Goal: Task Accomplishment & Management: Manage account settings

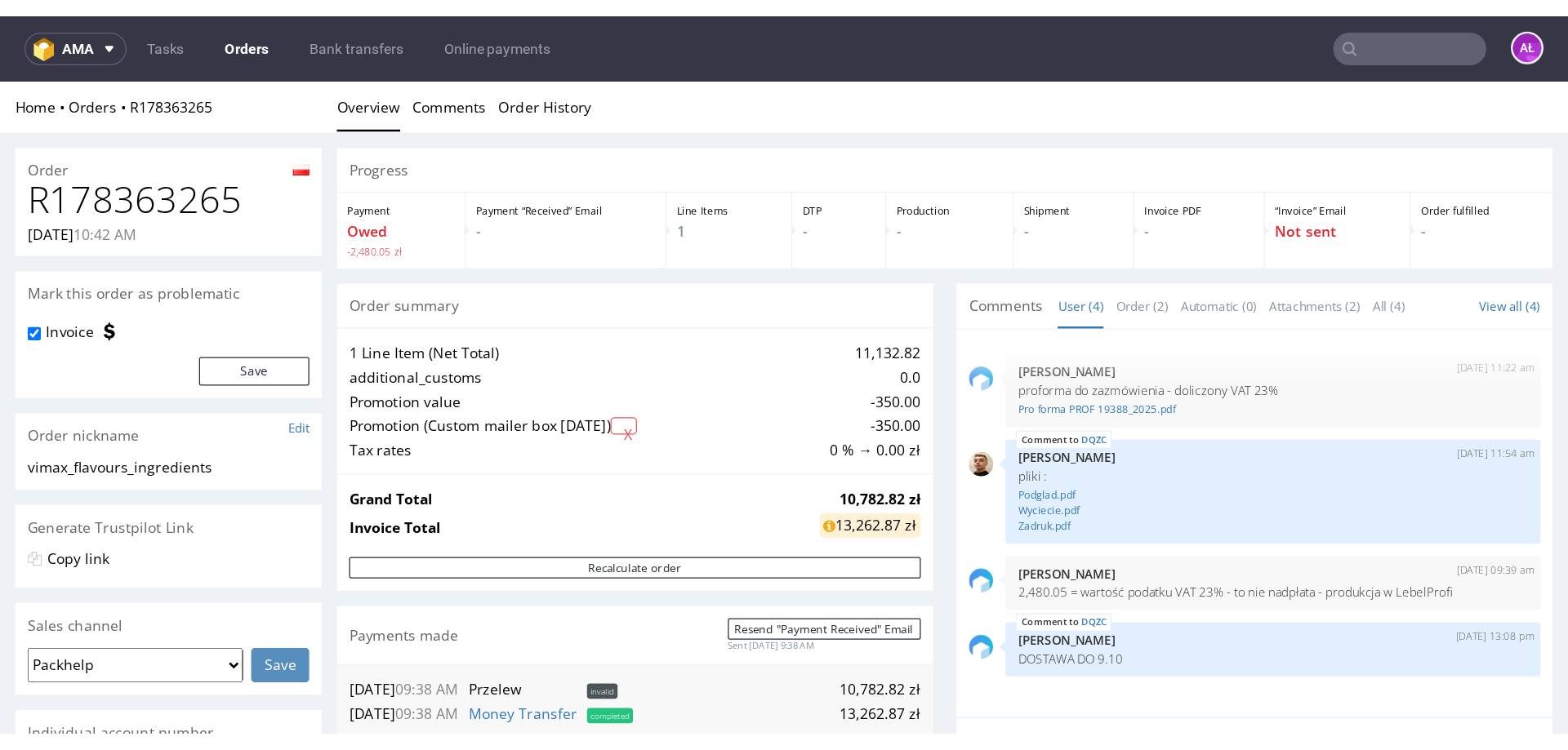
scroll to position [572, 0]
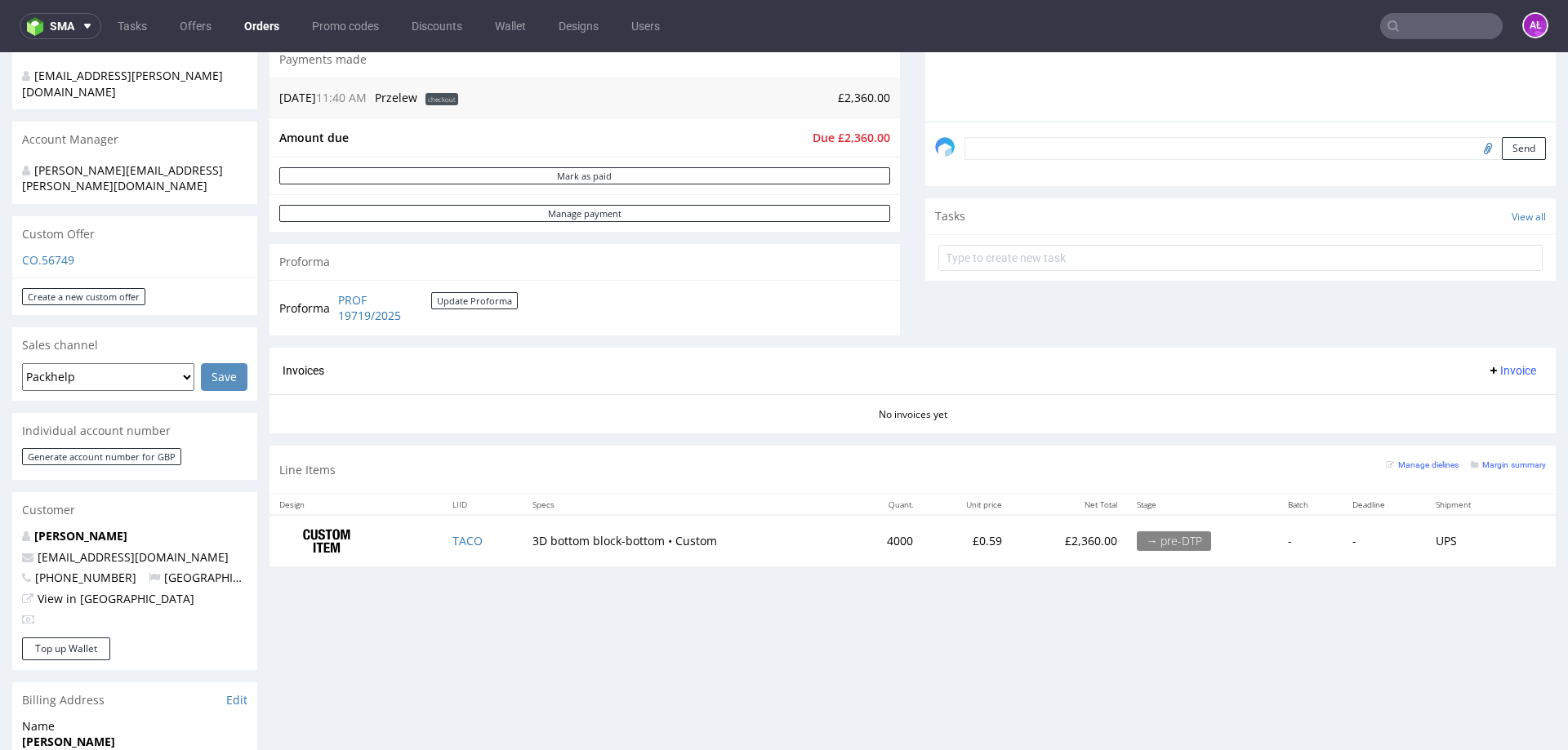
scroll to position [326, 0]
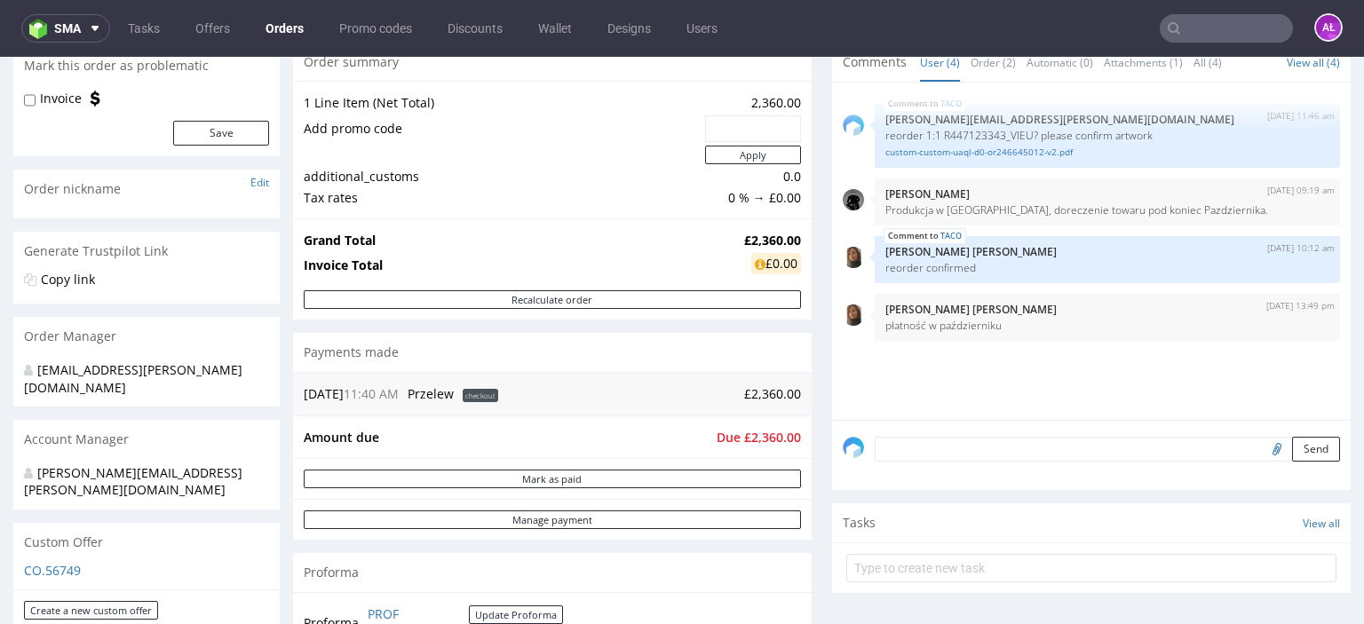
scroll to position [178, 0]
drag, startPoint x: 750, startPoint y: 396, endPoint x: 789, endPoint y: 394, distance: 39.1
click at [789, 394] on div "16.09.25 11:40 AM Przelew checkout £2,360.00" at bounding box center [552, 392] width 519 height 44
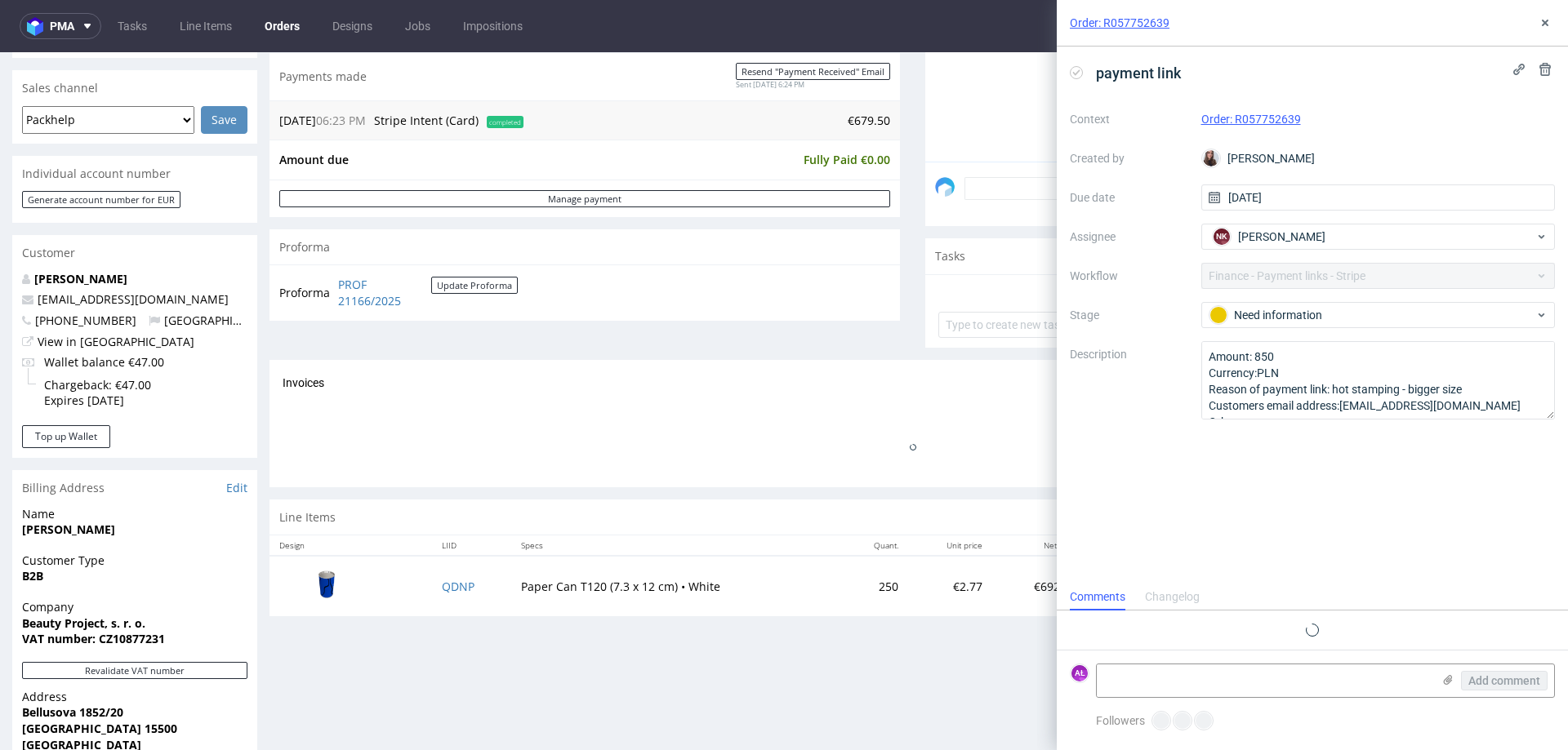
scroll to position [408, 0]
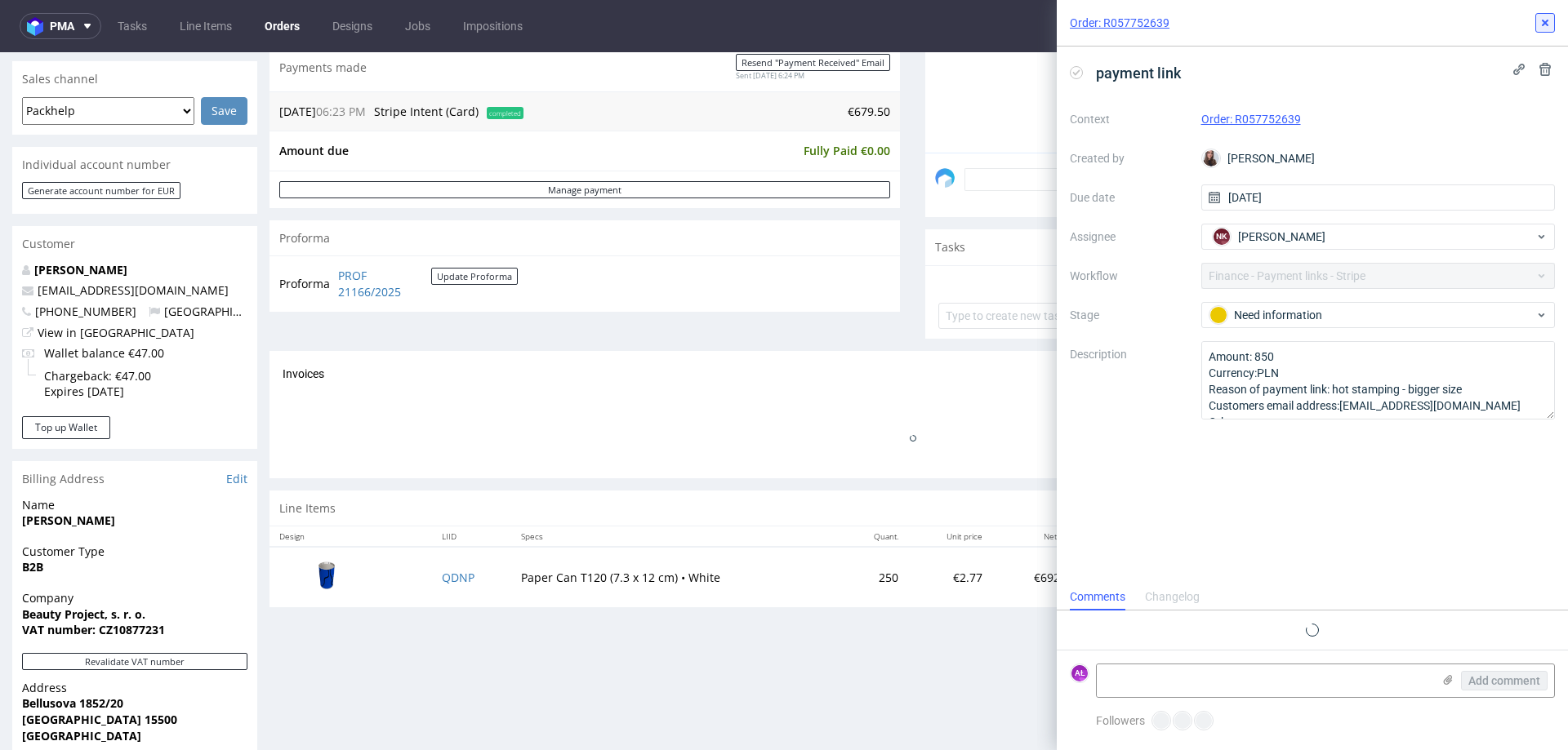
click at [1549, 20] on use at bounding box center [1545, 22] width 6 height 6
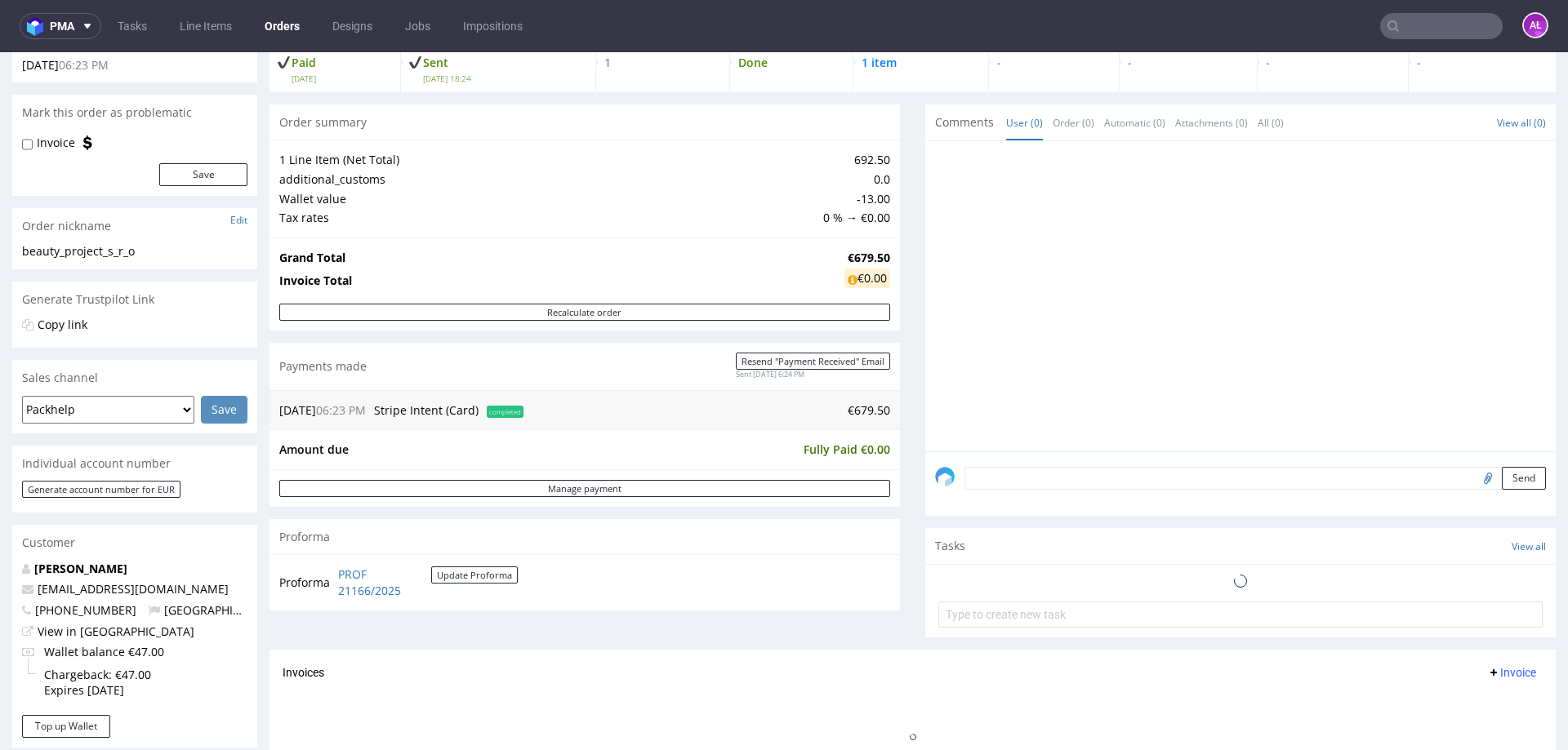
scroll to position [82, 0]
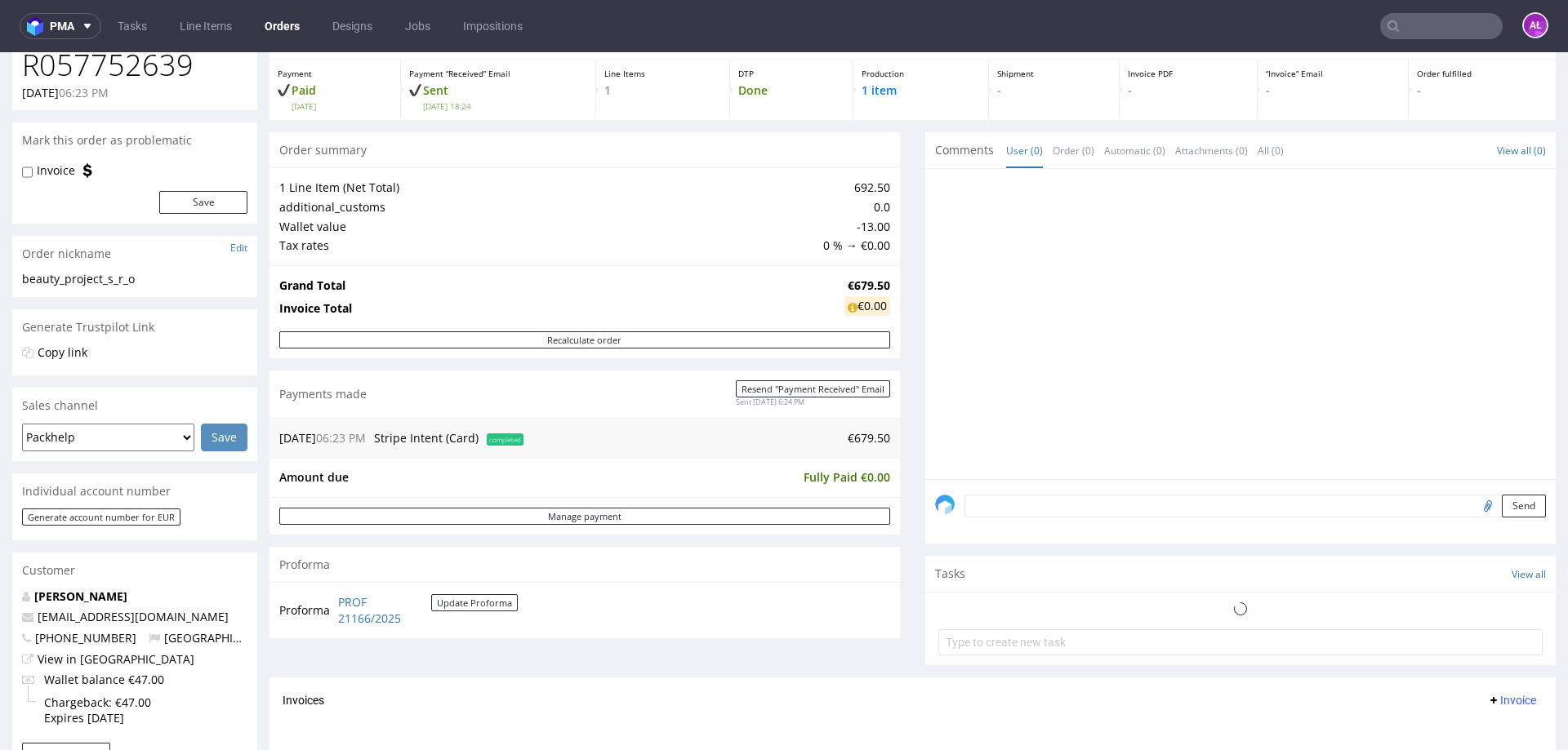
click at [1181, 515] on textarea at bounding box center [1255, 506] width 581 height 23
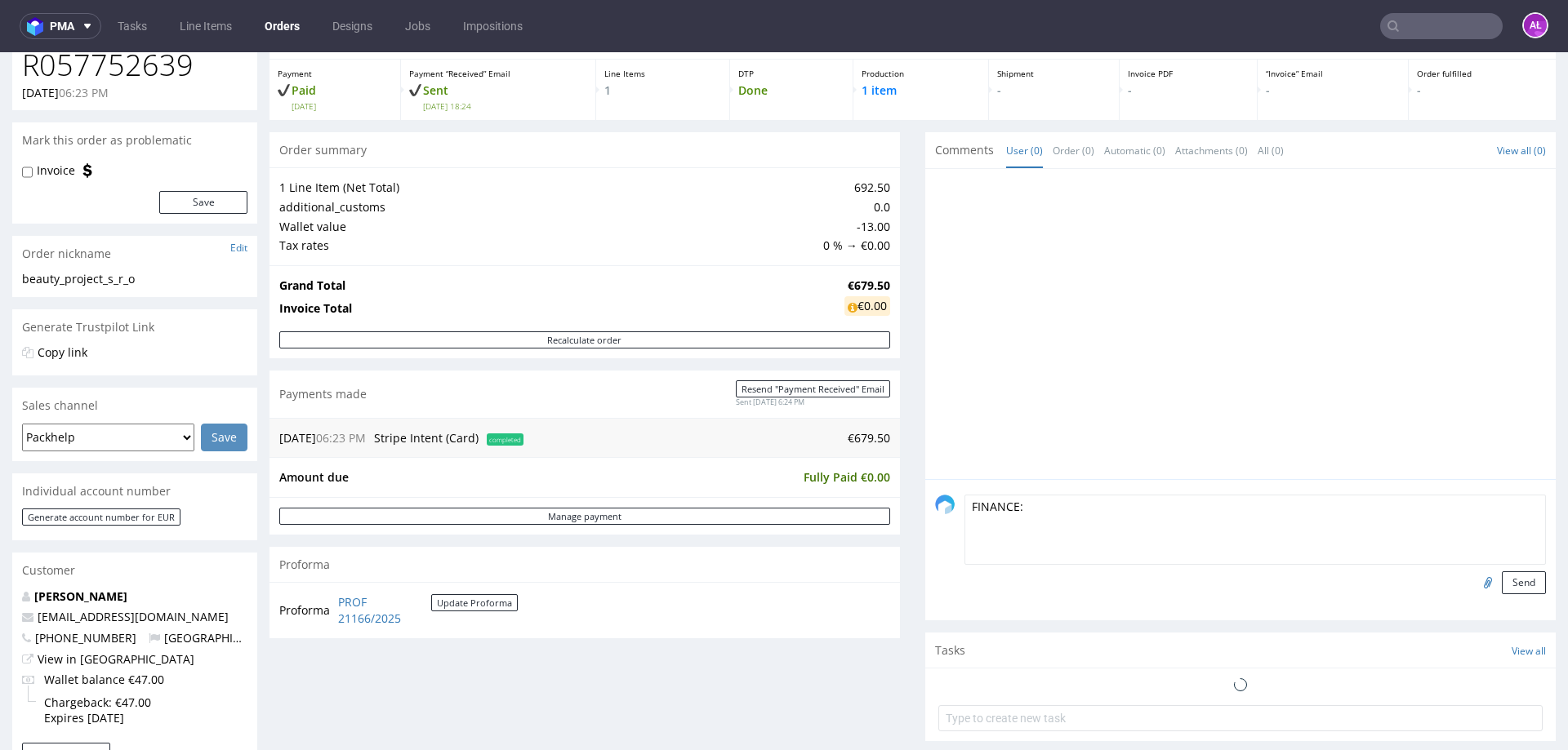
type textarea "FINANCE:"
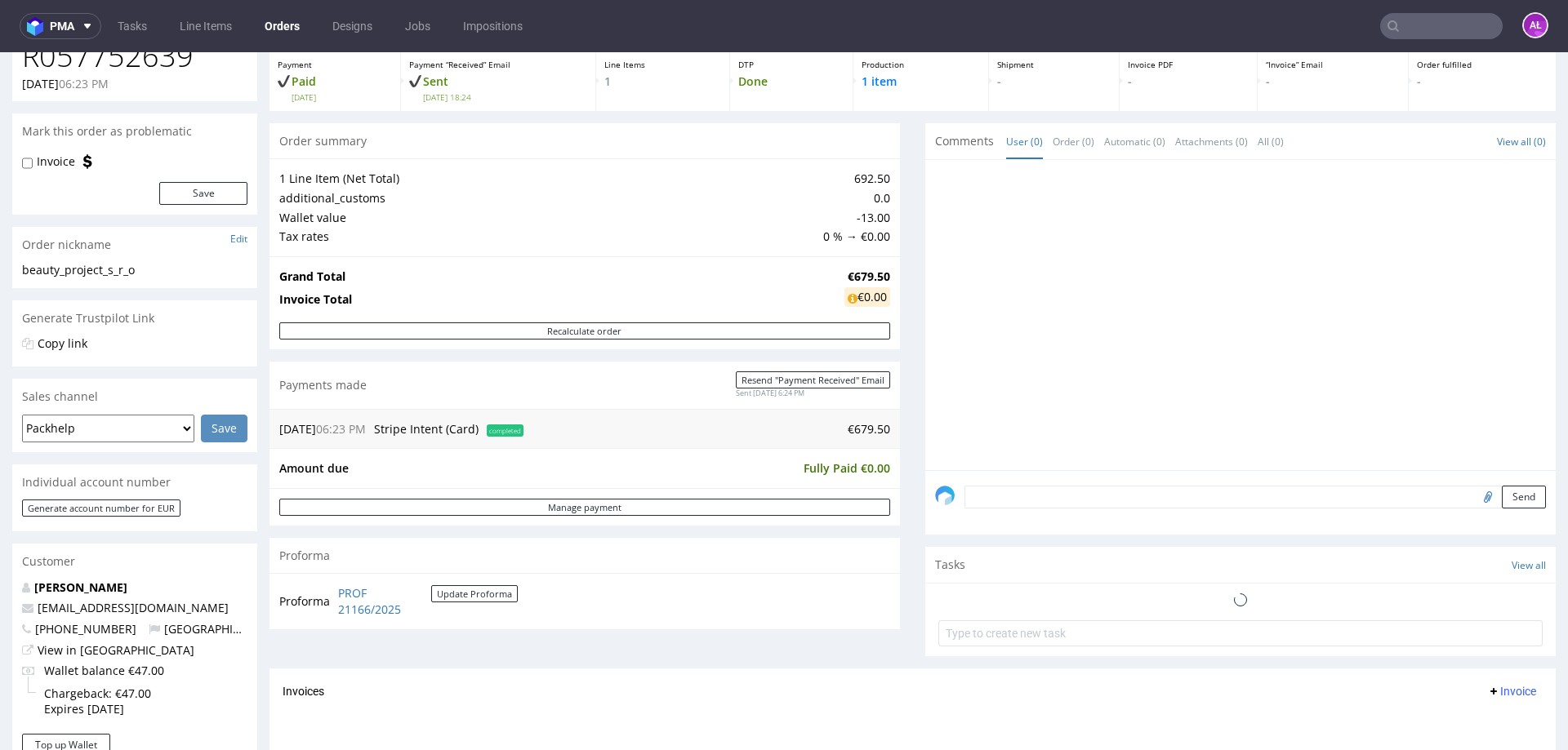
scroll to position [244, 0]
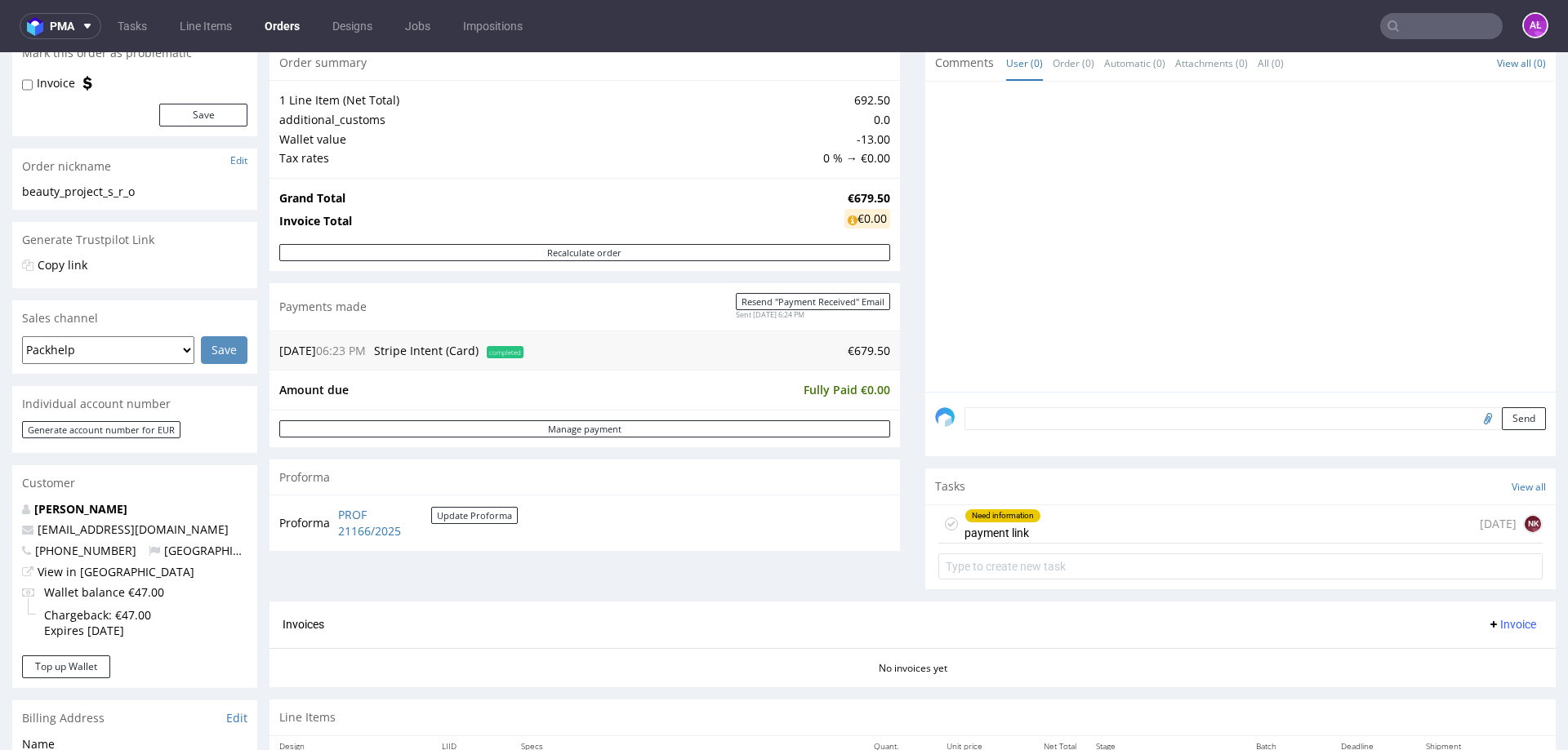
scroll to position [326, 0]
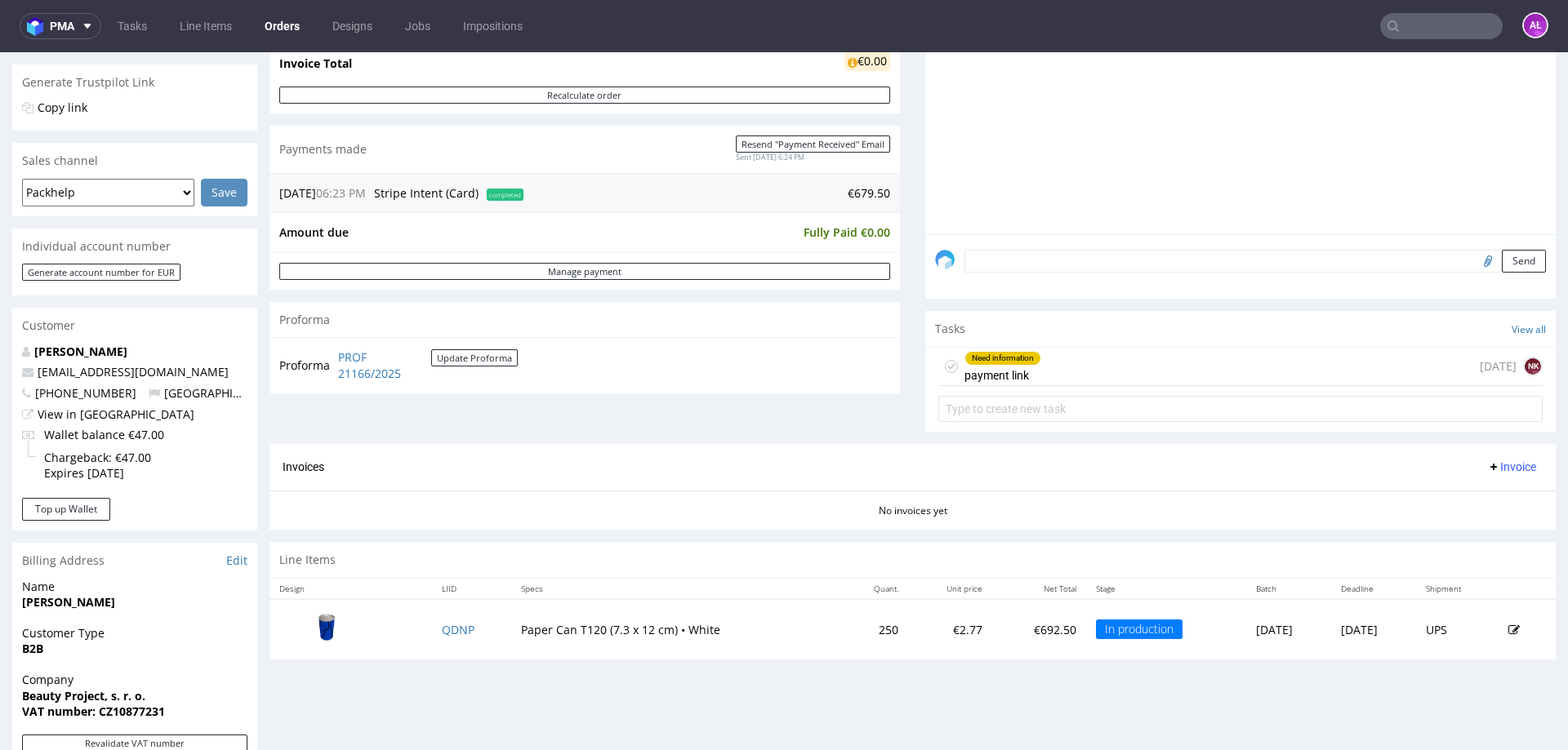
click at [1083, 255] on textarea at bounding box center [1255, 261] width 581 height 23
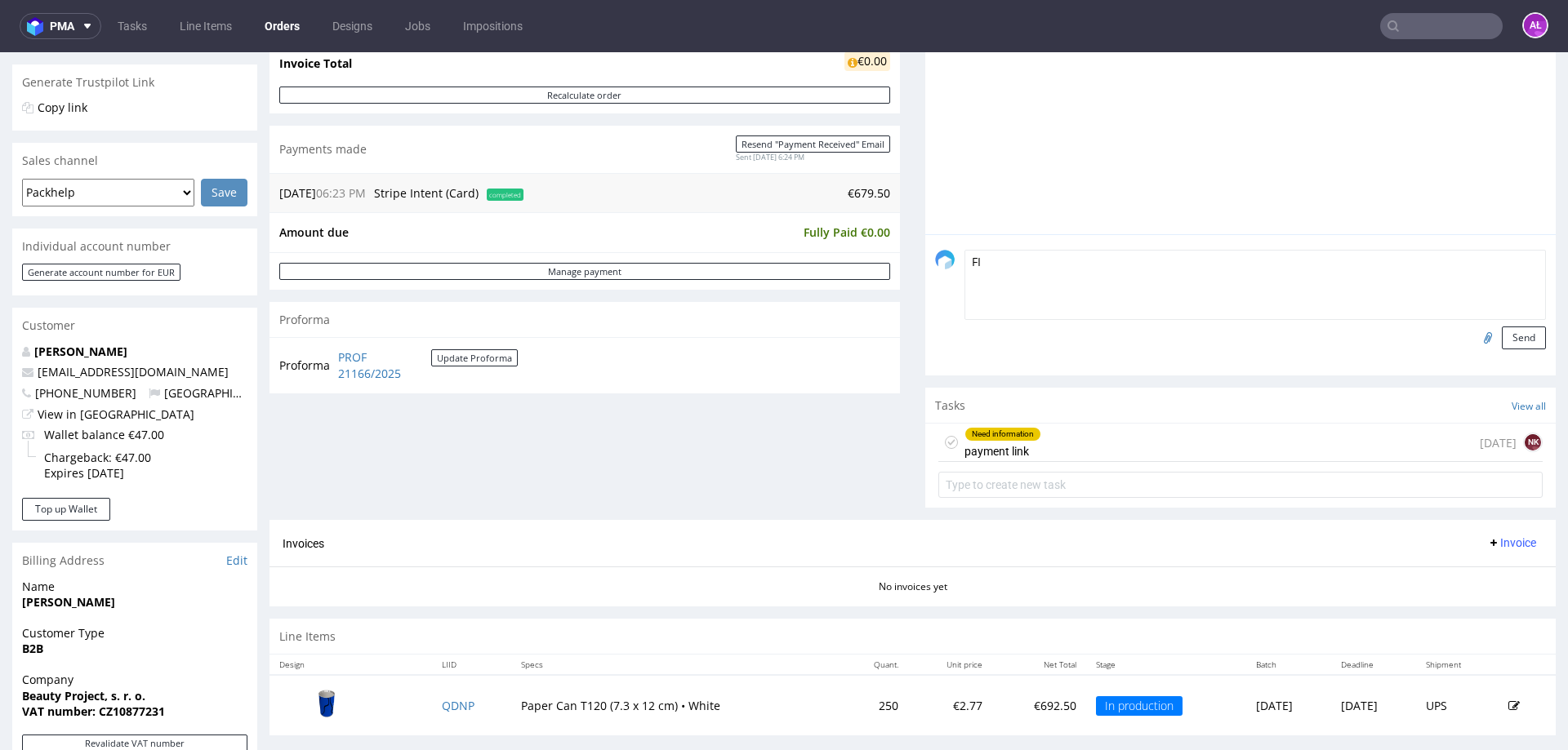
type textarea "F"
click at [1056, 438] on div "Need information payment link 5 days ago NK" at bounding box center [1241, 443] width 604 height 39
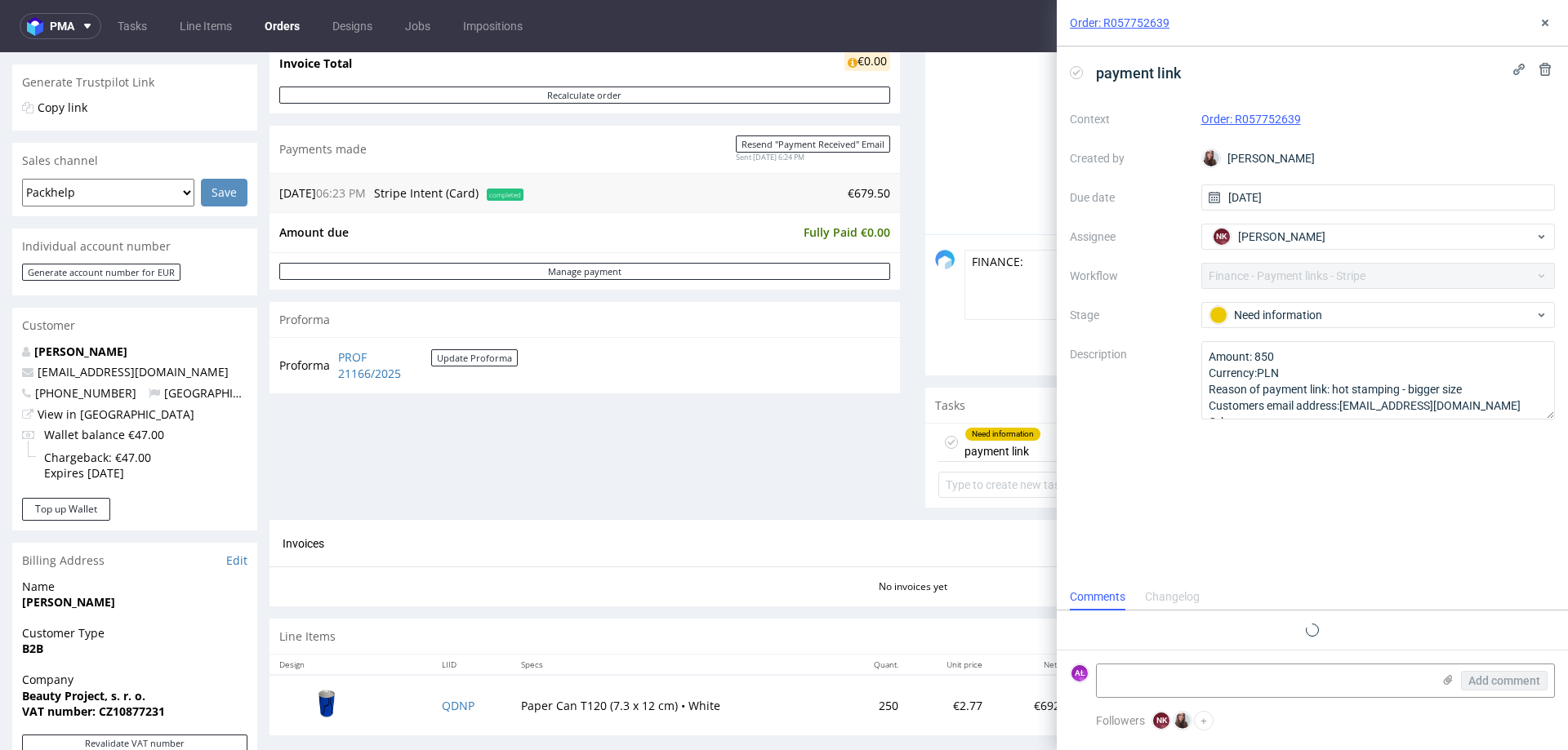
click at [1184, 597] on div "Changelog" at bounding box center [1173, 597] width 55 height 26
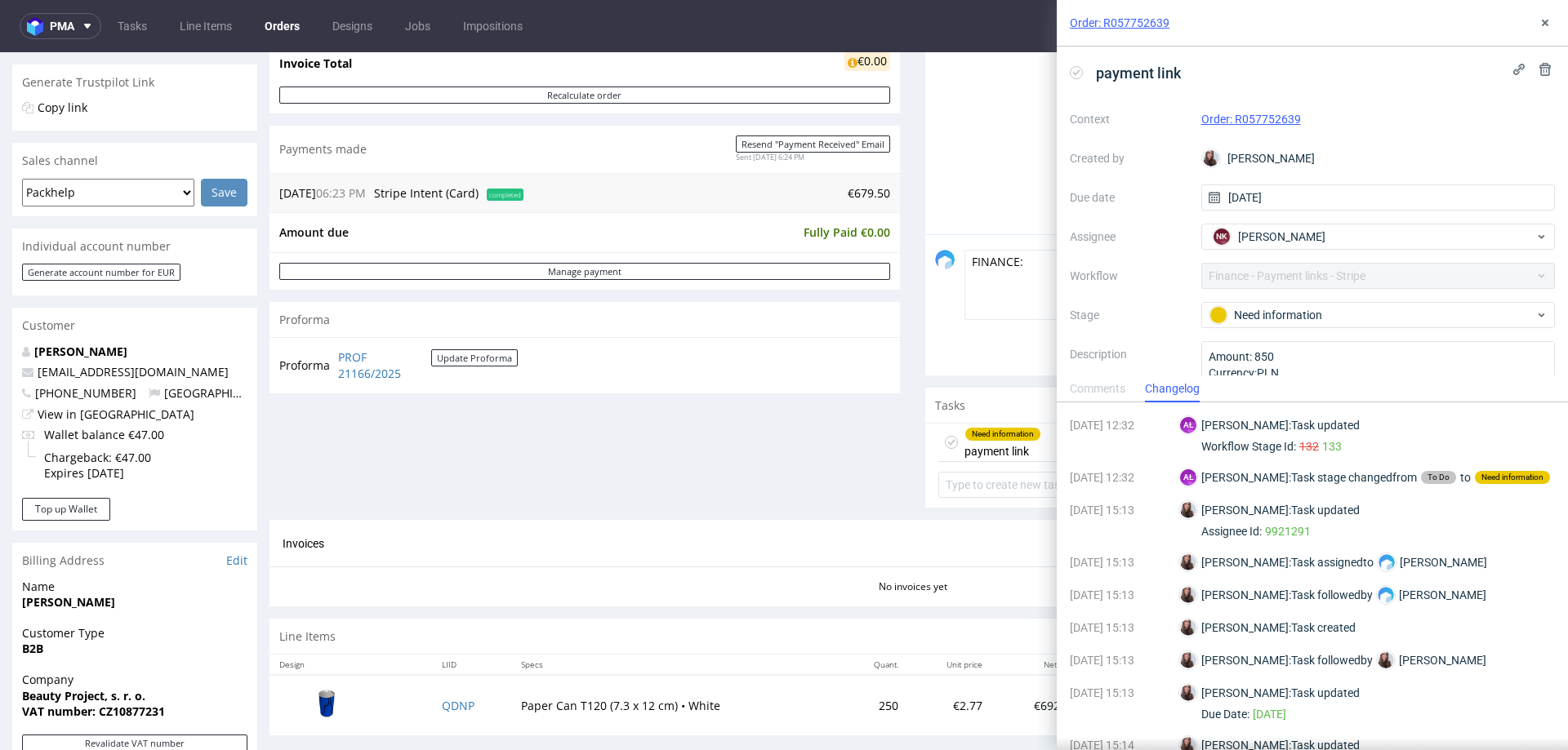
click at [1110, 381] on div "Comments" at bounding box center [1098, 389] width 55 height 26
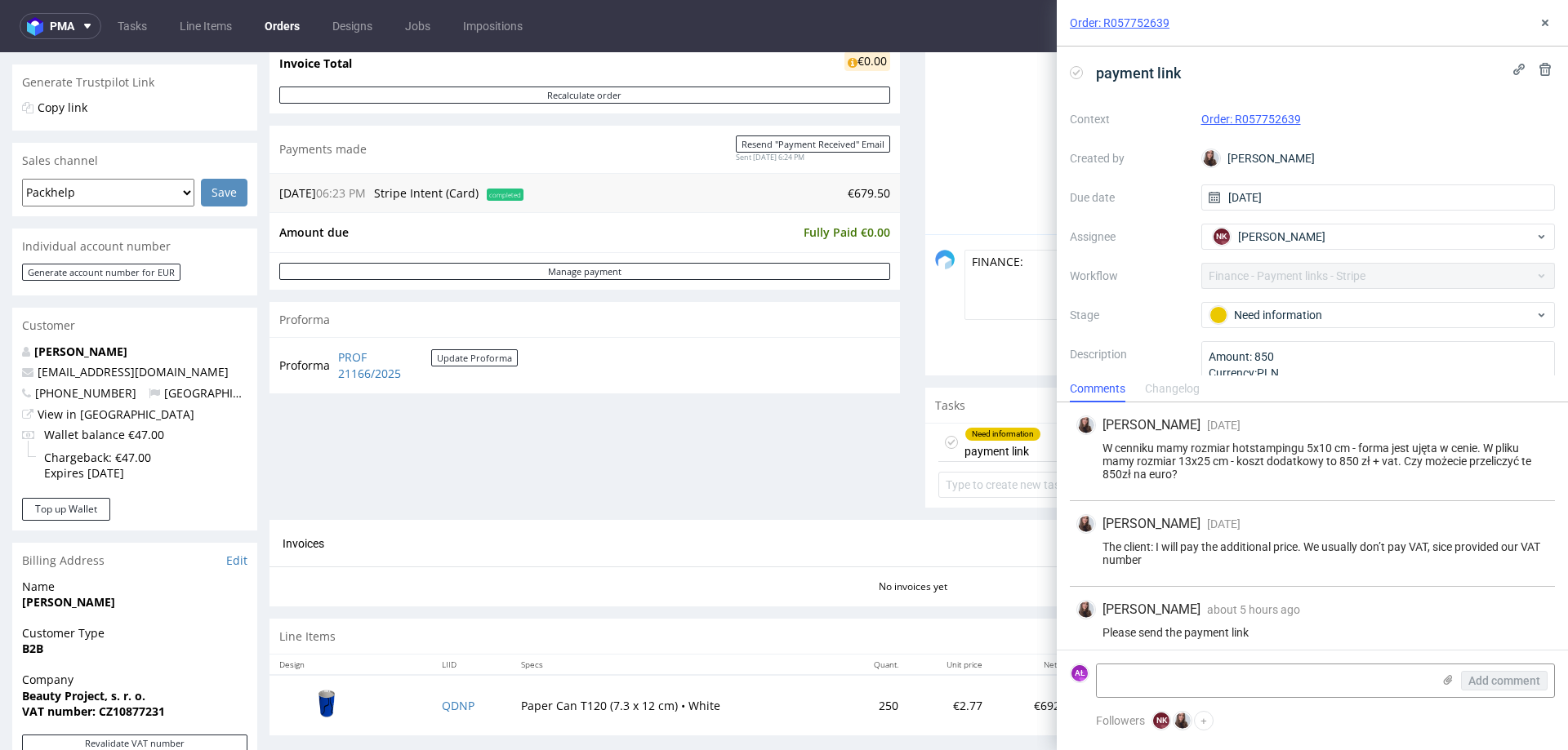
scroll to position [81, 0]
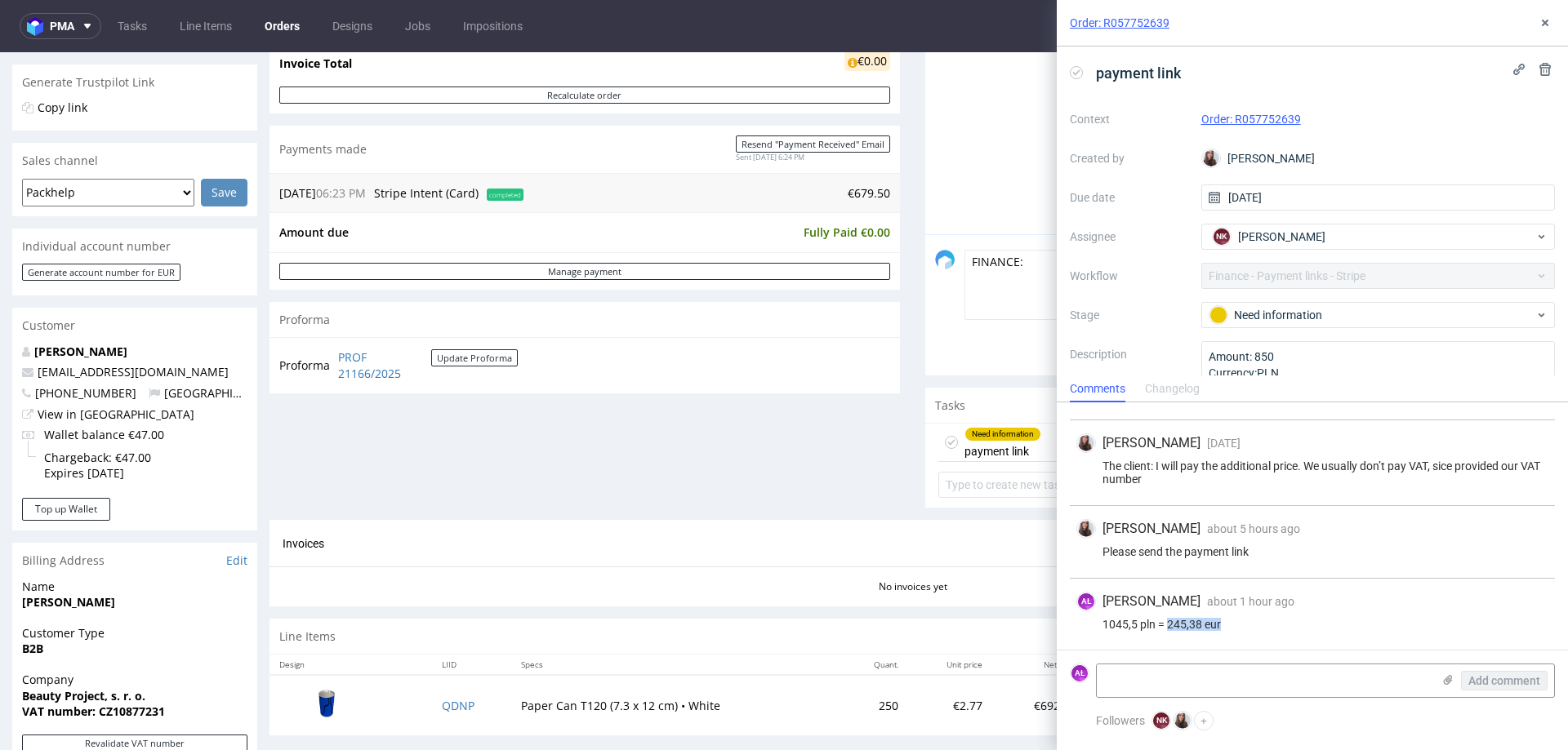
drag, startPoint x: 1230, startPoint y: 626, endPoint x: 1167, endPoint y: 630, distance: 63.1
click at [1167, 630] on div "1045,5 pln = 245,38 eur" at bounding box center [1312, 624] width 472 height 13
copy div "245,38 eur"
click at [1013, 263] on textarea "FINANCE:" at bounding box center [1255, 285] width 581 height 70
paste textarea "245,38 eur"
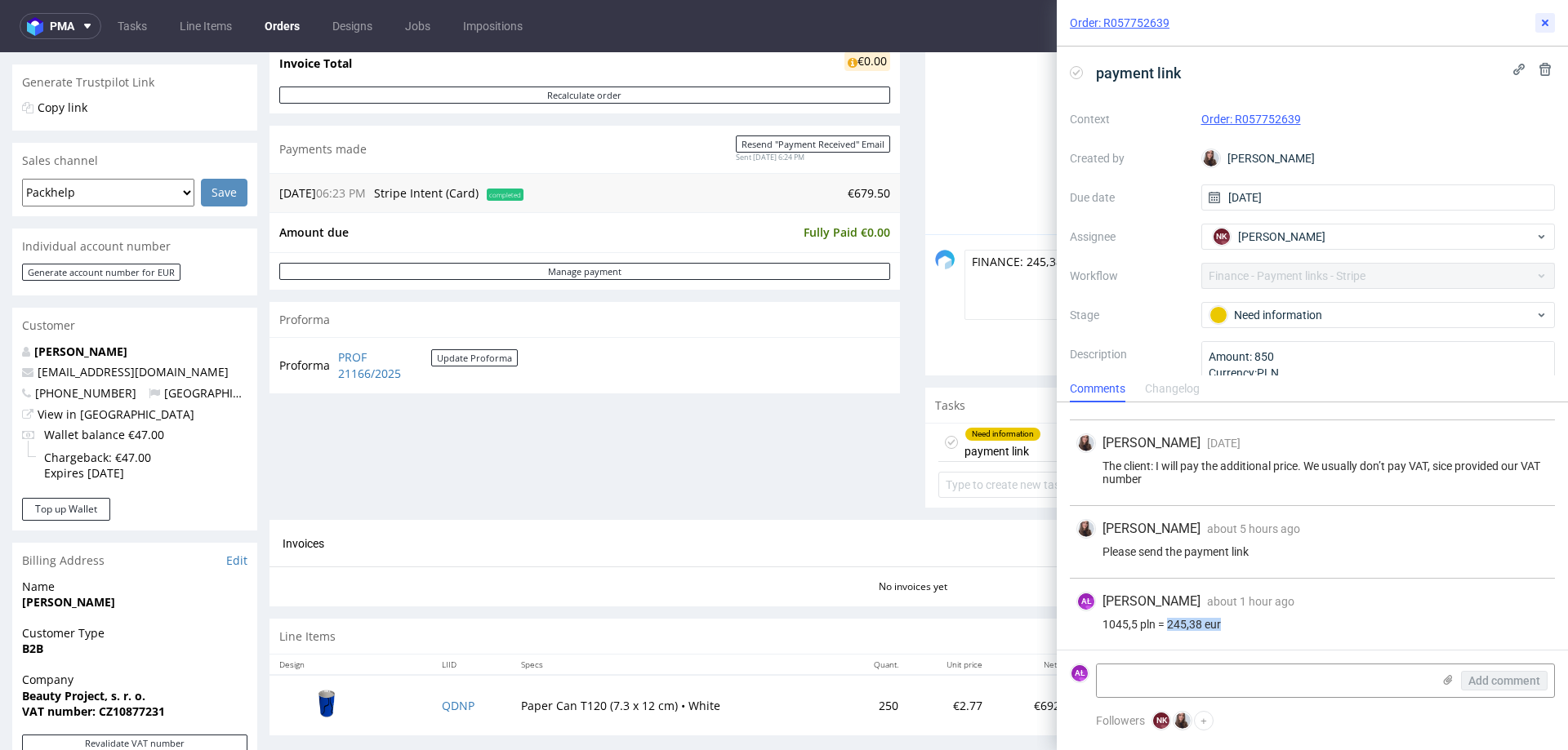
click at [1548, 24] on icon at bounding box center [1545, 23] width 13 height 13
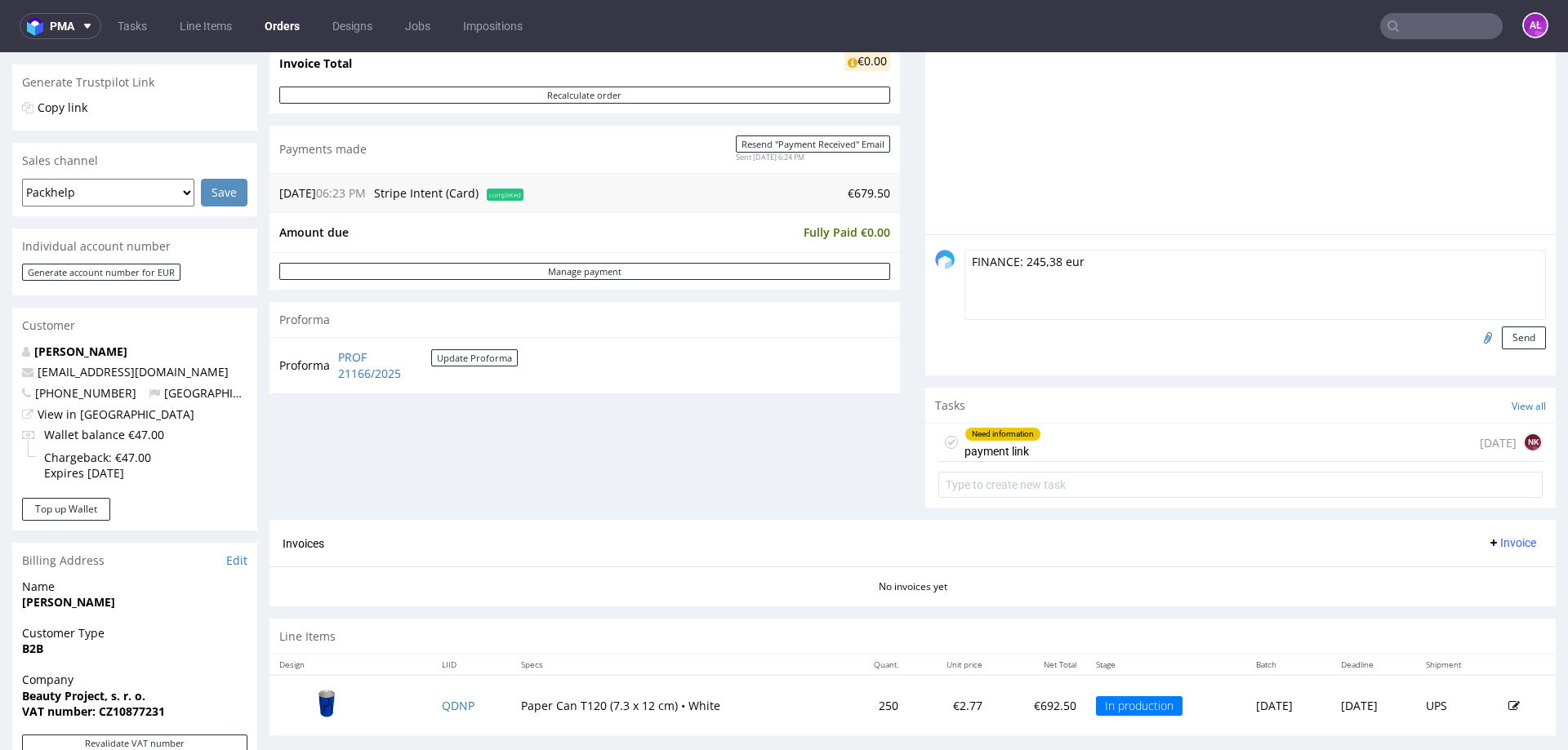
click at [1146, 281] on textarea "FINANCE: 245,38 eur" at bounding box center [1255, 285] width 581 height 70
type textarea "FINANCE: 245,38 eur needs to be added on the final invoice - additional costs"
click at [1502, 333] on button "Send" at bounding box center [1524, 337] width 44 height 23
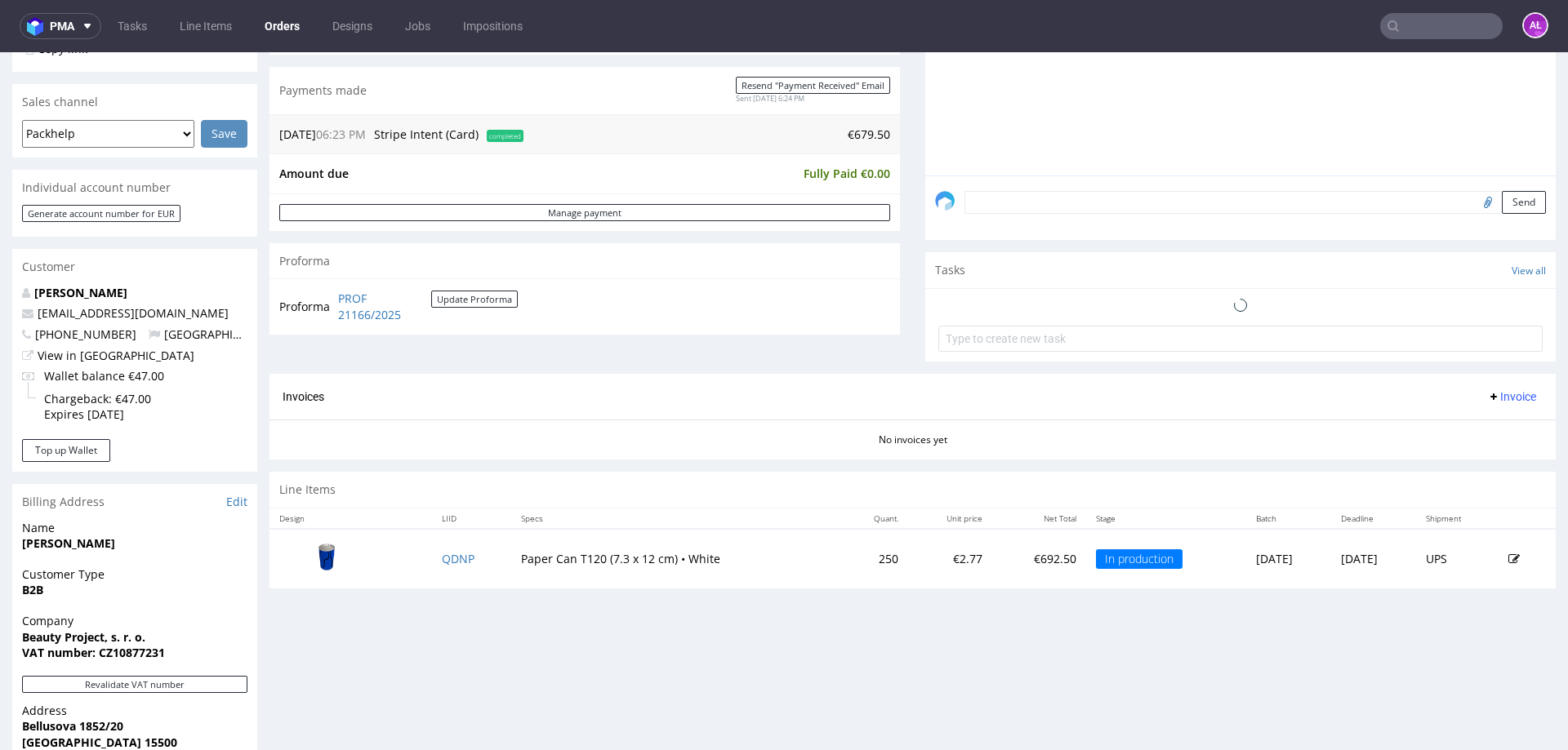
scroll to position [408, 0]
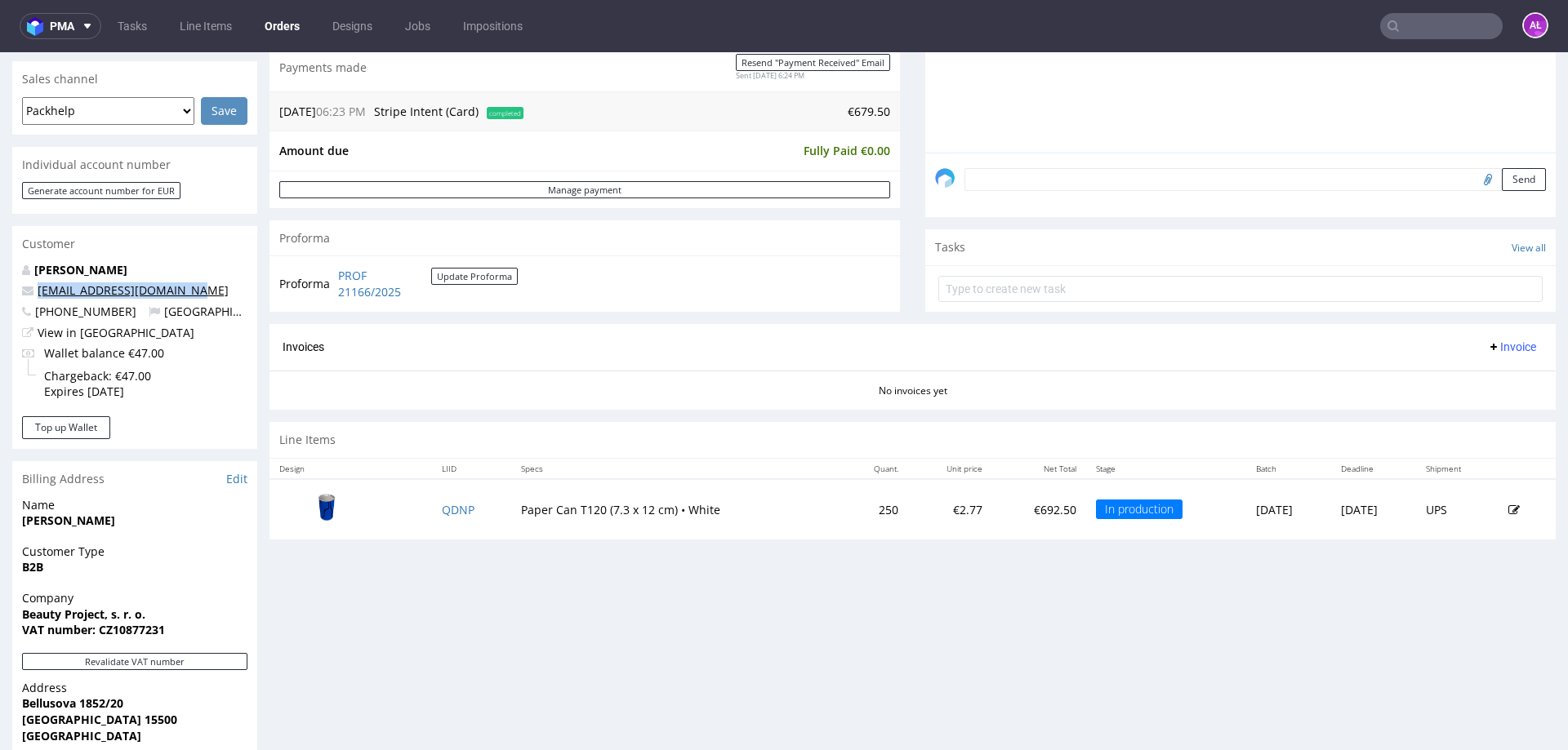
drag, startPoint x: 205, startPoint y: 292, endPoint x: 0, endPoint y: 303, distance: 205.3
click at [38, 294] on p "petrzach@beautyproject.cz" at bounding box center [134, 290] width 225 height 17
copy link "petrzach@beautyproject.cz"
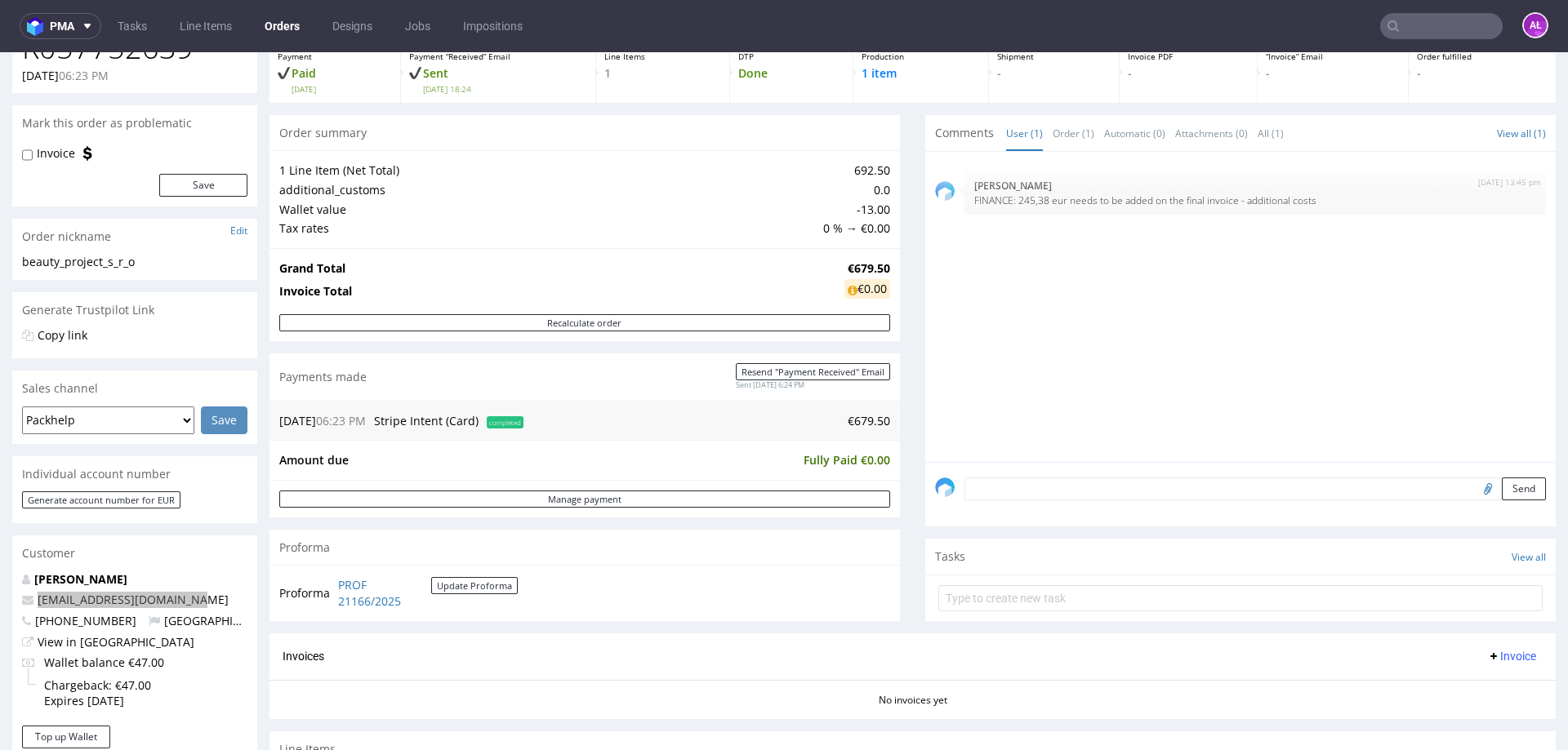
scroll to position [0, 0]
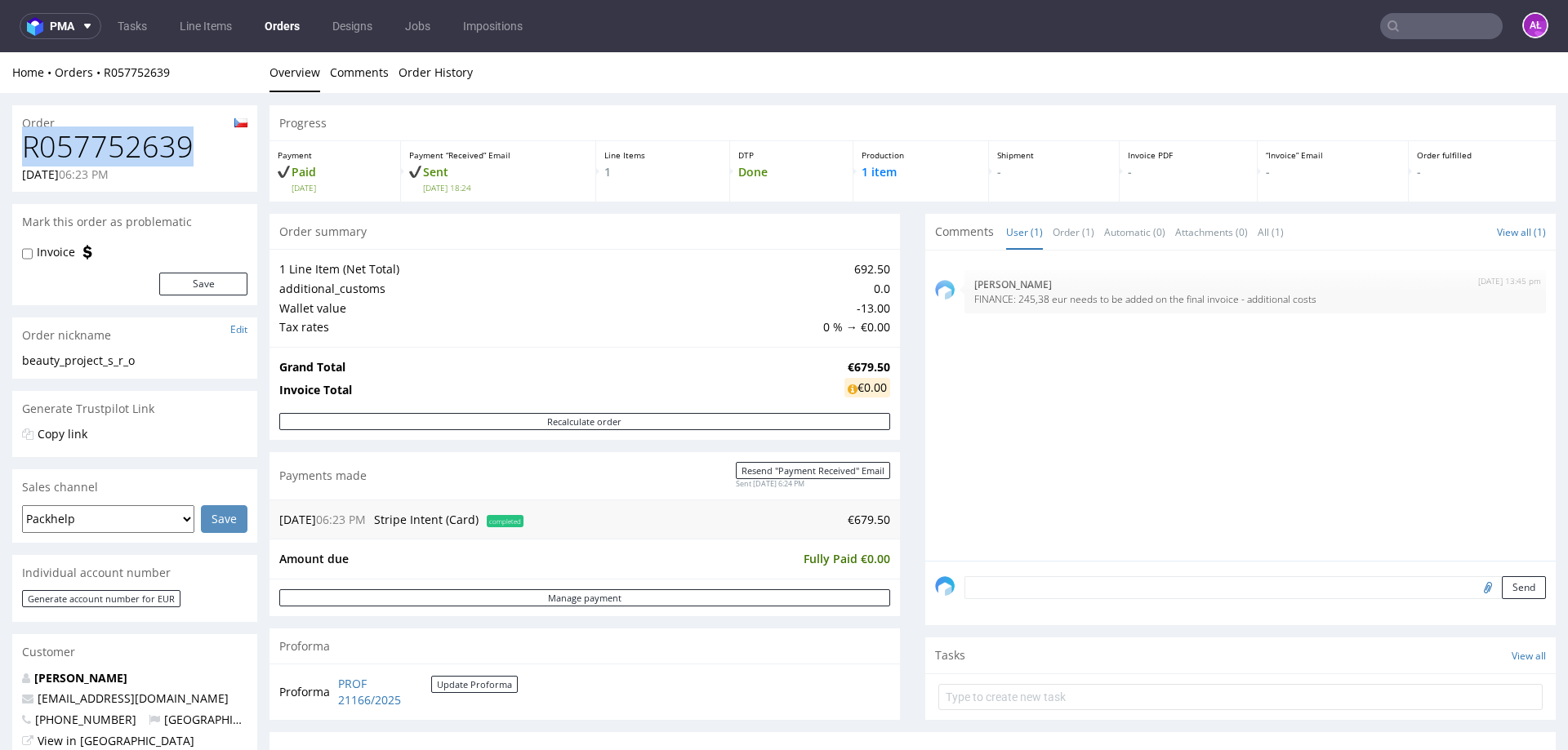
drag, startPoint x: 200, startPoint y: 146, endPoint x: 6, endPoint y: 143, distance: 194.0
copy h1 "R057752639"
drag, startPoint x: 1006, startPoint y: 303, endPoint x: 1034, endPoint y: 302, distance: 28.0
click at [1034, 302] on p "FINANCE: 245,38 eur needs to be added on the final invoice - additional costs" at bounding box center [1255, 299] width 562 height 12
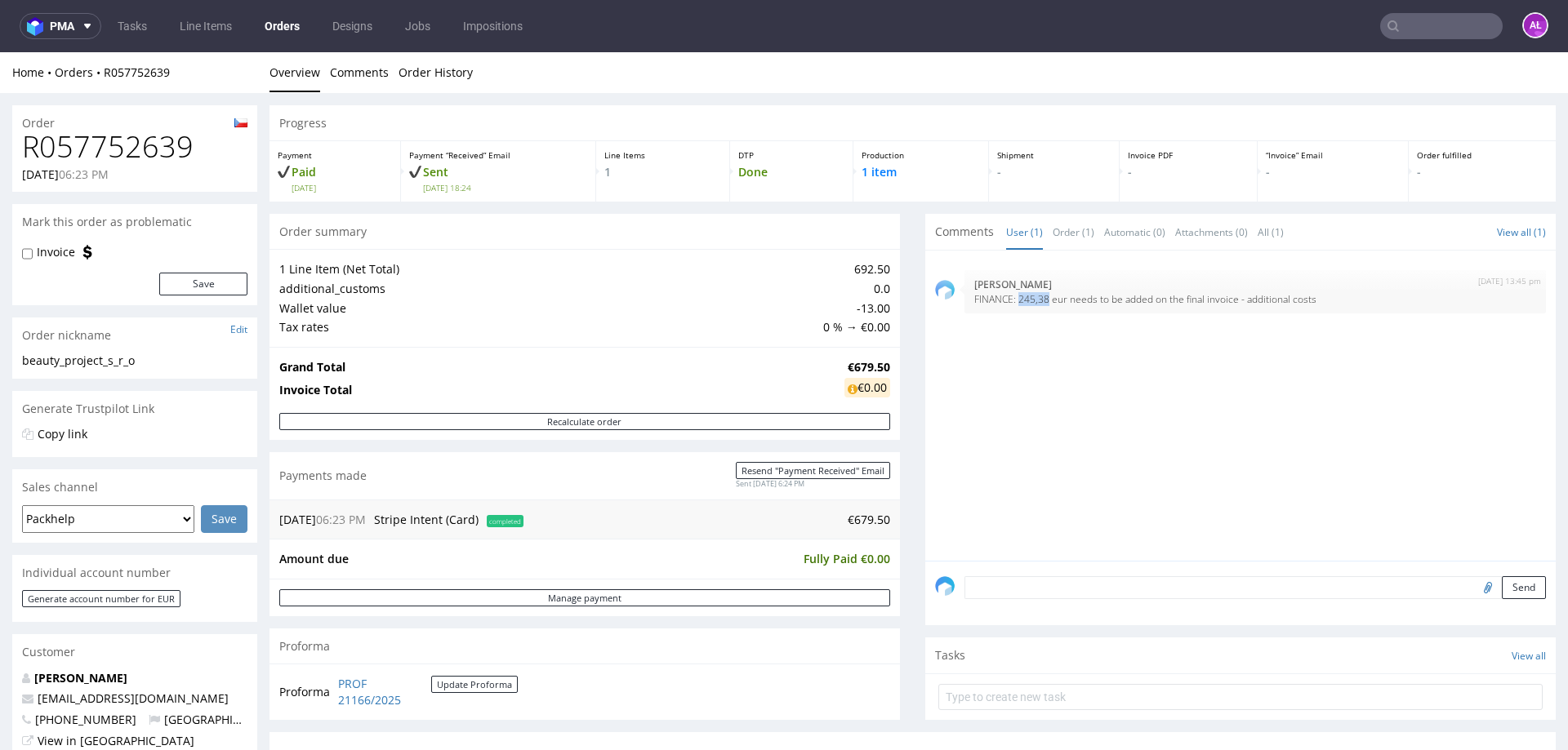
copy p "245,38"
drag, startPoint x: 141, startPoint y: 154, endPoint x: 2, endPoint y: 155, distance: 139.0
copy h1 "R057752639"
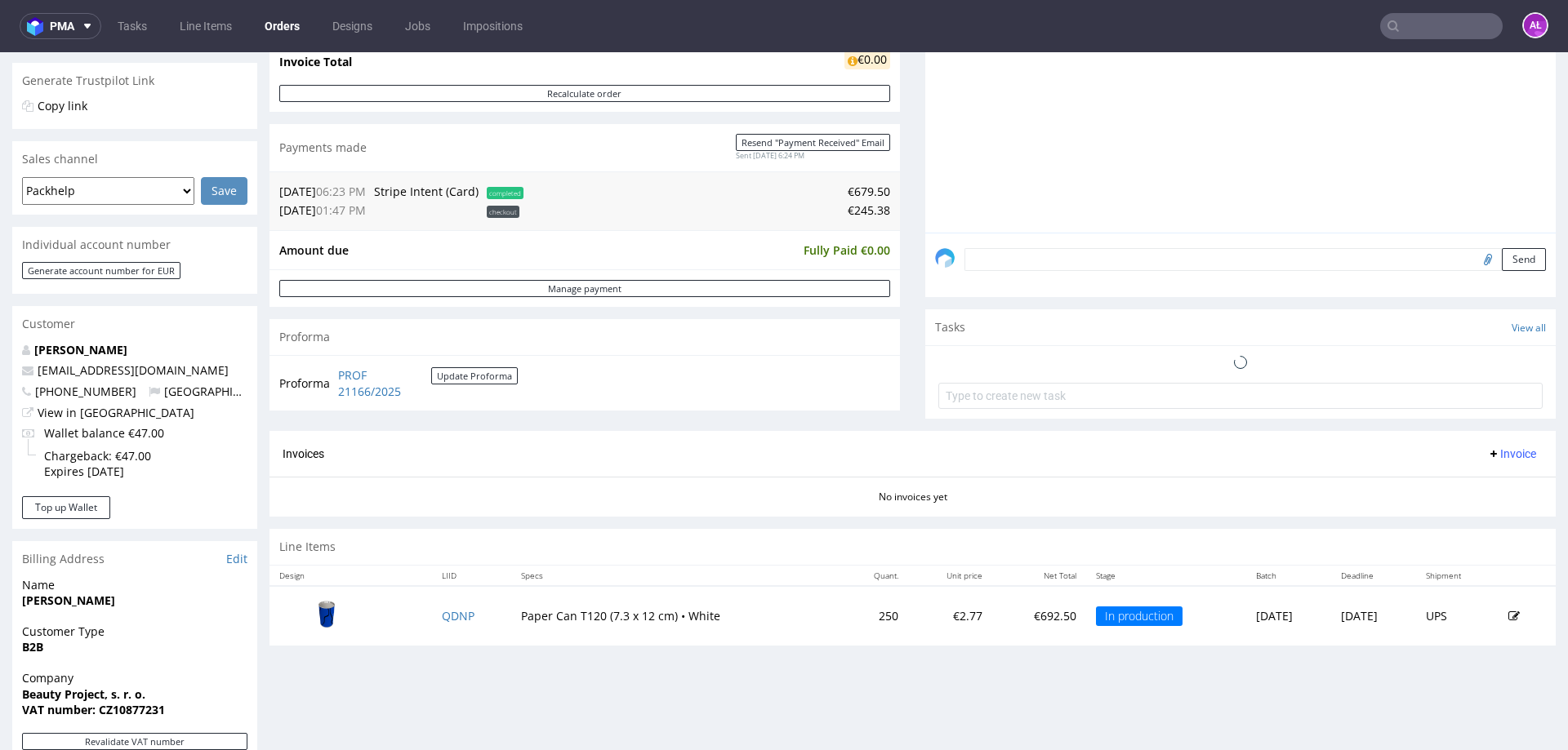
scroll to position [311, 0]
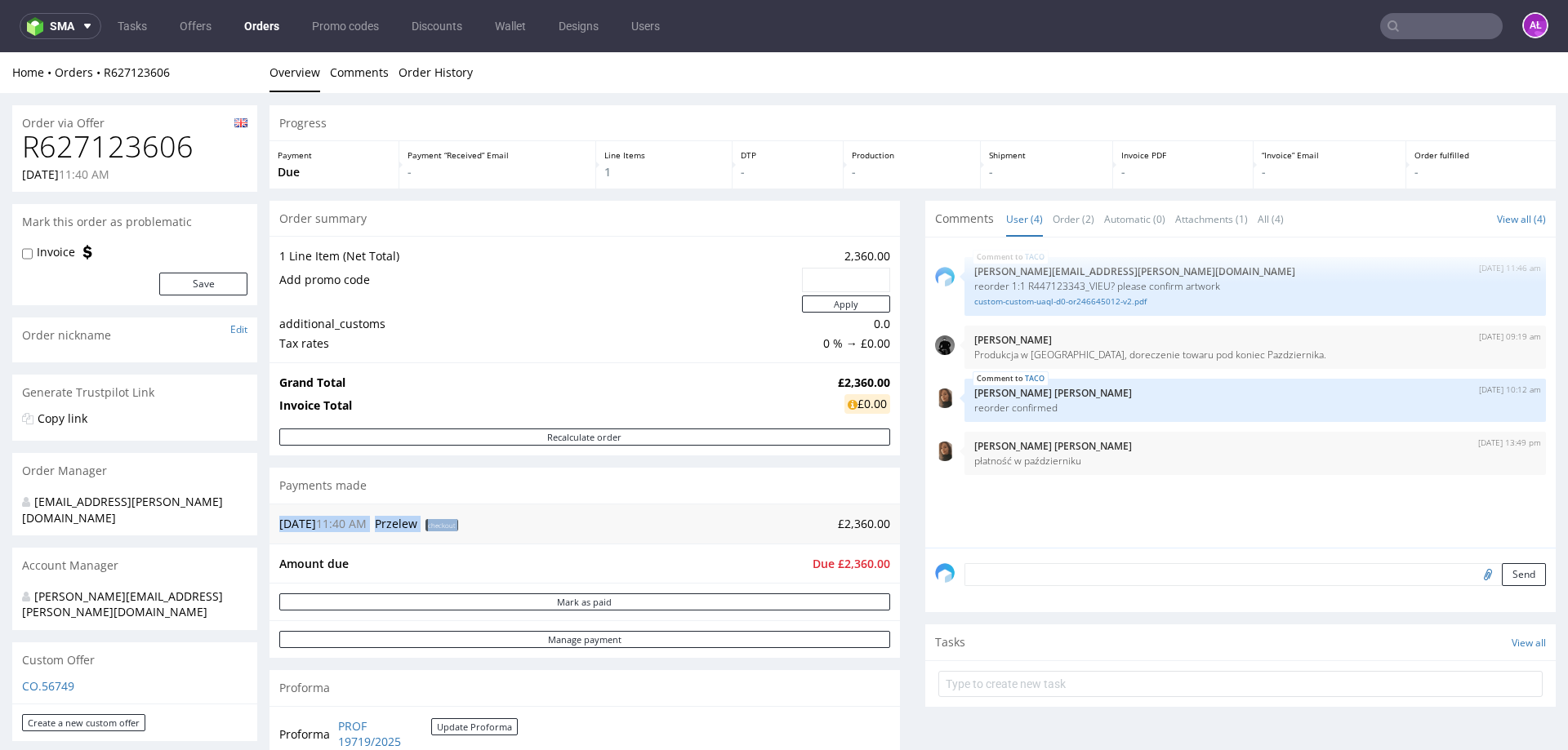
drag, startPoint x: 826, startPoint y: 525, endPoint x: 881, endPoint y: 525, distance: 55.0
click at [881, 525] on div "16.09.25 11:40 AM Przelew checkout £2,360.00" at bounding box center [585, 524] width 631 height 40
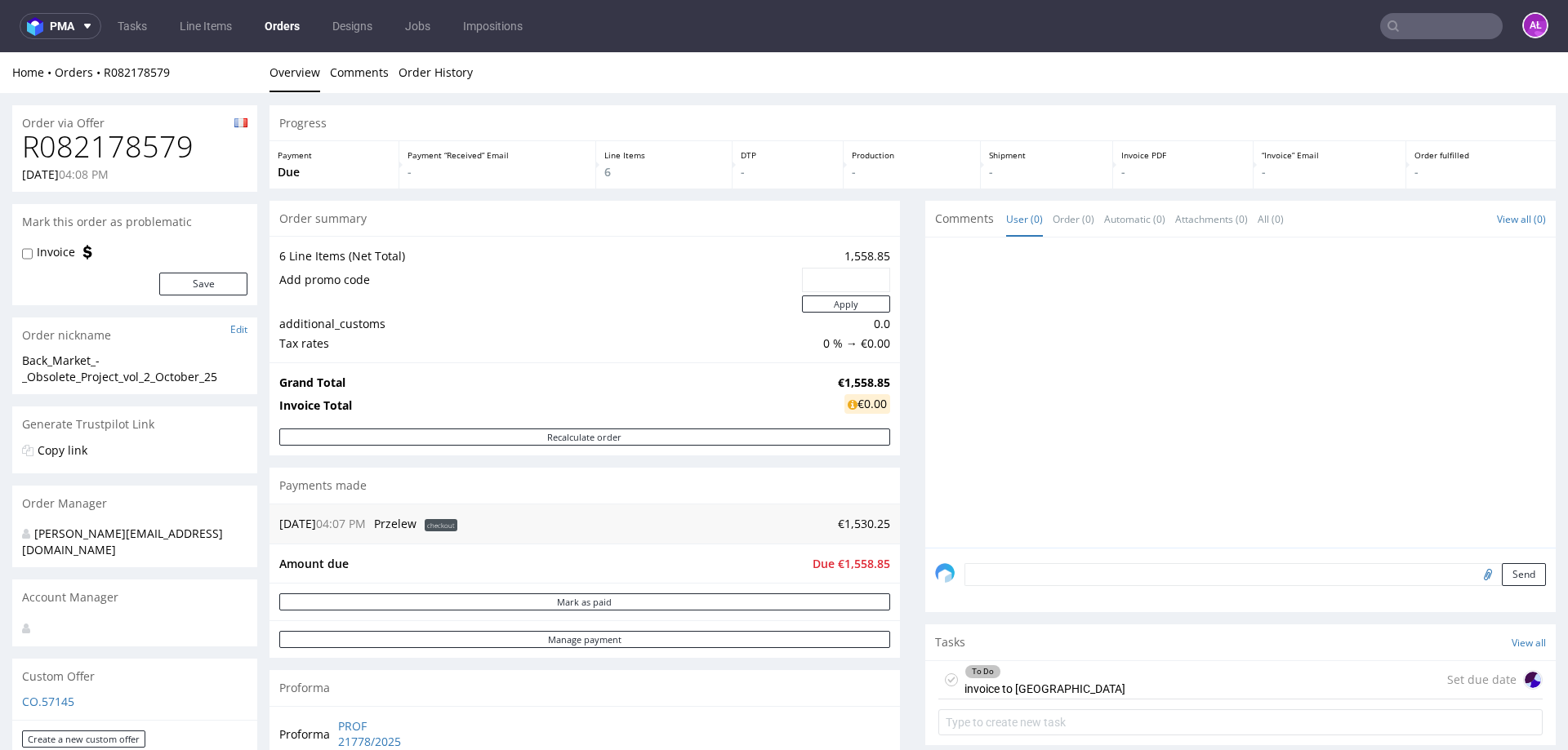
click at [1450, 34] on input "text" at bounding box center [1441, 26] width 122 height 26
paste input "R082178579"
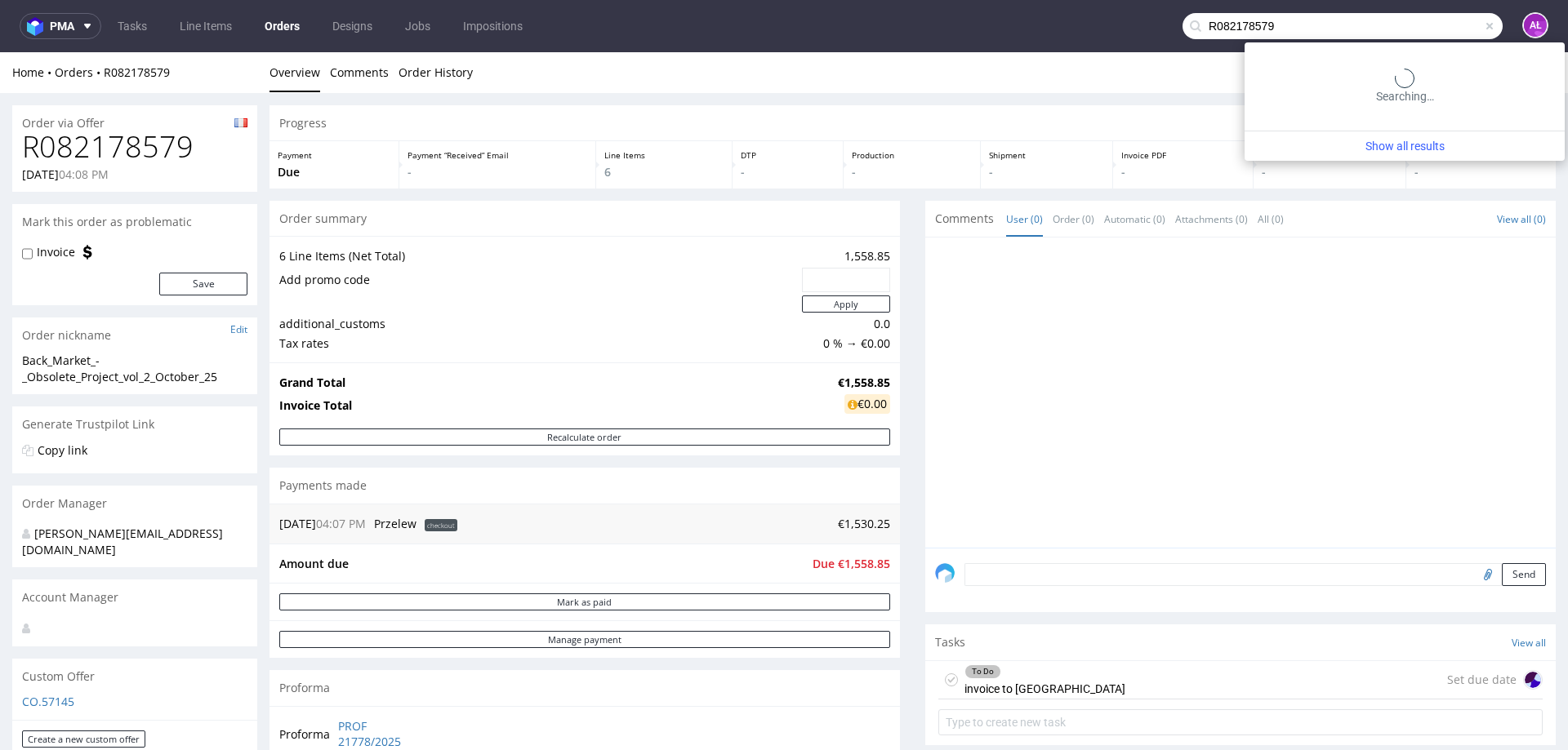
type input "R082178579"
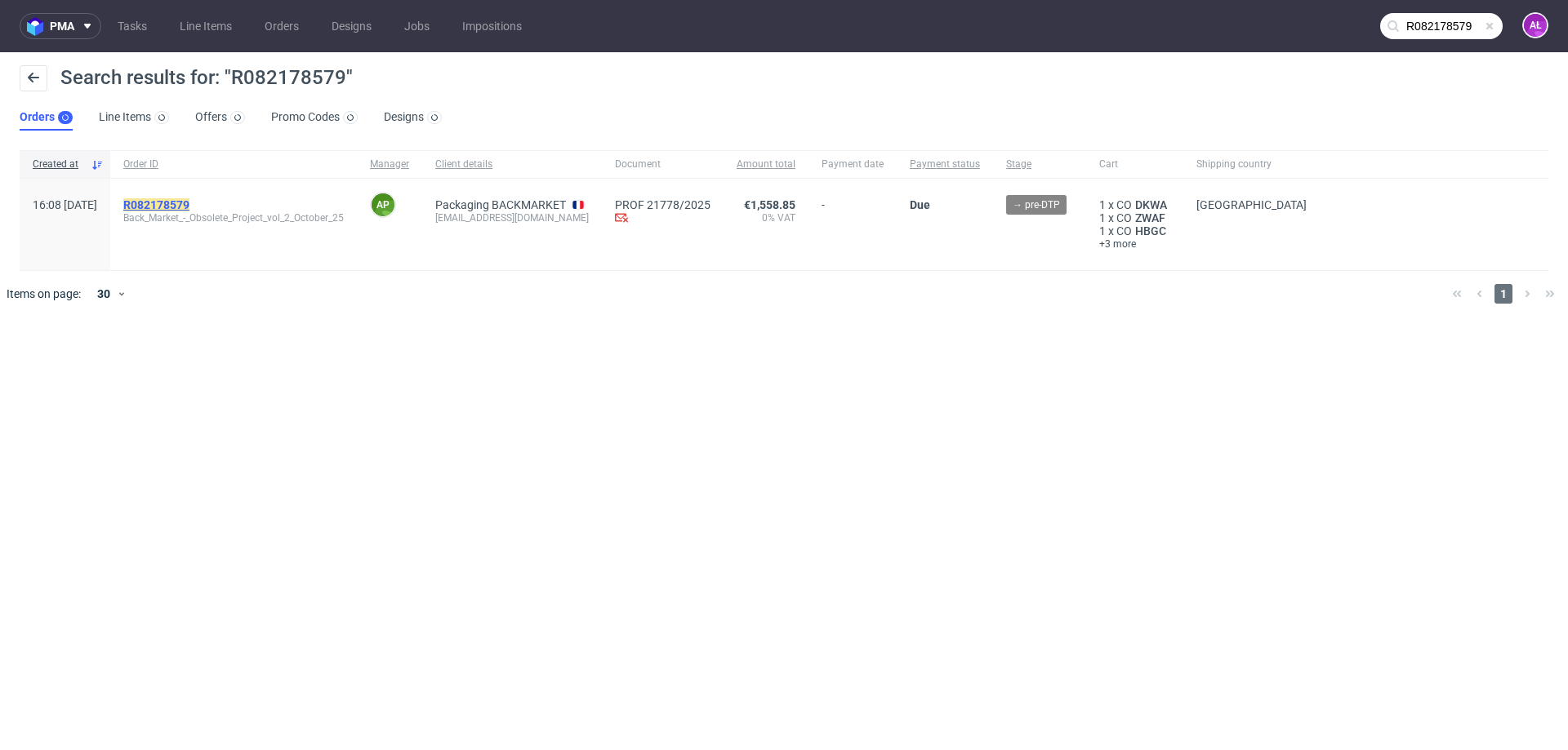
click at [189, 208] on mark "R082178579" at bounding box center [156, 205] width 66 height 13
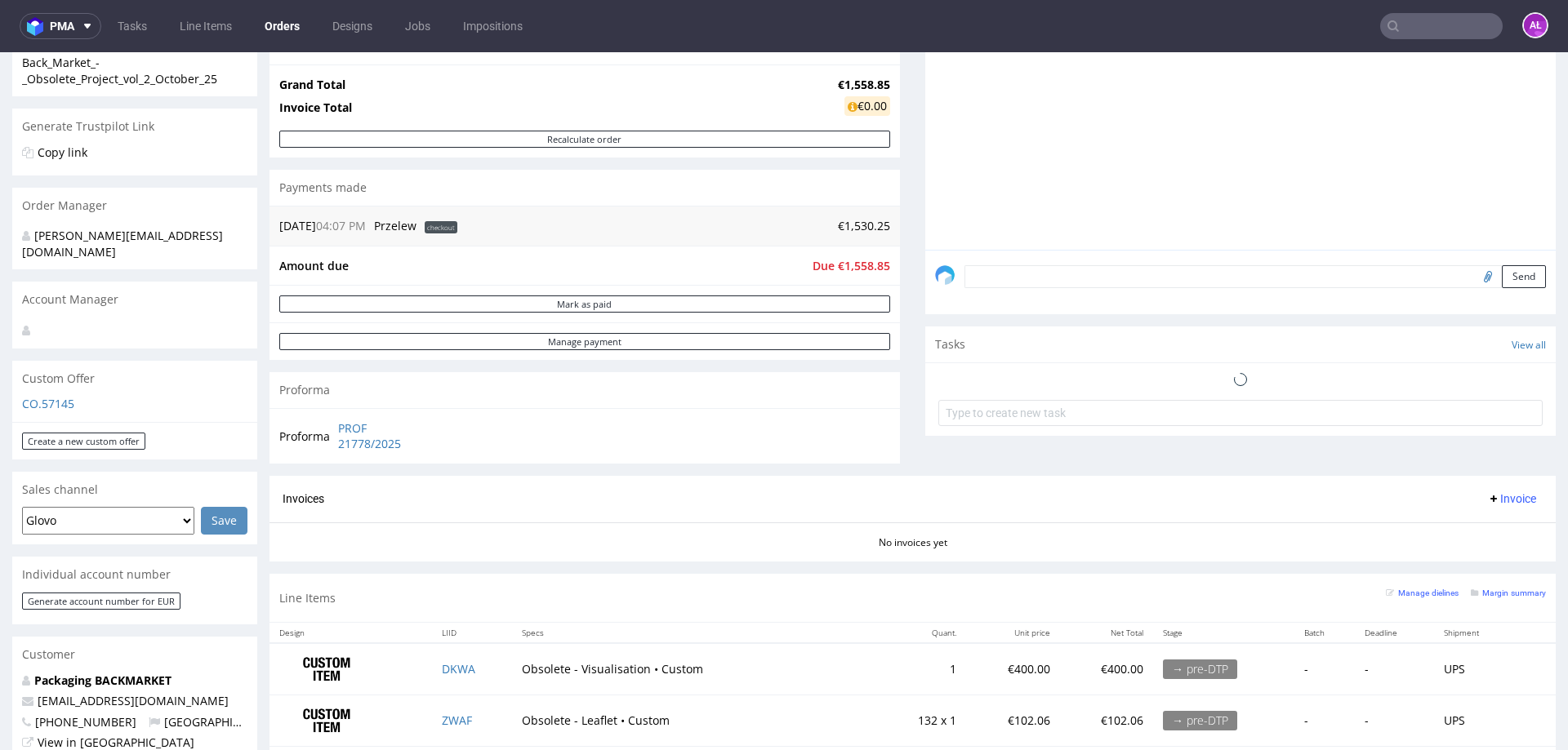
scroll to position [326, 0]
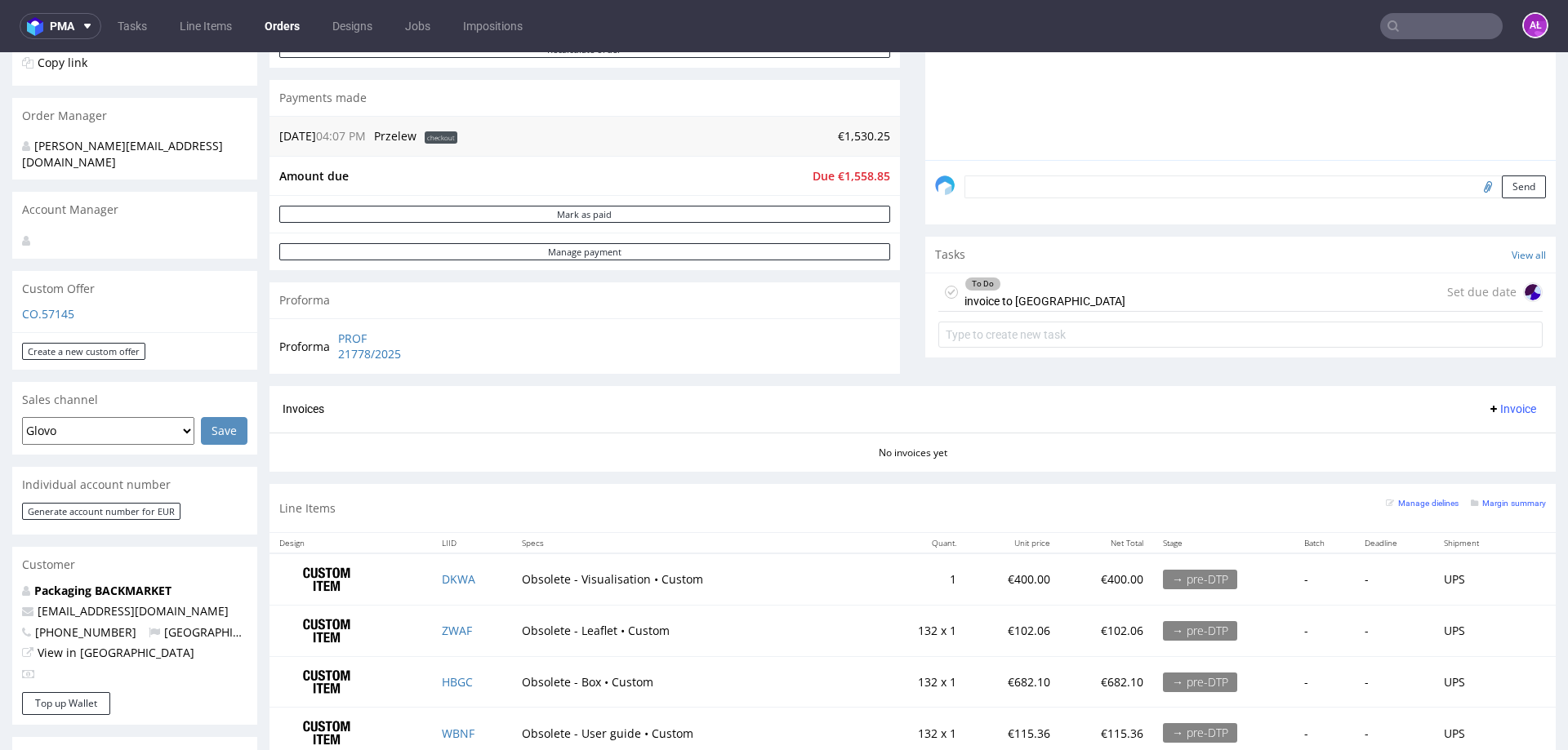
scroll to position [653, 0]
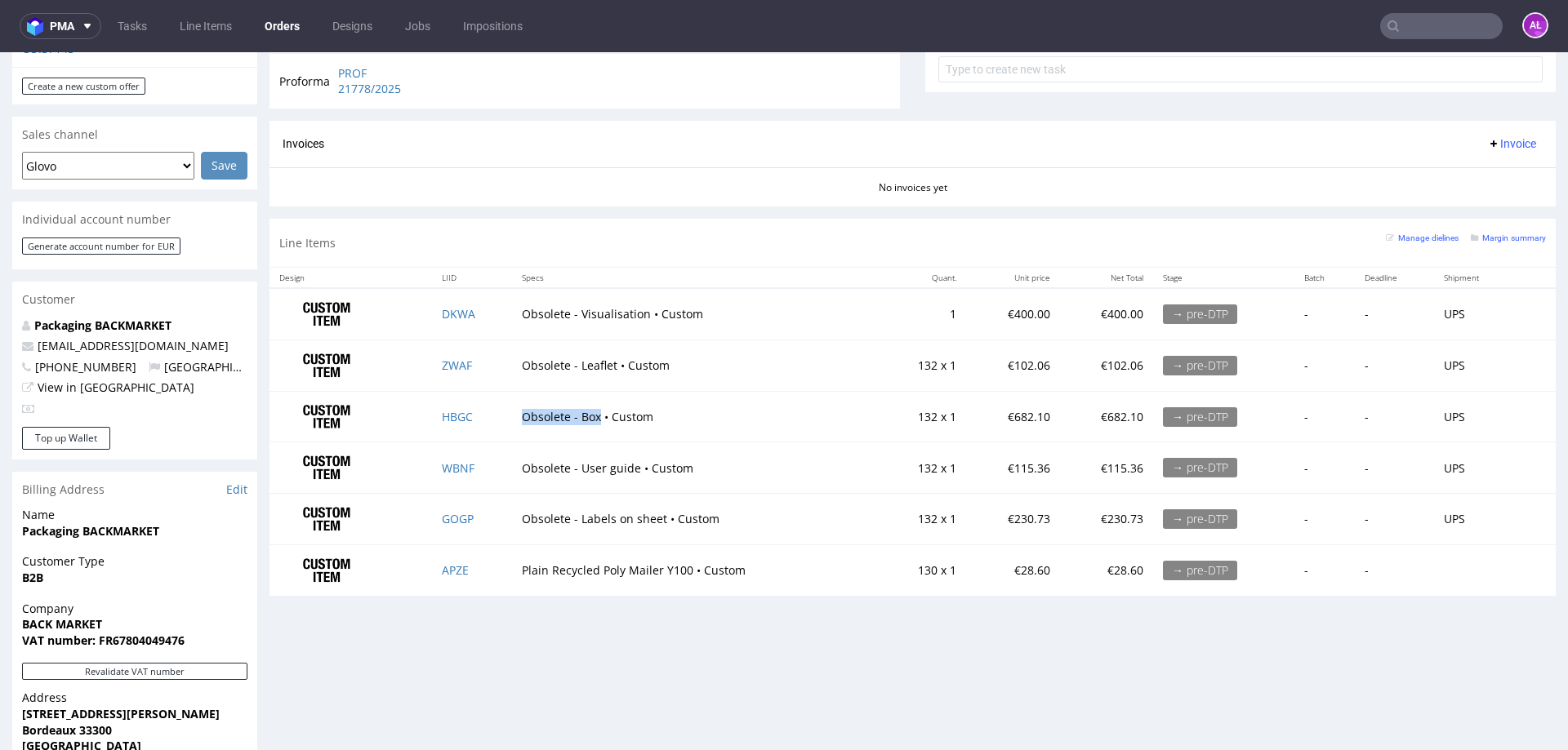
drag, startPoint x: 517, startPoint y: 422, endPoint x: 596, endPoint y: 424, distance: 79.0
click at [596, 424] on td "Obsolete - Box • Custom" at bounding box center [695, 416] width 367 height 51
copy td "Obsolete - Box"
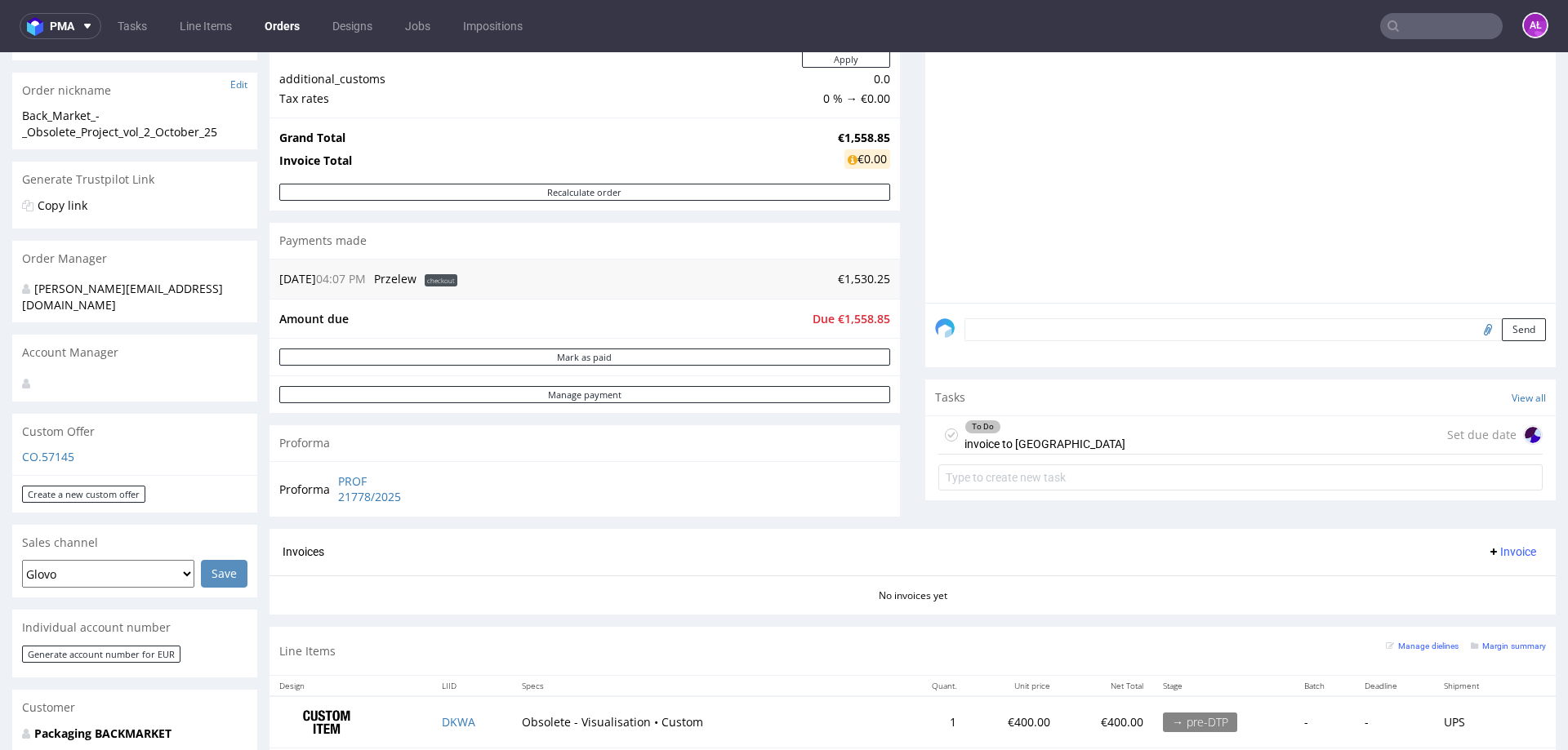
scroll to position [0, 0]
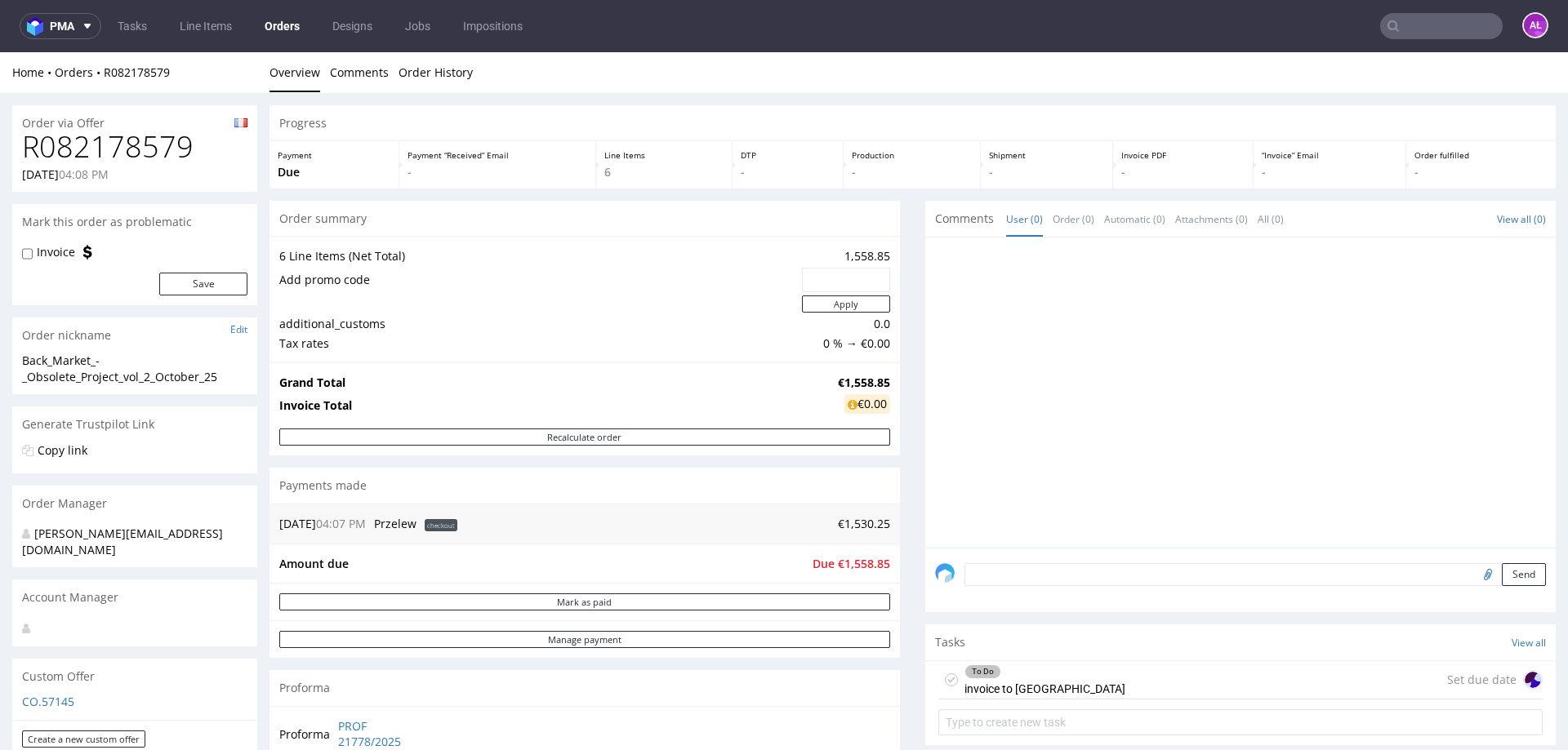
click at [1021, 674] on div "To Do invoice to UK Set due date" at bounding box center [1241, 680] width 604 height 39
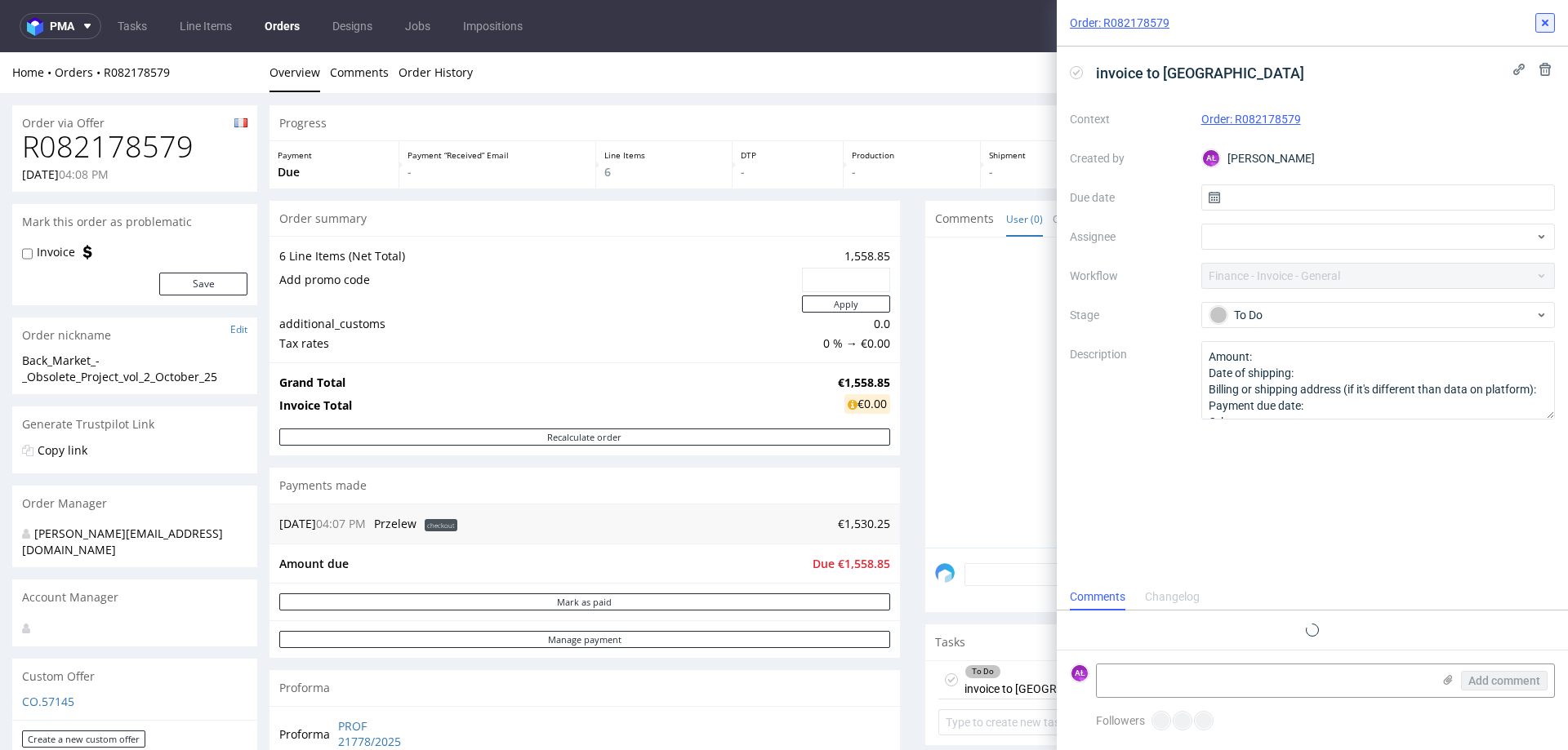
click at [1551, 24] on icon at bounding box center [1545, 23] width 13 height 13
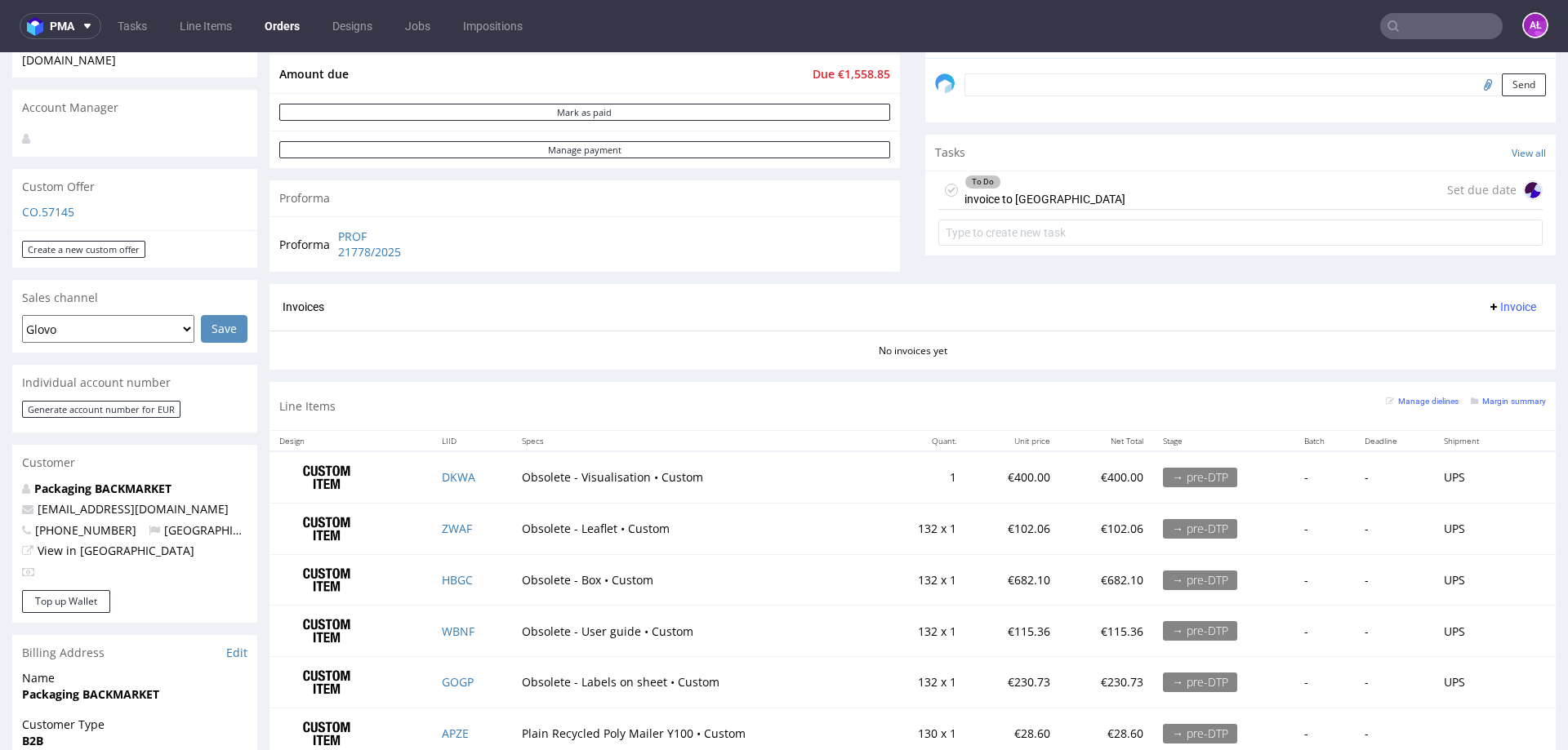
scroll to position [653, 0]
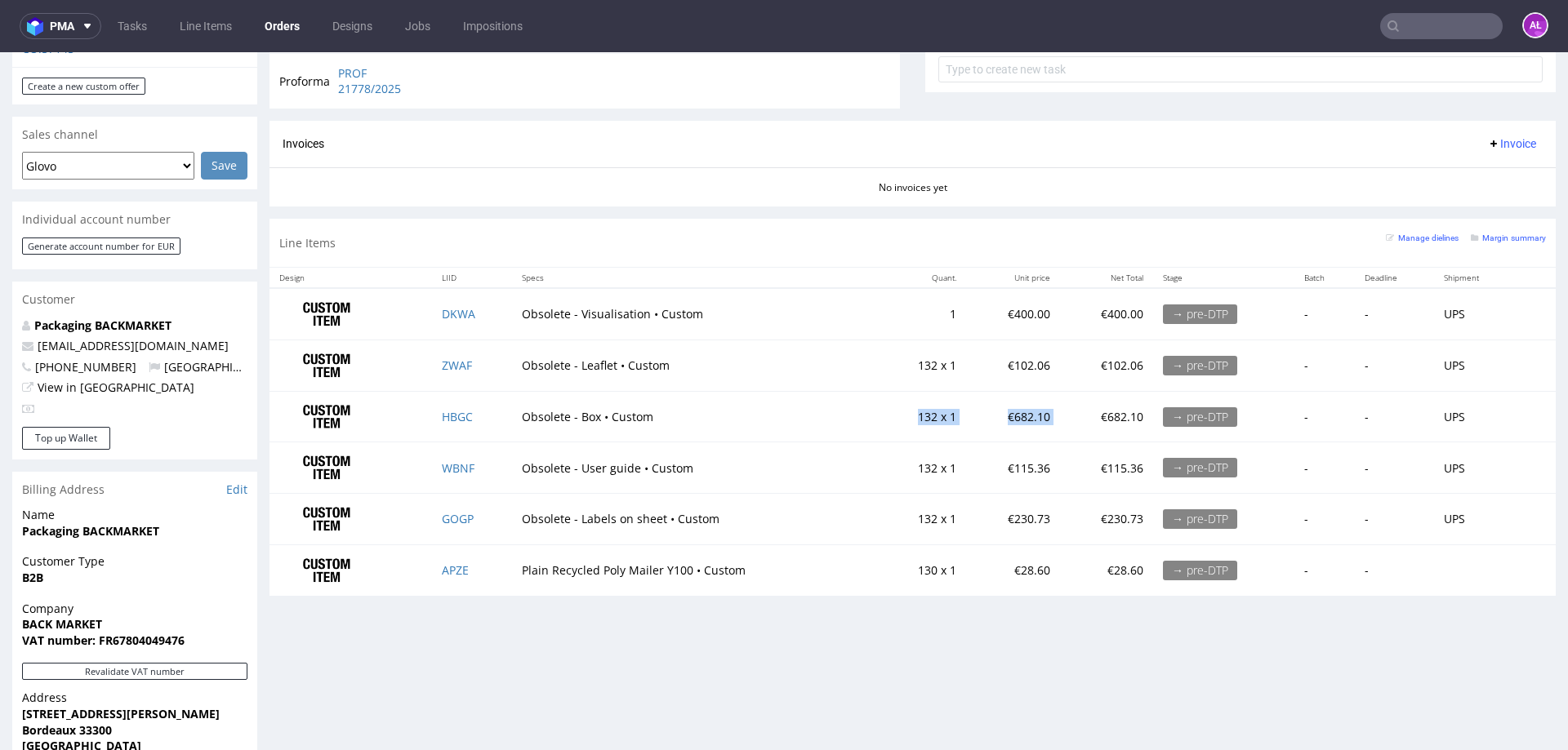
drag, startPoint x: 1041, startPoint y: 420, endPoint x: 884, endPoint y: 418, distance: 157.0
click at [884, 418] on tr "HBGC Obsolete - Box • Custom 132 x 1 €682.10 €682.10 → pre-DTP - - UPS" at bounding box center [912, 416] width 1287 height 51
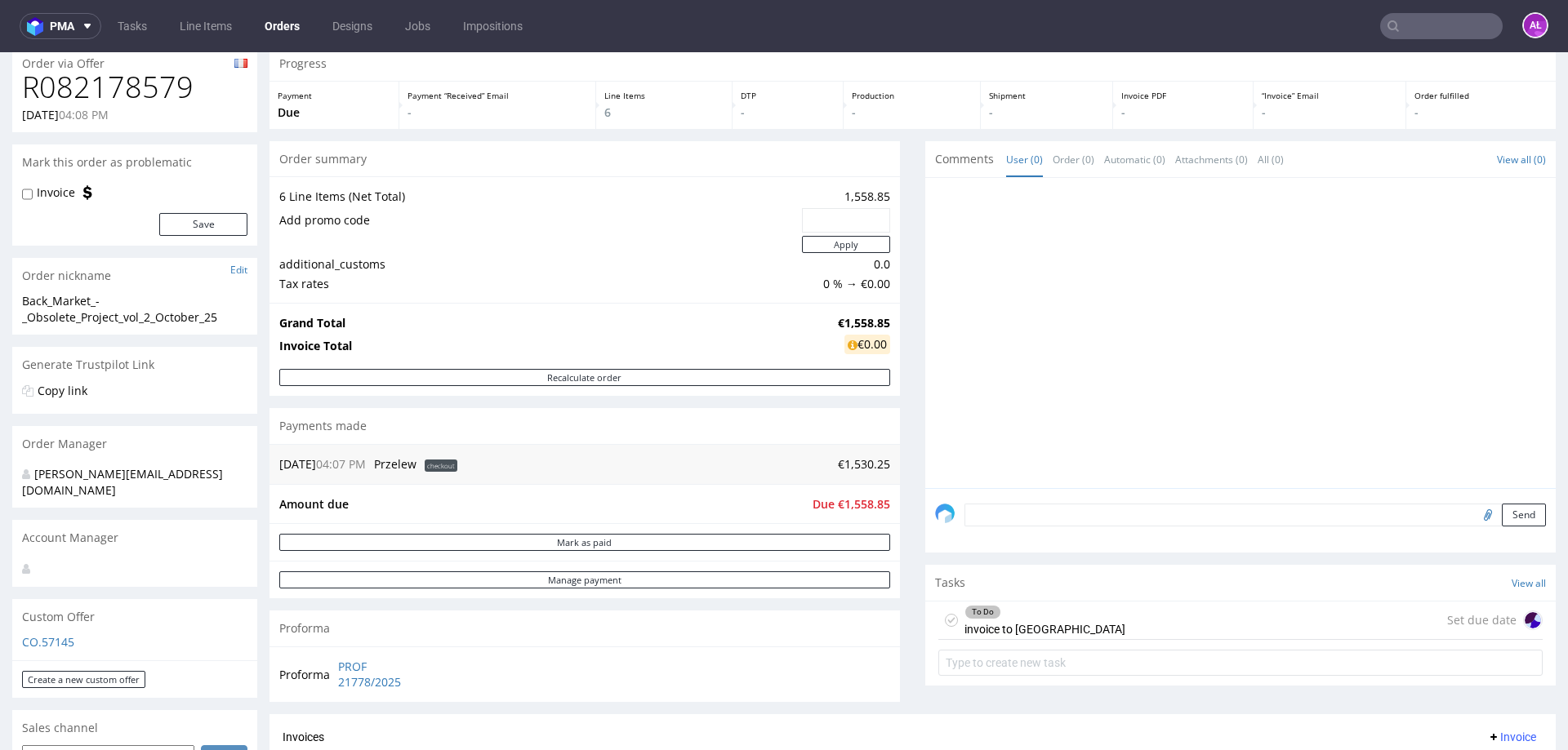
scroll to position [550, 0]
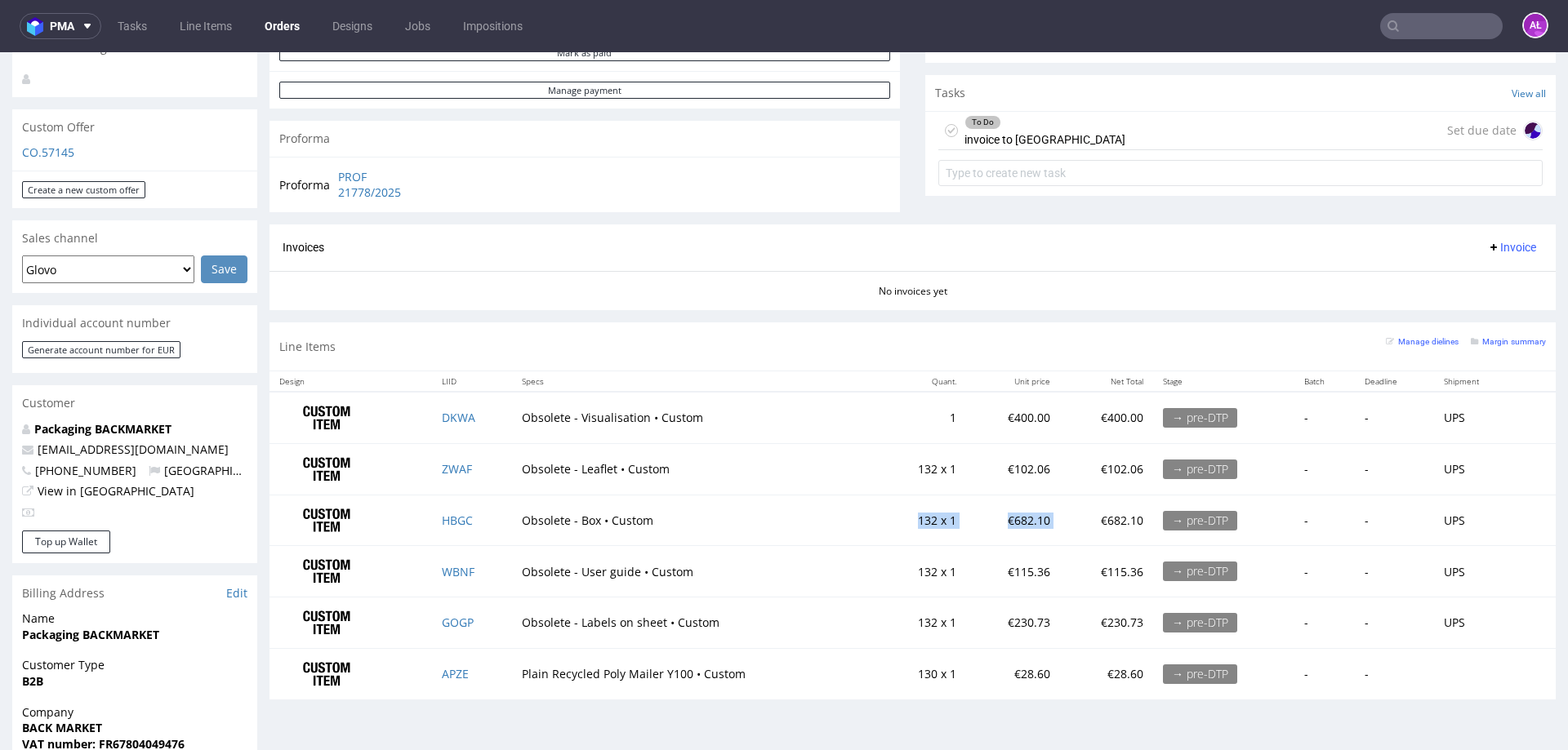
click at [1047, 131] on div "To Do invoice to UK Set due date" at bounding box center [1241, 131] width 604 height 39
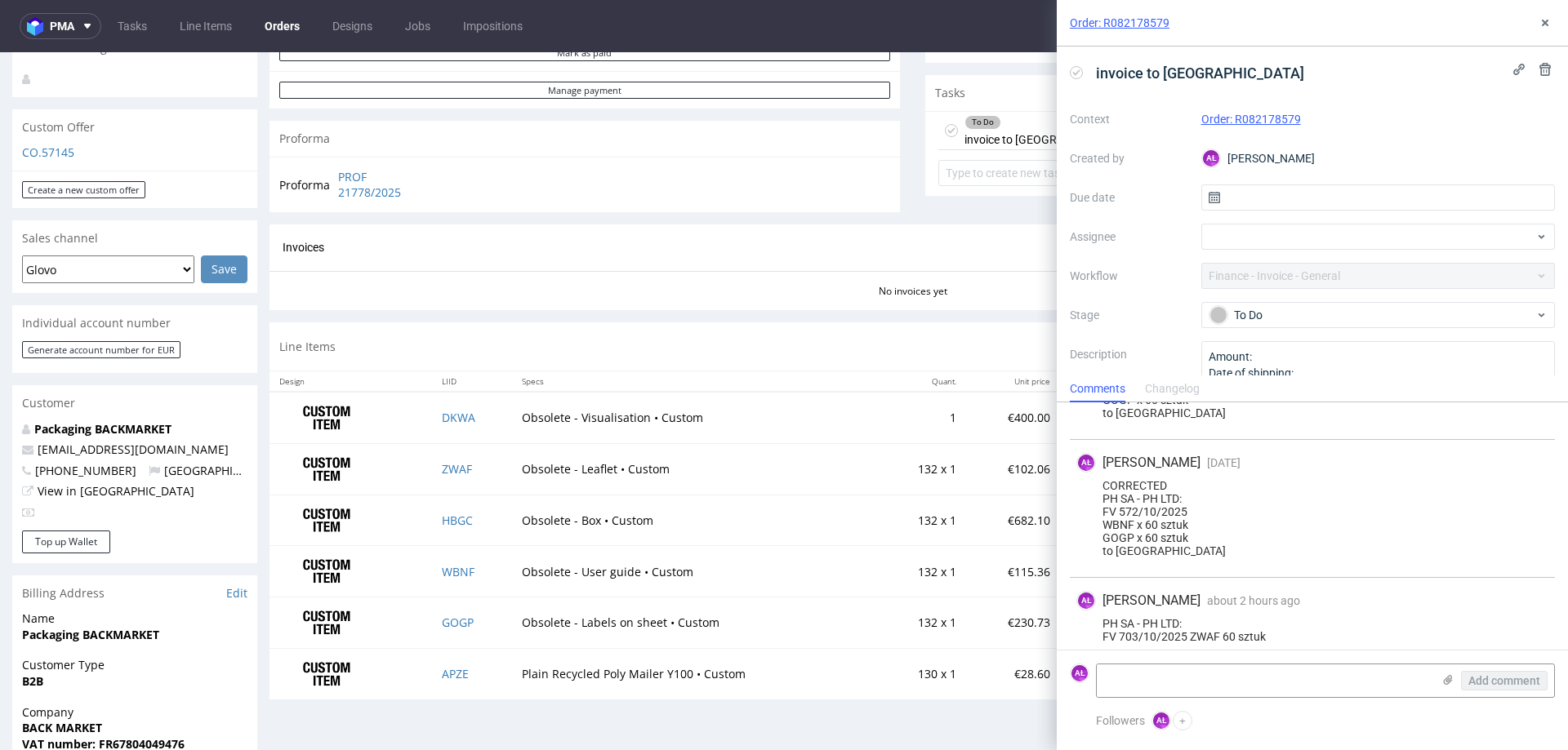
scroll to position [324, 0]
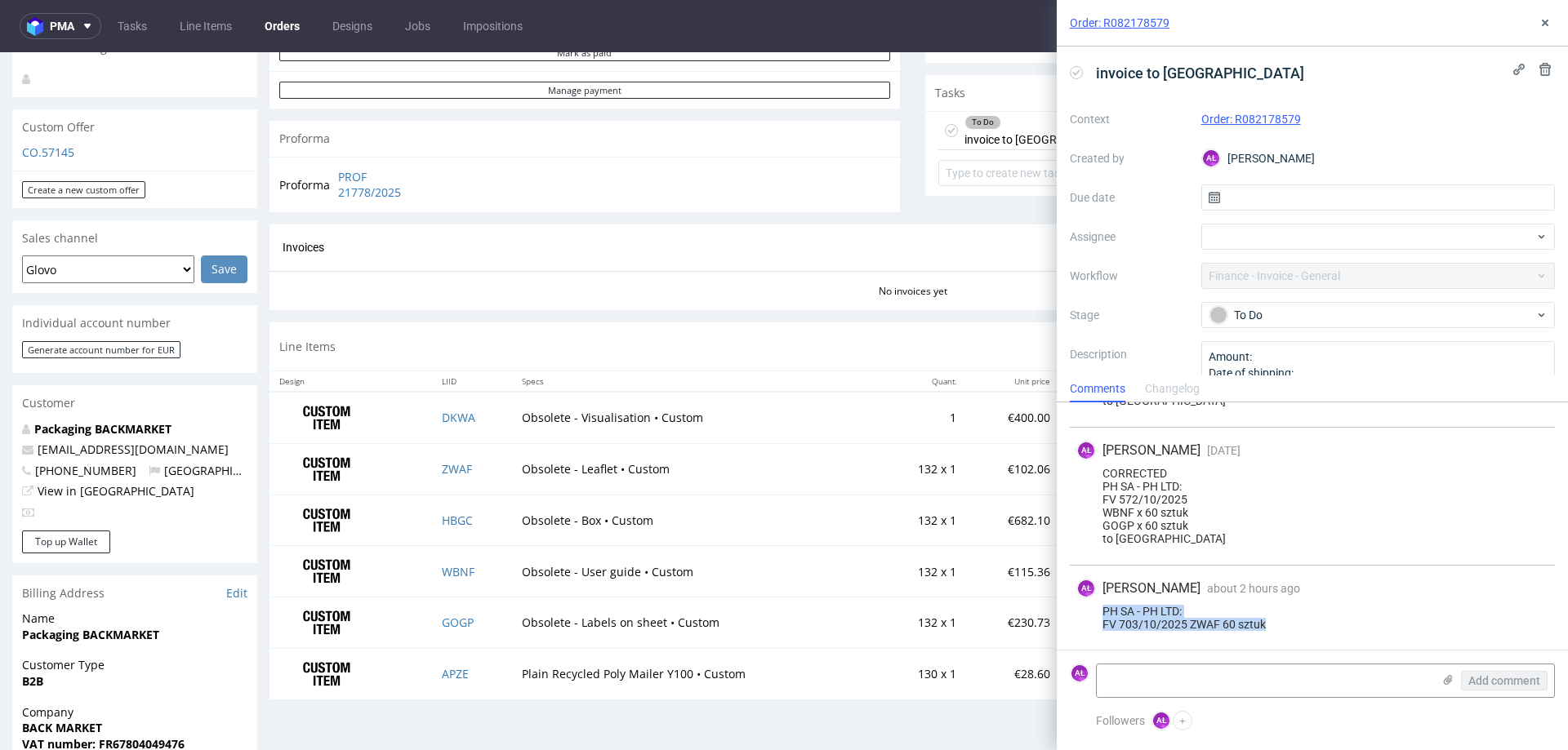
drag, startPoint x: 1282, startPoint y: 630, endPoint x: 1095, endPoint y: 619, distance: 187.3
click at [1095, 615] on div "PH SA - PH LTD: FV 703/10/2025 ZWAF 60 sztuk" at bounding box center [1312, 618] width 472 height 26
click at [1128, 665] on textarea at bounding box center [1265, 681] width 335 height 33
paste textarea "PH SA - PH LTD: FV 703/10/2025 ZWAF 60 sztuk"
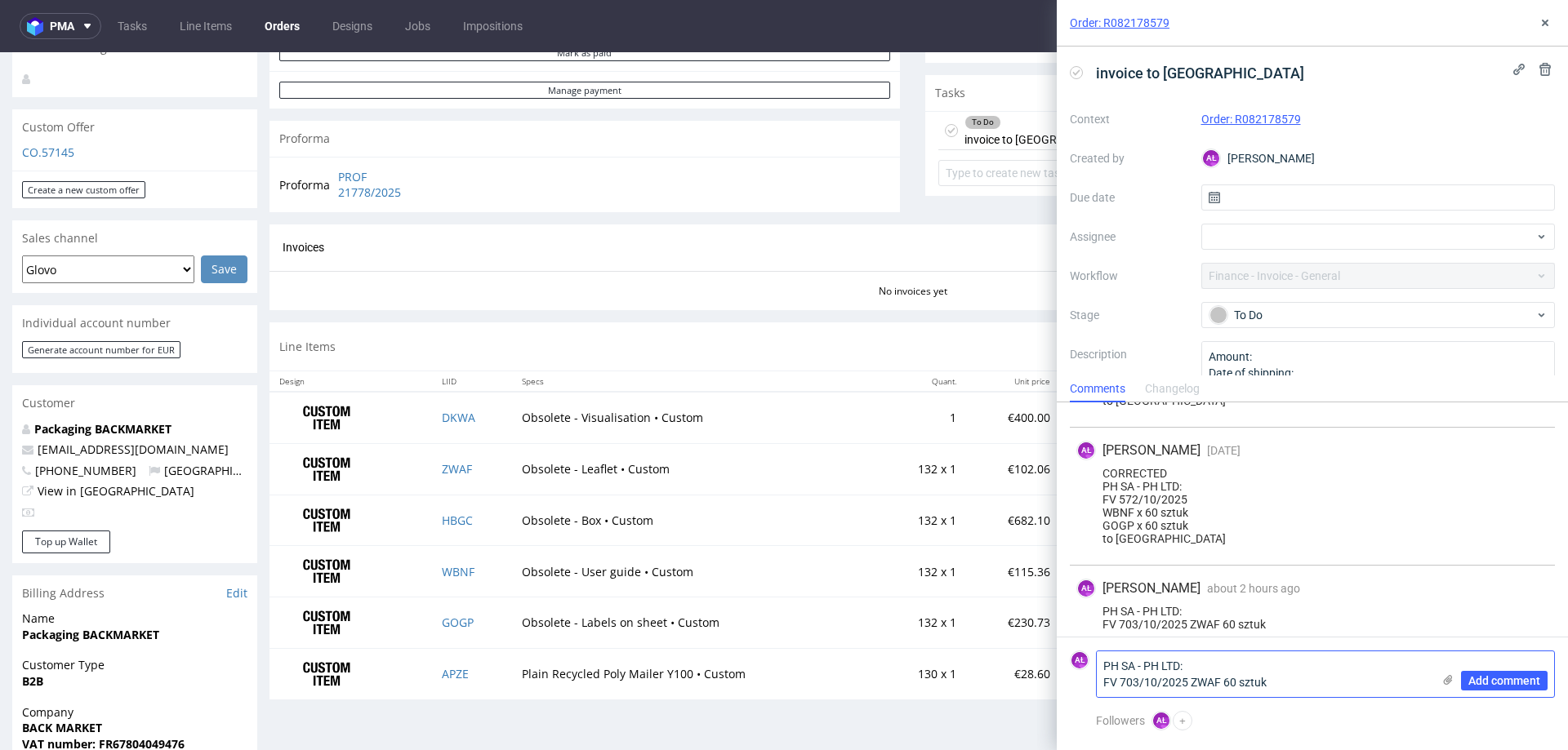
drag, startPoint x: 1219, startPoint y: 685, endPoint x: 1193, endPoint y: 682, distance: 26.2
click at [1193, 682] on textarea "PH SA - PH LTD: FV 703/10/2025 ZWAF 60 sztuk" at bounding box center [1265, 675] width 335 height 46
click at [1136, 687] on textarea "PH SA - PH LTD: FV 703/10/2025 HBGC 60 sztuk" at bounding box center [1265, 675] width 335 height 46
type textarea "PH SA - PH LTD: FV 709/10/2025 HBGC 60 sztuk"
click at [1539, 684] on span "Add comment" at bounding box center [1505, 681] width 72 height 11
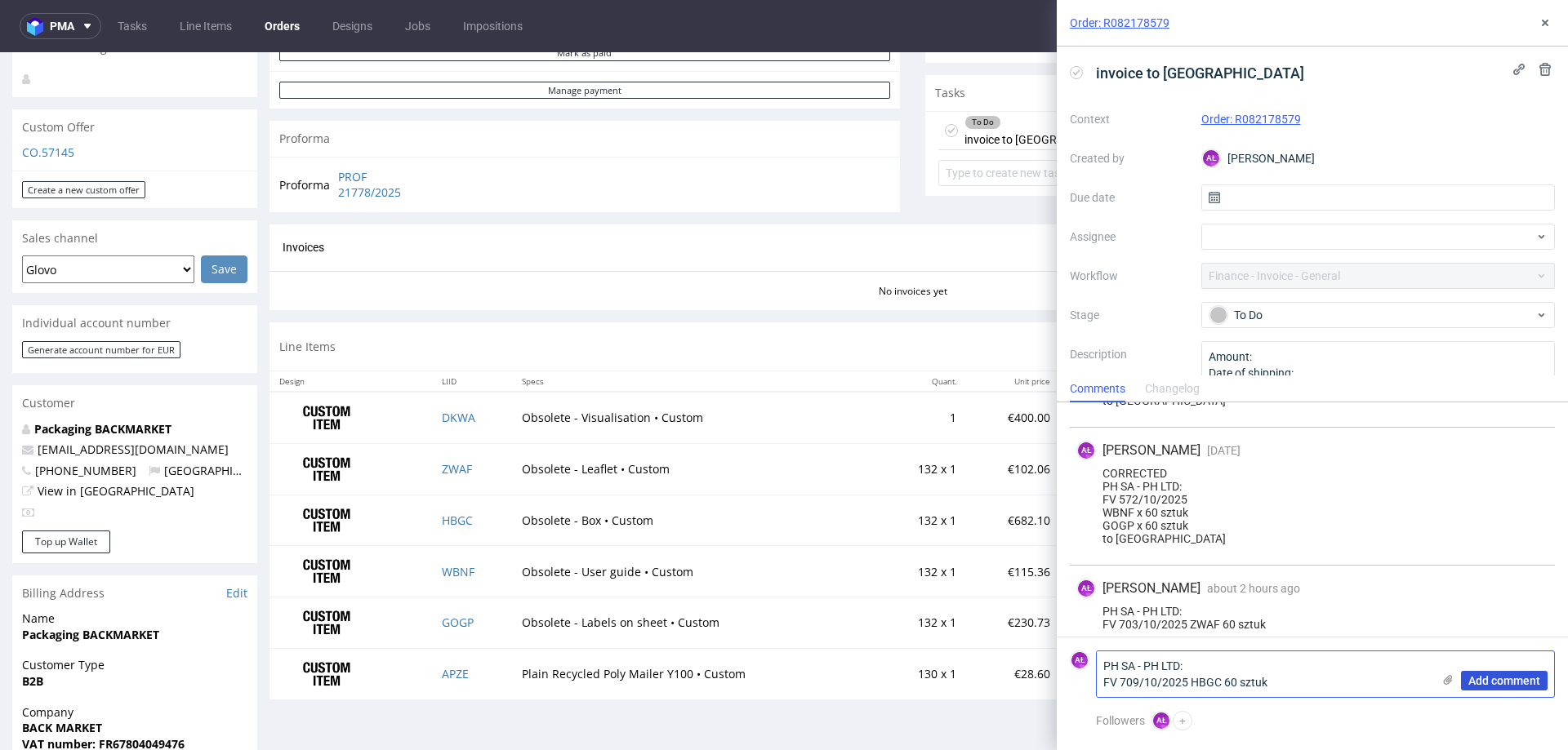
click at [1476, 676] on span "Add comment" at bounding box center [1505, 681] width 72 height 11
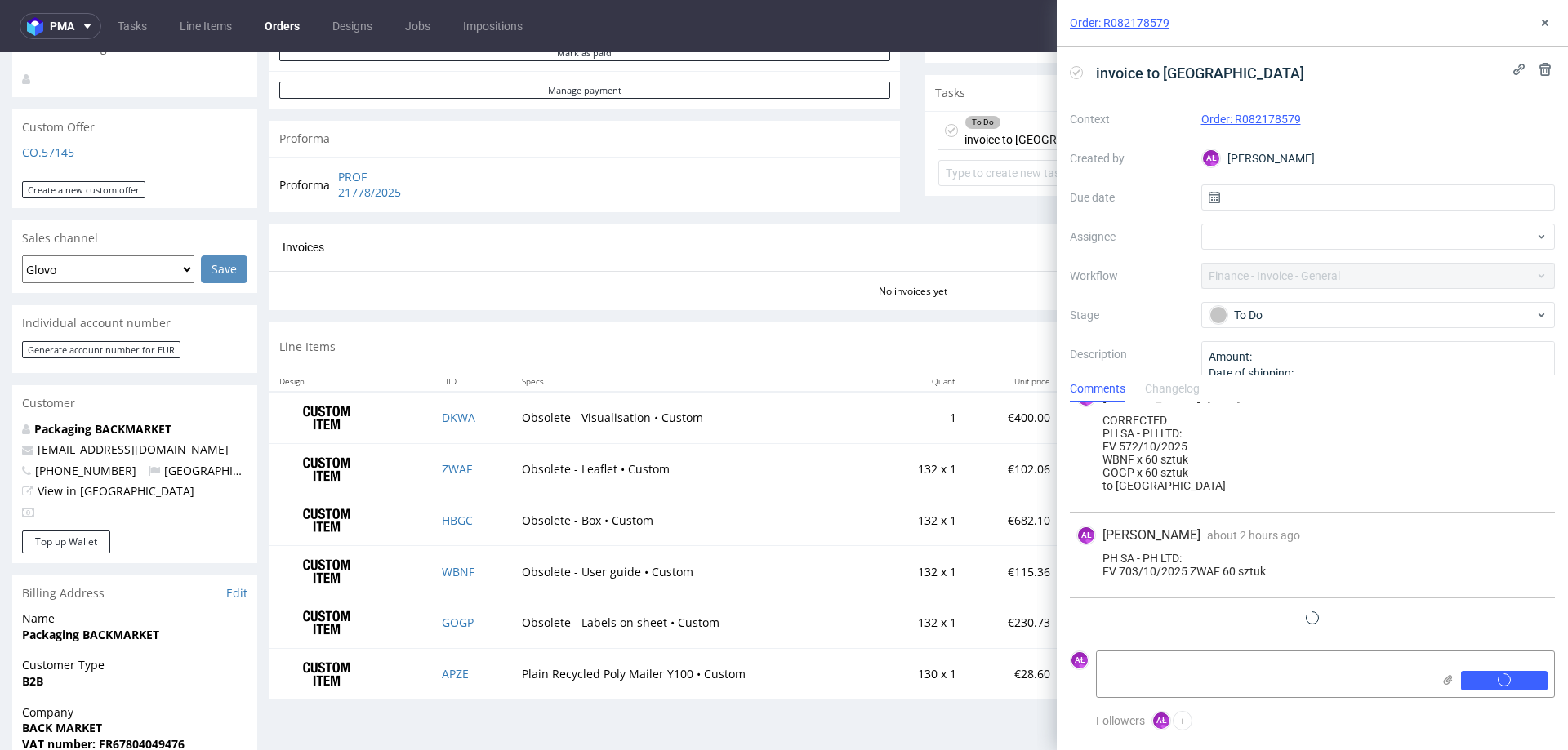
scroll to position [409, 0]
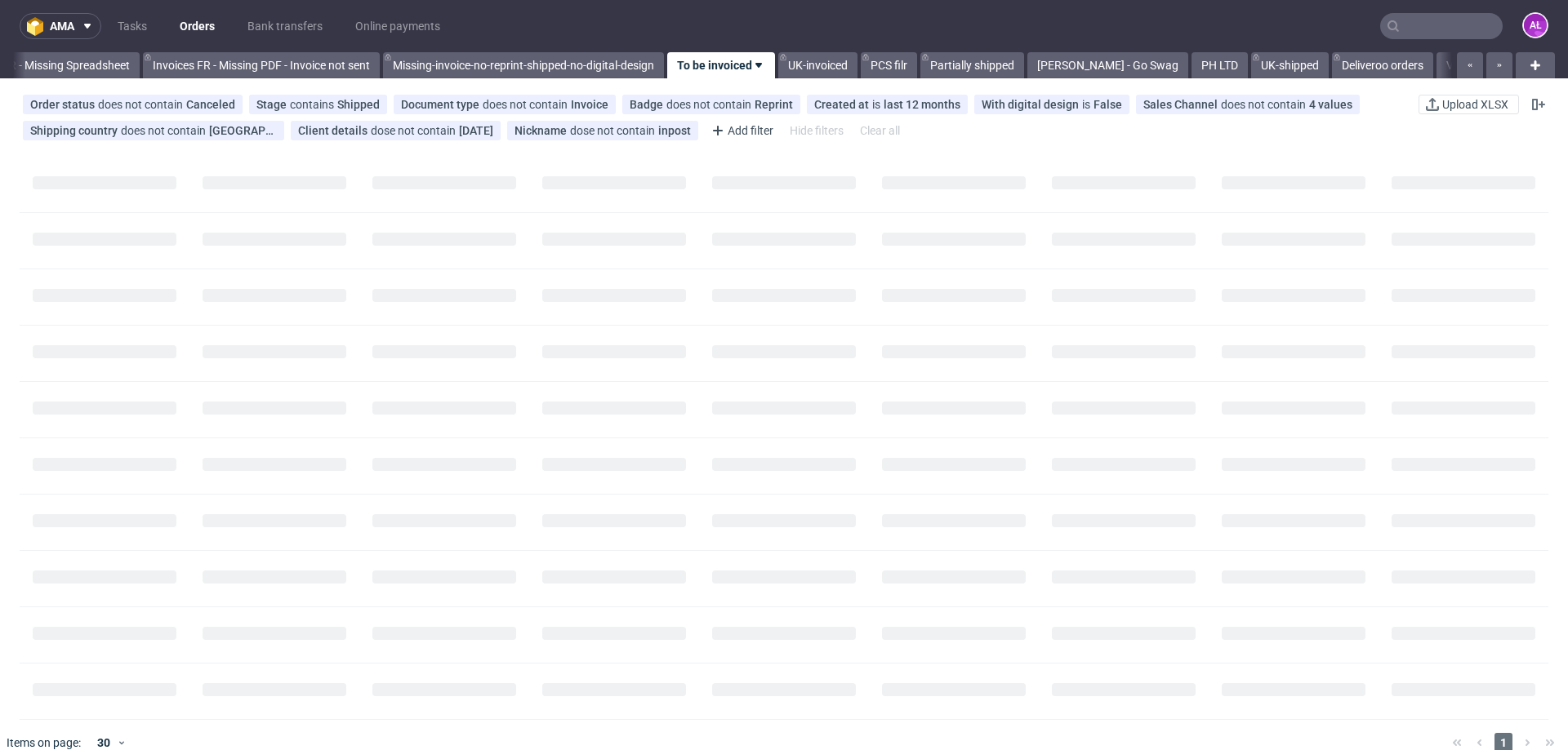
scroll to position [0, 2649]
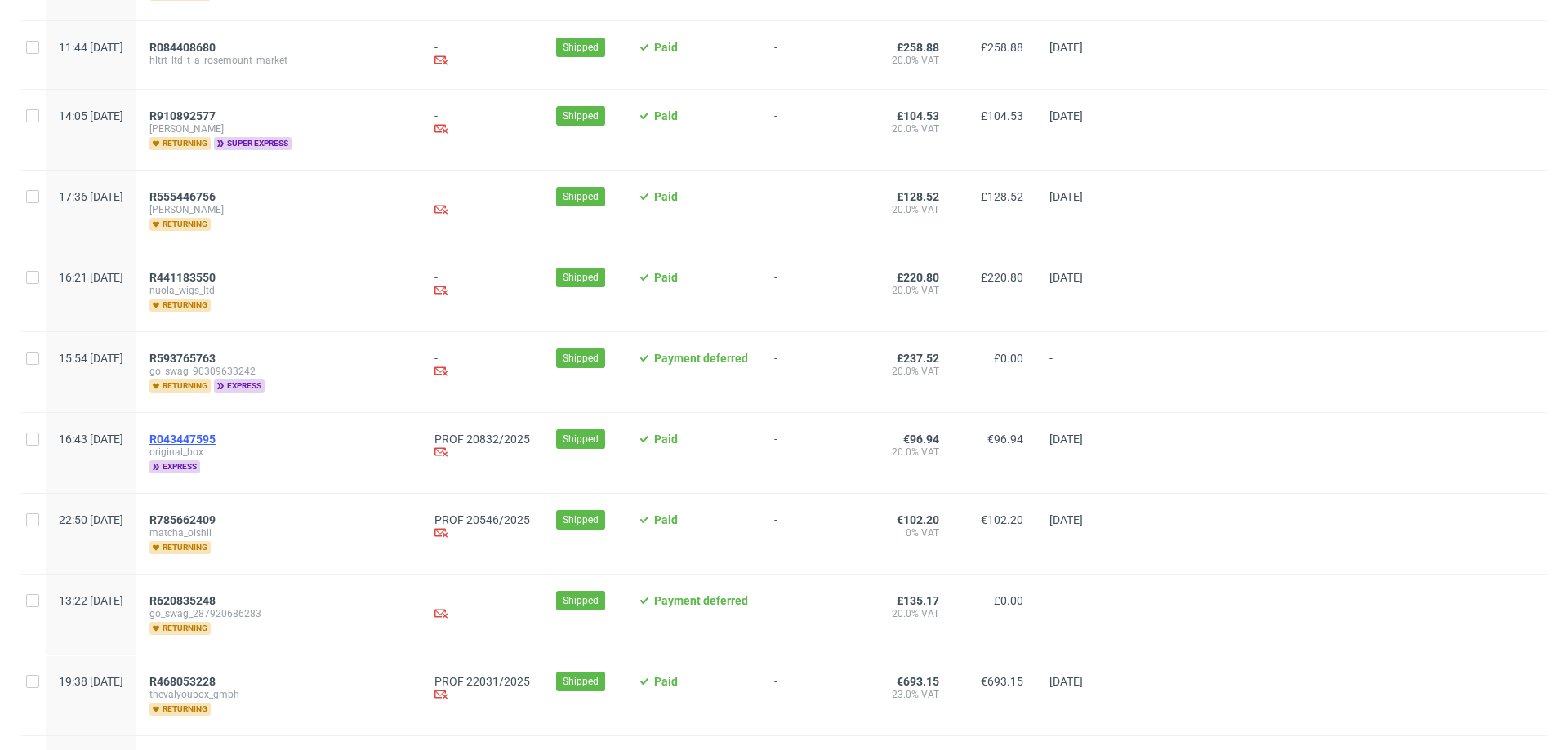
click at [215, 441] on span "R043447595" at bounding box center [183, 439] width 66 height 13
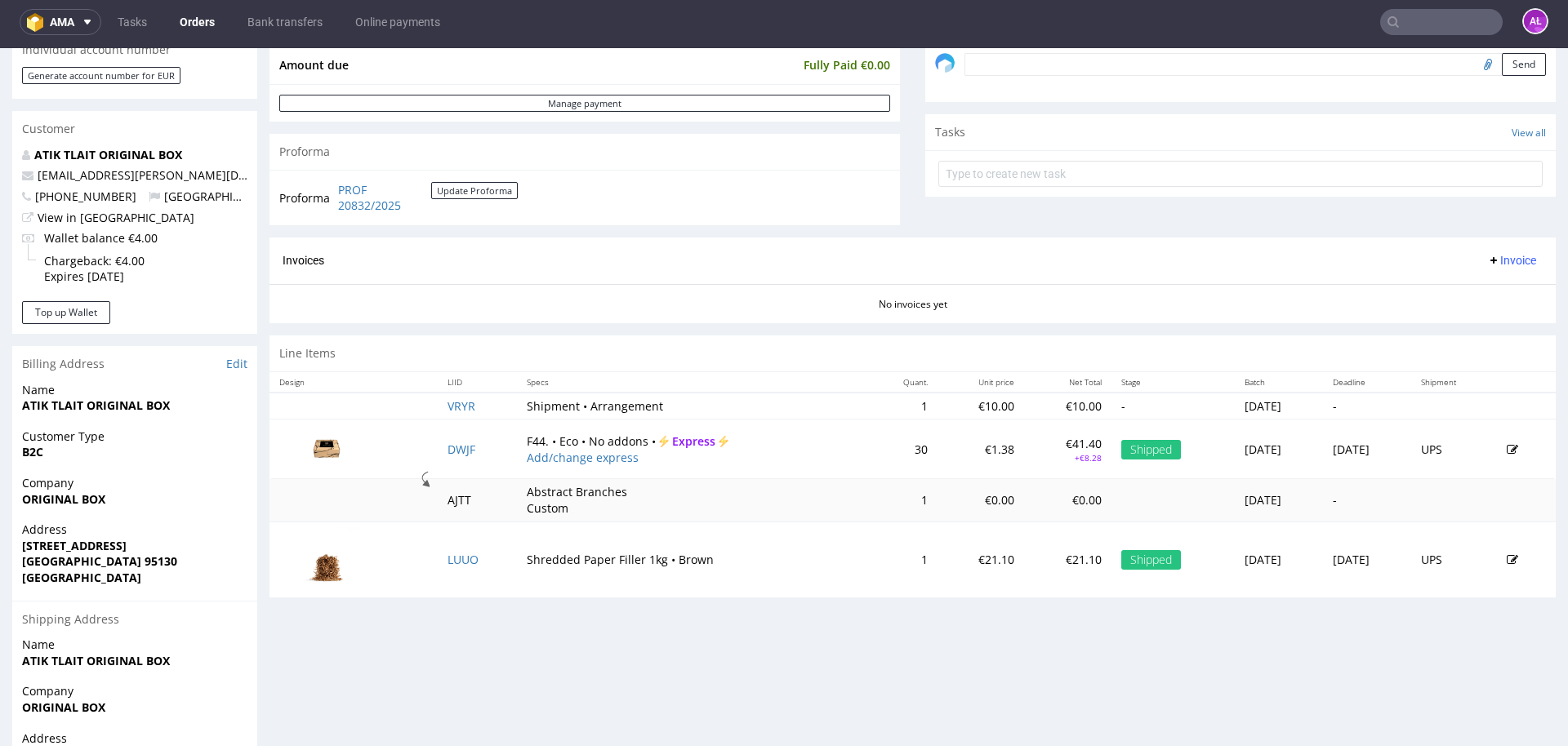
scroll to position [513, 0]
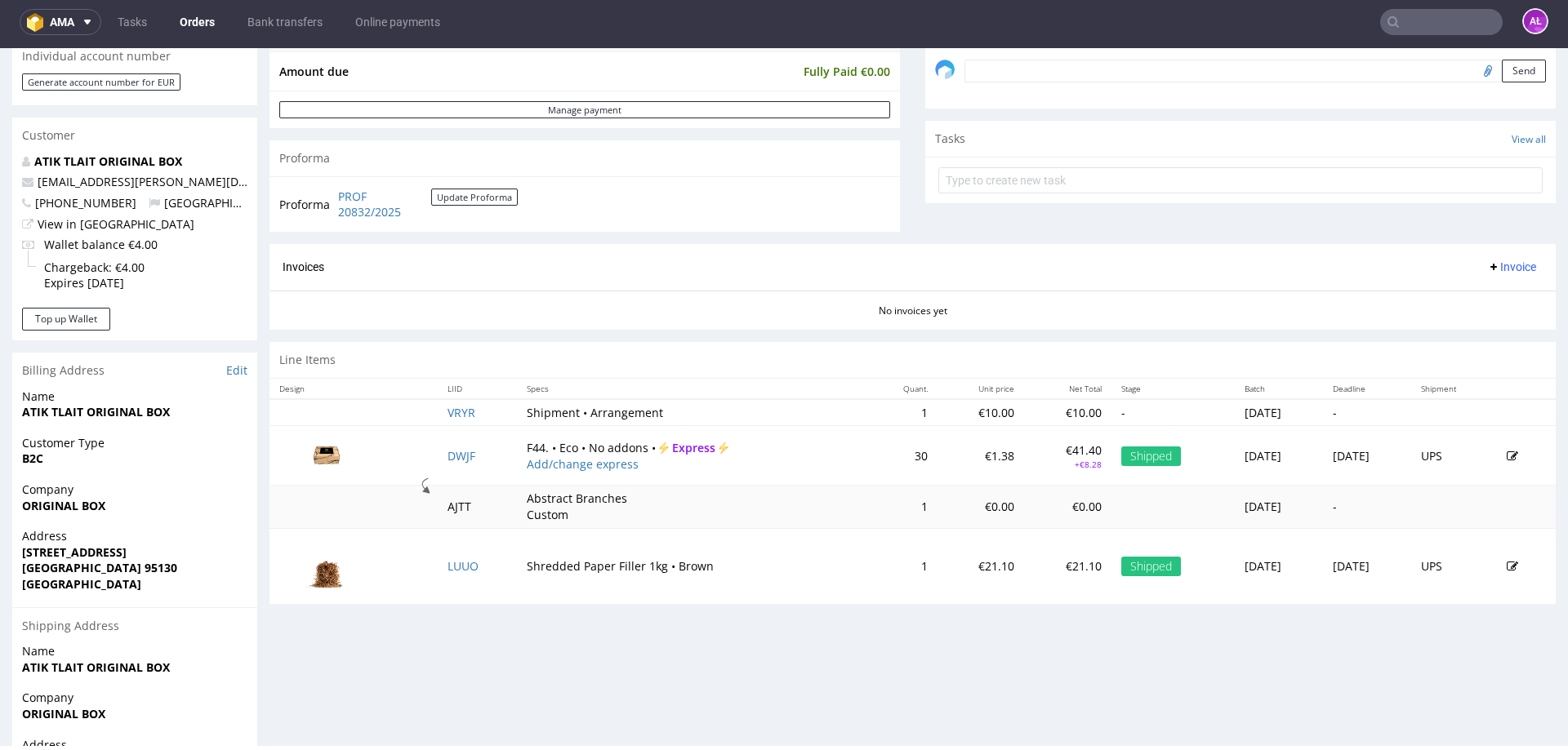
click at [1502, 267] on span "Invoice" at bounding box center [1511, 267] width 49 height 13
click at [1499, 297] on span "Generate" at bounding box center [1487, 301] width 79 height 17
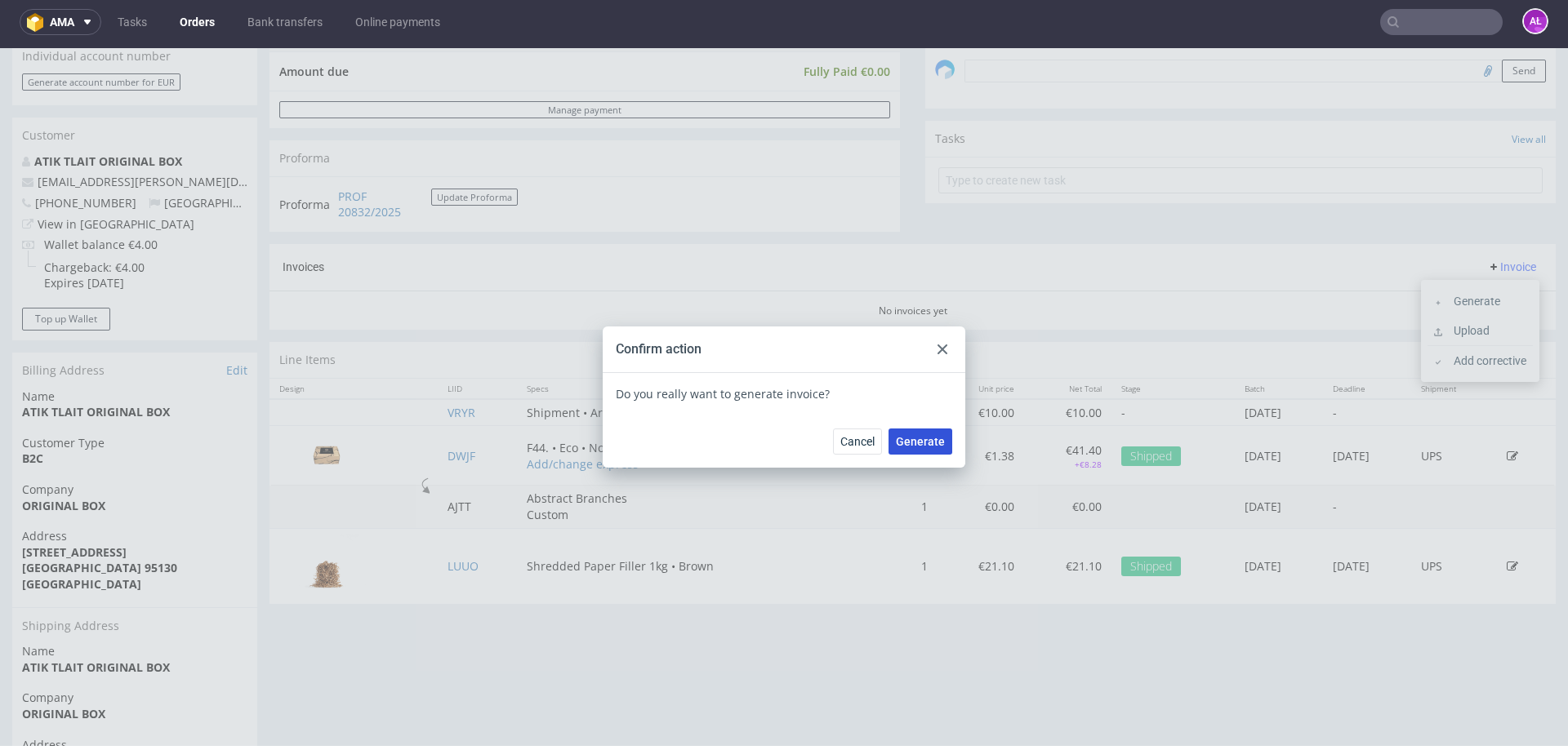
click at [908, 436] on span "Generate" at bounding box center [920, 441] width 49 height 11
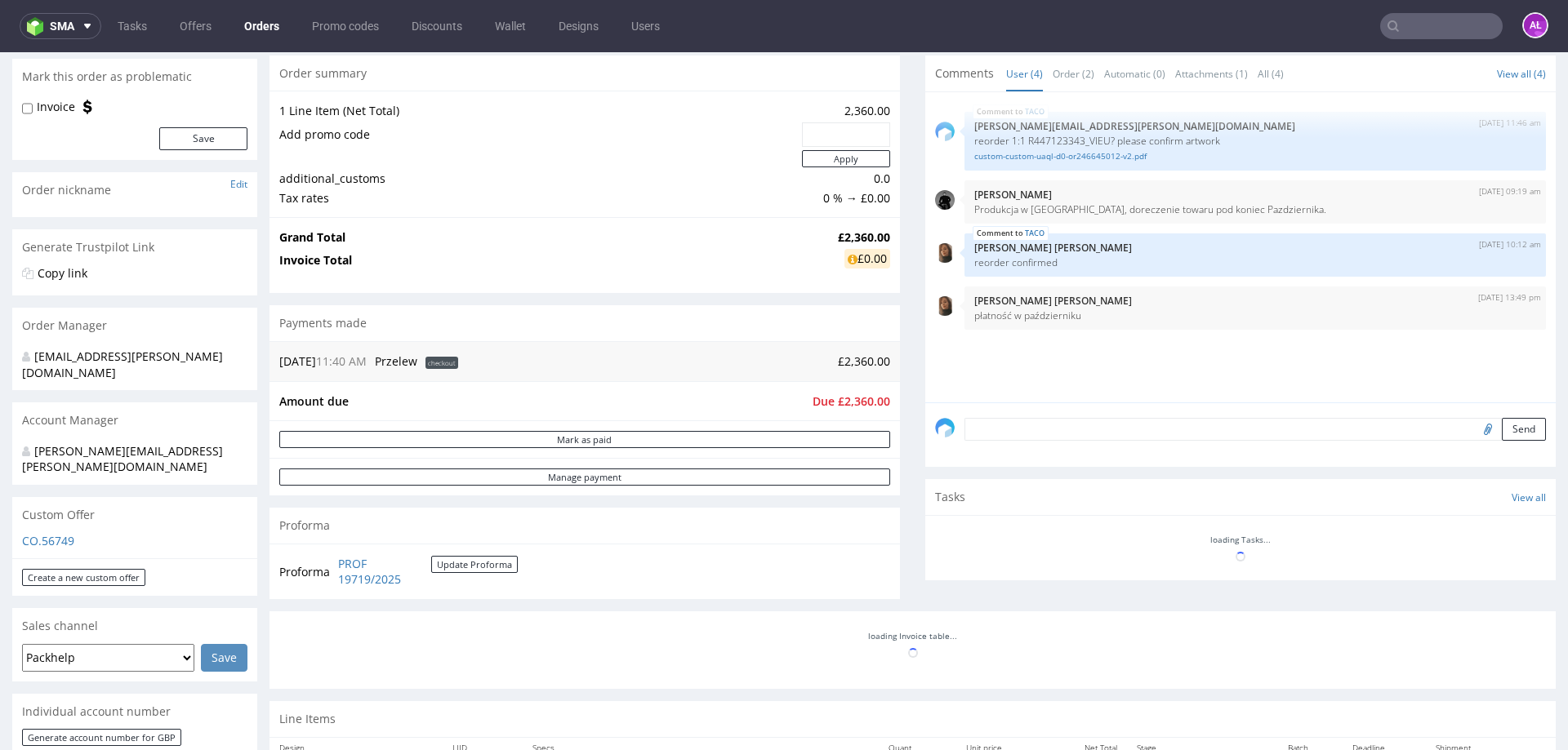
scroll to position [164, 0]
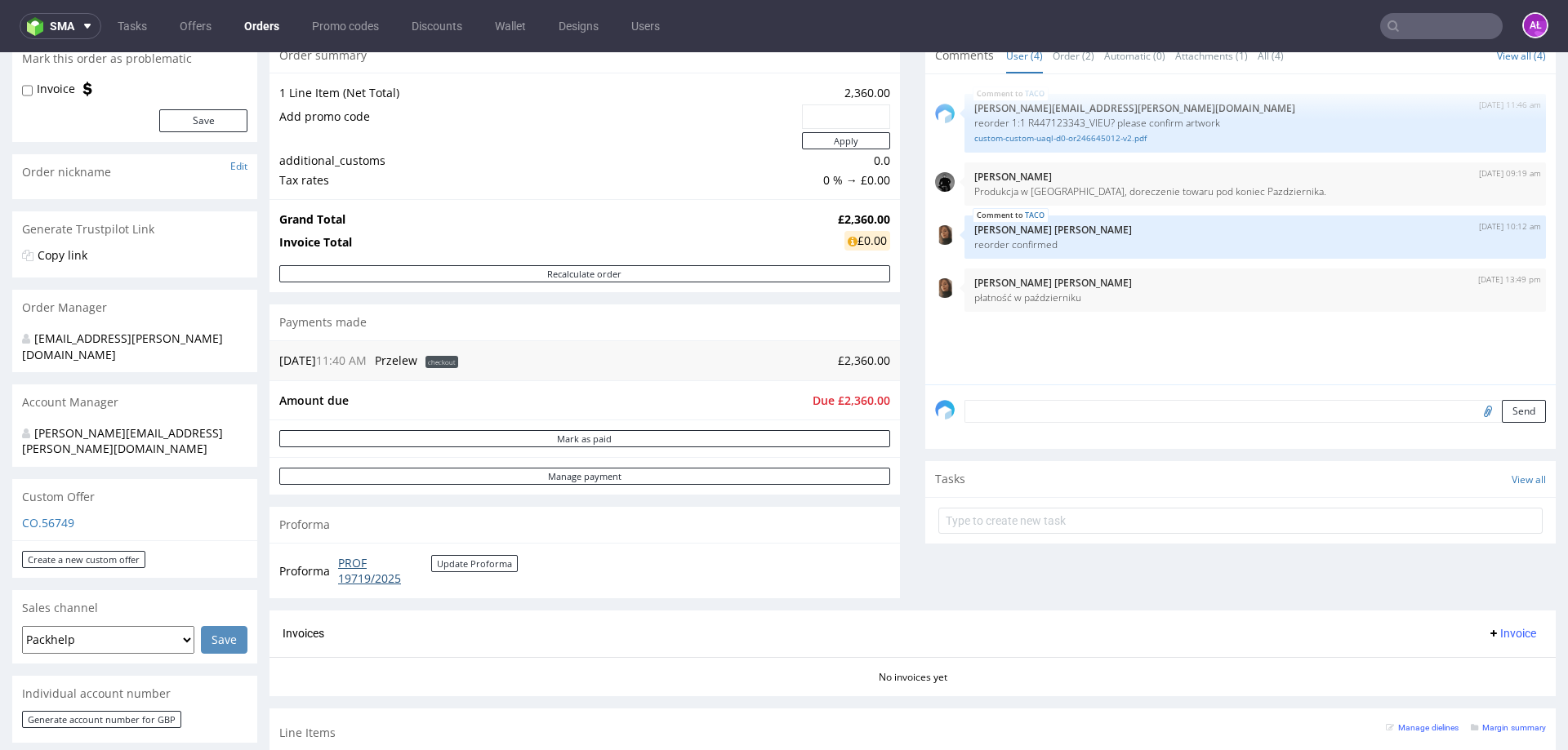
click at [344, 566] on link "PROF 19719/2025" at bounding box center [384, 571] width 93 height 32
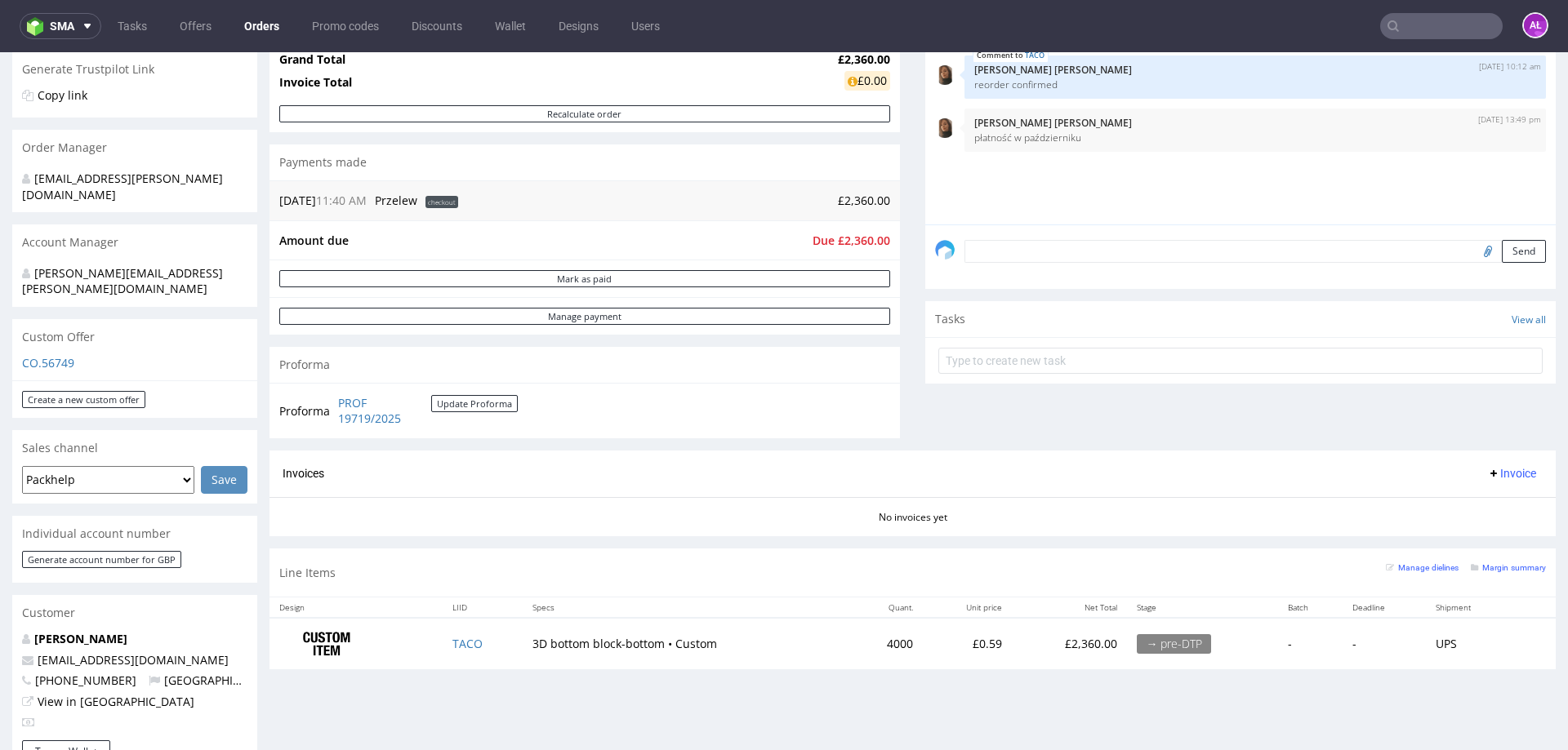
scroll to position [326, 0]
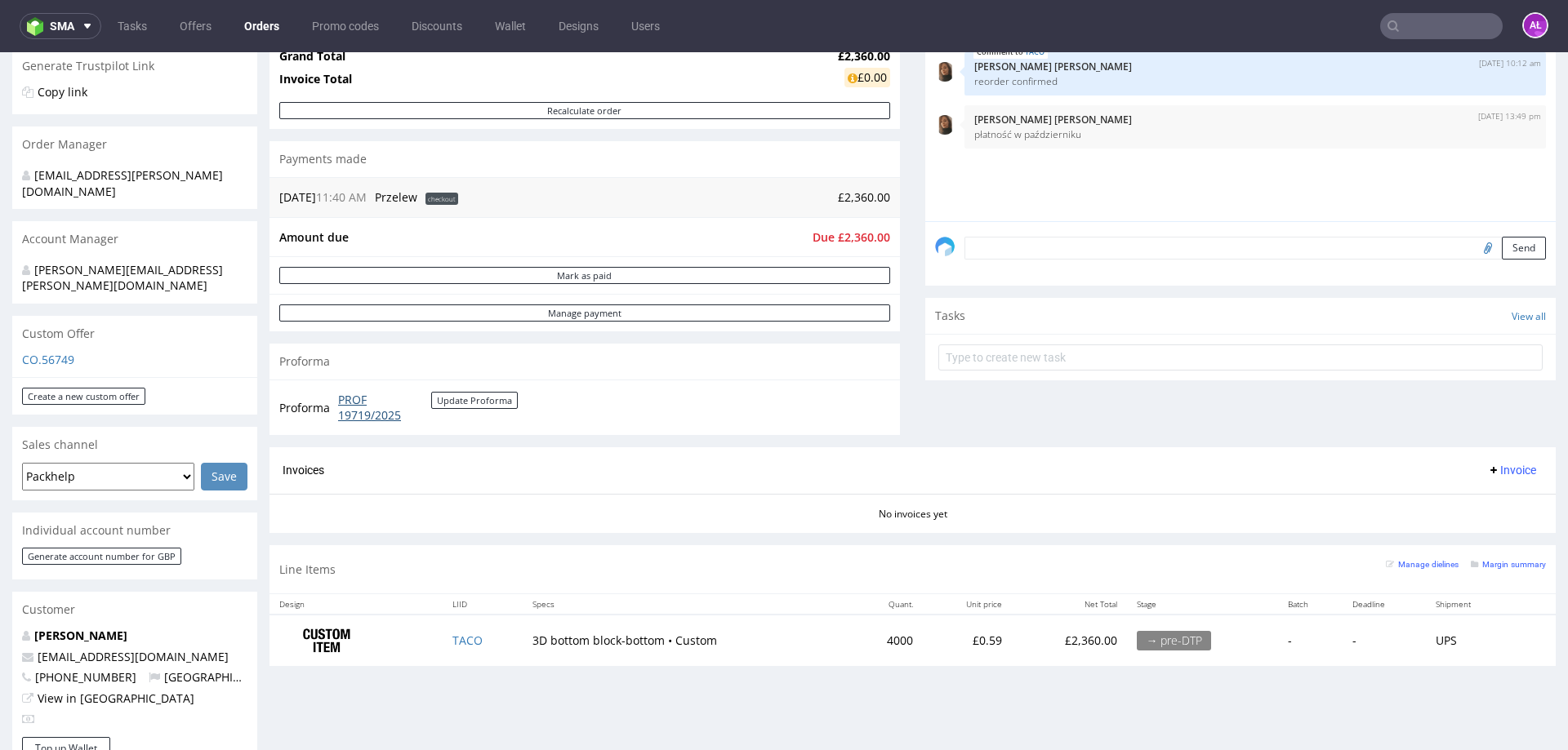
click at [369, 415] on link "PROF 19719/2025" at bounding box center [384, 407] width 93 height 32
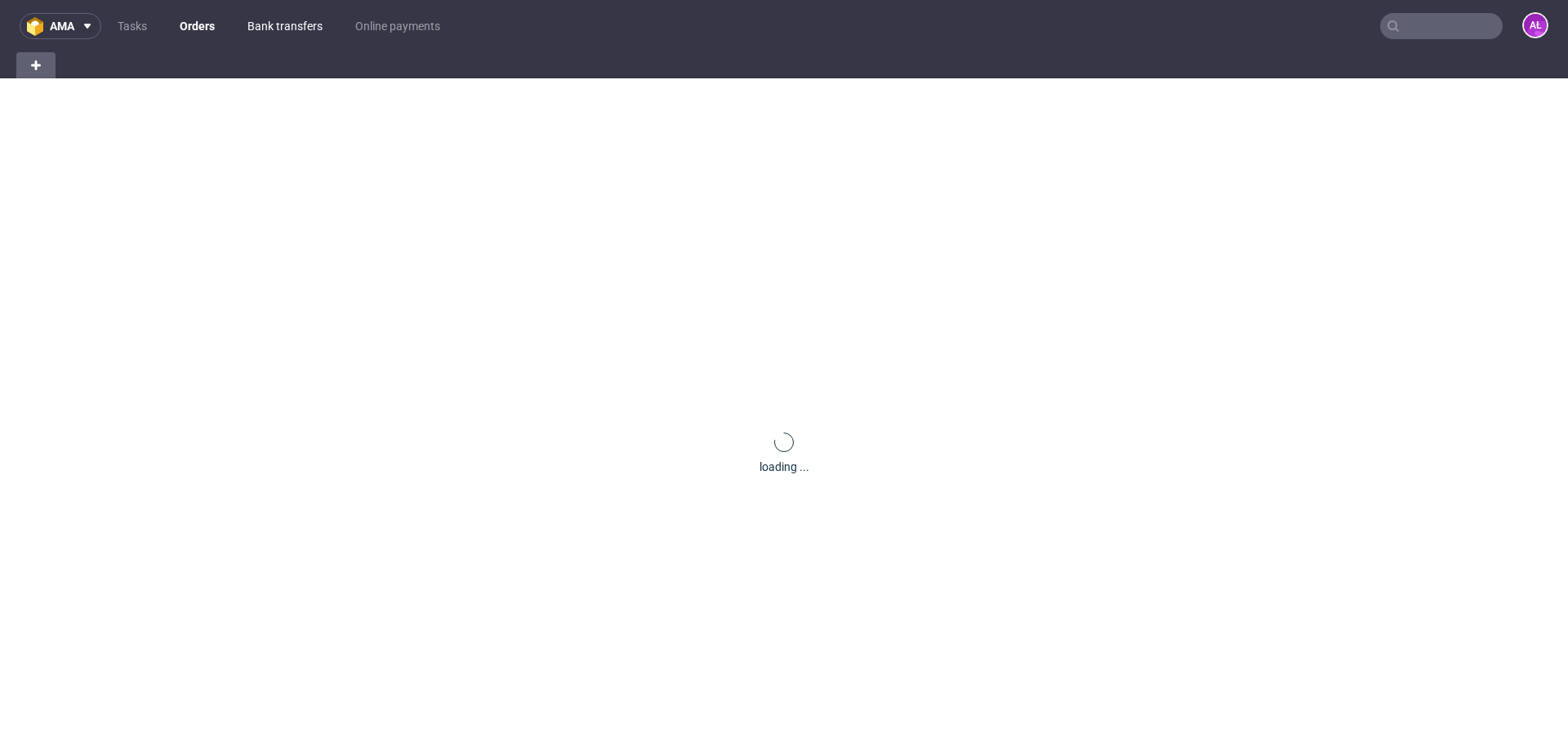
click at [274, 28] on link "Bank transfers" at bounding box center [284, 26] width 95 height 26
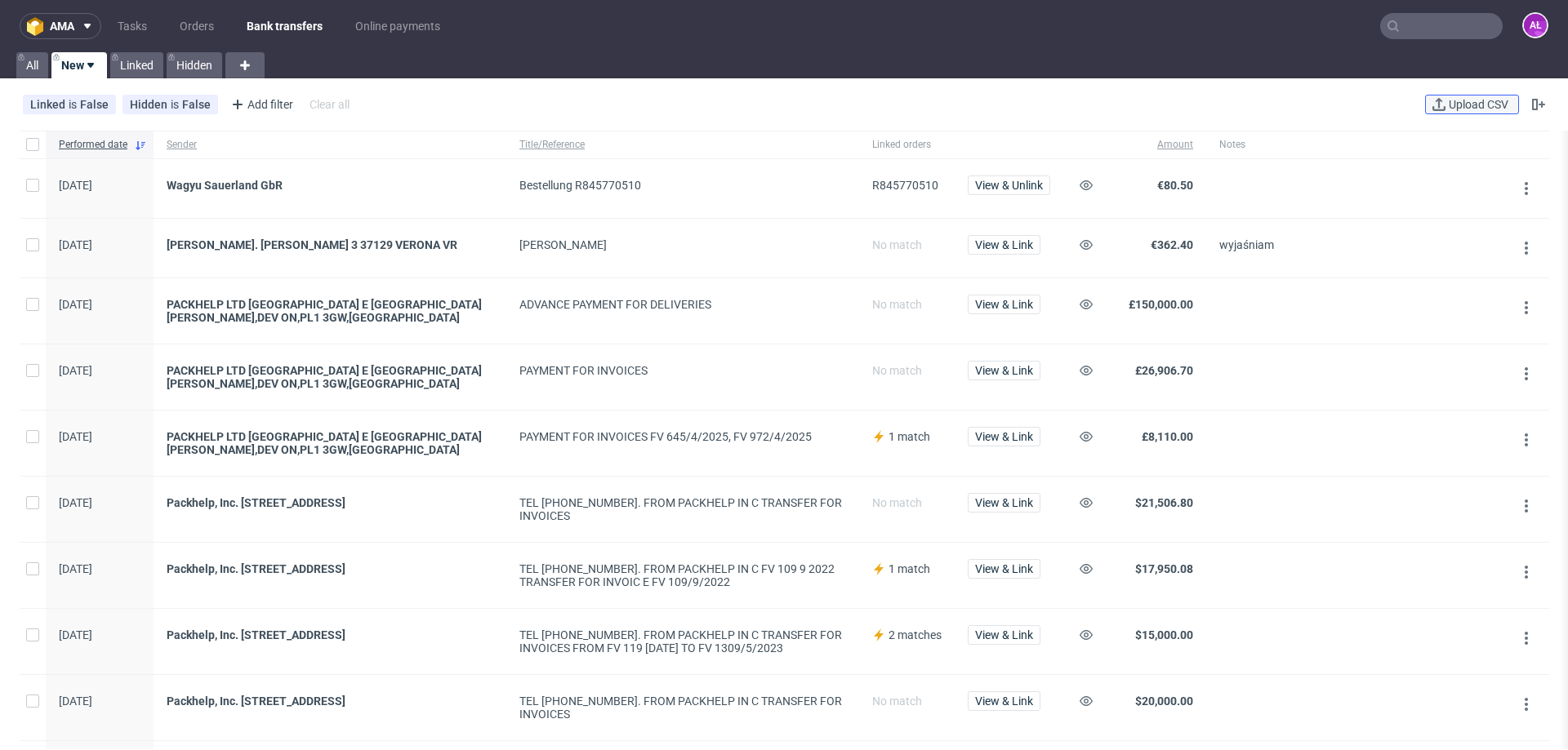
click at [1459, 100] on span "Upload CSV" at bounding box center [1479, 104] width 66 height 11
click at [1479, 106] on span "Upload CSV" at bounding box center [1479, 104] width 66 height 11
click at [1446, 101] on span "Upload CSV" at bounding box center [1479, 104] width 66 height 11
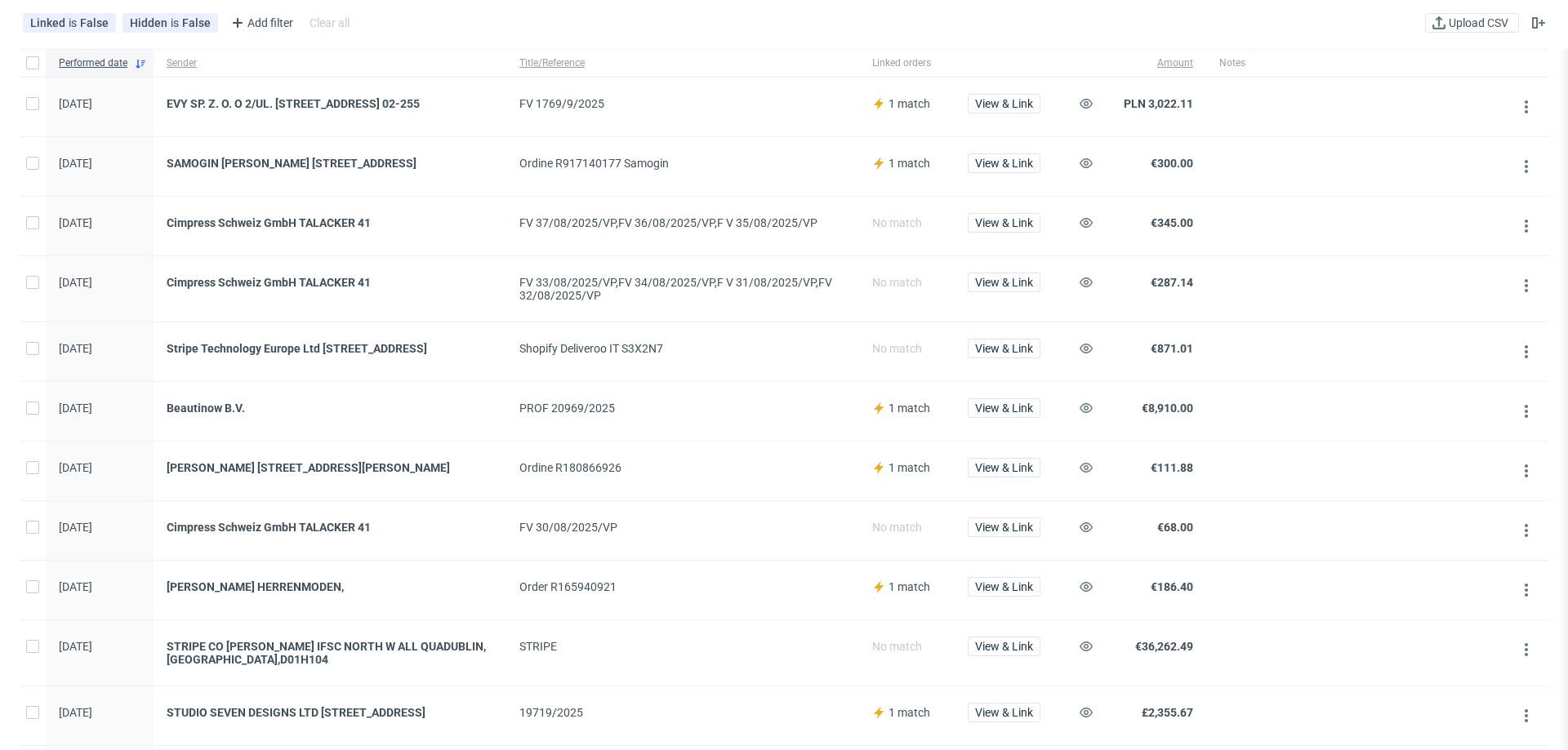
scroll to position [164, 0]
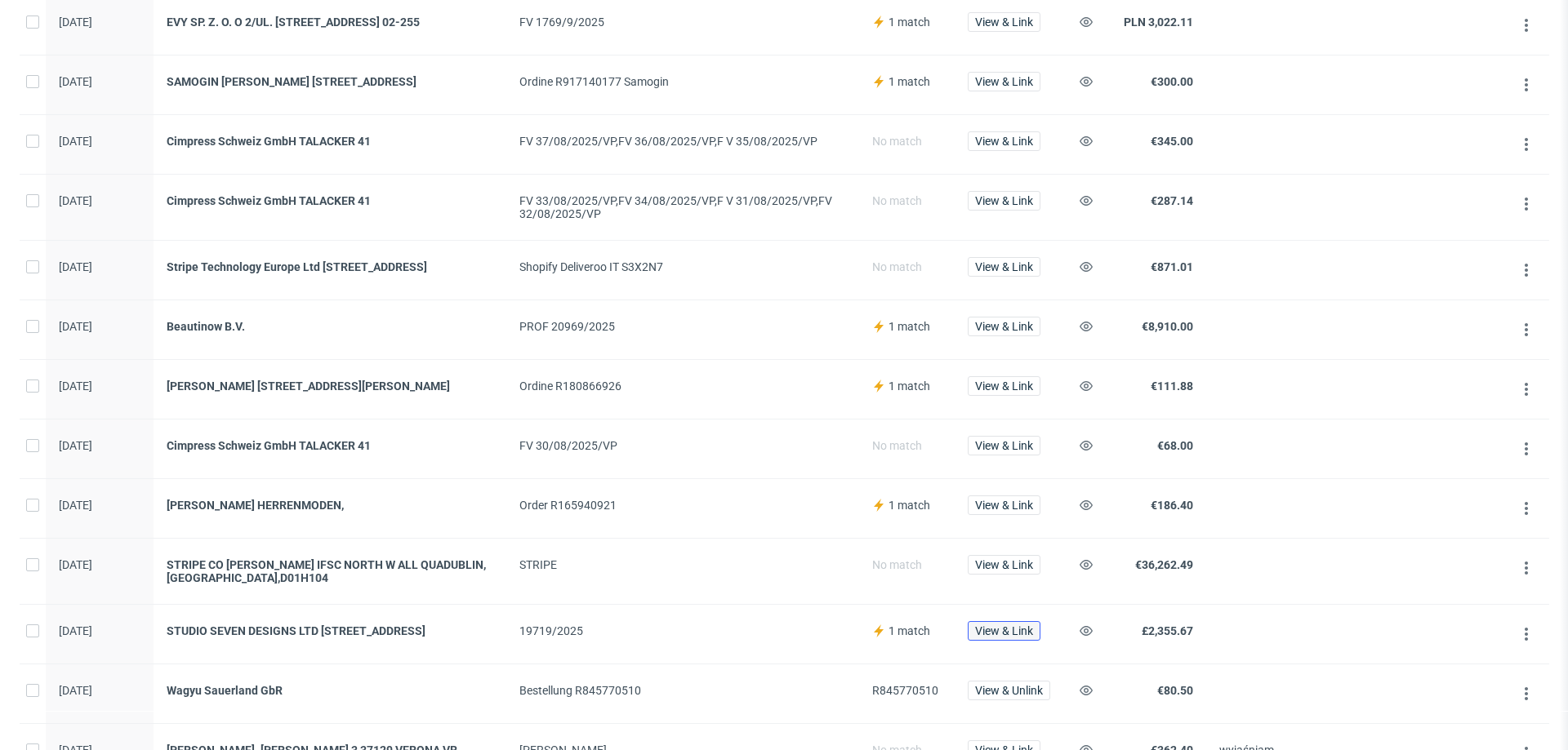
click at [1026, 637] on span "View & Link" at bounding box center [1004, 631] width 58 height 11
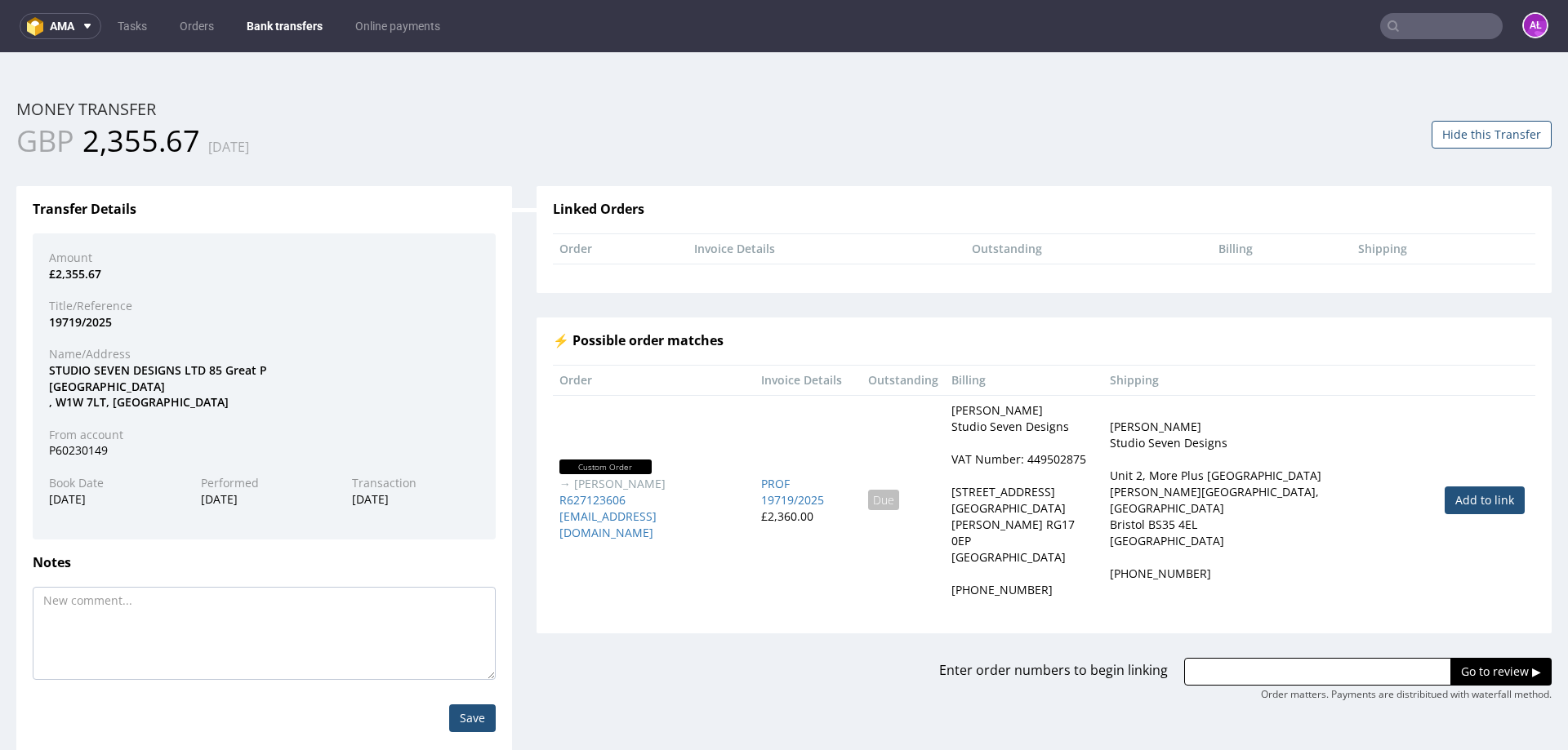
click at [1270, 658] on input "text" at bounding box center [1318, 672] width 267 height 28
click at [1445, 487] on link "Add to link" at bounding box center [1484, 500] width 80 height 28
type input "R627123606"
click at [1459, 658] on input "Go to review ▶" at bounding box center [1501, 672] width 101 height 28
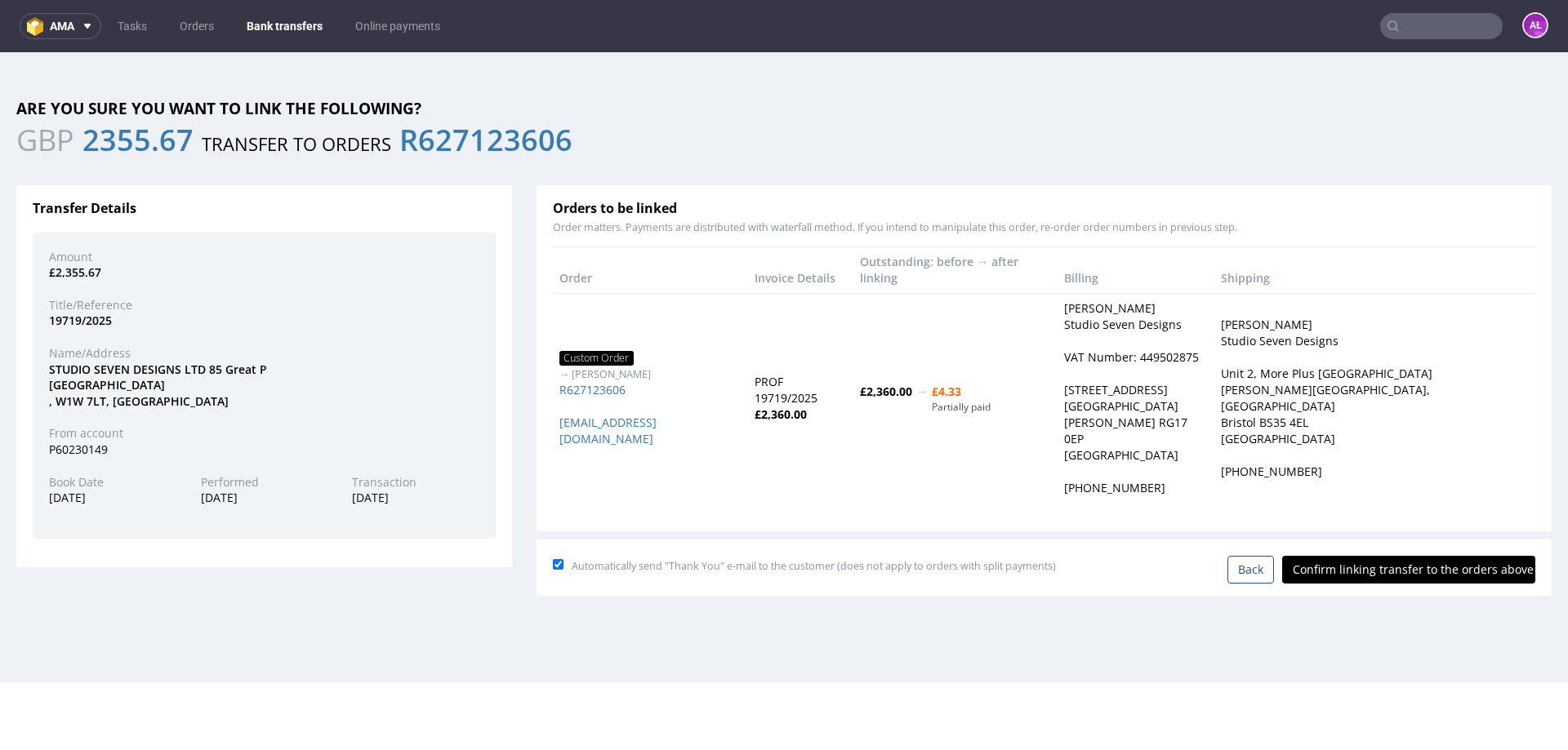
click at [1370, 556] on input "Confirm linking transfer to the orders above" at bounding box center [1409, 570] width 253 height 28
type input "In progress..."
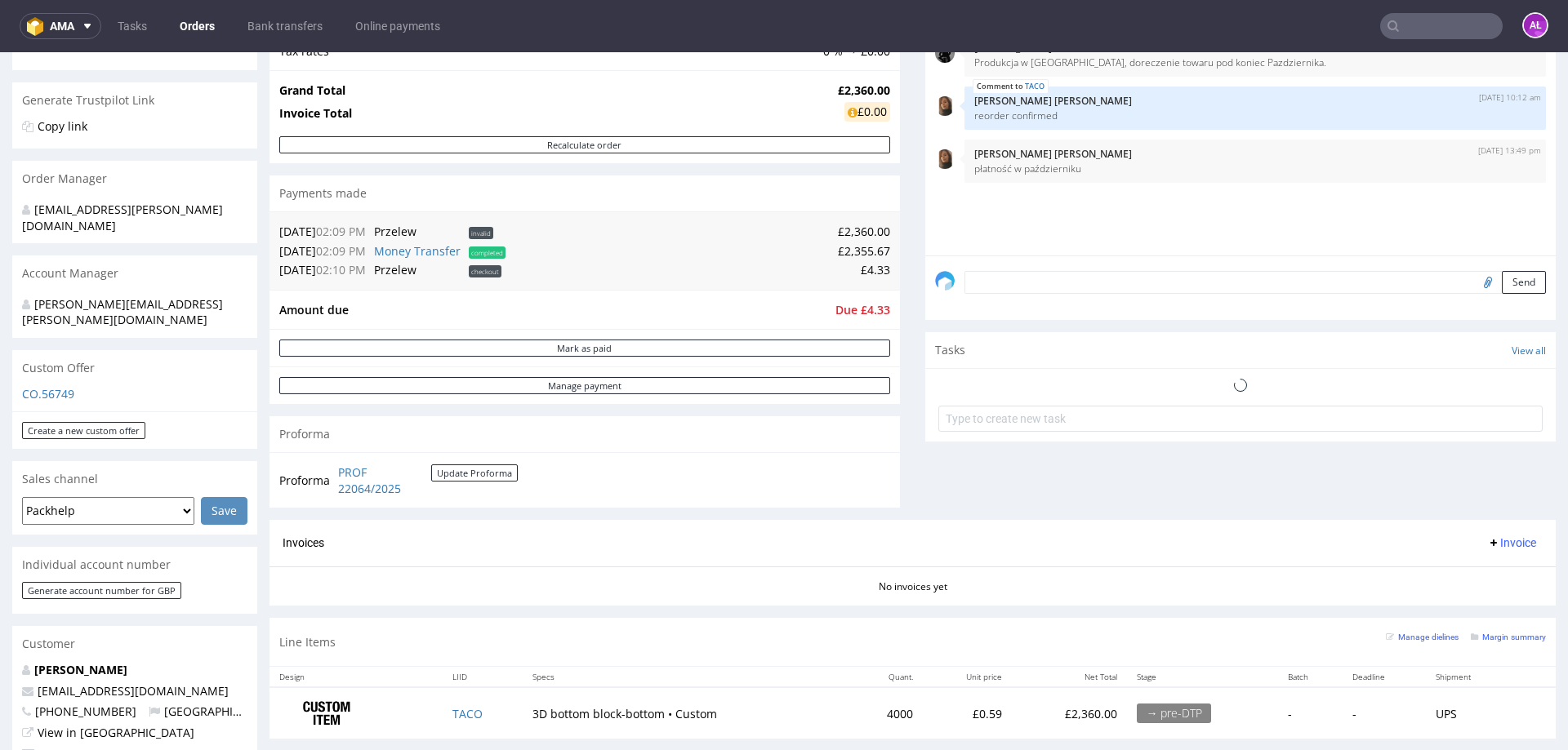
scroll to position [326, 0]
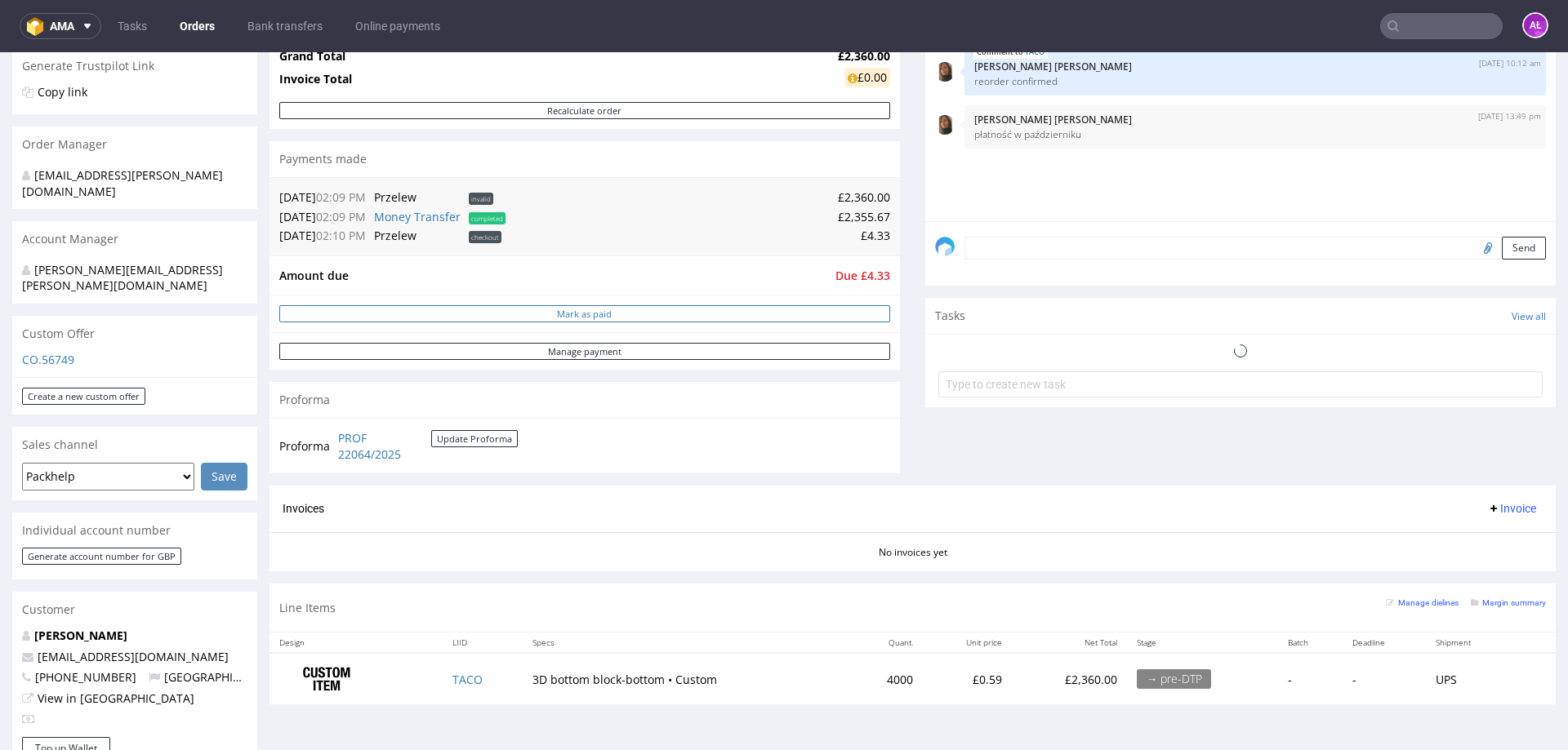
click at [639, 312] on button "Mark as paid" at bounding box center [585, 313] width 611 height 17
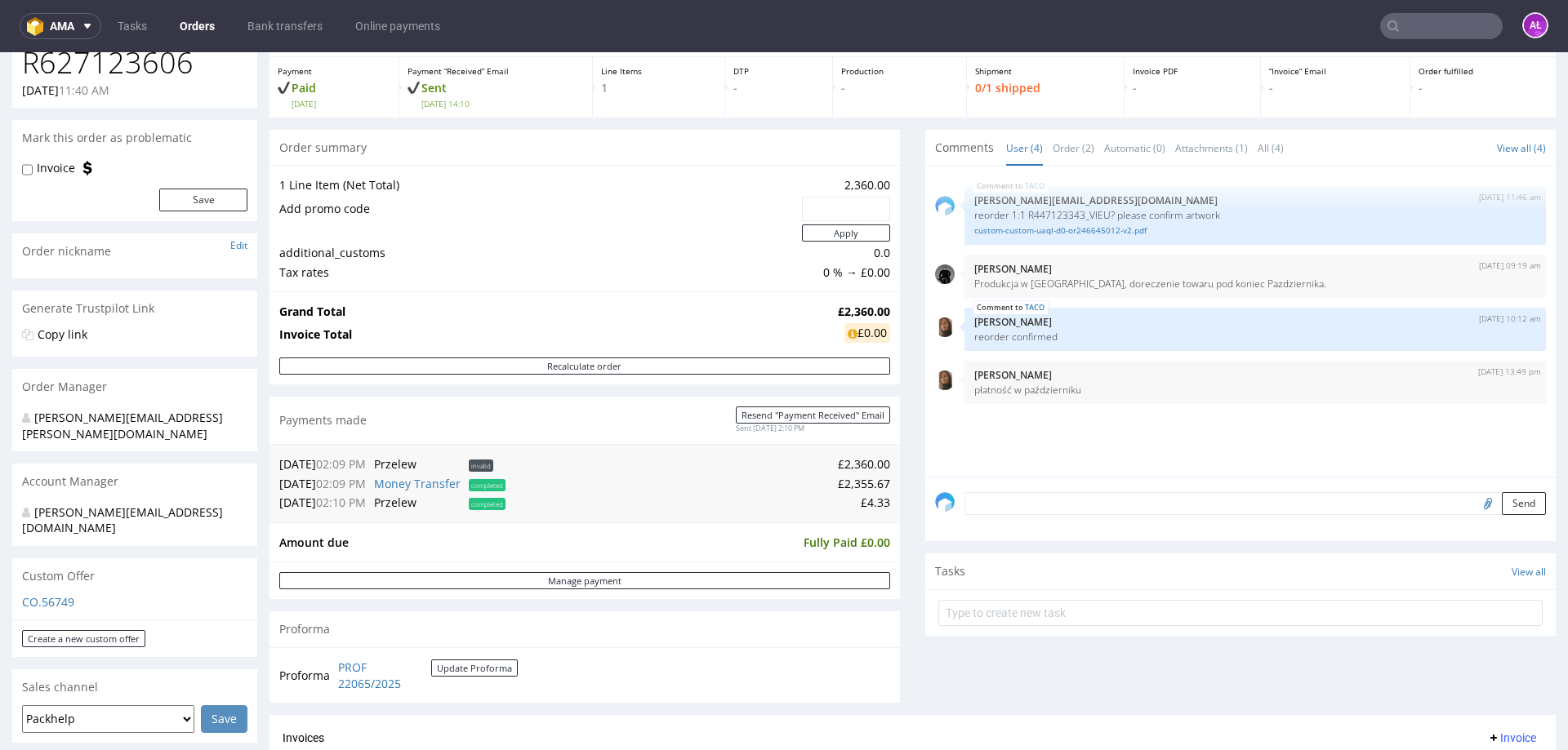
scroll to position [164, 0]
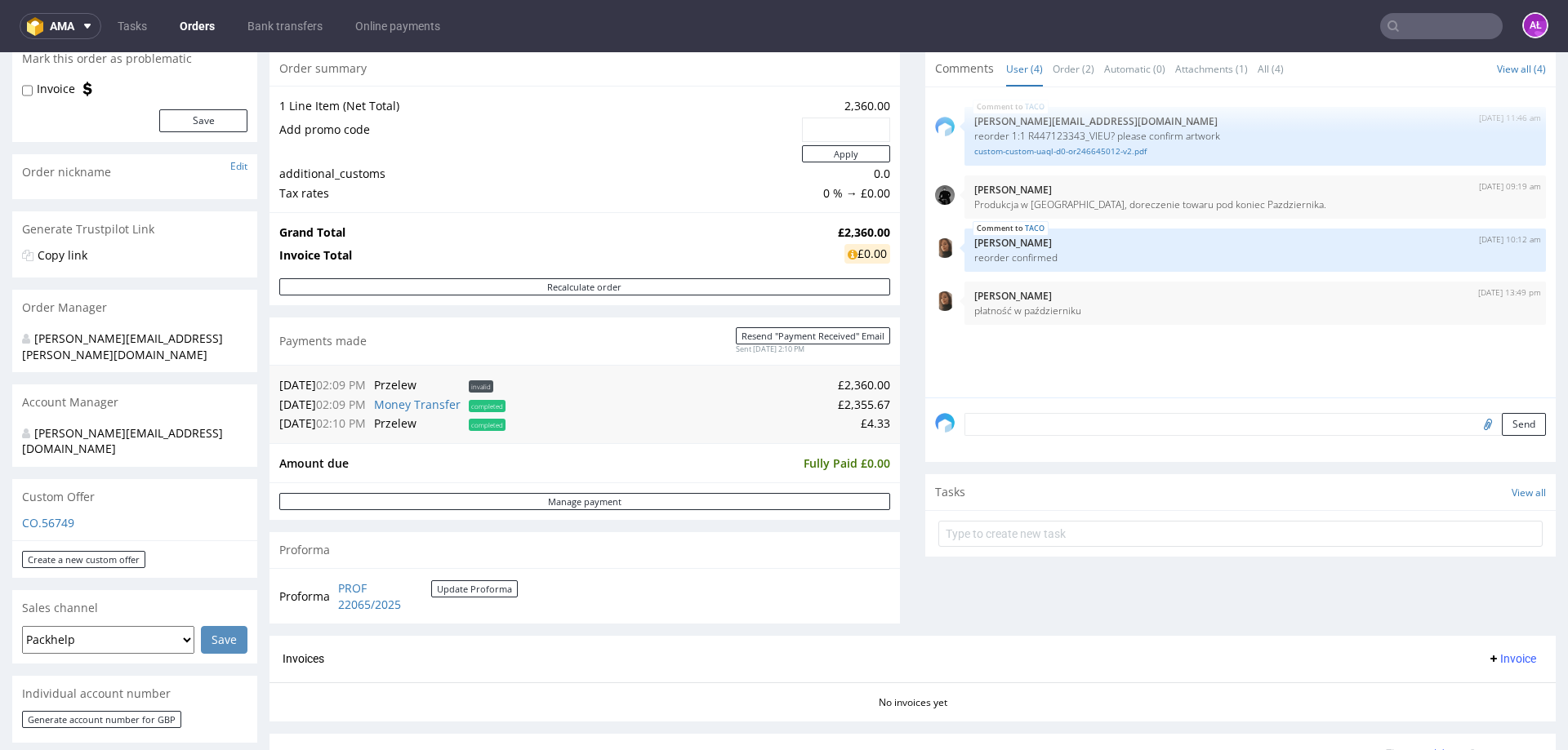
click at [973, 414] on textarea at bounding box center [1255, 424] width 581 height 23
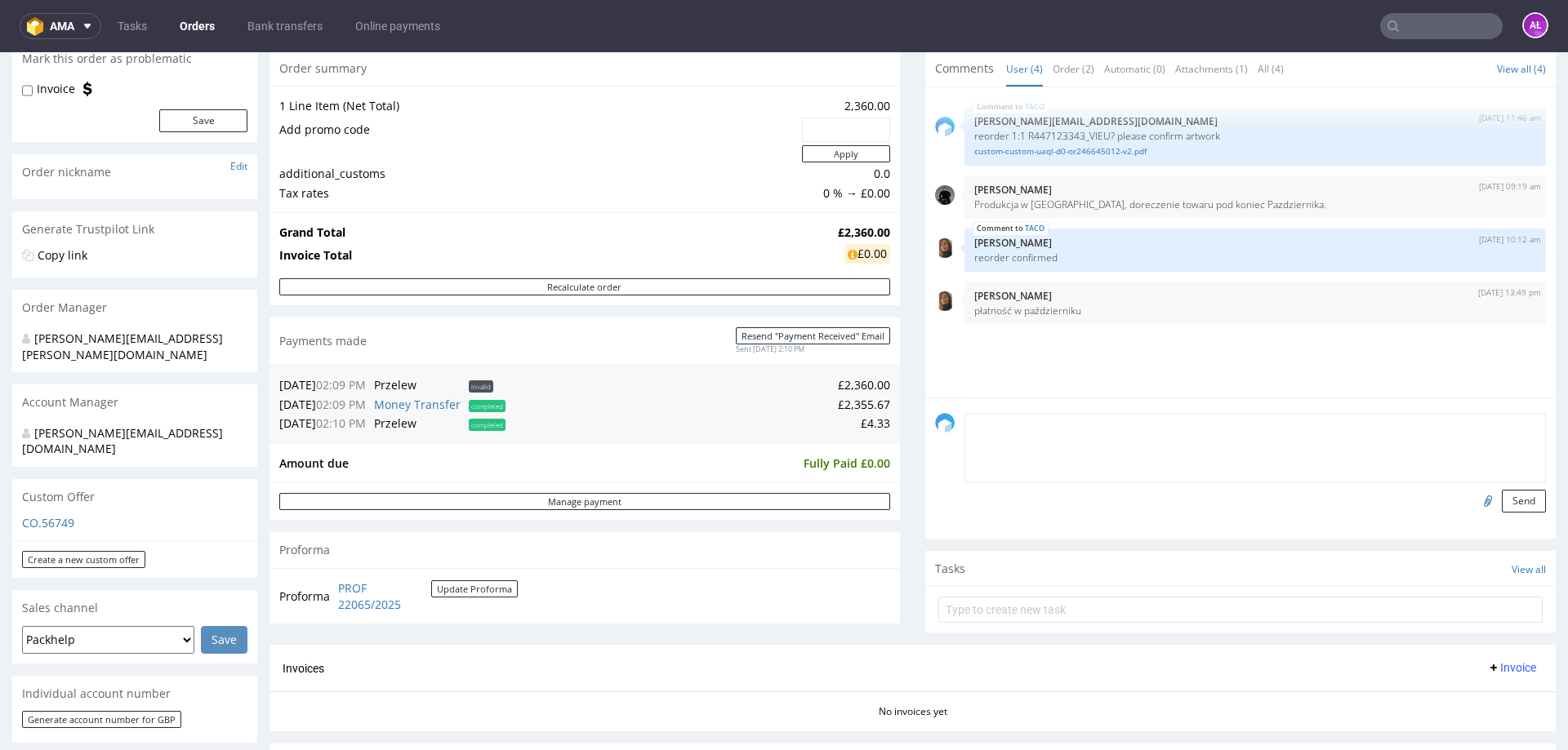
type textarea "D"
drag, startPoint x: 851, startPoint y: 428, endPoint x: 965, endPoint y: 428, distance: 114.0
click at [877, 429] on td "£4.33" at bounding box center [700, 423] width 381 height 19
copy td "£4.33"
click at [1018, 427] on textarea "FINANCE:" at bounding box center [1255, 448] width 581 height 70
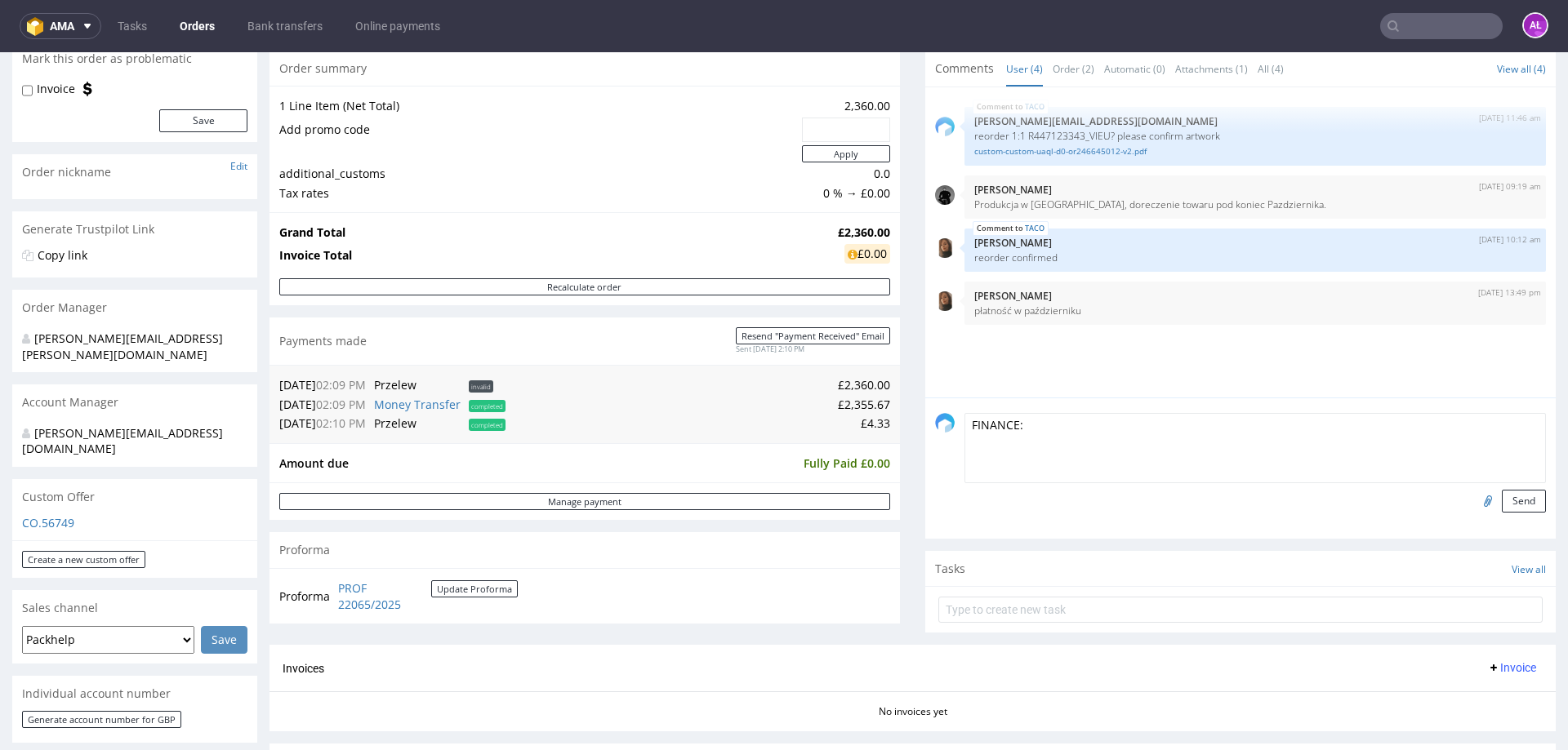
paste textarea "£4.33"
type textarea "FINANCE: £4.33 nie jest zapłacone, należy dodać jako zniżka na fv końćowej"
click at [1514, 503] on button "Send" at bounding box center [1524, 501] width 44 height 23
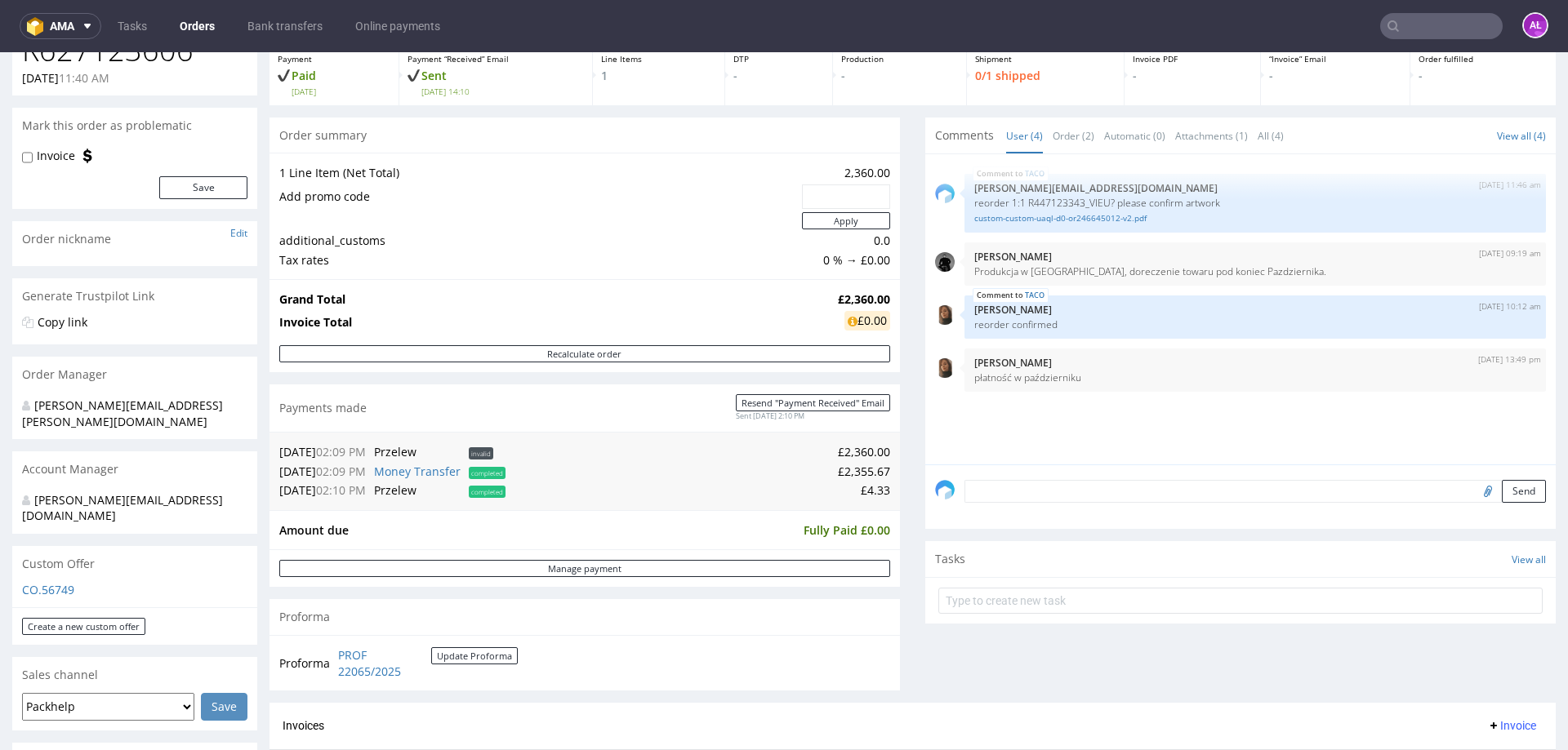
scroll to position [82, 0]
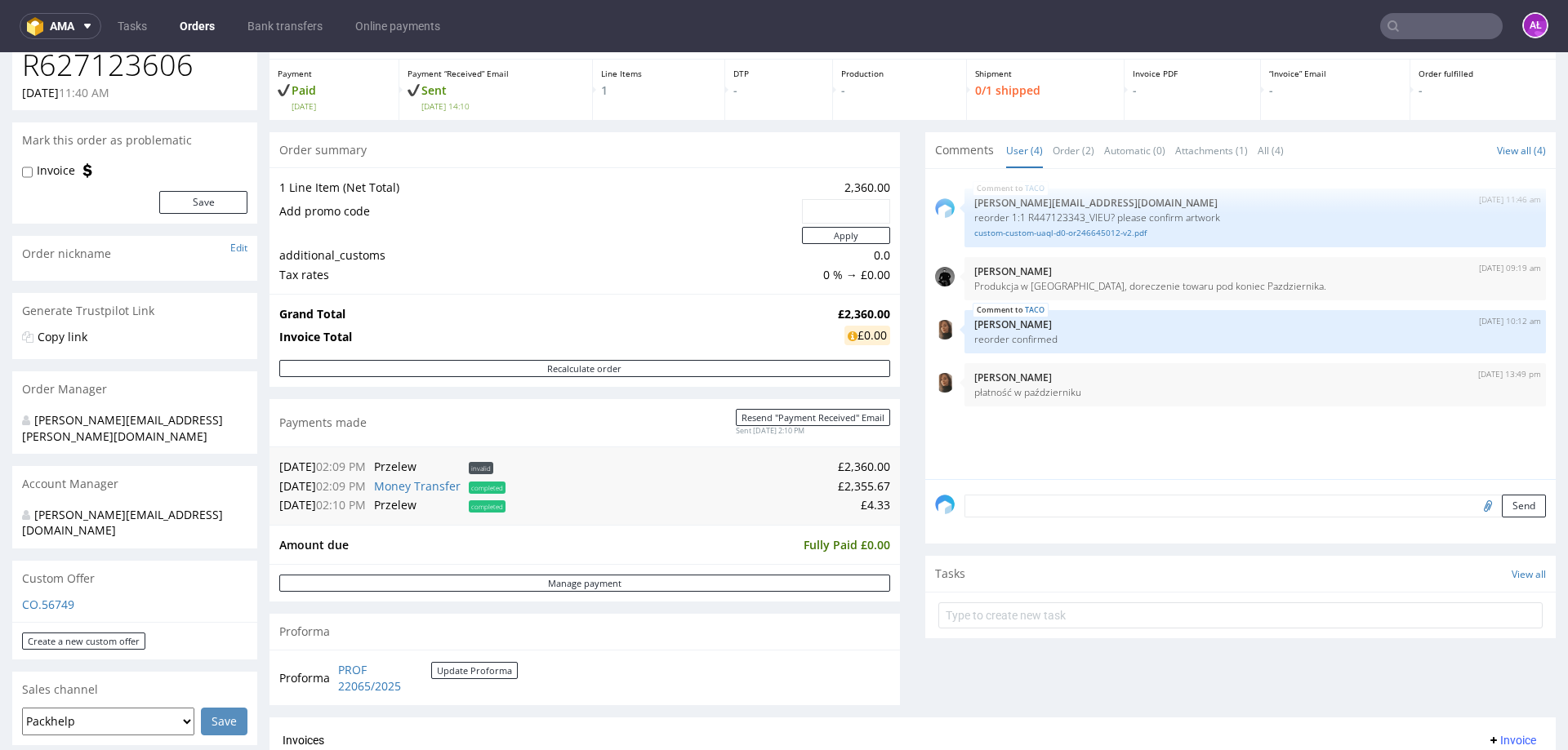
click at [1027, 500] on textarea at bounding box center [1255, 506] width 581 height 23
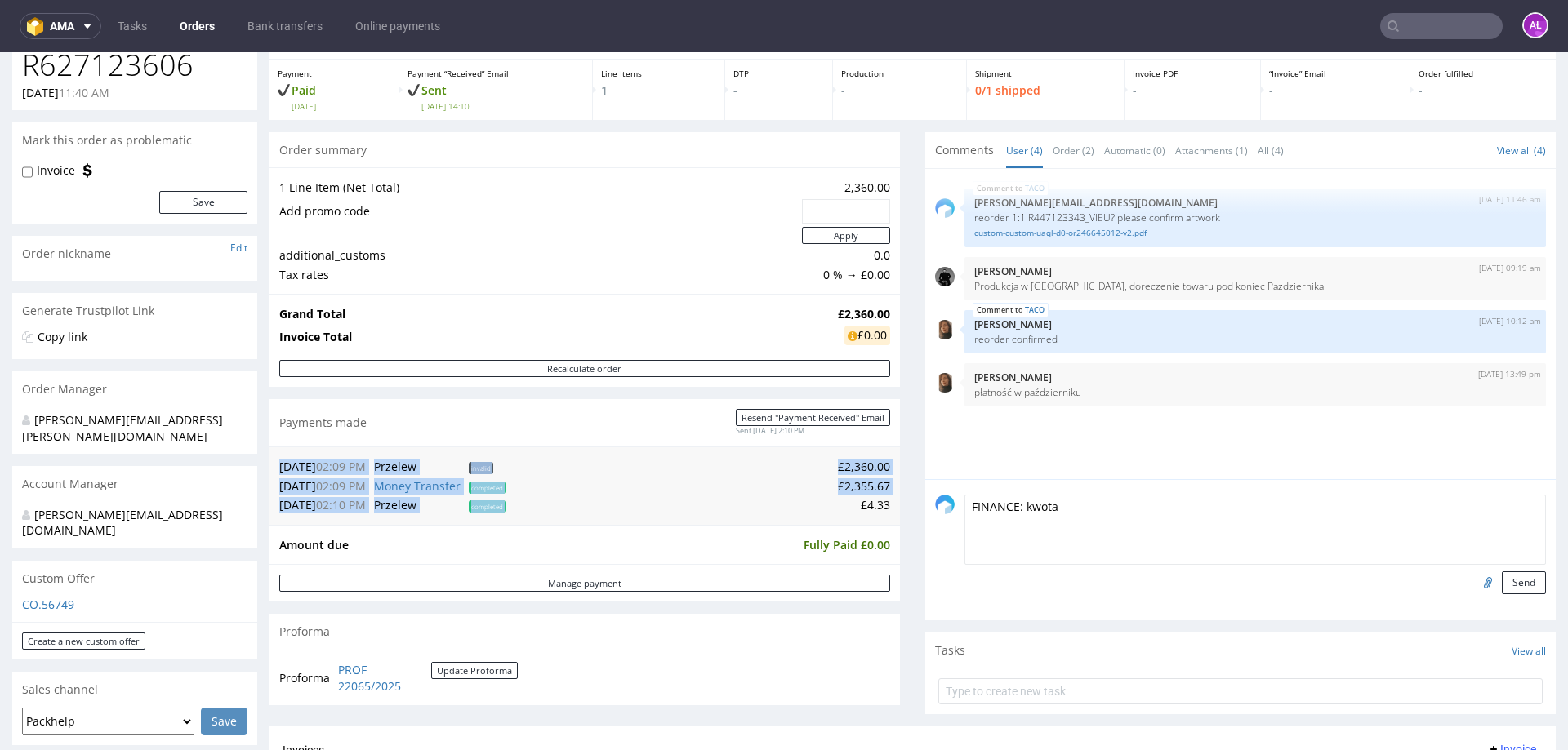
drag, startPoint x: 878, startPoint y: 506, endPoint x: 1056, endPoint y: 512, distance: 178.1
click at [852, 512] on div "13.10.25 02:09 PM Przelew invalid £2,360.00 13.10.25 02:09 PM Money Transfer co…" at bounding box center [585, 485] width 631 height 78
copy table "13.10.25 02:09 PM Przelew invalid £2,360.00 13.10.25 02:09 PM Money Transfer co…"
click at [1073, 509] on textarea "FINANCE: kwota" at bounding box center [1255, 529] width 581 height 70
paste textarea "£4.33"
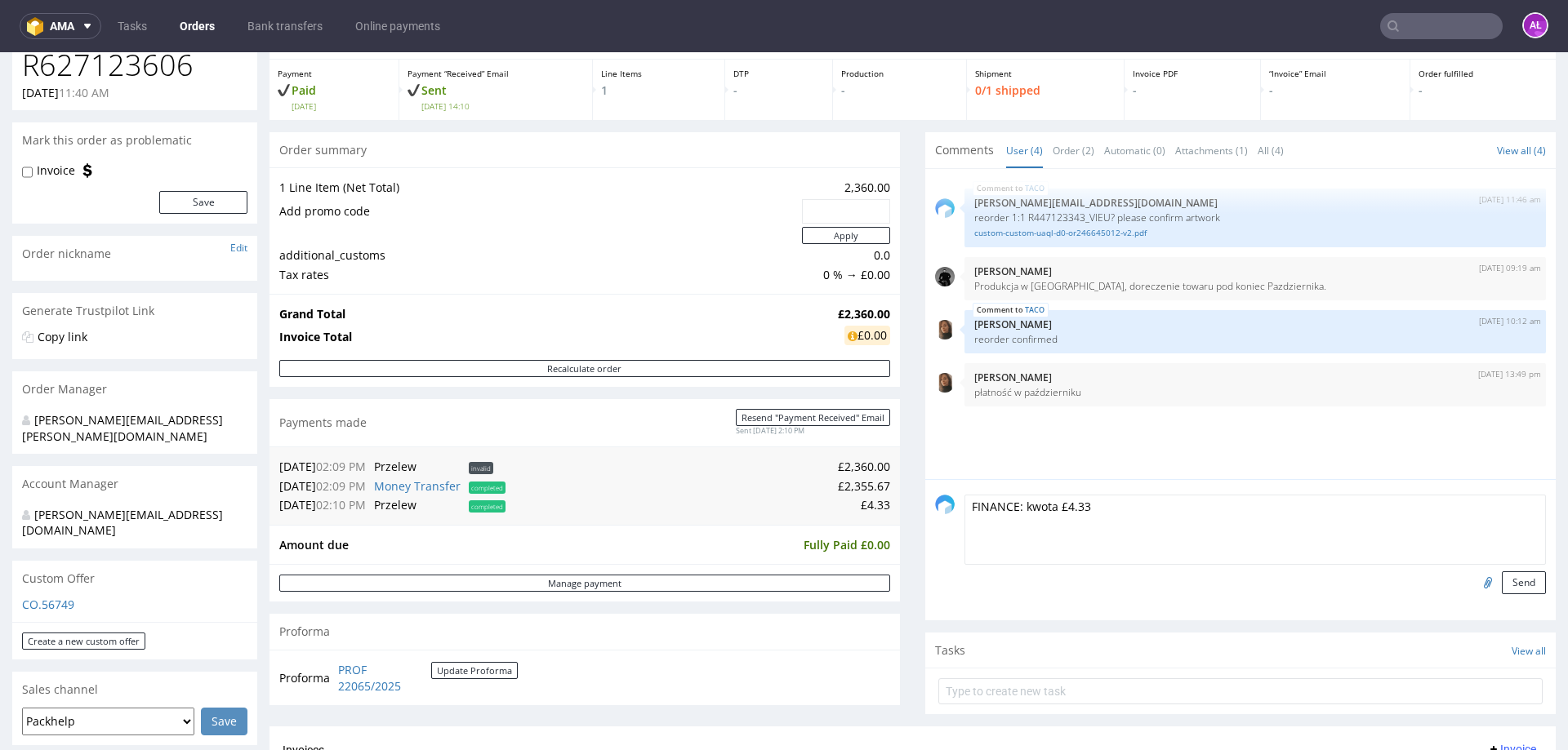
click at [1093, 519] on textarea "FINANCE: kwota £4.33" at bounding box center [1255, 529] width 581 height 70
click at [1098, 500] on textarea "FINANCE: kwota £4.33" at bounding box center [1255, 529] width 581 height 70
click at [1278, 510] on textarea "FINANCE: kwota £4.33 nie została opłacona przez klienta. NA fv końcowej należy …" at bounding box center [1255, 529] width 581 height 70
drag, startPoint x: 1504, startPoint y: 510, endPoint x: 959, endPoint y: 510, distance: 545.0
click at [965, 510] on textarea "FINANCE: kwota £4.33 nie została opłacona przez klienta. Na fv końcowej należy …" at bounding box center [1255, 529] width 581 height 70
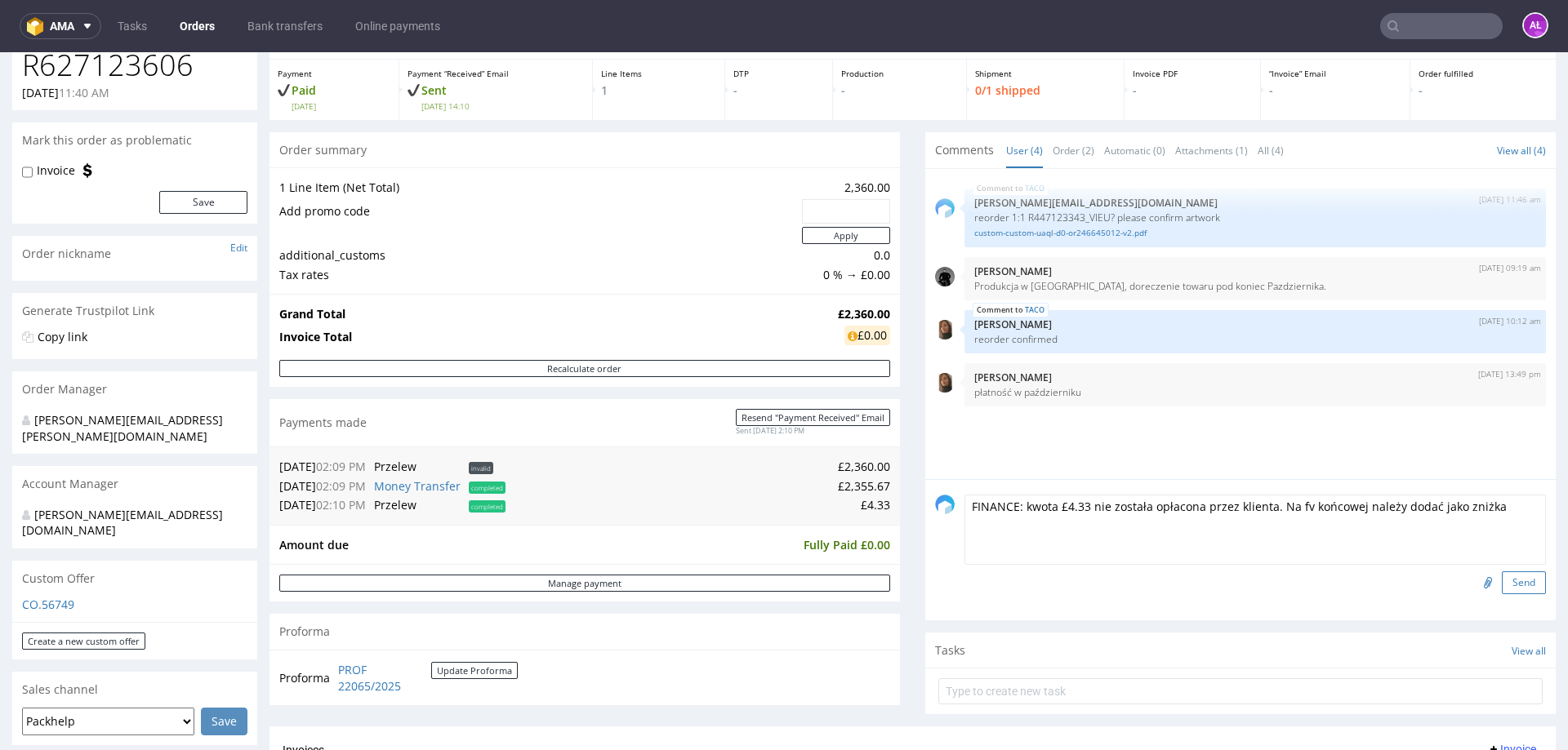
type textarea "FINANCE: kwota £4.33 nie została opłacona przez klienta. Na fv końcowej należy …"
click at [1502, 579] on button "Send" at bounding box center [1524, 583] width 44 height 23
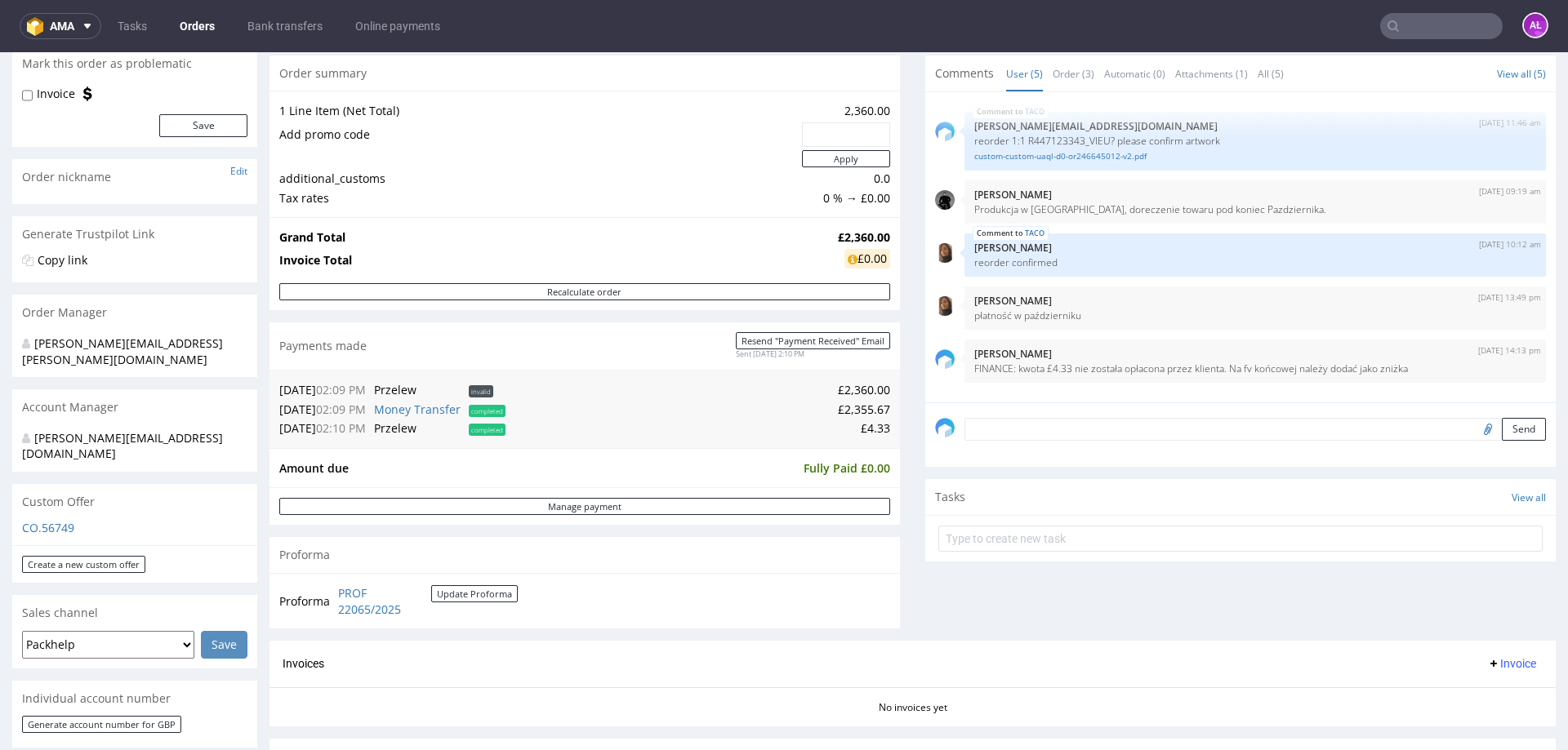
scroll to position [164, 0]
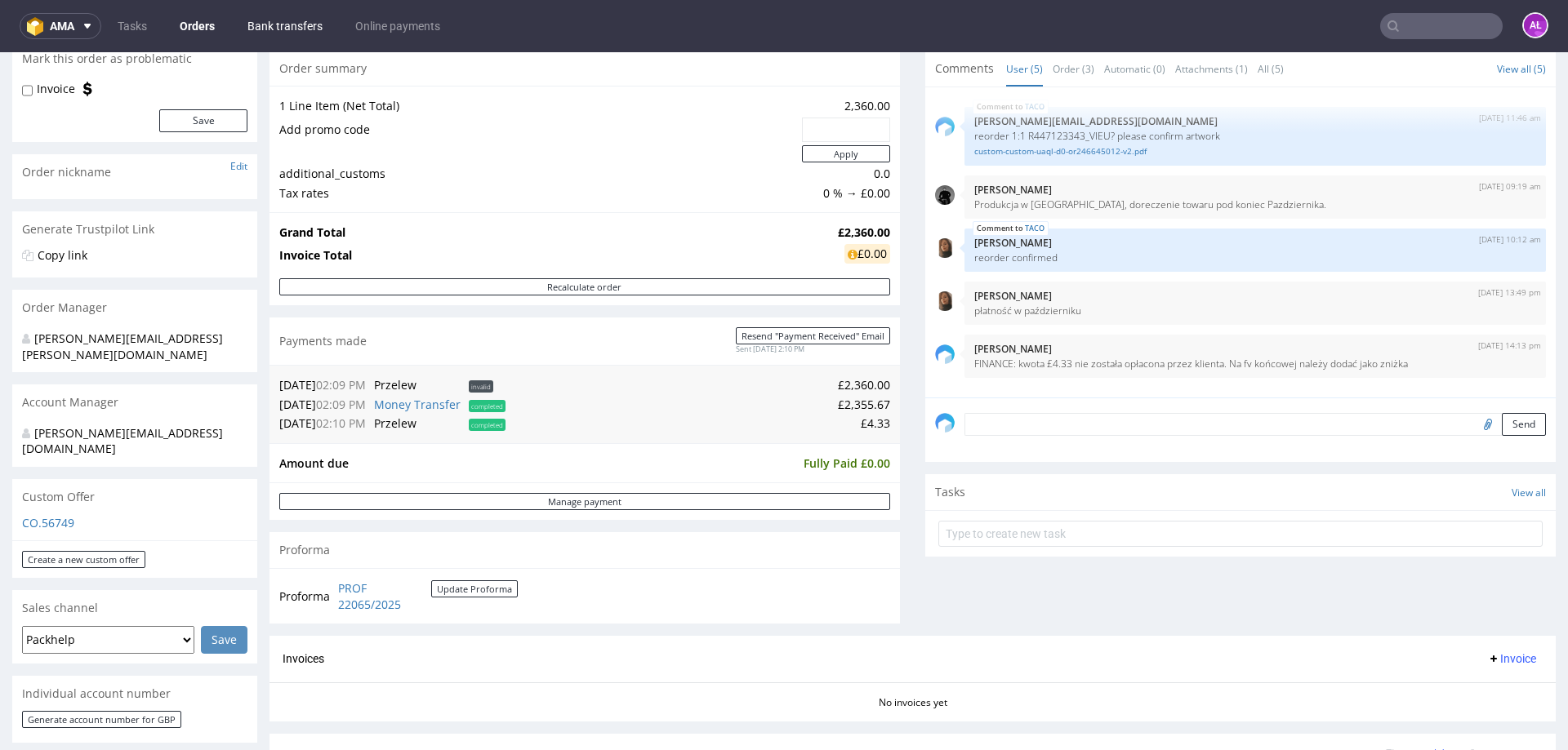
click at [271, 25] on link "Bank transfers" at bounding box center [284, 26] width 95 height 26
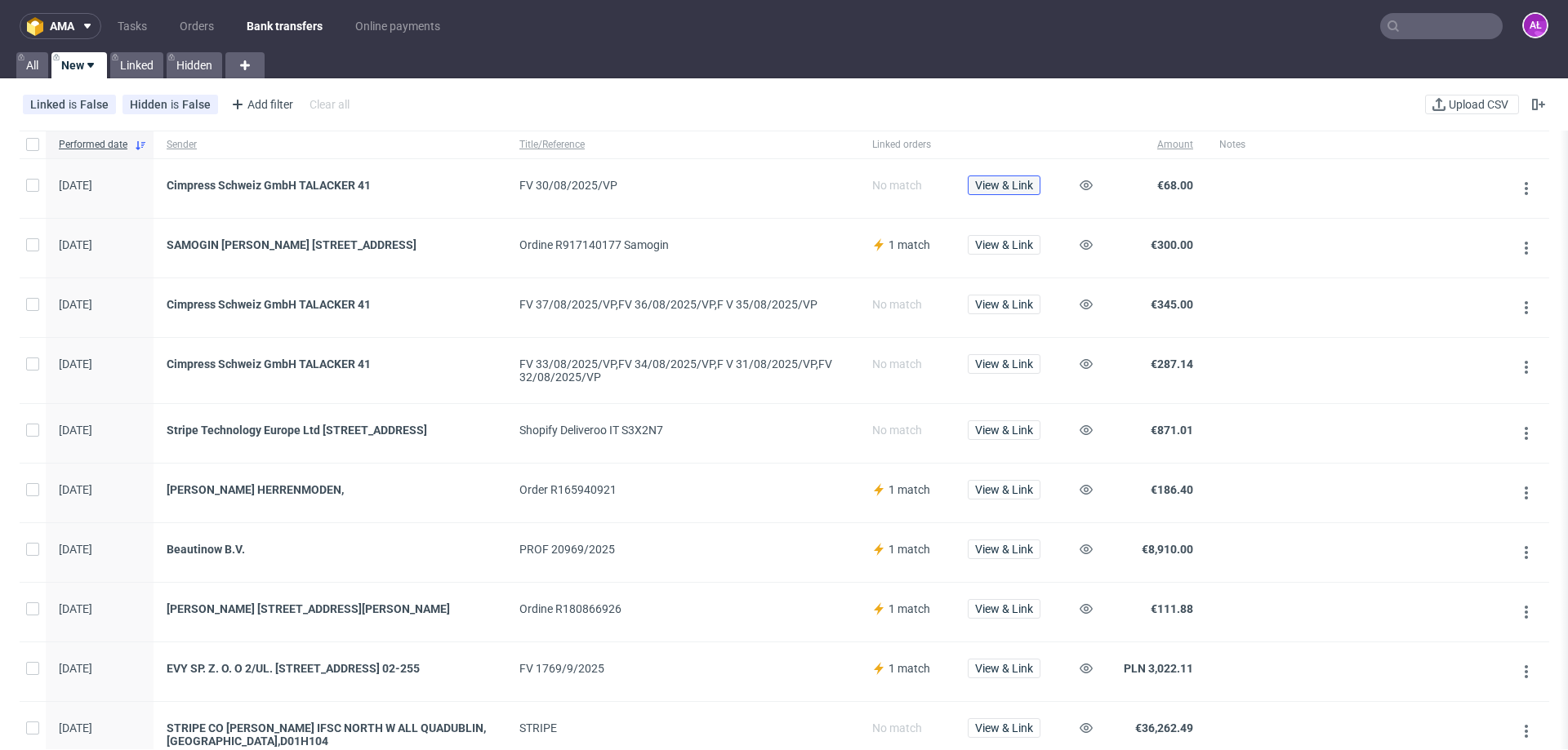
click at [1005, 186] on span "View & Link" at bounding box center [1004, 185] width 58 height 11
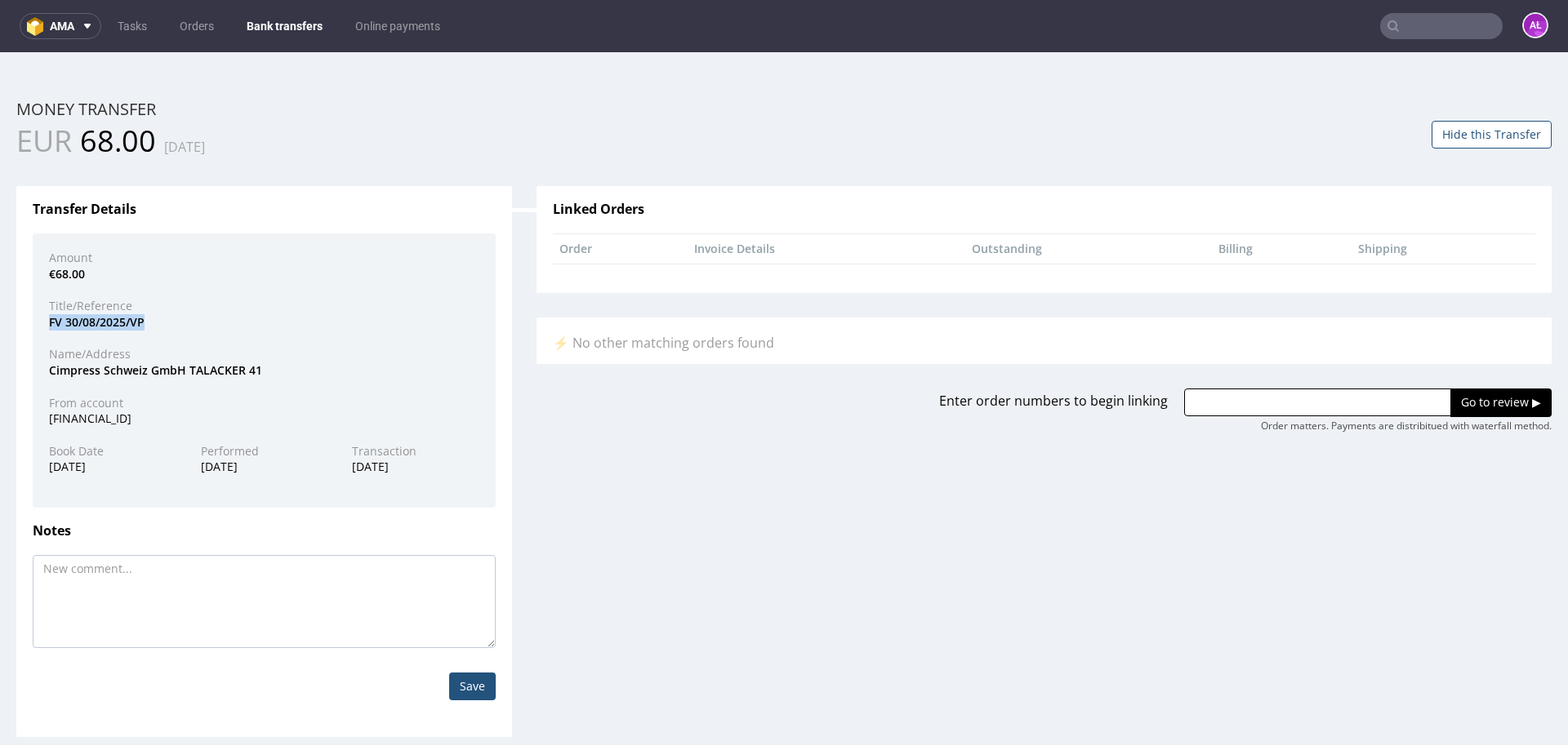
drag, startPoint x: 150, startPoint y: 329, endPoint x: 41, endPoint y: 328, distance: 109.0
click at [47, 325] on div "FV 30/08/2025/VP" at bounding box center [264, 323] width 455 height 17
copy div "FV 30/08/2025/VP"
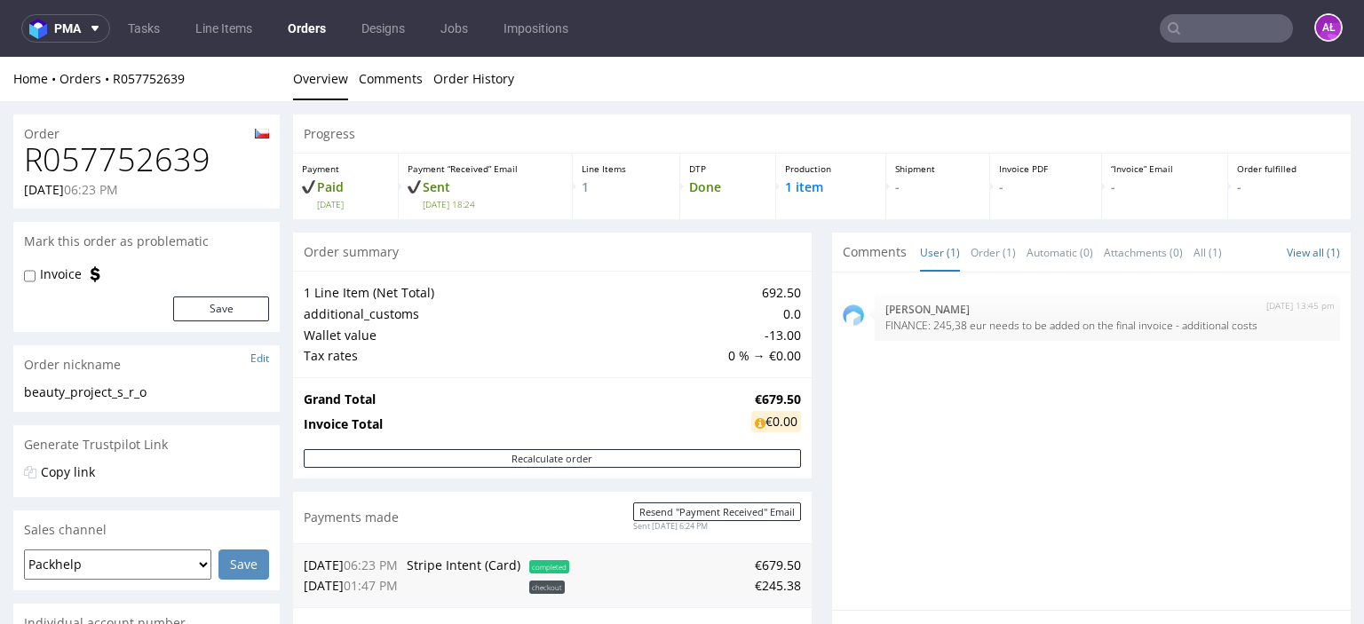
scroll to position [338, 0]
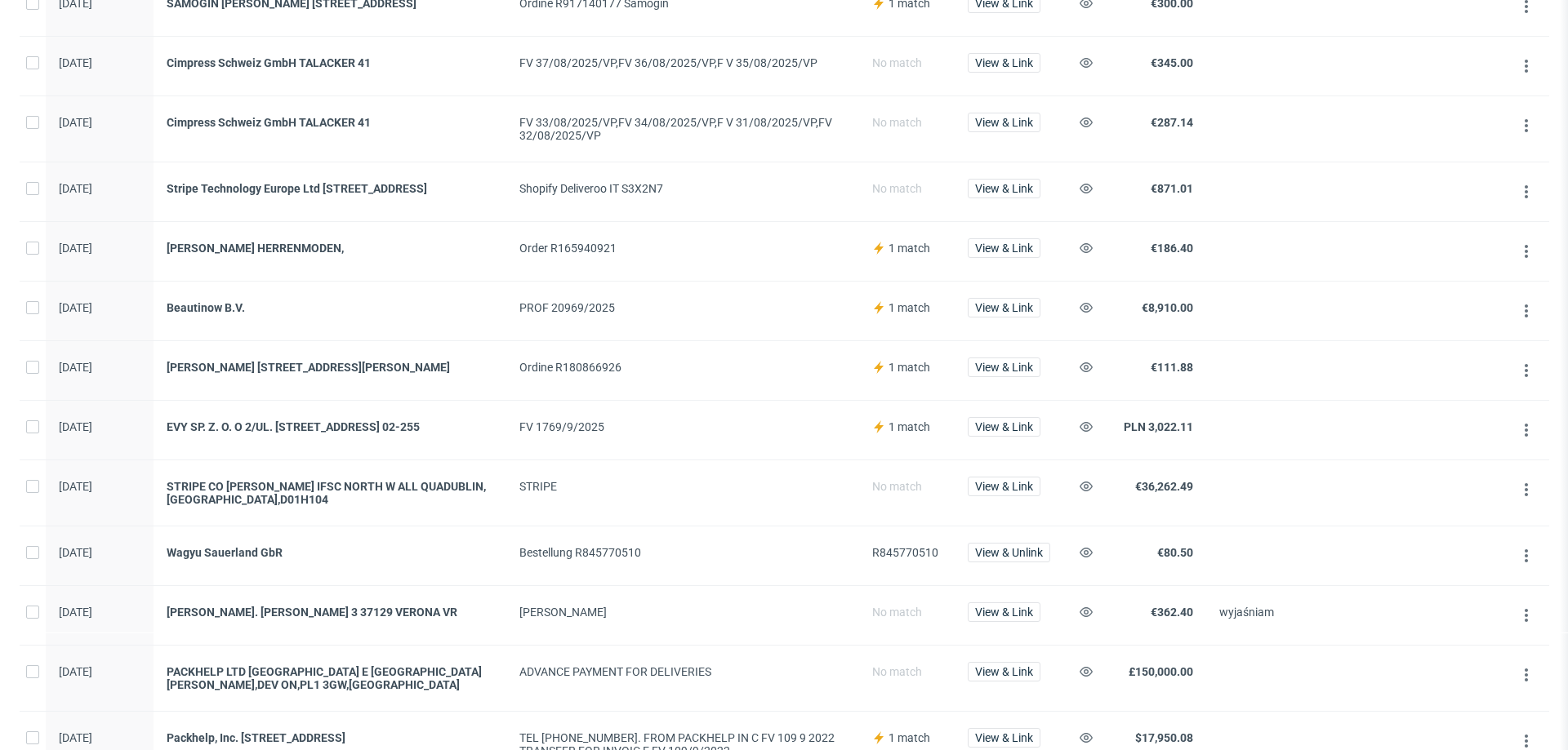
scroll to position [244, 0]
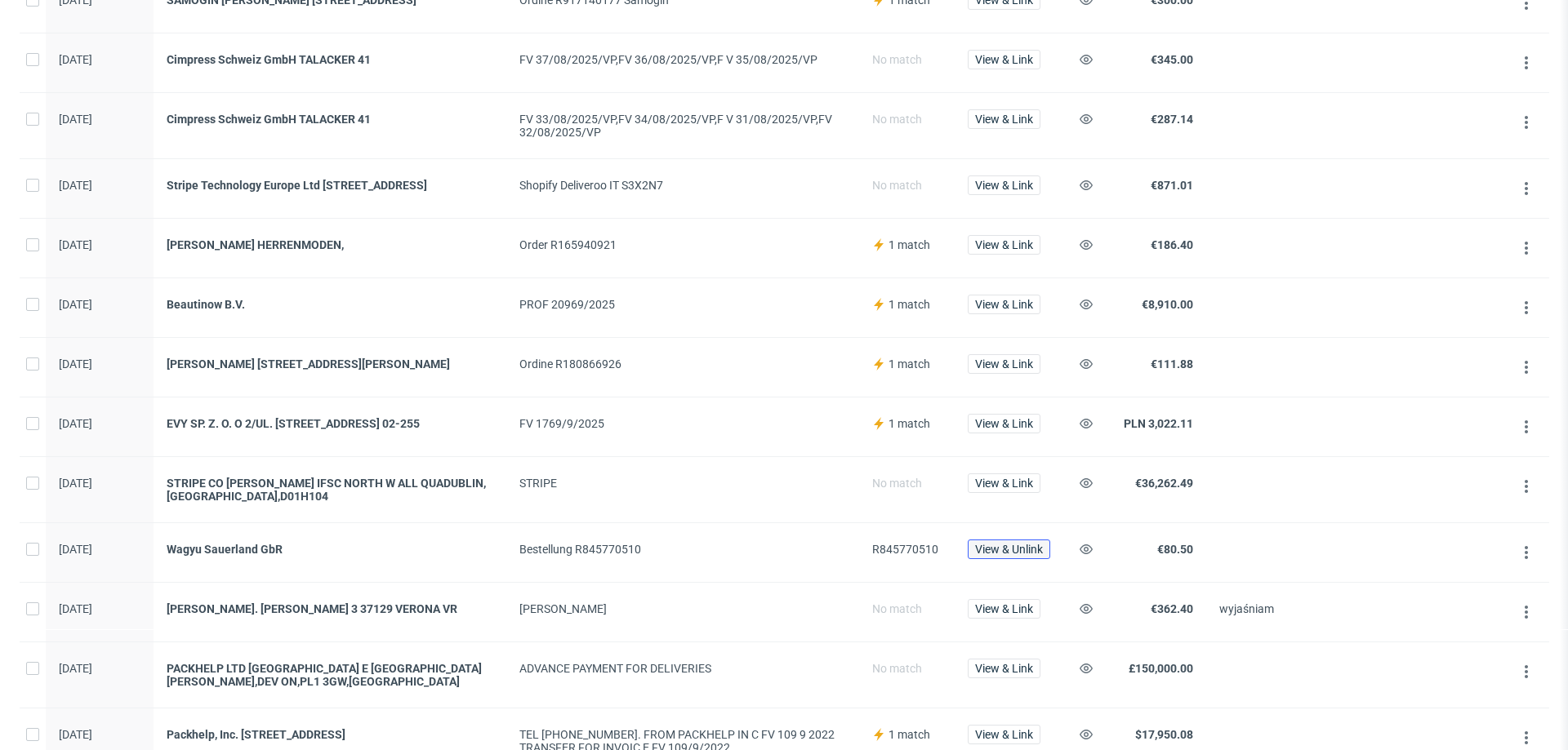
click at [1005, 555] on span "View & Unlink" at bounding box center [1010, 550] width 68 height 11
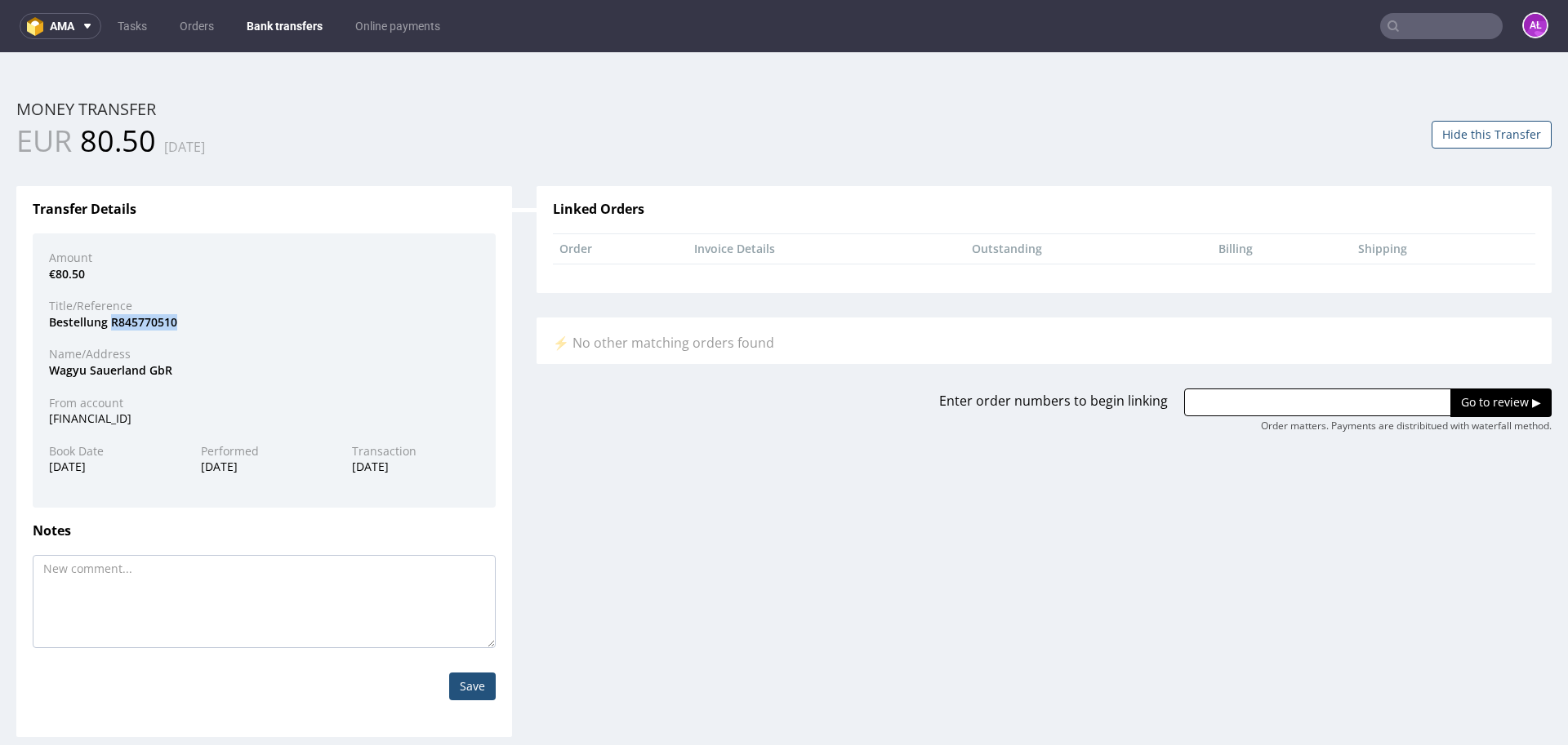
drag, startPoint x: 191, startPoint y: 326, endPoint x: 111, endPoint y: 330, distance: 80.1
click at [111, 330] on div "Bestellung R845770510" at bounding box center [264, 323] width 455 height 17
copy div "R845770510"
click at [1366, 404] on input "text" at bounding box center [1318, 403] width 267 height 28
paste input "R845770510"
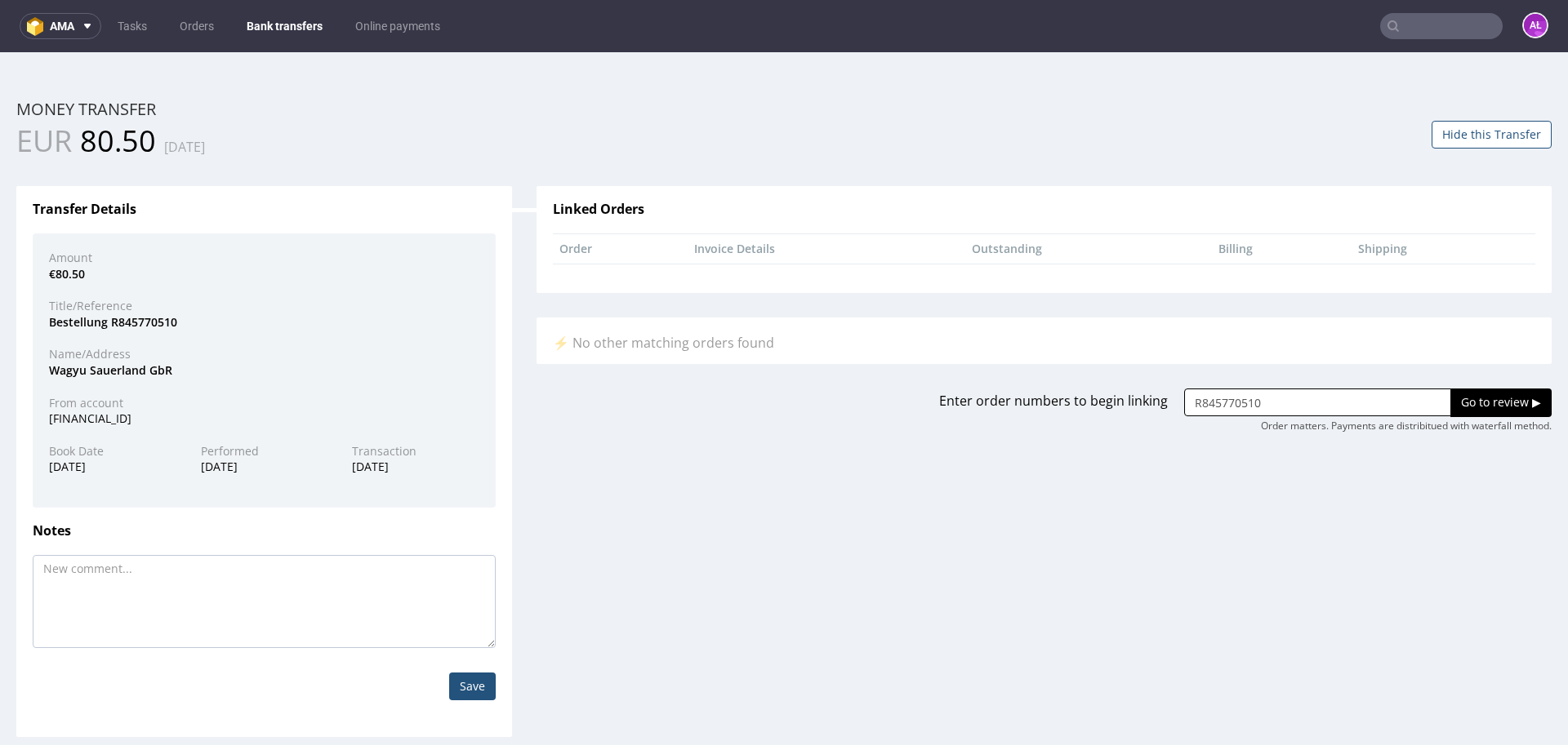
type input "R845770510"
click at [1495, 407] on input "Go to review ▶" at bounding box center [1501, 403] width 101 height 28
click at [1217, 410] on input "text" at bounding box center [1318, 403] width 267 height 28
paste input "R845770510"
type input "R845770510"
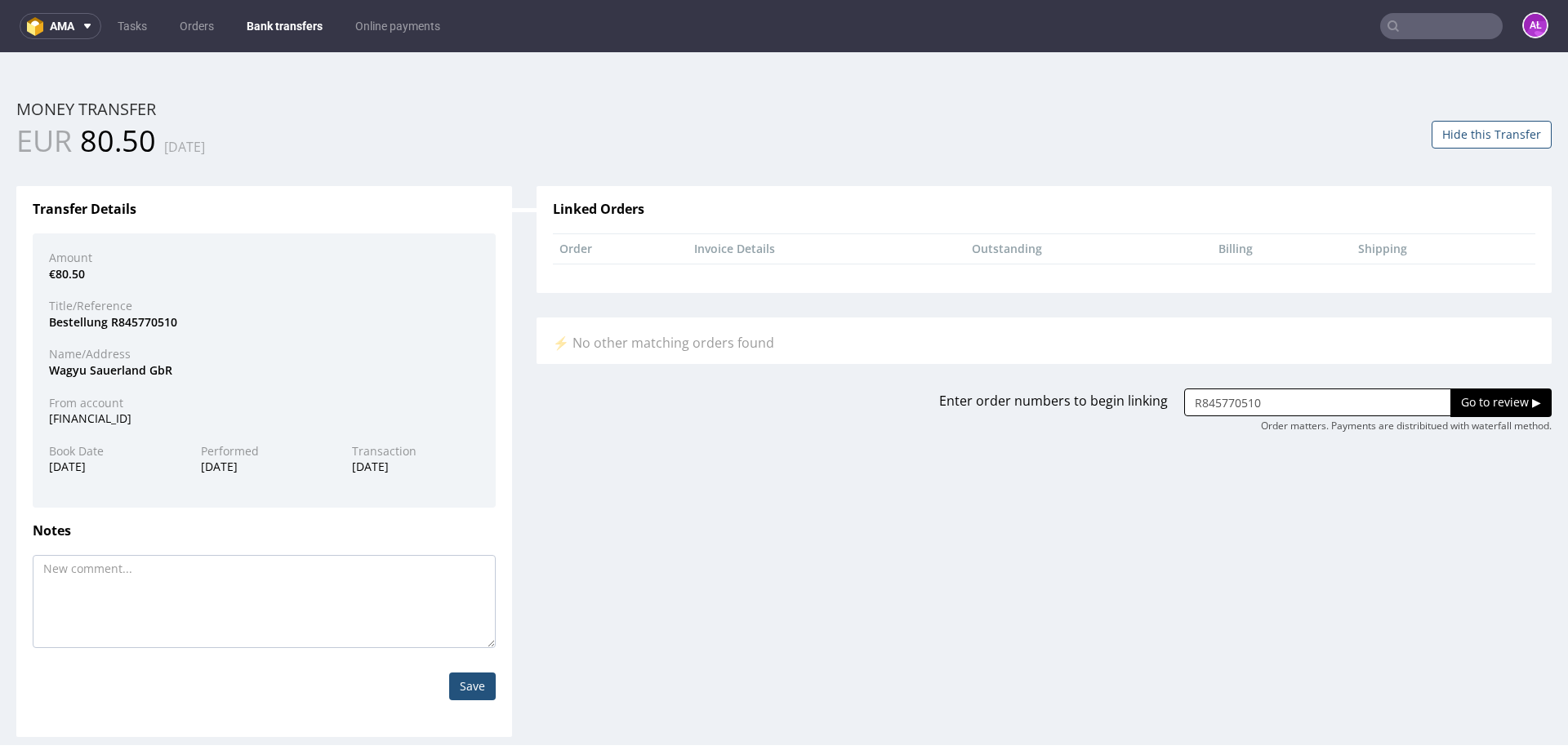
click at [1465, 392] on input "Go to review ▶" at bounding box center [1501, 403] width 101 height 28
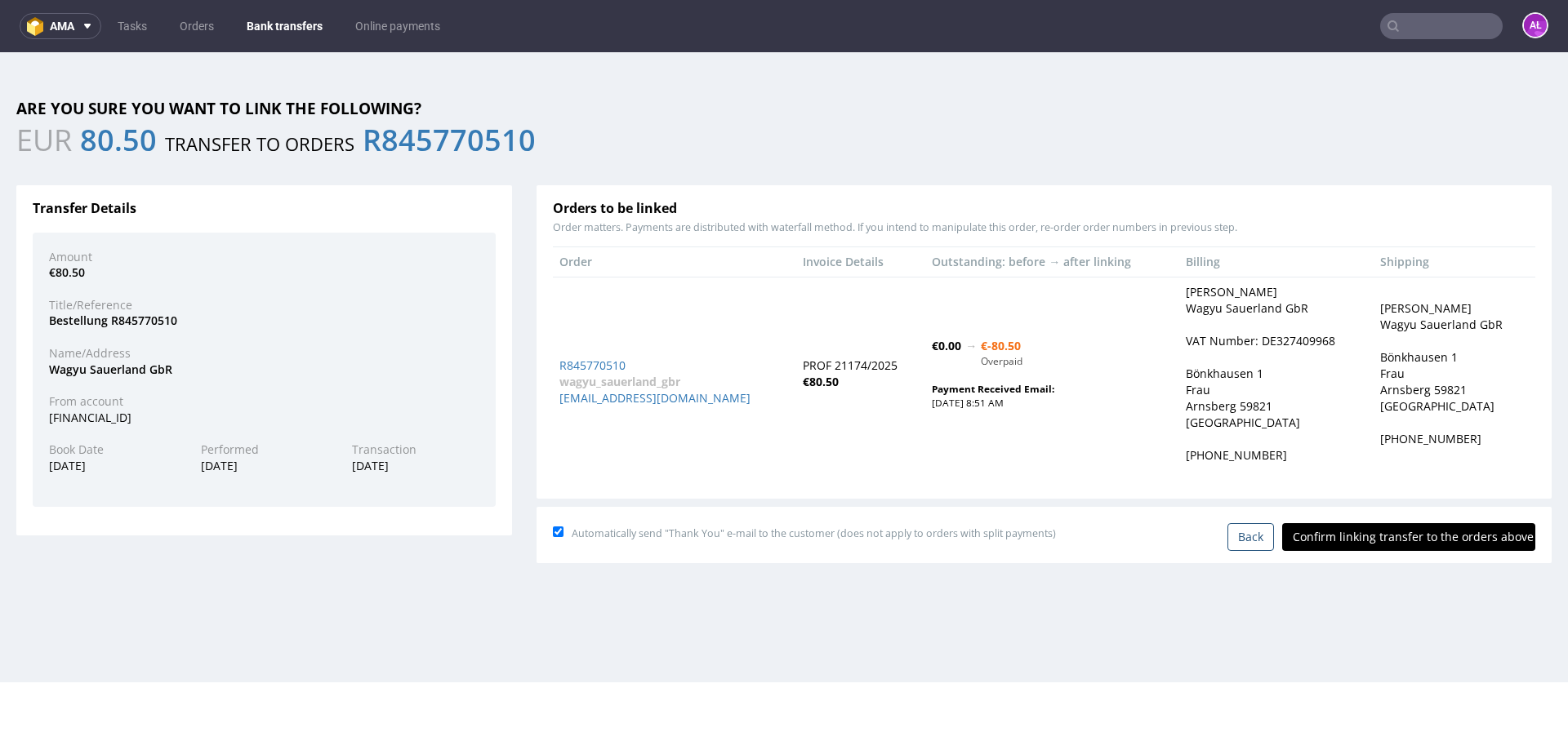
click at [1327, 538] on input "Confirm linking transfer to the orders above" at bounding box center [1409, 537] width 253 height 28
type input "In progress..."
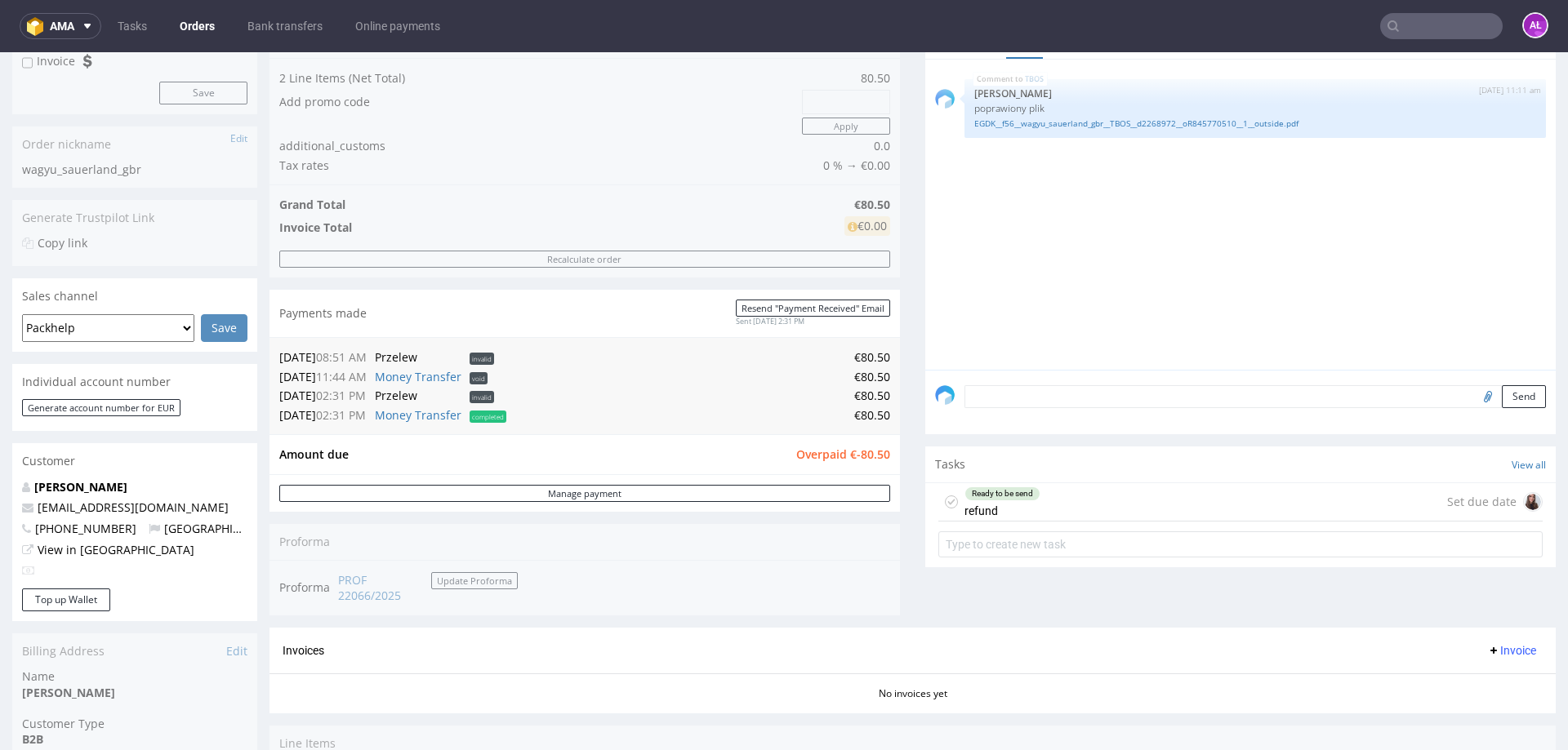
scroll to position [244, 0]
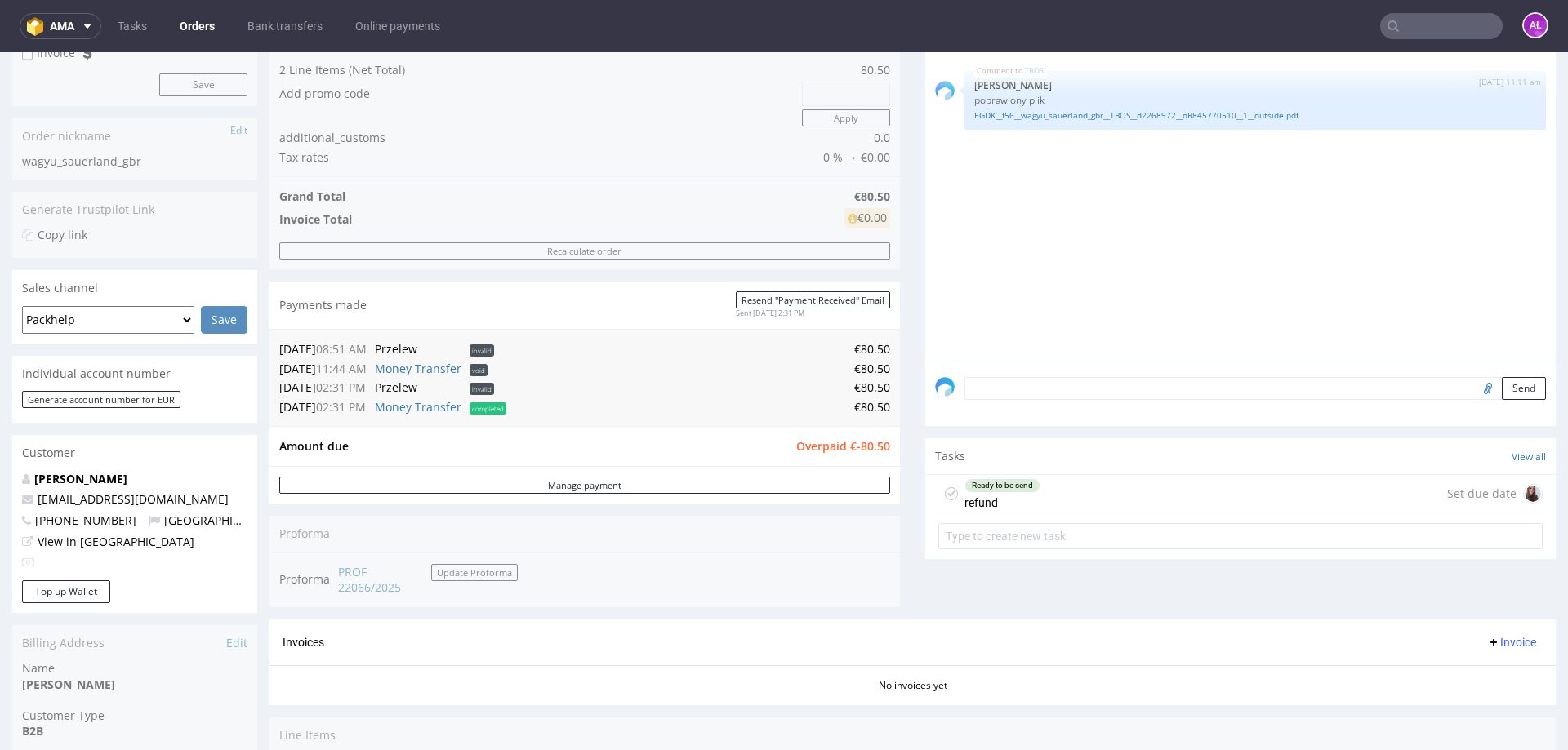
click at [1033, 493] on div "Ready to be send refund Set due date" at bounding box center [1241, 494] width 604 height 39
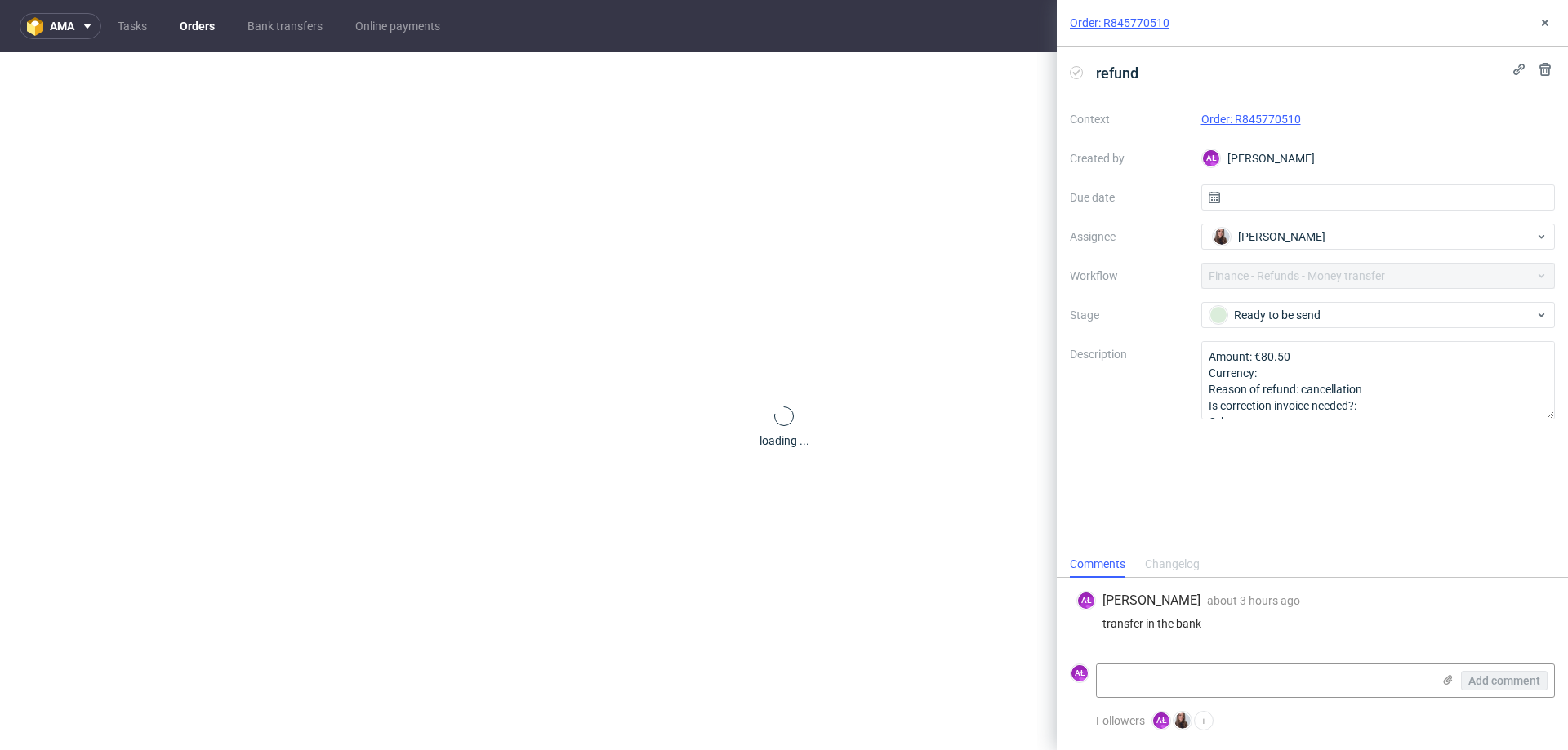
click at [1254, 116] on link "Order: R845770510" at bounding box center [1252, 119] width 99 height 13
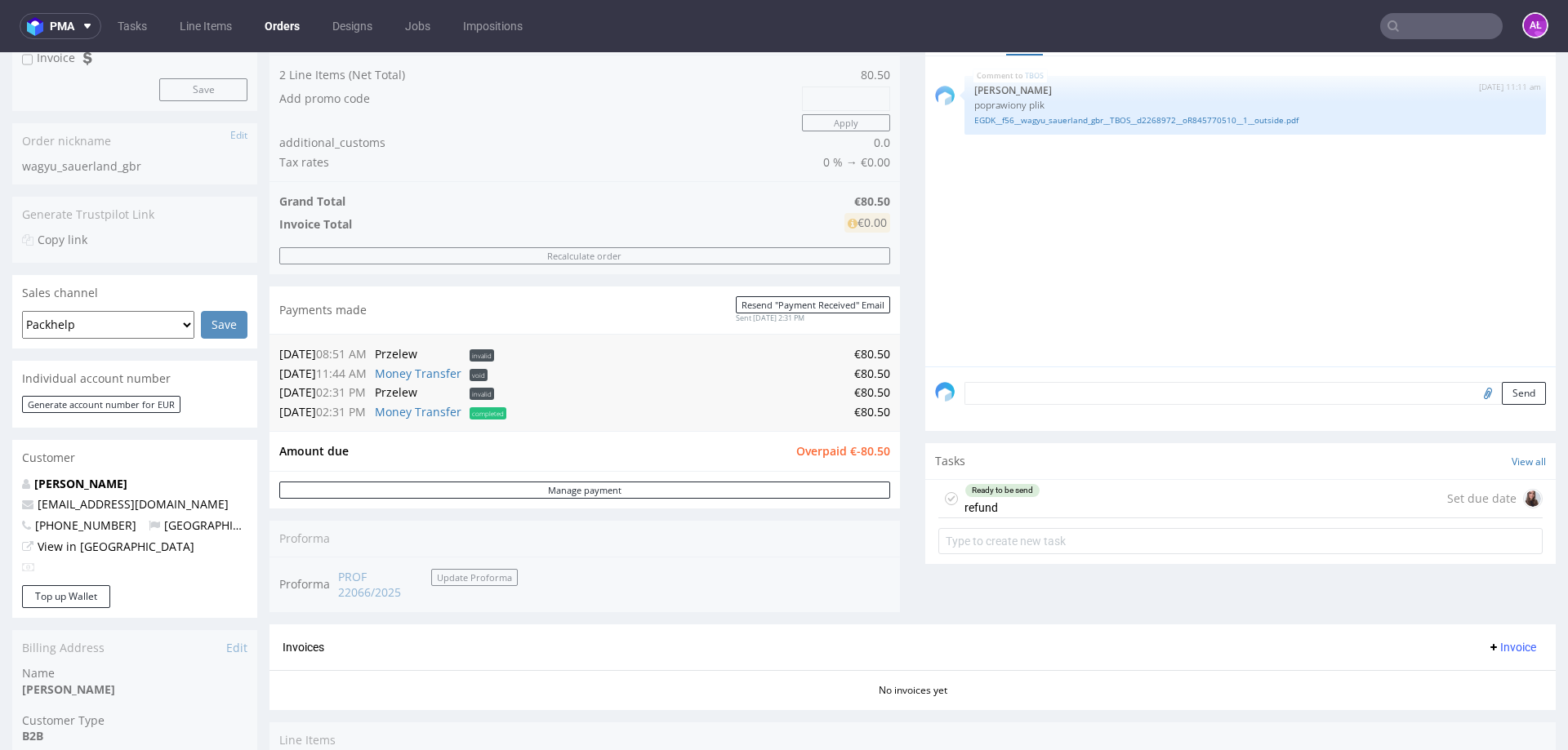
scroll to position [326, 0]
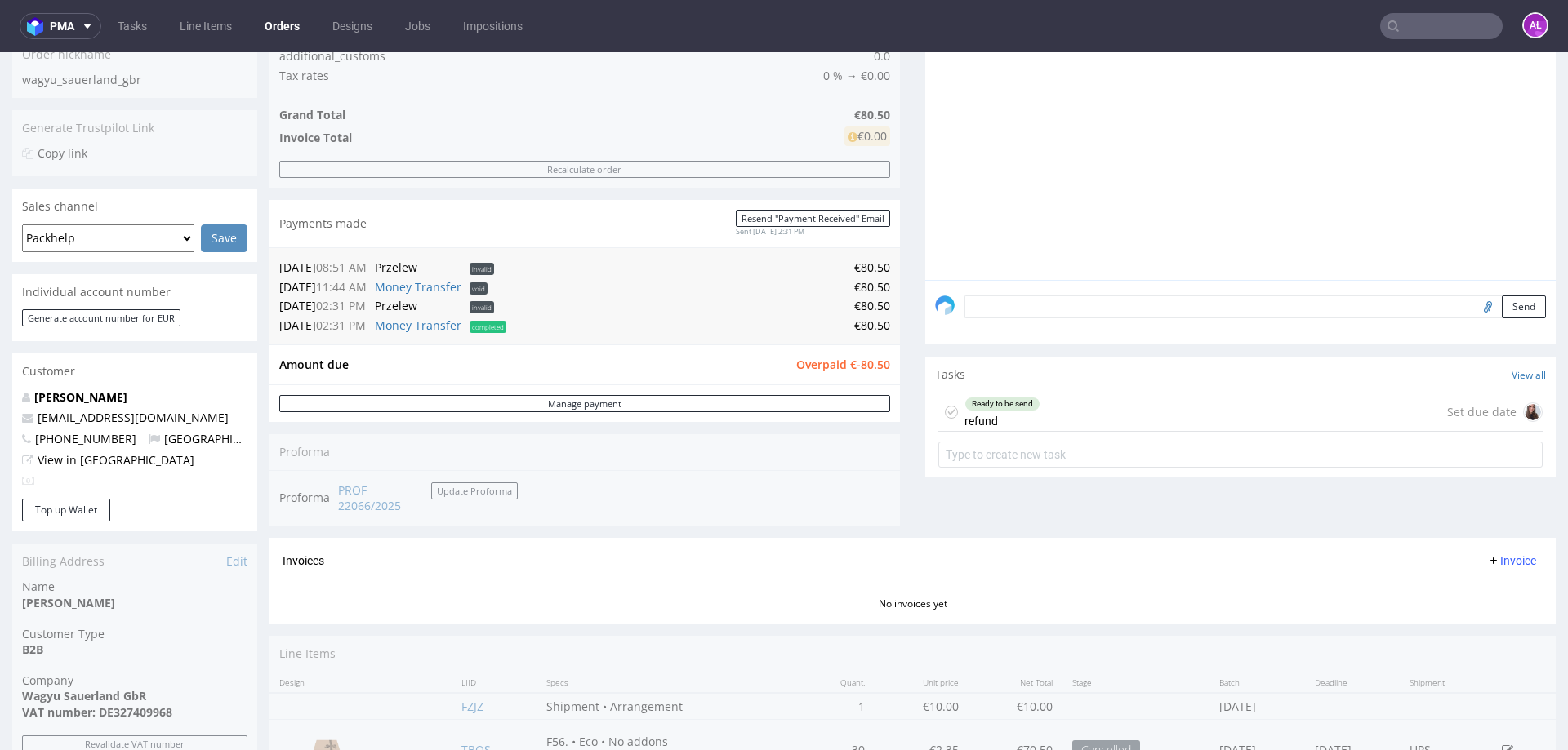
click at [1024, 417] on div "Ready to be send refund" at bounding box center [1002, 412] width 76 height 38
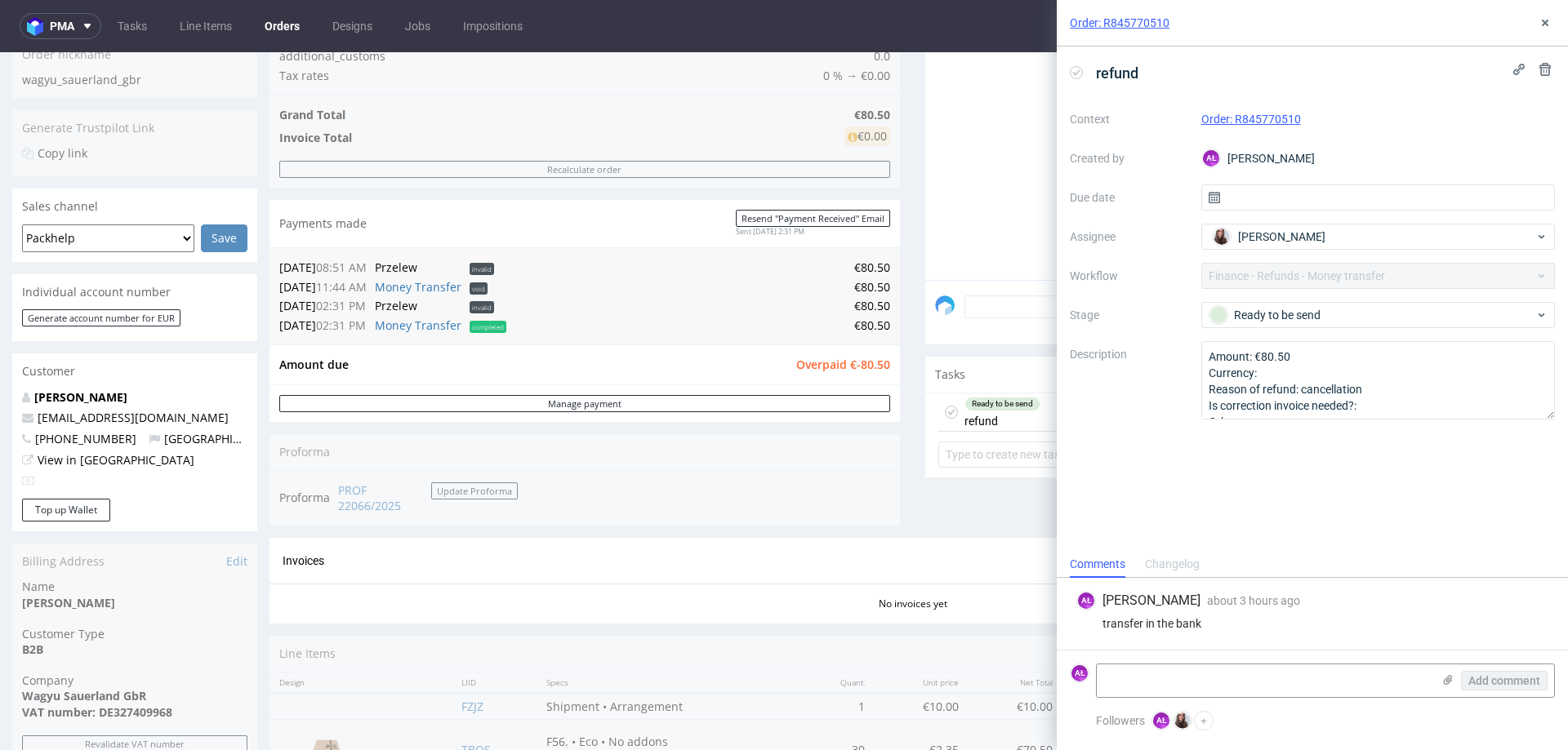
click at [1082, 71] on icon at bounding box center [1077, 73] width 13 height 13
click at [1297, 308] on div "Completed" at bounding box center [1372, 315] width 326 height 18
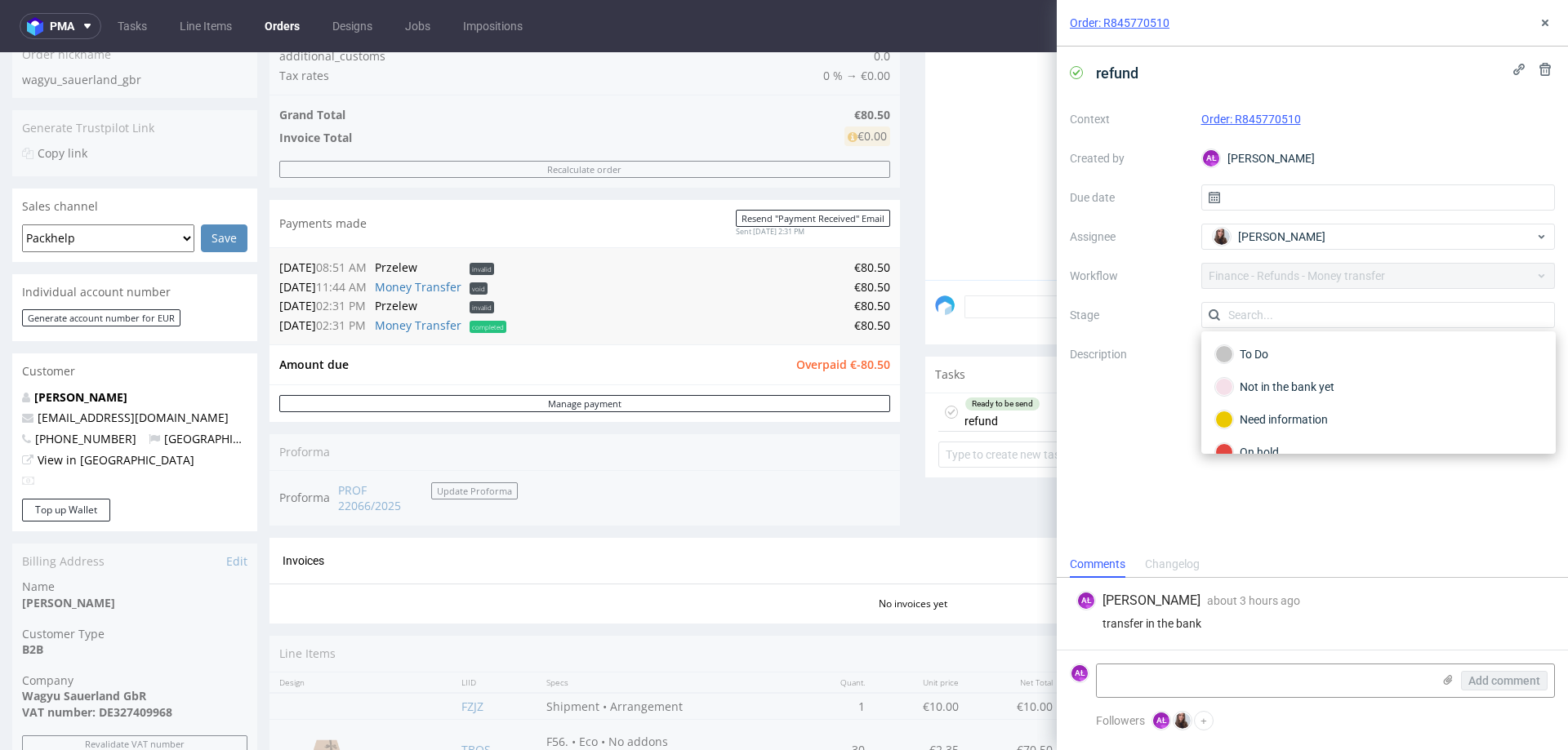
scroll to position [119, 0]
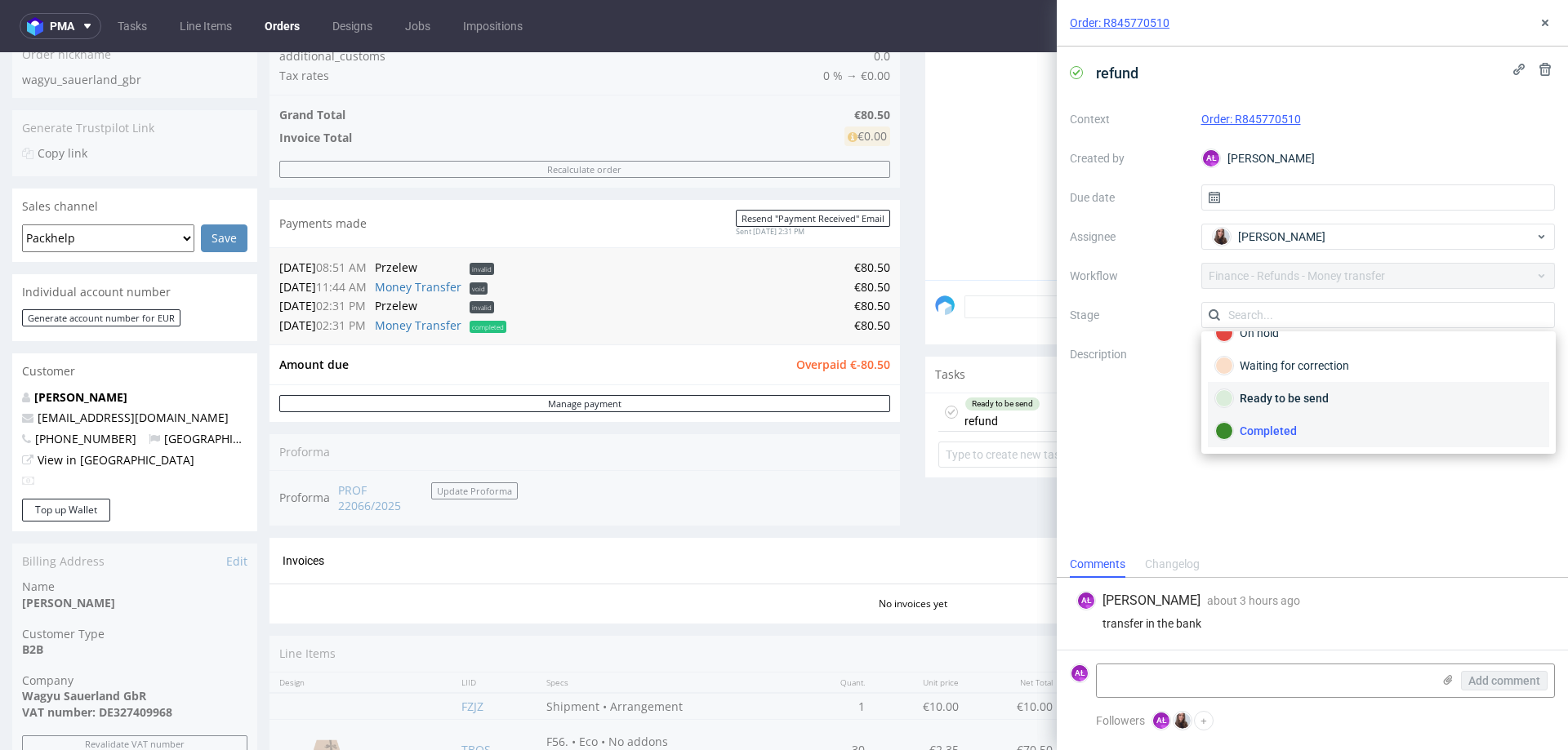
click at [1307, 398] on div "Ready to be send" at bounding box center [1379, 399] width 326 height 18
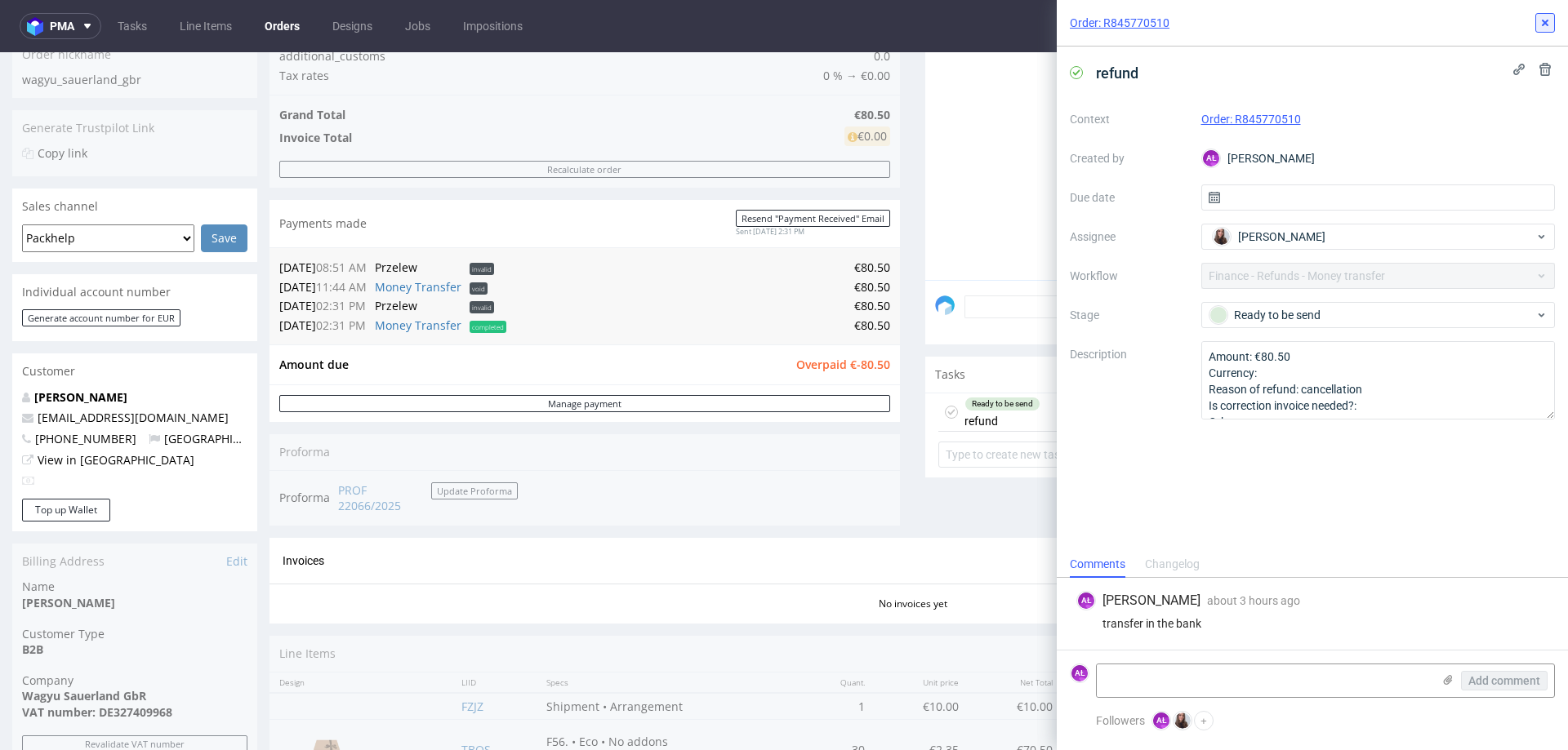
click at [1542, 27] on icon at bounding box center [1545, 23] width 13 height 13
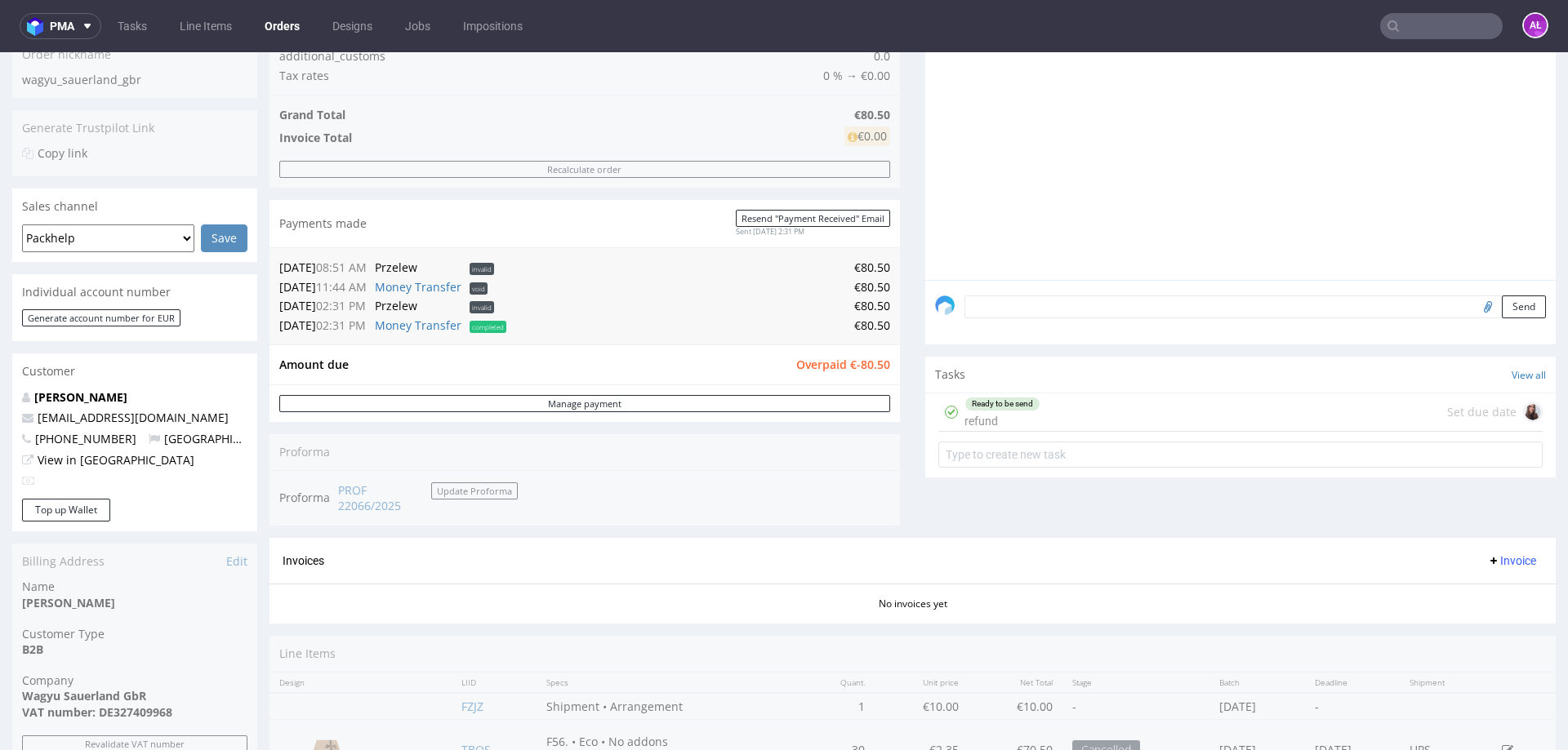
click at [1122, 411] on div "Ready to be send refund Set due date" at bounding box center [1241, 413] width 604 height 39
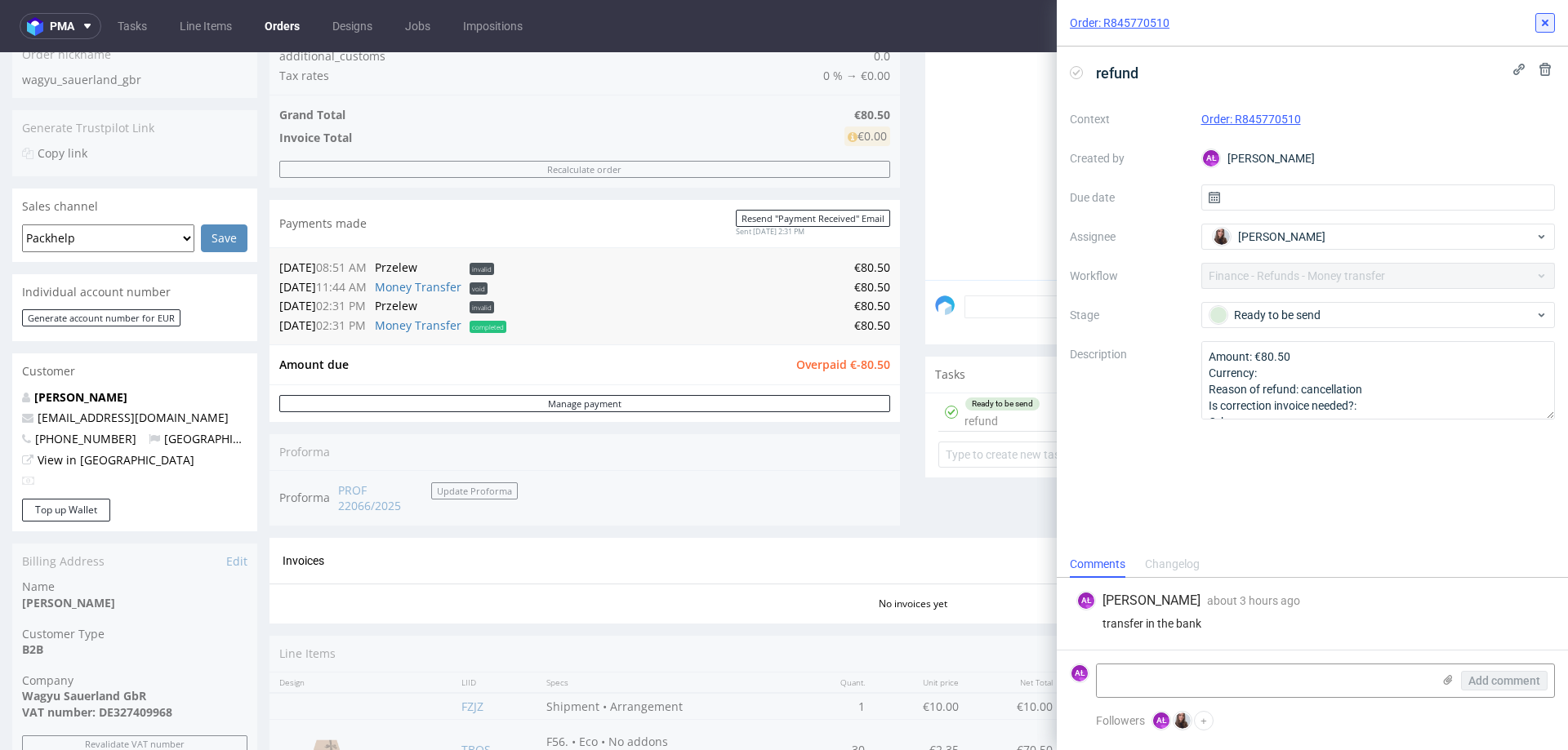
click at [1546, 23] on use at bounding box center [1545, 22] width 6 height 6
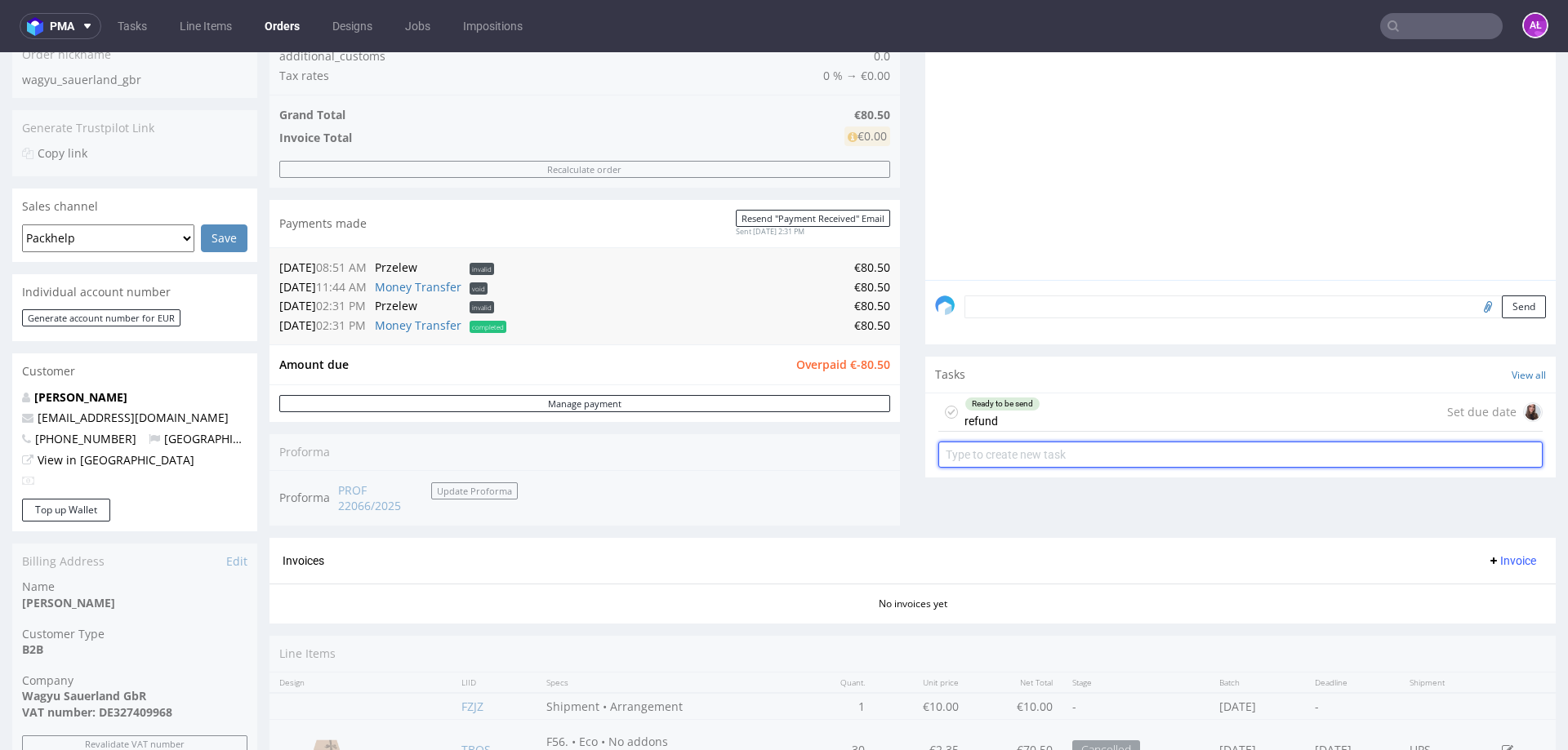
click at [1078, 451] on input "text" at bounding box center [1241, 455] width 604 height 26
type input "refund"
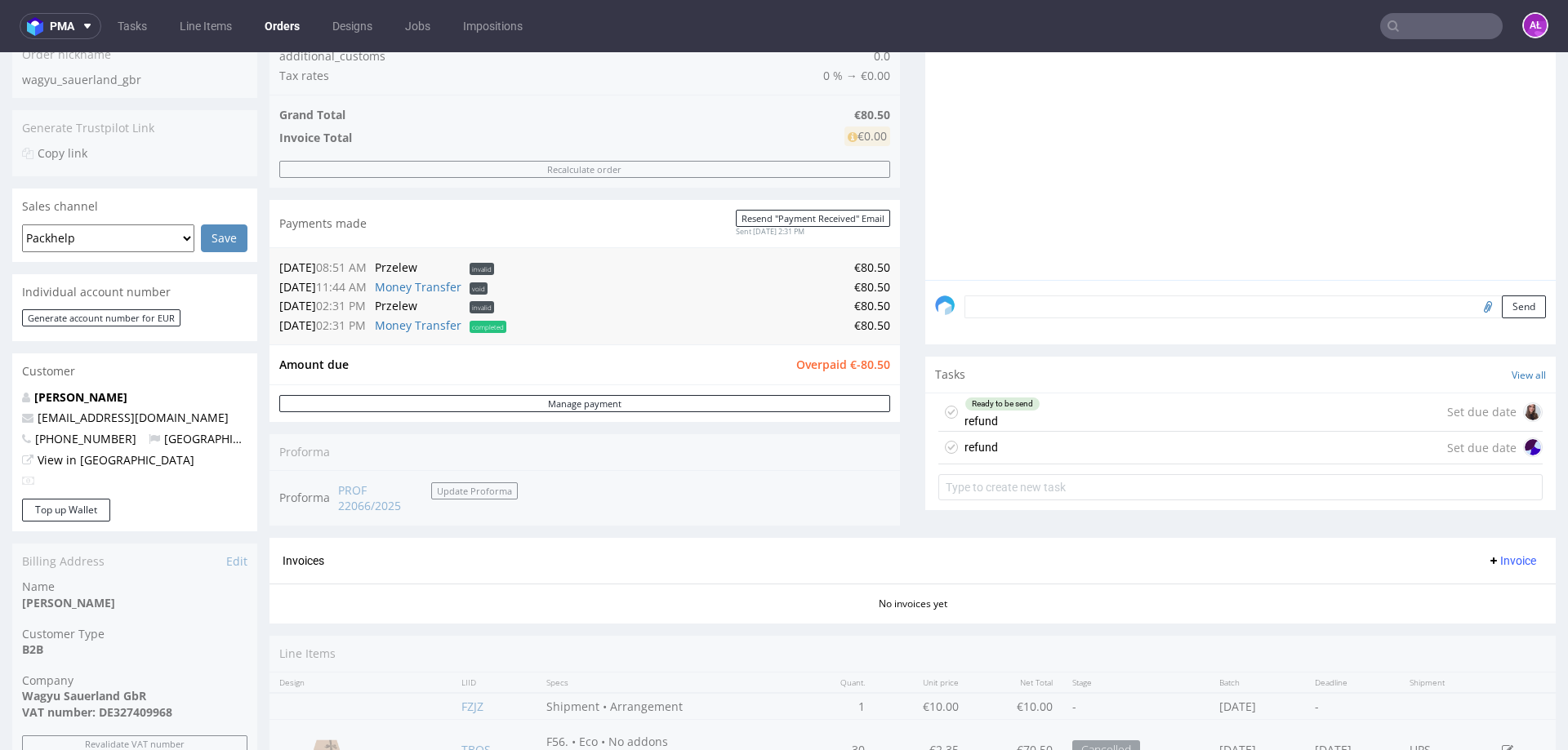
click at [1043, 449] on div "refund Set due date" at bounding box center [1241, 449] width 604 height 33
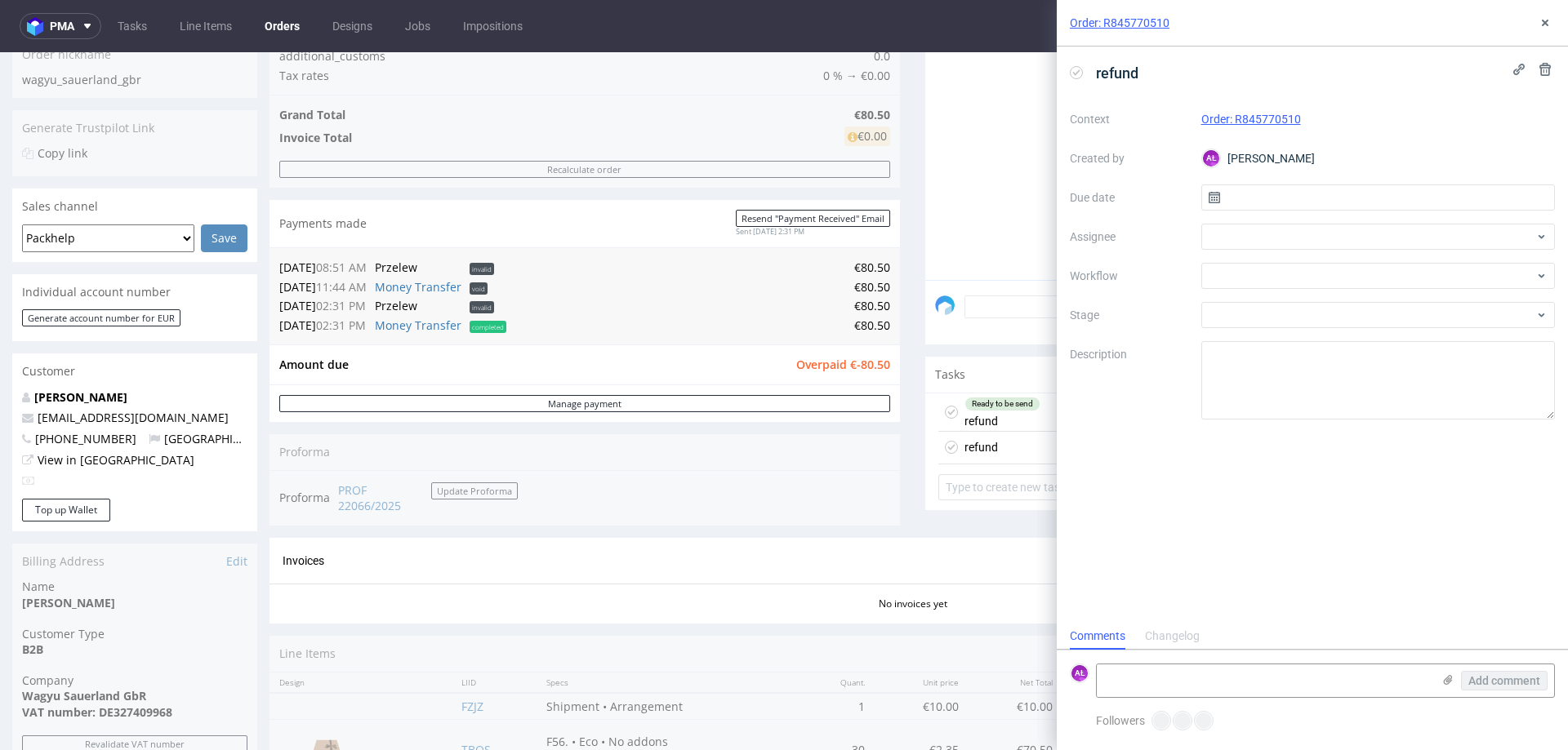
scroll to position [13, 0]
click at [1218, 275] on div at bounding box center [1379, 276] width 354 height 26
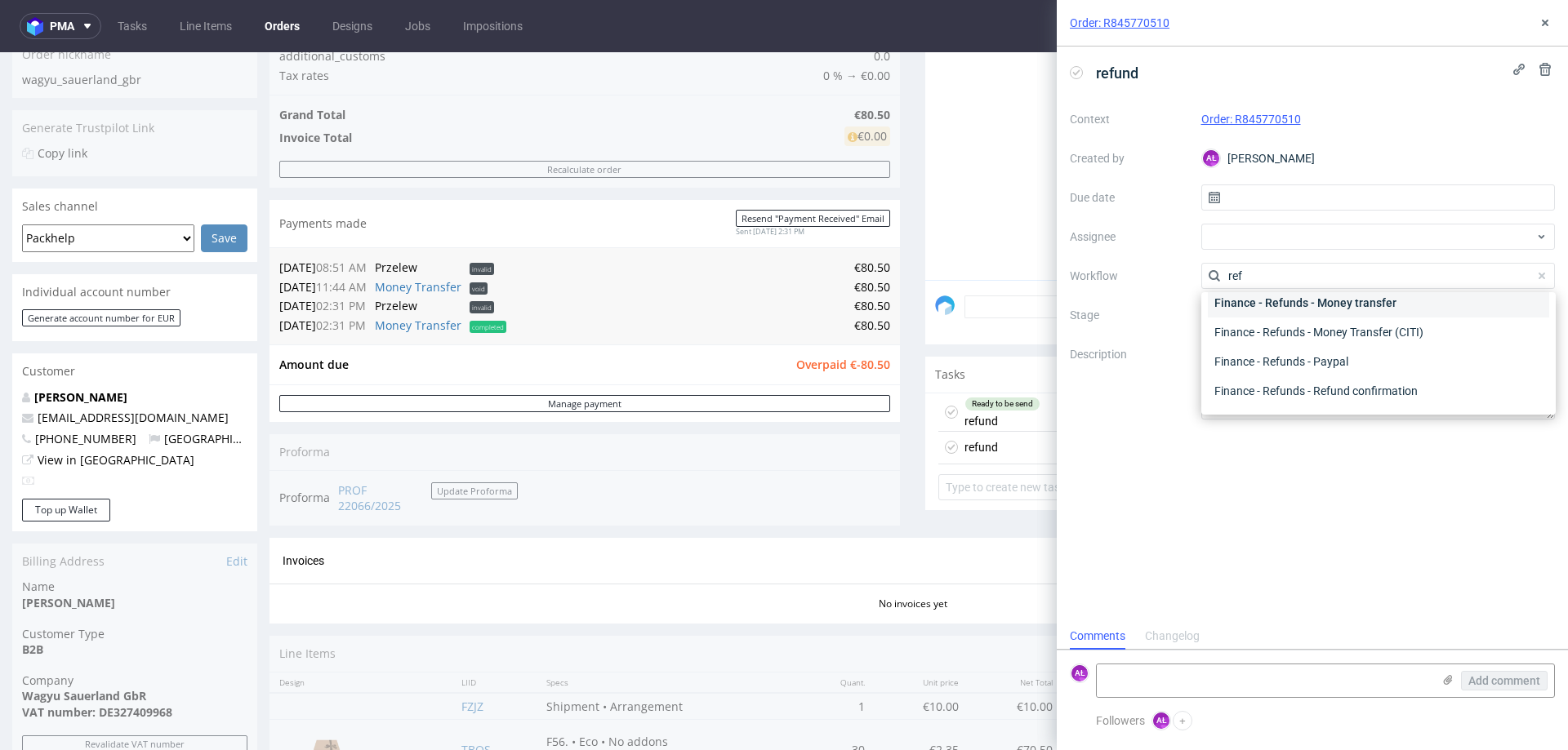
scroll to position [0, 0]
type input "ref"
click at [1302, 341] on div "Finance - Refunds - Money transfer" at bounding box center [1379, 335] width 341 height 29
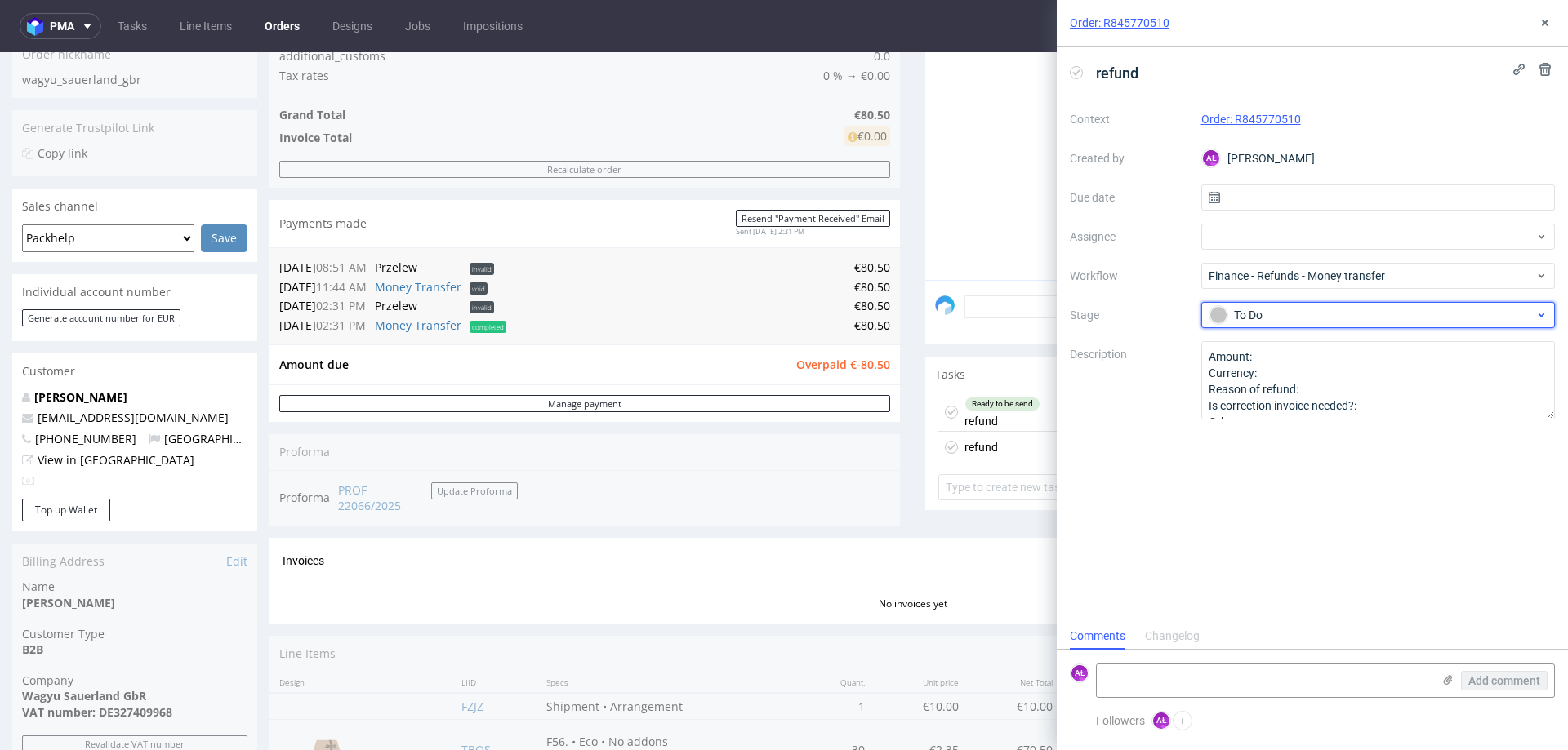
click at [1288, 317] on div "To Do" at bounding box center [1372, 315] width 326 height 18
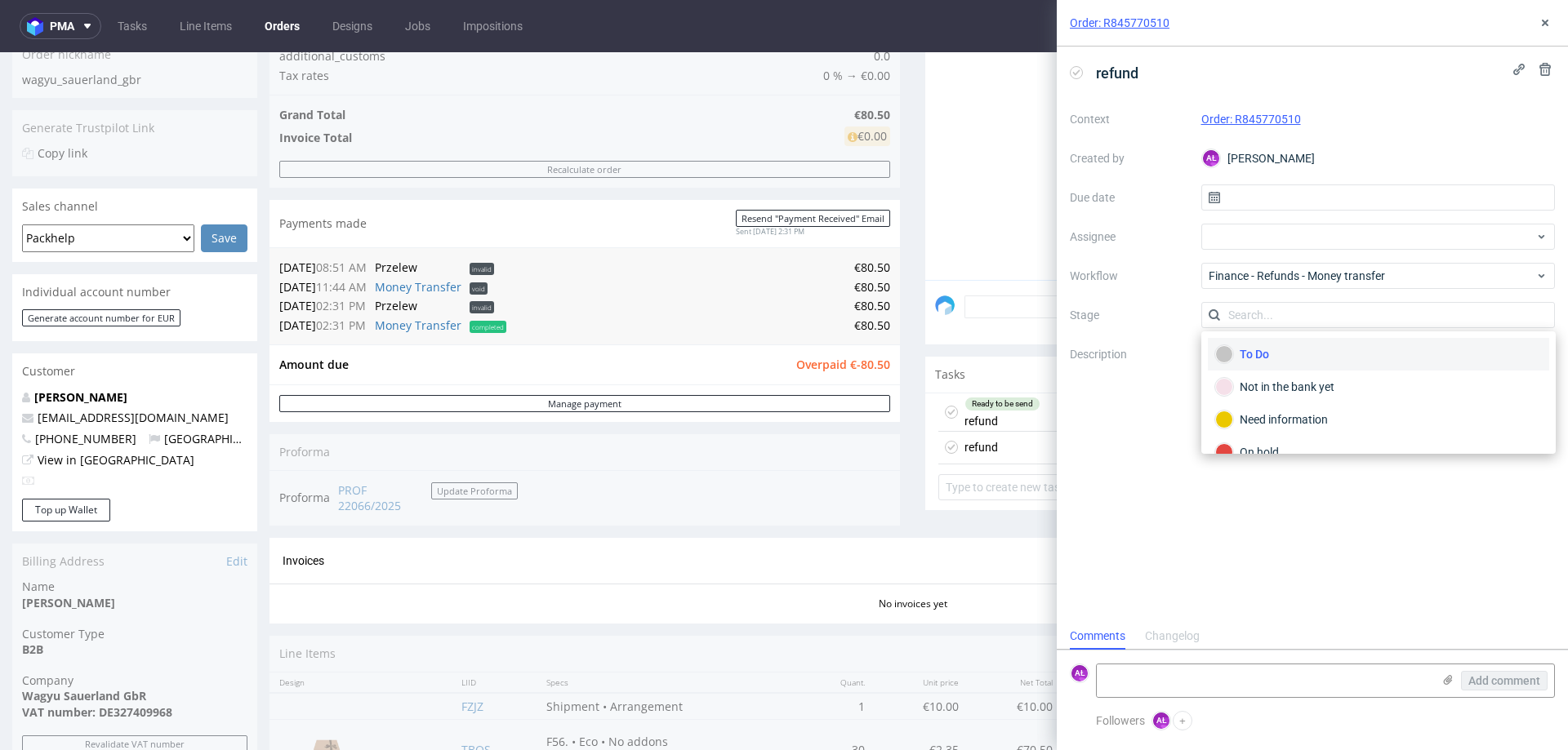
drag, startPoint x: 1171, startPoint y: 680, endPoint x: 1054, endPoint y: 579, distance: 154.6
click at [1166, 676] on textarea at bounding box center [1265, 681] width 335 height 33
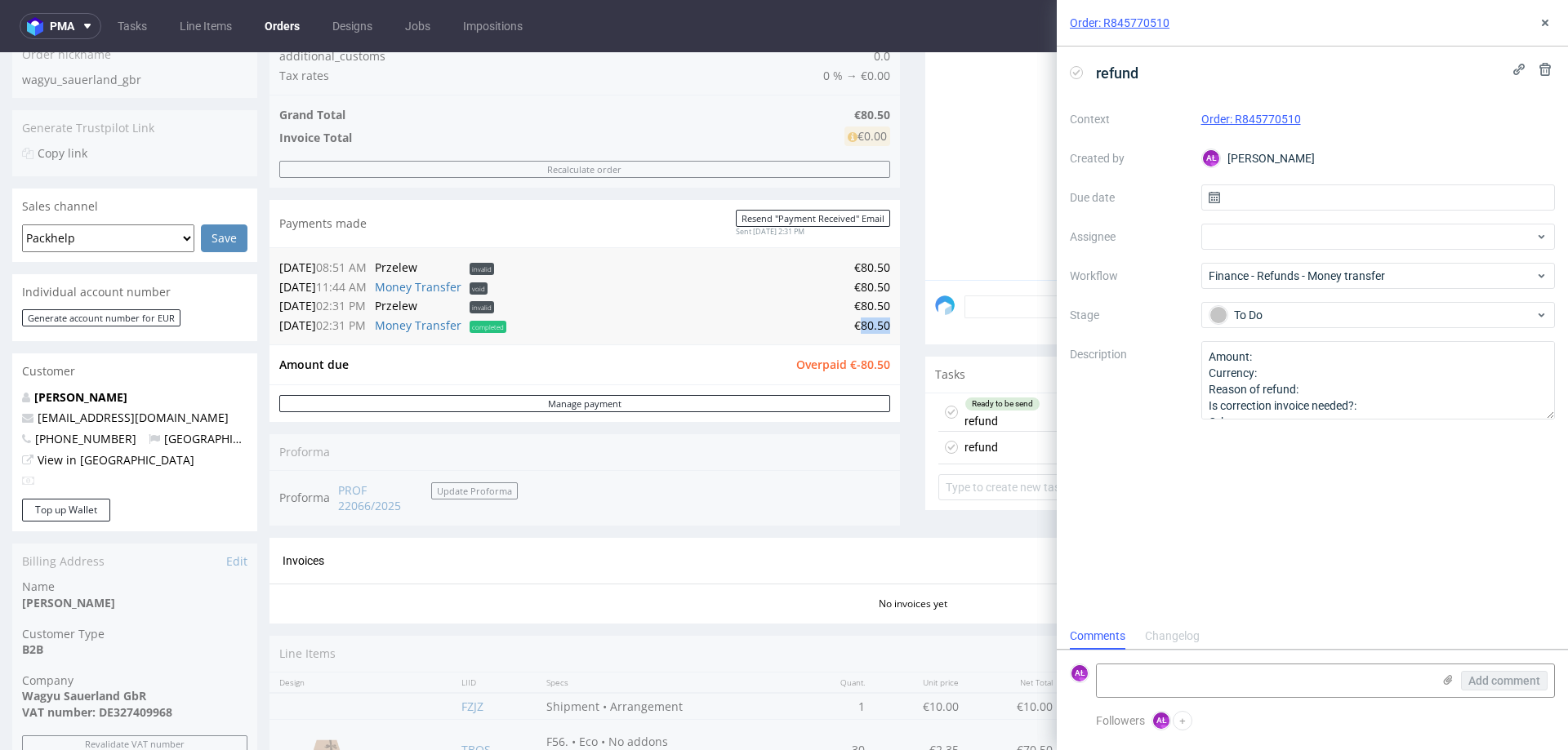
drag, startPoint x: 849, startPoint y: 326, endPoint x: 876, endPoint y: 330, distance: 27.3
click at [876, 330] on td "€80.50" at bounding box center [700, 325] width 380 height 19
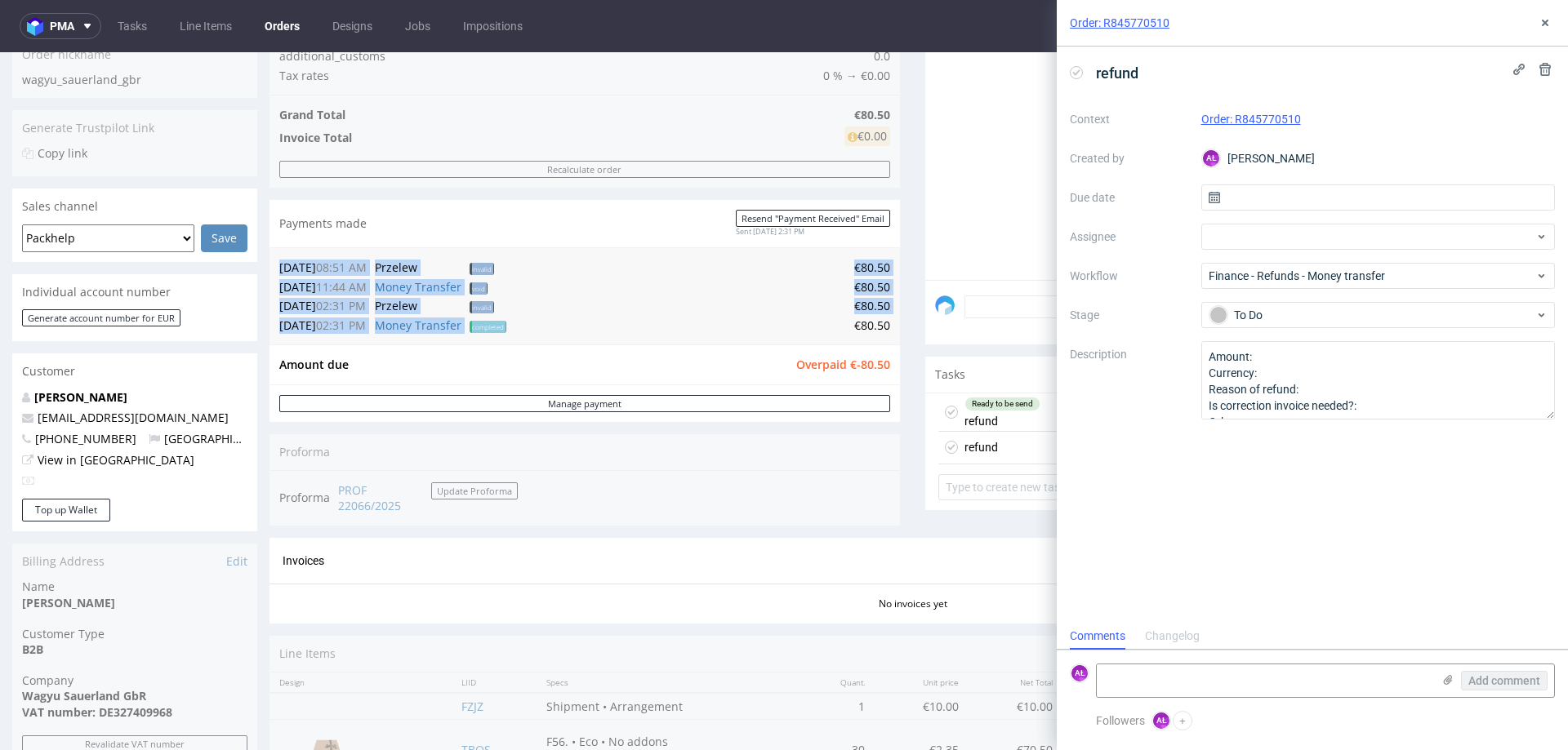
drag, startPoint x: 843, startPoint y: 325, endPoint x: 887, endPoint y: 329, distance: 44.2
click at [887, 329] on div "02.10.25 08:51 AM Przelew invalid €80.50 13.10.25 11:44 AM Money Transfer void …" at bounding box center [585, 296] width 631 height 97
copy table "02.10.25 08:51 AM Przelew invalid €80.50 13.10.25 11:44 AM Money Transfer void …"
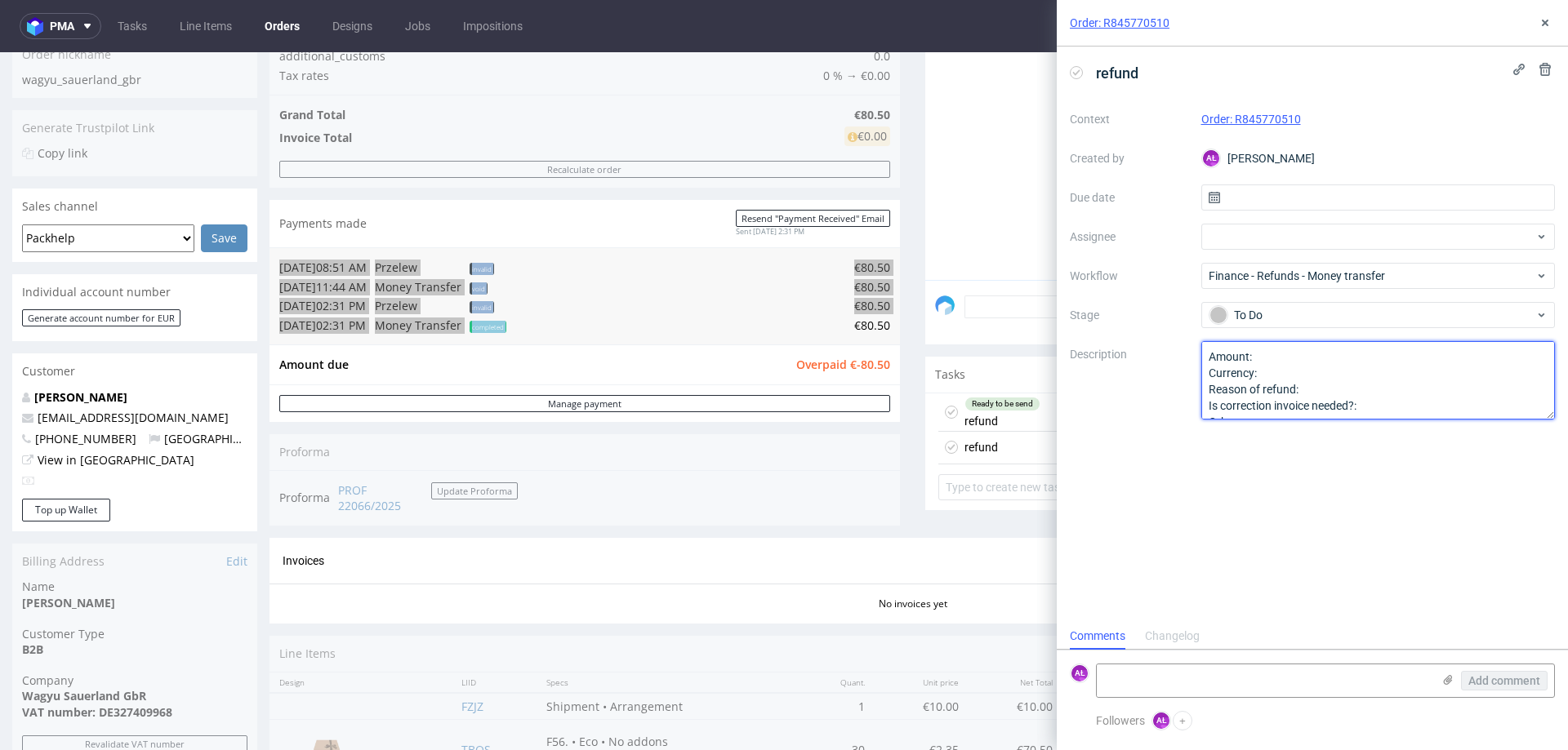
click at [1283, 352] on textarea "Amount: Currency: Reason of refund: Is correction invoice needed?: Other:" at bounding box center [1379, 380] width 354 height 78
paste textarea "€80.50"
click at [1327, 384] on textarea "Amount: Currency: Reason of refund: Is correction invoice needed?: Other:" at bounding box center [1379, 380] width 354 height 78
type textarea "Amount: €80.50 Currency: Reason of refund: cancellation, client paid again Is c…"
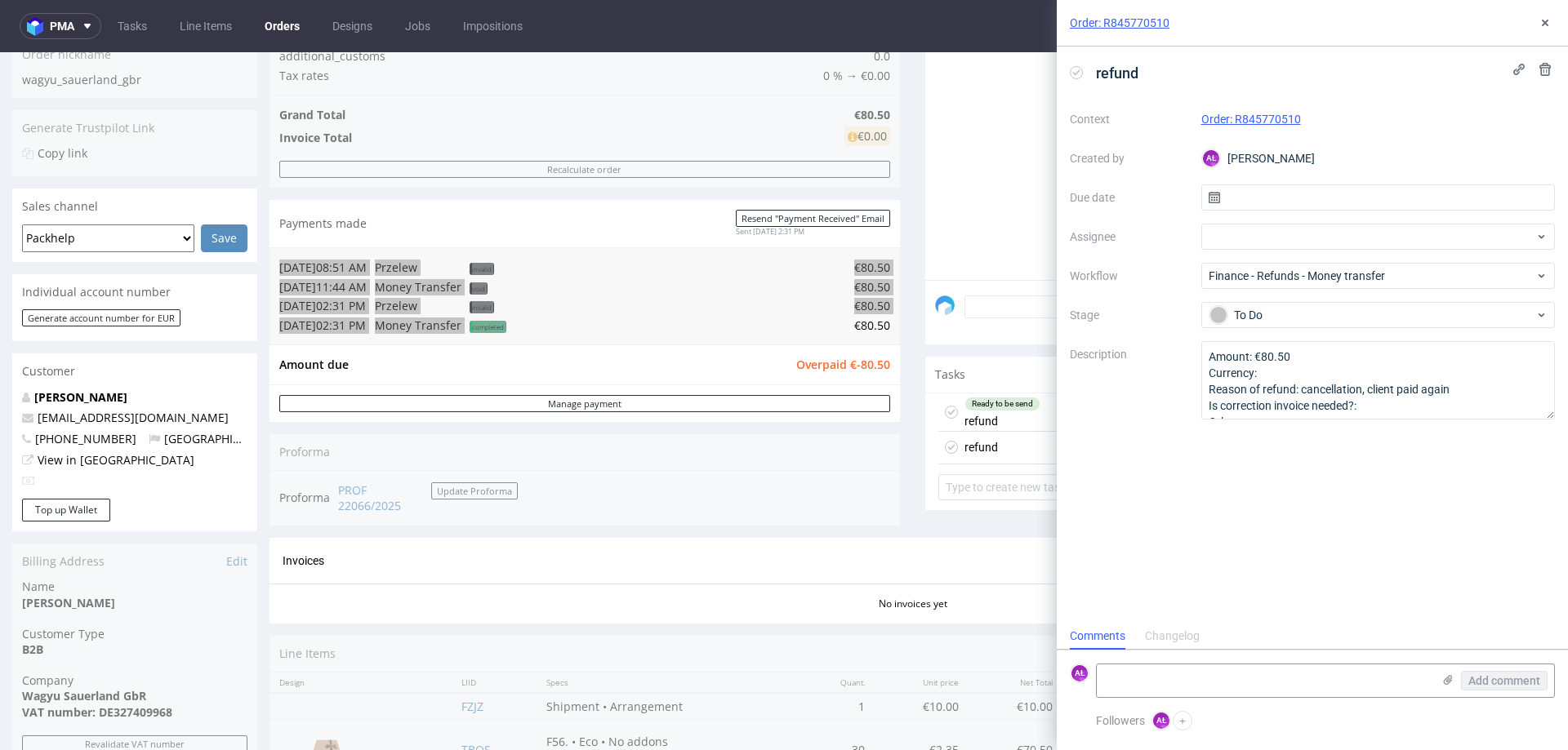
click at [1335, 477] on div "refund Context Order: R845770510 Created by AŁ Aleksandra Łętowska Due date Ass…" at bounding box center [1312, 335] width 511 height 576
click at [1545, 16] on button at bounding box center [1545, 22] width 19 height 19
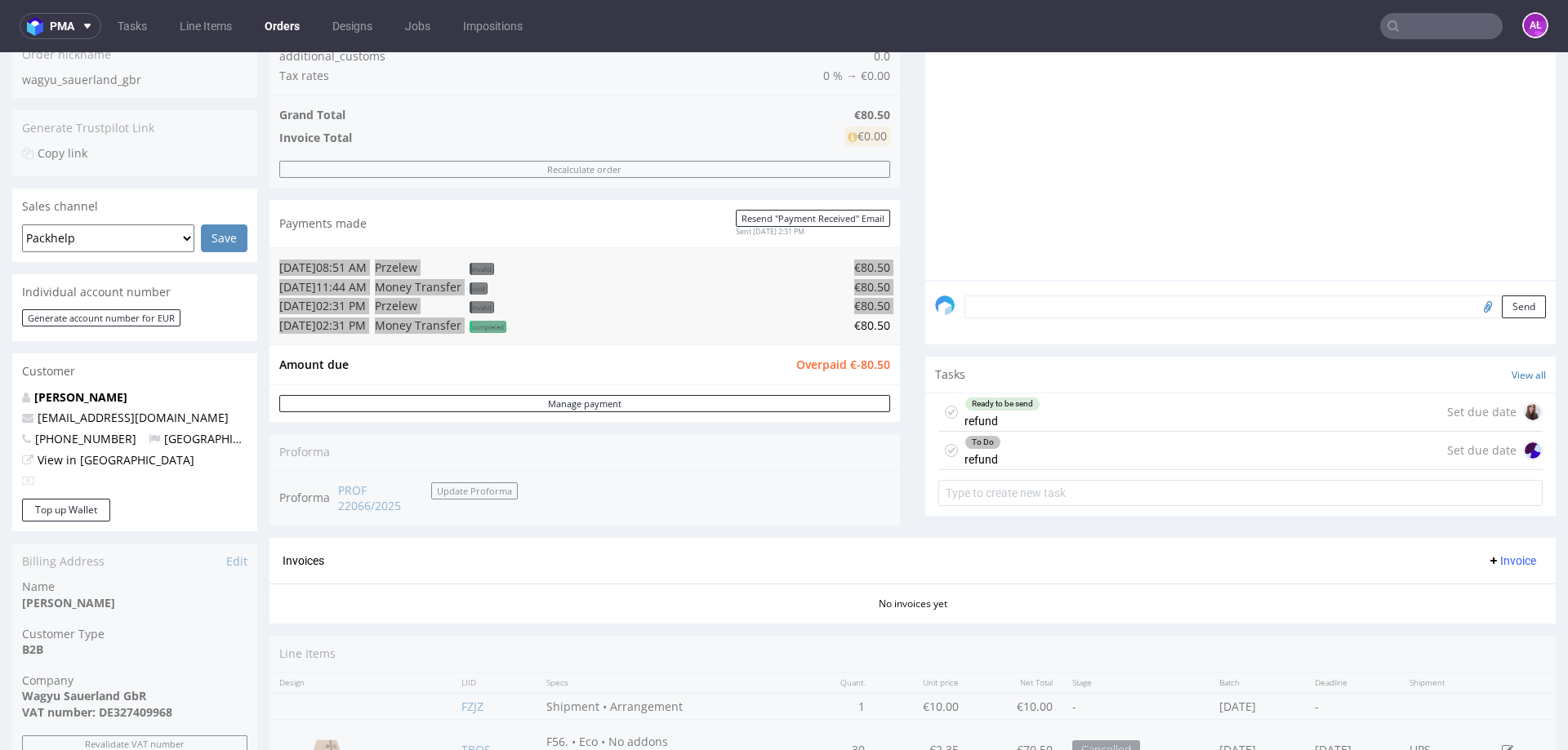
click at [289, 29] on link "Orders" at bounding box center [282, 26] width 55 height 26
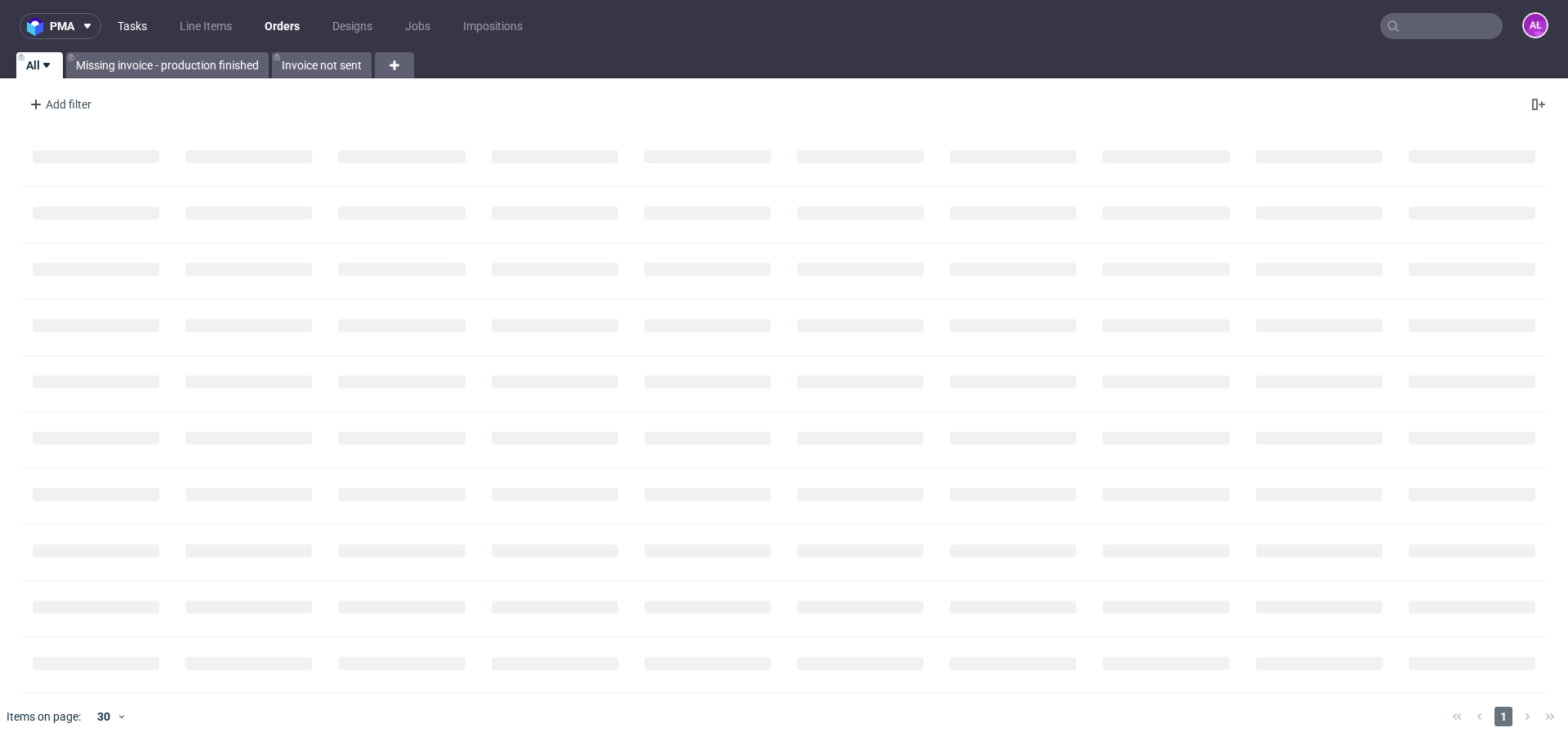
click at [128, 19] on link "Tasks" at bounding box center [132, 26] width 49 height 26
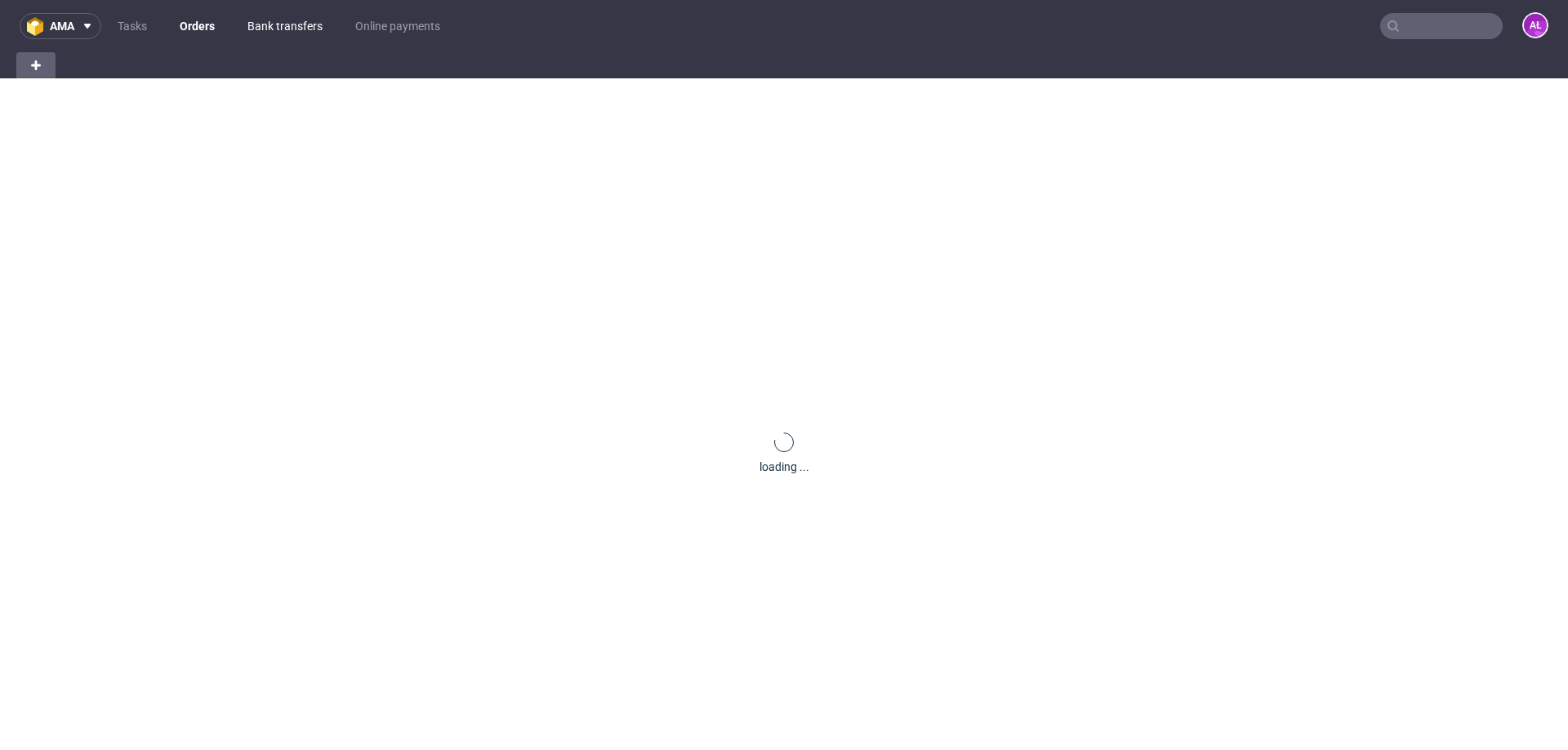
click at [295, 25] on link "Bank transfers" at bounding box center [284, 26] width 95 height 26
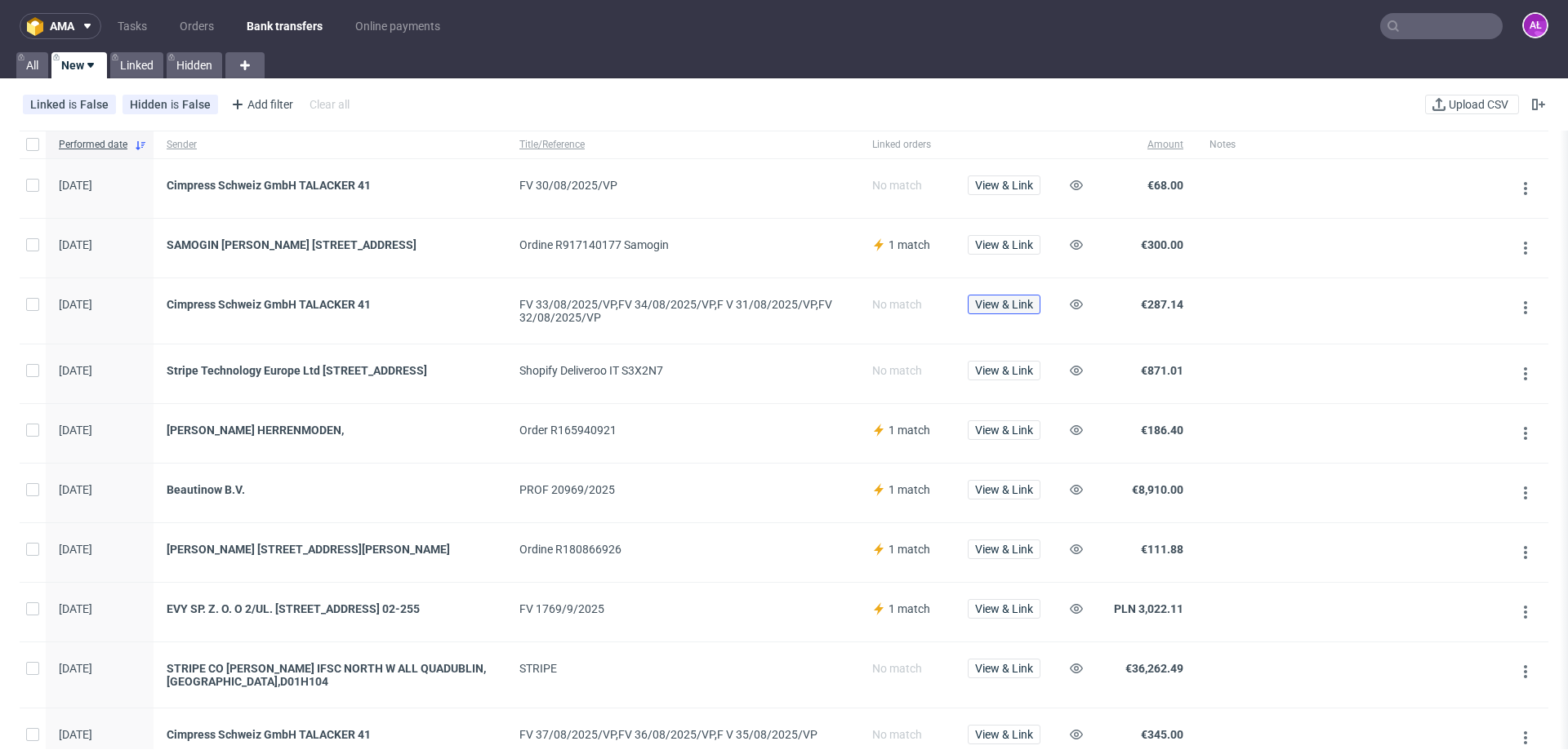
click at [1005, 311] on span "View & Link" at bounding box center [1004, 304] width 58 height 11
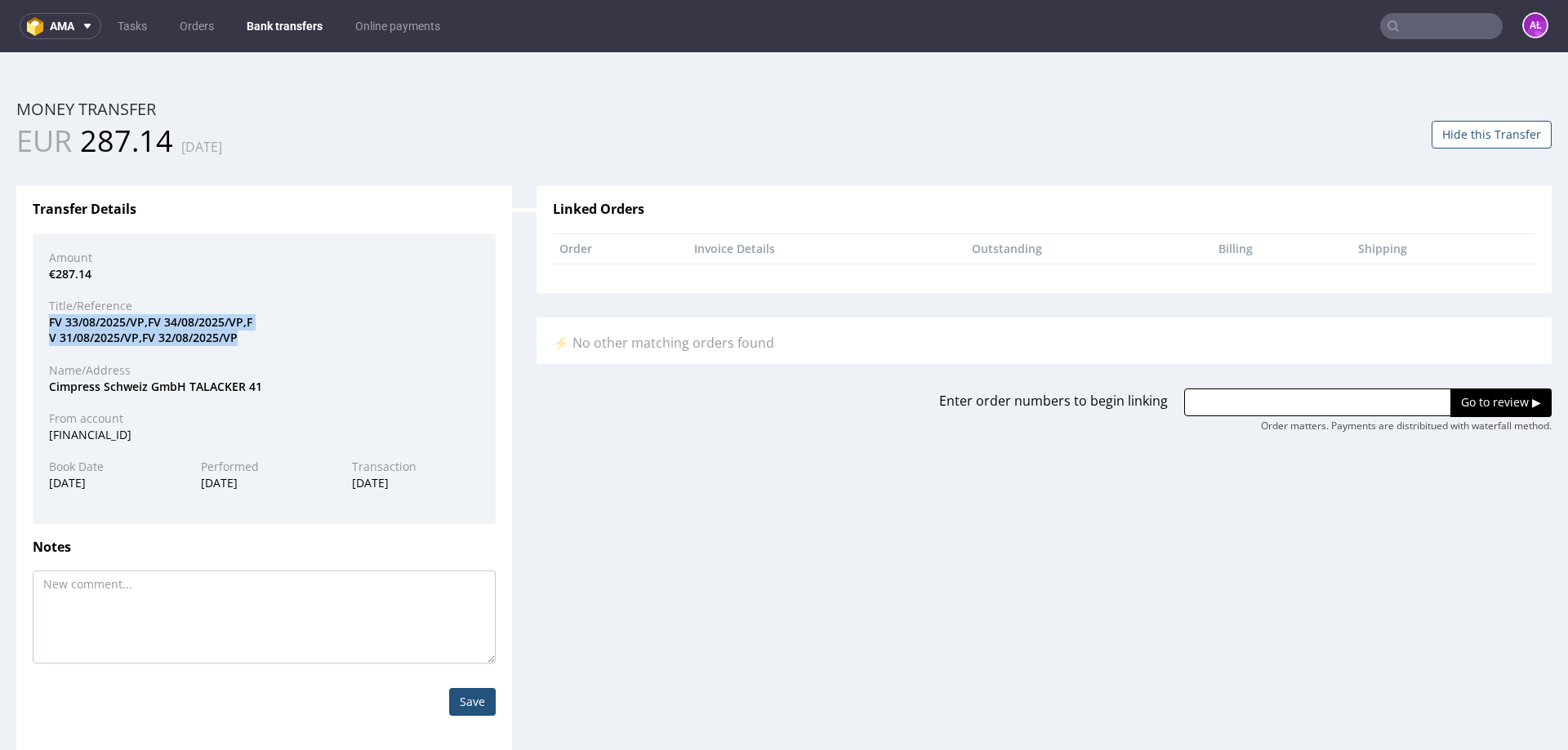
drag, startPoint x: 240, startPoint y: 337, endPoint x: 31, endPoint y: 321, distance: 209.6
click at [31, 321] on div "Transfer Details Amount €287.14 Title/Reference FV 33/08/2025/VP,FV 34/08/2025/…" at bounding box center [264, 470] width 496 height 566
click at [165, 619] on textarea at bounding box center [265, 617] width 464 height 93
drag, startPoint x: 96, startPoint y: 270, endPoint x: 122, endPoint y: 391, distance: 123.8
click at [50, 274] on div "€287.14" at bounding box center [264, 275] width 455 height 17
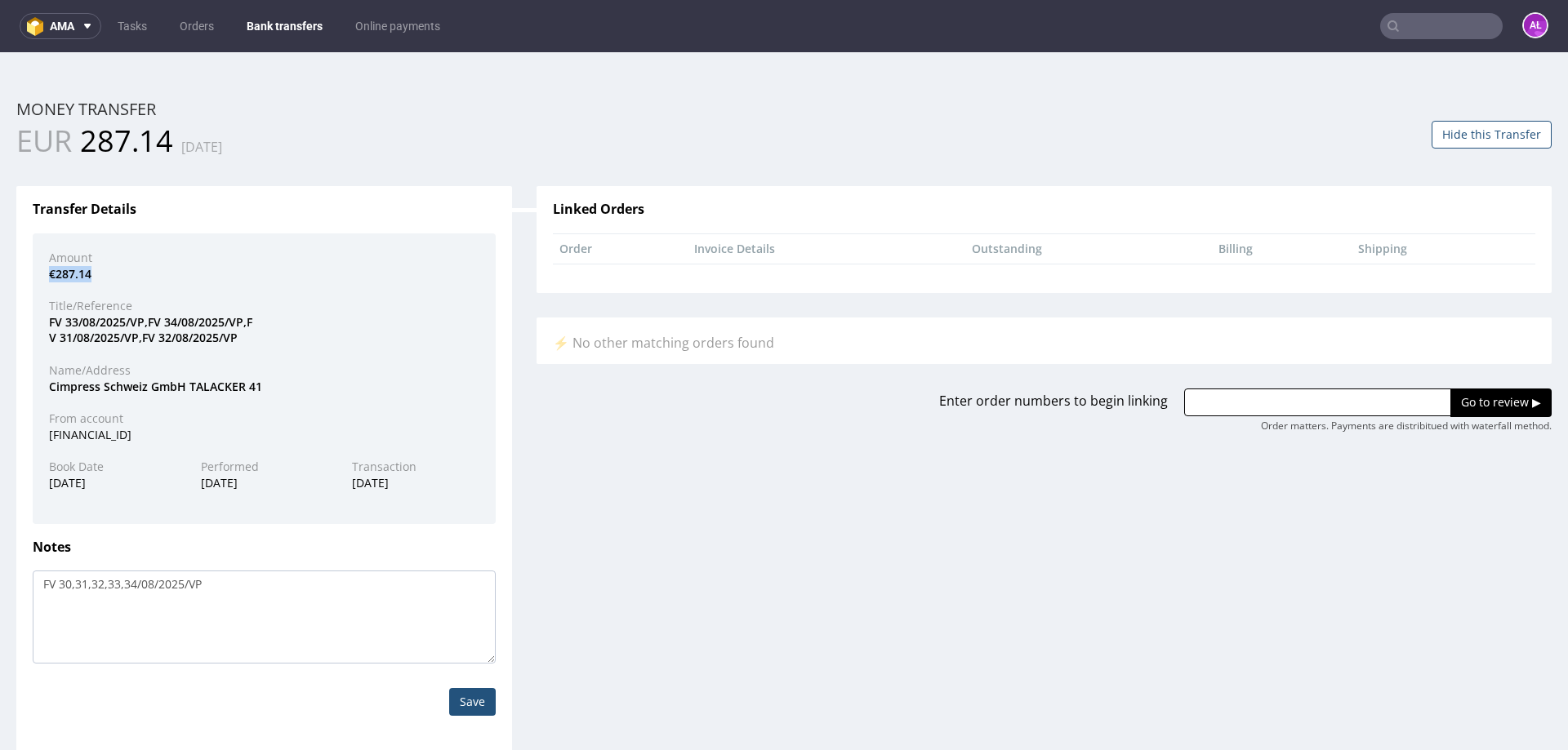
copy div "€287.14"
click at [252, 594] on textarea "FV 30,31,32,33,34/08/2025/VP" at bounding box center [265, 617] width 464 height 93
paste textarea "€287.14"
click at [217, 588] on textarea "FV 30,31,32,33,34/08/2025/VP = €287.14 + 68" at bounding box center [265, 617] width 464 height 93
click at [269, 591] on textarea "FV 30,31,32,33,34/08/2025/VP = €287.14 + 68" at bounding box center [265, 617] width 464 height 93
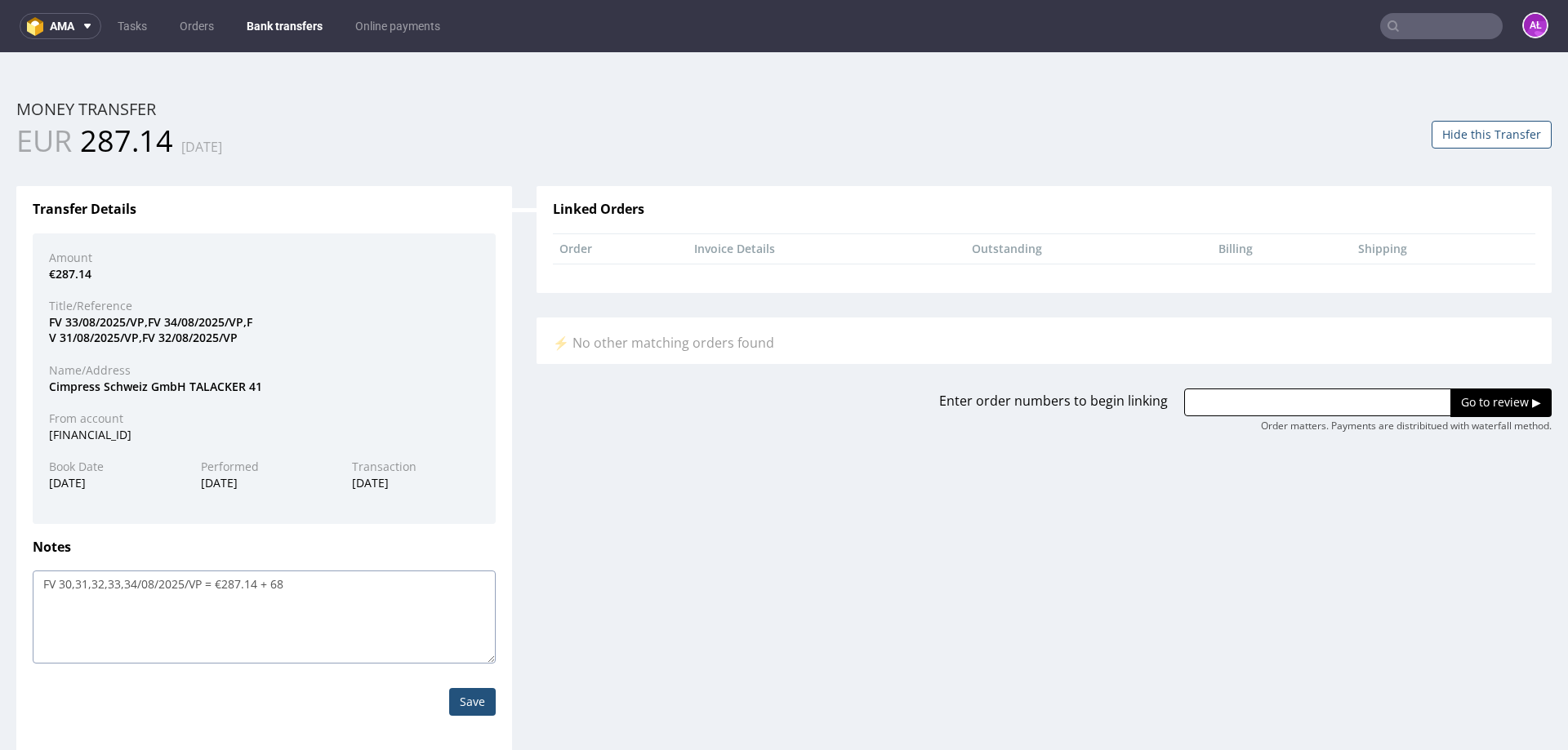
paste textarea "€"
click at [295, 587] on textarea "FV 30,31,32,33,34/08/2025/VP = €287.14 + €68" at bounding box center [265, 617] width 464 height 93
click at [276, 592] on textarea "FV 30,31,32,33,34/08/2025/VP = €287.14 + €68 = 355.14" at bounding box center [265, 617] width 464 height 93
click at [303, 589] on textarea "FV 30,31,32,33,34/08/2025/VP = €287.14 + €68 = 355.14" at bounding box center [265, 617] width 464 height 93
paste textarea "€"
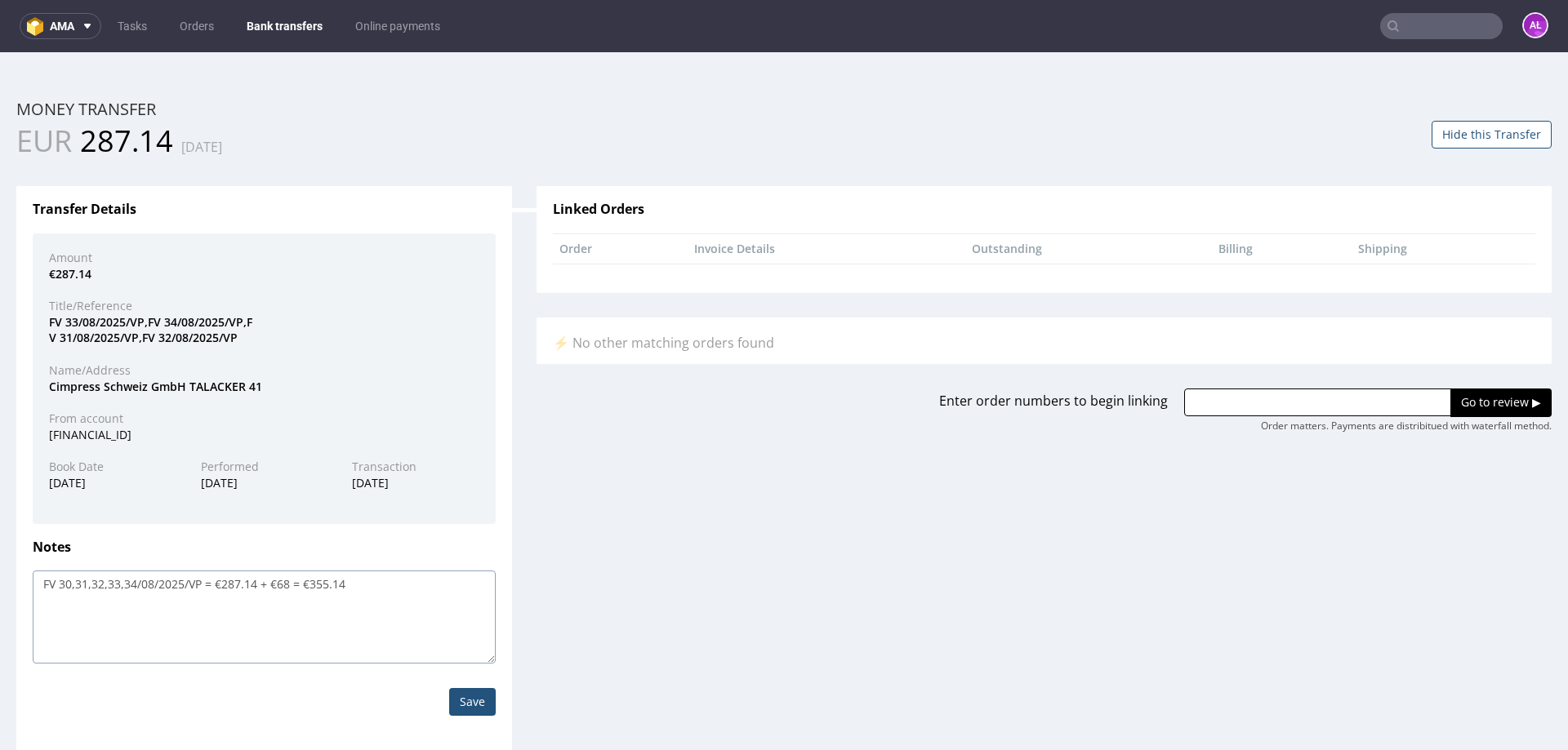
click at [301, 591] on textarea "FV 30,31,32,33,34/08/2025/VP = €287.14 + €68 = €355.14" at bounding box center [265, 617] width 464 height 93
click at [309, 591] on textarea "FV 30,31,32,33,34/08/2025/VP = €287.14 + €68 = €355.14" at bounding box center [265, 617] width 464 height 93
click at [315, 591] on textarea "FV 30,31,32,33,34/08/2025/VP = €287.14 + €68 = €355.14" at bounding box center [265, 617] width 464 height 93
click at [320, 591] on textarea "FV 30,31,32,33,34/08/2025/VP = €287.14 + €68 = €355.14" at bounding box center [265, 617] width 464 height 93
click at [326, 591] on textarea "FV 30,31,32,33,34/08/2025/VP = €287.14 + €68 = €355.14" at bounding box center [265, 617] width 464 height 93
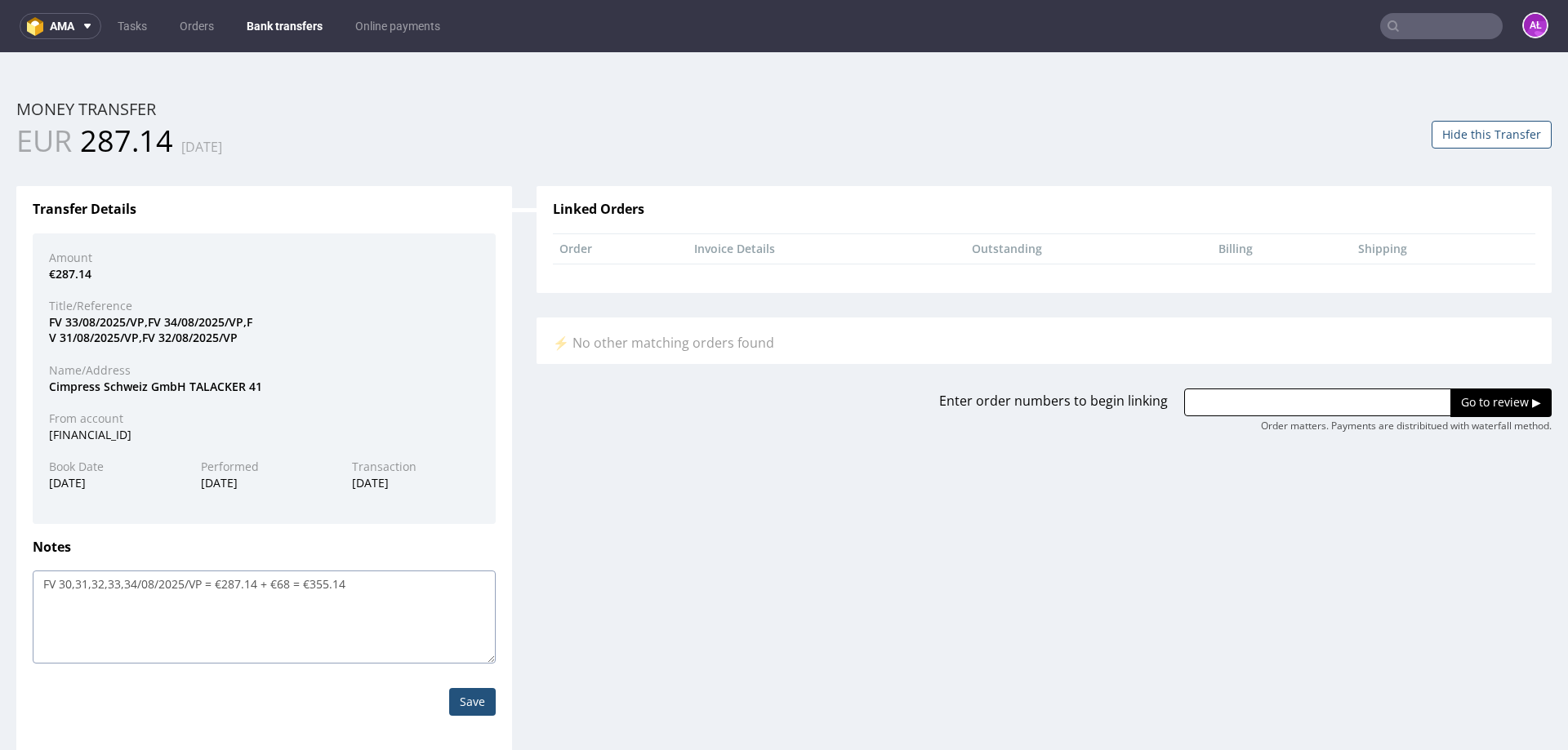
click at [331, 592] on textarea "FV 30,31,32,33,34/08/2025/VP = €287.14 + €68 = €355.14" at bounding box center [265, 617] width 464 height 93
click at [336, 590] on textarea "FV 30,31,32,33,34/08/2025/VP = €287.14 + €68 = €355.14" at bounding box center [265, 617] width 464 height 93
click at [347, 590] on textarea "FV 30,31,32,33,34/08/2025/VP = €287.14 + €68 = €355.14" at bounding box center [265, 617] width 464 height 93
click at [303, 590] on textarea "FV 30,31,32,33,34/08/2025/VP = €287.14 + €68 = €355.14" at bounding box center [265, 617] width 464 height 93
click at [306, 590] on textarea "FV 30,31,32,33,34/08/2025/VP = €287.14 + €68 = €355.14" at bounding box center [265, 617] width 464 height 93
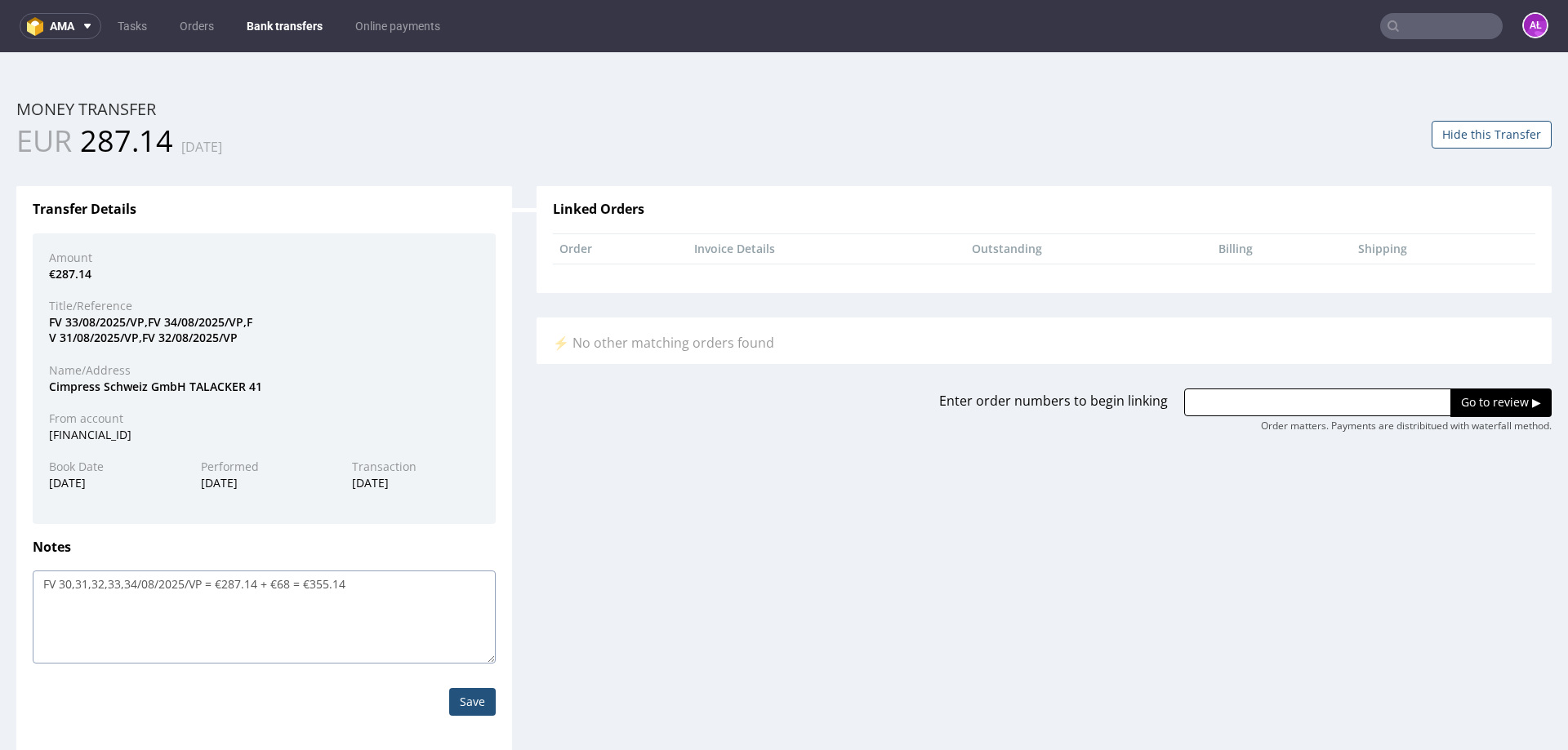
click at [314, 591] on textarea "FV 30,31,32,33,34/08/2025/VP = €287.14 + €68 = €355.14" at bounding box center [265, 617] width 464 height 93
click at [319, 593] on textarea "FV 30,31,32,33,34/08/2025/VP = €287.14 + €68 = €355.14" at bounding box center [265, 617] width 464 height 93
click at [326, 593] on textarea "FV 30,31,32,33,34/08/2025/VP = €287.14 + €68 = €355.14" at bounding box center [265, 617] width 464 height 93
click at [330, 592] on textarea "FV 30,31,32,33,34/08/2025/VP = €287.14 + €68 = €355.14" at bounding box center [265, 617] width 464 height 93
click at [337, 591] on textarea "FV 30,31,32,33,34/08/2025/VP = €287.14 + €68 = €355.14" at bounding box center [265, 617] width 464 height 93
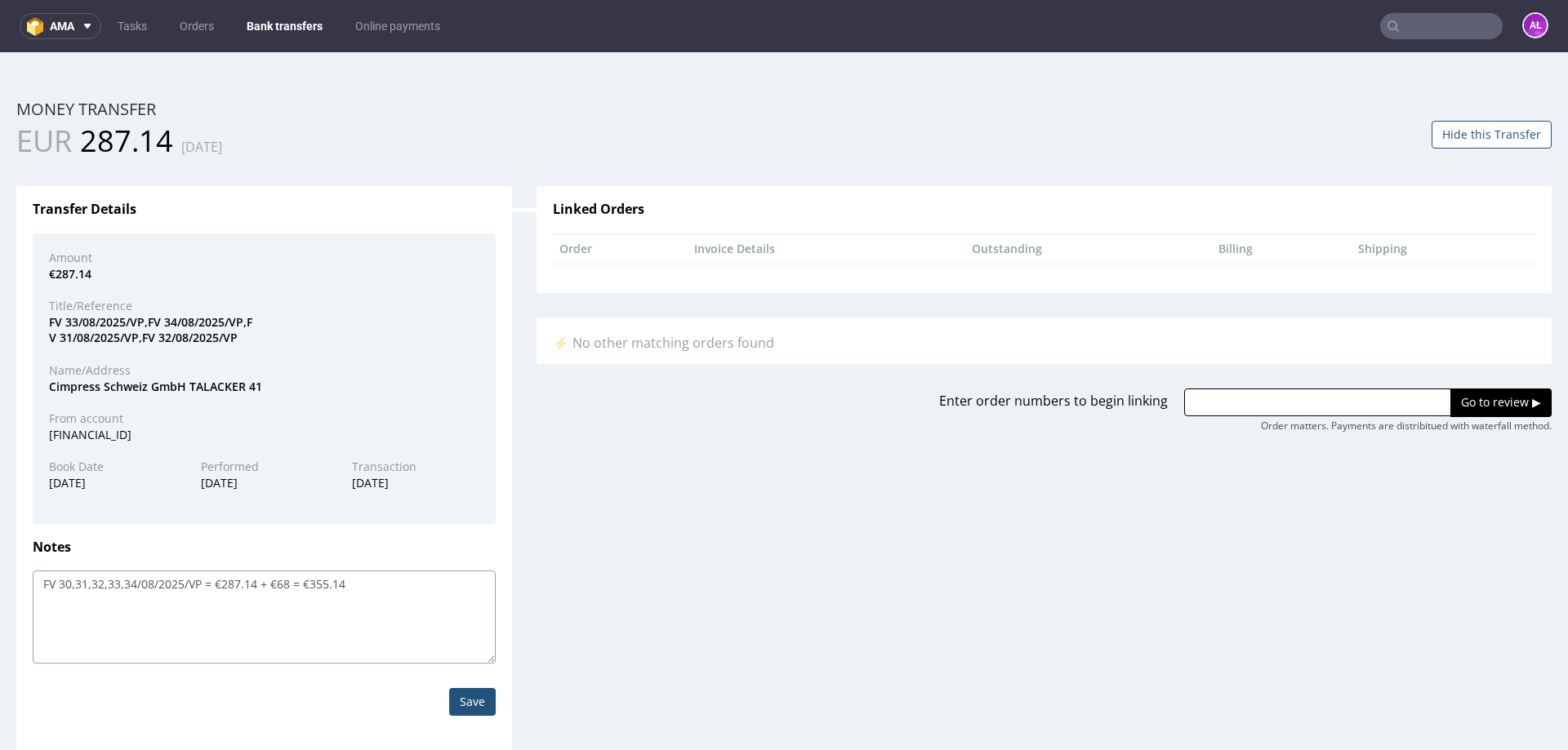
click at [344, 590] on textarea "FV 30,31,32,33,34/08/2025/VP = €287.14 + €68 = €355.14" at bounding box center [265, 617] width 464 height 93
type textarea "FV 30,31,32,33,34/08/2025/VP = €287.14 + €68 = €355.14"
click at [464, 699] on input "Save" at bounding box center [473, 702] width 47 height 28
drag, startPoint x: 290, startPoint y: 583, endPoint x: 27, endPoint y: 591, distance: 263.1
click at [27, 591] on div "FV 30,31,32,33,34/08/2025/VP = €287.14 + €68 = €355.14" at bounding box center [264, 617] width 487 height 93
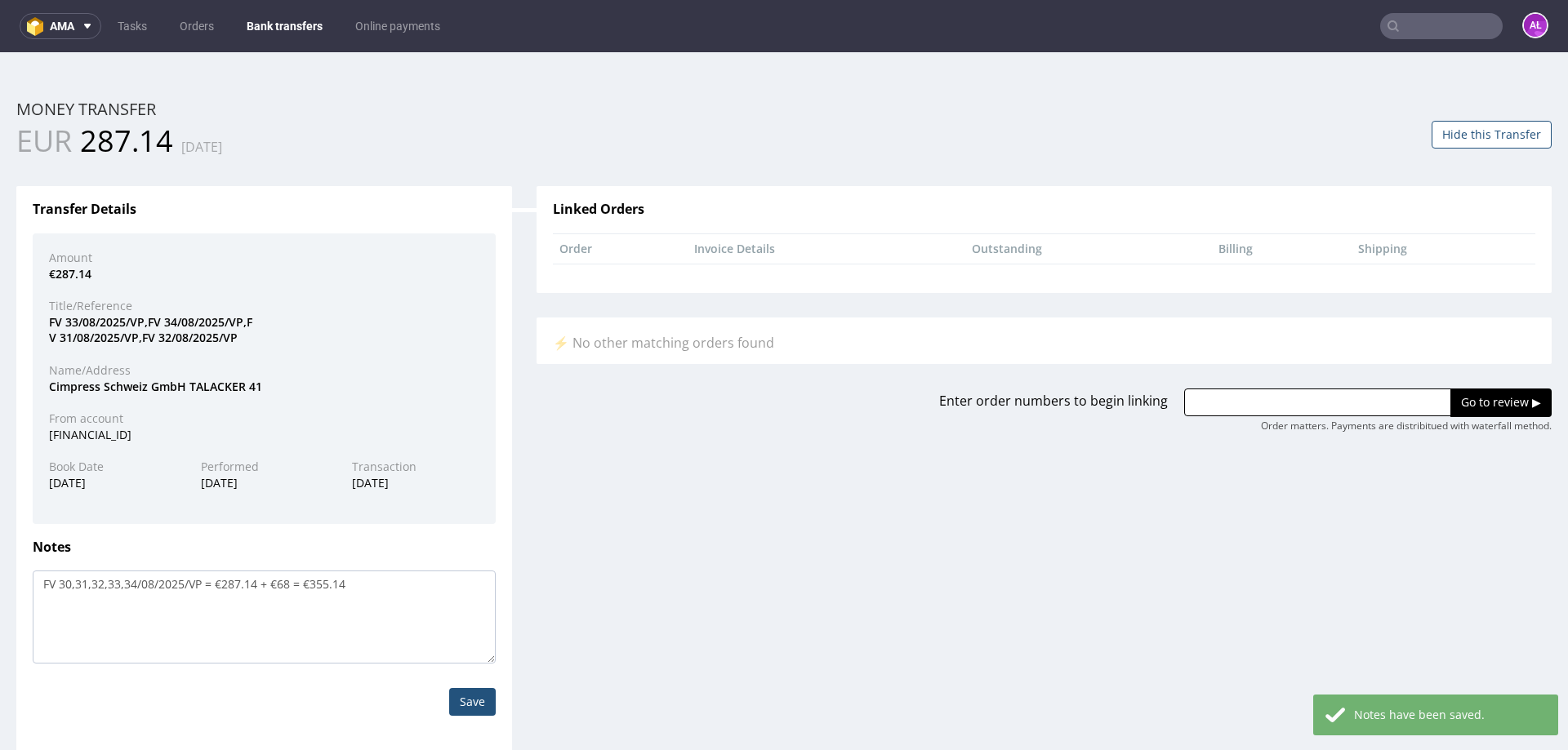
click at [276, 26] on link "Bank transfers" at bounding box center [285, 26] width 96 height 26
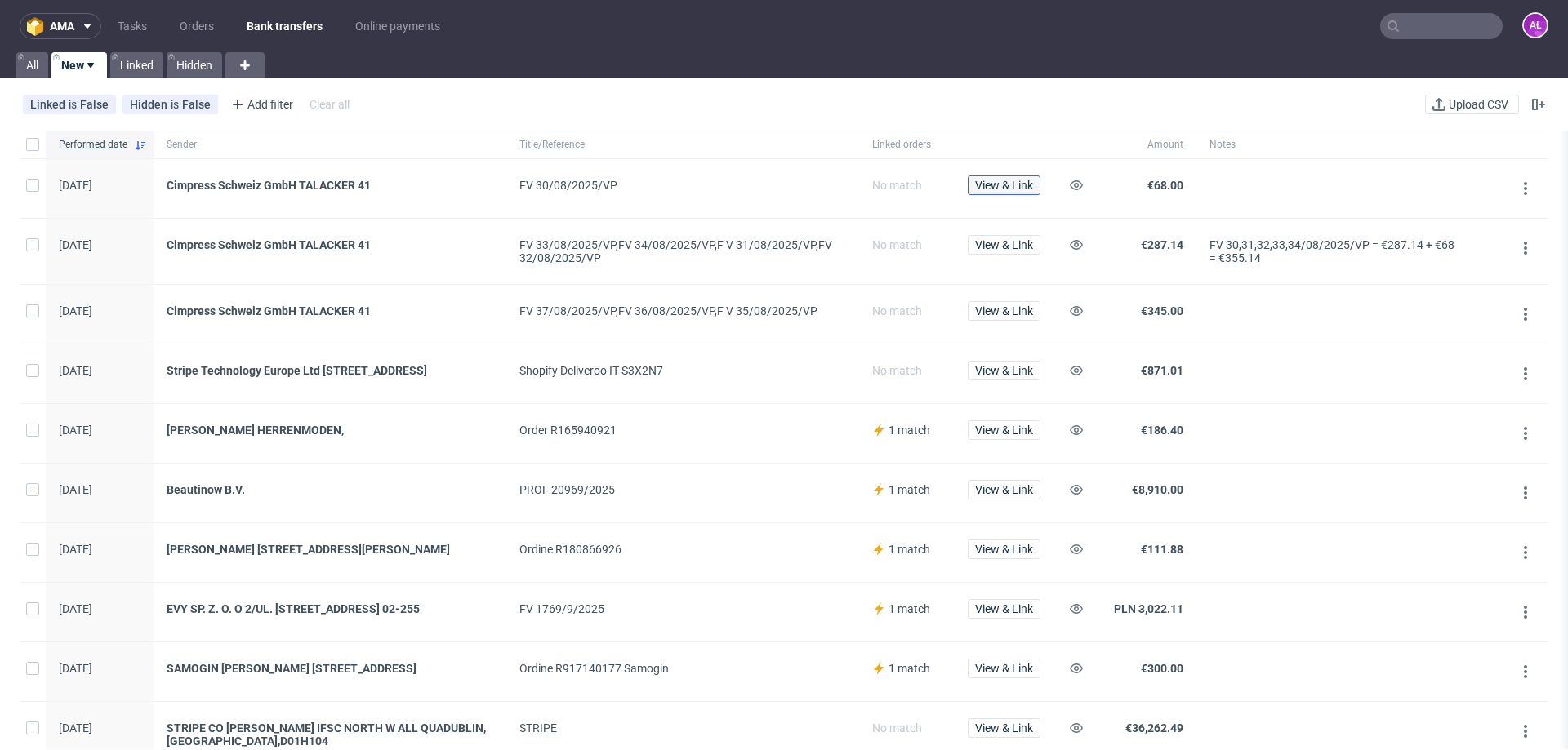
click at [992, 182] on span "View & Link" at bounding box center [1004, 185] width 58 height 11
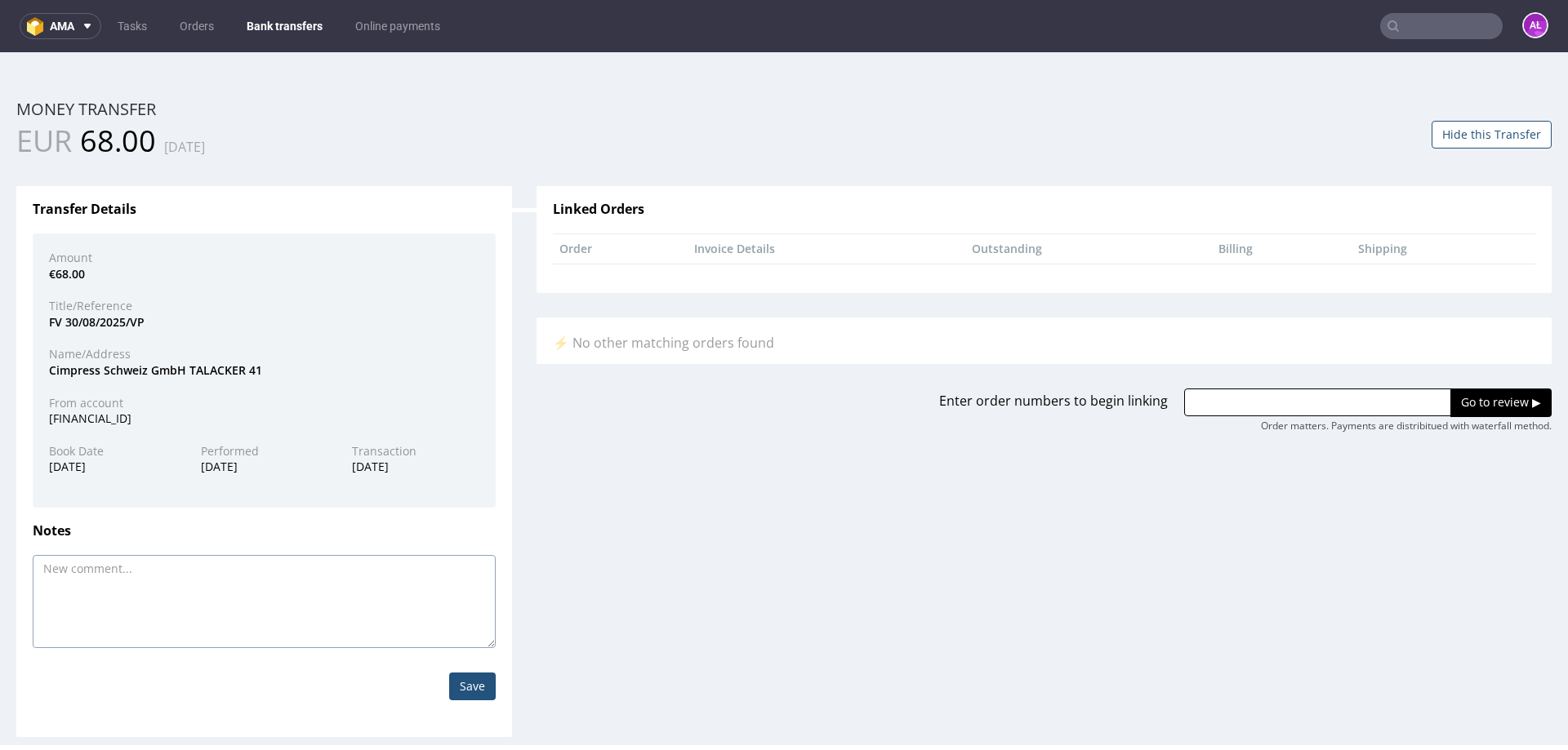
click at [241, 566] on textarea at bounding box center [265, 601] width 464 height 93
paste textarea "FV 30,31,32,33,34/08/2025/VP = €287.14 + €68 = €355.14"
type textarea "FV 30,31,32,33,34/08/2025/VP = €287.14 + €68 = €355.14"
click at [464, 690] on input "Save" at bounding box center [473, 687] width 47 height 28
click at [248, 585] on textarea at bounding box center [265, 601] width 464 height 93
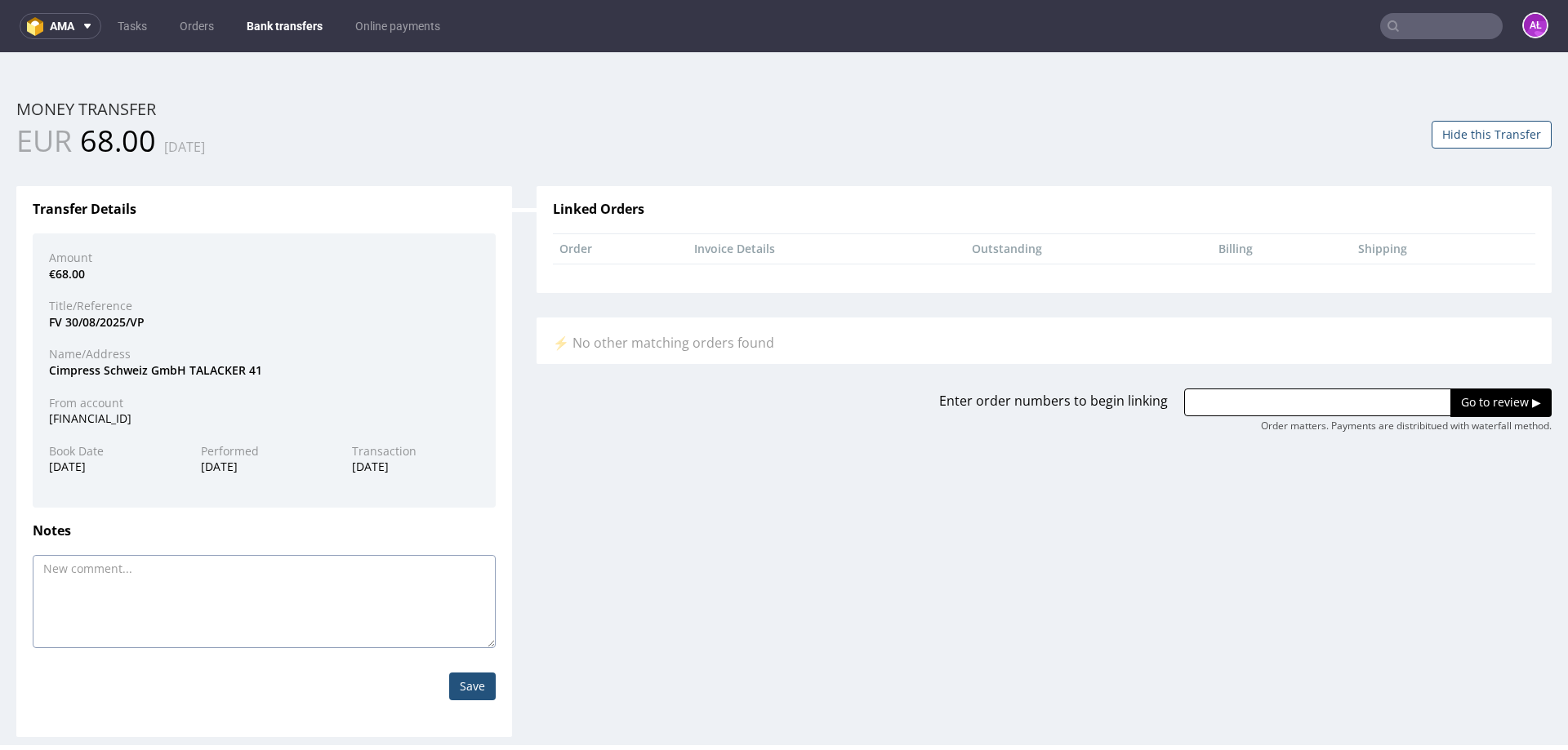
paste textarea "FV 30,31,32,33,34/08/2025/VP = €287.14 + €68 = €355.14"
type textarea "FV 30,31,32,33,34/08/2025/VP = €287.14 + €68 = €355.14"
click at [463, 684] on input "Save" at bounding box center [473, 687] width 47 height 28
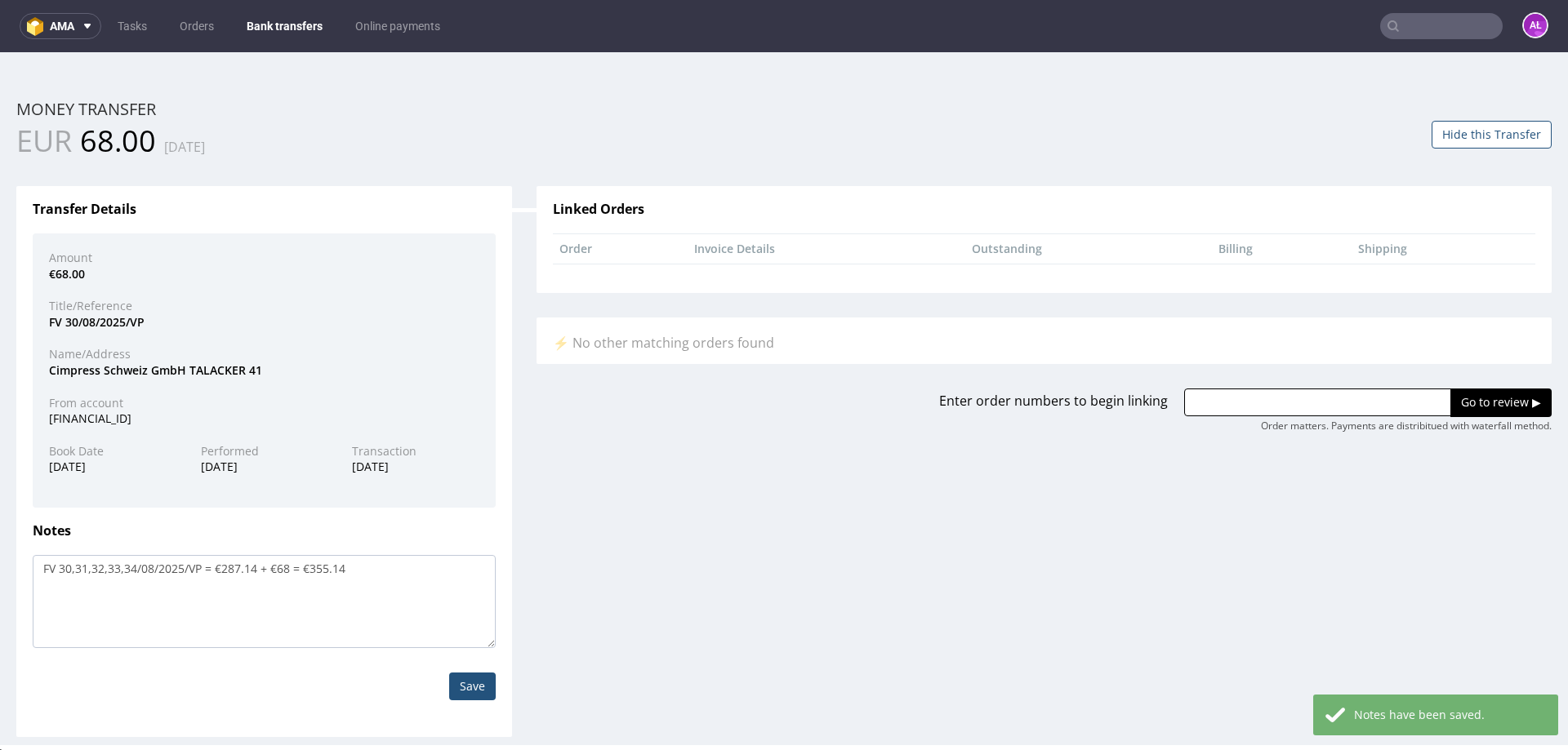
click at [467, 683] on input "Save" at bounding box center [473, 687] width 47 height 28
click at [285, 20] on link "Bank transfers" at bounding box center [285, 26] width 96 height 26
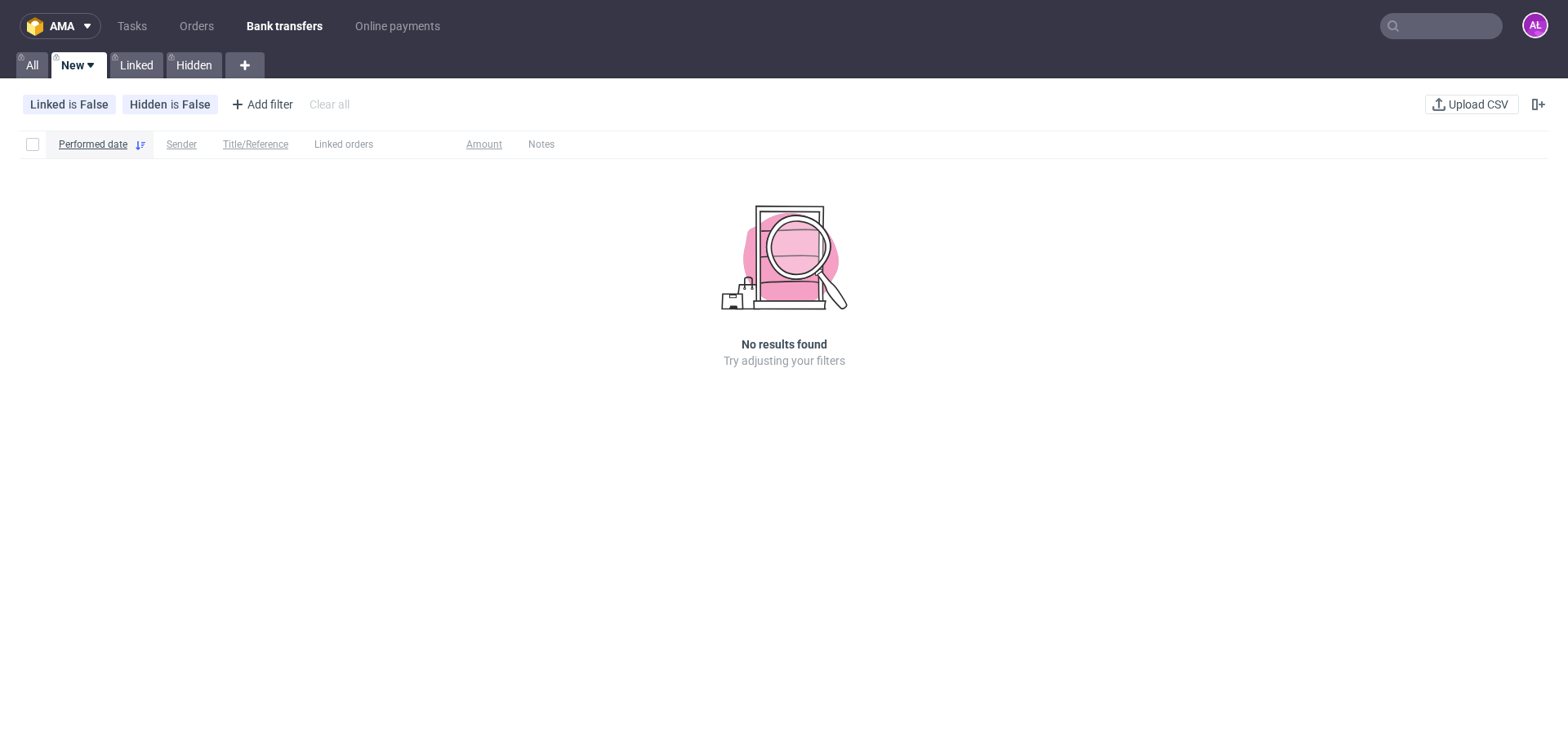
click at [264, 34] on link "Bank transfers" at bounding box center [285, 26] width 96 height 26
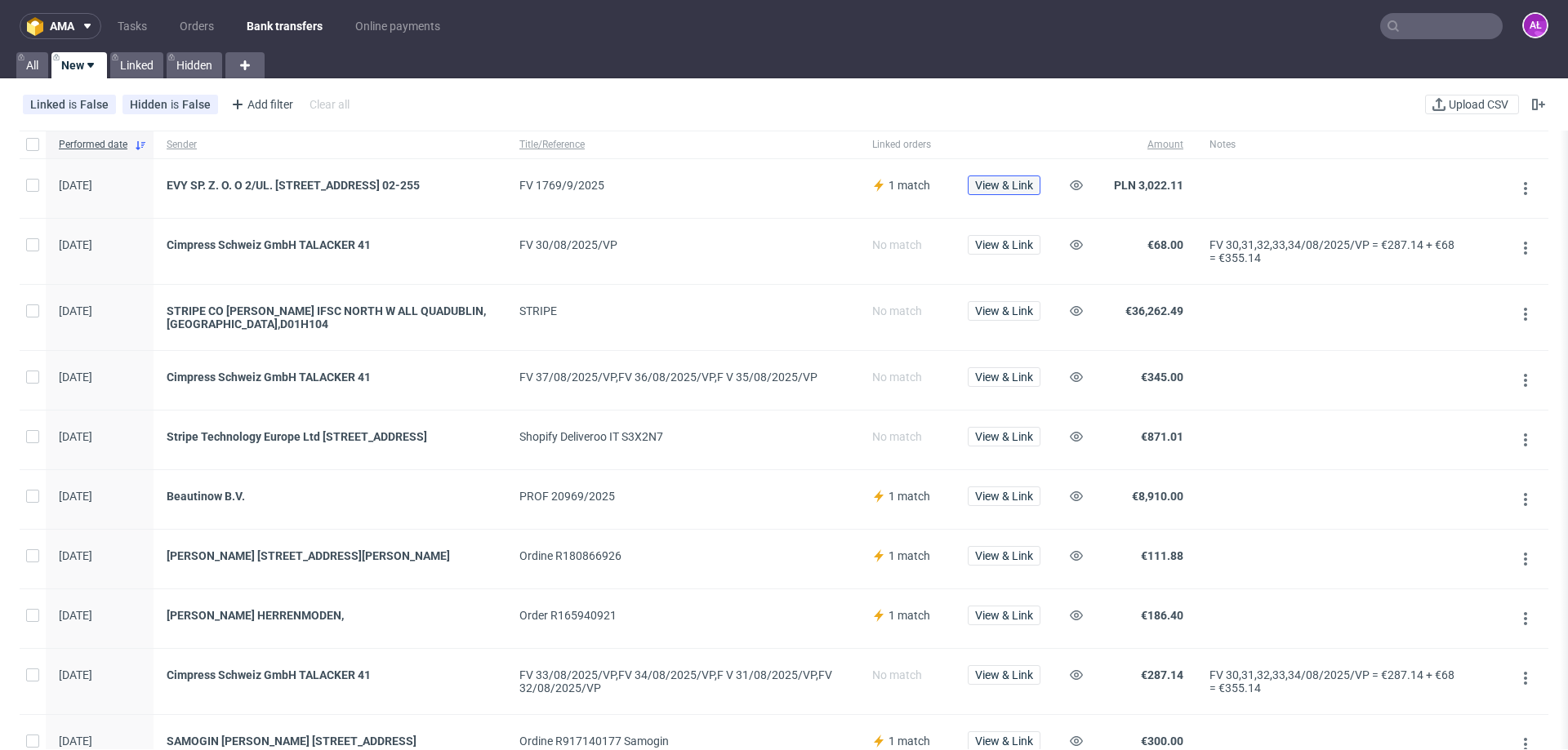
click at [985, 188] on span "View & Link" at bounding box center [1004, 185] width 58 height 11
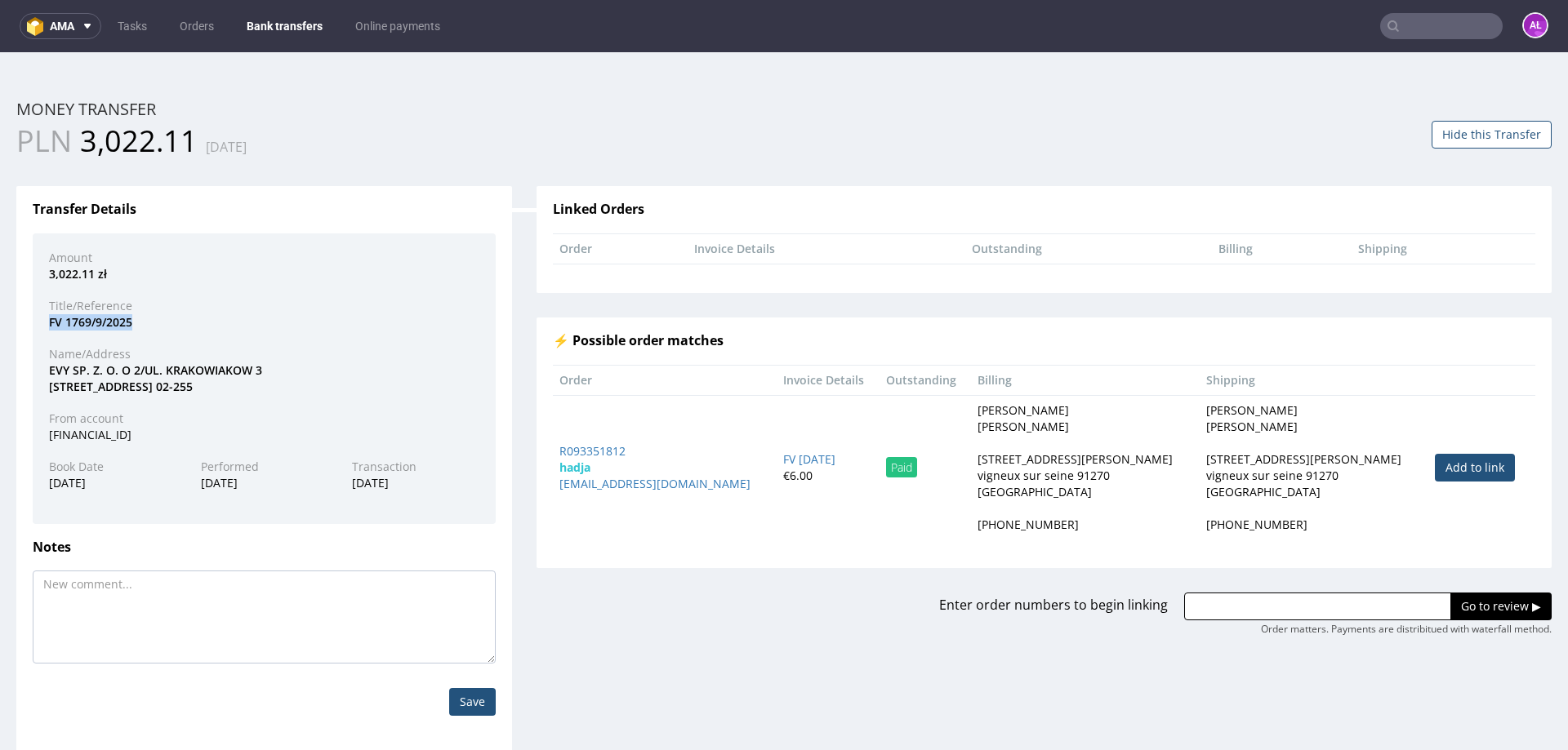
drag, startPoint x: 76, startPoint y: 329, endPoint x: 40, endPoint y: 326, distance: 36.1
click at [40, 326] on div "FV 1769/9/2025" at bounding box center [264, 323] width 455 height 17
drag, startPoint x: 298, startPoint y: 20, endPoint x: 289, endPoint y: 21, distance: 9.1
click at [298, 20] on link "Bank transfers" at bounding box center [285, 26] width 96 height 26
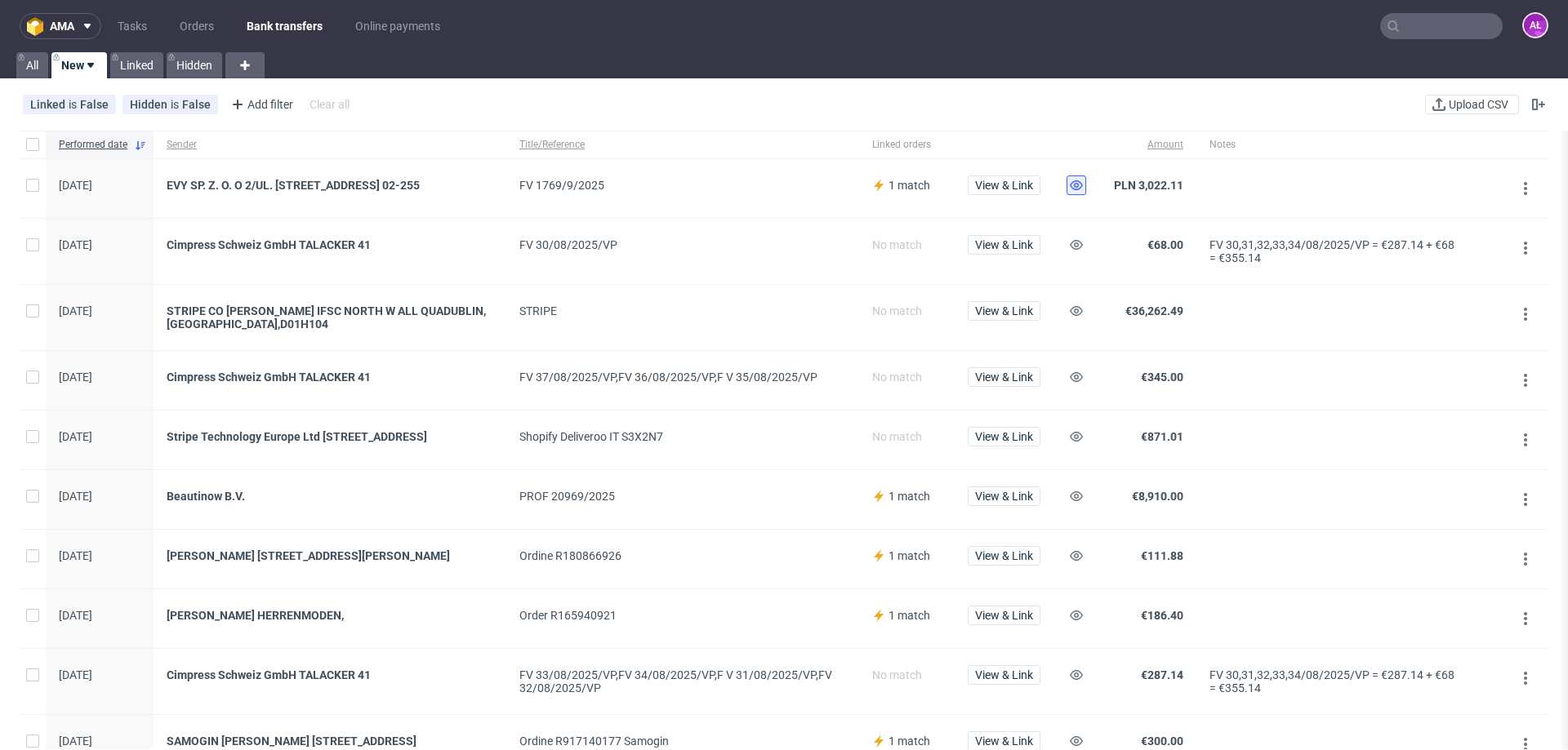
click at [1069, 179] on button at bounding box center [1076, 185] width 19 height 19
click at [1076, 249] on icon at bounding box center [1077, 244] width 13 height 13
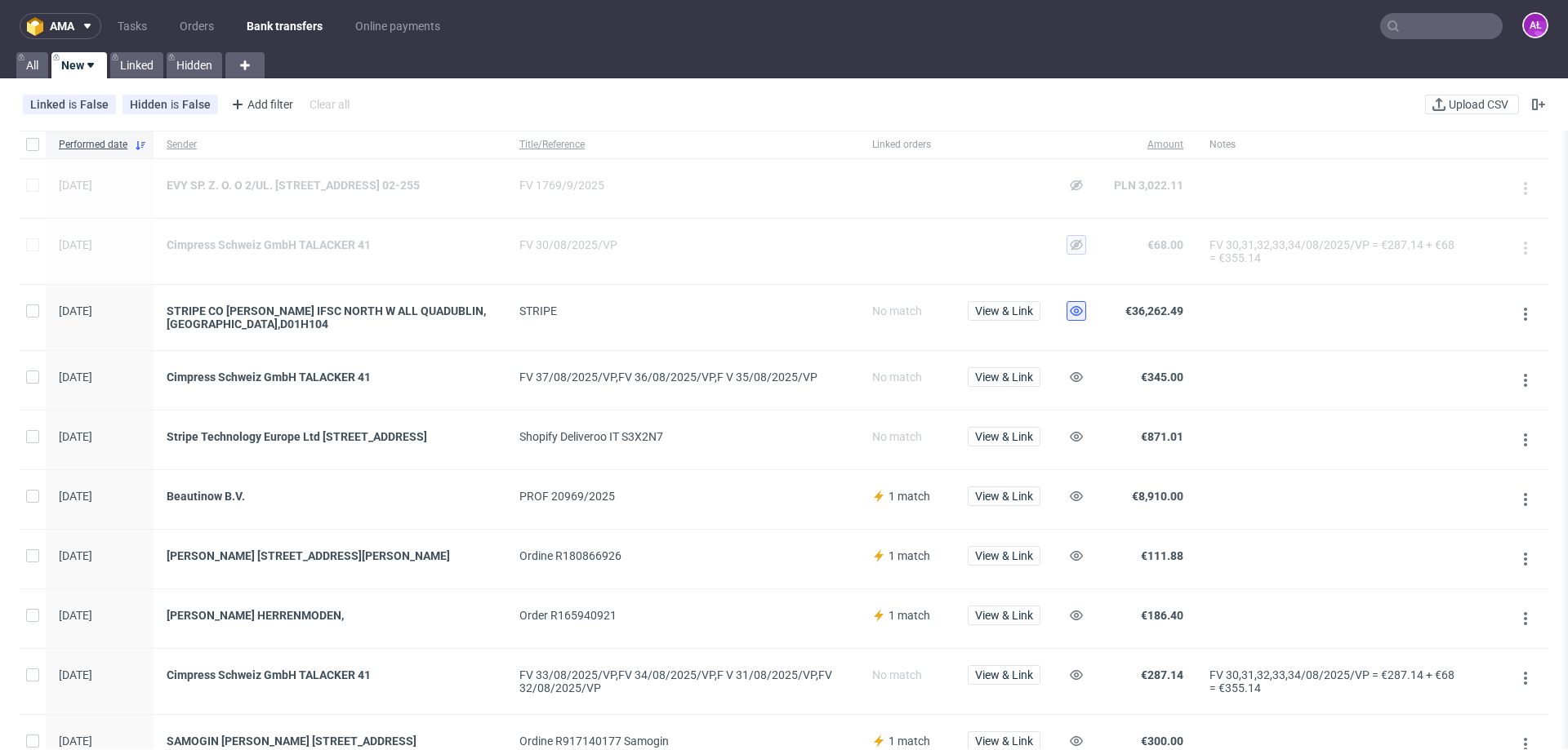
click at [1084, 318] on button at bounding box center [1076, 311] width 19 height 19
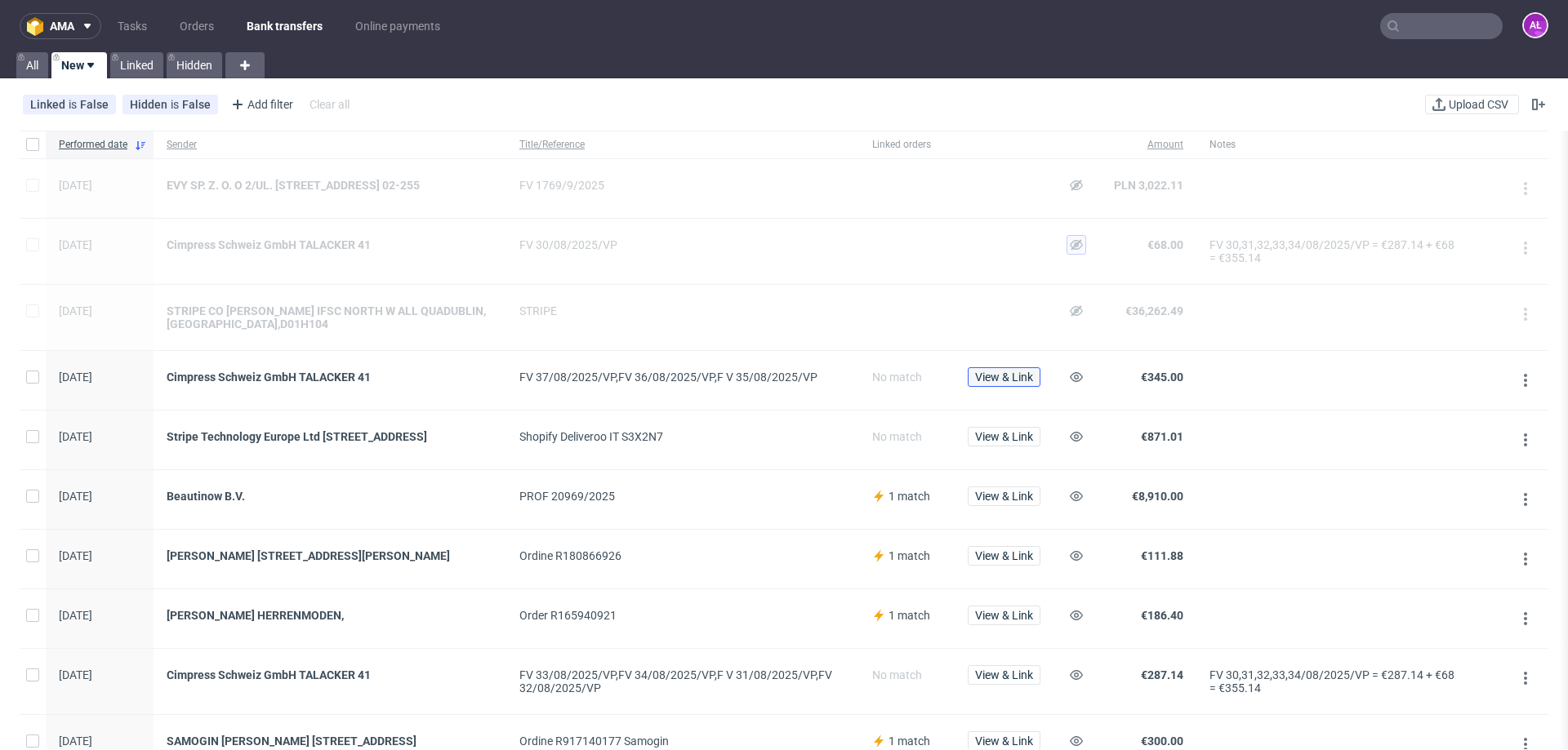
click at [1018, 381] on span "View & Link" at bounding box center [1004, 377] width 58 height 11
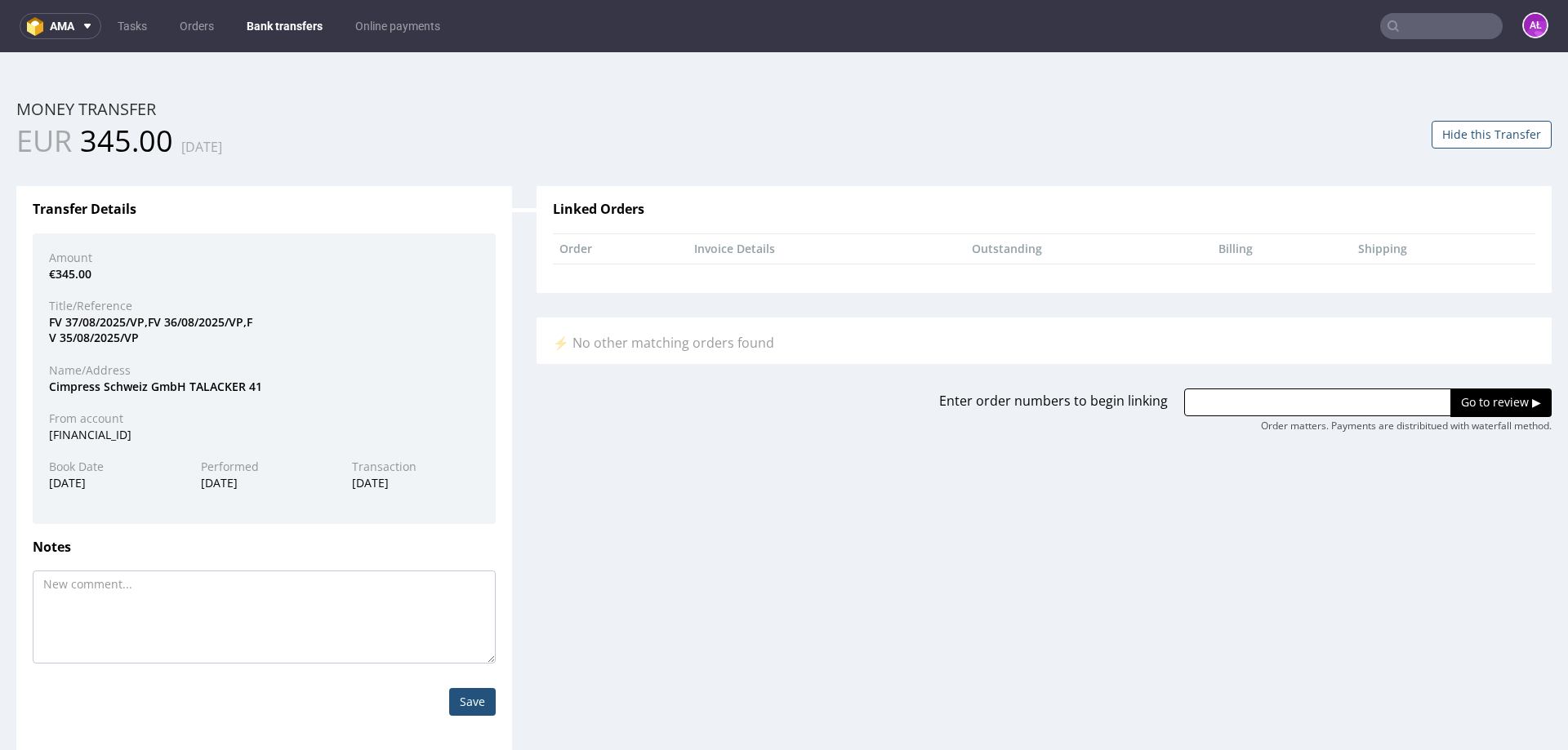
click at [274, 554] on h3 "Notes" at bounding box center [265, 548] width 464 height 15
click at [232, 596] on textarea at bounding box center [265, 617] width 464 height 93
paste textarea "FV 1769/9/2025"
type textarea "FV 1769/9/2025"
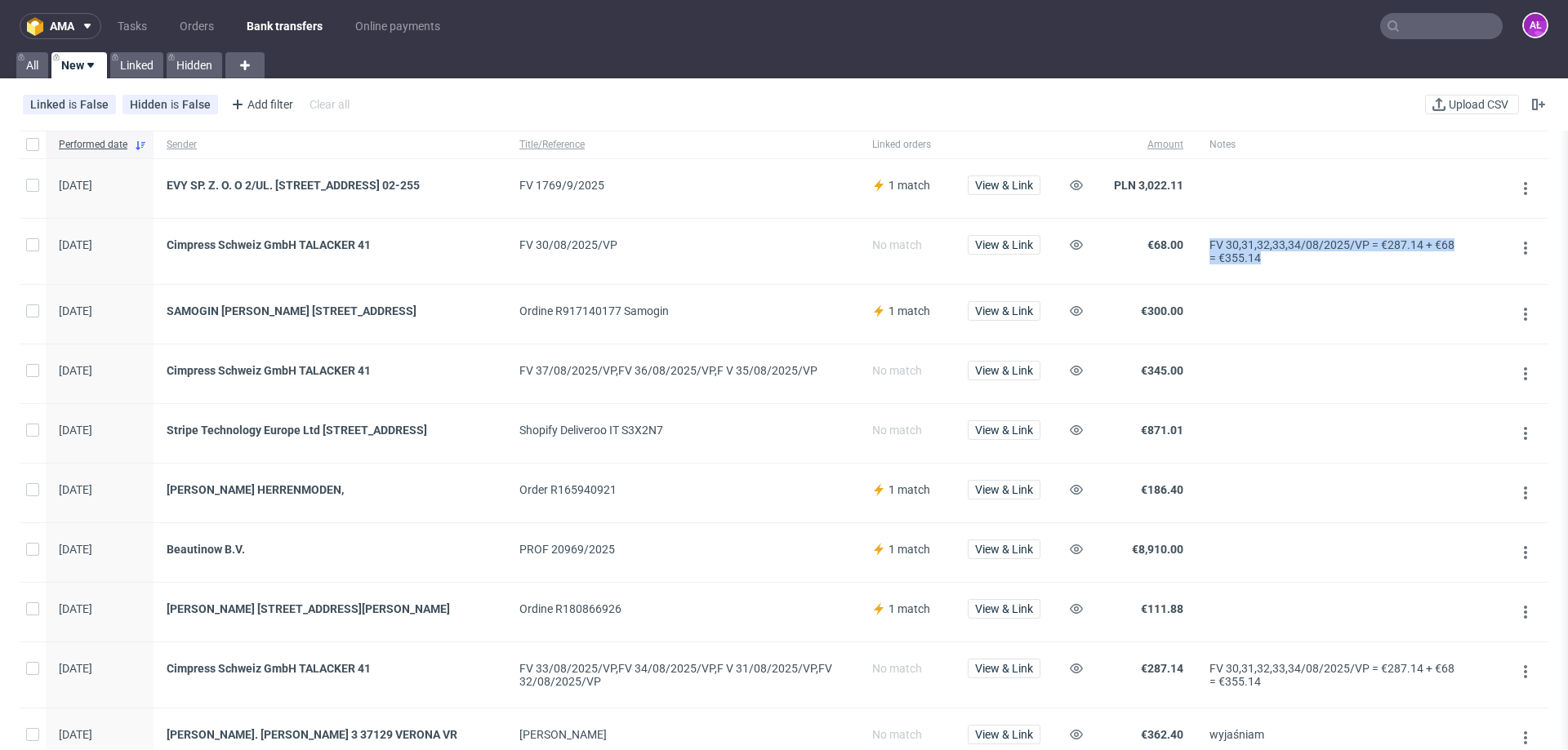
drag, startPoint x: 1272, startPoint y: 268, endPoint x: 1211, endPoint y: 252, distance: 63.1
click at [1211, 252] on div "FV 30,31,32,33,34/08/2025/VP = €287.14 + €68 = €355.14" at bounding box center [1332, 251] width 245 height 26
click at [1013, 376] on span "View & Link" at bounding box center [1004, 370] width 58 height 11
click at [1078, 250] on use at bounding box center [1077, 244] width 13 height 10
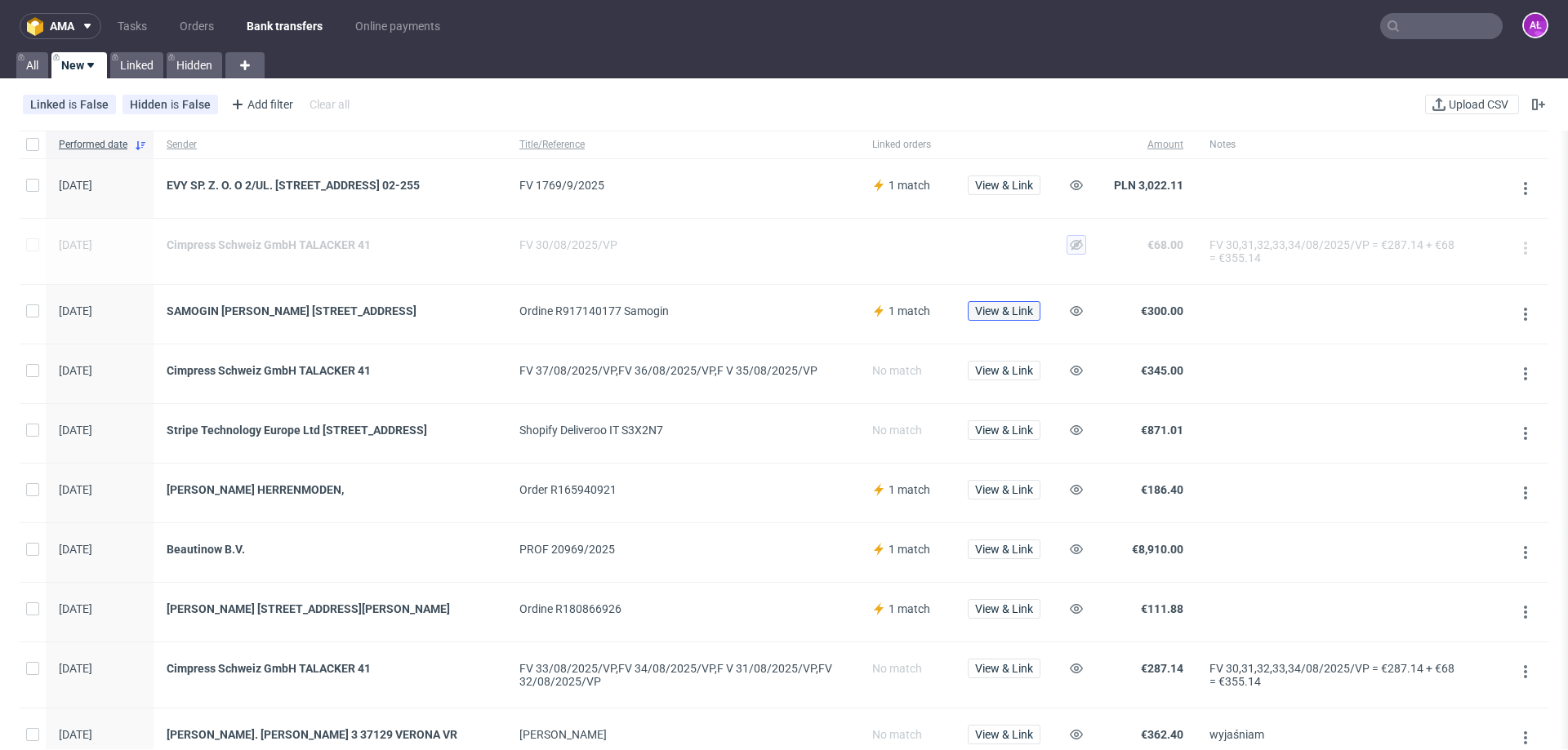
click at [1007, 316] on span "View & Link" at bounding box center [1004, 311] width 58 height 11
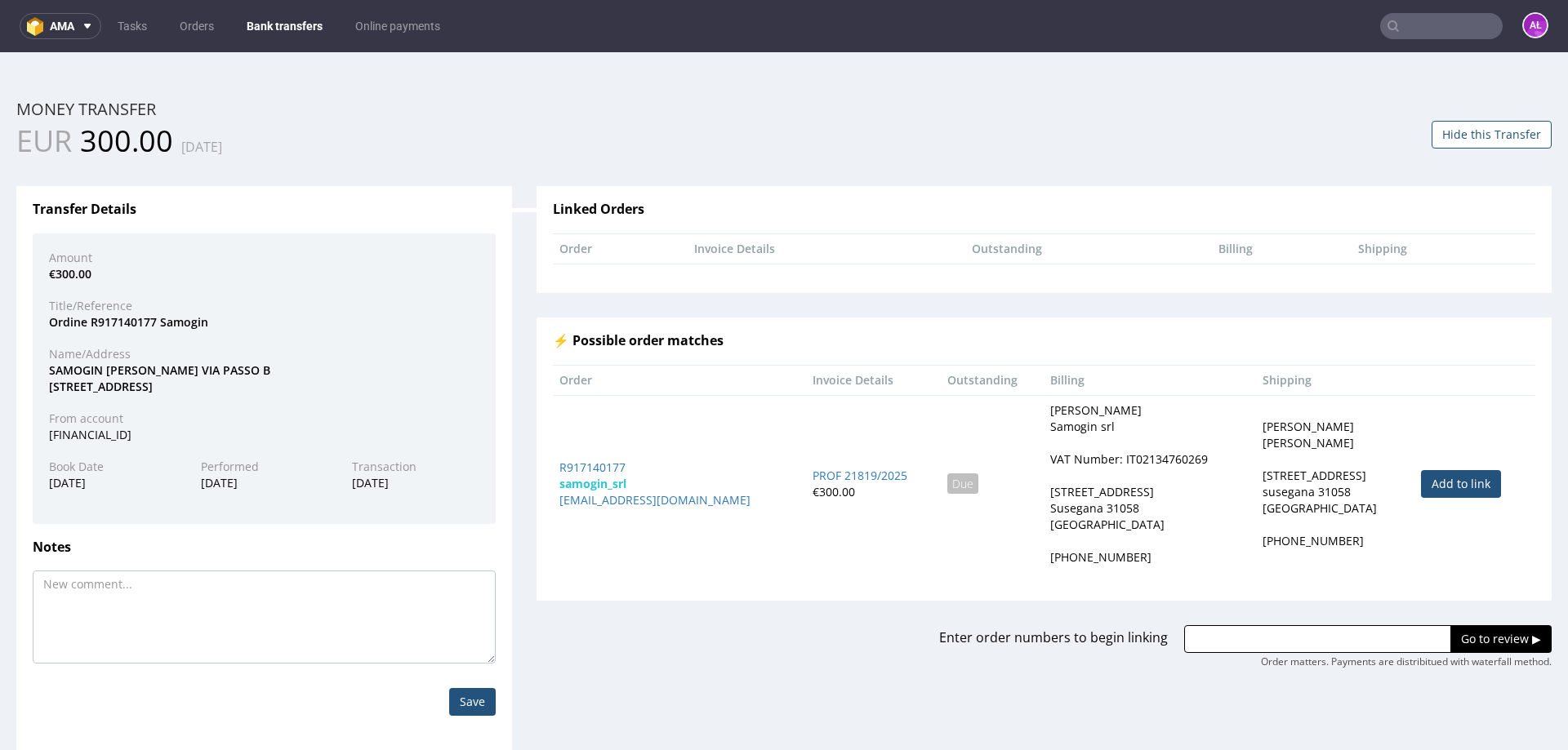
click at [1449, 486] on link "Add to link" at bounding box center [1461, 484] width 80 height 28
type input "R917140177"
click at [1474, 641] on input "Go to review ▶" at bounding box center [1501, 639] width 101 height 28
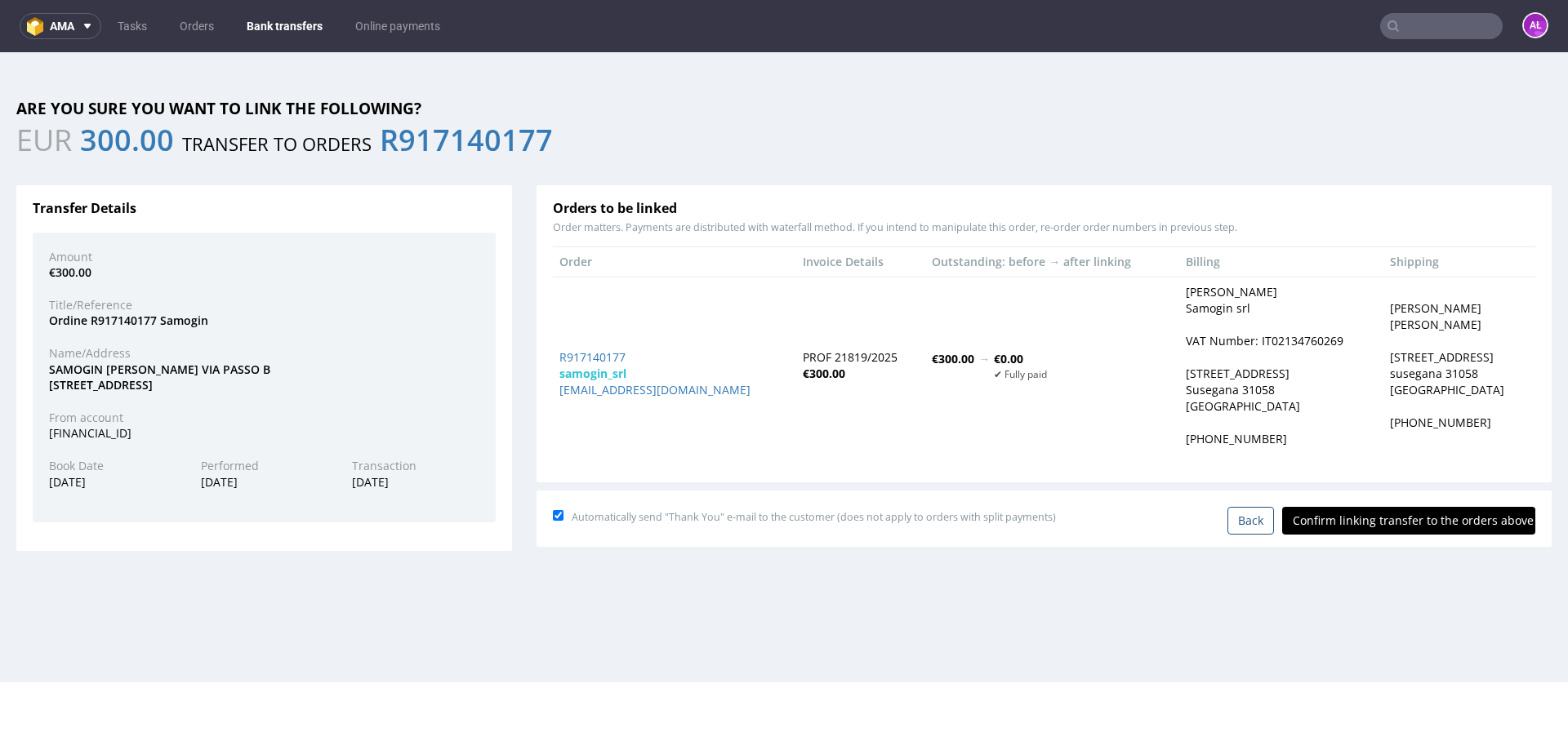
click at [1403, 518] on input "Confirm linking transfer to the orders above" at bounding box center [1409, 521] width 253 height 28
type input "In progress..."
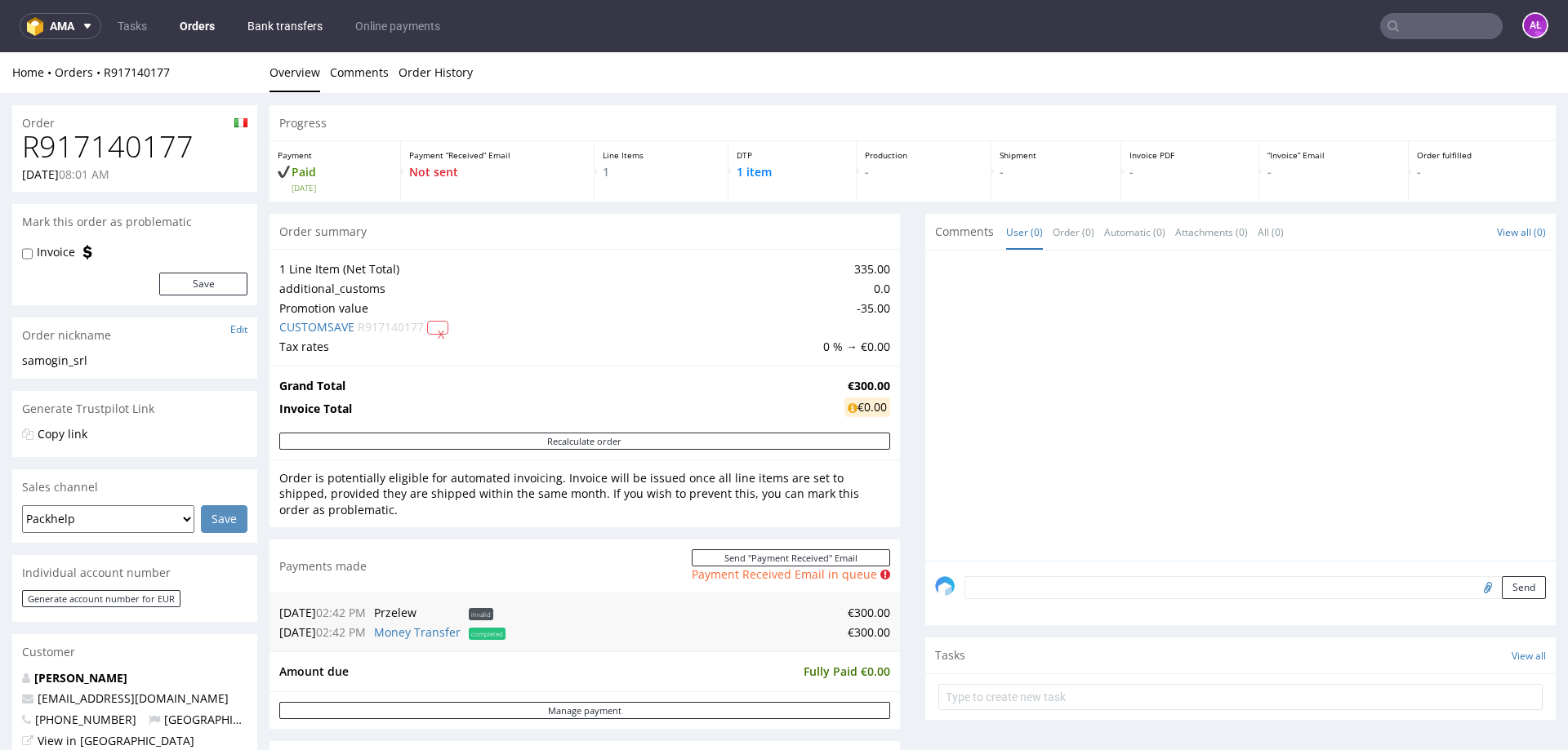
click at [292, 28] on link "Bank transfers" at bounding box center [284, 26] width 95 height 26
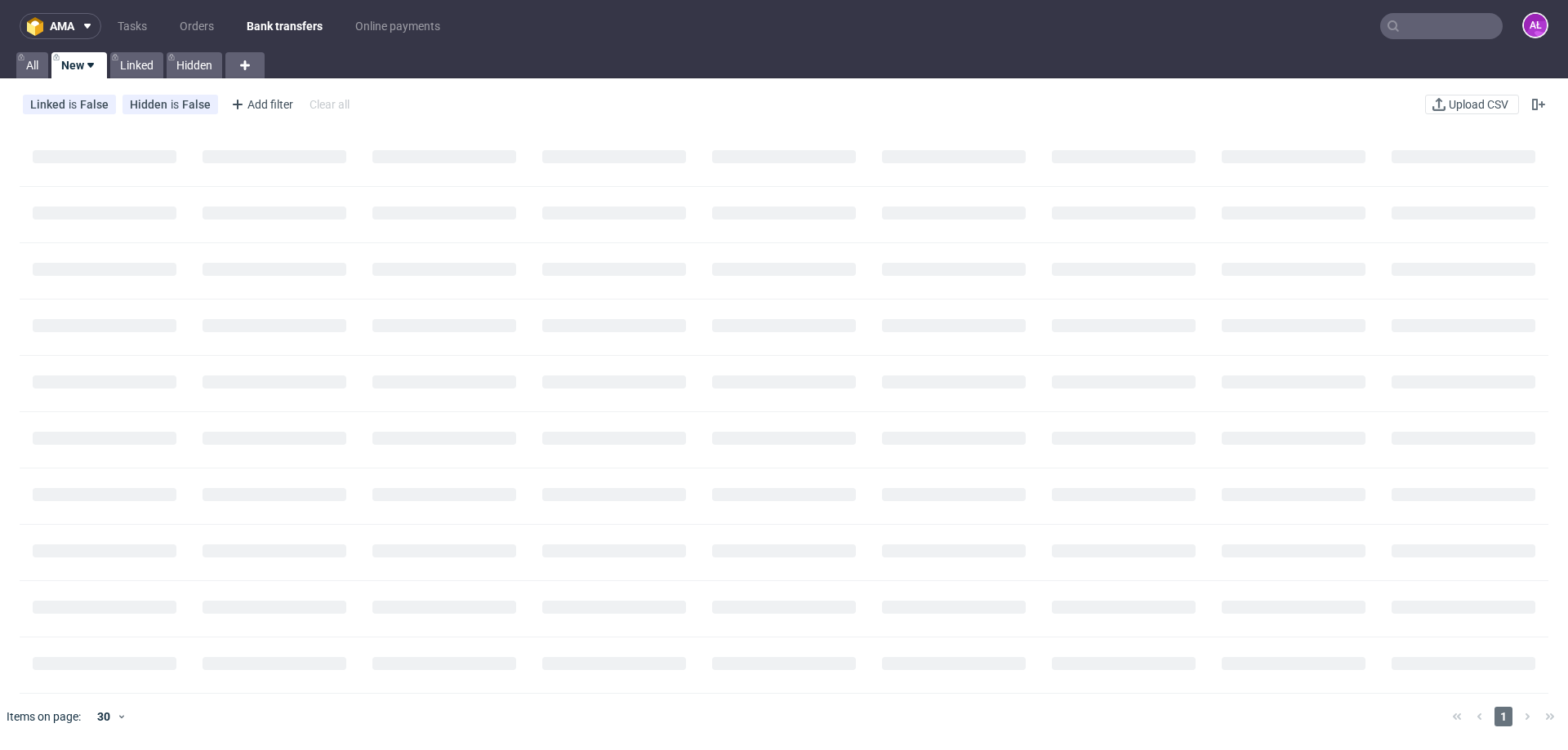
drag, startPoint x: 493, startPoint y: 199, endPoint x: 475, endPoint y: 114, distance: 86.9
click at [475, 114] on div "Linked is False Hidden is False Add filter Hide filters Clear all Upload CSV" at bounding box center [784, 104] width 1568 height 40
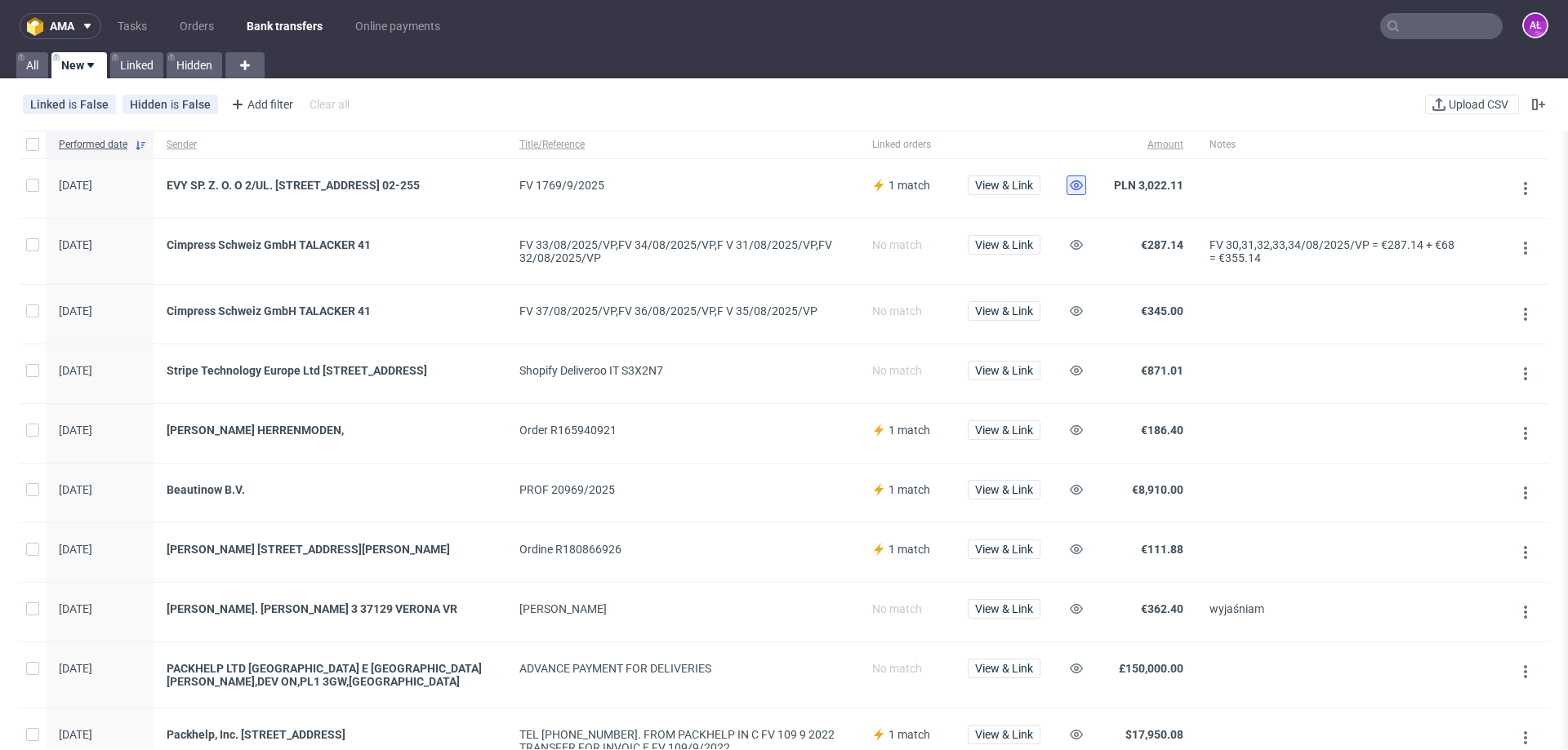
click at [1077, 187] on use at bounding box center [1077, 185] width 13 height 10
click at [1075, 250] on use at bounding box center [1077, 244] width 13 height 10
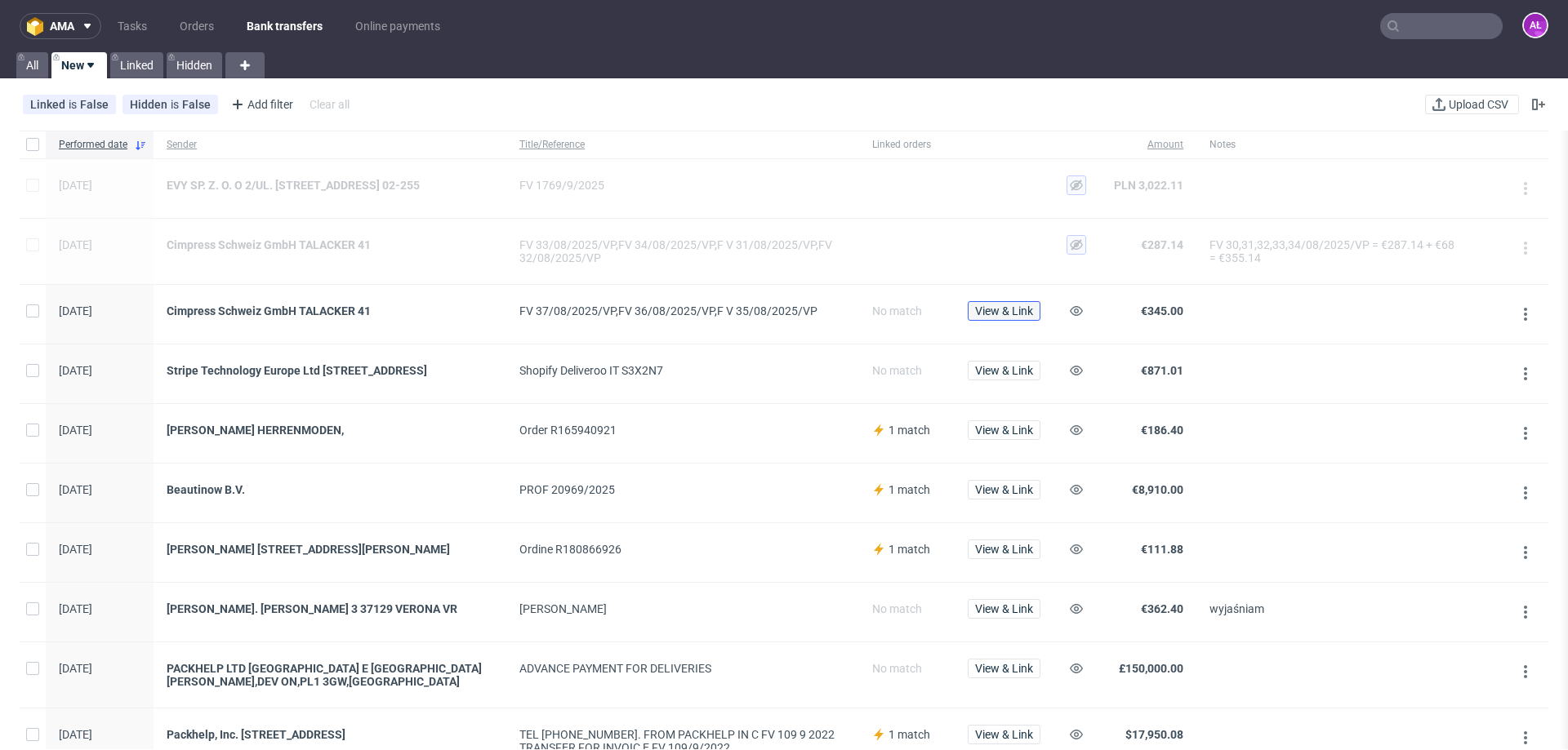
click at [1014, 317] on span "View & Link" at bounding box center [1004, 311] width 58 height 11
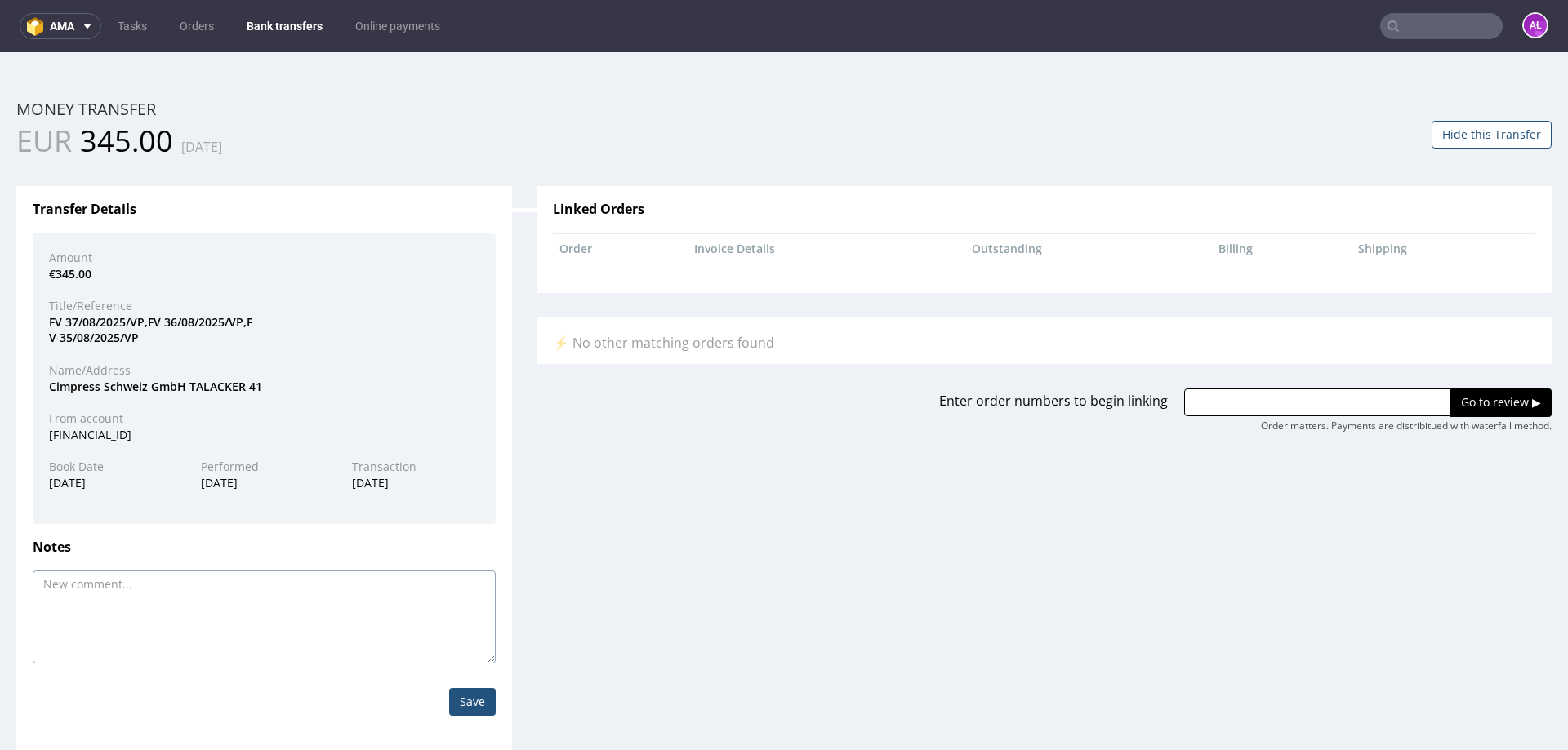
click at [197, 618] on textarea at bounding box center [265, 617] width 464 height 93
drag, startPoint x: 91, startPoint y: 328, endPoint x: 49, endPoint y: 322, distance: 42.4
click at [49, 322] on div "FV 37/08/2025/VP,FV 36/08/2025/VP,F V 35/08/2025/VP" at bounding box center [264, 330] width 455 height 32
copy div "FV 37/08/2025/VP,FV 36/08/2025/VP,F V 35/08/2025/VP"
click at [143, 574] on textarea at bounding box center [265, 617] width 464 height 93
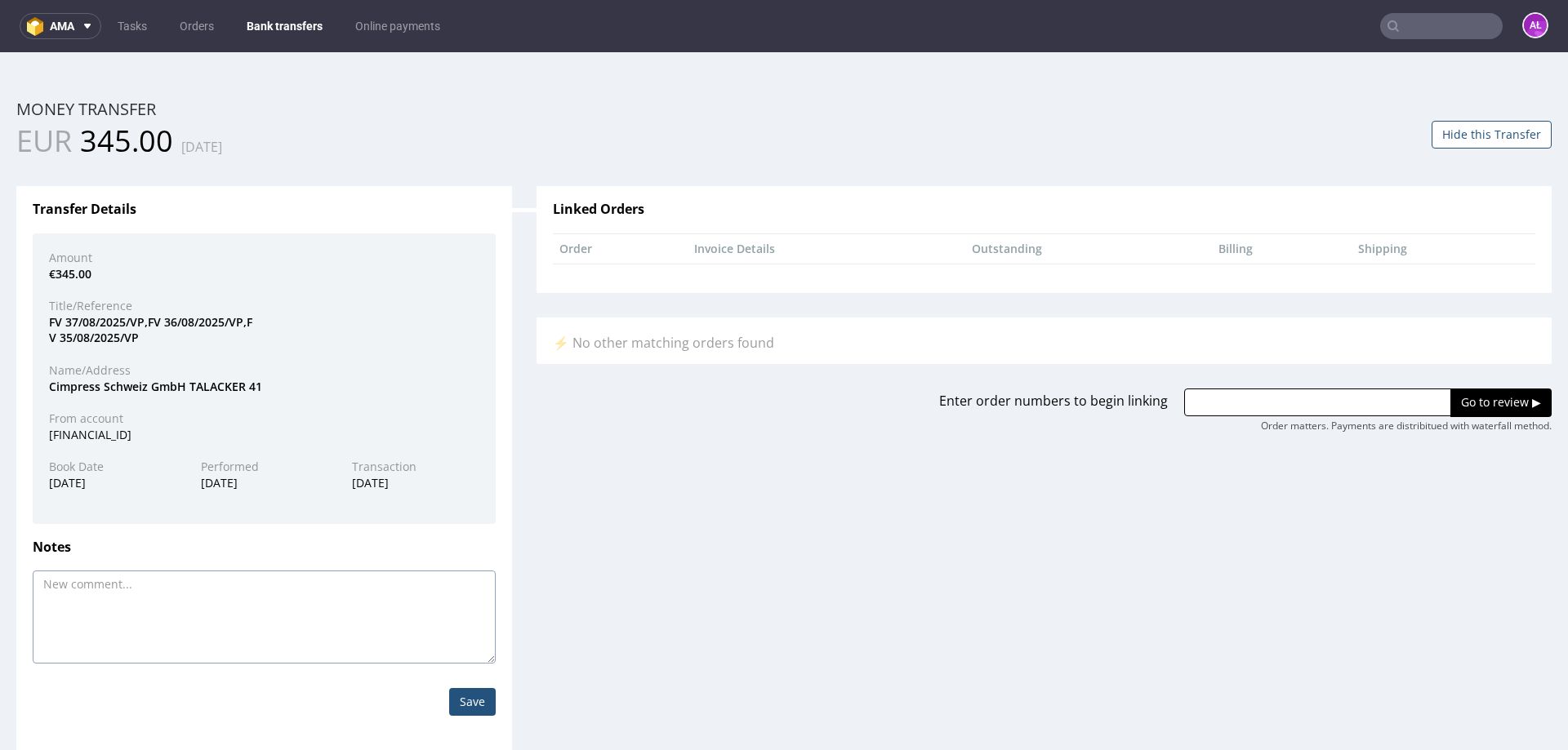
paste textarea "FV 37/08/2025/VP,FV 36/08/2025/VP,F V 35/08/2025/VP"
click at [41, 608] on textarea "FV 37/08/2025/VP,FV 36/08/2025/VP,F V 35/08/2025/VP" at bounding box center [265, 617] width 464 height 93
type textarea "FV 37/08/2025/VP,FV 36/08/2025/VP,FV 35/08/2025/VP"
click at [456, 705] on input "Save" at bounding box center [473, 702] width 47 height 28
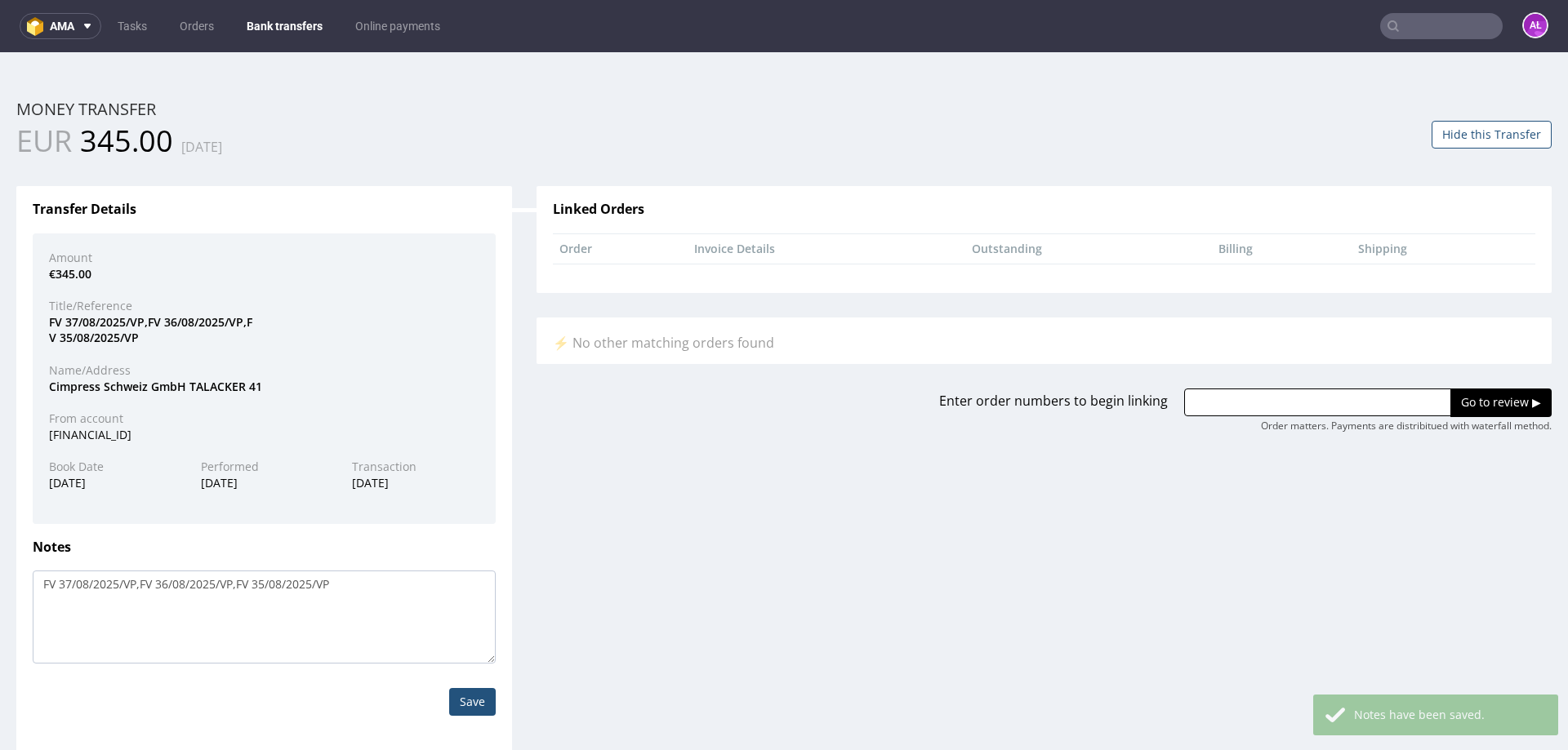
click at [286, 44] on nav "ama Tasks Orders Bank transfers Online payments AŁ" at bounding box center [784, 26] width 1568 height 52
click at [462, 702] on input "Save" at bounding box center [473, 702] width 47 height 28
click at [287, 26] on link "Bank transfers" at bounding box center [285, 26] width 96 height 26
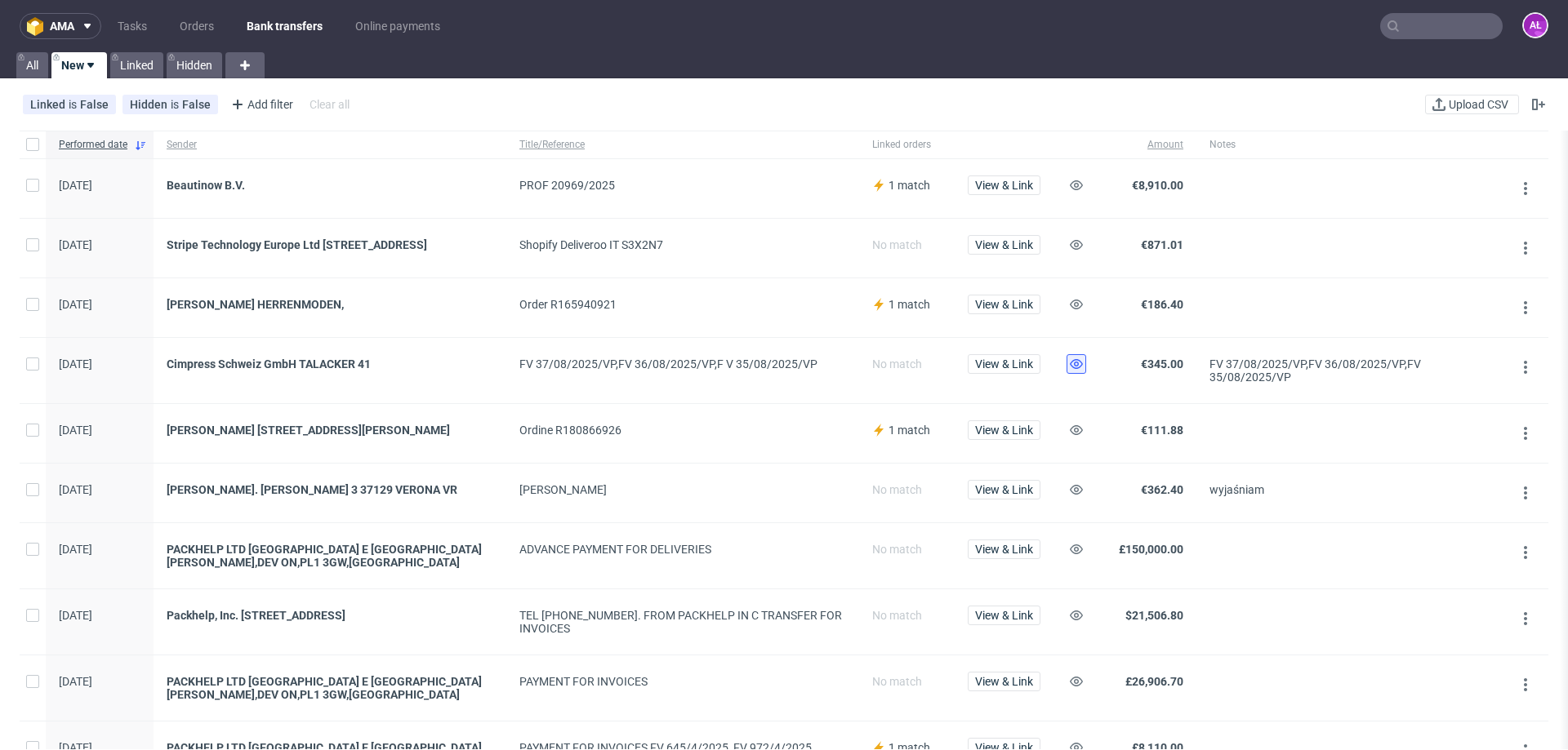
click at [1077, 367] on use at bounding box center [1077, 364] width 13 height 10
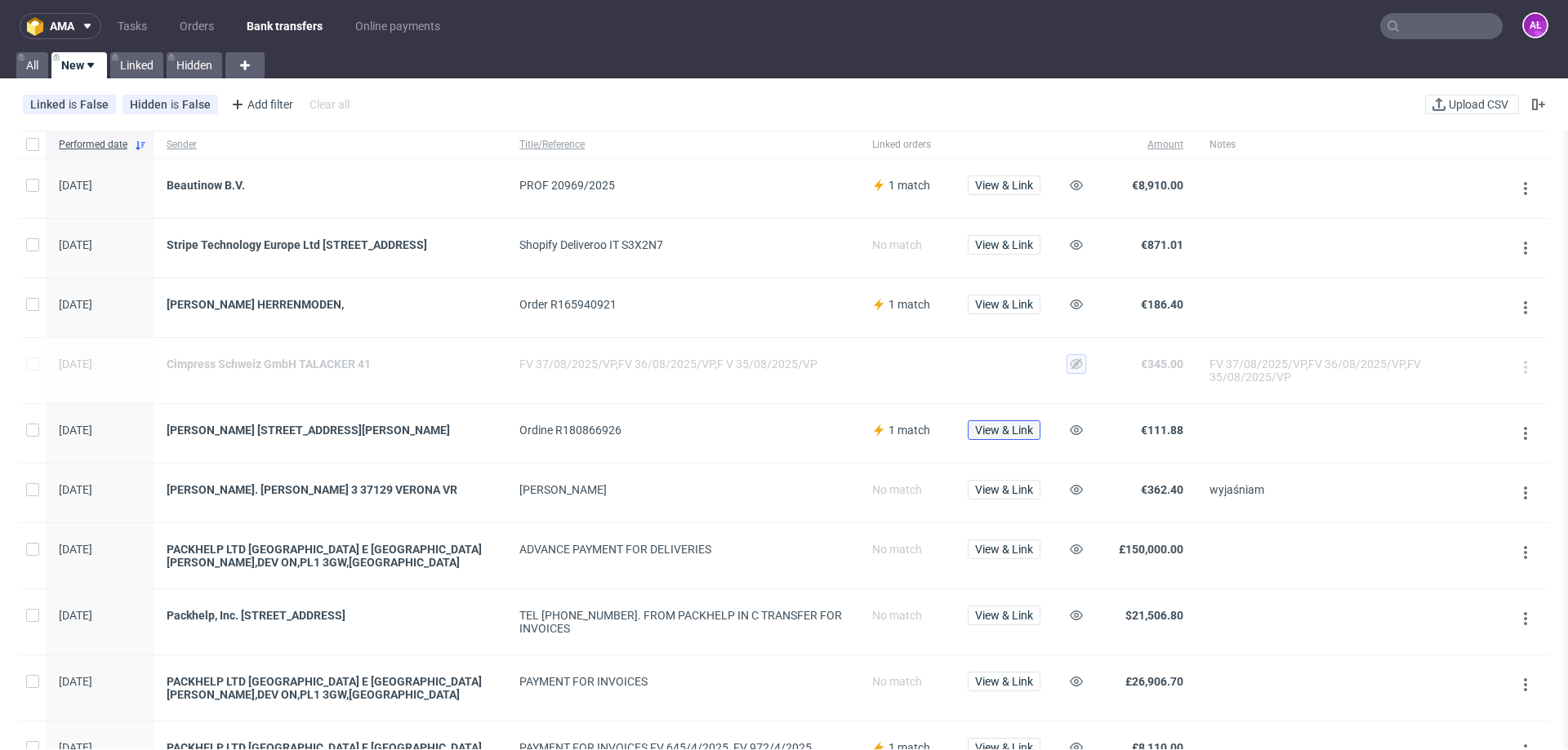
click at [1001, 434] on span "View & Link" at bounding box center [1004, 430] width 58 height 11
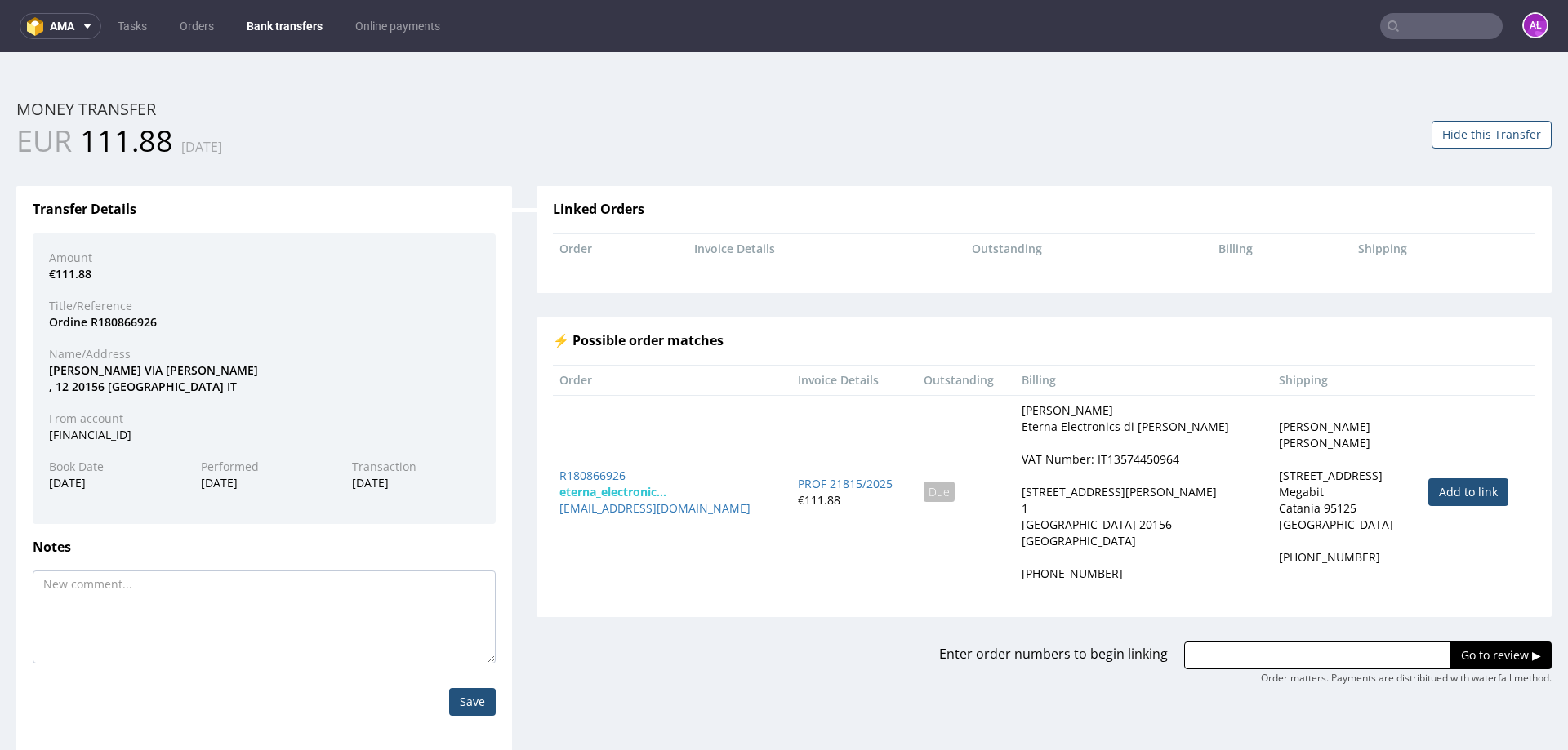
drag, startPoint x: 1428, startPoint y: 487, endPoint x: 1419, endPoint y: 515, distance: 29.4
click at [1428, 488] on link "Add to link" at bounding box center [1468, 492] width 80 height 28
type input "R180866926"
click at [1458, 655] on input "Go to review ▶" at bounding box center [1501, 655] width 101 height 28
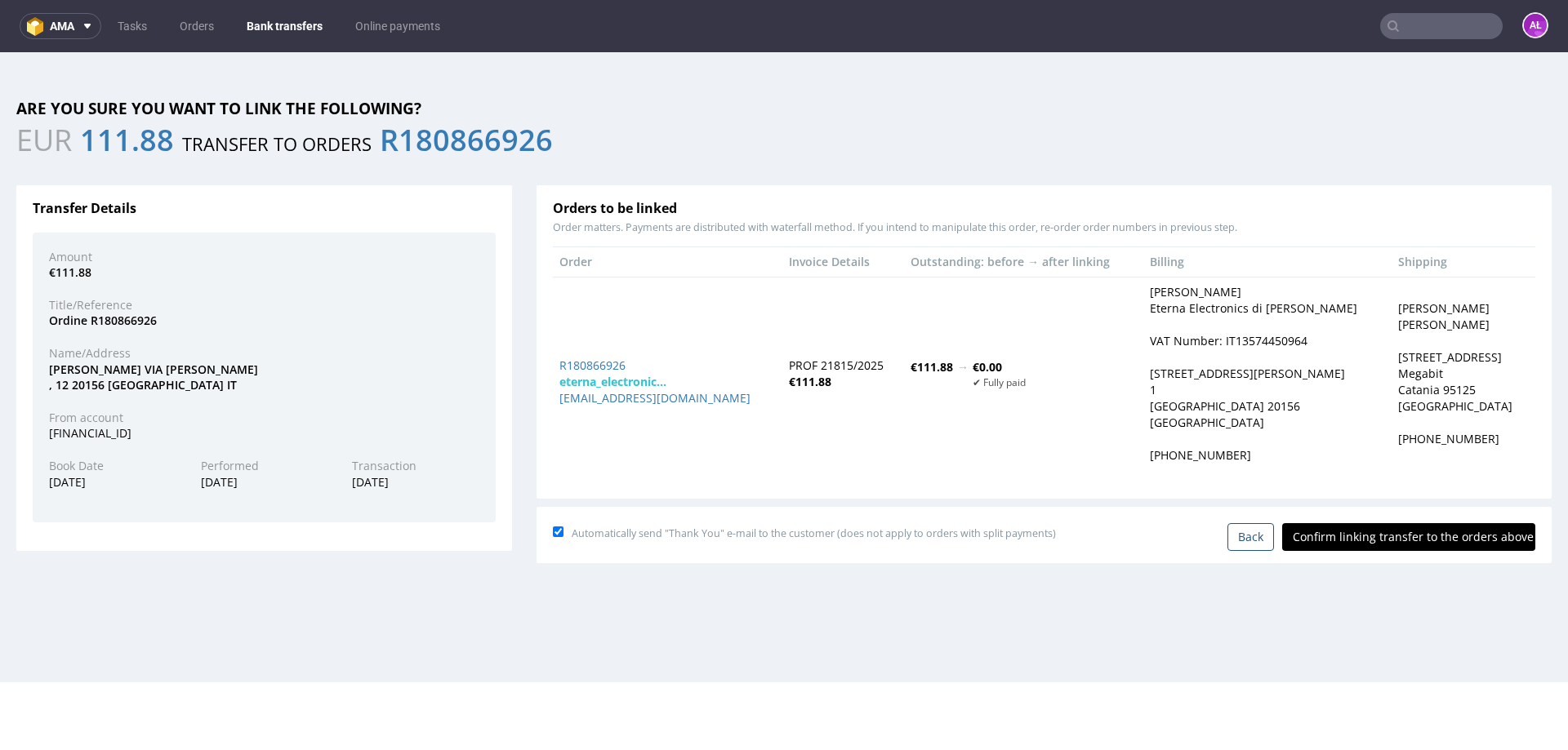
click at [1378, 536] on input "Confirm linking transfer to the orders above" at bounding box center [1409, 537] width 253 height 28
type input "In progress..."
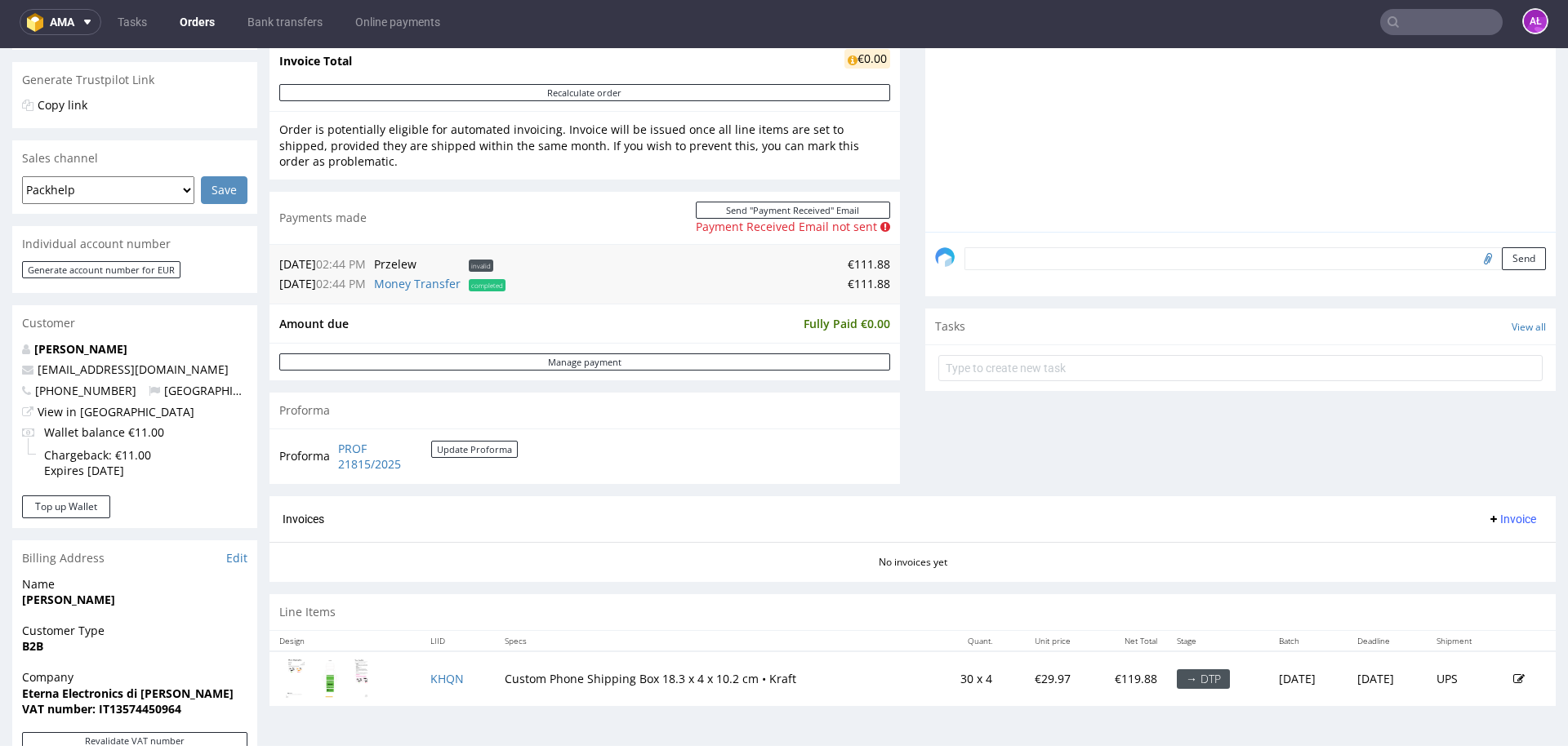
scroll to position [326, 0]
click at [303, 28] on link "Bank transfers" at bounding box center [284, 22] width 95 height 26
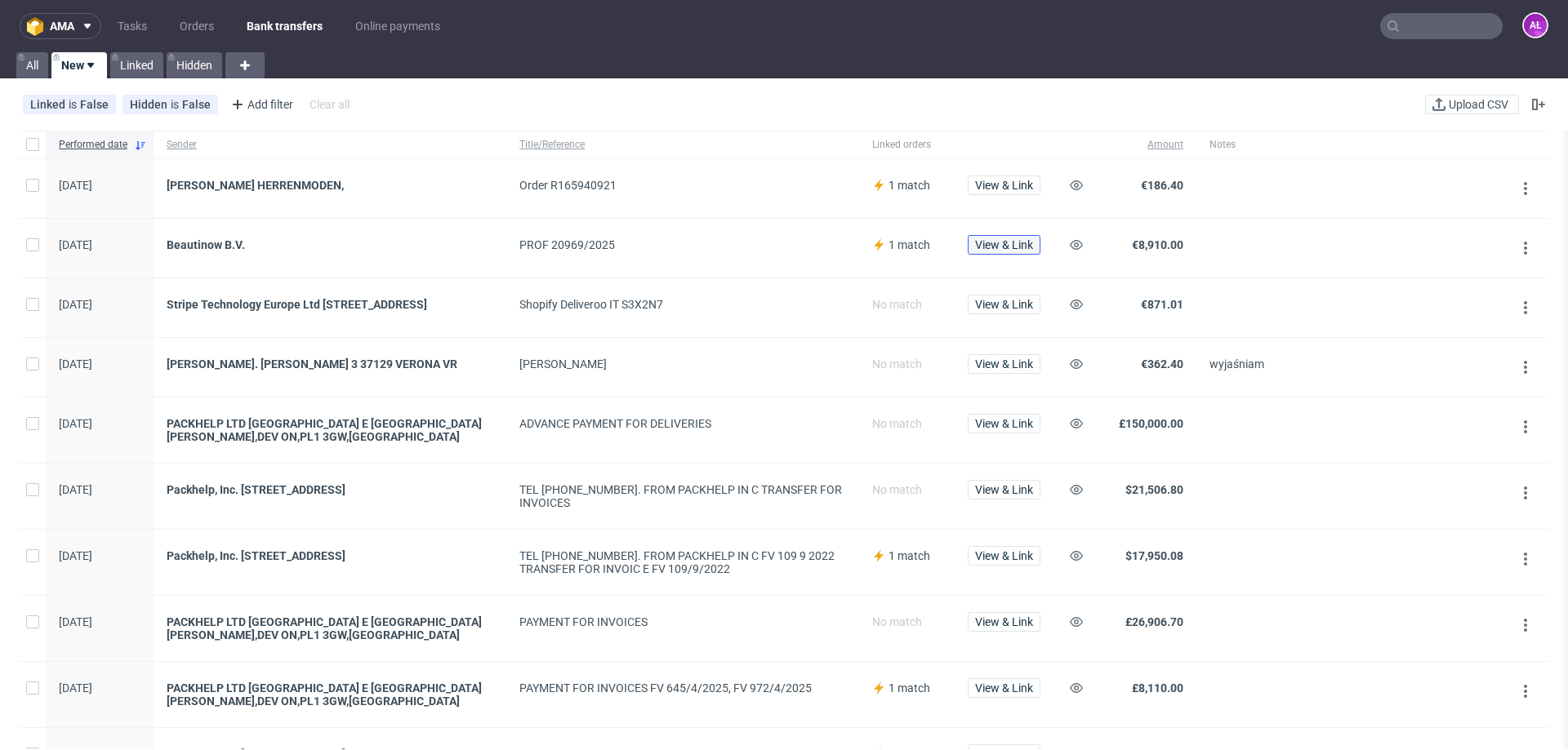
click at [1006, 245] on span "View & Link" at bounding box center [1004, 244] width 58 height 11
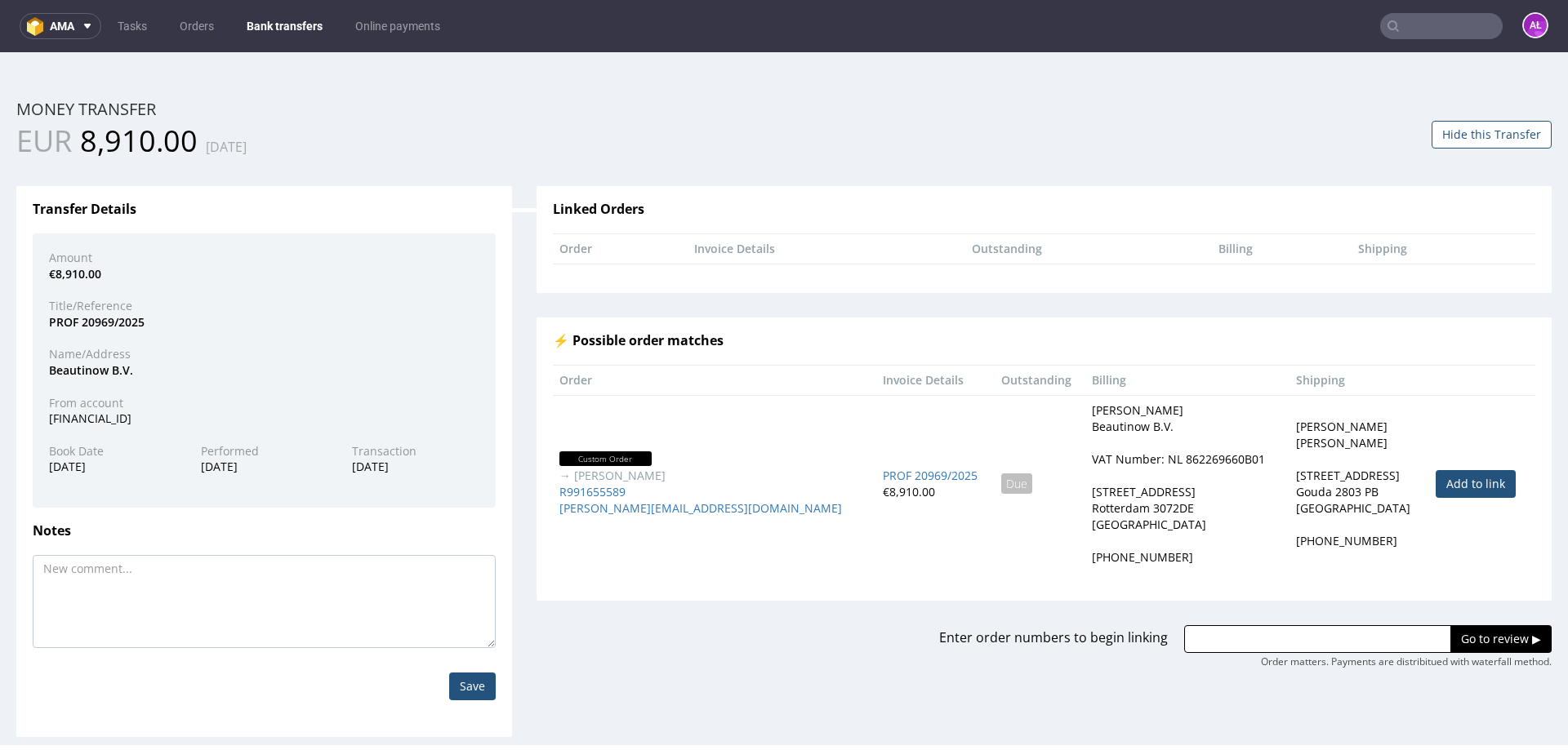
click at [1441, 481] on link "Add to link" at bounding box center [1475, 484] width 80 height 28
type input "R991655589"
click at [1474, 642] on input "Go to review ▶" at bounding box center [1501, 639] width 101 height 28
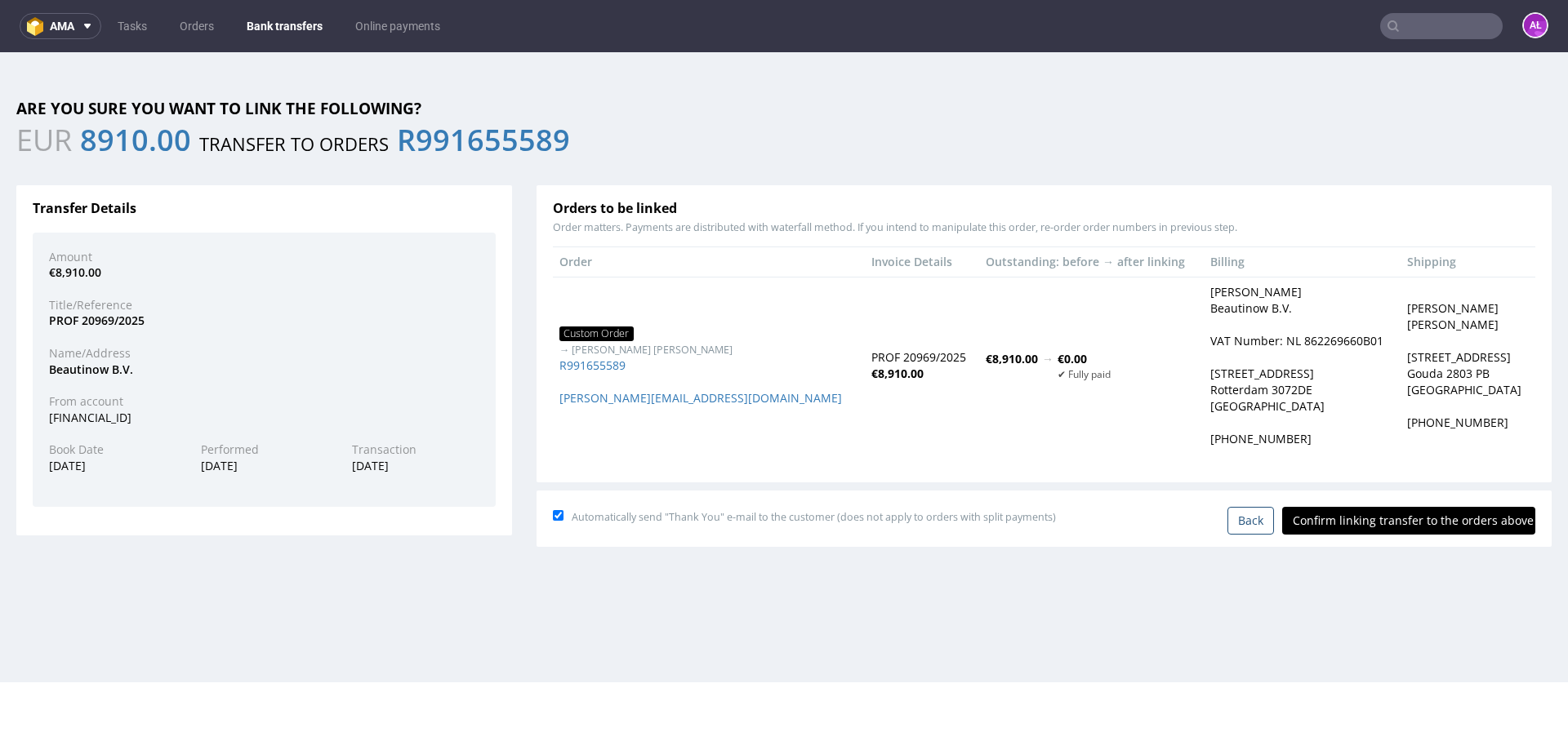
click at [1356, 517] on input "Confirm linking transfer to the orders above" at bounding box center [1409, 521] width 253 height 28
type input "In progress..."
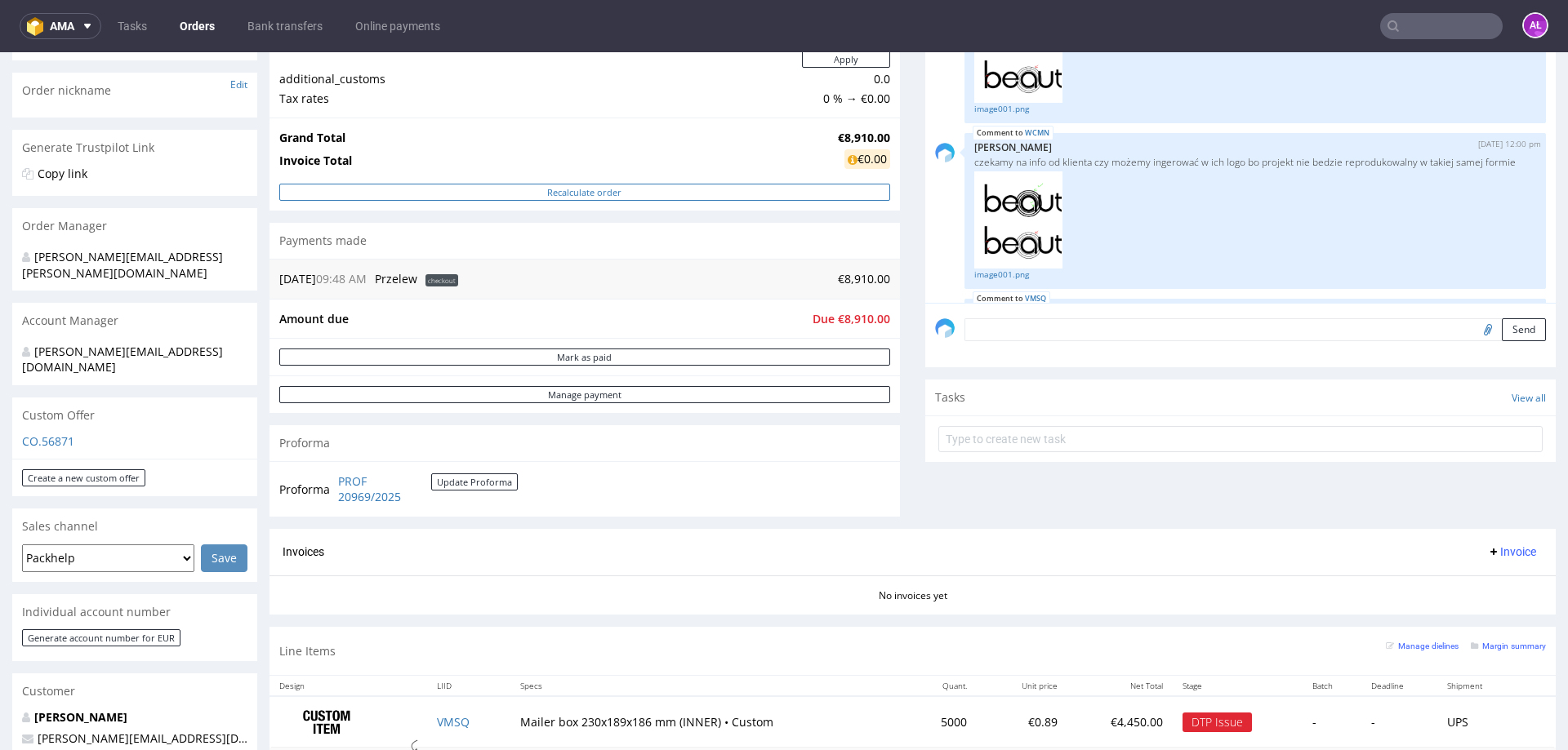
scroll to position [326, 0]
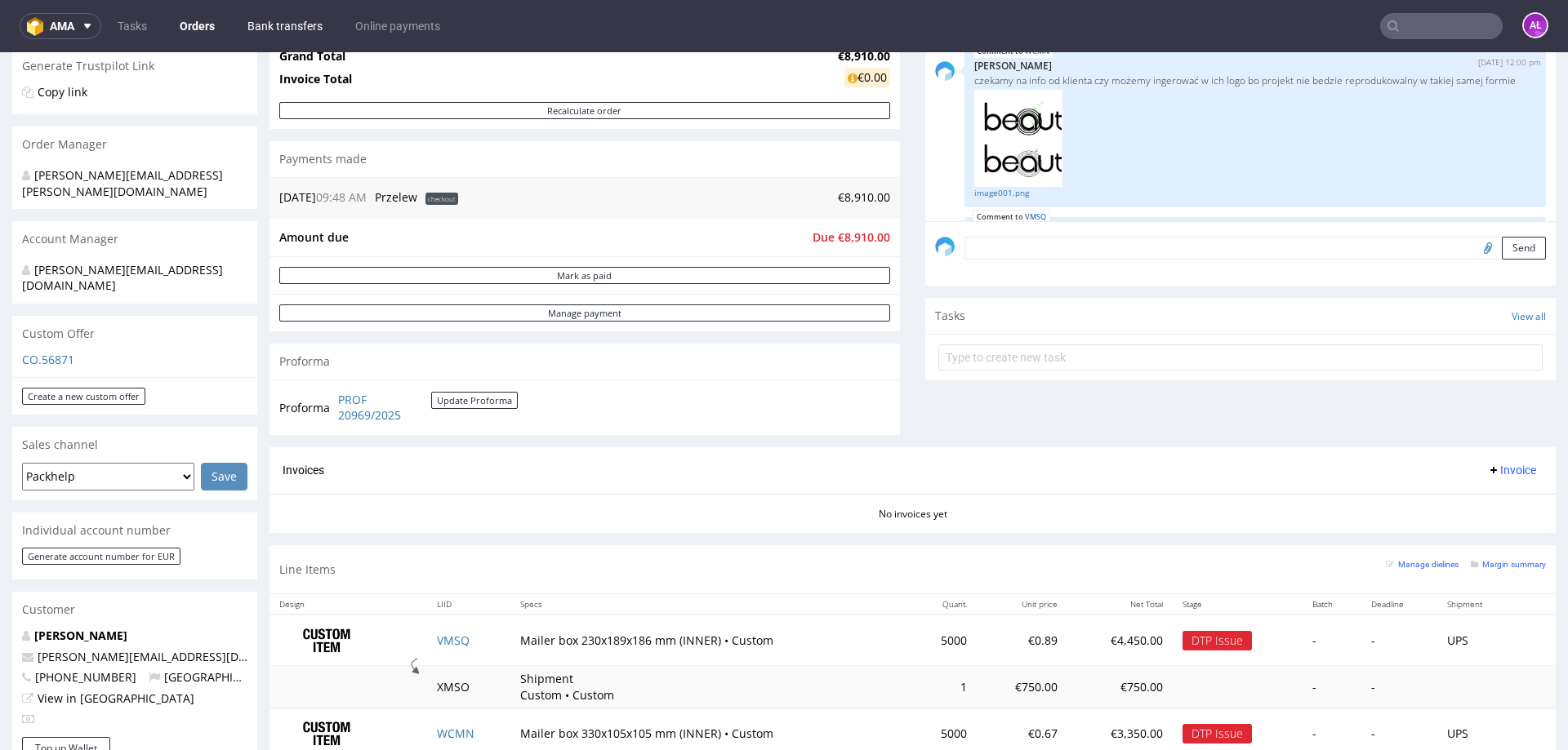
click at [274, 26] on link "Bank transfers" at bounding box center [284, 26] width 95 height 26
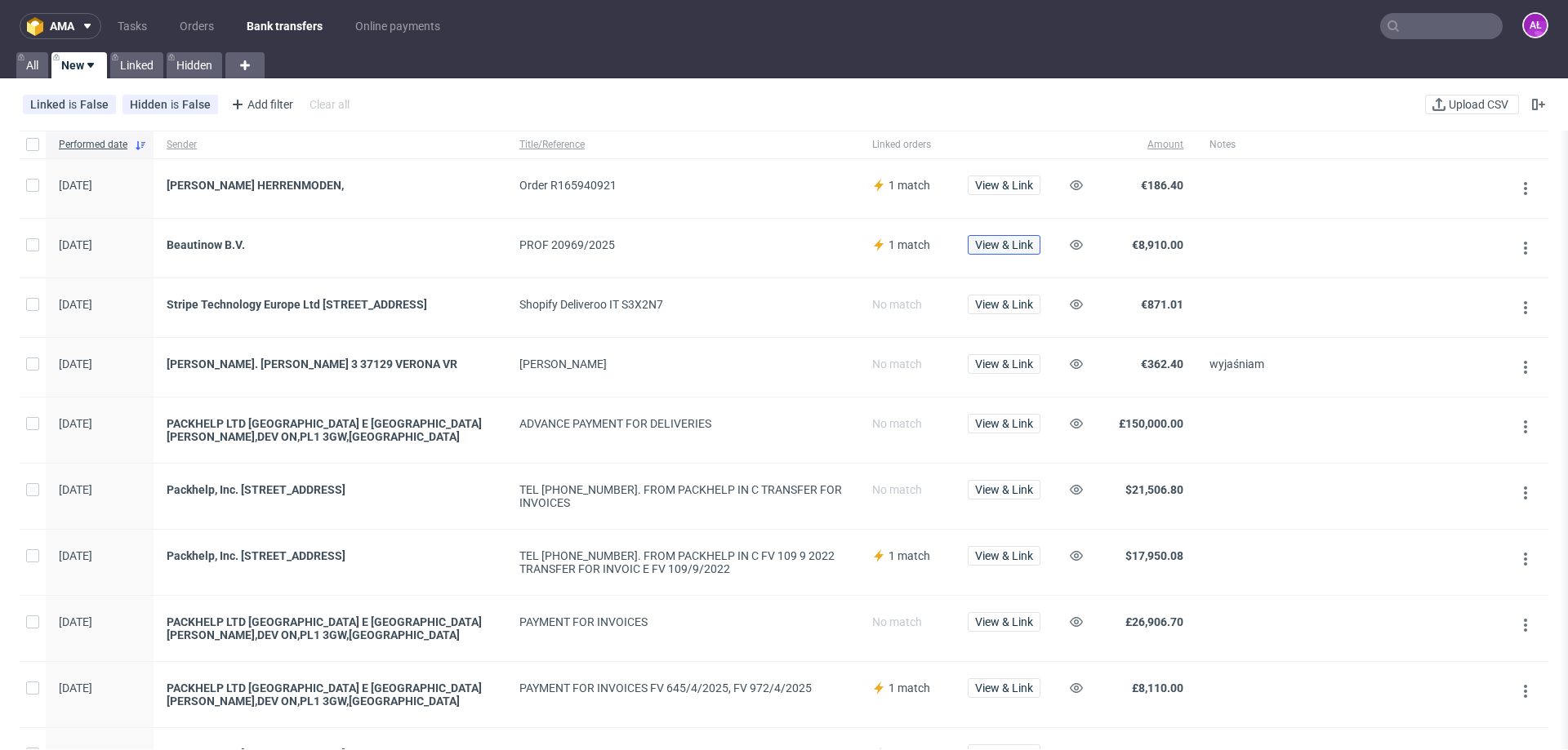
click at [1004, 241] on span "View & Link" at bounding box center [1004, 244] width 58 height 11
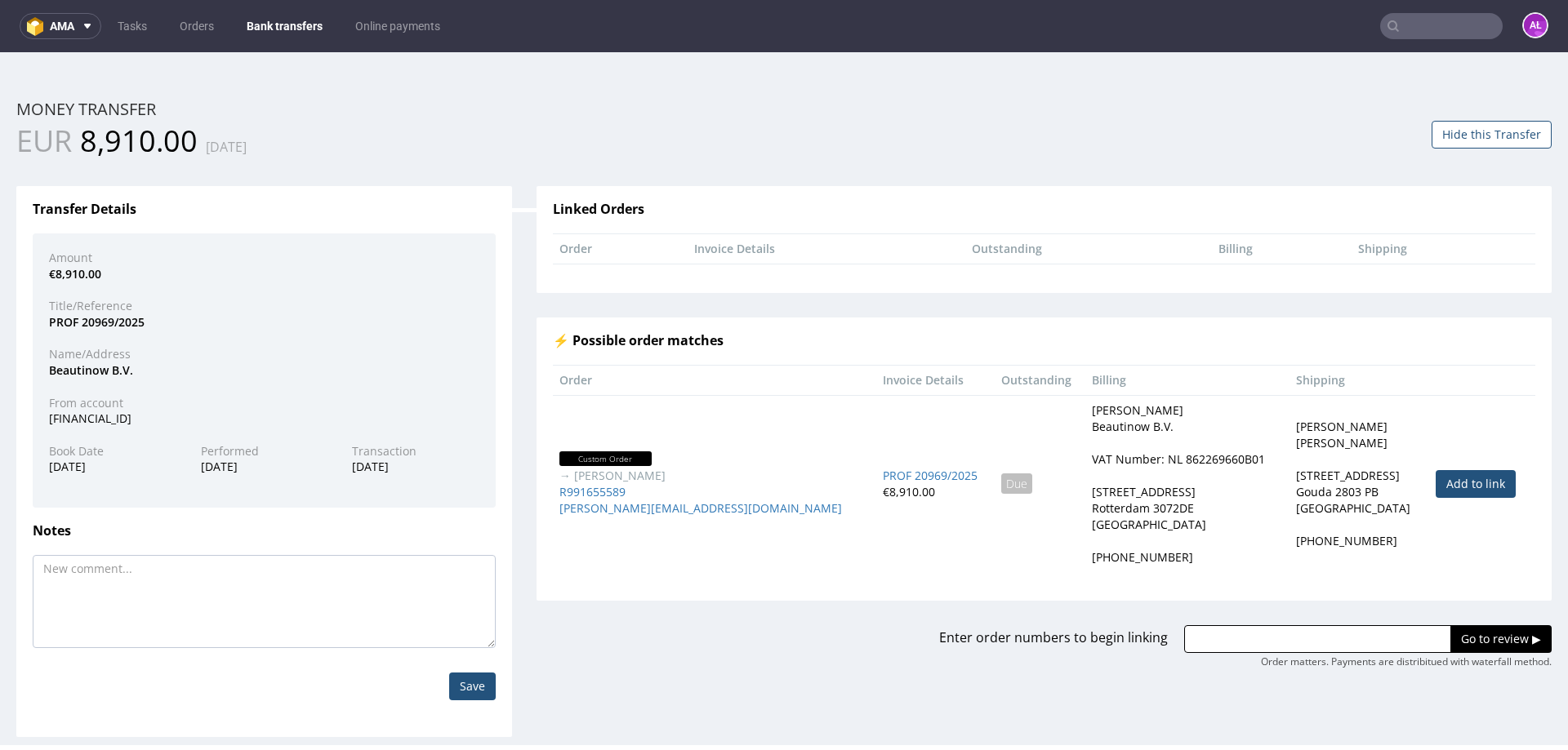
drag, startPoint x: 1407, startPoint y: 478, endPoint x: 1472, endPoint y: 574, distance: 115.9
click at [1436, 478] on link "Add to link" at bounding box center [1475, 484] width 80 height 28
type input "R991655589"
click at [1486, 632] on input "Go to review ▶" at bounding box center [1501, 639] width 101 height 28
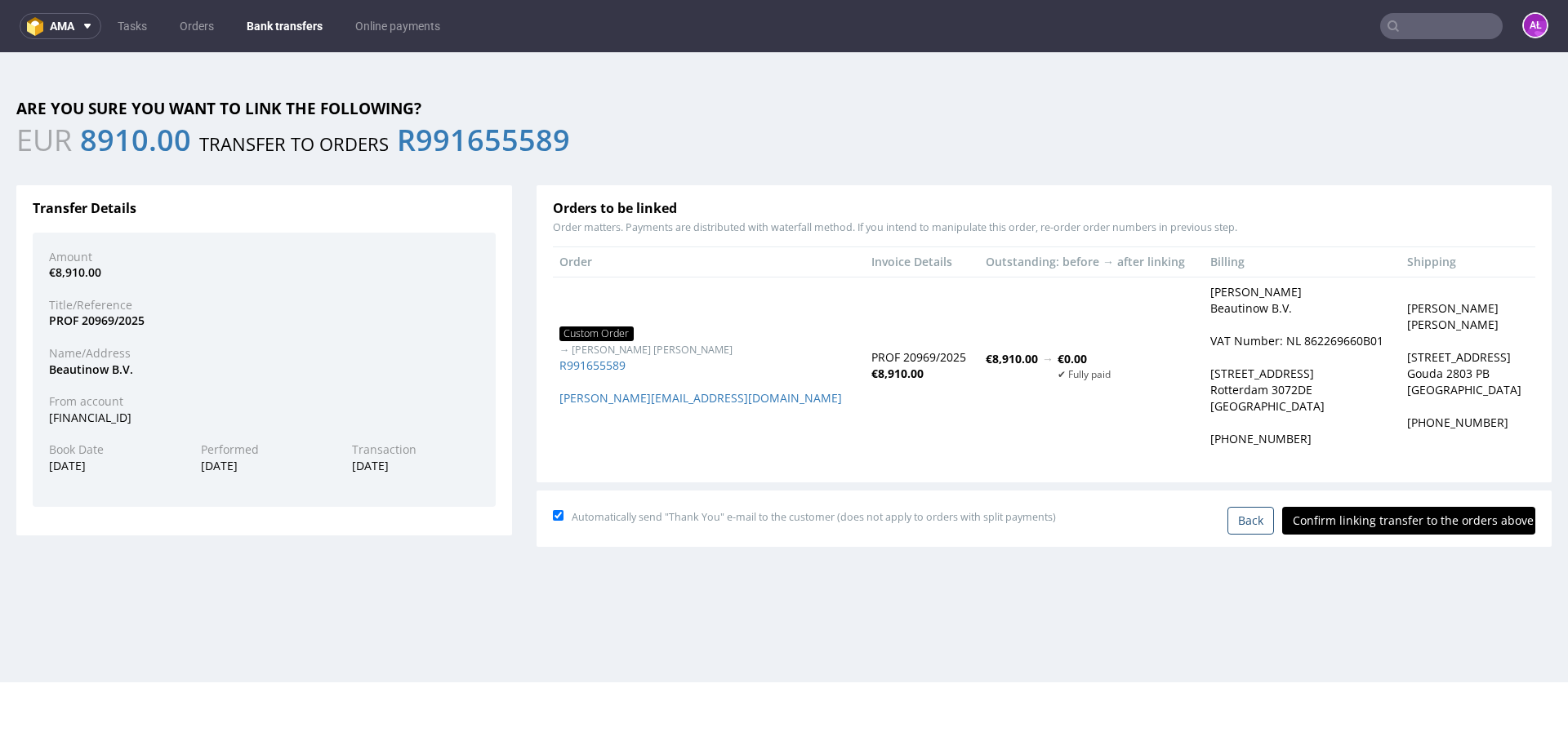
click at [1335, 513] on input "Confirm linking transfer to the orders above" at bounding box center [1409, 521] width 253 height 28
type input "In progress..."
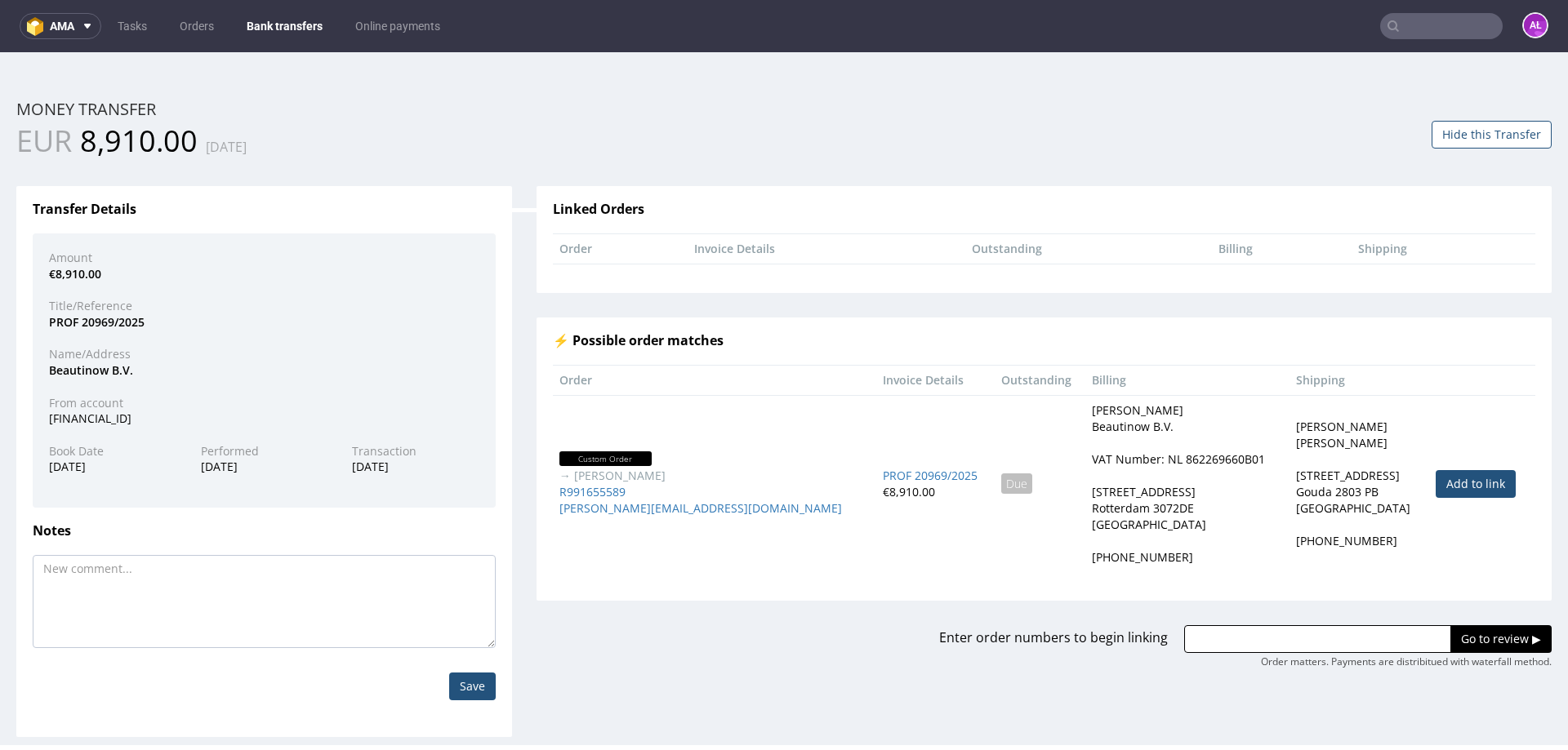
click at [1436, 487] on link "Add to link" at bounding box center [1475, 484] width 80 height 28
type input "R991655589"
click at [1457, 633] on input "Go to review ▶" at bounding box center [1501, 639] width 101 height 28
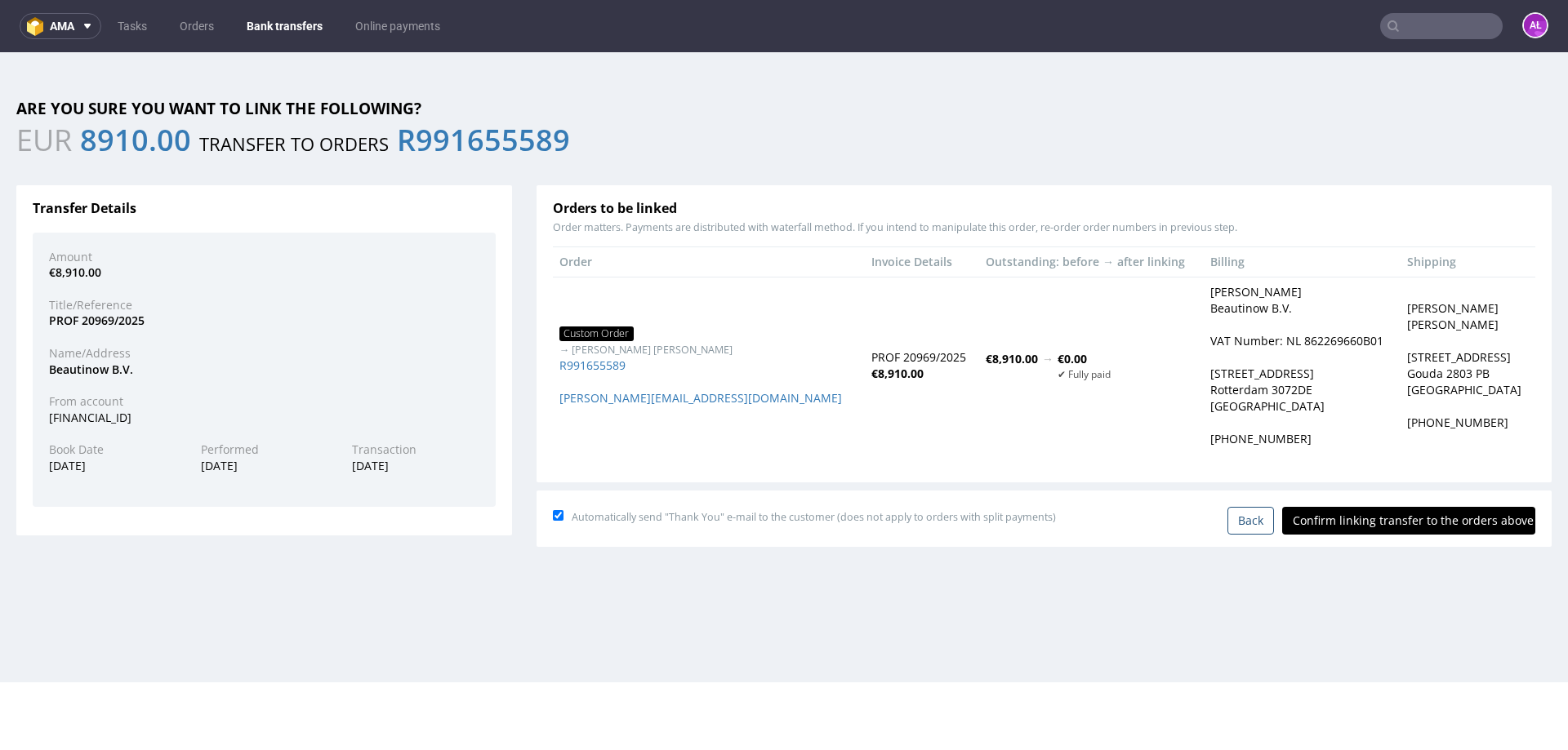
click at [1370, 517] on input "Confirm linking transfer to the orders above" at bounding box center [1409, 521] width 253 height 28
type input "In progress..."
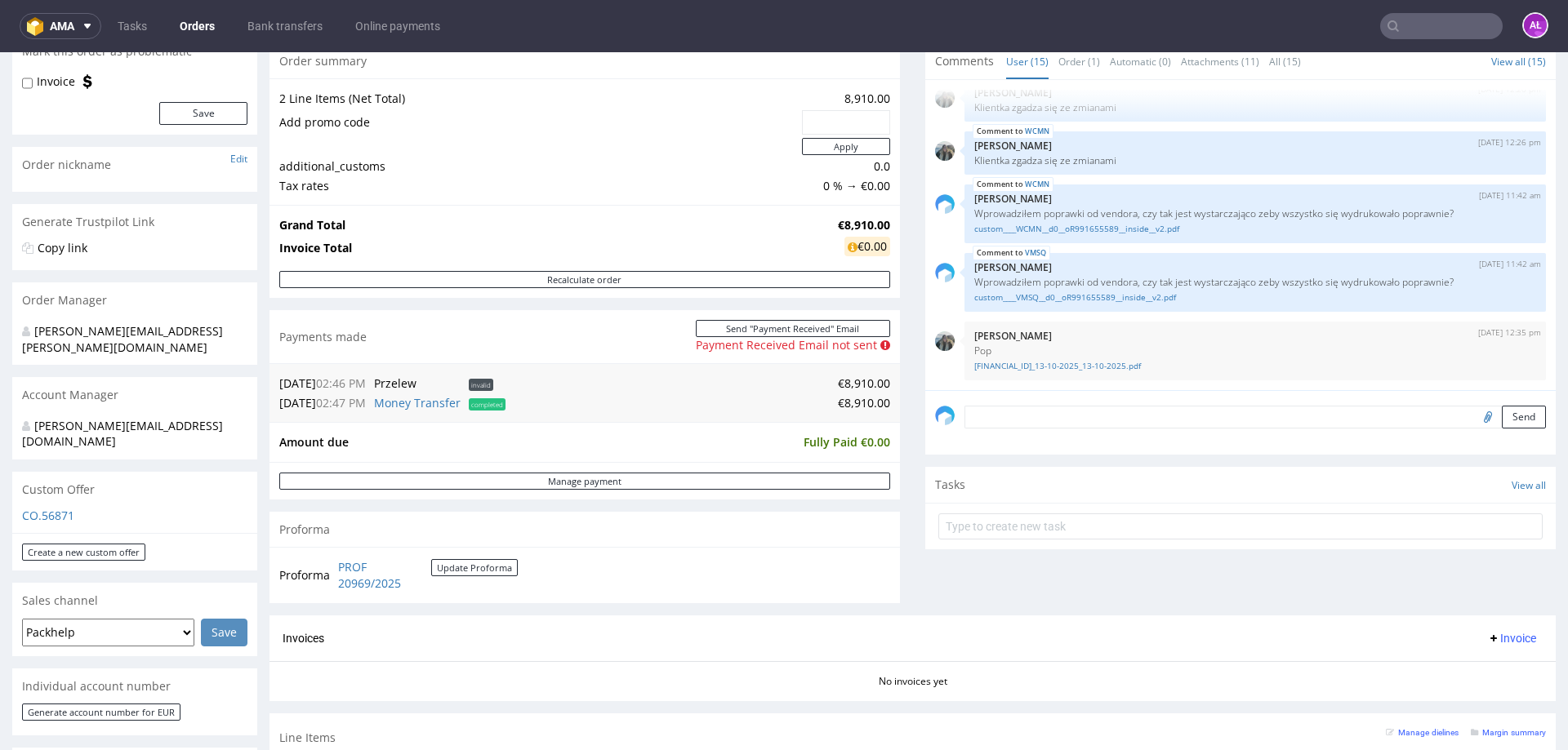
scroll to position [82, 0]
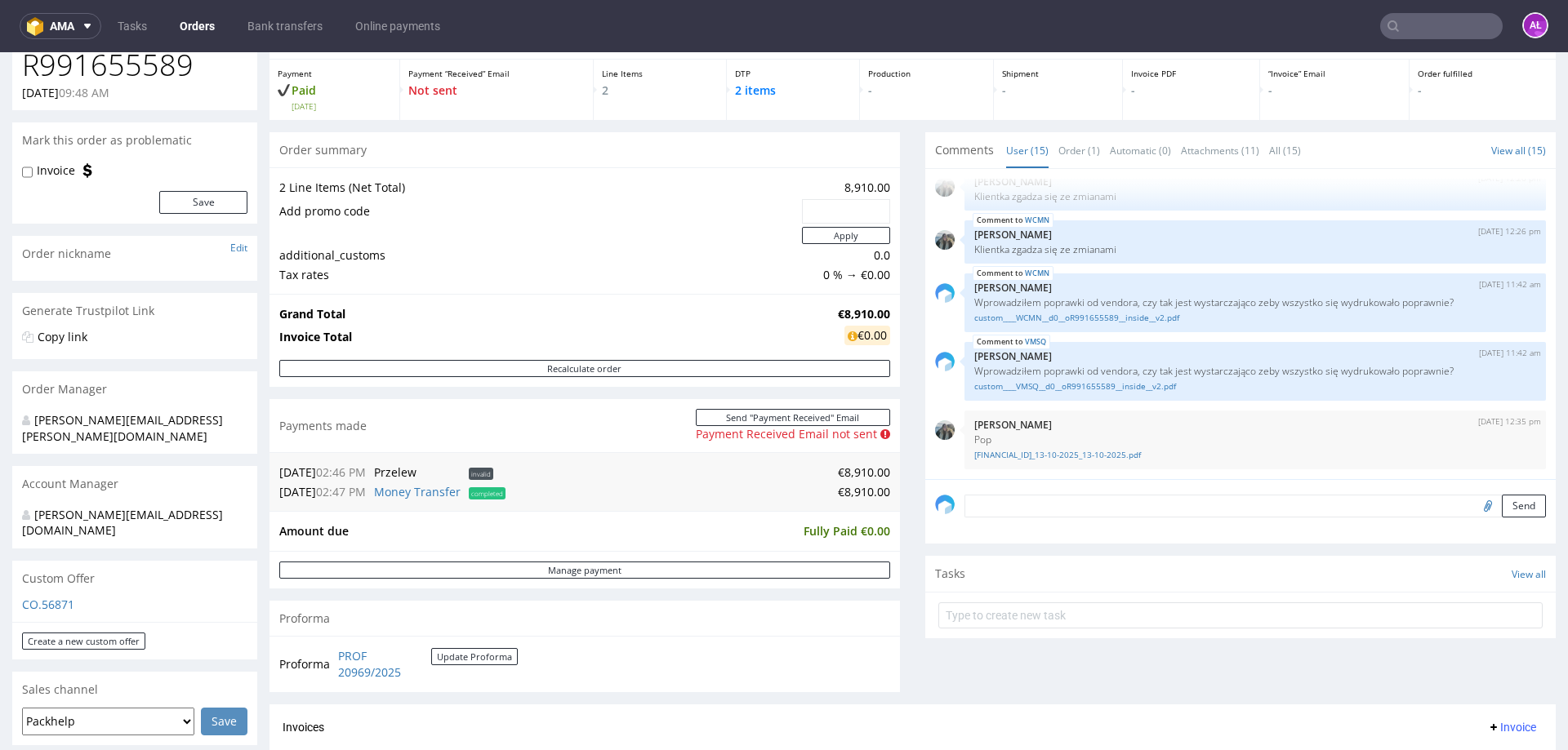
click at [292, 11] on nav "ama Tasks Orders Bank transfers Online payments AŁ" at bounding box center [784, 26] width 1568 height 52
click at [292, 19] on link "Bank transfers" at bounding box center [284, 26] width 95 height 26
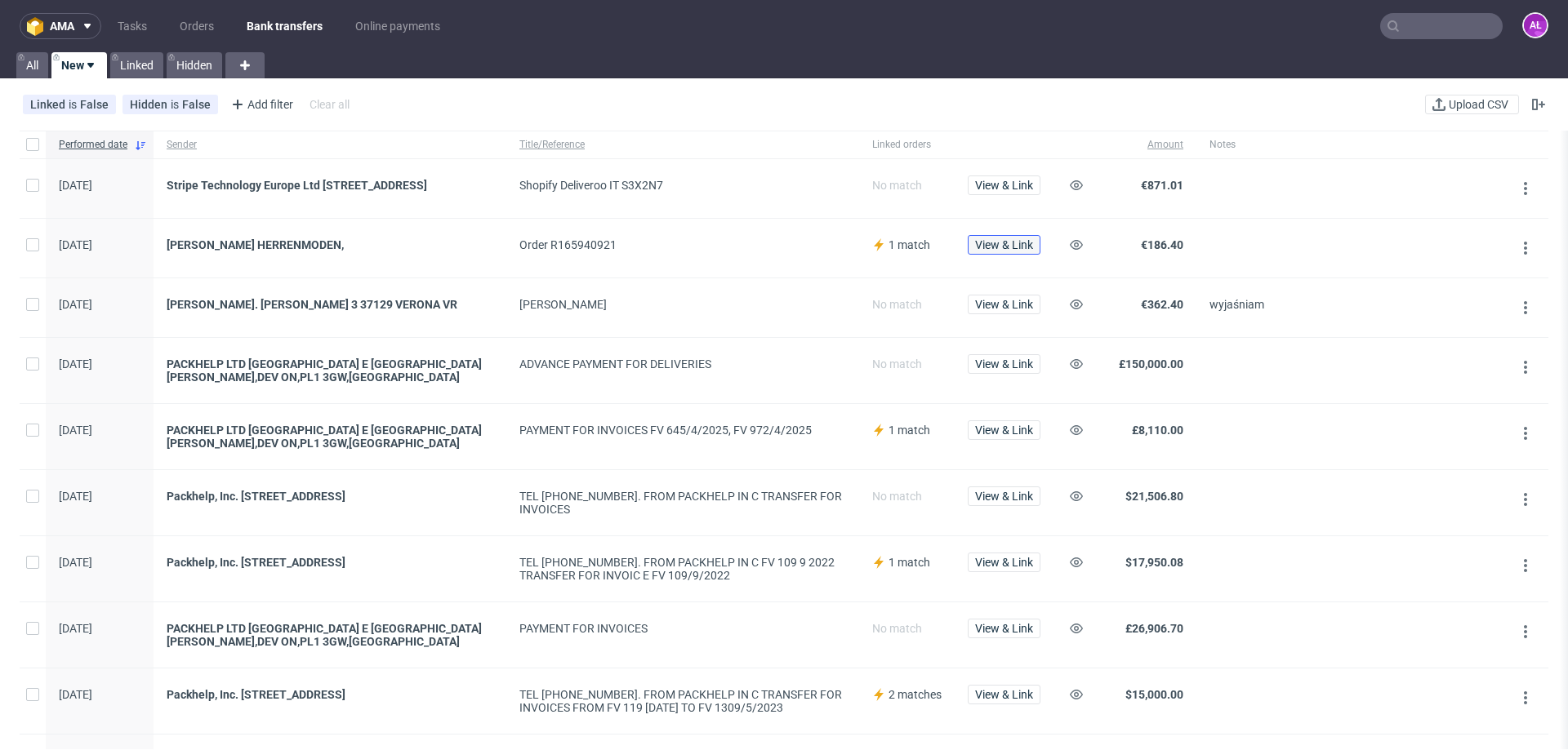
click at [1019, 246] on span "View & Link" at bounding box center [1004, 244] width 58 height 11
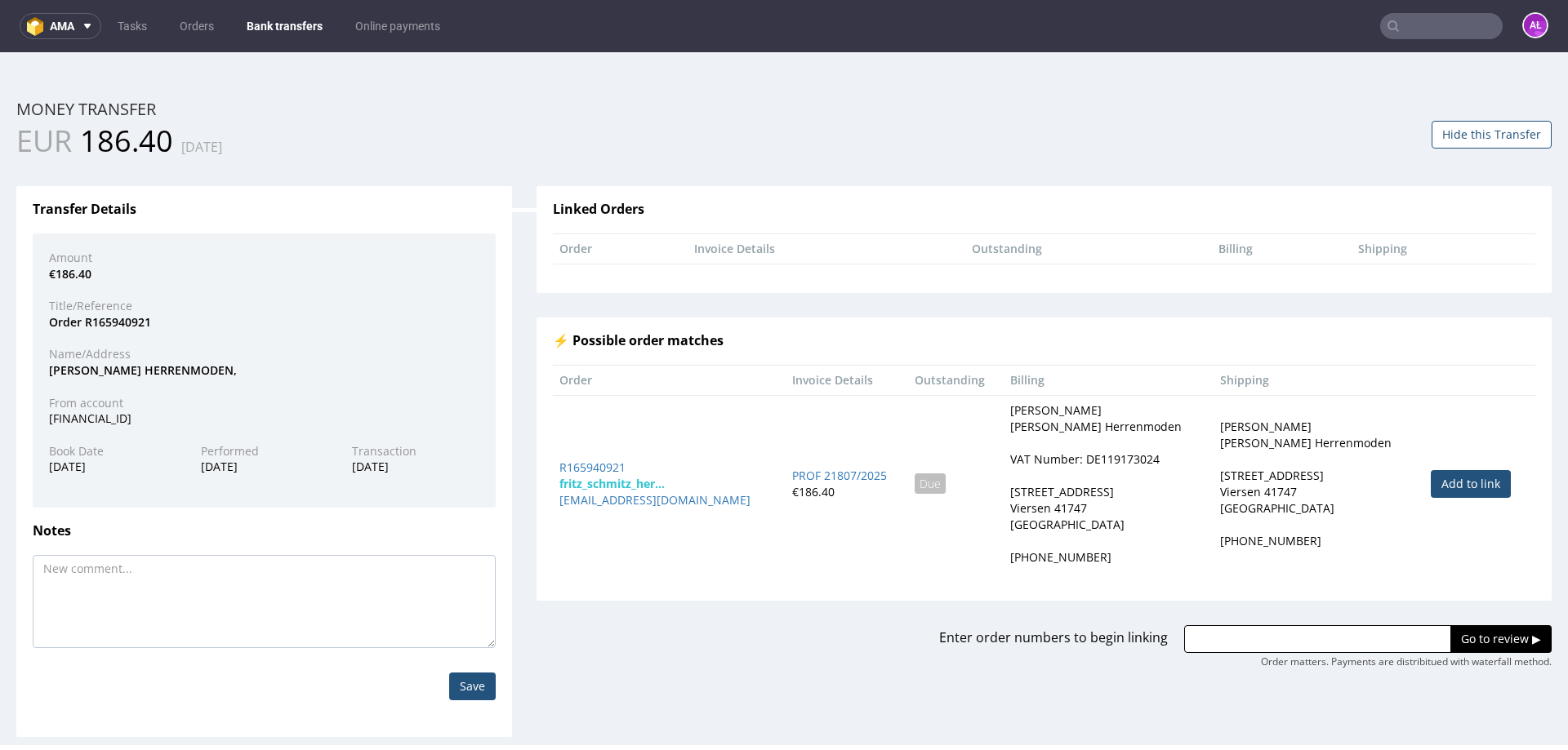
scroll to position [5, 0]
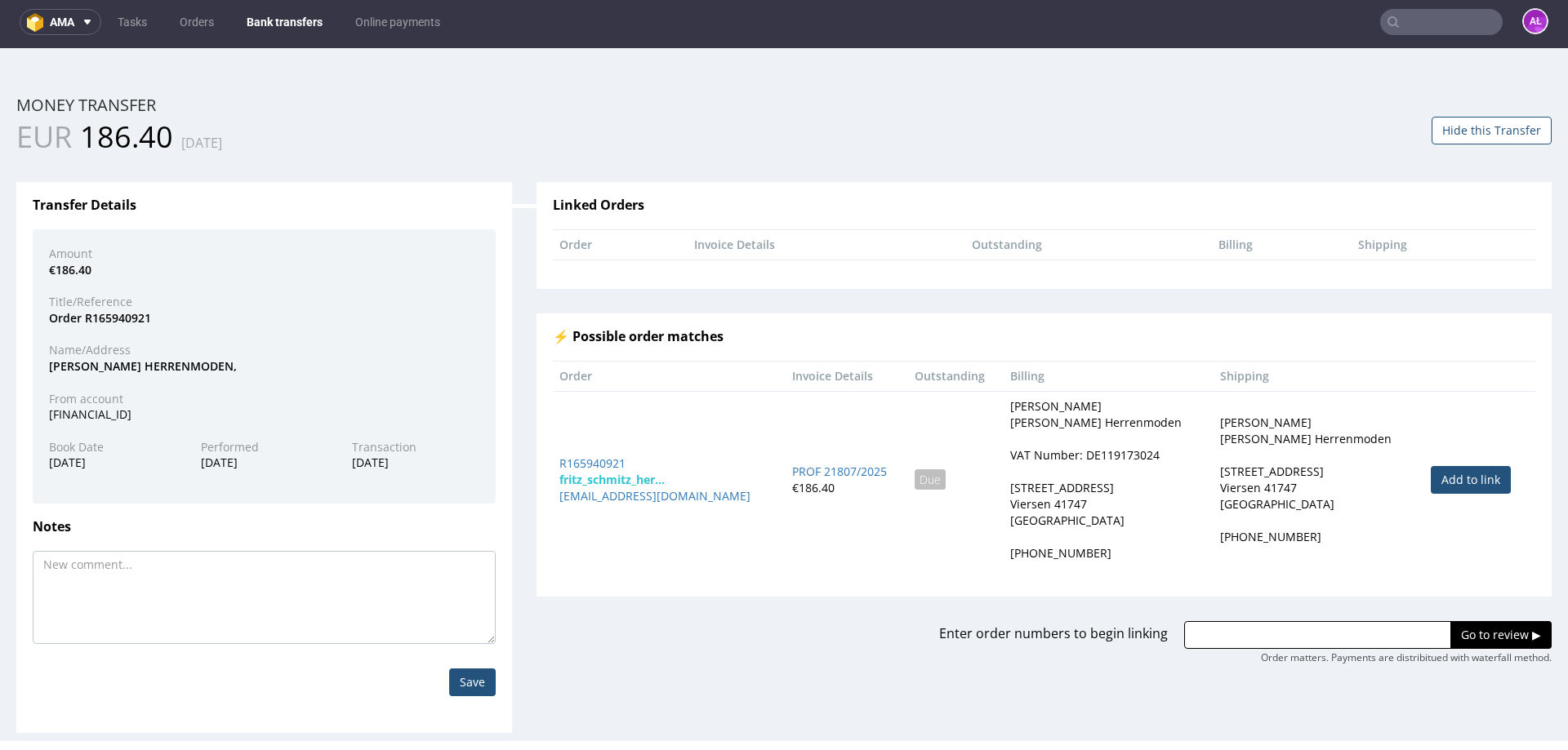
click at [1461, 464] on td "Add to link" at bounding box center [1480, 479] width 111 height 177
click at [1453, 472] on link "Add to link" at bounding box center [1471, 480] width 80 height 28
type input "R165940921"
click at [1471, 636] on input "Go to review ▶" at bounding box center [1501, 635] width 101 height 28
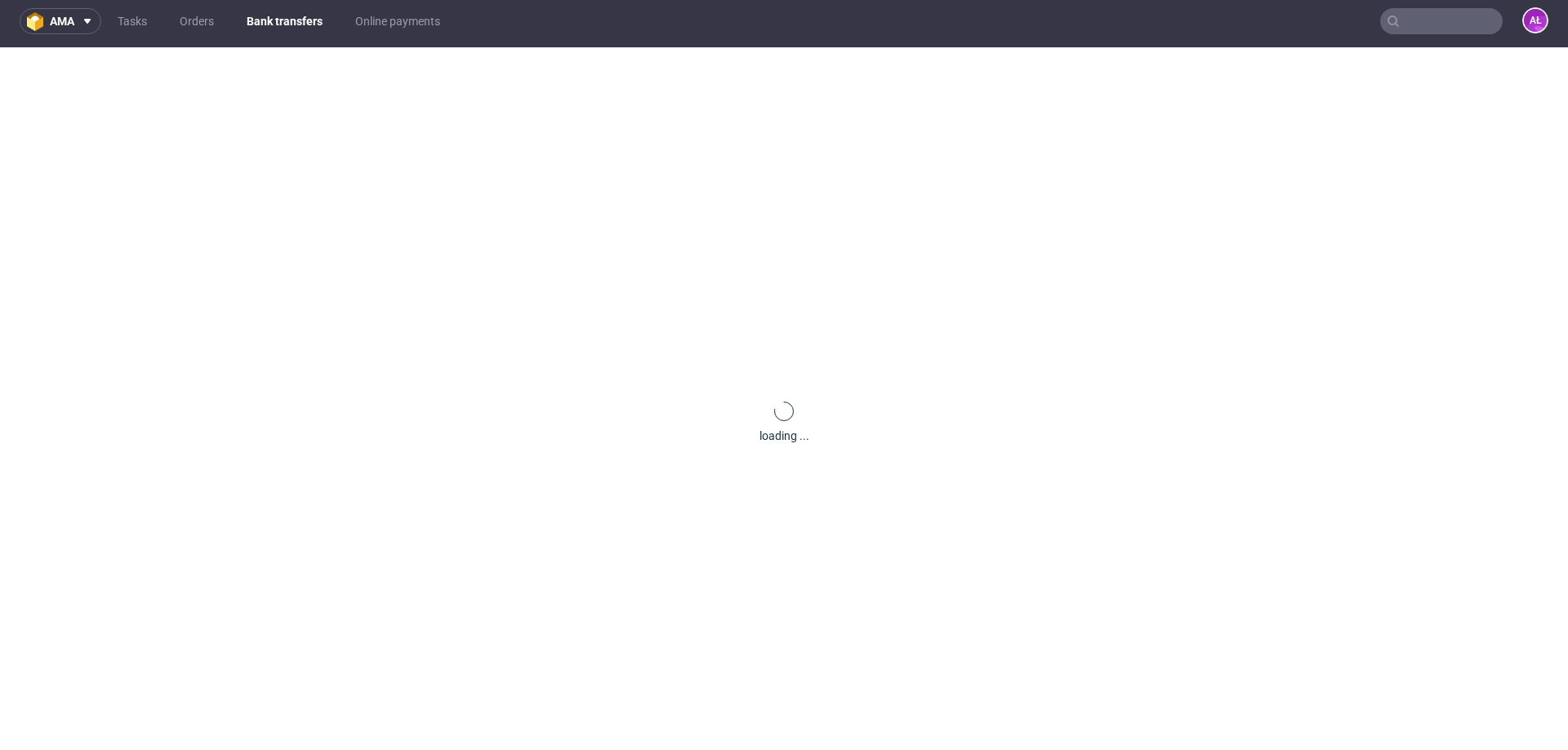
scroll to position [0, 0]
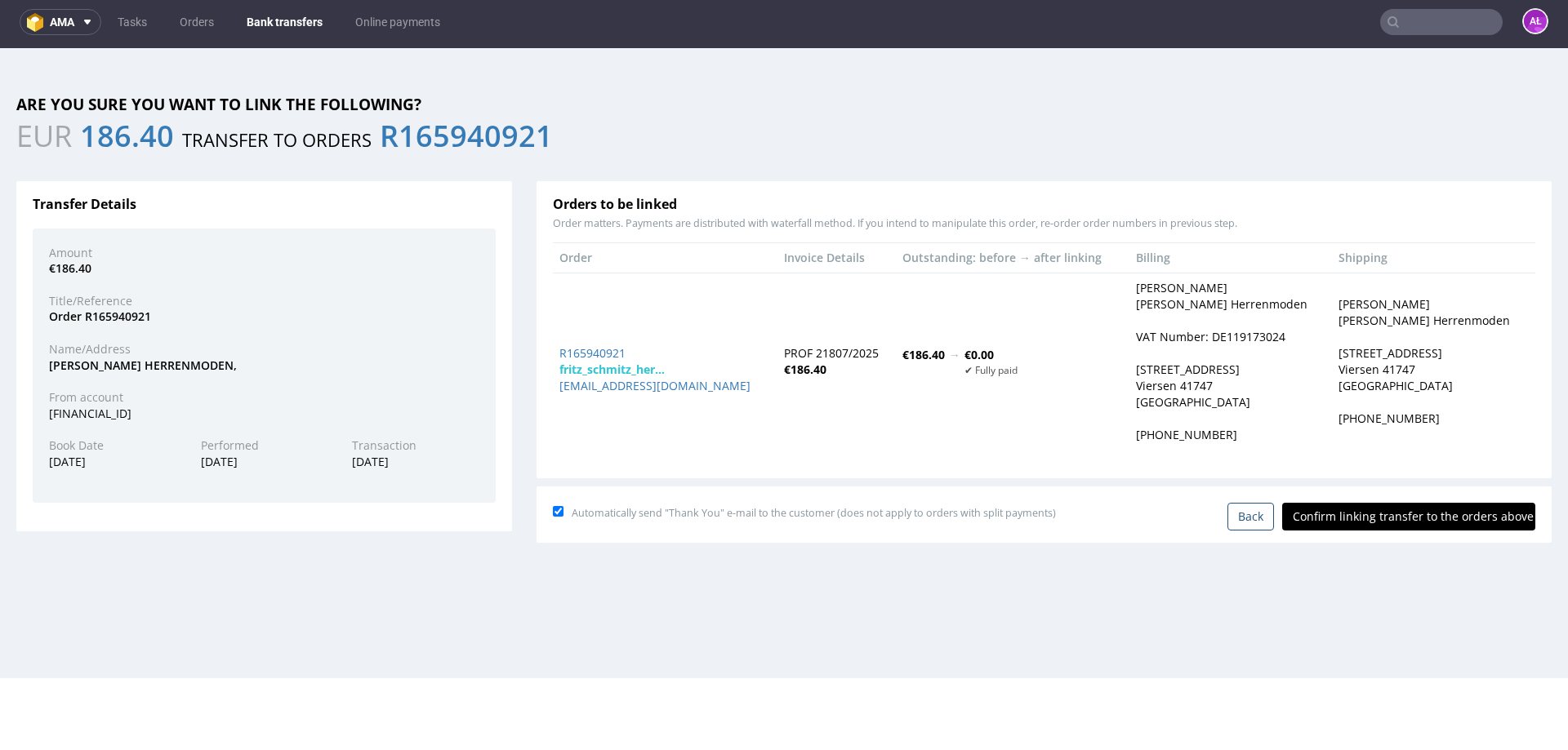
click at [1333, 522] on input "Confirm linking transfer to the orders above" at bounding box center [1409, 517] width 253 height 28
type input "In progress..."
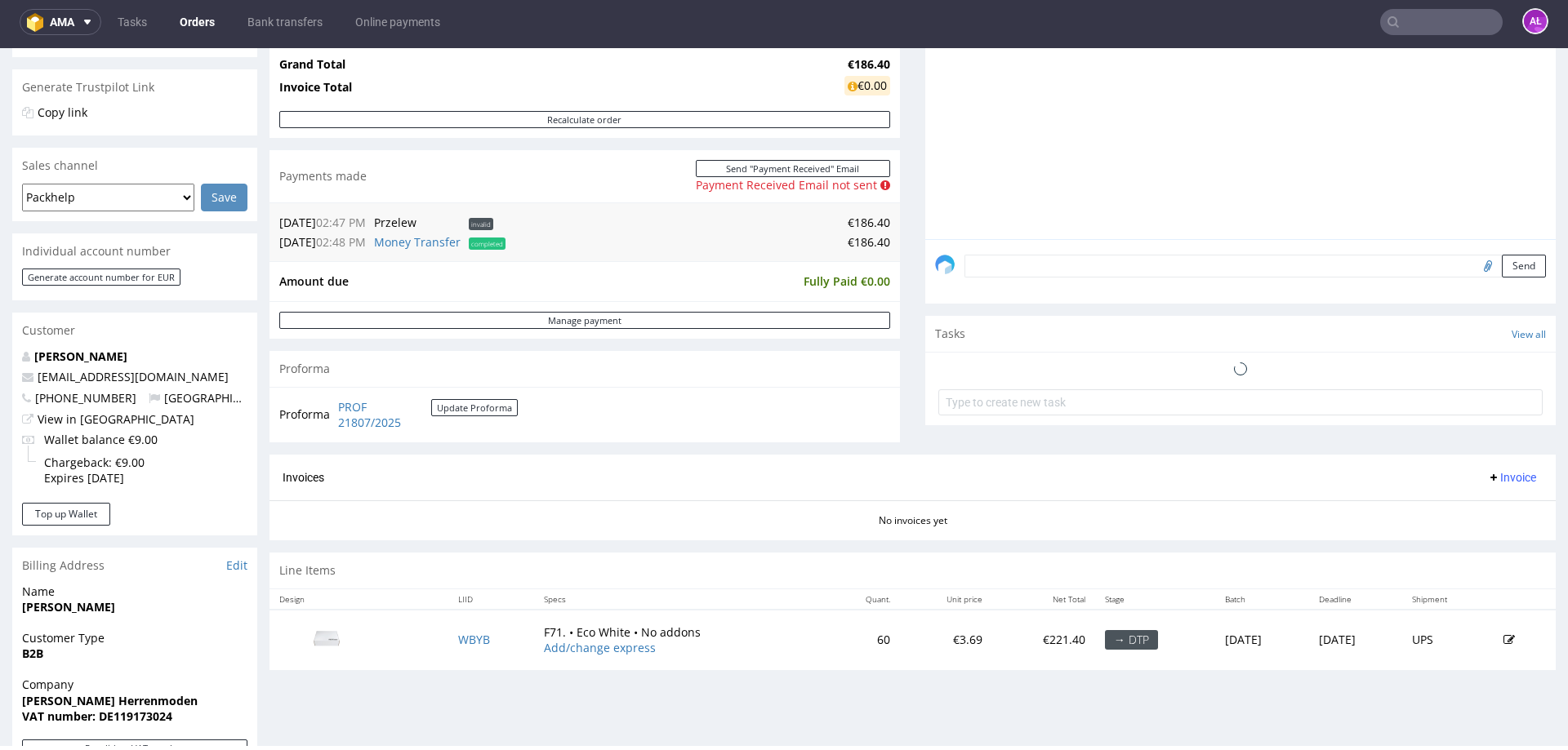
scroll to position [326, 0]
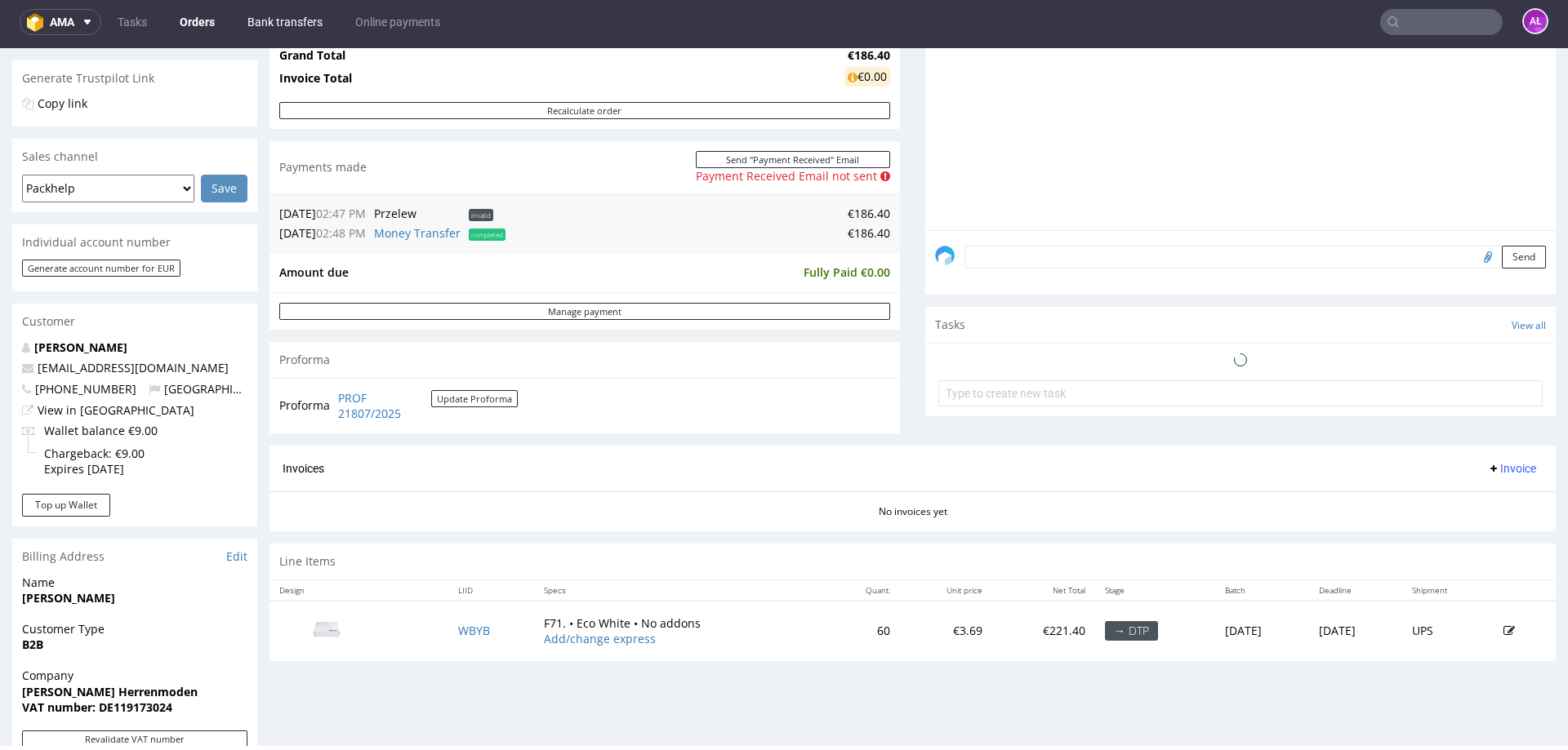
click at [290, 28] on link "Bank transfers" at bounding box center [284, 22] width 95 height 26
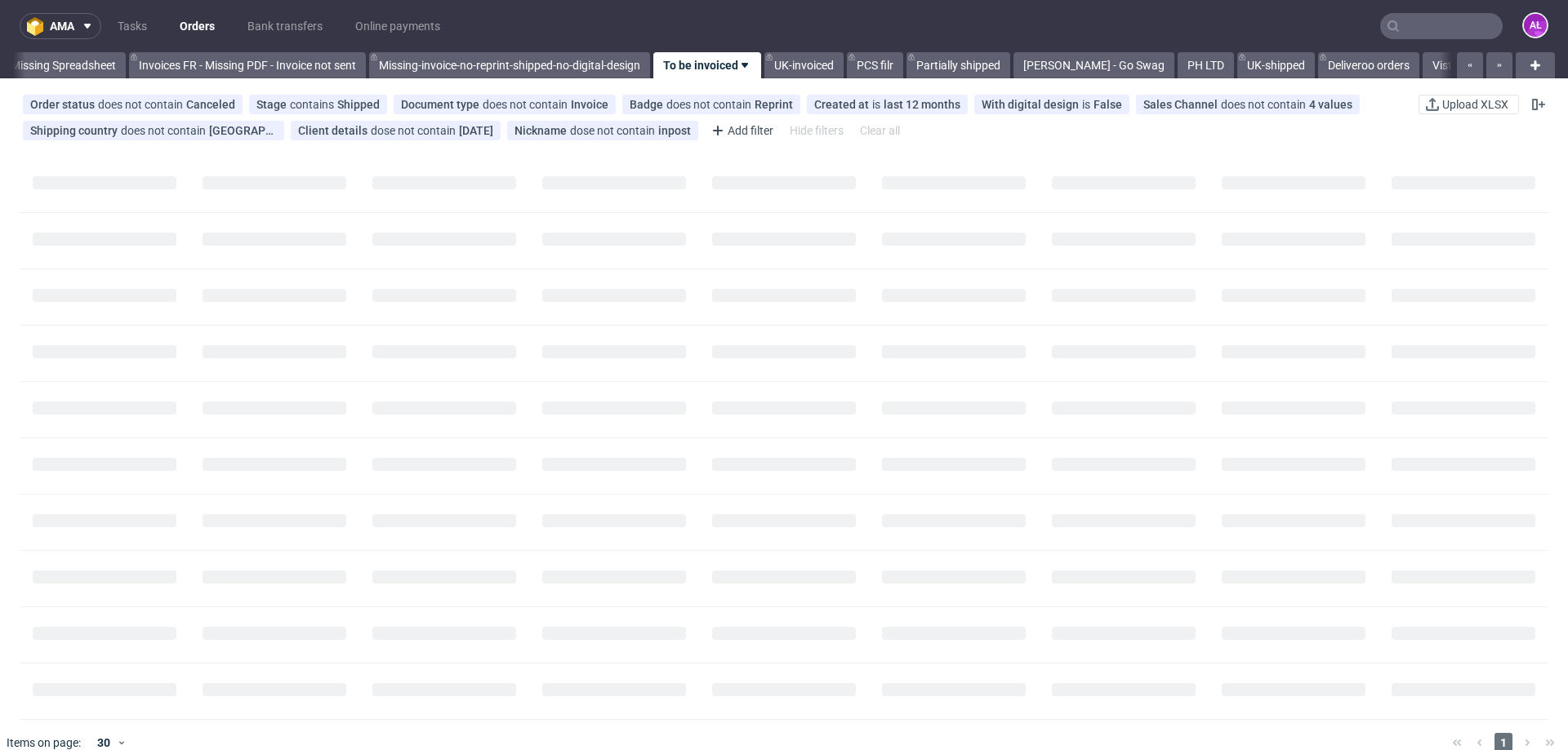
scroll to position [0, 2649]
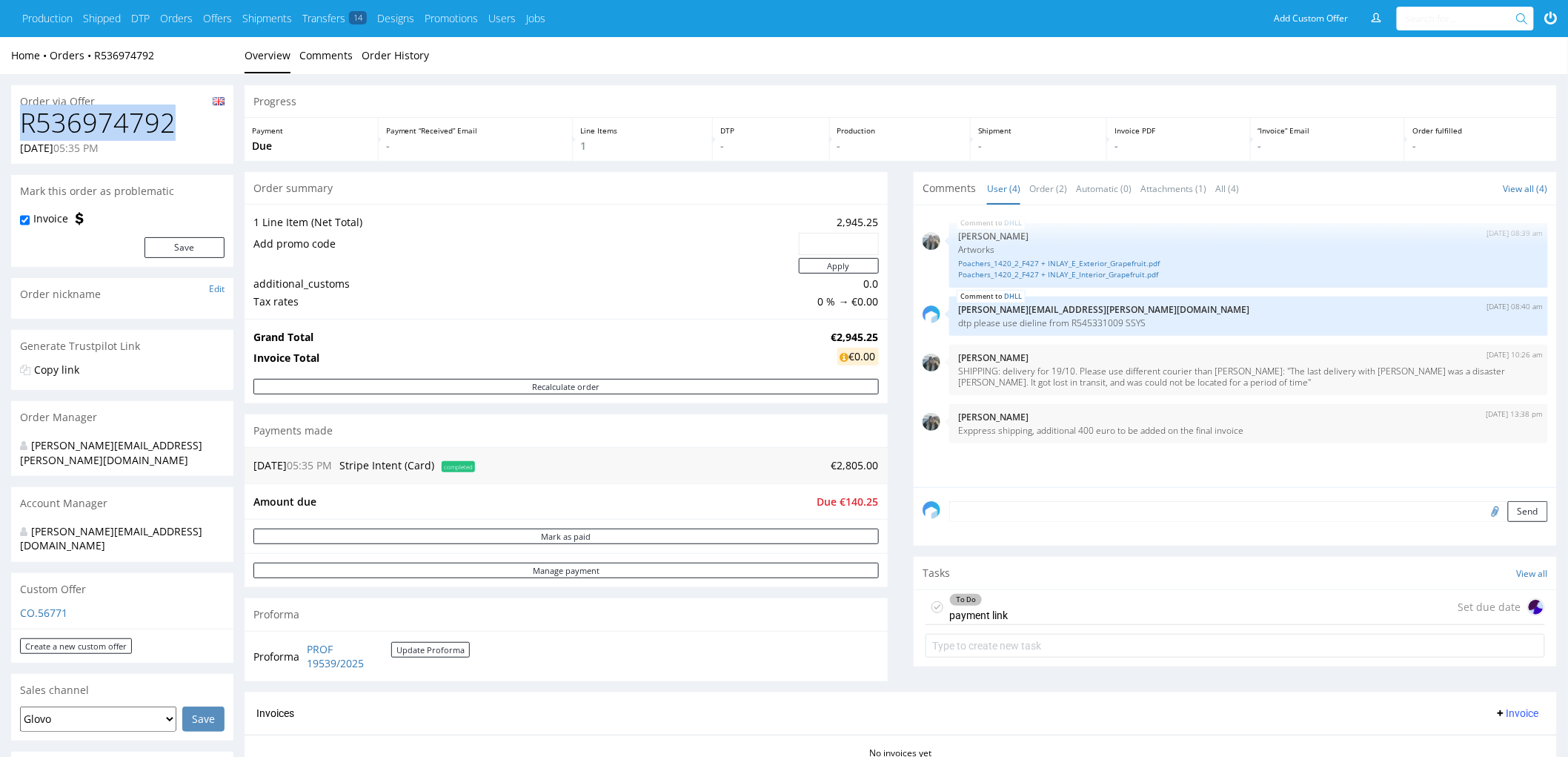
drag, startPoint x: 178, startPoint y: 127, endPoint x: 20, endPoint y: 129, distance: 158.0
click at [20, 129] on h1 "R536974792" at bounding box center [122, 124] width 204 height 30
copy h1 "R536974792"
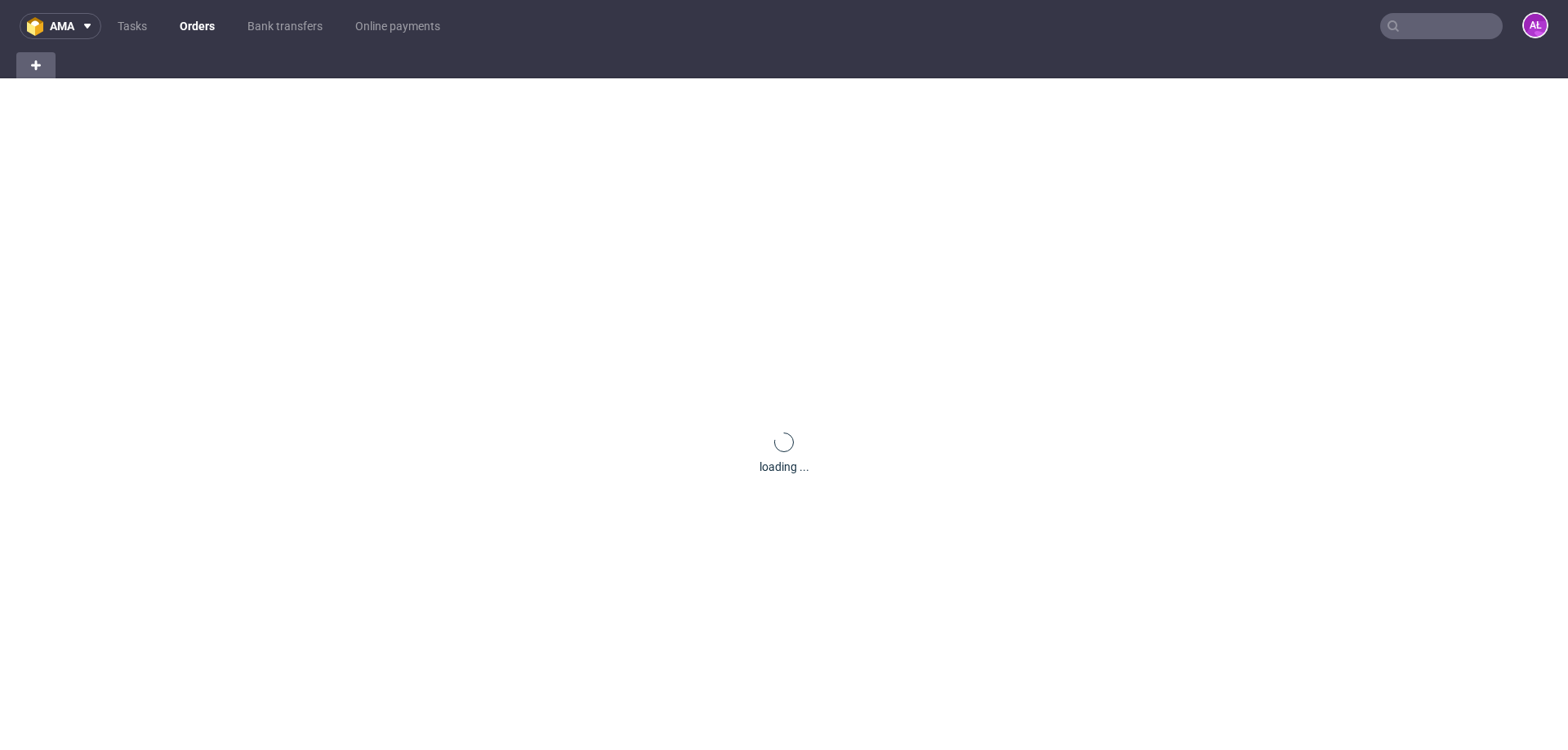
click at [1461, 21] on input "text" at bounding box center [1441, 26] width 122 height 26
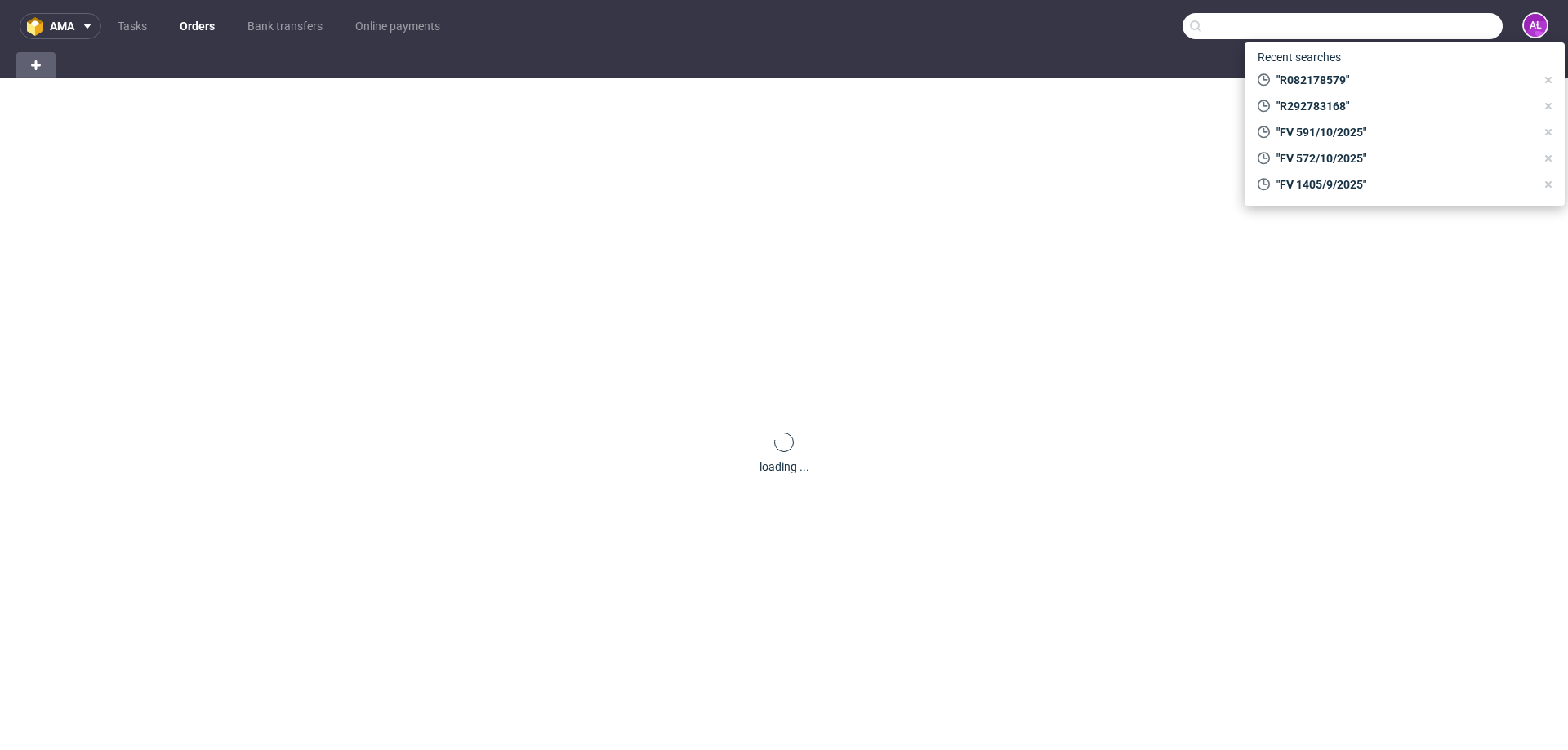
paste input "R536974792"
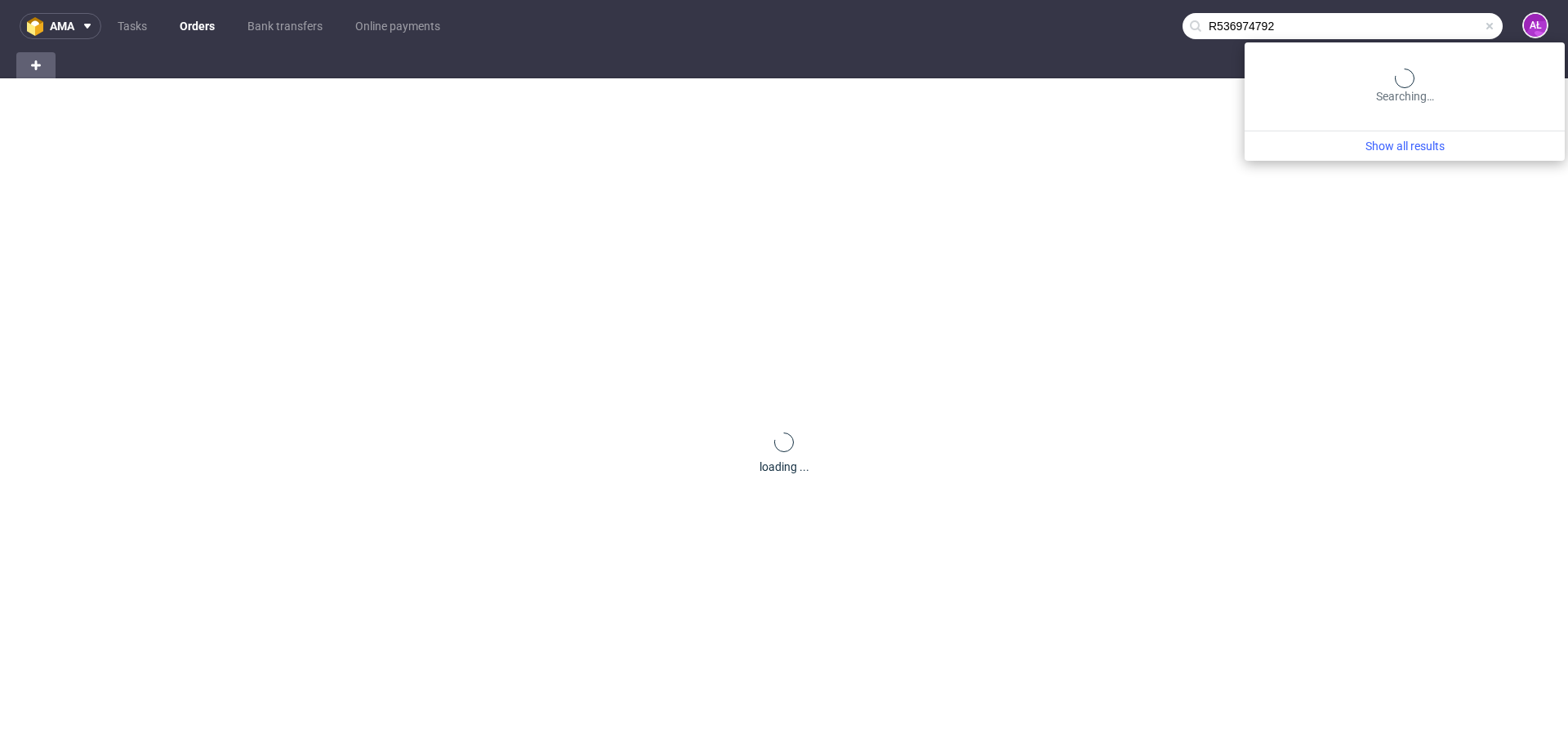
type input "R536974792"
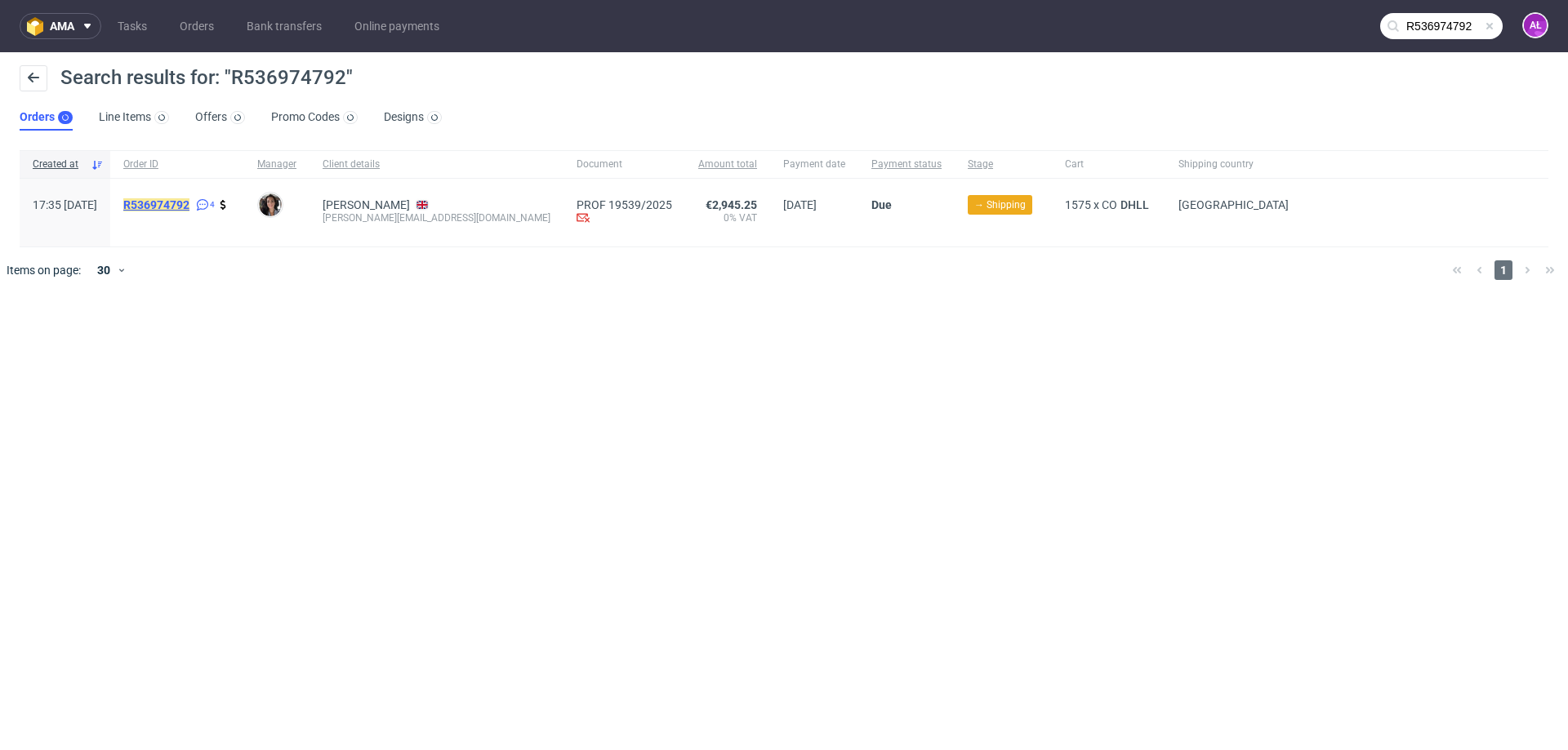
click at [189, 206] on mark "R536974792" at bounding box center [156, 205] width 66 height 13
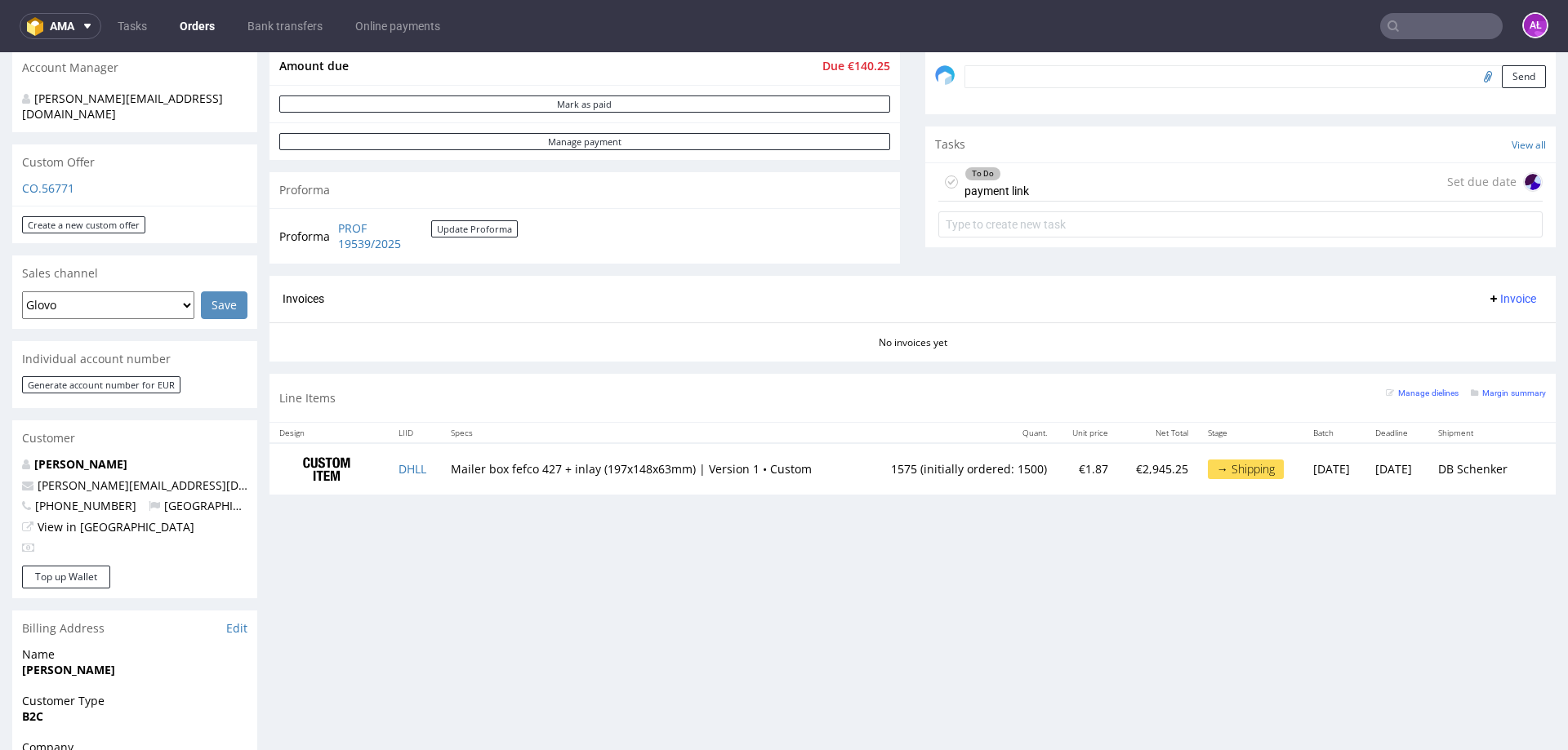
scroll to position [408, 0]
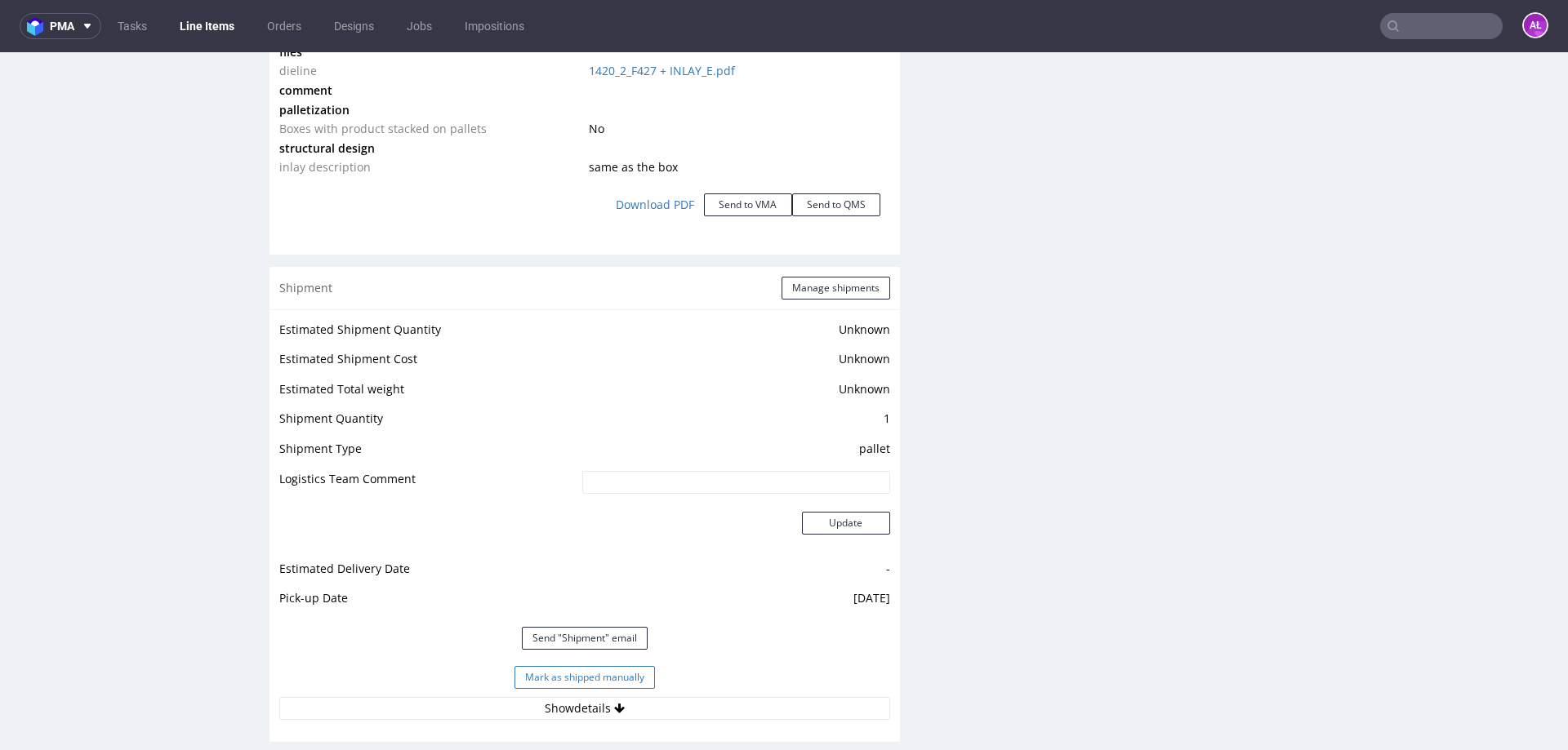
scroll to position [2193, 0]
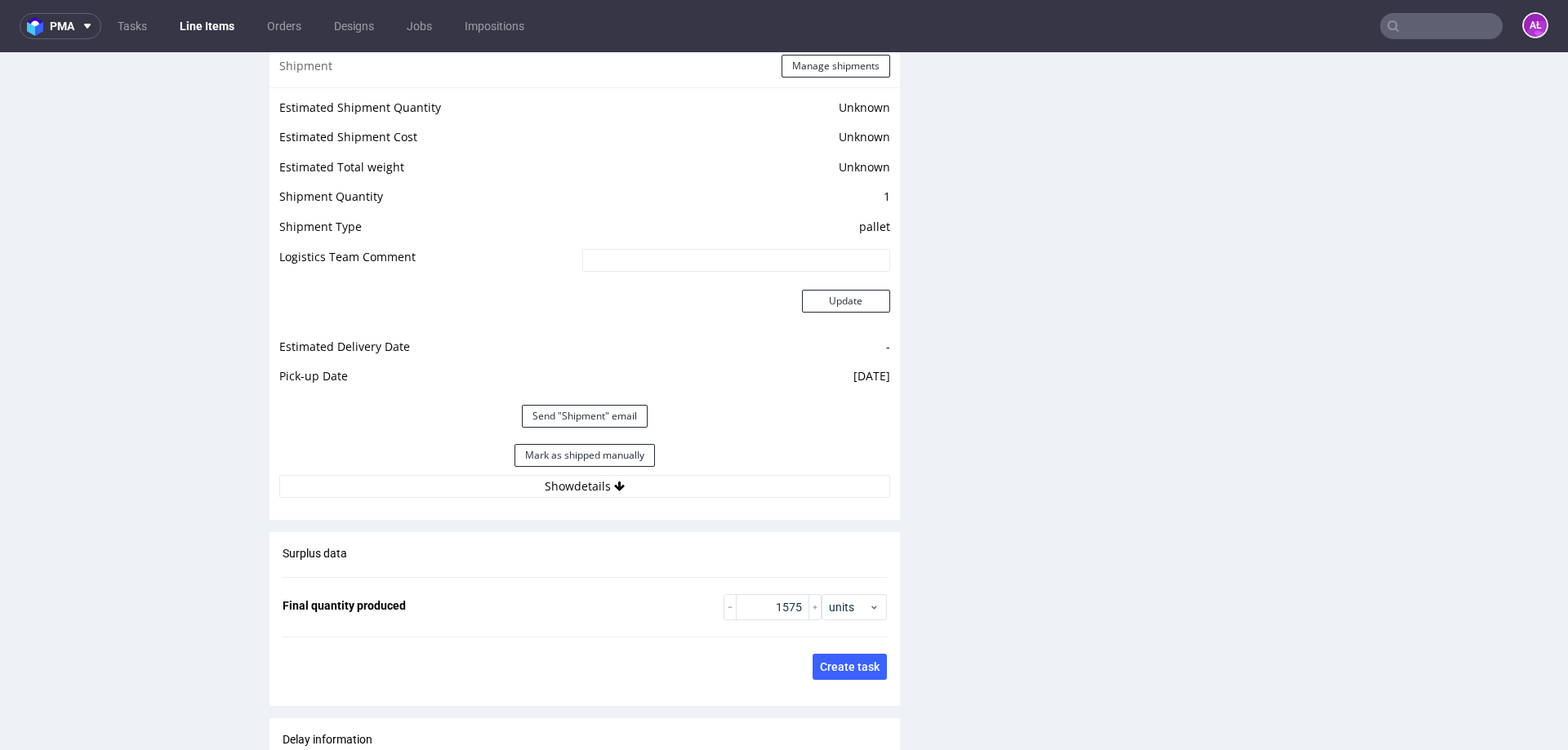
click at [657, 498] on div "Estimated Shipment Quantity Unknown Estimated Shipment Cost Unknown Estimated T…" at bounding box center [585, 297] width 631 height 420
click at [633, 487] on button "Show details" at bounding box center [585, 486] width 611 height 23
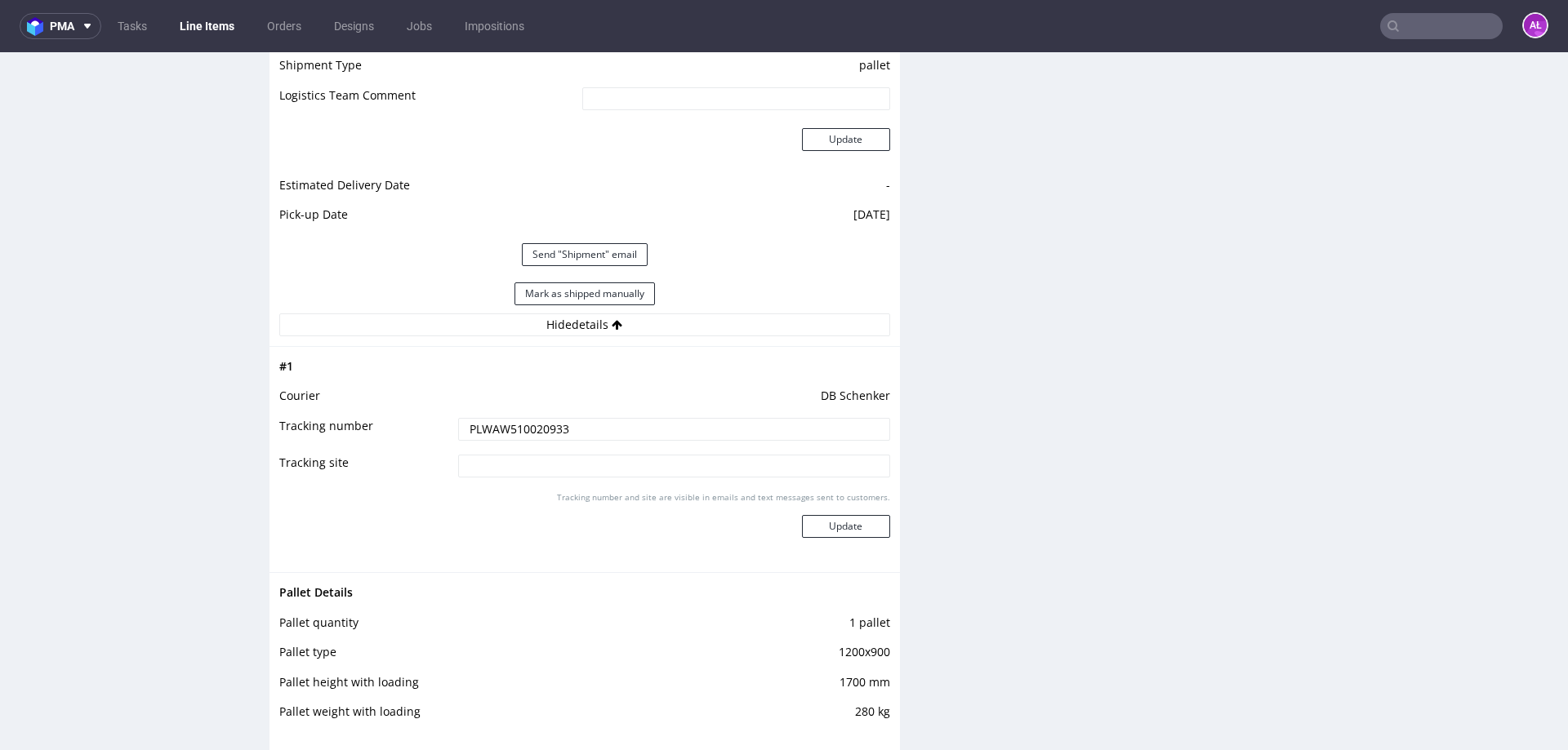
scroll to position [2356, 0]
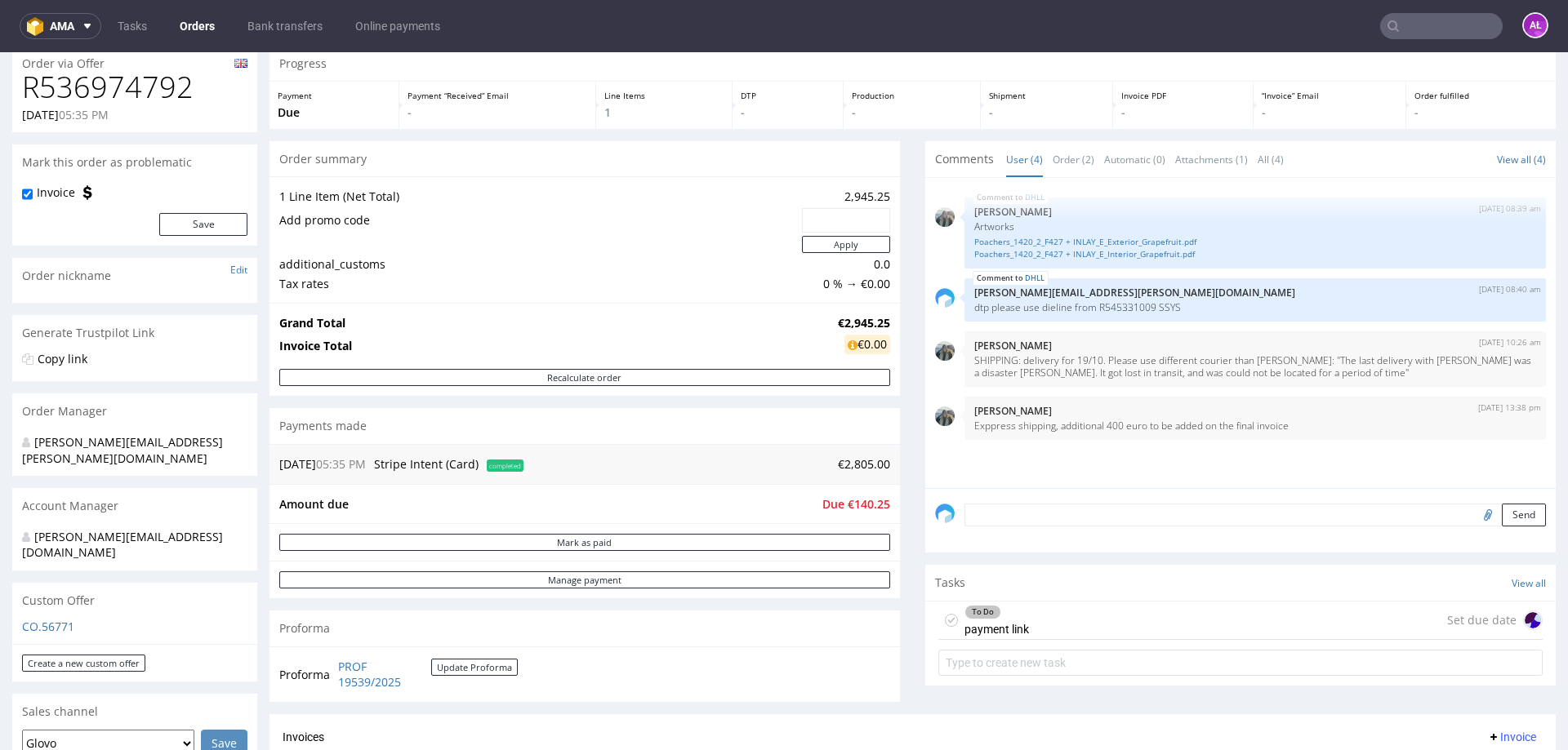
scroll to position [244, 0]
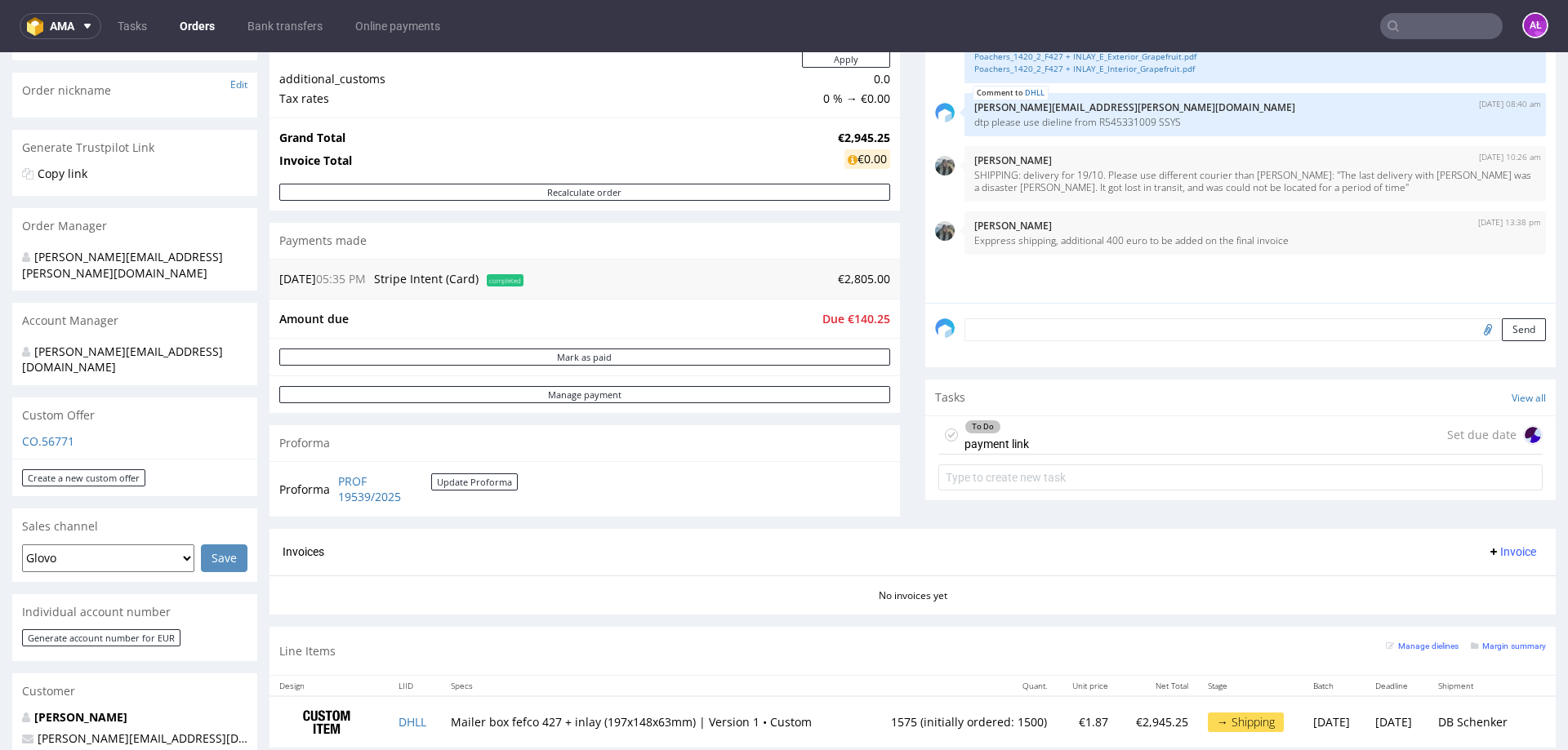
click at [980, 438] on div "To Do payment link" at bounding box center [997, 435] width 64 height 38
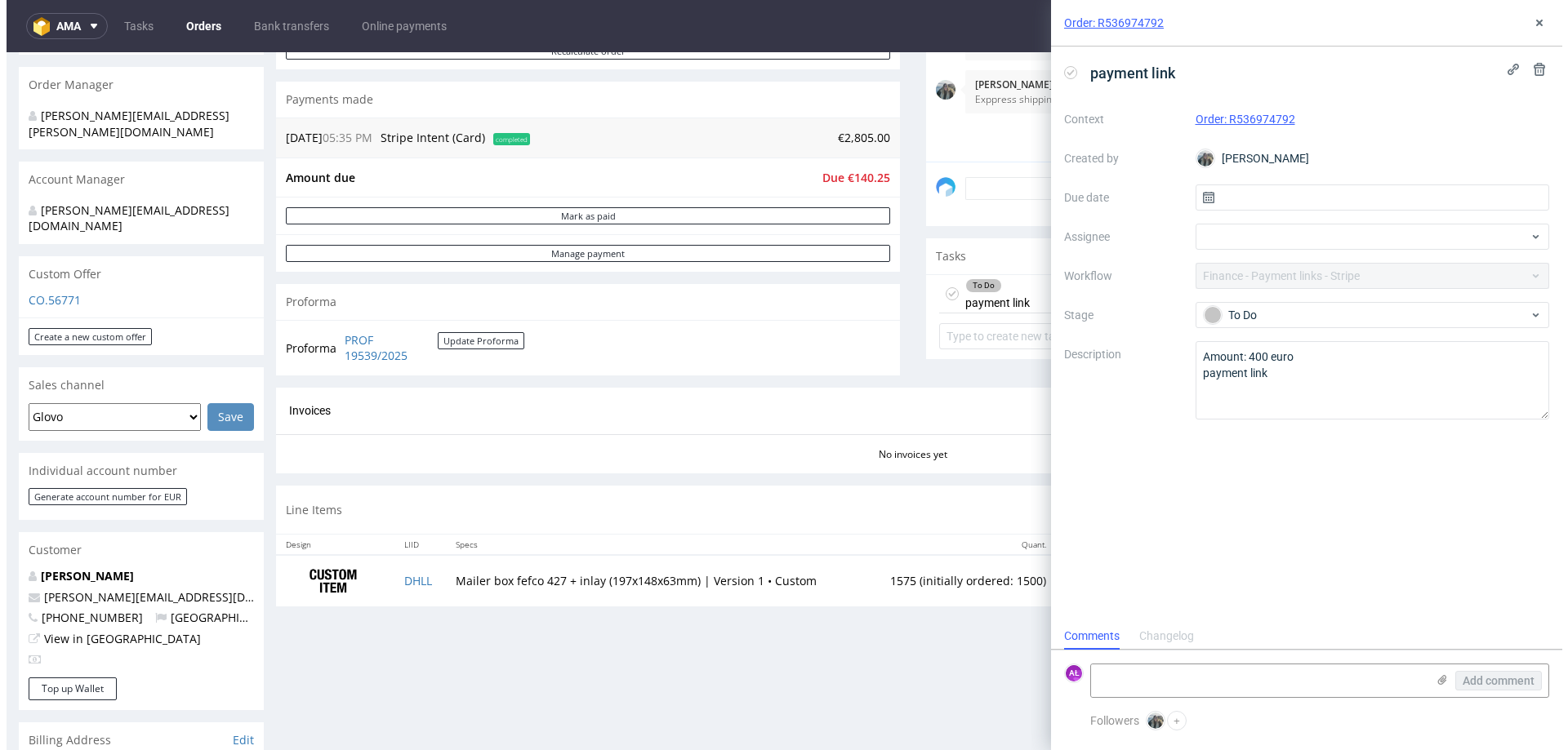
scroll to position [408, 0]
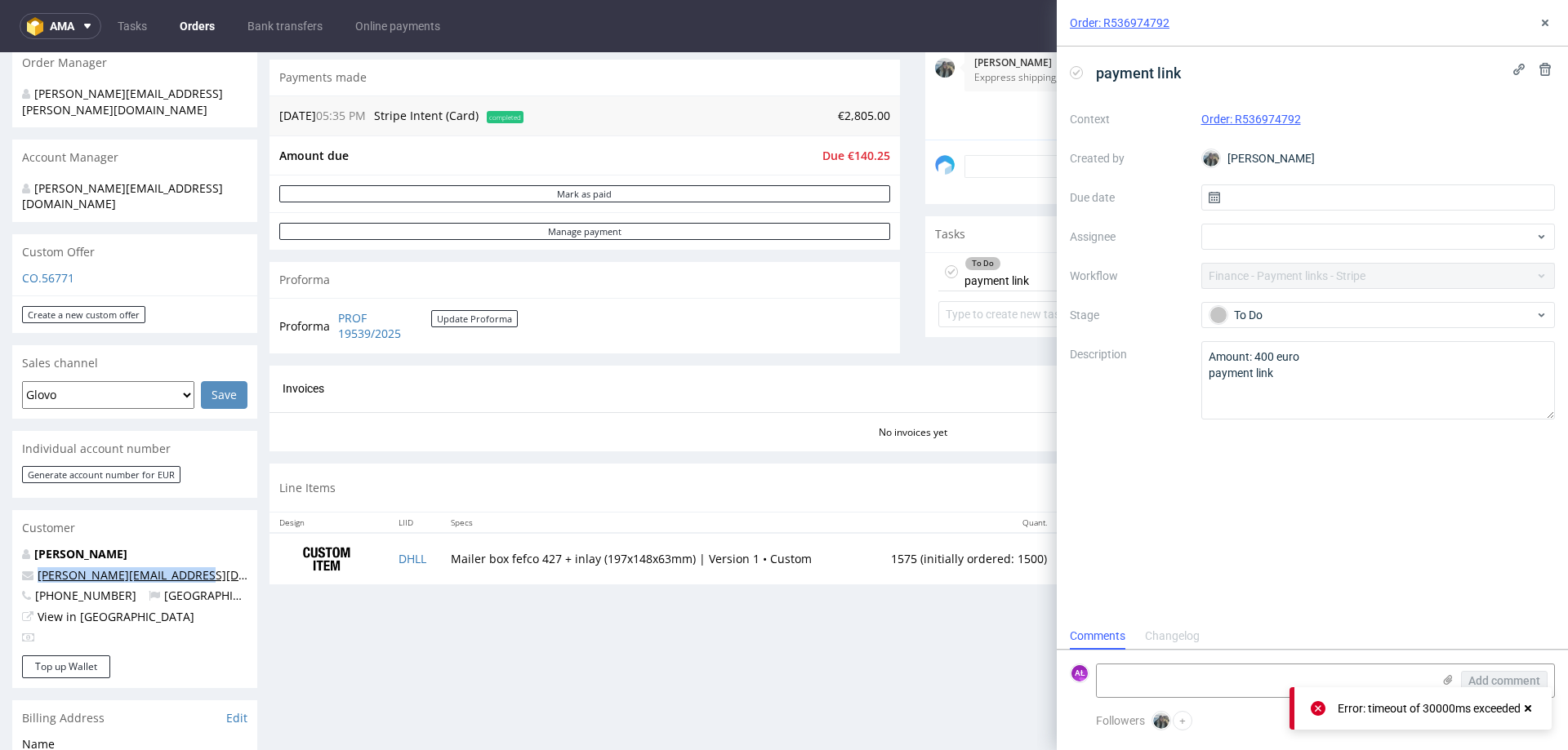
drag, startPoint x: 223, startPoint y: 543, endPoint x: 39, endPoint y: 545, distance: 184.0
click at [39, 567] on p "brendan@poachersdrinks.com" at bounding box center [134, 575] width 225 height 17
copy link "brendan@poachersdrinks.com"
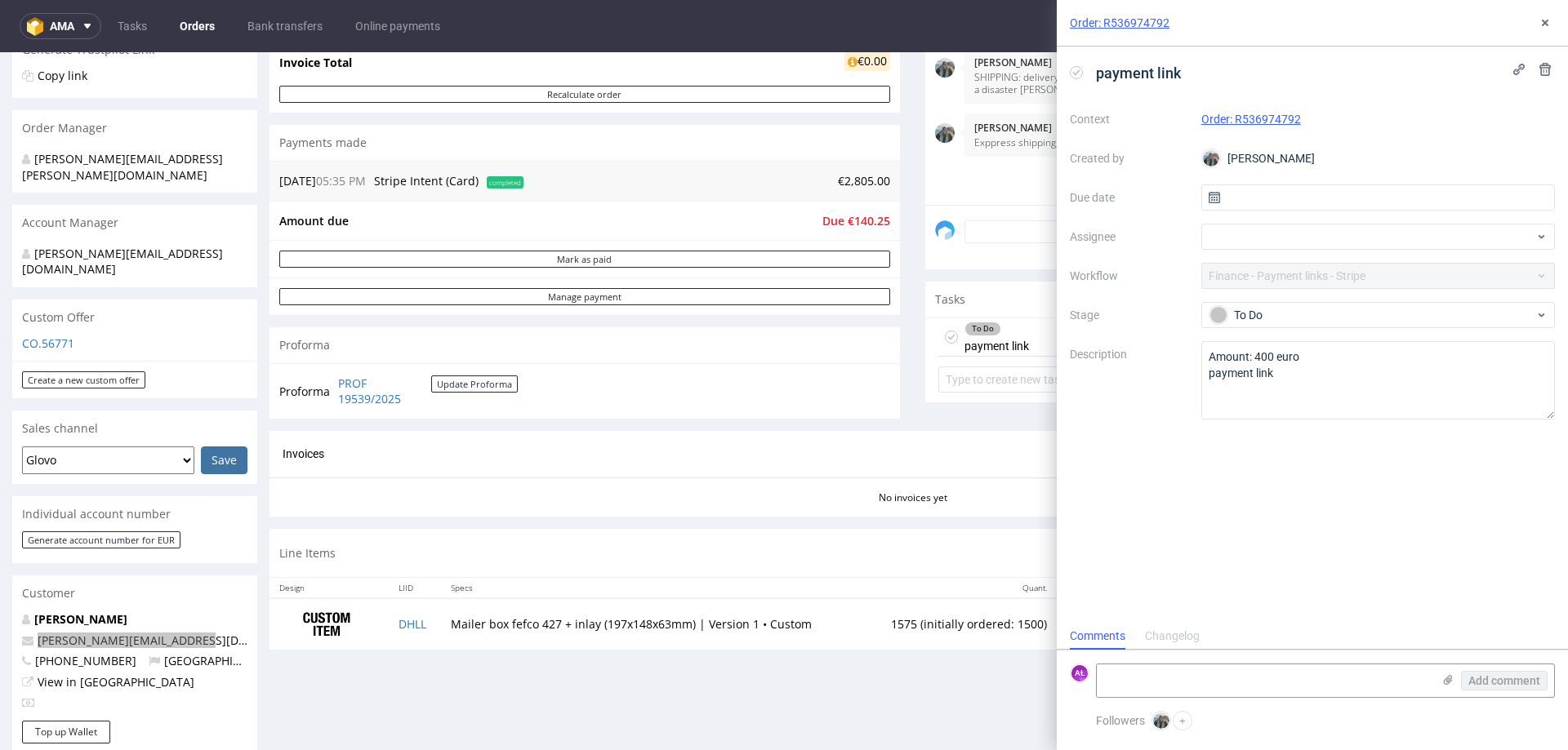
scroll to position [98, 0]
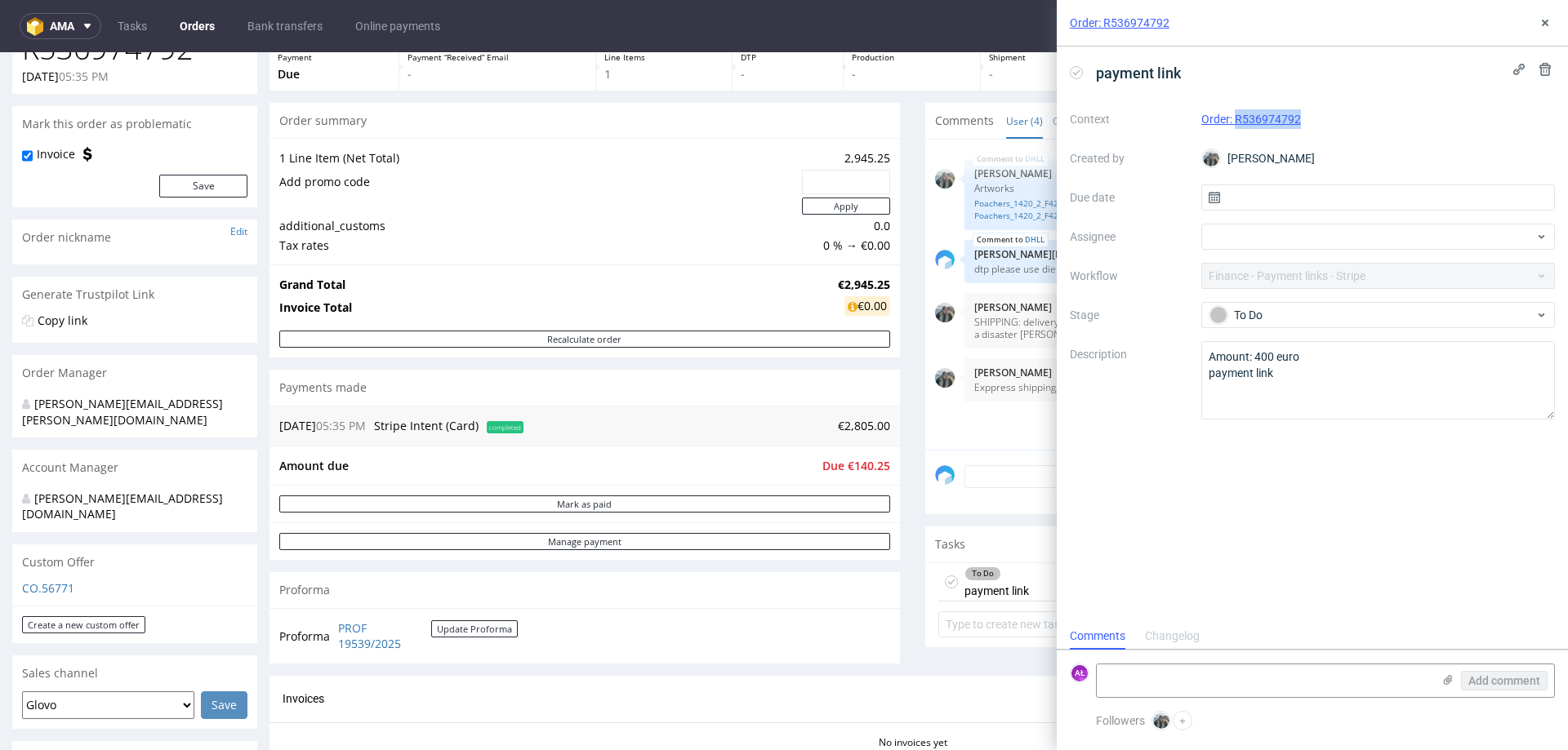
drag, startPoint x: 1275, startPoint y: 129, endPoint x: 1236, endPoint y: 127, distance: 39.1
click at [1236, 127] on div "Order: R536974792" at bounding box center [1379, 119] width 354 height 19
copy link "R536974792"
drag, startPoint x: 237, startPoint y: 478, endPoint x: 24, endPoint y: 478, distance: 213.0
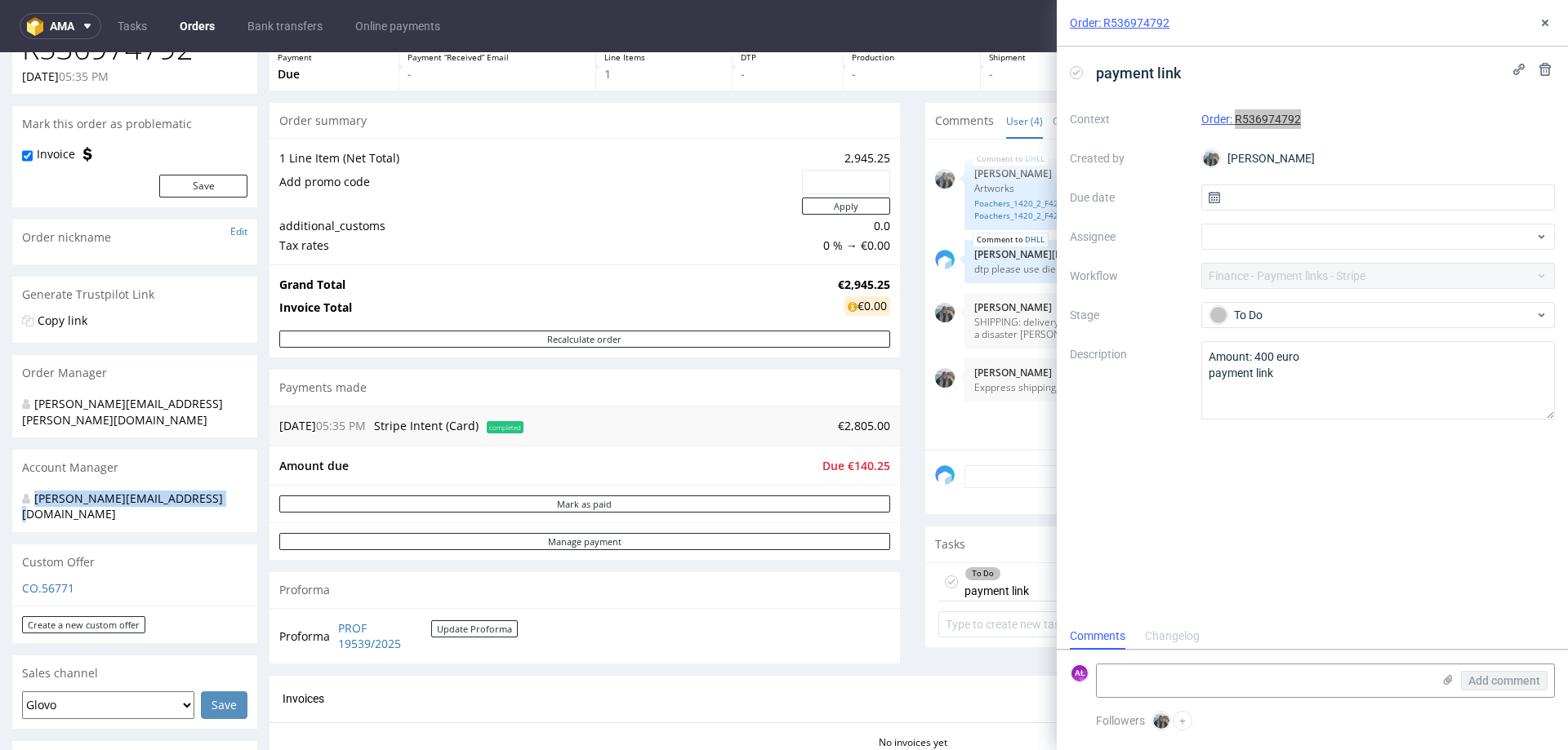
click at [30, 485] on div "magdalena.zeniuk@packhelp.com" at bounding box center [134, 508] width 245 height 47
copy div "magdalena.zeniuk@packhelp.com"
click at [1116, 679] on textarea at bounding box center [1265, 681] width 335 height 33
type textarea "sent"
click at [1493, 679] on span "Add comment" at bounding box center [1505, 681] width 72 height 11
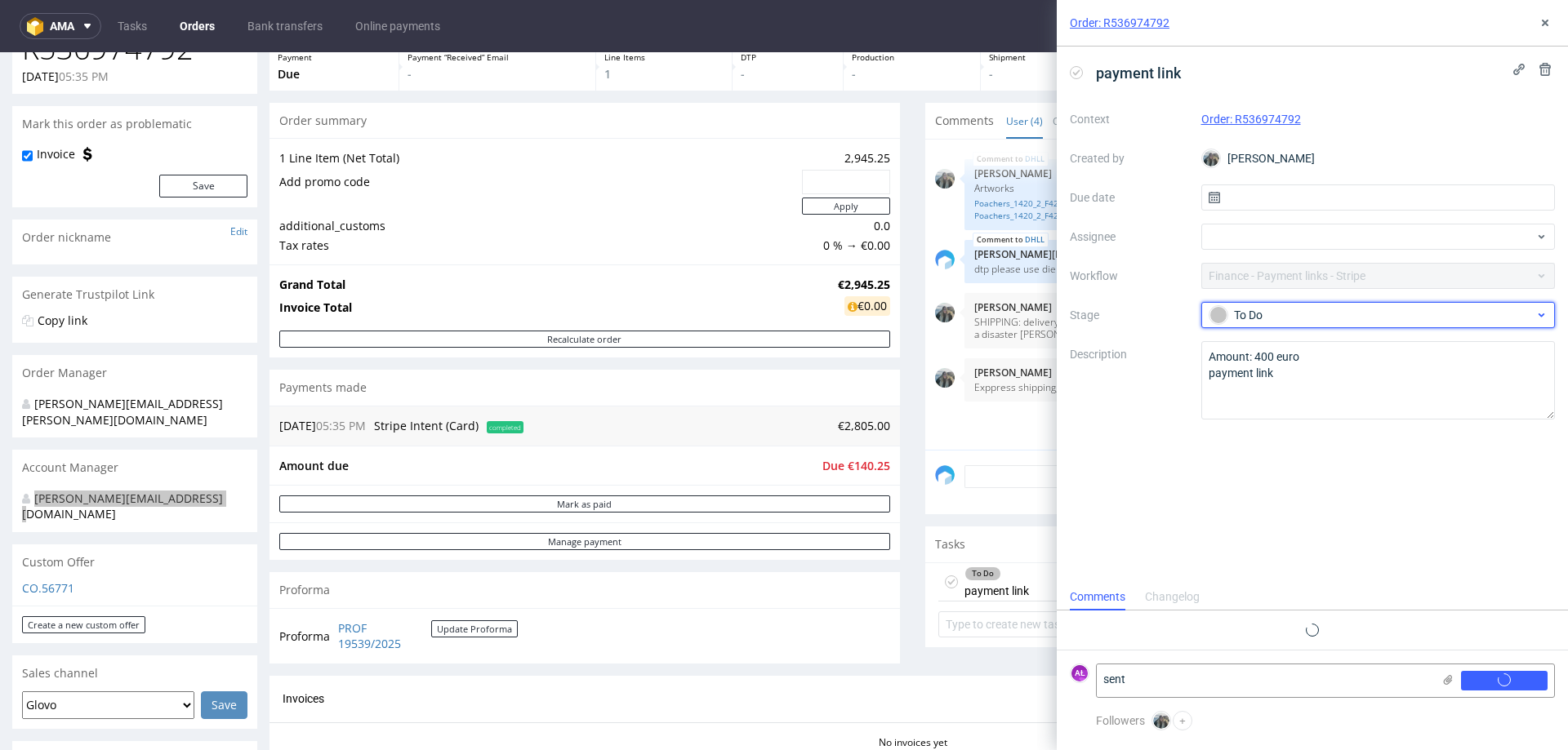
scroll to position [0, 0]
click at [1326, 313] on div "To Do" at bounding box center [1372, 315] width 326 height 18
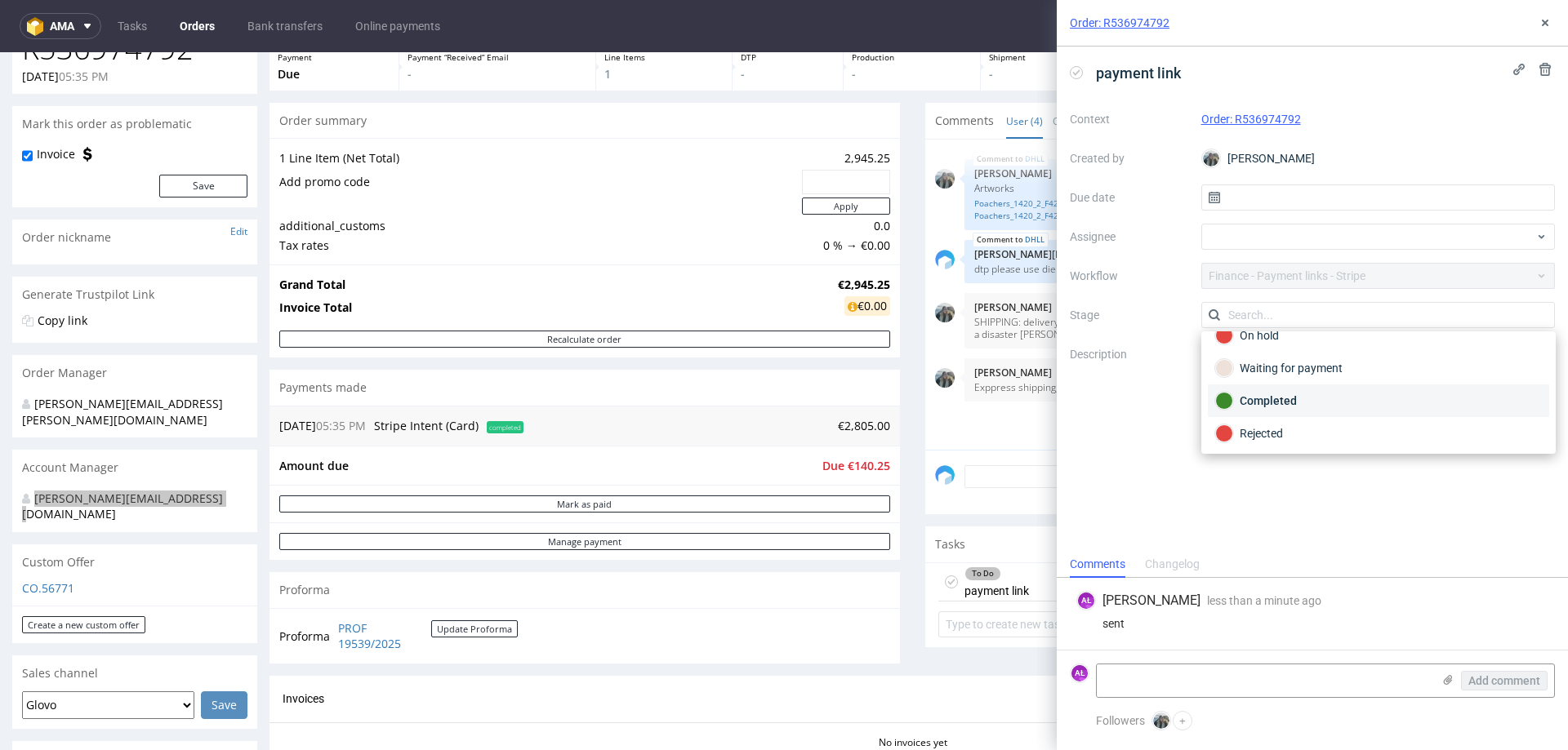
scroll to position [119, 0]
click at [1331, 369] on div "Waiting for payment" at bounding box center [1379, 366] width 326 height 18
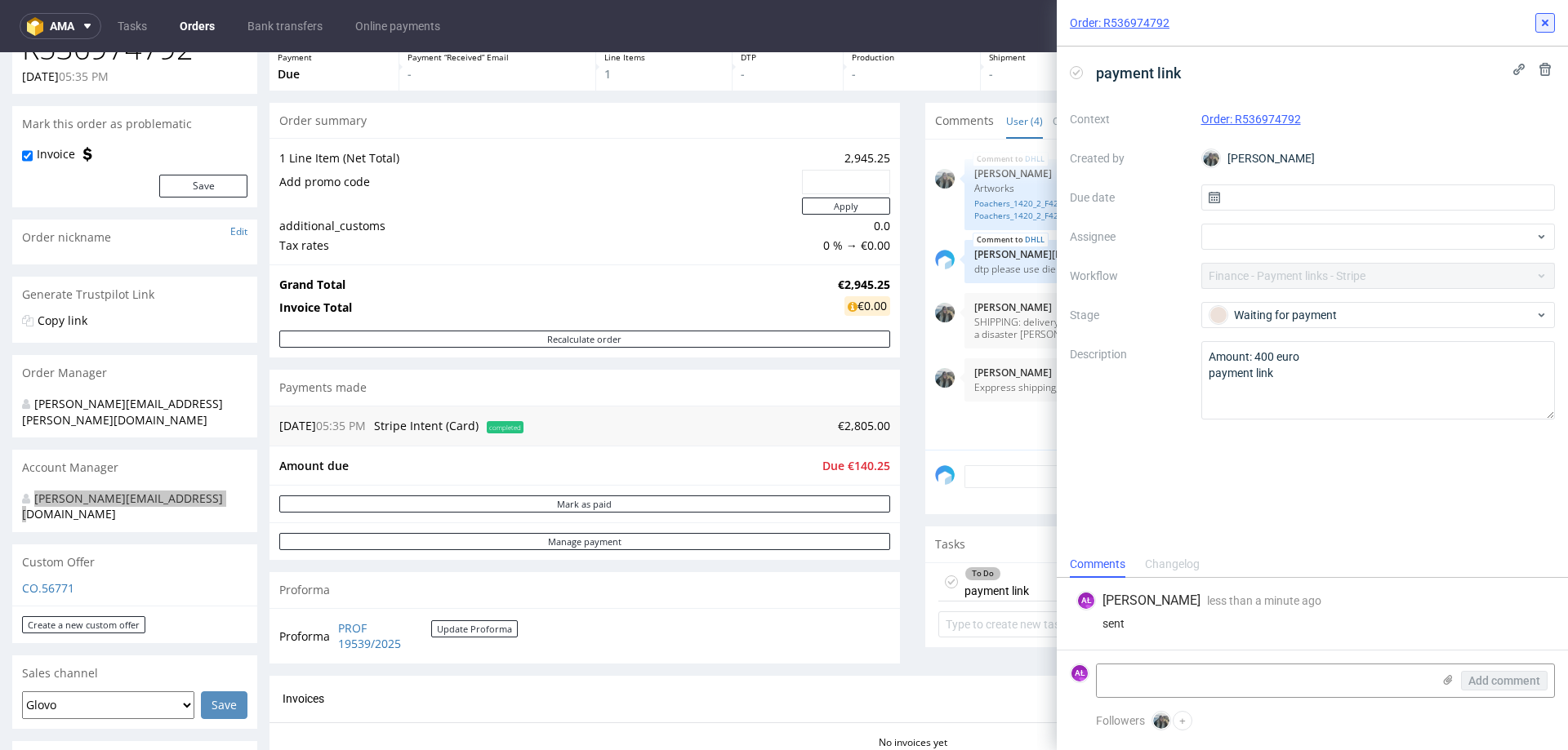
click at [1542, 24] on icon at bounding box center [1545, 23] width 13 height 13
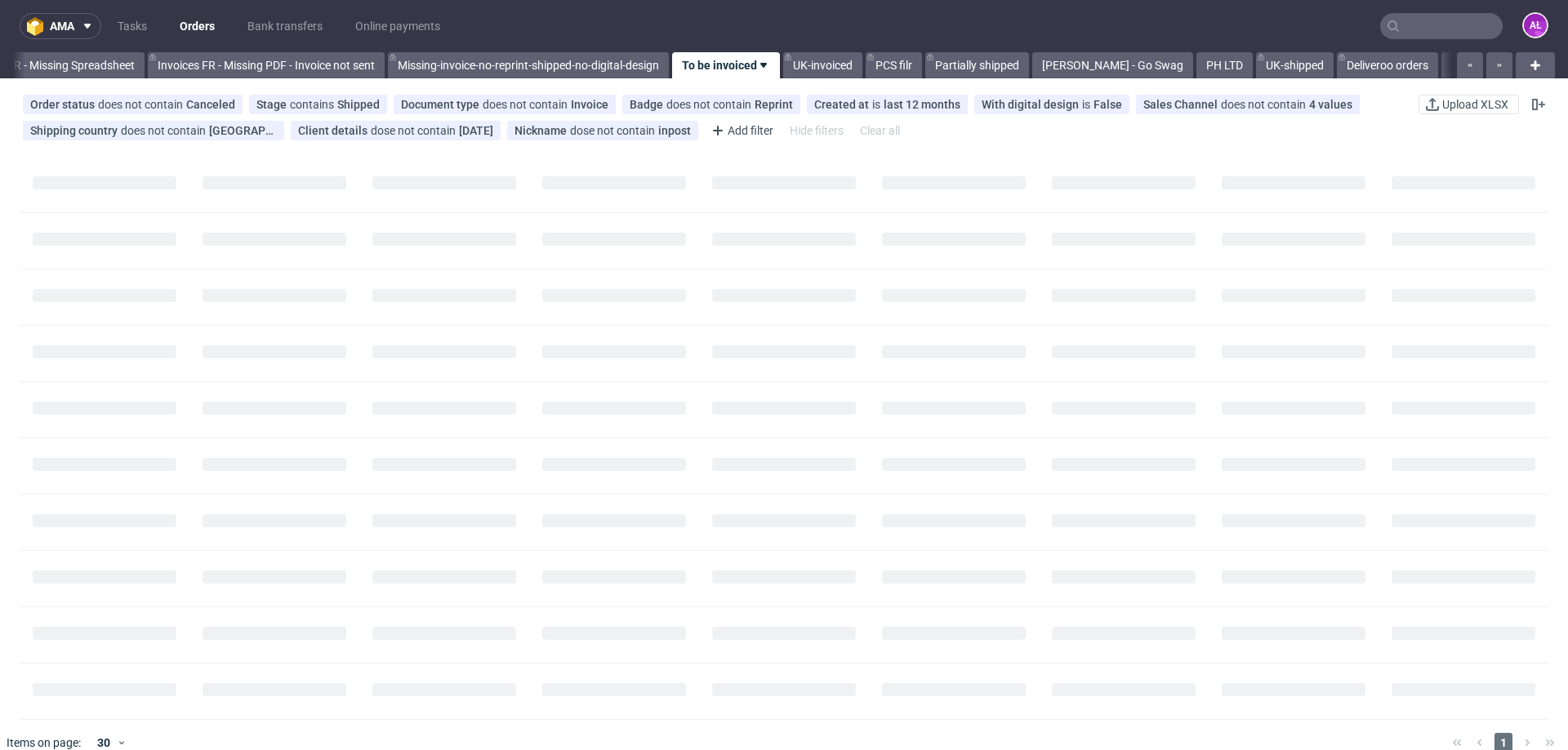
scroll to position [0, 2649]
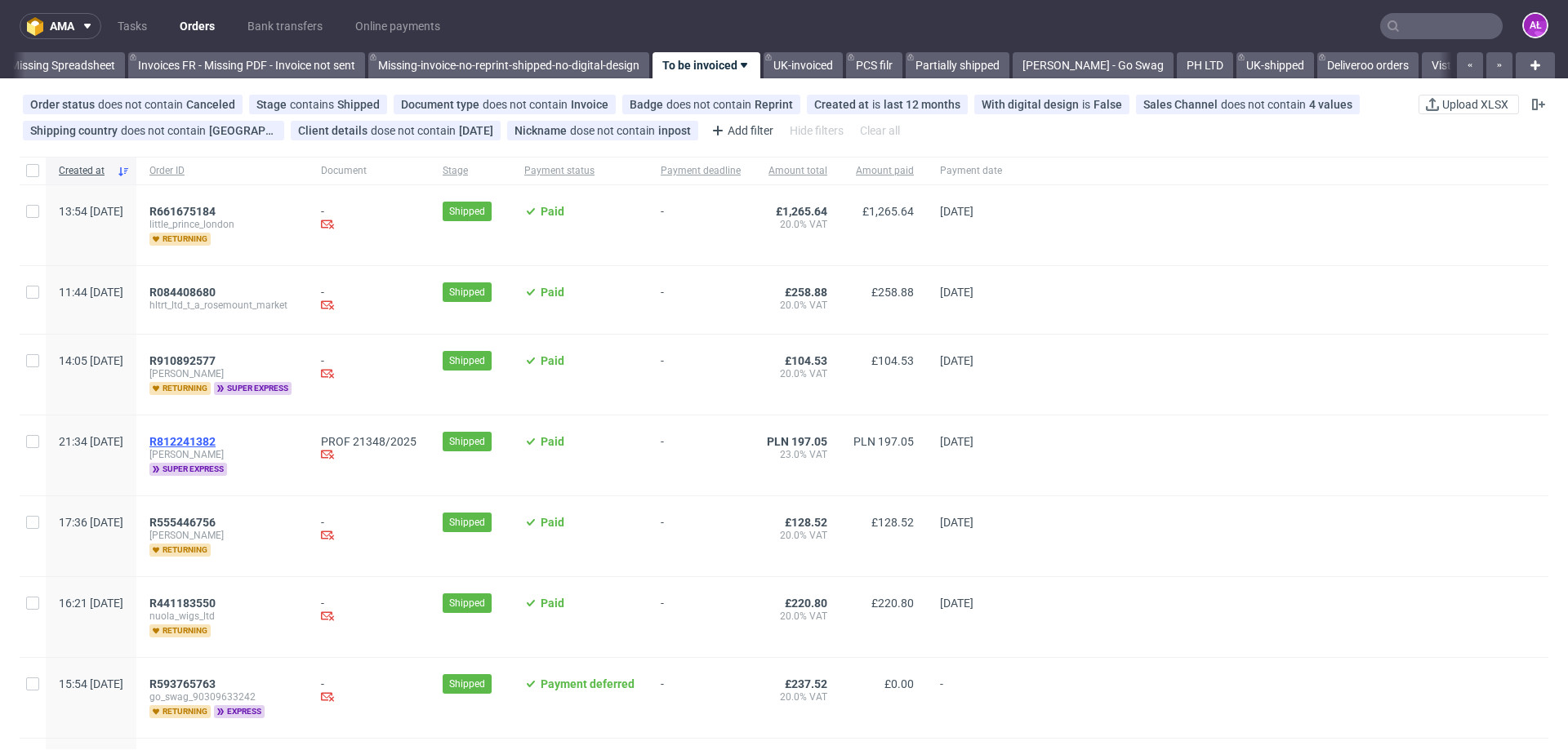
click at [215, 446] on span "R812241382" at bounding box center [183, 441] width 66 height 13
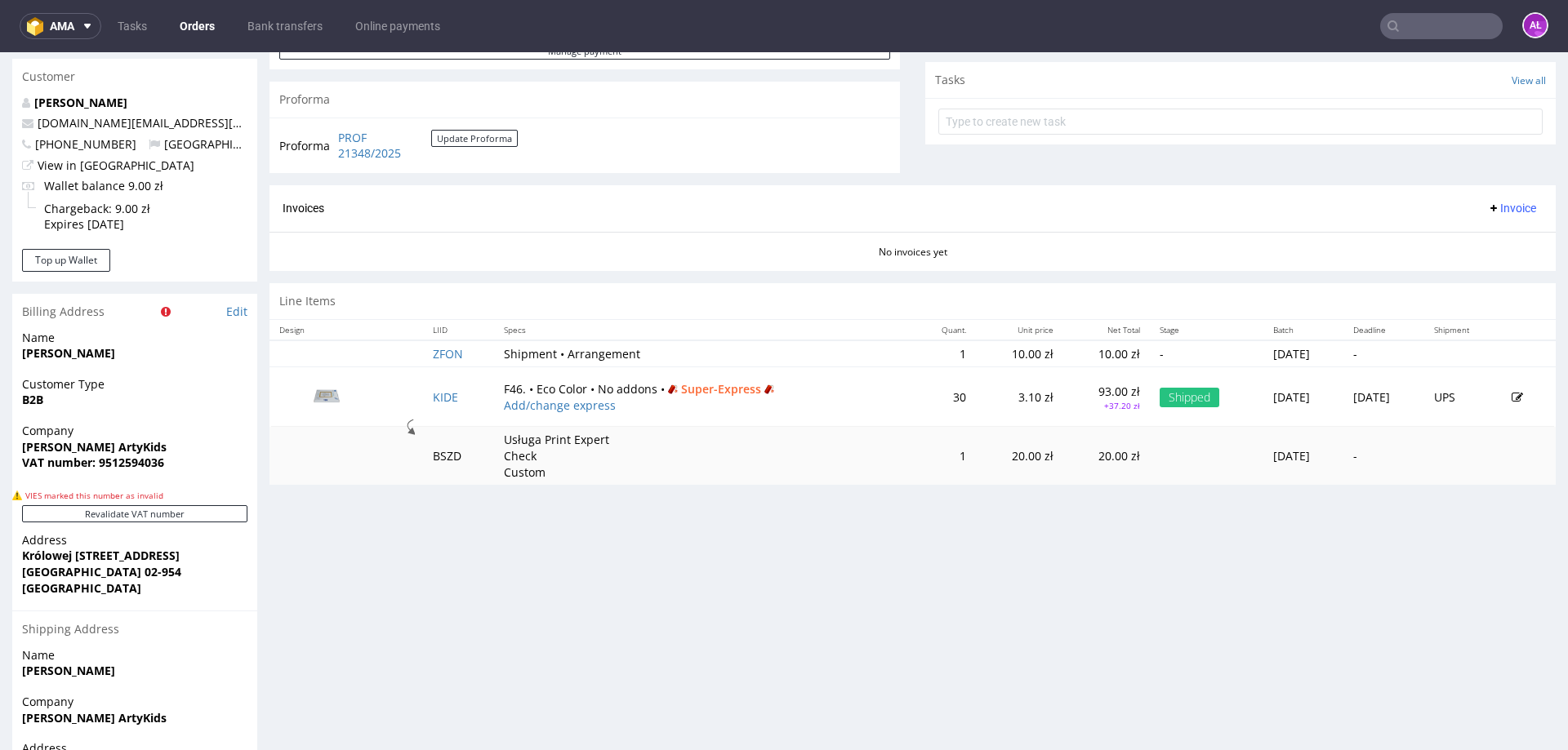
scroll to position [620, 0]
click at [1487, 208] on span "Invoice" at bounding box center [1511, 209] width 49 height 13
click at [1490, 251] on span "Generate" at bounding box center [1487, 244] width 79 height 17
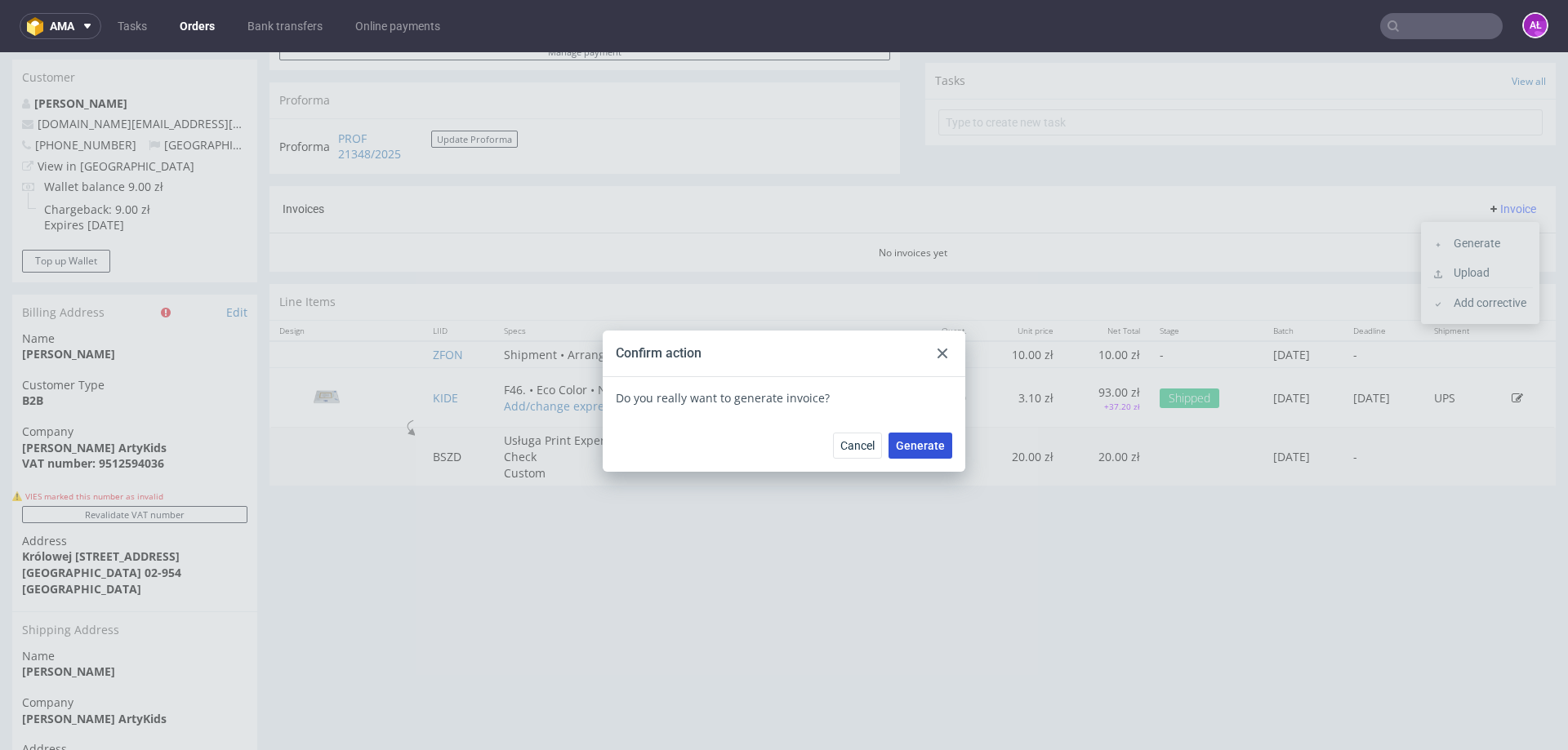
click at [918, 446] on span "Generate" at bounding box center [920, 446] width 49 height 11
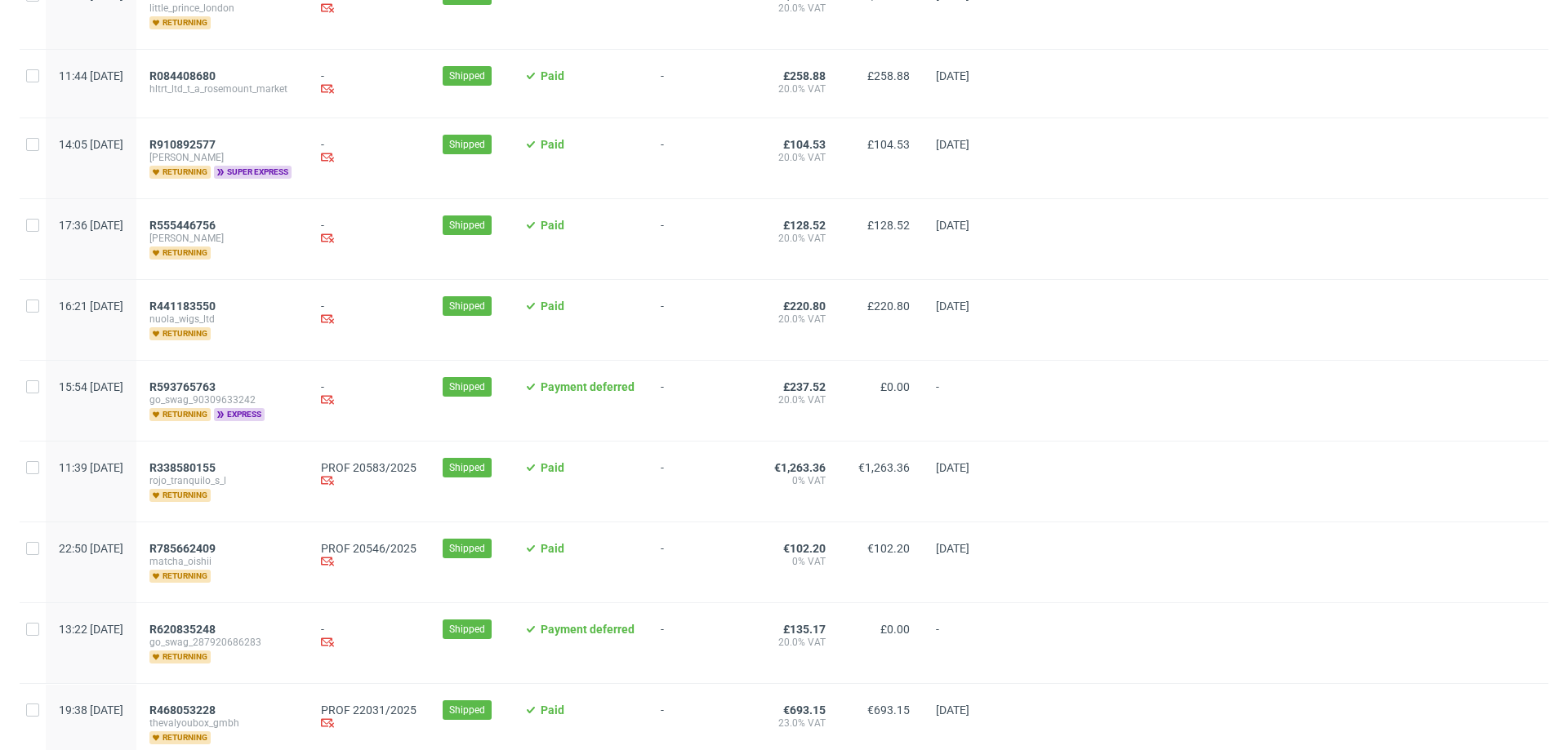
scroll to position [572, 0]
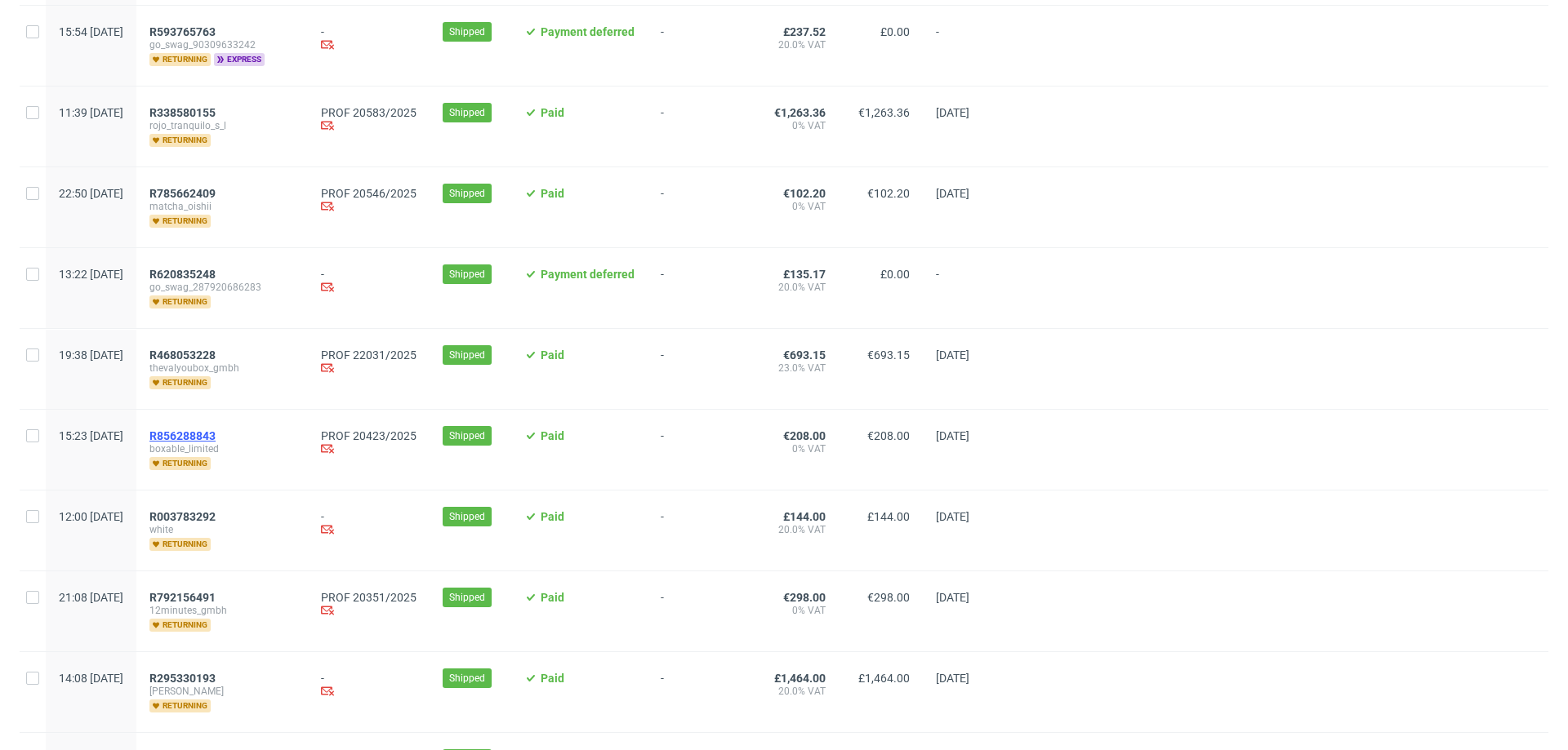
click at [215, 430] on span "R856288843" at bounding box center [183, 436] width 66 height 13
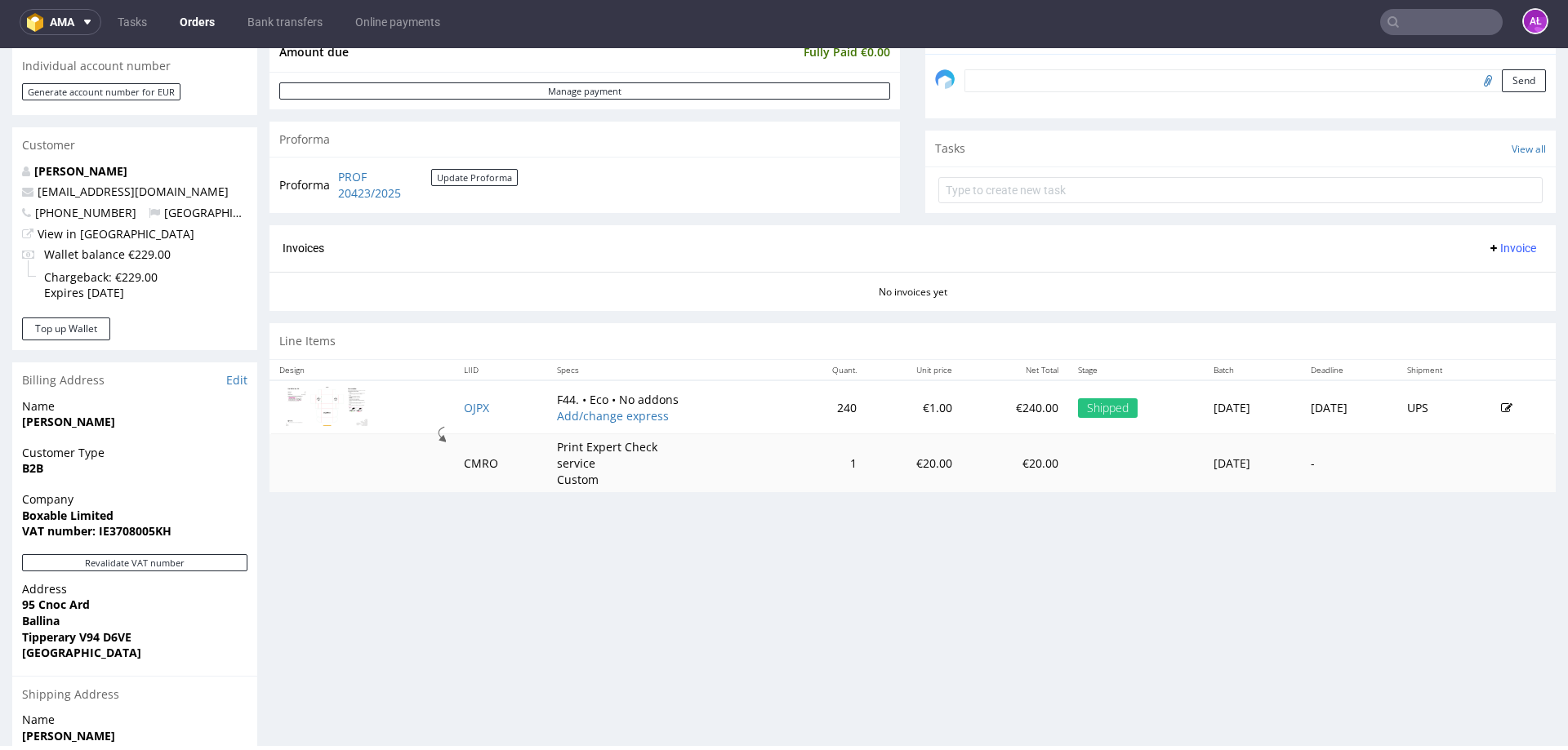
scroll to position [653, 0]
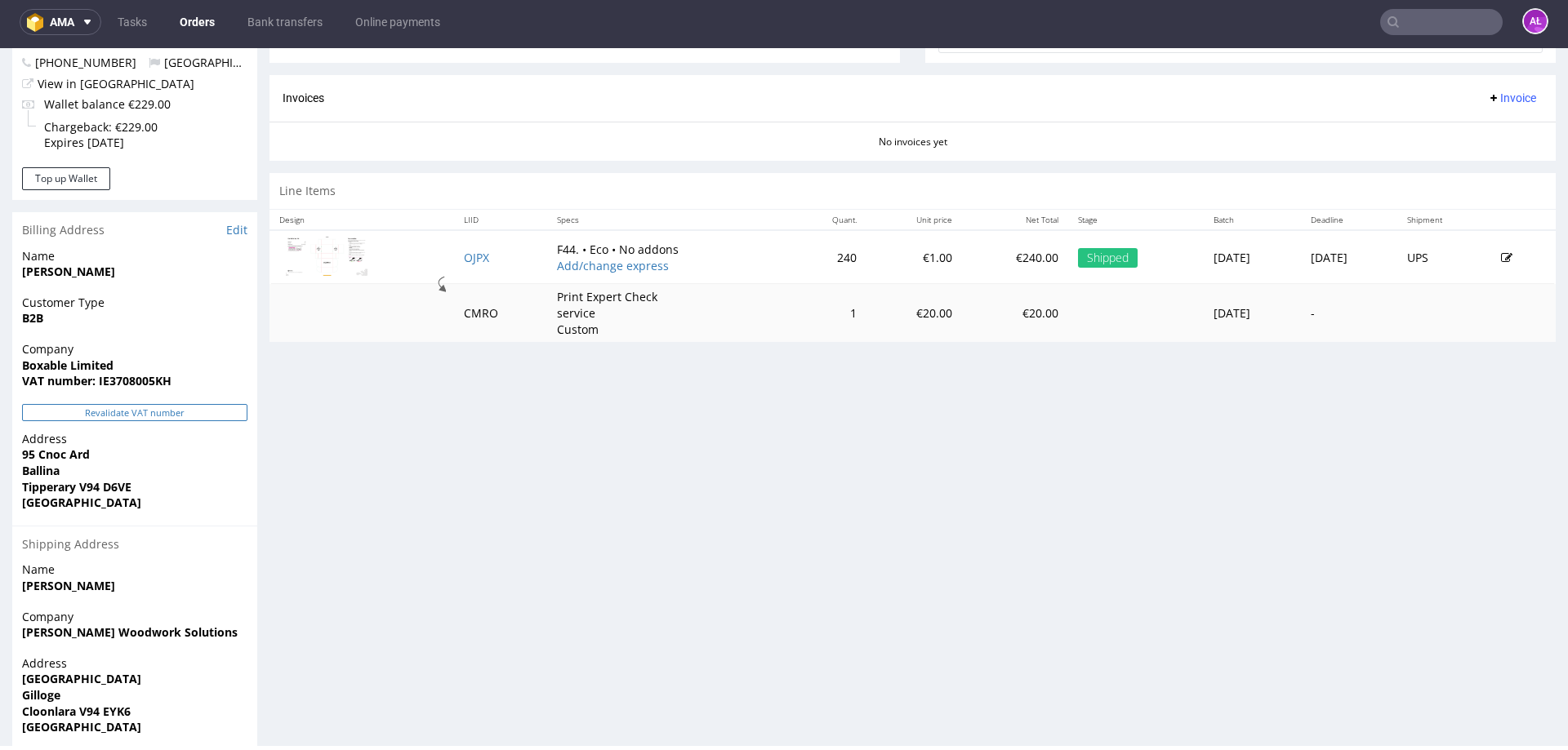
click at [225, 405] on button "Revalidate VAT number" at bounding box center [134, 413] width 225 height 17
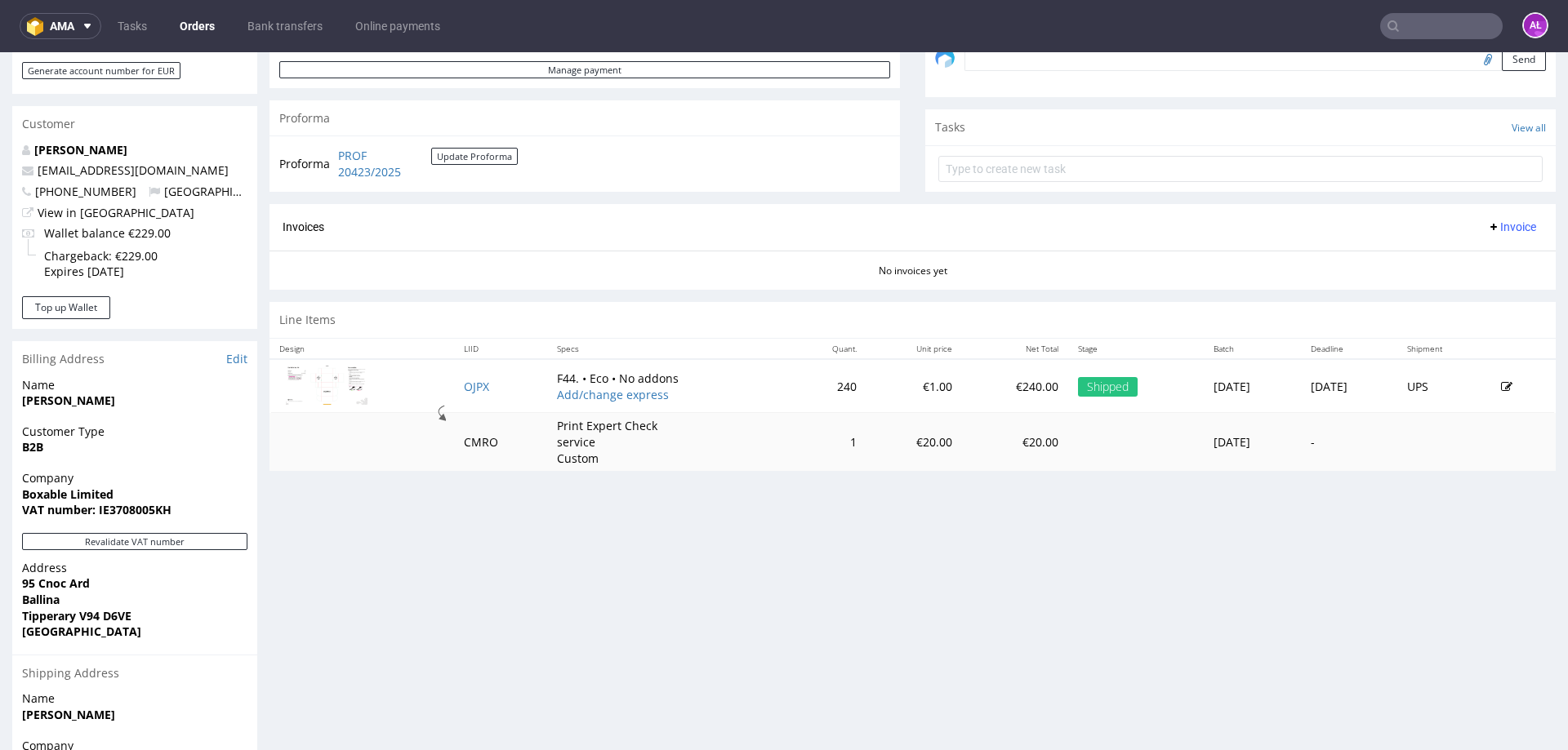
scroll to position [653, 0]
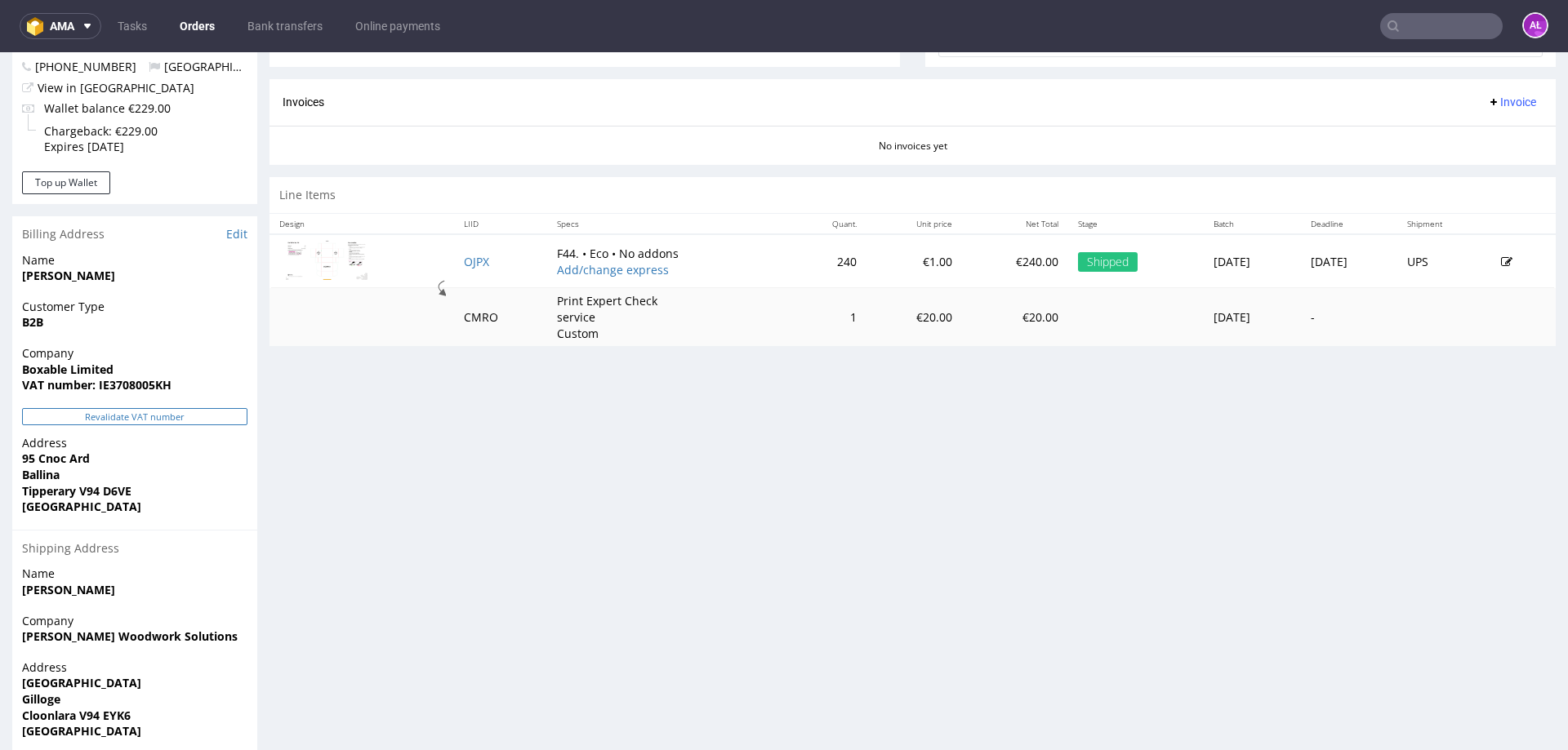
click at [239, 420] on button "Revalidate VAT number" at bounding box center [134, 416] width 225 height 17
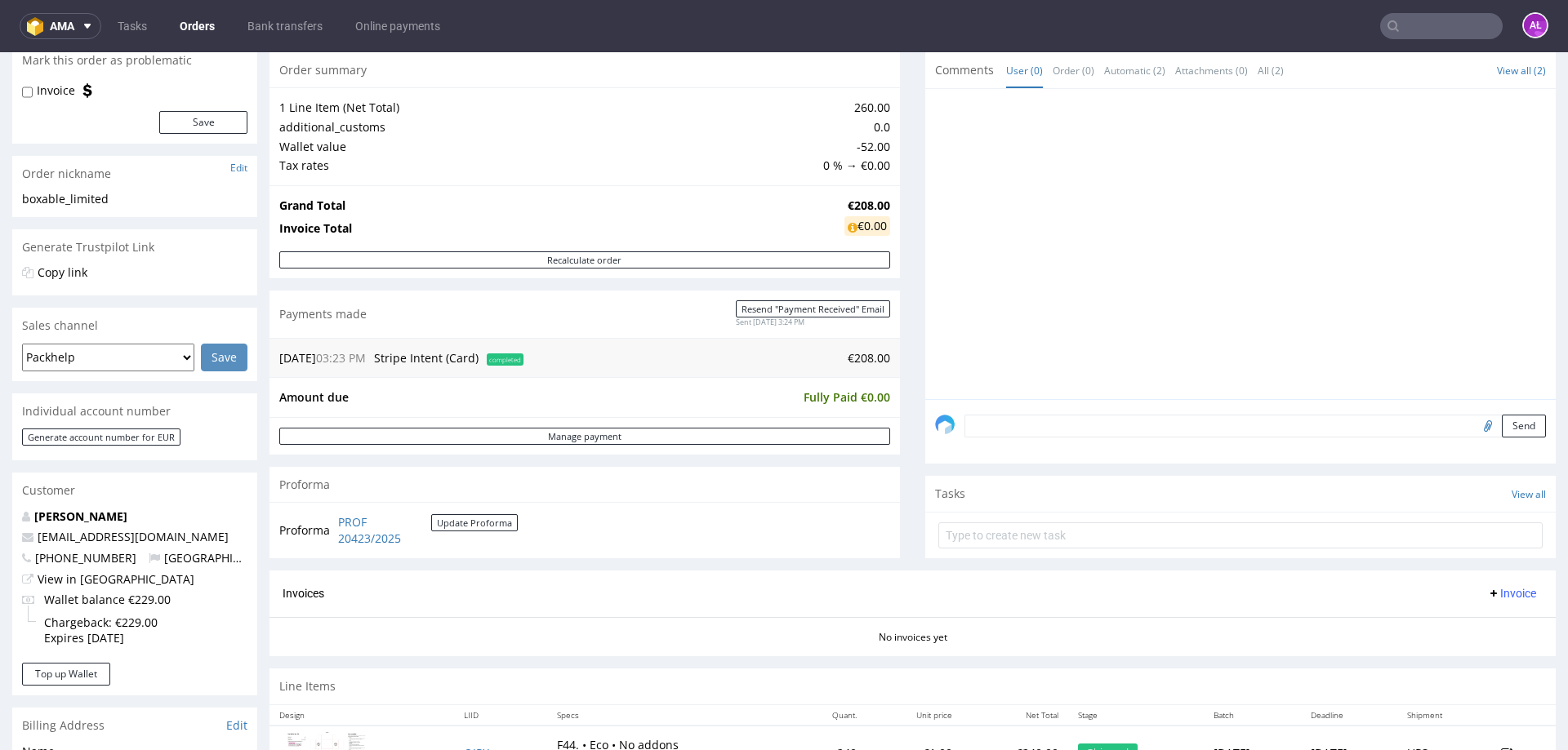
scroll to position [0, 0]
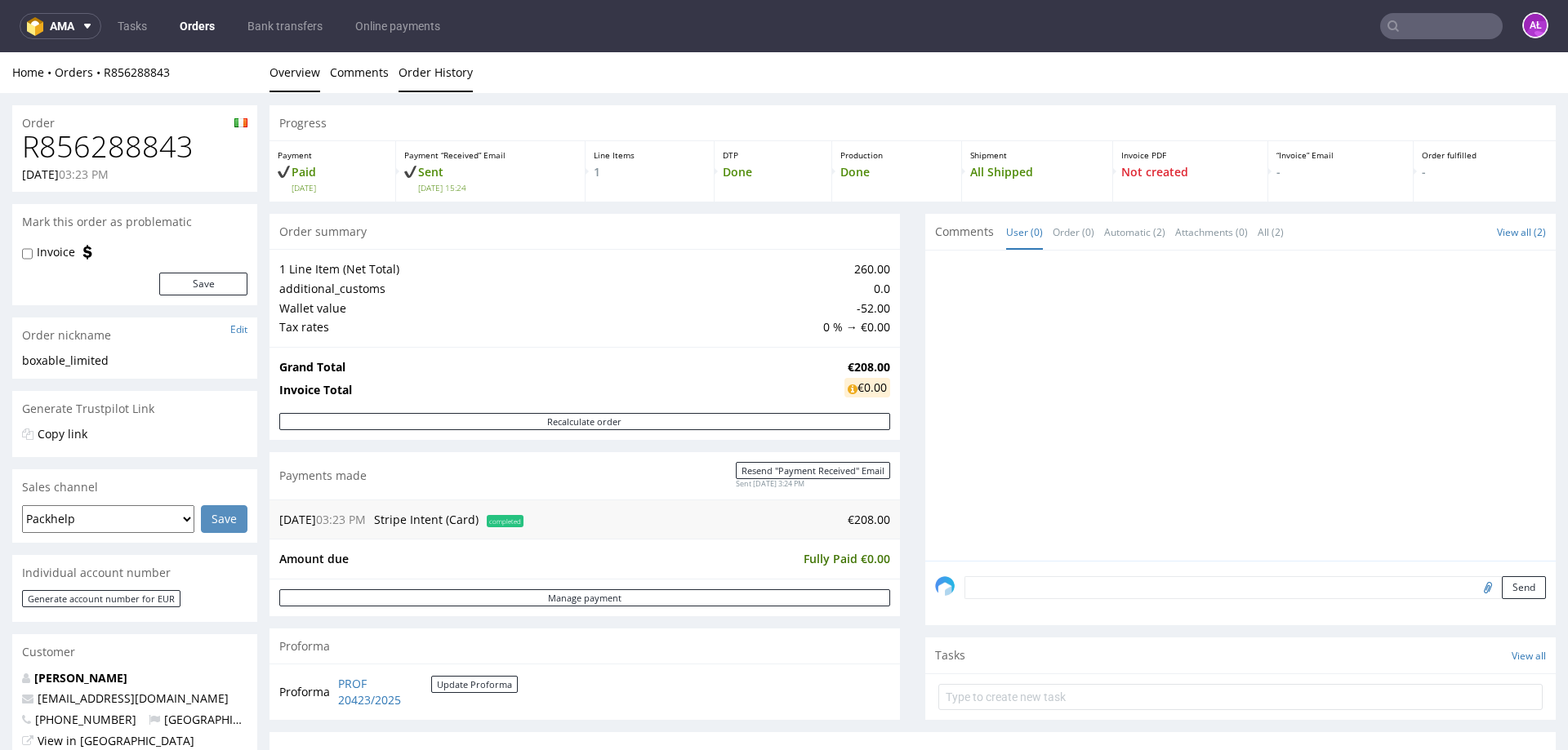
click at [425, 73] on link "Order History" at bounding box center [435, 73] width 74 height 40
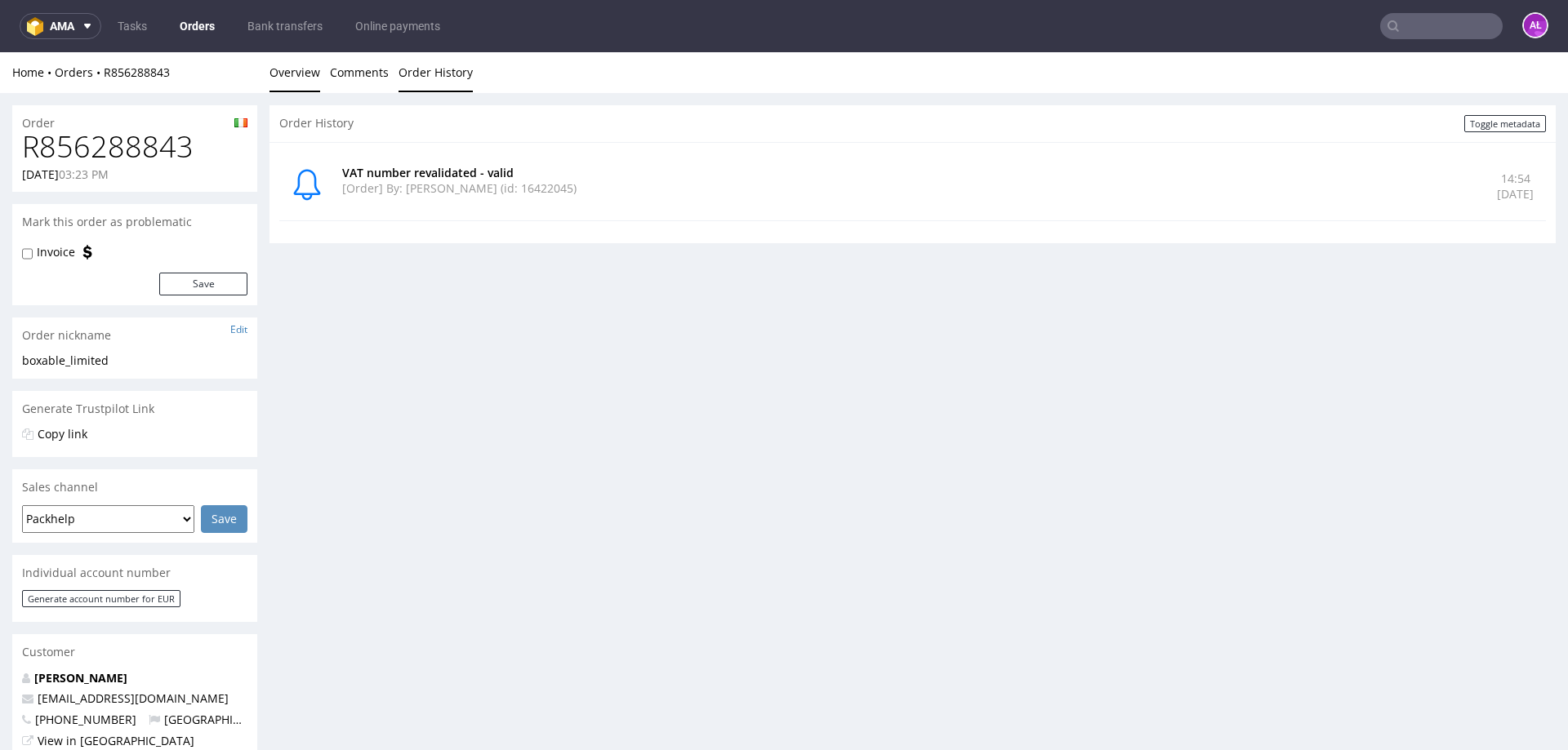
click at [311, 76] on link "Overview" at bounding box center [294, 73] width 51 height 40
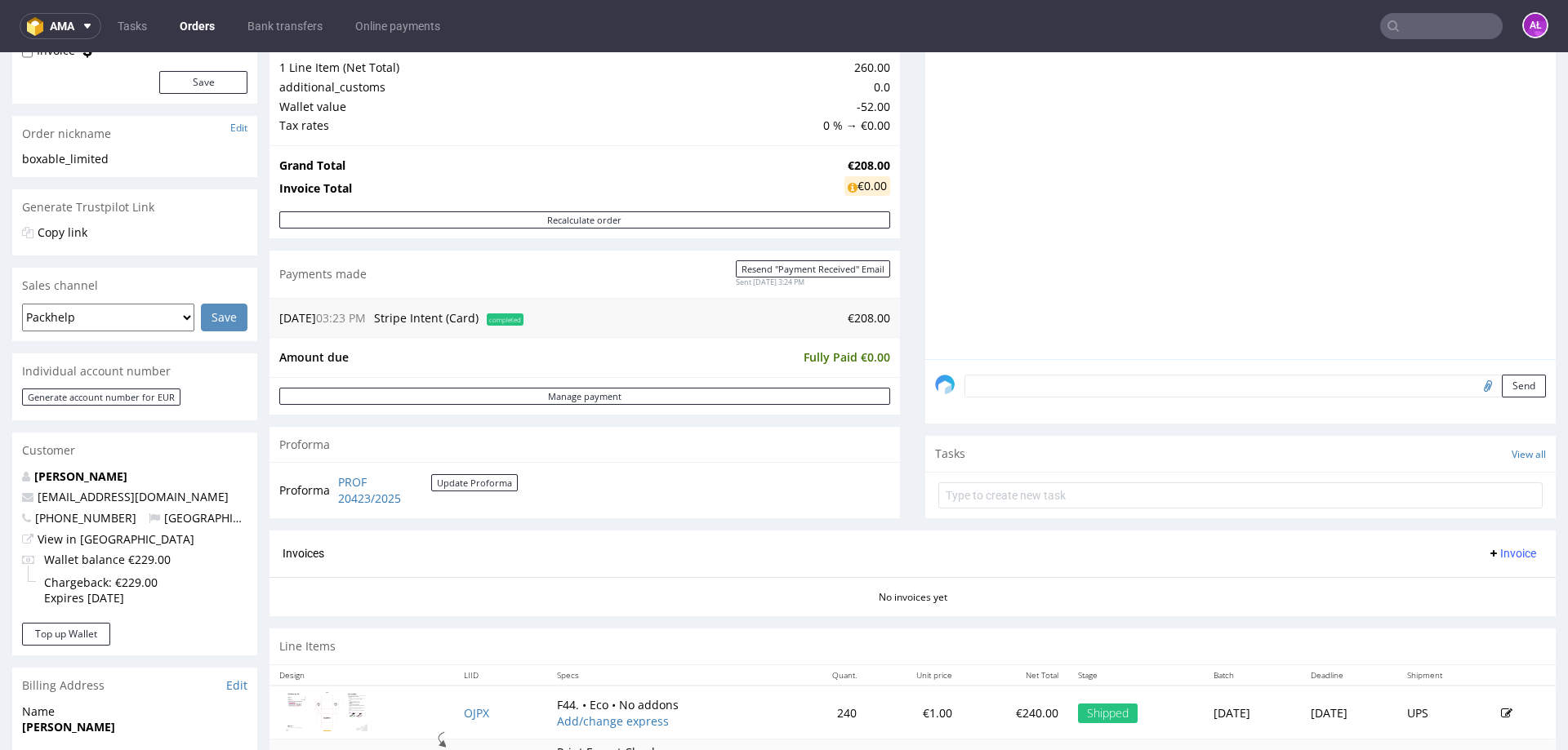
scroll to position [490, 0]
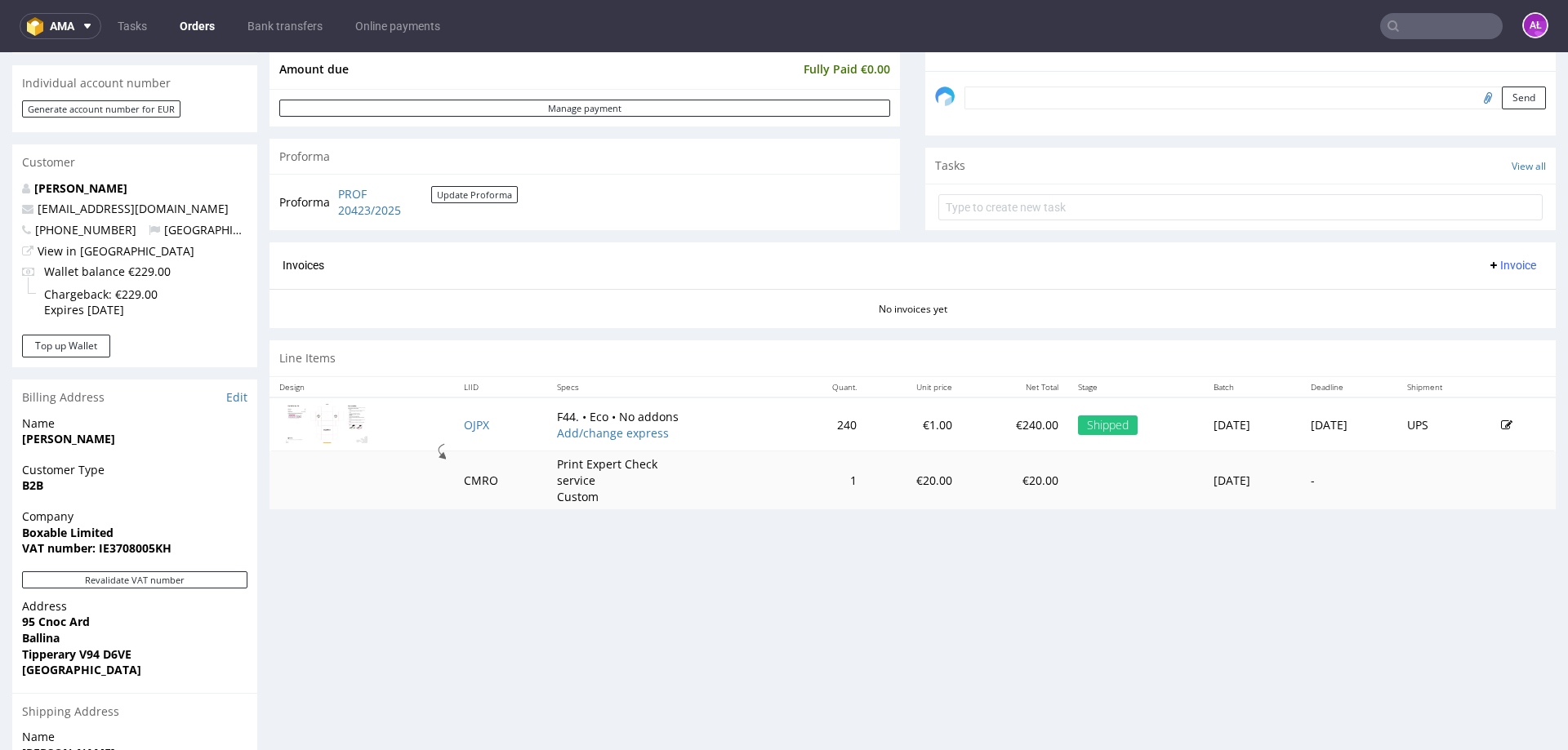
click at [1500, 259] on span "Invoice" at bounding box center [1511, 266] width 49 height 13
click at [1498, 296] on span "Generate" at bounding box center [1487, 300] width 79 height 17
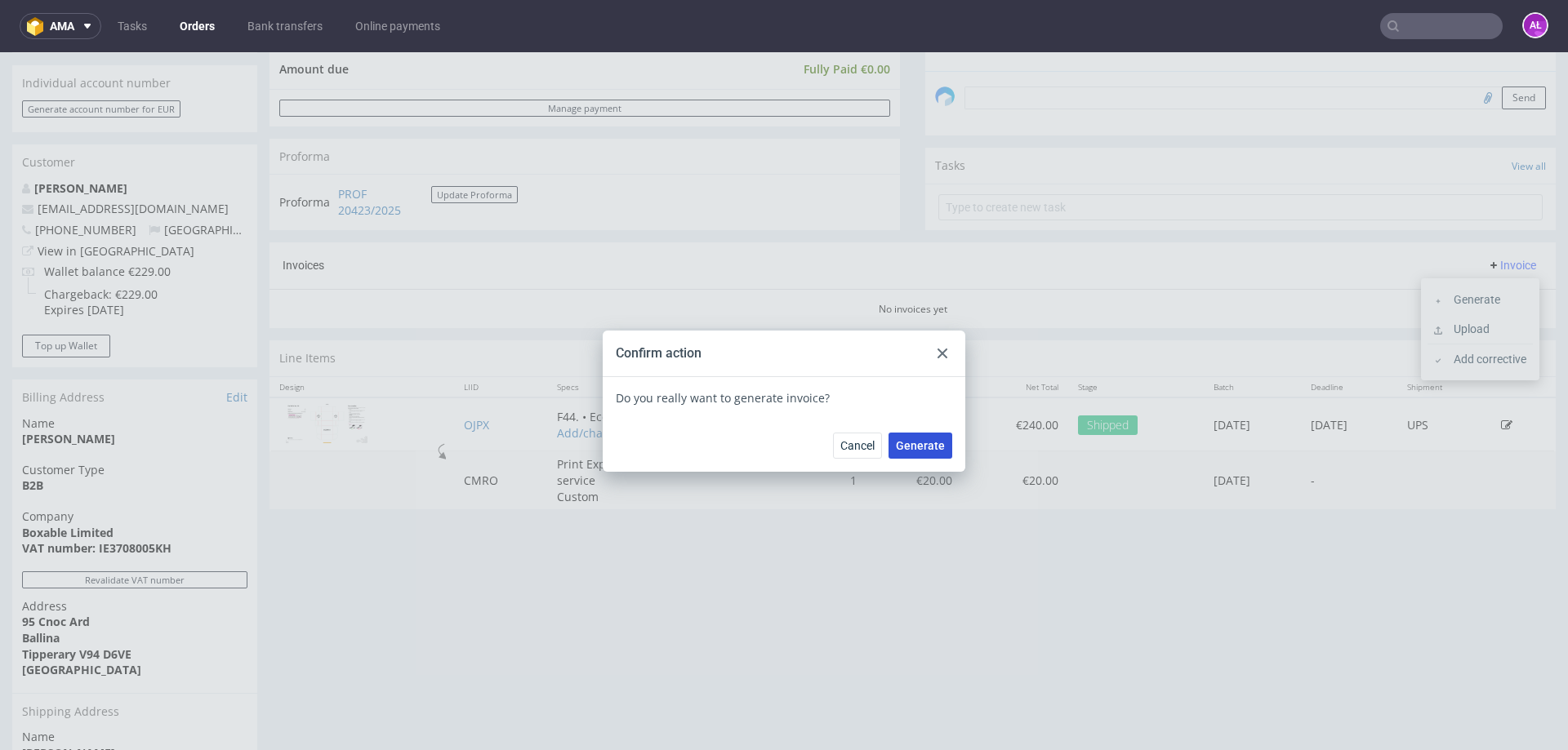
click at [933, 440] on span "Generate" at bounding box center [920, 446] width 49 height 11
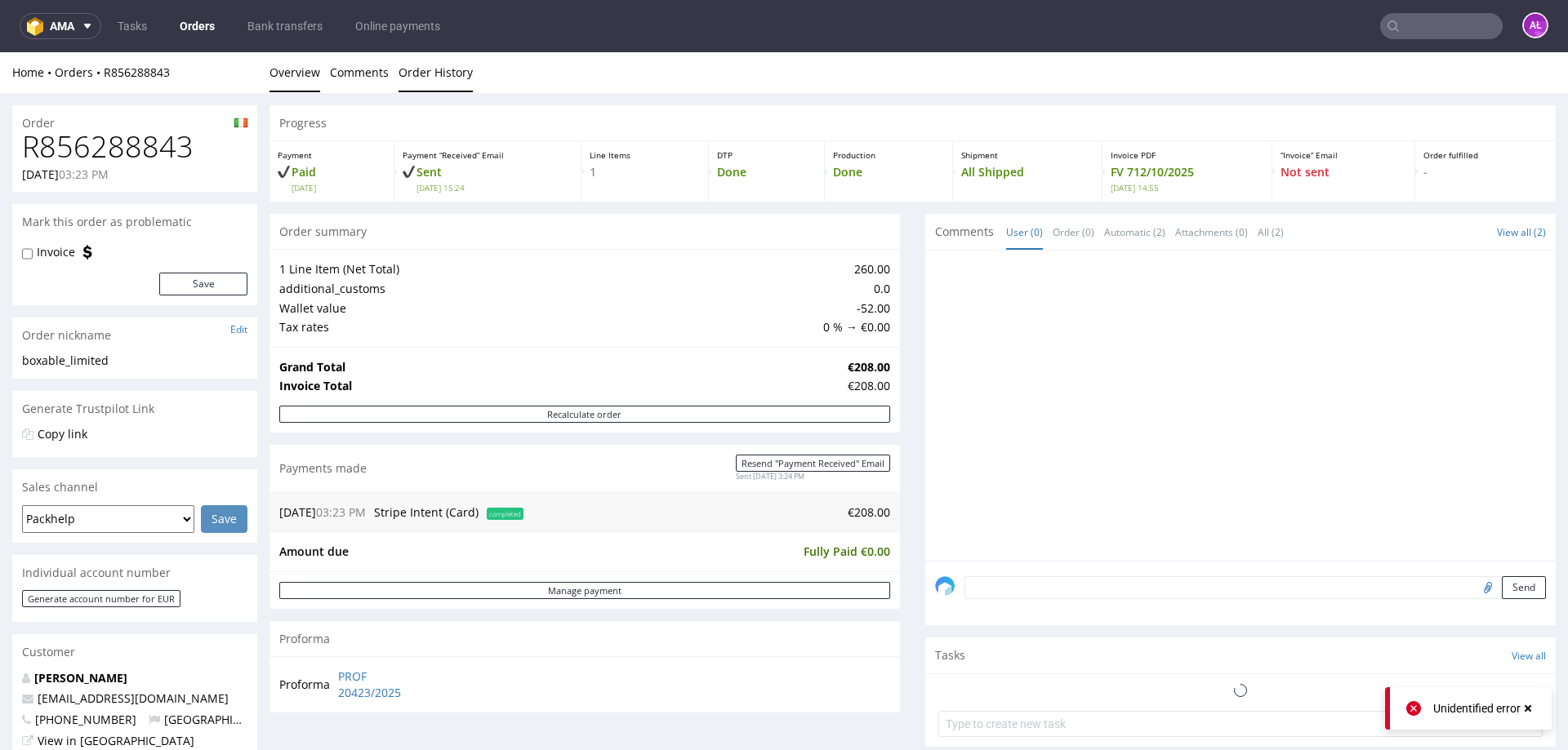
drag, startPoint x: 425, startPoint y: 77, endPoint x: 372, endPoint y: 76, distance: 53.0
click at [423, 77] on link "Order History" at bounding box center [435, 73] width 74 height 40
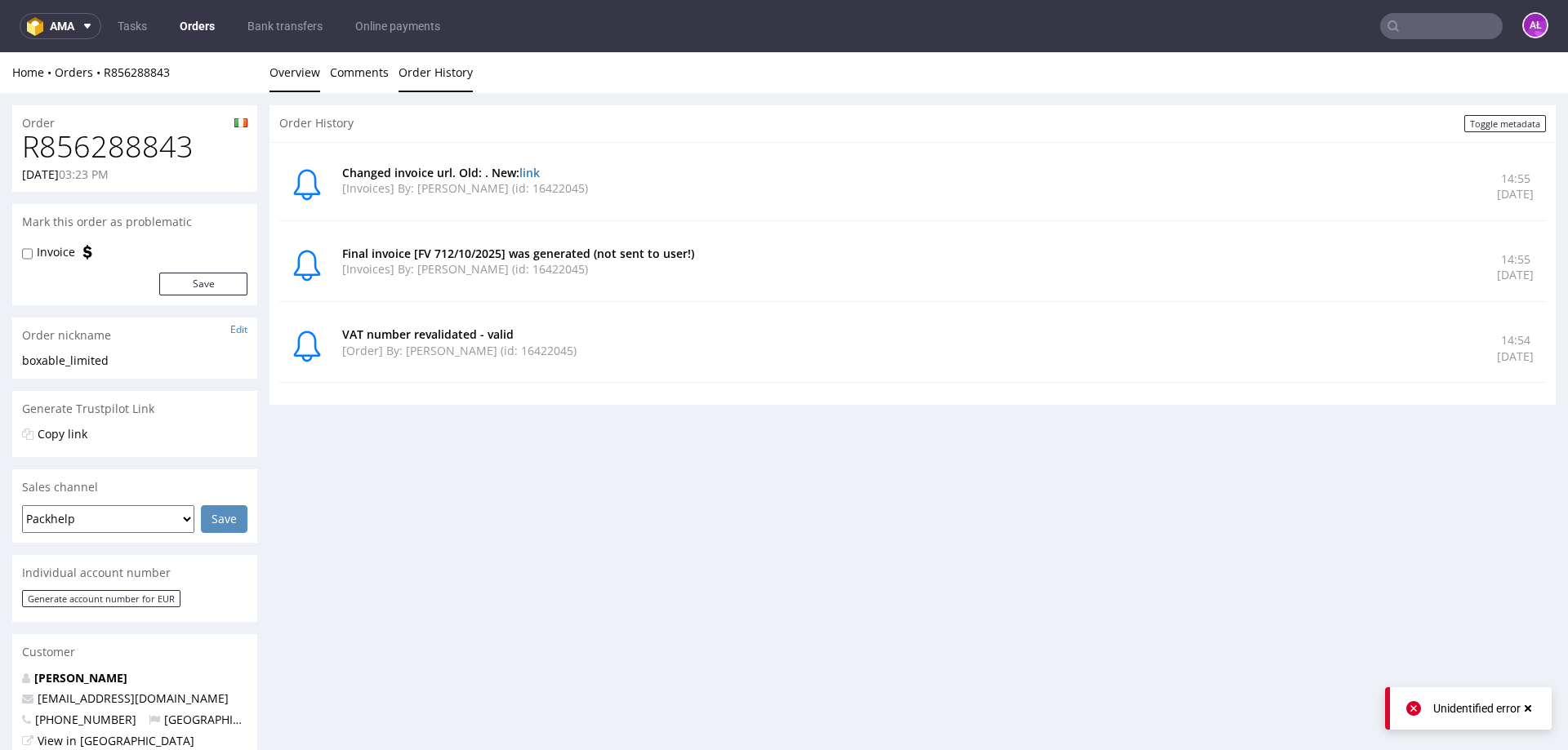
click at [296, 69] on link "Overview" at bounding box center [294, 73] width 51 height 40
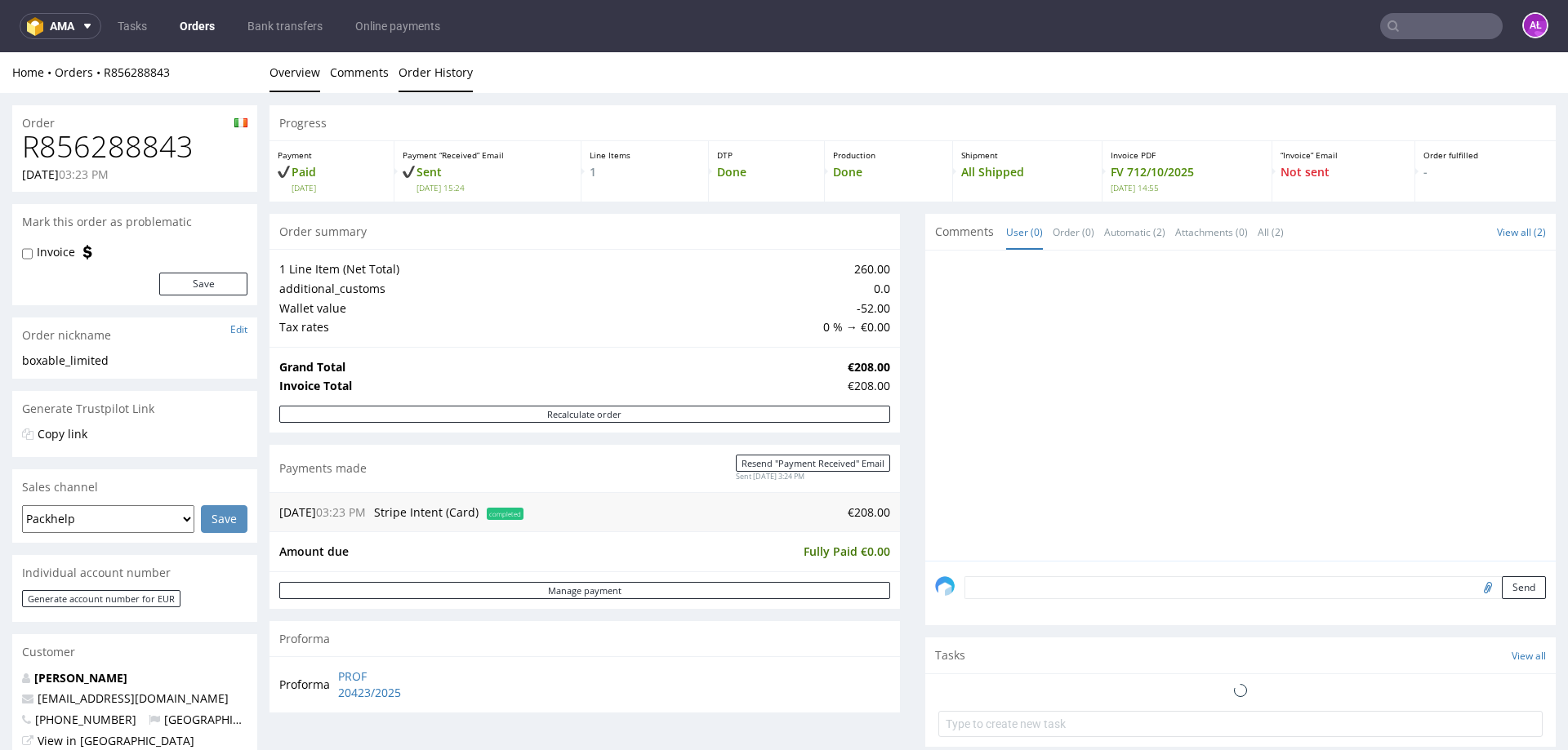
click at [437, 71] on link "Order History" at bounding box center [435, 73] width 74 height 40
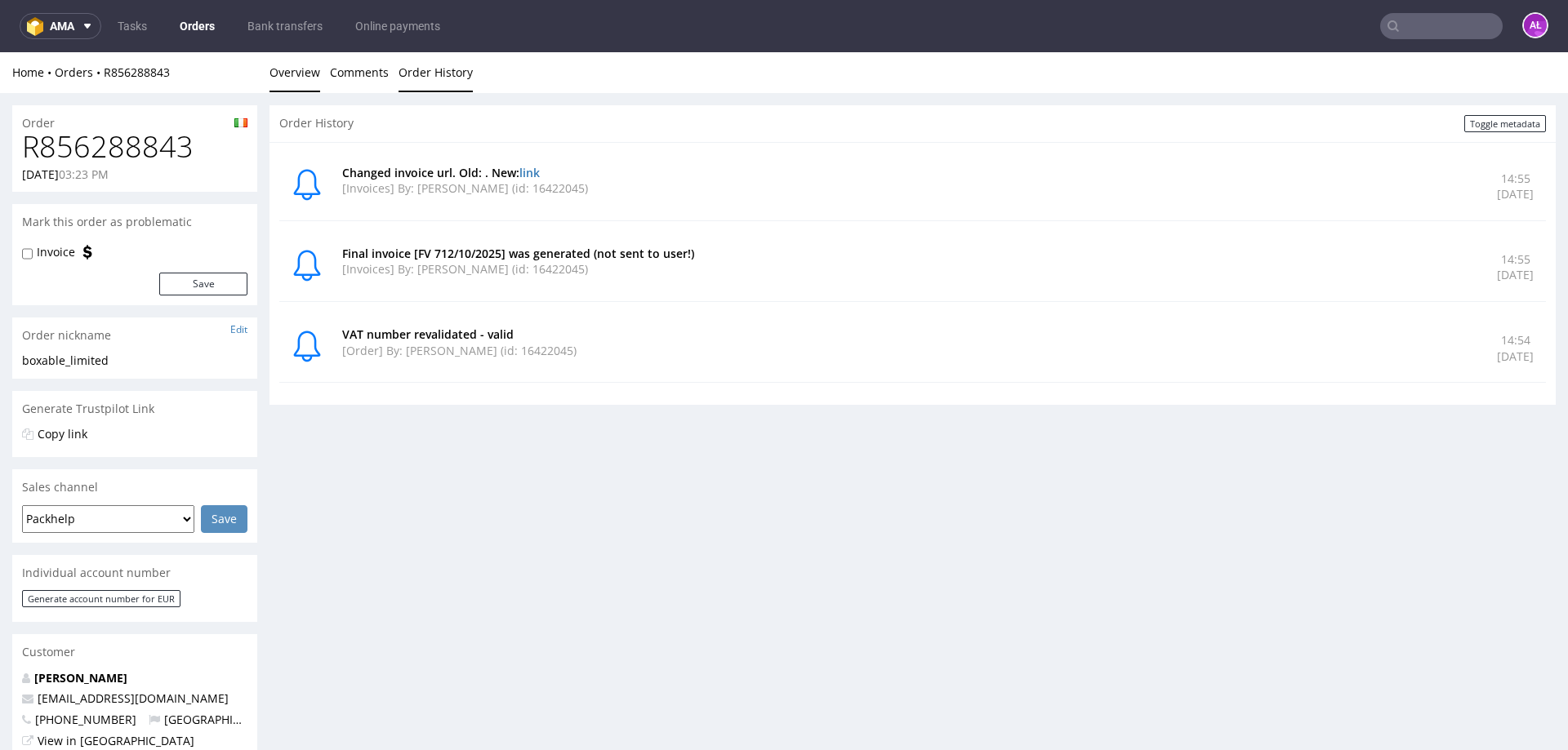
click at [313, 68] on link "Overview" at bounding box center [294, 73] width 51 height 40
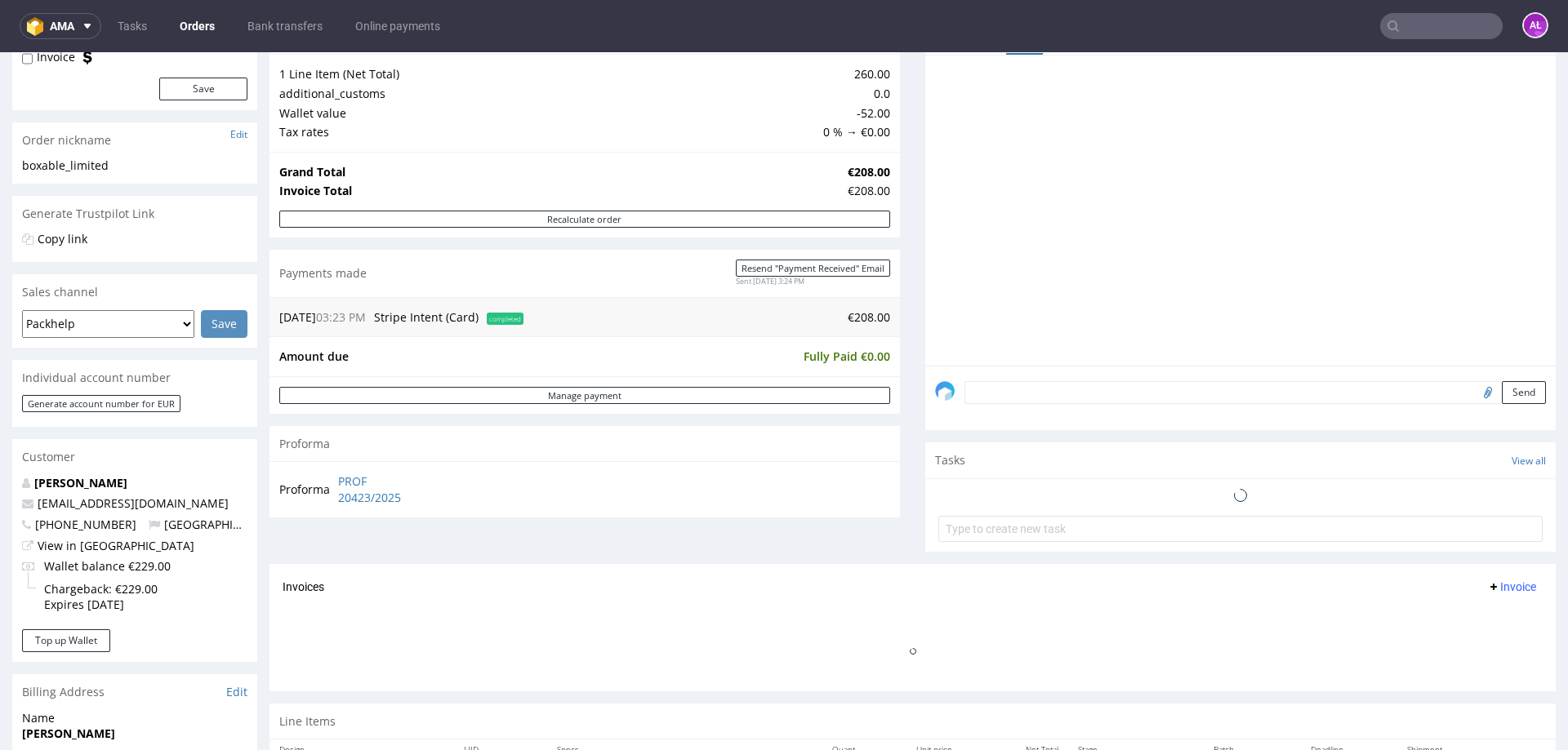
scroll to position [408, 0]
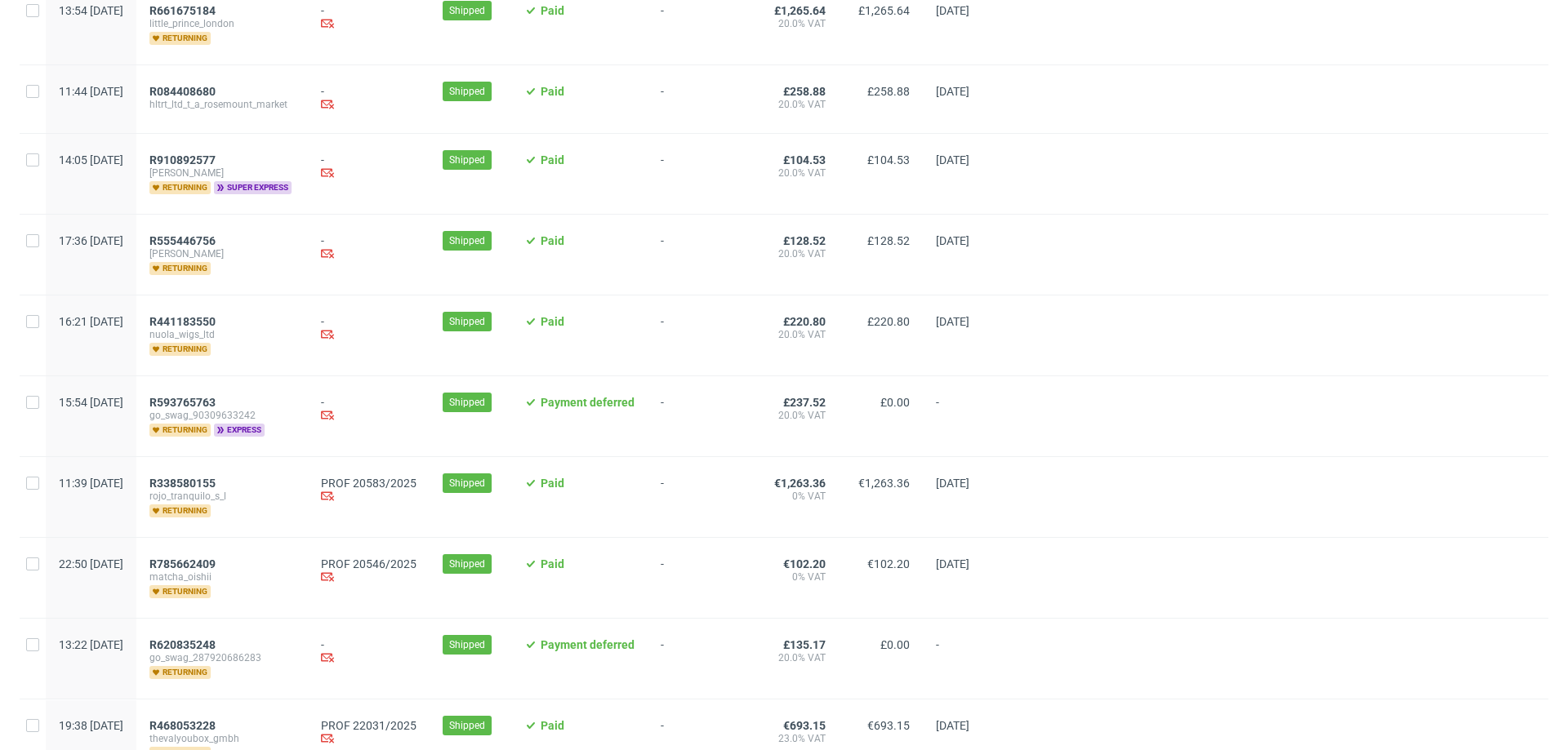
scroll to position [408, 0]
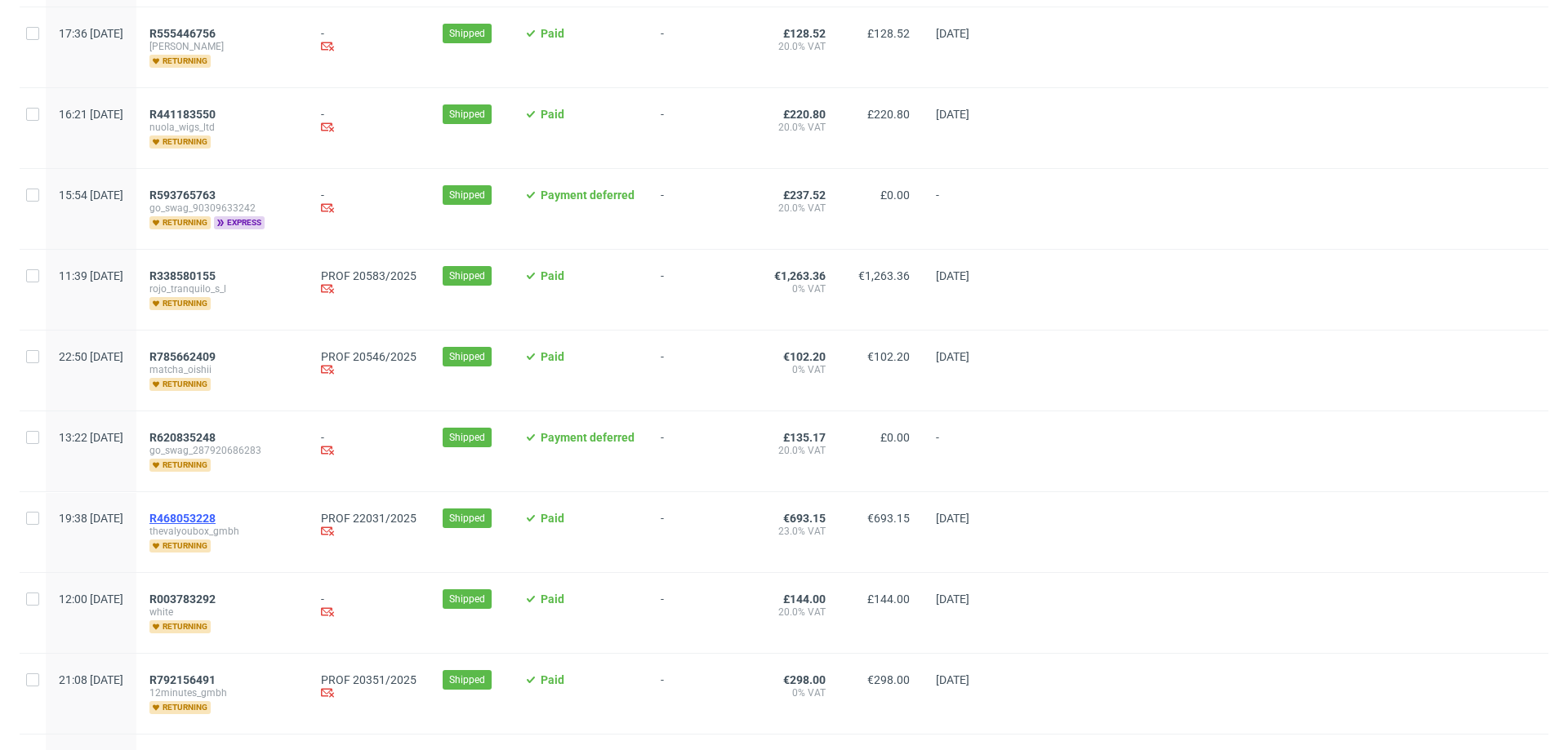
click at [215, 514] on span "R468053228" at bounding box center [183, 518] width 66 height 13
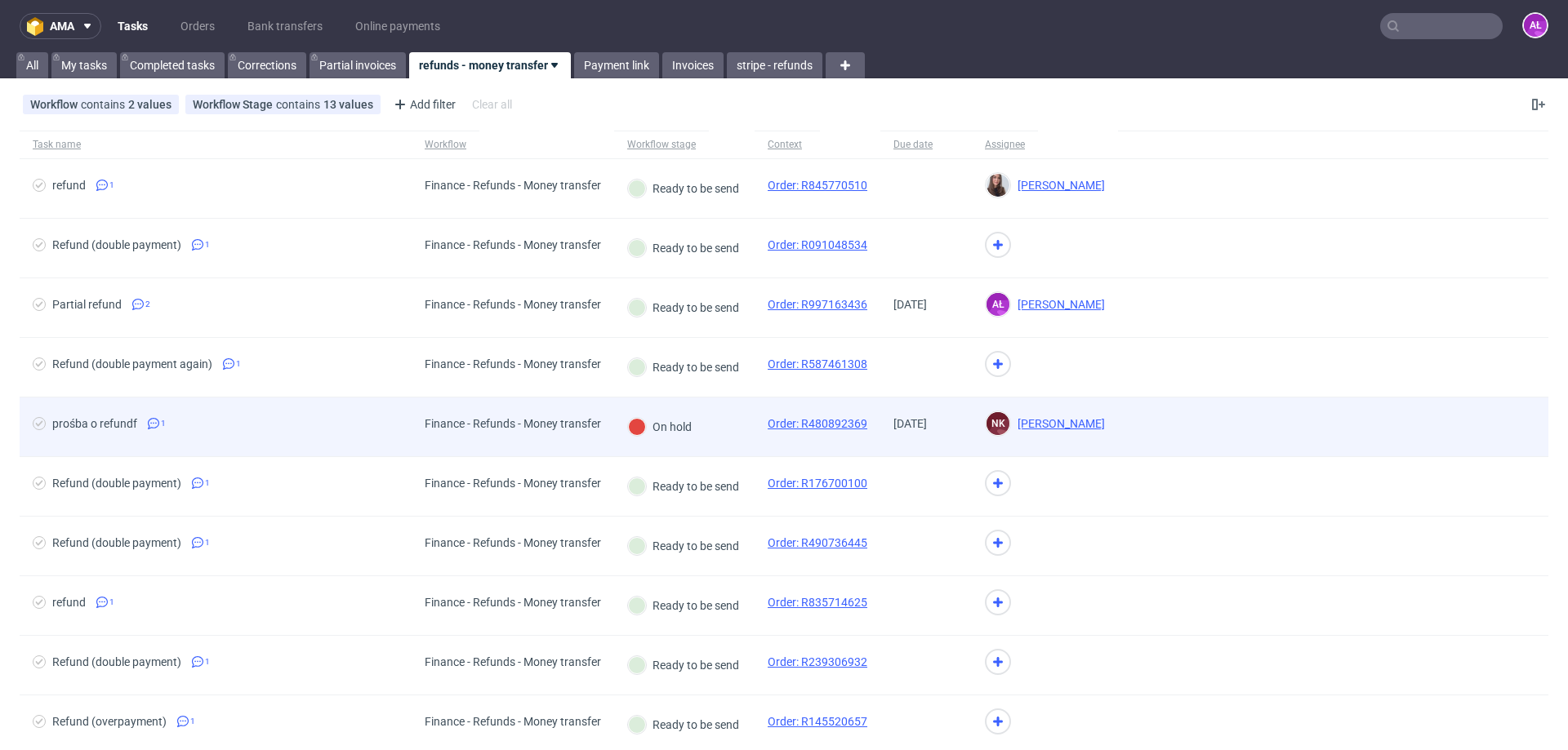
click at [720, 445] on div "On hold" at bounding box center [684, 427] width 141 height 60
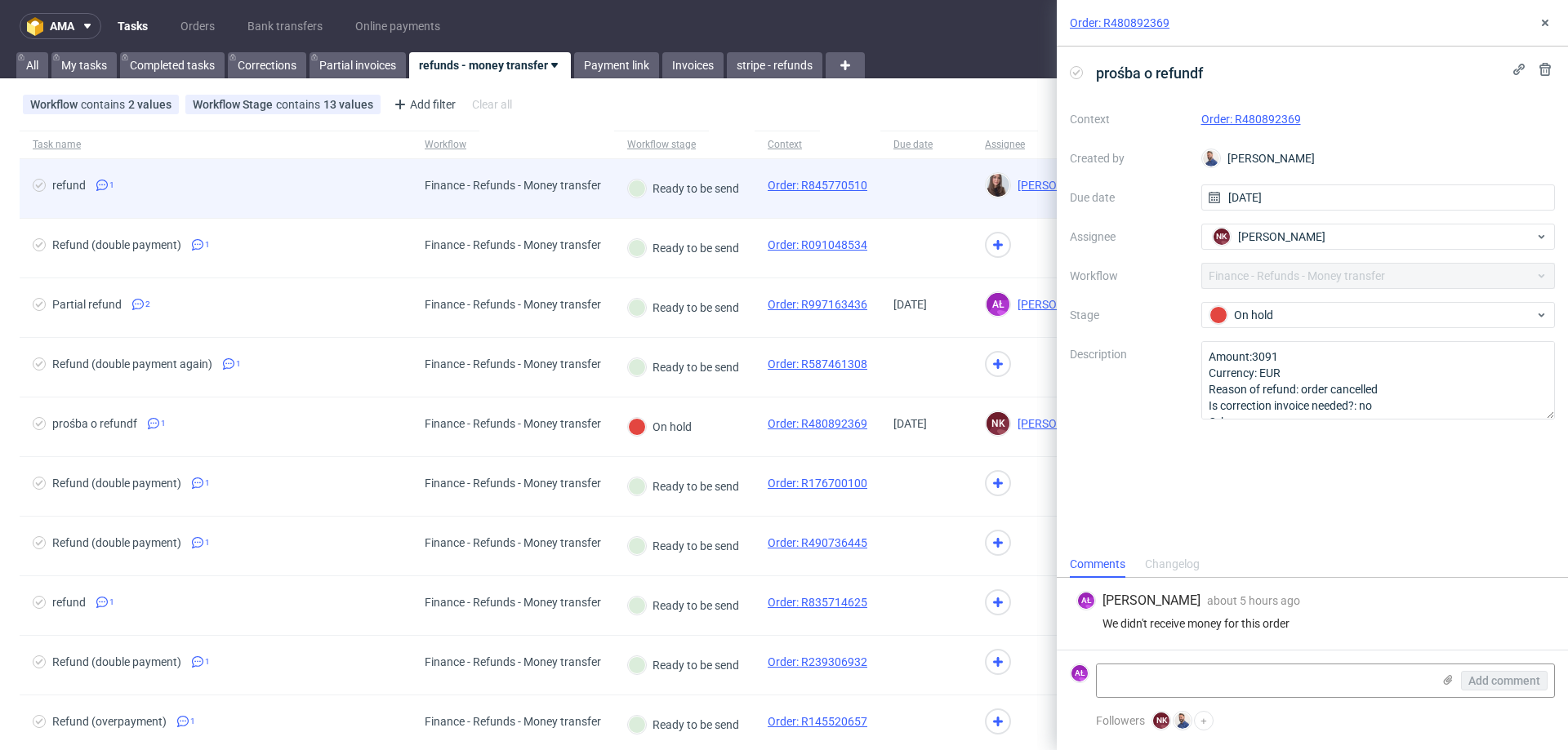
click at [757, 203] on div "Order: R845770510" at bounding box center [818, 188] width 126 height 59
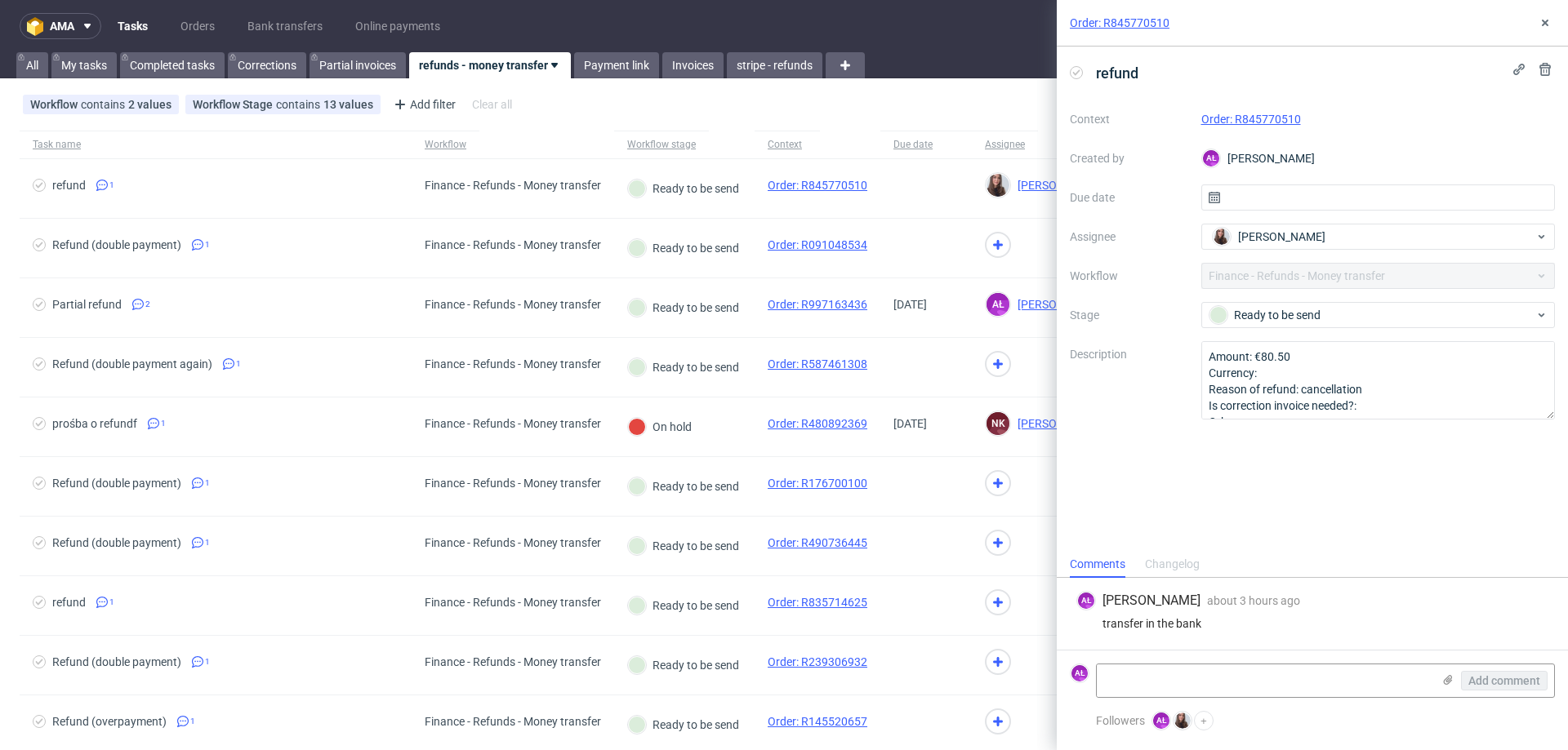
click at [1253, 117] on link "Order: R845770510" at bounding box center [1252, 119] width 99 height 13
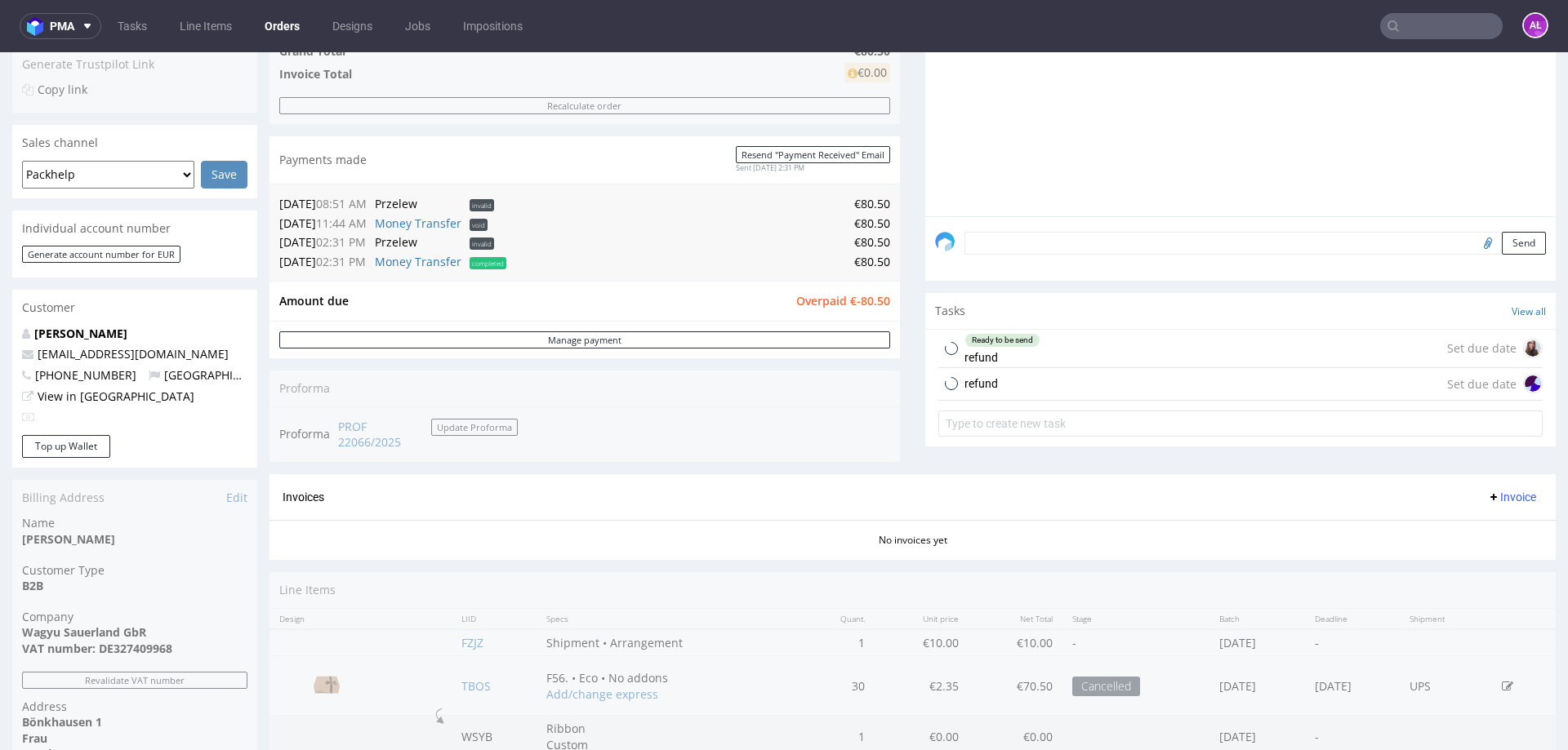
scroll to position [408, 0]
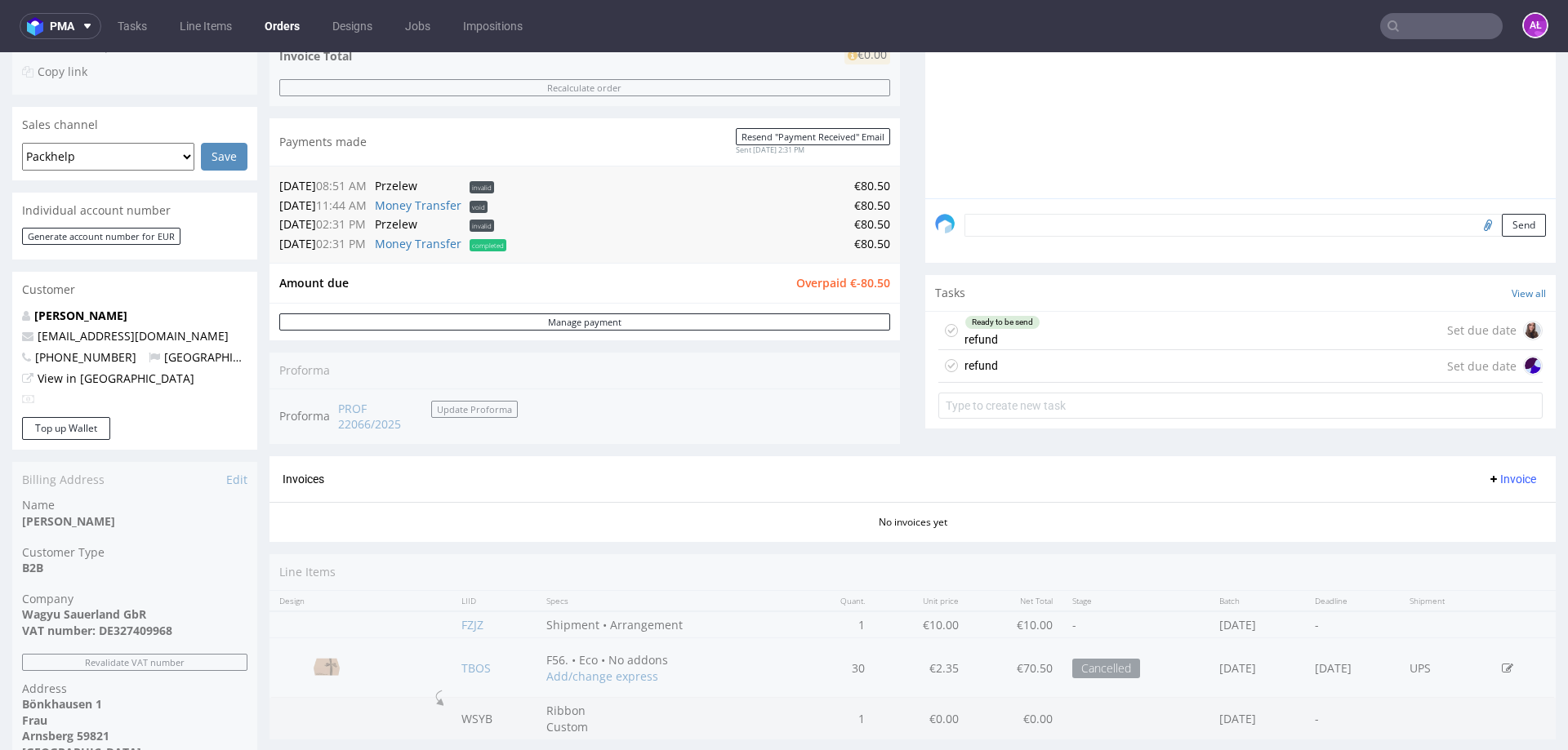
click at [1001, 358] on div "refund Set due date" at bounding box center [1241, 367] width 604 height 33
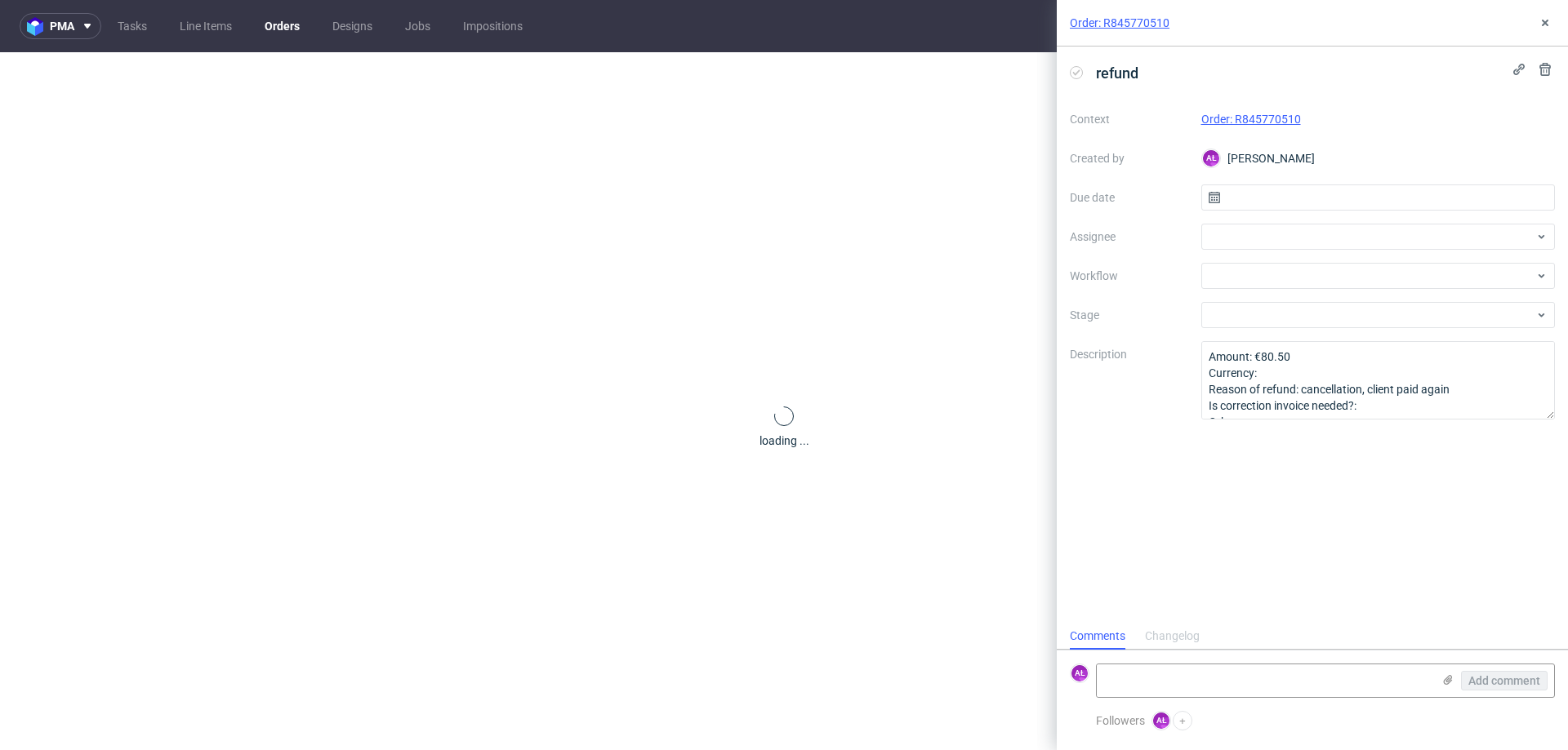
scroll to position [13, 0]
click at [1224, 275] on div at bounding box center [1379, 276] width 354 height 26
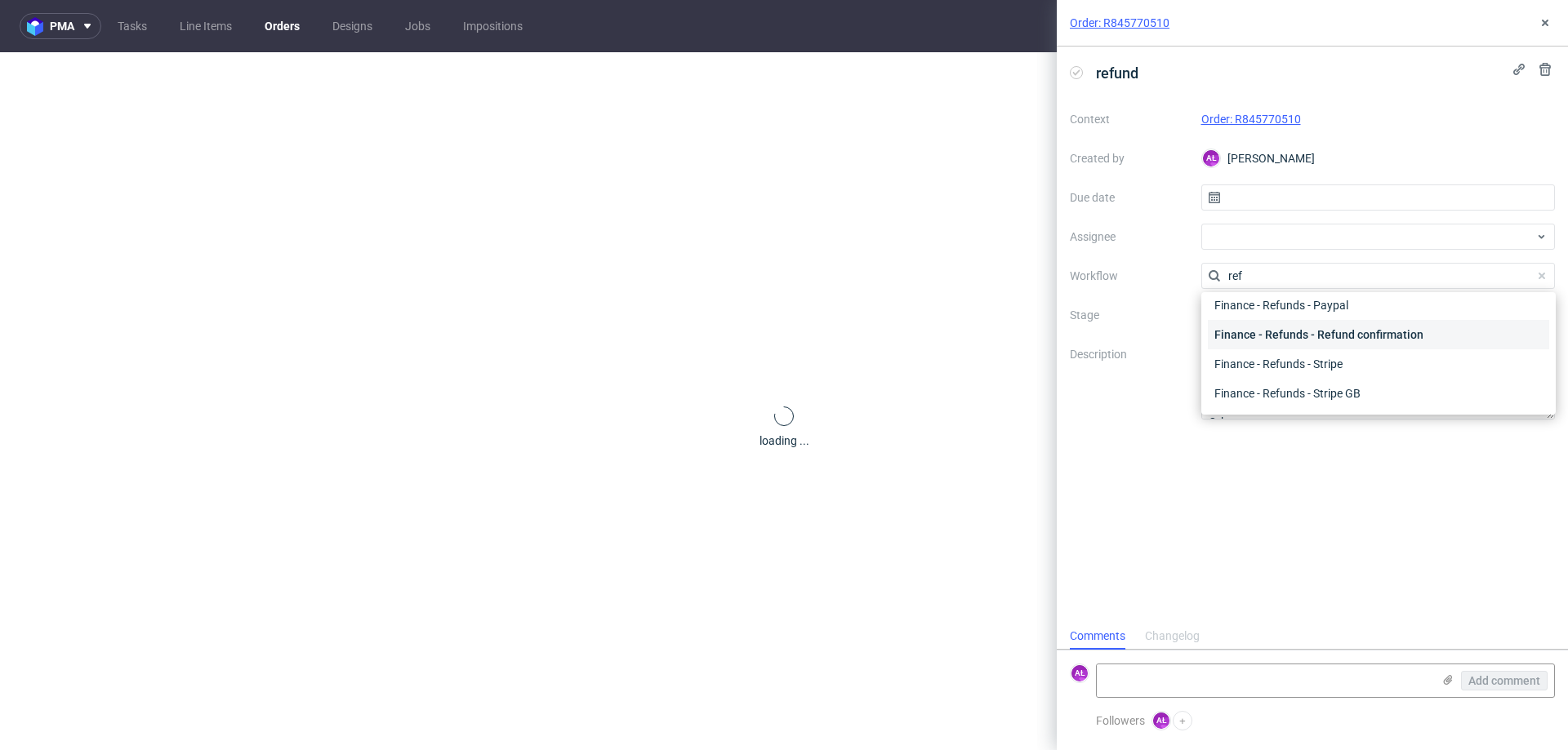
scroll to position [6, 0]
type input "ref"
drag, startPoint x: 1304, startPoint y: 333, endPoint x: 1287, endPoint y: 338, distance: 17.7
click at [1304, 332] on div "Finance - Refunds - Money transfer" at bounding box center [1379, 328] width 341 height 29
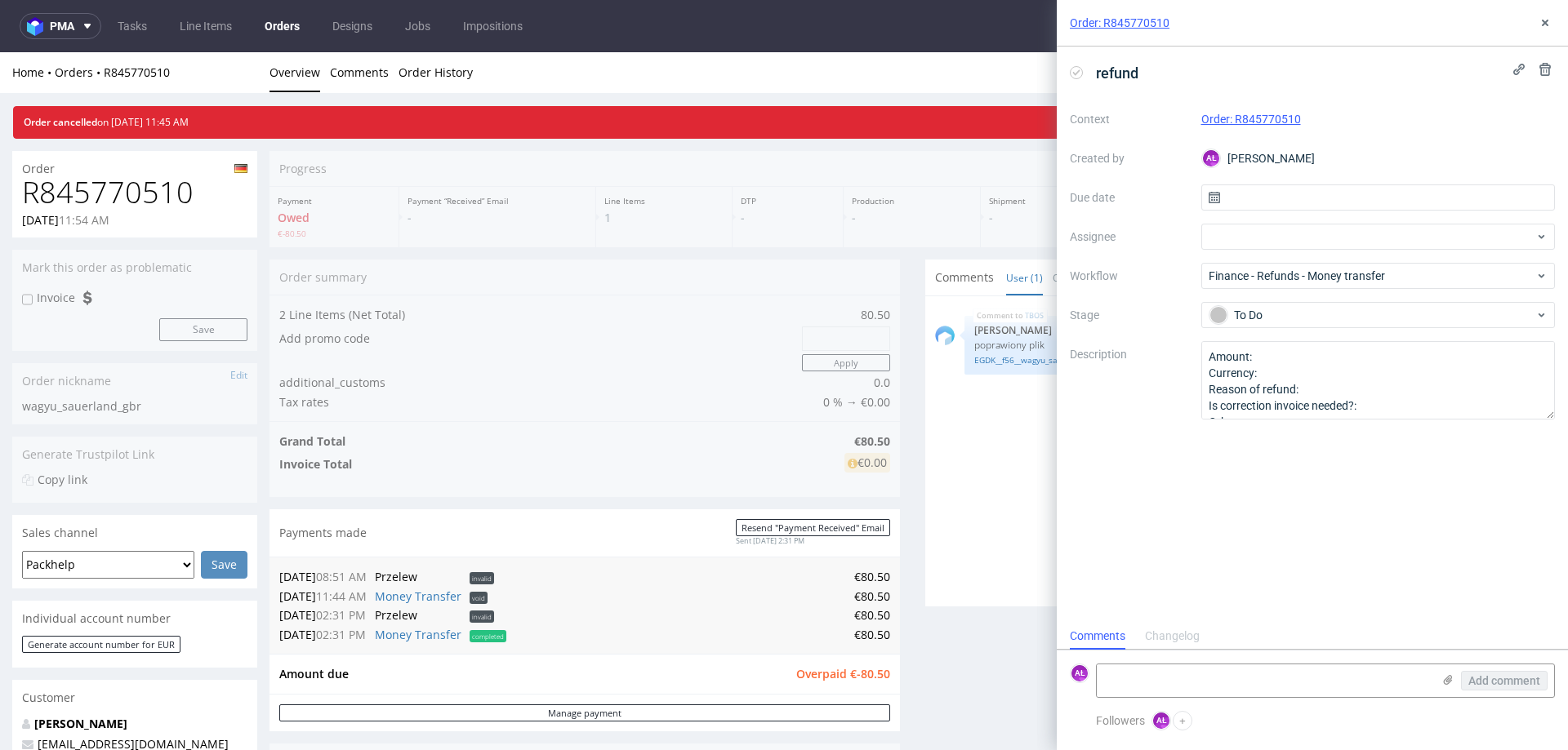
scroll to position [0, 0]
drag, startPoint x: 1144, startPoint y: 472, endPoint x: 1158, endPoint y: 442, distance: 33.1
click at [1148, 464] on div "refund Context Order: R845770510 Created by AŁ Aleksandra Łętowska Due date Ass…" at bounding box center [1312, 335] width 511 height 576
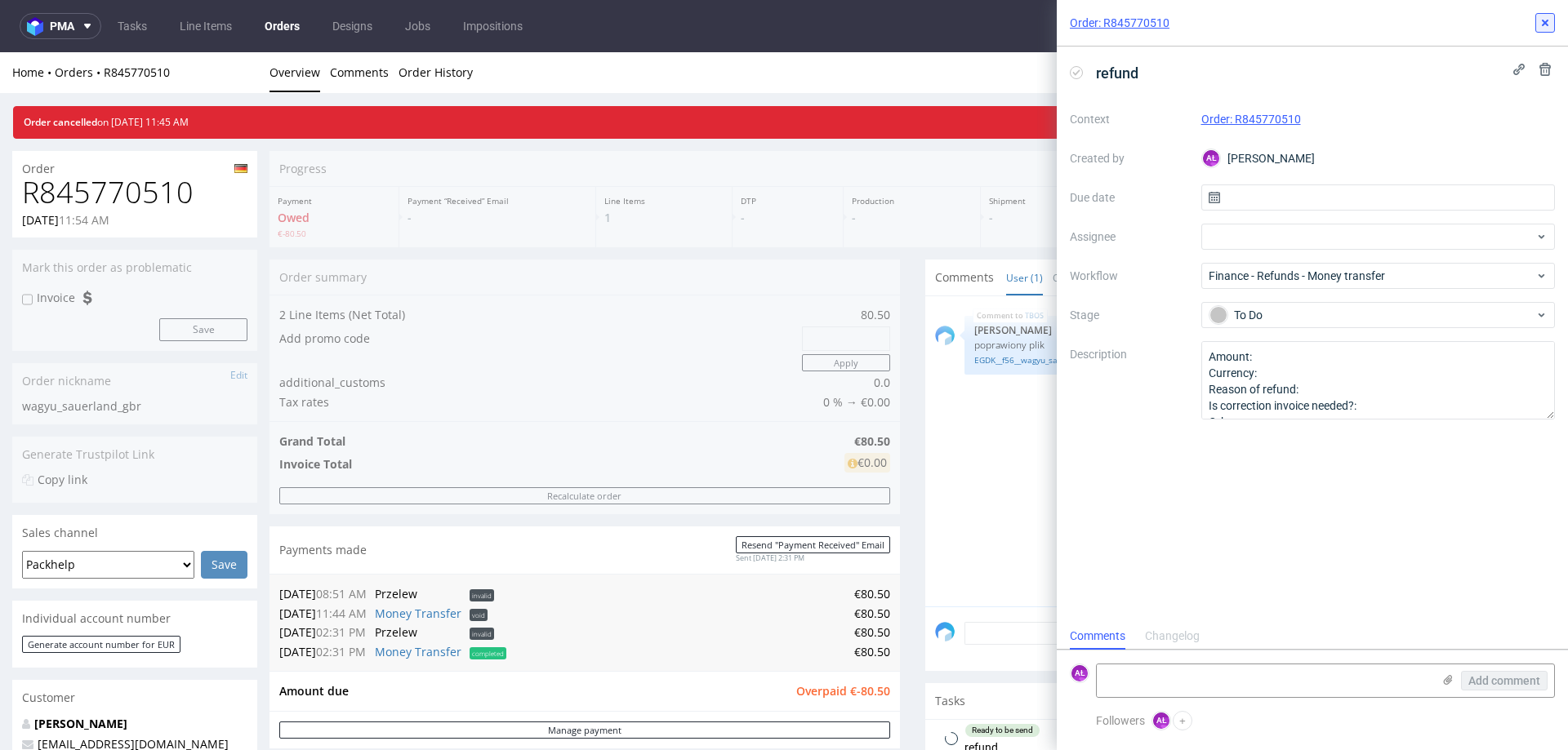
drag, startPoint x: 1546, startPoint y: 20, endPoint x: 1478, endPoint y: 37, distance: 70.1
click at [1544, 20] on icon at bounding box center [1545, 23] width 13 height 13
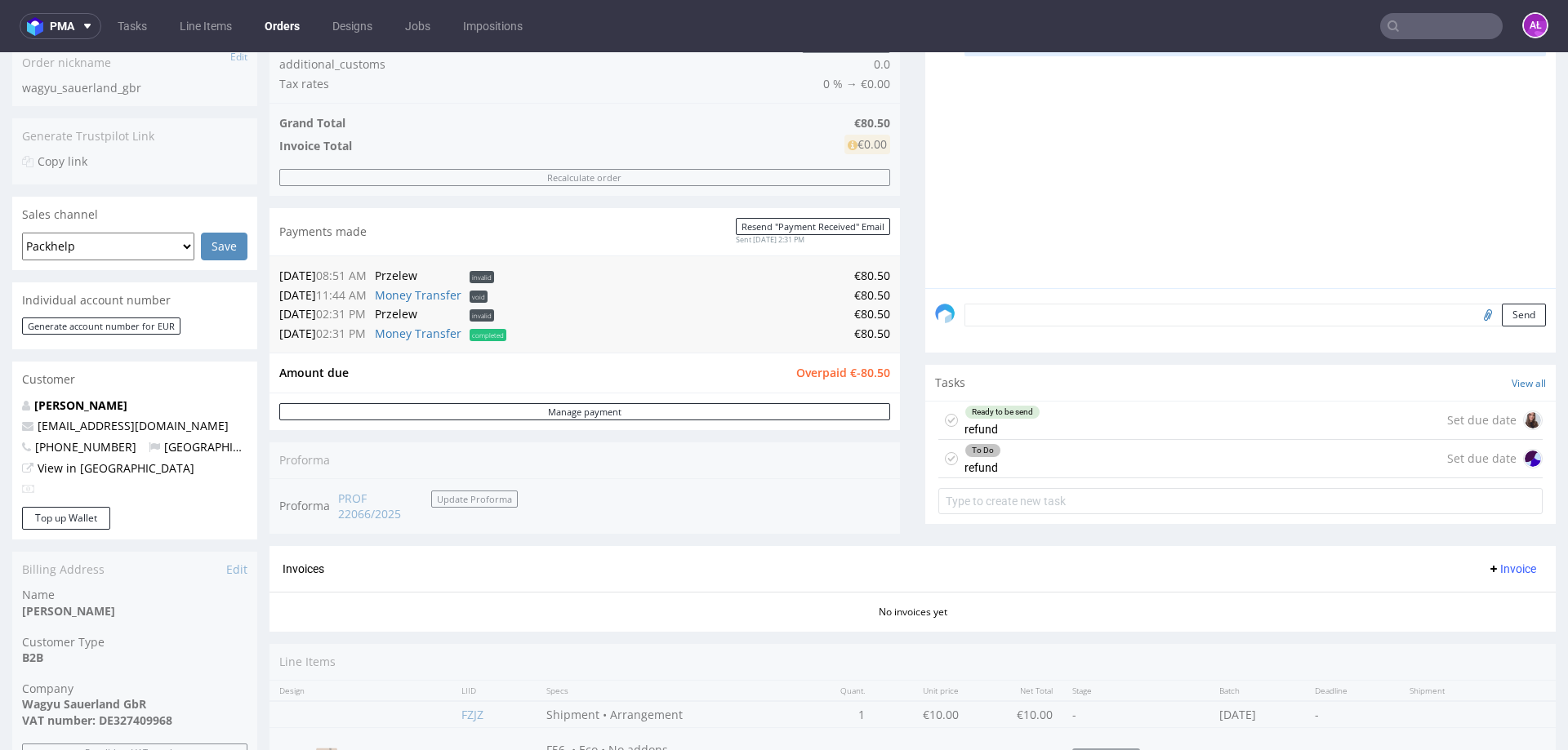
scroll to position [326, 0]
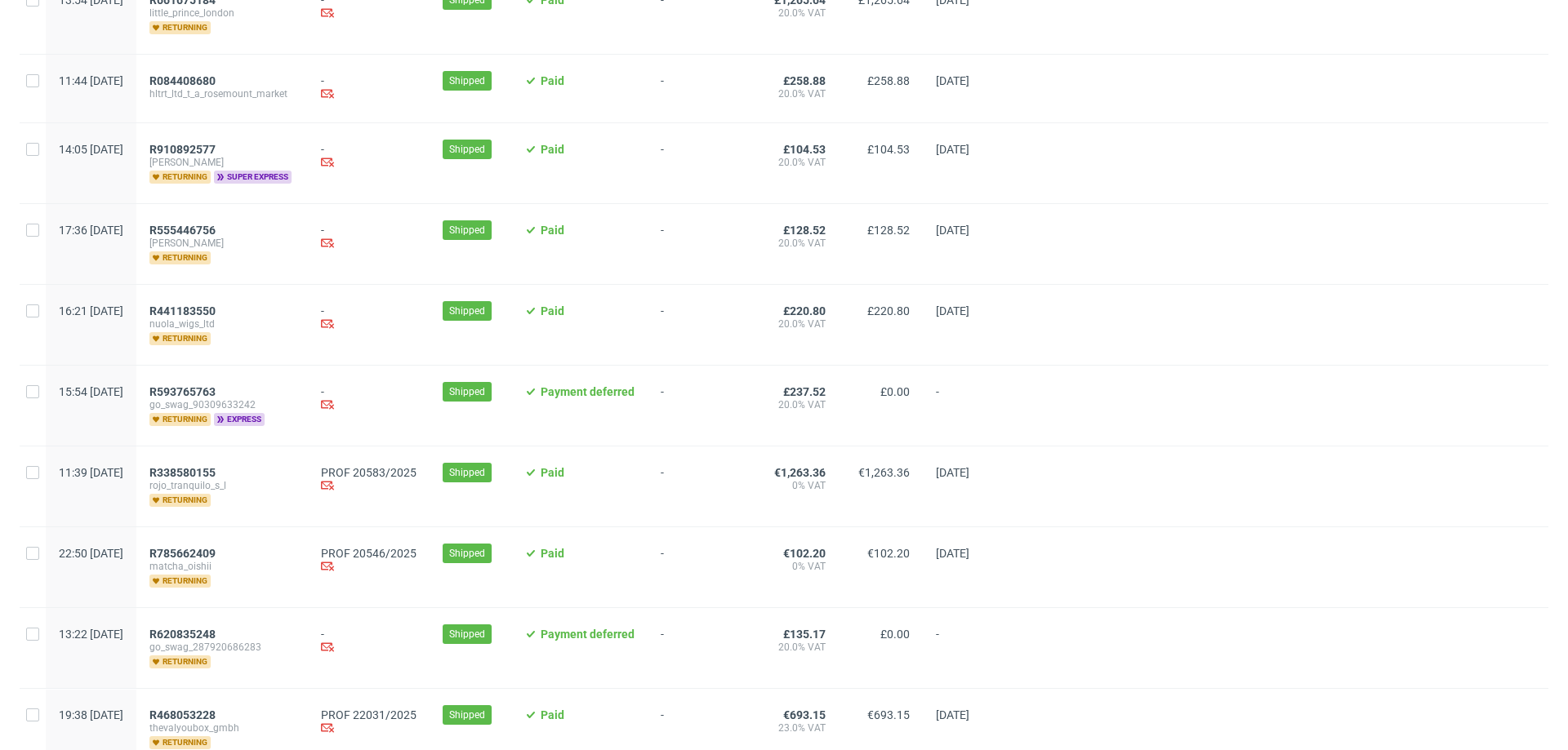
scroll to position [244, 0]
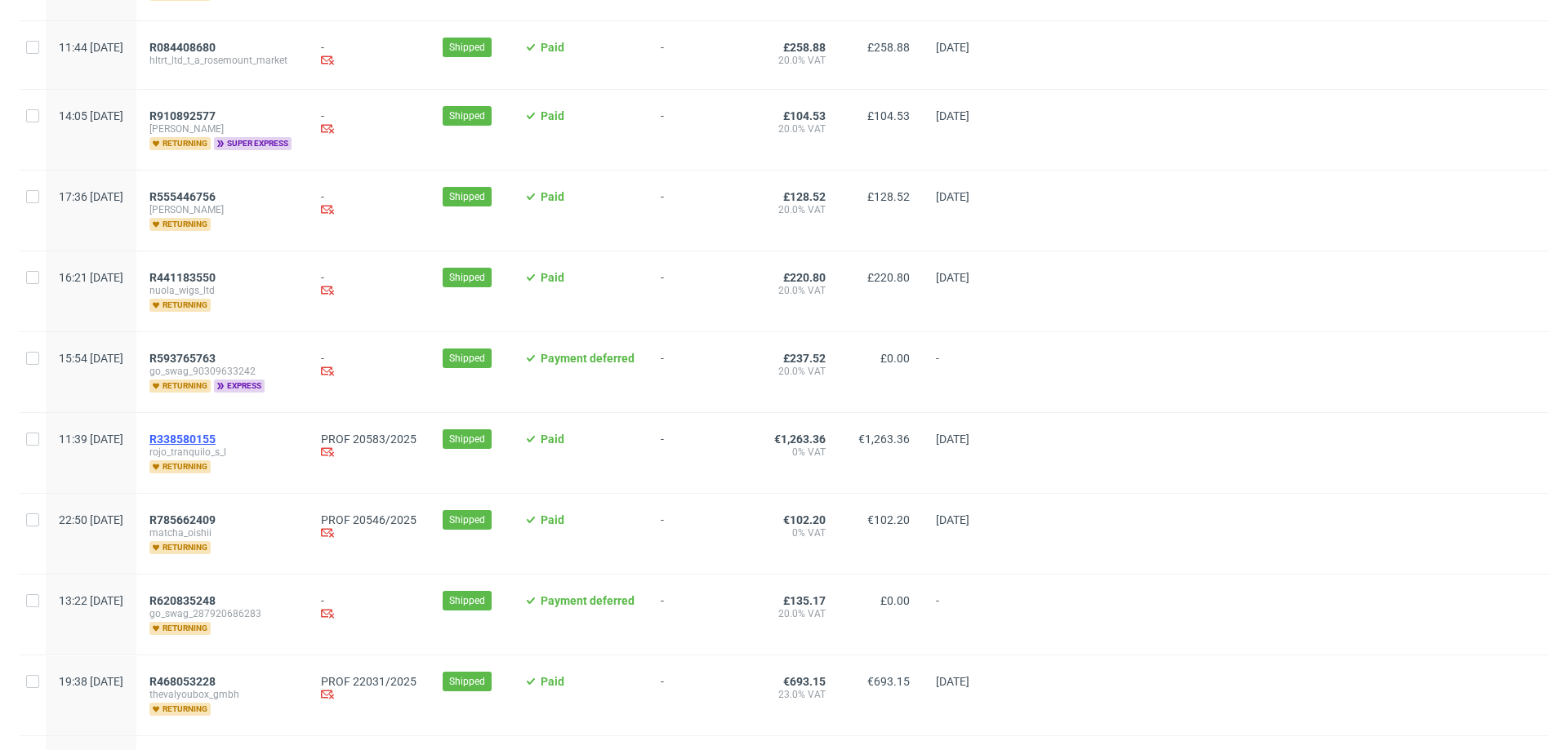
click at [215, 433] on span "R338580155" at bounding box center [183, 439] width 66 height 13
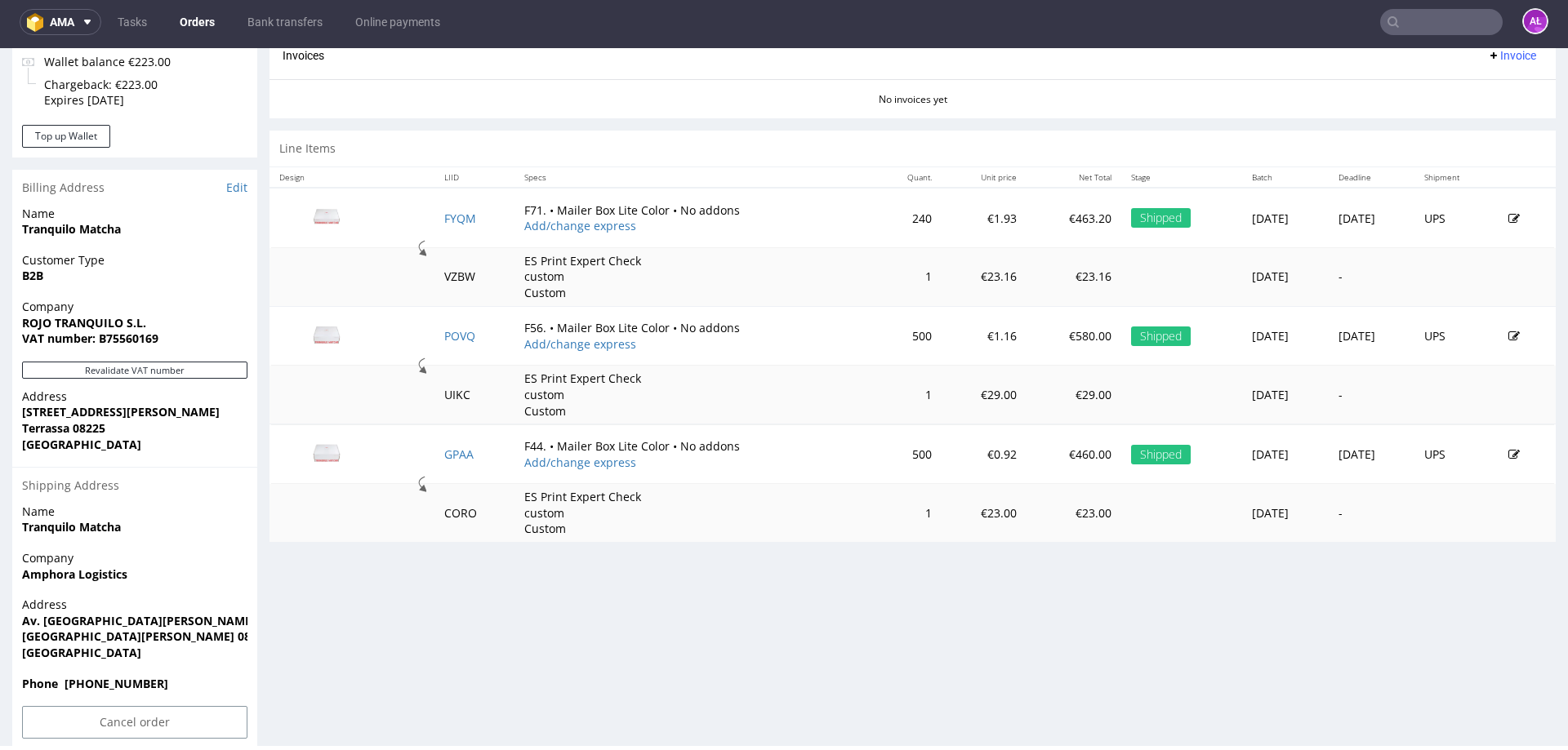
scroll to position [719, 0]
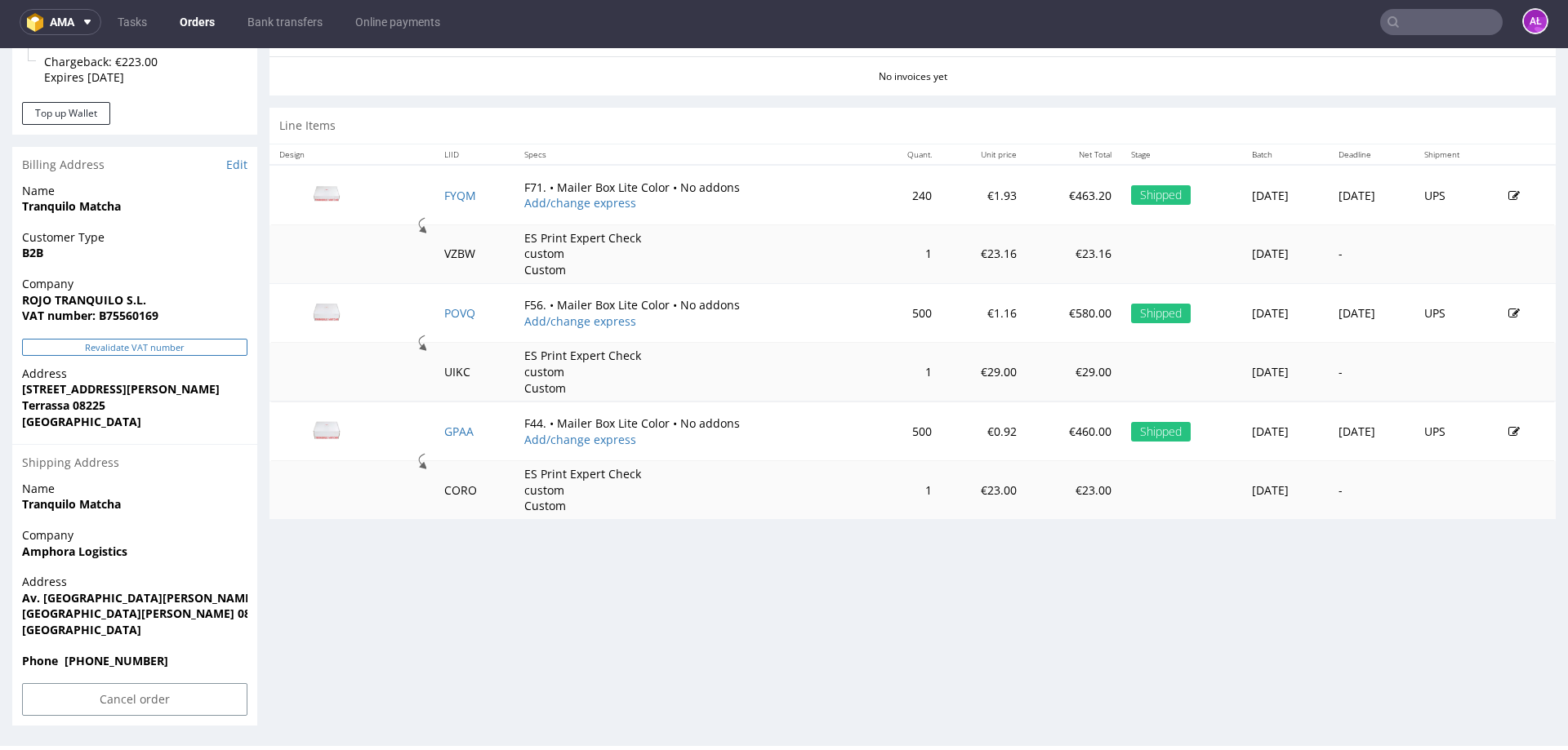
click at [189, 344] on button "Revalidate VAT number" at bounding box center [134, 347] width 225 height 17
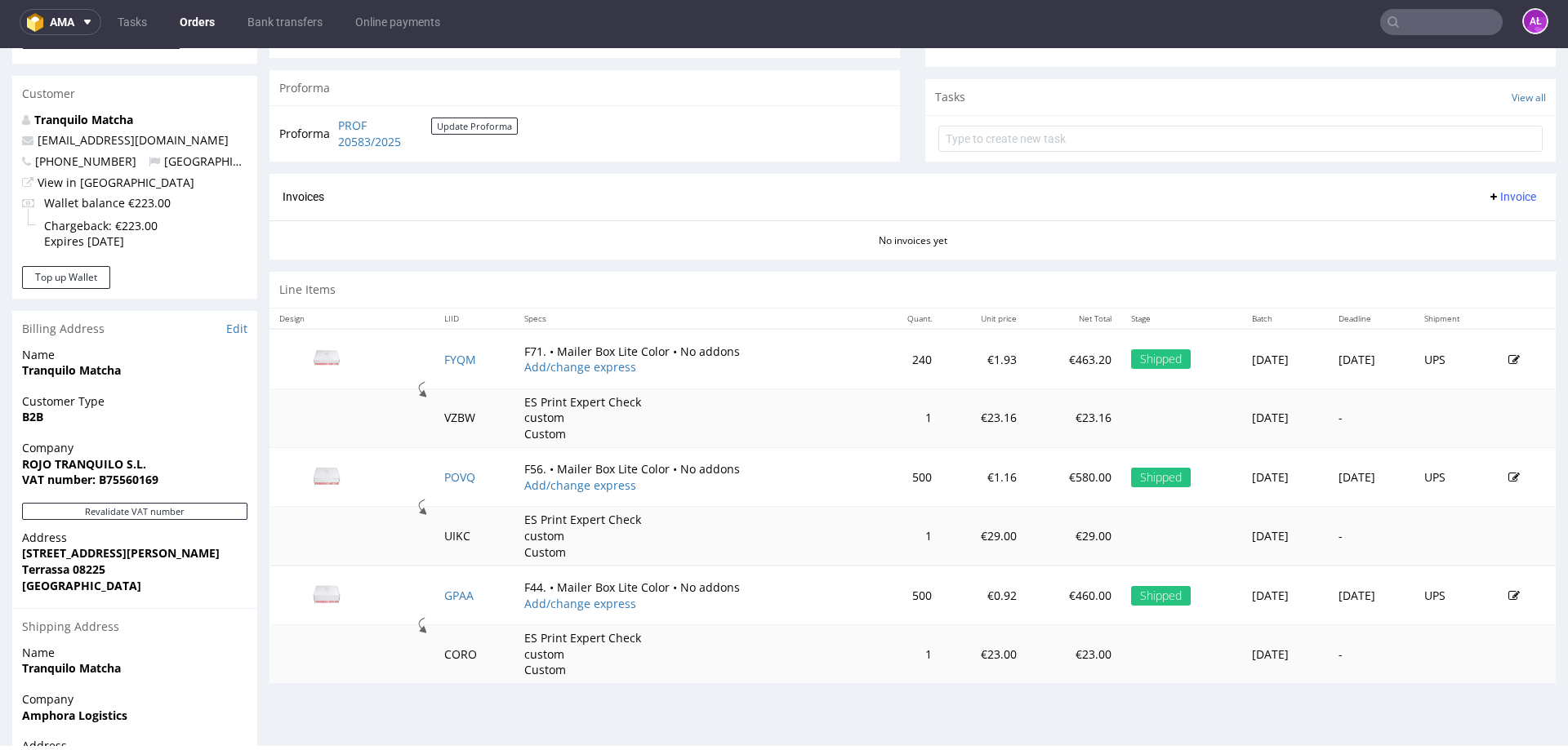
scroll to position [473, 0]
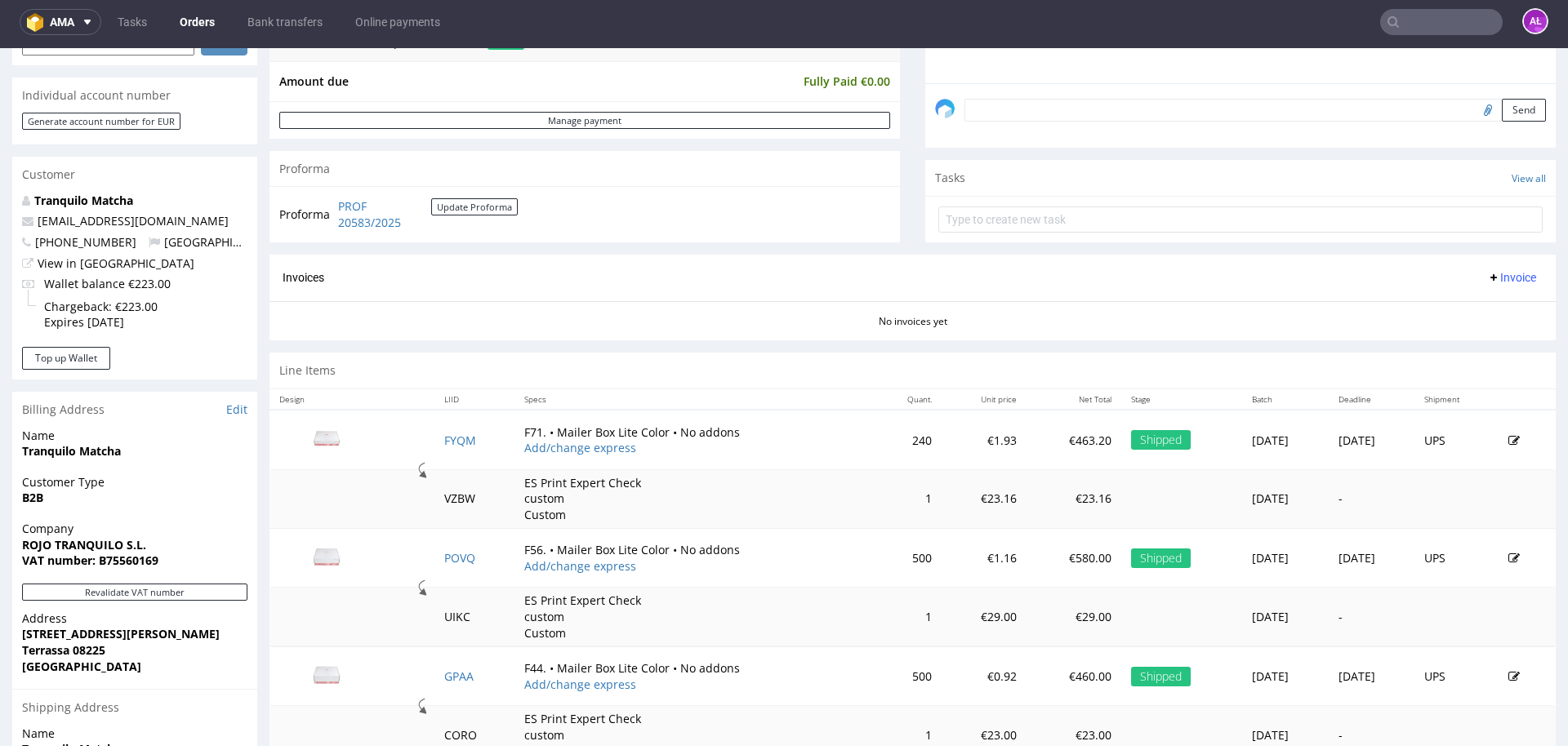
click at [1487, 274] on span "Invoice" at bounding box center [1511, 278] width 49 height 13
click at [1489, 305] on span "Generate" at bounding box center [1487, 312] width 79 height 17
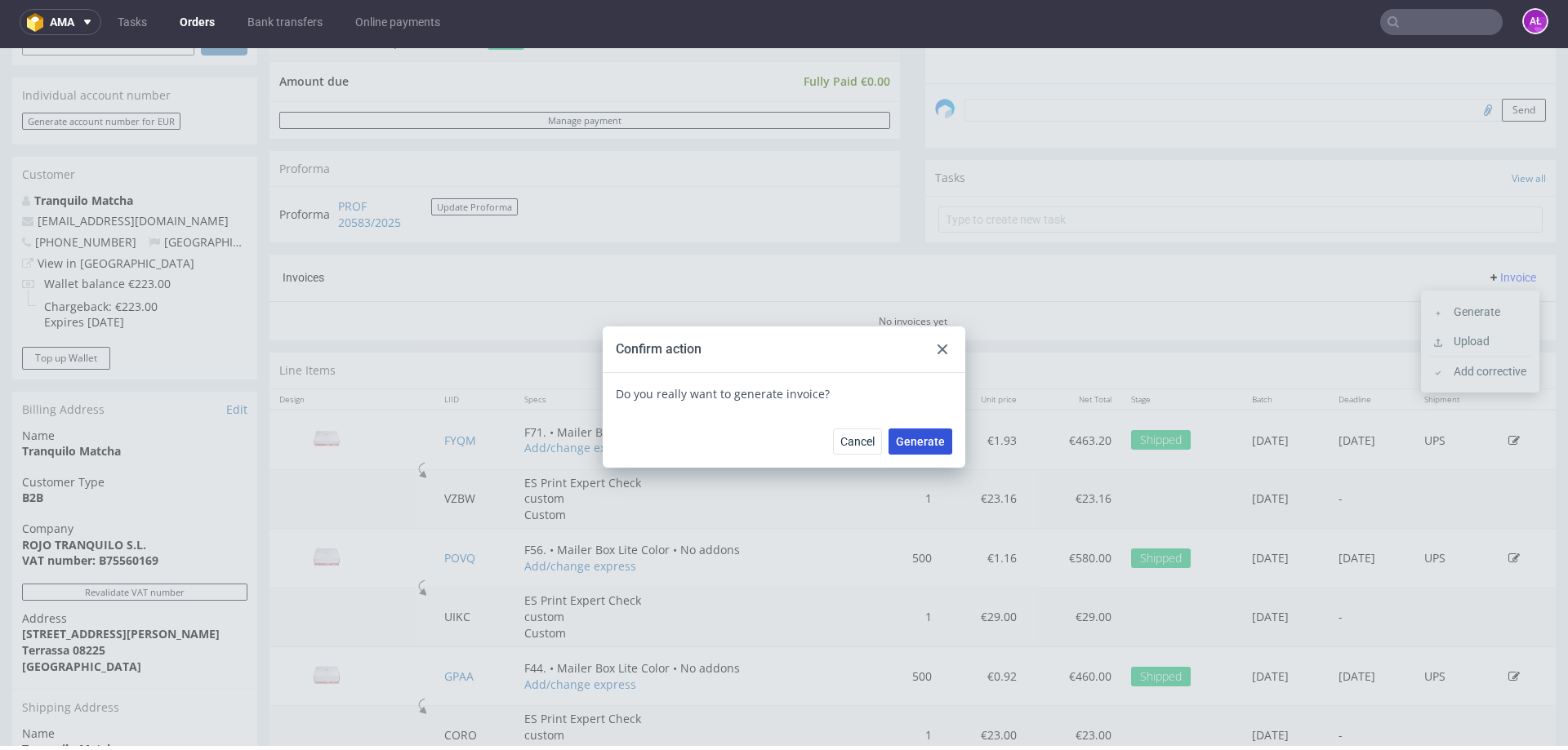
click at [912, 439] on span "Generate" at bounding box center [920, 441] width 49 height 11
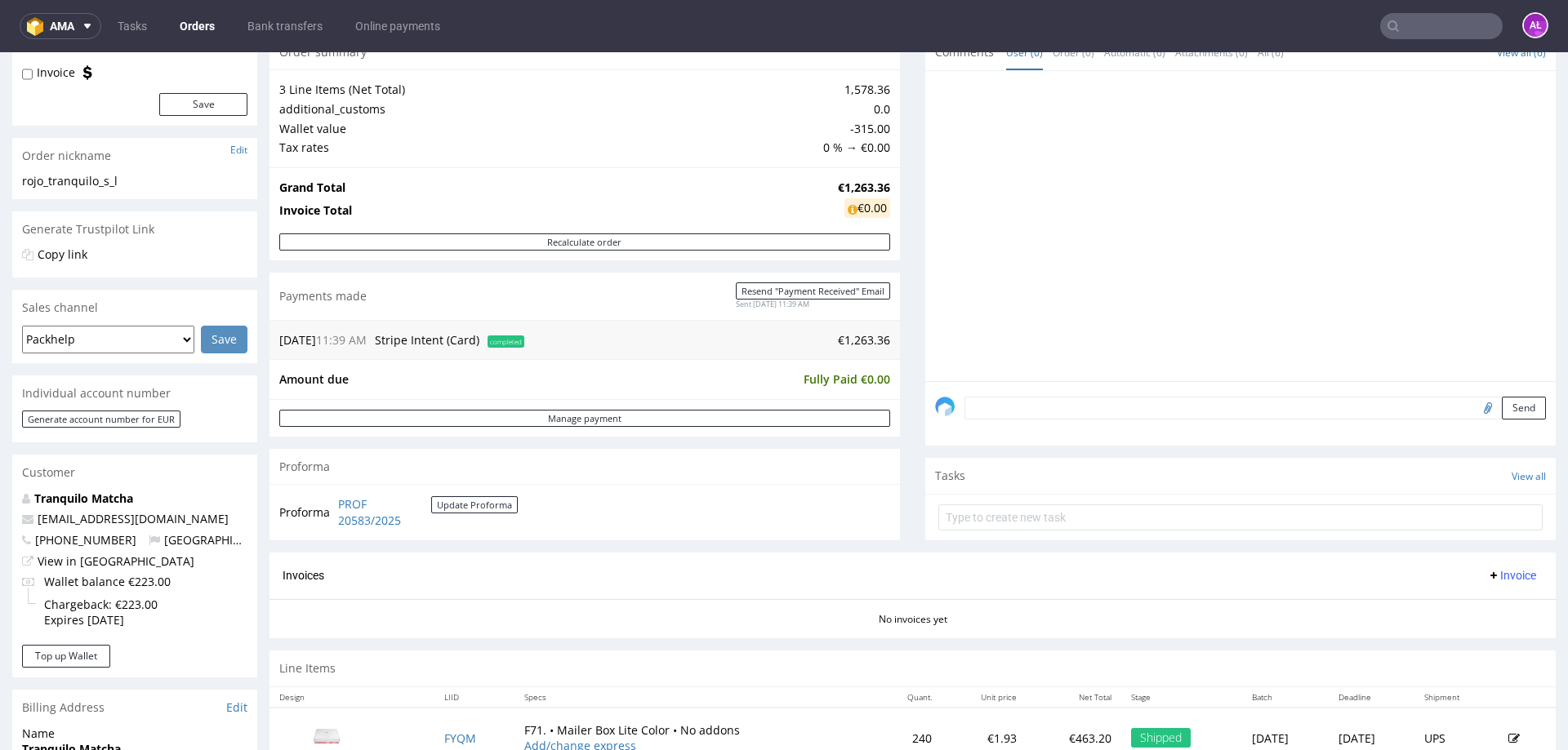
scroll to position [326, 0]
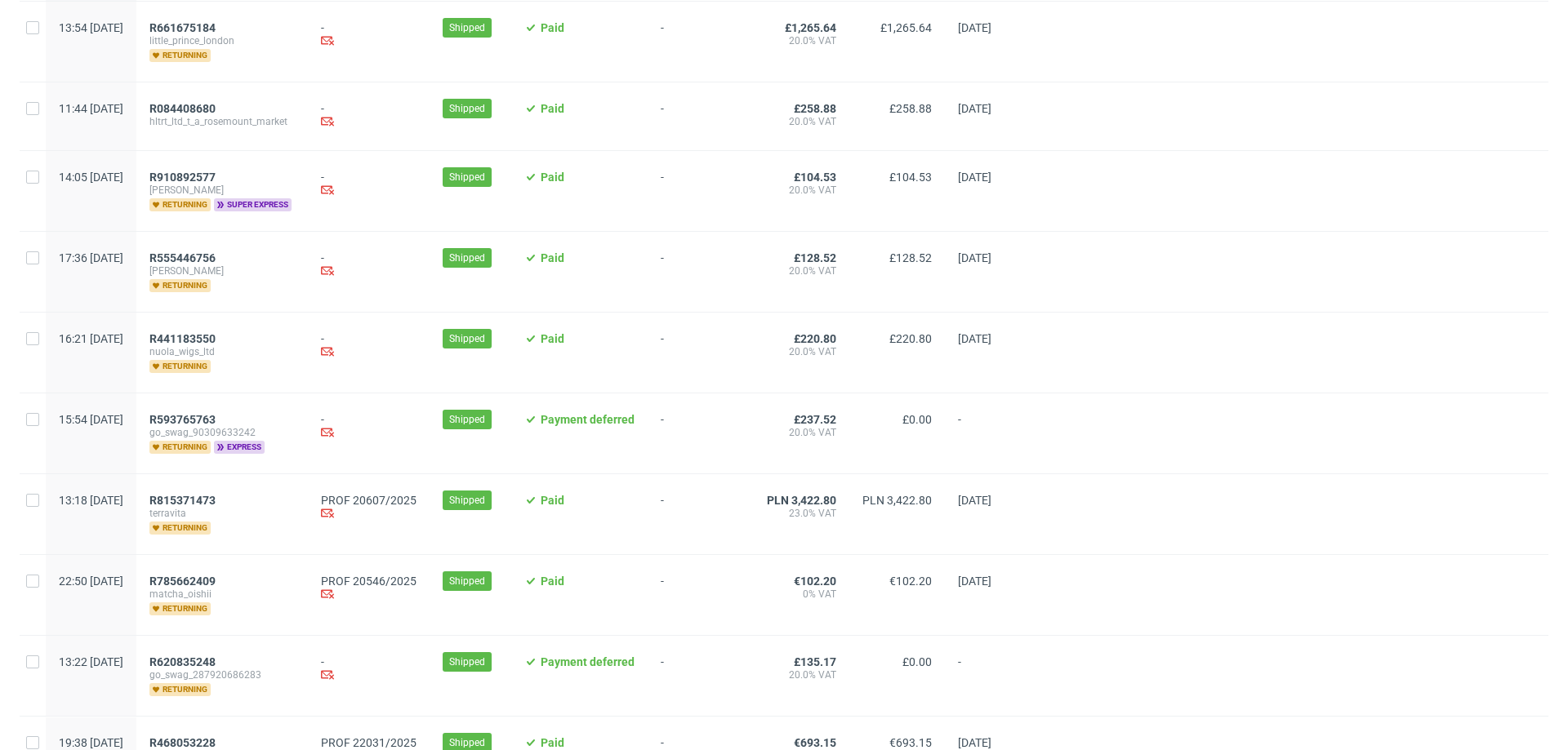
scroll to position [244, 0]
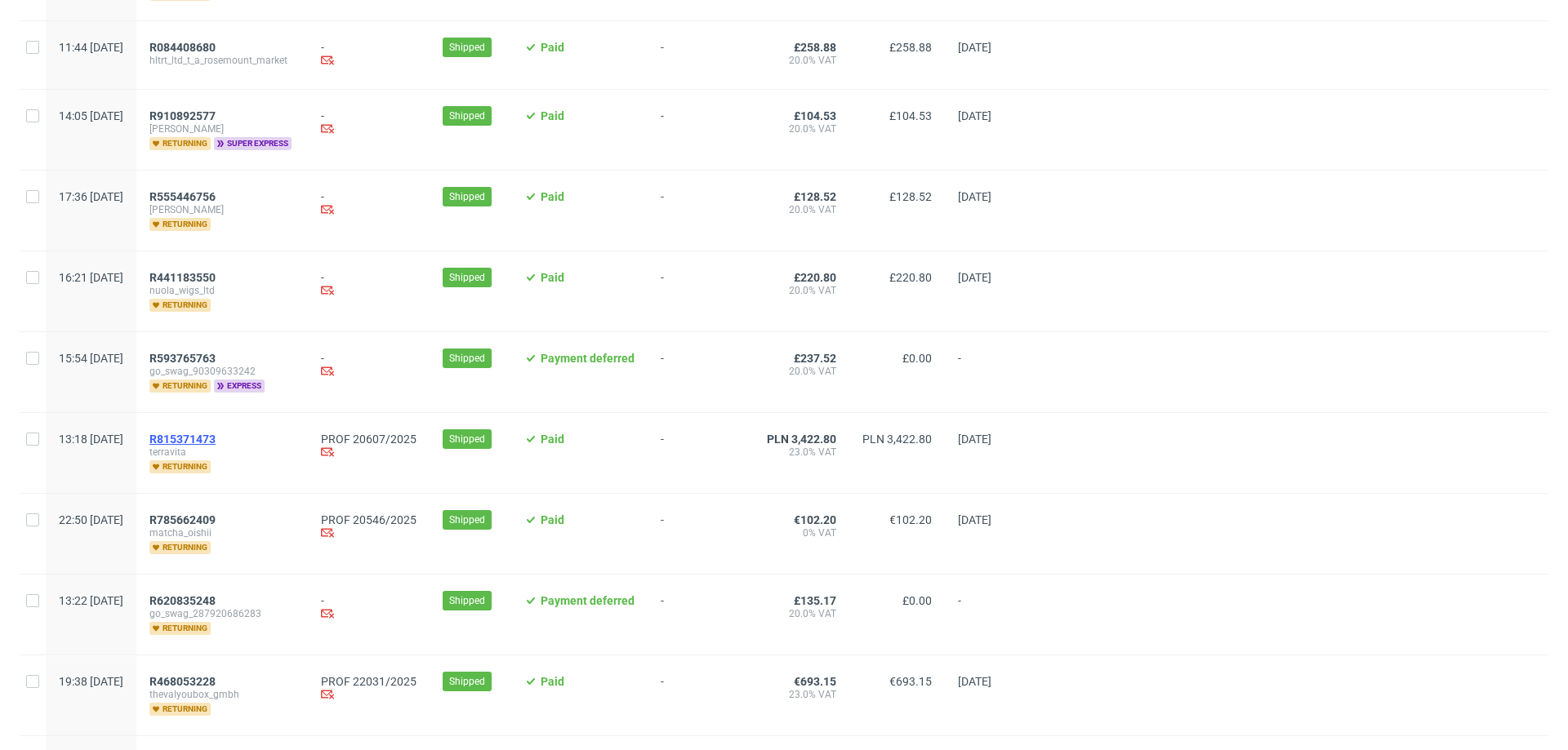
click at [215, 438] on span "R815371473" at bounding box center [183, 439] width 66 height 13
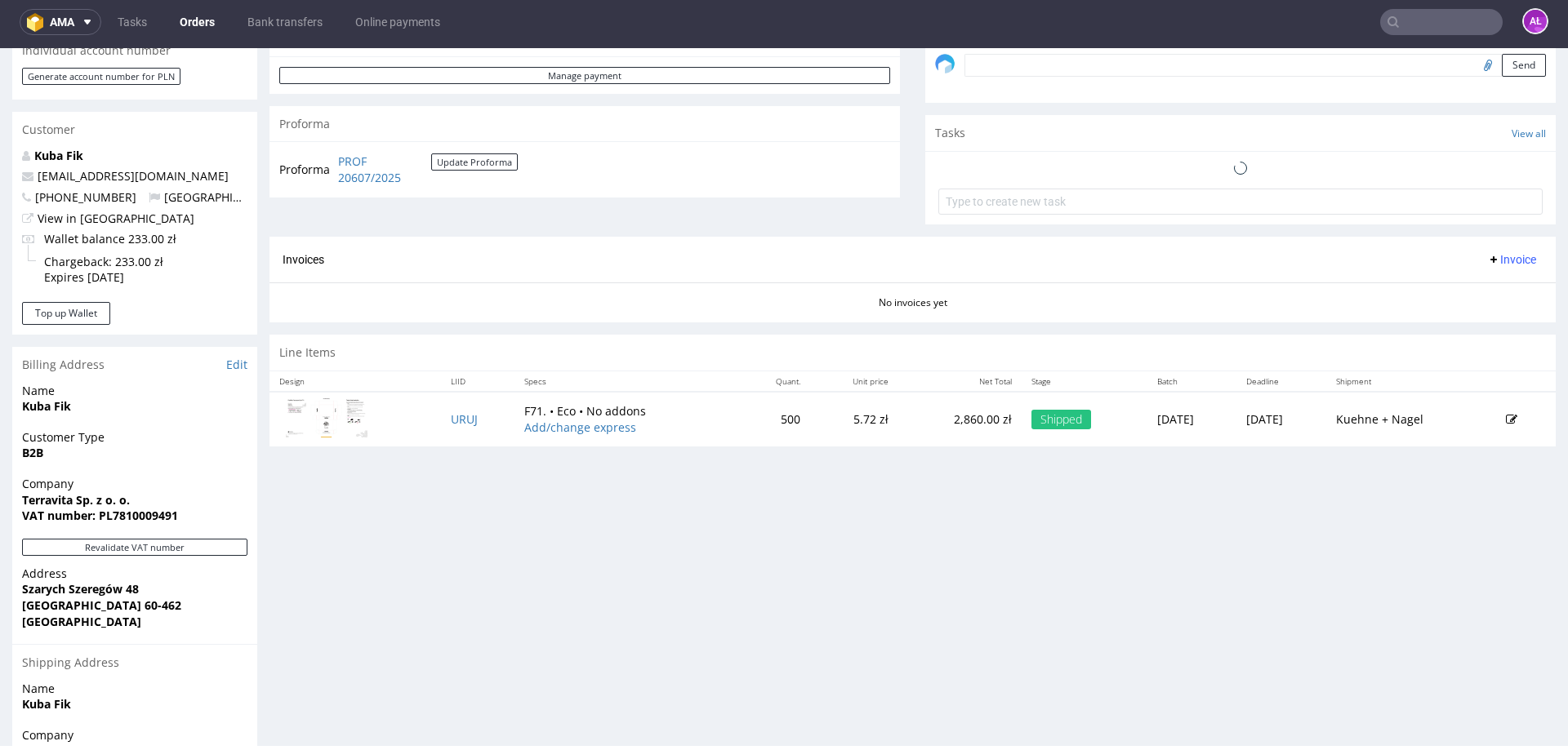
scroll to position [490, 0]
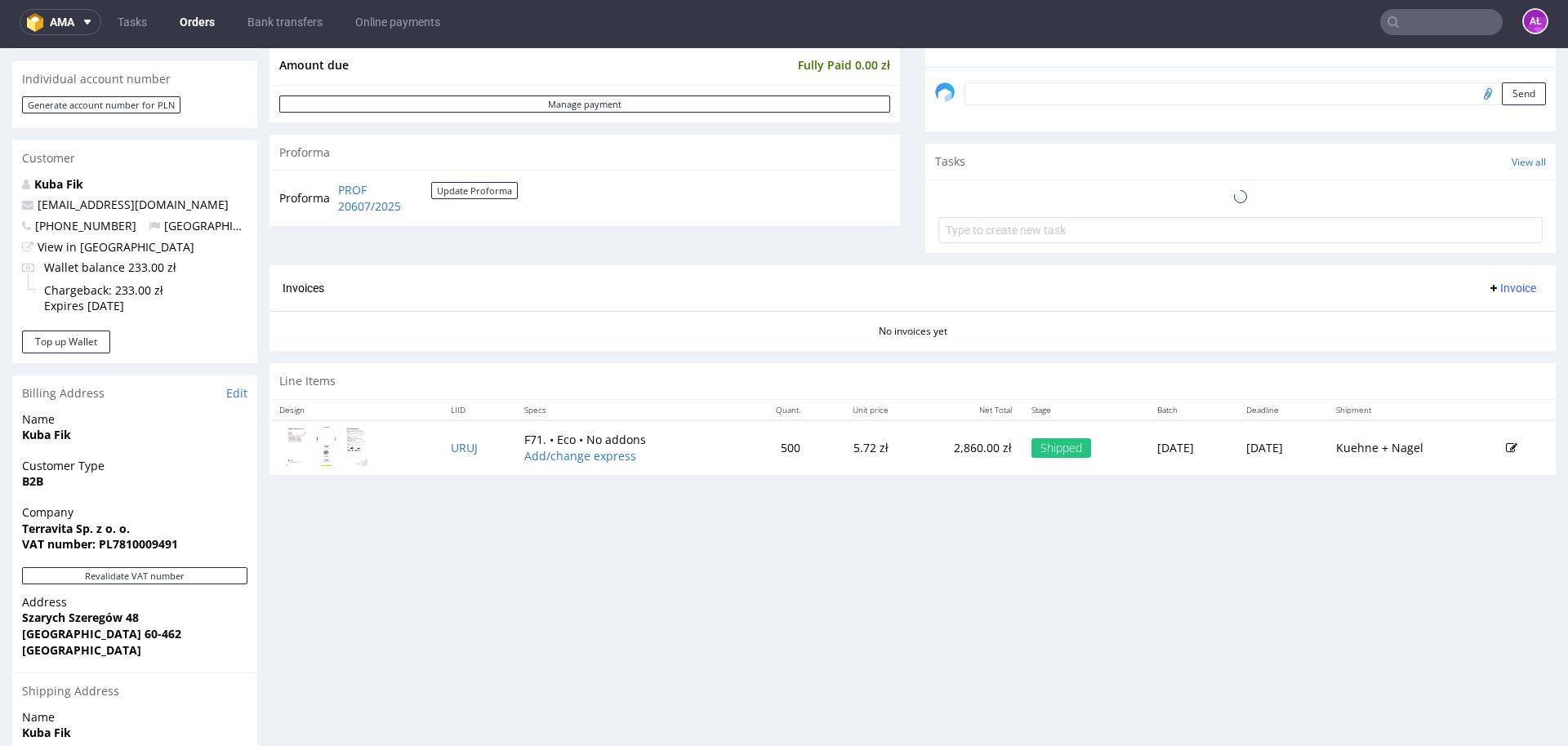
click at [1496, 287] on span "Invoice" at bounding box center [1511, 288] width 49 height 13
click at [1496, 319] on span "Generate" at bounding box center [1487, 323] width 79 height 17
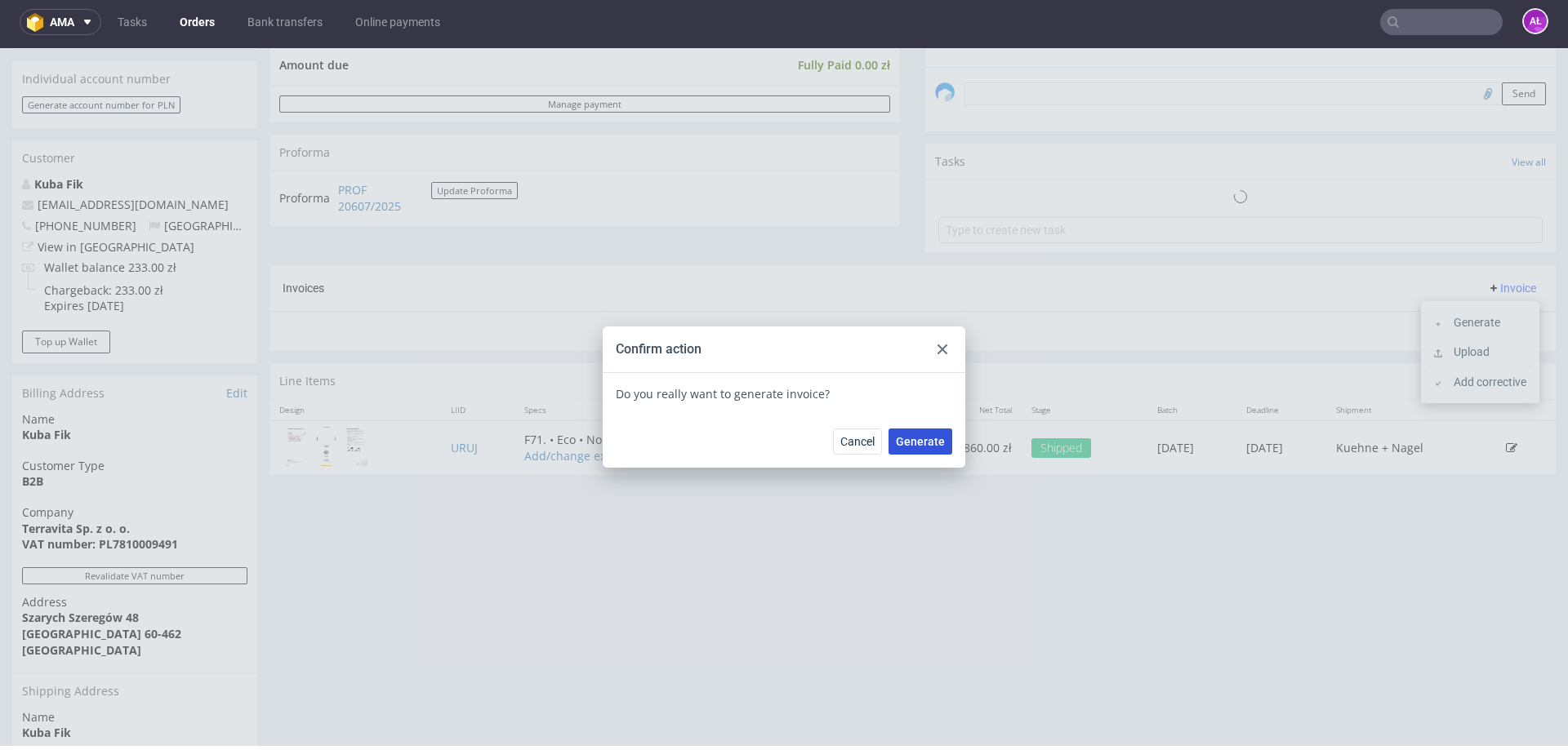
click at [915, 441] on span "Generate" at bounding box center [920, 441] width 49 height 11
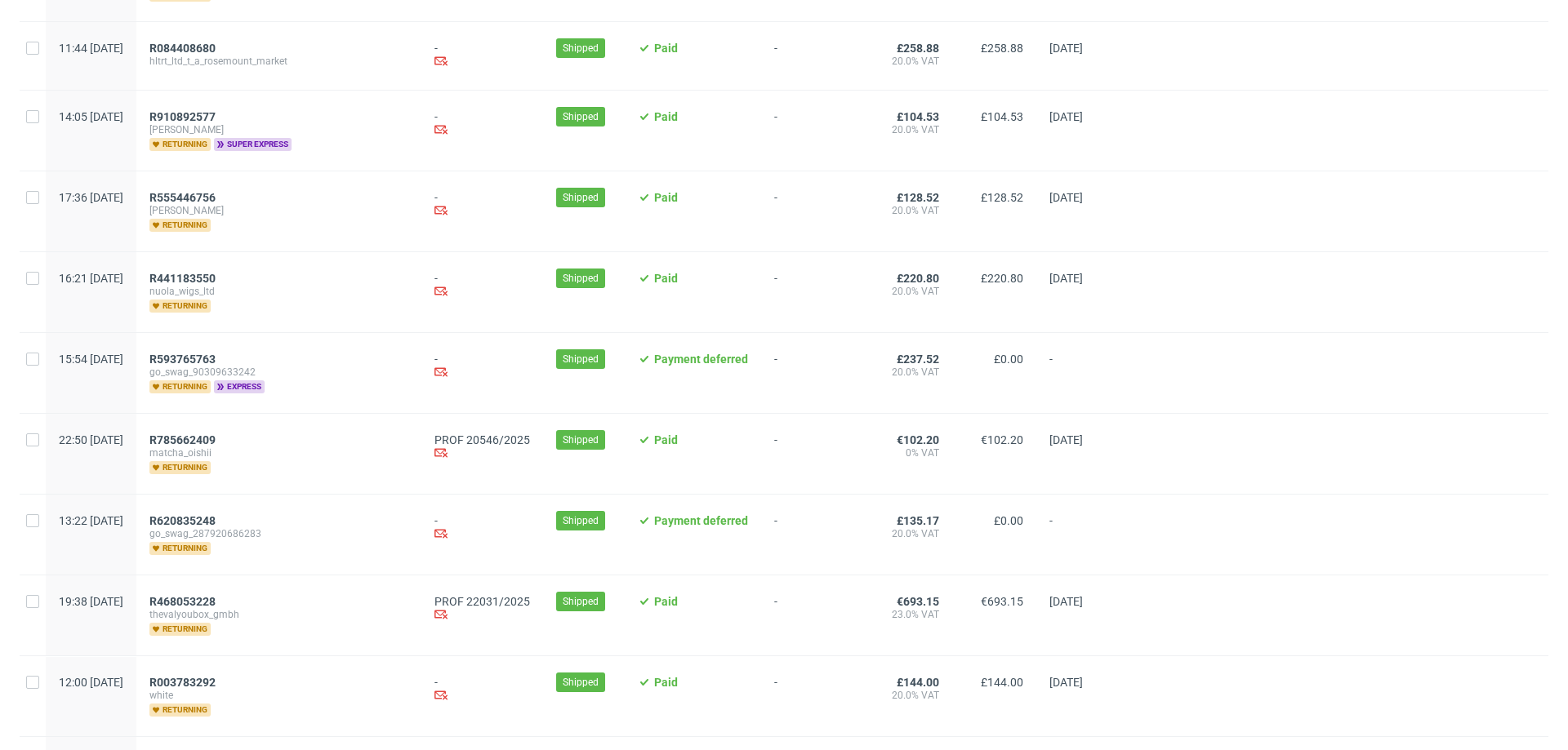
scroll to position [244, 0]
click at [215, 435] on span "R785662409" at bounding box center [183, 439] width 66 height 13
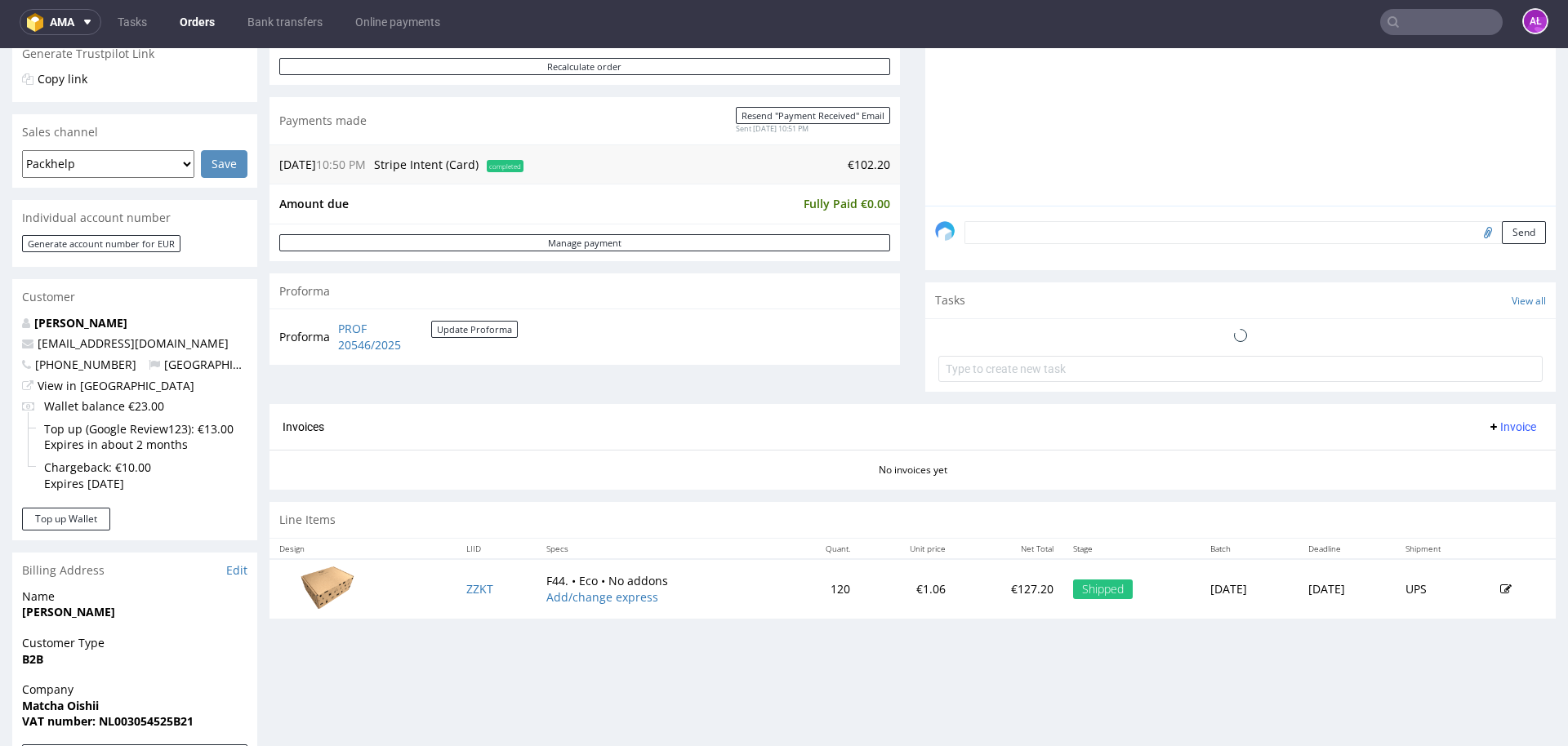
scroll to position [572, 0]
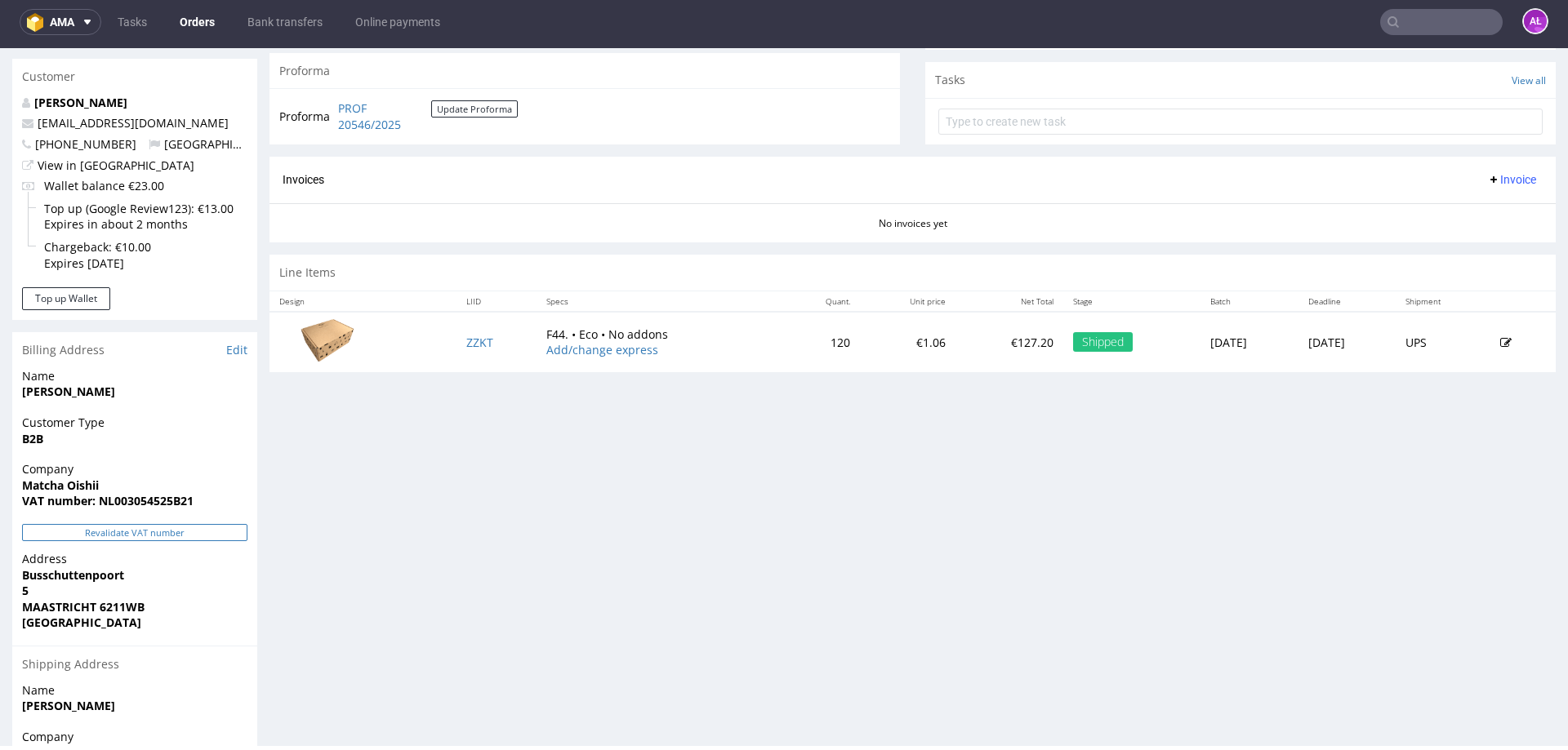
click at [225, 529] on button "Revalidate VAT number" at bounding box center [134, 532] width 225 height 17
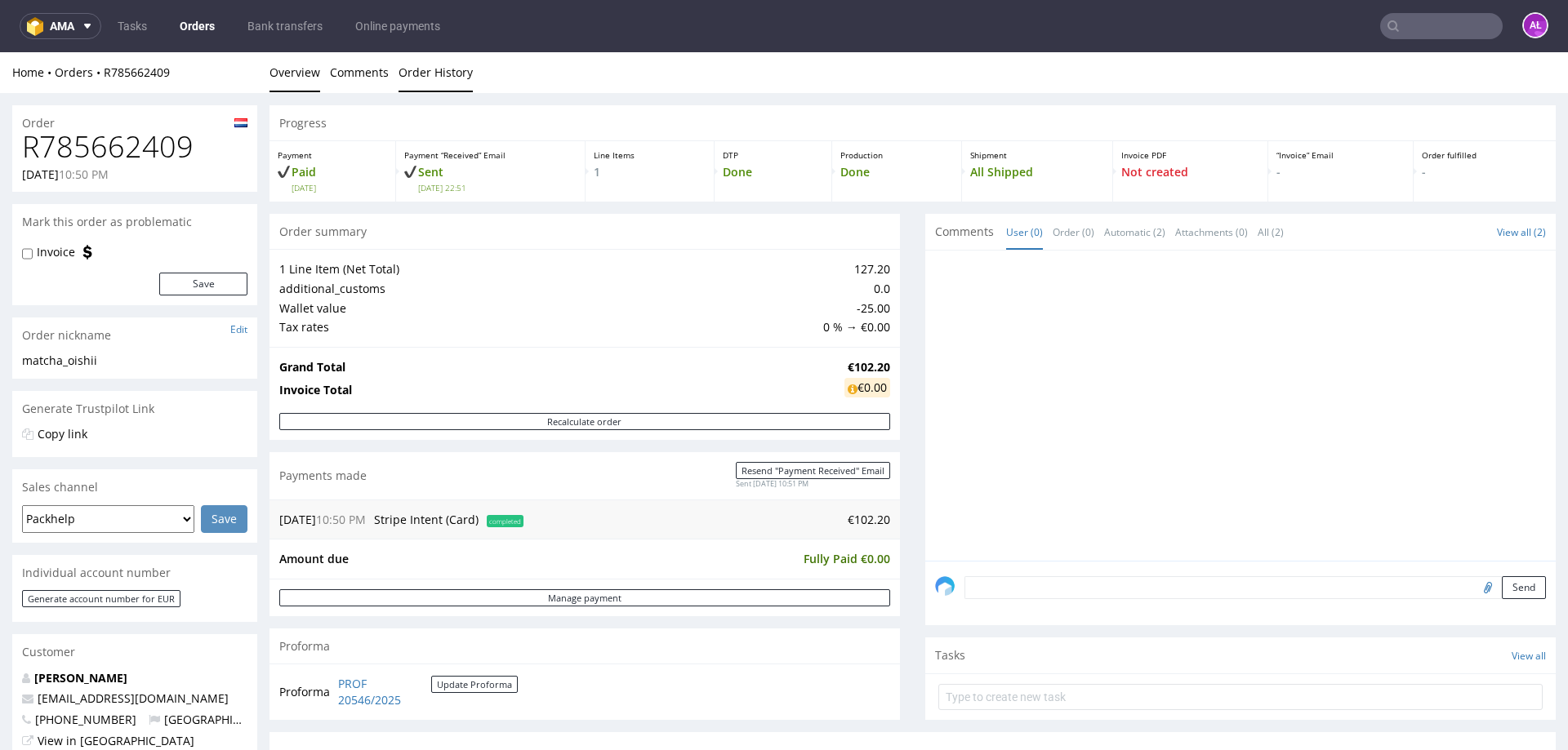
click at [444, 60] on link "Order History" at bounding box center [435, 73] width 74 height 40
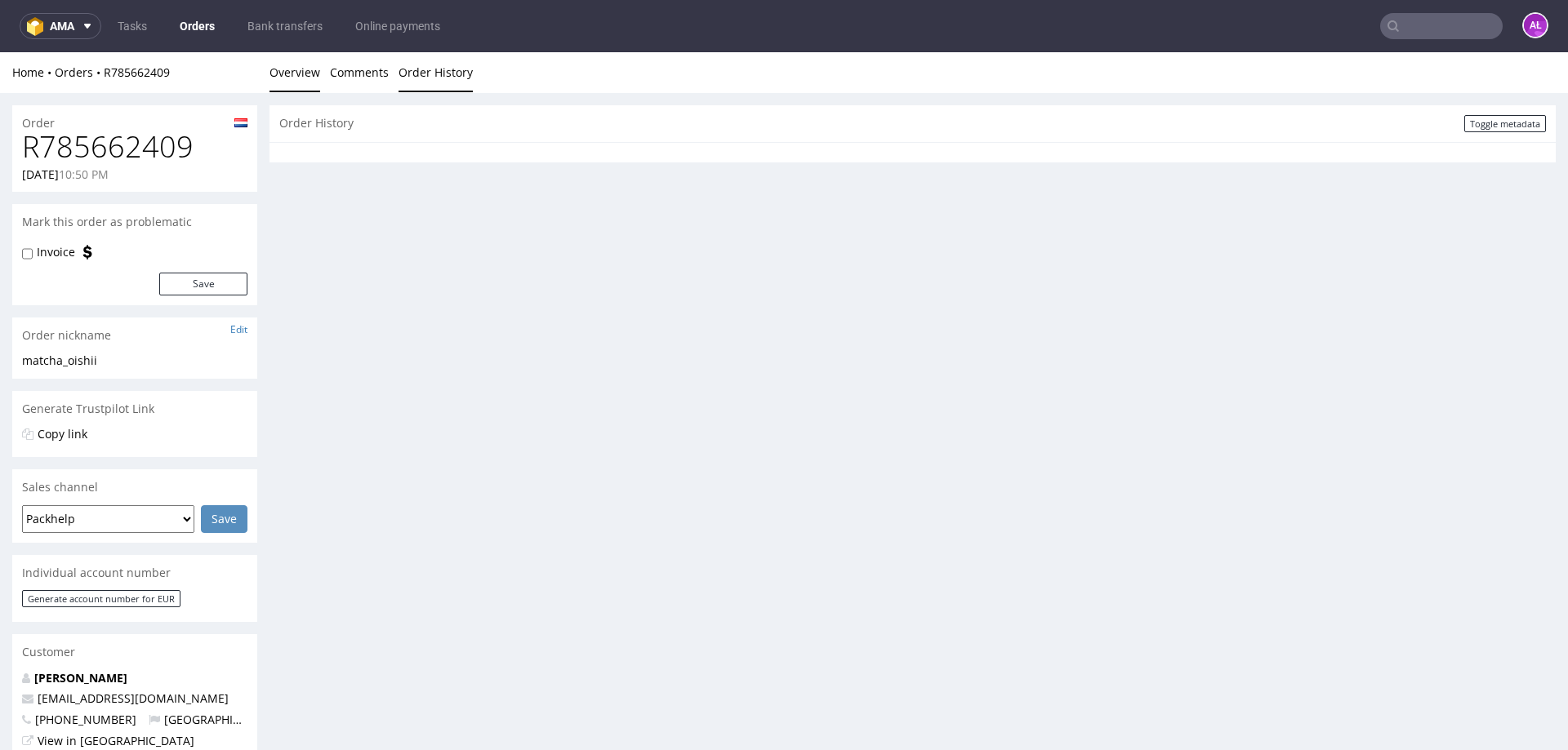
click at [303, 69] on link "Overview" at bounding box center [294, 73] width 51 height 40
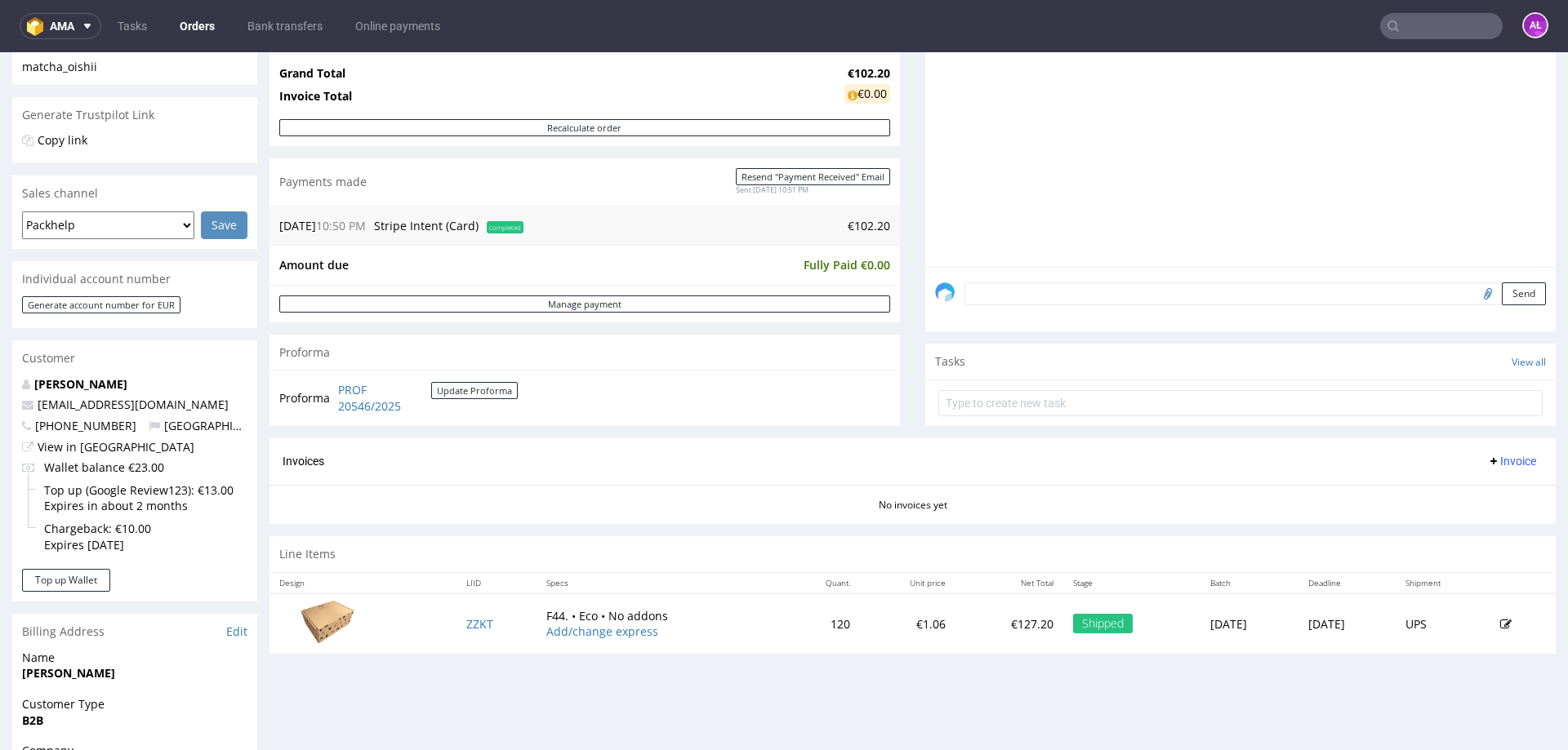
scroll to position [490, 0]
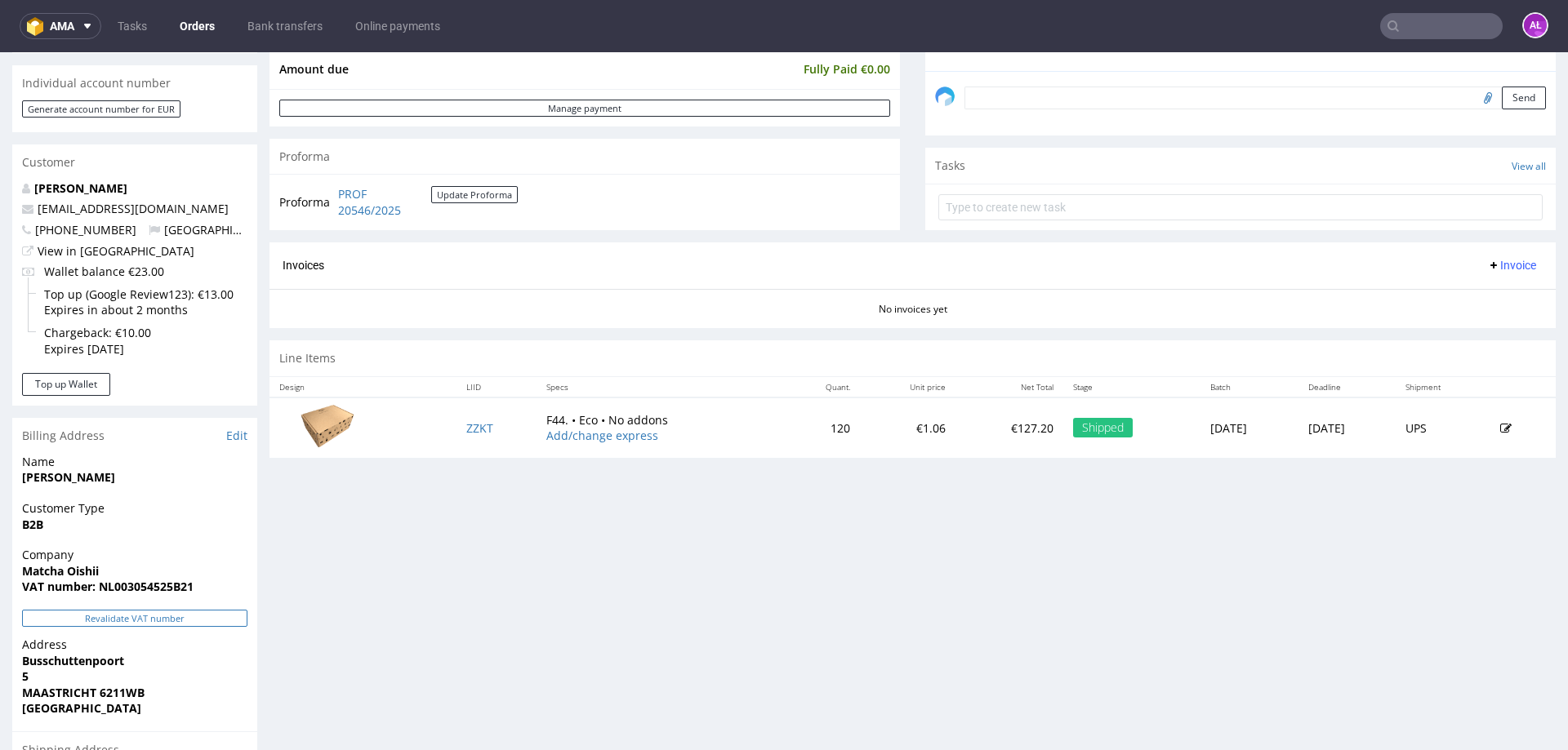
click at [234, 612] on button "Revalidate VAT number" at bounding box center [134, 619] width 225 height 17
click at [196, 615] on button "Revalidate VAT number" at bounding box center [134, 619] width 225 height 17
click at [1491, 267] on span "Invoice" at bounding box center [1511, 266] width 49 height 13
click at [1493, 295] on span "Generate" at bounding box center [1487, 300] width 79 height 17
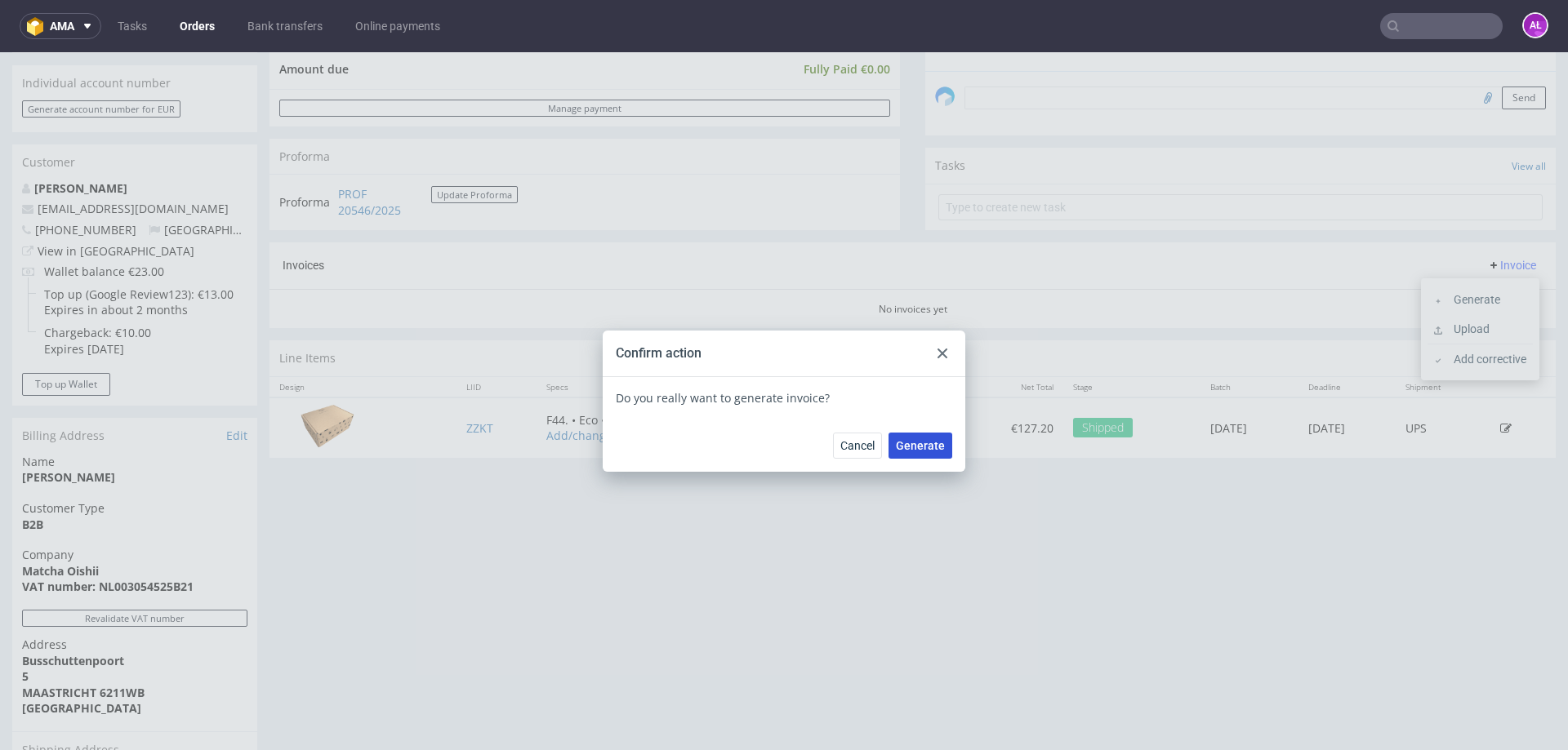
click at [933, 441] on span "Generate" at bounding box center [920, 446] width 49 height 11
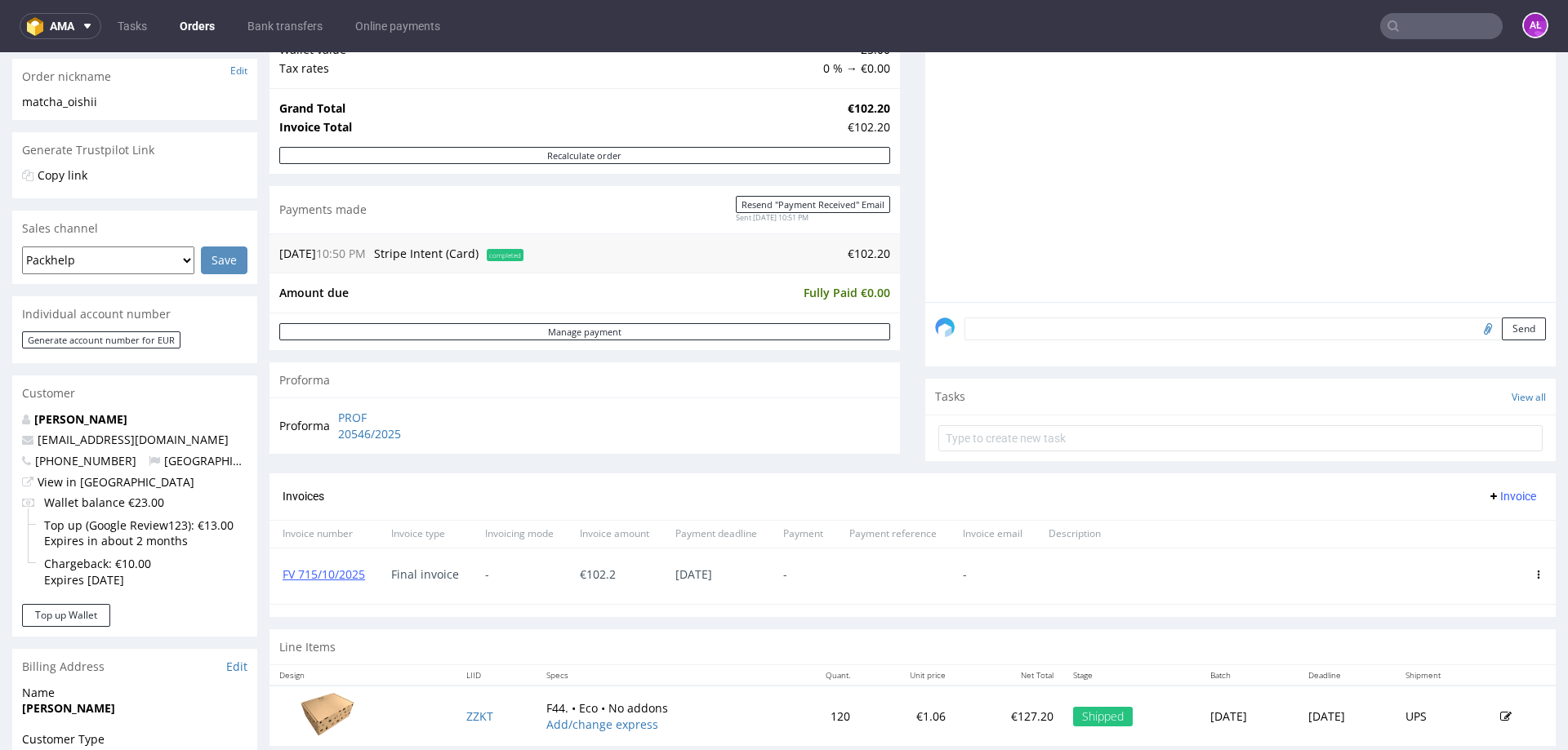
scroll to position [326, 0]
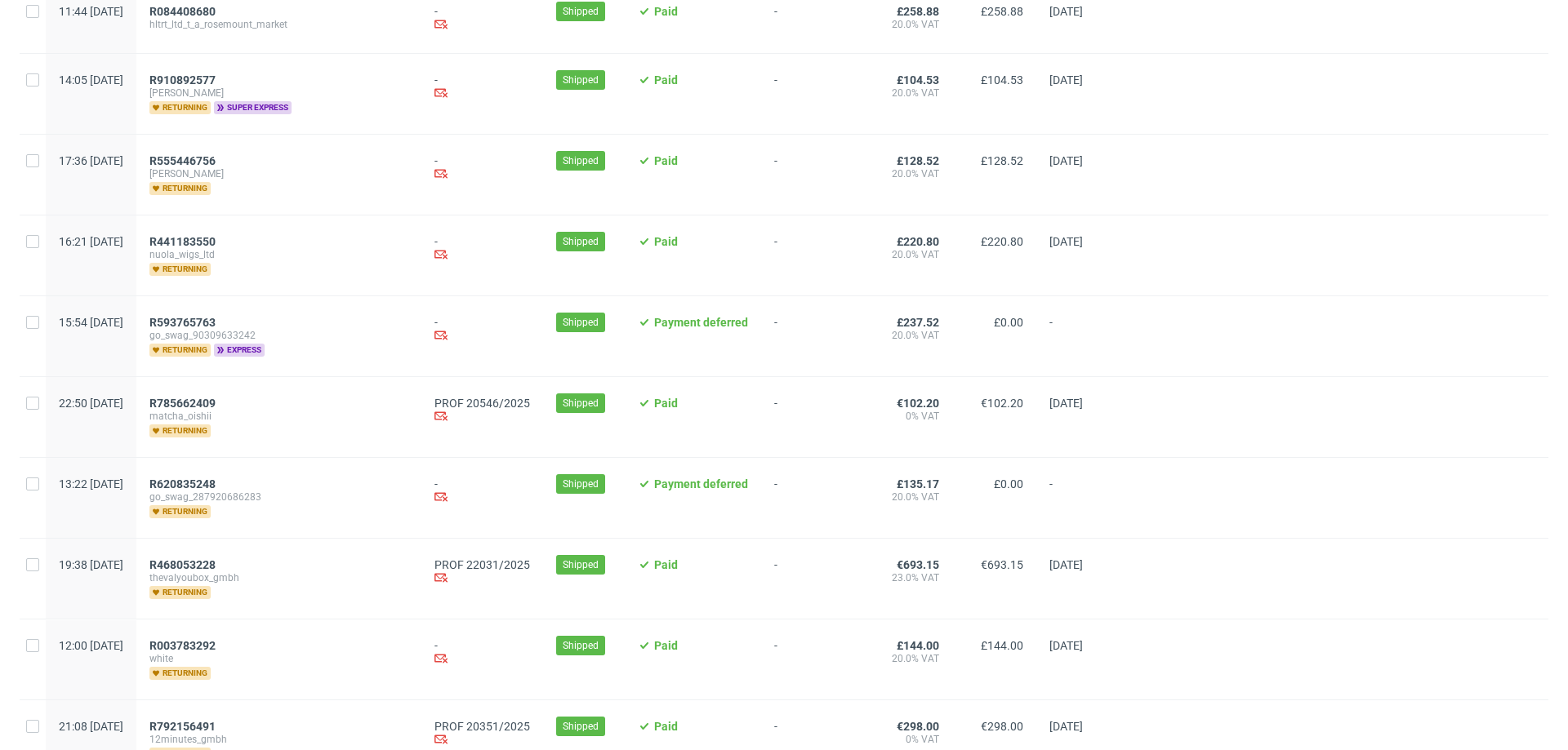
scroll to position [326, 0]
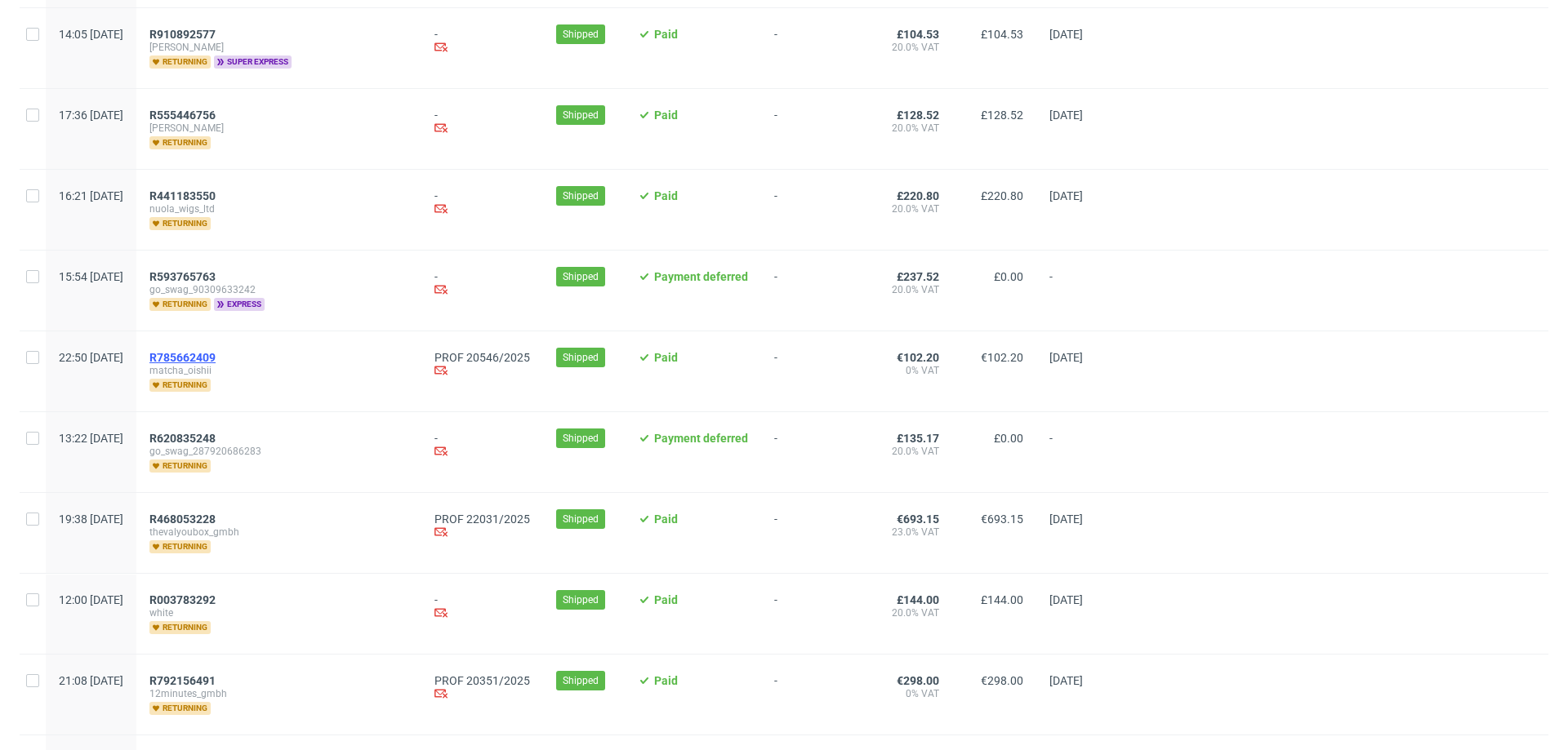
click at [215, 354] on span "R785662409" at bounding box center [183, 358] width 66 height 13
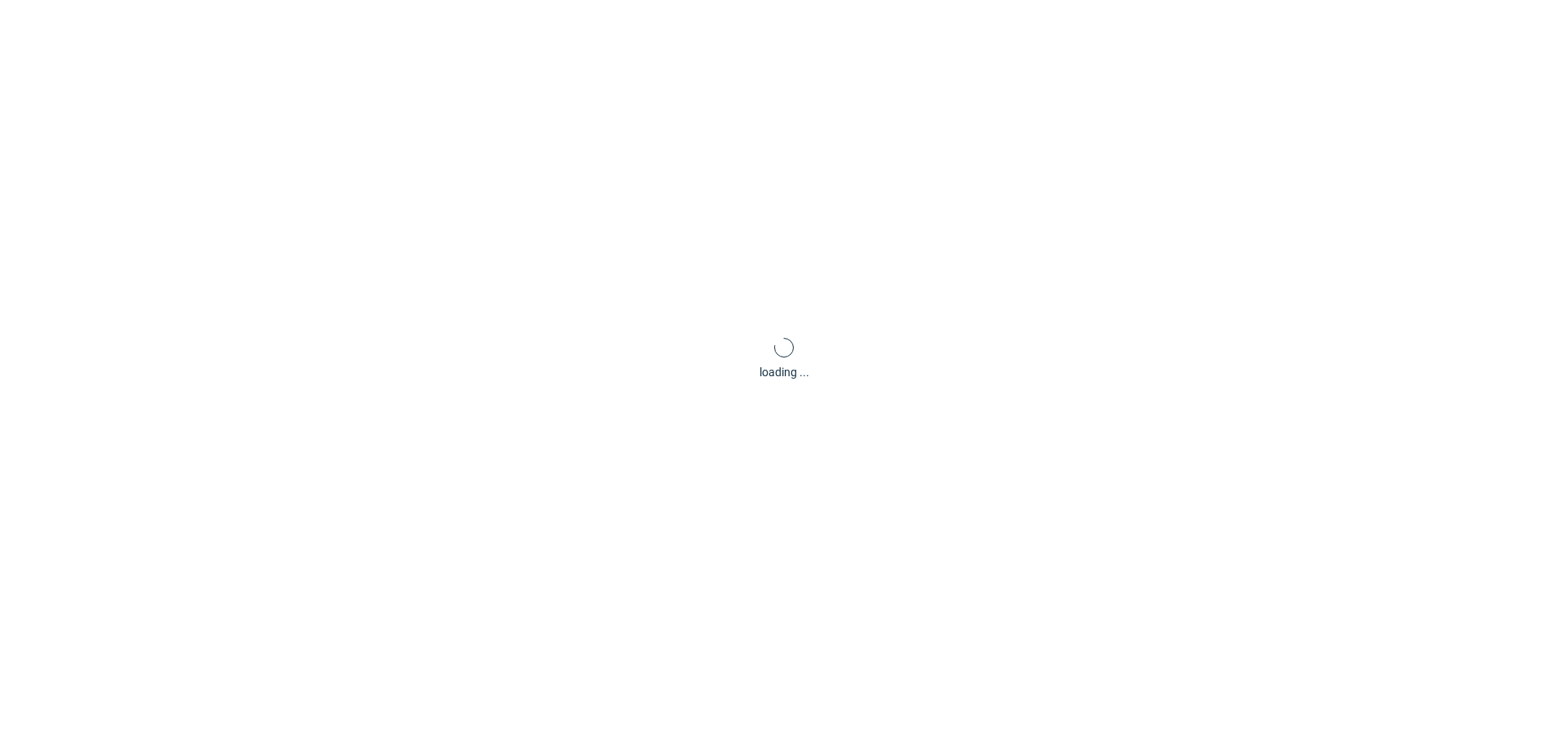
scroll to position [69, 0]
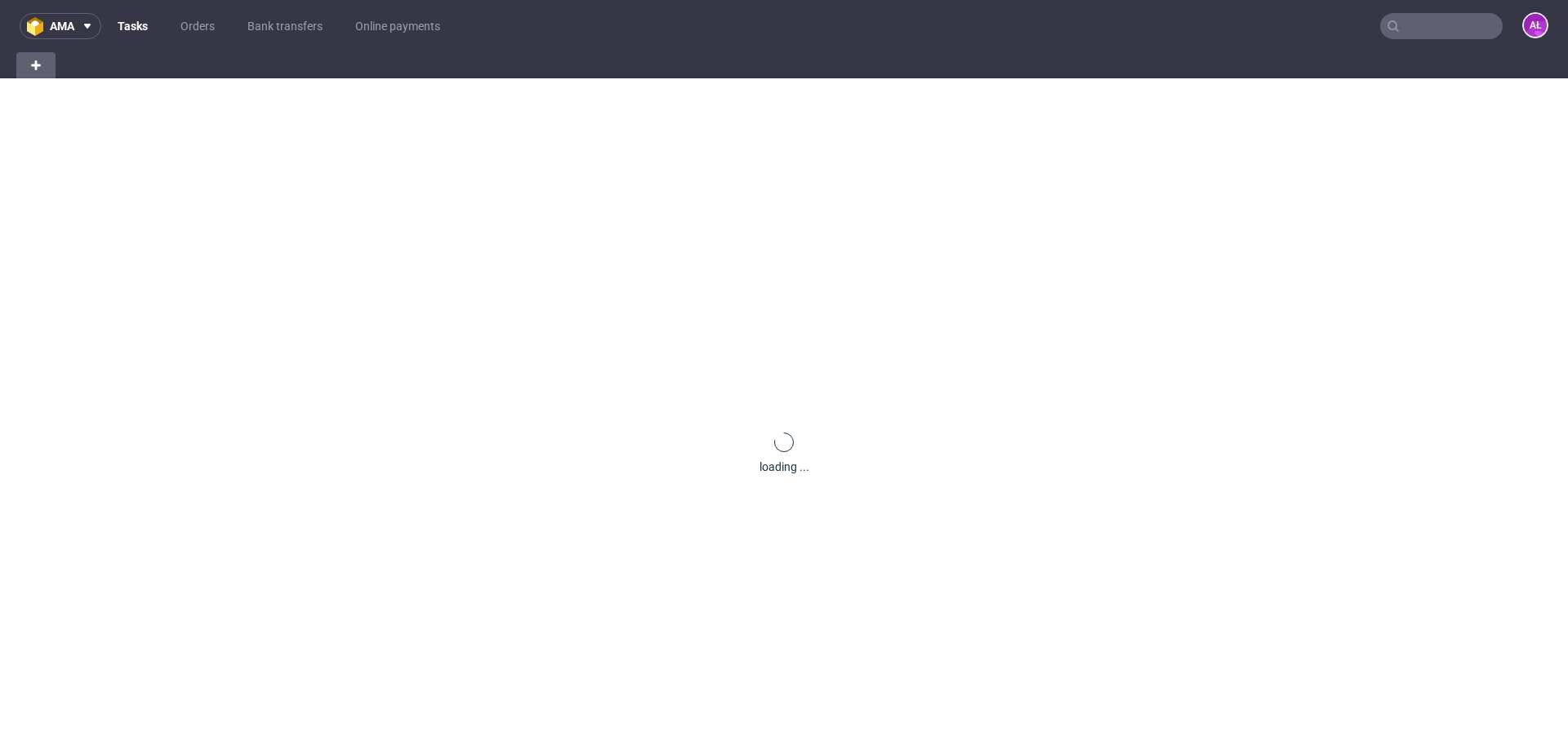
click at [1413, 20] on input "text" at bounding box center [1441, 26] width 122 height 26
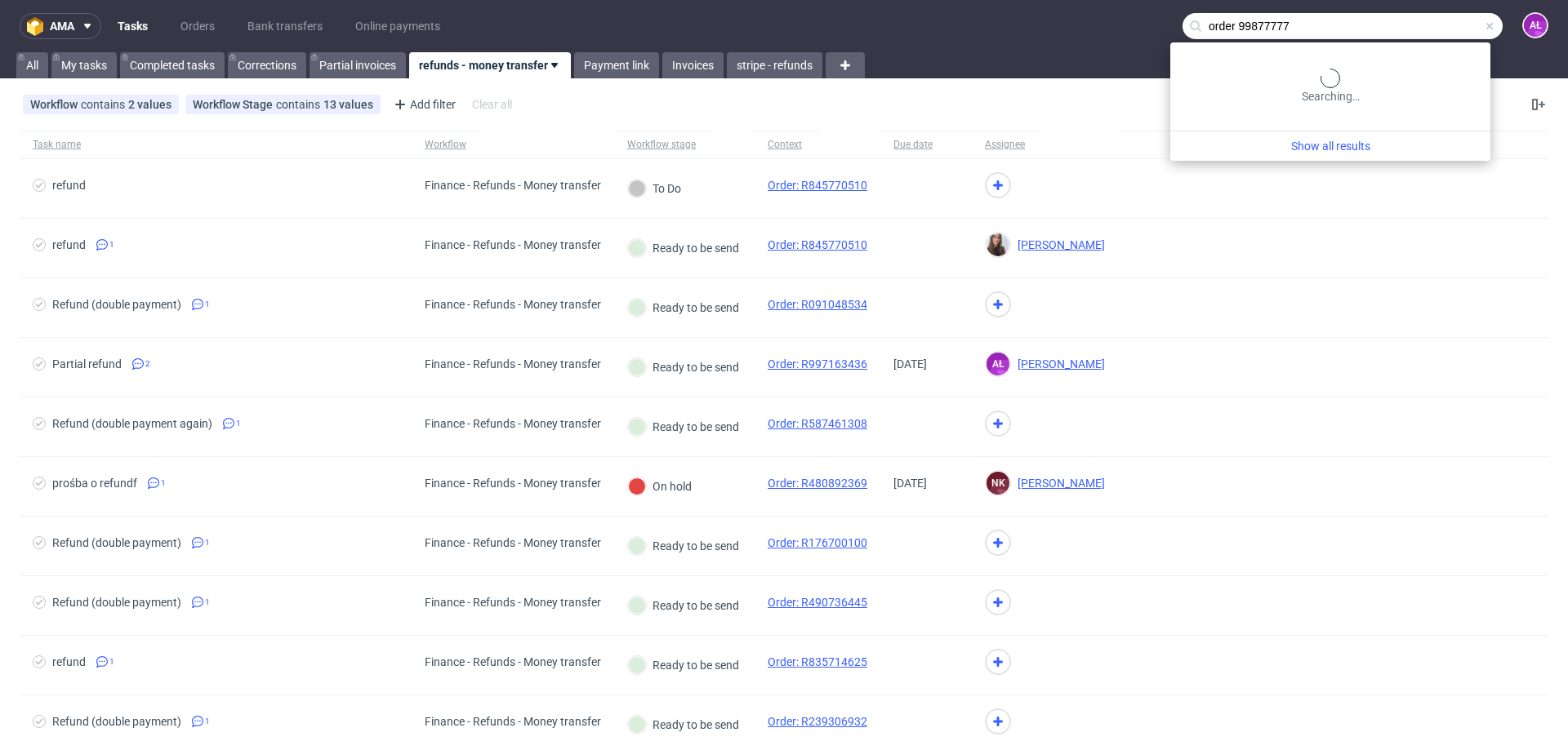
type input "order 998777773"
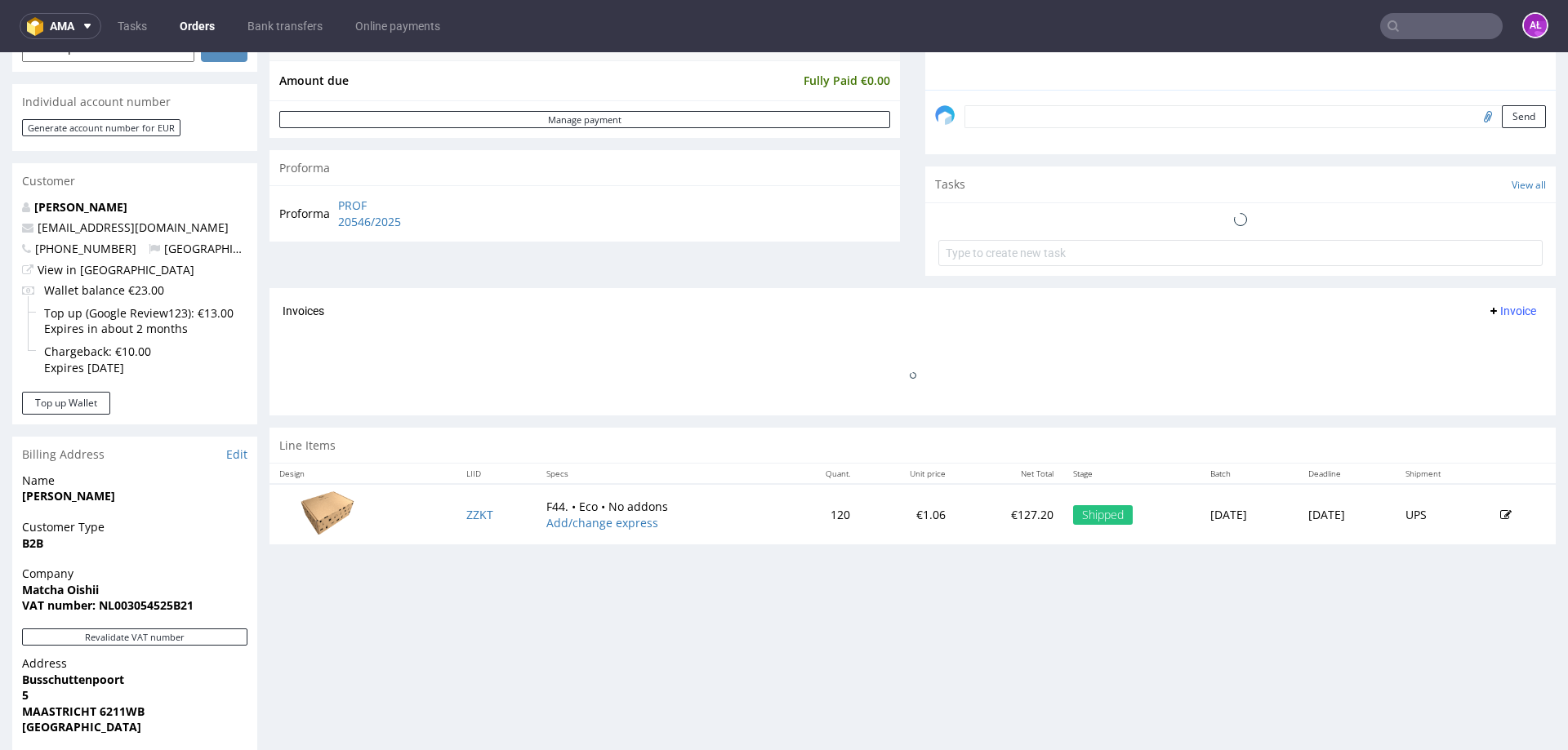
scroll to position [490, 0]
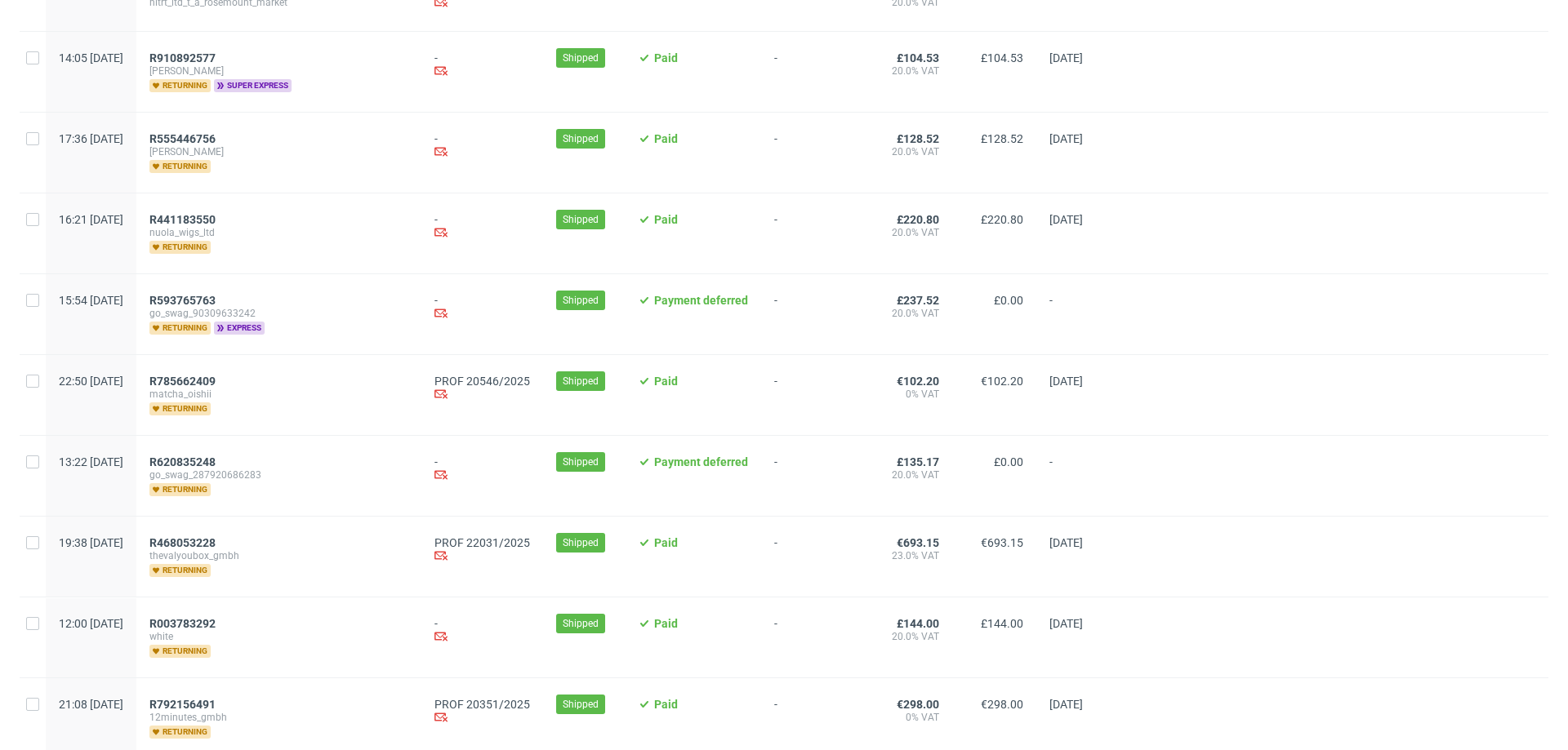
scroll to position [326, 0]
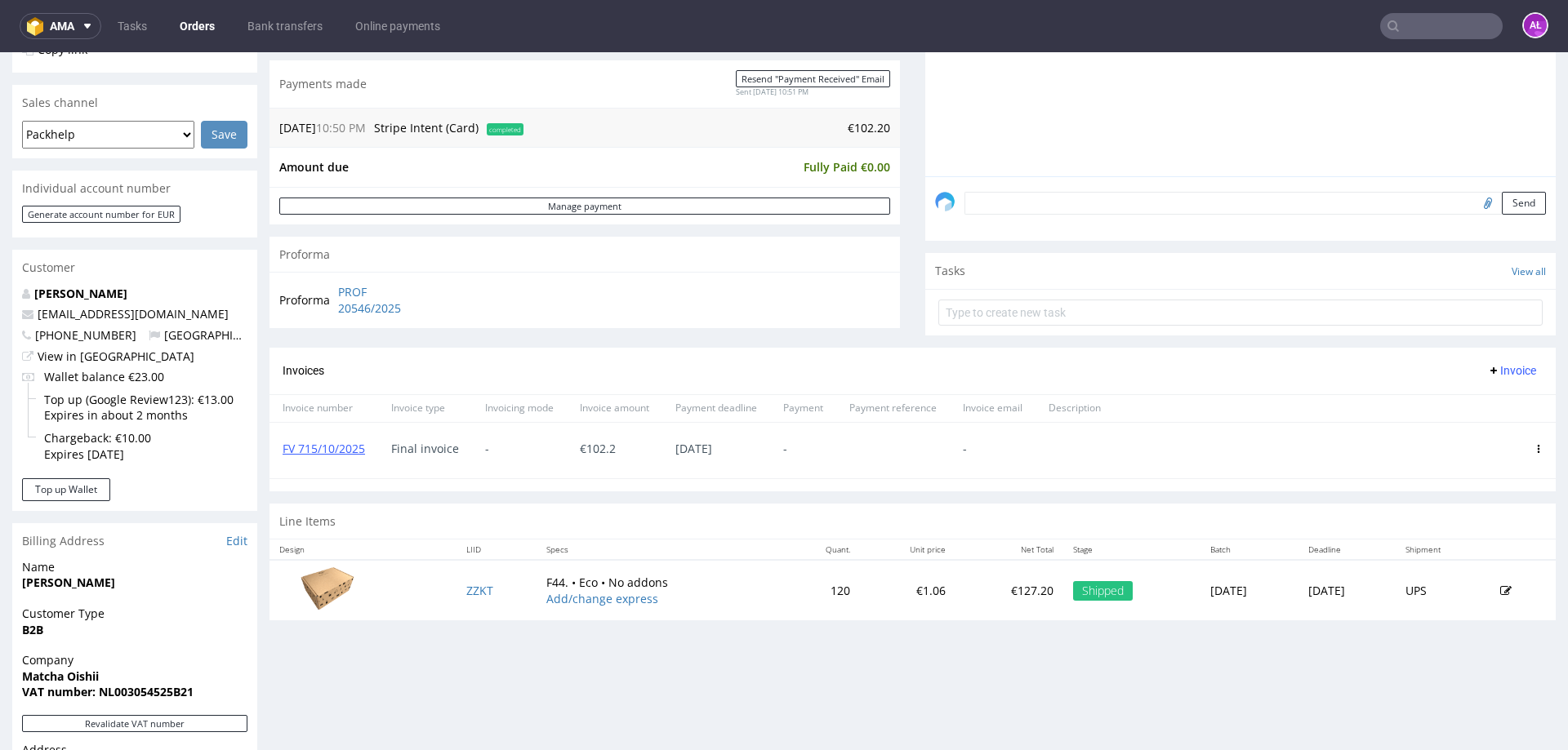
scroll to position [408, 0]
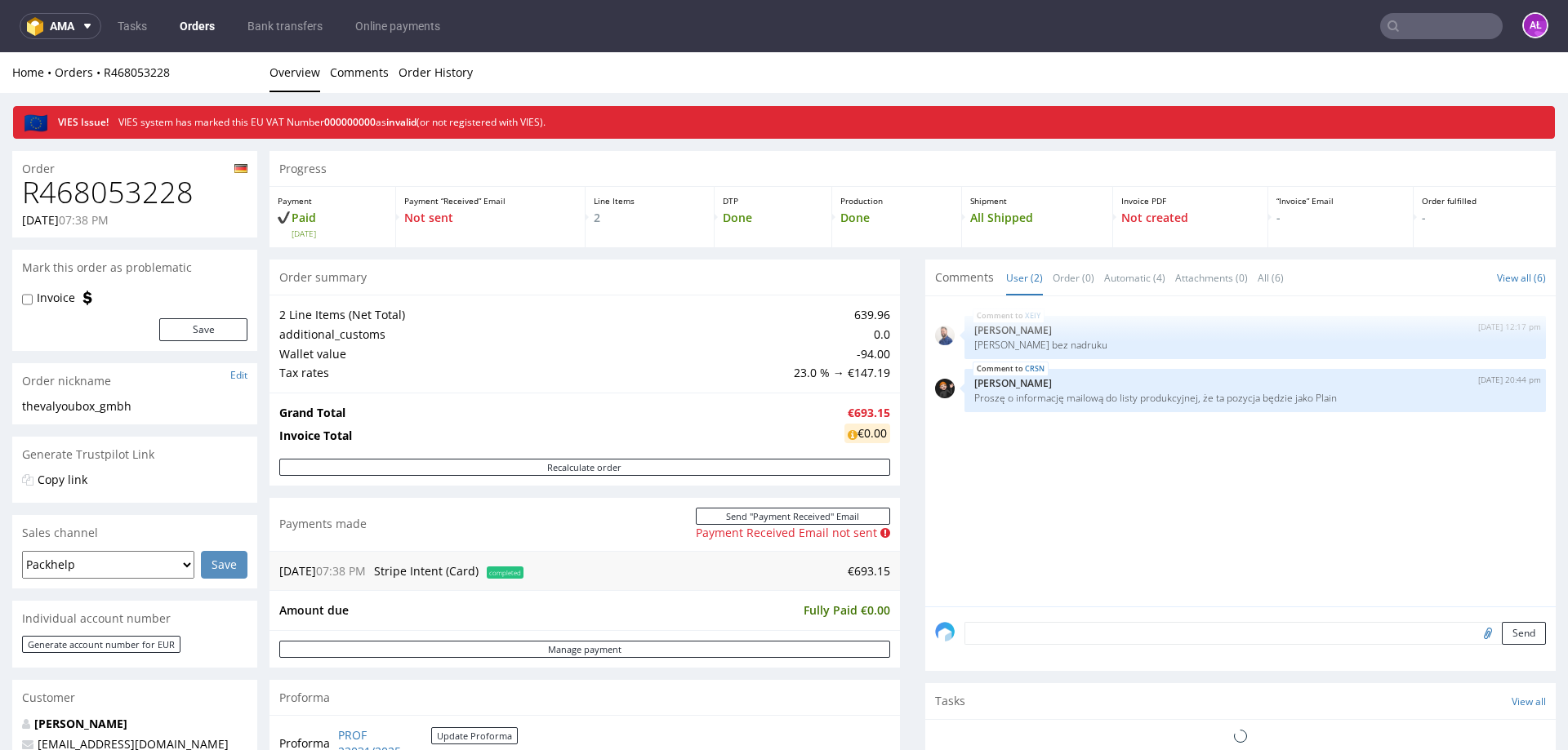
click at [1051, 487] on div "XEIY 24th Sep 25 | 12:17 pm Michał Rachański Pudełko bez nadruku CRSN 25th Sep …" at bounding box center [1245, 456] width 621 height 301
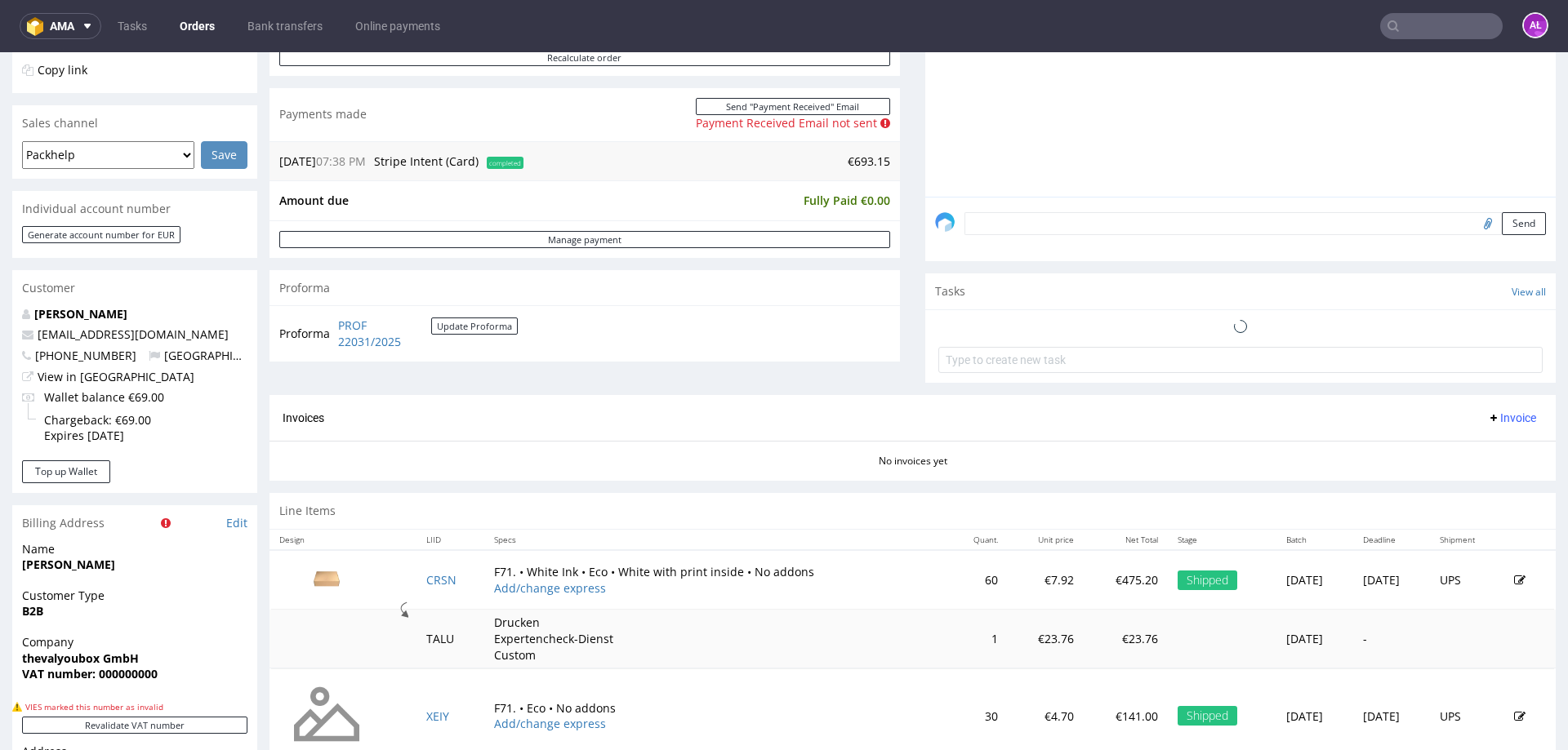
scroll to position [408, 0]
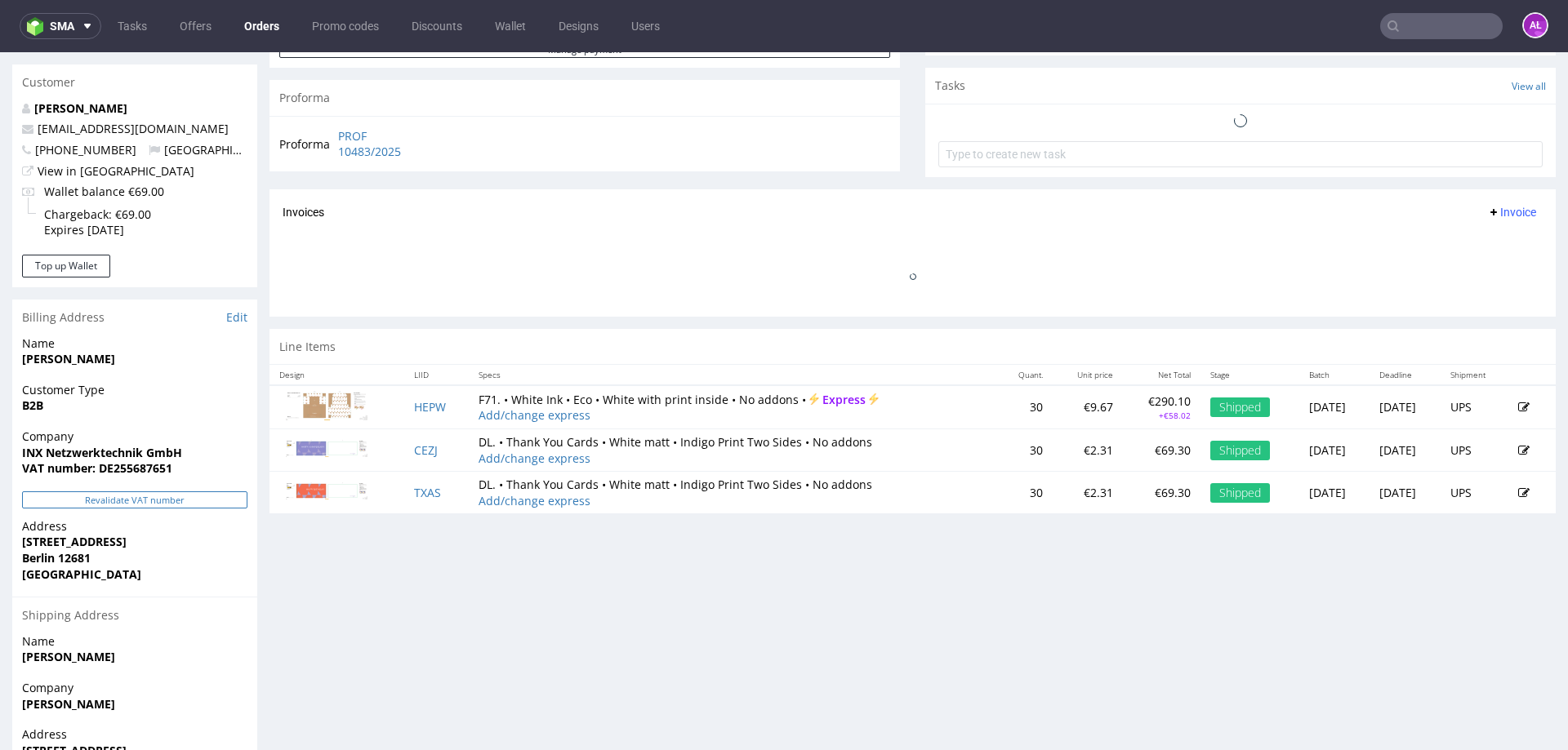
scroll to position [572, 0]
drag, startPoint x: 181, startPoint y: 466, endPoint x: 98, endPoint y: 475, distance: 83.5
click at [98, 475] on div "Company INX Netzwerktechnik GmbH VAT number: DE255687651" at bounding box center [134, 459] width 245 height 62
copy strong "DE255687651"
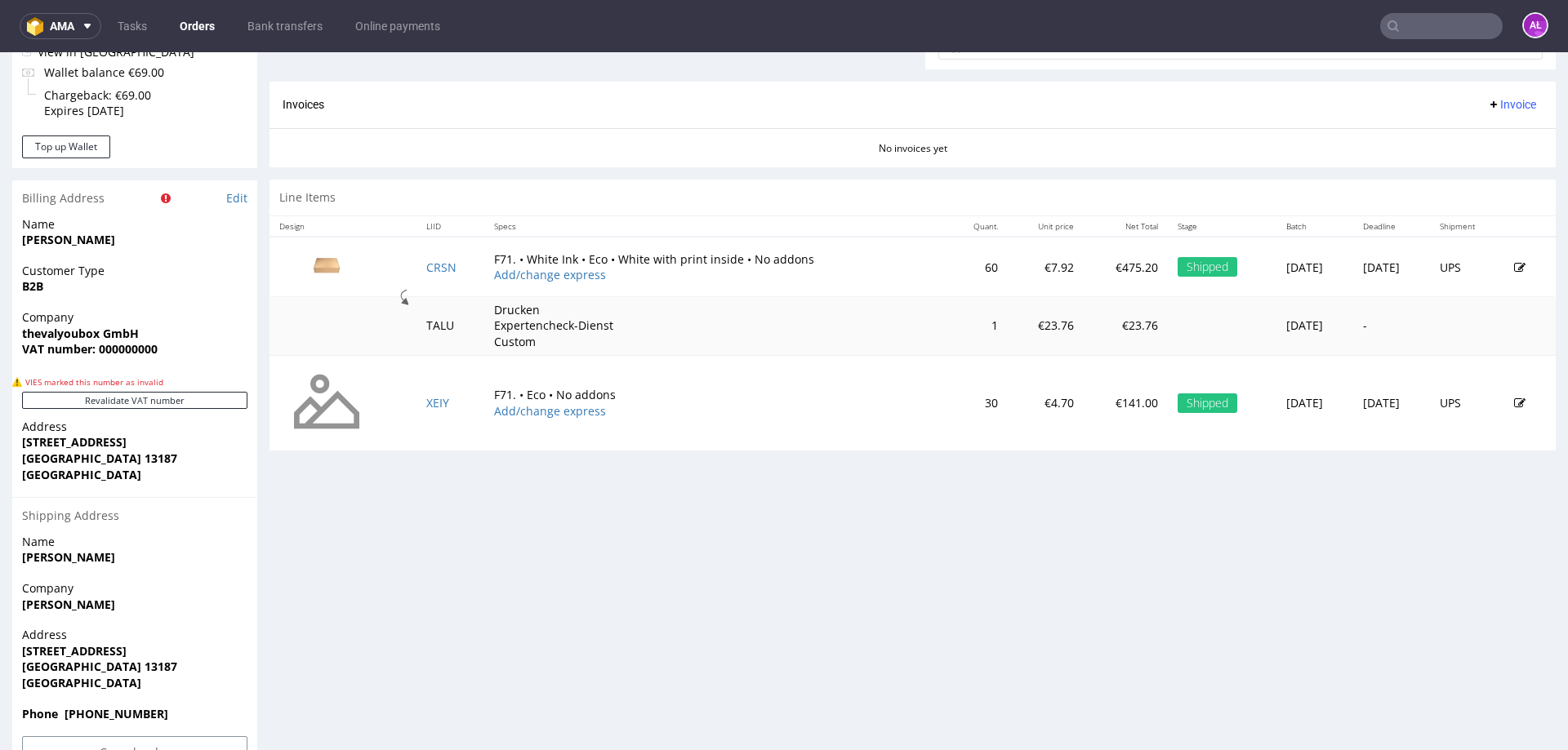
scroll to position [490, 0]
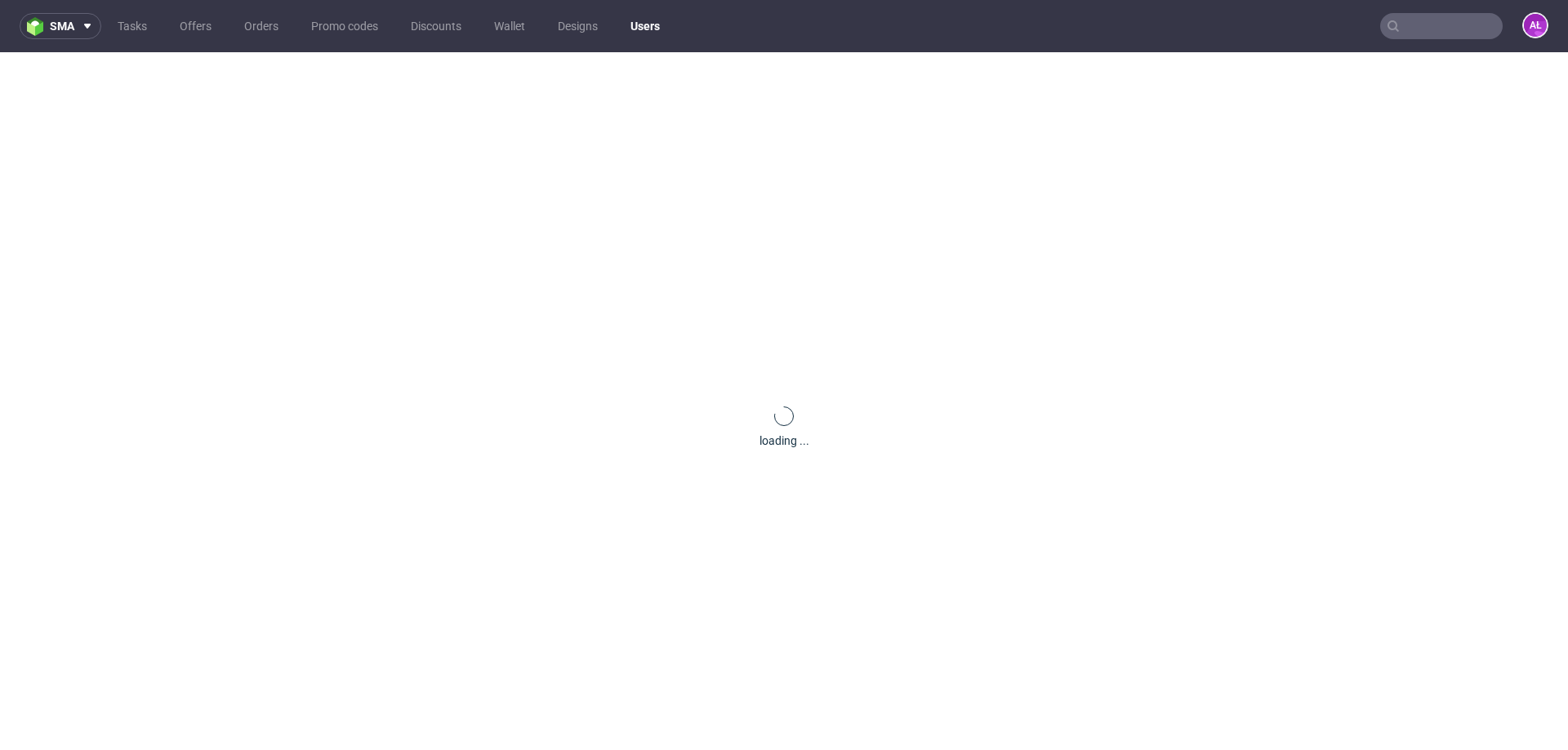
drag, startPoint x: 361, startPoint y: 261, endPoint x: 247, endPoint y: 296, distance: 119.3
click at [247, 296] on div "loading ..." at bounding box center [784, 427] width 1568 height 750
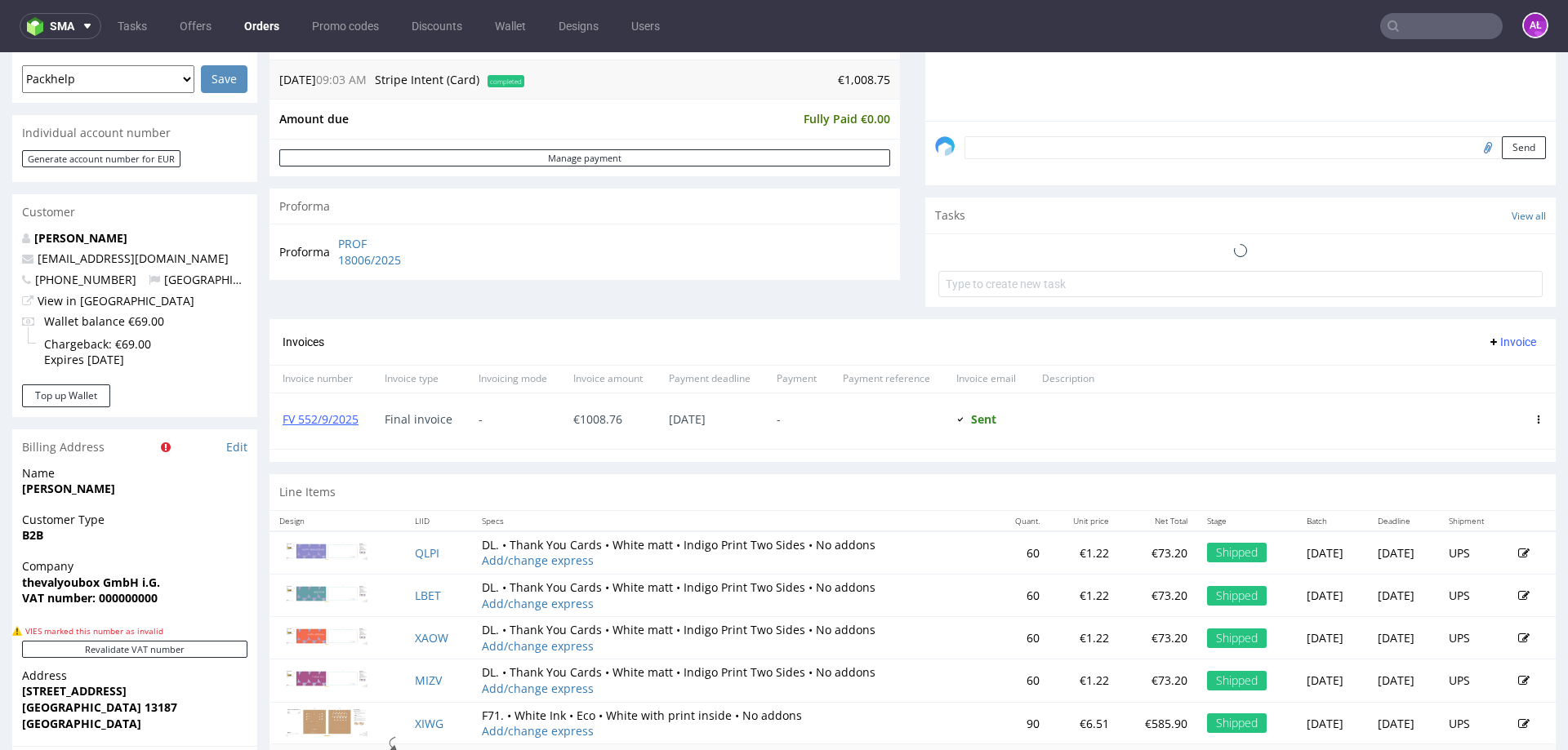
scroll to position [572, 0]
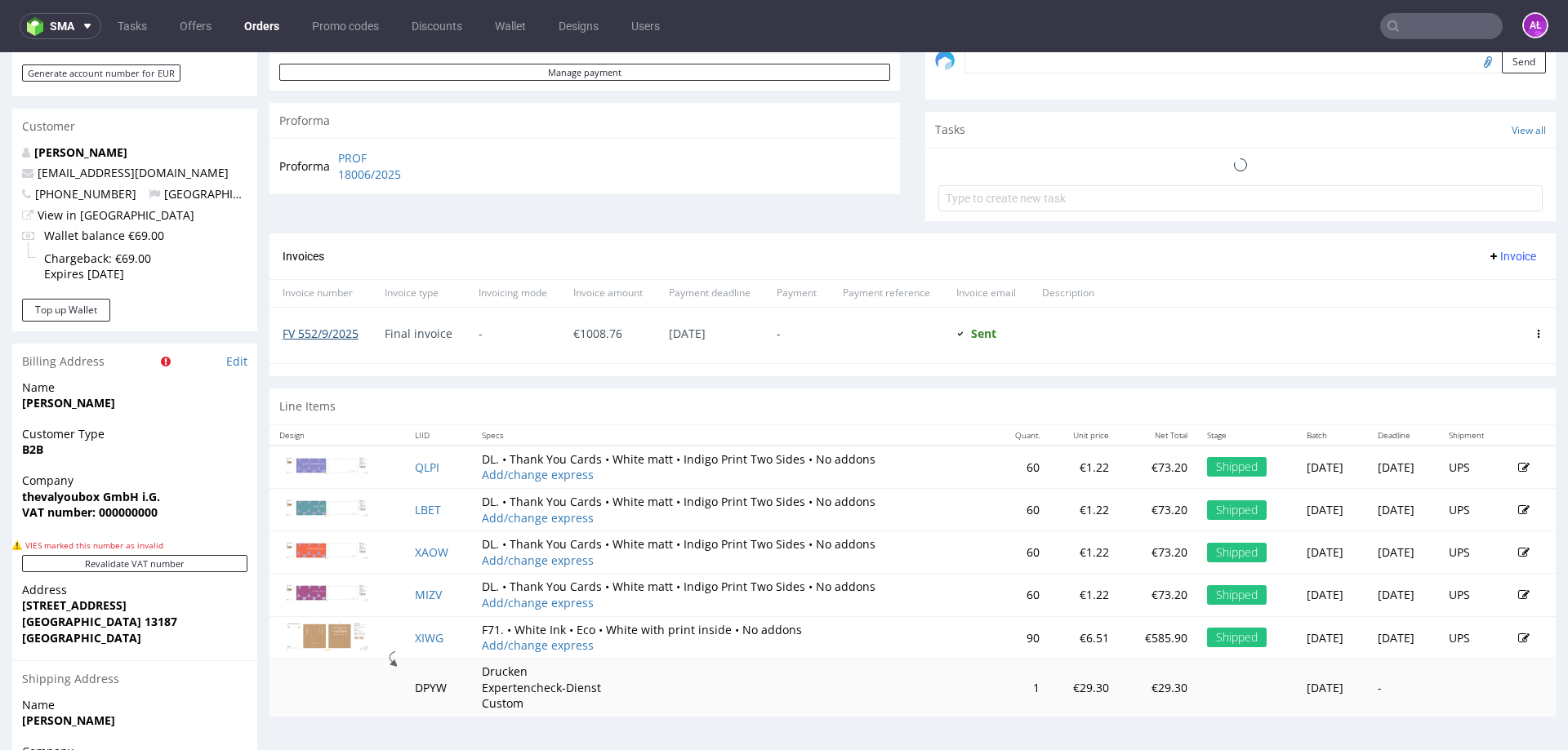
click at [342, 337] on link "FV 552/9/2025" at bounding box center [320, 333] width 76 height 16
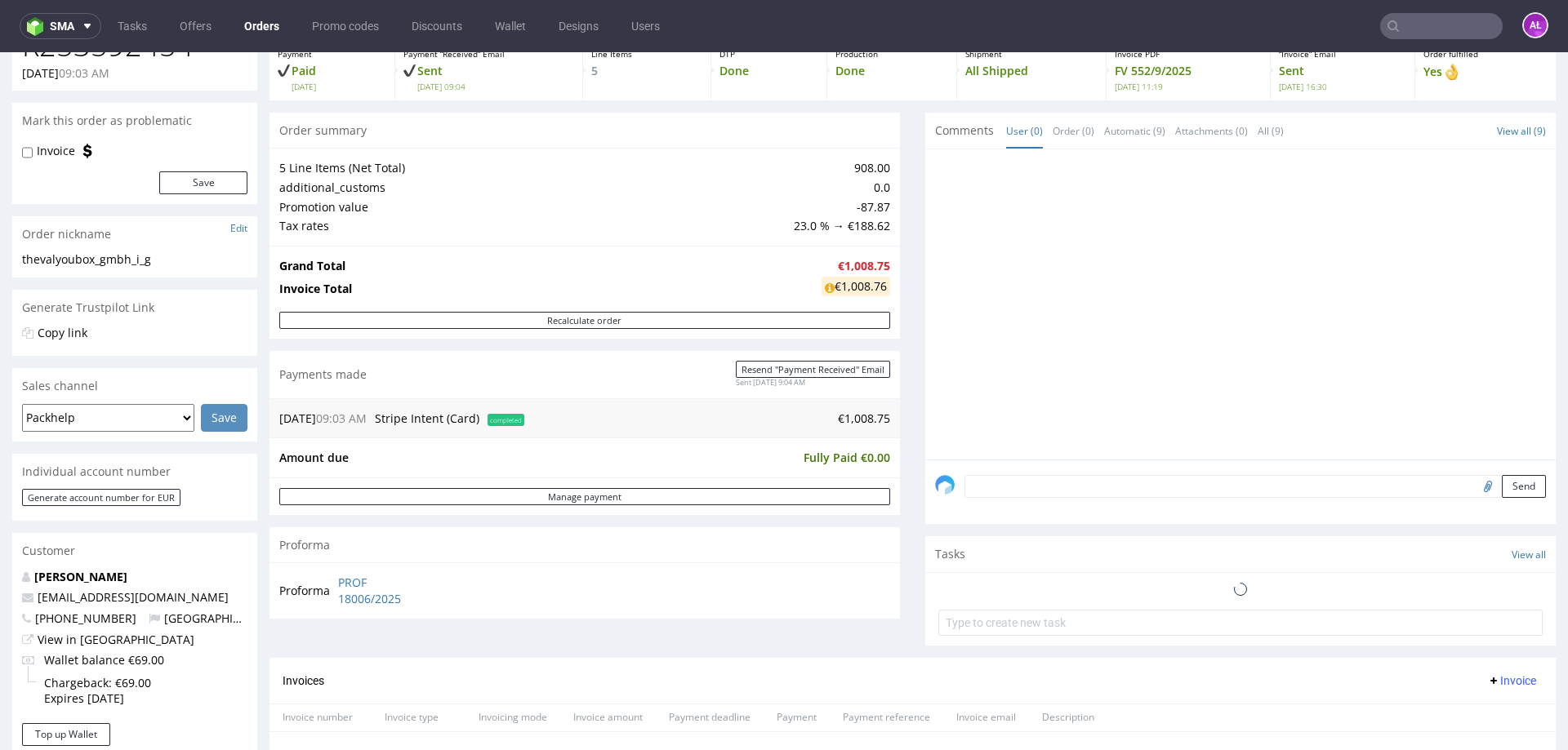
scroll to position [0, 0]
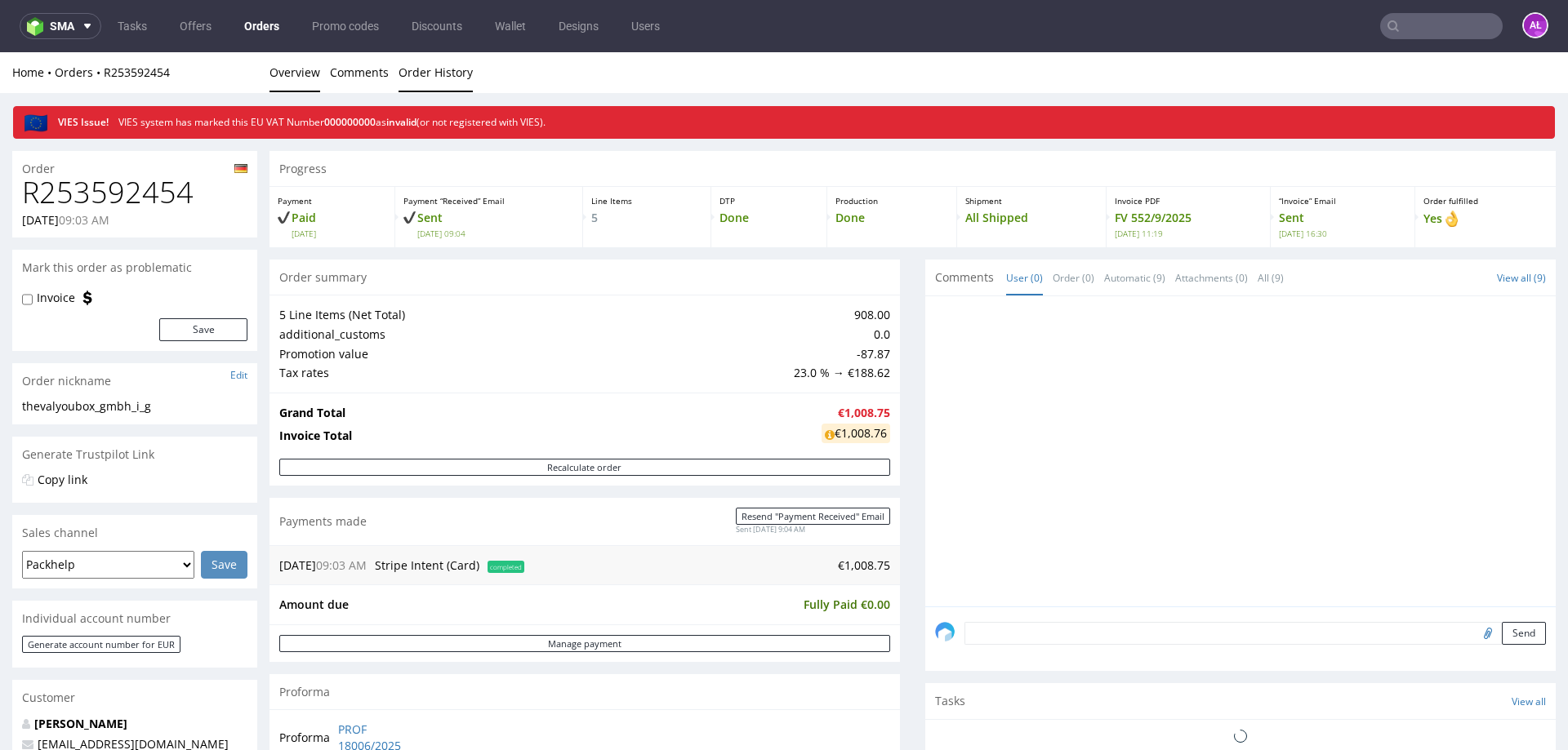
click at [455, 76] on link "Order History" at bounding box center [435, 73] width 74 height 40
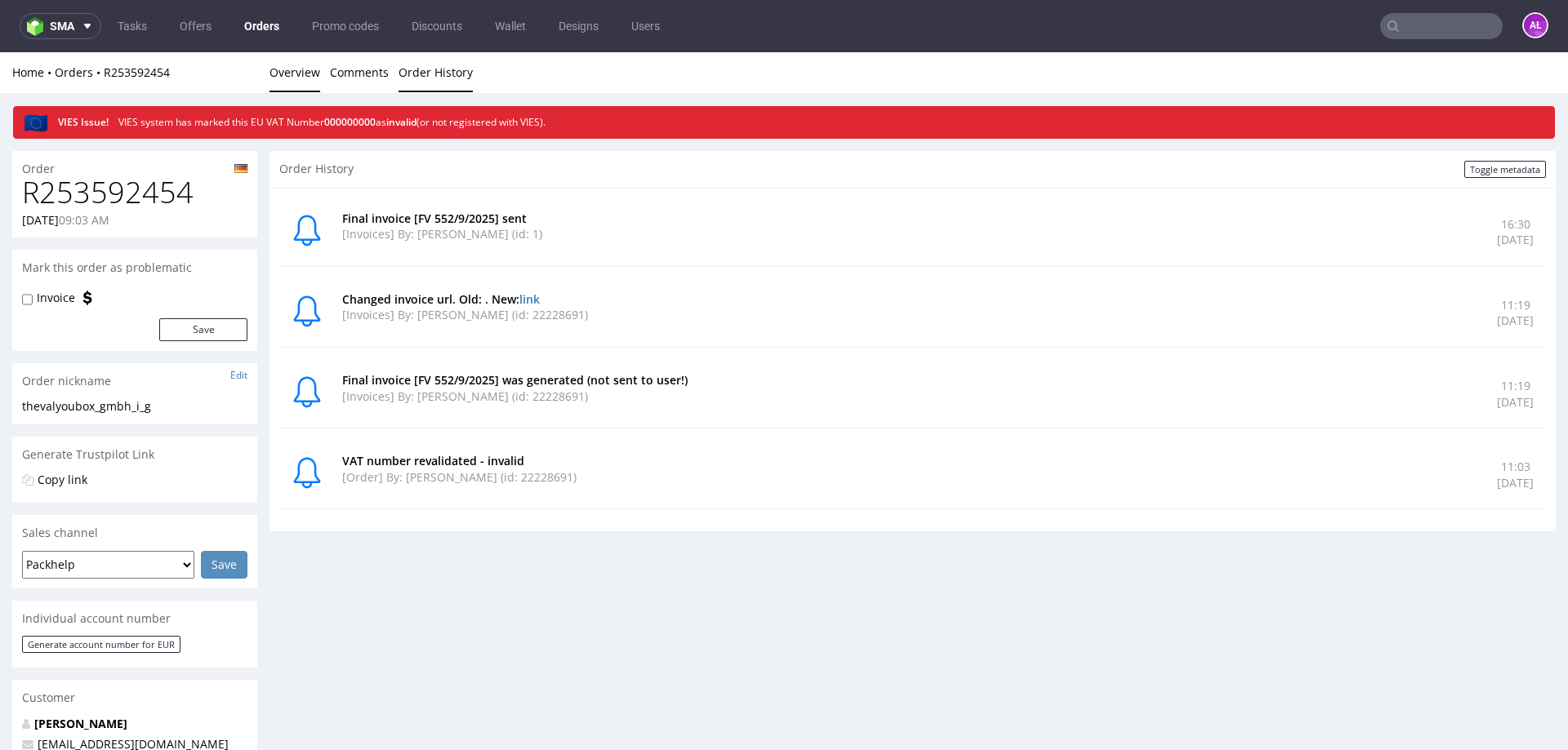
click at [312, 73] on link "Overview" at bounding box center [294, 73] width 51 height 40
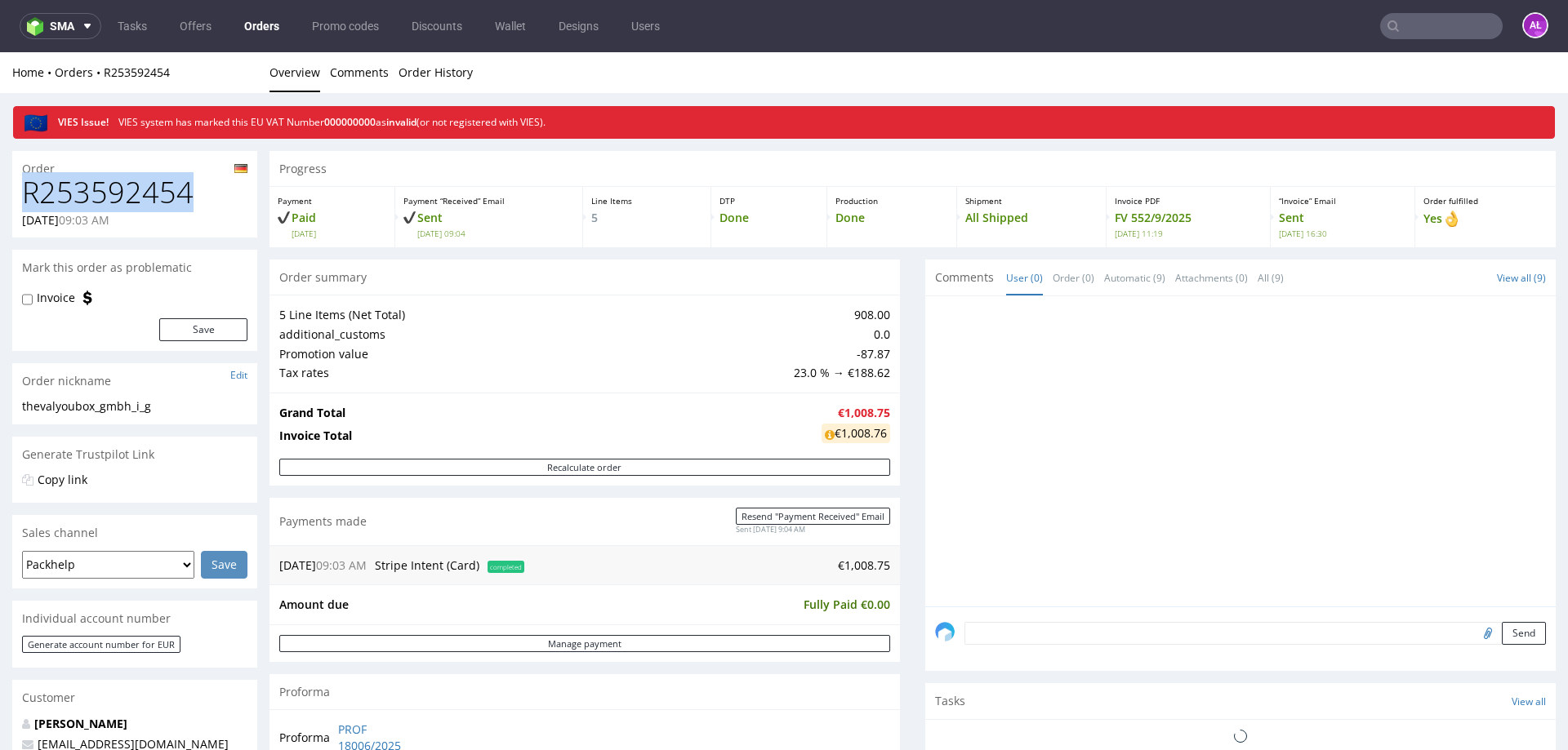
drag, startPoint x: 213, startPoint y: 201, endPoint x: 24, endPoint y: 199, distance: 189.0
click at [24, 199] on h1 "R253592454" at bounding box center [134, 193] width 225 height 33
copy h1 "R253592454"
click at [390, 74] on li "Comments" at bounding box center [364, 73] width 69 height 17
click at [438, 76] on link "Order History" at bounding box center [435, 73] width 74 height 40
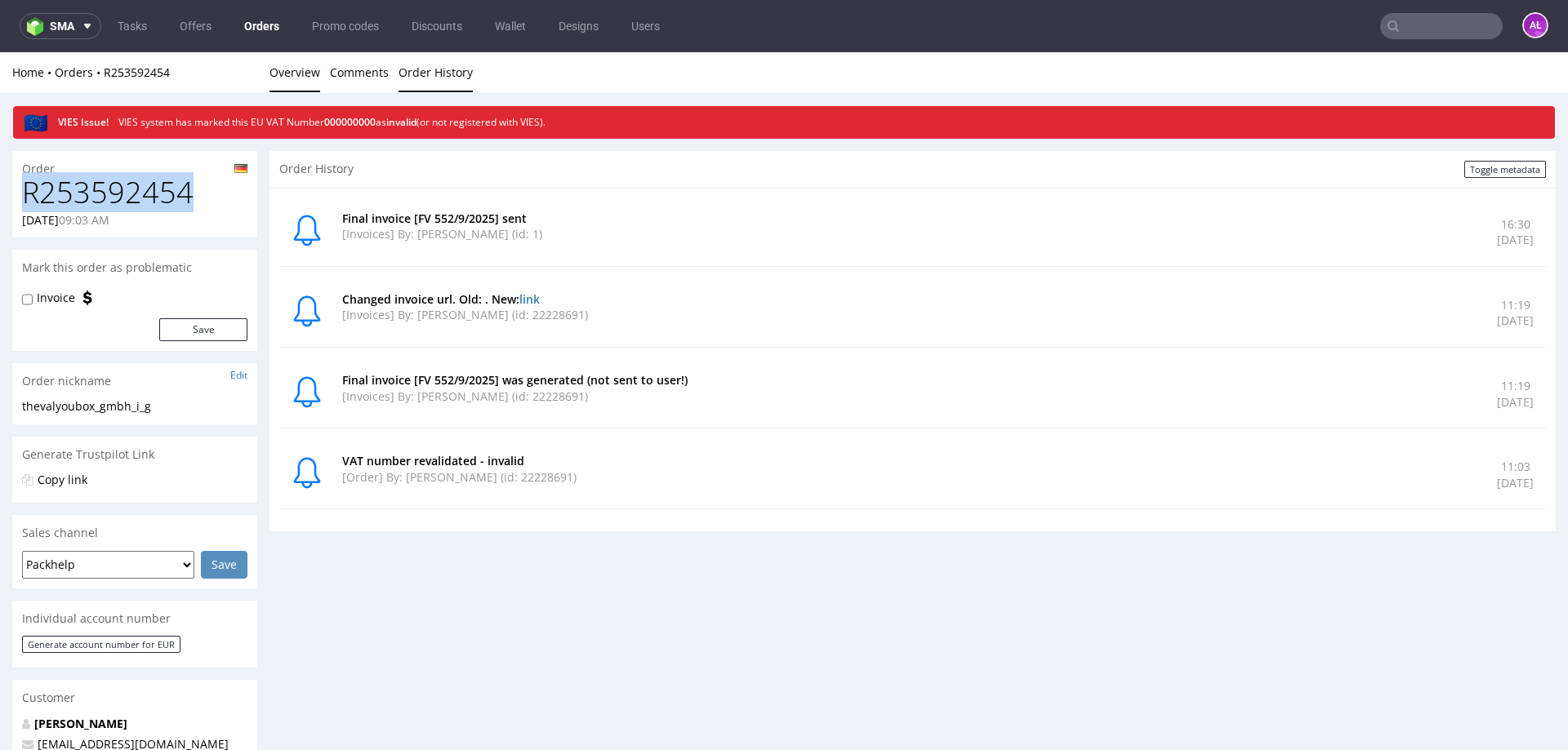
click at [297, 74] on link "Overview" at bounding box center [294, 73] width 51 height 40
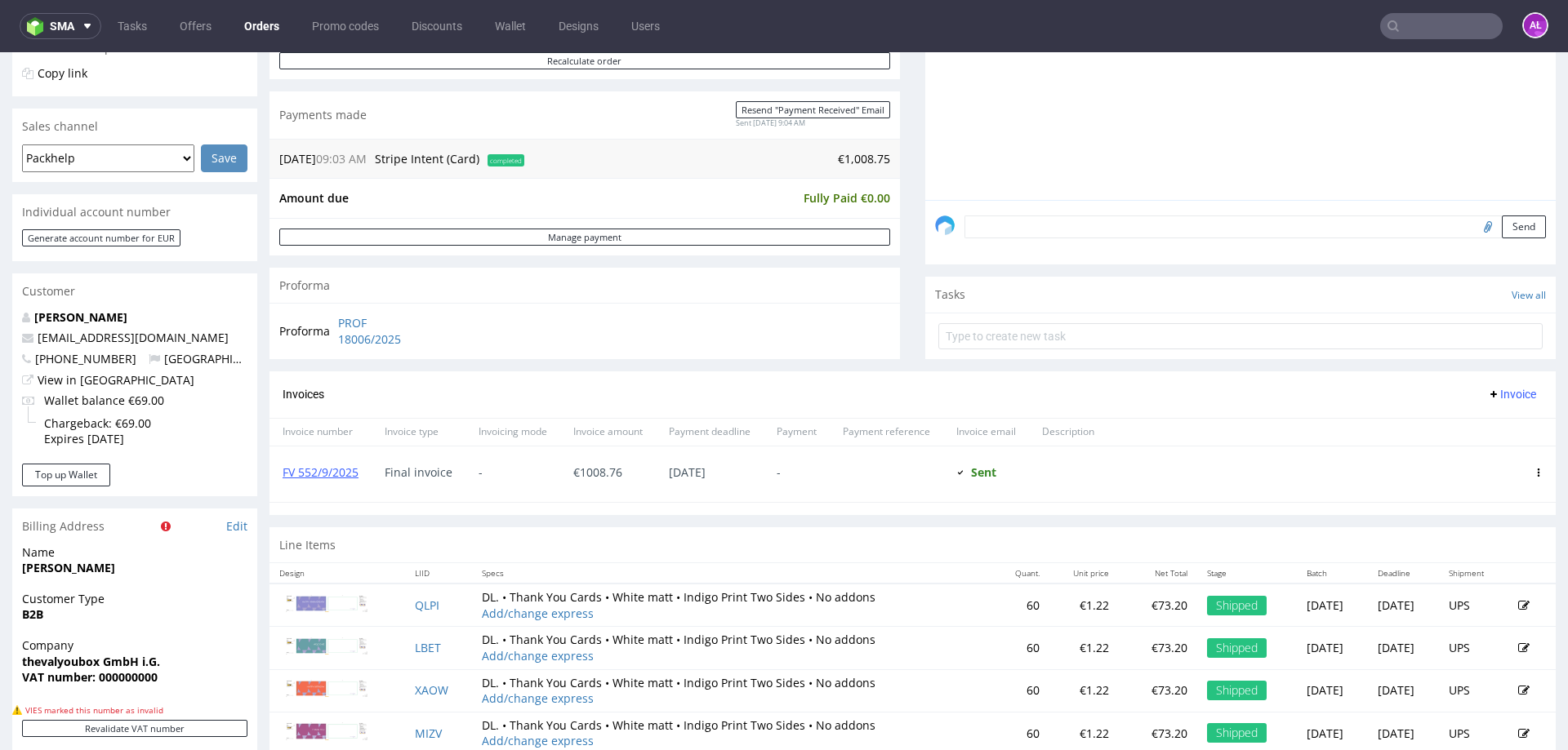
scroll to position [408, 0]
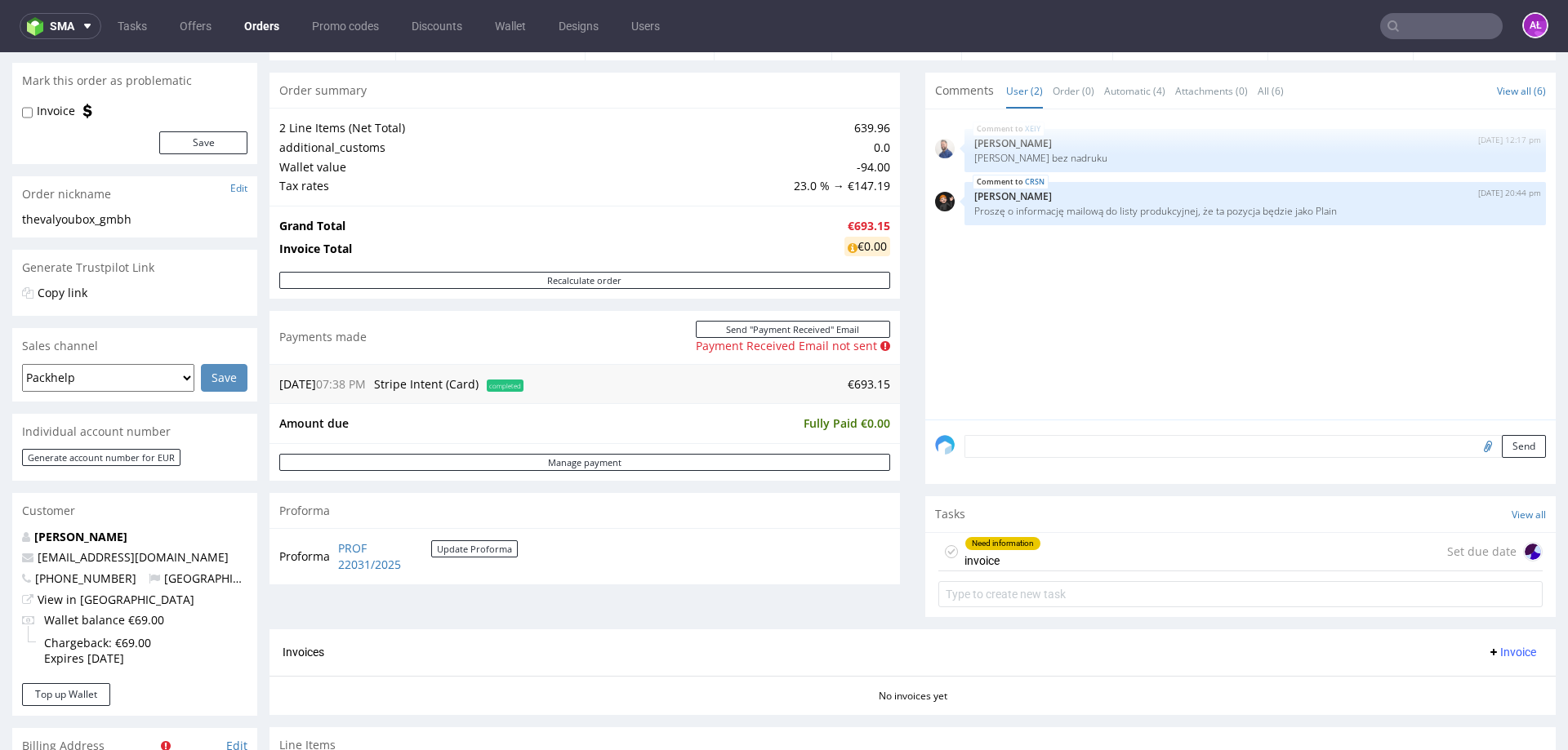
scroll to position [408, 0]
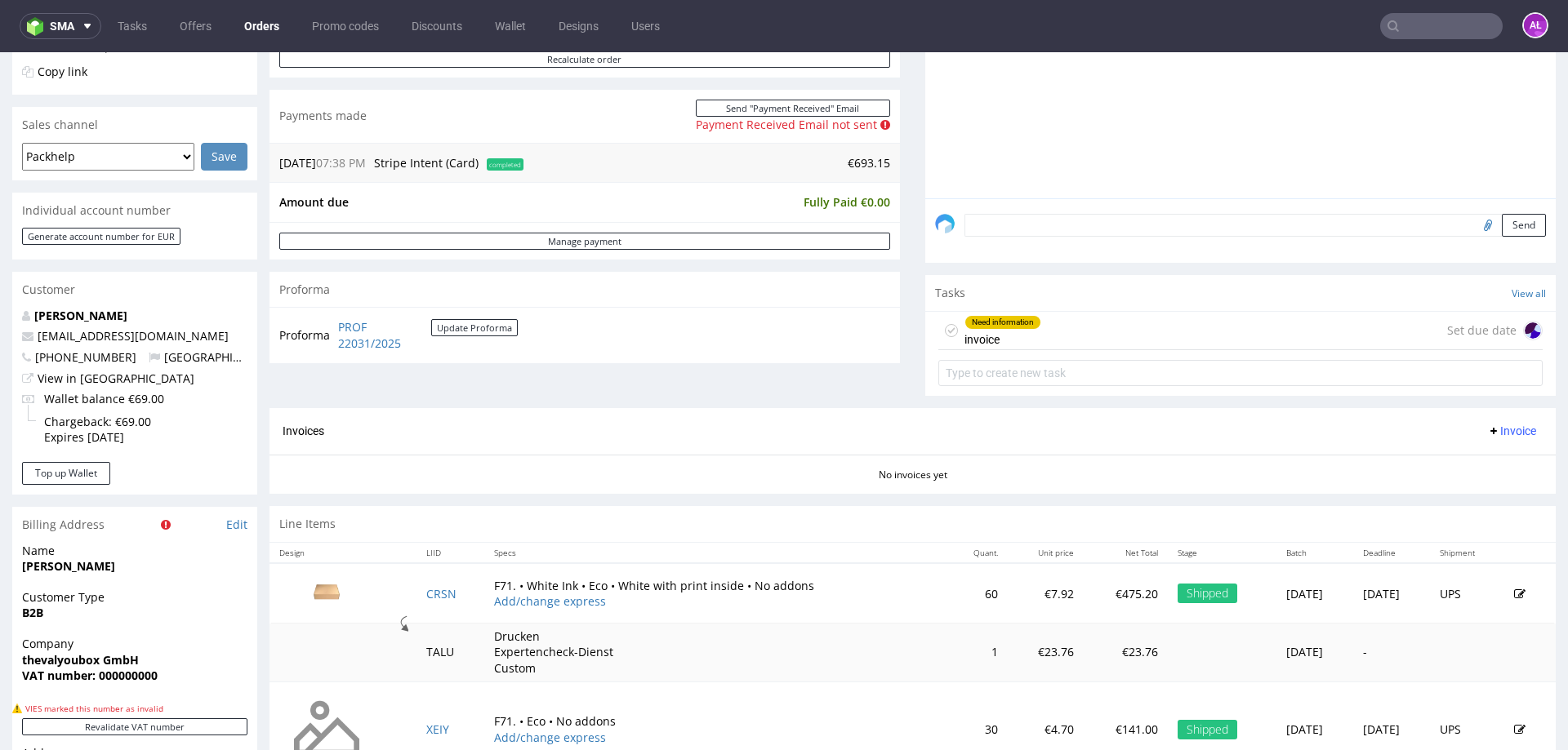
click at [1016, 331] on div "Need information invoice" at bounding box center [1002, 330] width 76 height 38
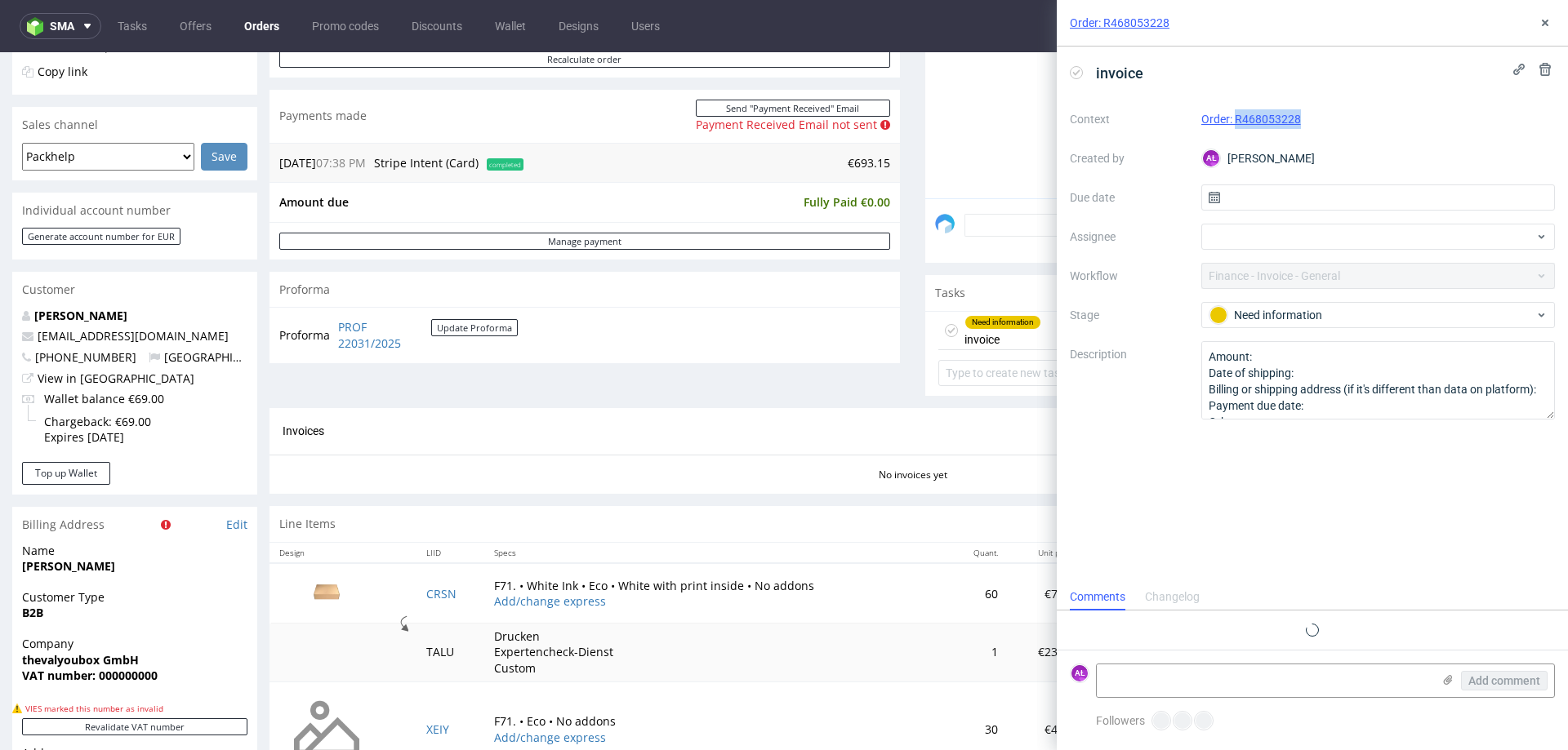
drag, startPoint x: 1341, startPoint y: 114, endPoint x: 1238, endPoint y: 128, distance: 103.9
click at [1238, 128] on div "Order: R468053228" at bounding box center [1379, 119] width 354 height 19
copy link "R468053228"
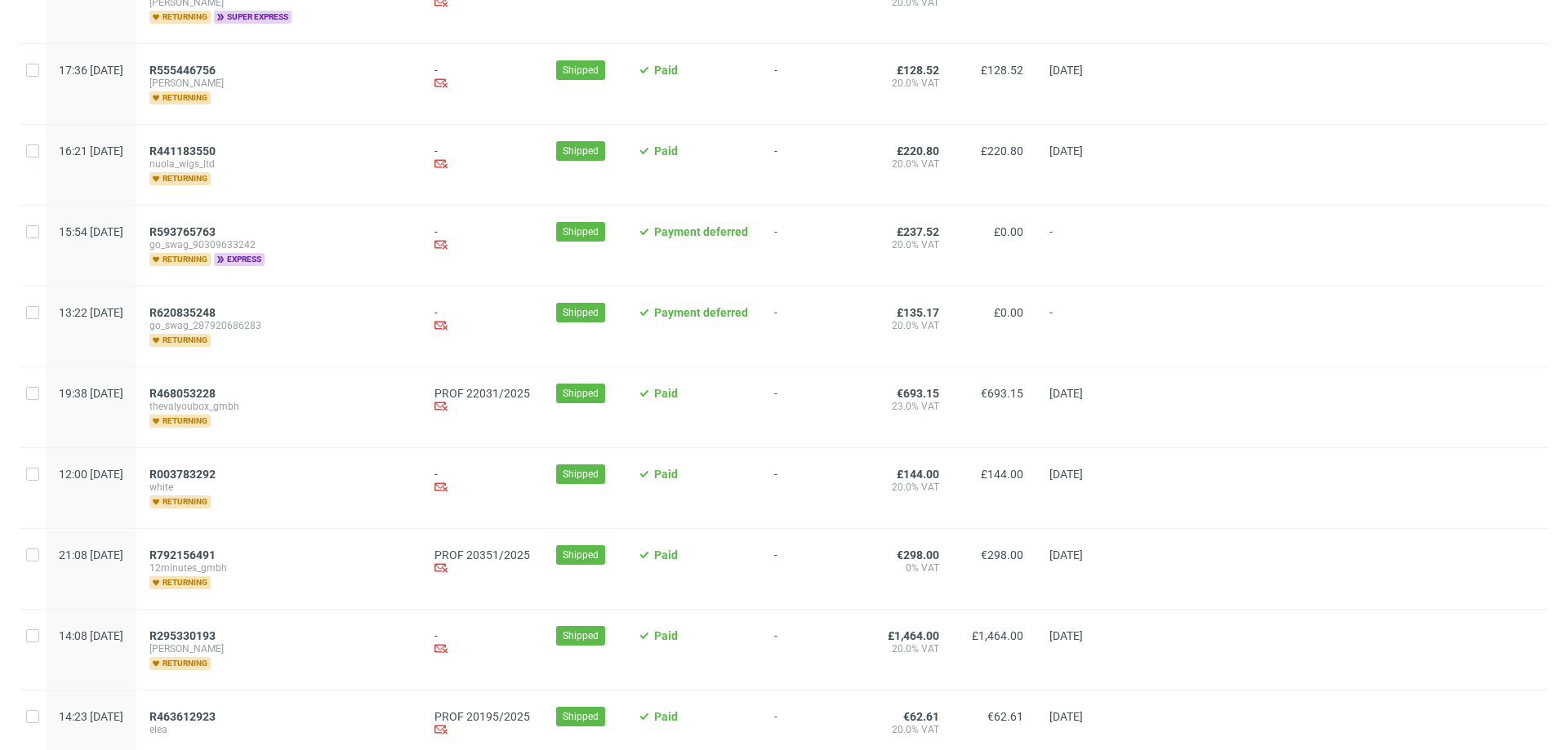
scroll to position [490, 0]
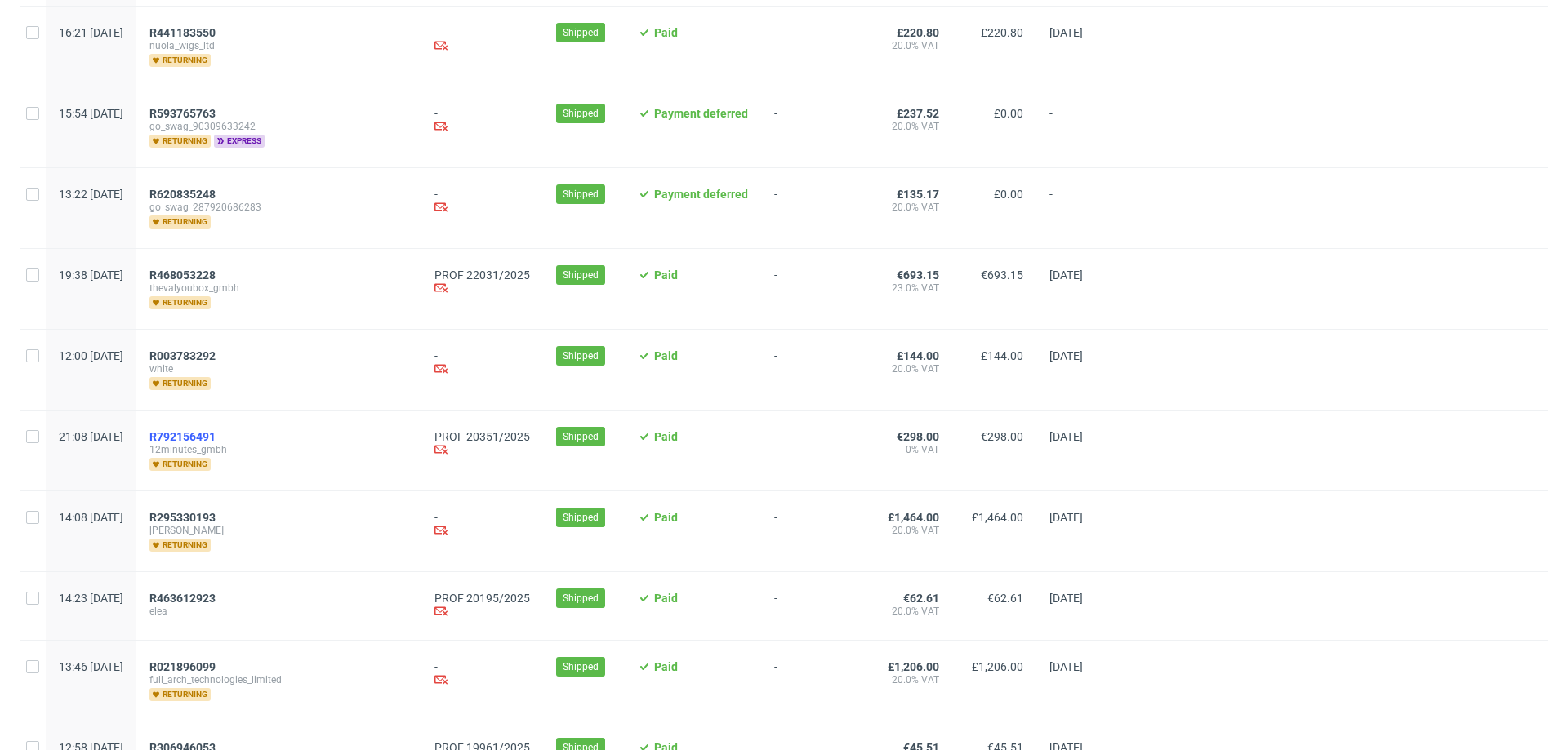
click at [215, 430] on span "R792156491" at bounding box center [183, 437] width 66 height 13
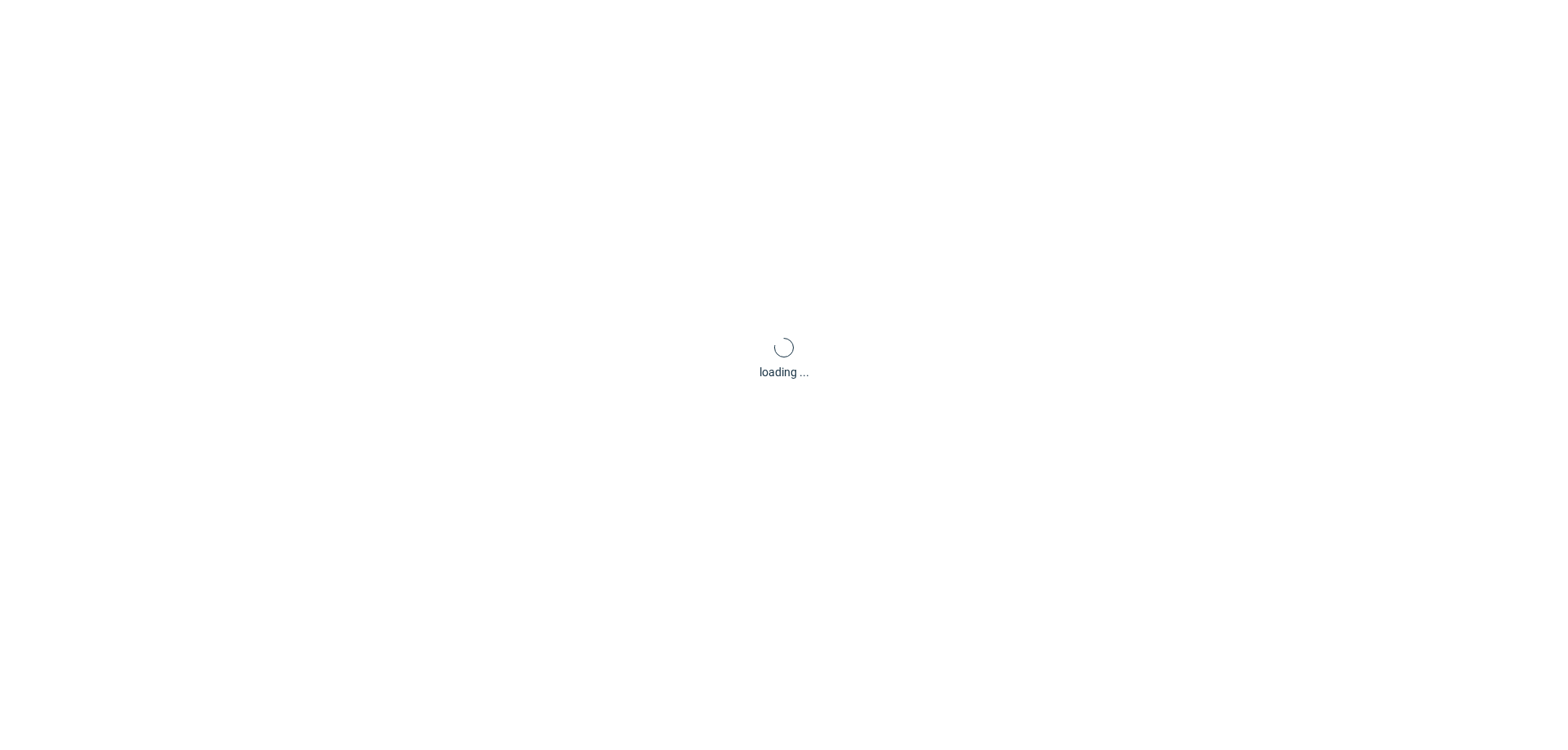
scroll to position [69, 0]
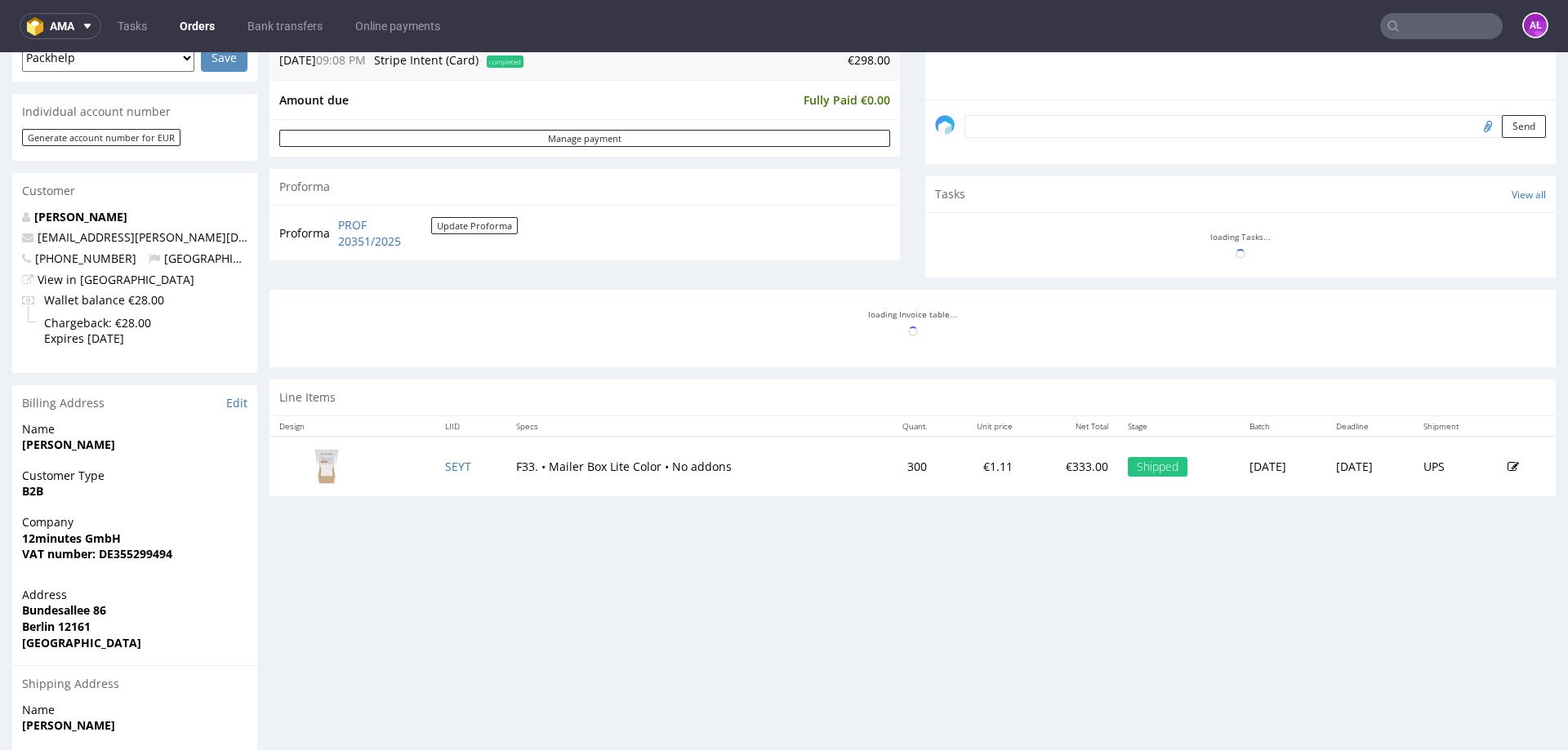
scroll to position [490, 0]
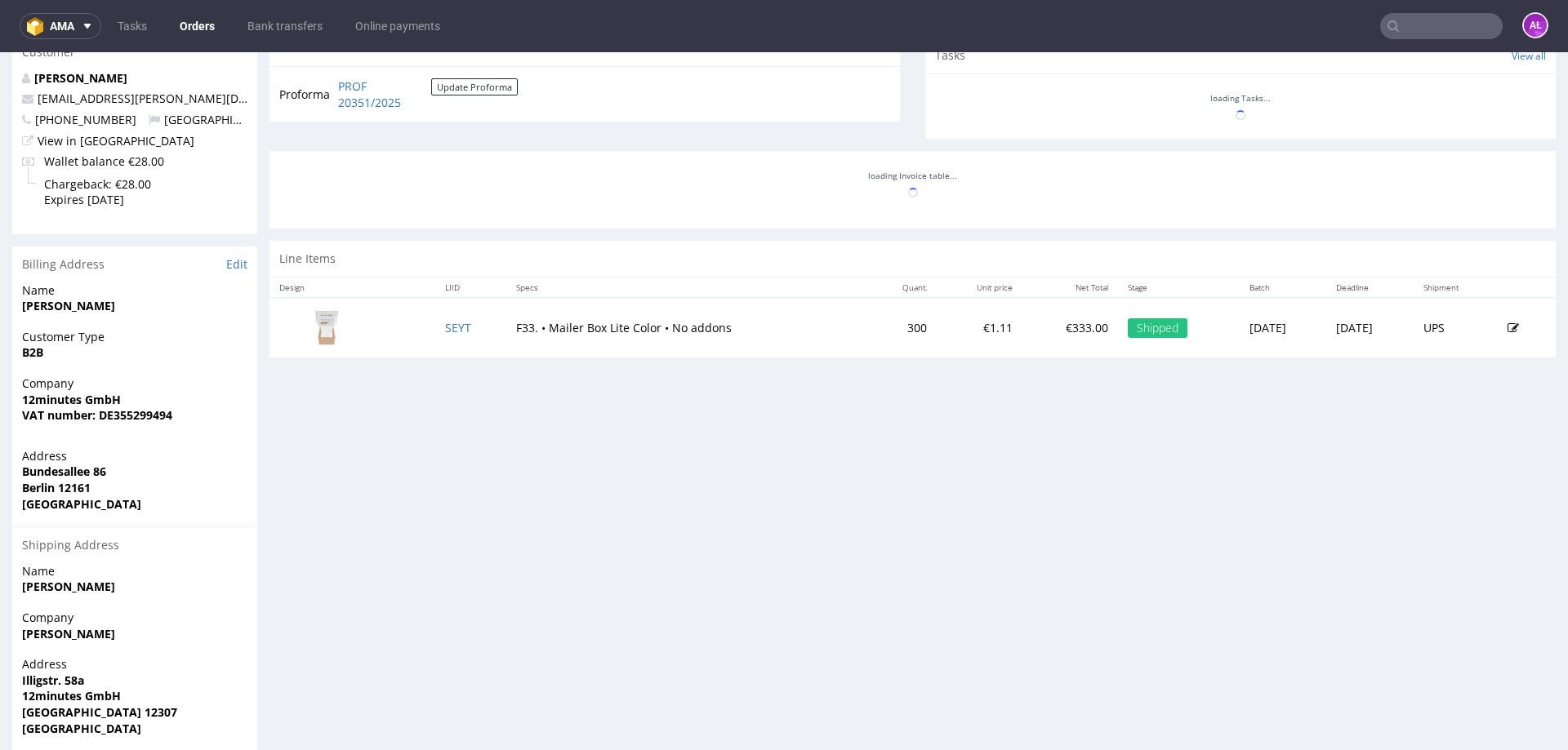
scroll to position [572, 0]
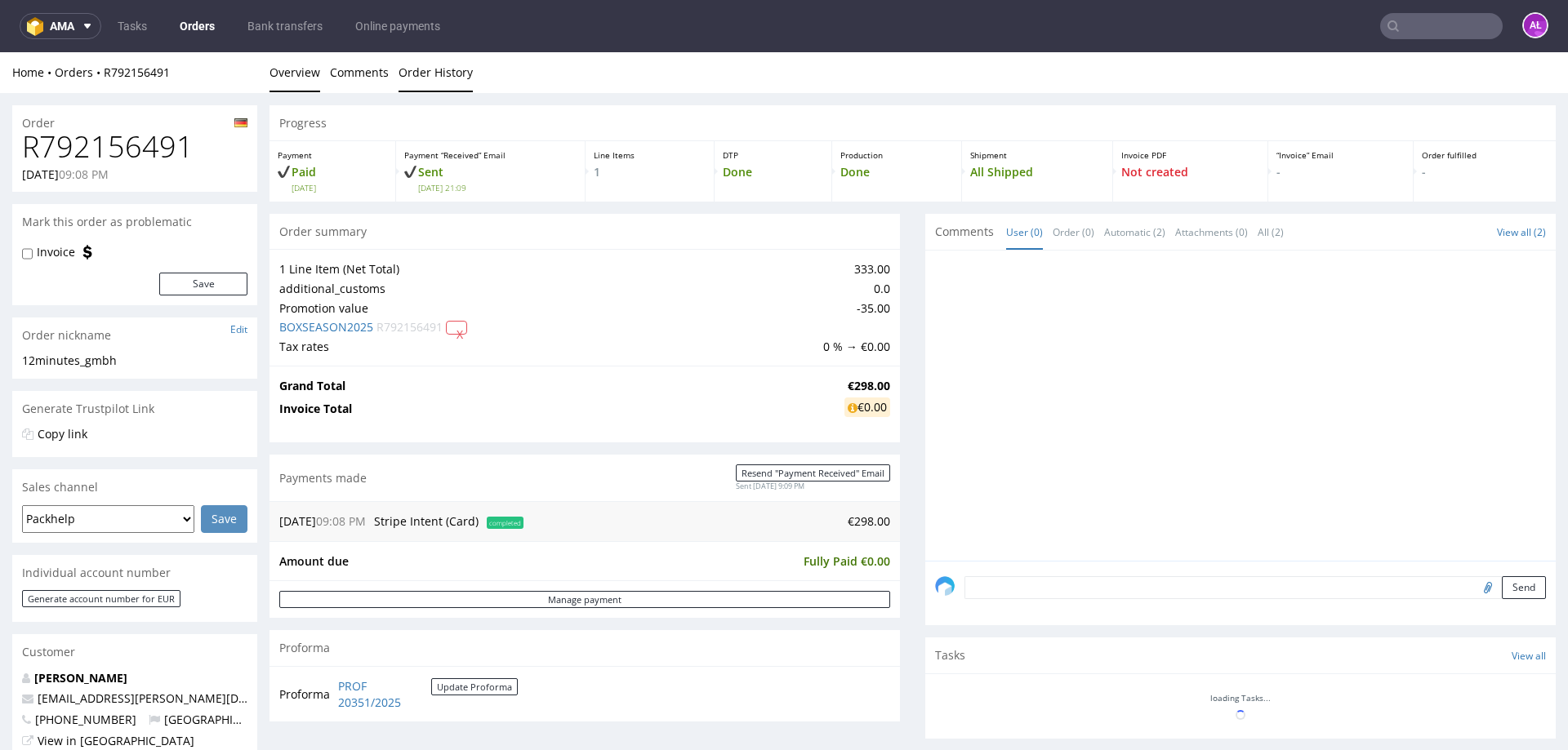
click at [428, 62] on link "Order History" at bounding box center [435, 73] width 74 height 40
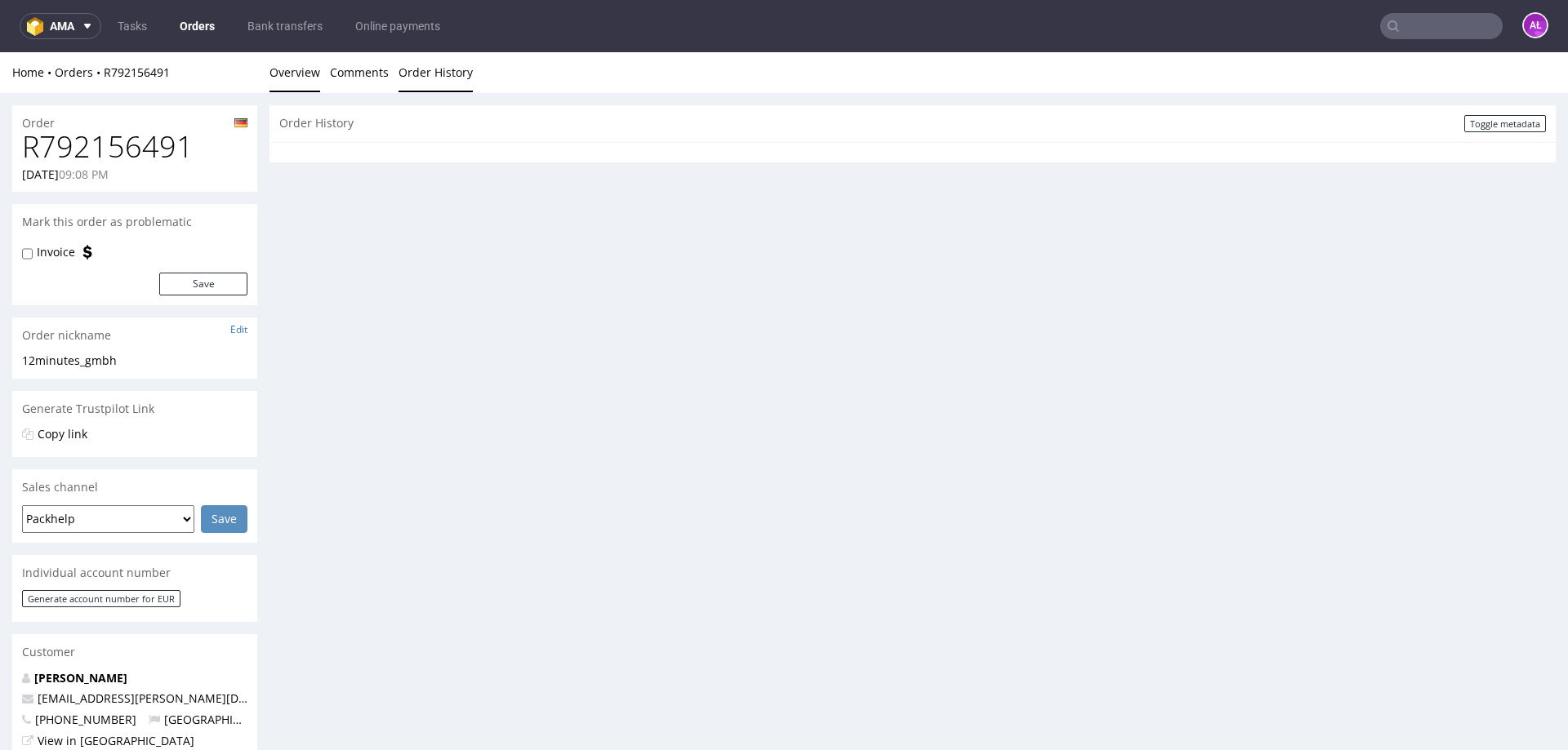
click at [314, 72] on link "Overview" at bounding box center [294, 73] width 51 height 40
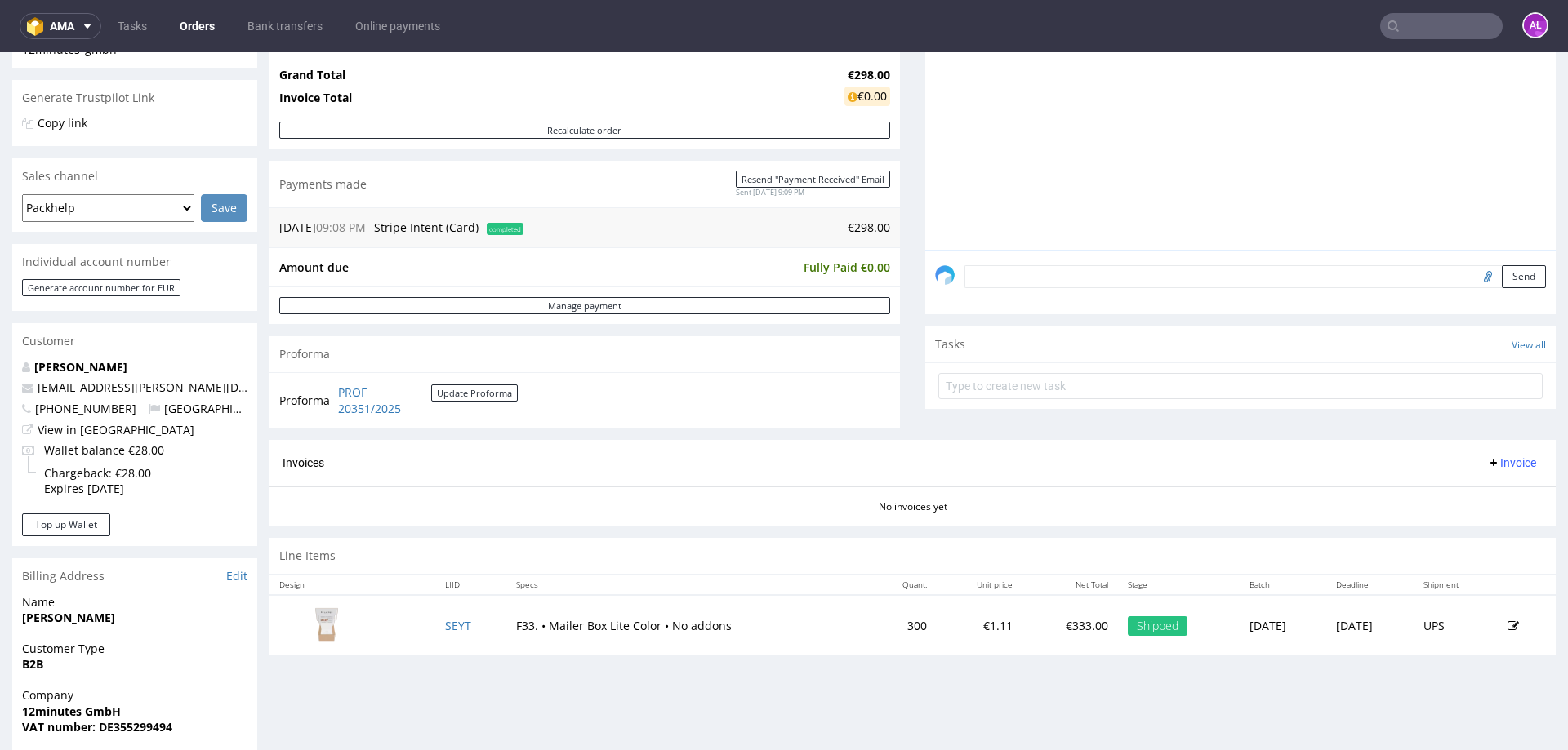
scroll to position [490, 0]
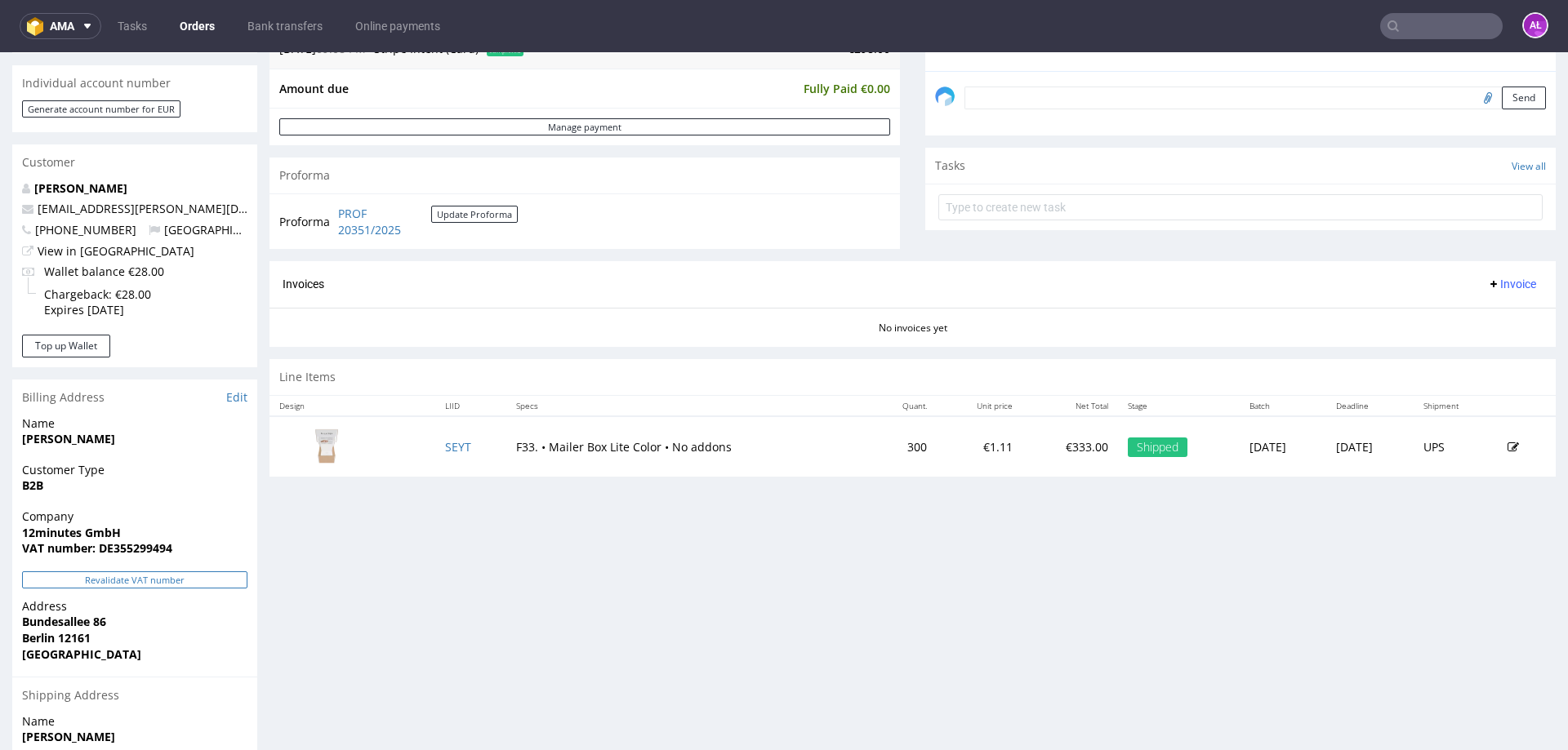
click at [177, 577] on button "Revalidate VAT number" at bounding box center [134, 580] width 225 height 17
click at [1502, 279] on span "Invoice" at bounding box center [1511, 284] width 49 height 13
click at [1499, 310] on li "Generate" at bounding box center [1481, 318] width 106 height 29
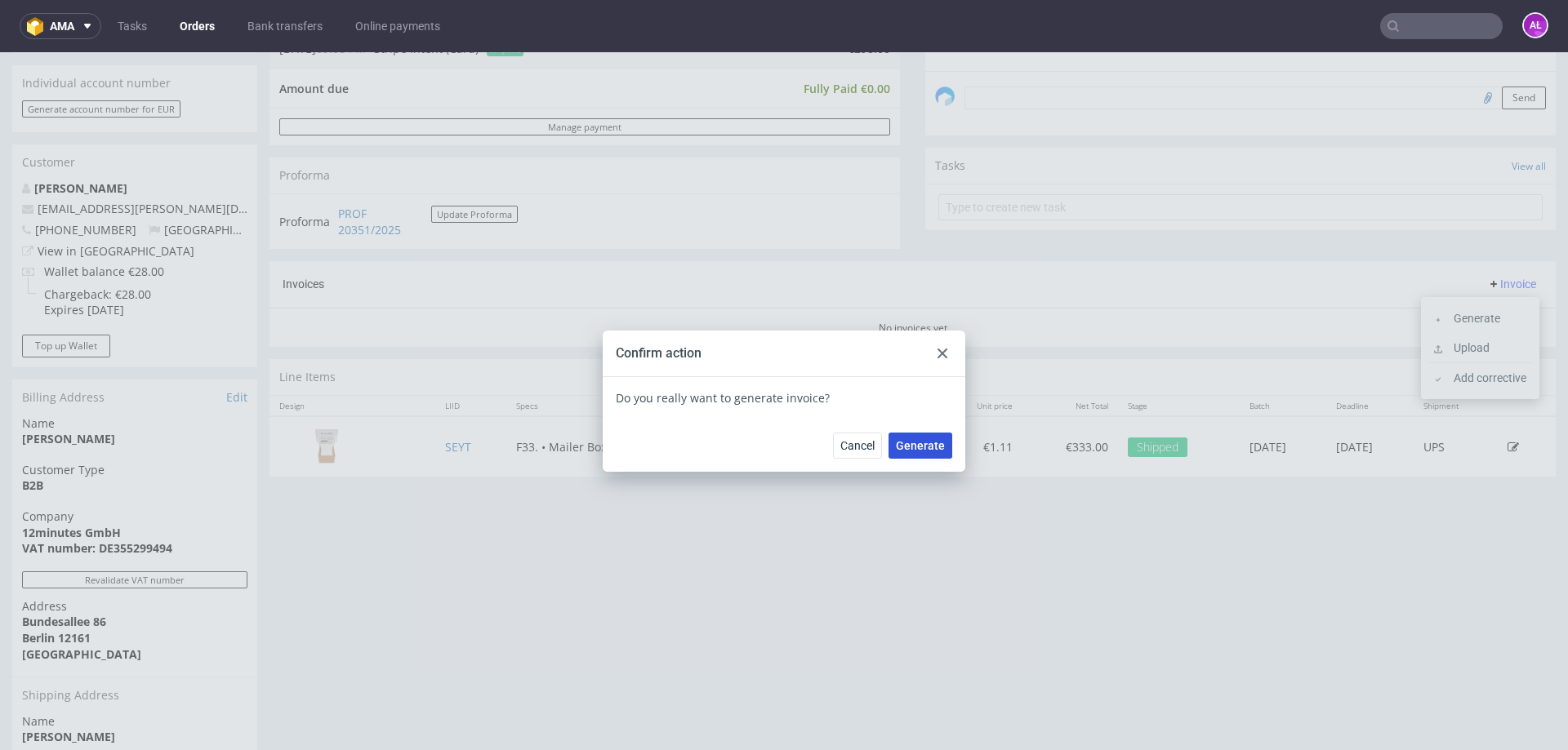
click at [900, 444] on span "Generate" at bounding box center [920, 446] width 49 height 11
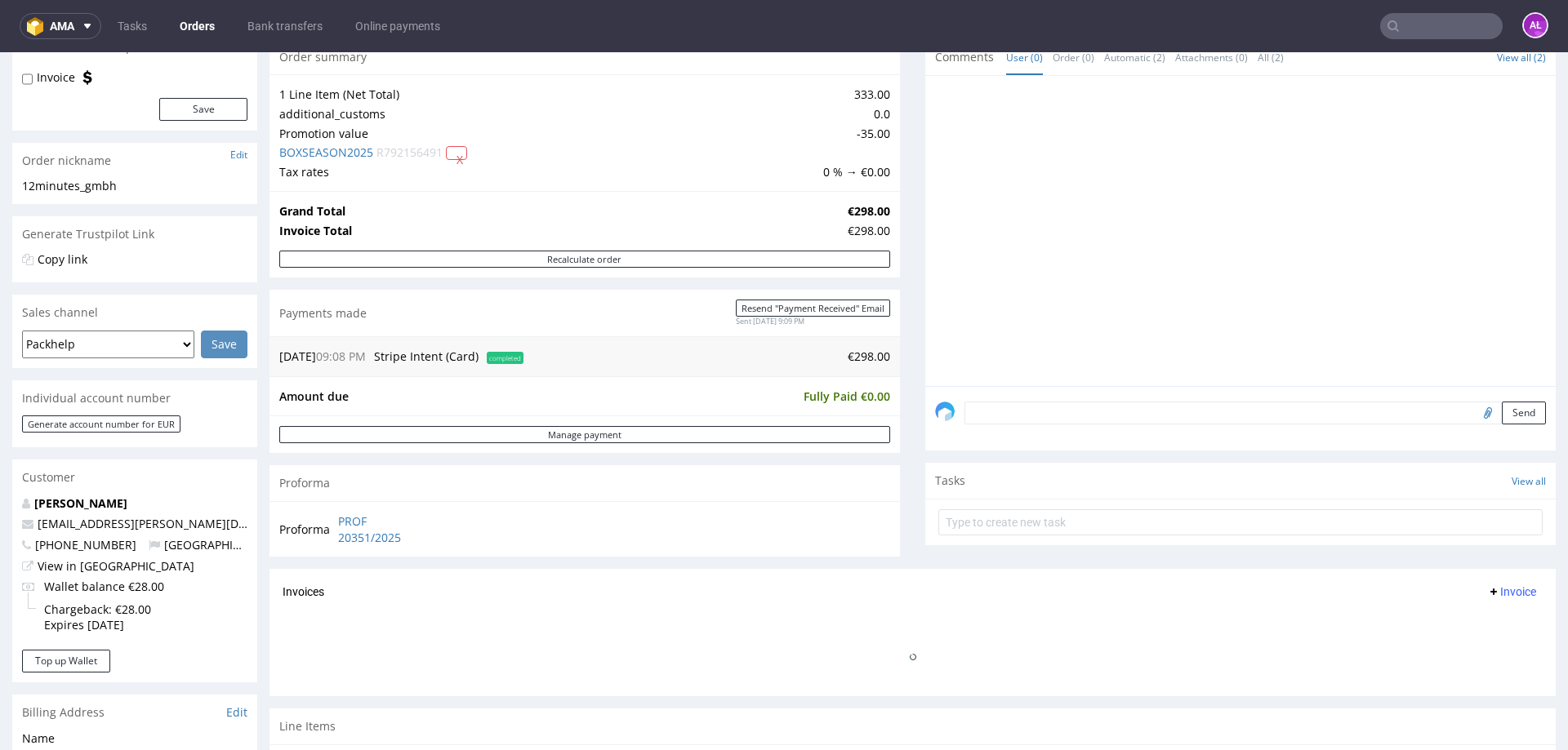
scroll to position [490, 0]
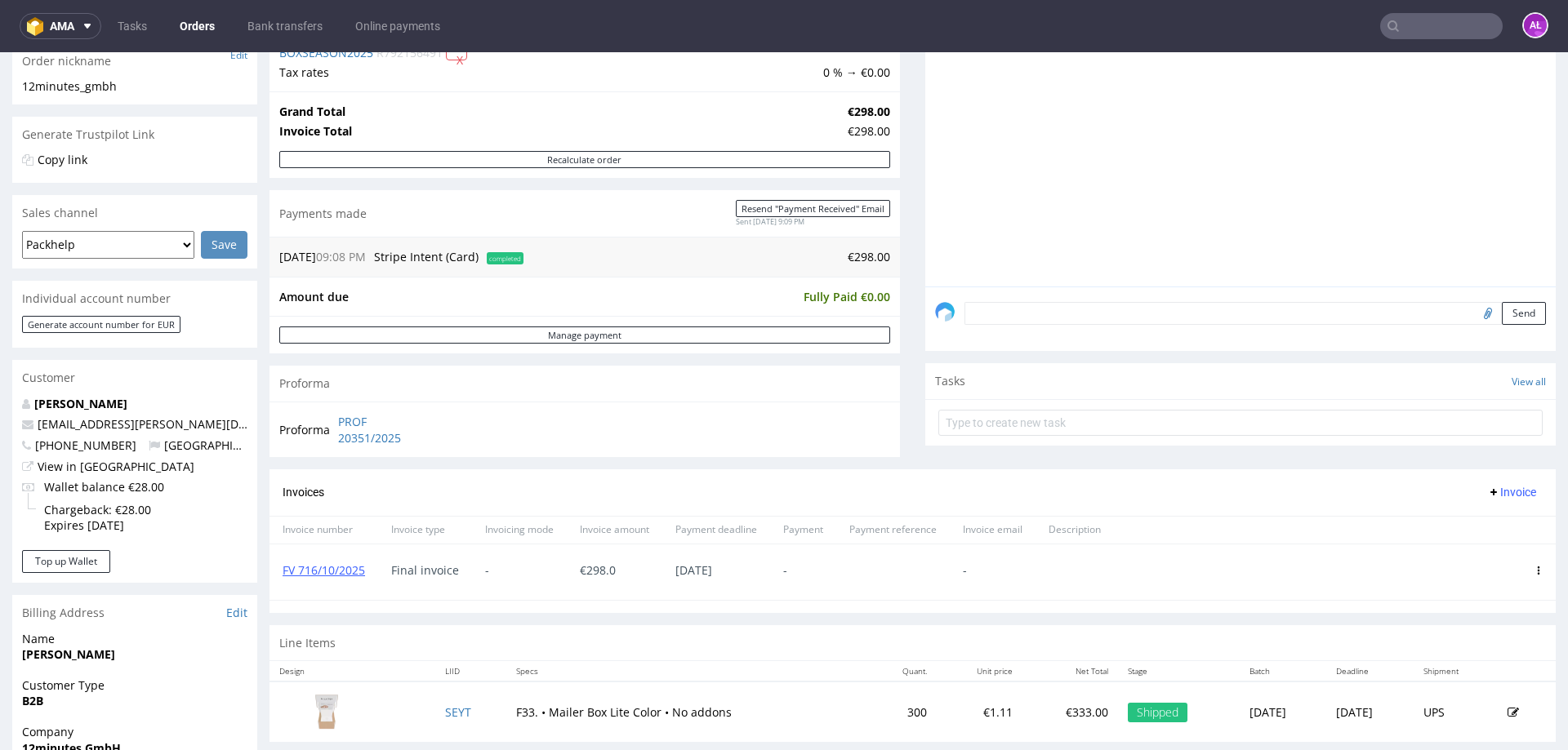
scroll to position [244, 0]
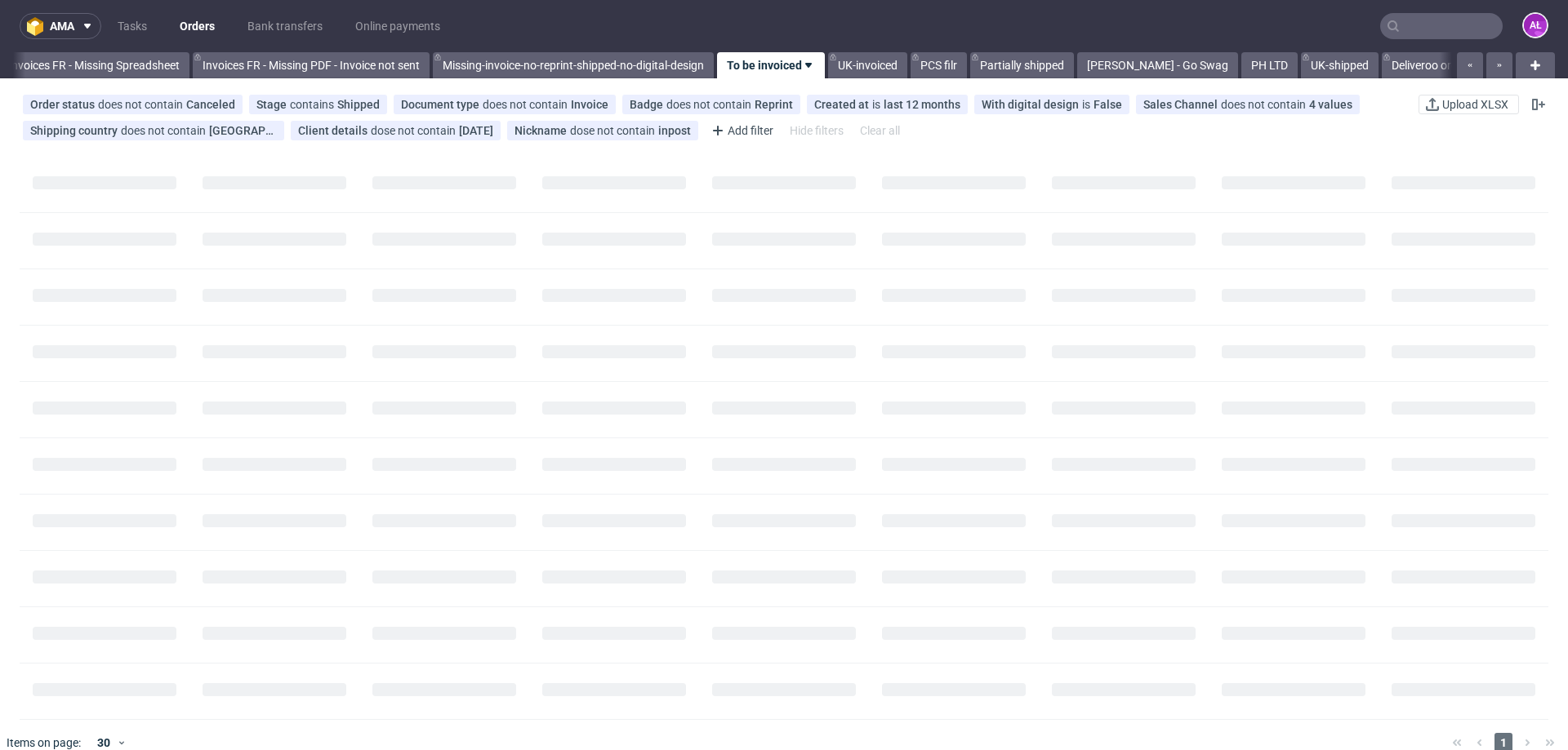
scroll to position [0, 2649]
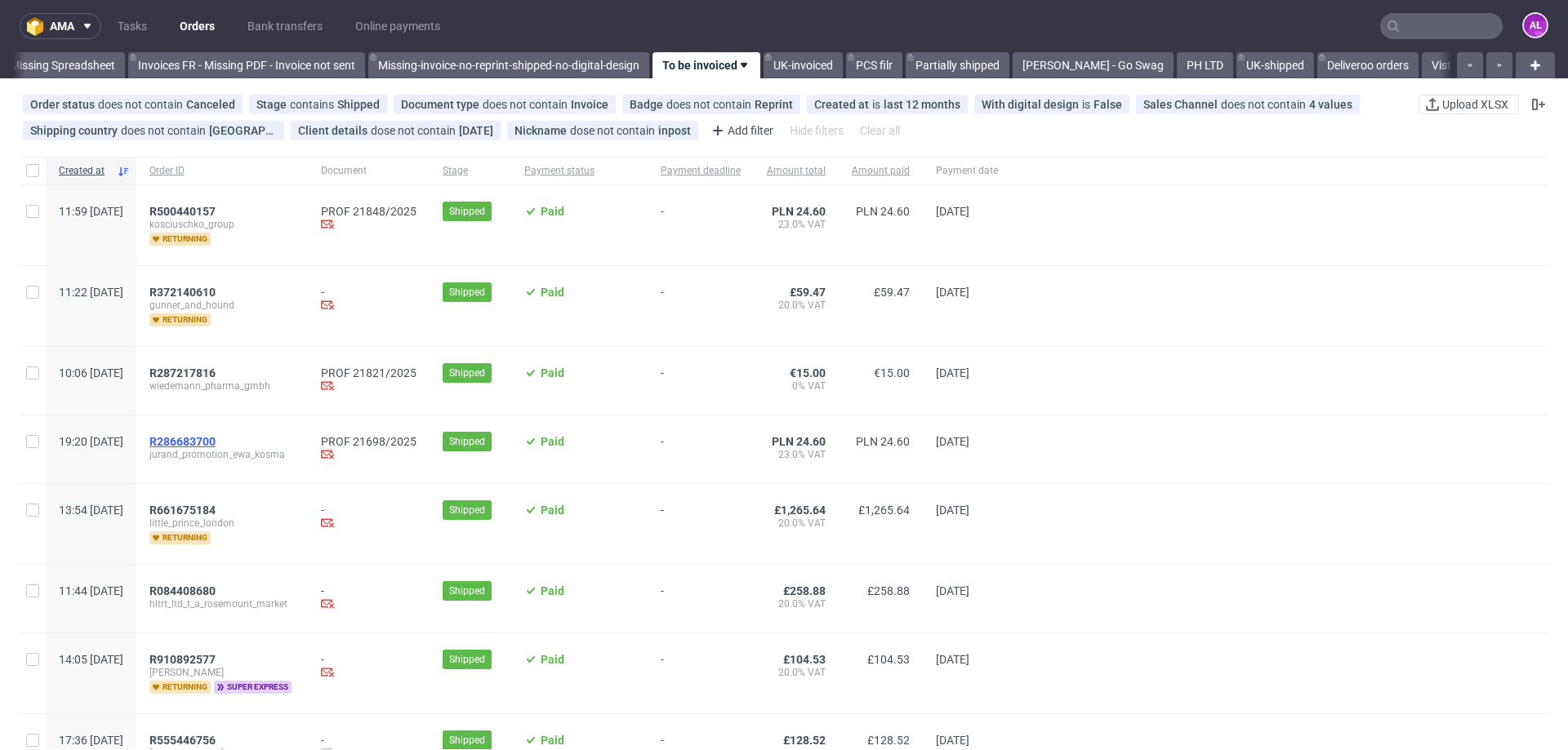
click at [215, 439] on span "R286683700" at bounding box center [183, 441] width 66 height 13
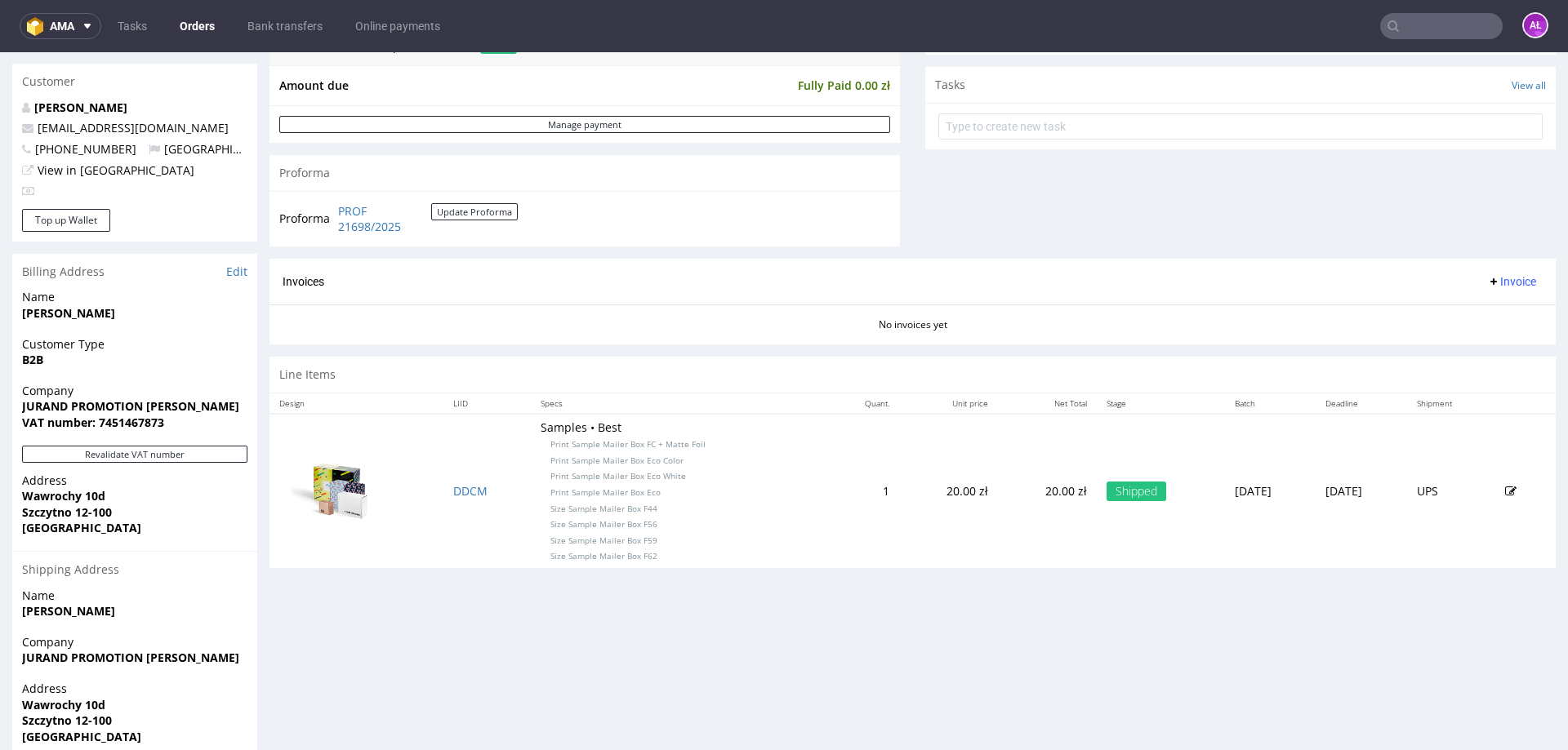
scroll to position [572, 0]
click at [1495, 269] on div "Invoices Invoice" at bounding box center [912, 281] width 1287 height 47
drag, startPoint x: 1502, startPoint y: 280, endPoint x: 1499, endPoint y: 291, distance: 11.4
click at [1501, 280] on span "Invoice" at bounding box center [1511, 280] width 49 height 13
click at [1500, 321] on span "Generate" at bounding box center [1487, 315] width 79 height 17
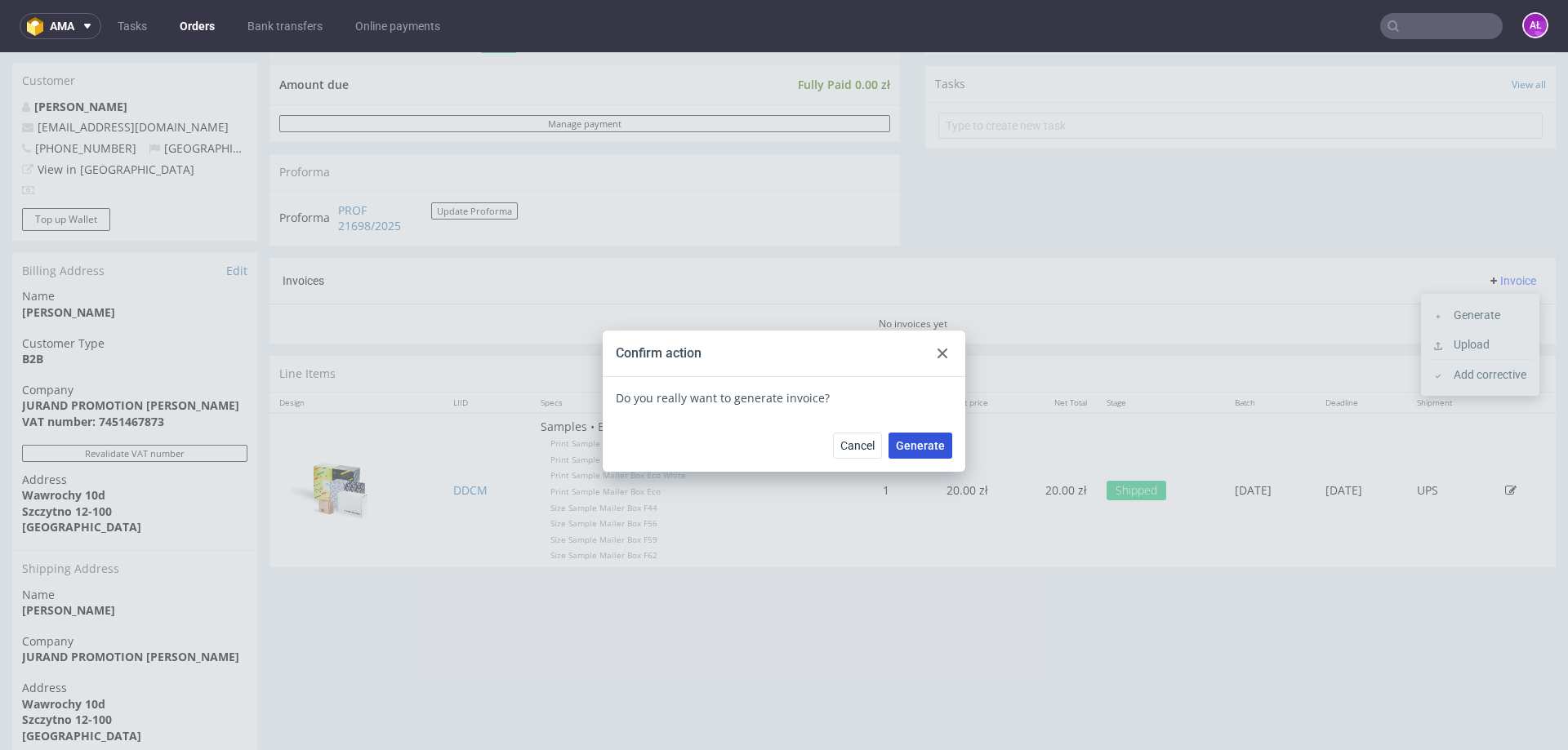
click at [930, 451] on span "Generate" at bounding box center [920, 446] width 49 height 11
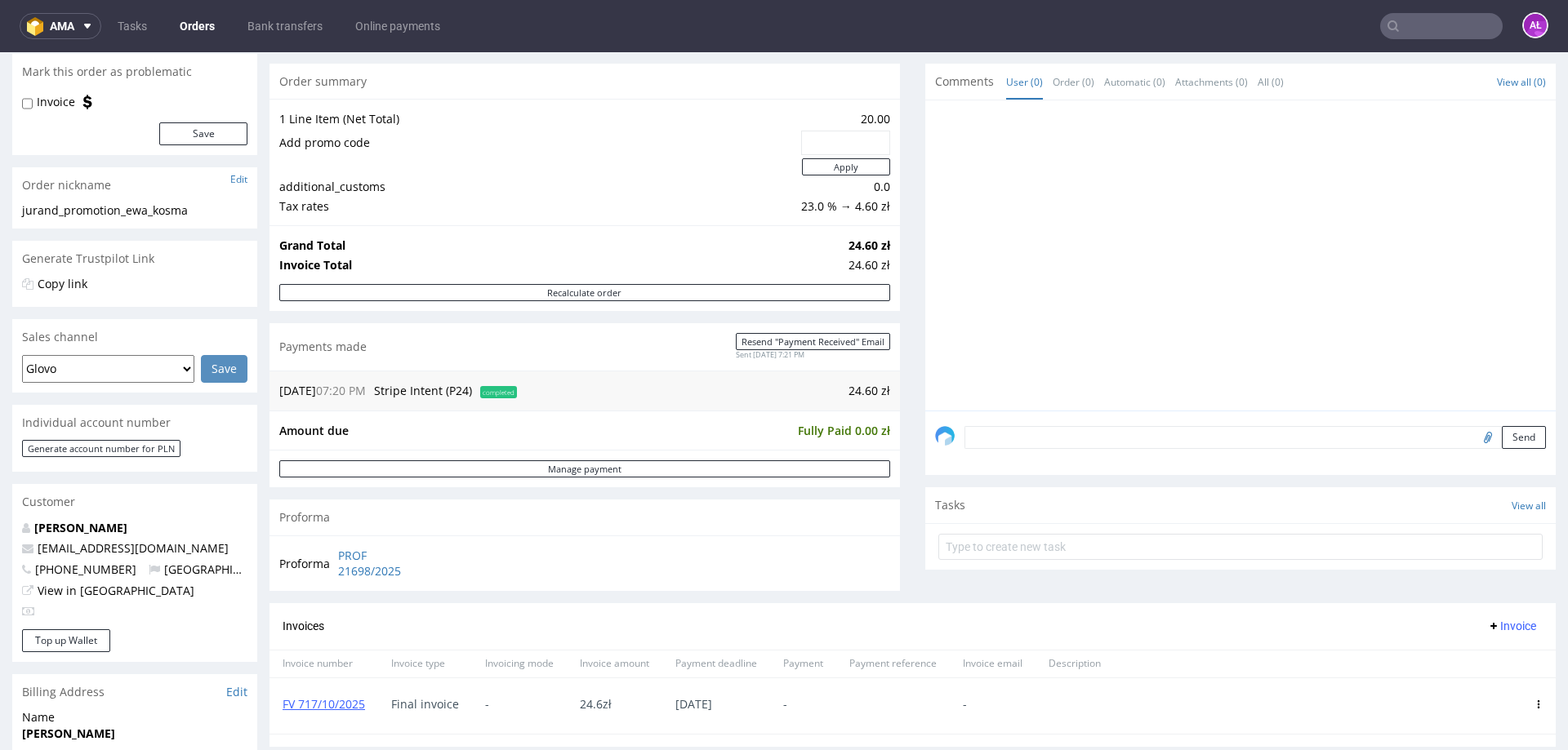
scroll to position [164, 0]
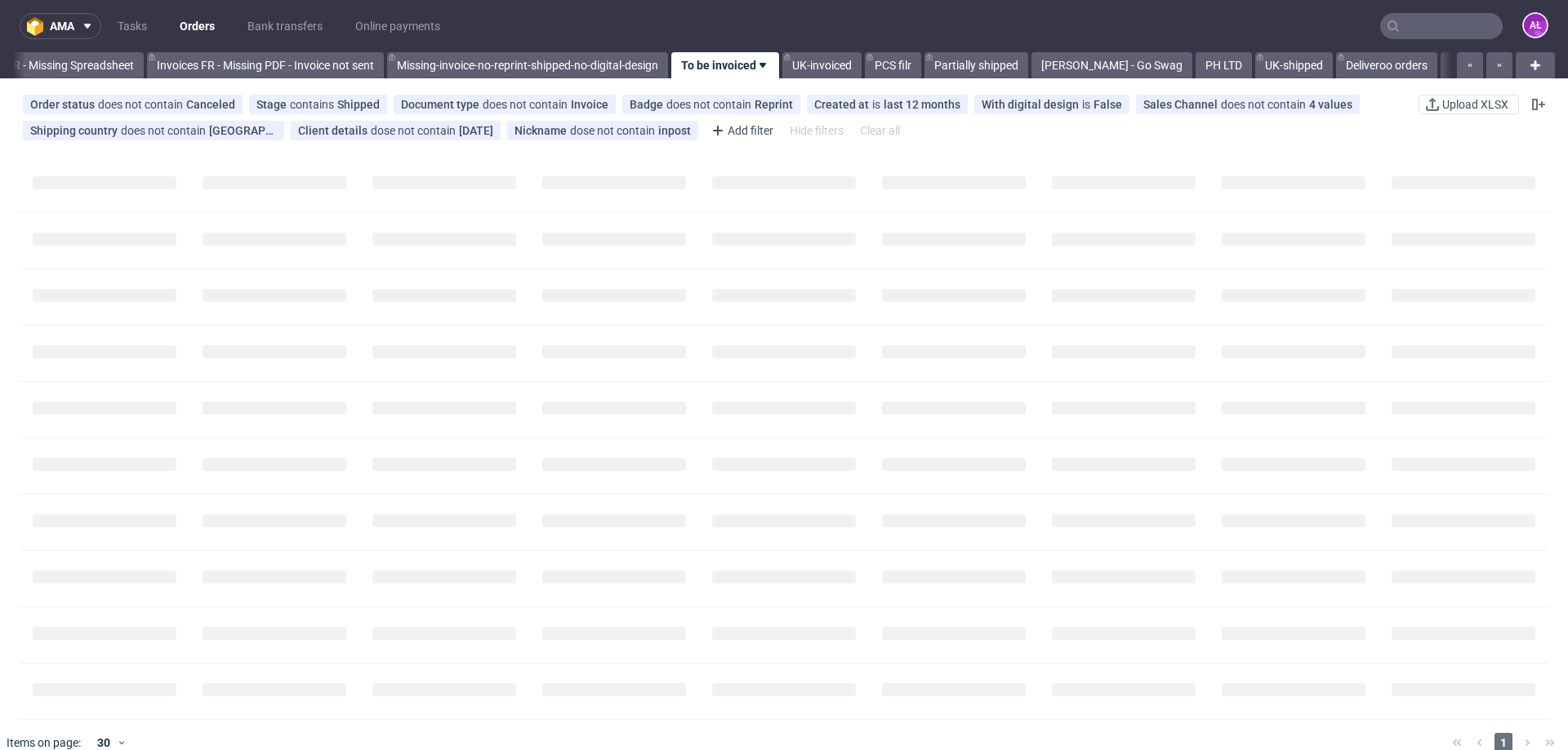
scroll to position [0, 2649]
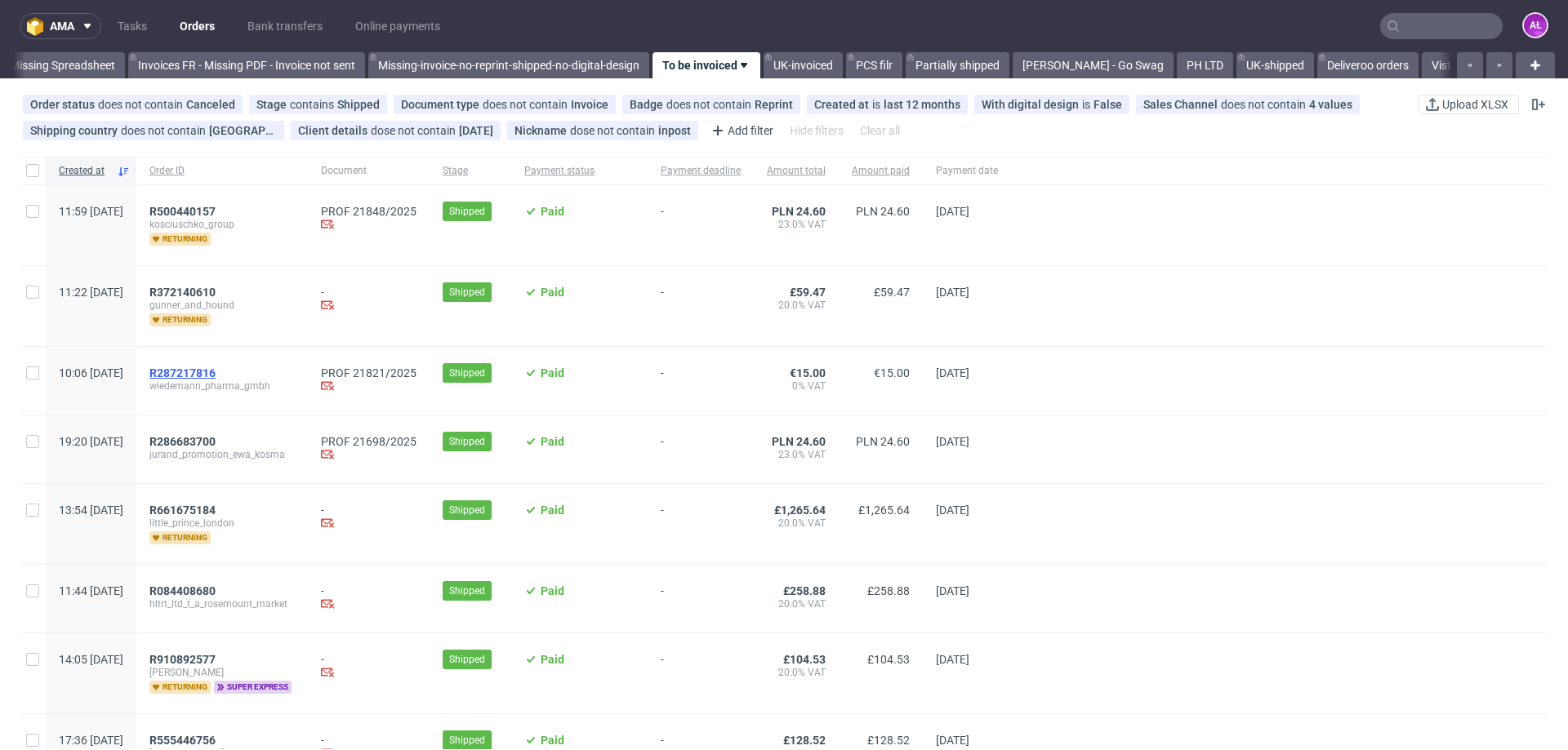
click at [215, 370] on span "R287217816" at bounding box center [183, 373] width 66 height 13
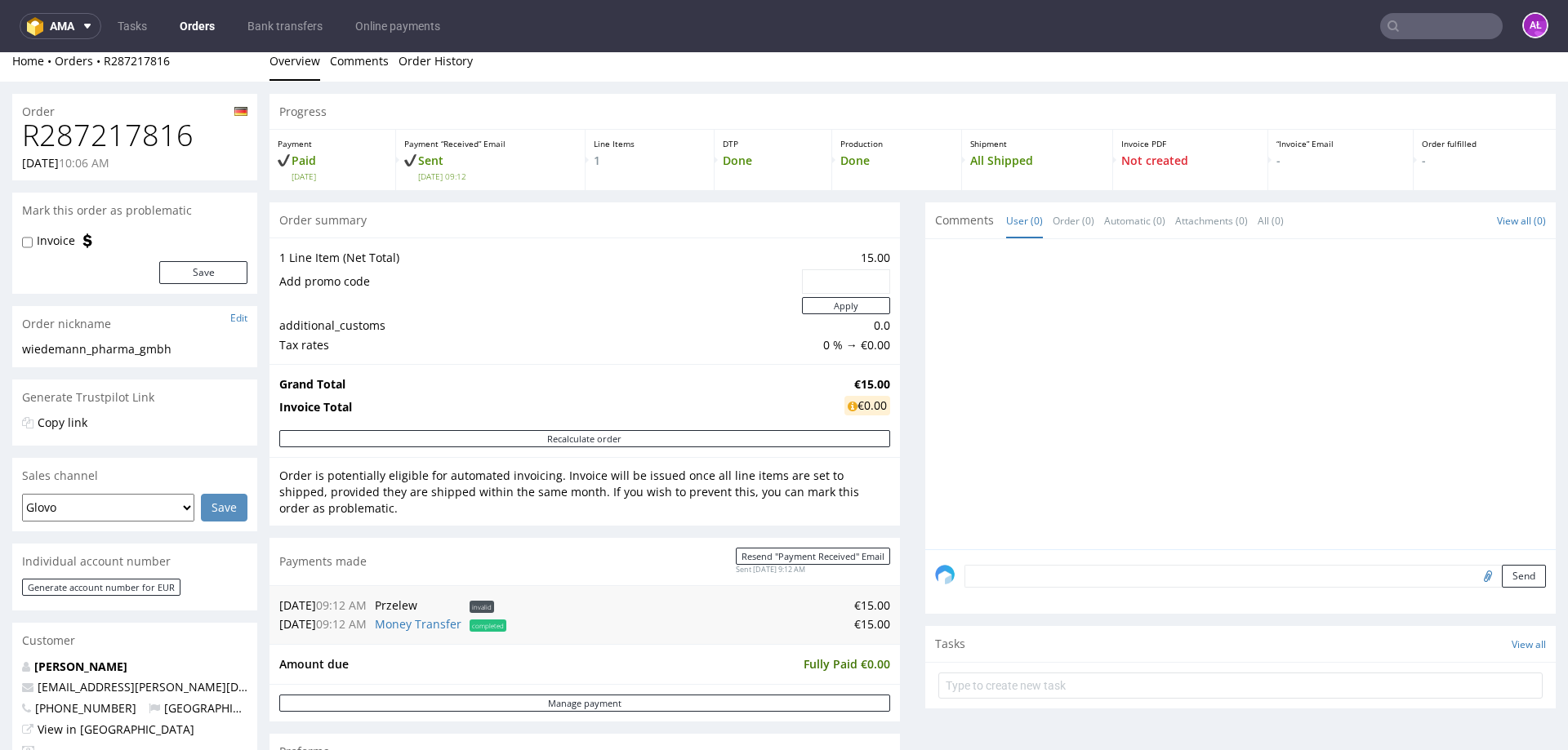
scroll to position [490, 0]
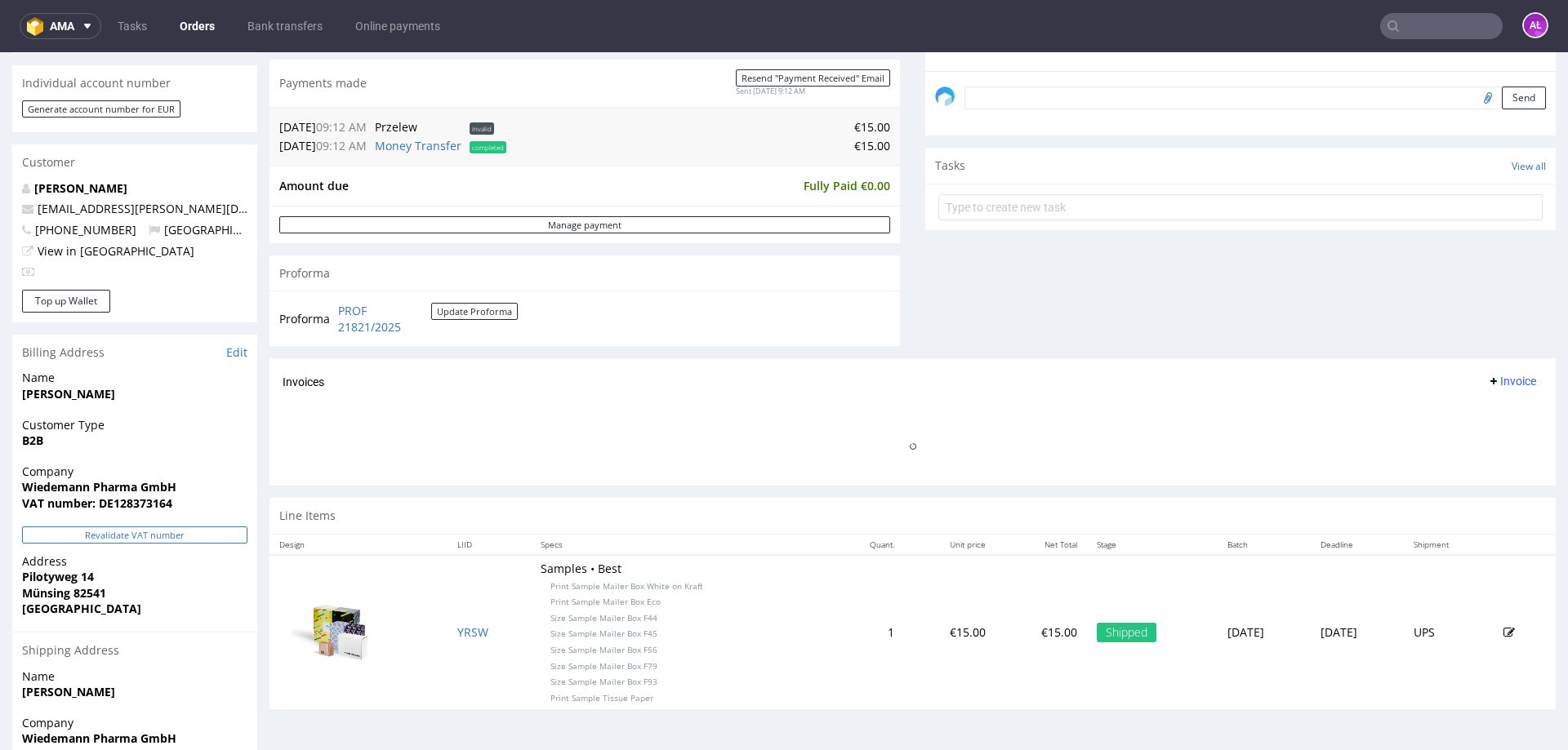
click at [223, 533] on button "Revalidate VAT number" at bounding box center [134, 535] width 225 height 17
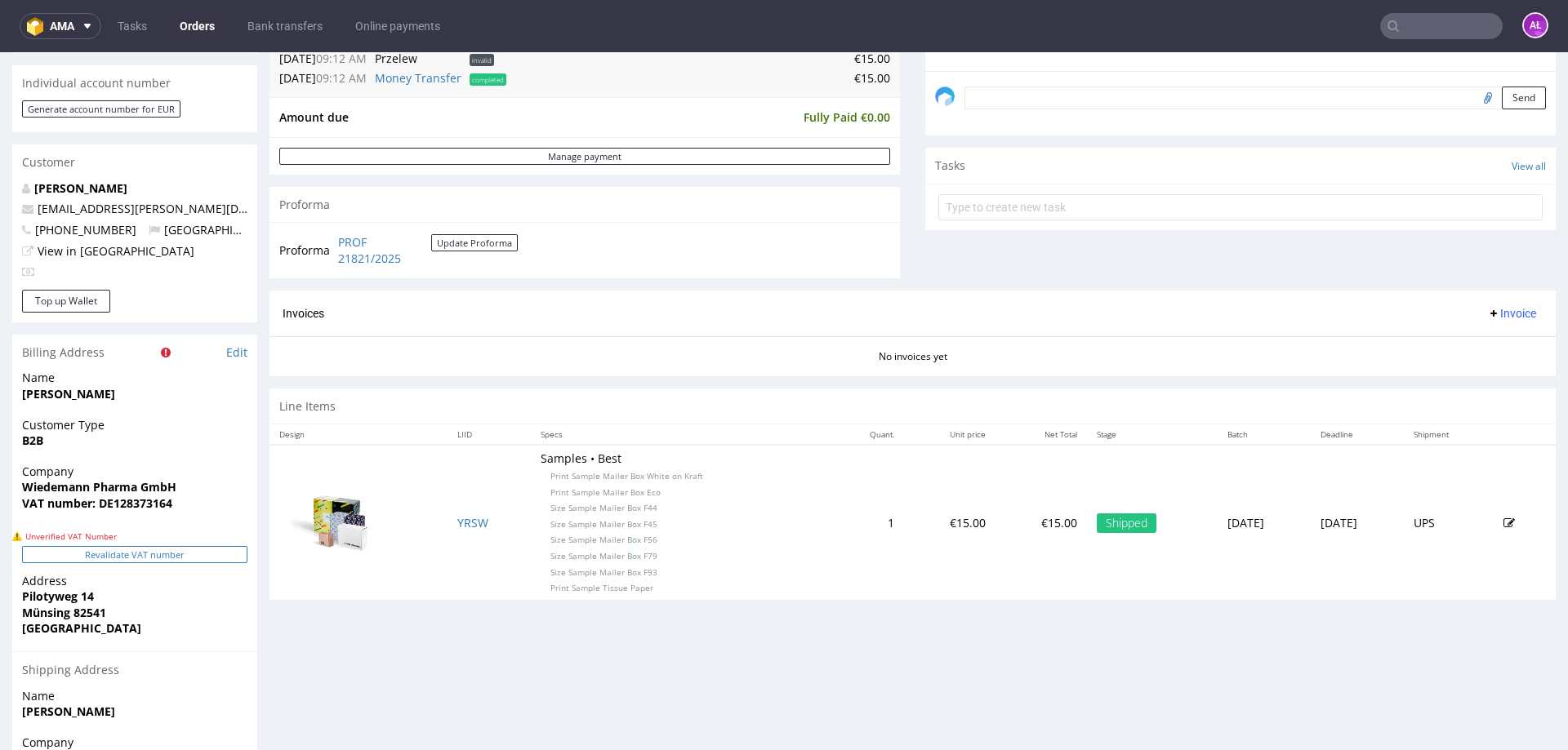
click at [220, 548] on button "Revalidate VAT number" at bounding box center [134, 554] width 225 height 17
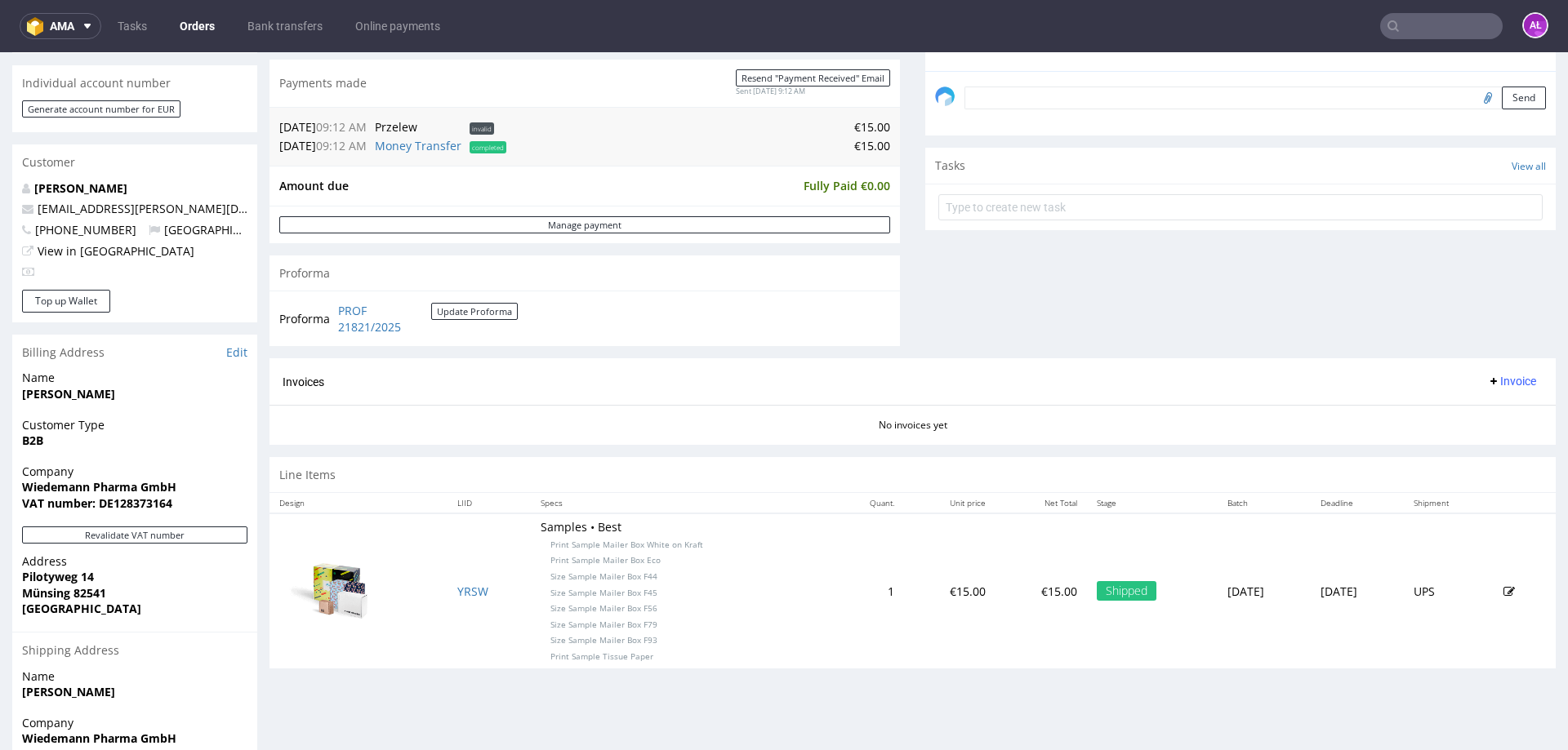
click at [1489, 371] on button "Invoice" at bounding box center [1512, 381] width 63 height 19
click at [1494, 403] on li "Generate" at bounding box center [1481, 415] width 106 height 29
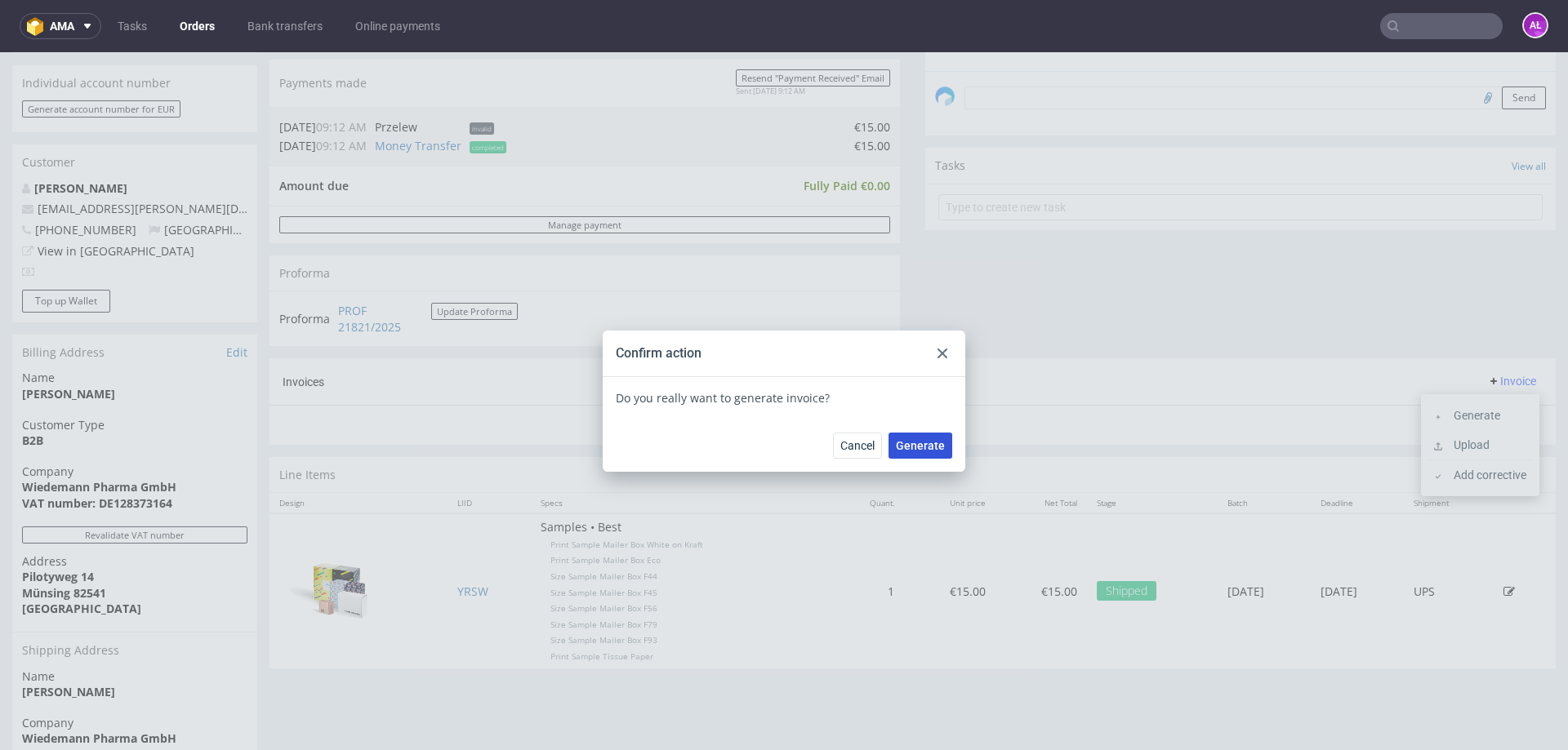
drag, startPoint x: 914, startPoint y: 442, endPoint x: 905, endPoint y: 442, distance: 9.0
click at [913, 442] on span "Generate" at bounding box center [920, 446] width 49 height 11
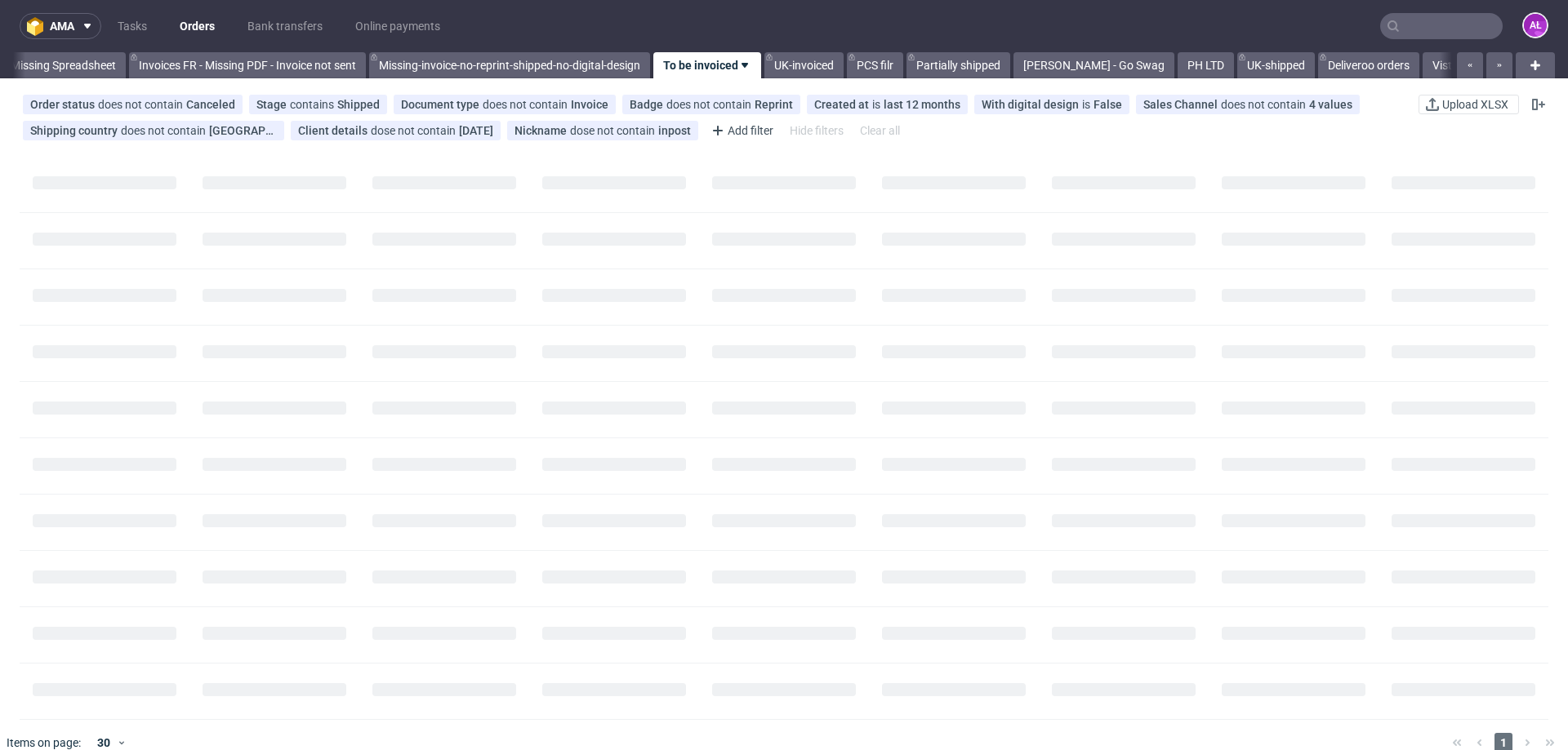
scroll to position [0, 2649]
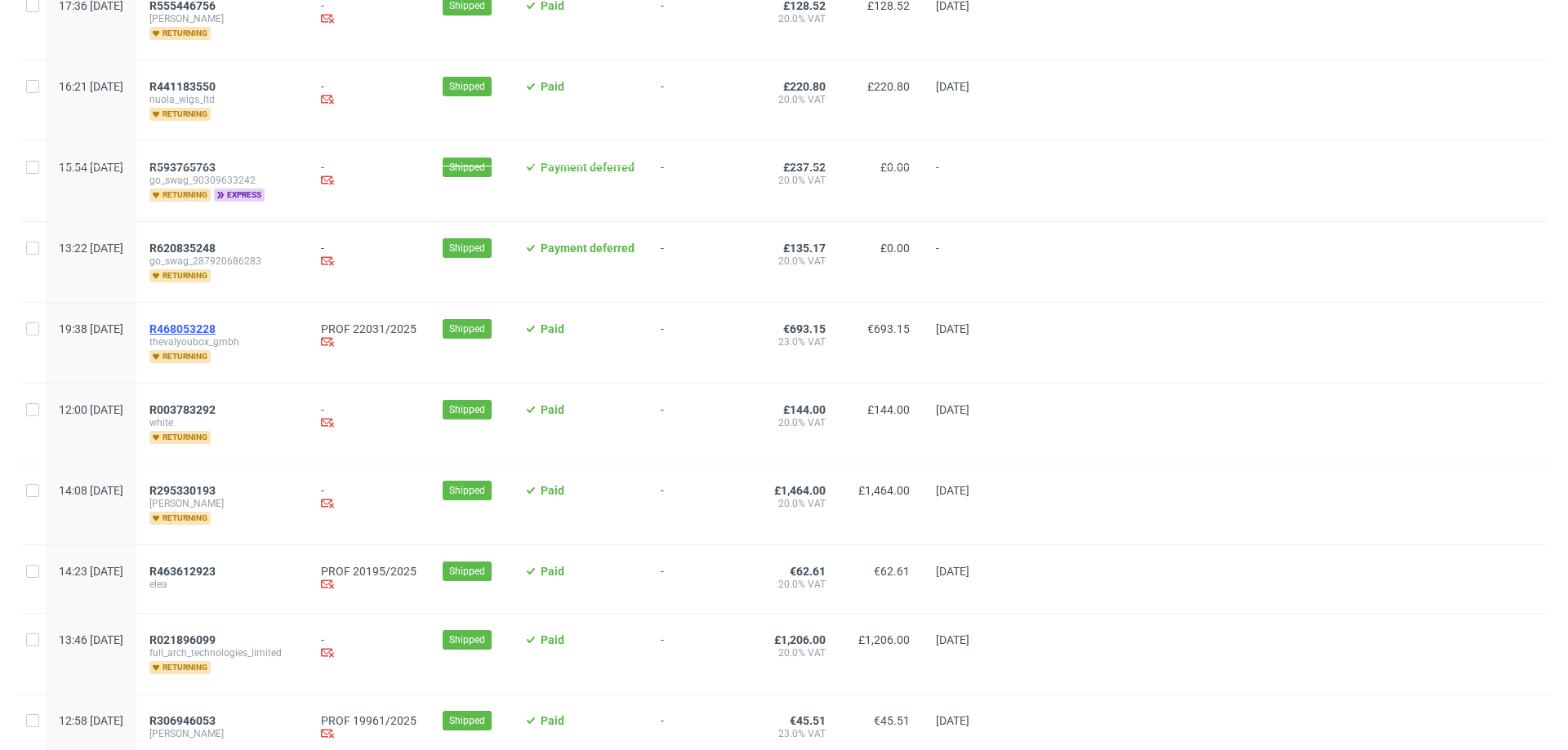
click at [215, 323] on span "R468053228" at bounding box center [183, 329] width 66 height 13
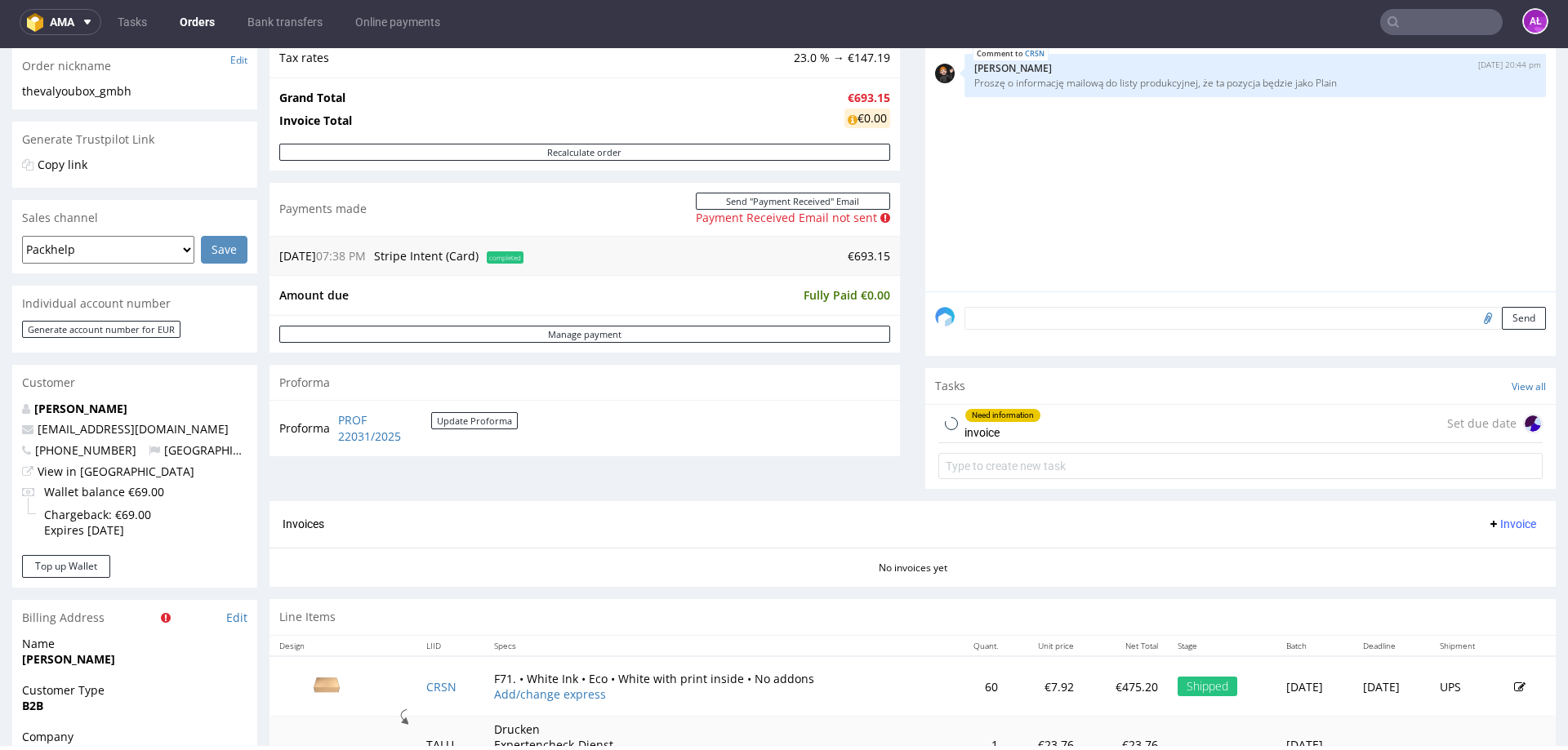
scroll to position [490, 0]
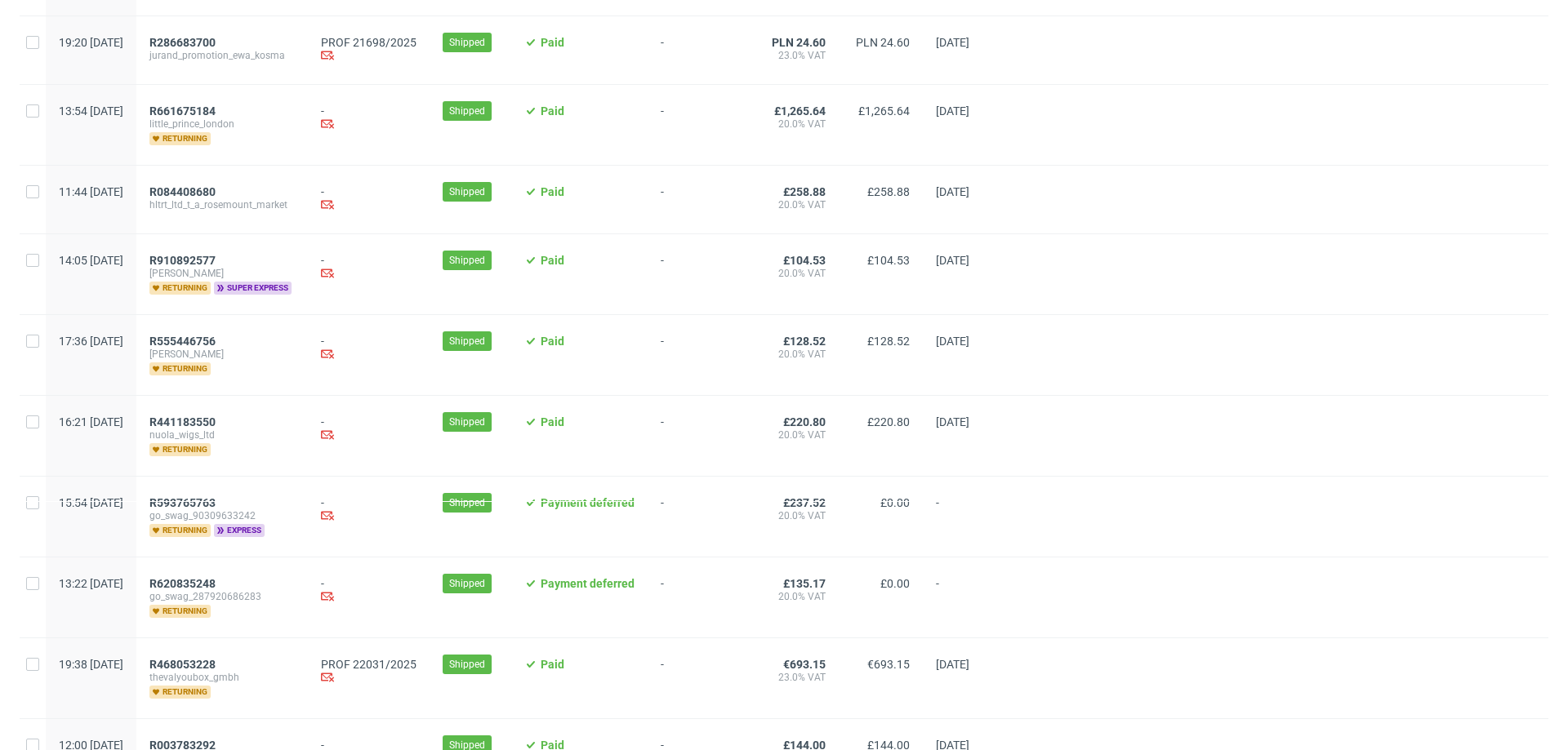
scroll to position [572, 0]
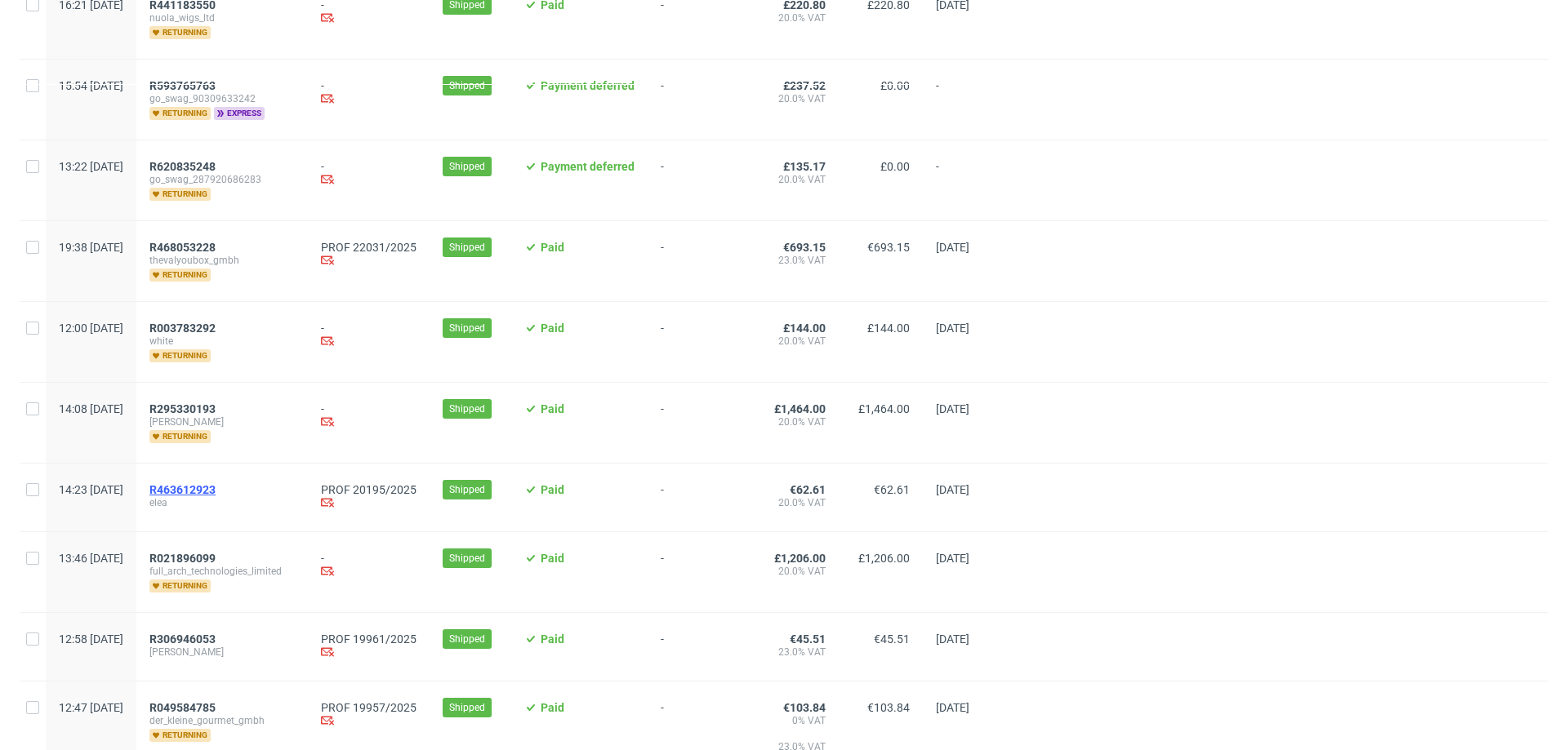
click at [215, 483] on span "R463612923" at bounding box center [183, 490] width 66 height 13
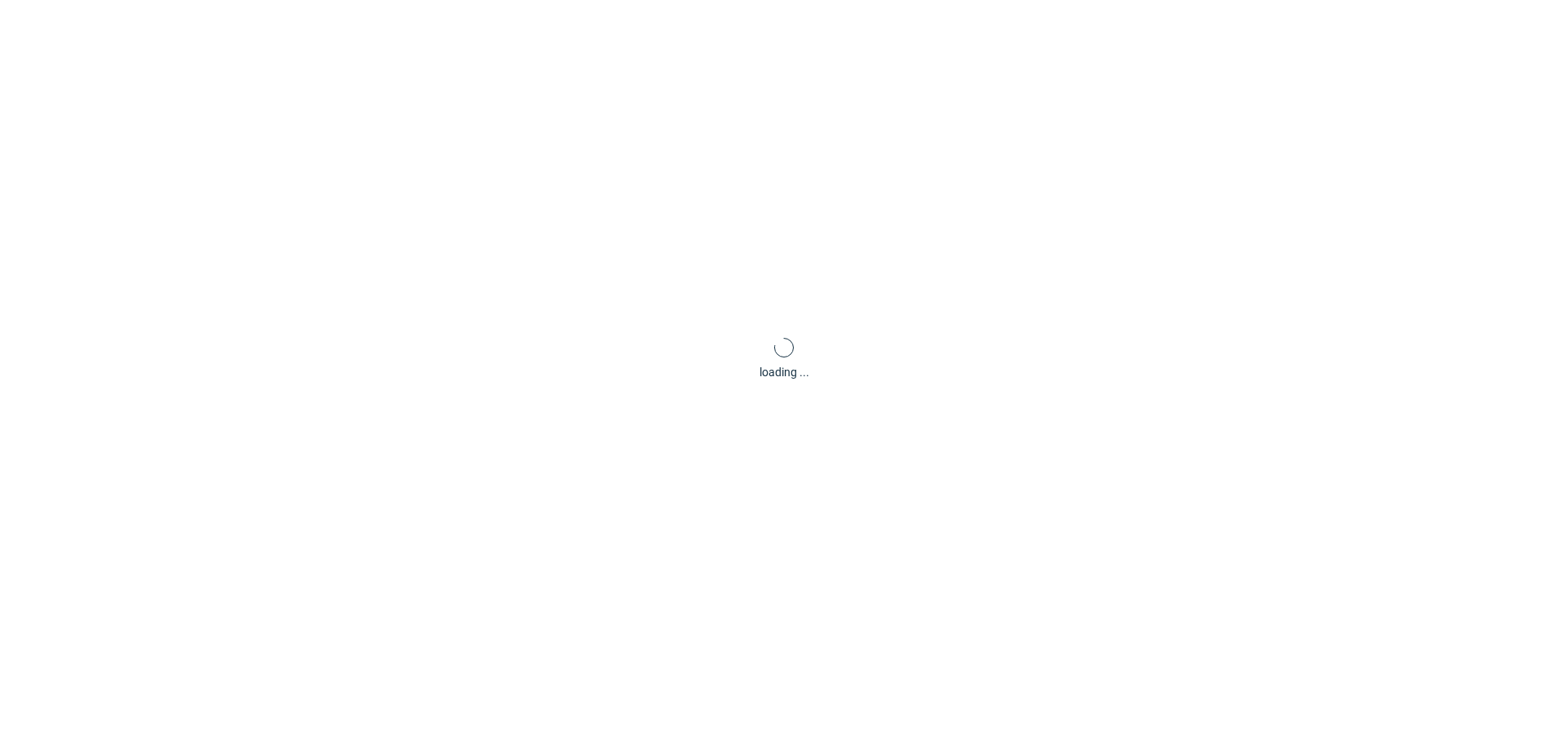
drag, startPoint x: 250, startPoint y: 483, endPoint x: 196, endPoint y: 532, distance: 72.9
click at [196, 532] on div "loading ..." at bounding box center [784, 358] width 1568 height 750
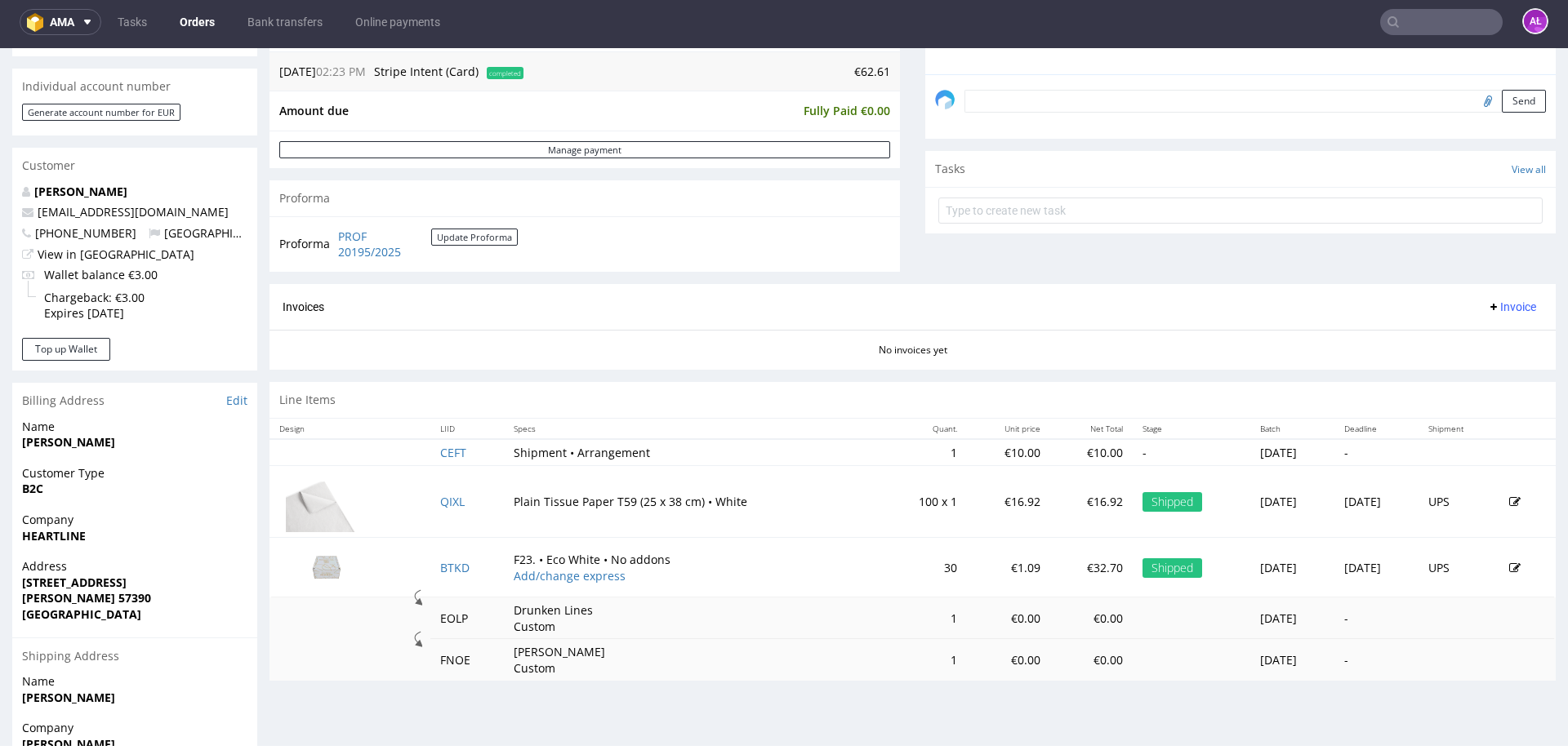
scroll to position [490, 0]
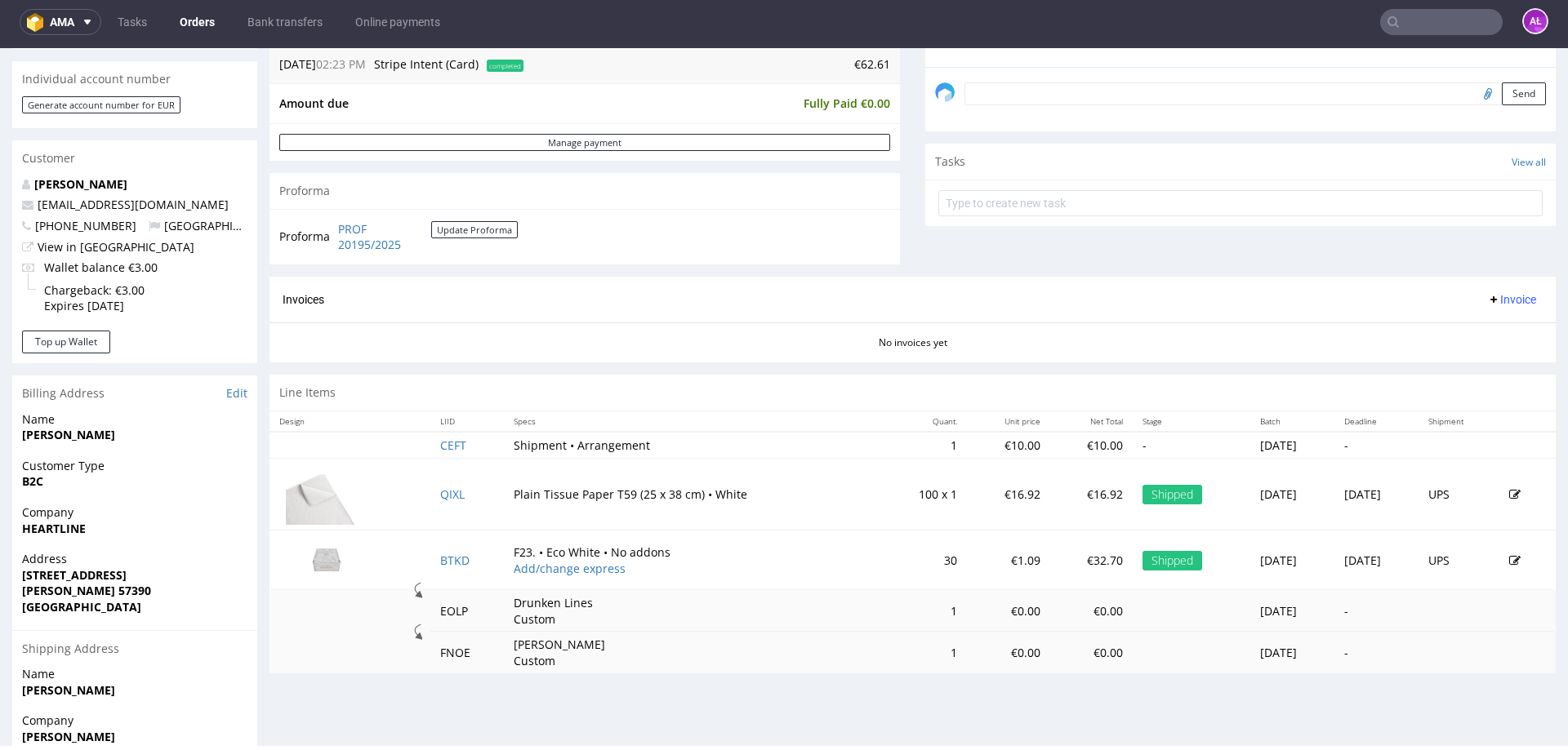
click at [1488, 297] on span "Invoice" at bounding box center [1511, 300] width 49 height 13
click at [1500, 331] on span "Generate" at bounding box center [1487, 334] width 79 height 17
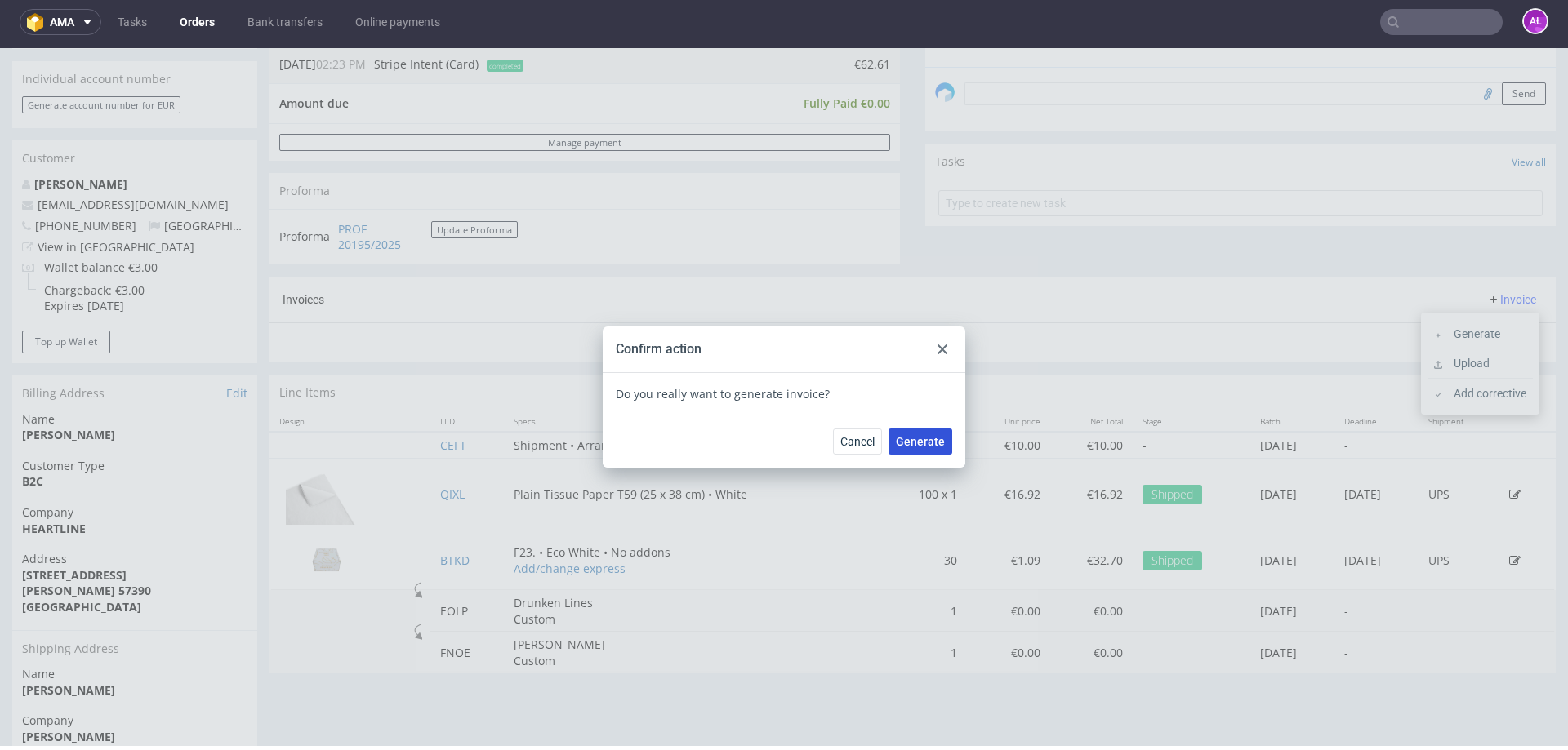
click at [917, 444] on span "Generate" at bounding box center [920, 441] width 49 height 11
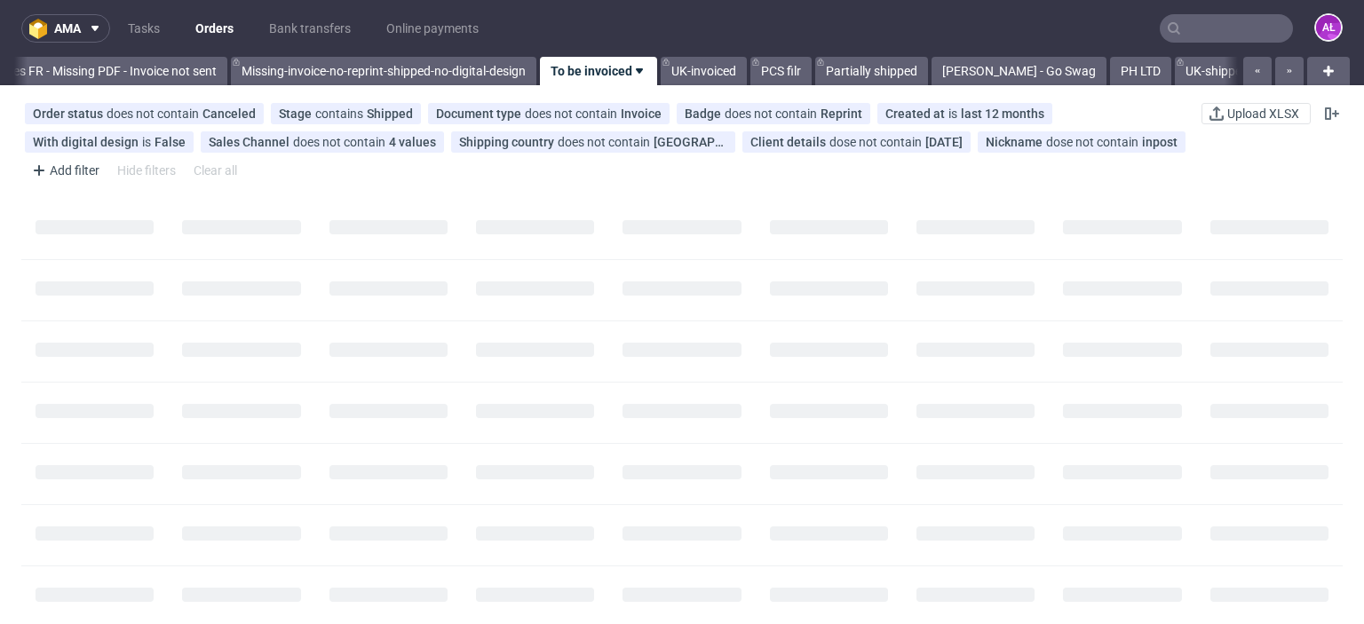
scroll to position [0, 3051]
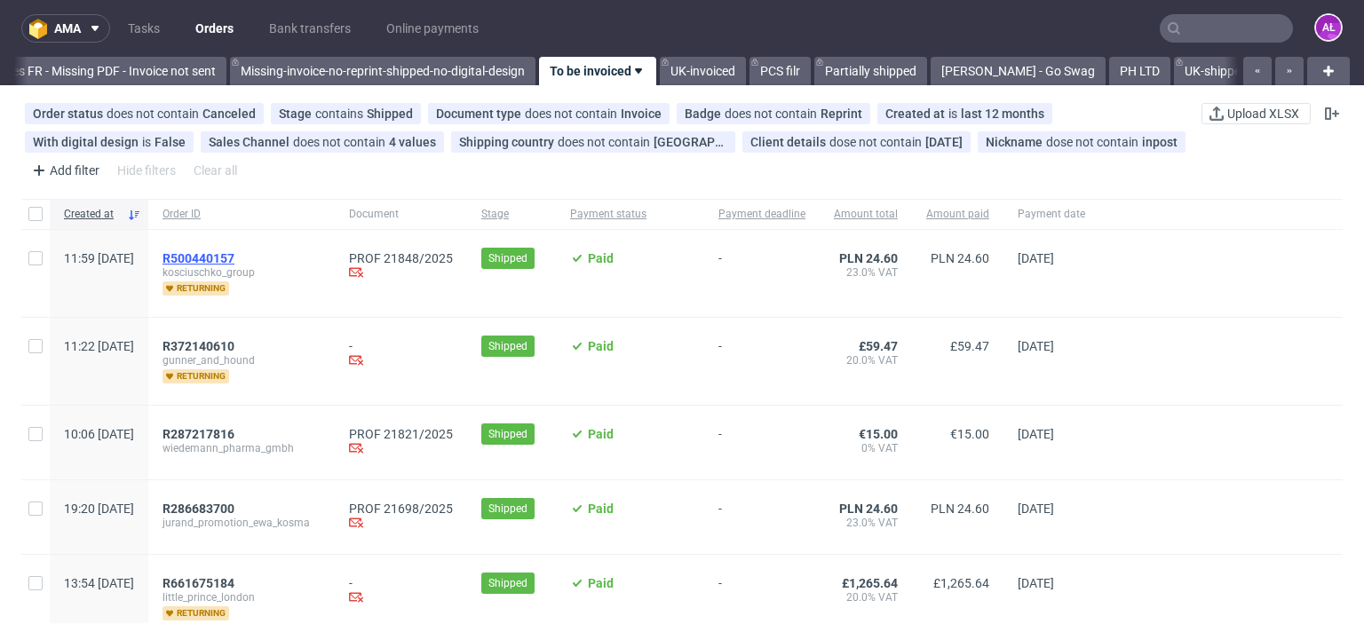
click at [234, 259] on span "R500440157" at bounding box center [199, 258] width 72 height 14
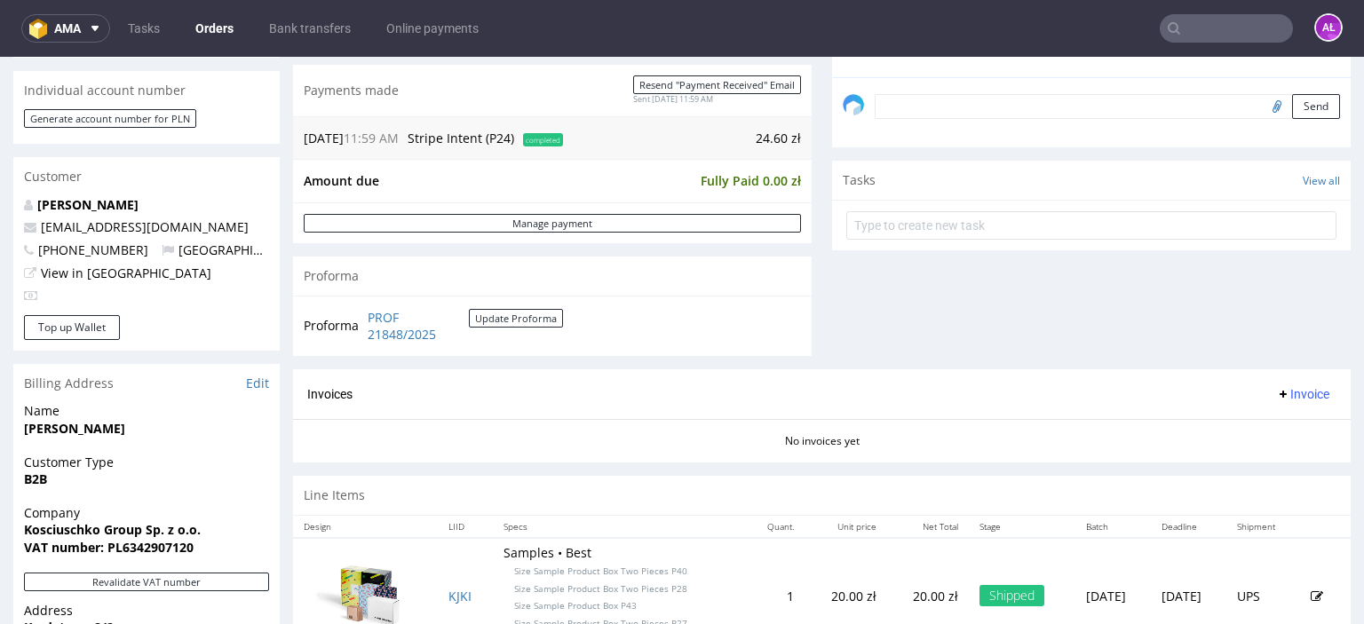
scroll to position [622, 0]
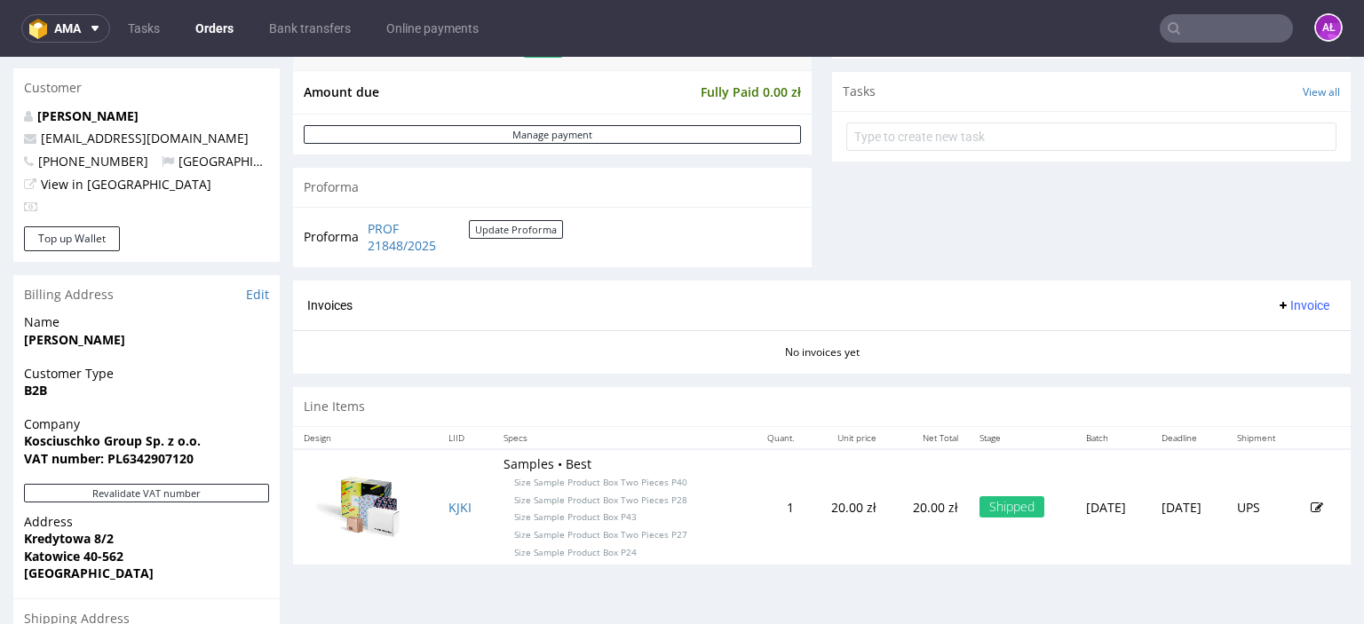
click at [1276, 308] on span "Invoice" at bounding box center [1302, 305] width 53 height 14
click at [1272, 326] on li "Generate" at bounding box center [1269, 341] width 115 height 32
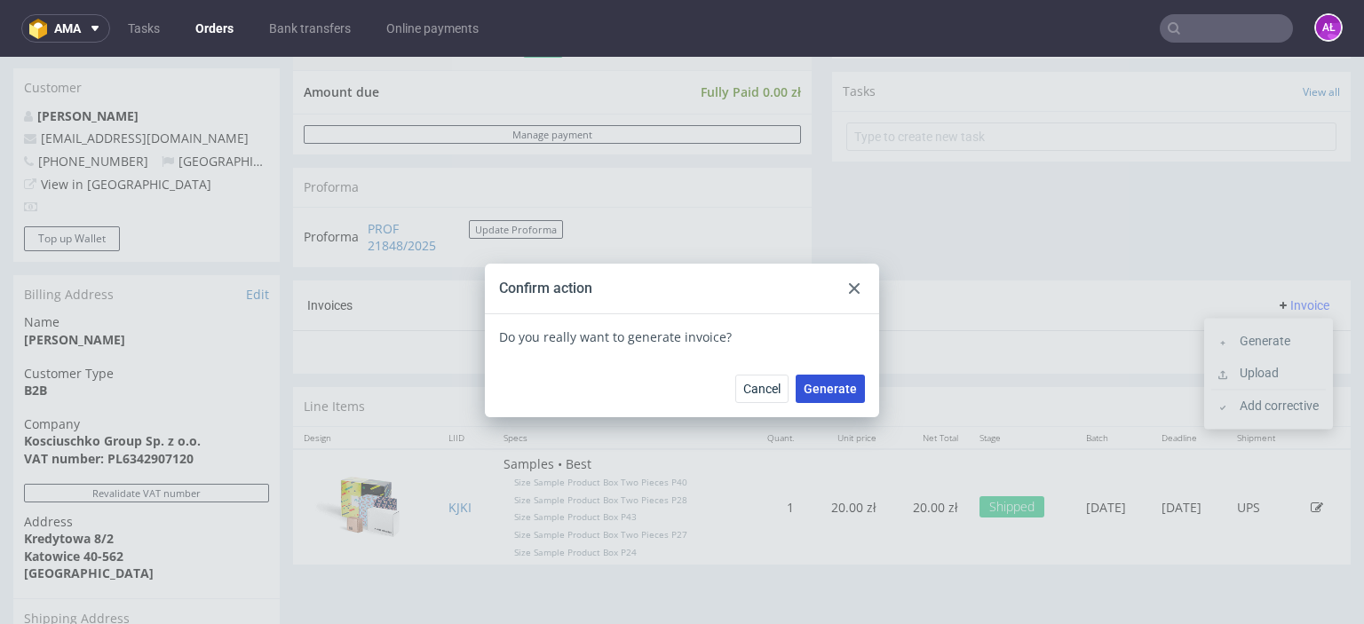
click at [809, 391] on span "Generate" at bounding box center [830, 389] width 53 height 12
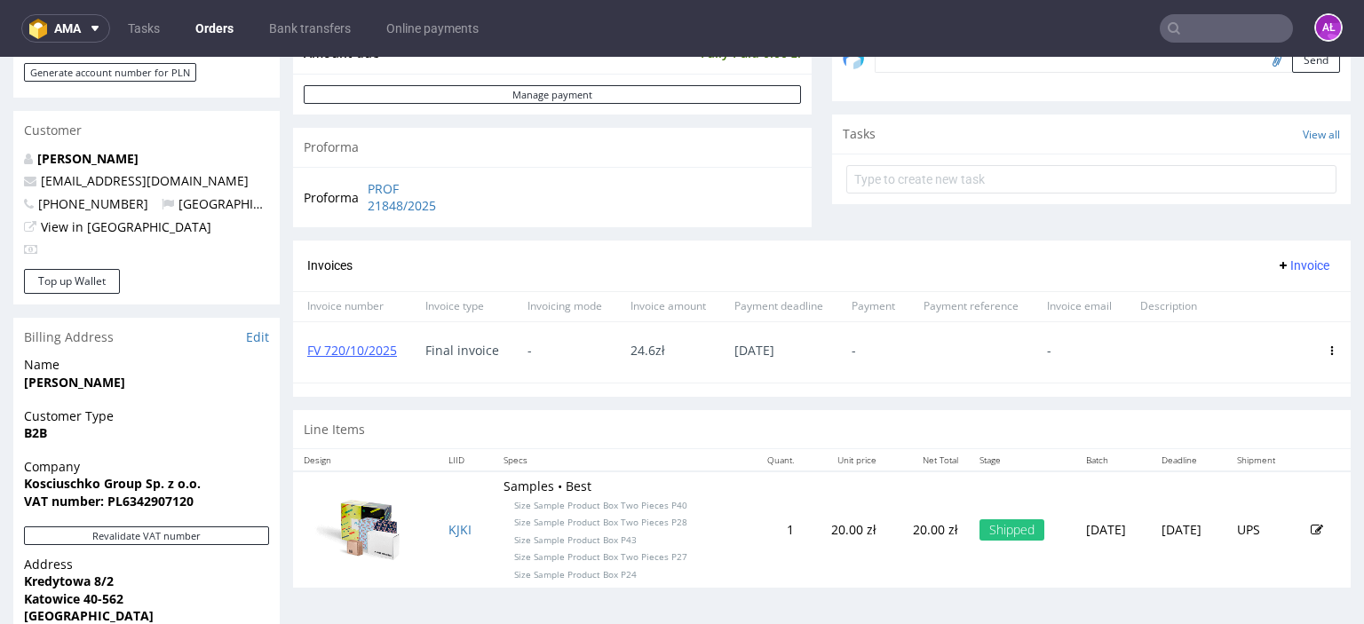
scroll to position [622, 0]
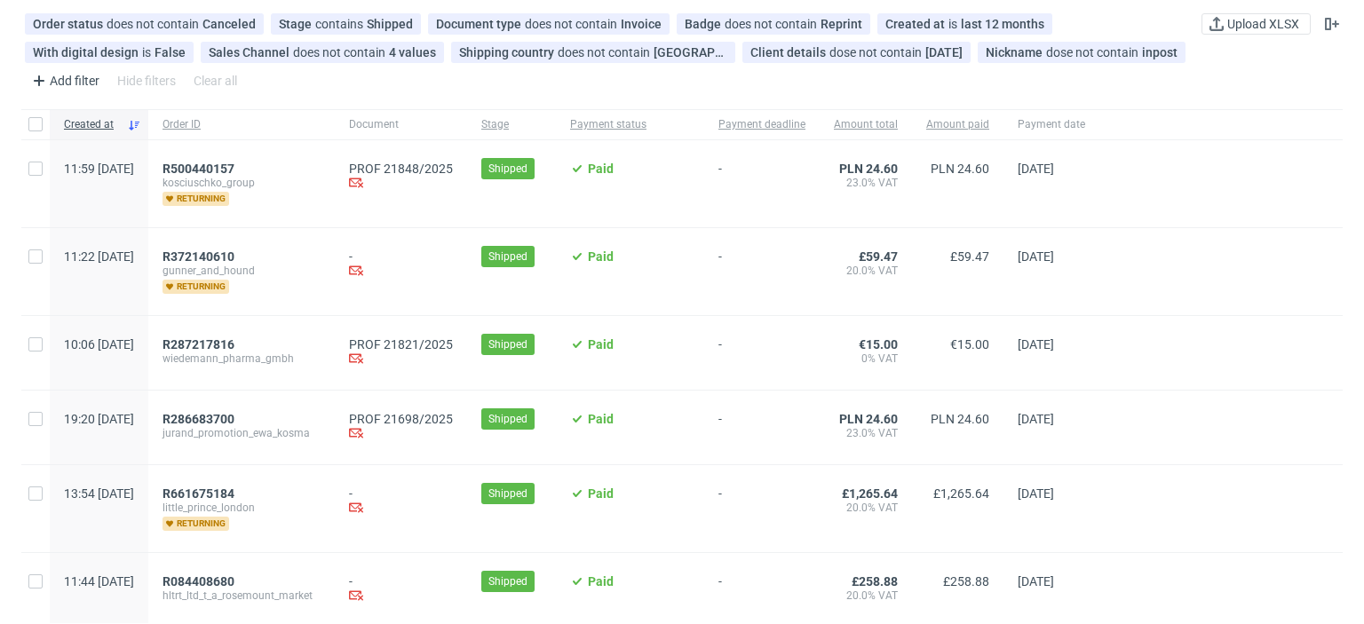
scroll to position [178, 0]
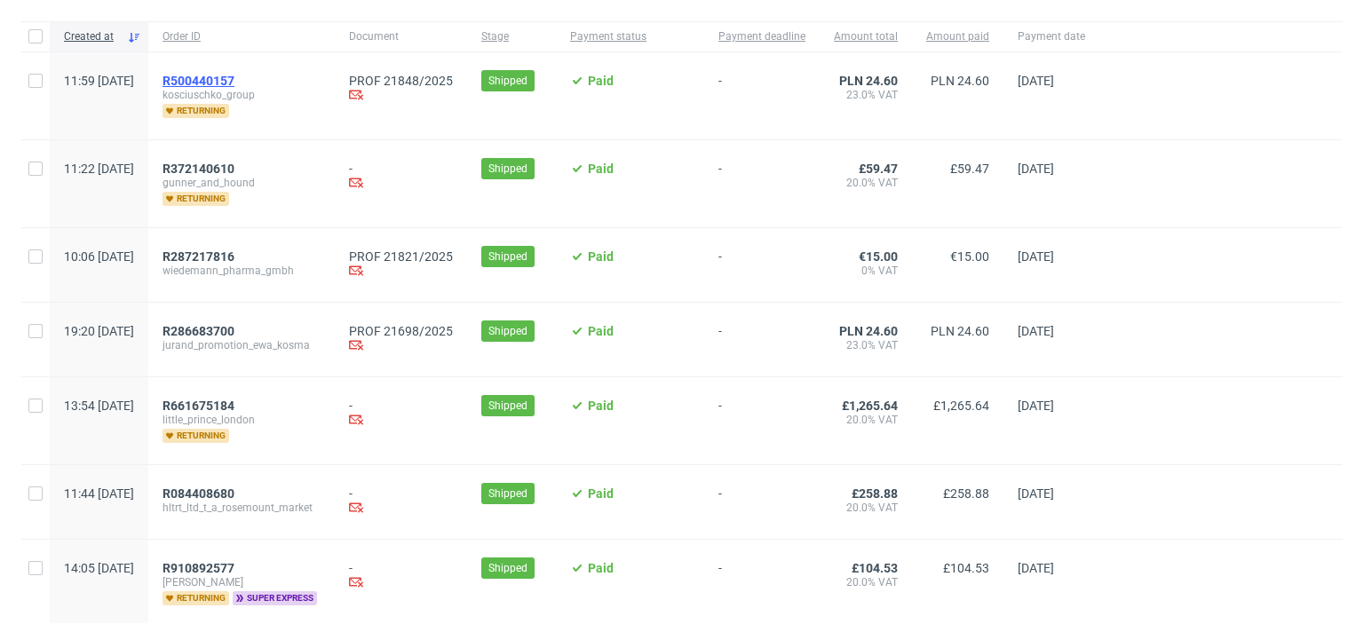
click at [234, 75] on span "R500440157" at bounding box center [199, 81] width 72 height 14
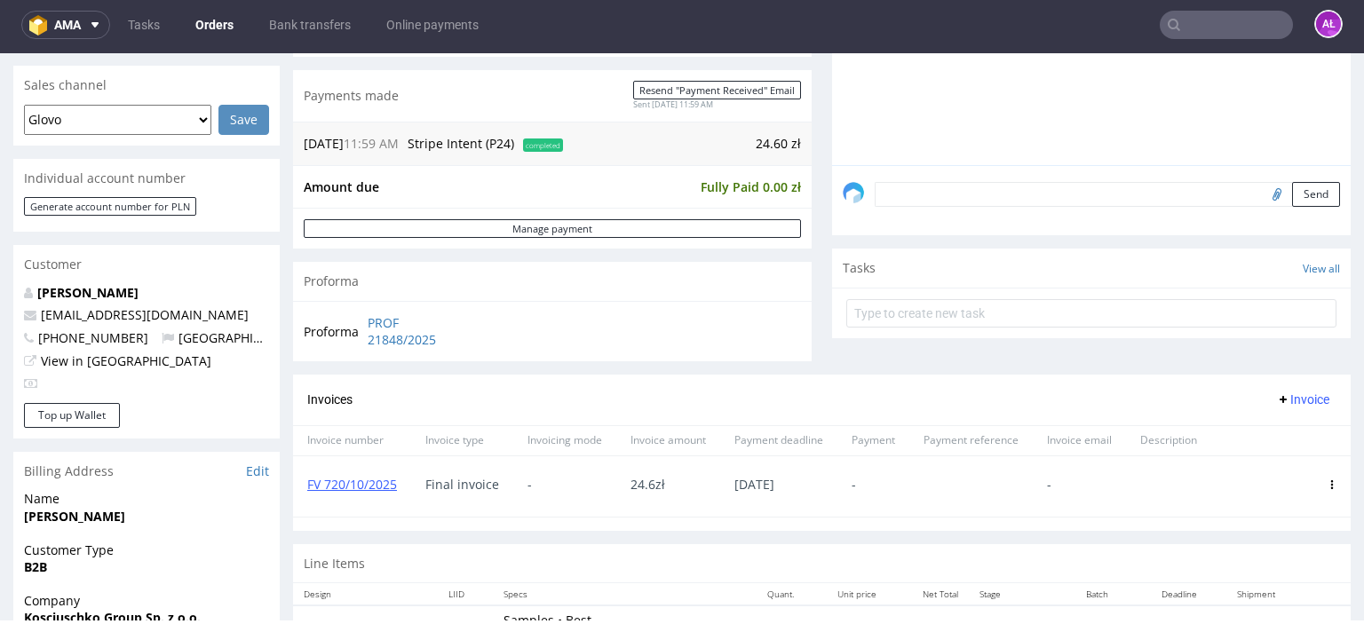
scroll to position [444, 0]
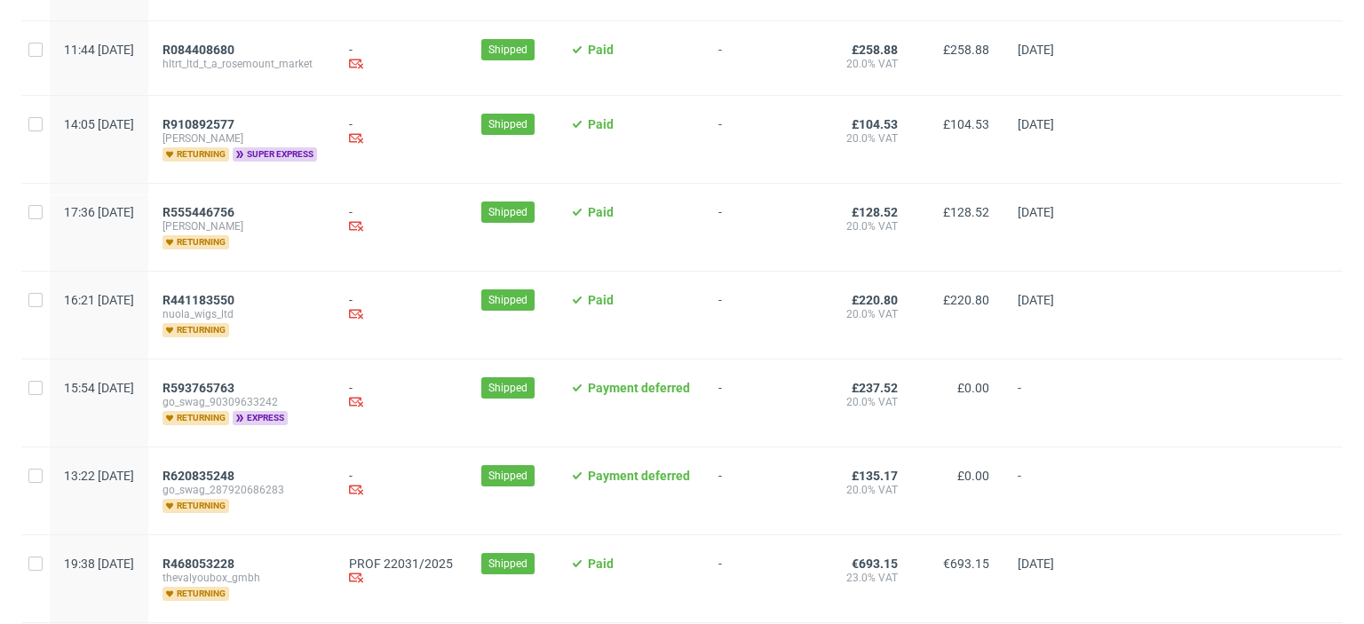
scroll to position [1155, 0]
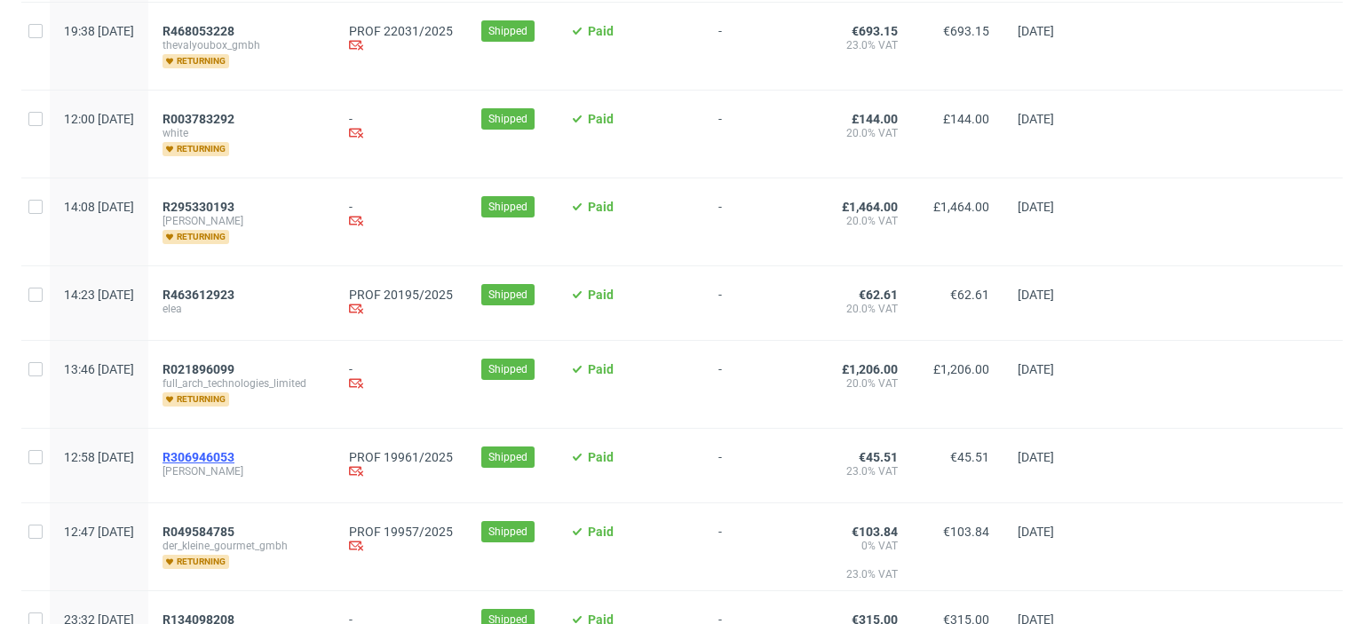
click at [234, 455] on span "R306946053" at bounding box center [199, 457] width 72 height 14
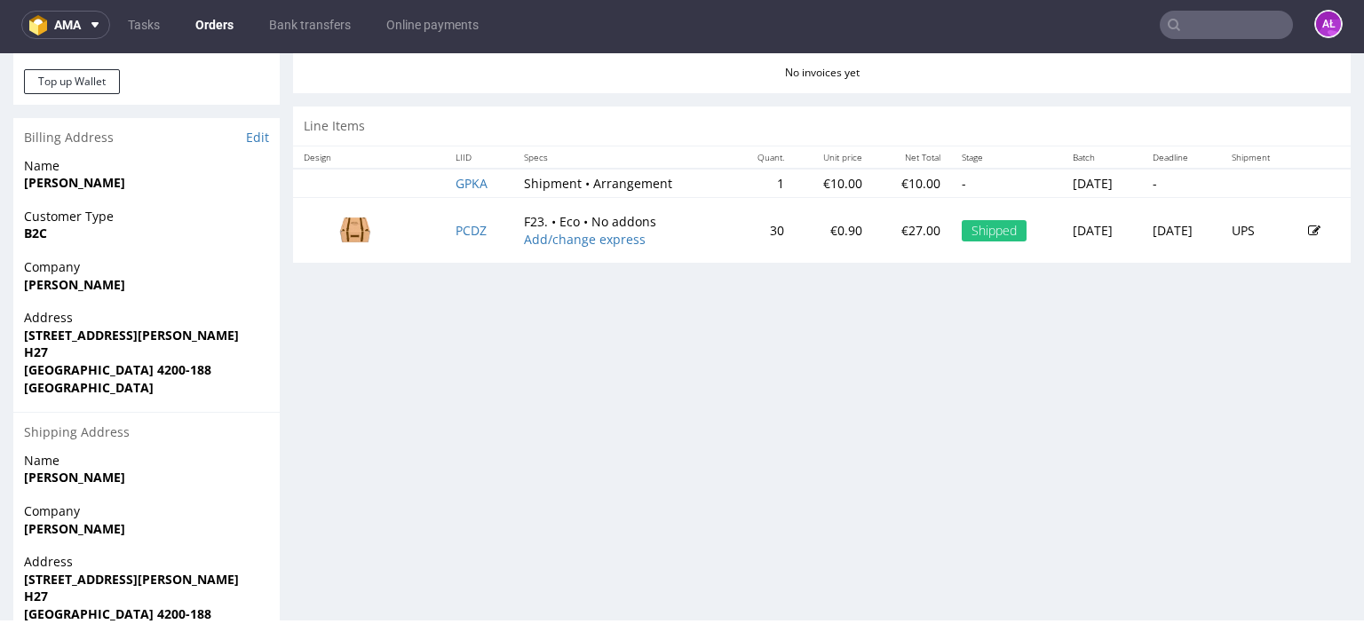
scroll to position [606, 0]
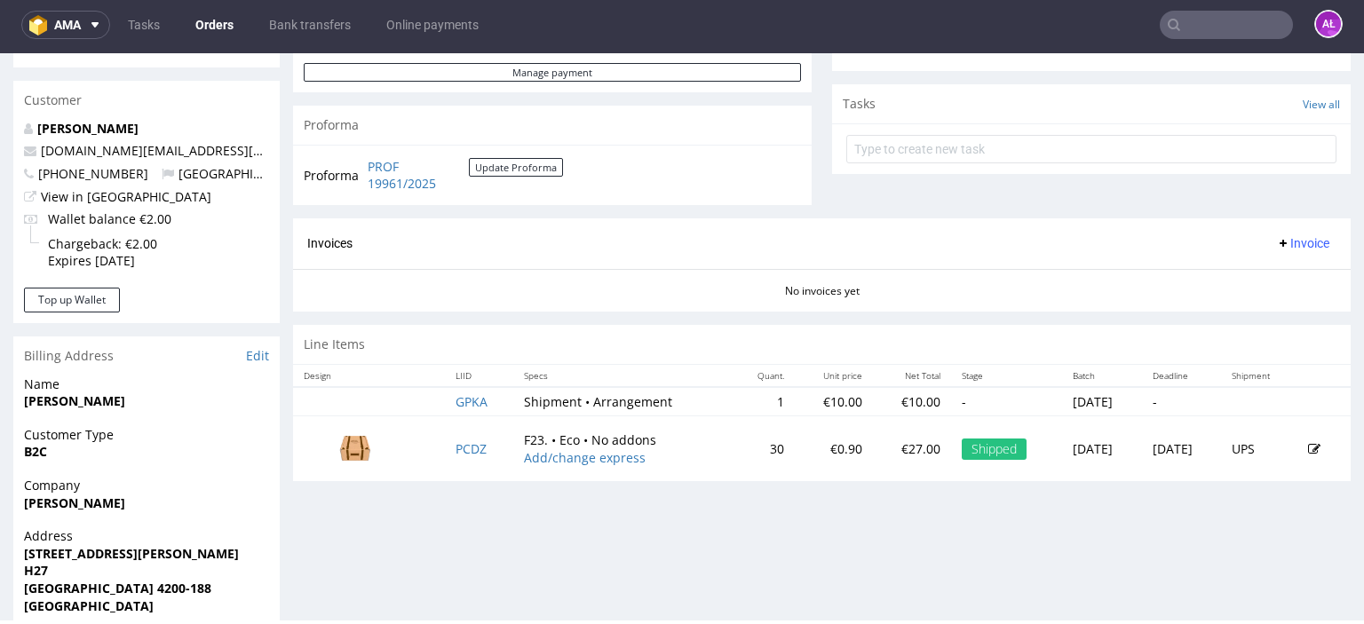
click at [1283, 233] on button "Invoice" at bounding box center [1303, 243] width 68 height 21
click at [1287, 269] on li "Generate" at bounding box center [1269, 280] width 115 height 32
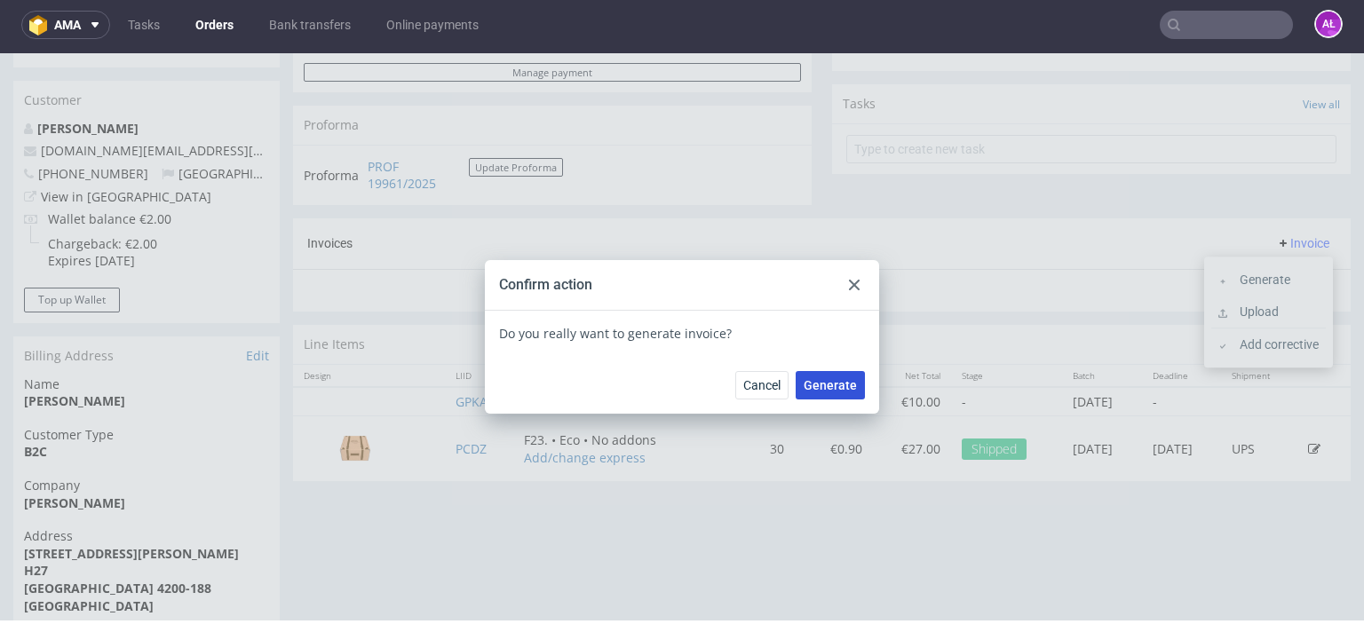
click at [824, 376] on button "Generate" at bounding box center [830, 385] width 69 height 28
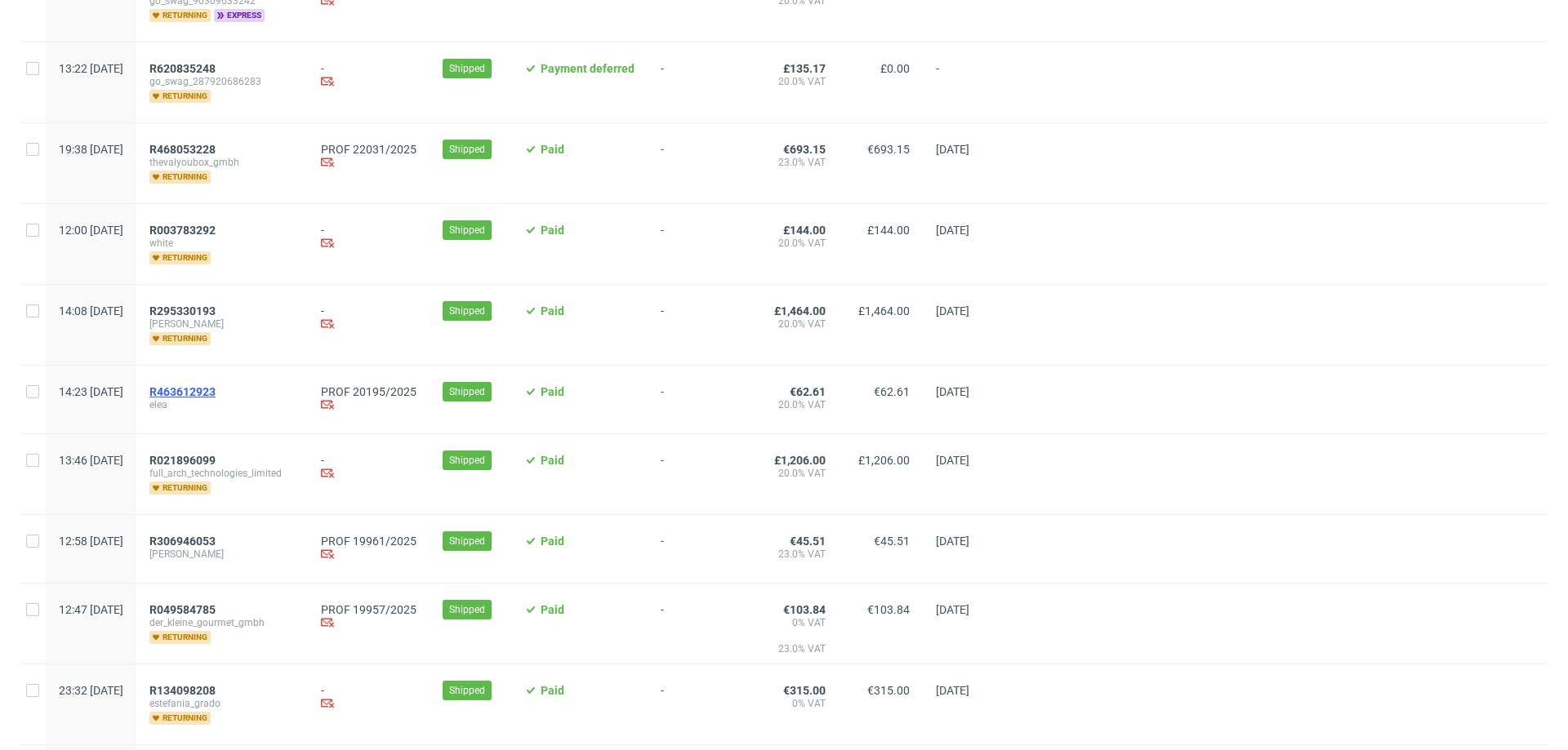
scroll to position [1062, 0]
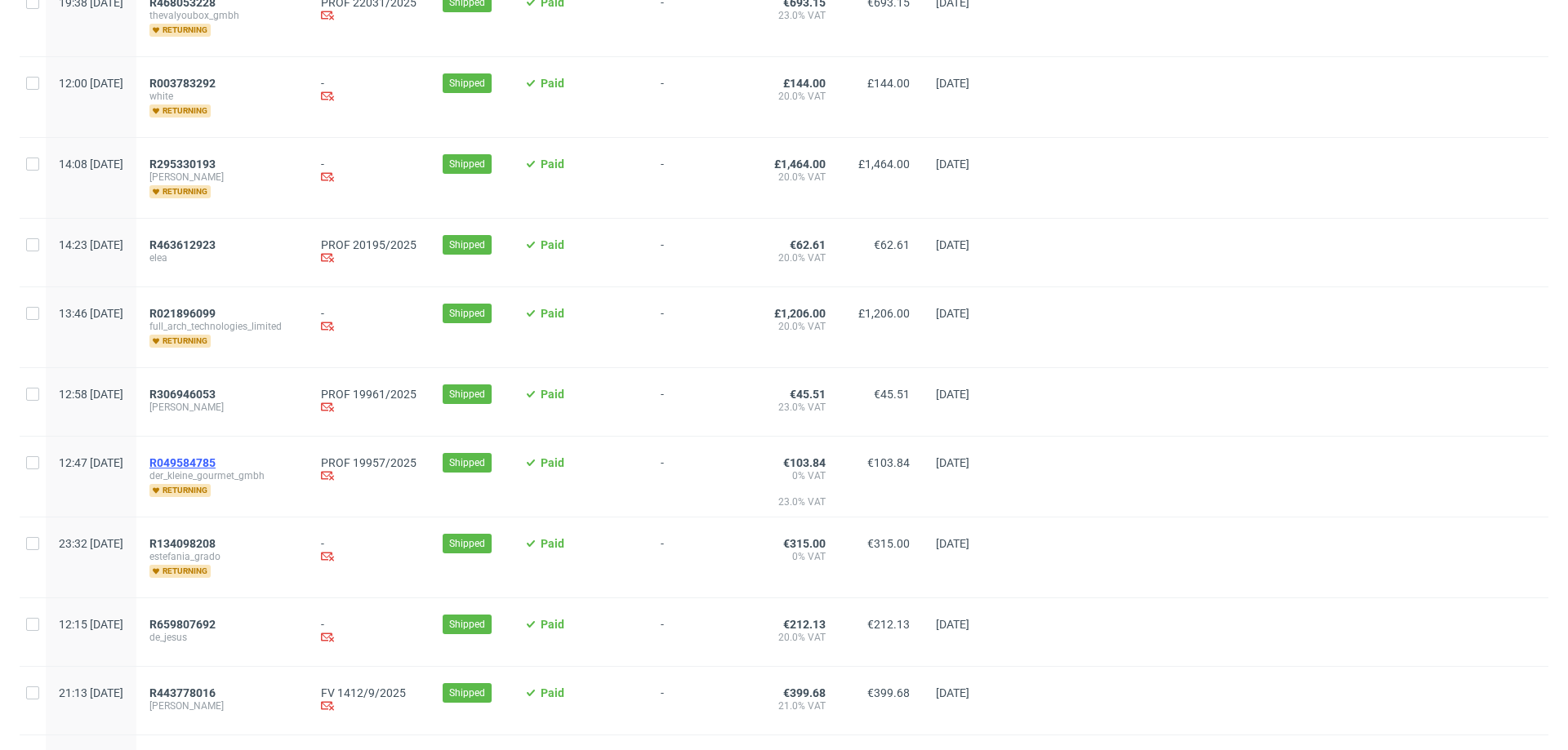
click at [215, 459] on span "R049584785" at bounding box center [183, 463] width 66 height 13
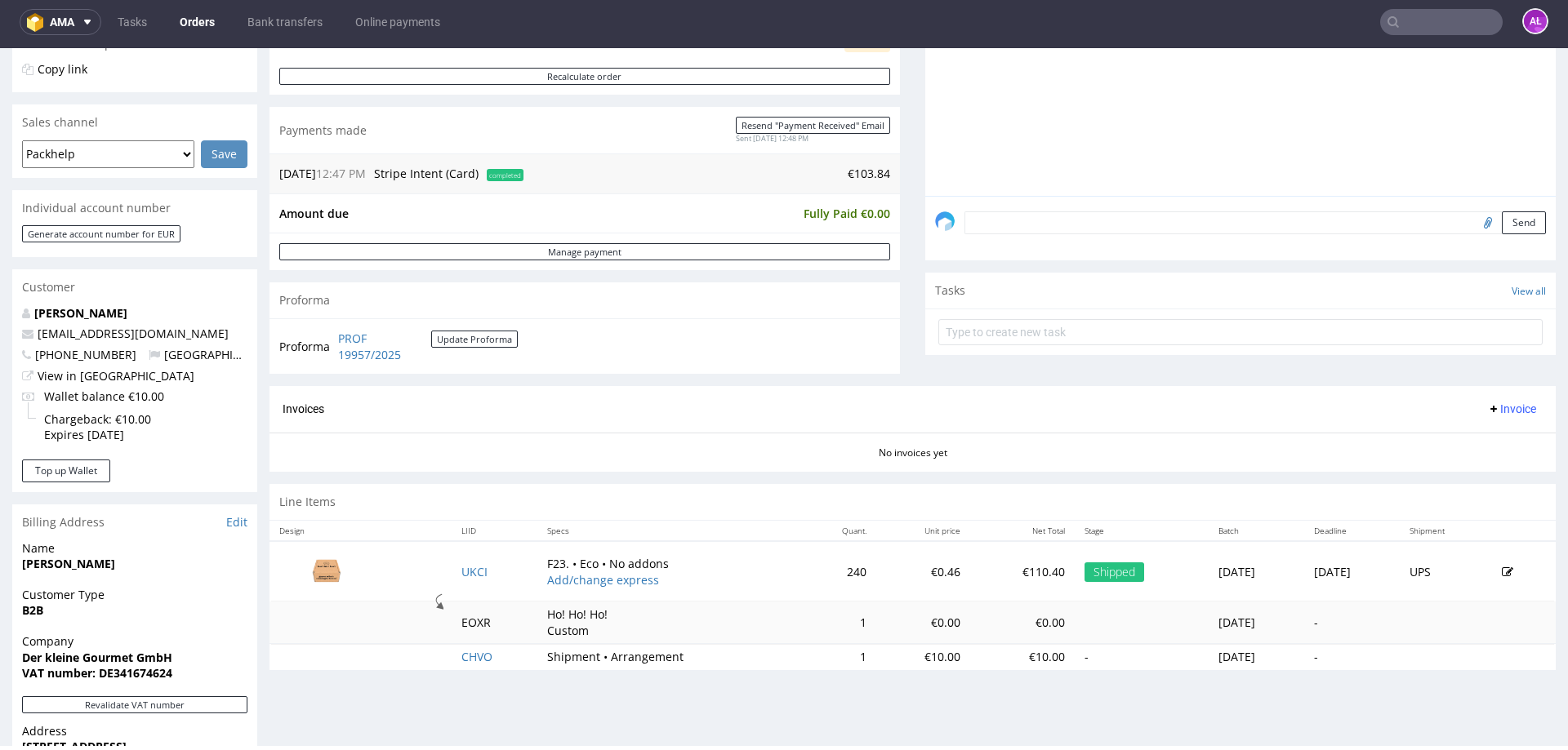
scroll to position [490, 0]
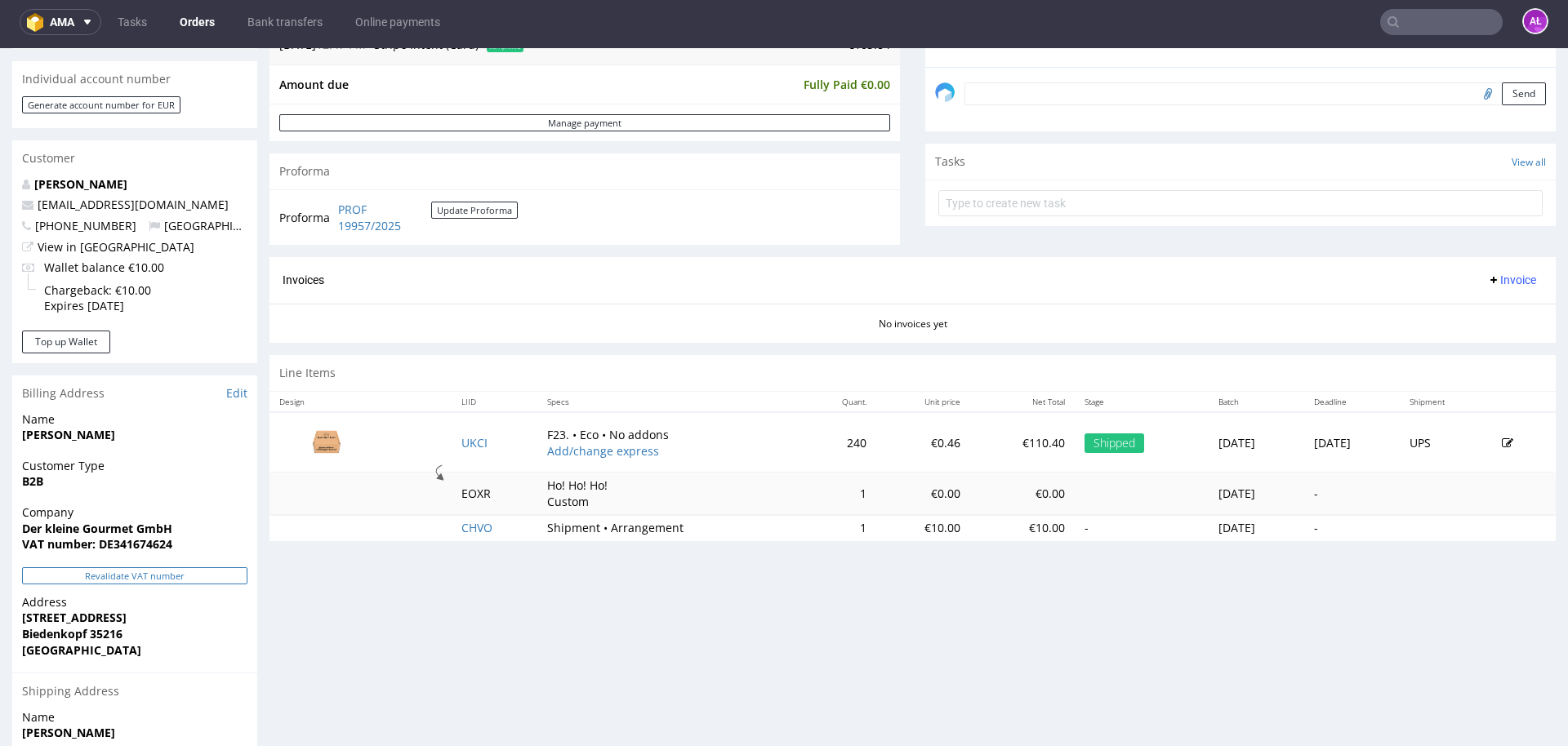
click at [211, 579] on button "Revalidate VAT number" at bounding box center [134, 575] width 225 height 17
click at [1501, 274] on span "Invoice" at bounding box center [1511, 280] width 49 height 13
click at [1508, 318] on span "Generate" at bounding box center [1487, 314] width 79 height 17
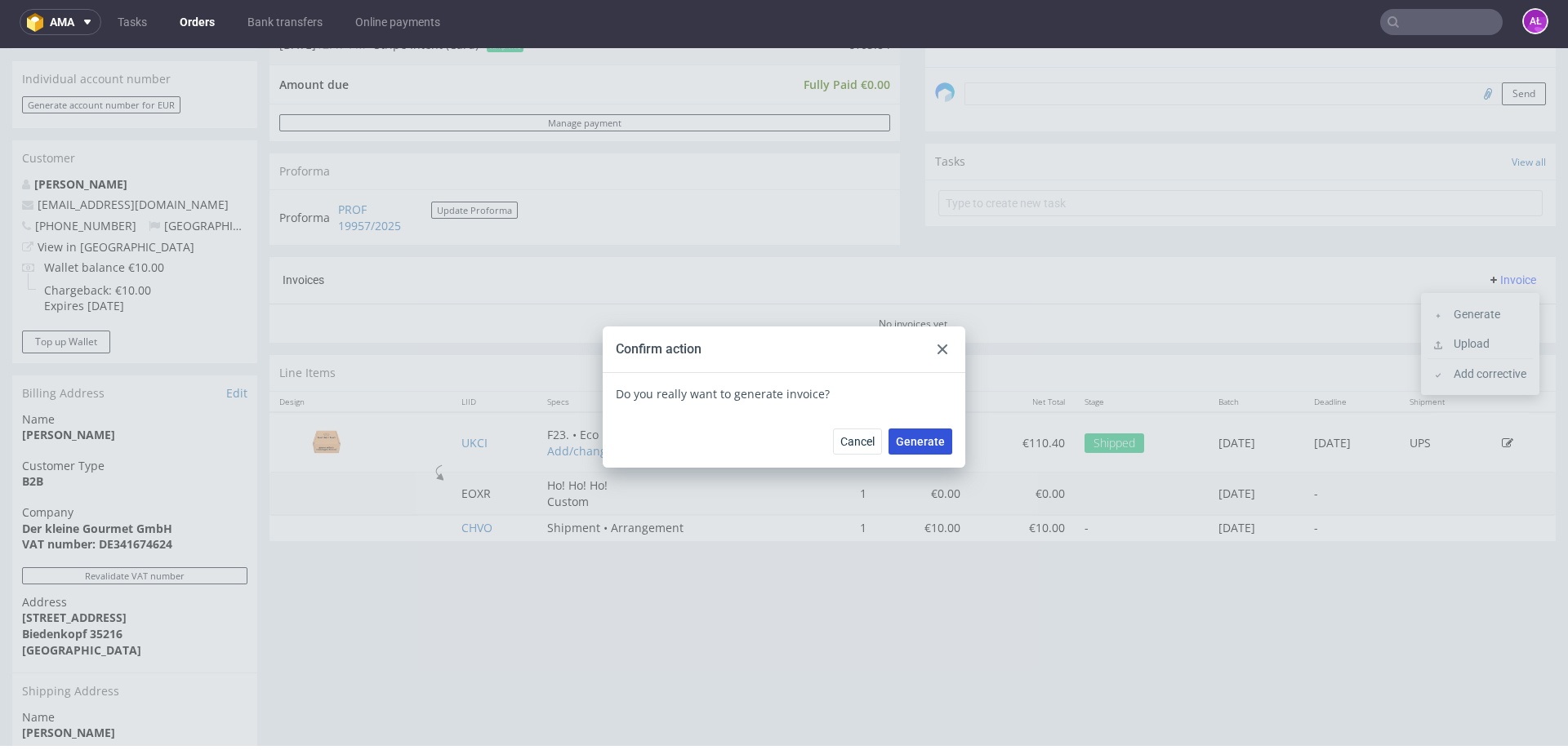
click at [910, 443] on span "Generate" at bounding box center [920, 441] width 49 height 11
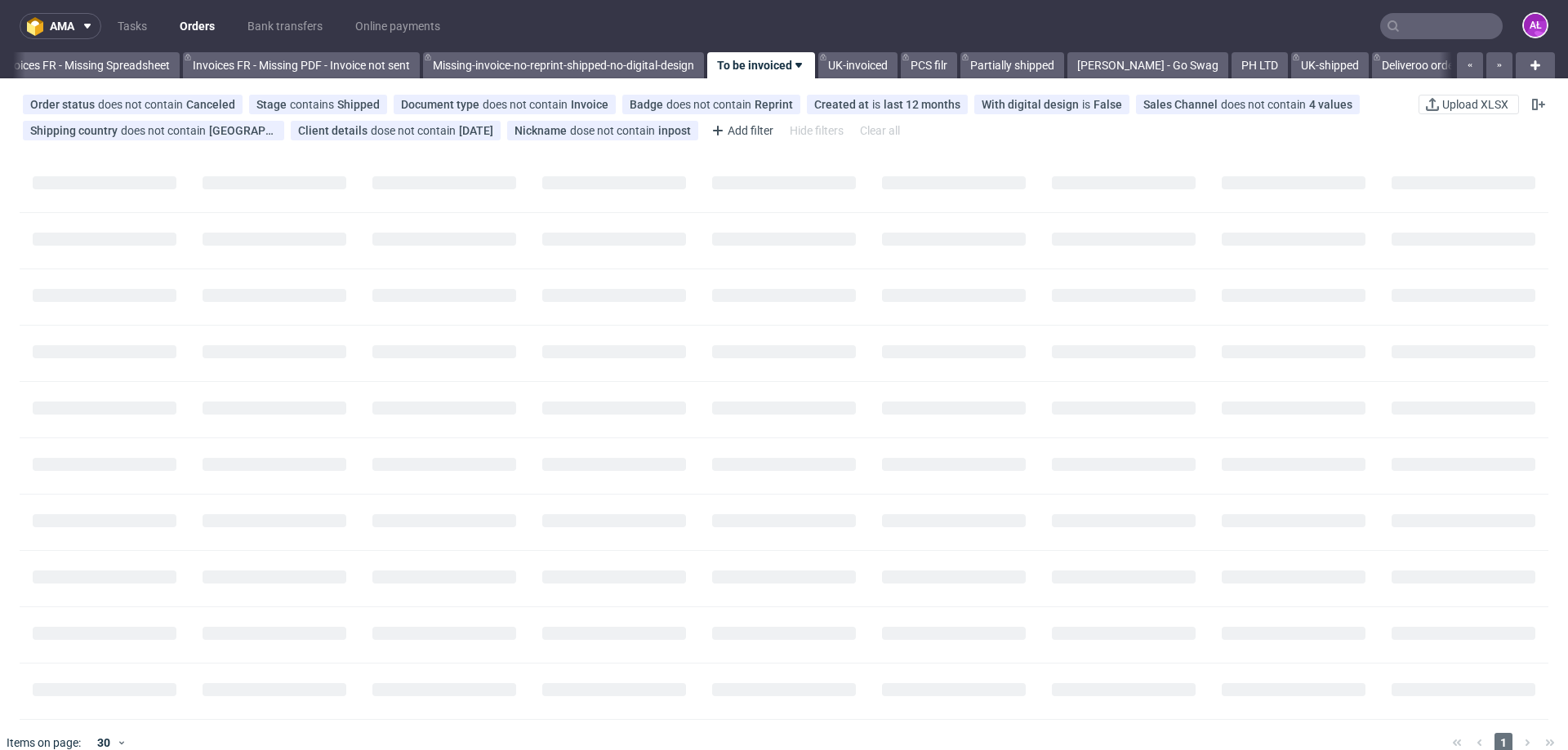
scroll to position [0, 2649]
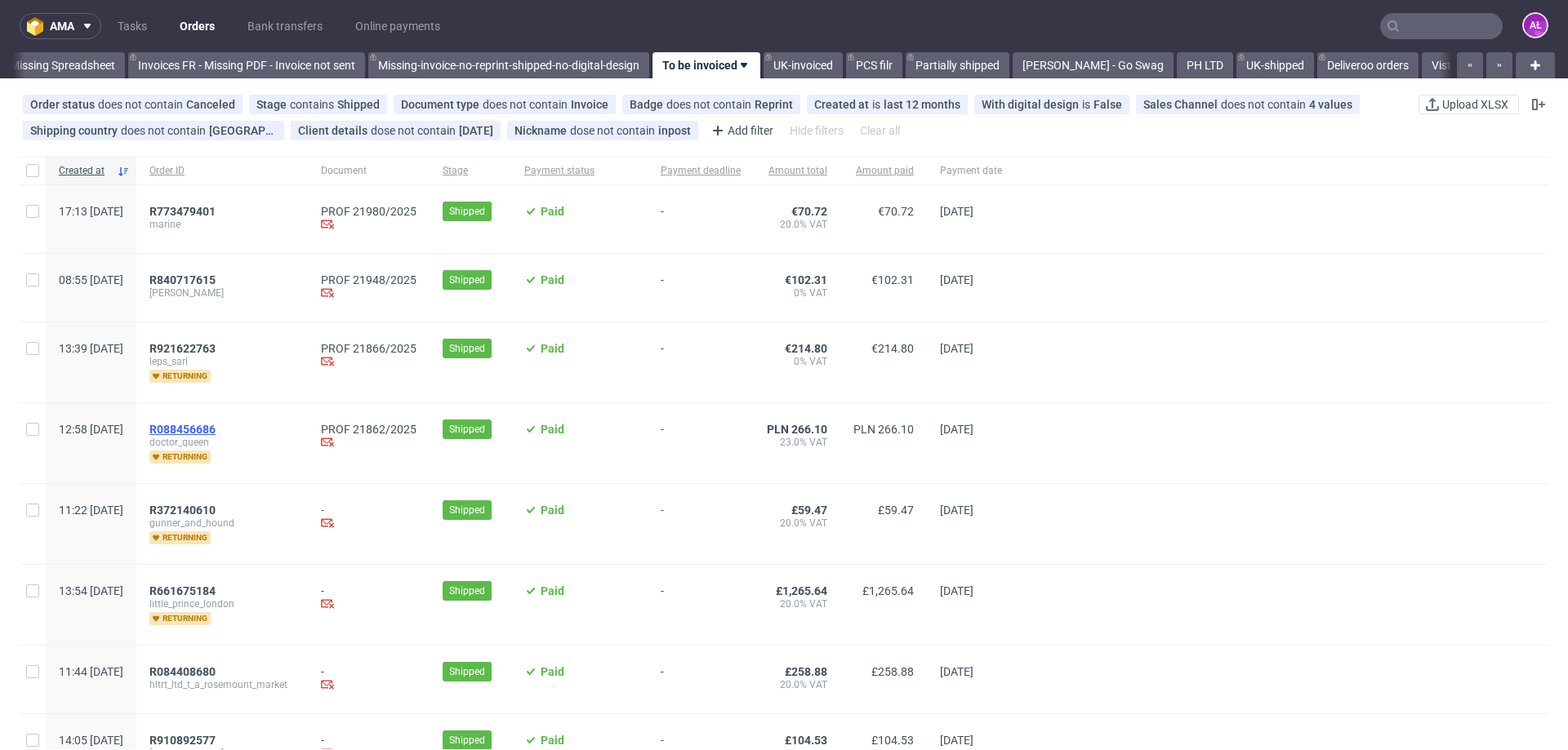
click at [215, 434] on span "R088456686" at bounding box center [183, 429] width 66 height 13
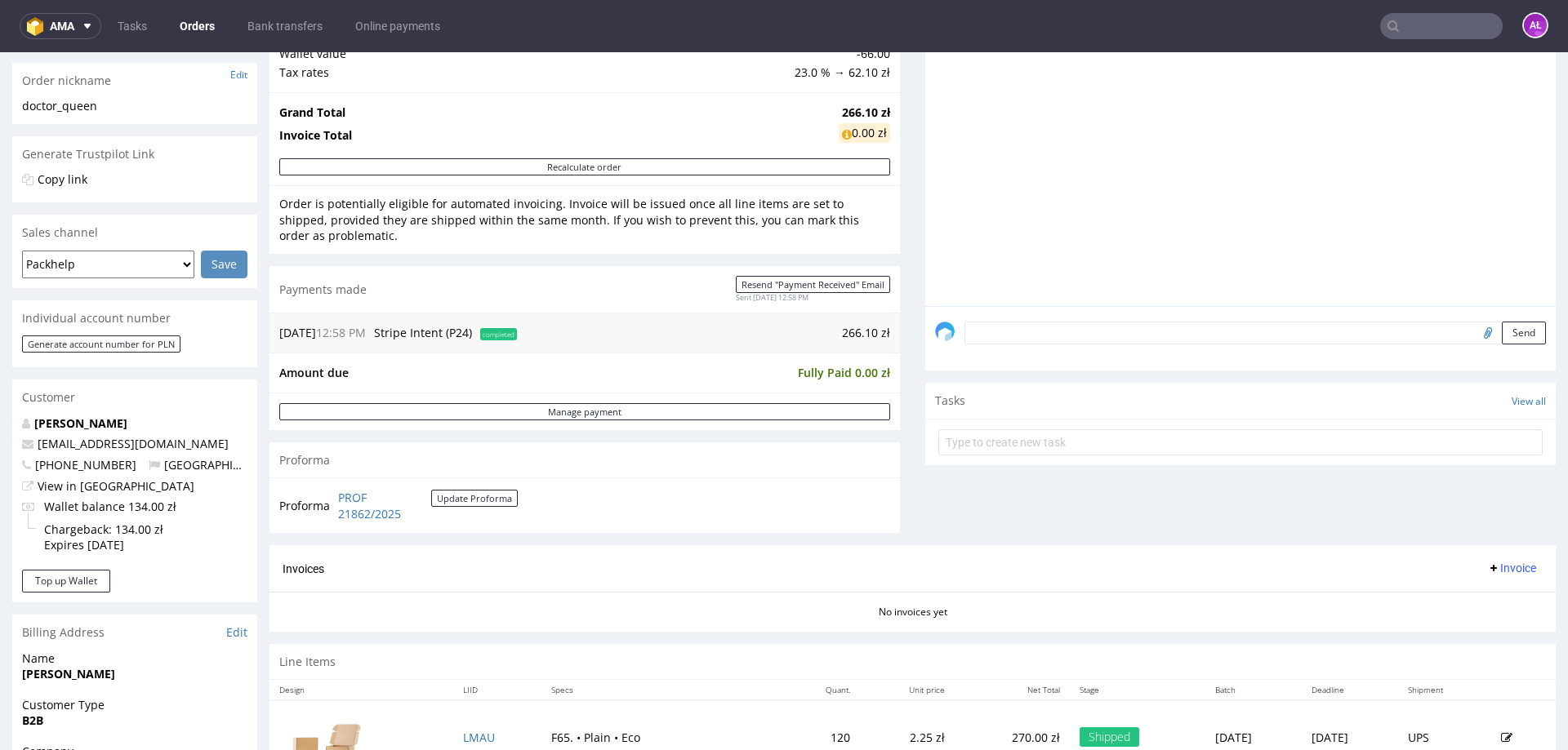
scroll to position [490, 0]
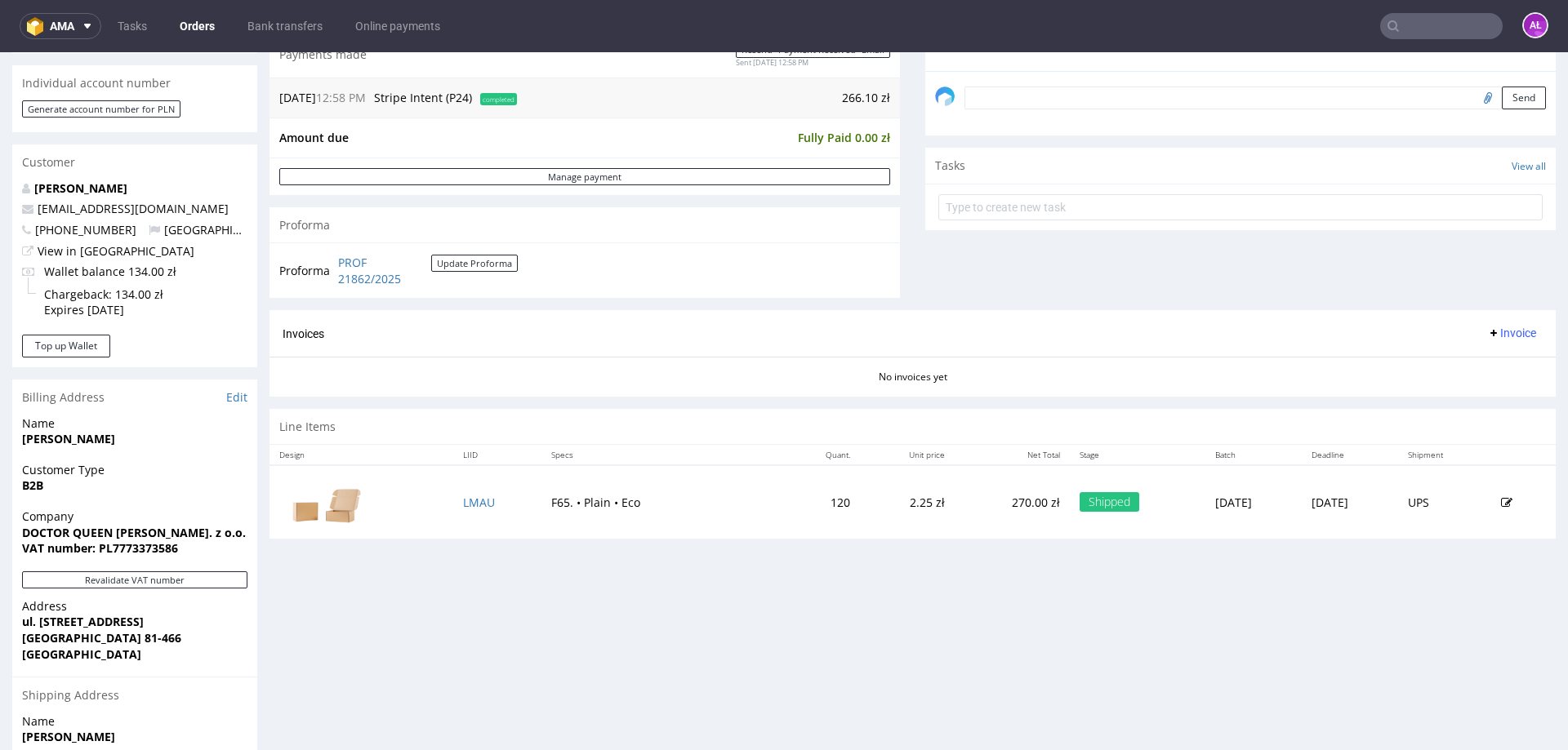
click at [1487, 333] on span "Invoice" at bounding box center [1511, 333] width 49 height 13
click at [1491, 354] on li "Generate" at bounding box center [1481, 368] width 106 height 29
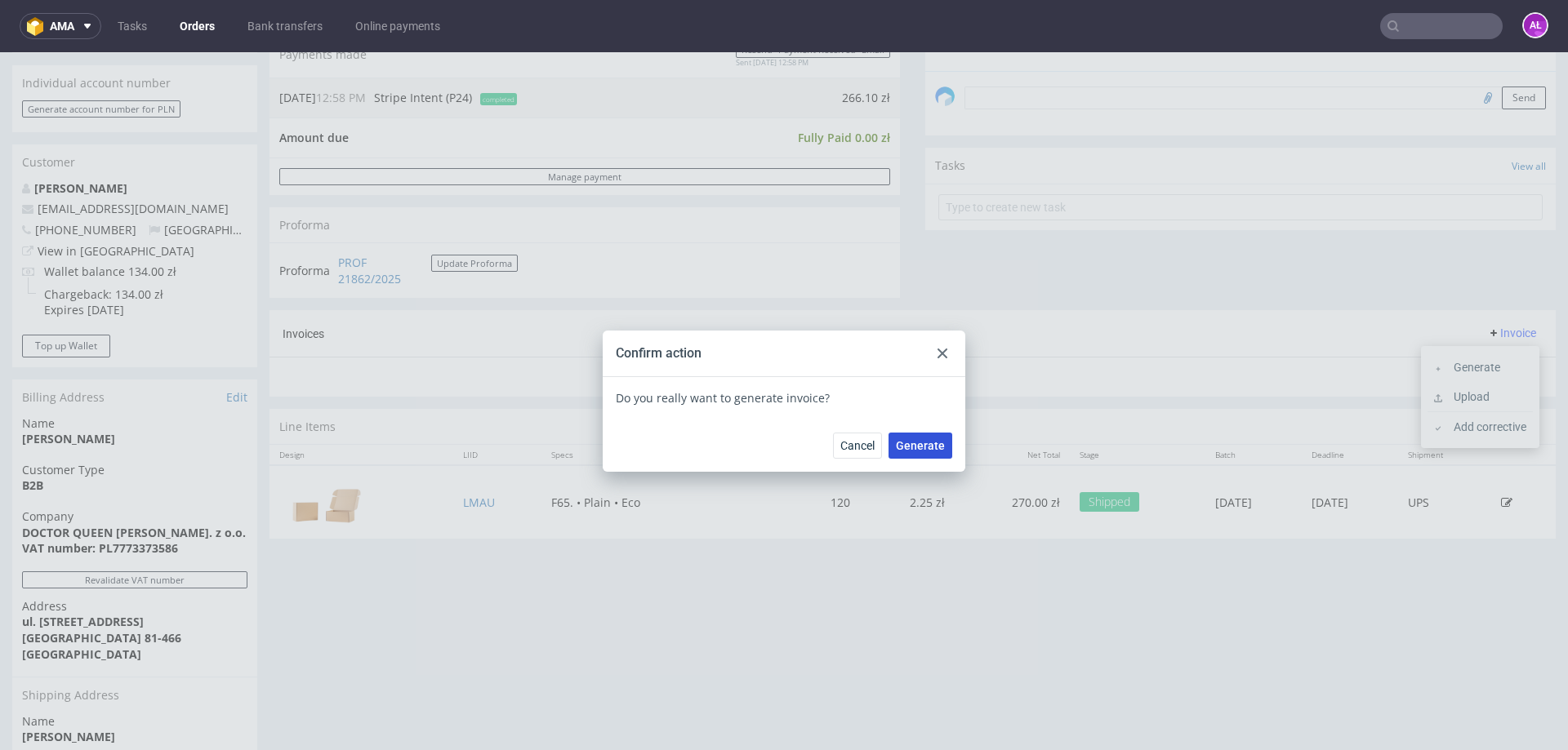
click at [942, 445] on button "Generate" at bounding box center [920, 446] width 63 height 26
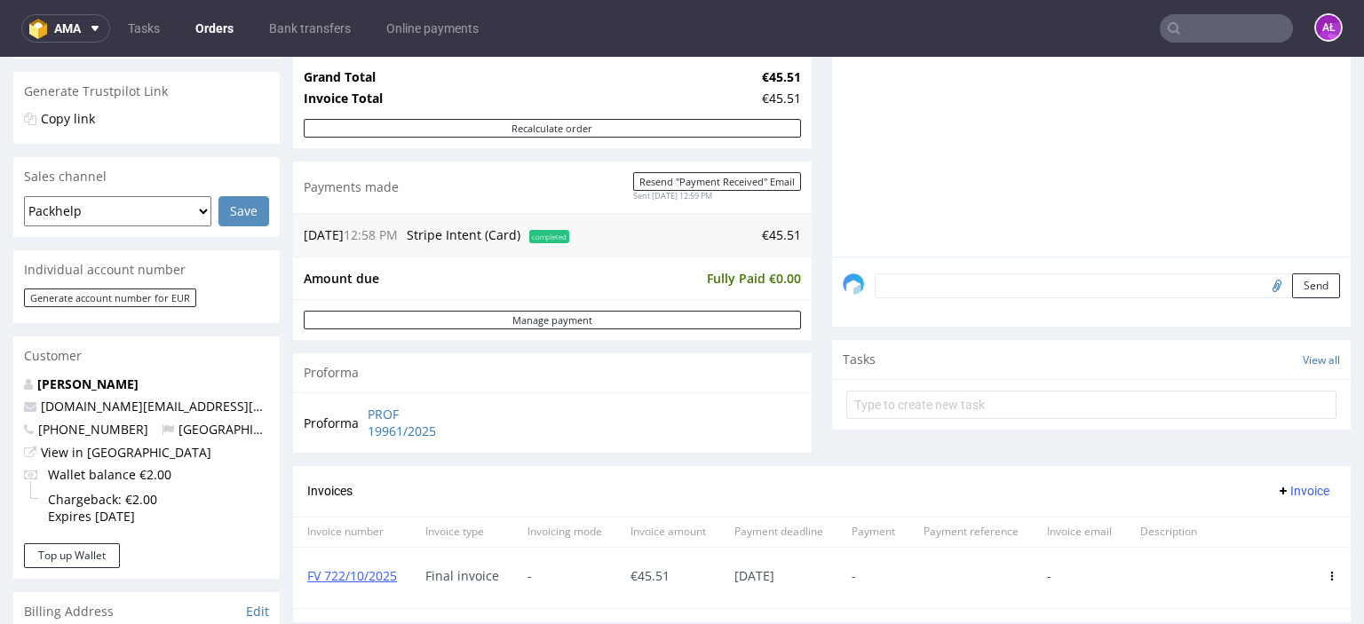
scroll to position [355, 0]
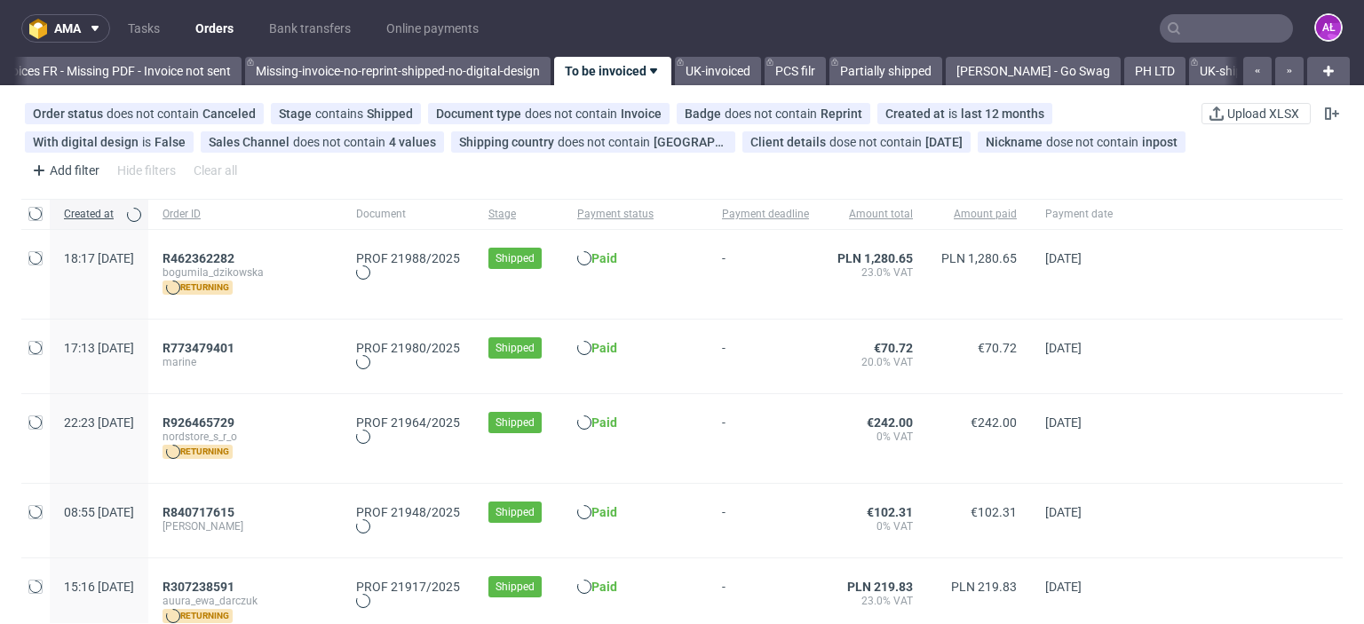
scroll to position [0, 3051]
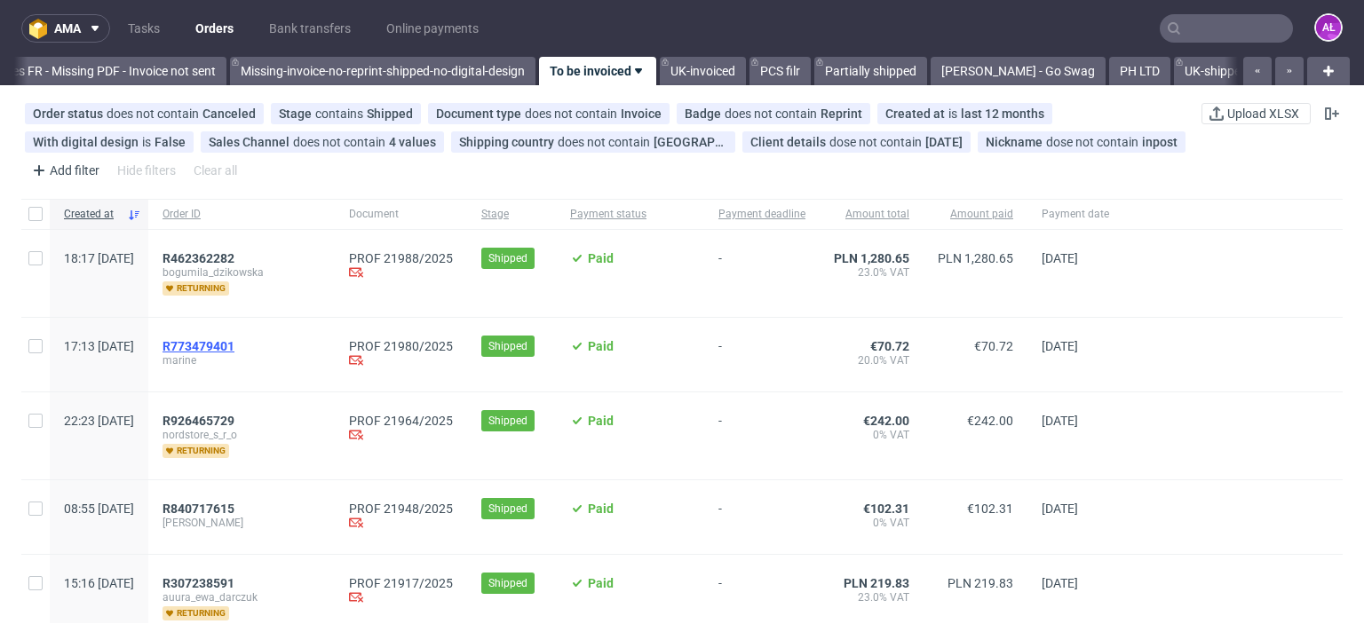
click at [234, 344] on span "R773479401" at bounding box center [199, 346] width 72 height 14
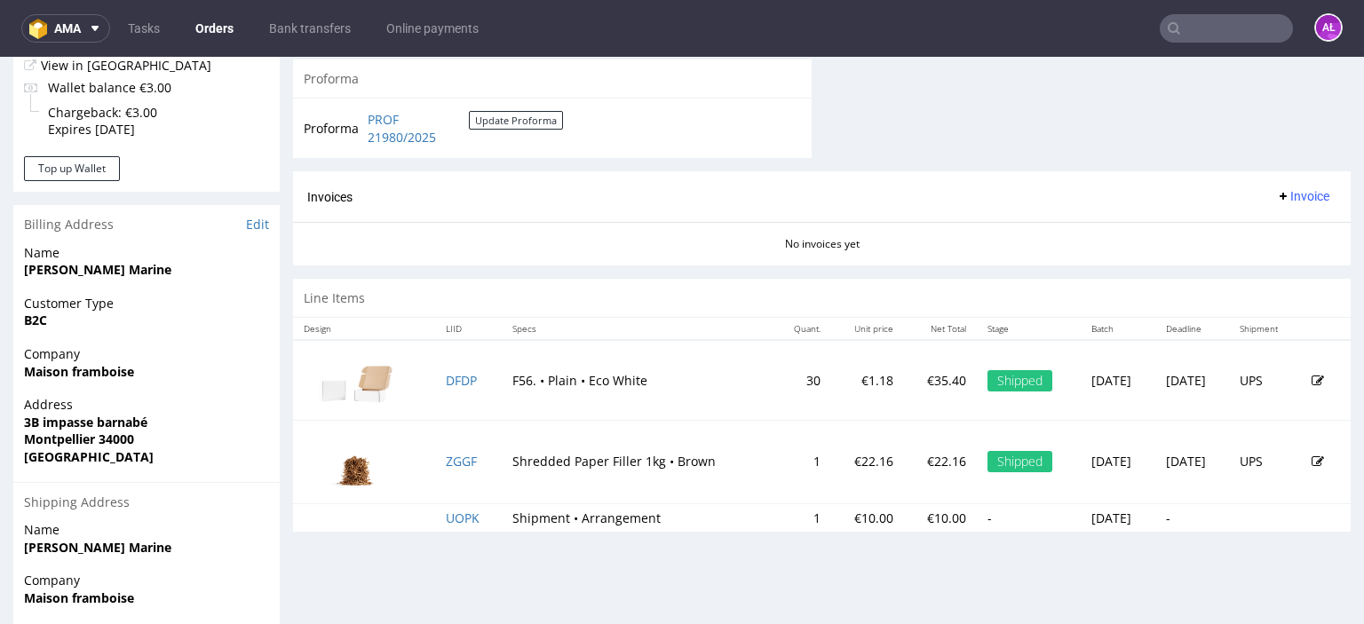
scroll to position [711, 0]
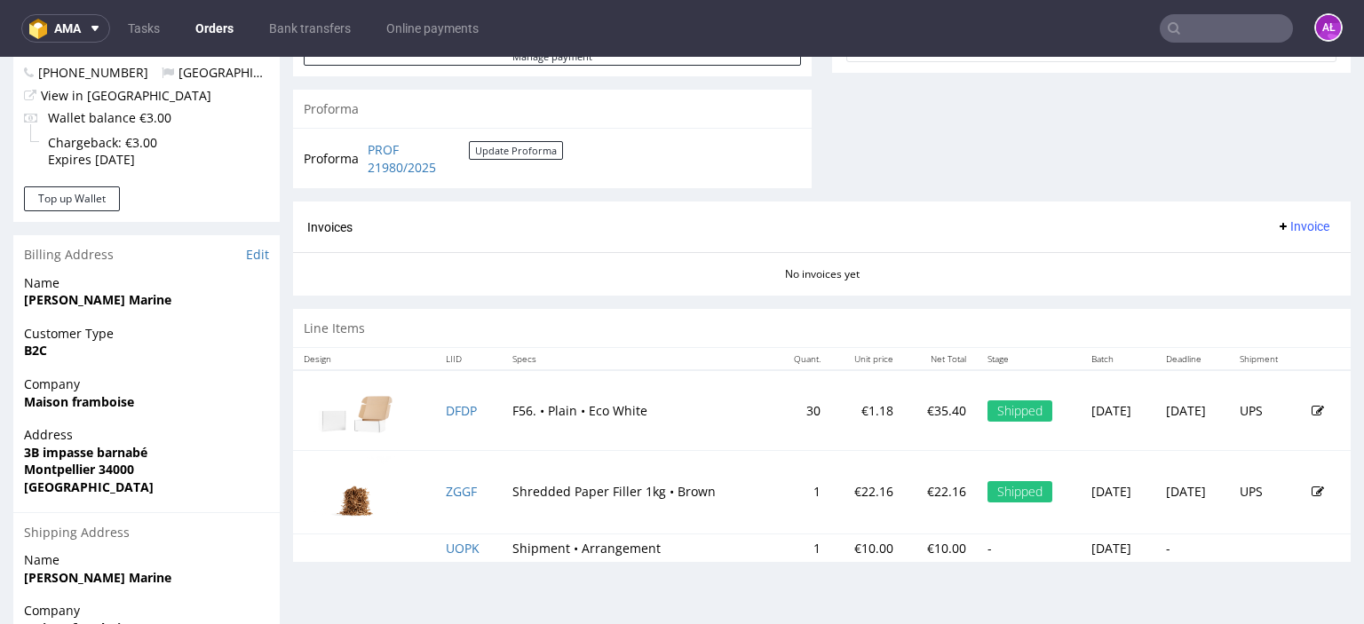
click at [1282, 230] on span "Invoice" at bounding box center [1302, 226] width 53 height 14
click at [1285, 257] on span "Generate" at bounding box center [1276, 263] width 86 height 18
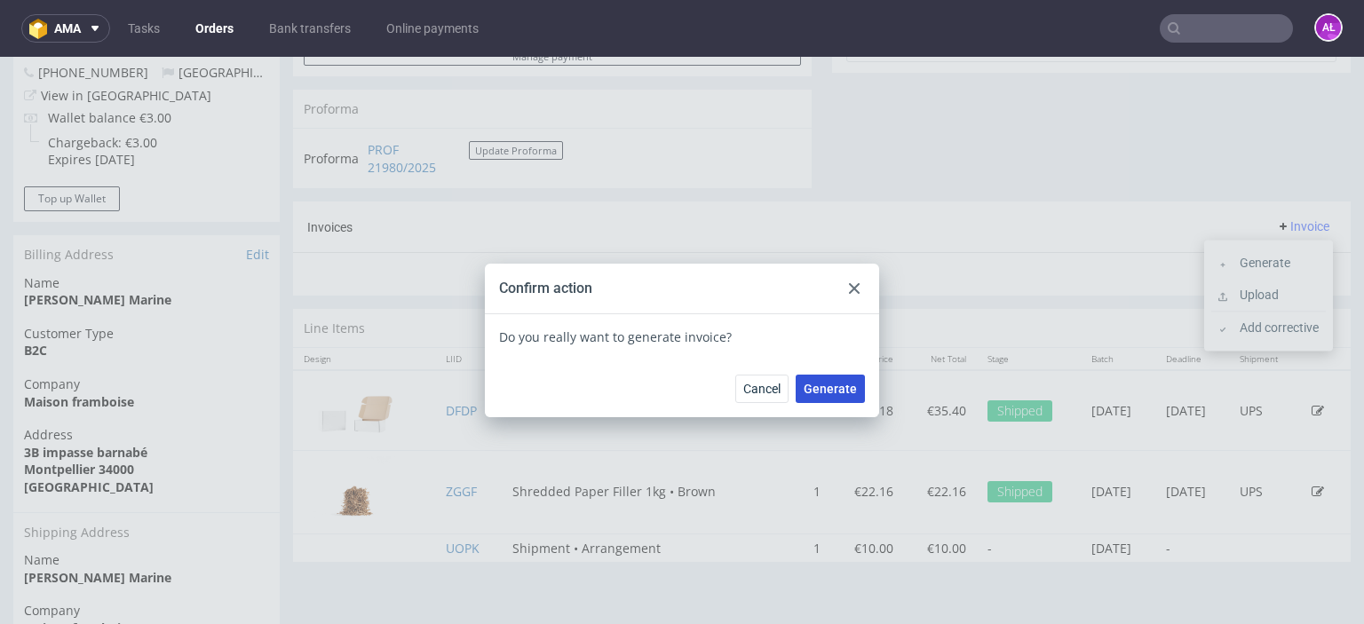
click at [807, 379] on button "Generate" at bounding box center [830, 389] width 69 height 28
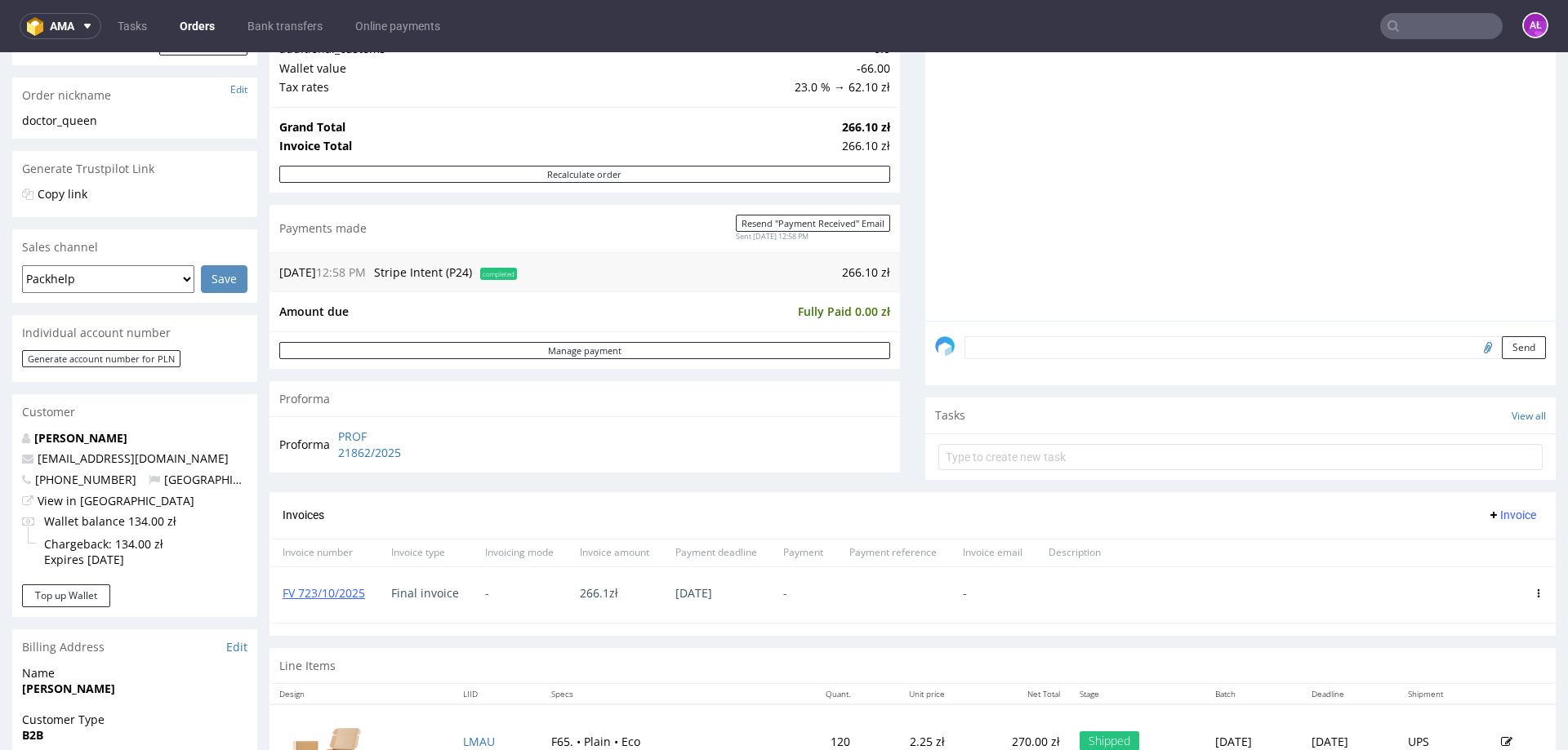
scroll to position [244, 0]
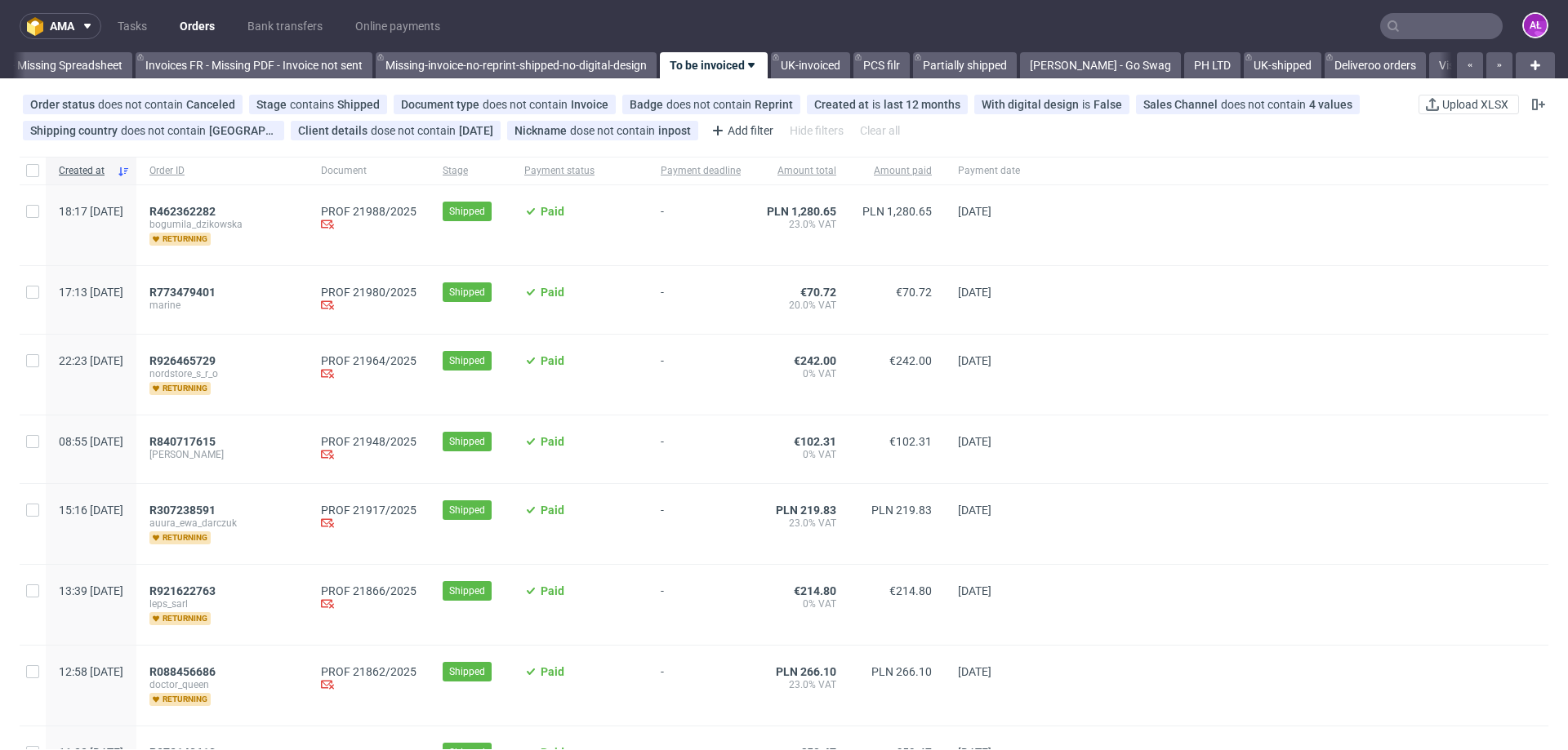
scroll to position [0, 2649]
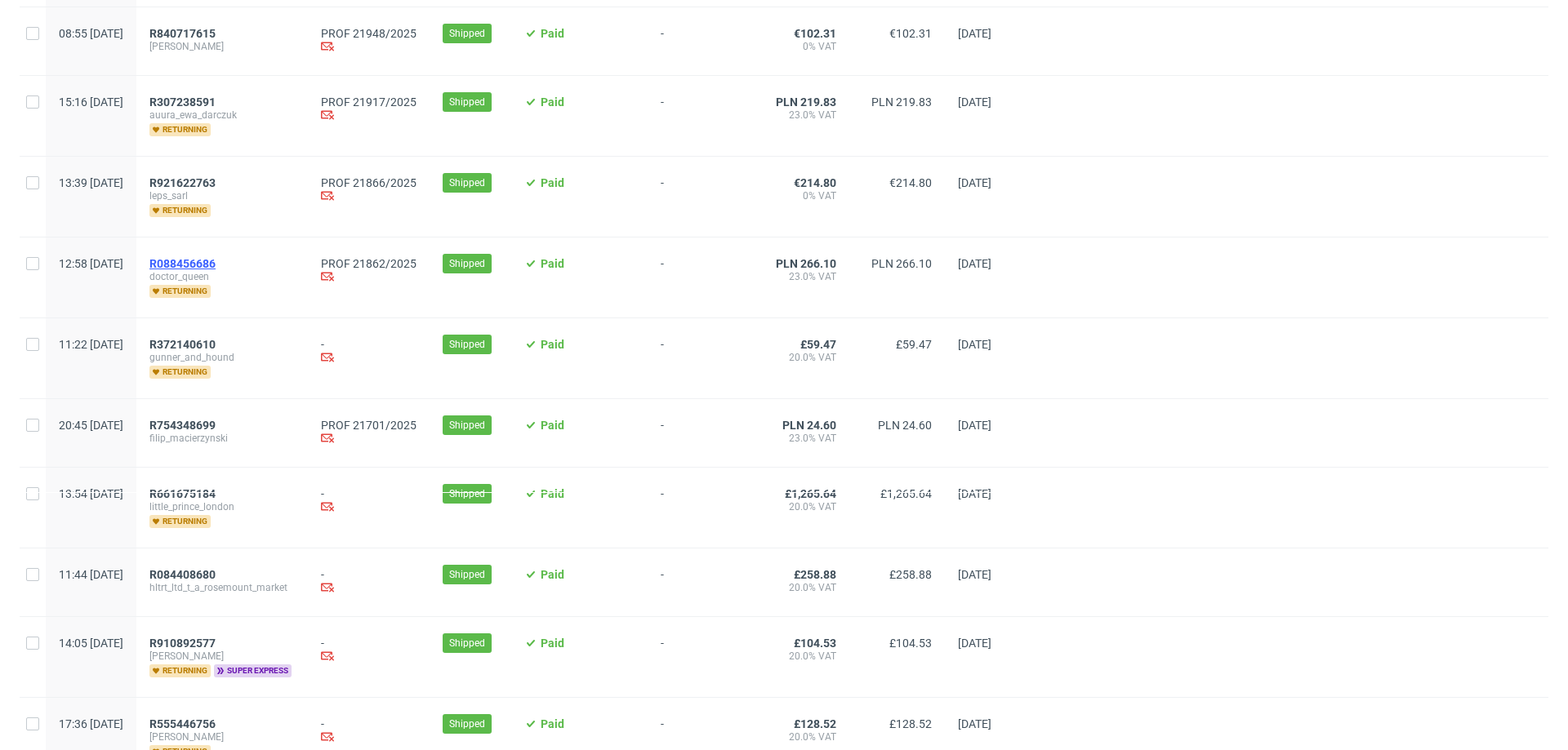
click at [215, 257] on span "R088456686" at bounding box center [183, 264] width 66 height 13
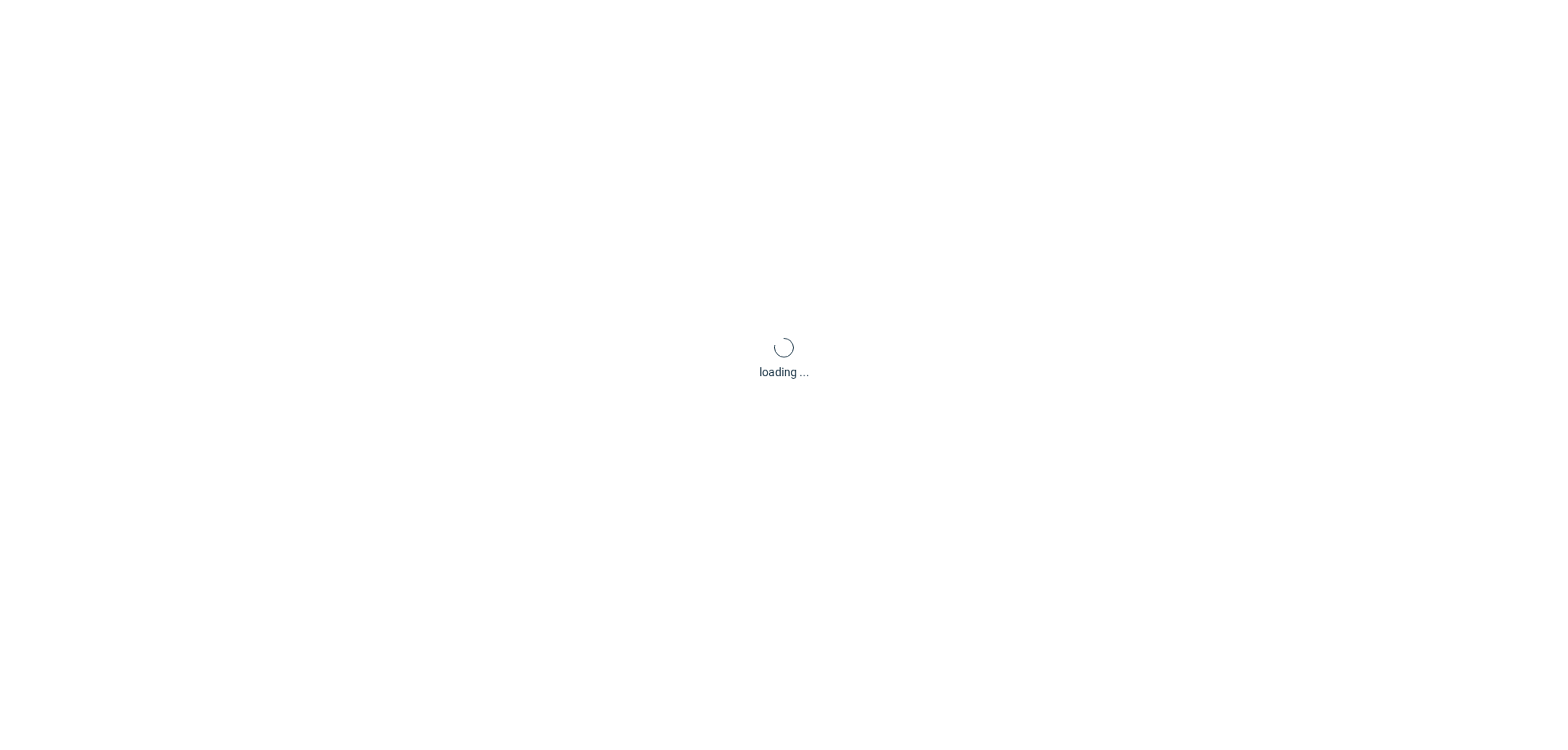
scroll to position [69, 0]
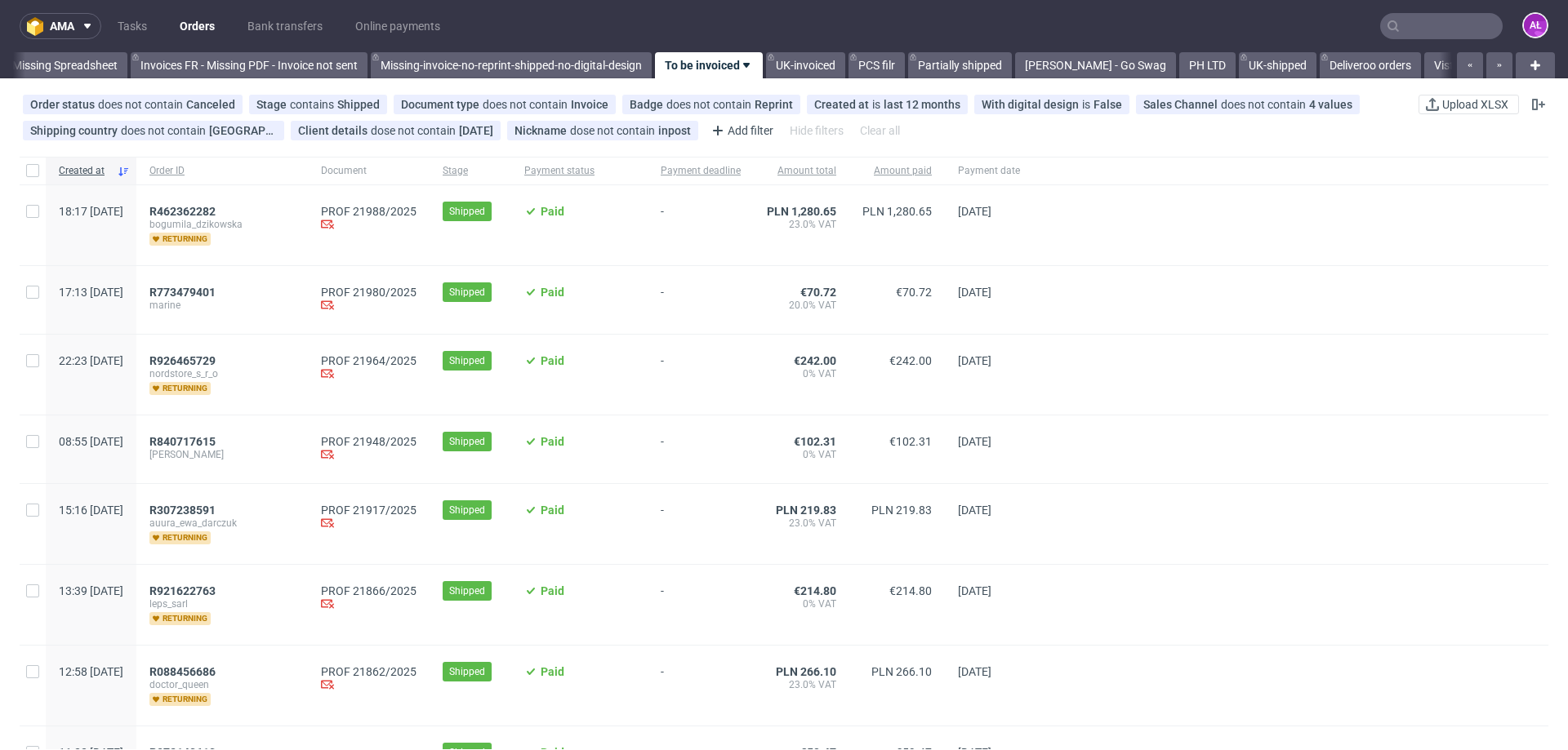
scroll to position [0, 2649]
click at [215, 362] on span "R926465729" at bounding box center [183, 360] width 66 height 13
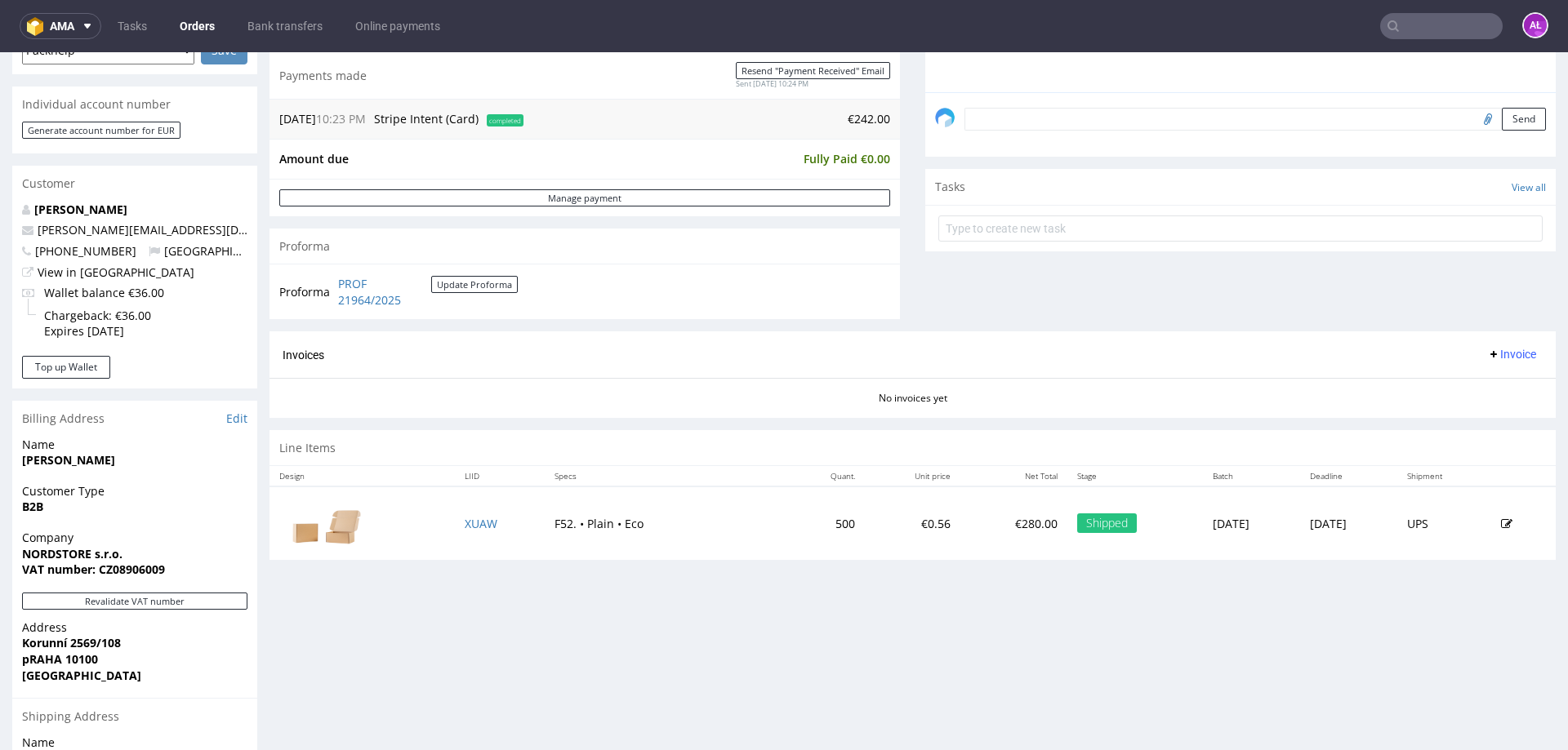
scroll to position [490, 0]
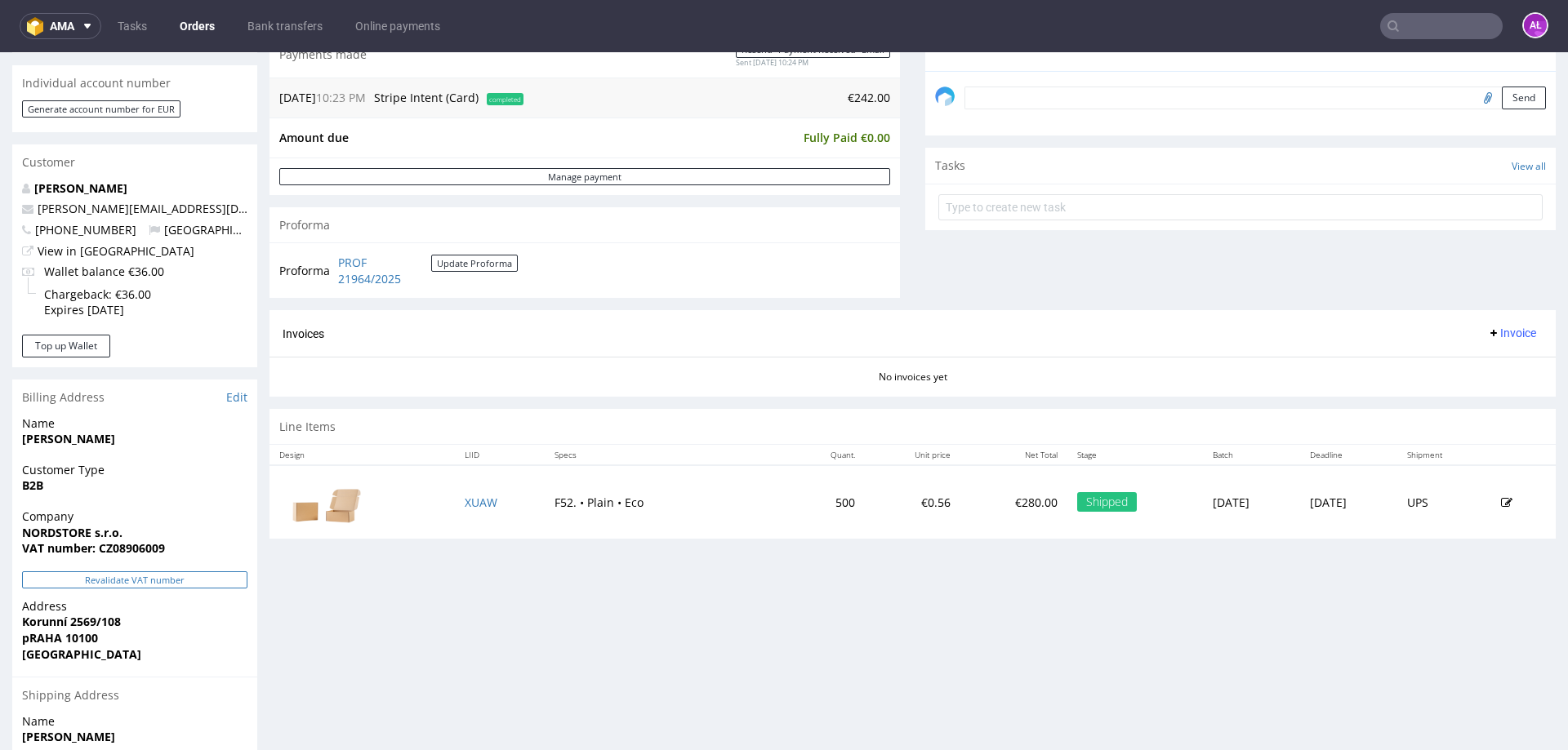
click at [223, 580] on button "Revalidate VAT number" at bounding box center [134, 580] width 225 height 17
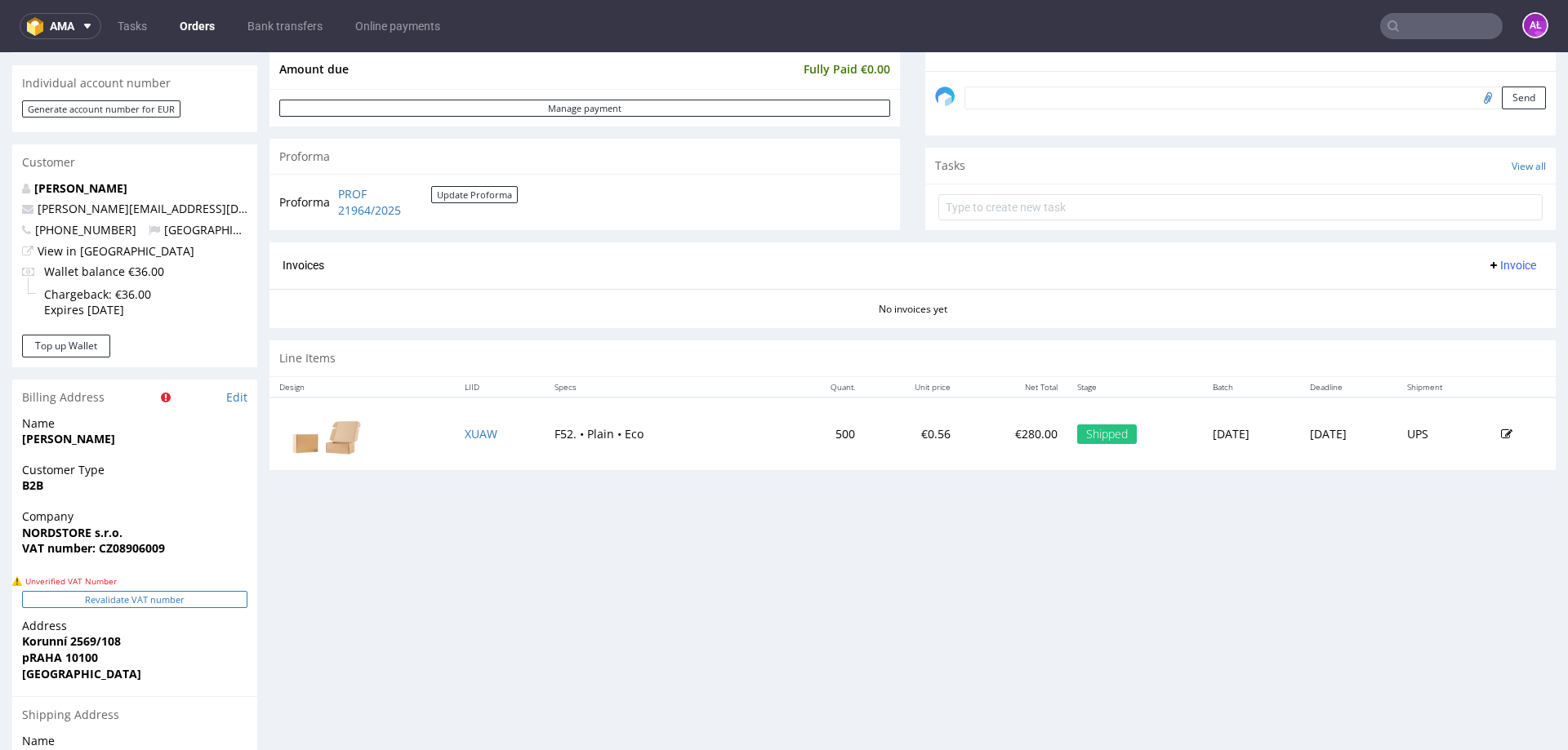
click at [223, 593] on button "Revalidate VAT number" at bounding box center [134, 599] width 225 height 17
click at [212, 596] on button "Revalidate VAT number" at bounding box center [134, 599] width 225 height 17
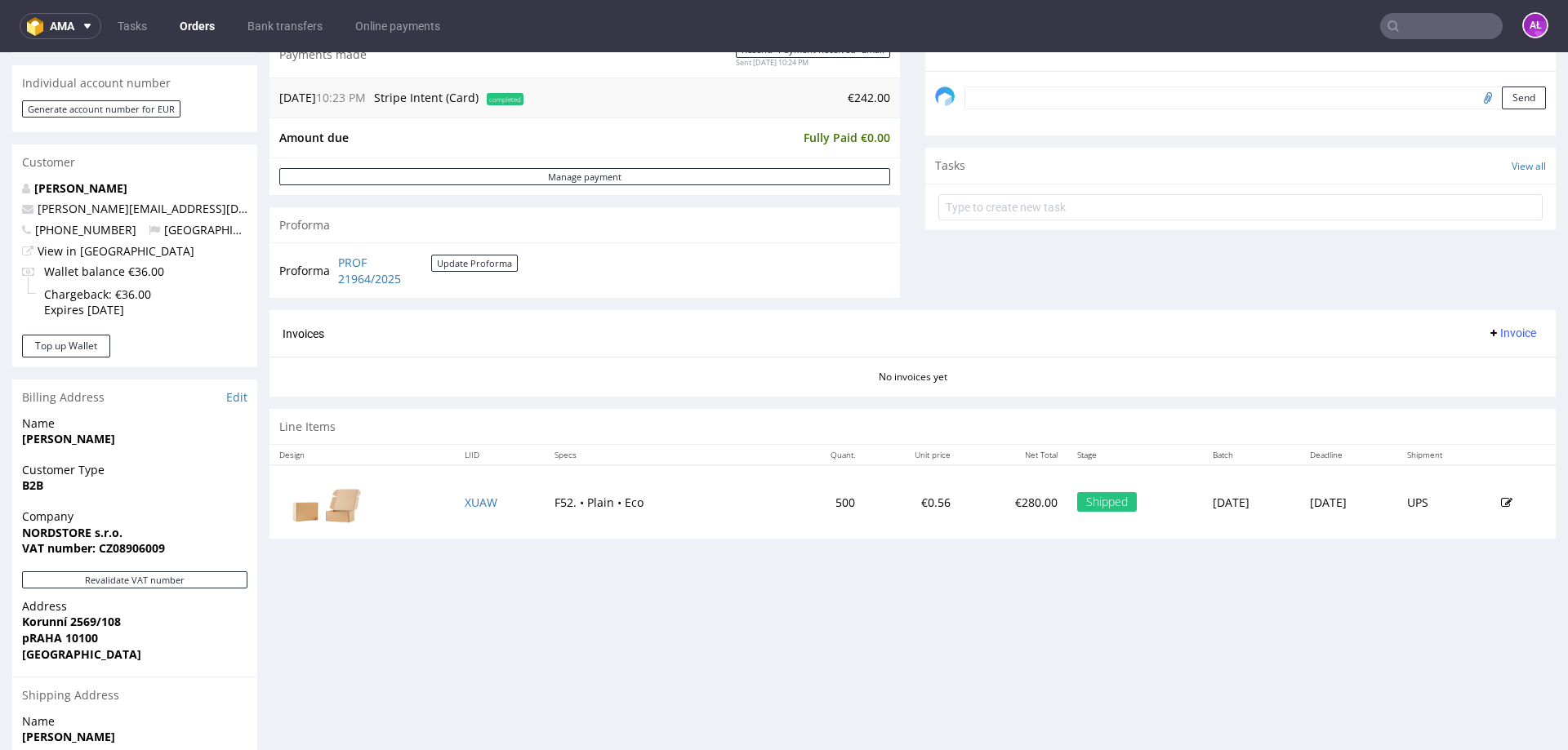
click at [1492, 336] on span "Invoice" at bounding box center [1511, 333] width 49 height 13
click at [1505, 370] on span "Generate" at bounding box center [1487, 368] width 79 height 17
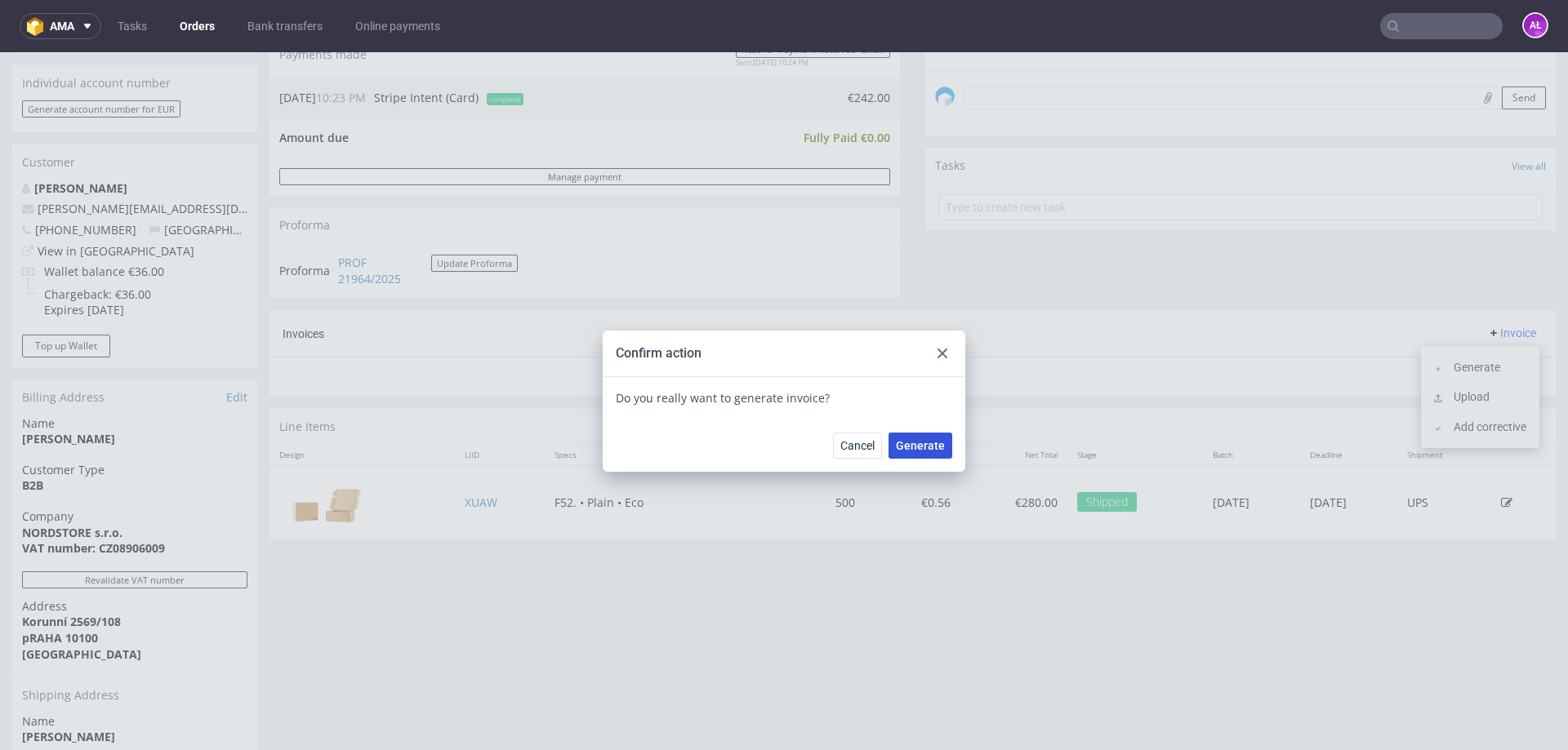
click at [924, 451] on span "Generate" at bounding box center [920, 446] width 49 height 11
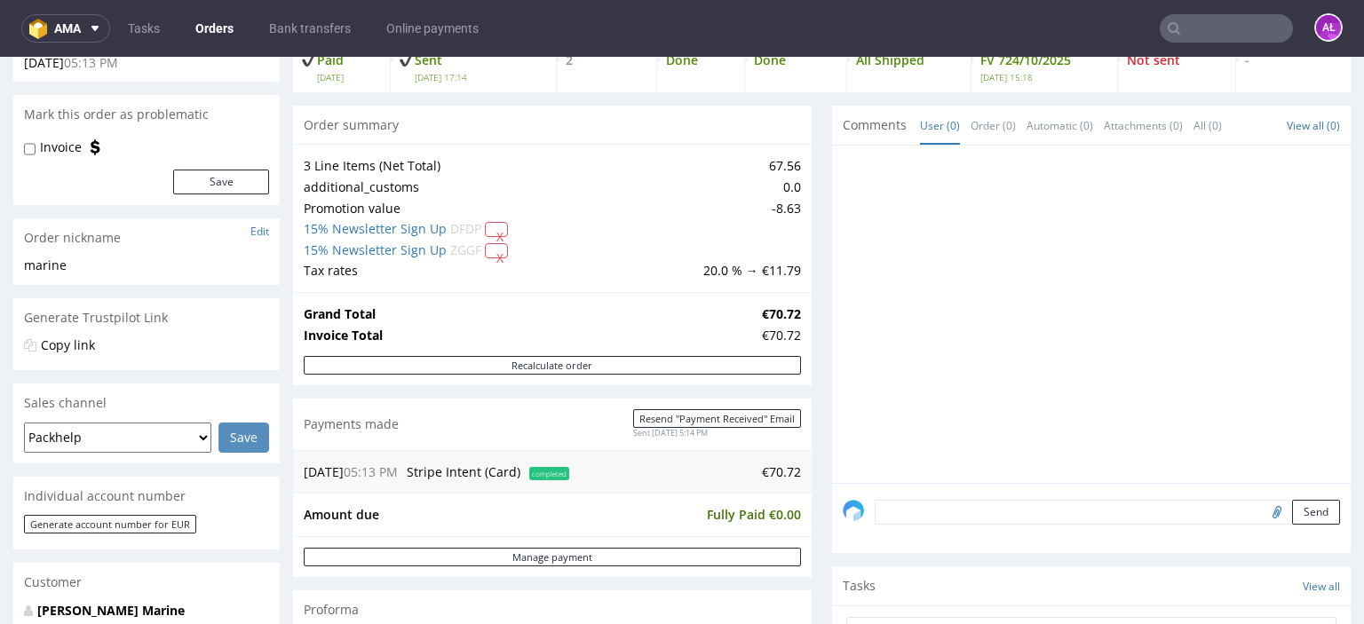
scroll to position [178, 0]
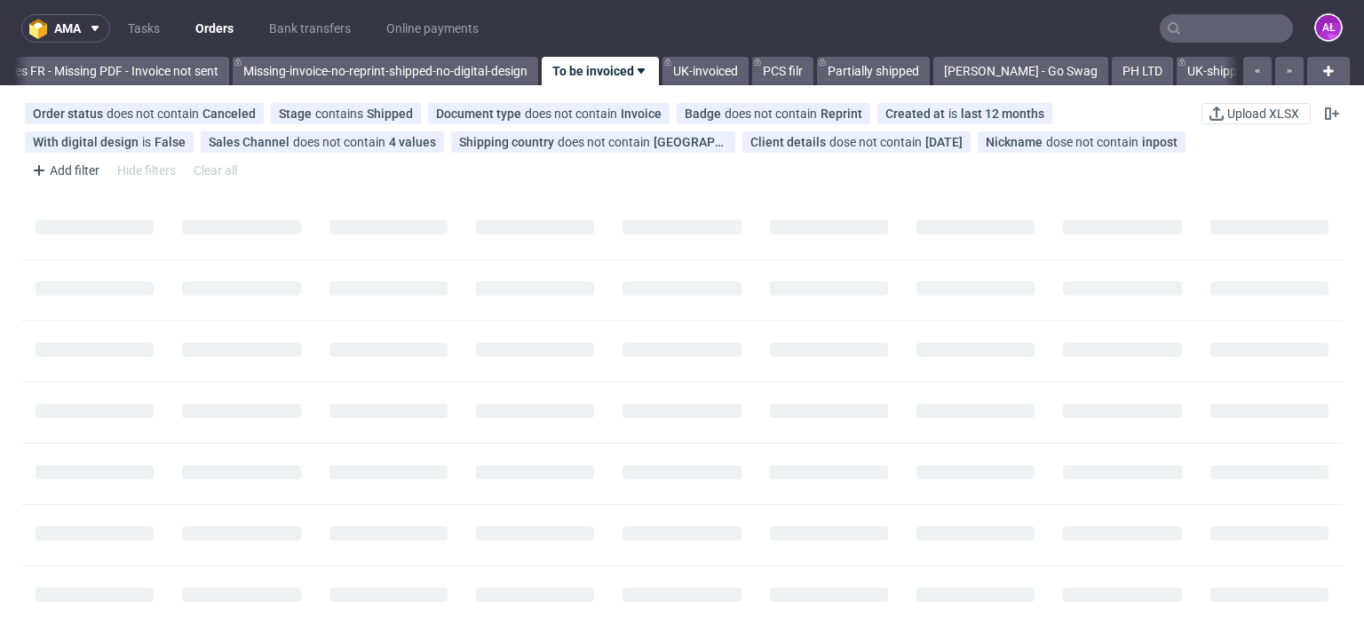
scroll to position [0, 3051]
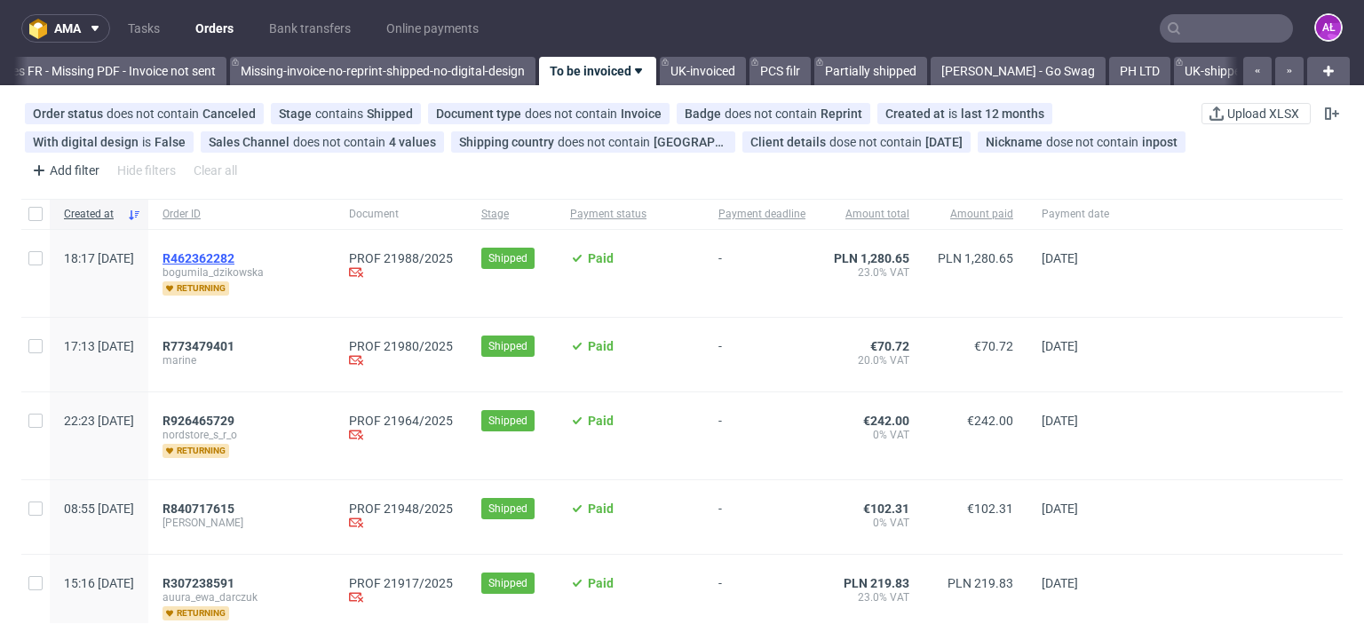
click at [234, 257] on span "R462362282" at bounding box center [199, 258] width 72 height 14
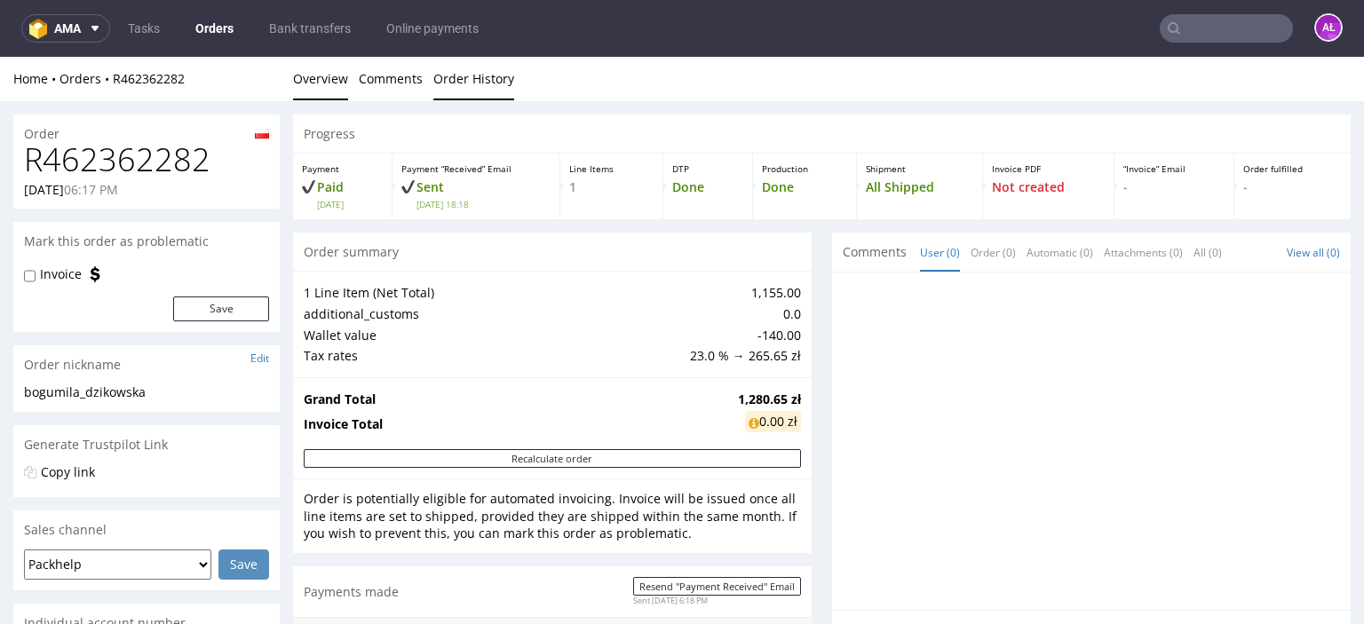
click at [440, 76] on link "Order History" at bounding box center [473, 79] width 81 height 44
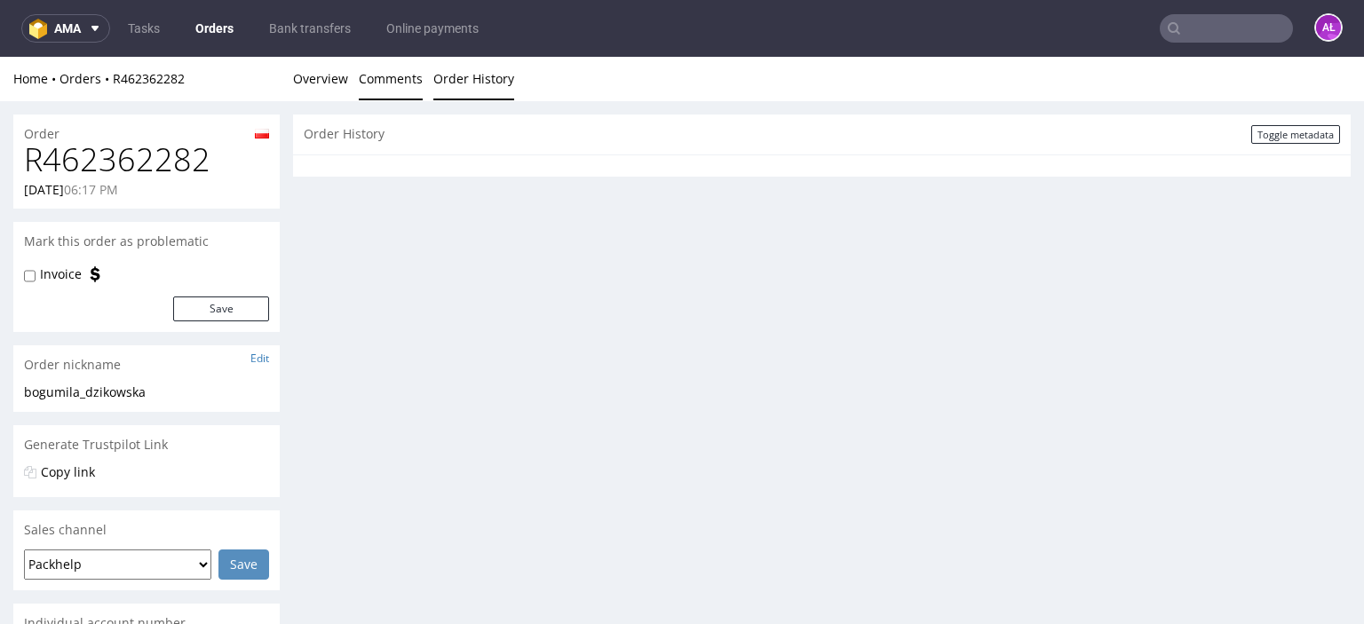
click at [359, 83] on link "Comments" at bounding box center [391, 79] width 64 height 44
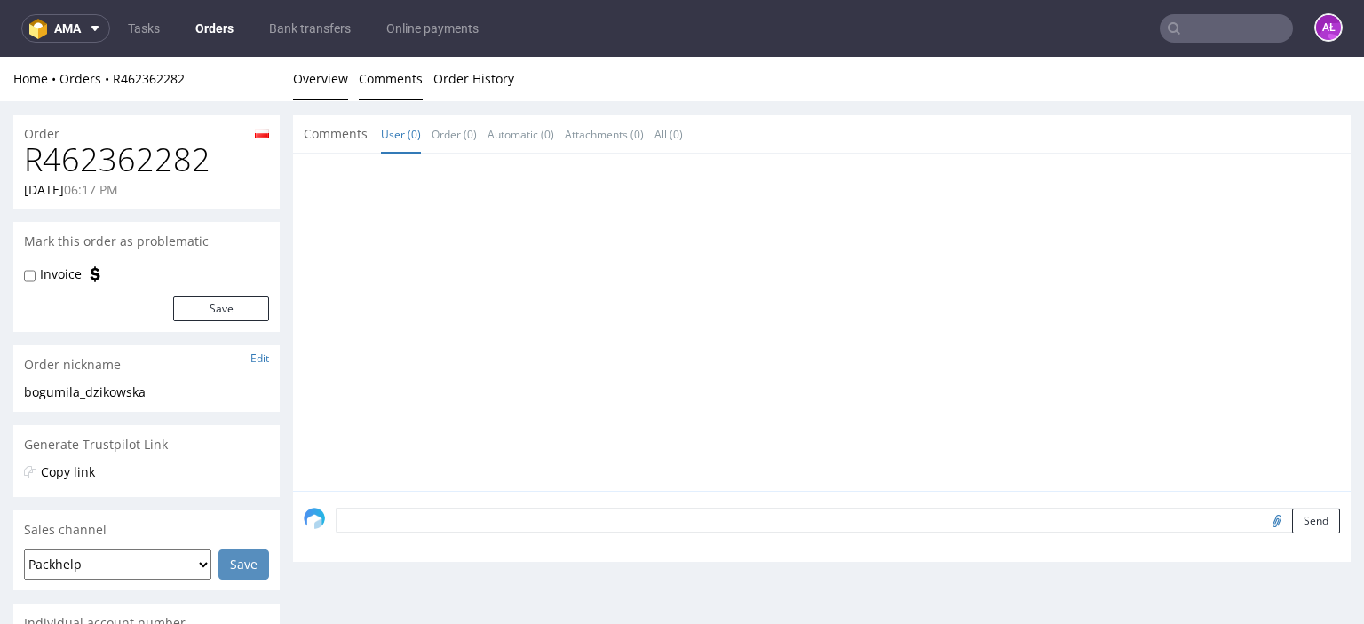
click at [327, 85] on link "Overview" at bounding box center [320, 79] width 55 height 44
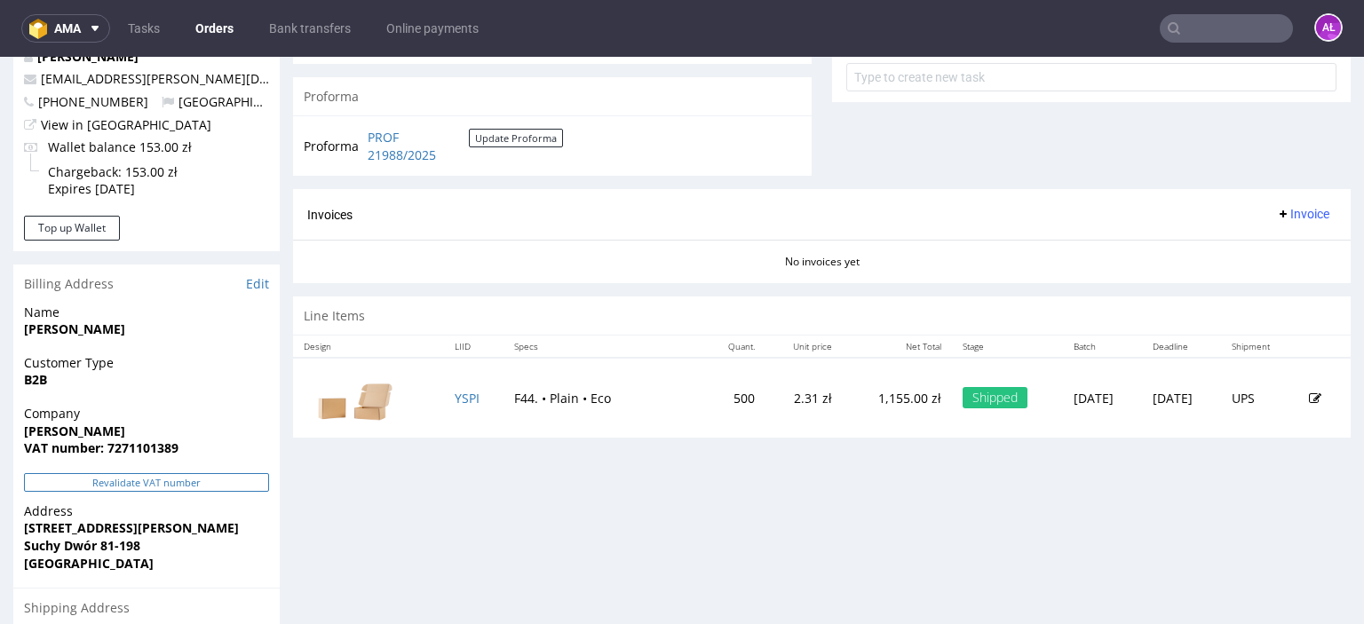
scroll to position [711, 0]
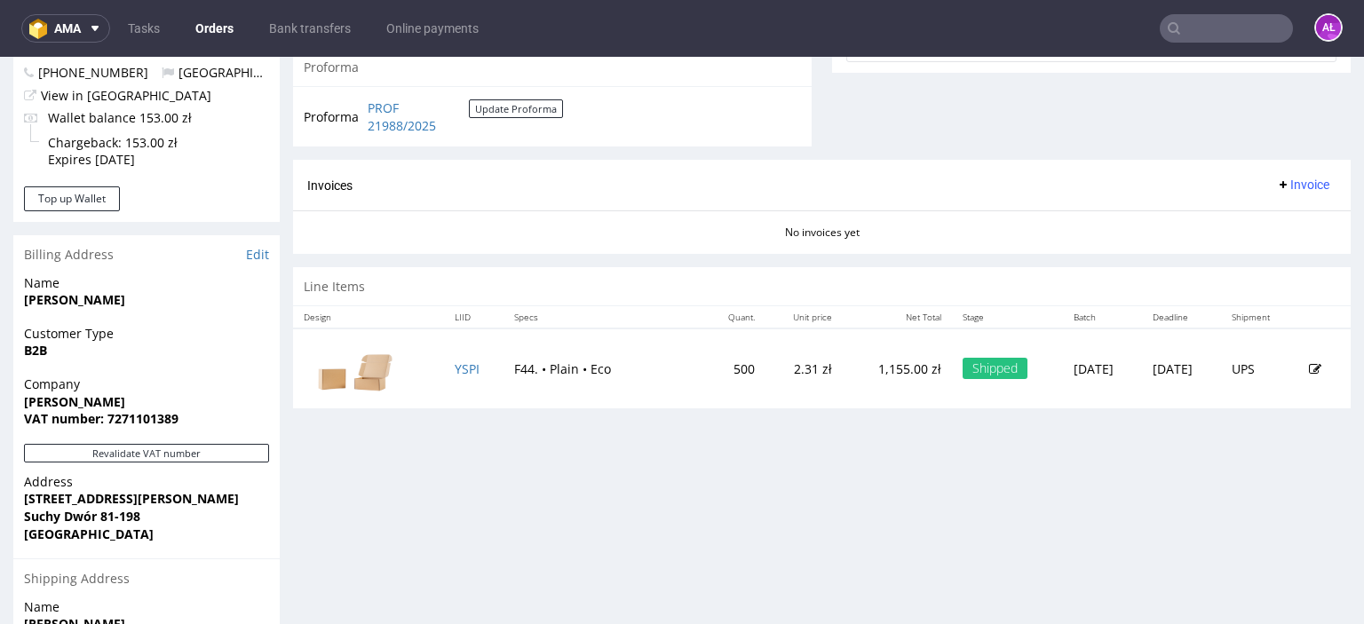
drag, startPoint x: 155, startPoint y: 399, endPoint x: 21, endPoint y: 401, distance: 134.1
click at [21, 401] on div "Company Bogumiła Dzikowska VAT number: 7271101389" at bounding box center [146, 410] width 266 height 68
copy strong "Bogumiła Dzikowska"
drag, startPoint x: 1276, startPoint y: 179, endPoint x: 1279, endPoint y: 195, distance: 17.1
click at [1276, 179] on span "Invoice" at bounding box center [1302, 185] width 53 height 14
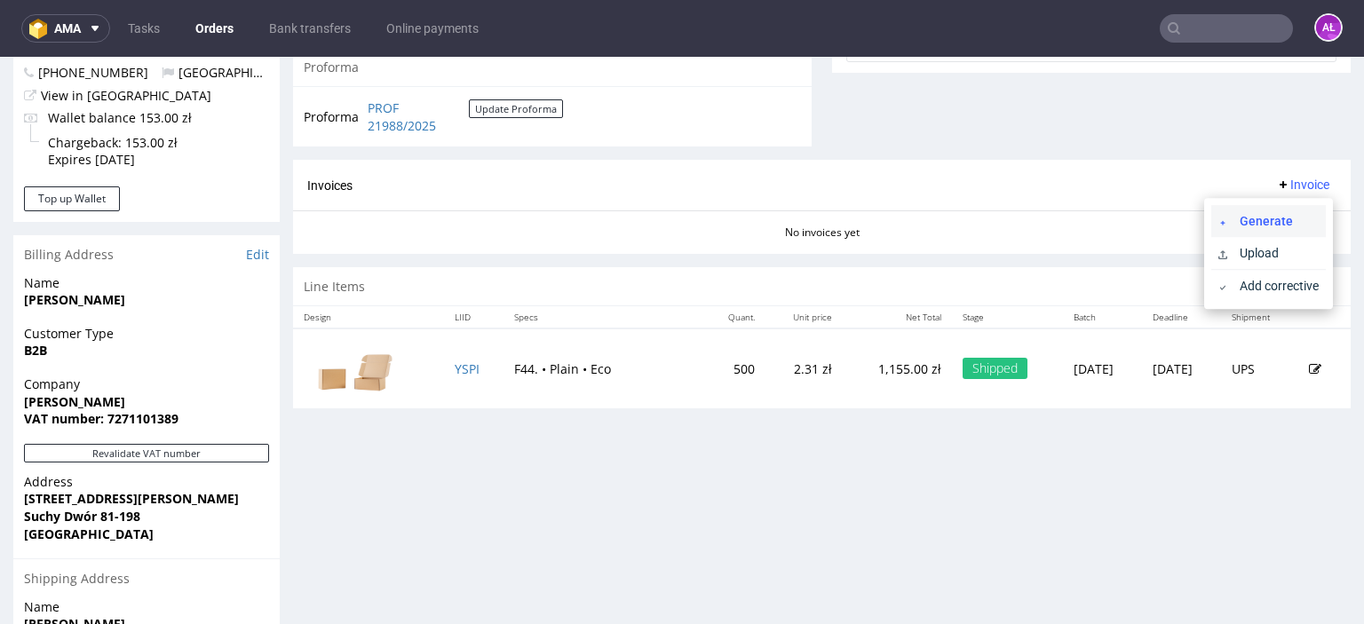
click at [1284, 219] on span "Generate" at bounding box center [1276, 221] width 86 height 18
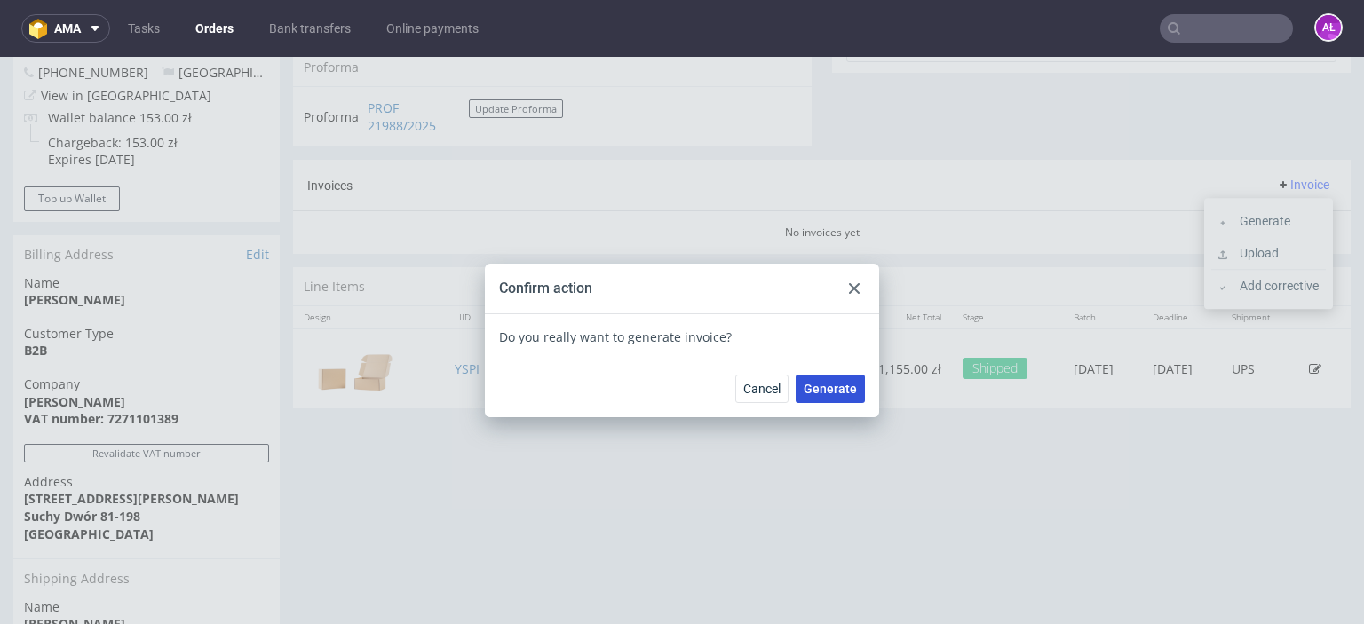
click at [821, 390] on span "Generate" at bounding box center [830, 389] width 53 height 12
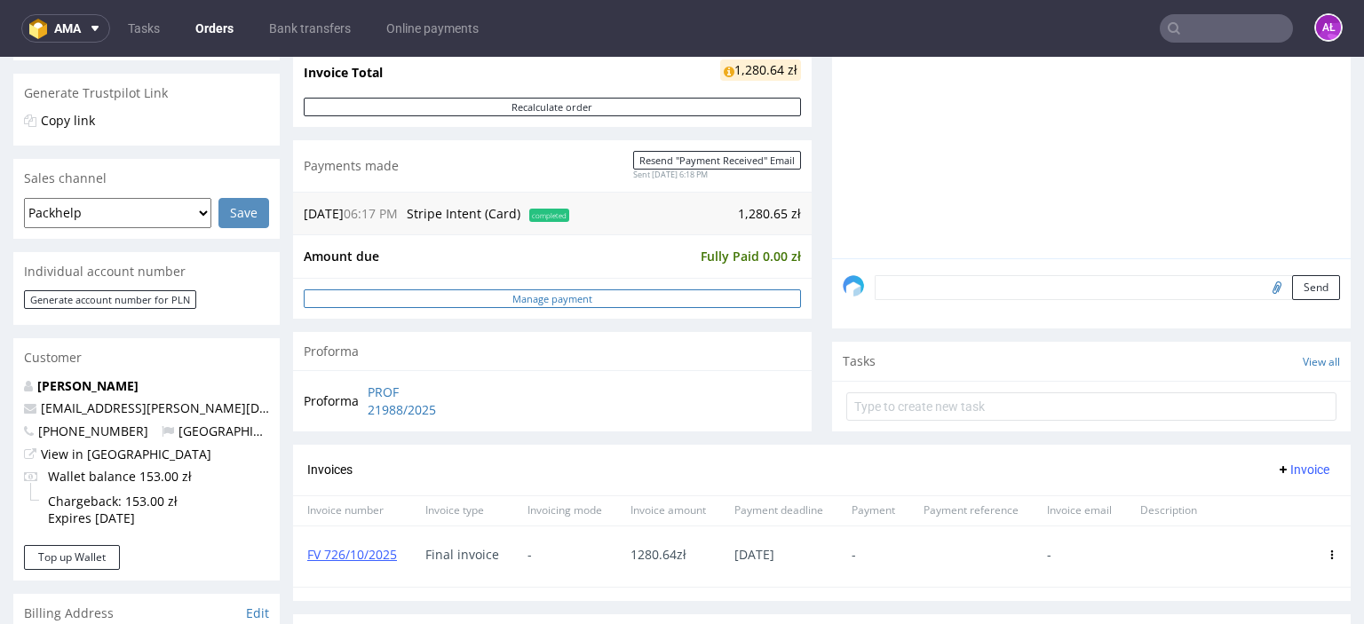
scroll to position [355, 0]
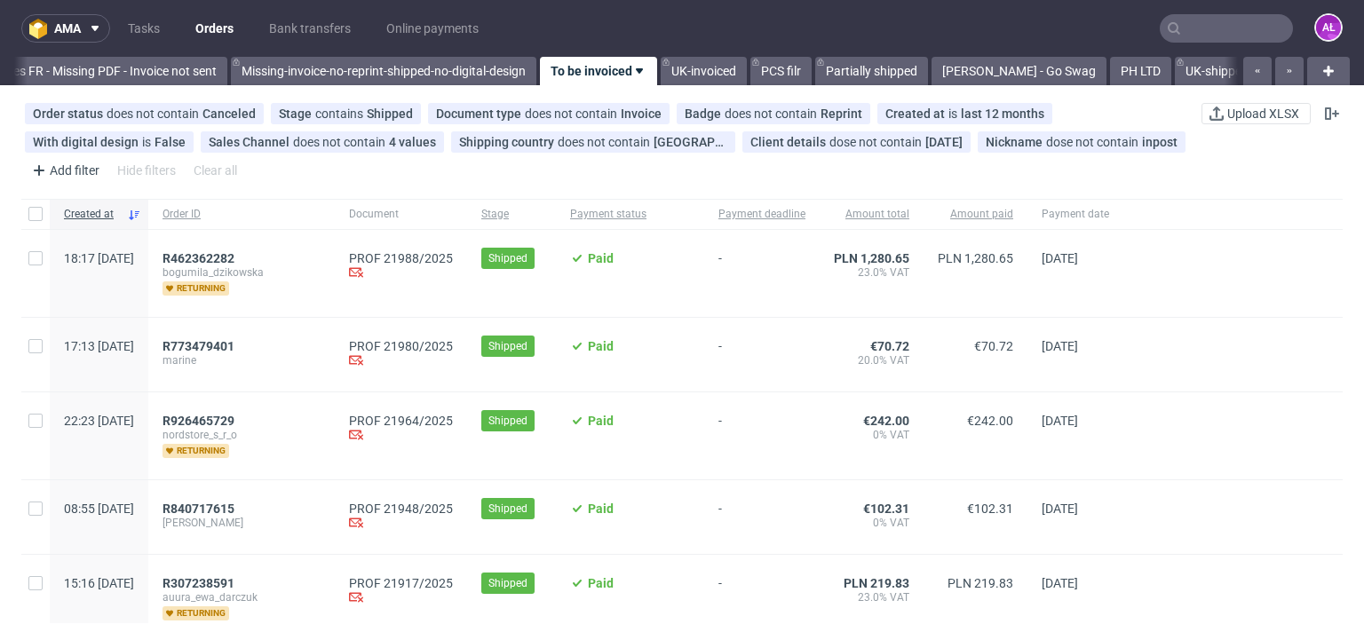
scroll to position [0, 3051]
click at [234, 347] on span "R773479401" at bounding box center [199, 346] width 72 height 14
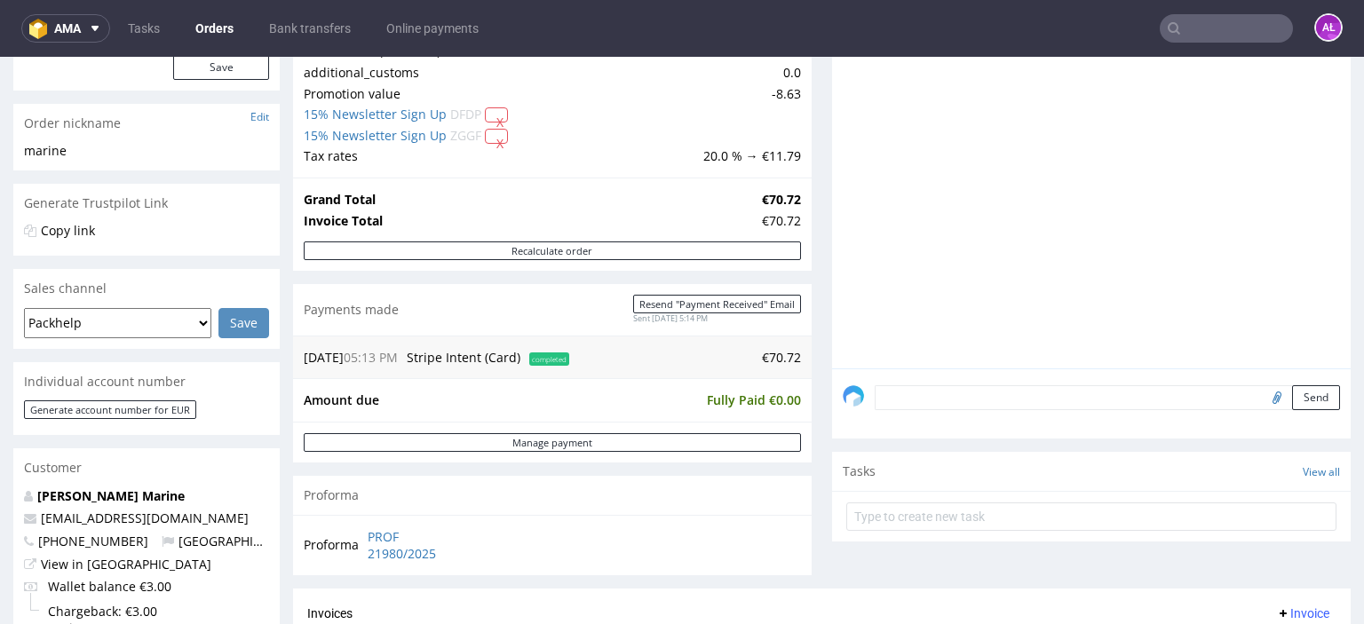
scroll to position [266, 0]
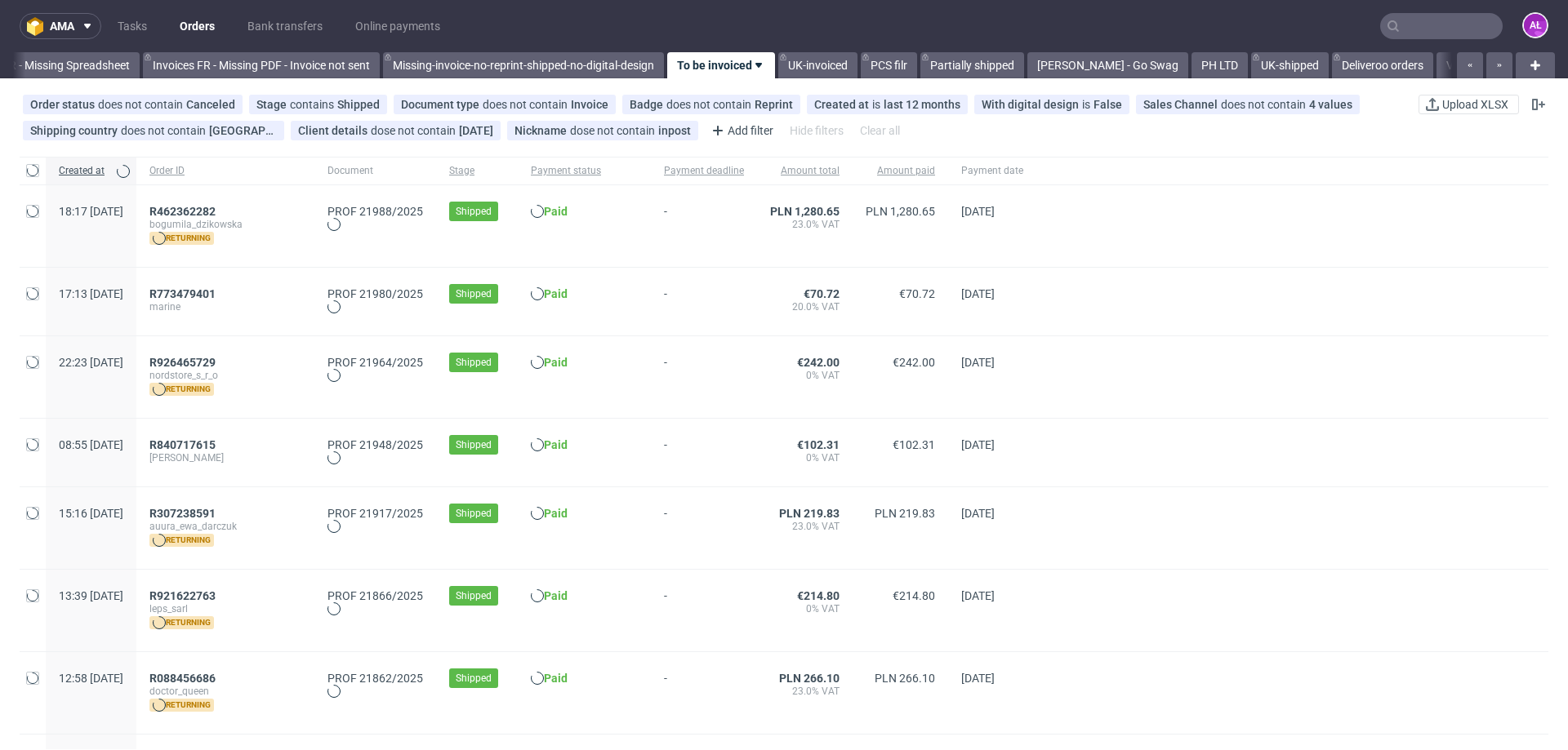
scroll to position [0, 2649]
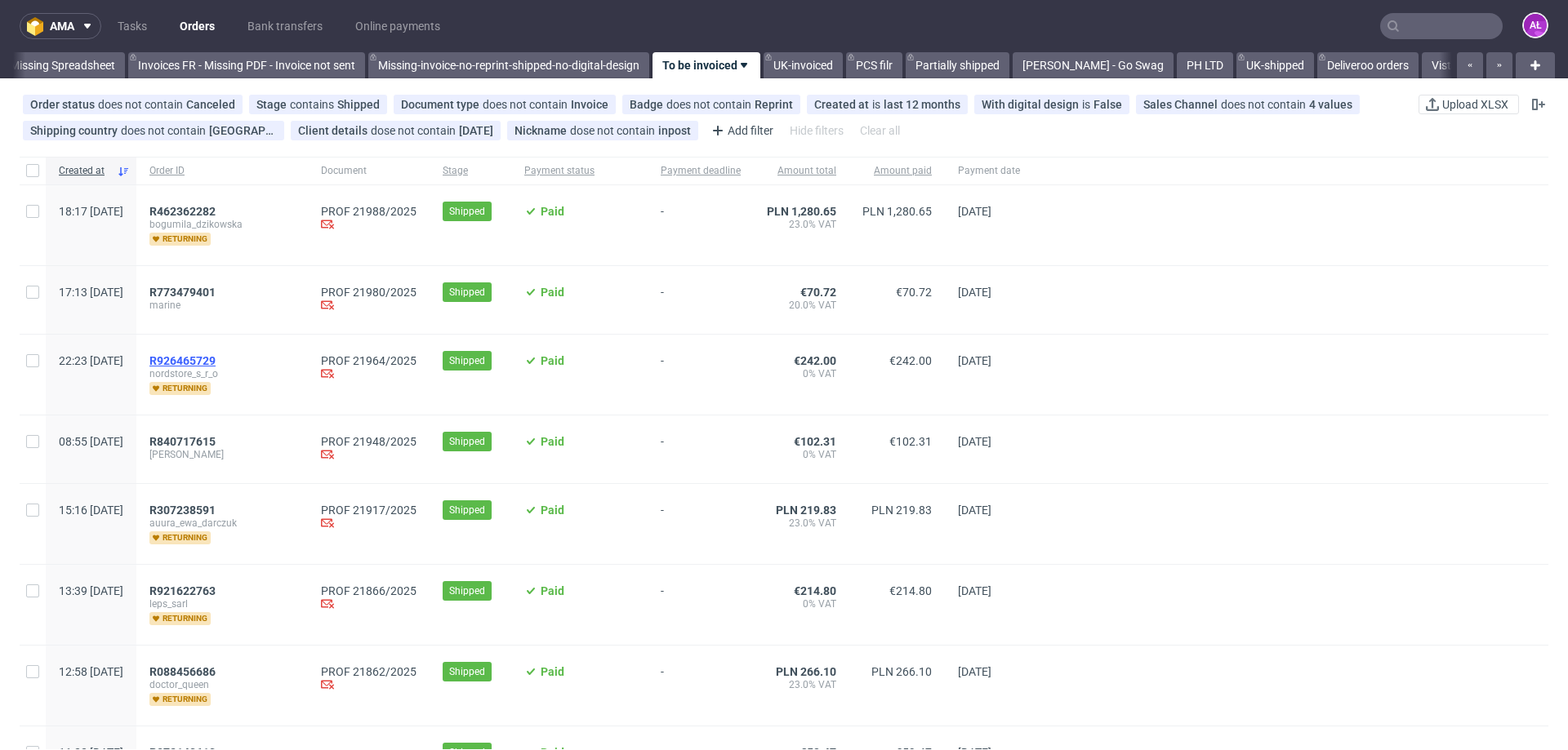
click at [215, 363] on span "R926465729" at bounding box center [183, 360] width 66 height 13
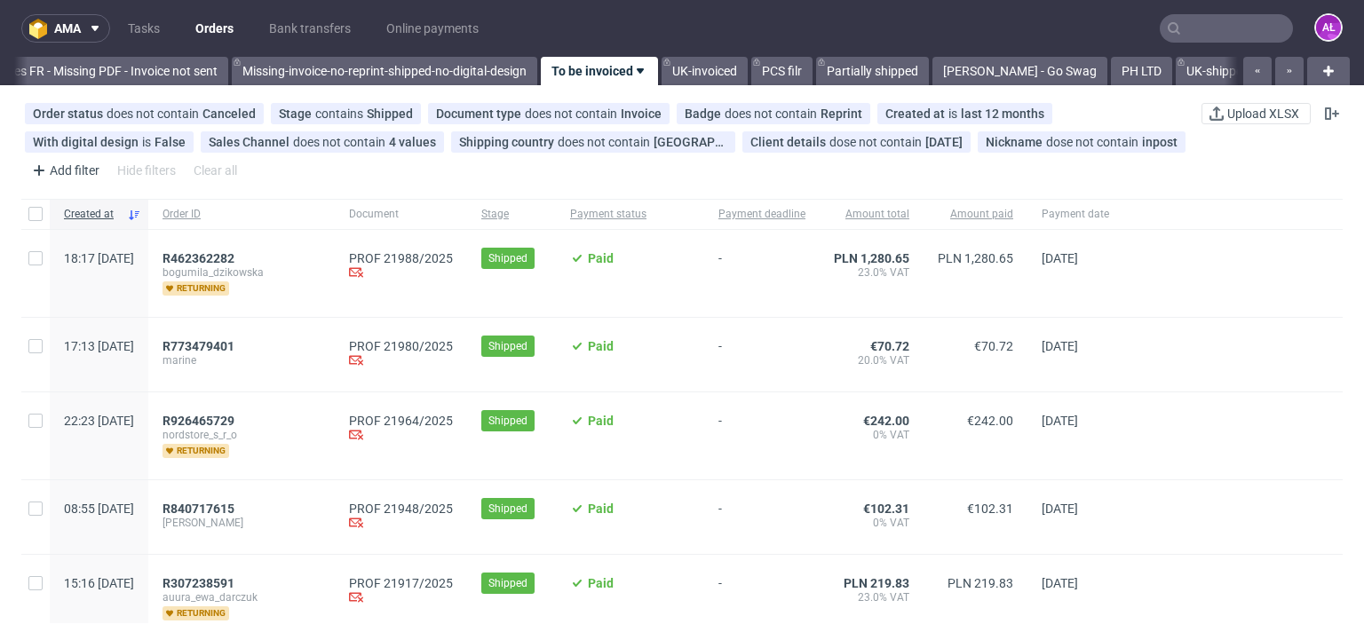
scroll to position [0, 3051]
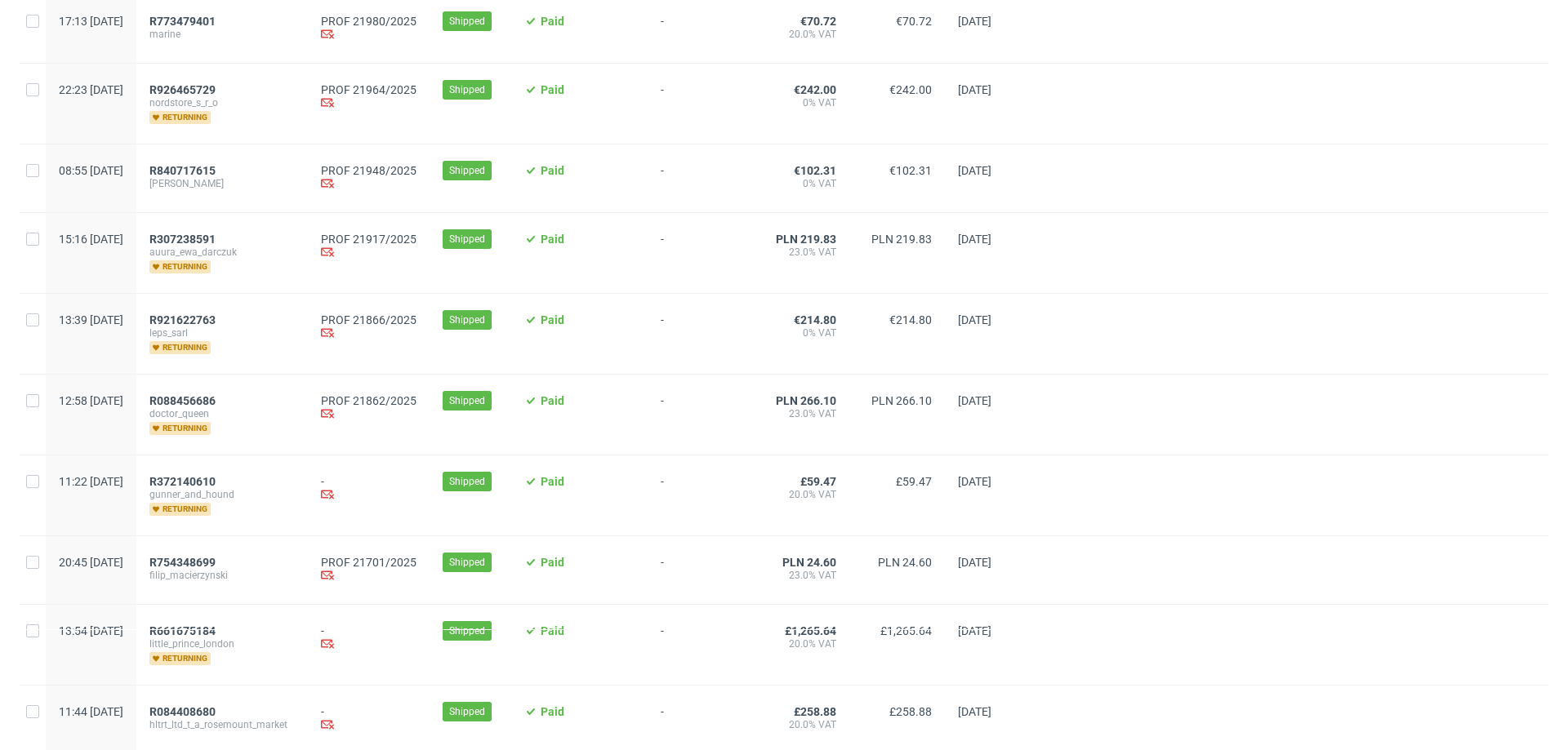
scroll to position [326, 0]
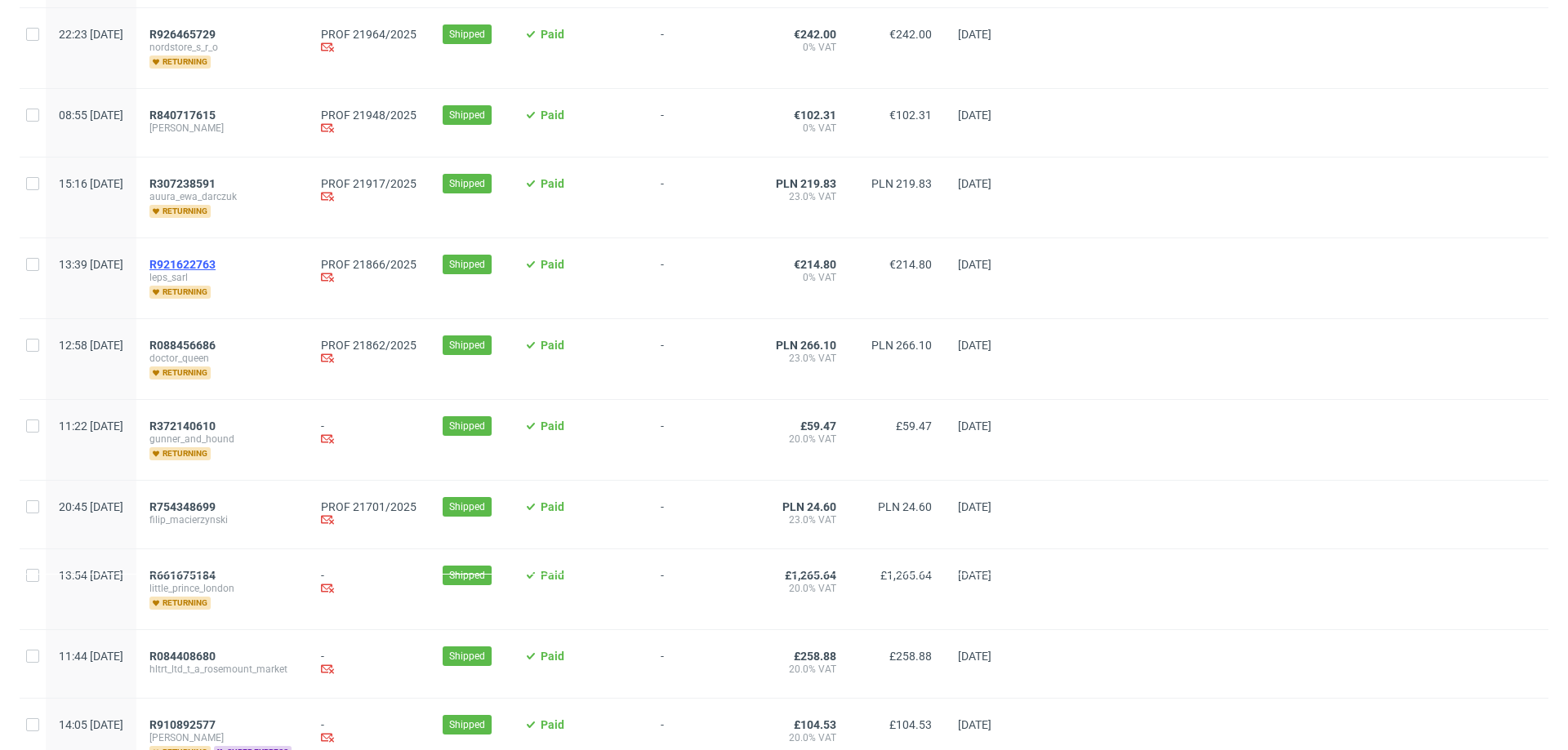
click at [215, 265] on span "R921622763" at bounding box center [183, 265] width 66 height 13
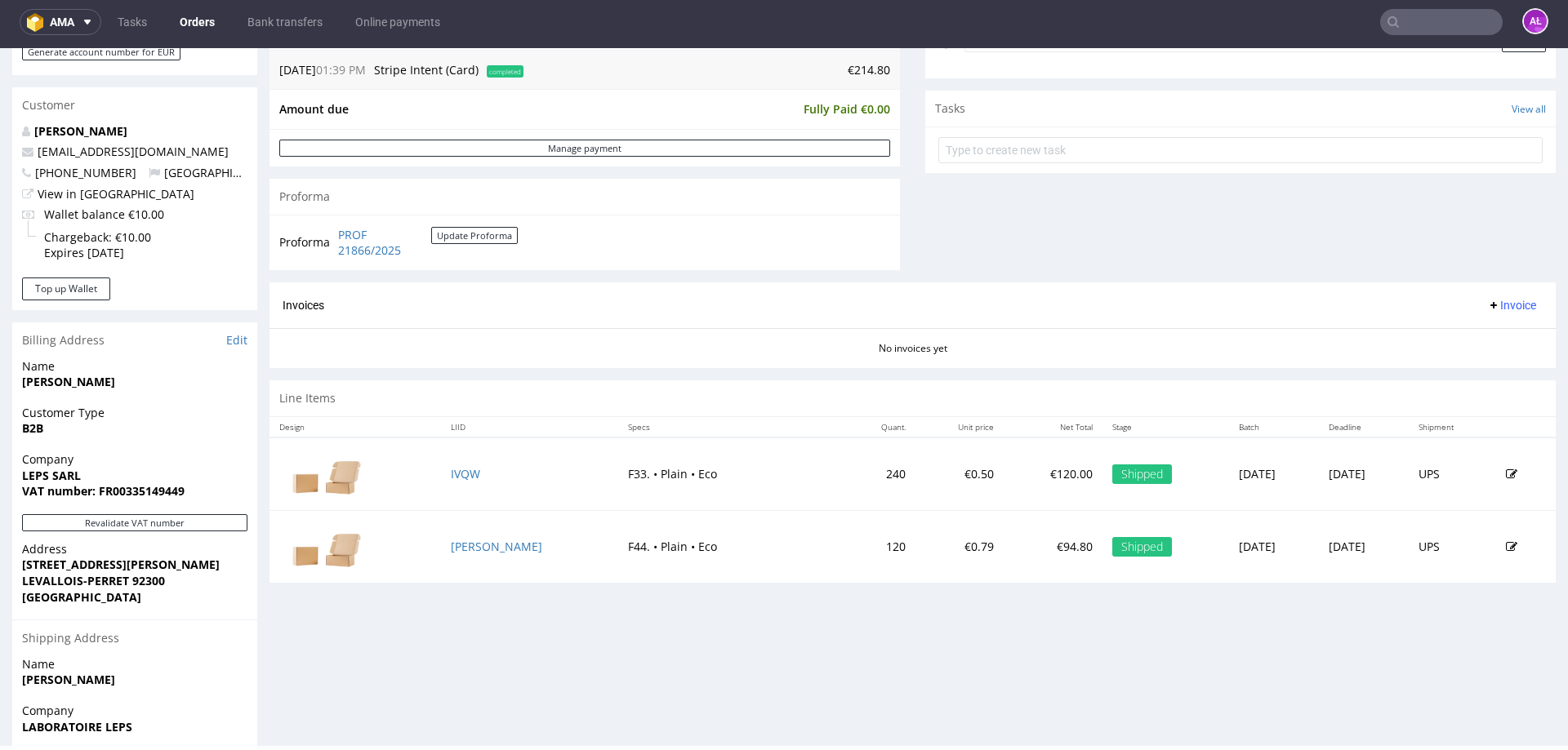
scroll to position [572, 0]
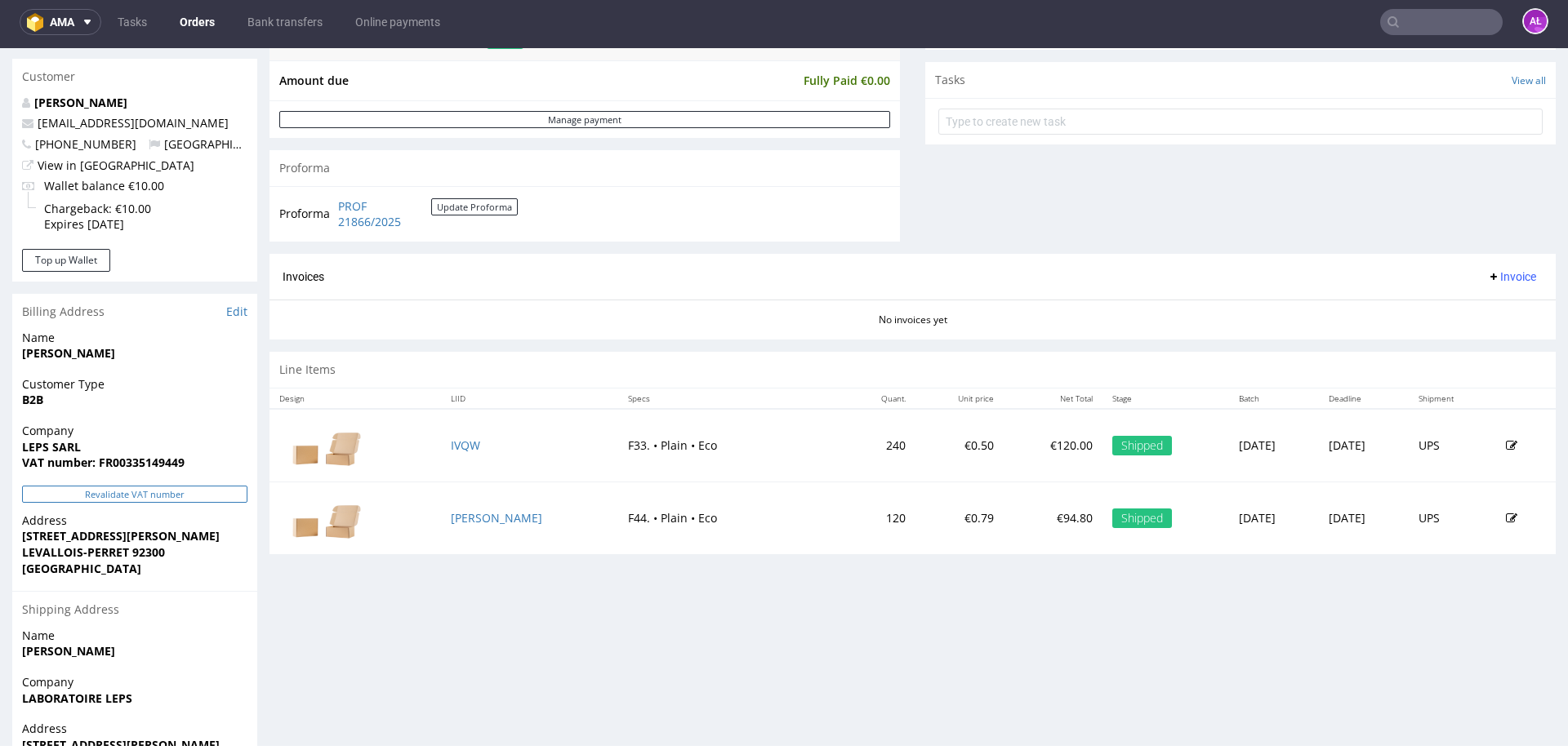
click at [237, 494] on button "Revalidate VAT number" at bounding box center [134, 494] width 225 height 17
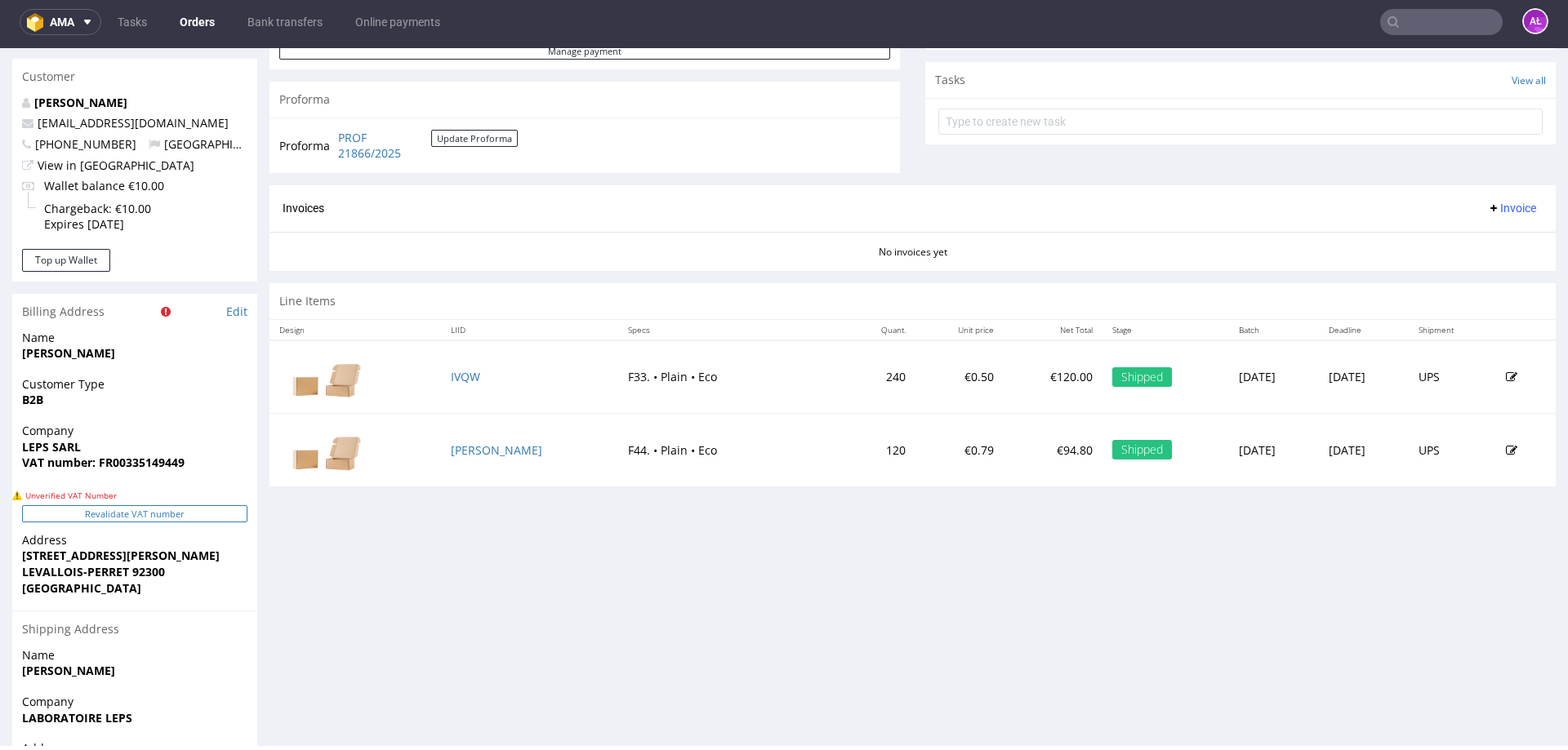
click at [241, 522] on button "Revalidate VAT number" at bounding box center [134, 514] width 225 height 17
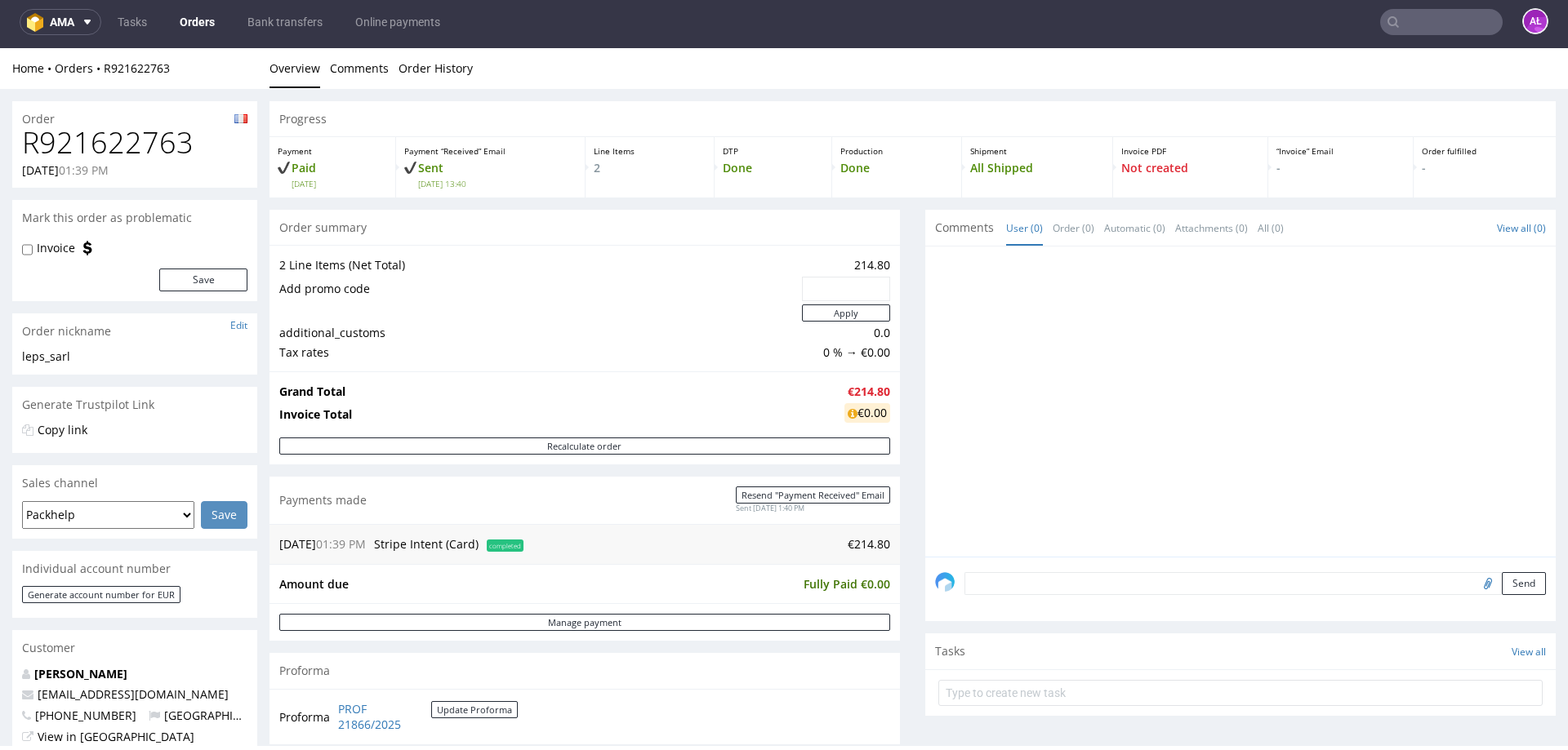
scroll to position [0, 0]
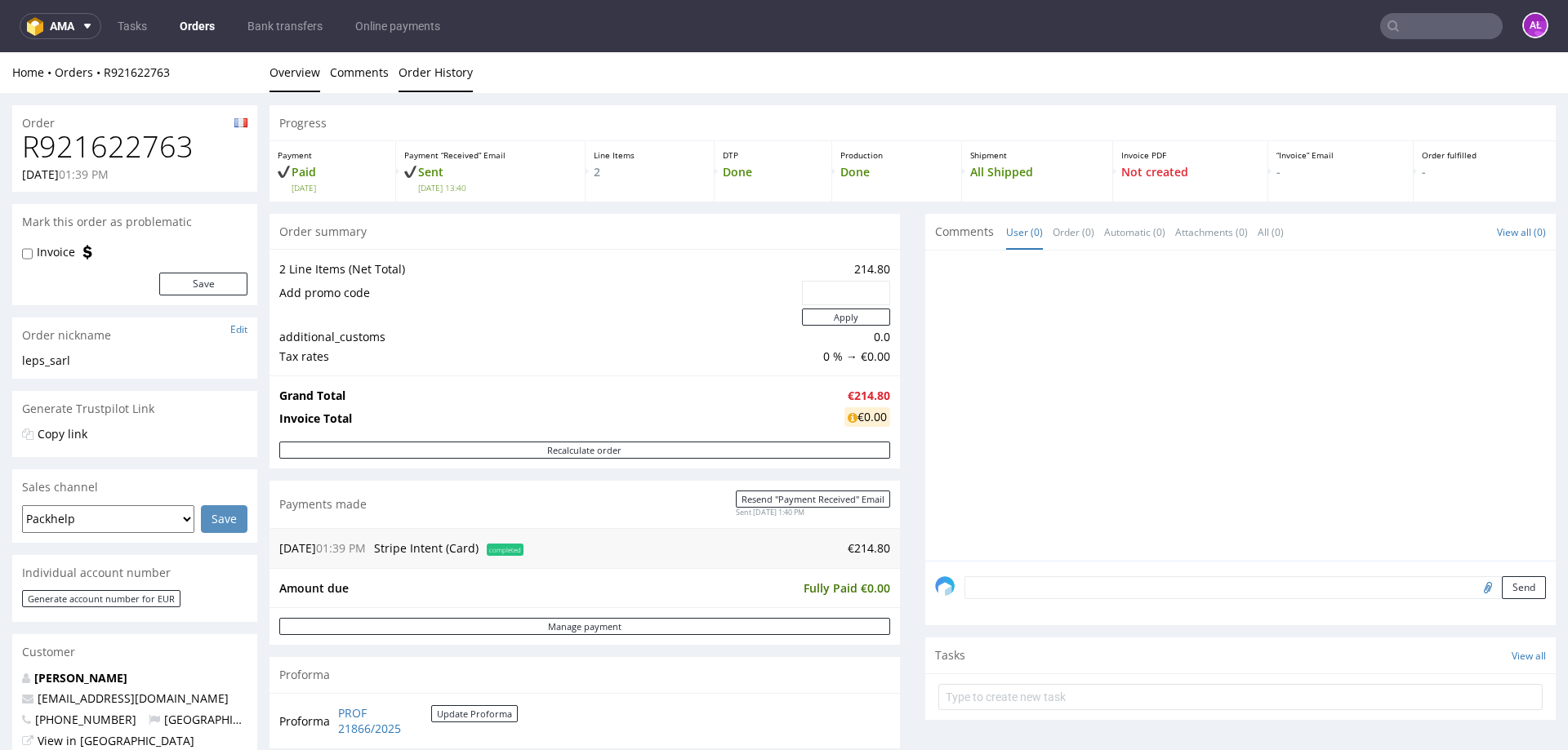
click at [423, 74] on link "Order History" at bounding box center [435, 73] width 74 height 40
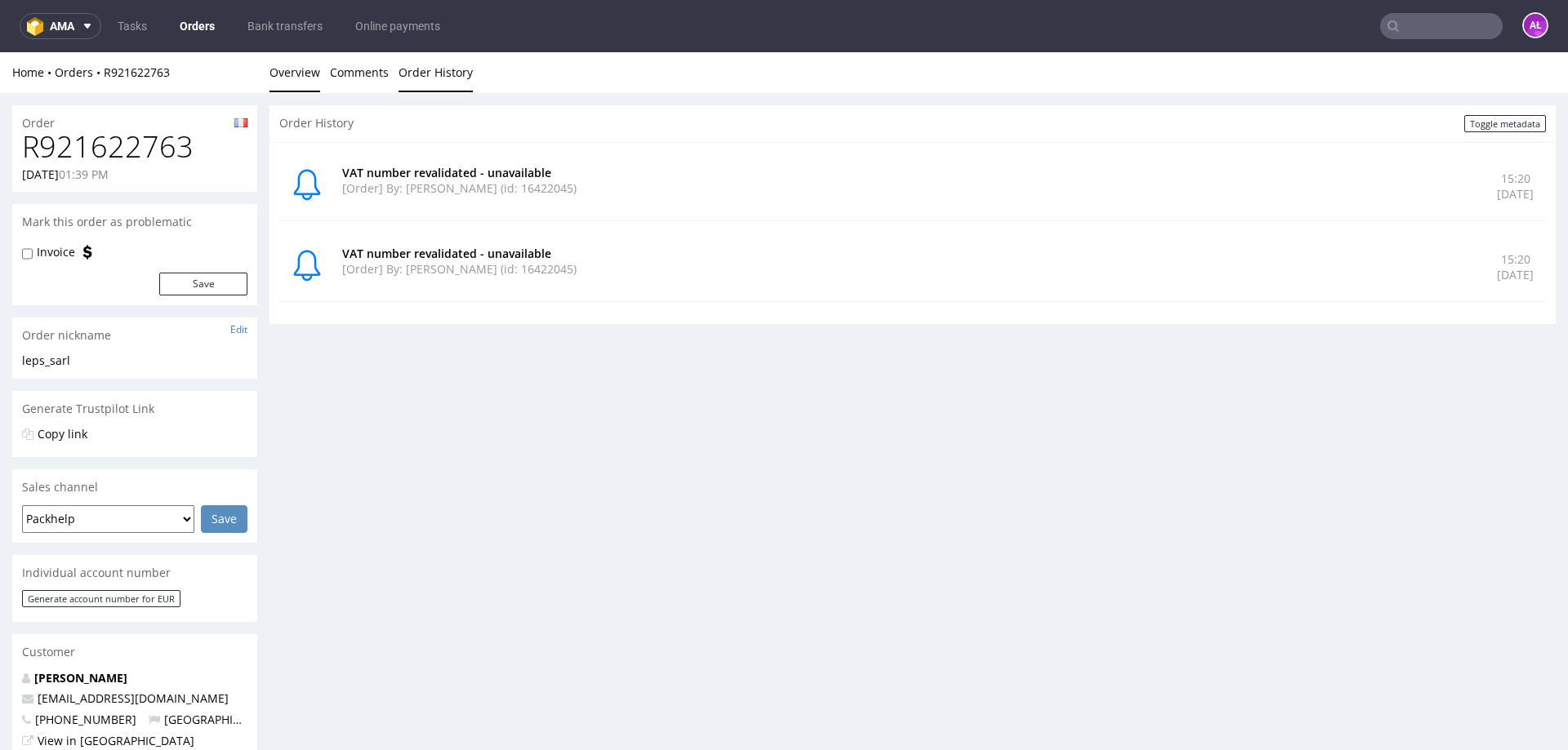
click at [305, 72] on link "Overview" at bounding box center [294, 73] width 51 height 40
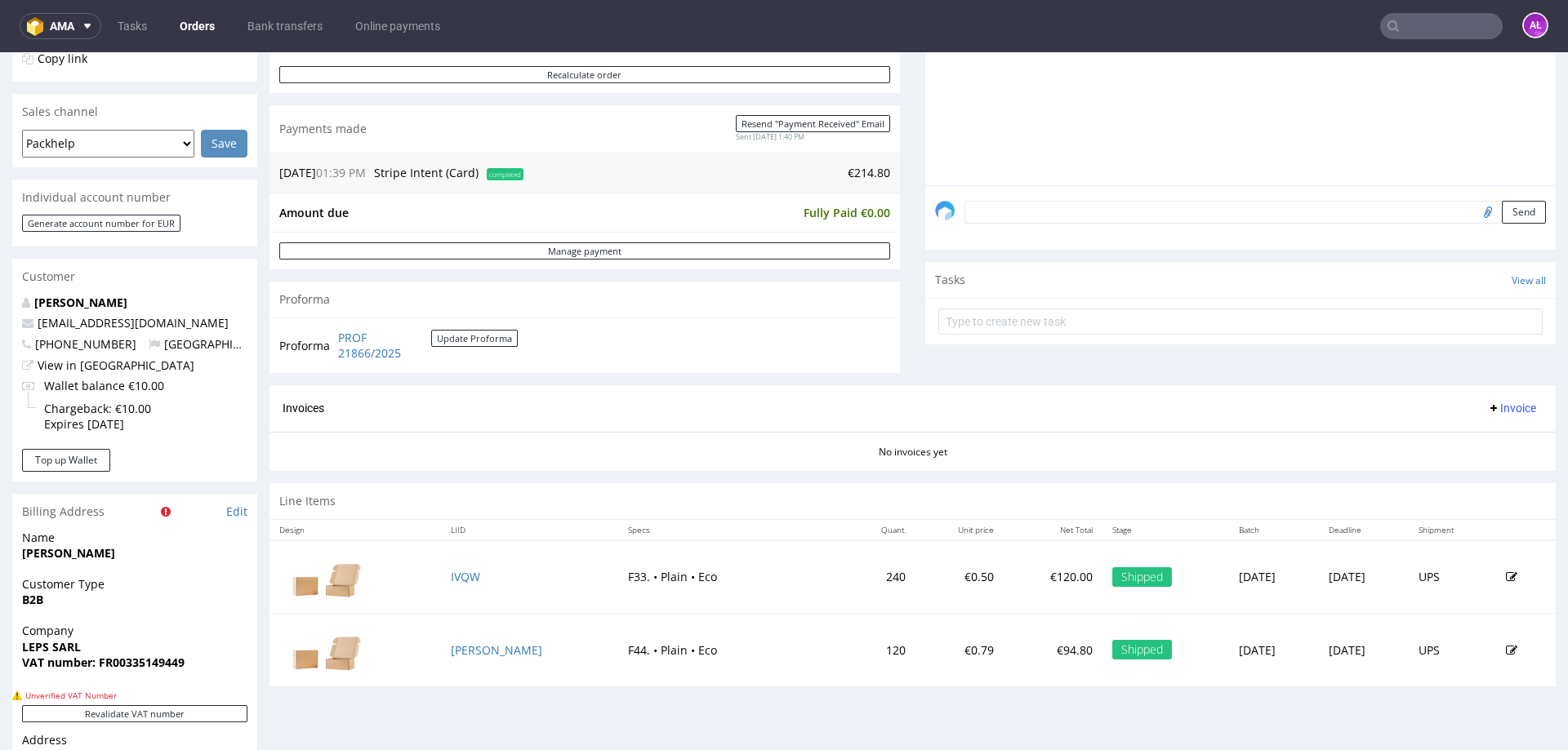
scroll to position [490, 0]
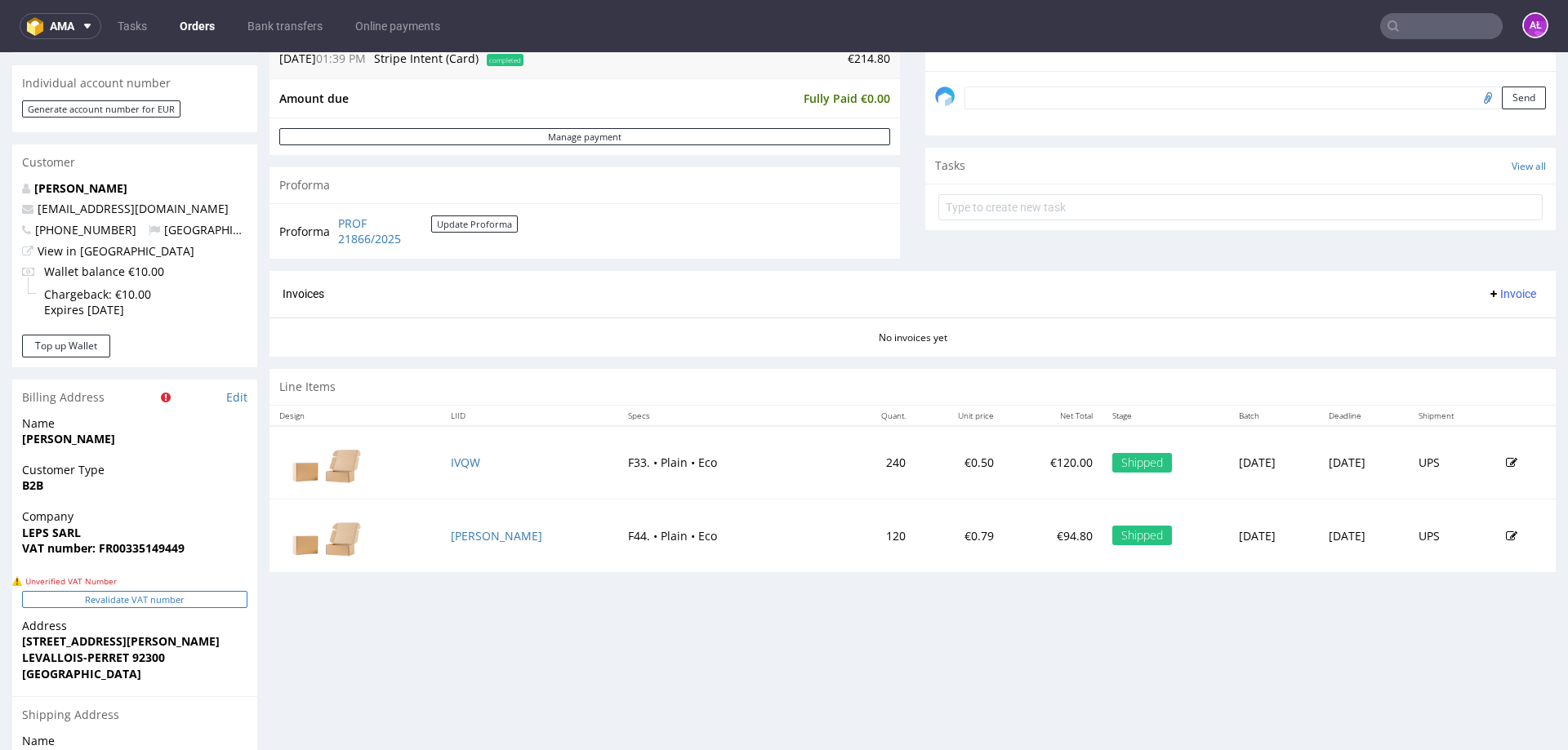
click at [212, 601] on button "Revalidate VAT number" at bounding box center [134, 599] width 225 height 17
click at [218, 596] on button "Revalidate VAT number" at bounding box center [134, 599] width 225 height 17
click at [215, 602] on button "Revalidate VAT number" at bounding box center [134, 599] width 225 height 17
click at [214, 601] on button "Revalidate VAT number" at bounding box center [134, 599] width 225 height 17
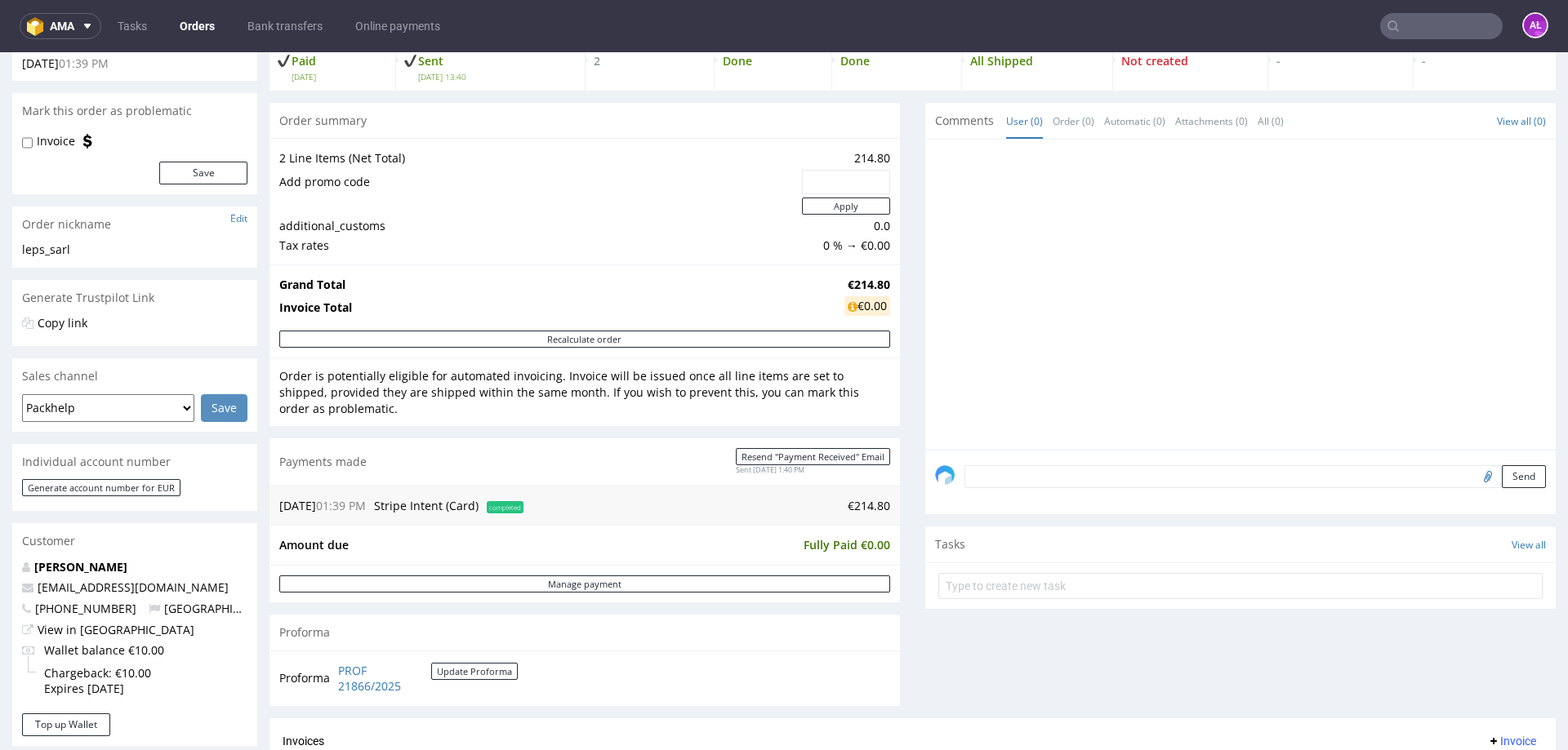
scroll to position [0, 0]
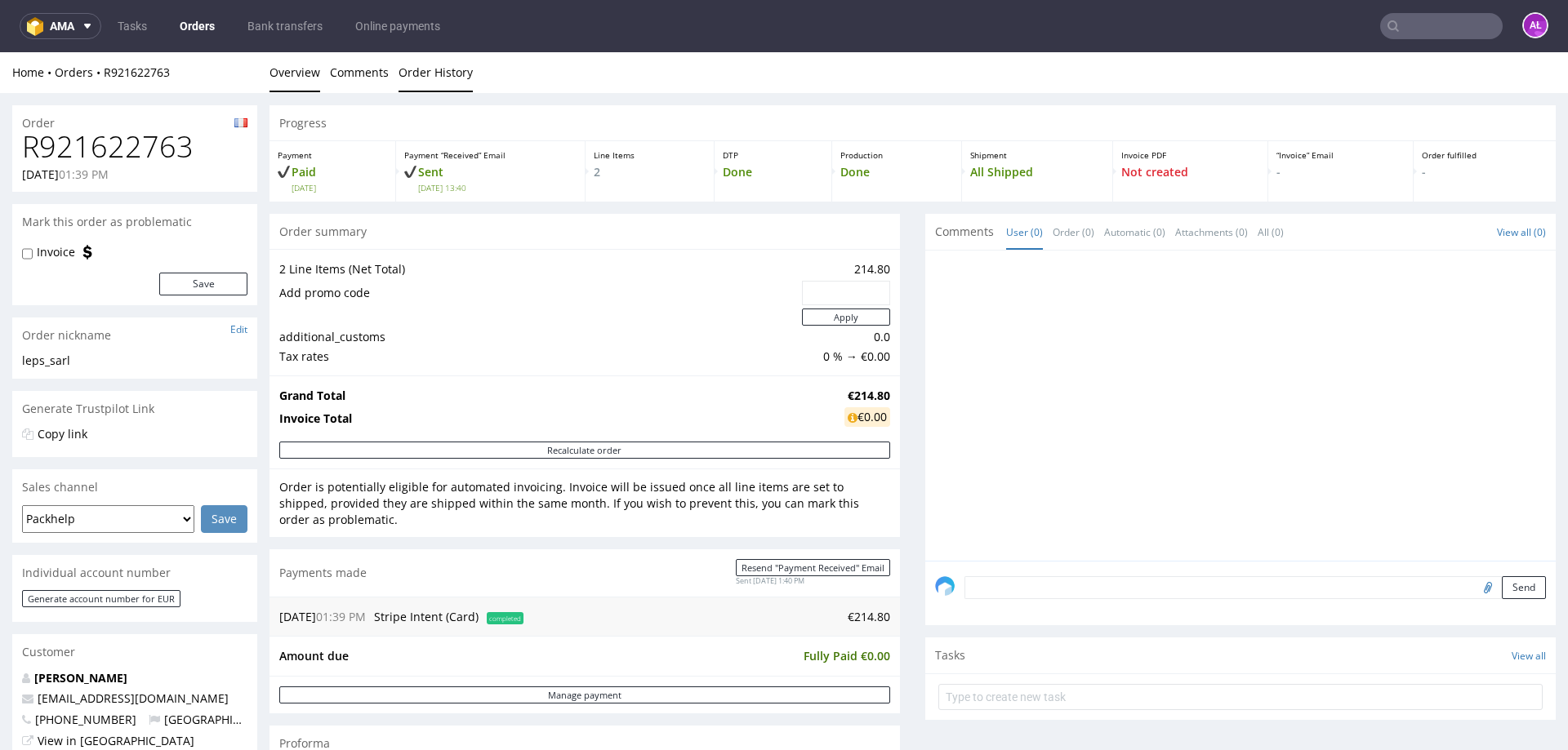
click at [425, 71] on link "Order History" at bounding box center [435, 73] width 74 height 40
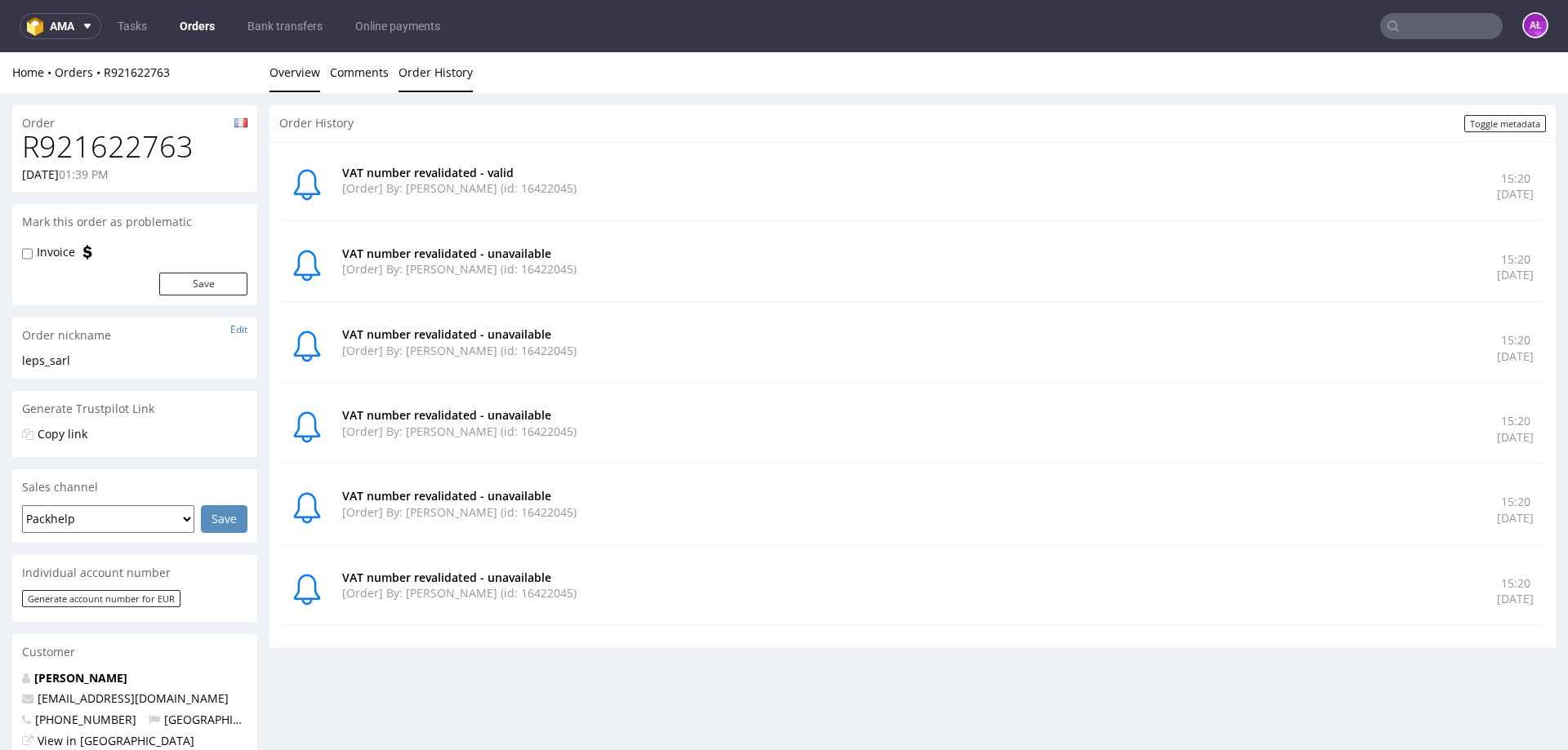
click at [299, 74] on link "Overview" at bounding box center [294, 73] width 51 height 40
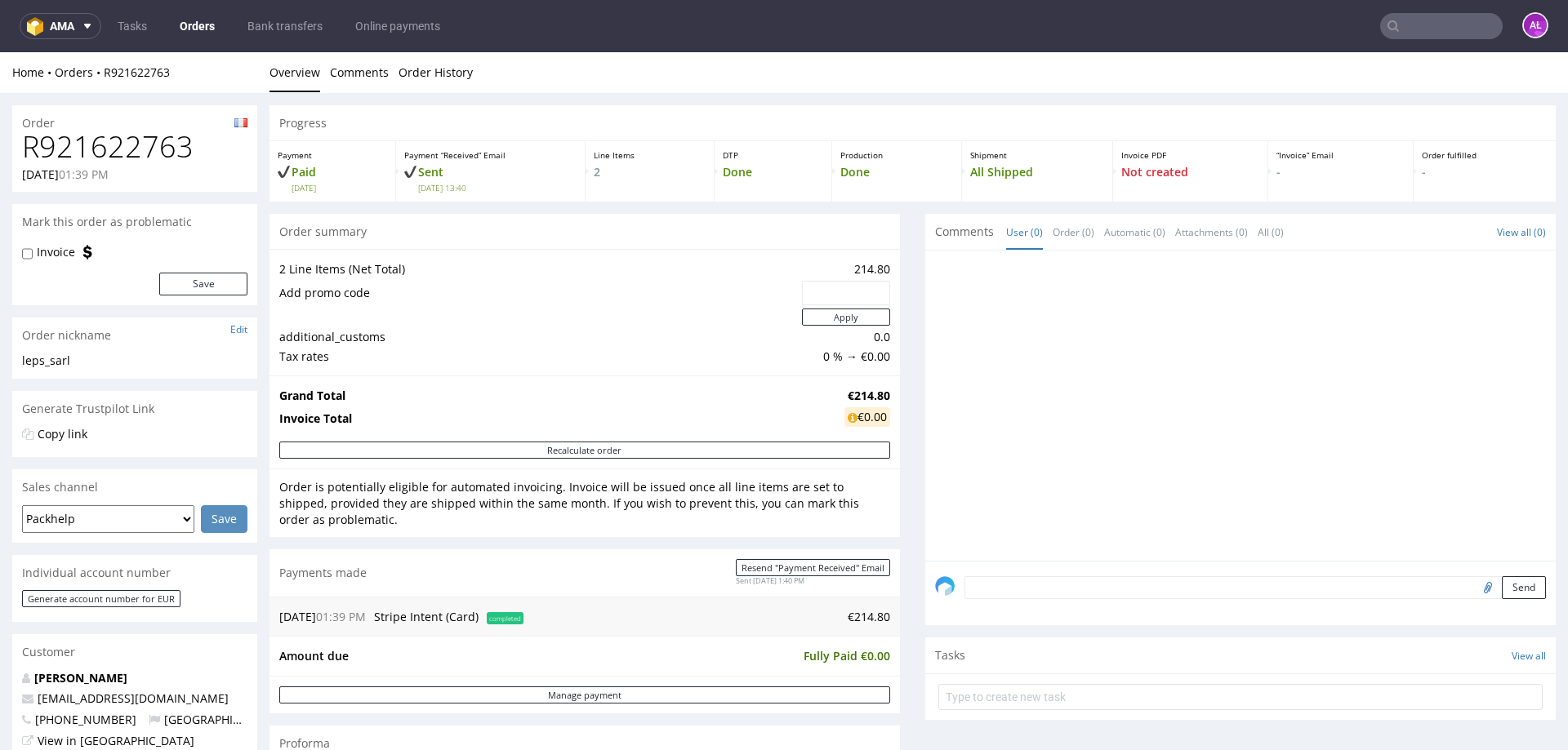
scroll to position [408, 0]
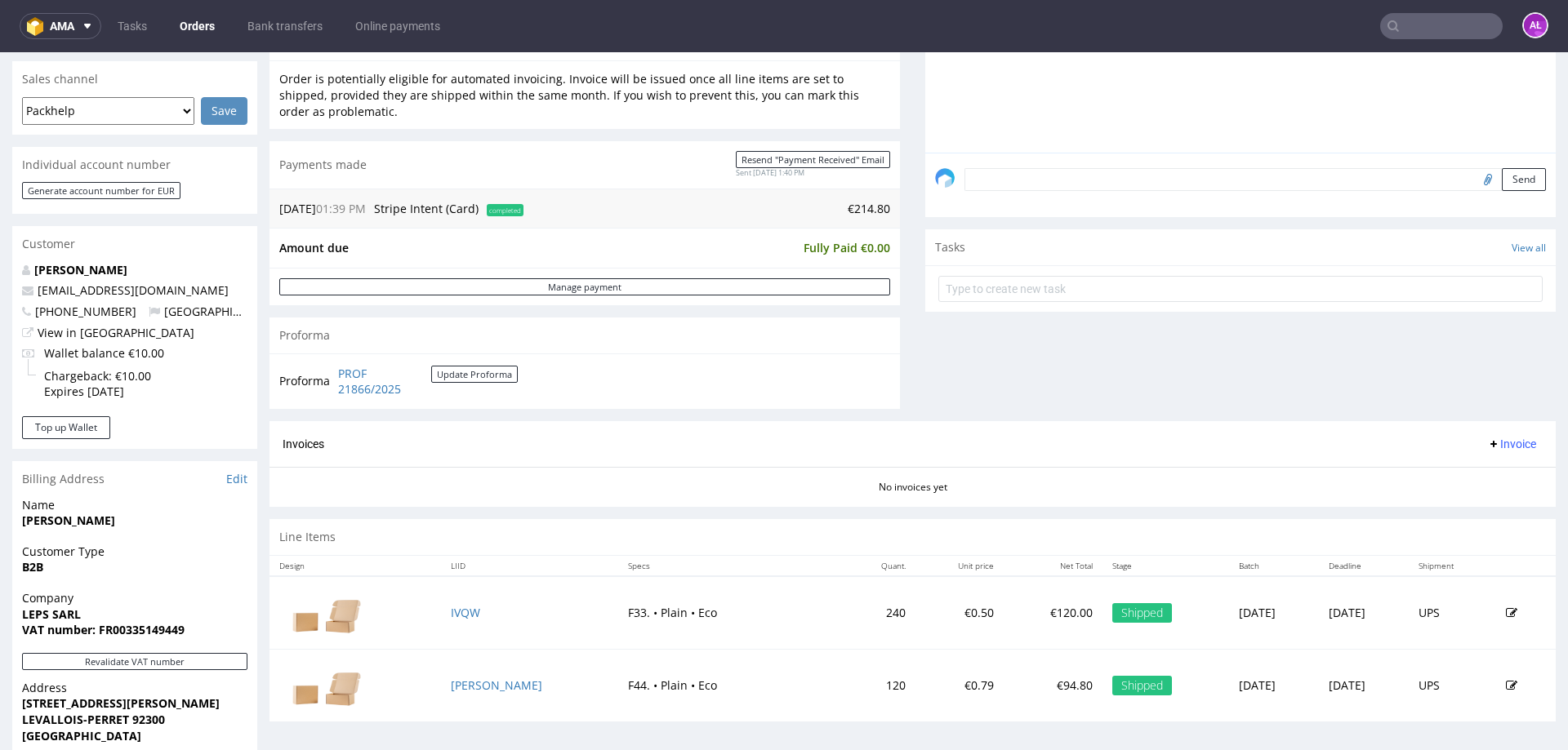
click at [1487, 449] on span "Invoice" at bounding box center [1511, 444] width 49 height 13
click at [1482, 470] on li "Generate" at bounding box center [1481, 479] width 106 height 29
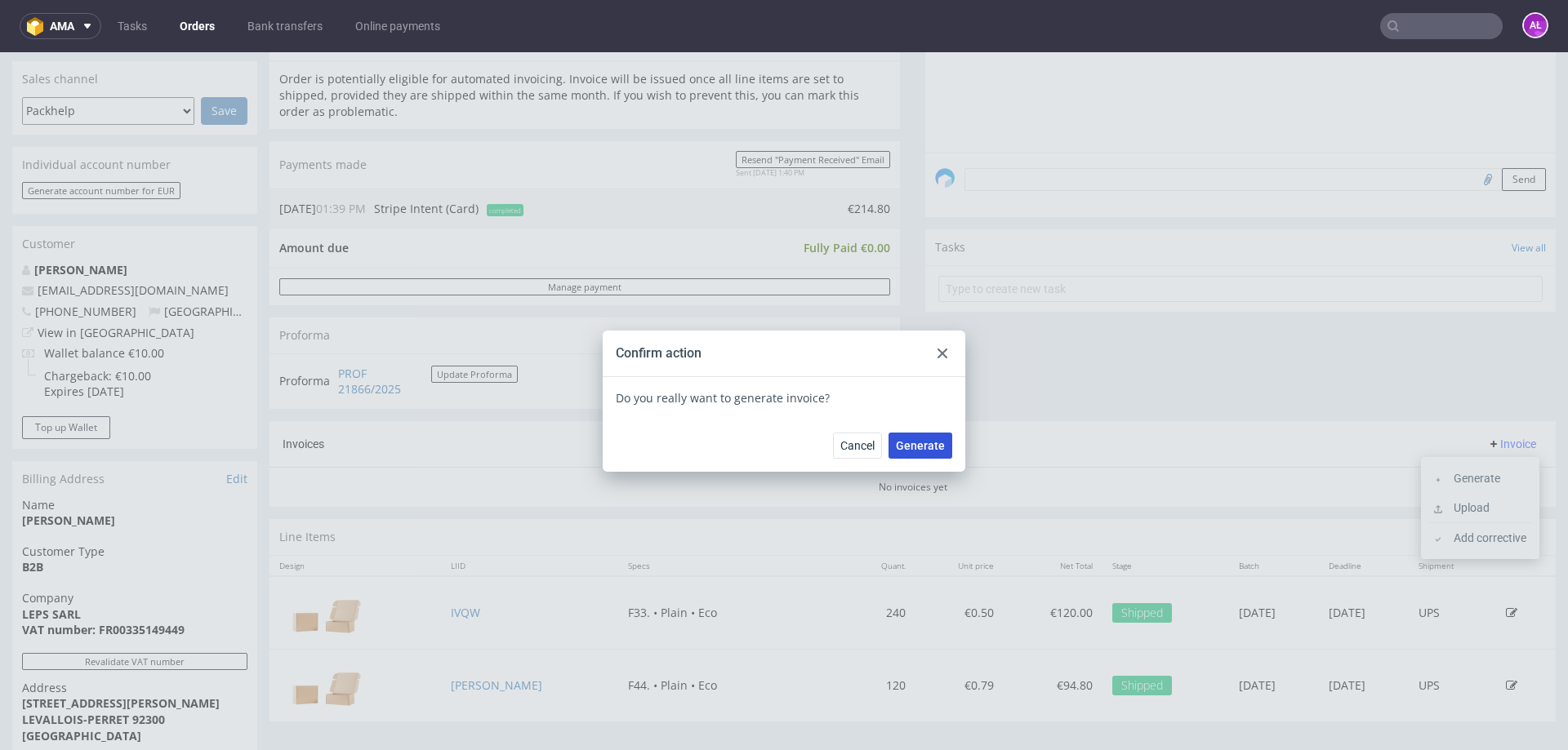
click at [924, 442] on span "Generate" at bounding box center [920, 446] width 49 height 11
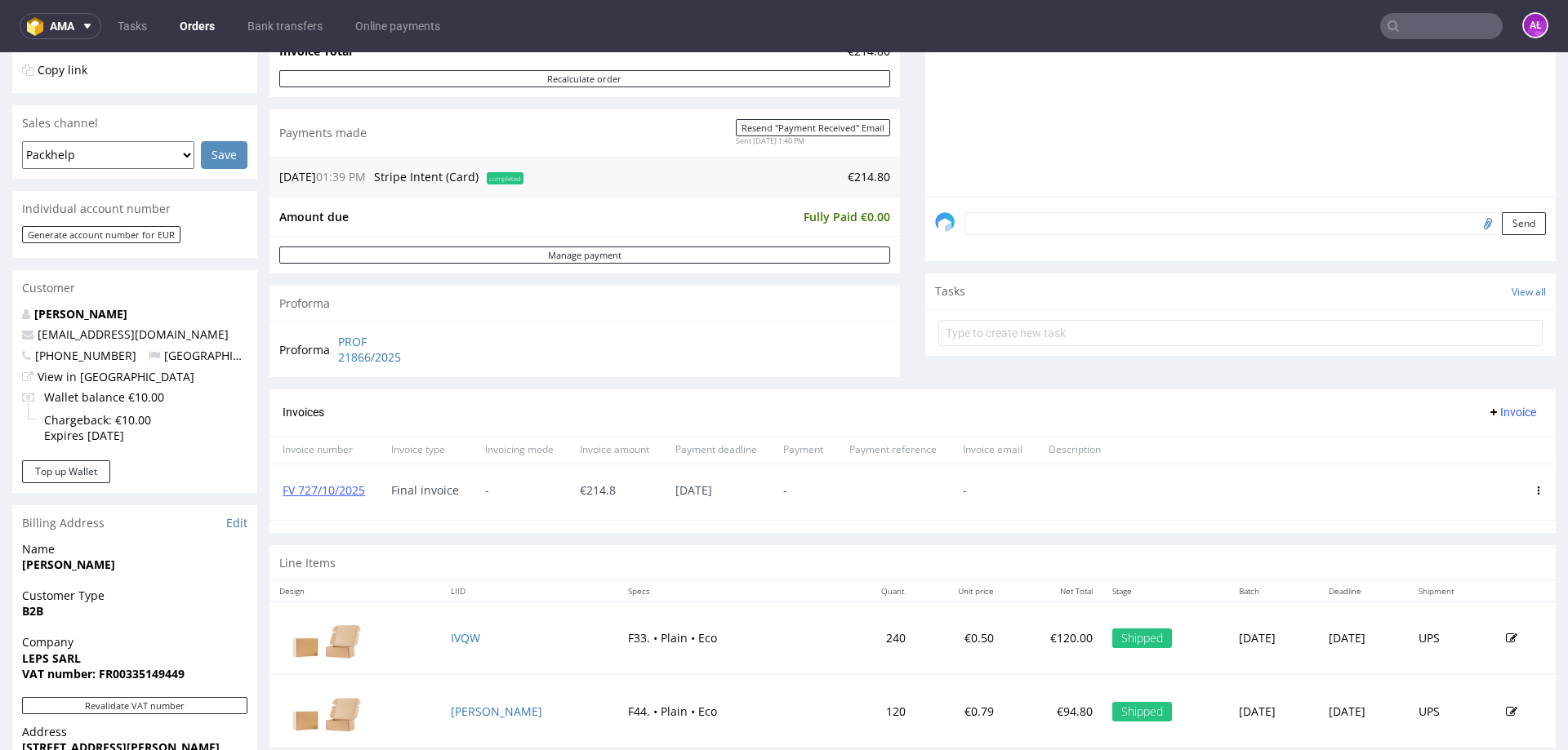
scroll to position [326, 0]
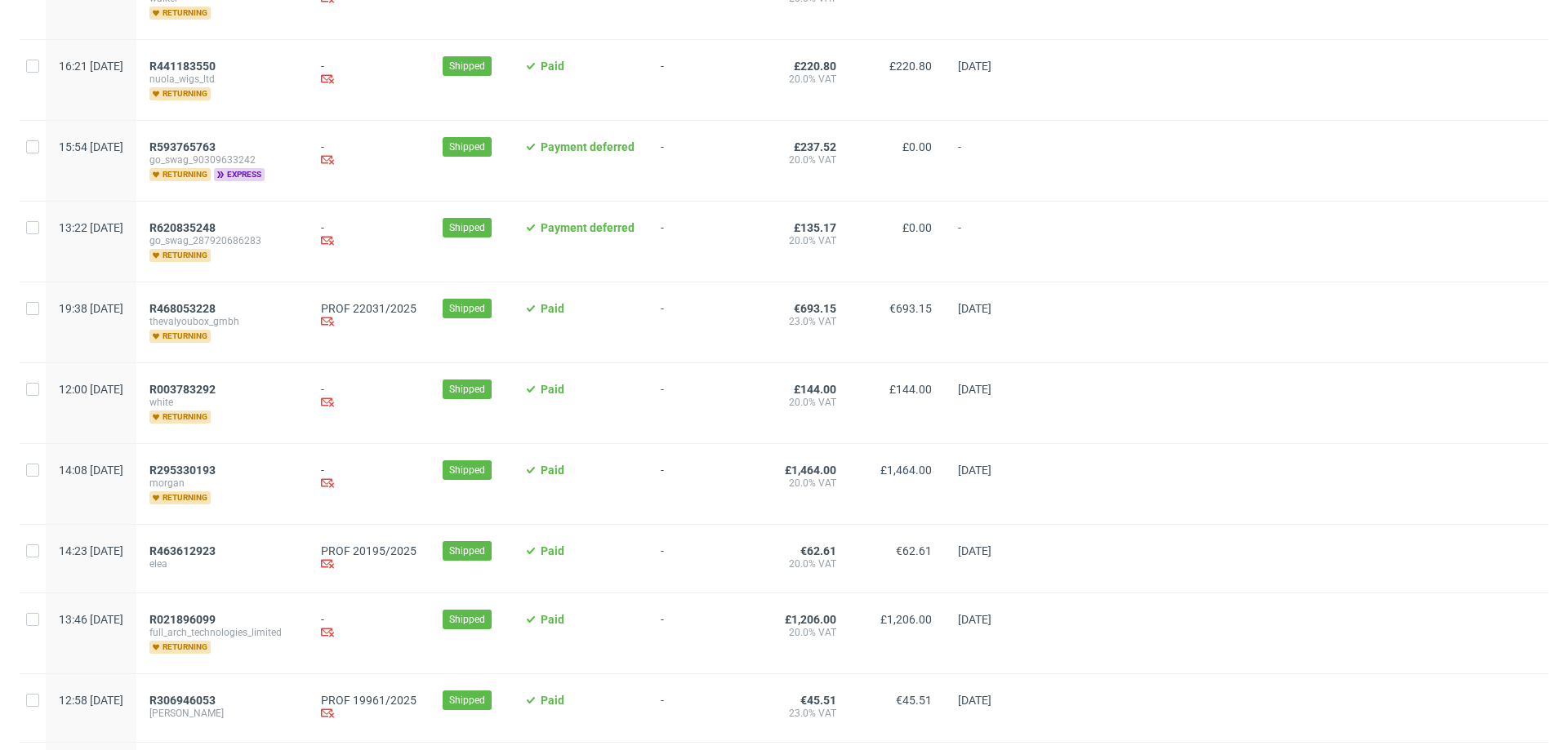
scroll to position [1143, 0]
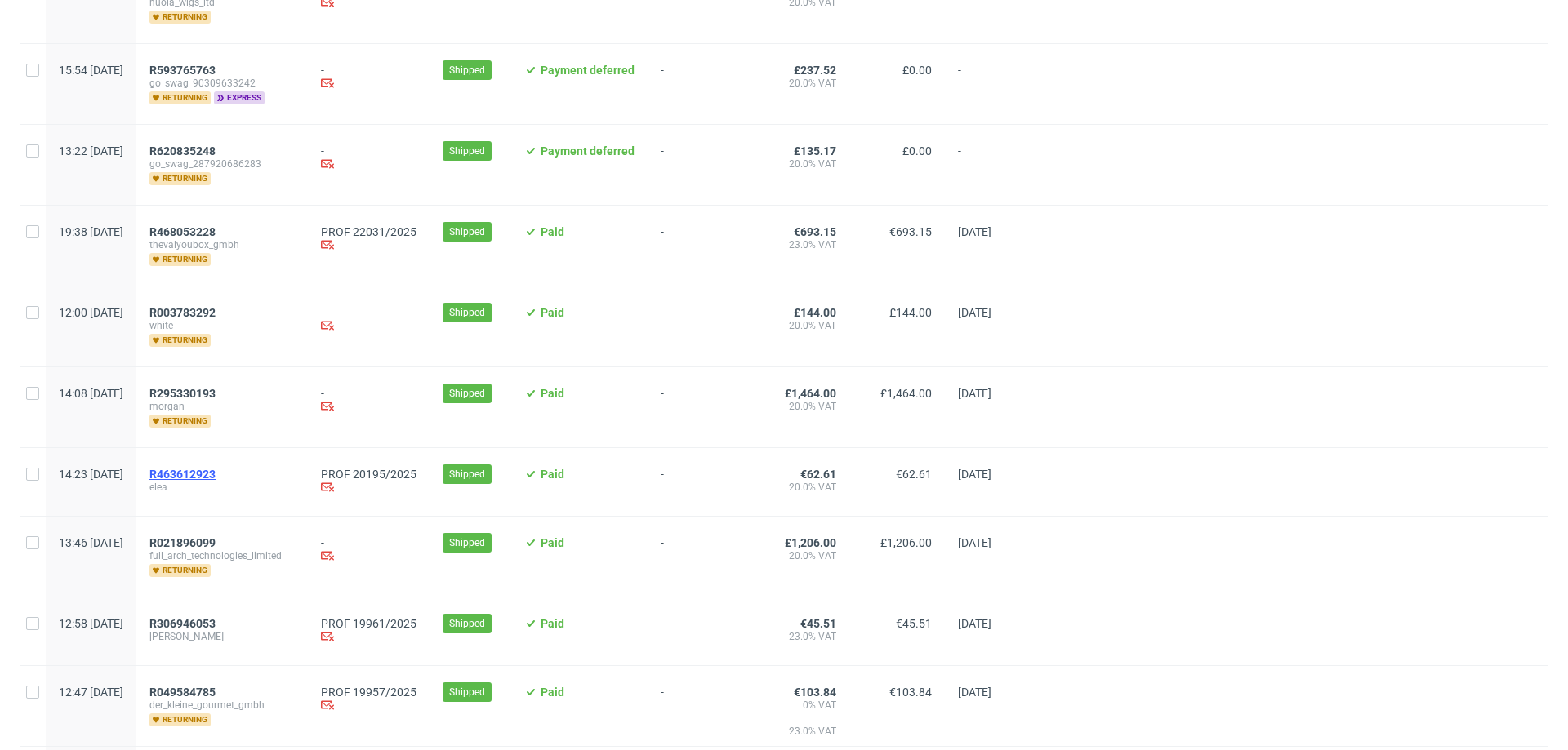
click at [215, 468] on span "R463612923" at bounding box center [183, 474] width 66 height 13
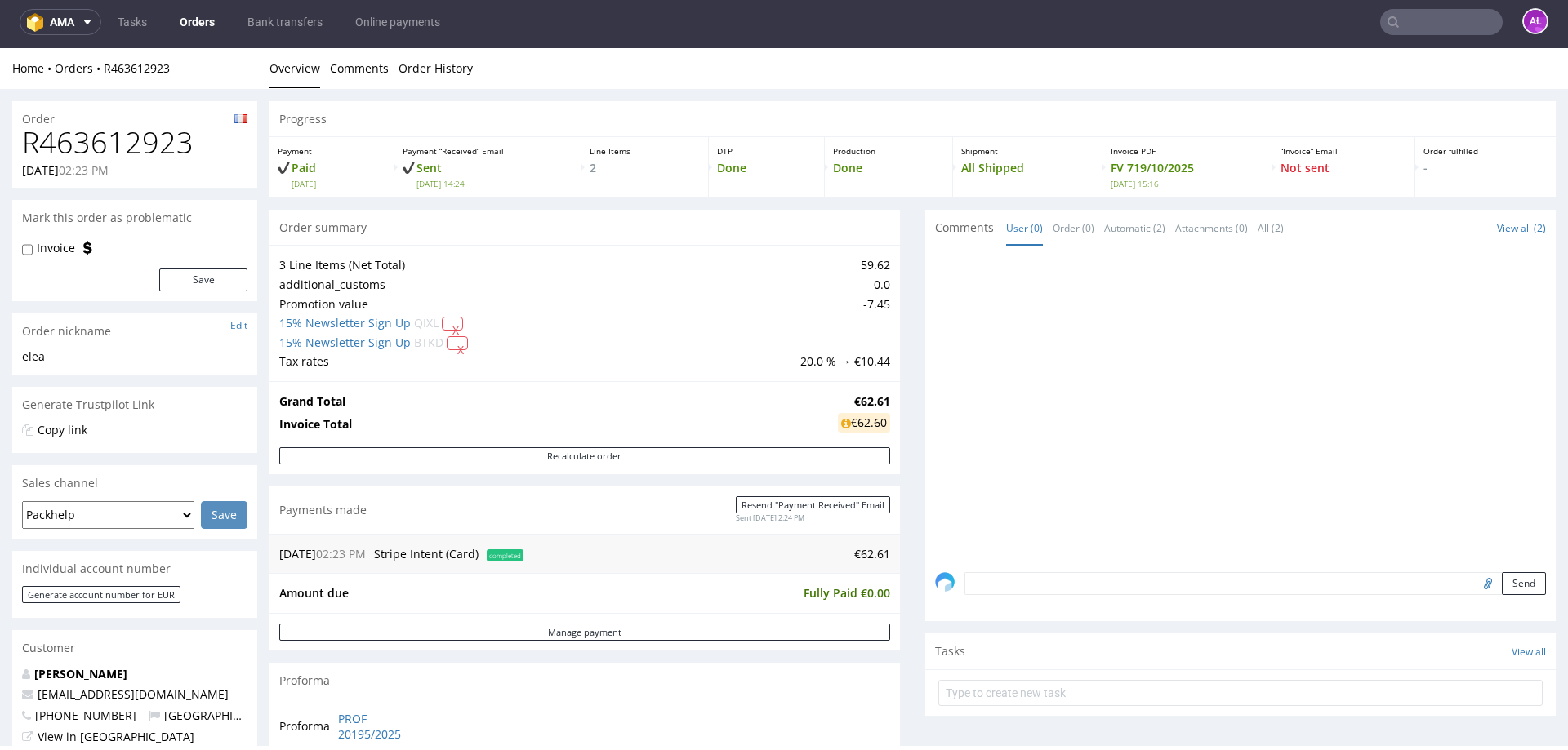
scroll to position [408, 0]
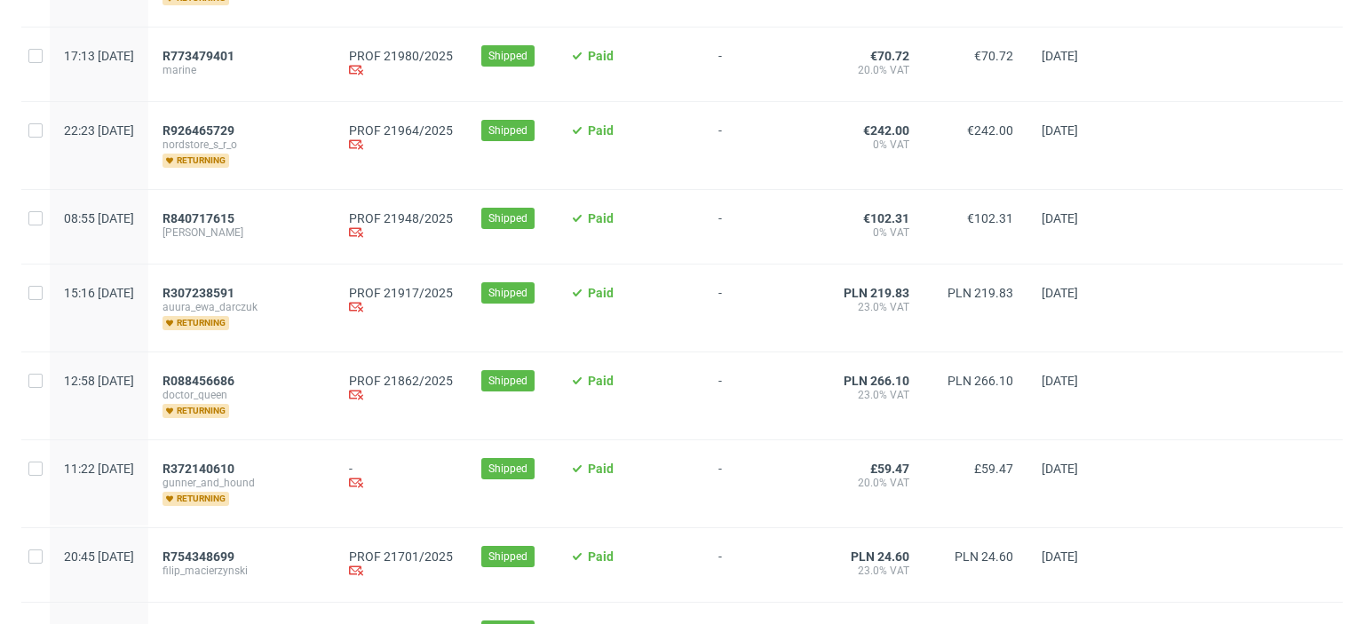
scroll to position [355, 0]
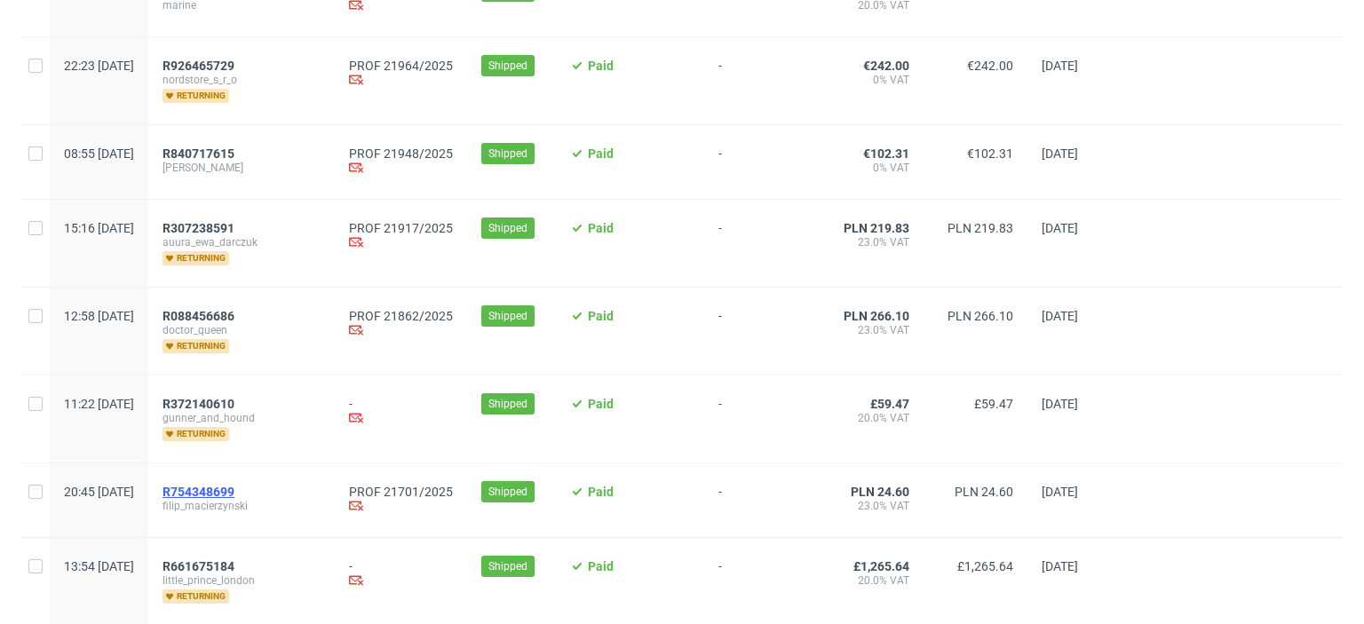
click at [234, 493] on span "R754348699" at bounding box center [199, 492] width 72 height 14
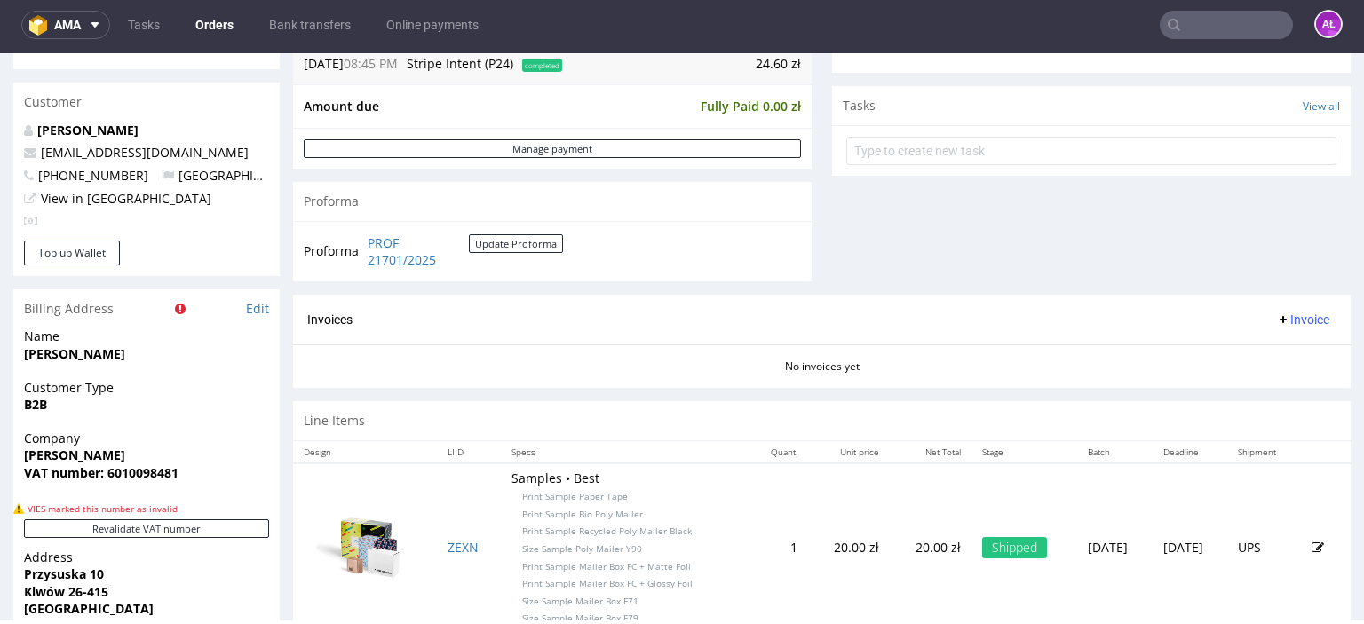
scroll to position [711, 0]
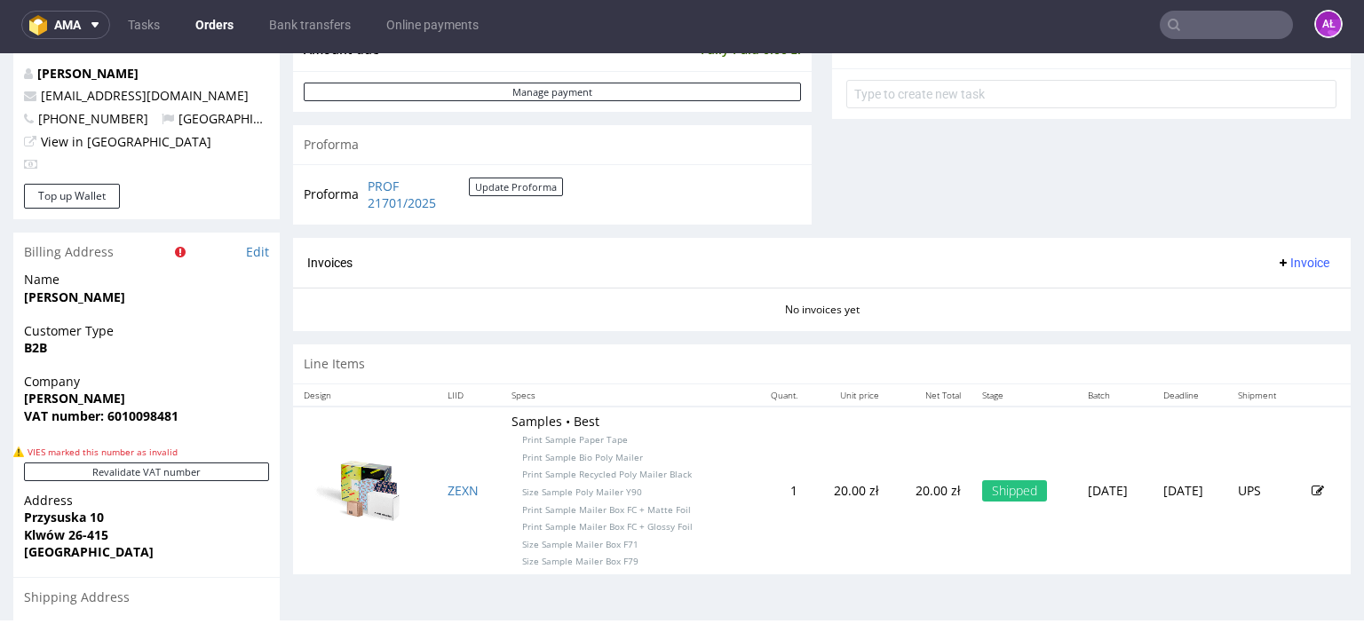
click at [1286, 262] on span "Invoice" at bounding box center [1302, 263] width 53 height 14
click at [1294, 292] on span "Generate" at bounding box center [1276, 299] width 86 height 18
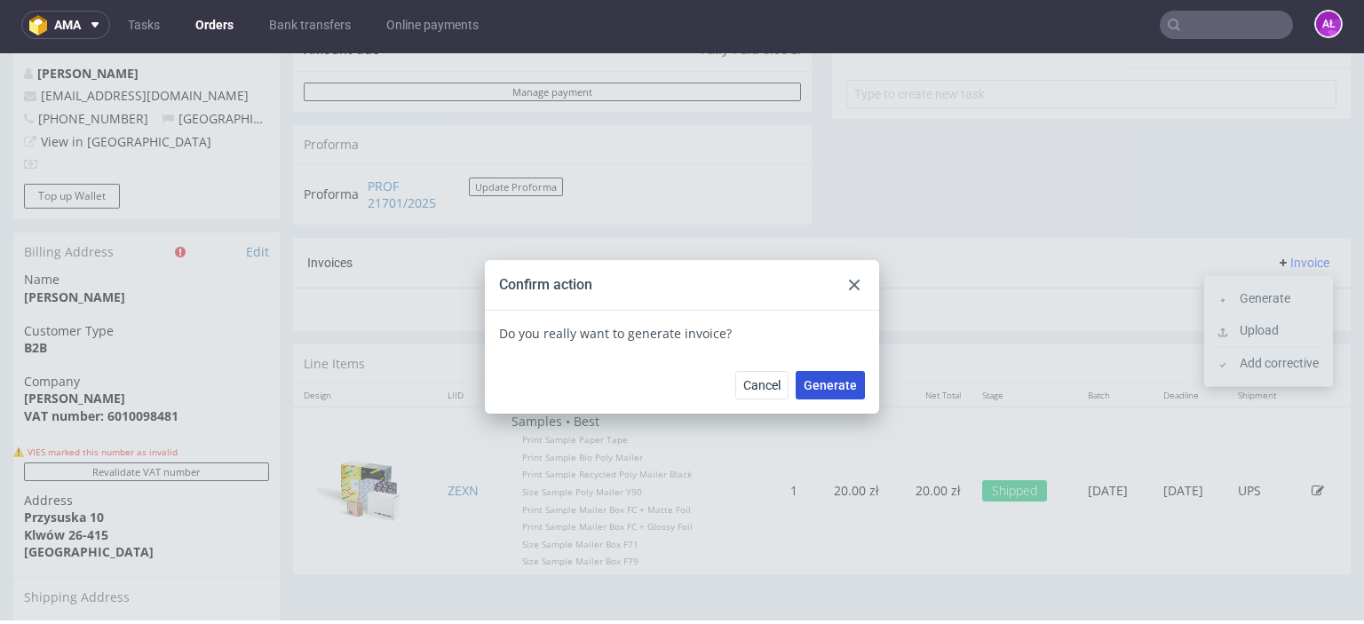
click at [826, 372] on button "Generate" at bounding box center [830, 385] width 69 height 28
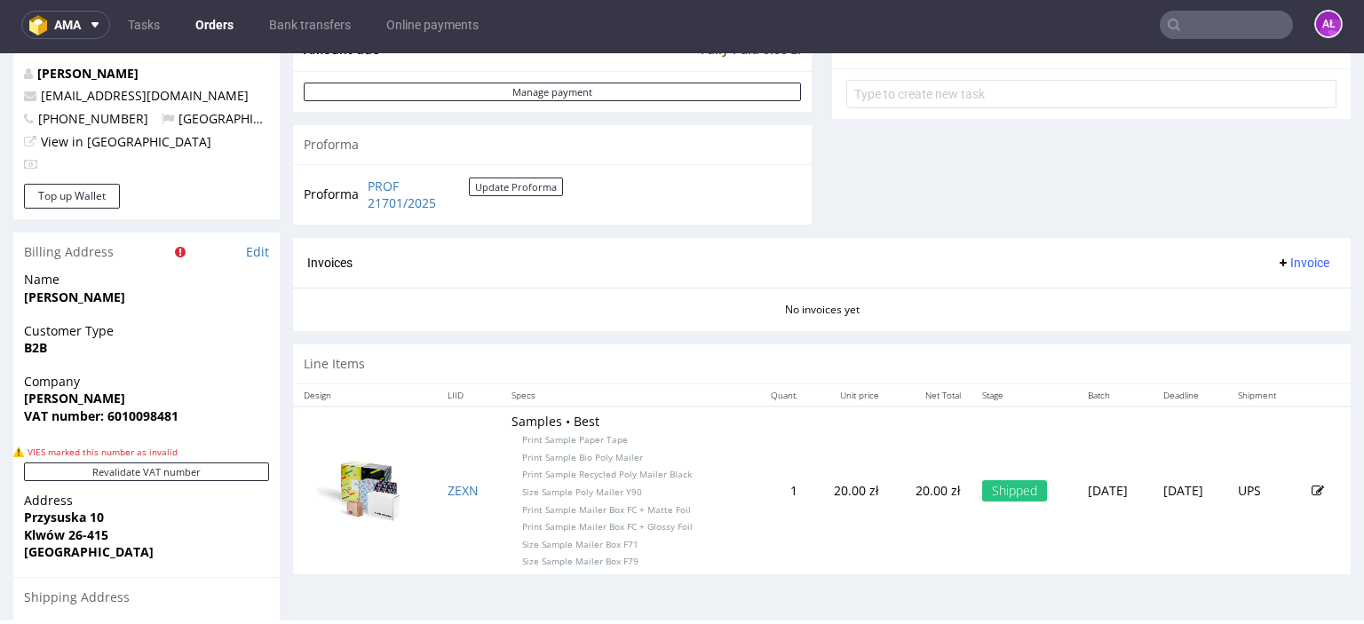
drag, startPoint x: 833, startPoint y: 250, endPoint x: 811, endPoint y: 240, distance: 24.6
click at [811, 240] on div "Invoices Invoice" at bounding box center [822, 263] width 1058 height 51
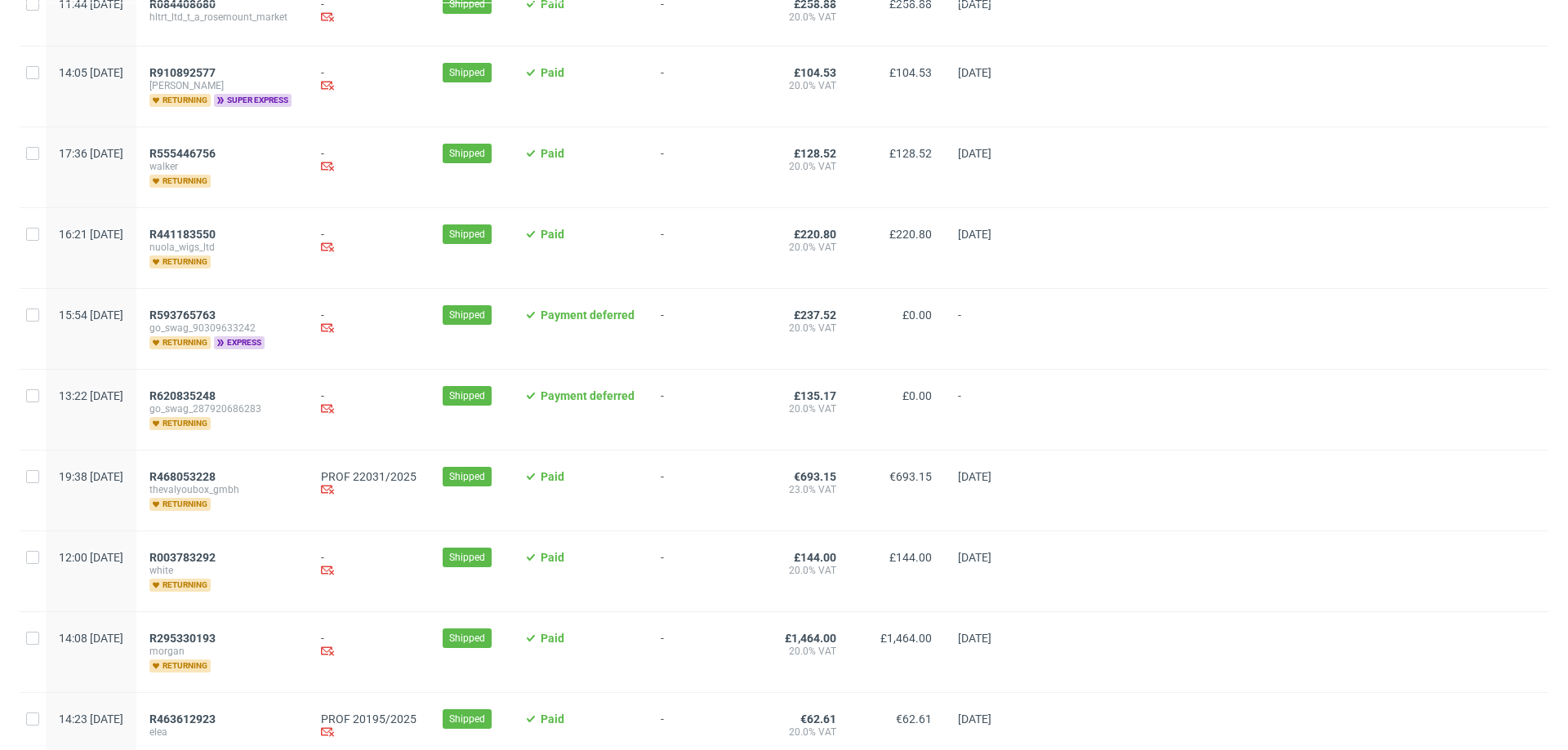
scroll to position [1470, 0]
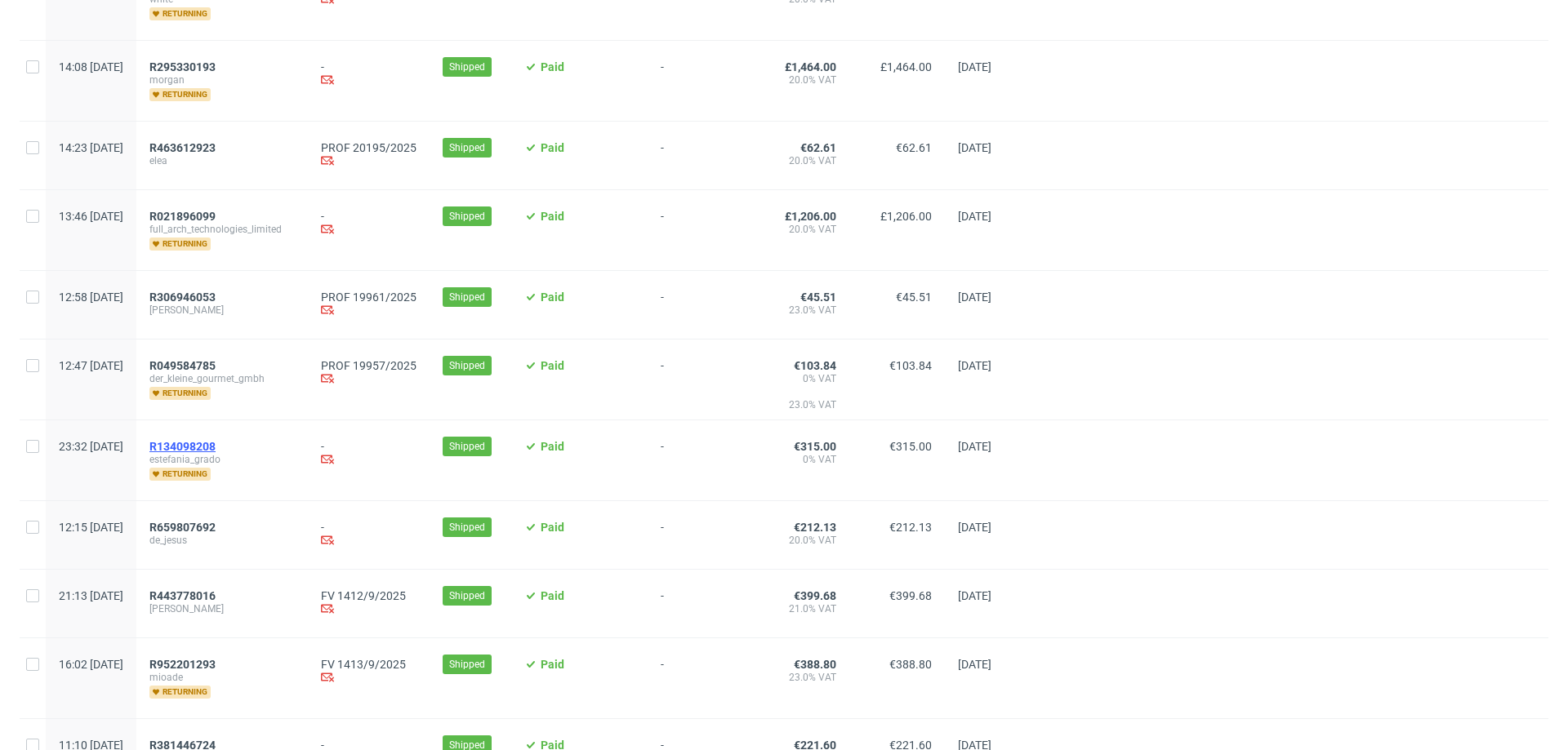
click at [215, 440] on span "R134098208" at bounding box center [183, 447] width 66 height 13
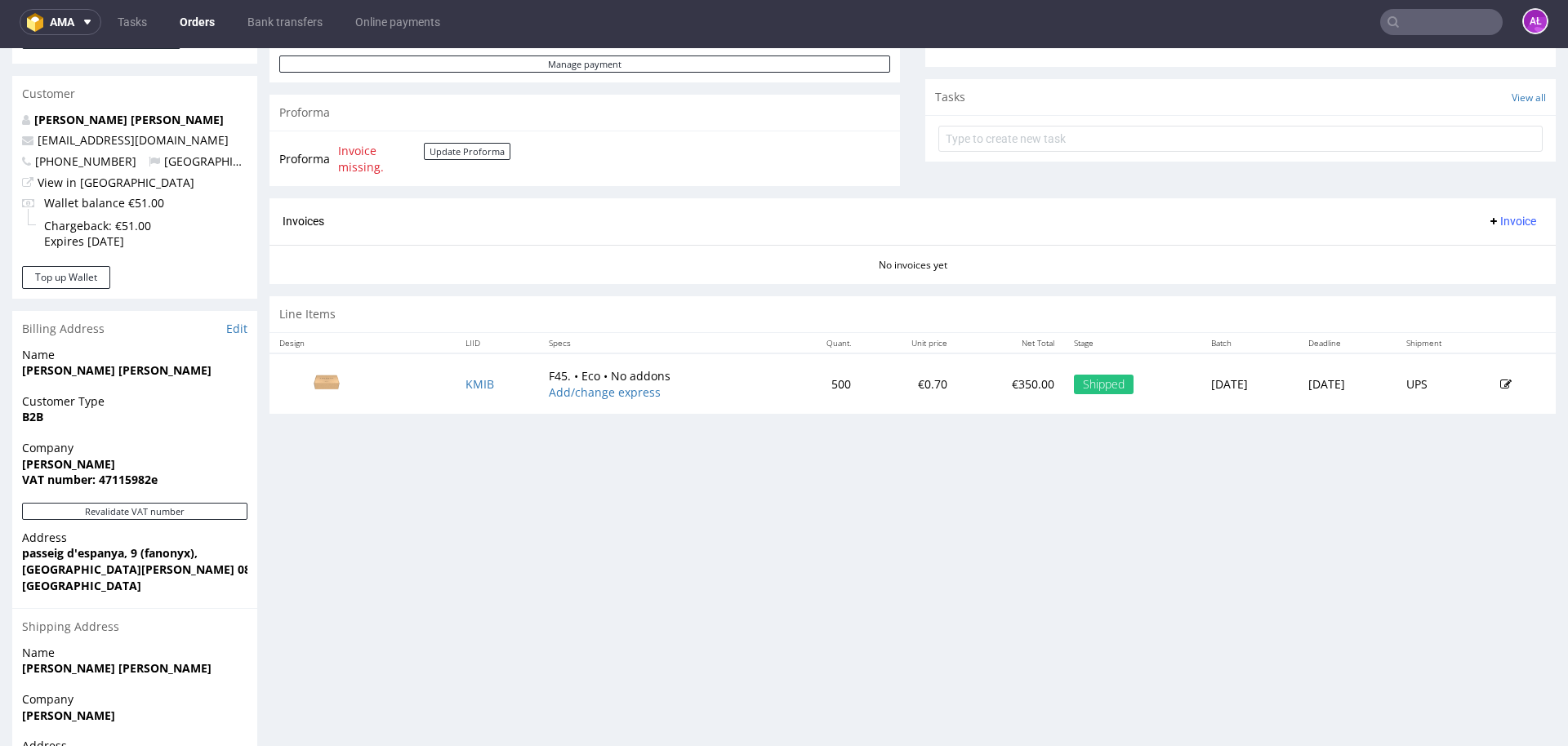
scroll to position [572, 0]
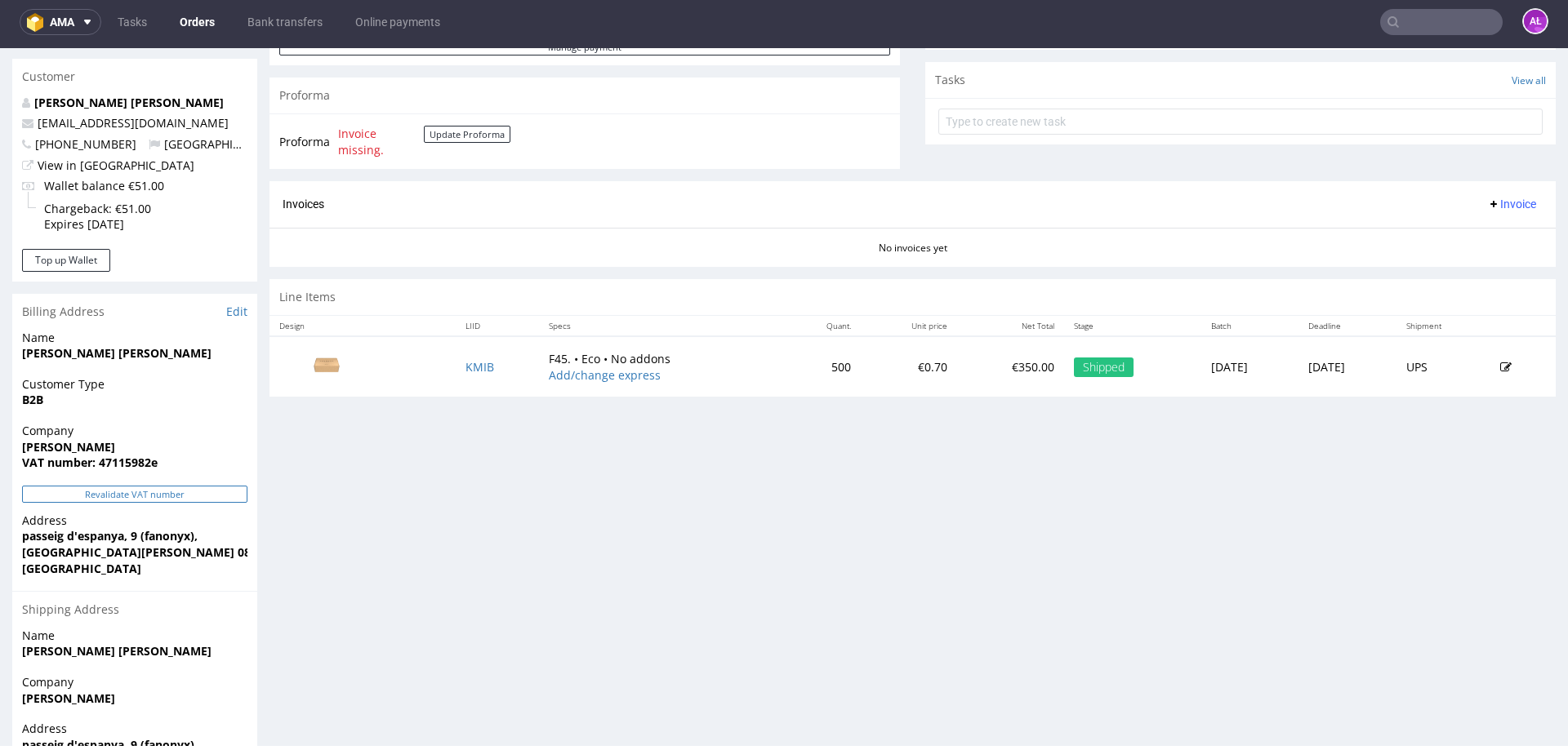
click at [226, 495] on button "Revalidate VAT number" at bounding box center [134, 494] width 225 height 17
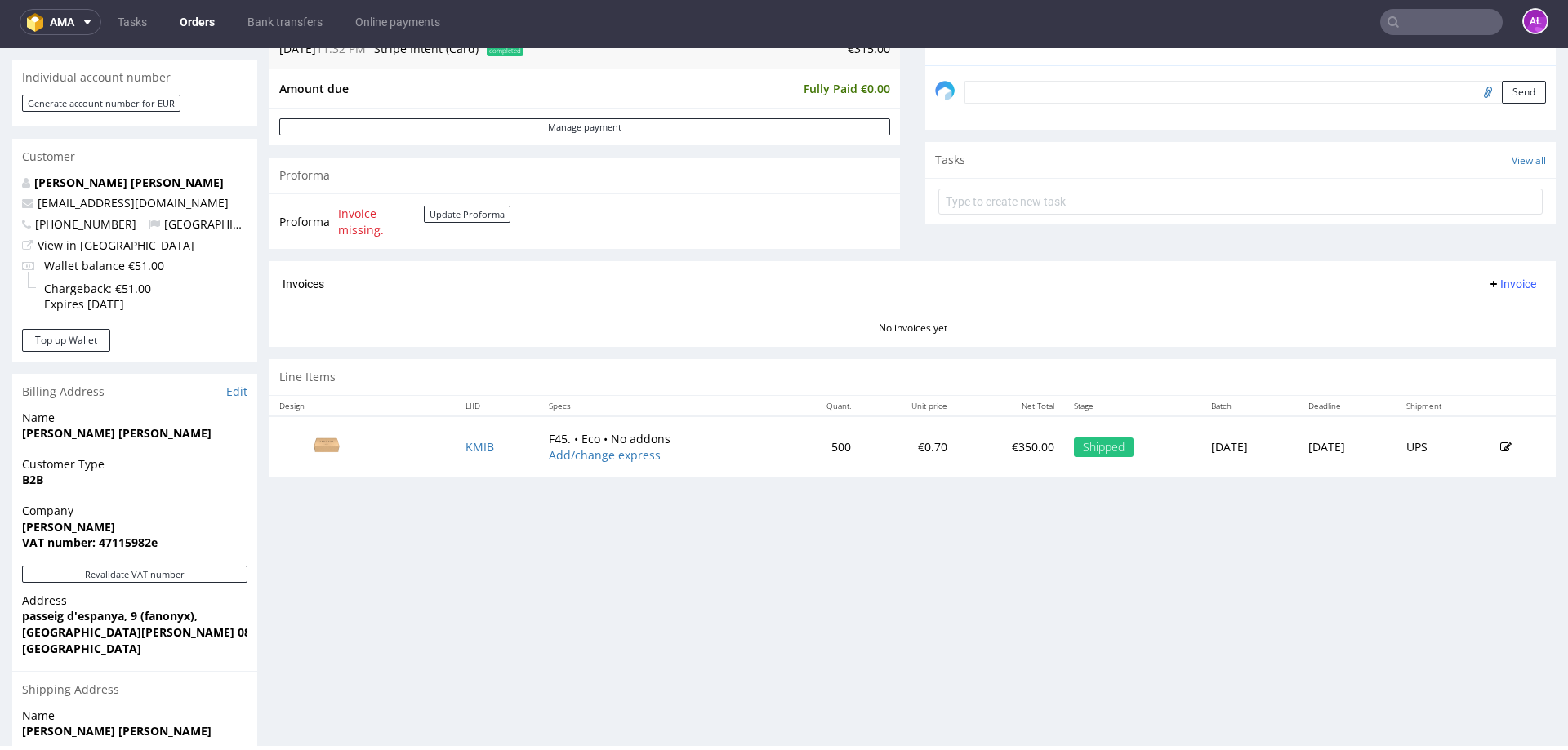
scroll to position [473, 0]
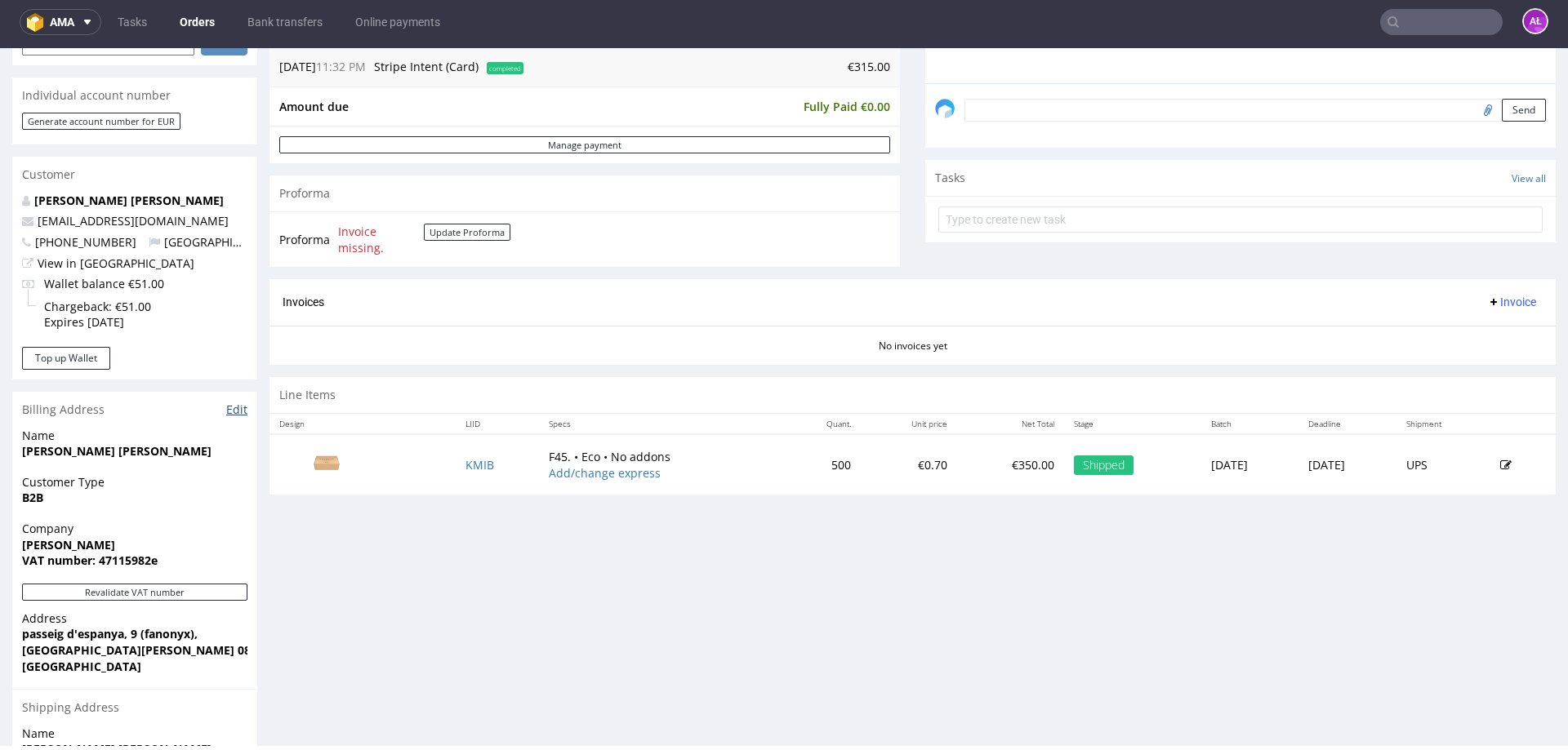
click at [231, 412] on link "Edit" at bounding box center [236, 410] width 21 height 17
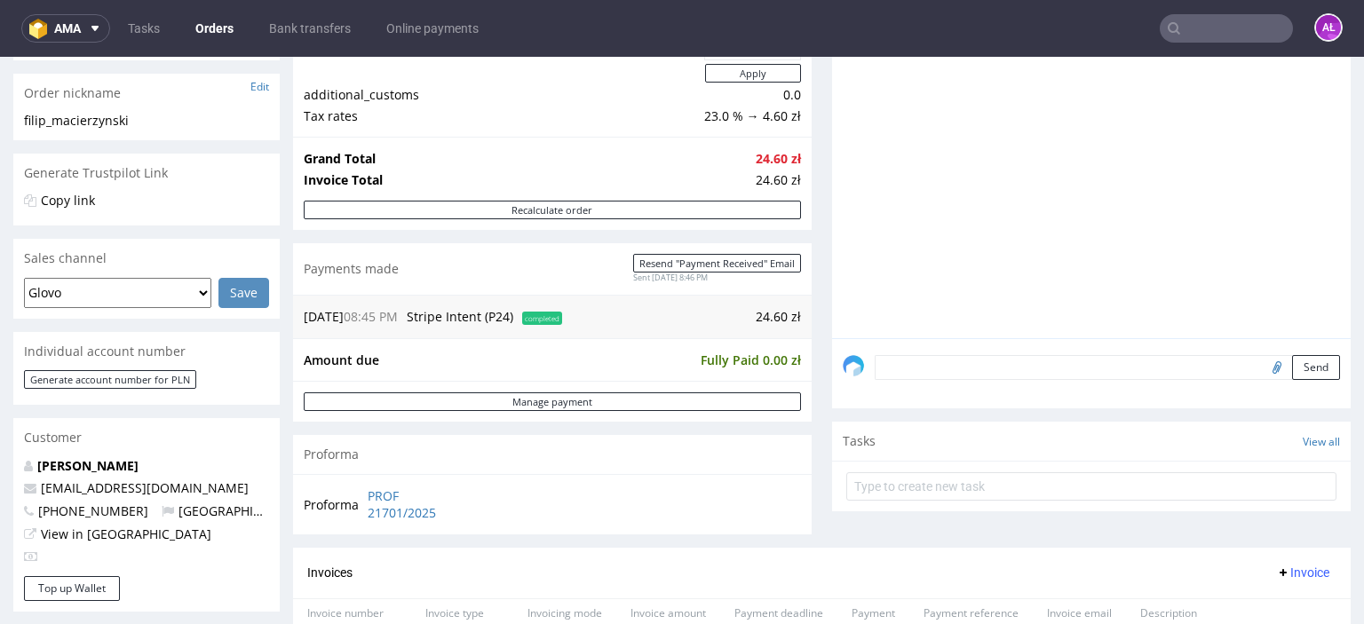
scroll to position [622, 0]
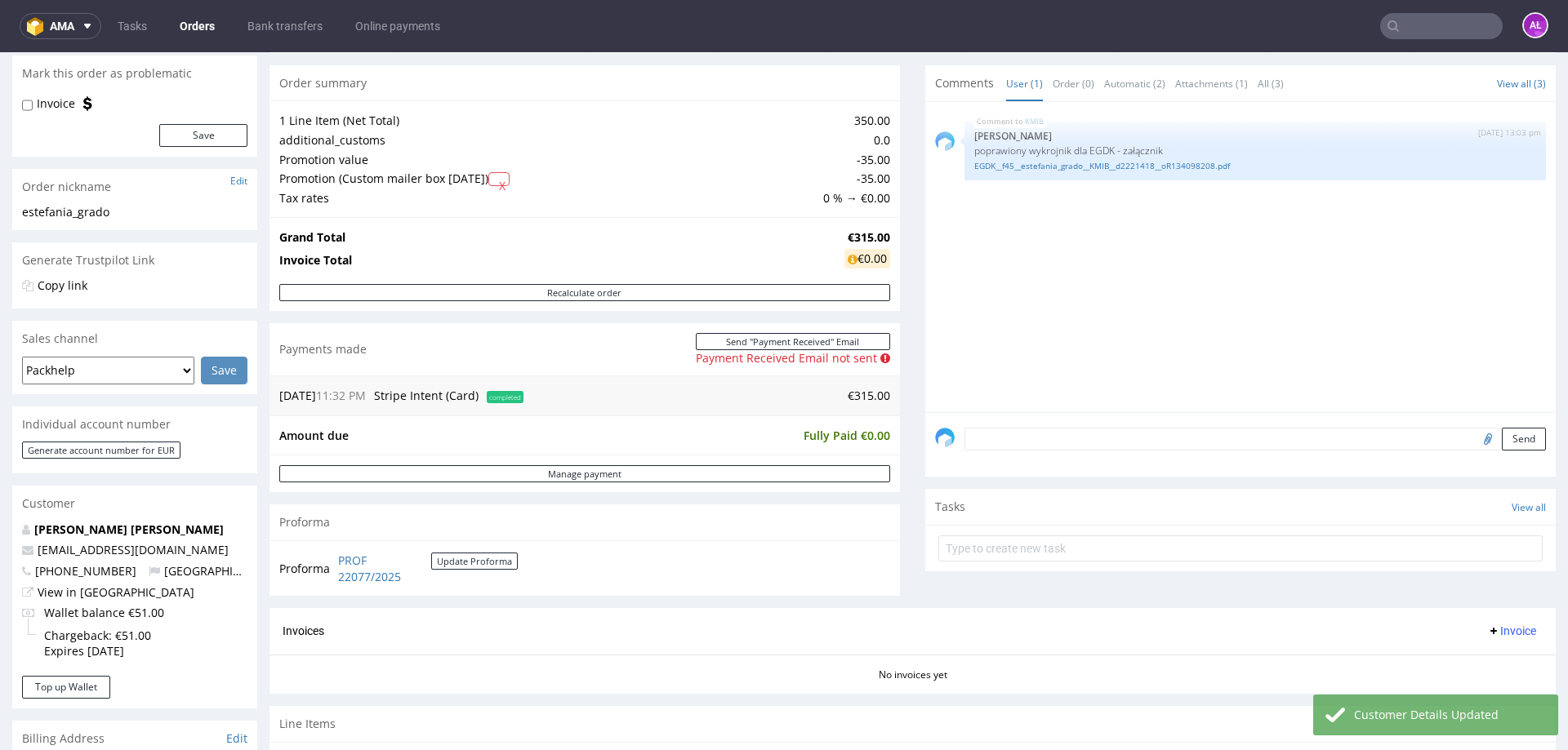
scroll to position [408, 0]
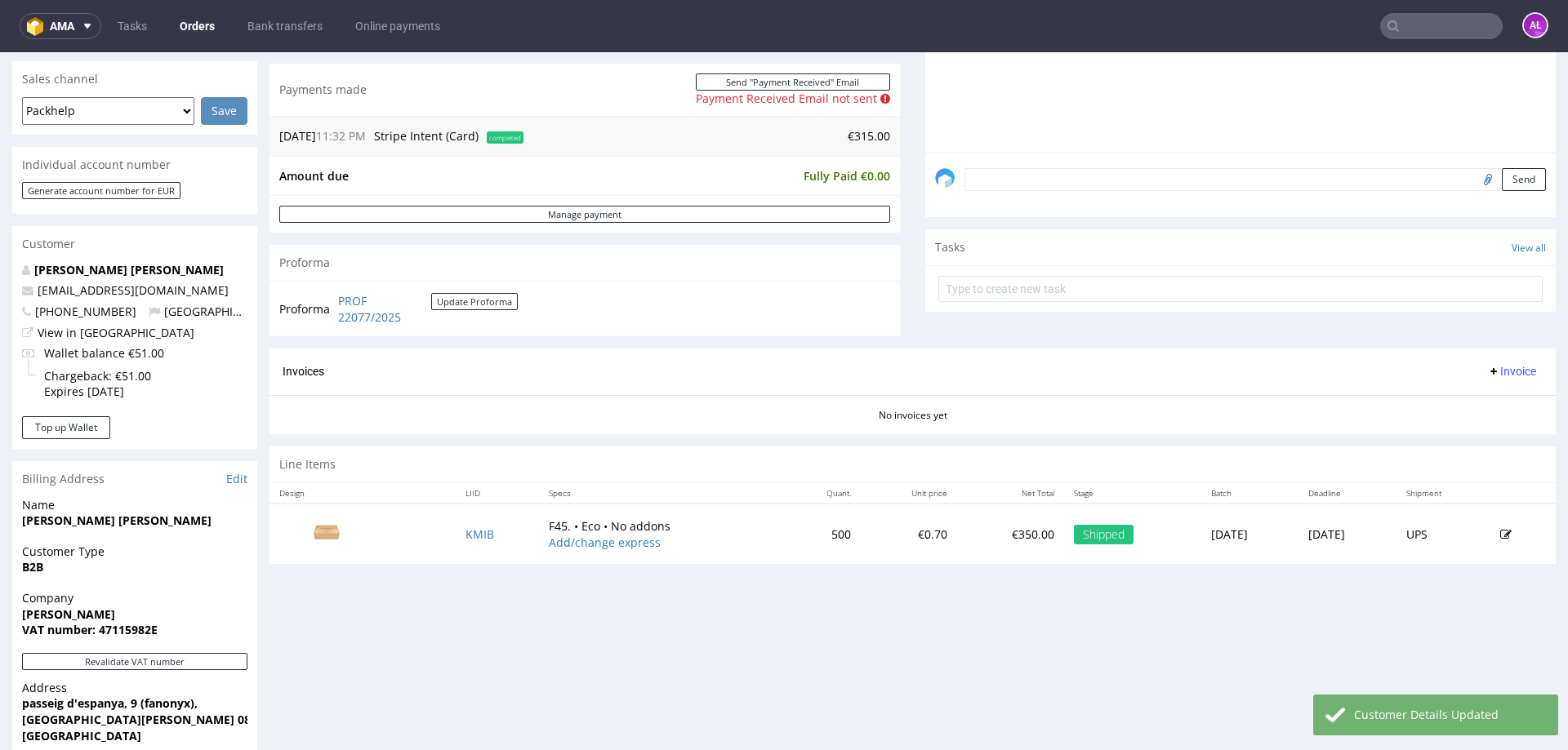
click at [1502, 374] on span "Invoice" at bounding box center [1511, 371] width 49 height 13
click at [495, 720] on div "Progress Payment Paid Mon 15 Sep Payment “Received” Email Not sent Line Items 1…" at bounding box center [912, 369] width 1287 height 1344
click at [237, 659] on button "Revalidate VAT number" at bounding box center [134, 662] width 225 height 17
click at [1494, 361] on button "Invoice" at bounding box center [1512, 370] width 63 height 19
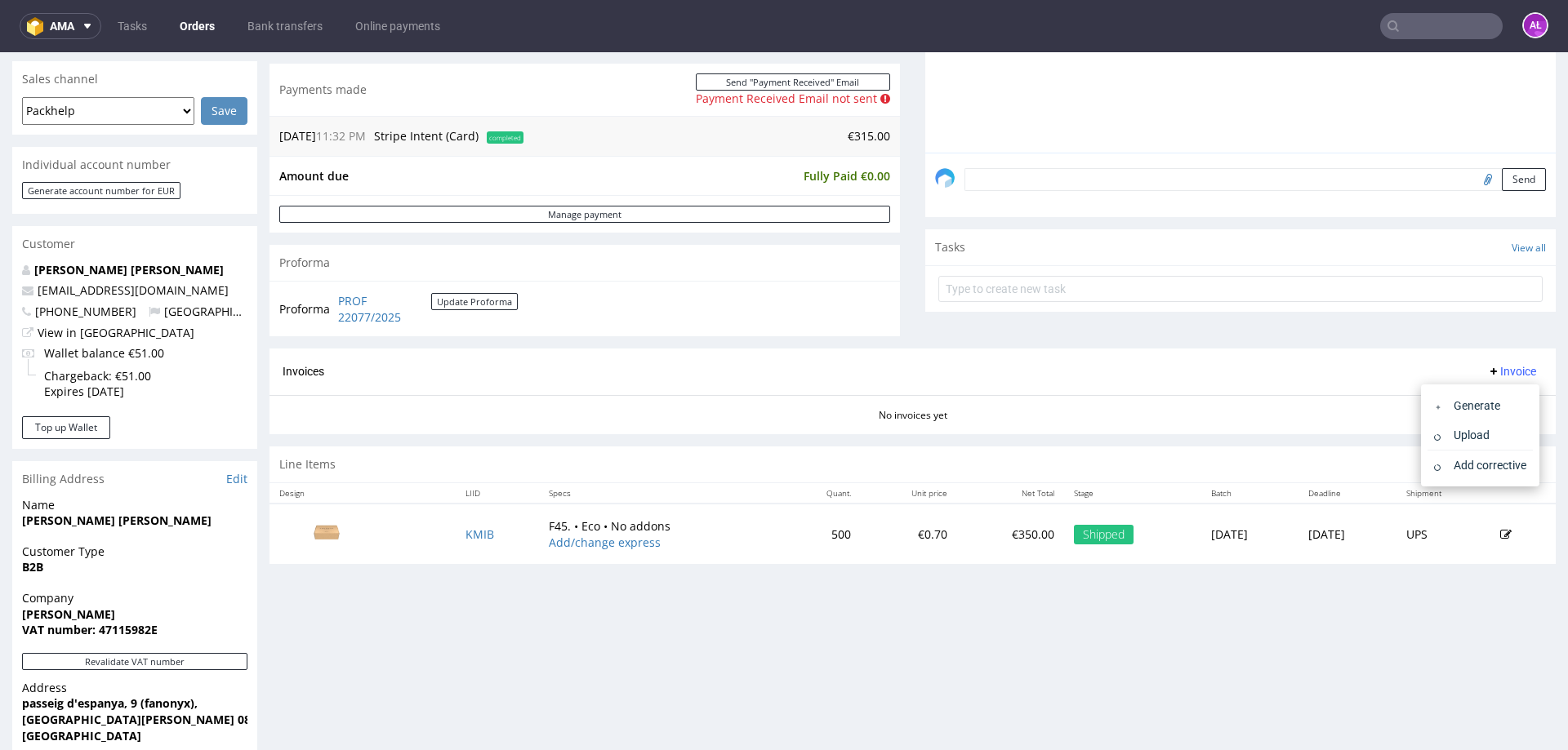
click at [1496, 390] on div "Generate Upload Add corrective" at bounding box center [1481, 435] width 119 height 102
click at [1495, 398] on span "Generate" at bounding box center [1487, 406] width 79 height 17
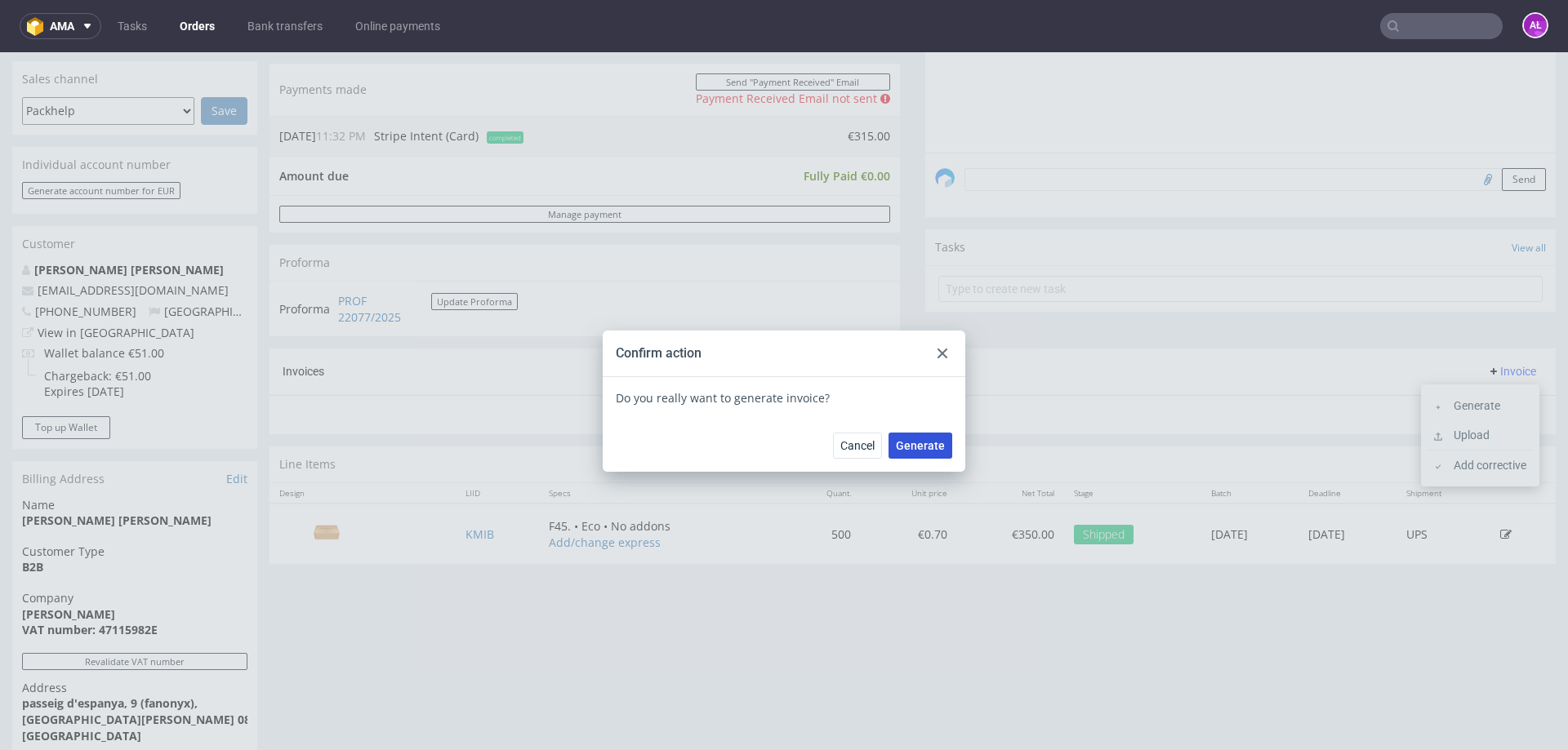
click at [901, 451] on span "Generate" at bounding box center [920, 446] width 49 height 11
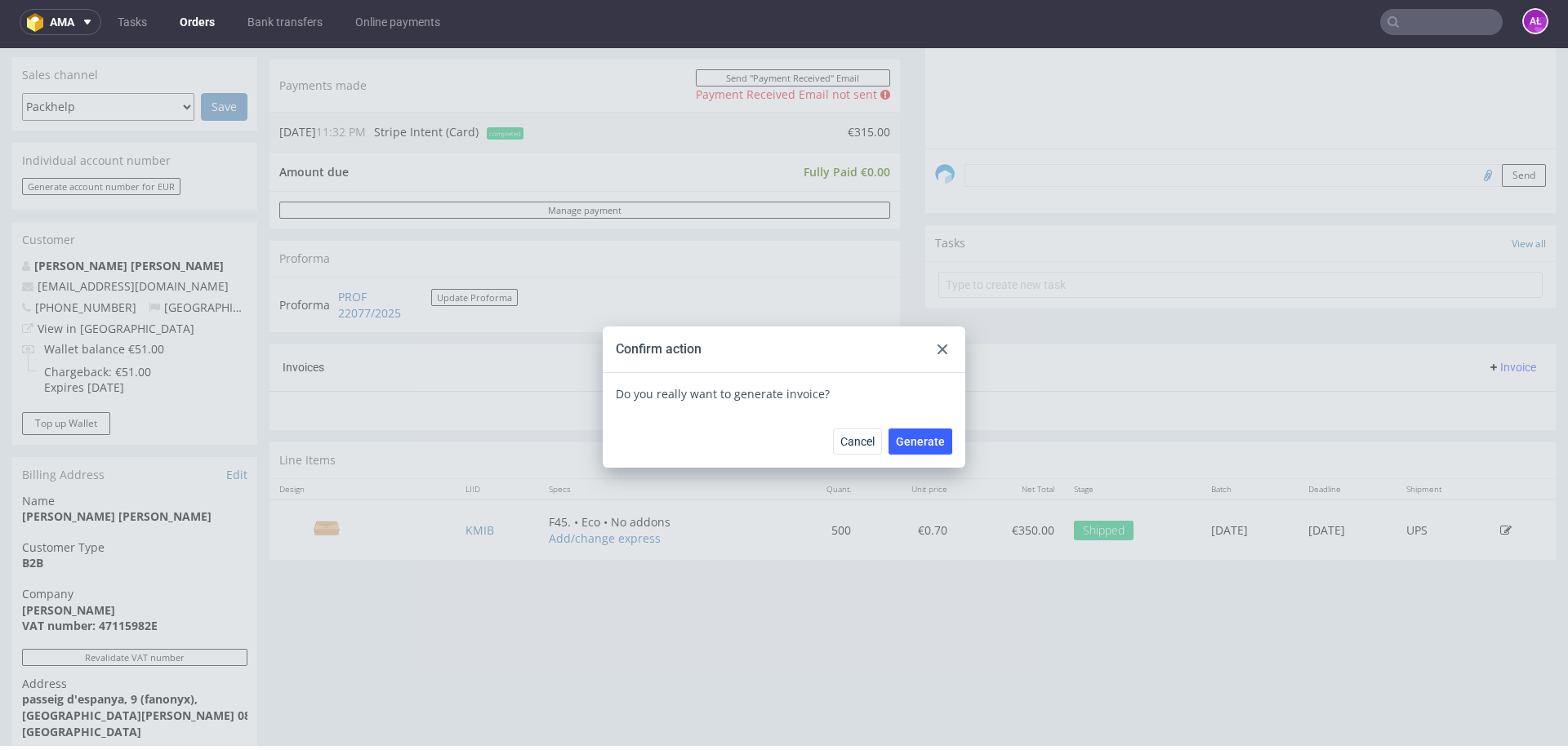
scroll to position [0, 0]
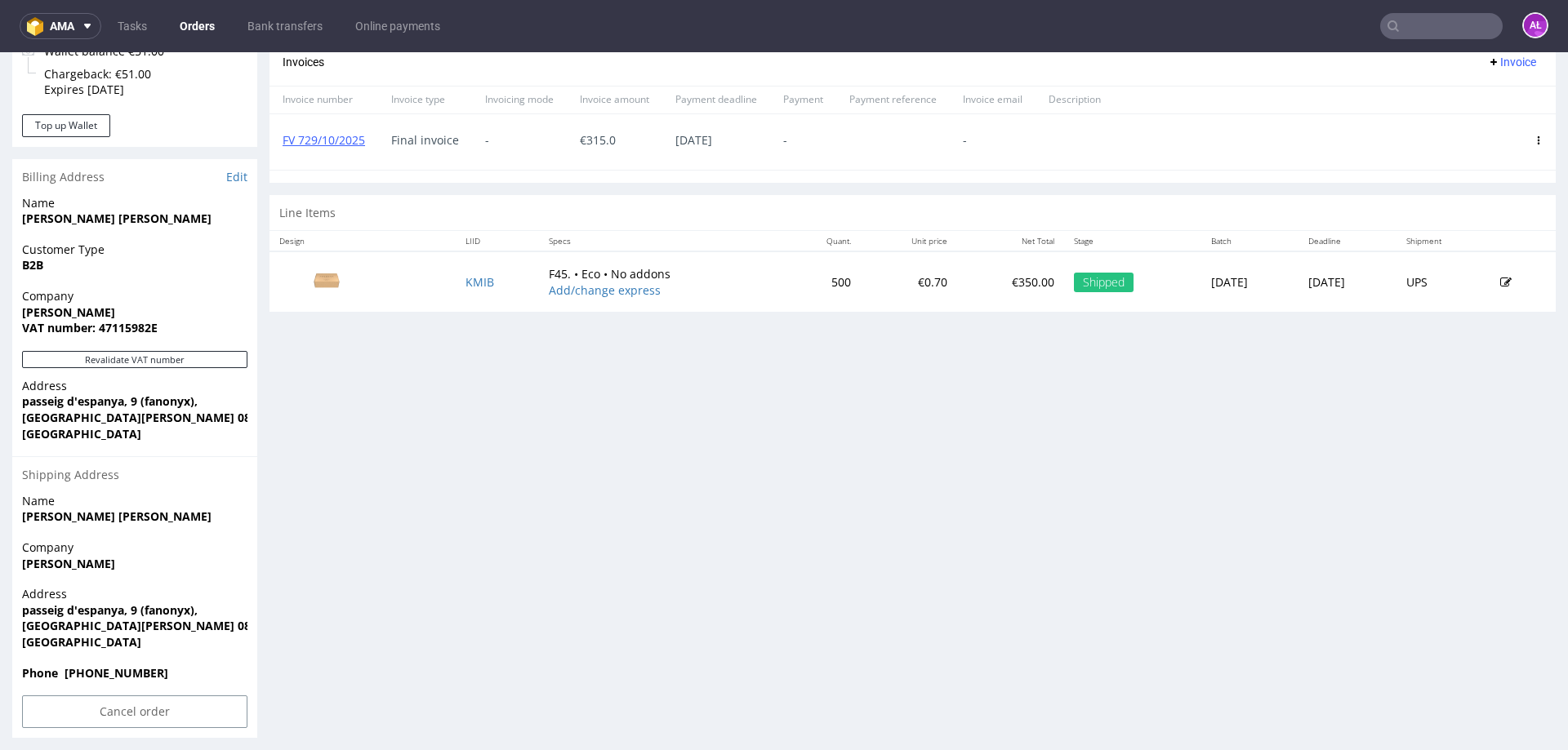
scroll to position [719, 0]
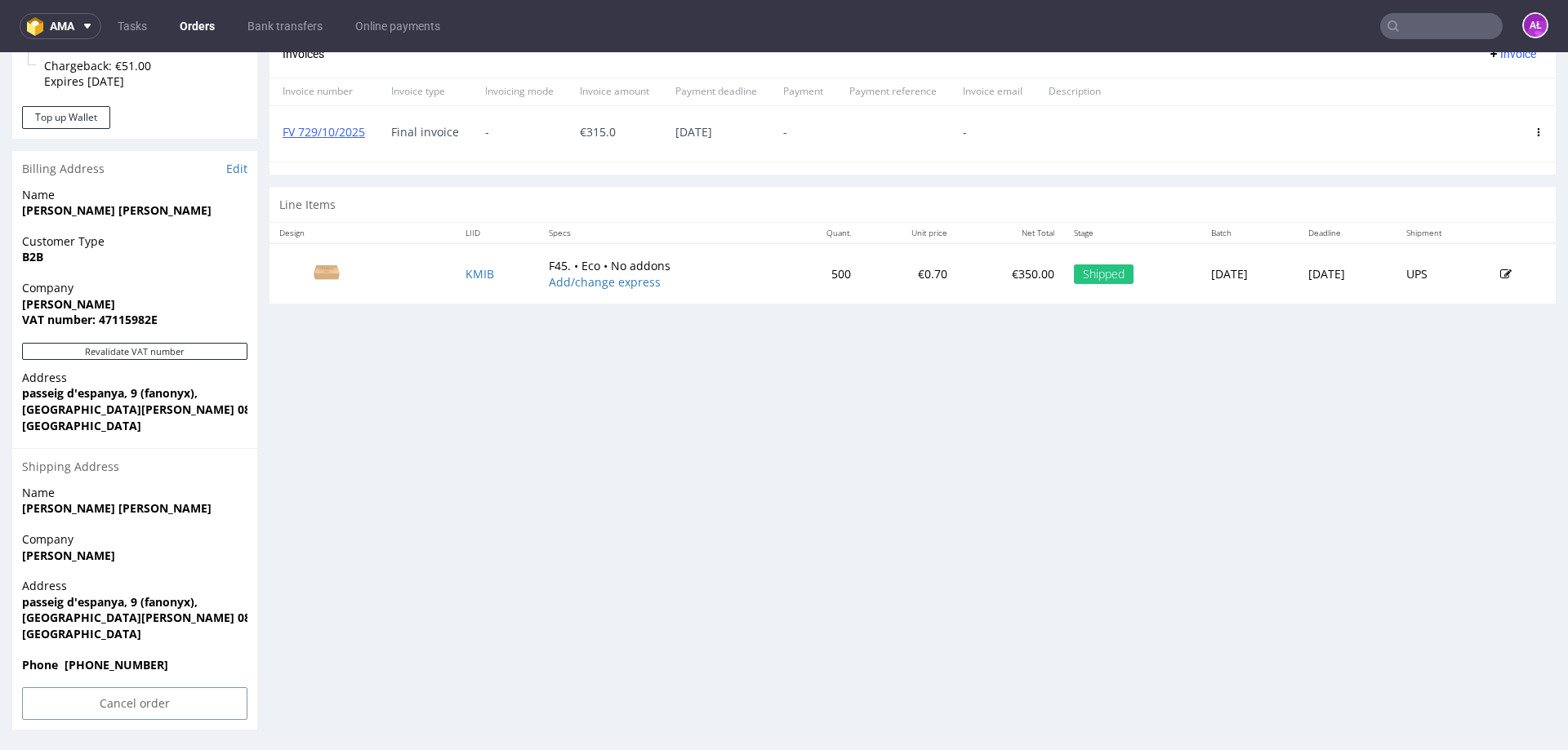
drag, startPoint x: 464, startPoint y: 282, endPoint x: 444, endPoint y: 339, distance: 60.4
click at [446, 339] on div "Progress Payment Paid Mon 15 Sep Payment “Received” Email Not sent Line Items 1…" at bounding box center [912, 59] width 1287 height 1344
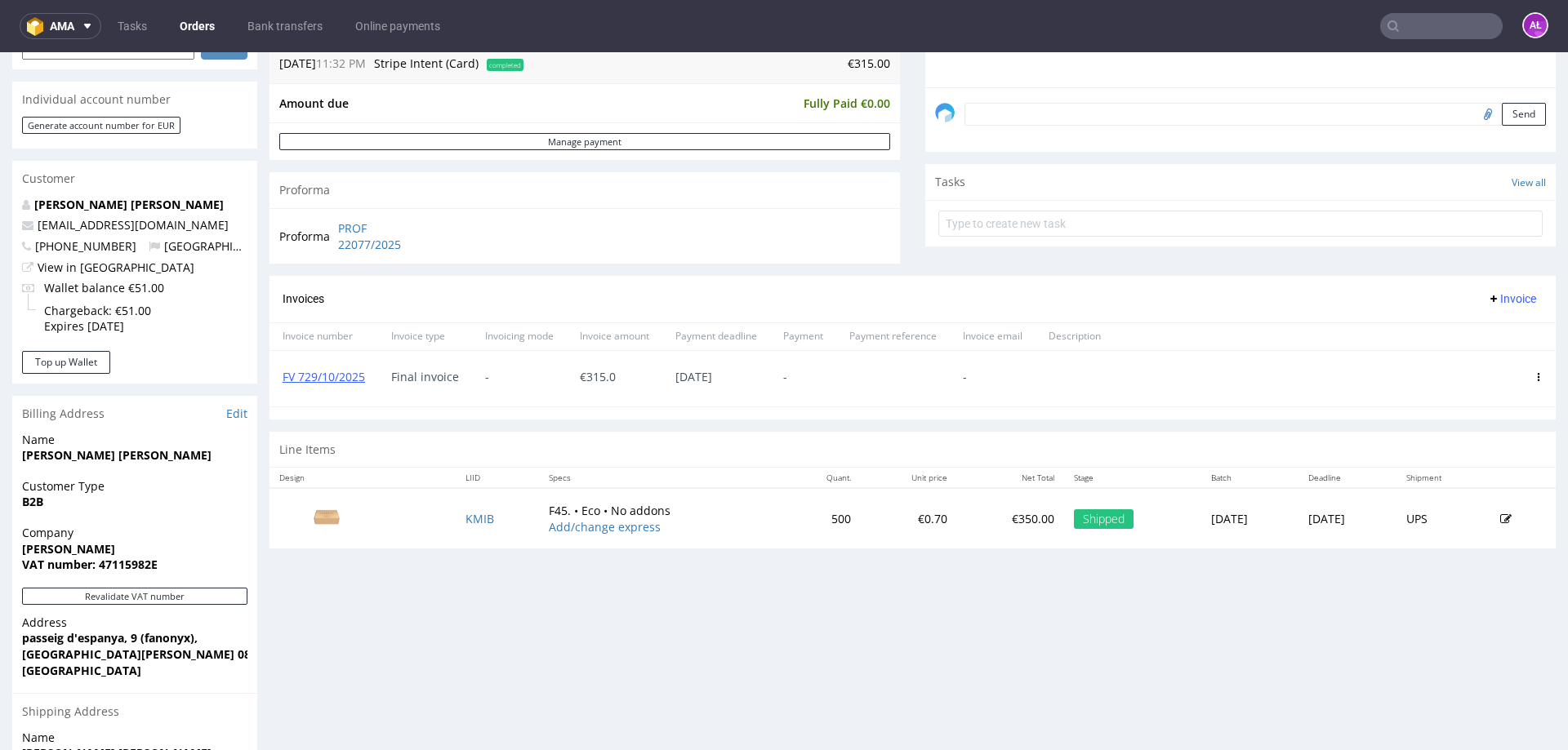
scroll to position [311, 0]
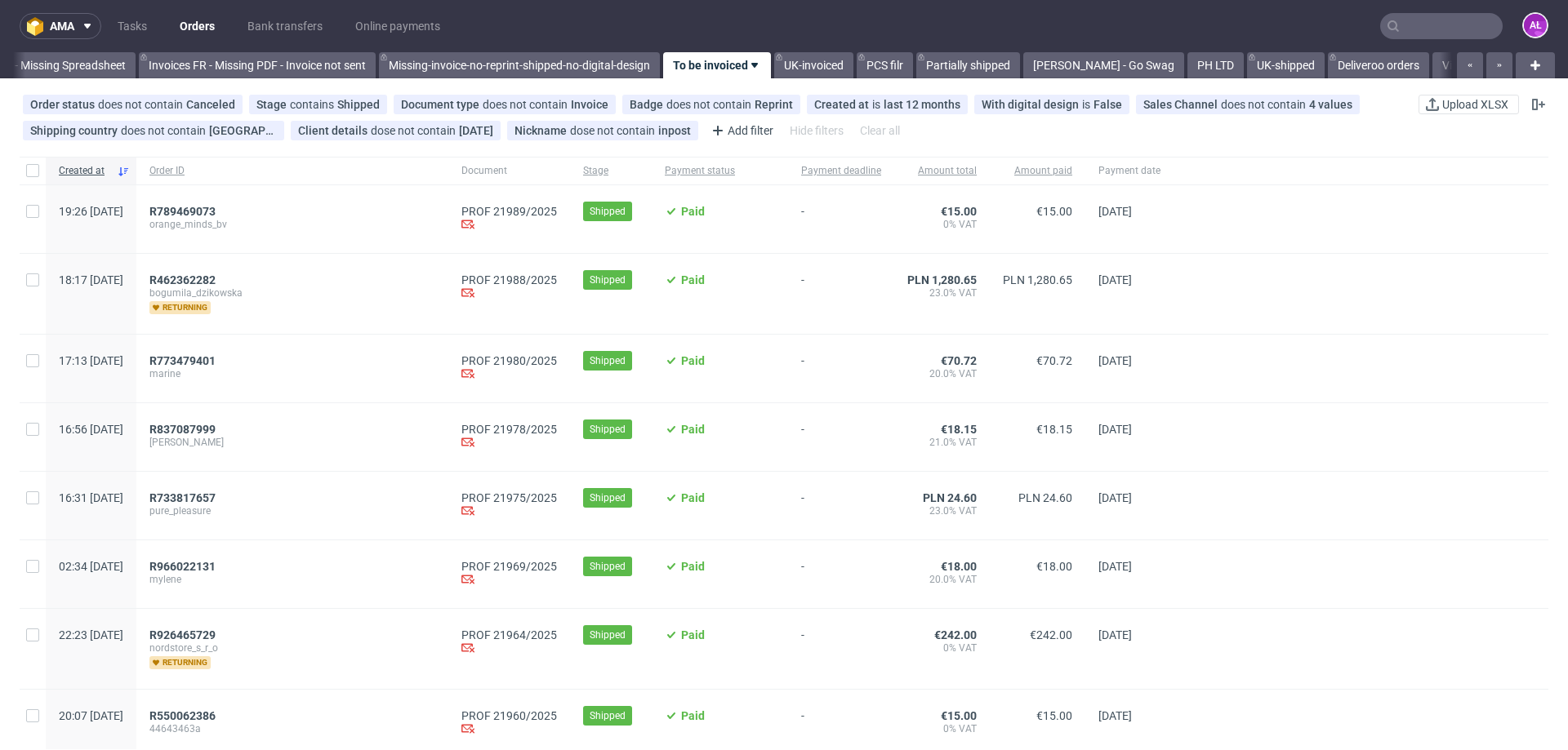
scroll to position [0, 2649]
click at [215, 426] on span "R837087999" at bounding box center [183, 429] width 66 height 13
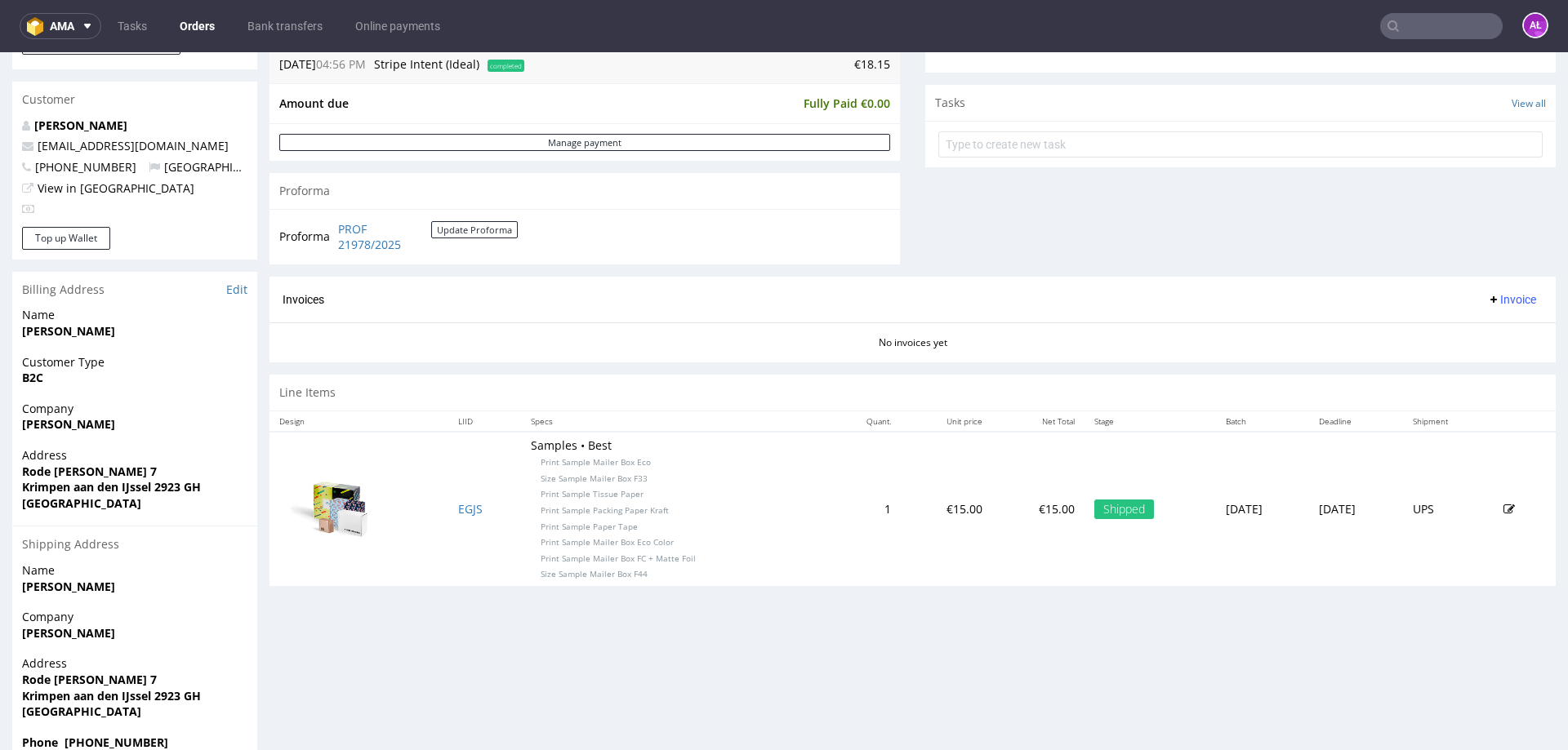
scroll to position [490, 0]
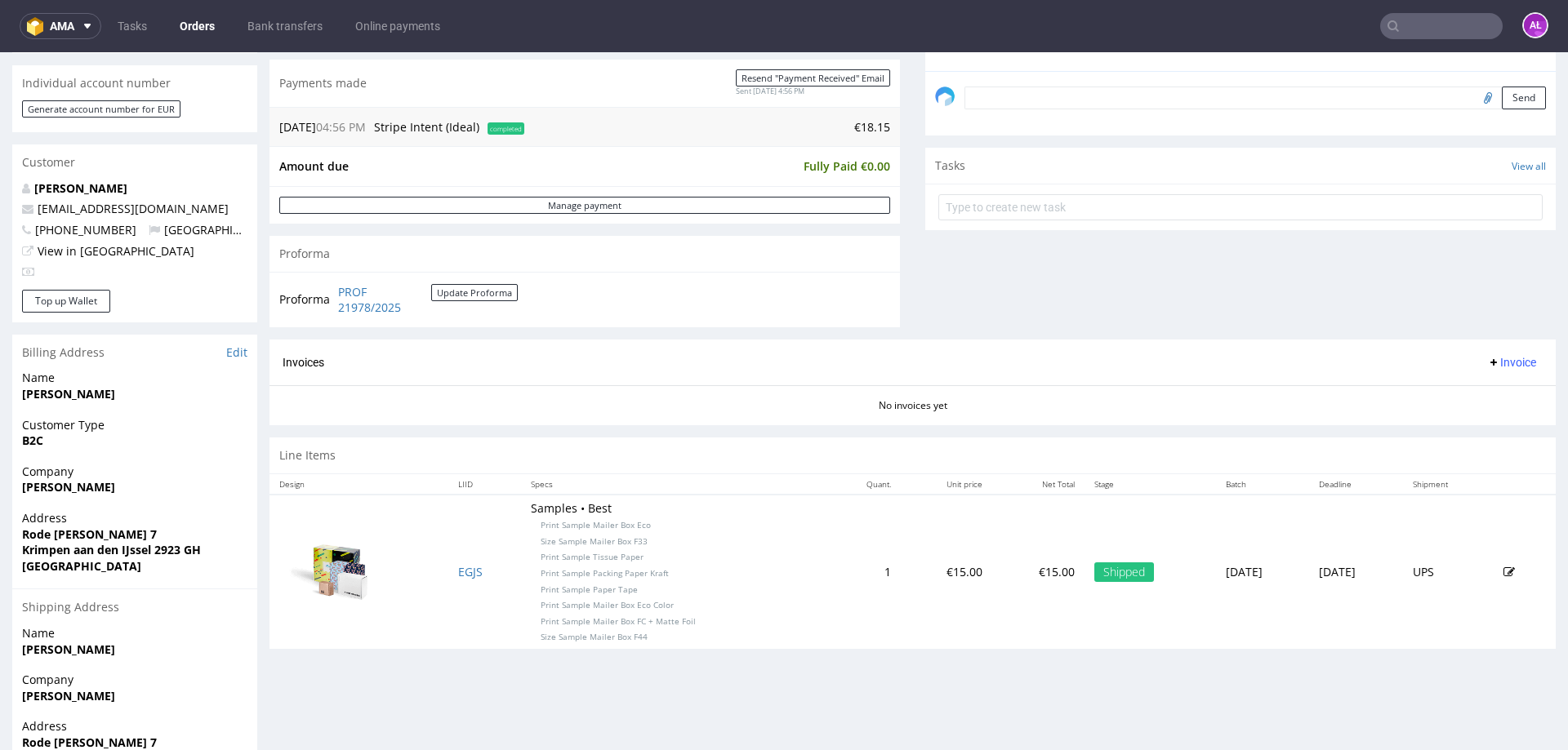
click at [1496, 361] on span "Invoice" at bounding box center [1511, 362] width 49 height 13
click at [1496, 391] on span "Generate" at bounding box center [1487, 397] width 79 height 17
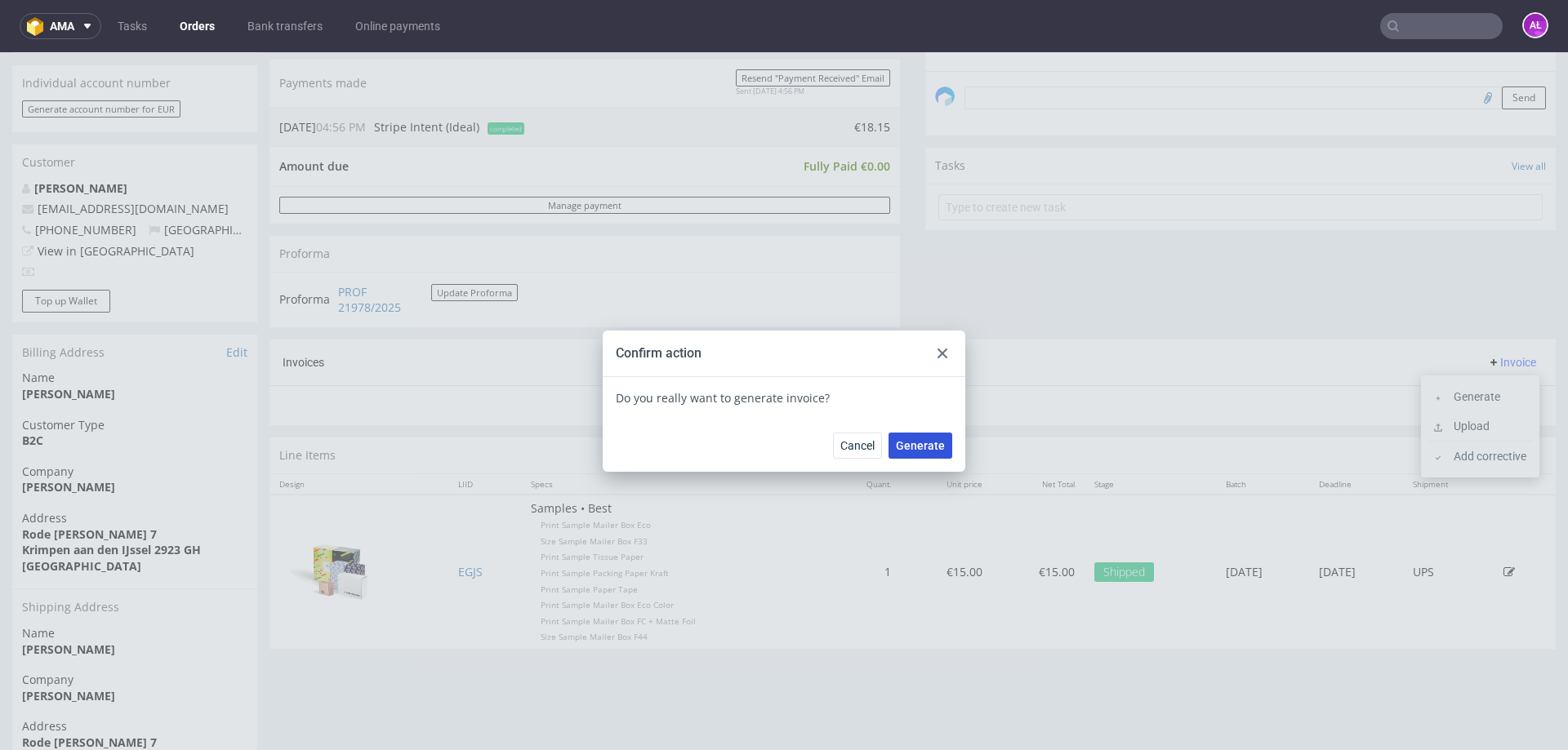
click at [921, 449] on span "Generate" at bounding box center [920, 446] width 49 height 11
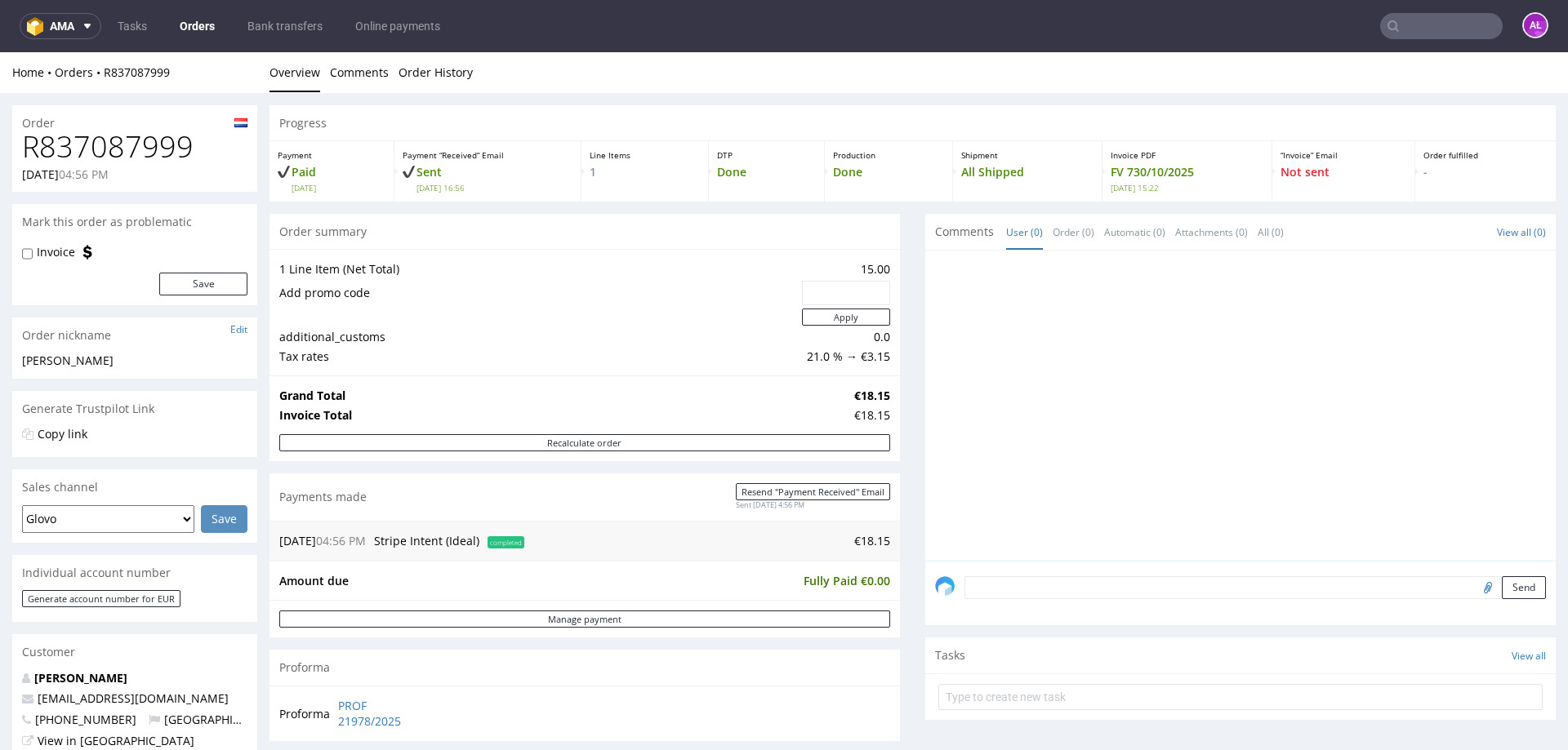
drag, startPoint x: 442, startPoint y: 379, endPoint x: 942, endPoint y: 563, distance: 532.8
click at [951, 567] on div "Send" at bounding box center [1241, 593] width 631 height 65
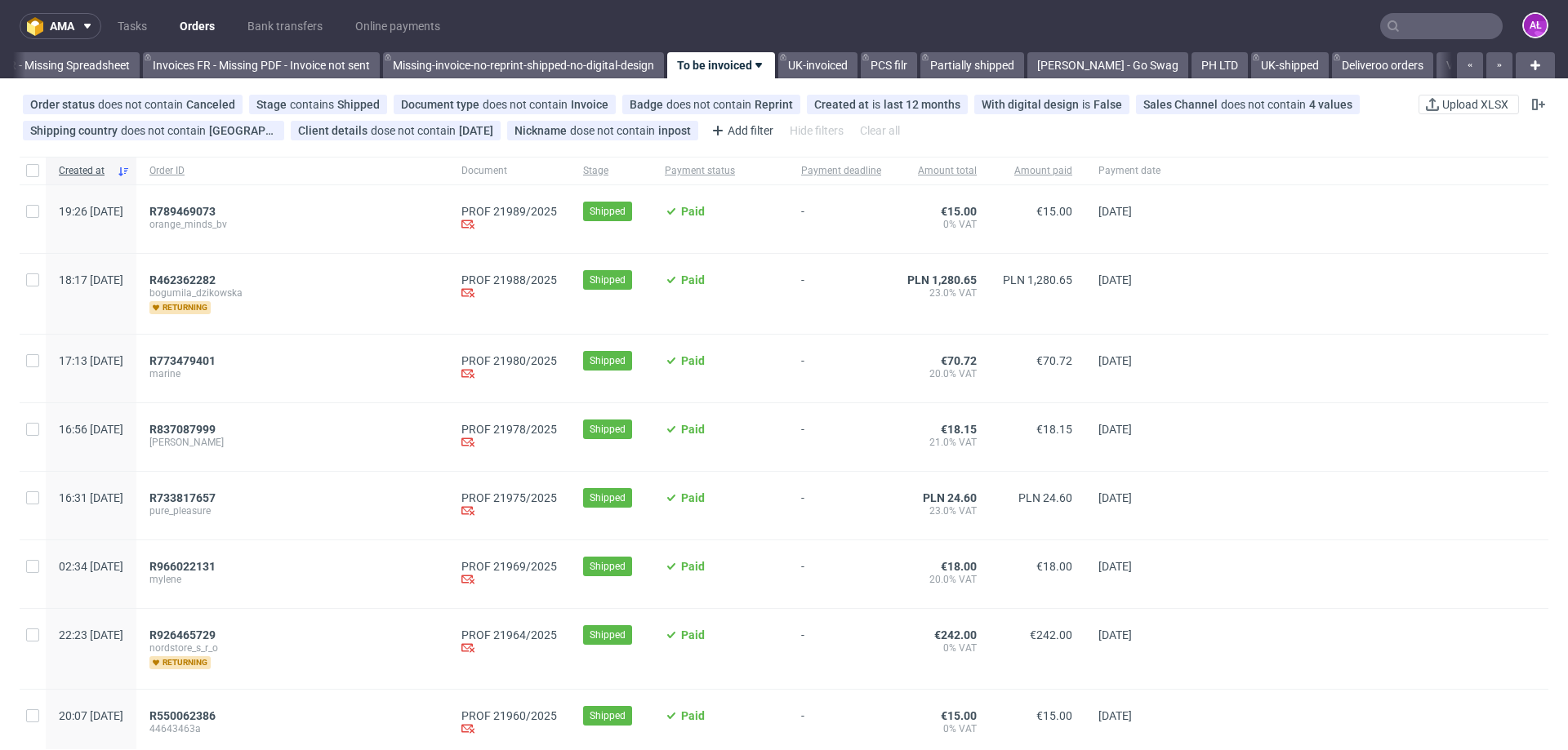
scroll to position [0, 2649]
click at [215, 564] on span "R966022131" at bounding box center [183, 566] width 66 height 13
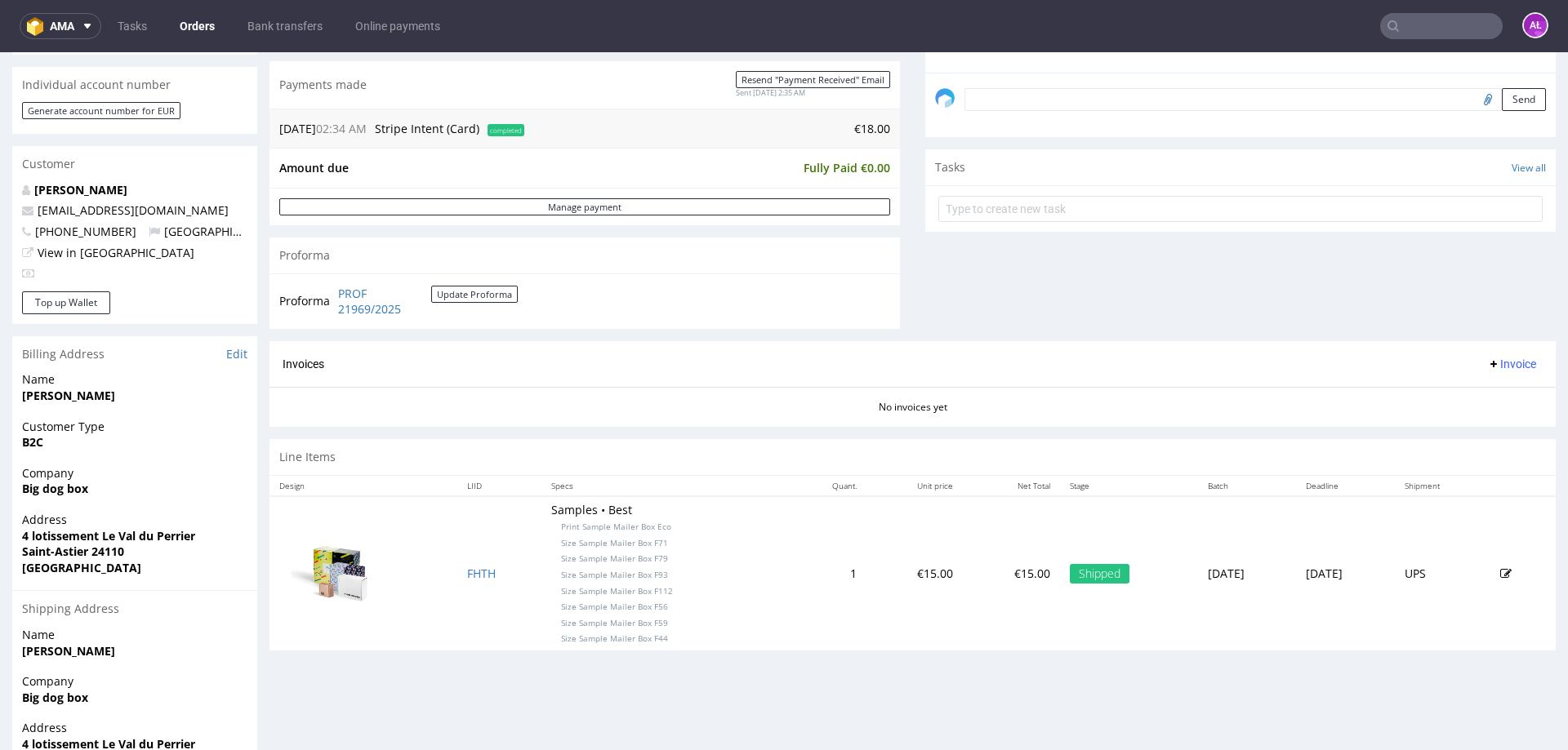
scroll to position [490, 0]
click at [1487, 361] on span "Invoice" at bounding box center [1511, 362] width 49 height 13
click at [1492, 389] on span "Generate" at bounding box center [1487, 397] width 79 height 17
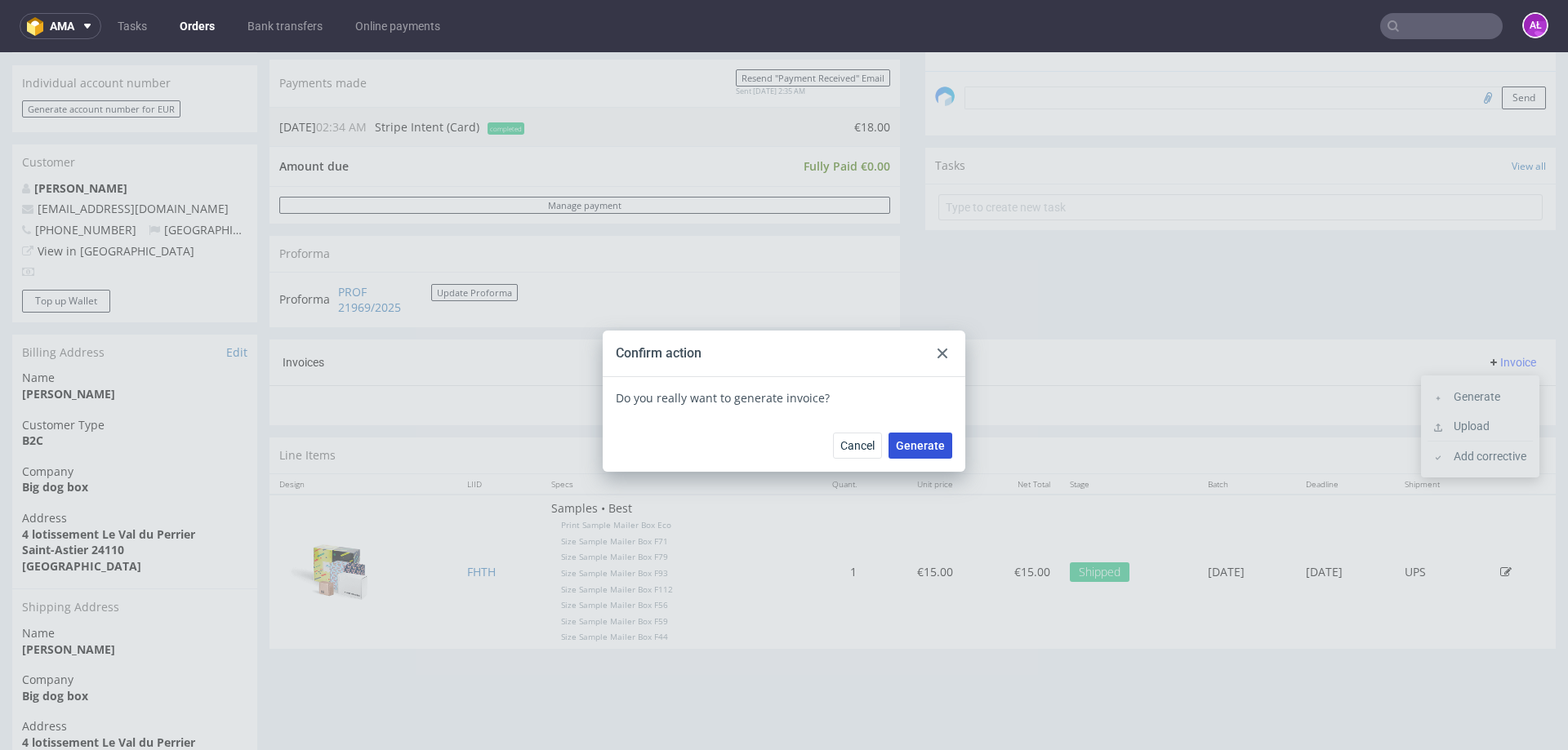
click at [909, 436] on button "Generate" at bounding box center [920, 446] width 63 height 26
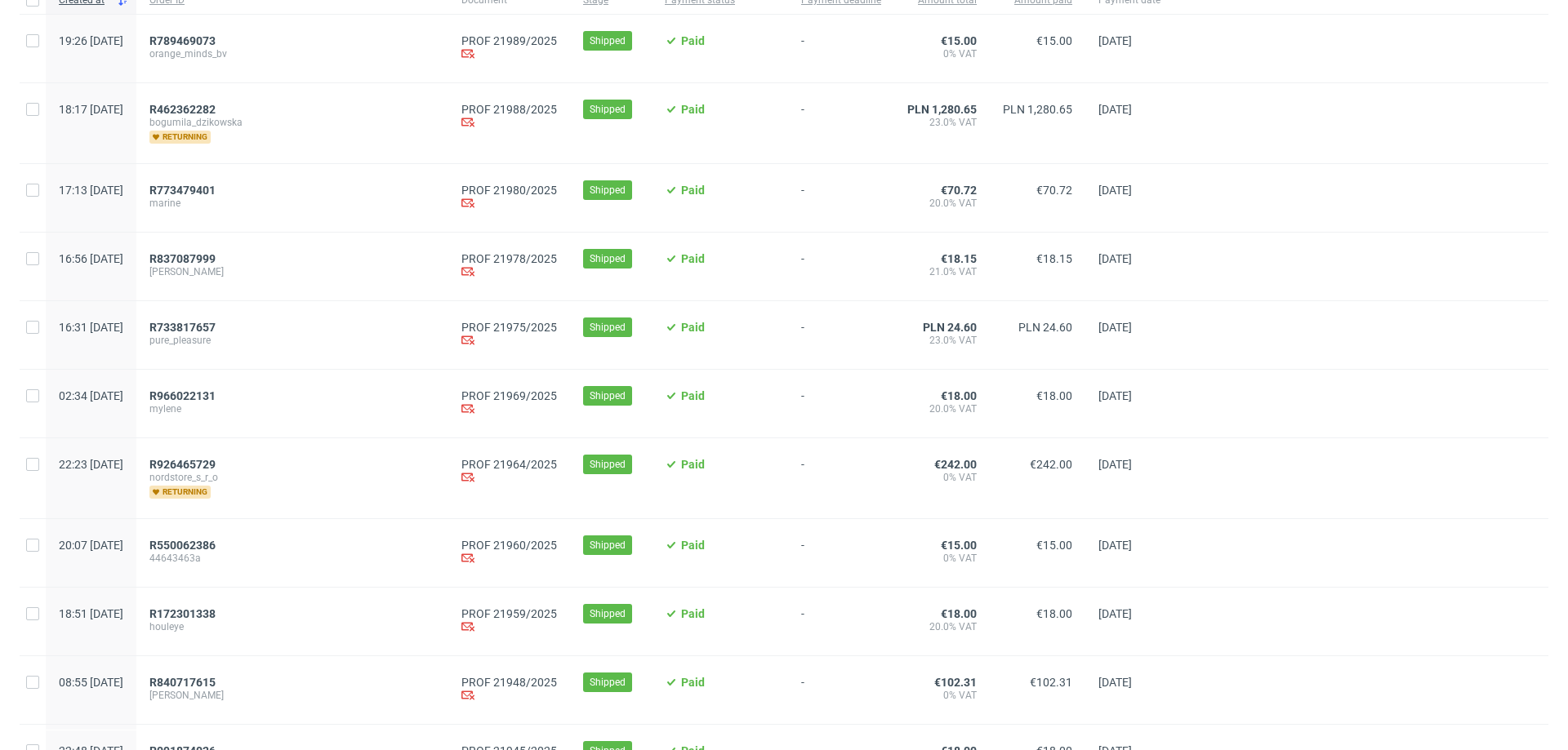
scroll to position [244, 0]
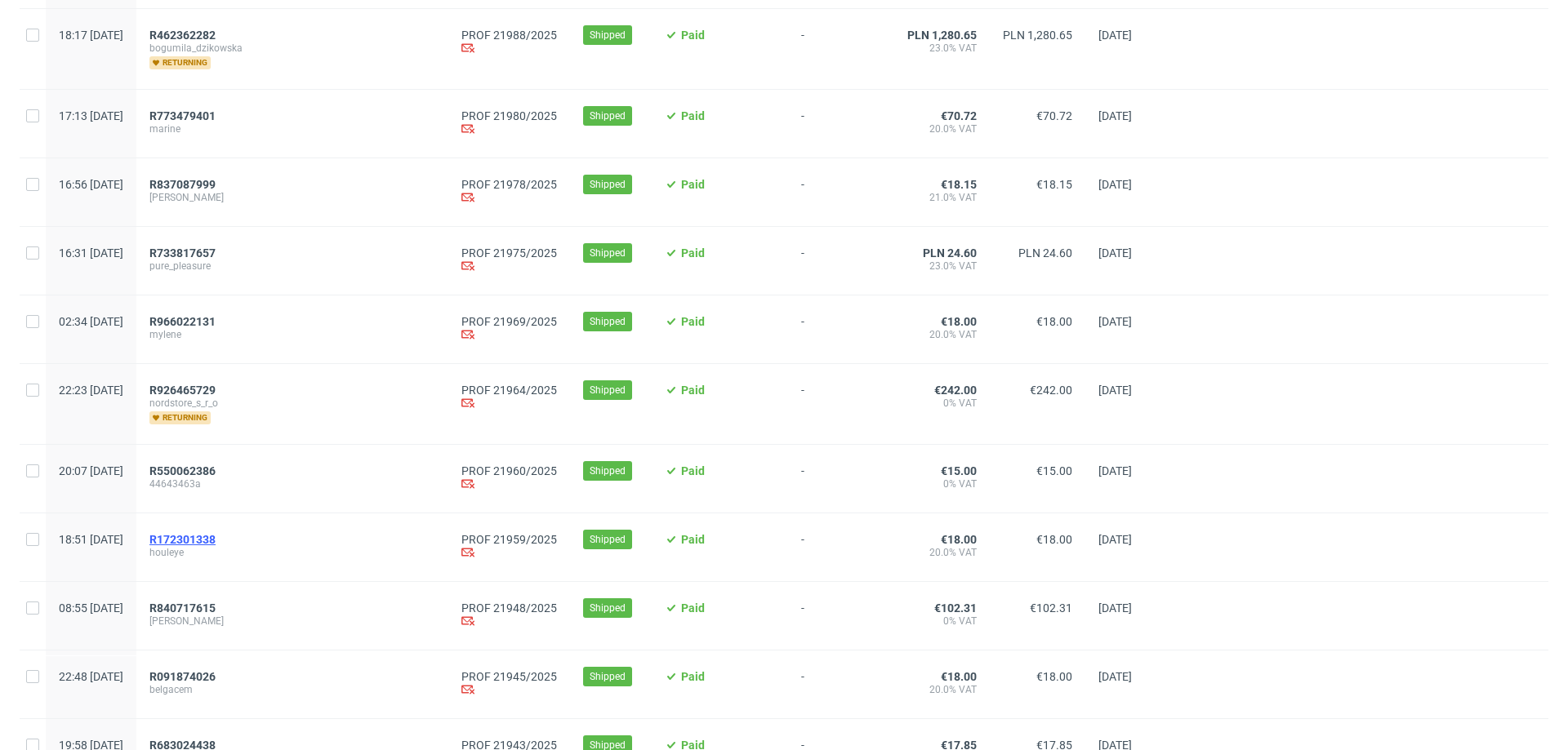
click at [215, 544] on span "R172301338" at bounding box center [183, 540] width 66 height 13
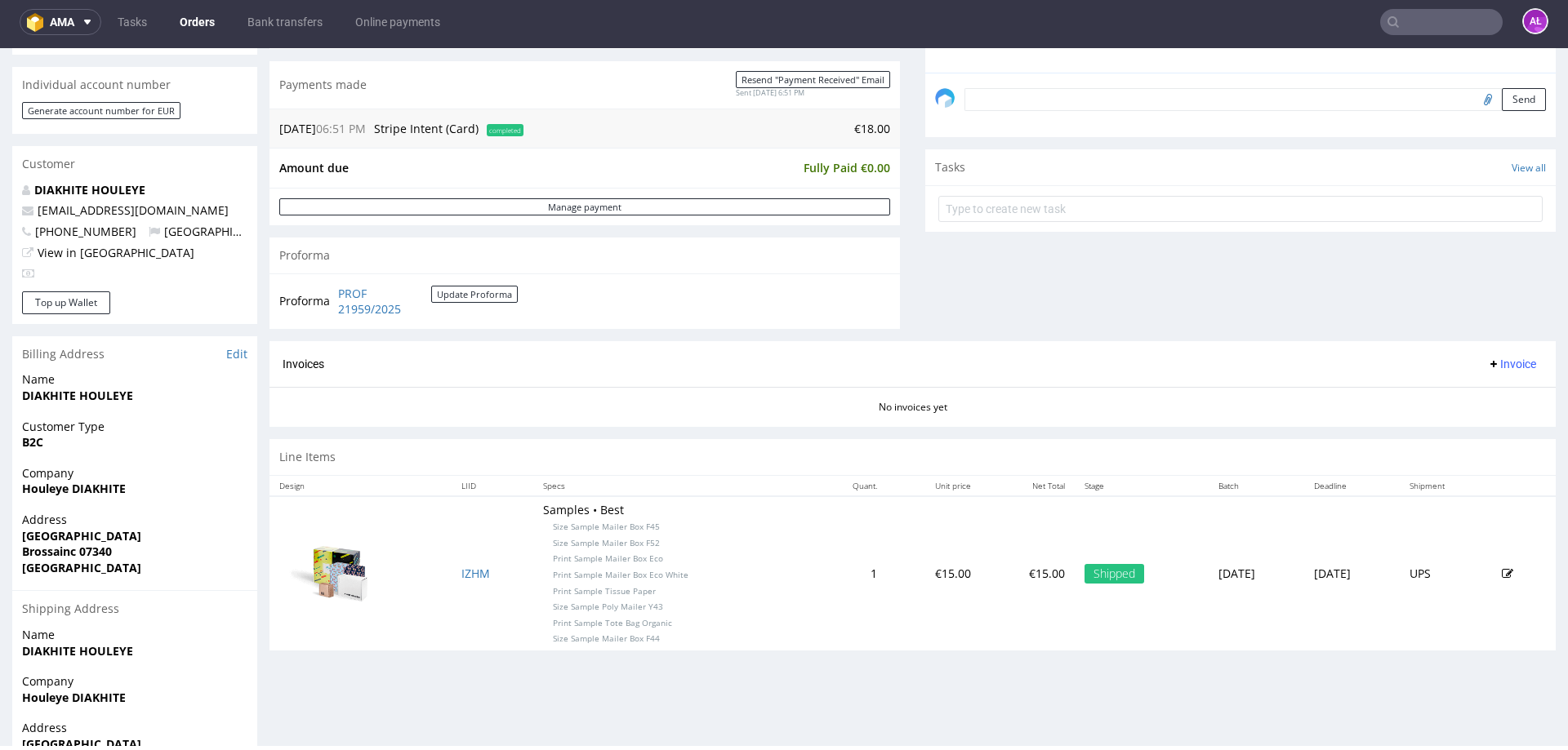
scroll to position [490, 0]
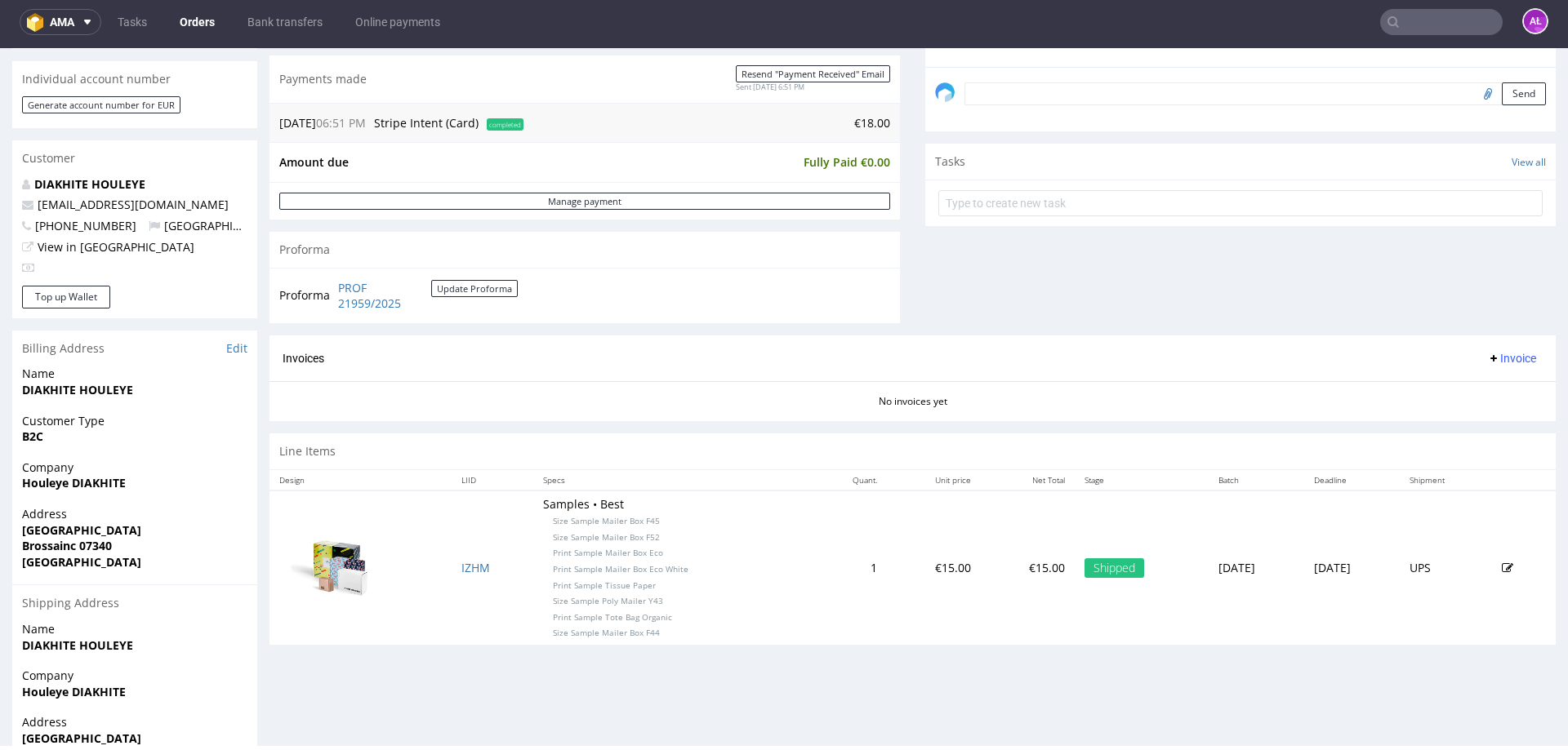
click at [1487, 355] on icon at bounding box center [1494, 358] width 13 height 13
click at [1473, 386] on span "Generate" at bounding box center [1487, 392] width 79 height 17
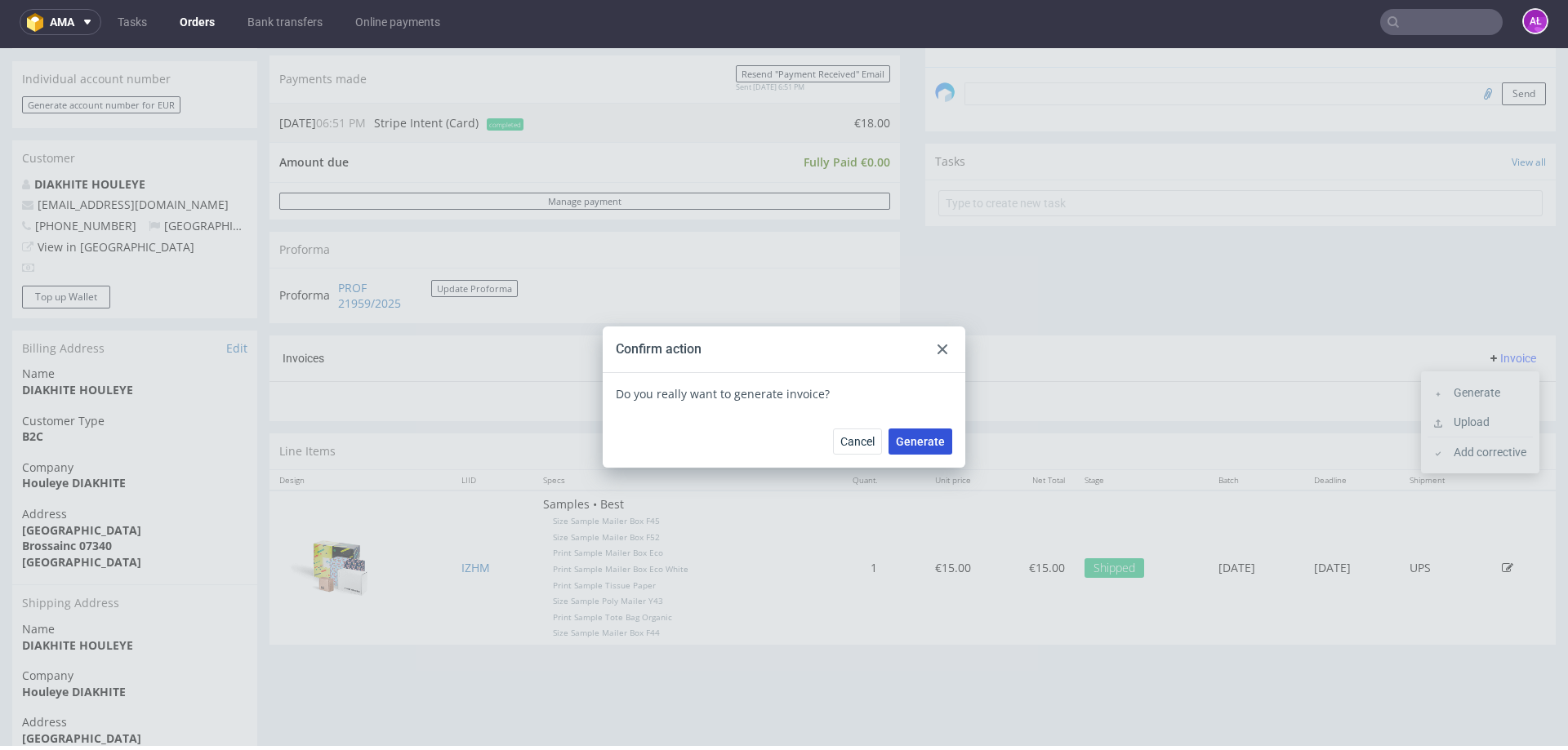
click at [921, 434] on button "Generate" at bounding box center [920, 441] width 63 height 26
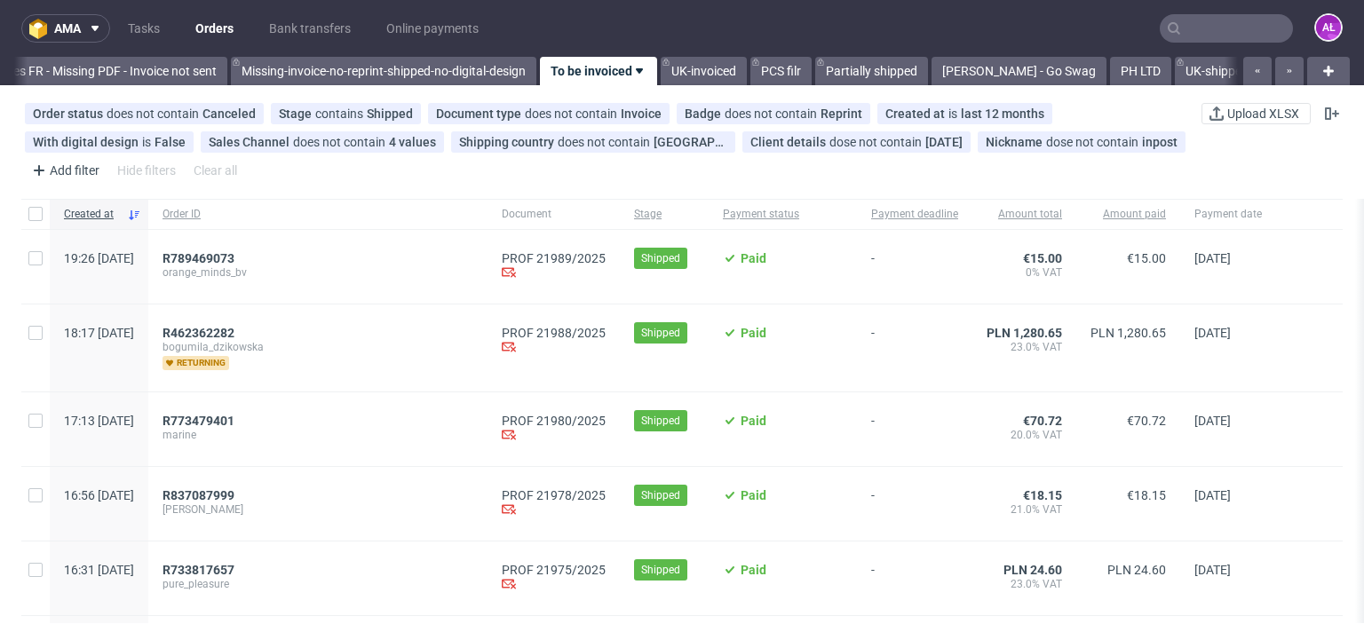
scroll to position [0, 3051]
click at [234, 256] on span "R789469073" at bounding box center [199, 258] width 72 height 14
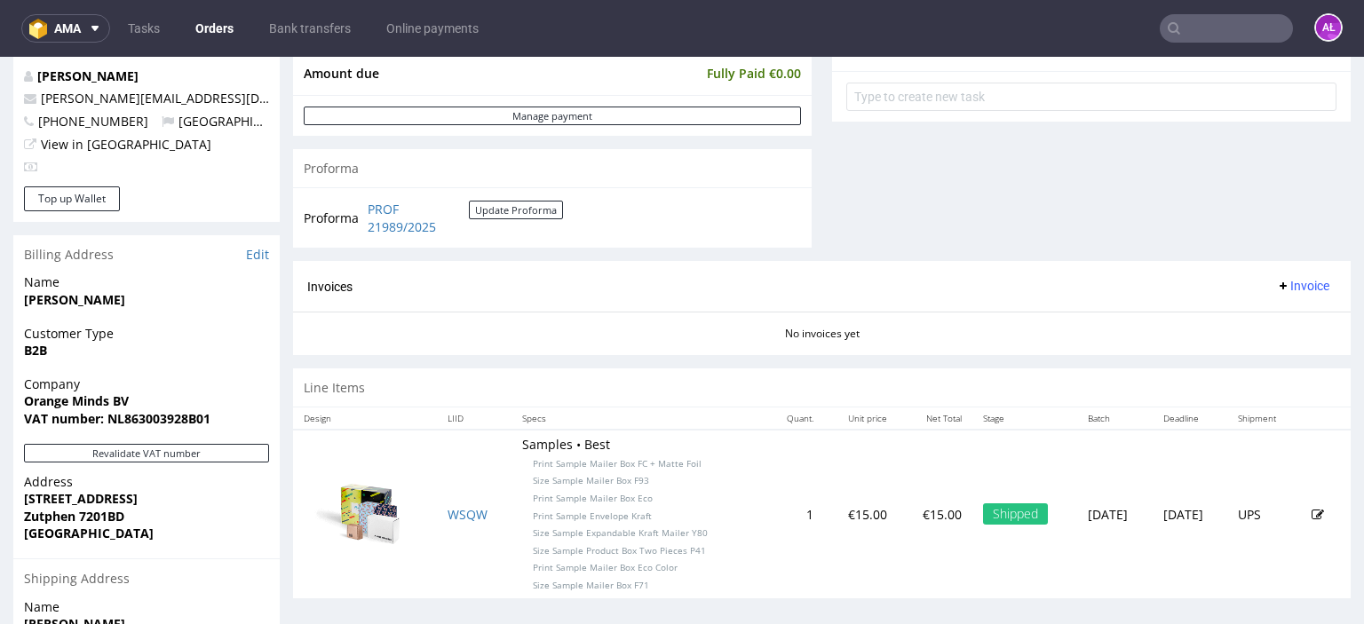
scroll to position [711, 0]
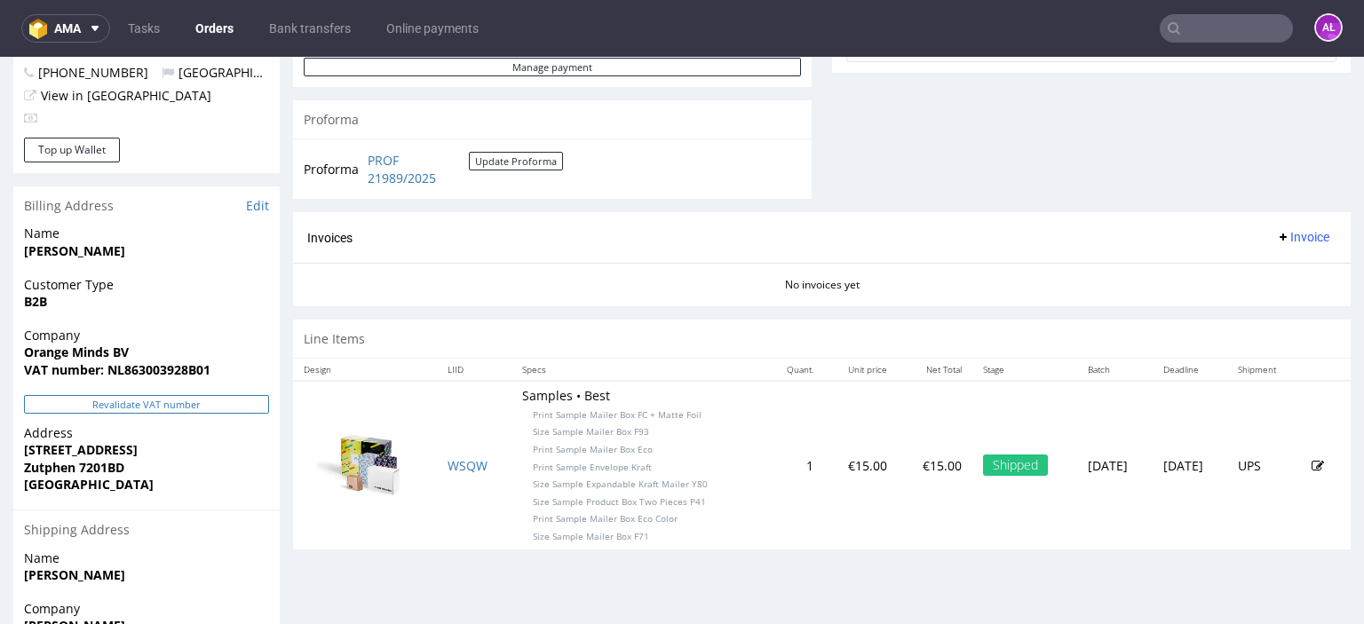
click at [254, 399] on button "Revalidate VAT number" at bounding box center [146, 404] width 245 height 19
click at [1285, 240] on span "Invoice" at bounding box center [1302, 237] width 53 height 14
click at [1283, 269] on span "Generate" at bounding box center [1276, 274] width 86 height 18
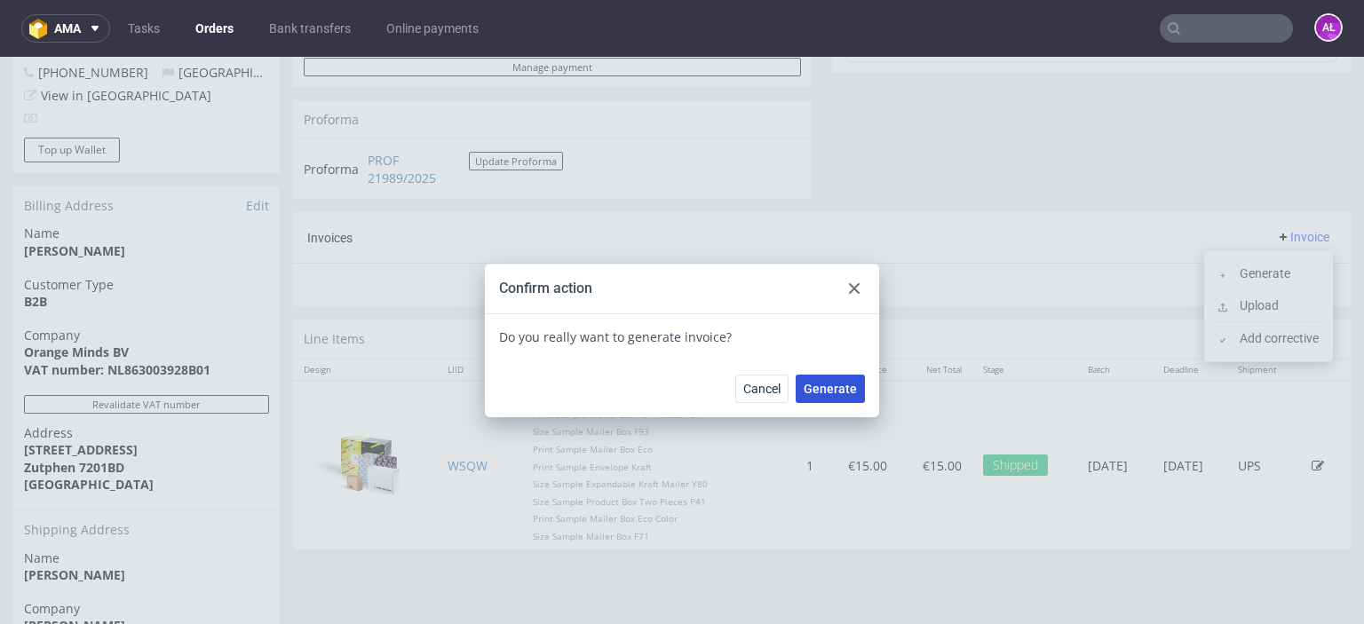
click at [820, 393] on span "Generate" at bounding box center [830, 389] width 53 height 12
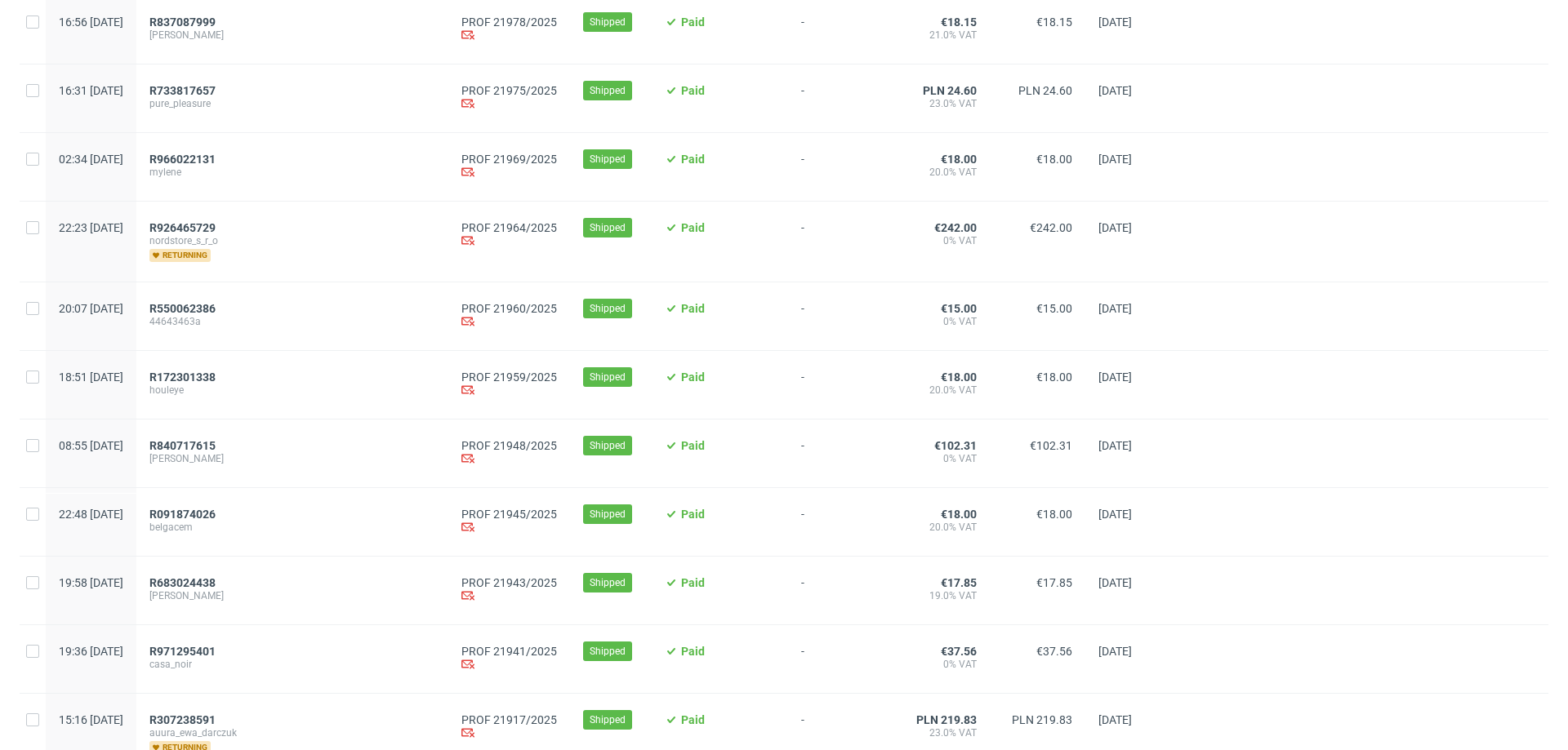
scroll to position [408, 0]
click at [215, 517] on span "R091874026" at bounding box center [183, 514] width 66 height 13
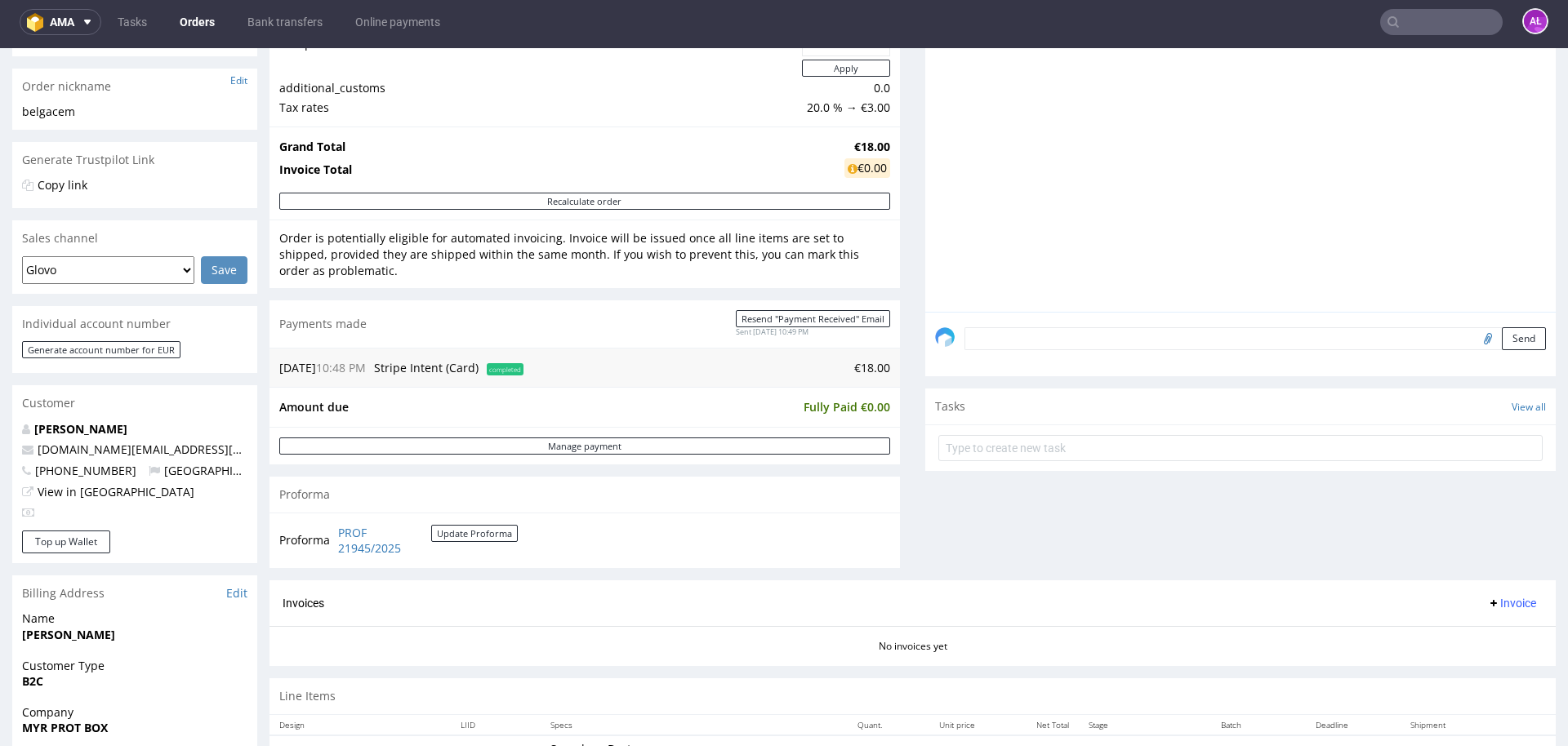
scroll to position [326, 0]
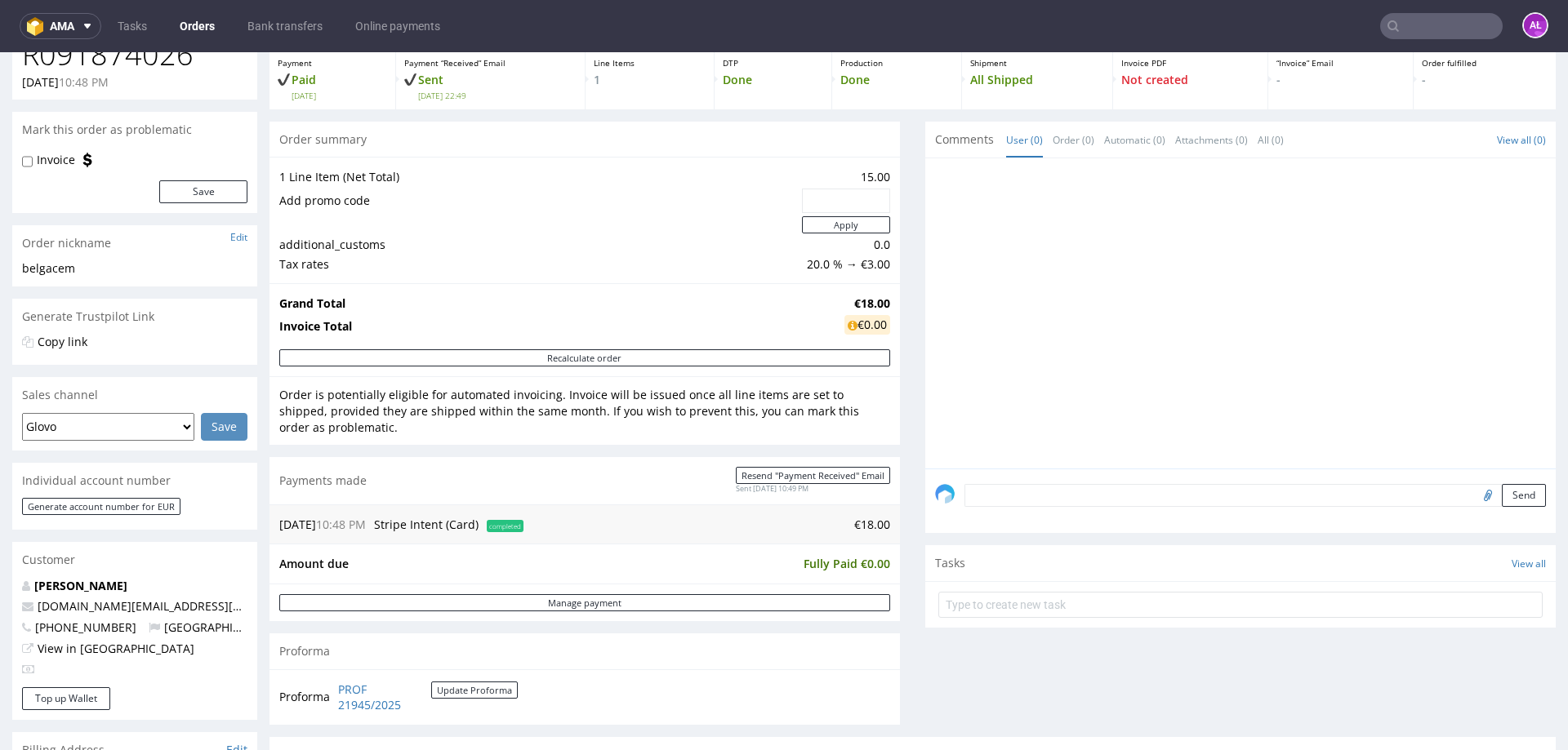
scroll to position [326, 0]
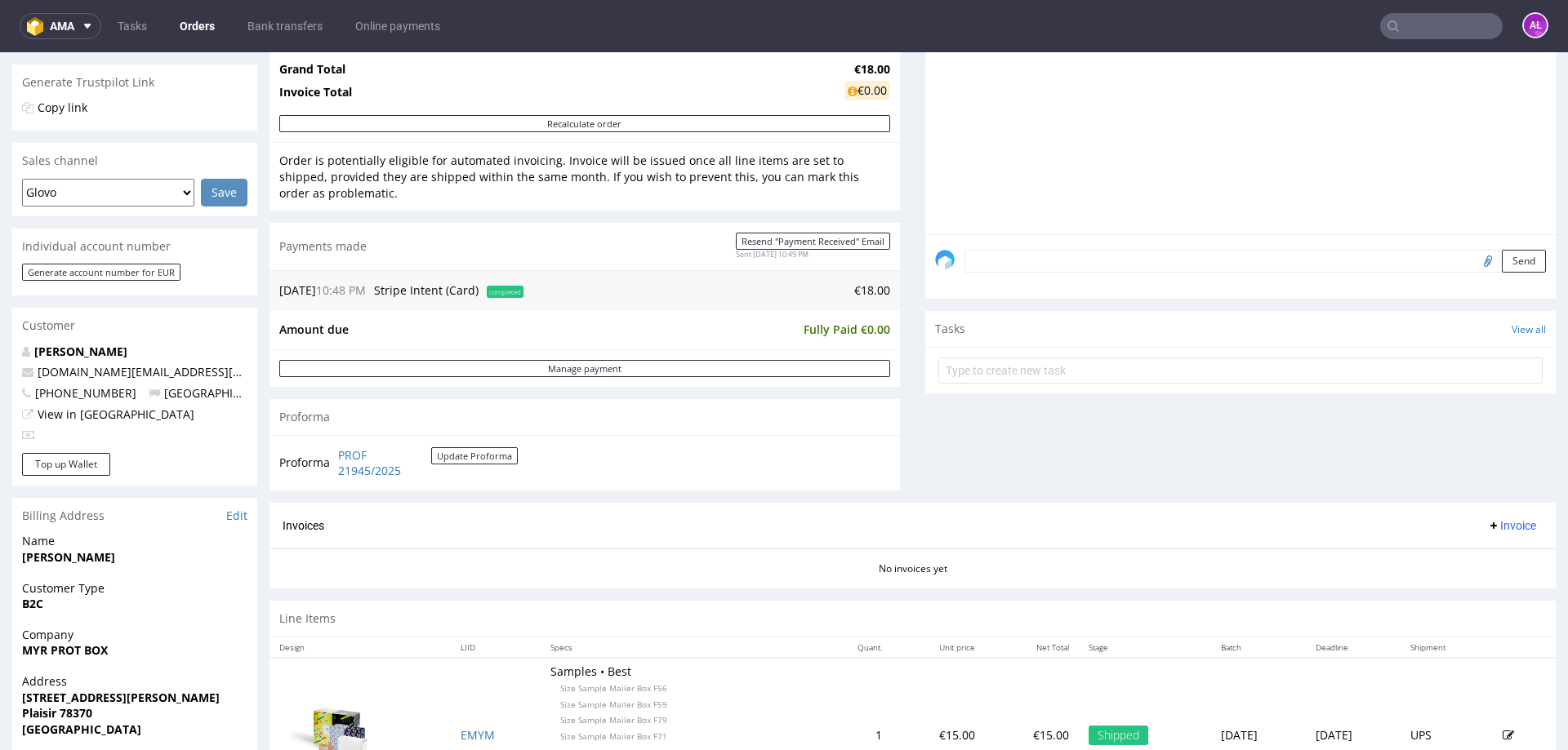
click at [1502, 528] on span "Invoice" at bounding box center [1511, 526] width 49 height 13
click at [1494, 553] on span "Generate" at bounding box center [1487, 560] width 79 height 17
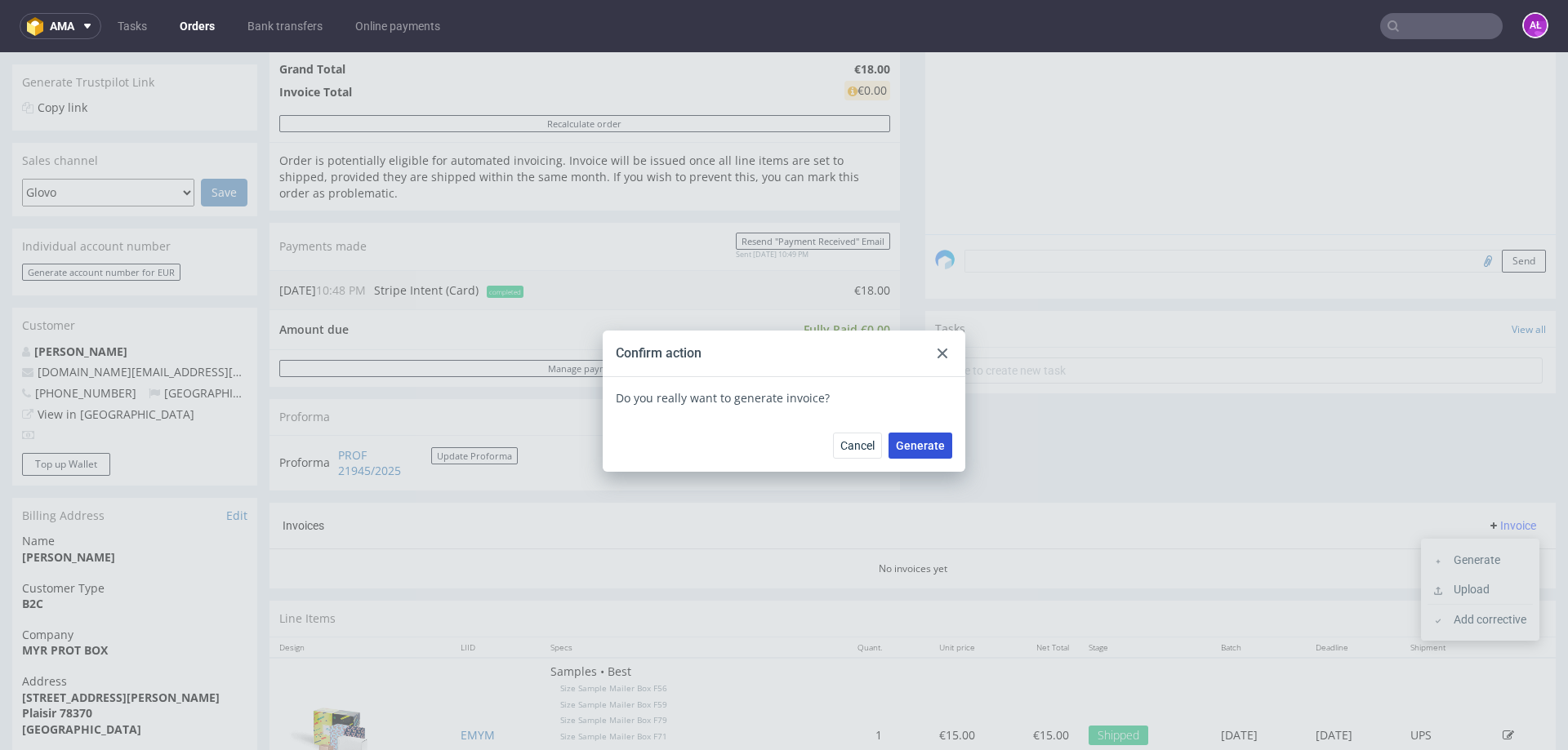
click at [924, 440] on span "Generate" at bounding box center [920, 446] width 49 height 11
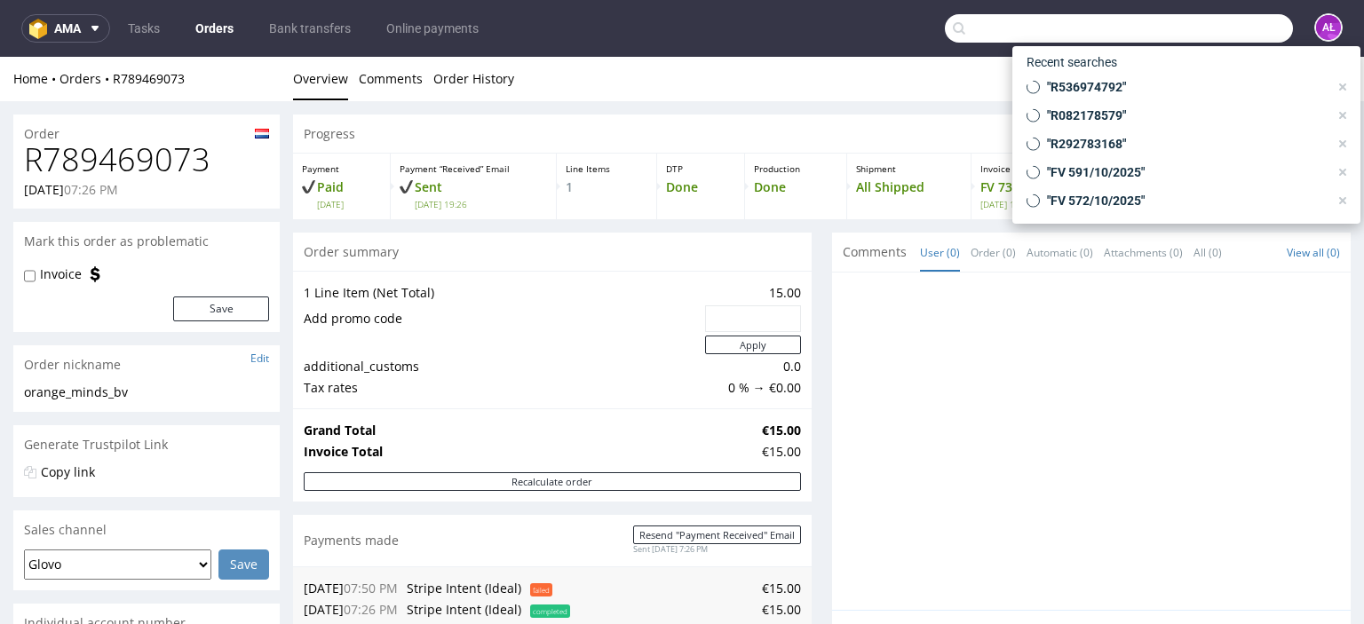
click at [1231, 30] on input "text" at bounding box center [1119, 28] width 348 height 28
paste input "rodney@arictadm.nl"
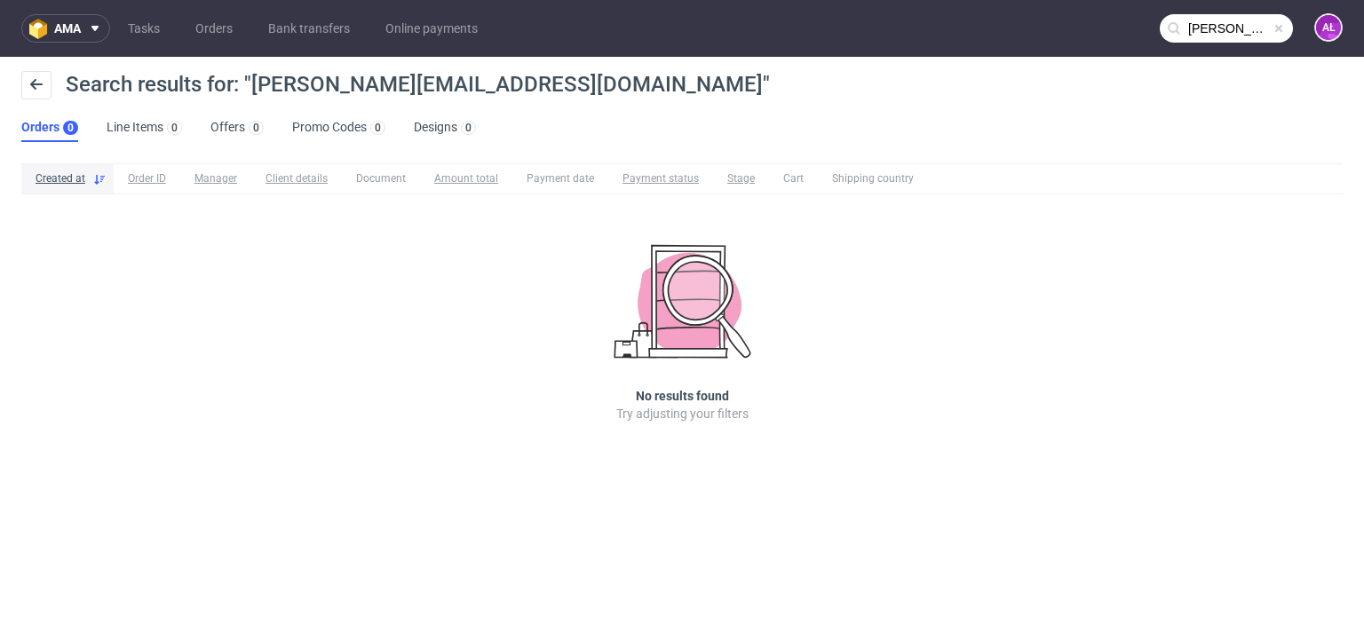
drag, startPoint x: 1203, startPoint y: 48, endPoint x: 1203, endPoint y: 37, distance: 10.7
click at [1203, 44] on nav "ama Tasks Orders Bank transfers Online payments rodney@arictadm.nl AŁ" at bounding box center [682, 28] width 1364 height 57
click at [1203, 27] on input "rodney@arictadm.nl" at bounding box center [1226, 28] width 133 height 28
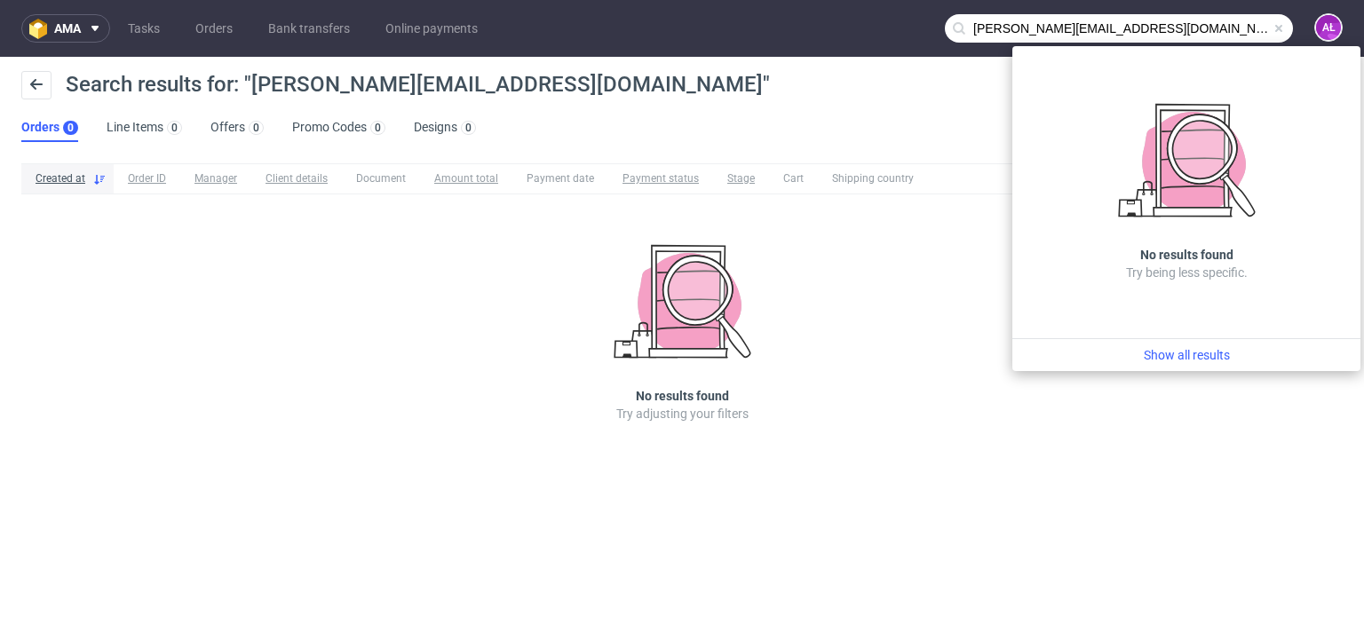
drag, startPoint x: 1012, startPoint y: 24, endPoint x: 945, endPoint y: 33, distance: 67.2
click at [945, 33] on div "rodney@arictadm.nl" at bounding box center [1119, 28] width 348 height 28
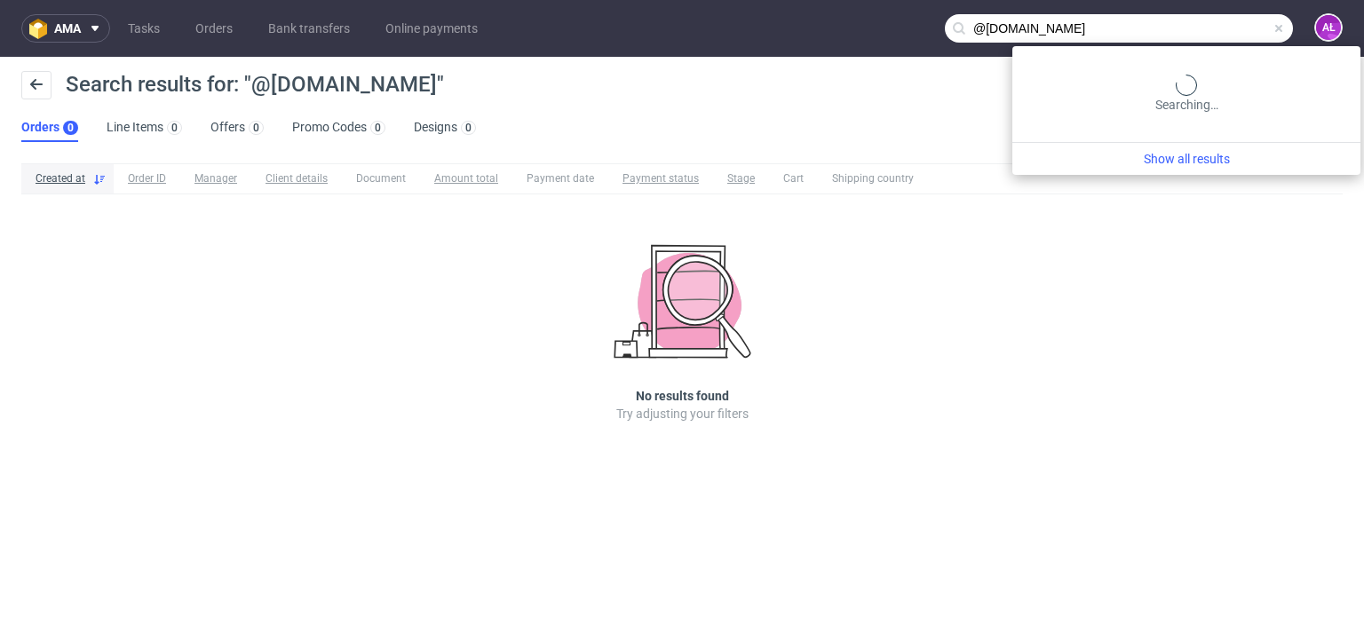
click at [1215, 23] on input "@arictadm.nl" at bounding box center [1119, 28] width 348 height 28
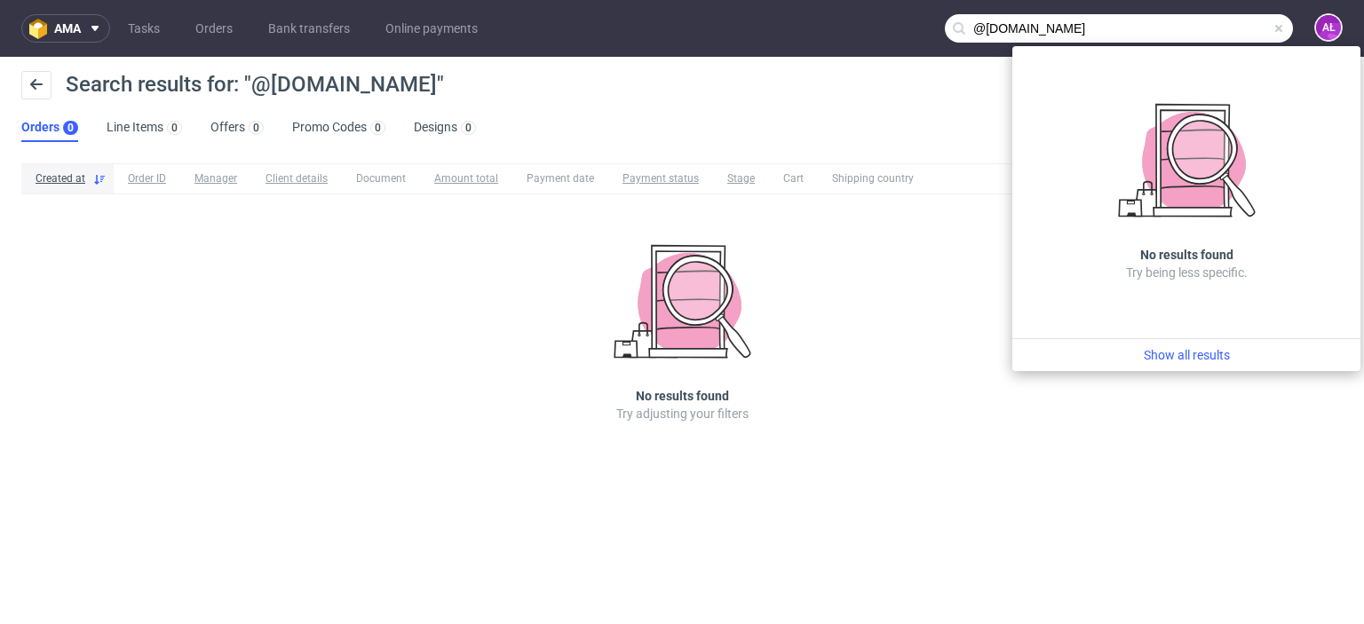
click at [987, 31] on input "@arictadm.nl" at bounding box center [1119, 28] width 348 height 28
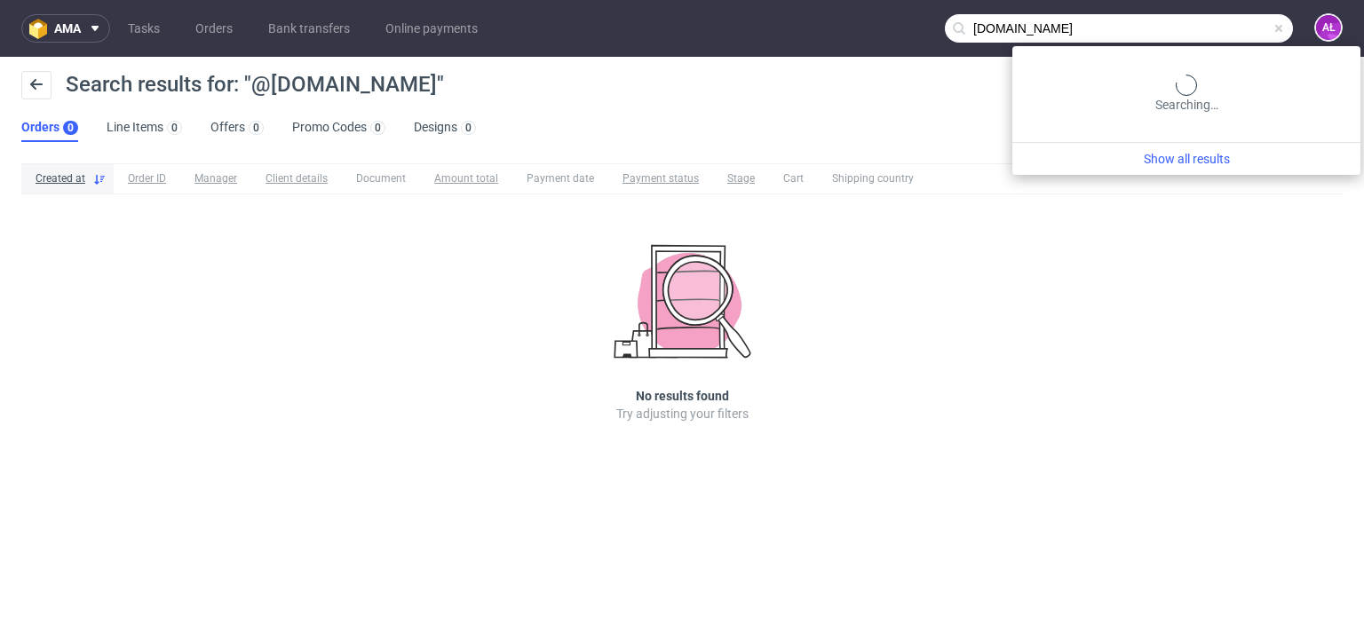
type input "arictadm.nl"
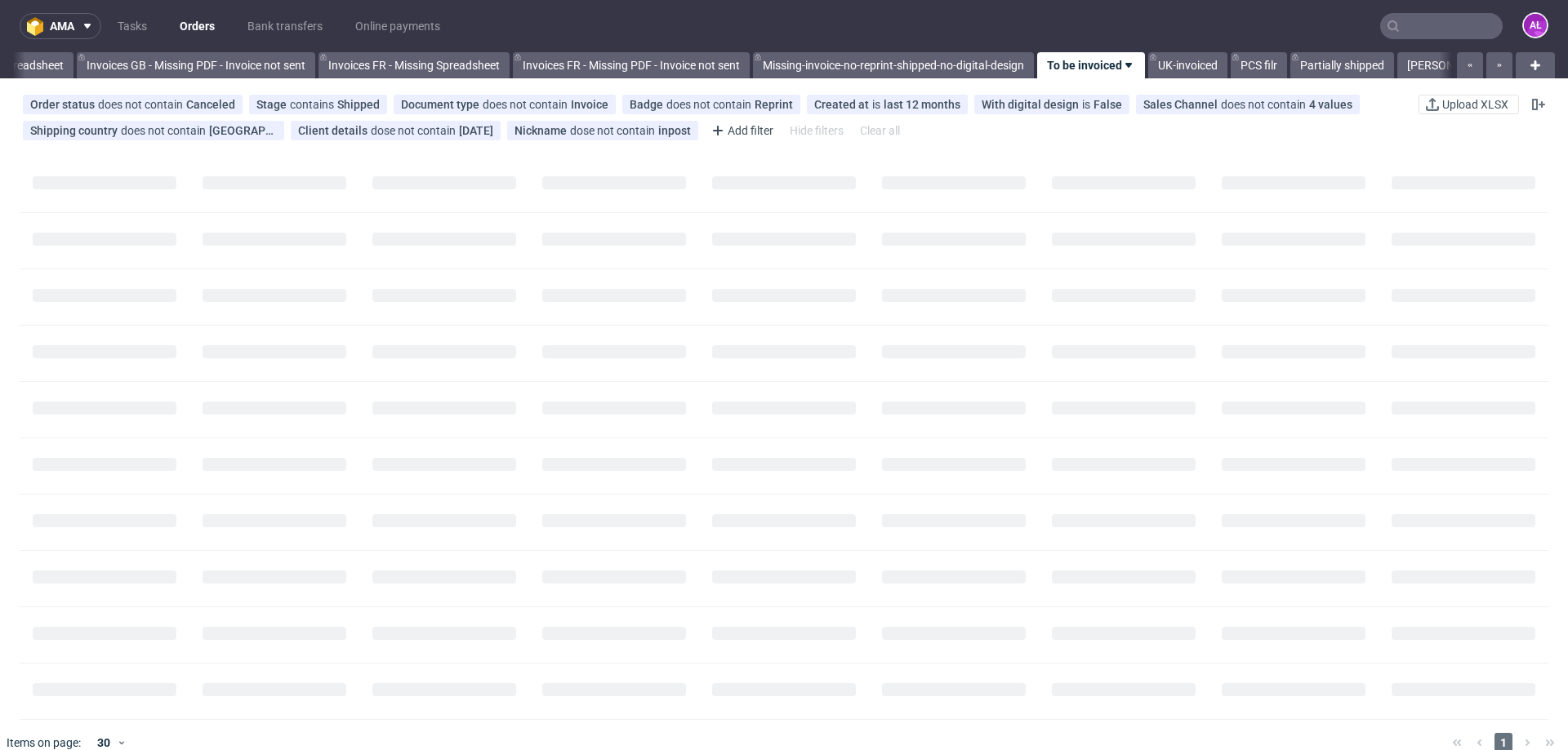
scroll to position [0, 2534]
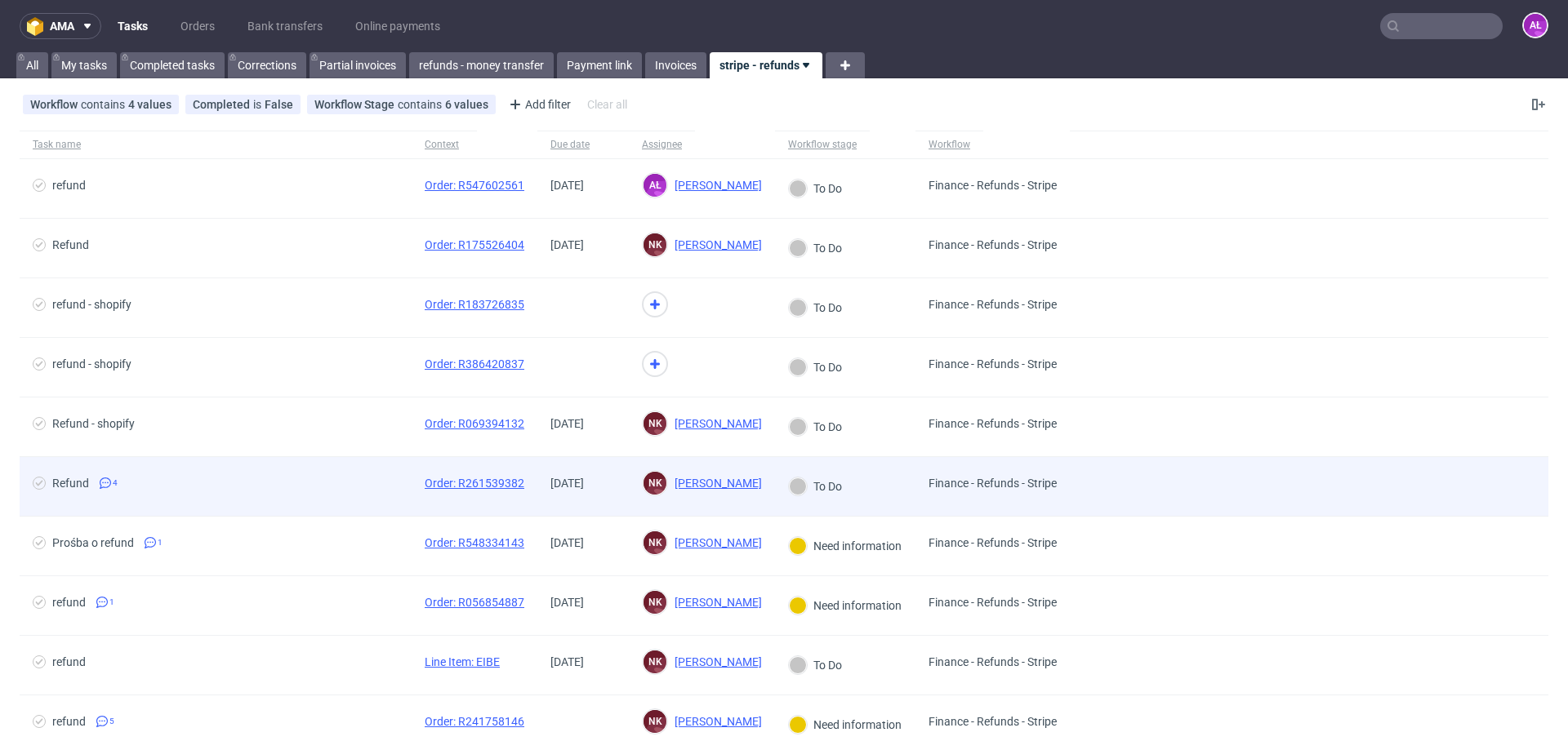
click at [624, 487] on div "[DATE]" at bounding box center [582, 486] width 91 height 59
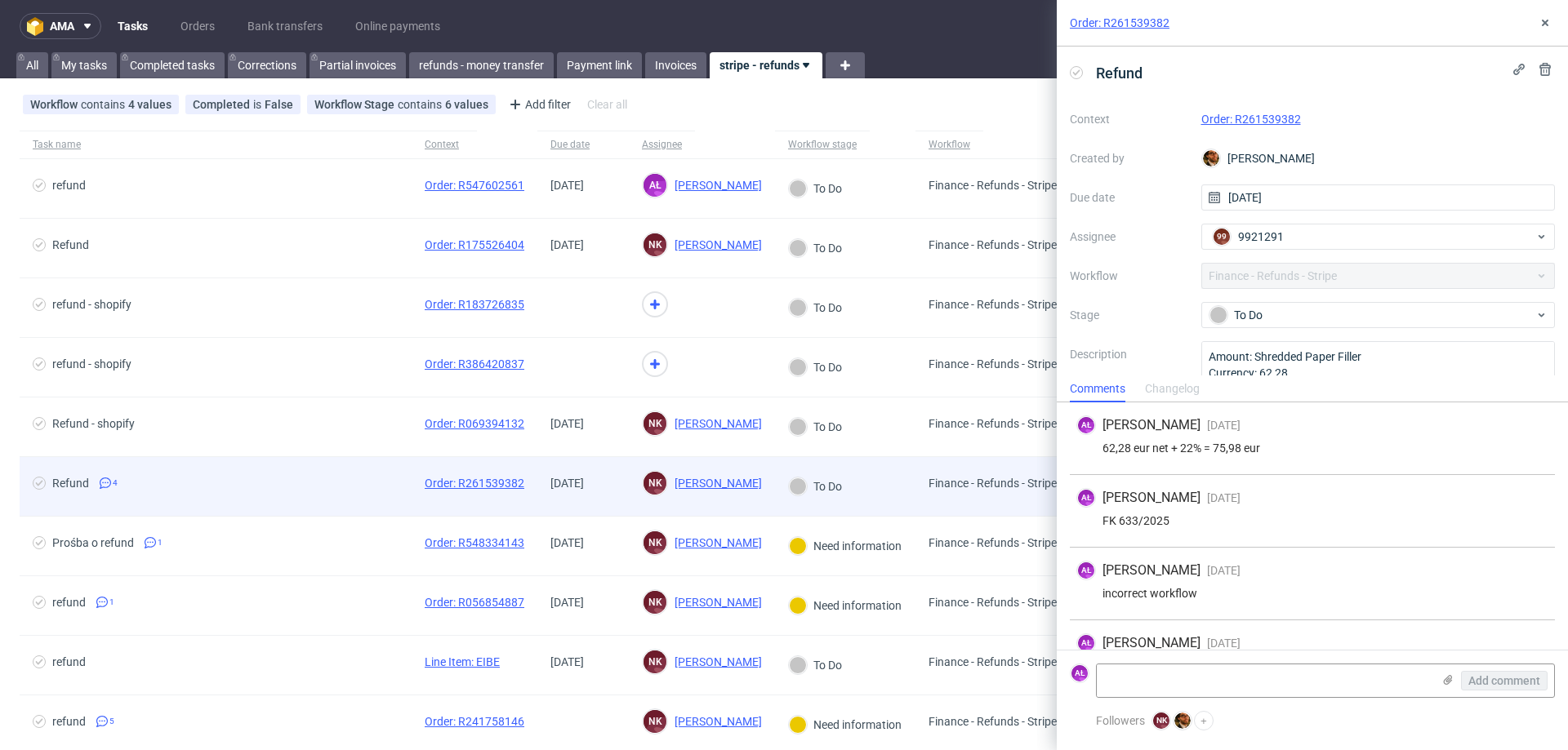
scroll to position [41, 0]
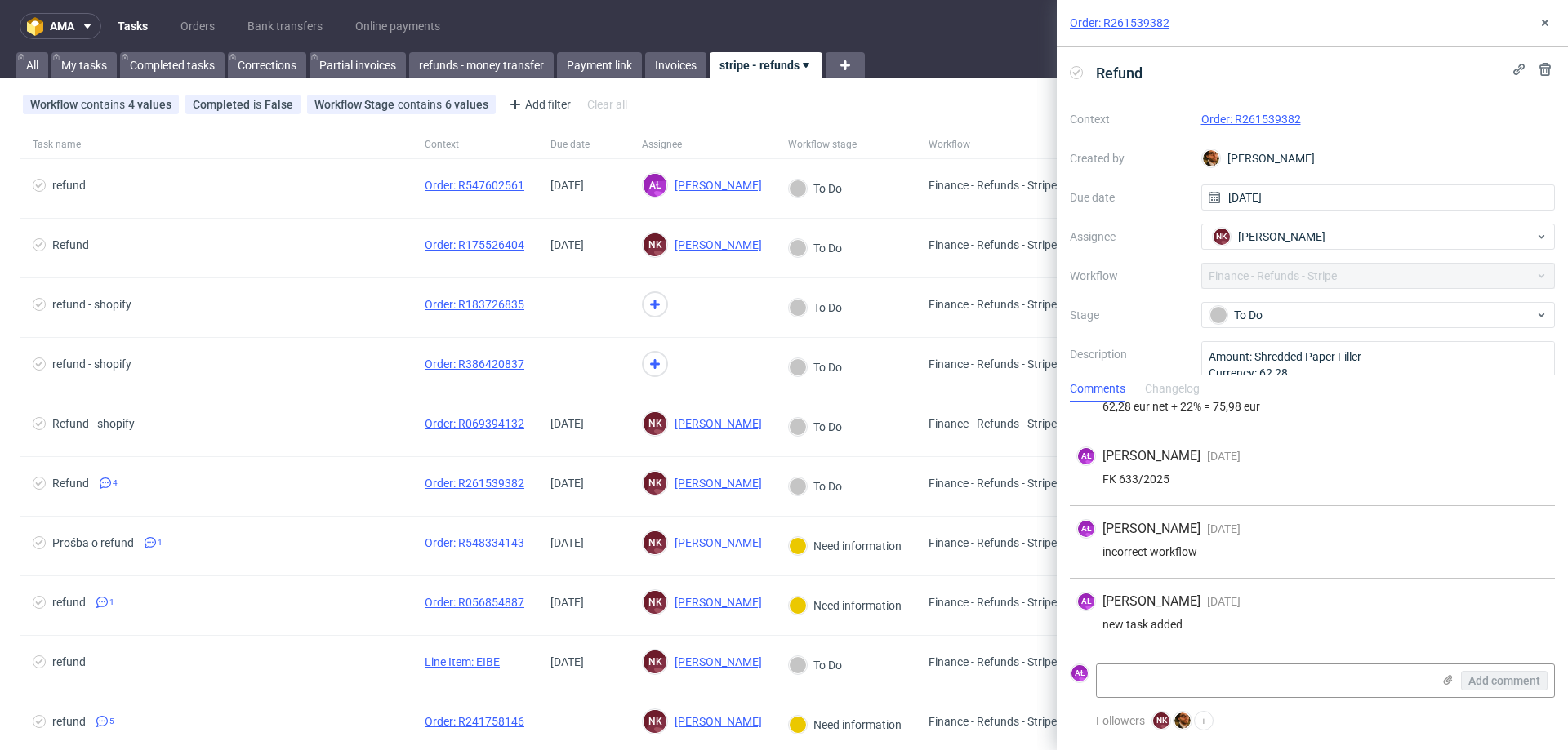
click at [1231, 118] on link "Order: R261539382" at bounding box center [1252, 119] width 99 height 13
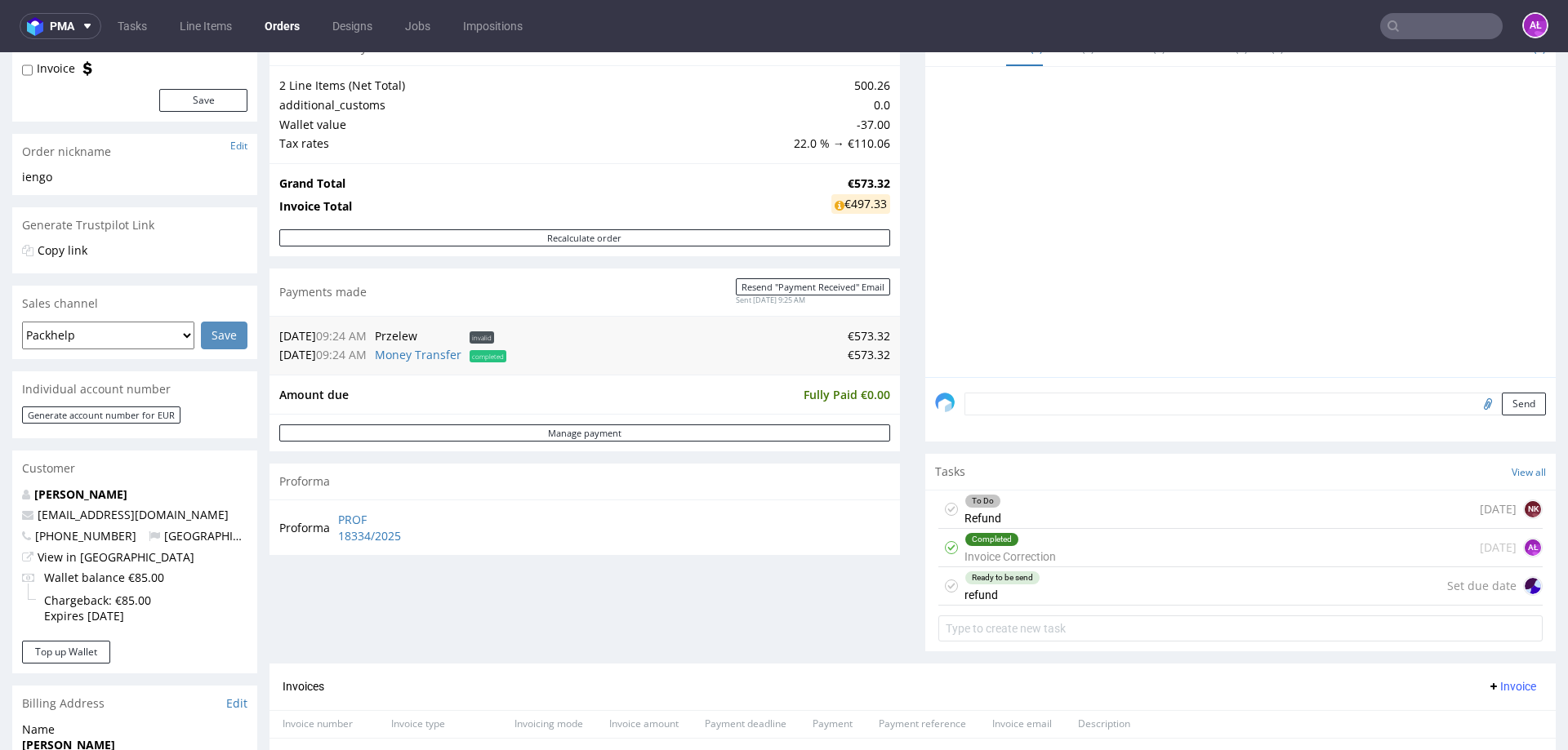
scroll to position [244, 0]
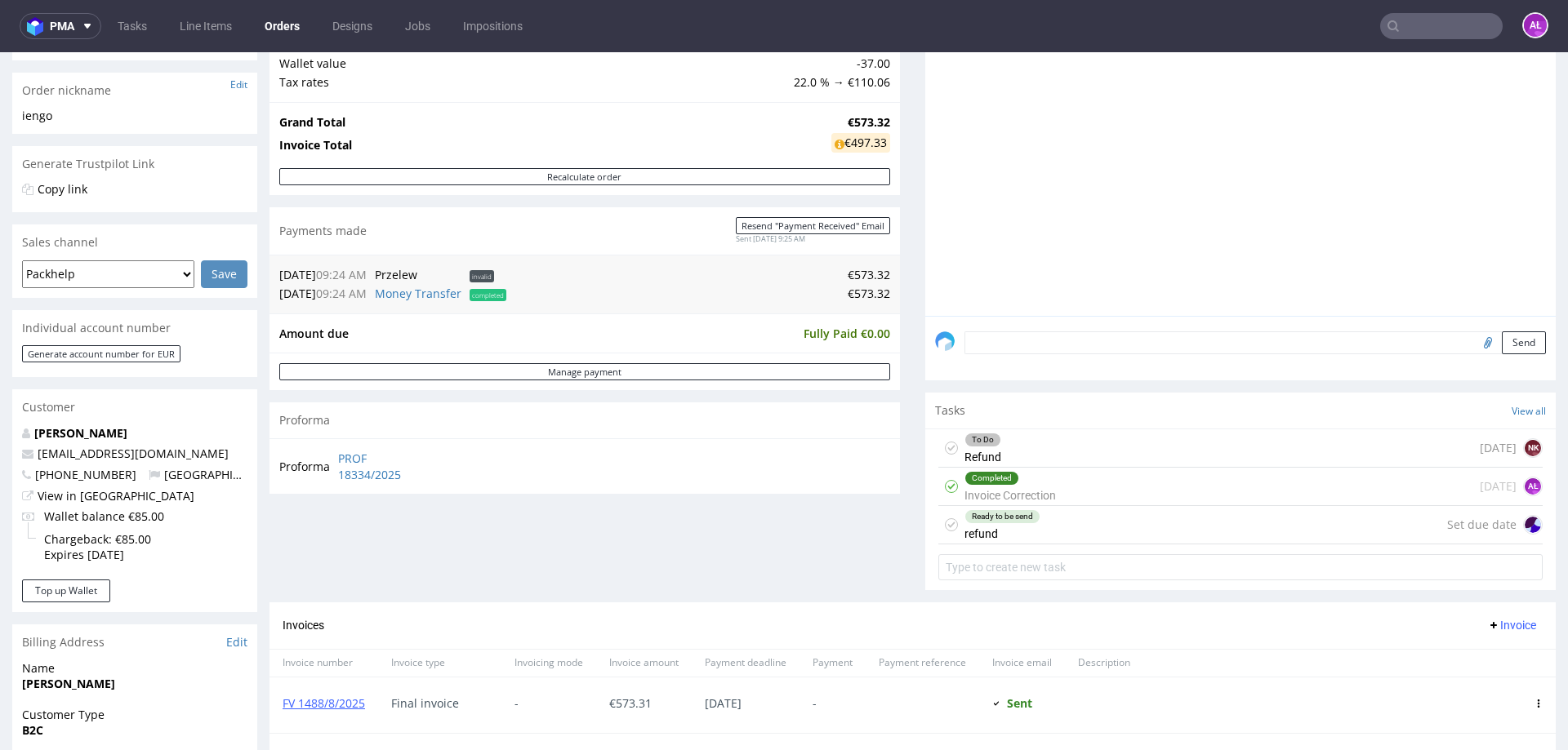
click at [1005, 528] on div "Ready to be send refund" at bounding box center [1002, 525] width 76 height 38
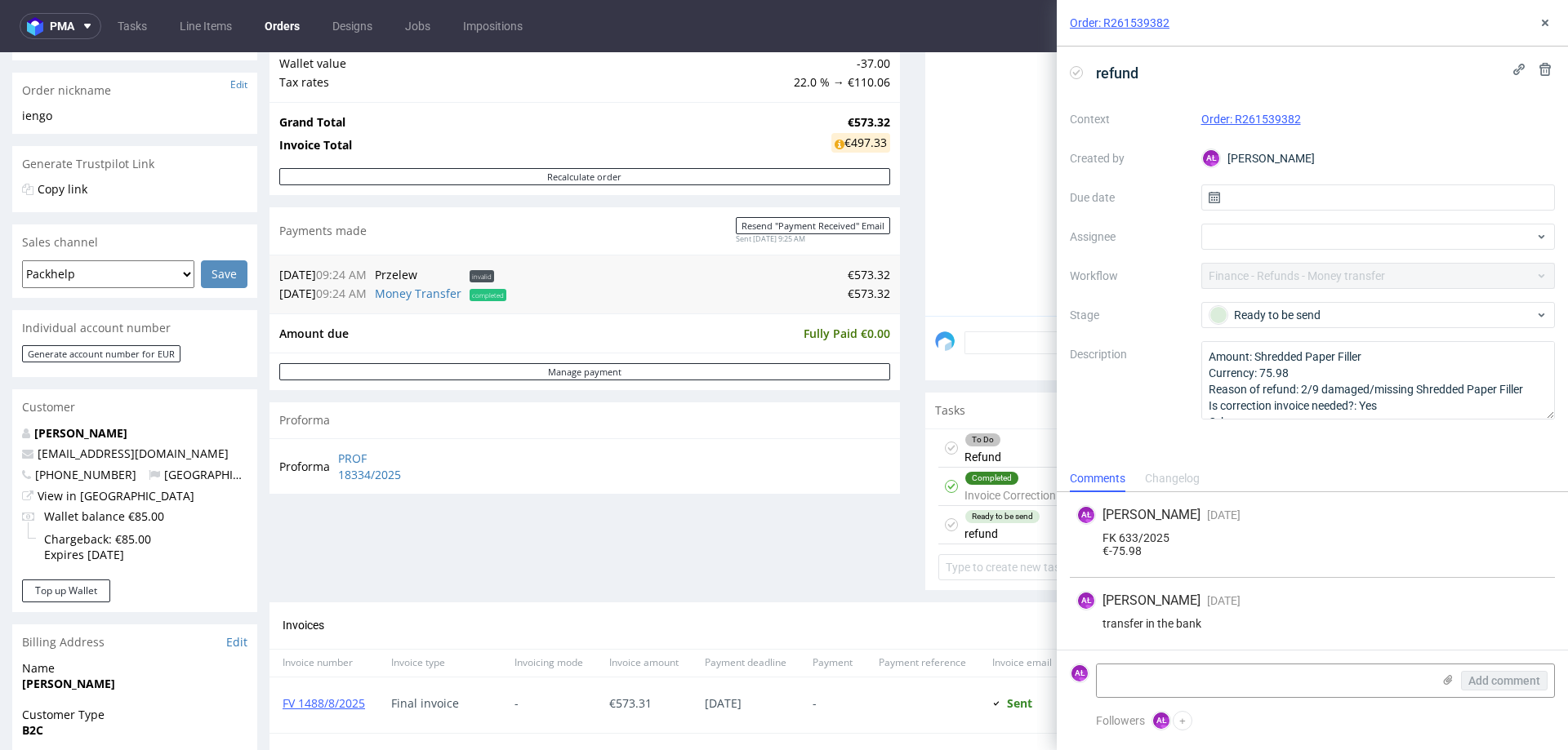
click at [1077, 71] on icon at bounding box center [1077, 73] width 13 height 13
click at [1539, 23] on icon at bounding box center [1545, 23] width 13 height 13
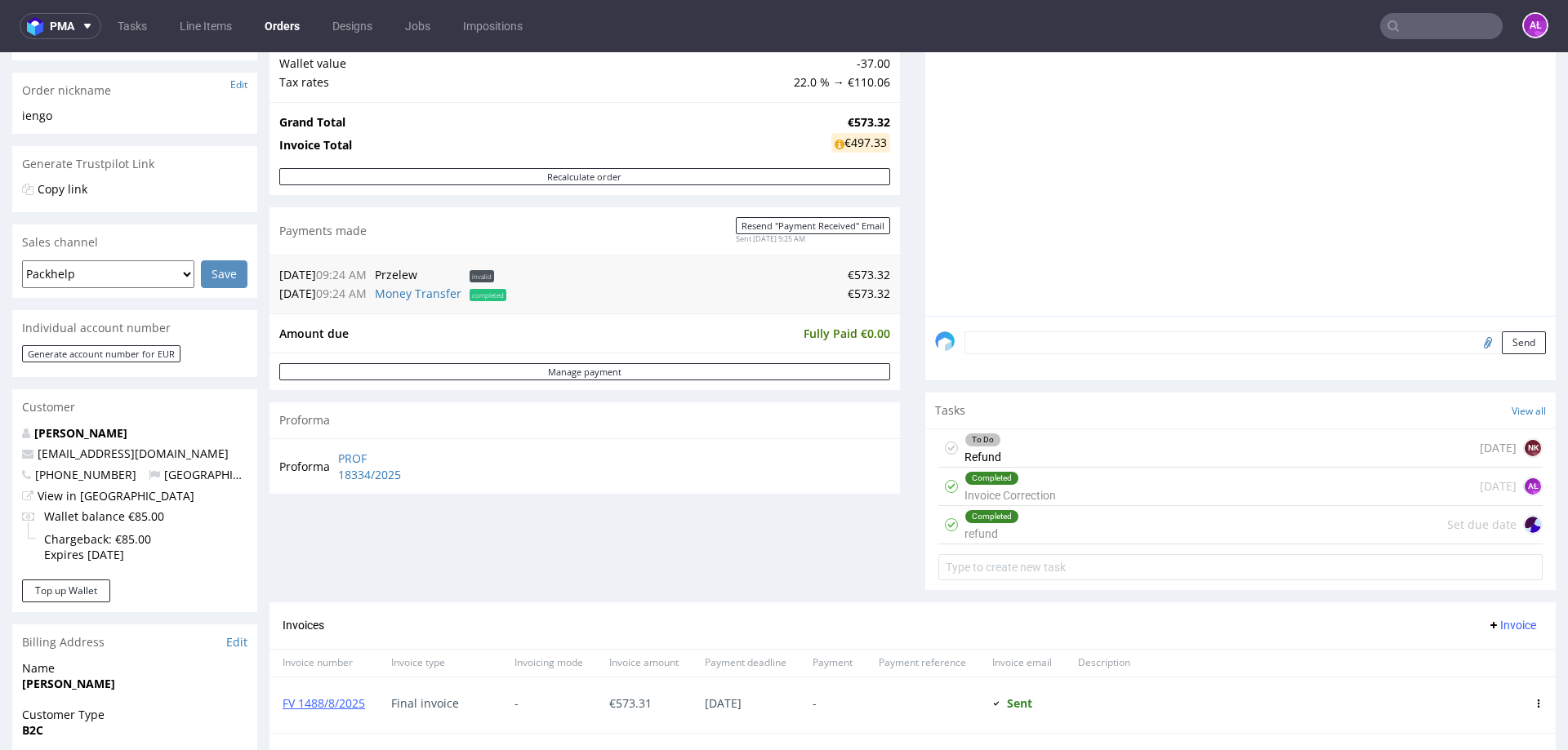
click at [1006, 447] on div "To Do Refund 17 days ago NK" at bounding box center [1241, 449] width 604 height 39
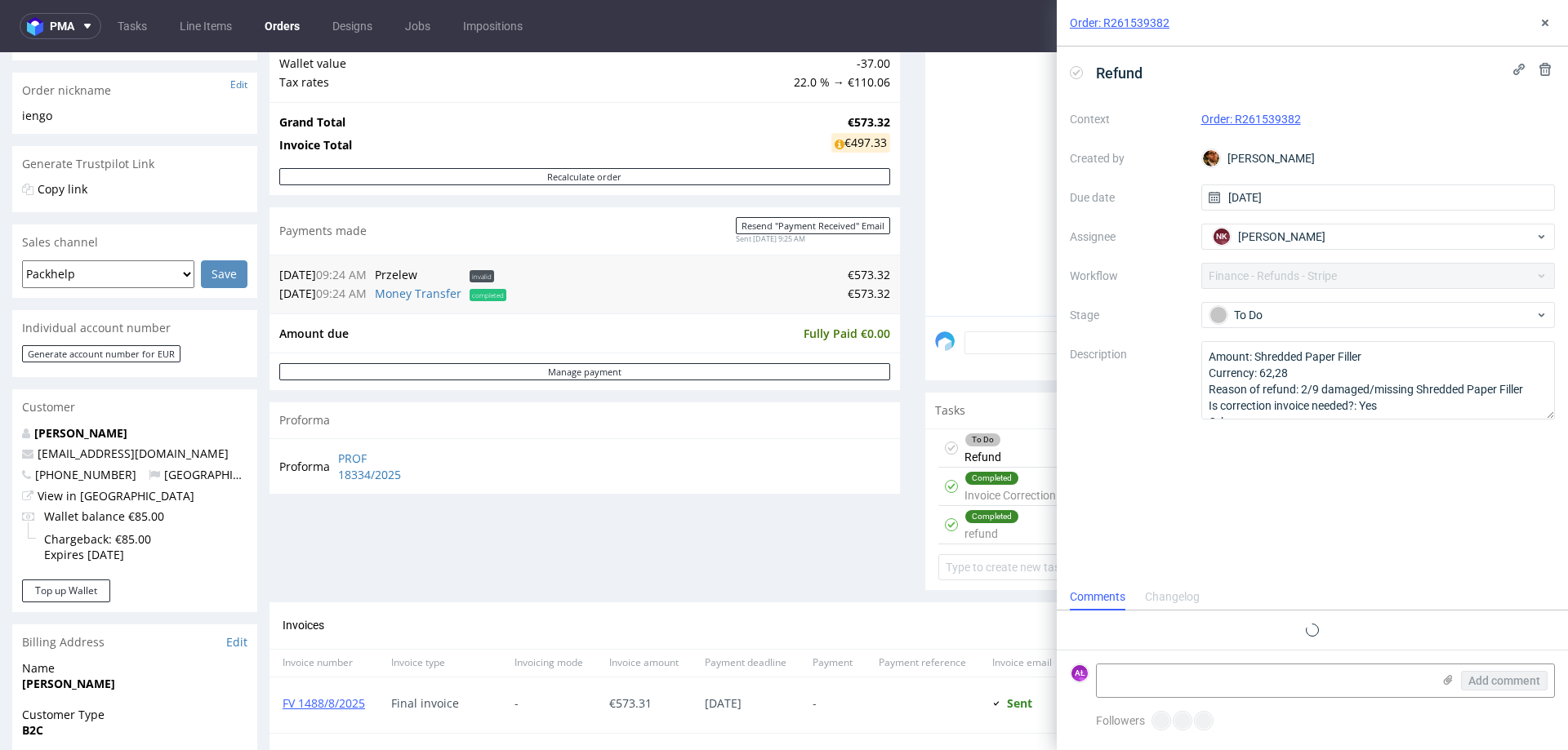
scroll to position [41, 0]
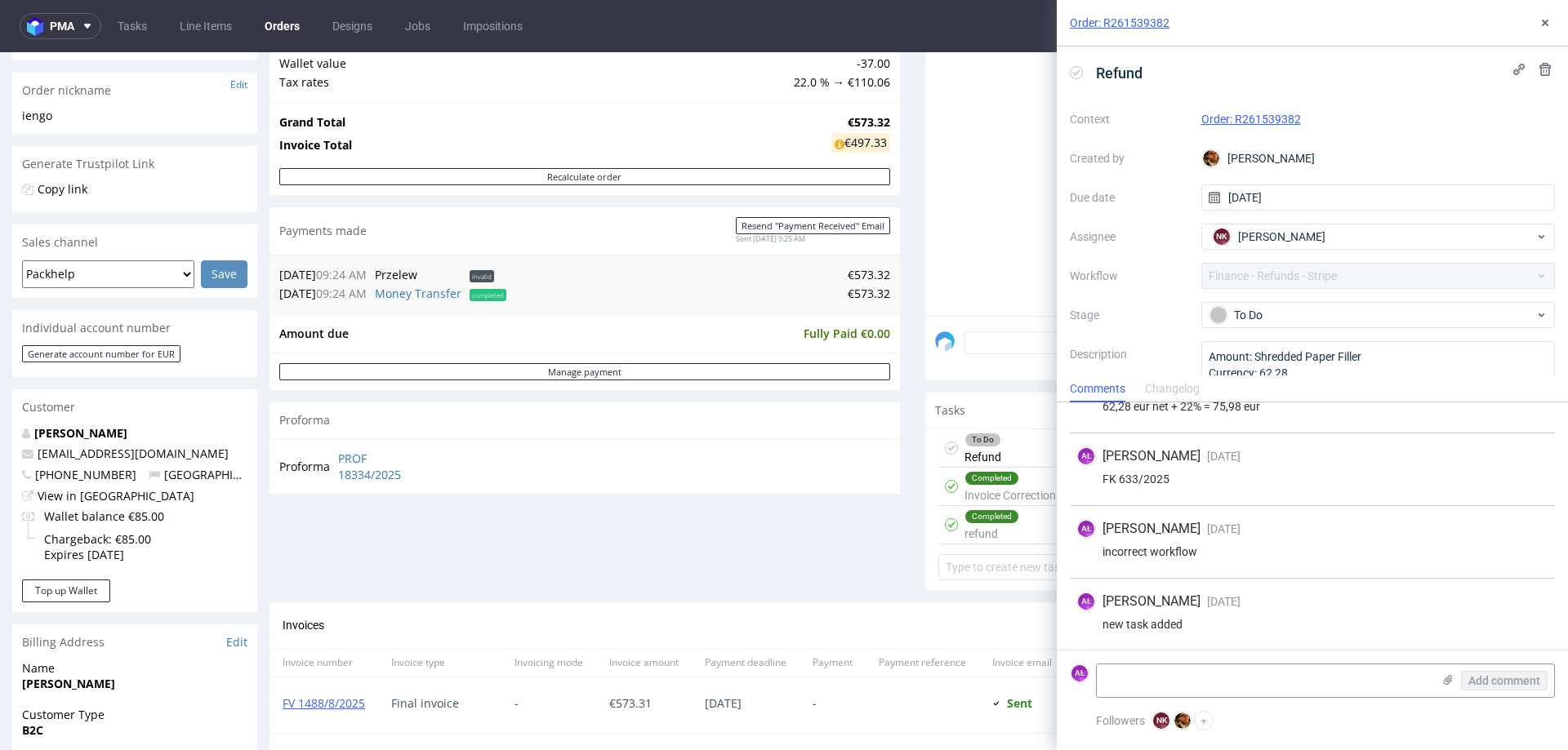
click at [1074, 68] on icon at bounding box center [1077, 73] width 13 height 13
click at [1536, 25] on button at bounding box center [1545, 22] width 19 height 19
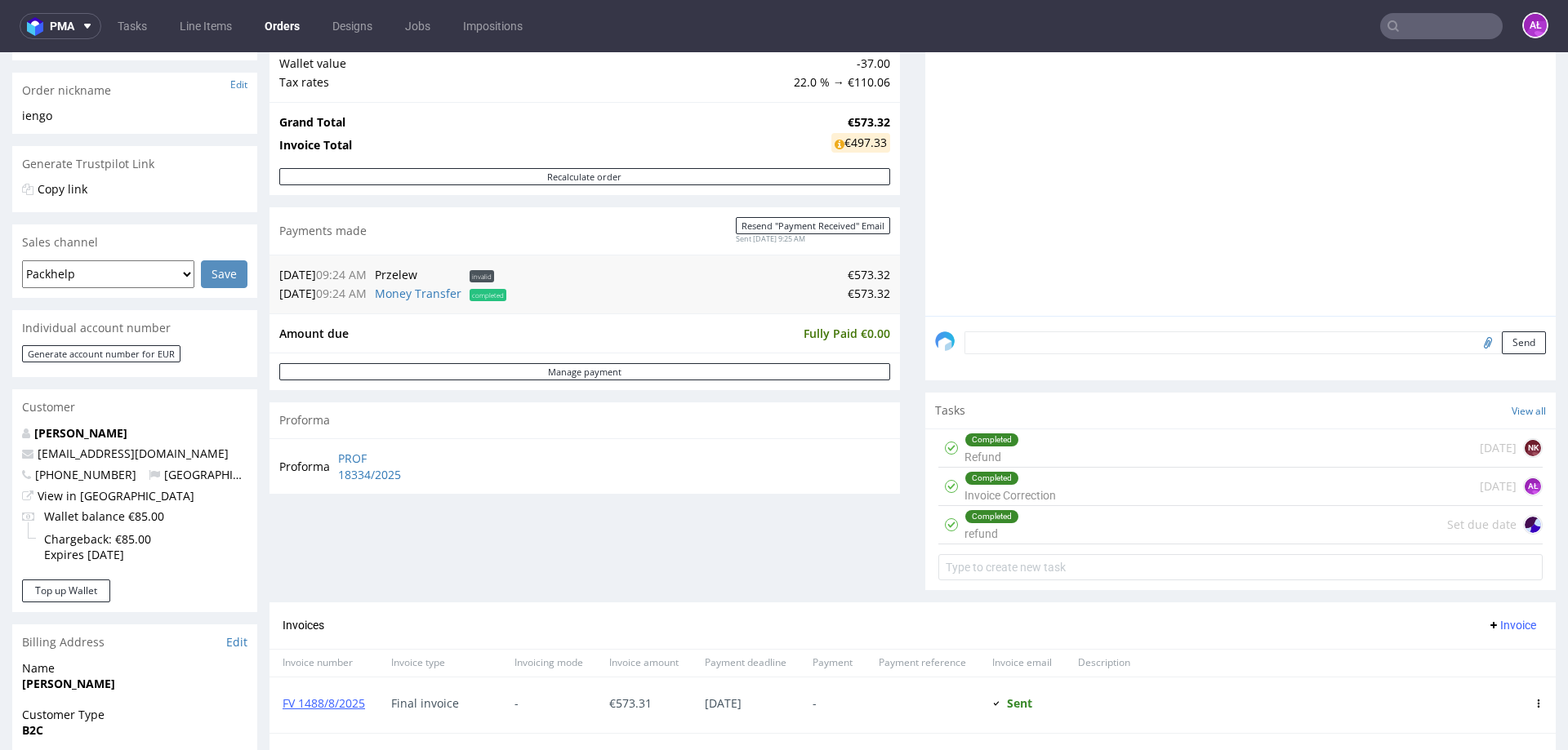
click at [1001, 528] on div "Completed refund" at bounding box center [992, 525] width 55 height 38
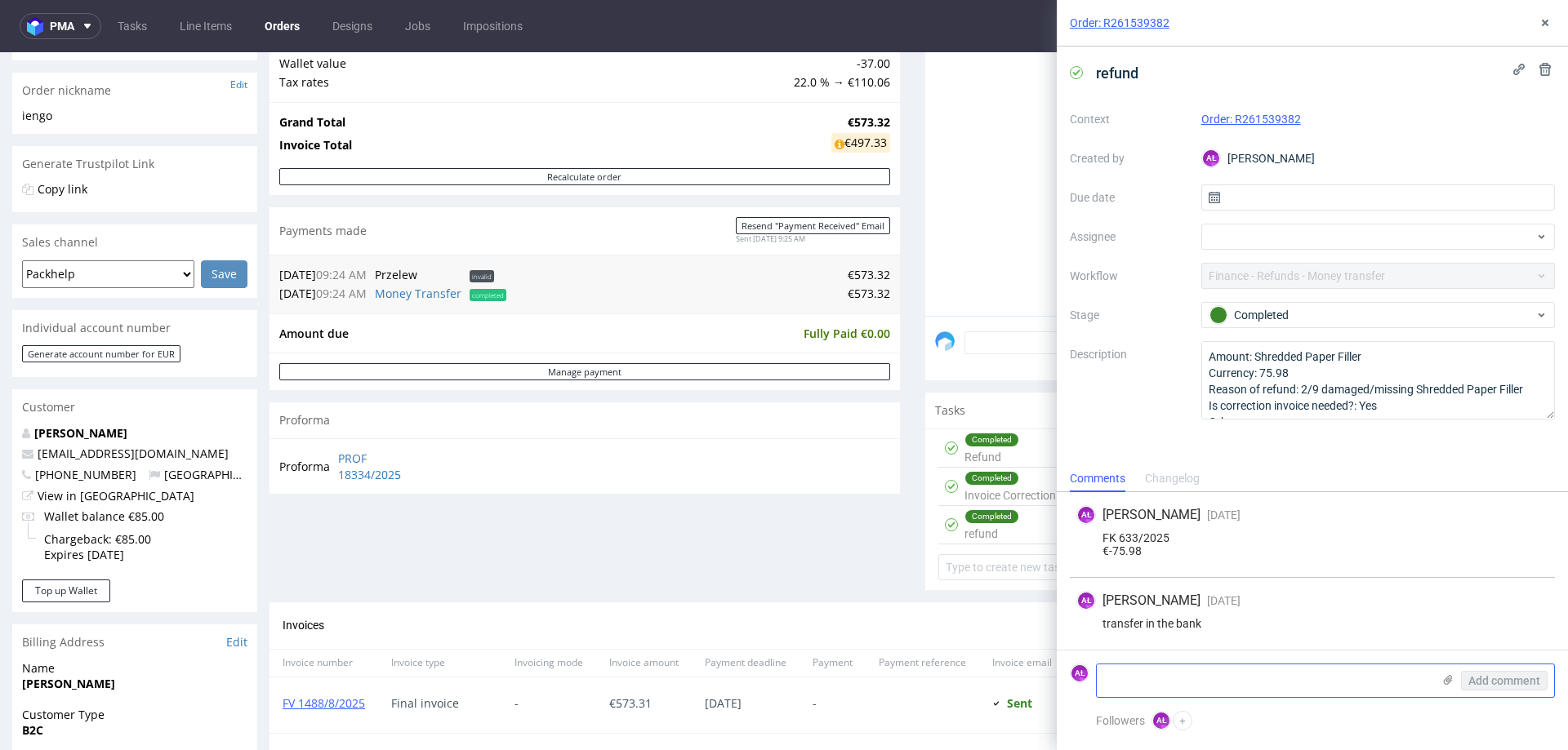
click at [1125, 689] on textarea at bounding box center [1265, 681] width 335 height 33
type textarea "refunded"
click at [1528, 672] on button "Add comment" at bounding box center [1505, 680] width 86 height 19
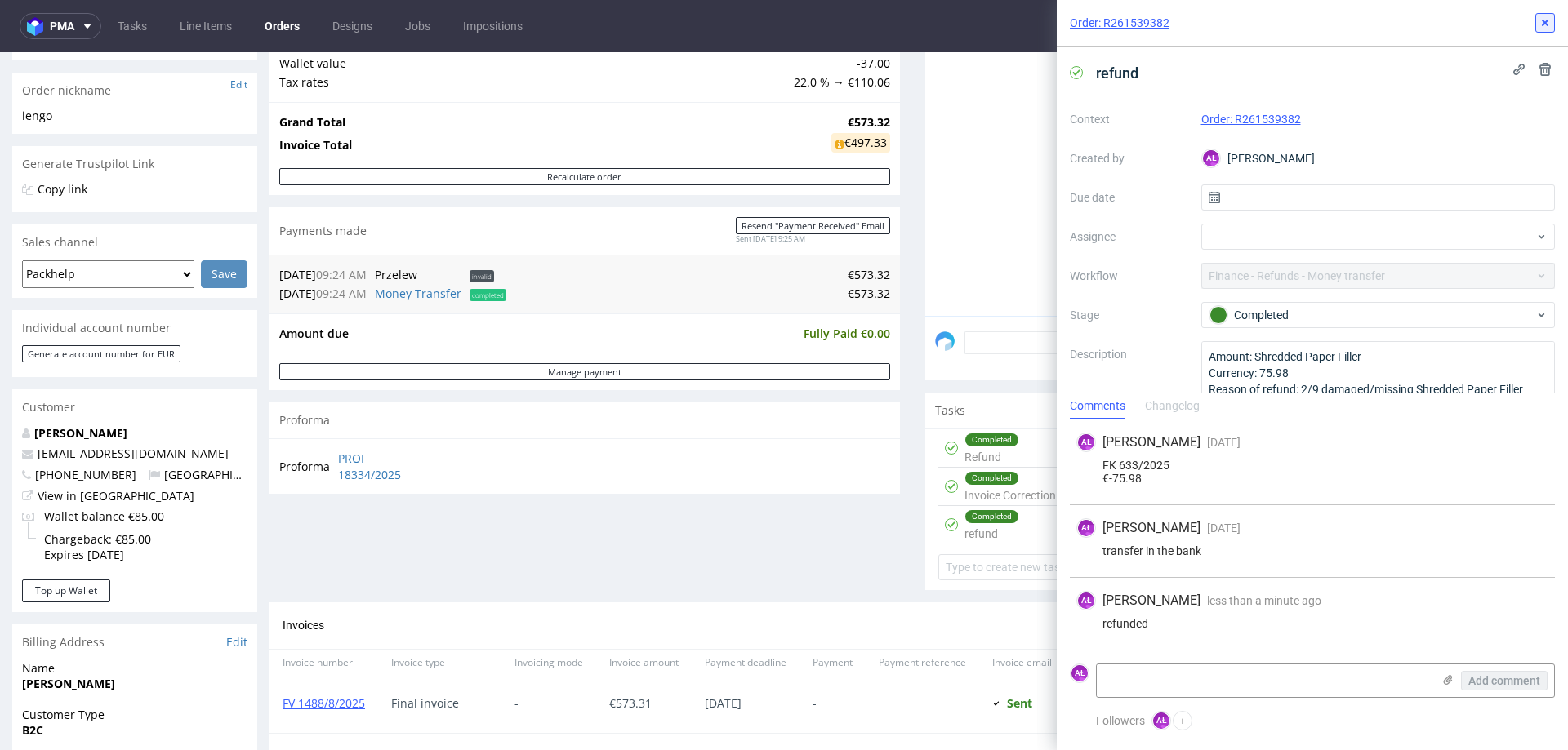
click at [1552, 14] on button at bounding box center [1545, 22] width 19 height 19
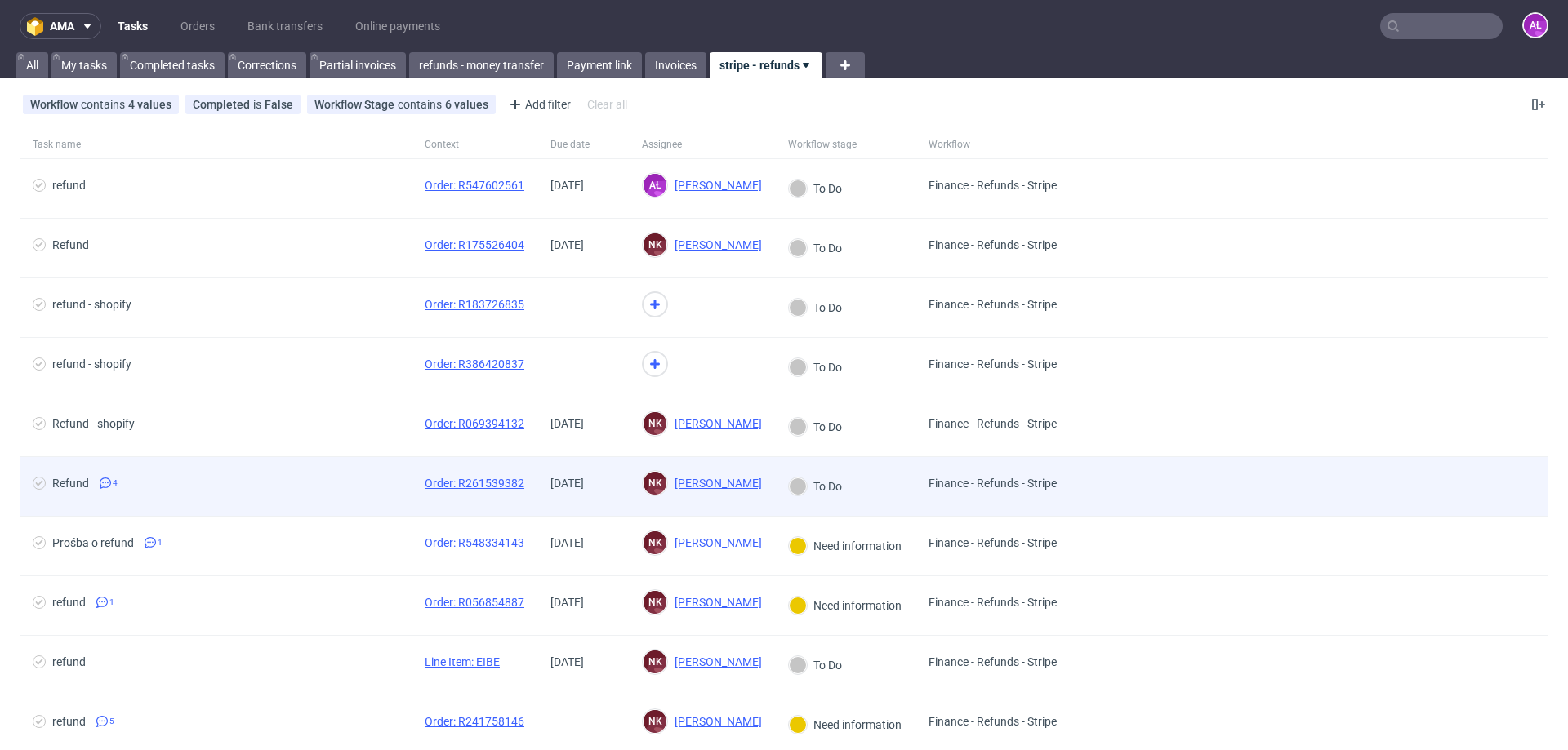
click at [611, 498] on div "[DATE]" at bounding box center [582, 486] width 91 height 59
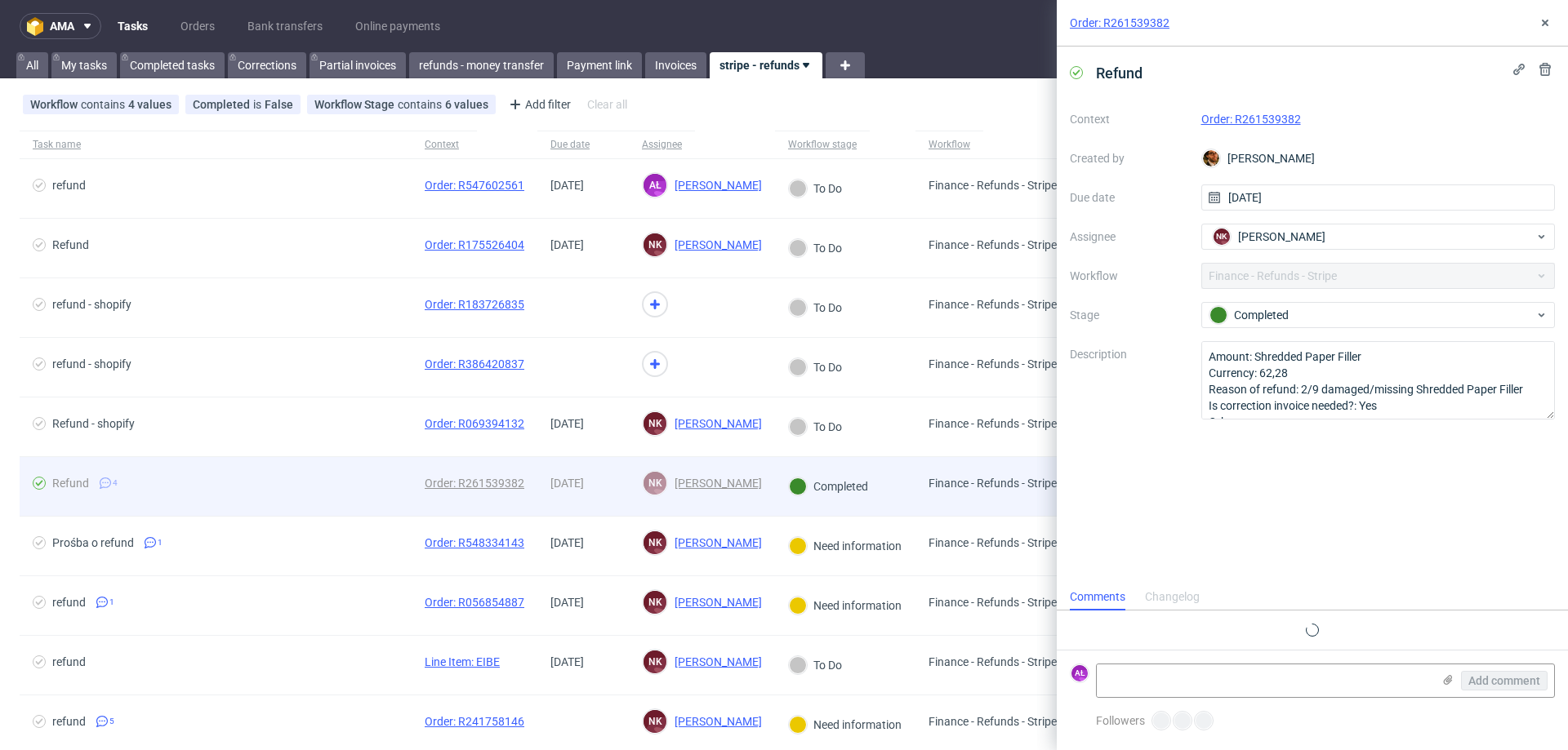
scroll to position [41, 0]
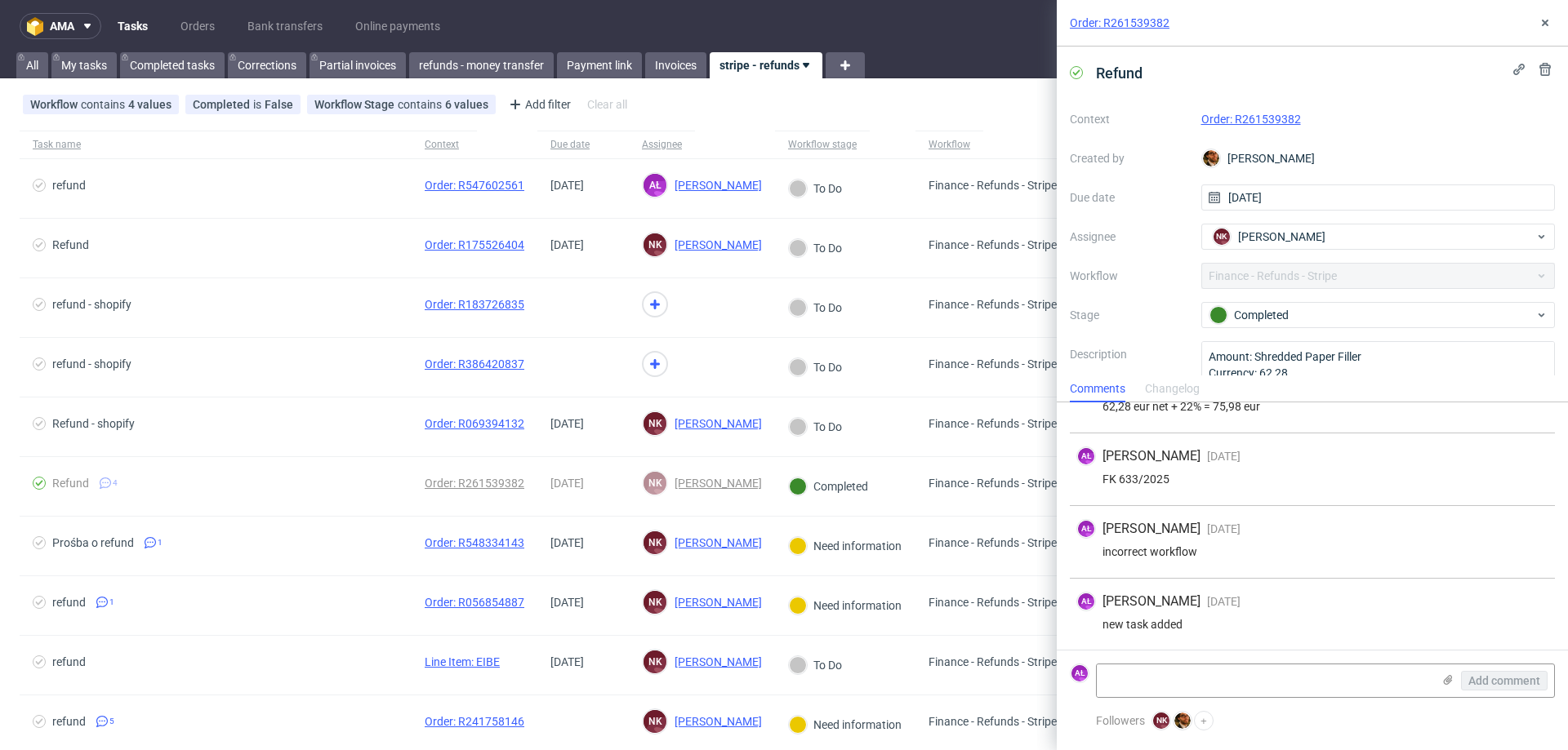
click at [1267, 121] on link "Order: R261539382" at bounding box center [1252, 119] width 99 height 13
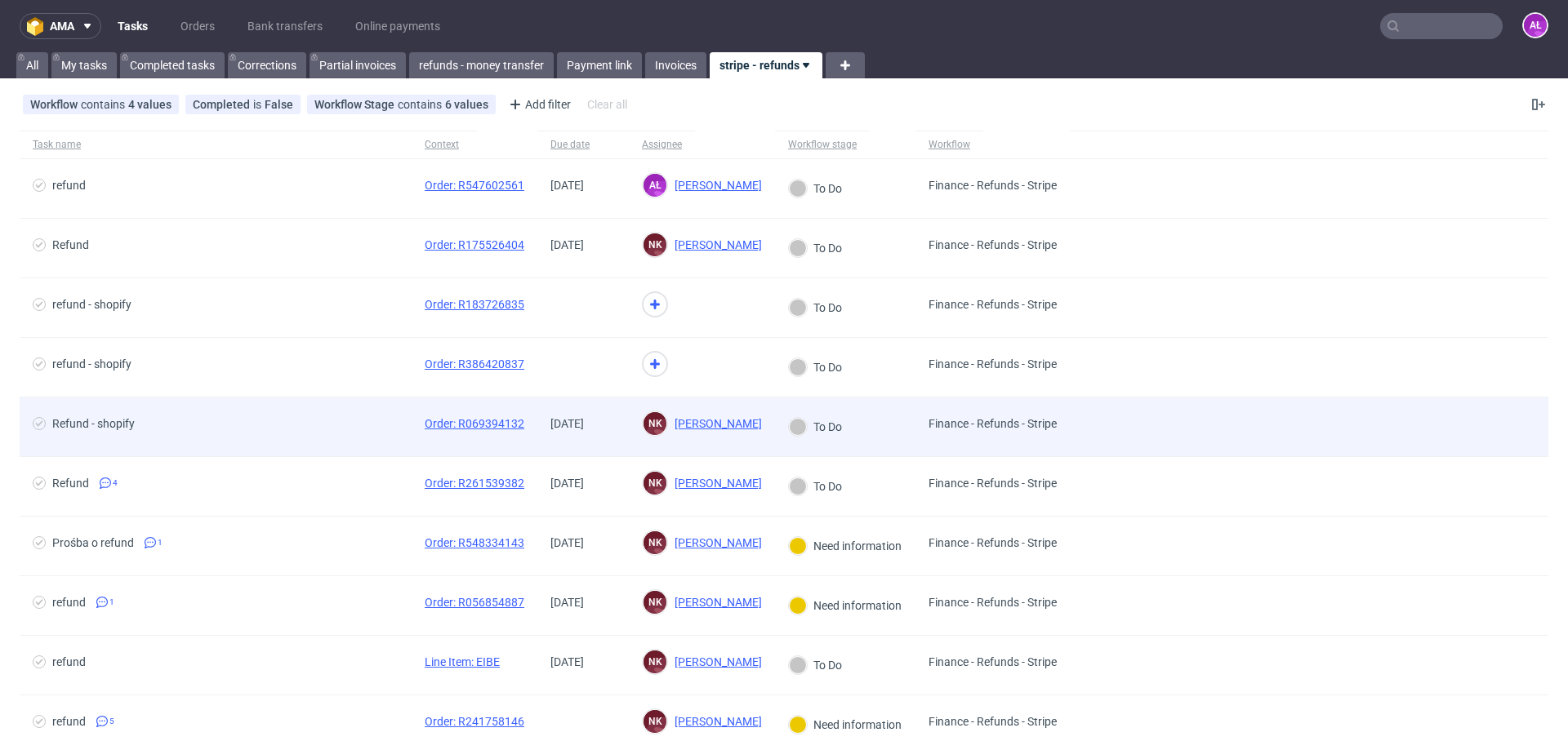
click at [624, 442] on div "[DATE]" at bounding box center [582, 427] width 91 height 59
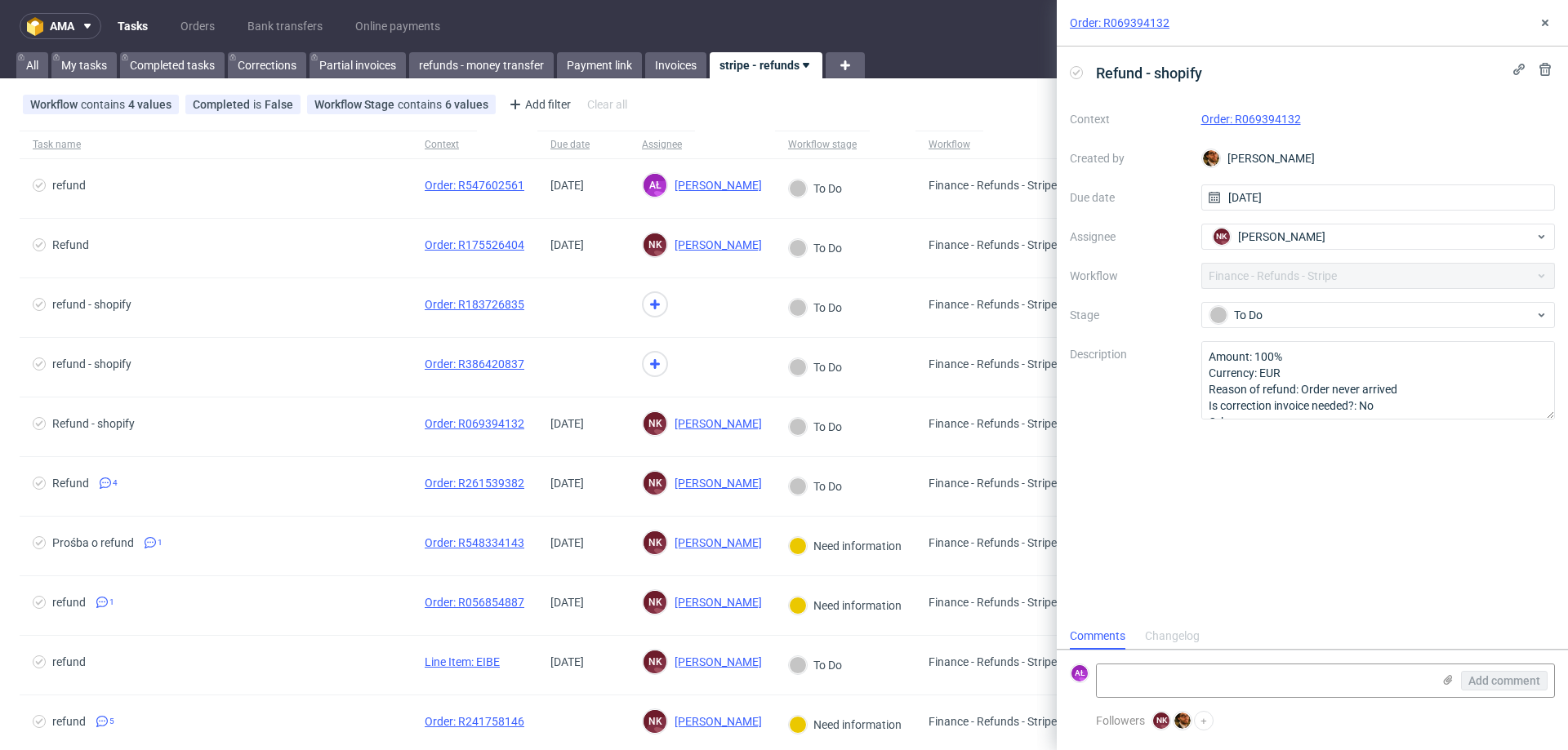
scroll to position [13, 0]
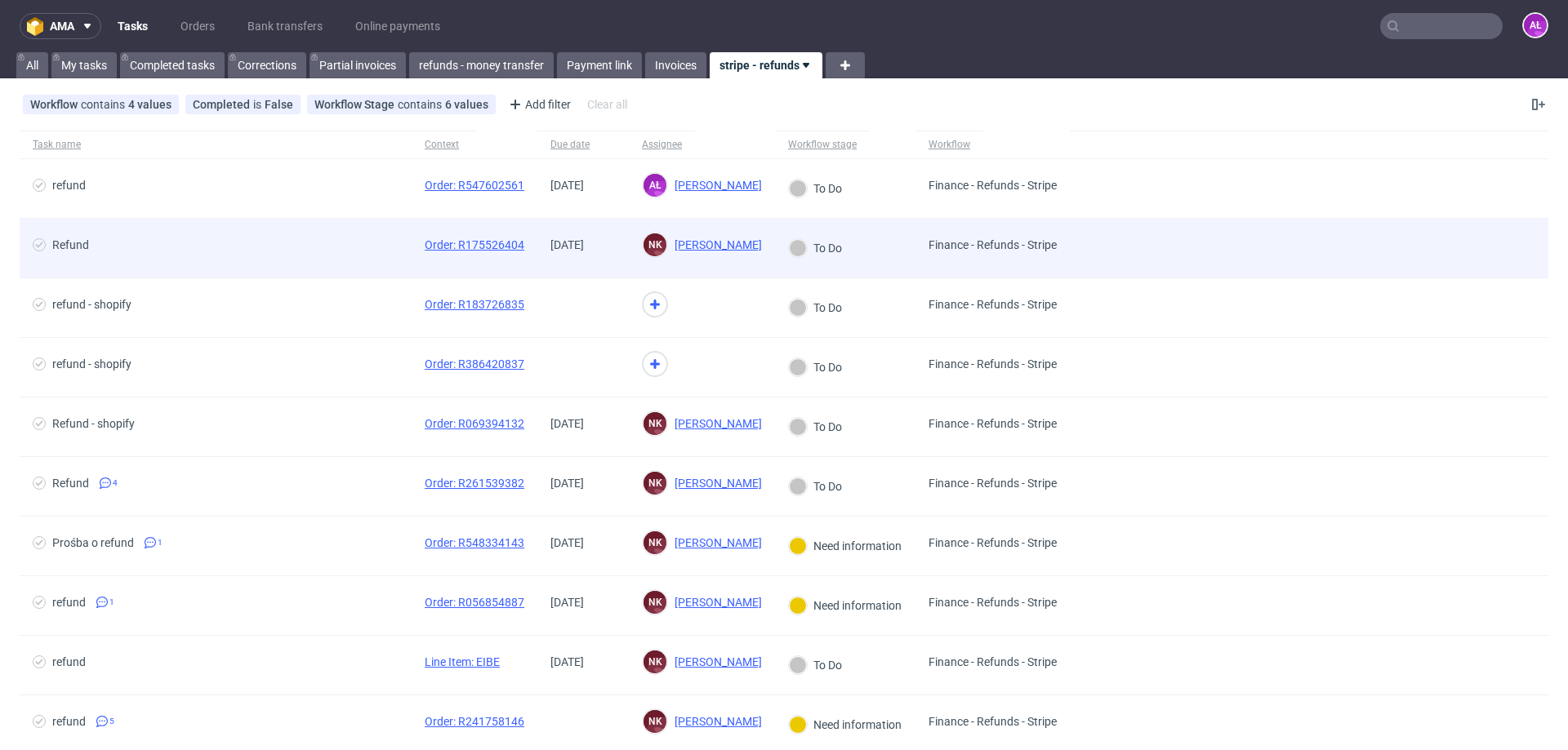
click at [569, 256] on span "15/10/2025" at bounding box center [583, 247] width 65 height 19
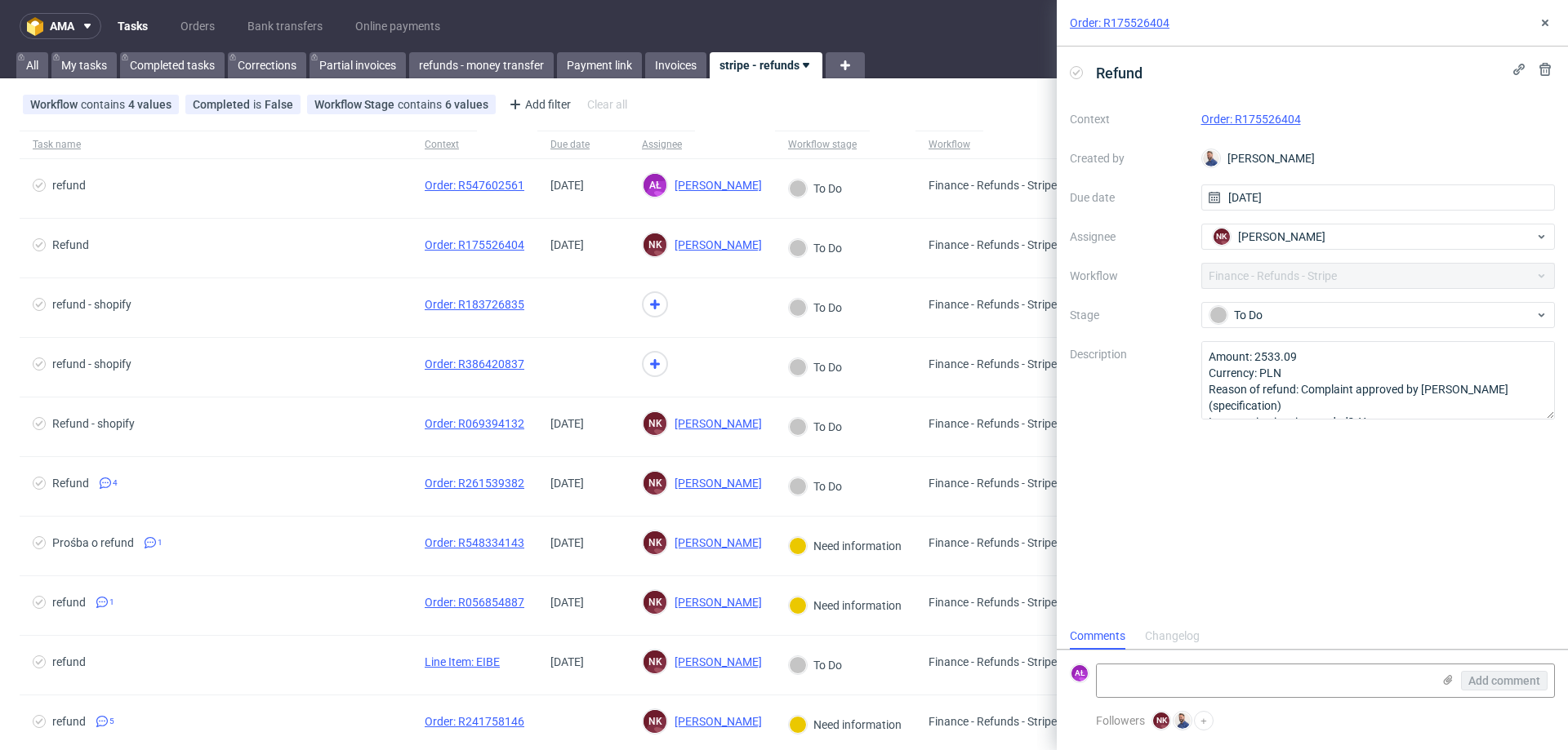
scroll to position [13, 0]
click at [1224, 122] on link "Order: R175526404" at bounding box center [1252, 119] width 99 height 13
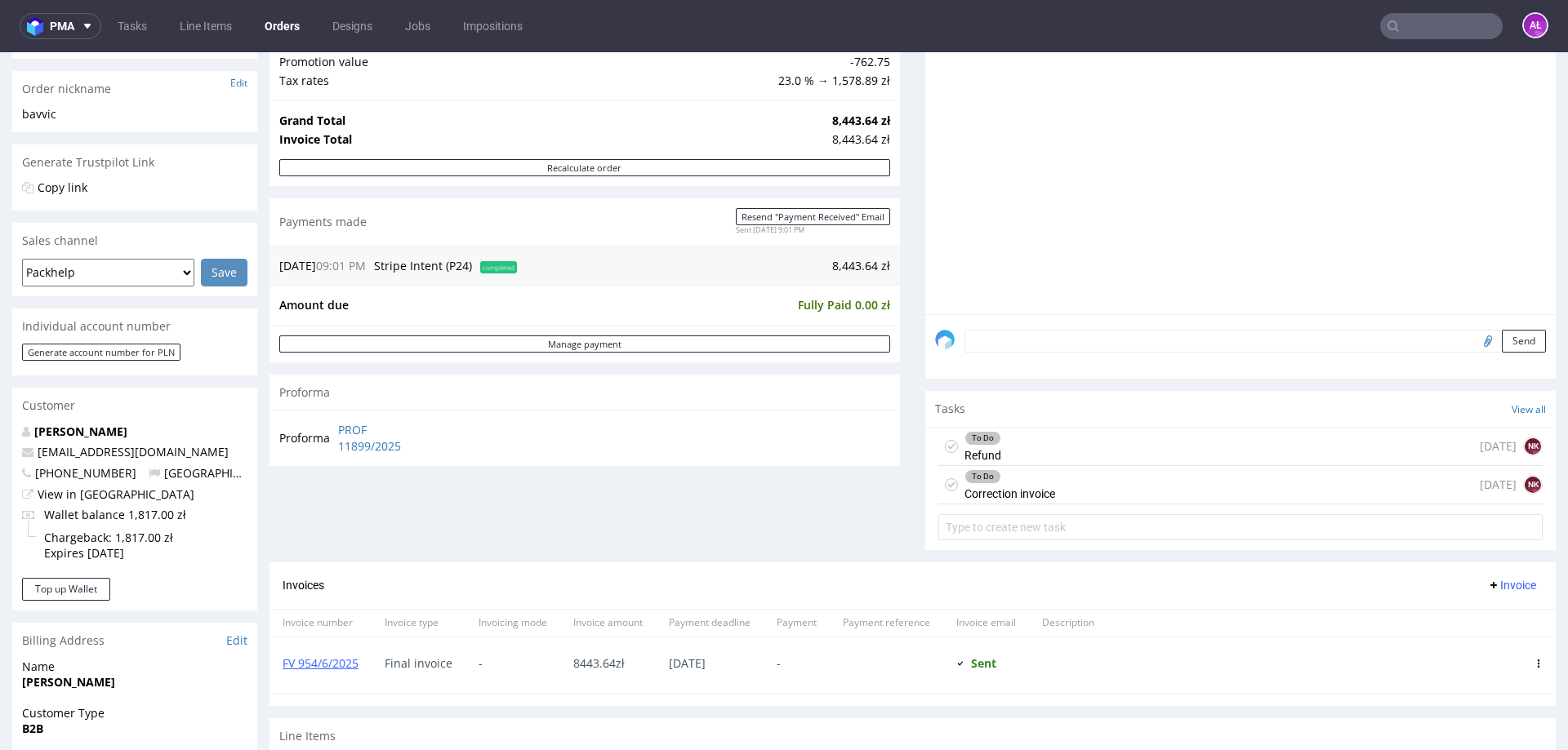
scroll to position [490, 0]
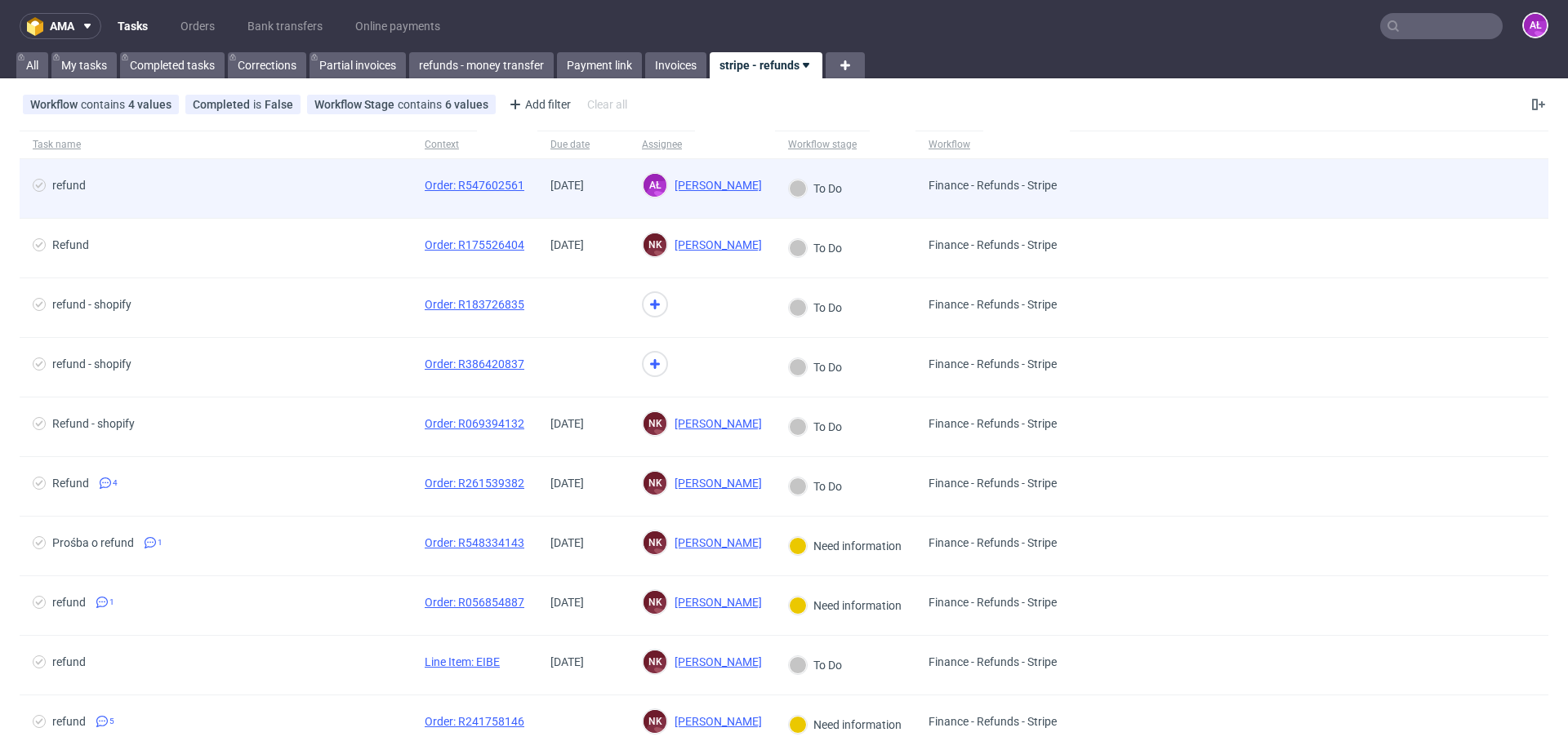
click at [624, 188] on div "13/10/2025" at bounding box center [582, 188] width 91 height 59
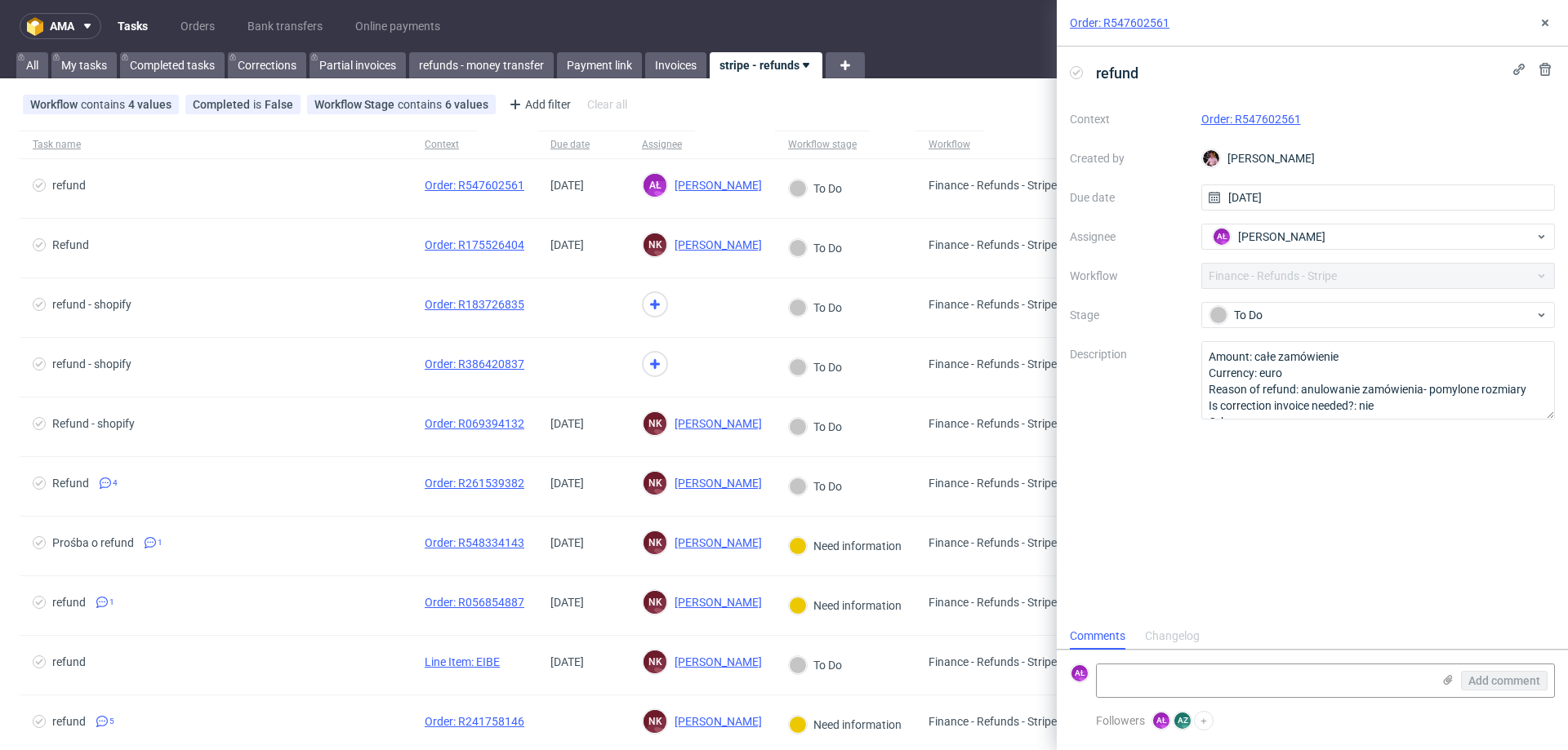
scroll to position [13, 0]
click at [1261, 120] on link "Order: R547602561" at bounding box center [1252, 119] width 99 height 13
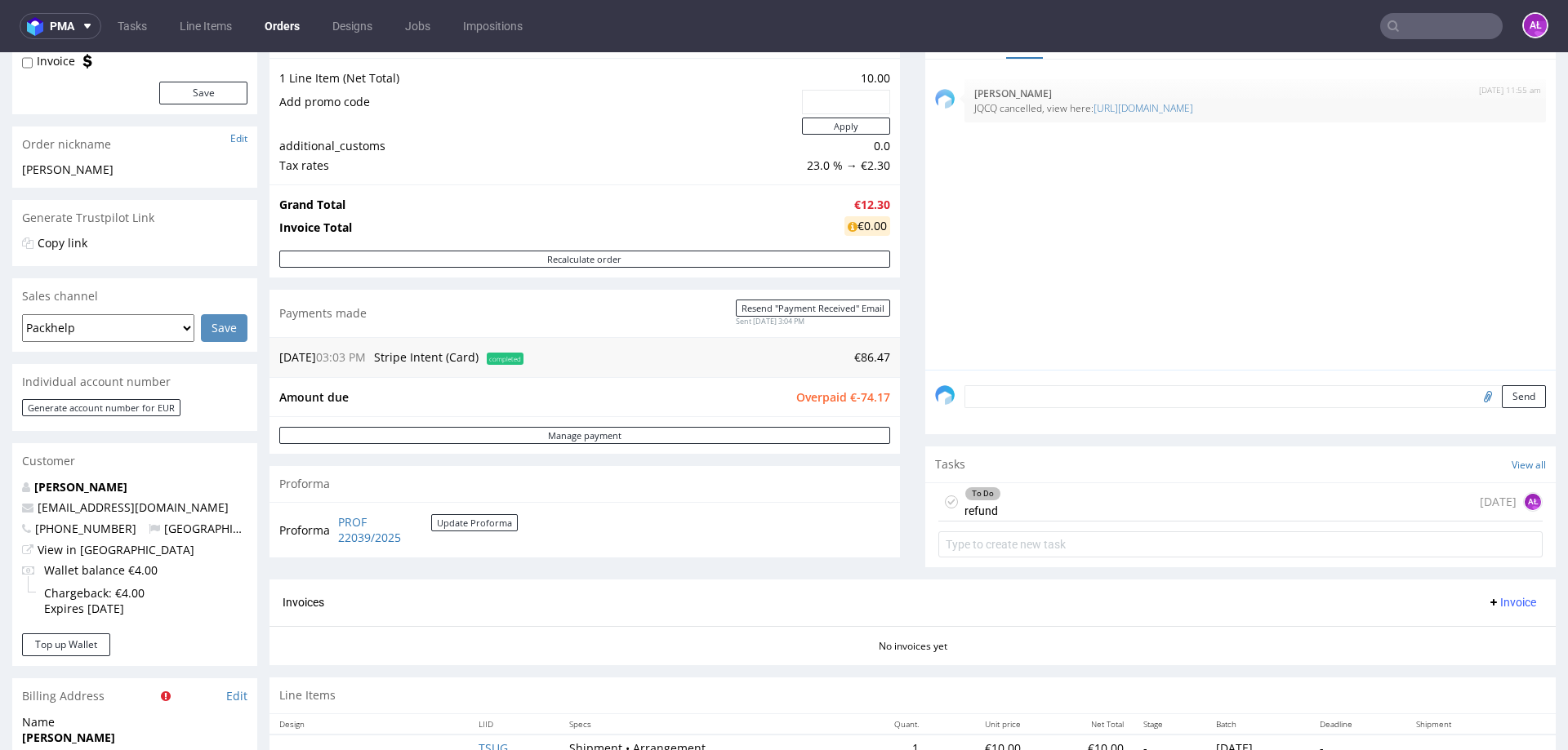
scroll to position [244, 0]
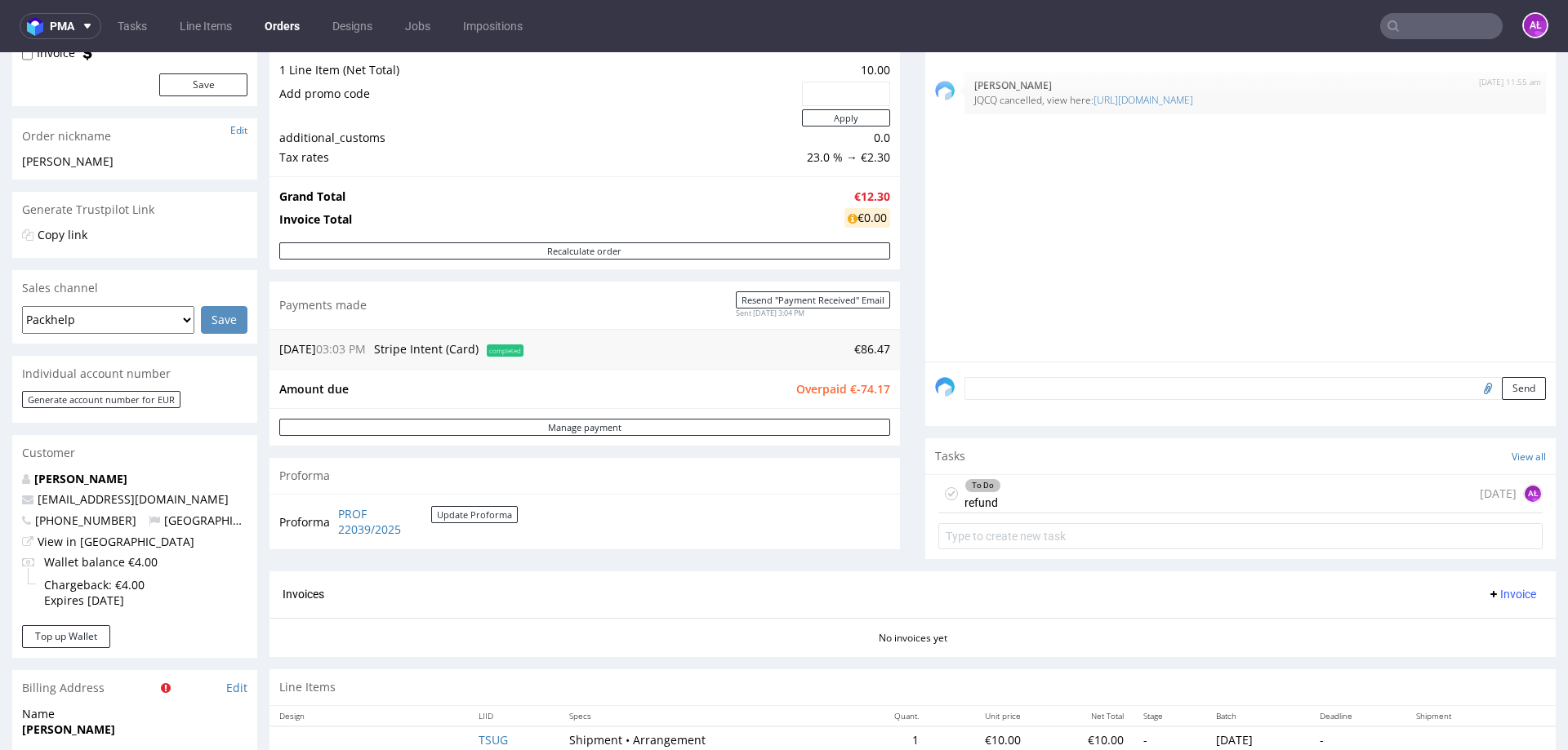
click at [1065, 493] on div "To Do refund today AŁ" at bounding box center [1241, 494] width 604 height 39
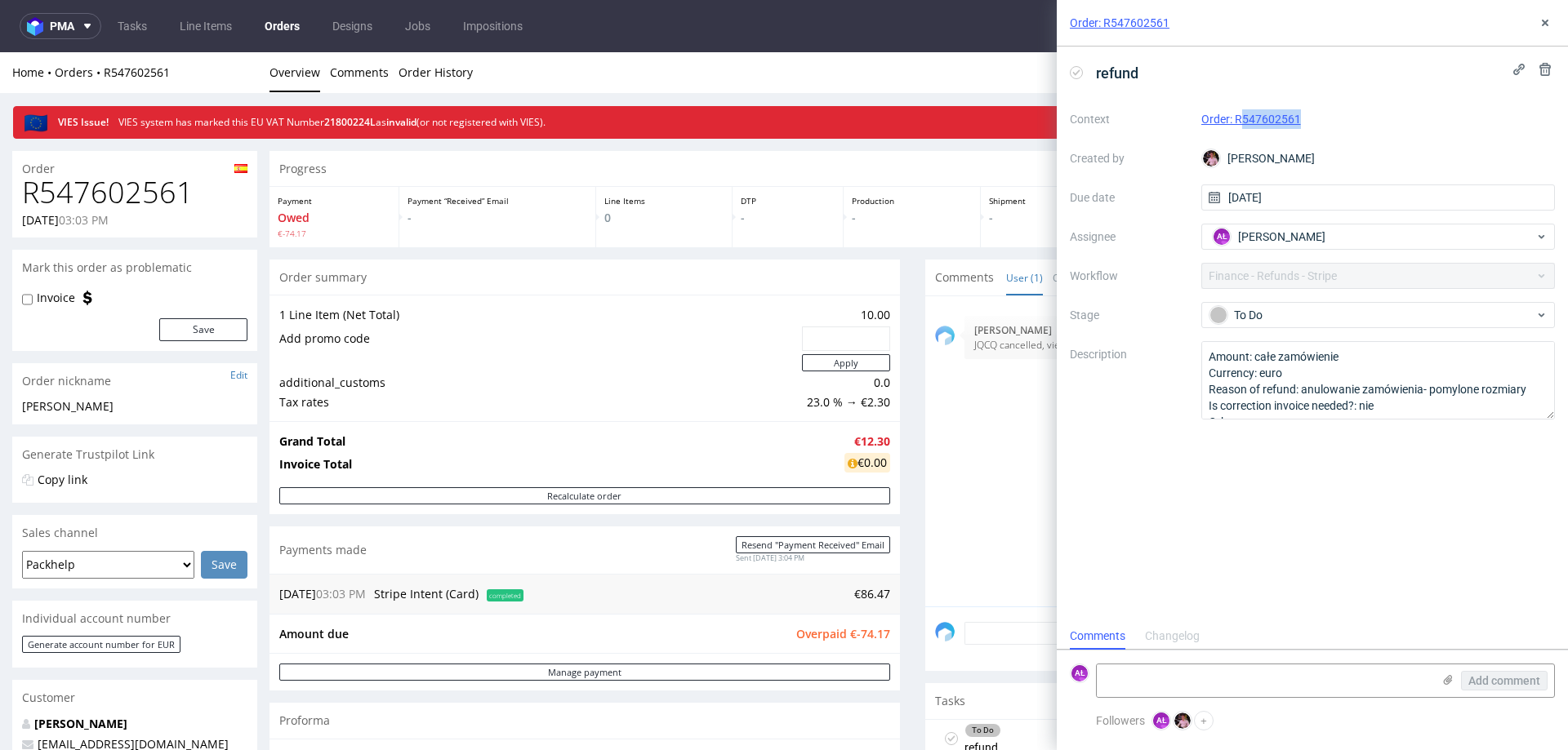
drag, startPoint x: 1301, startPoint y: 128, endPoint x: 1240, endPoint y: 127, distance: 61.0
click at [1240, 127] on div "Order: R547602561" at bounding box center [1379, 119] width 354 height 19
click at [1294, 85] on div "refund" at bounding box center [1313, 73] width 486 height 27
drag, startPoint x: 1310, startPoint y: 128, endPoint x: 1238, endPoint y: 128, distance: 72.0
click at [1238, 128] on div "Order: R547602561" at bounding box center [1379, 119] width 354 height 19
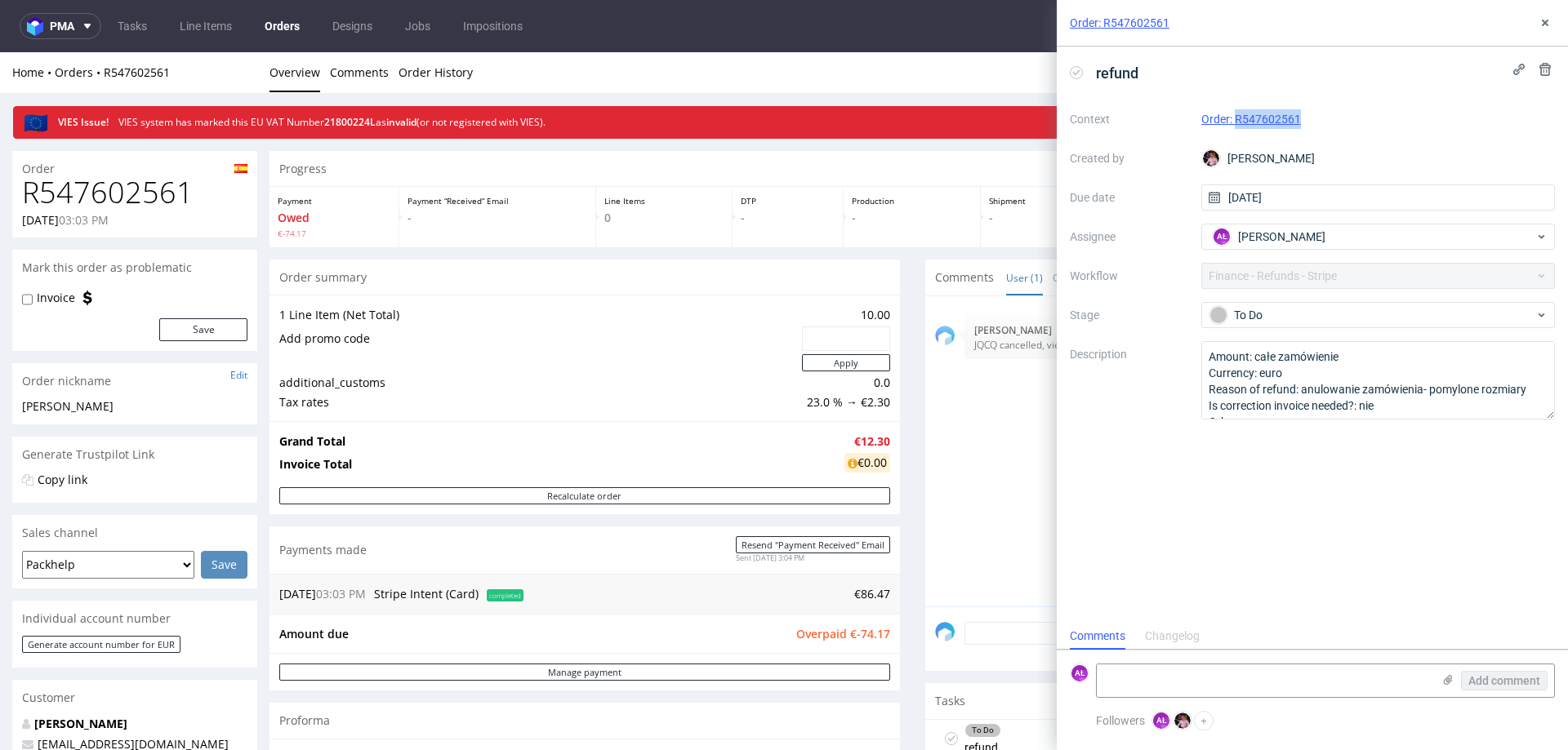
copy link "R547602561"
click at [1168, 676] on textarea at bounding box center [1265, 681] width 335 height 33
drag, startPoint x: 828, startPoint y: 593, endPoint x: 890, endPoint y: 605, distance: 63.2
click at [890, 605] on div "Progress Payment Owed €-74.17 Payment “Received” Email - Line Items 0 DTP - Pro…" at bounding box center [912, 580] width 1287 height 859
copy table "10.10.25 03:03 PM Stripe Intent (Card) completed"
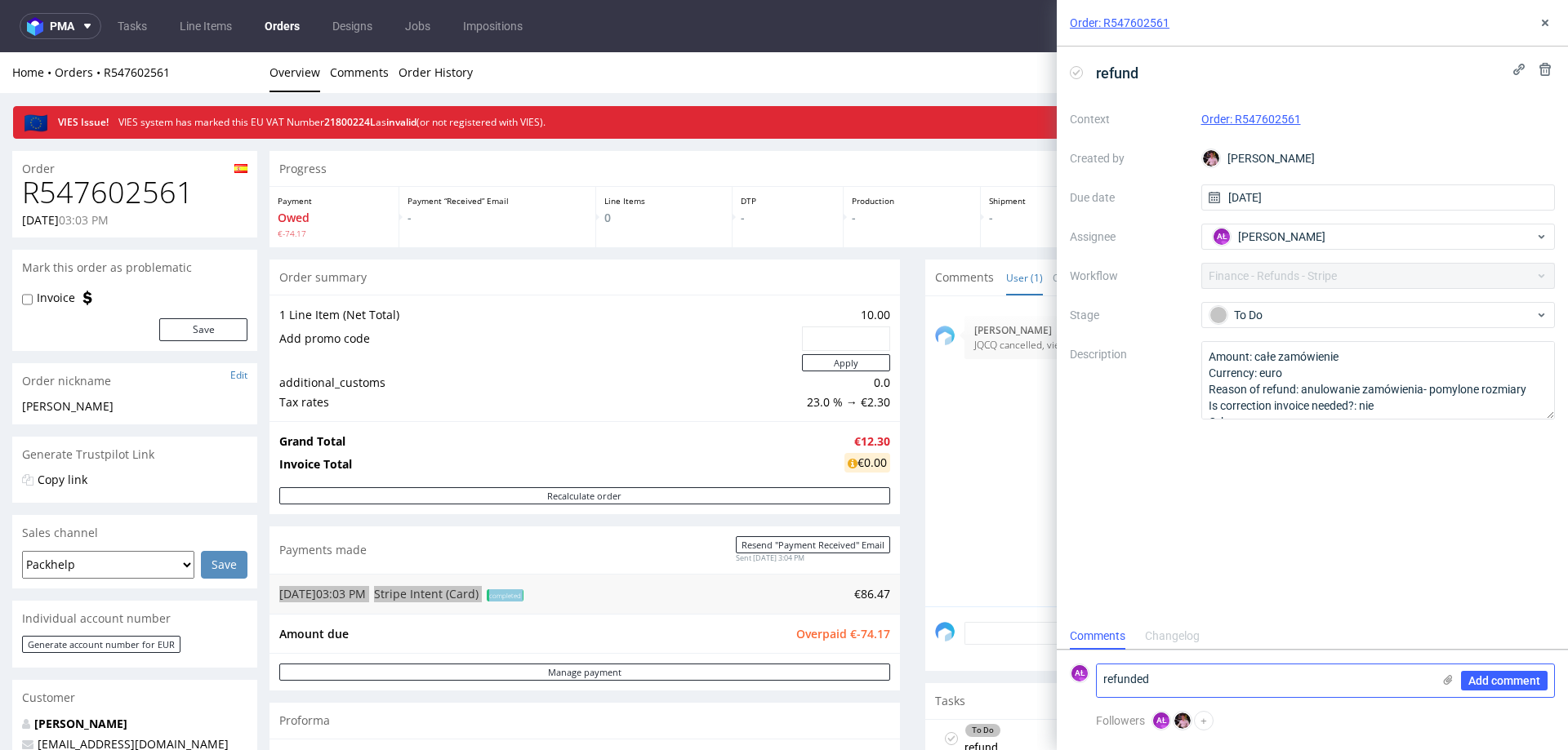
click at [1162, 676] on textarea "refunded" at bounding box center [1265, 681] width 335 height 33
paste textarea "€86.47"
type textarea "refunded €86.47 13.10.25"
click at [1503, 684] on span "Add comment" at bounding box center [1505, 681] width 72 height 11
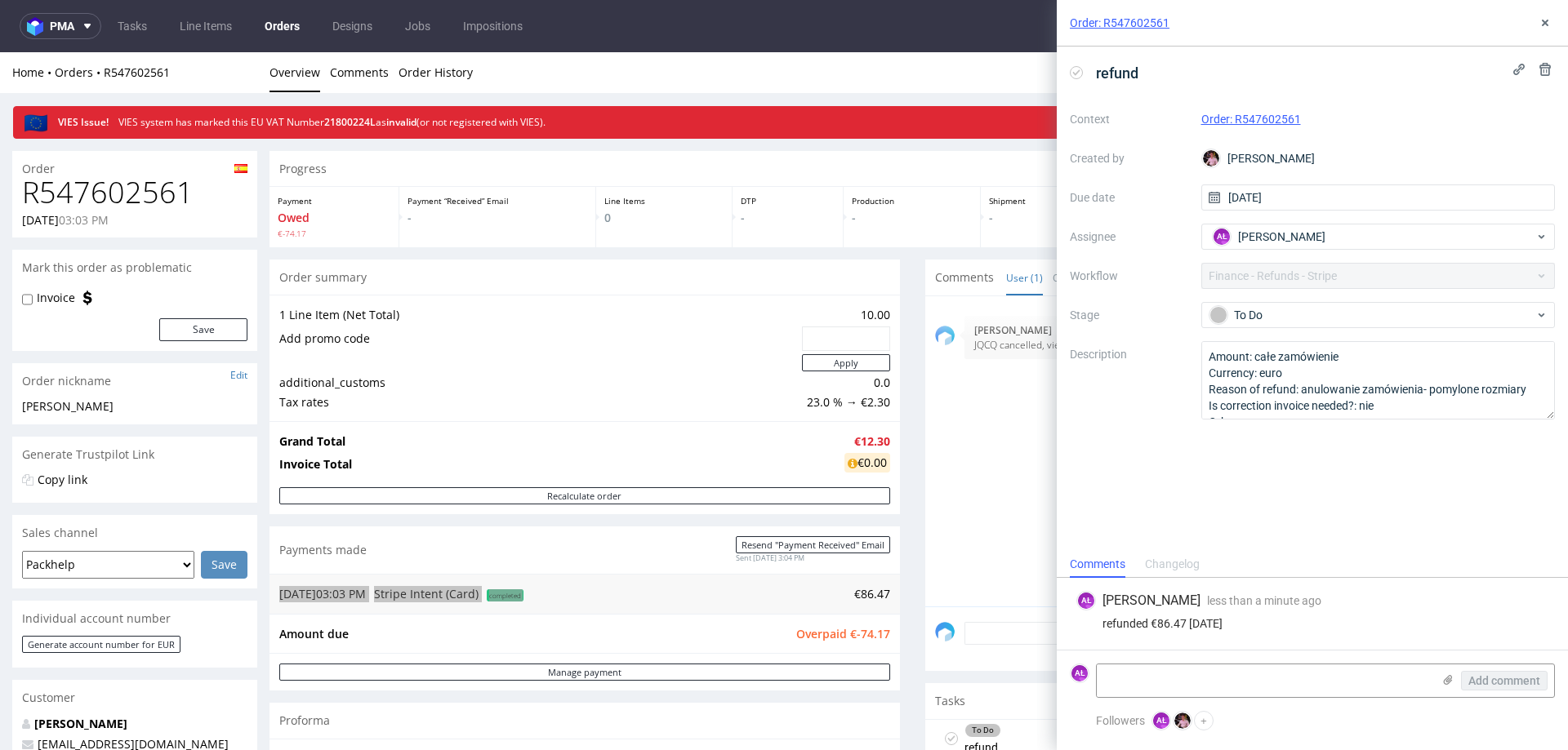
click at [1078, 72] on use at bounding box center [1077, 72] width 7 height 6
drag, startPoint x: 1540, startPoint y: 18, endPoint x: 1515, endPoint y: 37, distance: 31.4
click at [1541, 18] on icon at bounding box center [1545, 23] width 13 height 13
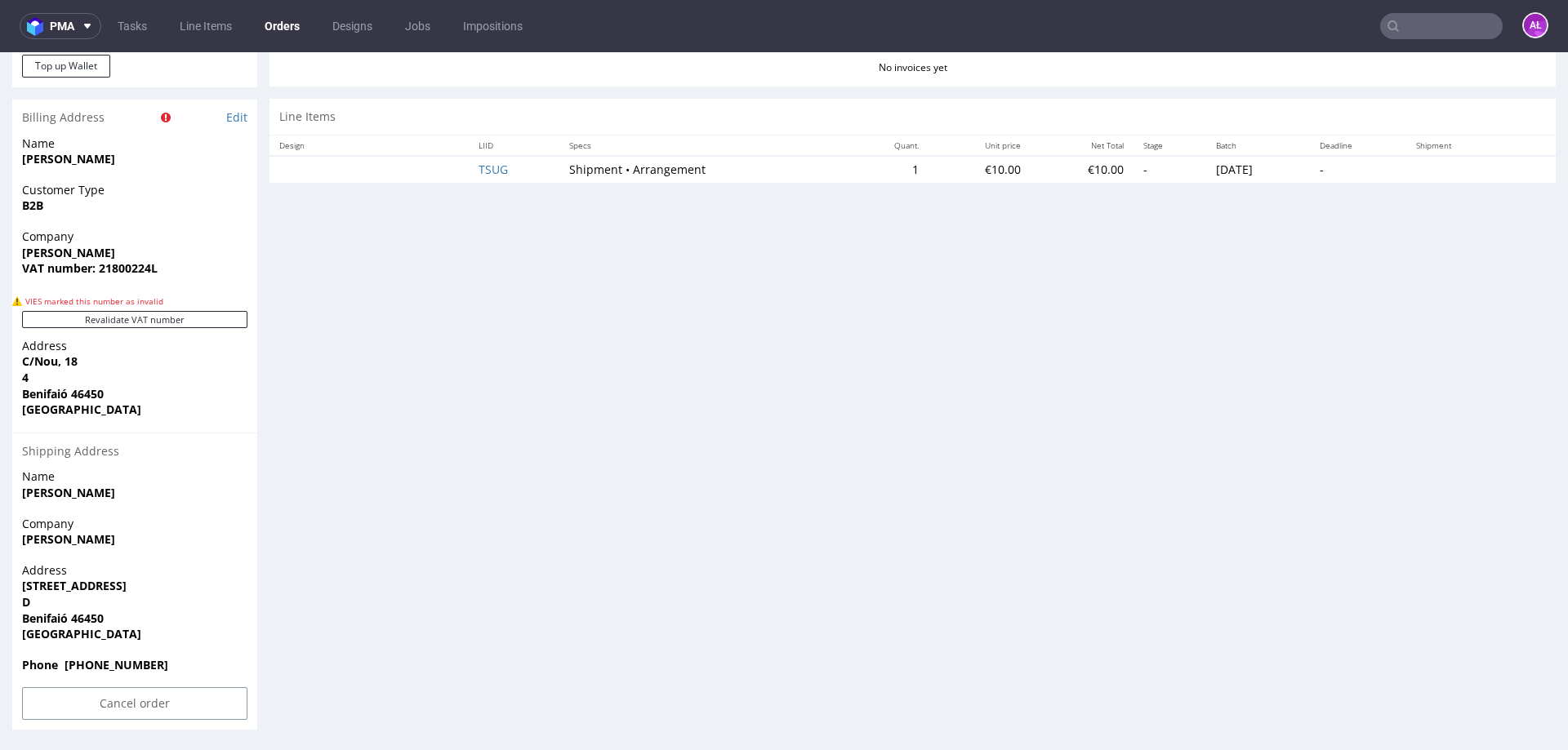
scroll to position [407, 0]
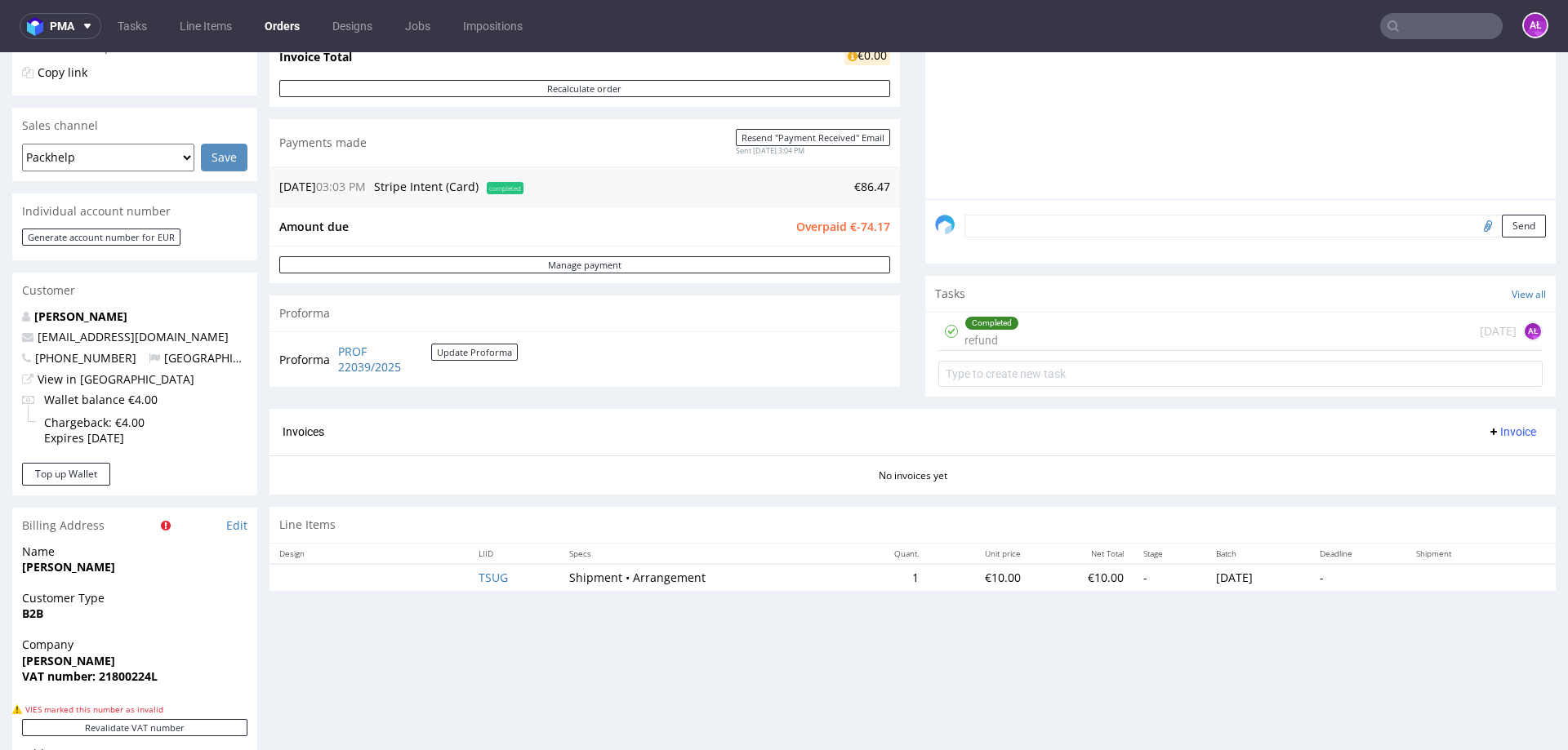
click at [1049, 337] on div "Completed refund today AŁ" at bounding box center [1241, 332] width 604 height 39
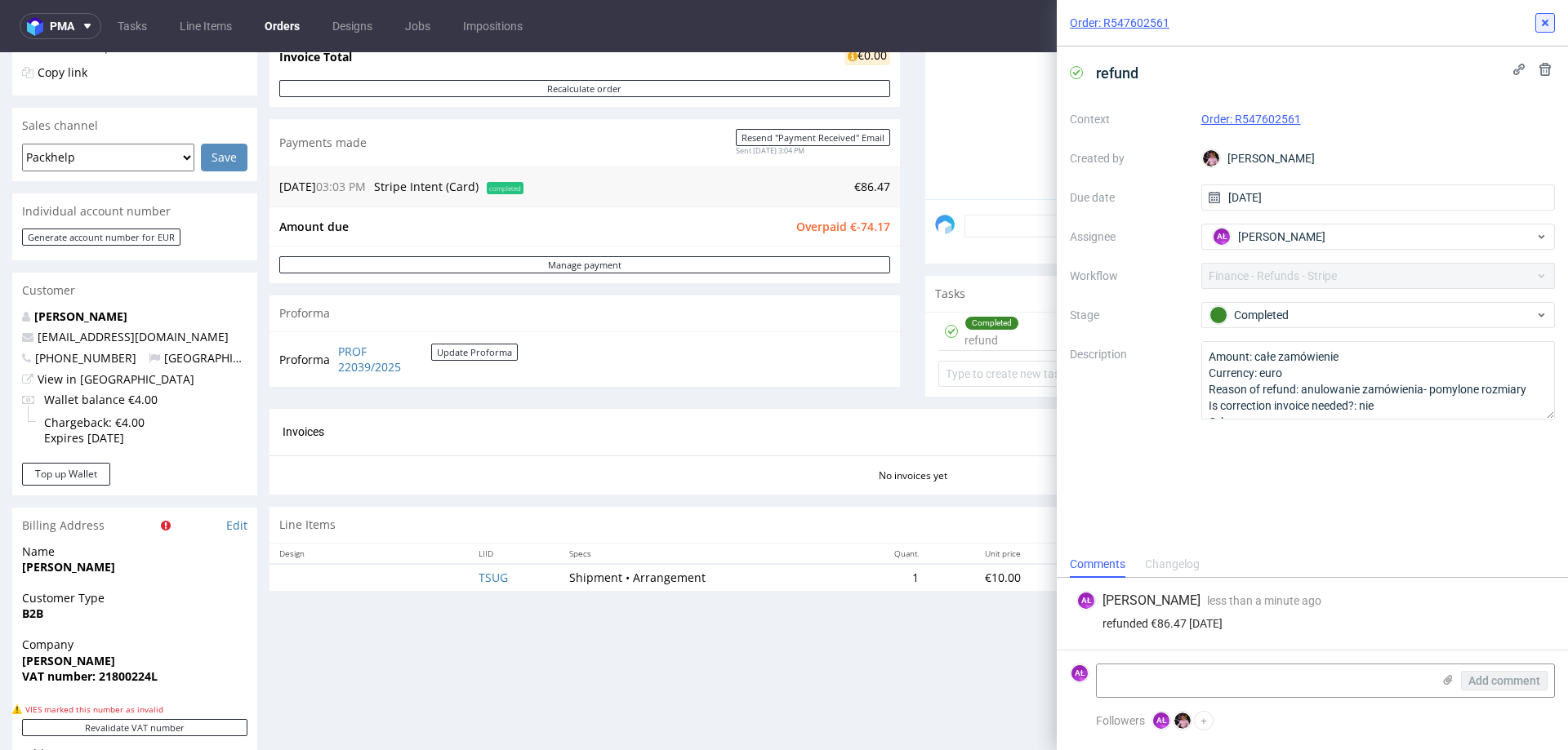
click at [1546, 16] on button at bounding box center [1545, 22] width 19 height 19
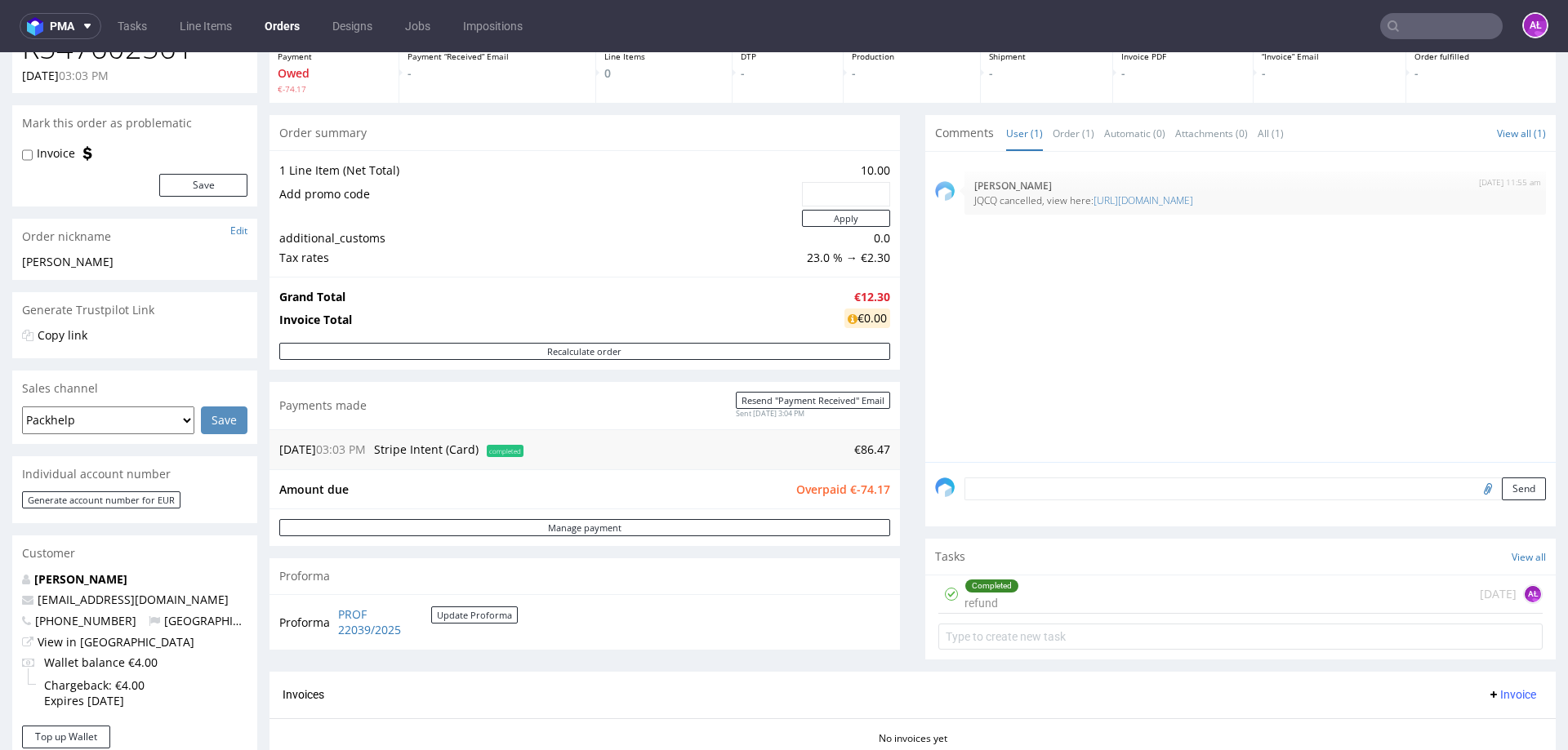
scroll to position [81, 0]
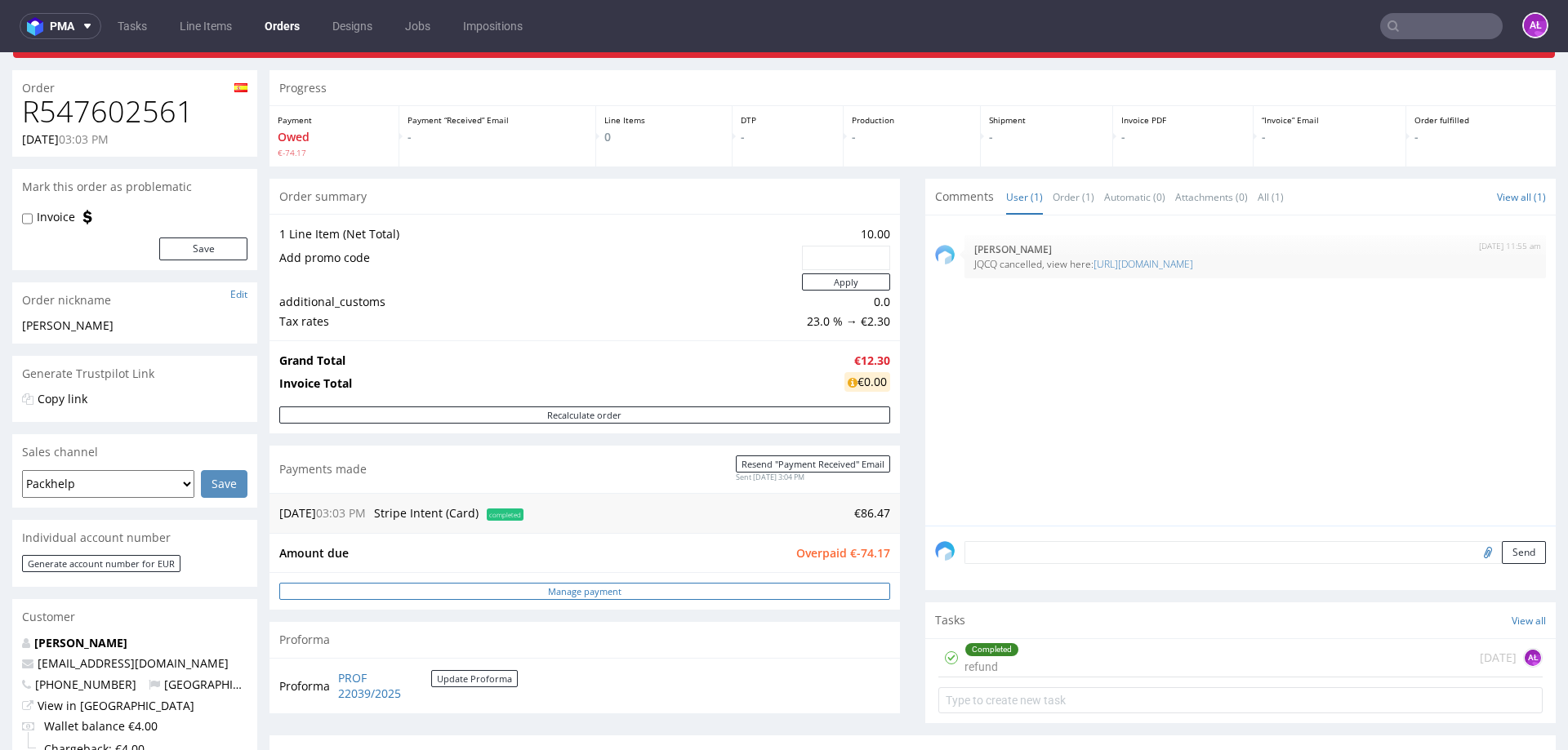
click at [622, 587] on link "Manage payment" at bounding box center [585, 591] width 611 height 17
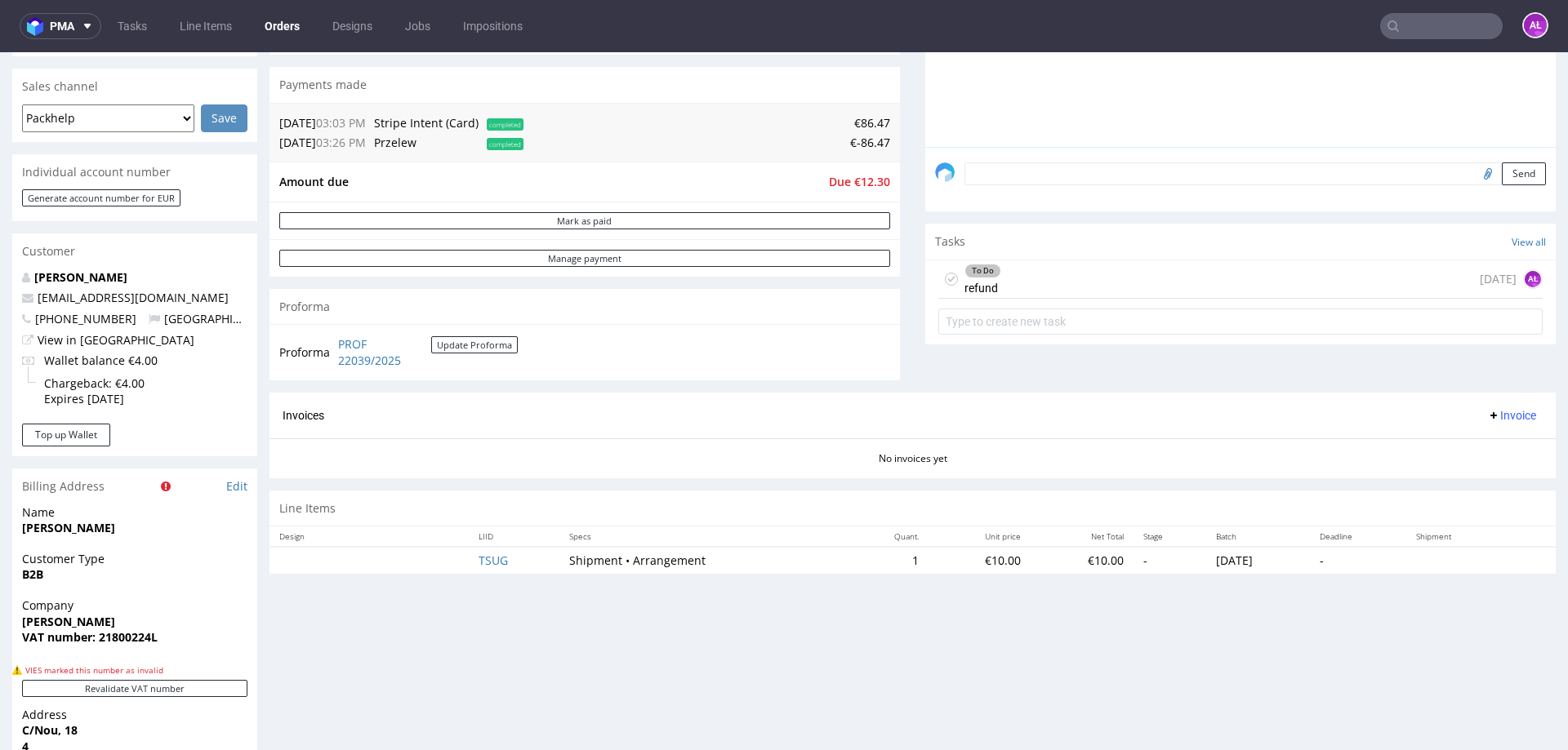
scroll to position [490, 0]
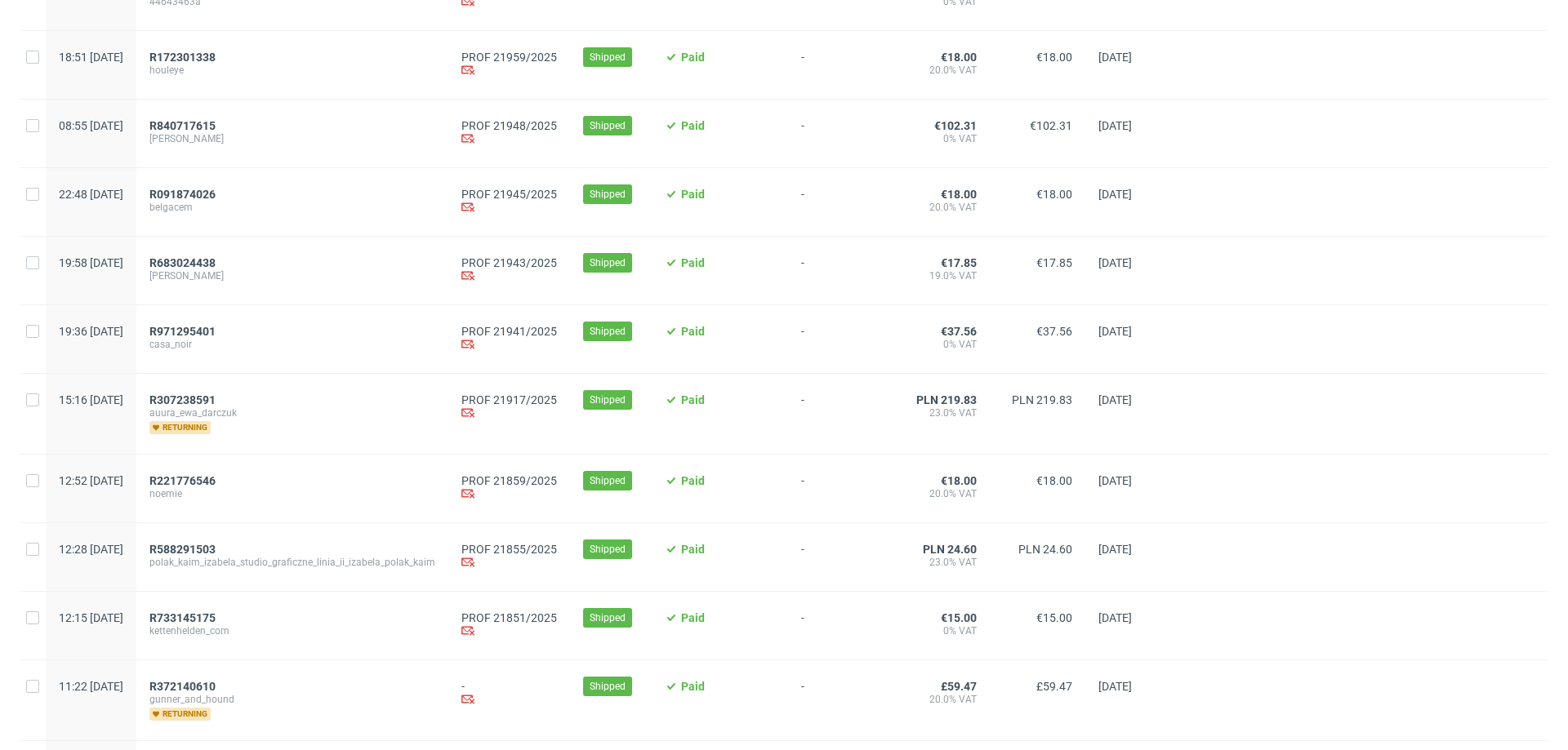
scroll to position [734, 0]
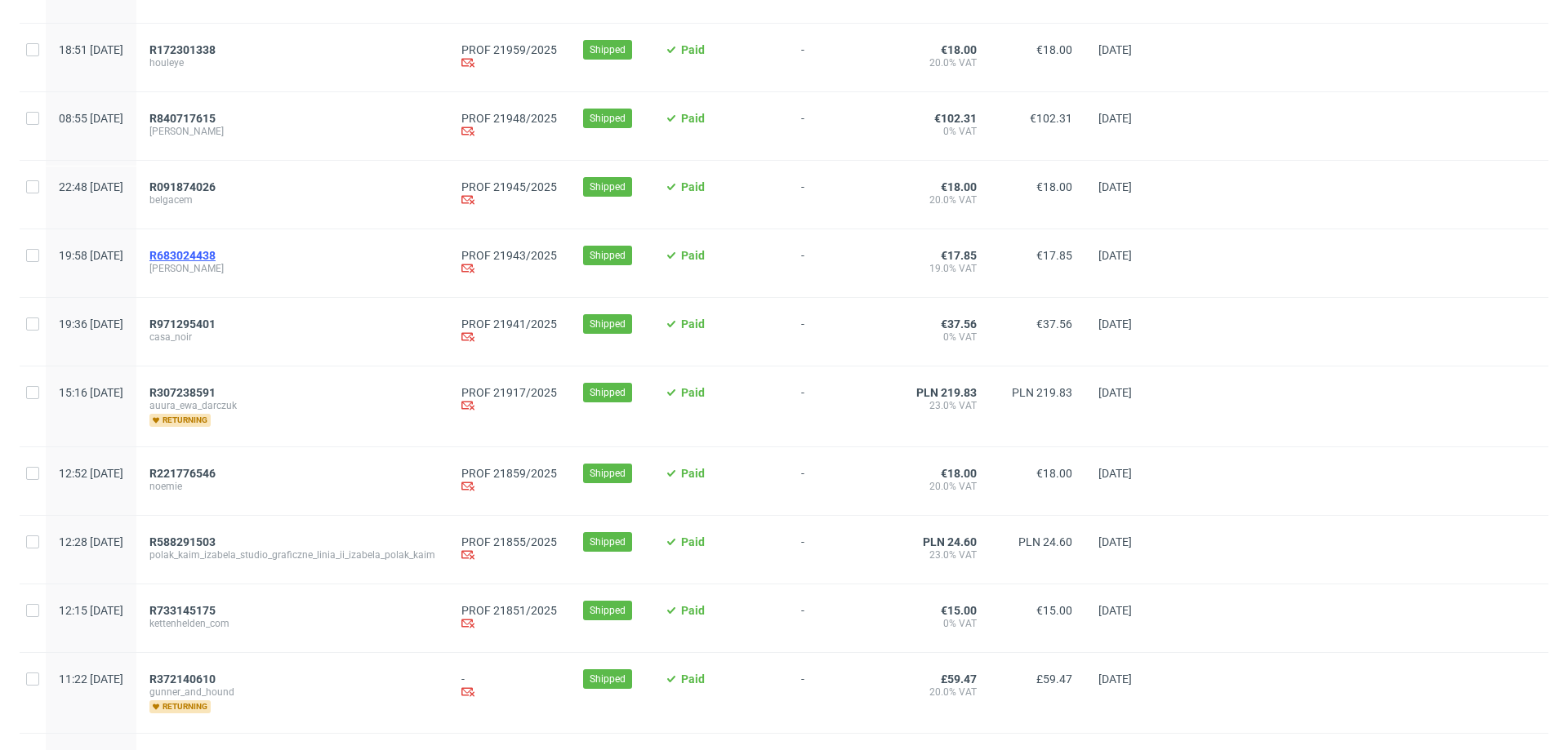
click at [215, 262] on span "R683024438" at bounding box center [183, 256] width 66 height 13
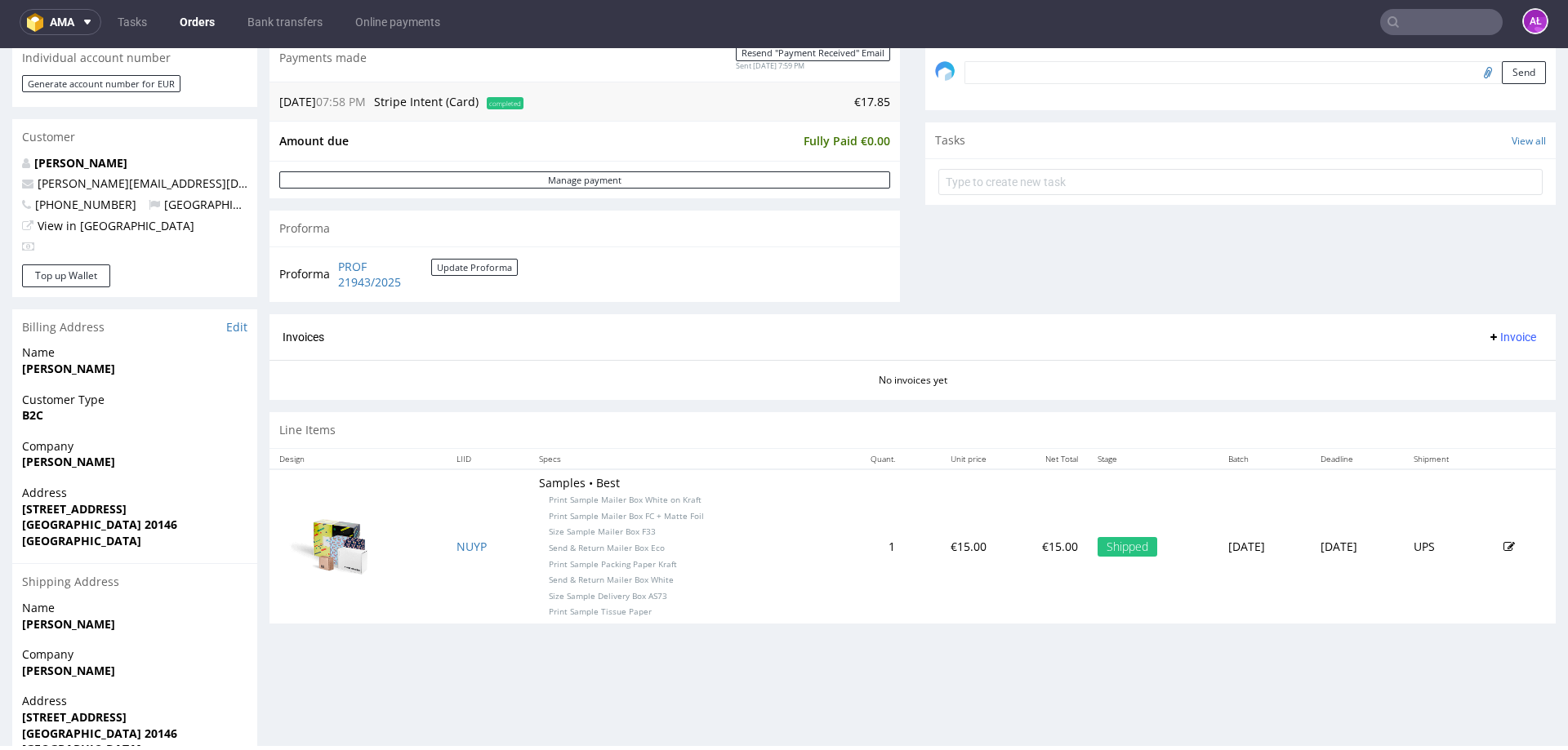
scroll to position [572, 0]
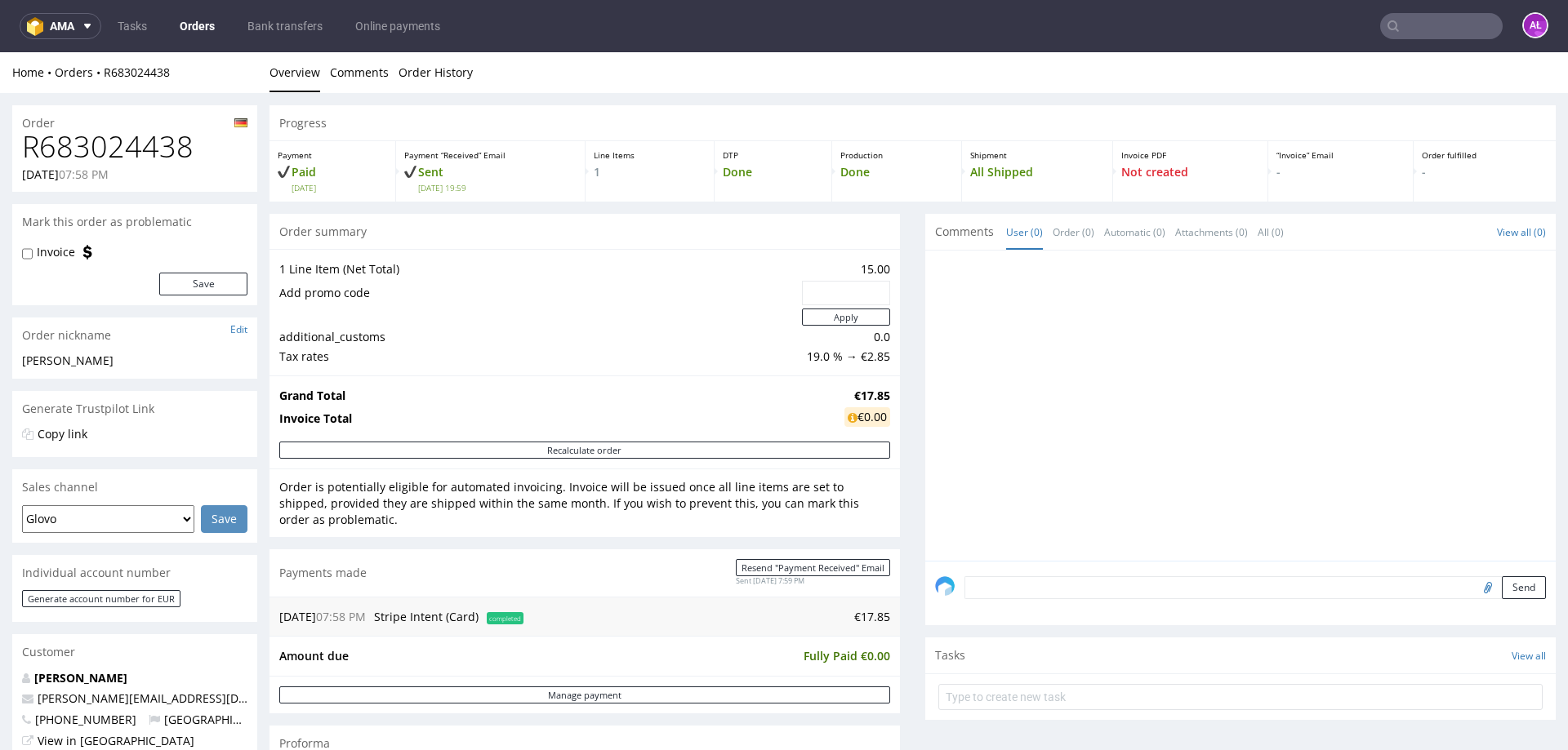
scroll to position [408, 0]
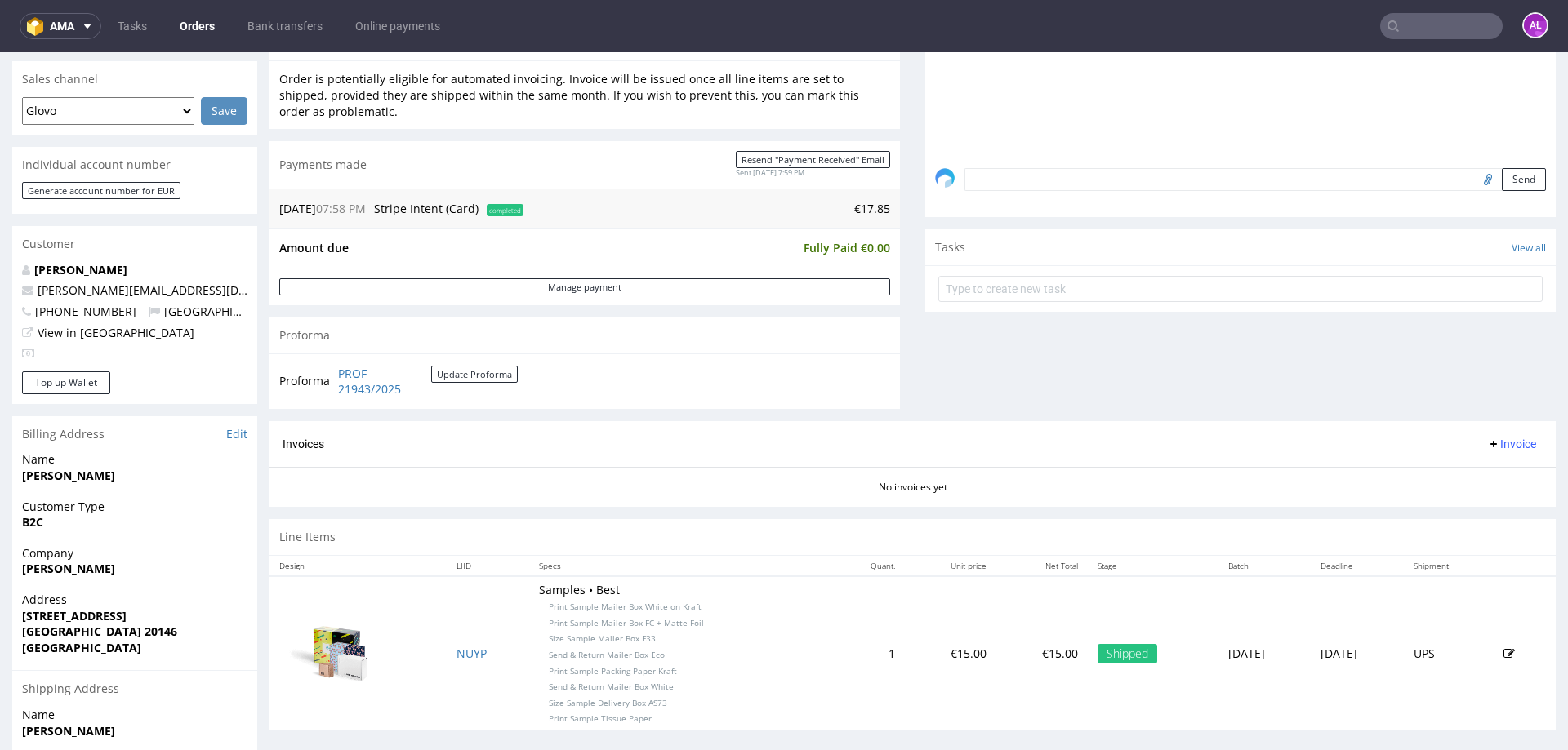
click at [1494, 442] on span "Invoice" at bounding box center [1511, 444] width 49 height 13
click at [1490, 472] on span "Generate" at bounding box center [1487, 479] width 79 height 17
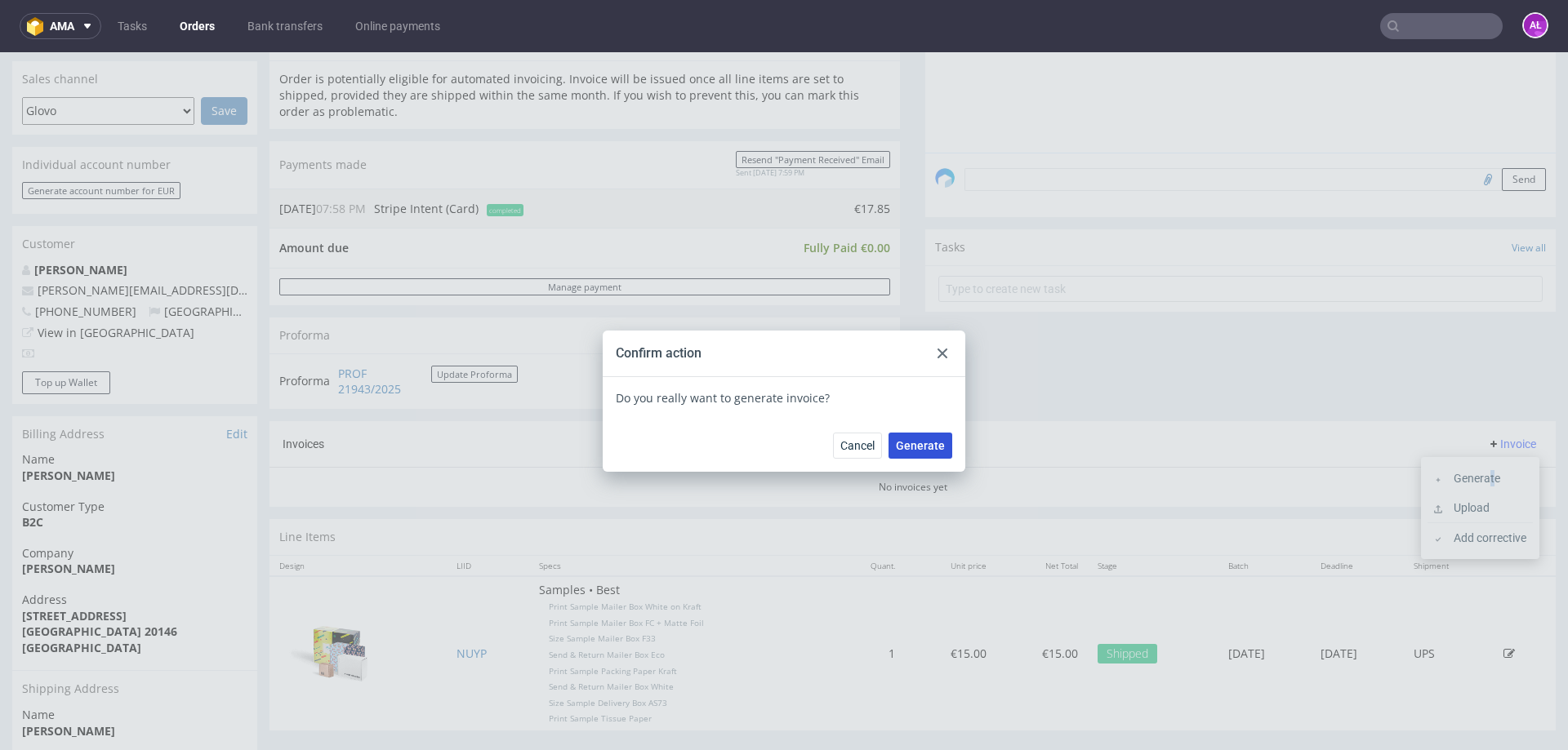
click at [939, 446] on span "Generate" at bounding box center [920, 446] width 49 height 11
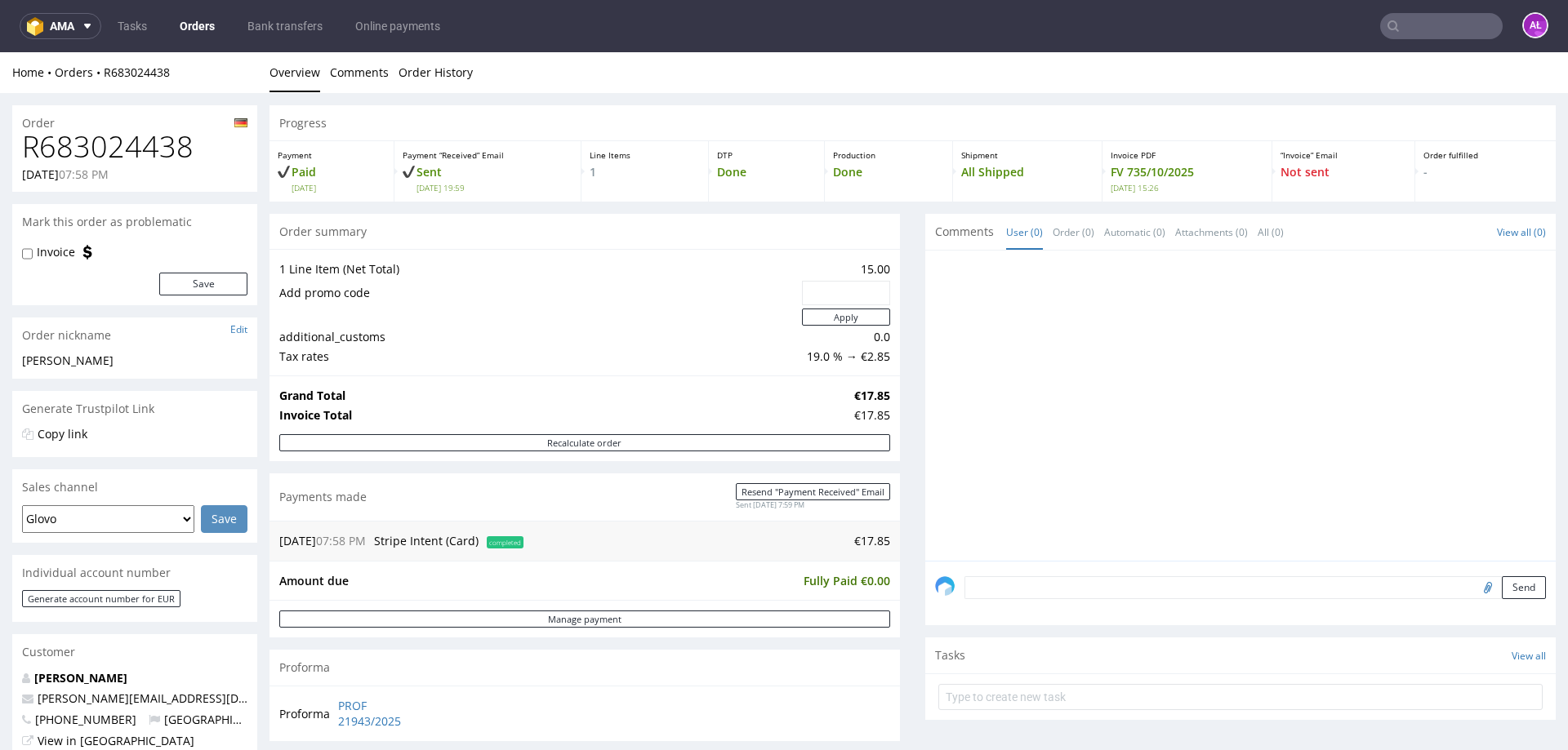
scroll to position [326, 0]
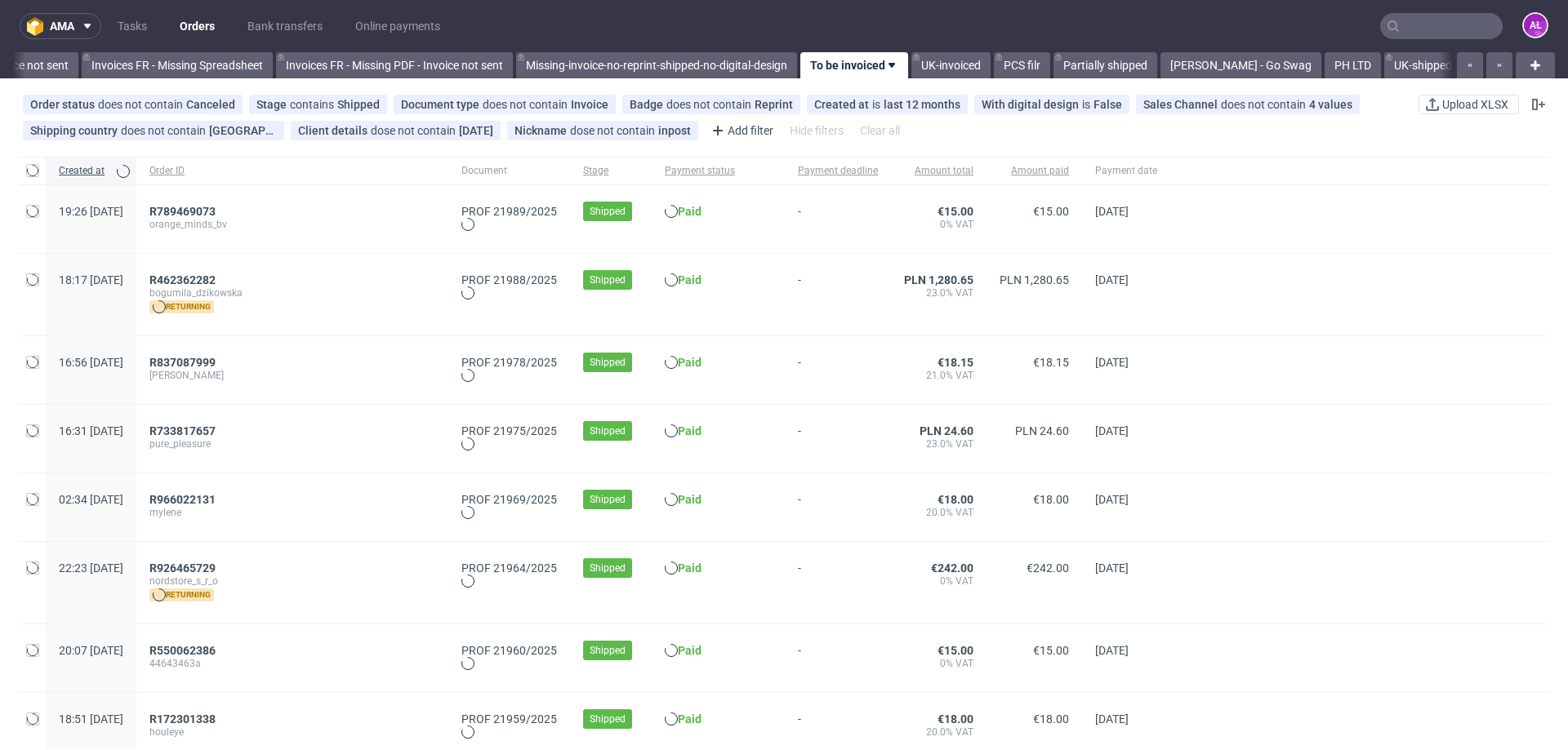
scroll to position [0, 2649]
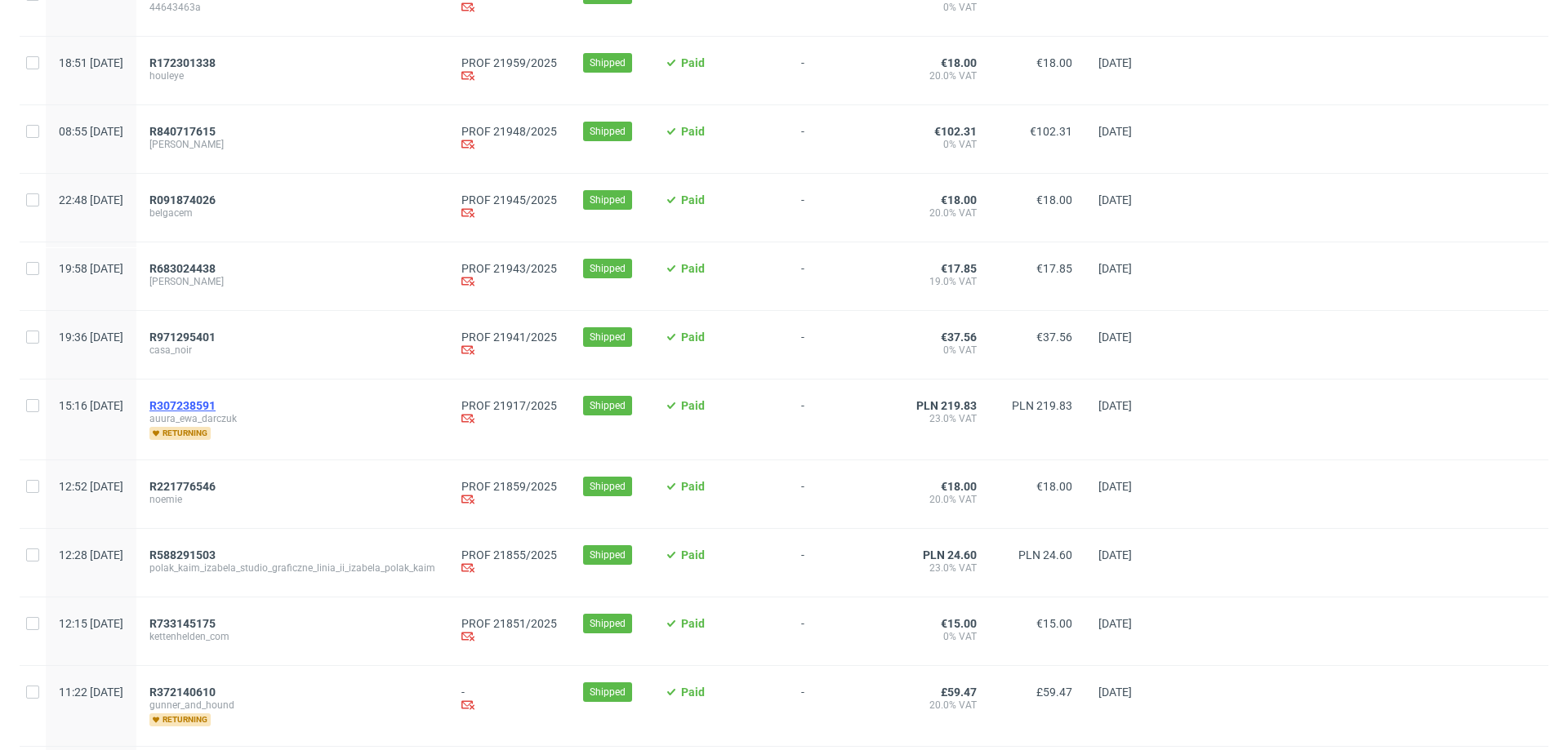
click at [215, 412] on span "R307238591" at bounding box center [183, 405] width 66 height 13
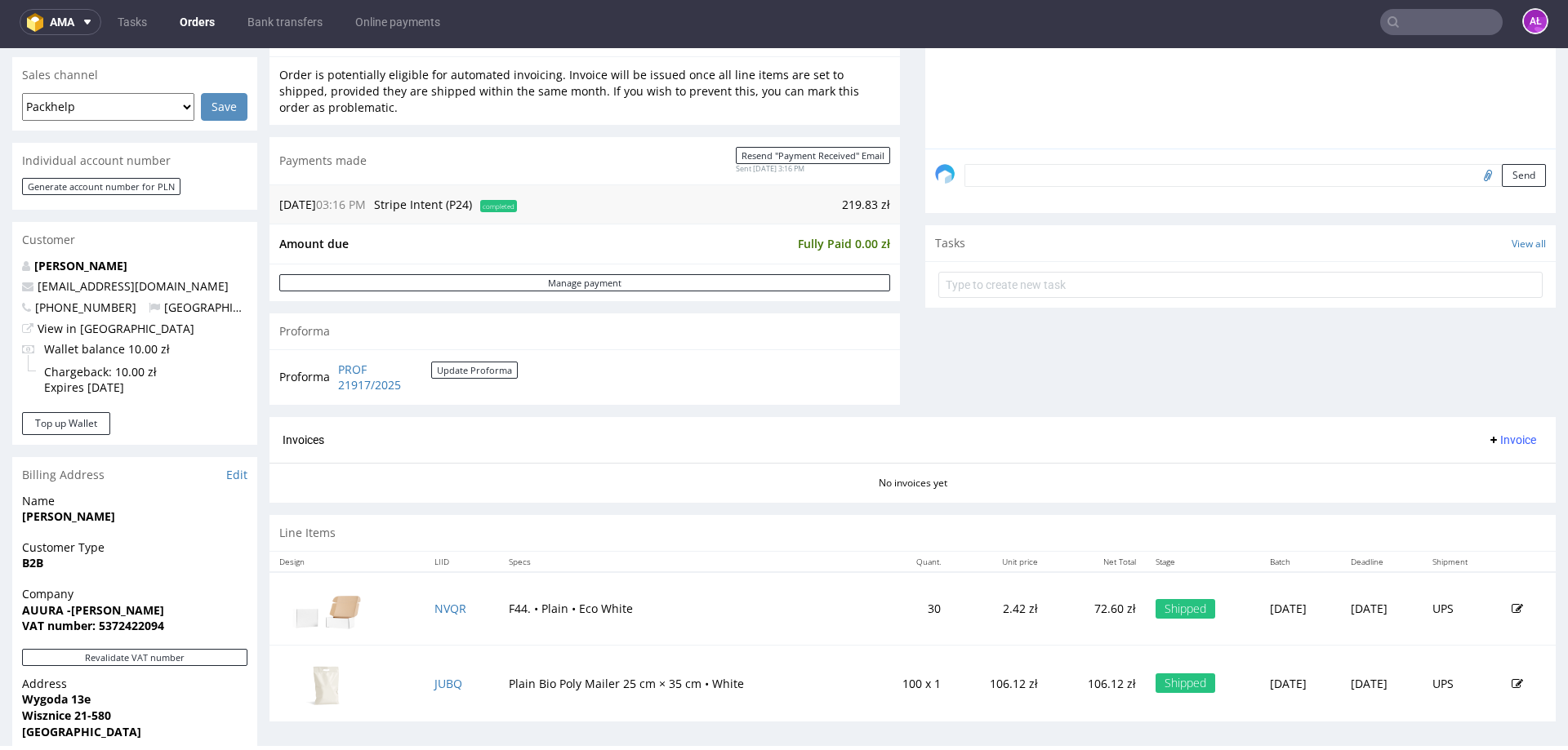
scroll to position [490, 0]
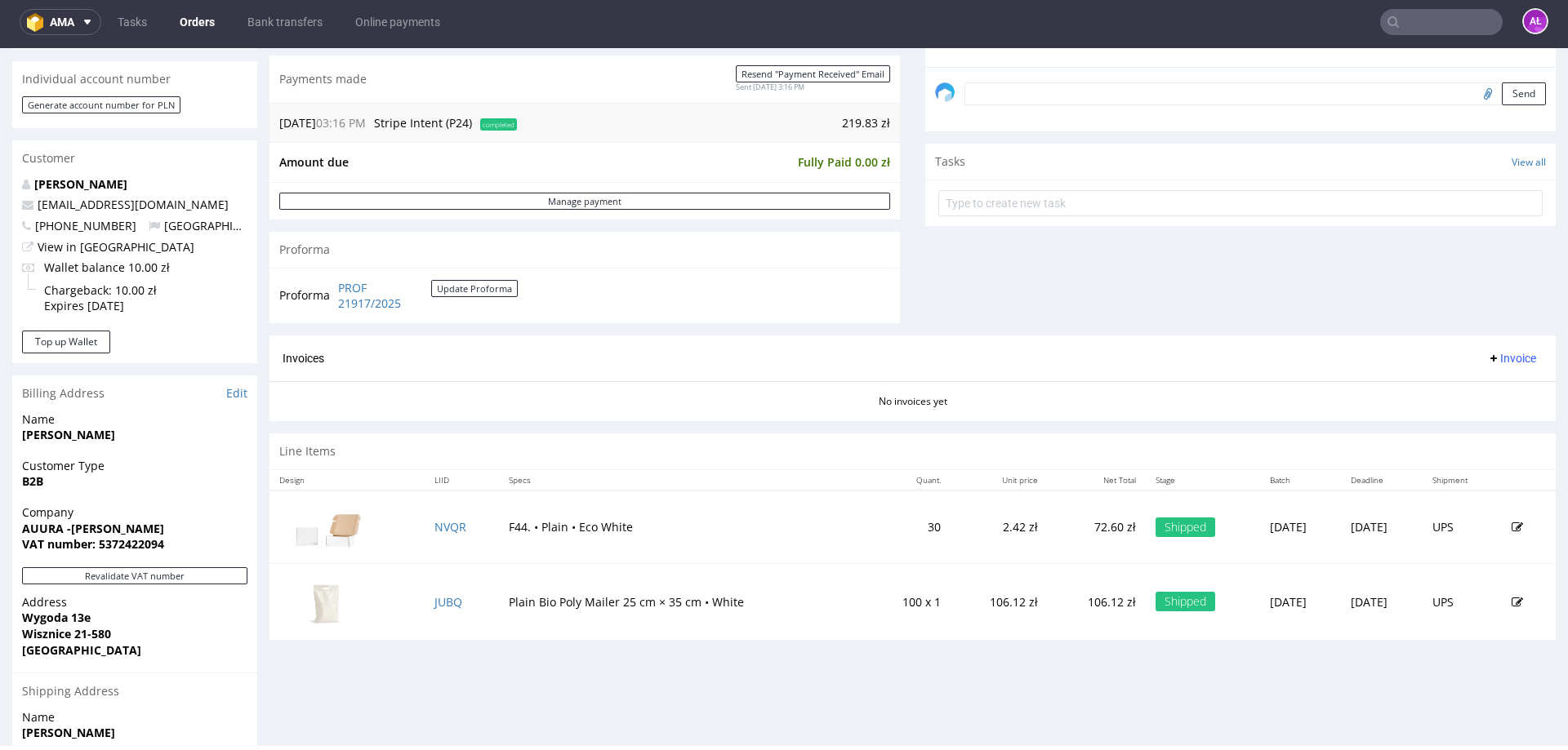
click at [1487, 354] on span "Invoice" at bounding box center [1511, 358] width 49 height 13
click at [1484, 385] on span "Generate" at bounding box center [1487, 392] width 79 height 17
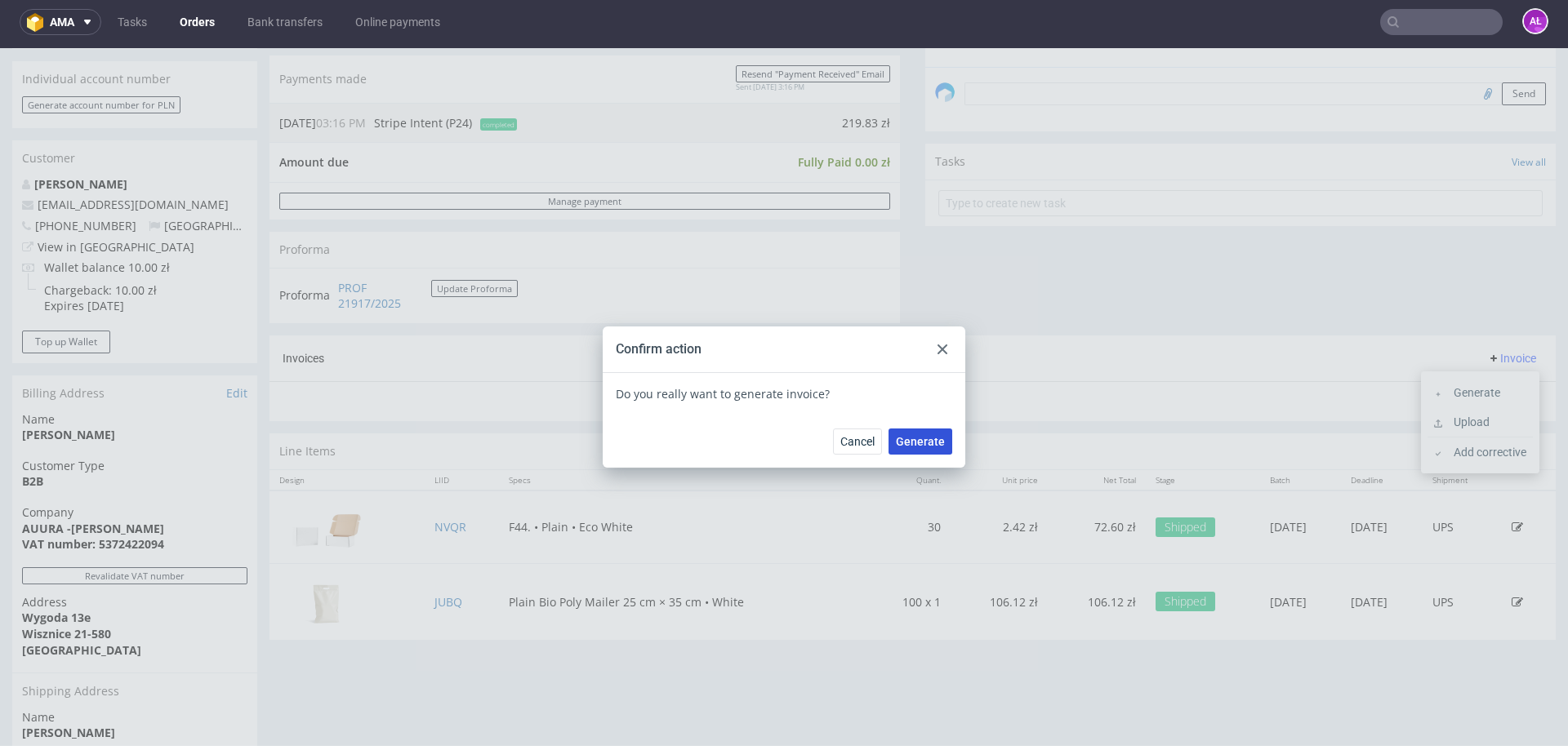
click at [898, 438] on span "Generate" at bounding box center [920, 441] width 49 height 11
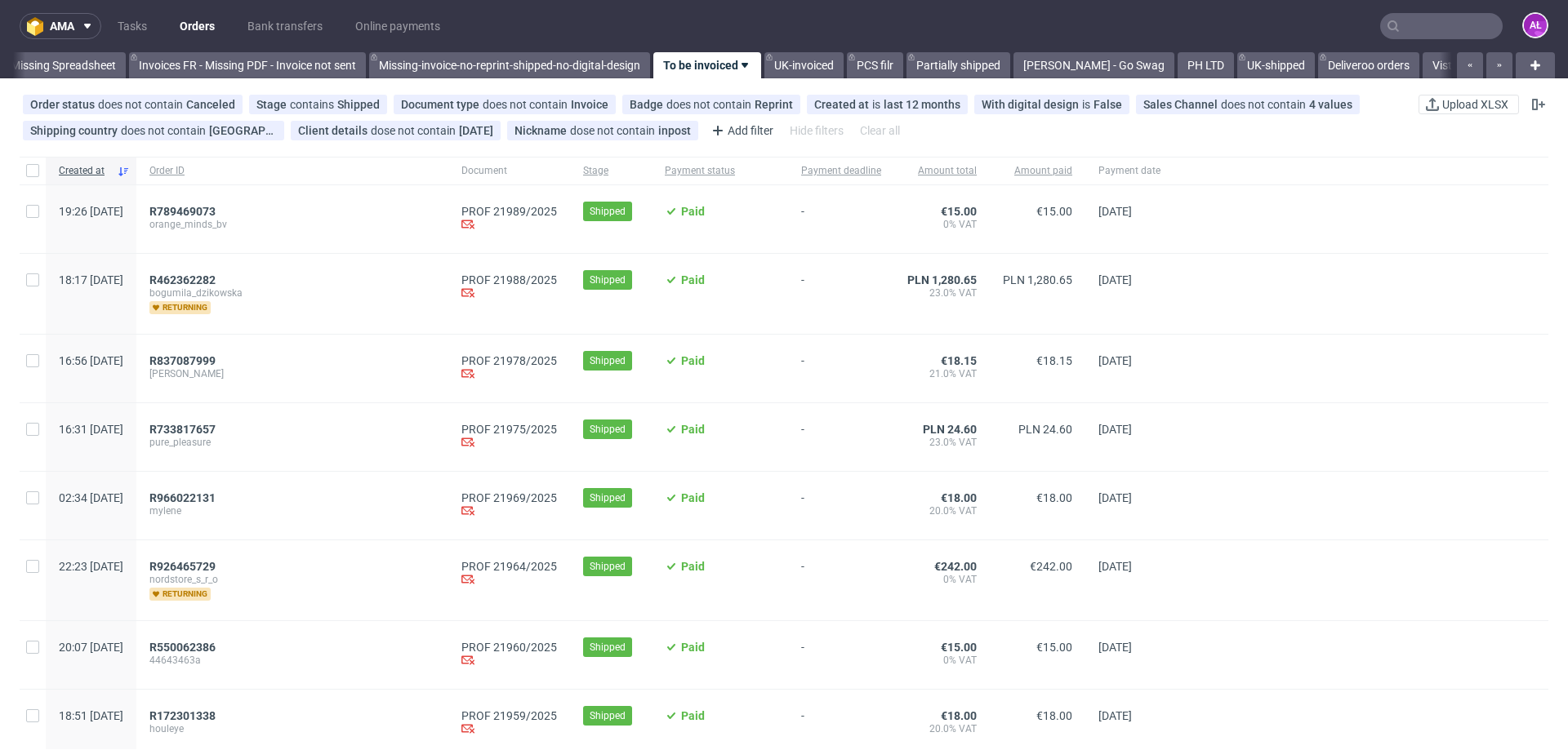
scroll to position [0, 2649]
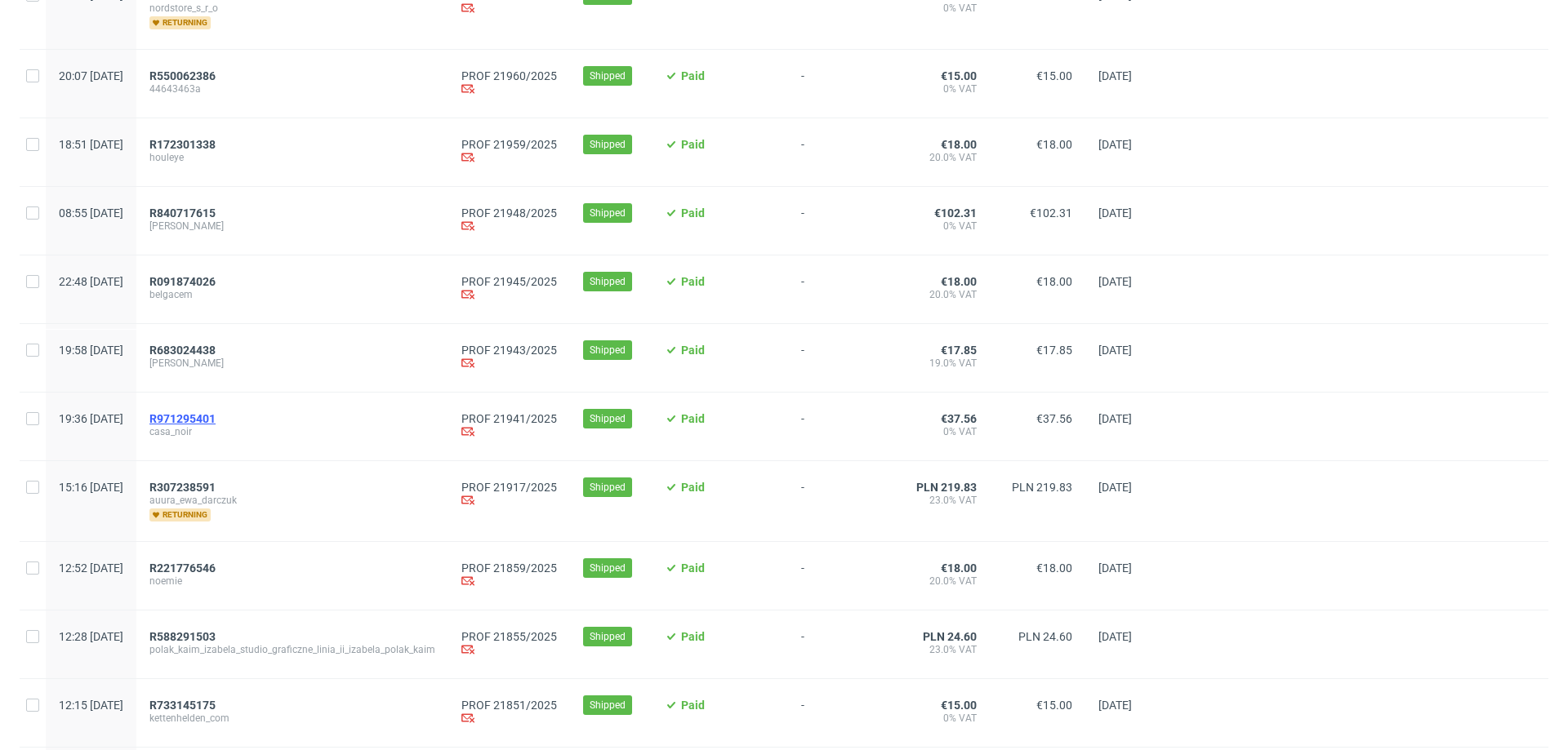
click at [215, 420] on span "R971295401" at bounding box center [183, 419] width 66 height 13
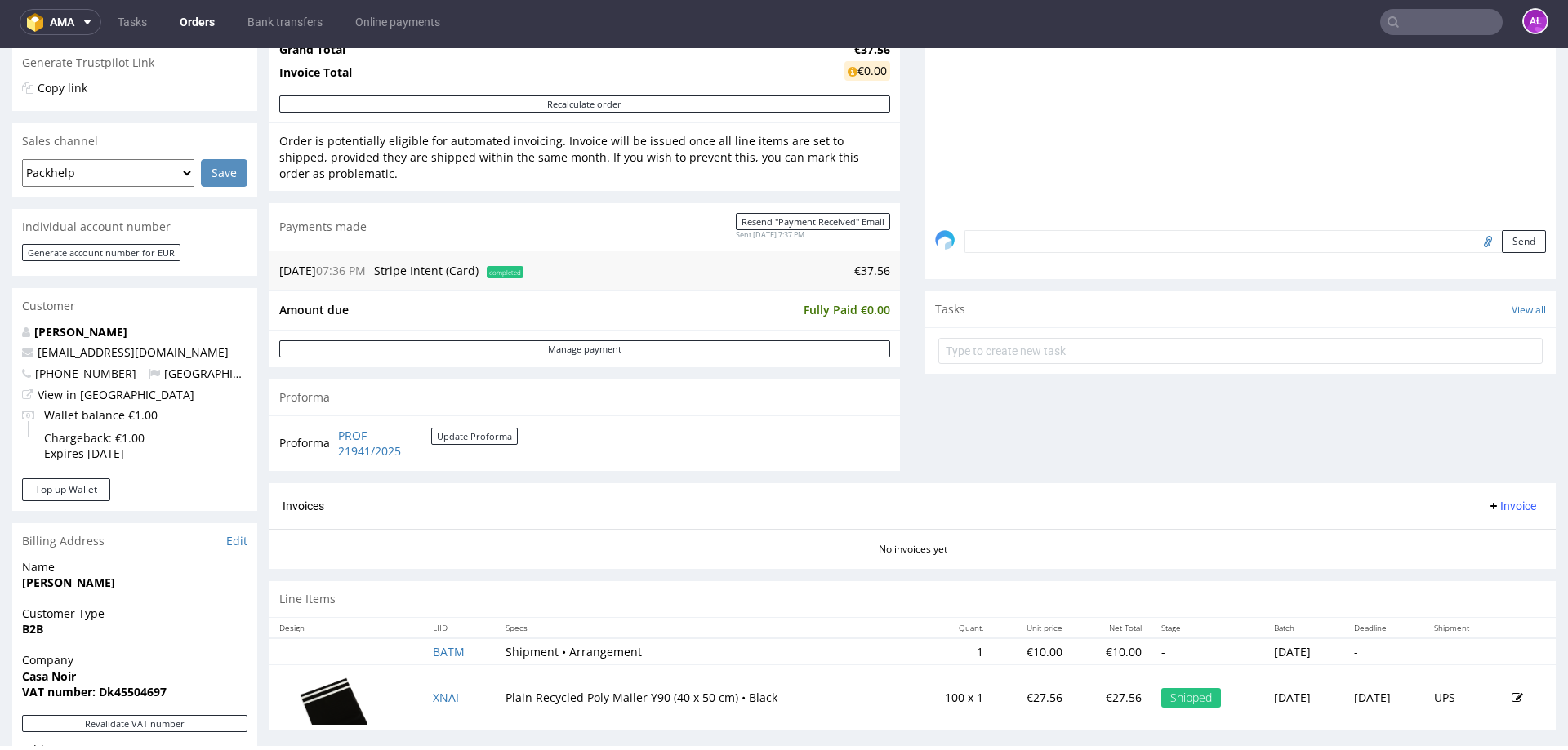
scroll to position [653, 0]
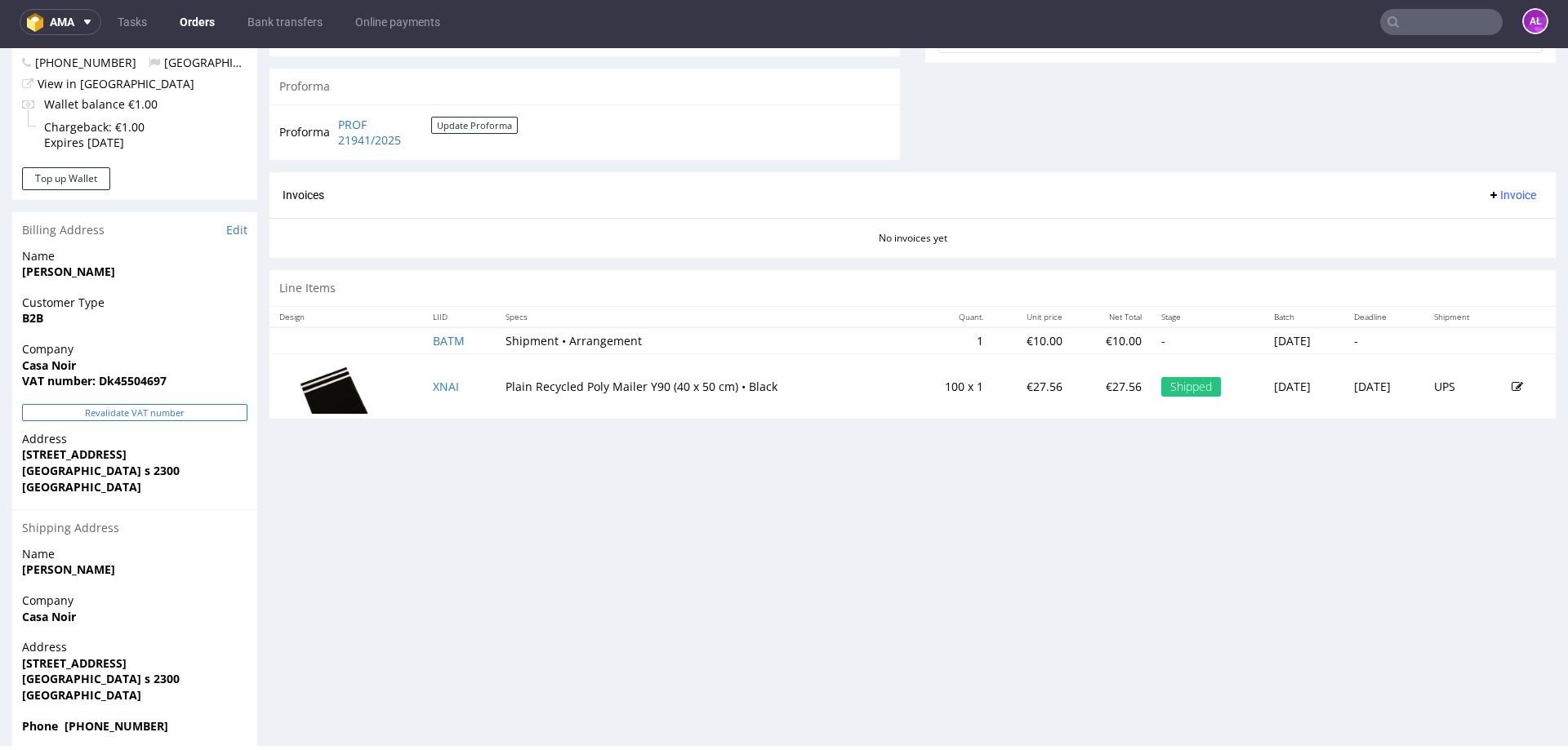
click at [225, 416] on button "Revalidate VAT number" at bounding box center [134, 413] width 225 height 17
click at [226, 416] on button "Revalidate VAT number" at bounding box center [134, 413] width 225 height 17
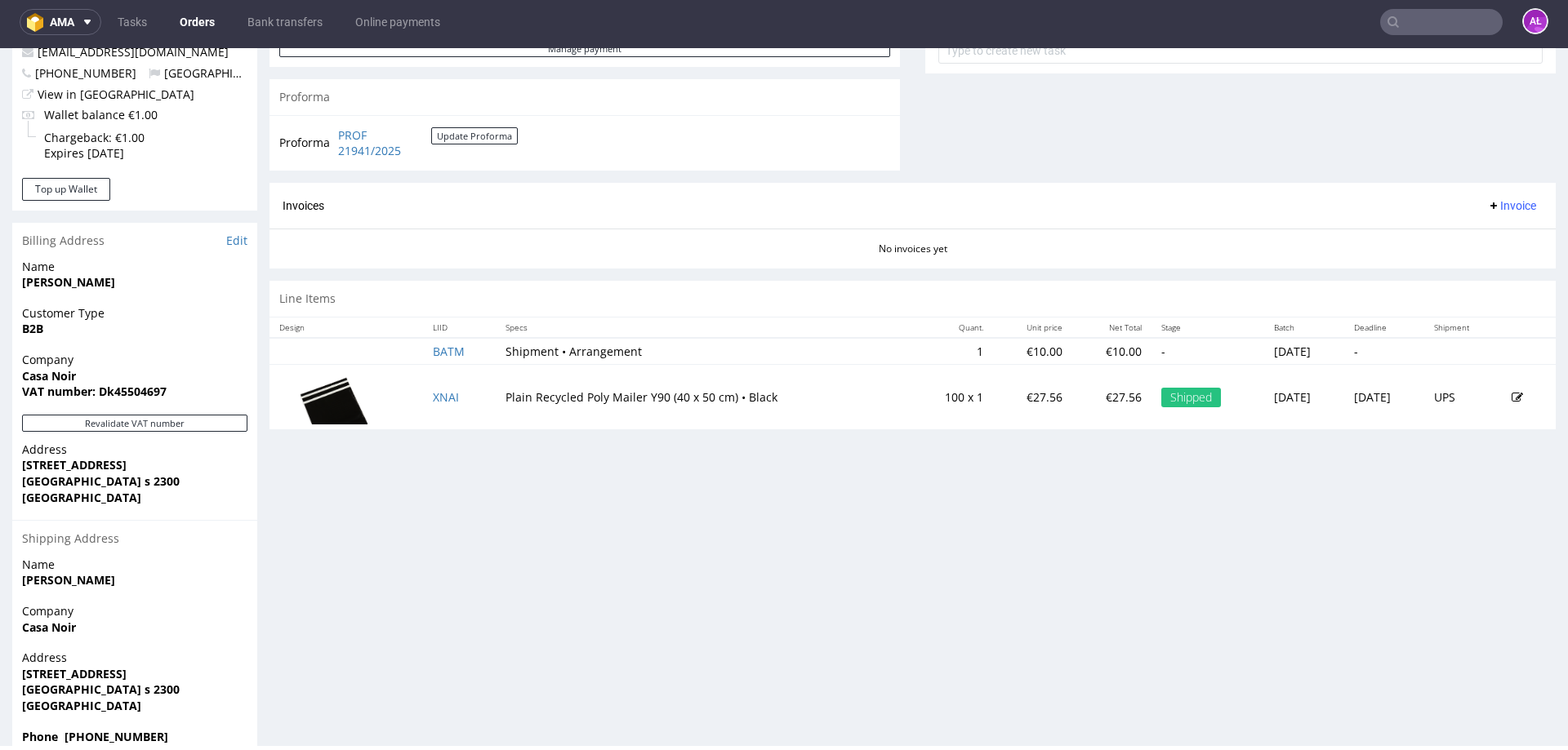
scroll to position [490, 0]
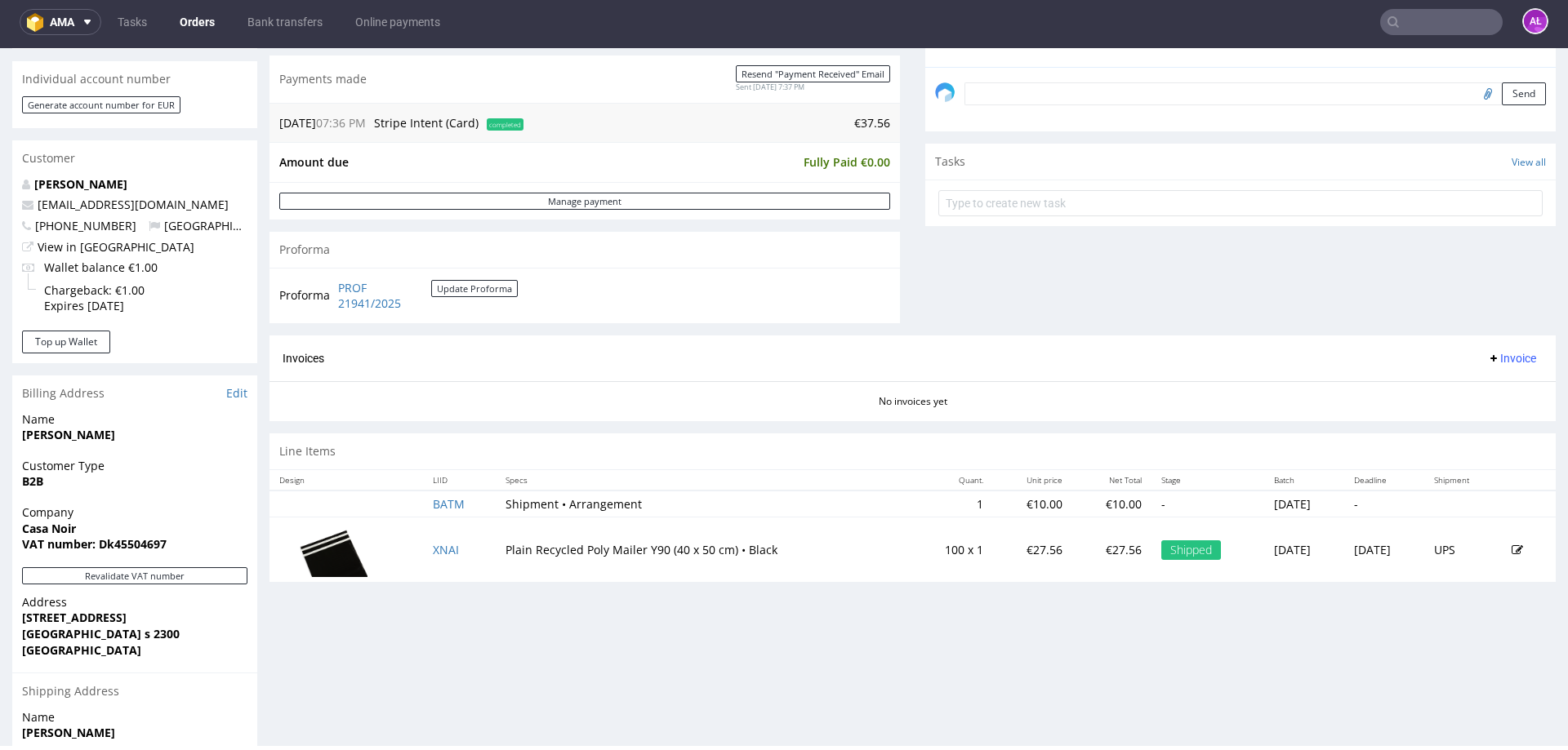
click at [1504, 361] on span "Invoice" at bounding box center [1511, 358] width 49 height 13
click at [1511, 383] on li "Generate" at bounding box center [1481, 392] width 106 height 29
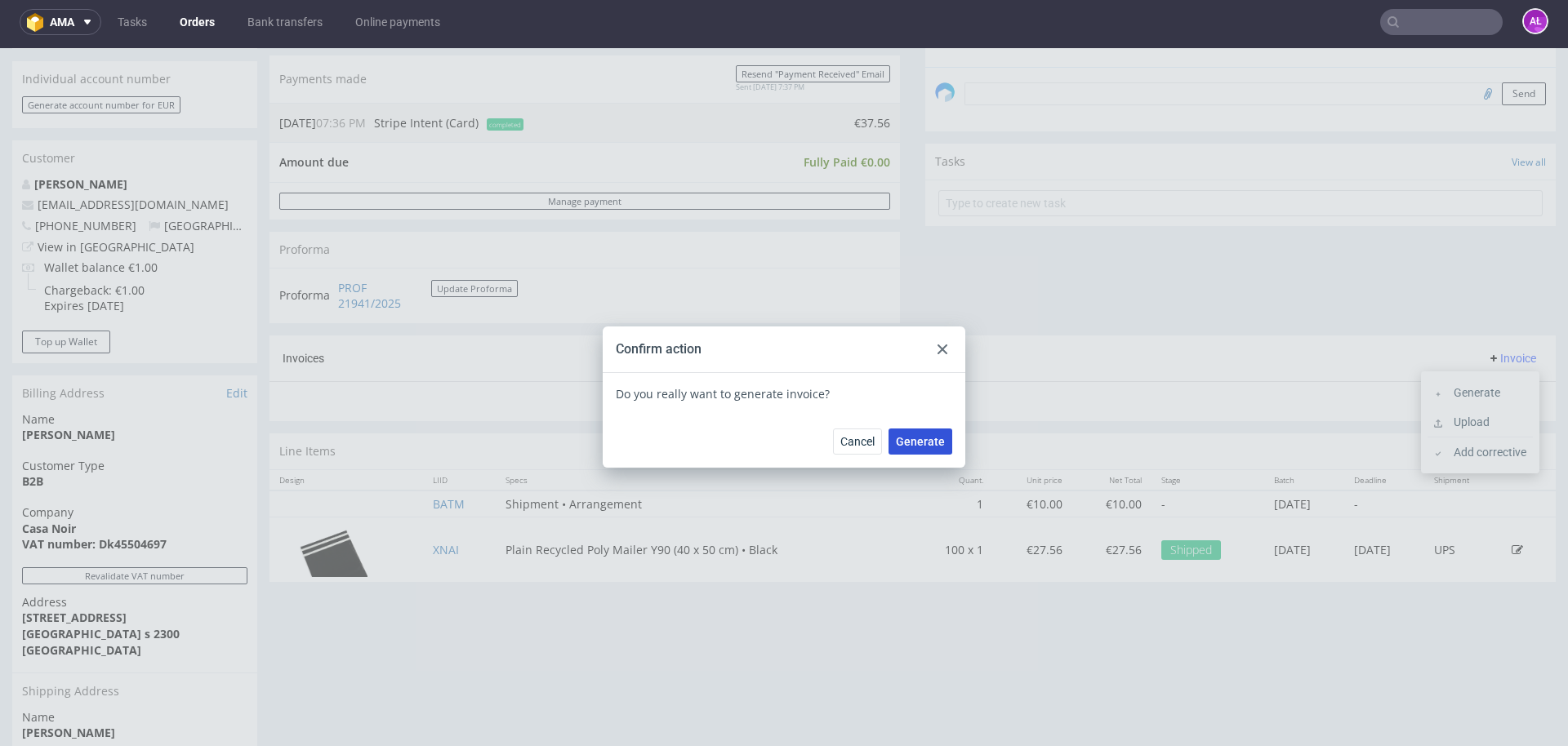
click at [903, 441] on span "Generate" at bounding box center [920, 441] width 49 height 11
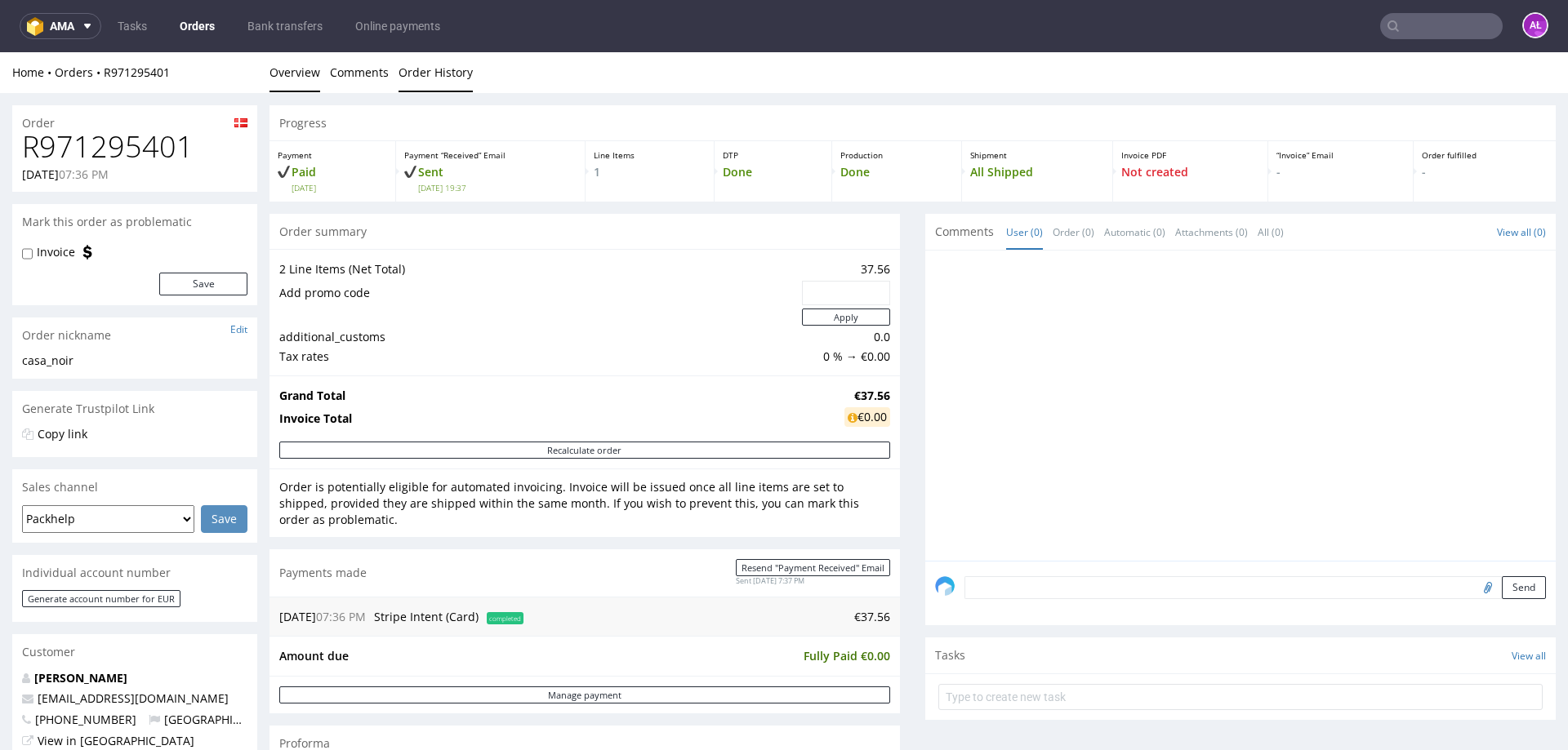
click at [441, 91] on link "Order History" at bounding box center [435, 73] width 74 height 40
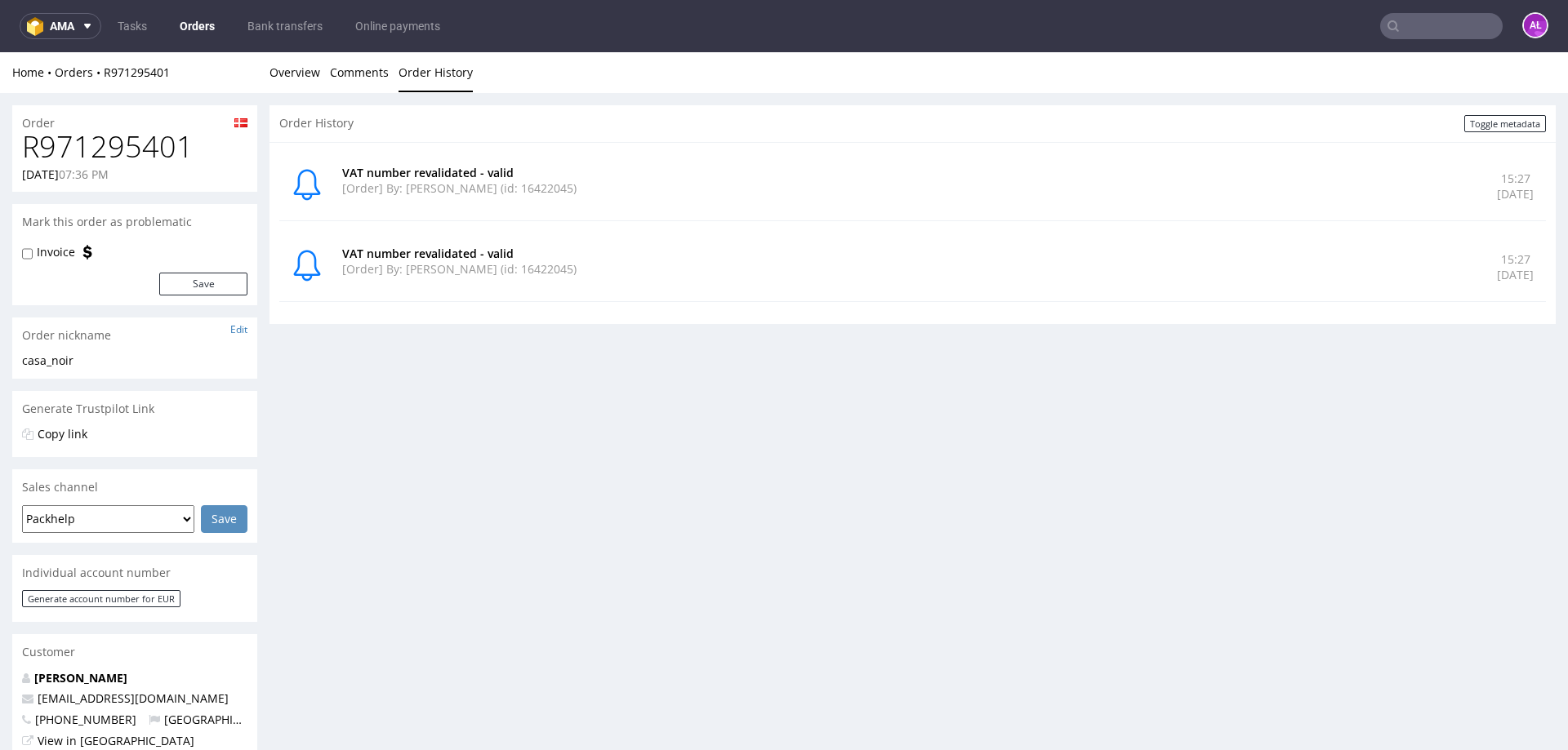
click at [434, 76] on link "Order History" at bounding box center [435, 73] width 74 height 40
click at [294, 68] on link "Overview" at bounding box center [294, 73] width 51 height 40
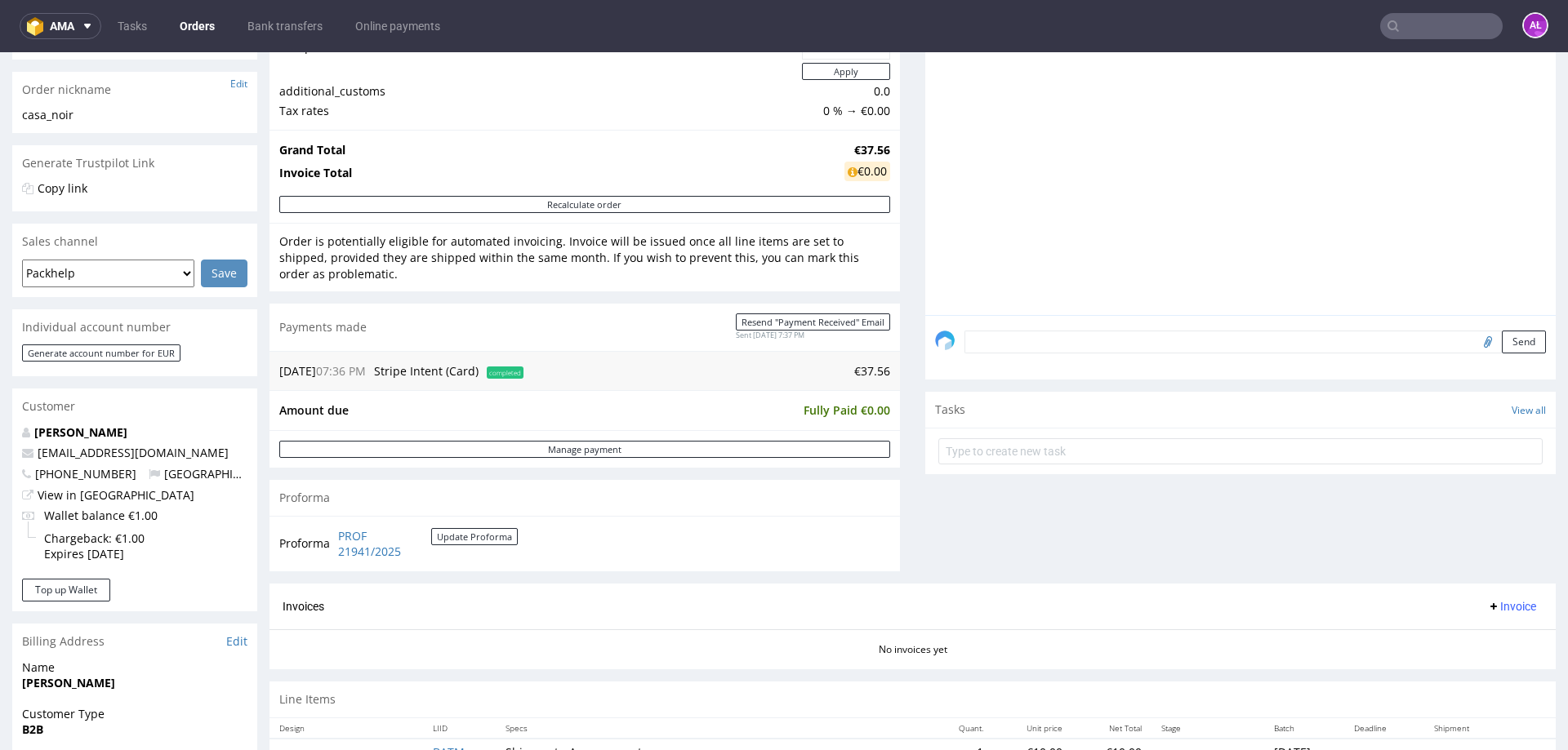
scroll to position [490, 0]
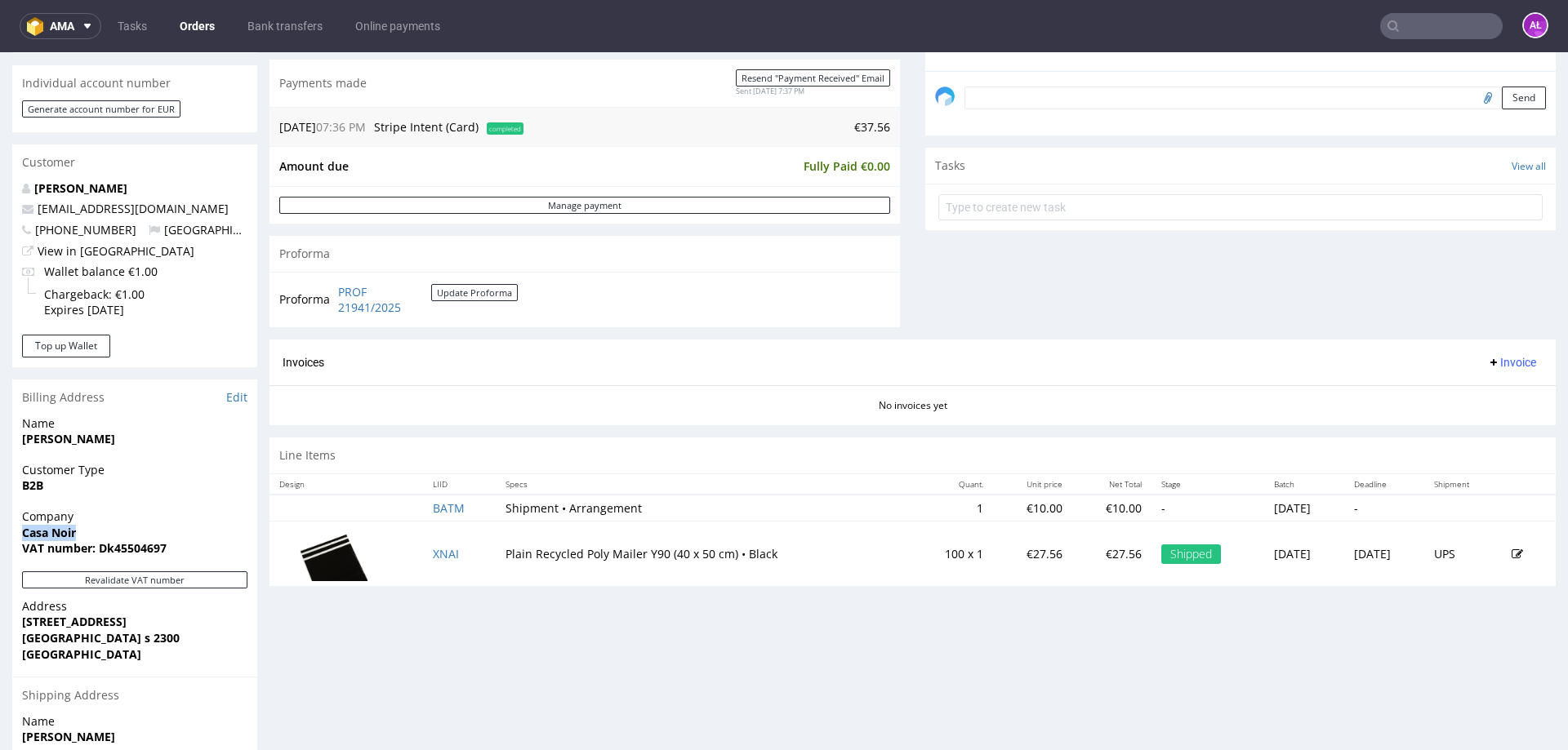
drag, startPoint x: 88, startPoint y: 532, endPoint x: 18, endPoint y: 534, distance: 70.0
click at [18, 534] on div "Company Casa Noir VAT number: Dk45504697" at bounding box center [134, 540] width 245 height 62
copy strong "Casa Noir"
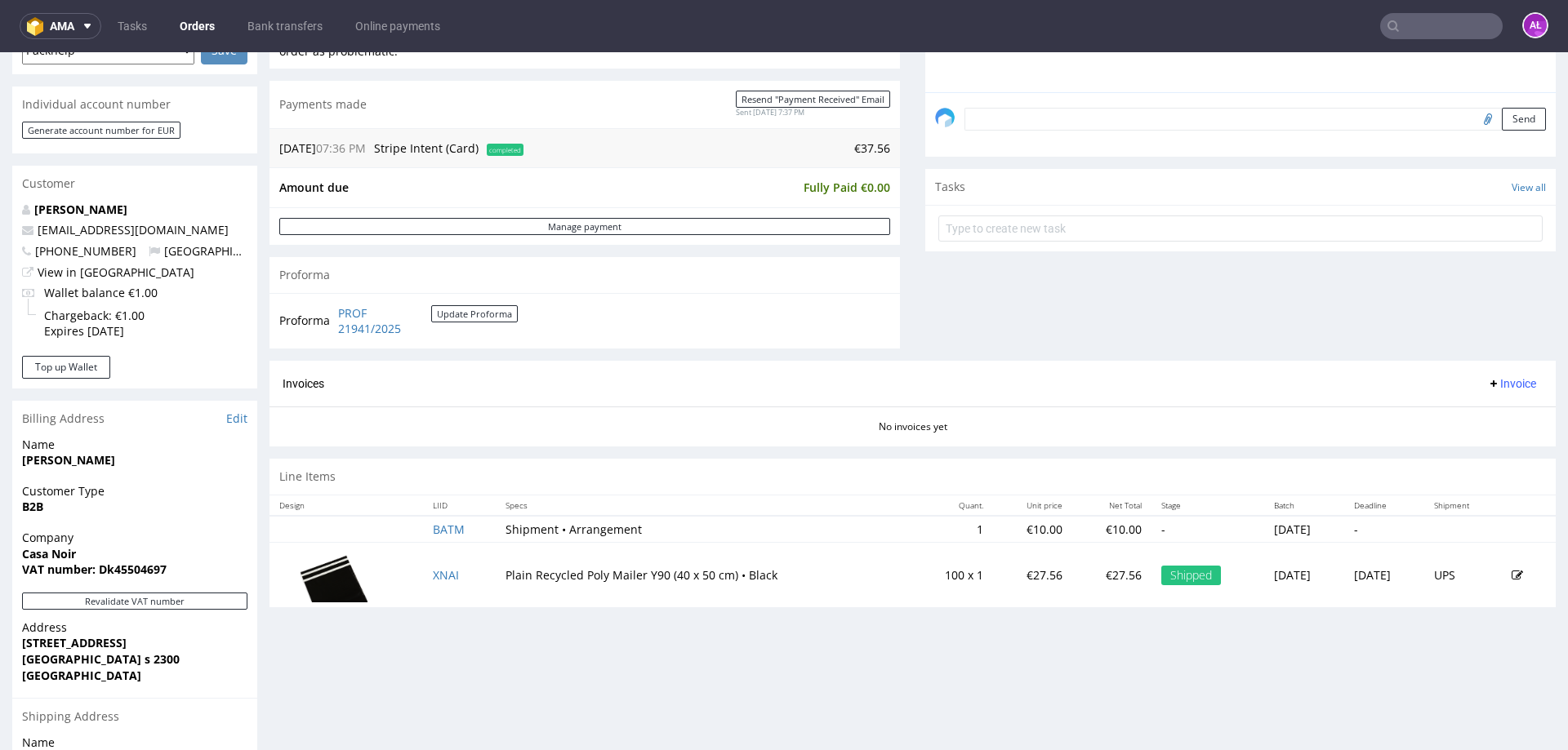
scroll to position [490, 0]
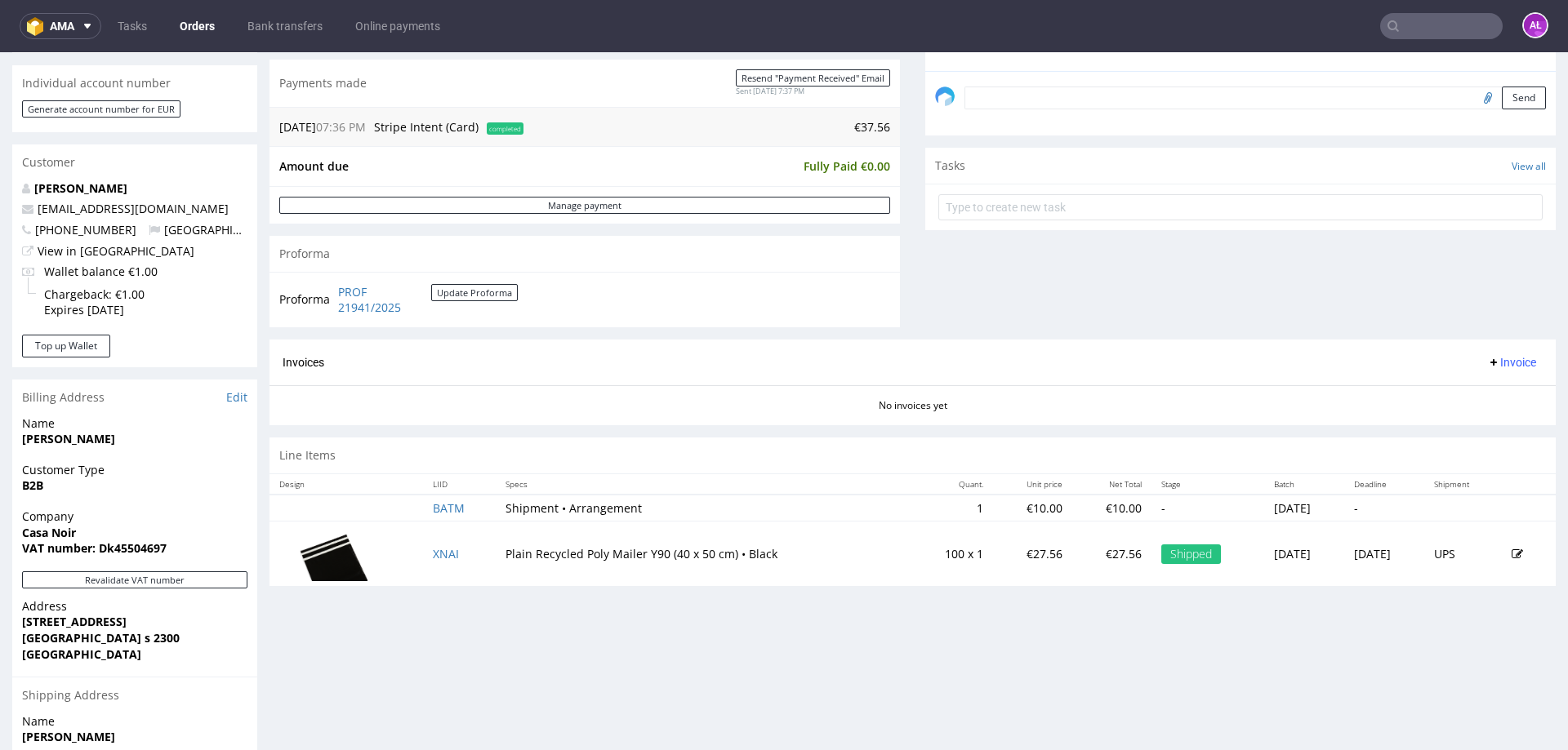
click at [1487, 359] on icon at bounding box center [1494, 362] width 13 height 13
click at [1496, 423] on span "Upload" at bounding box center [1487, 426] width 79 height 17
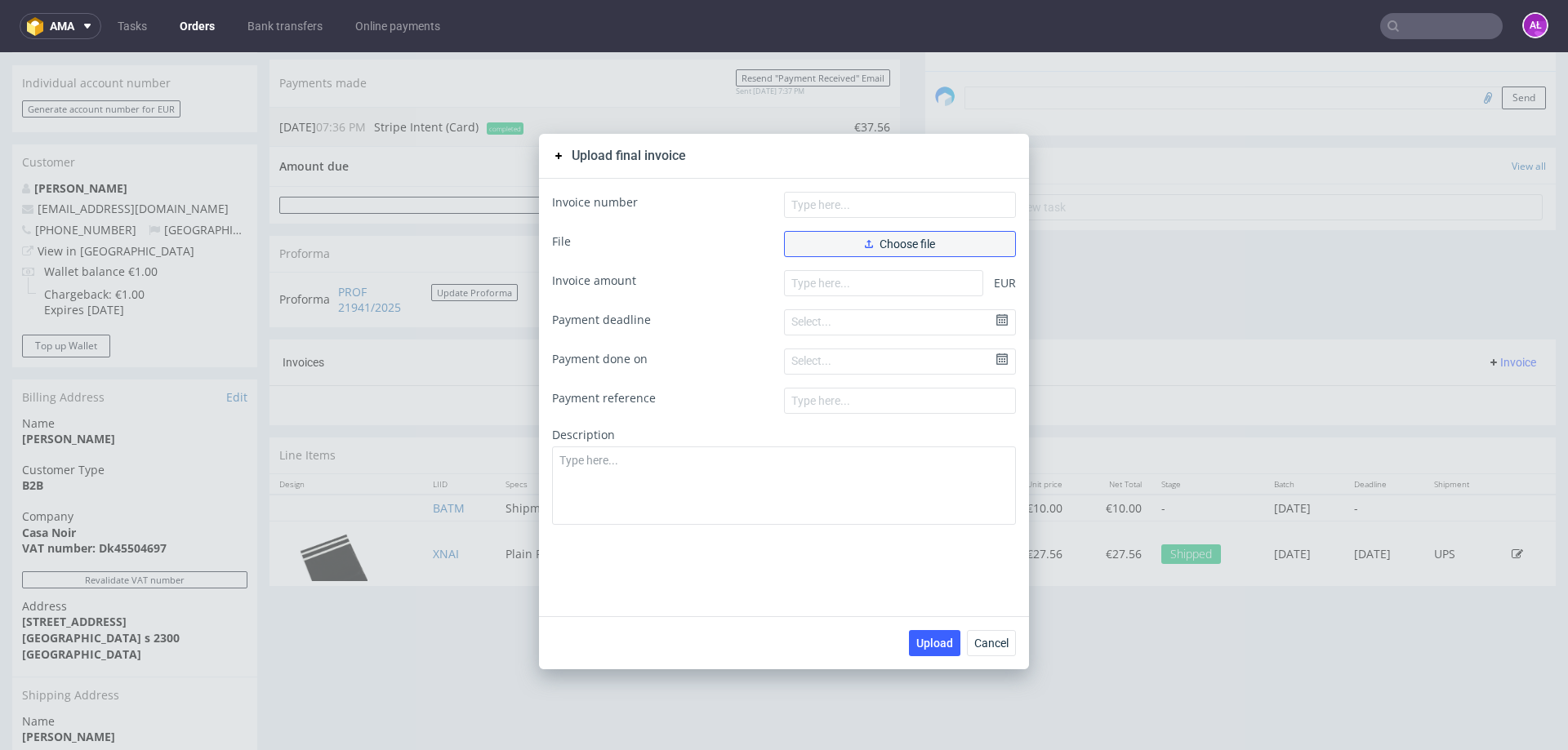
click at [961, 251] on button "Choose file" at bounding box center [900, 244] width 232 height 26
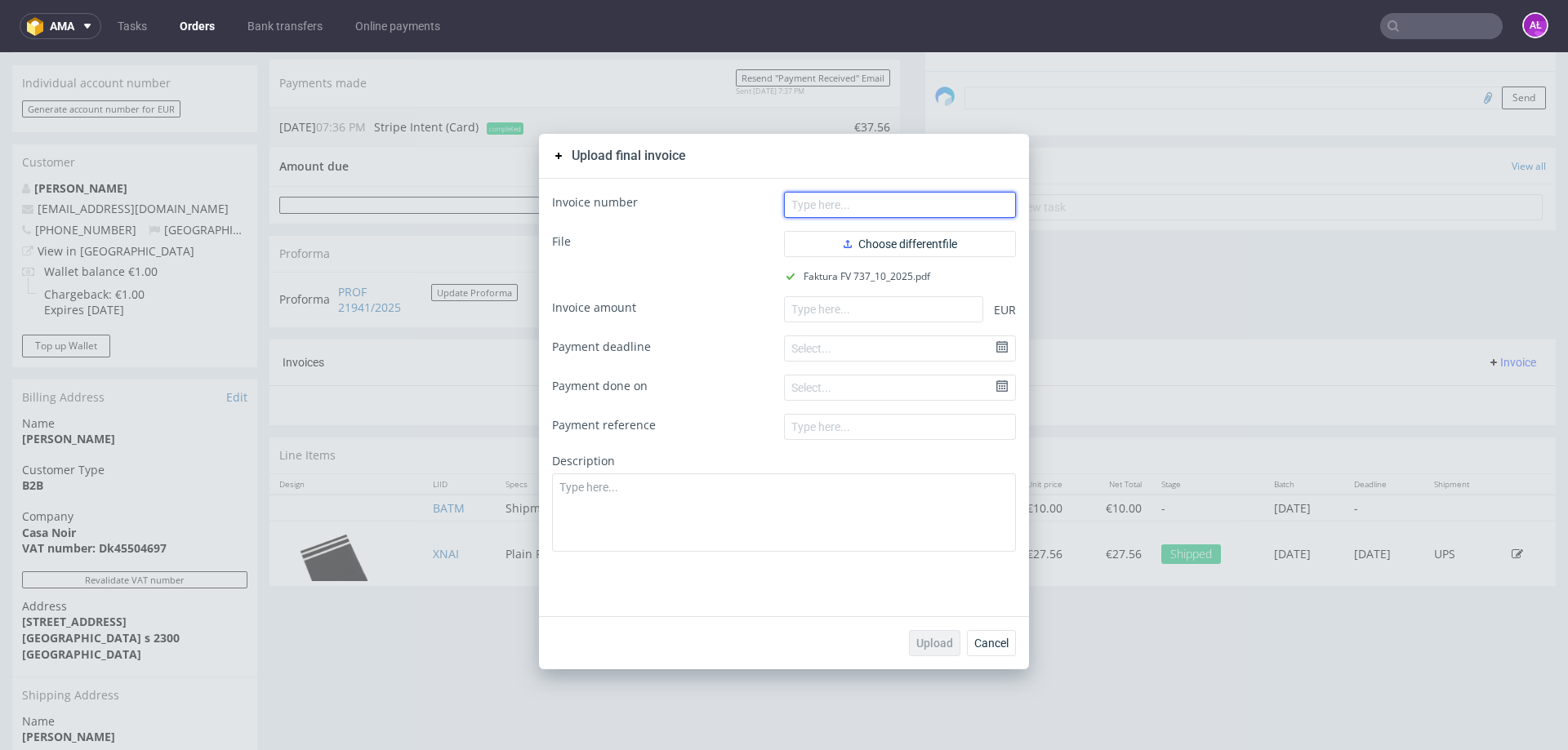
click at [887, 203] on input "text" at bounding box center [900, 205] width 232 height 26
paste input "FV 737/10/2025"
type input "FV 737/10/2025"
click at [882, 324] on form "Invoice number FV 737/10/2025 File Choose different file Faktura FV 737_10_2025…" at bounding box center [784, 372] width 464 height 360
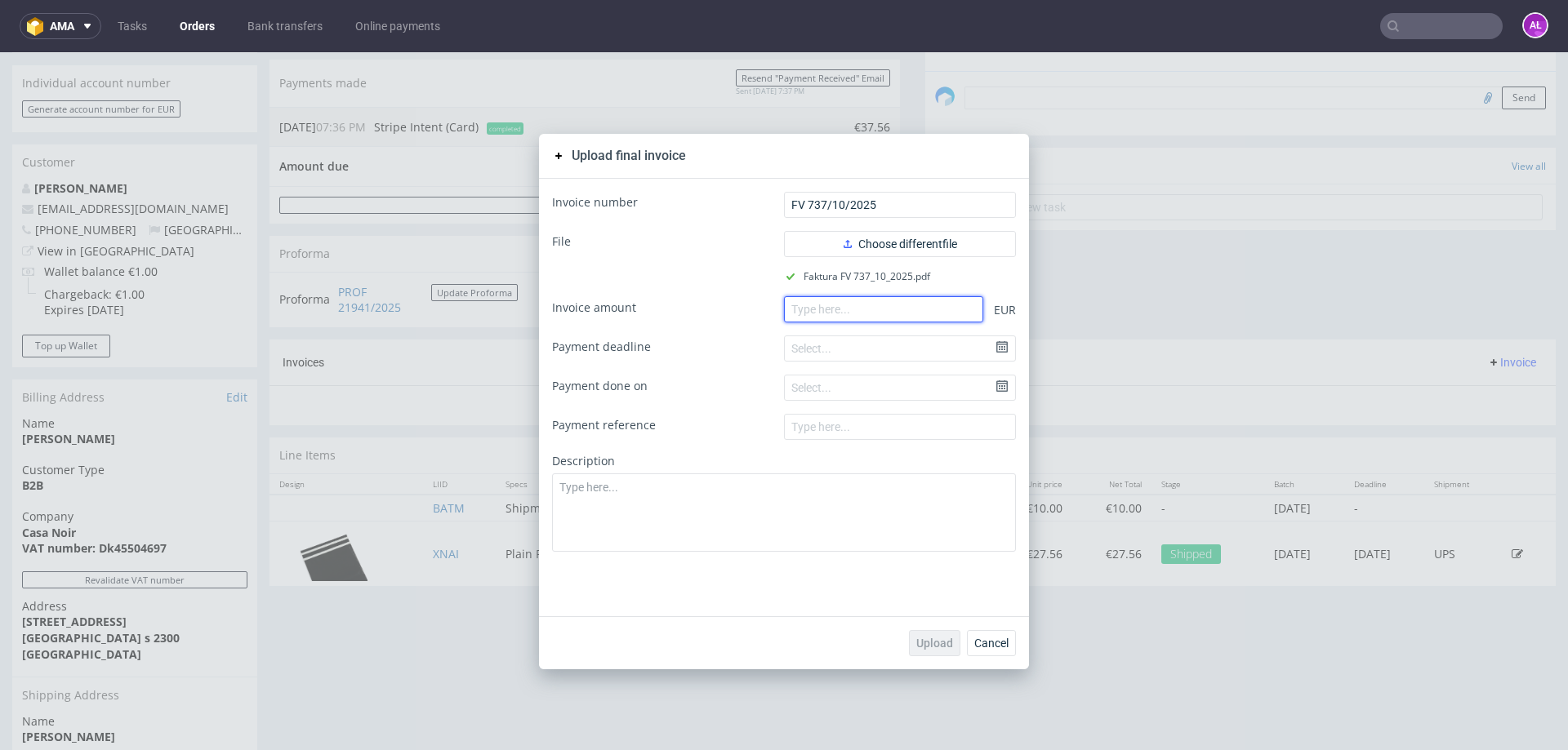
click at [906, 313] on input "number" at bounding box center [884, 309] width 200 height 26
paste input "37.56"
type input "37.56"
drag, startPoint x: 935, startPoint y: 638, endPoint x: 896, endPoint y: 566, distance: 81.9
click at [934, 638] on span "Upload" at bounding box center [935, 643] width 37 height 11
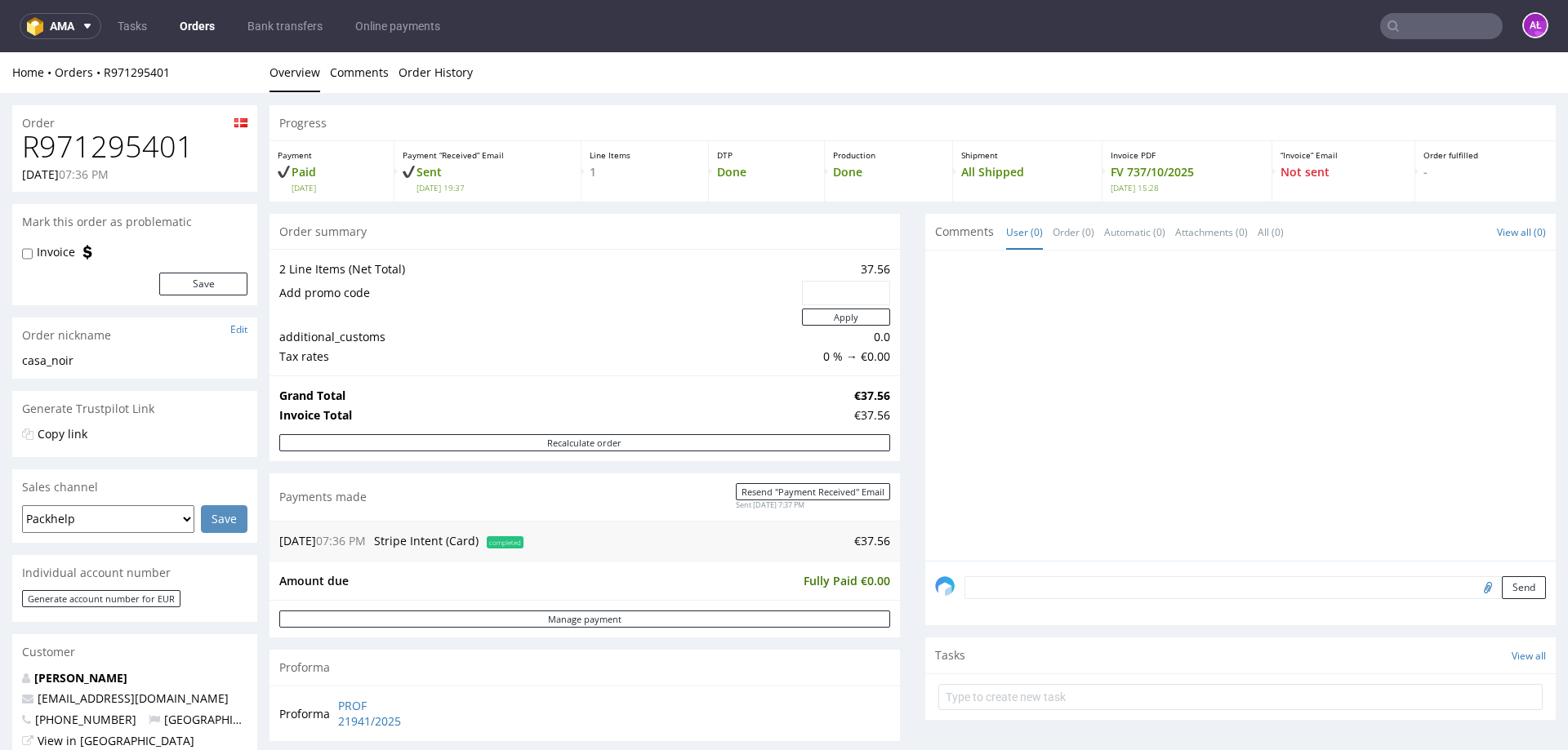
click at [1419, 30] on input "text" at bounding box center [1441, 26] width 122 height 26
paste input "txn_3SGJ7zHt46rXGaX30VGitBSc"
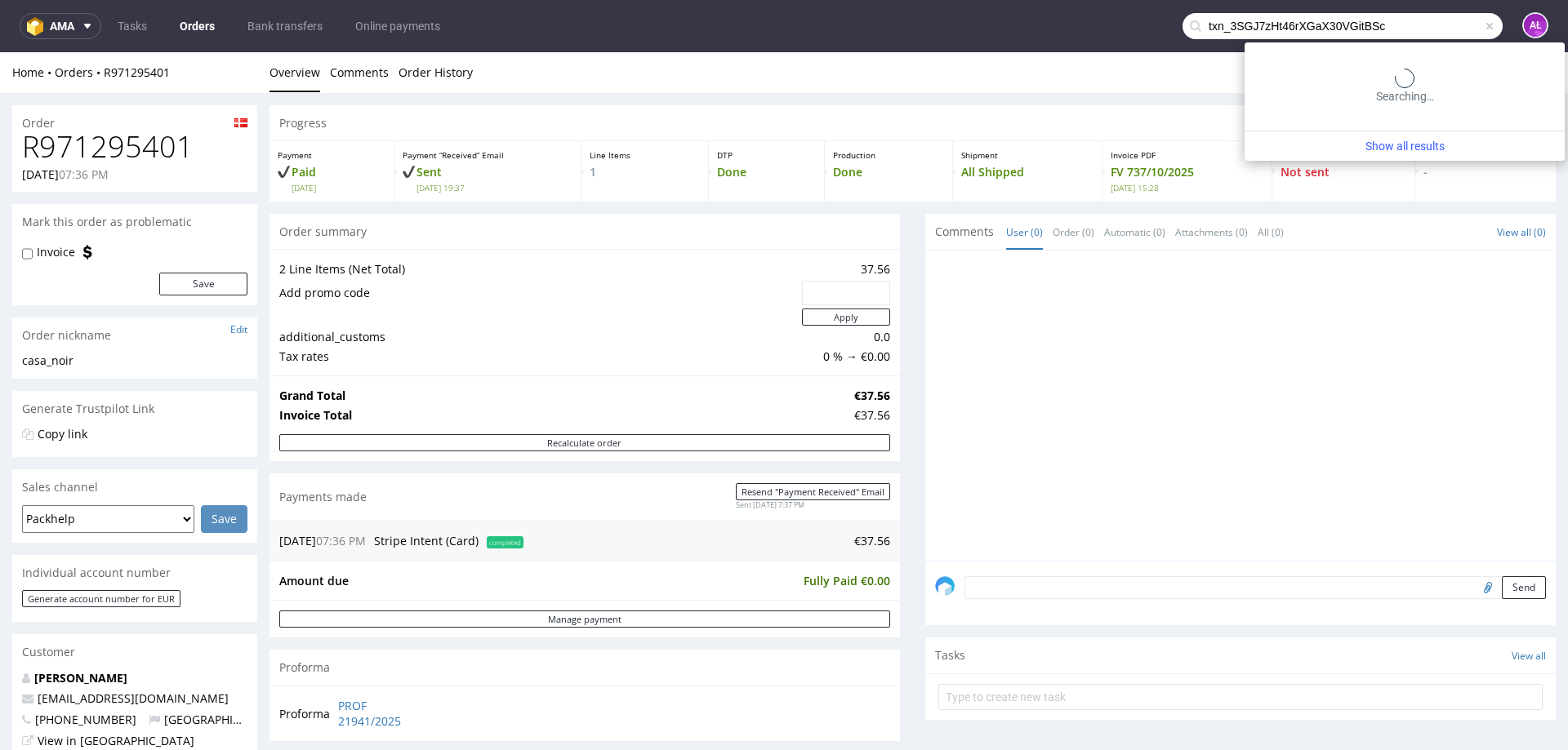
type input "txn_3SGJ7zHt46rXGaX30VGitBSc"
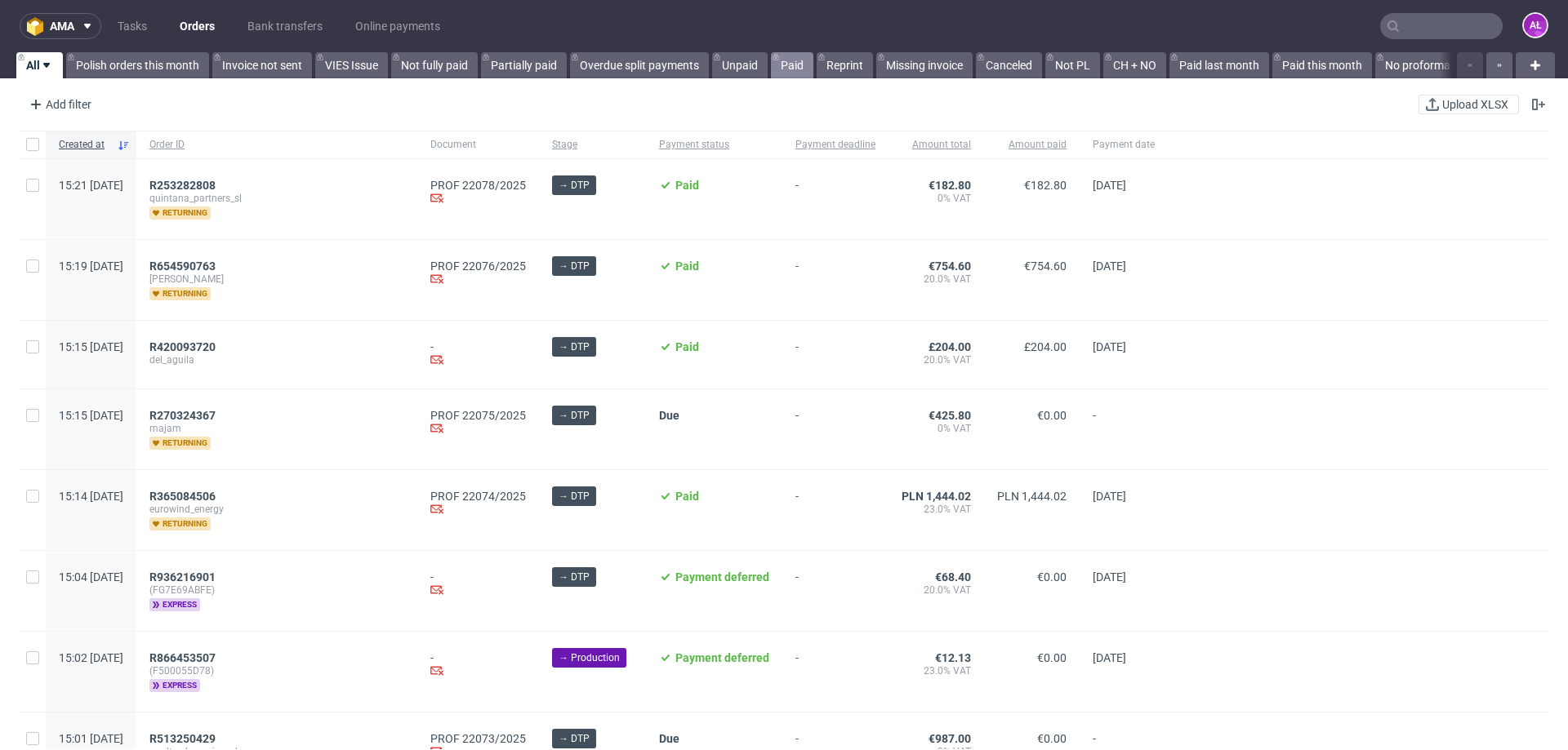
click at [795, 73] on link "Paid" at bounding box center [792, 65] width 42 height 26
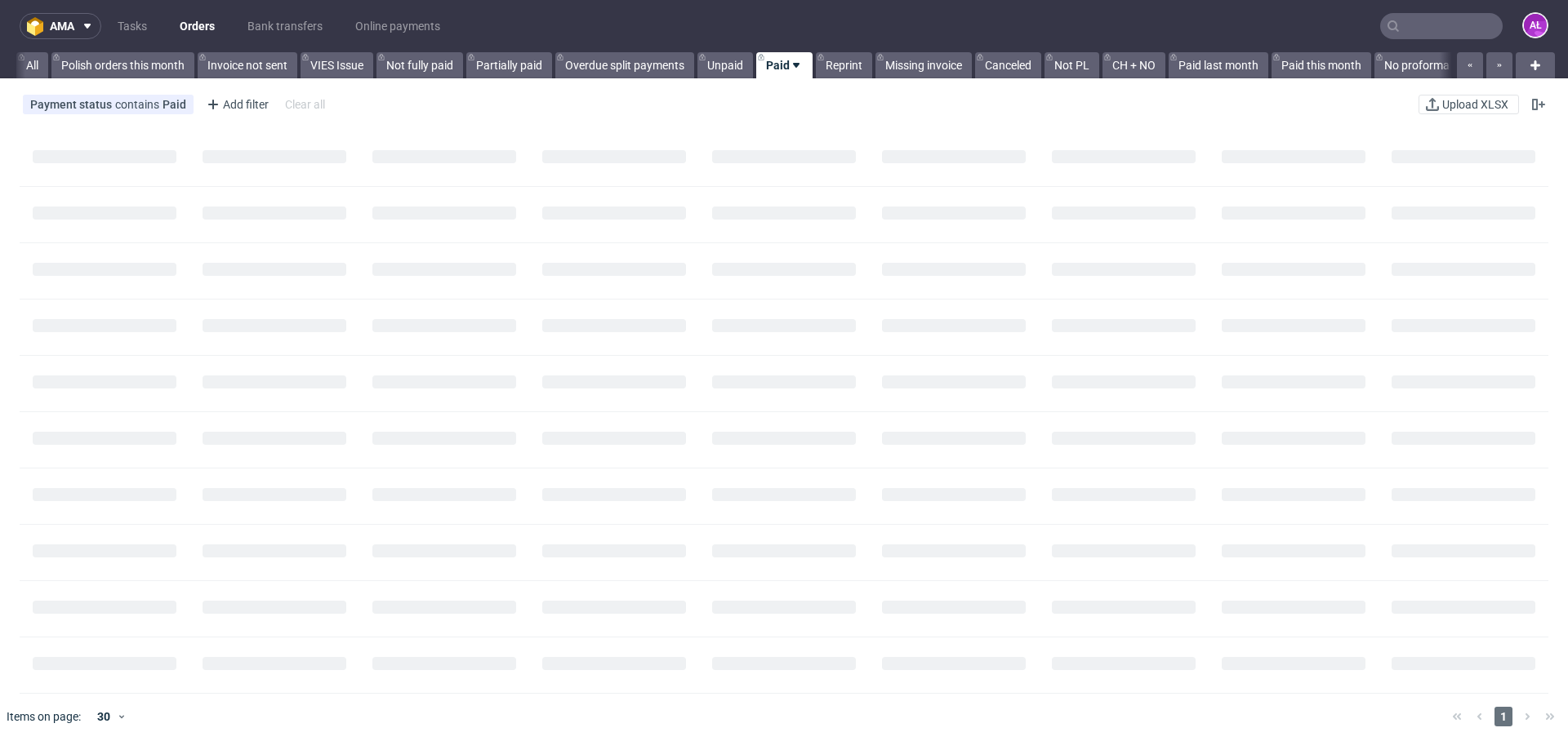
scroll to position [0, 61]
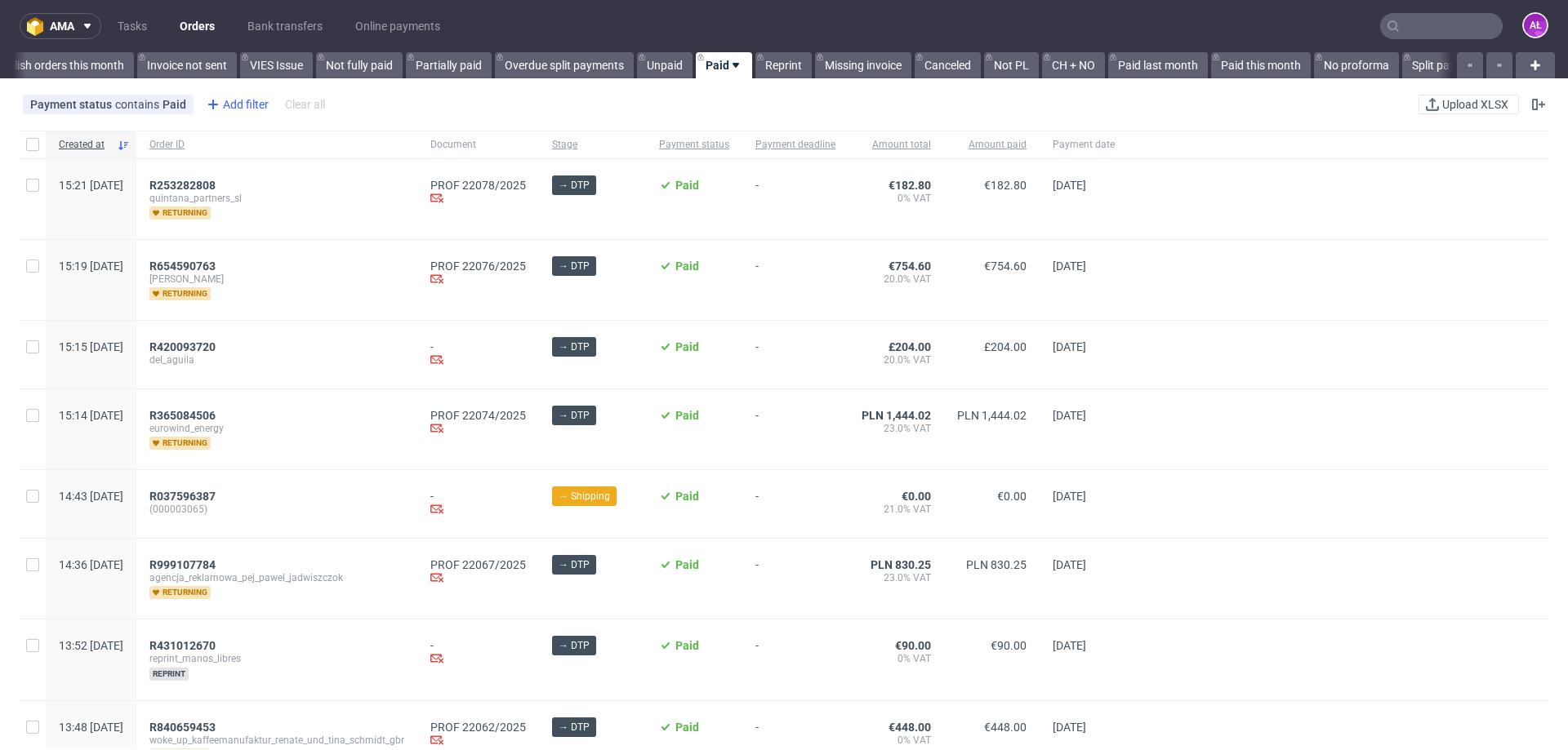
click at [240, 104] on div "Add filter" at bounding box center [236, 104] width 72 height 26
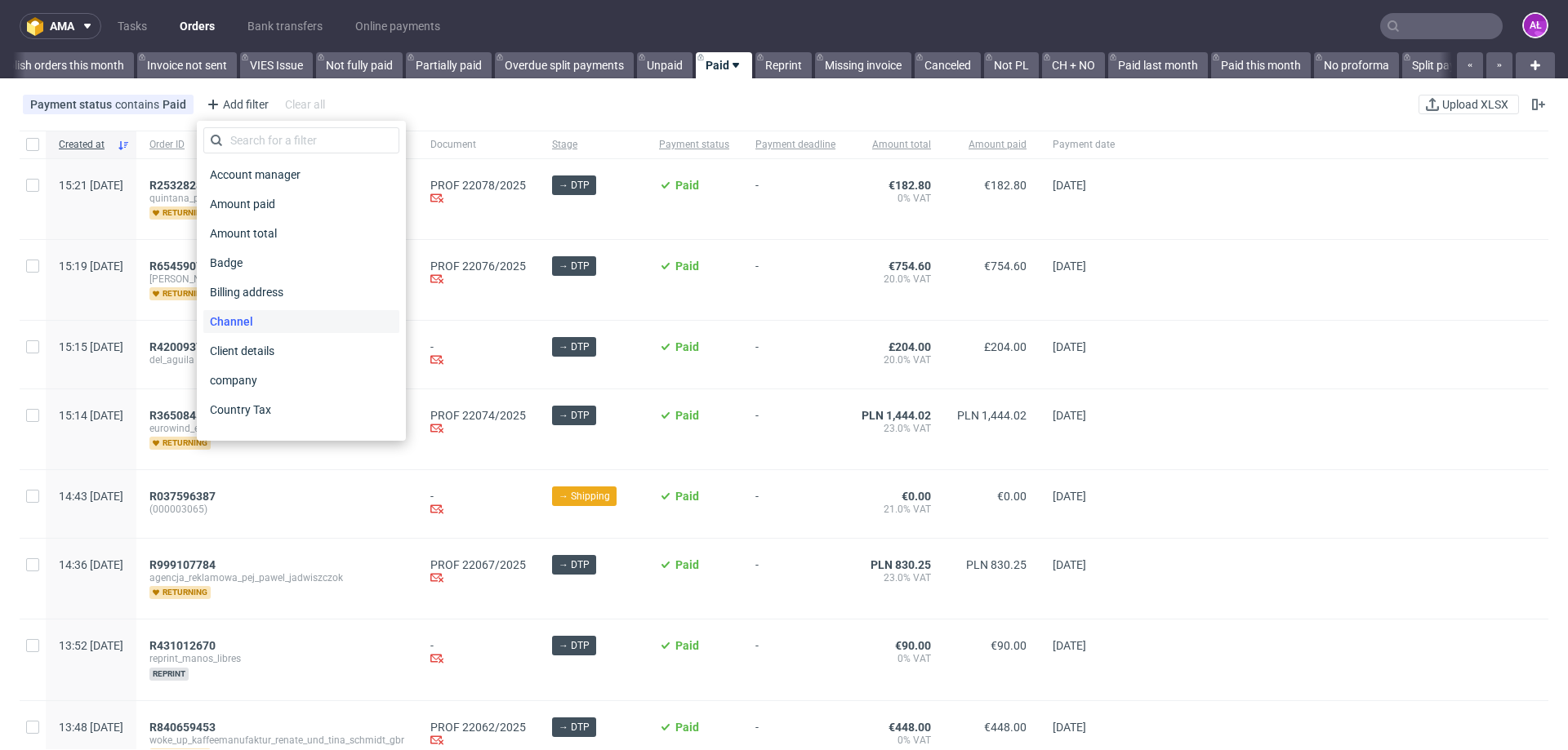
click at [261, 326] on div "Channel" at bounding box center [301, 322] width 196 height 23
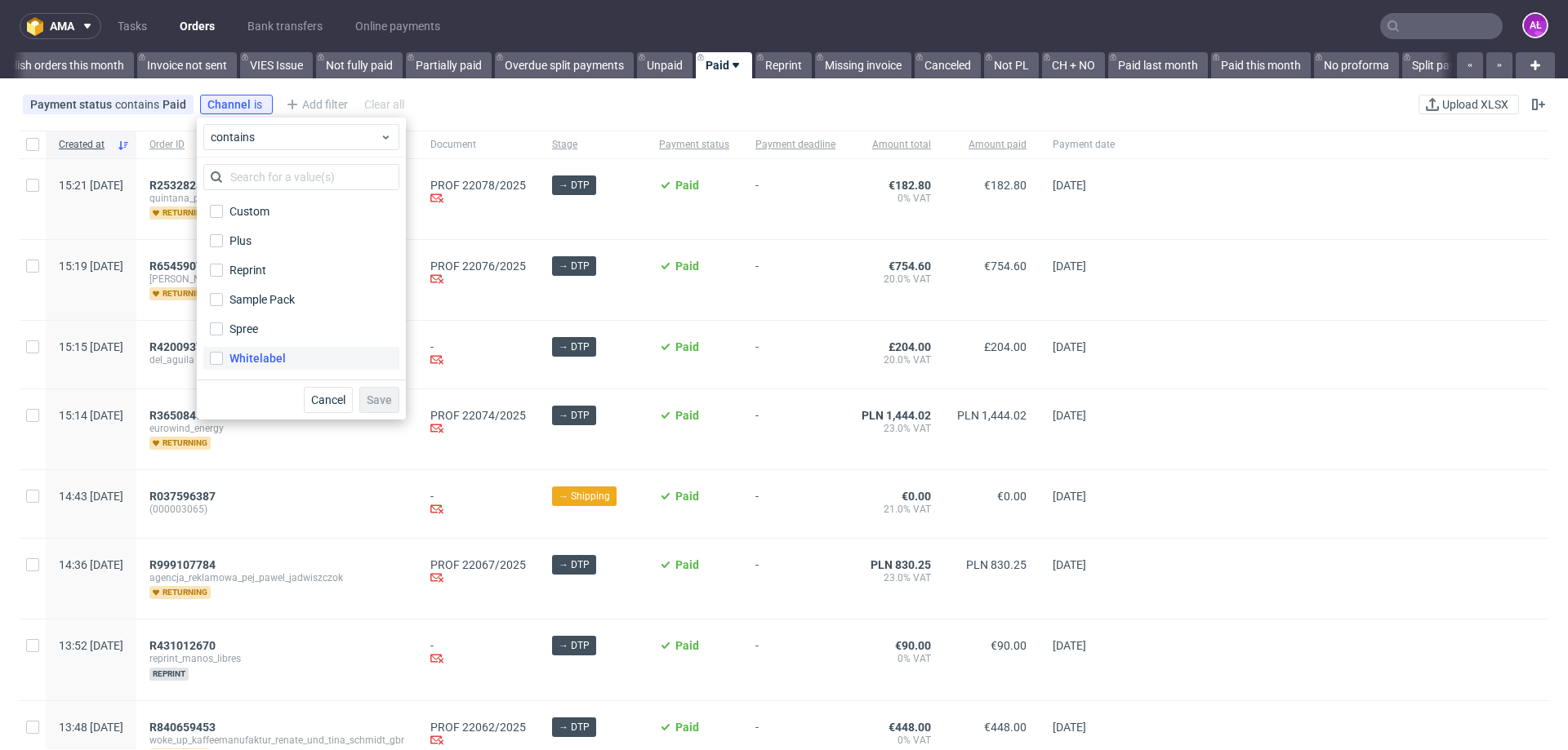
click at [261, 355] on div "Whitelabel" at bounding box center [258, 358] width 56 height 17
click at [223, 355] on input "Whitelabel" at bounding box center [216, 358] width 13 height 13
checkbox input "true"
click at [381, 397] on span "Save" at bounding box center [380, 400] width 26 height 11
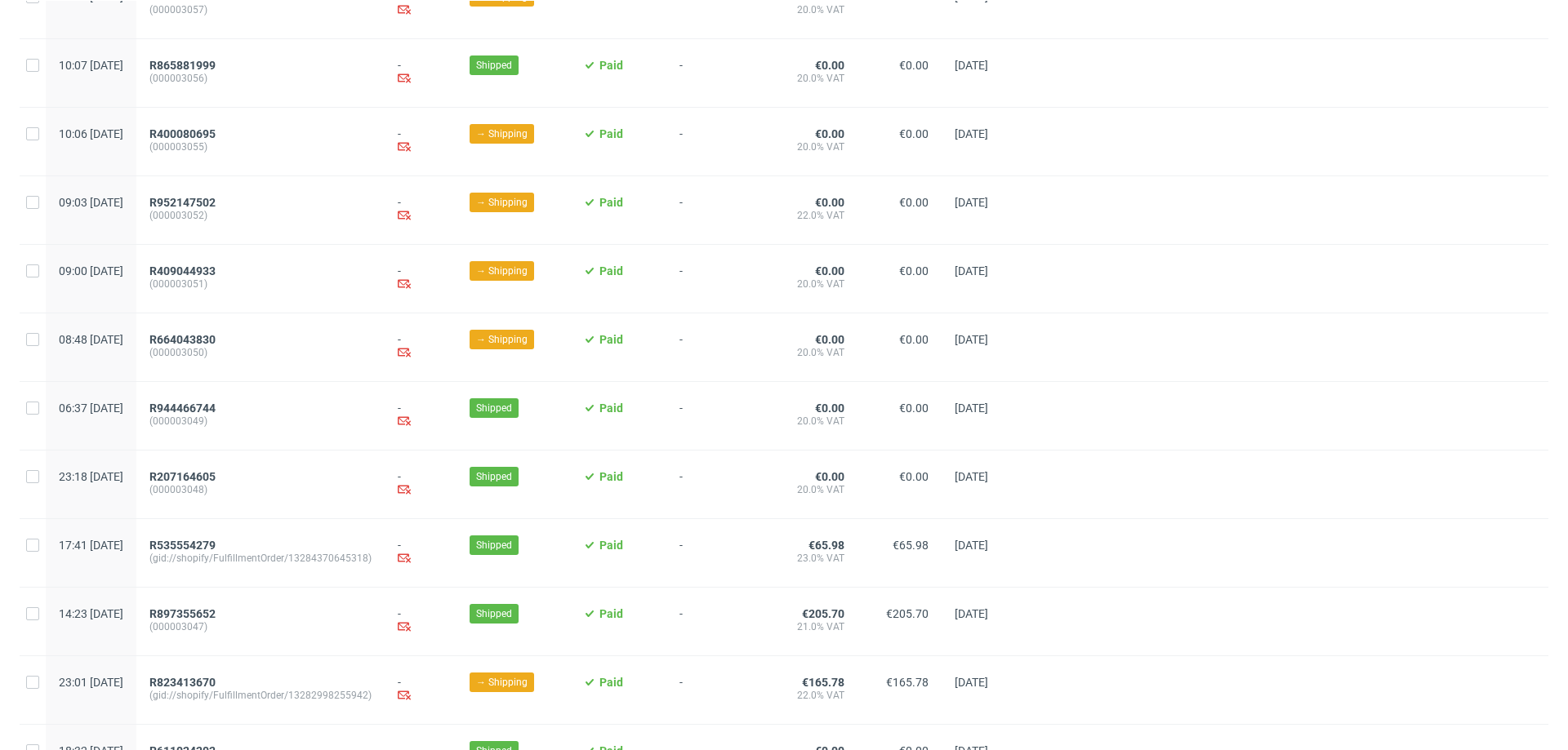
scroll to position [980, 0]
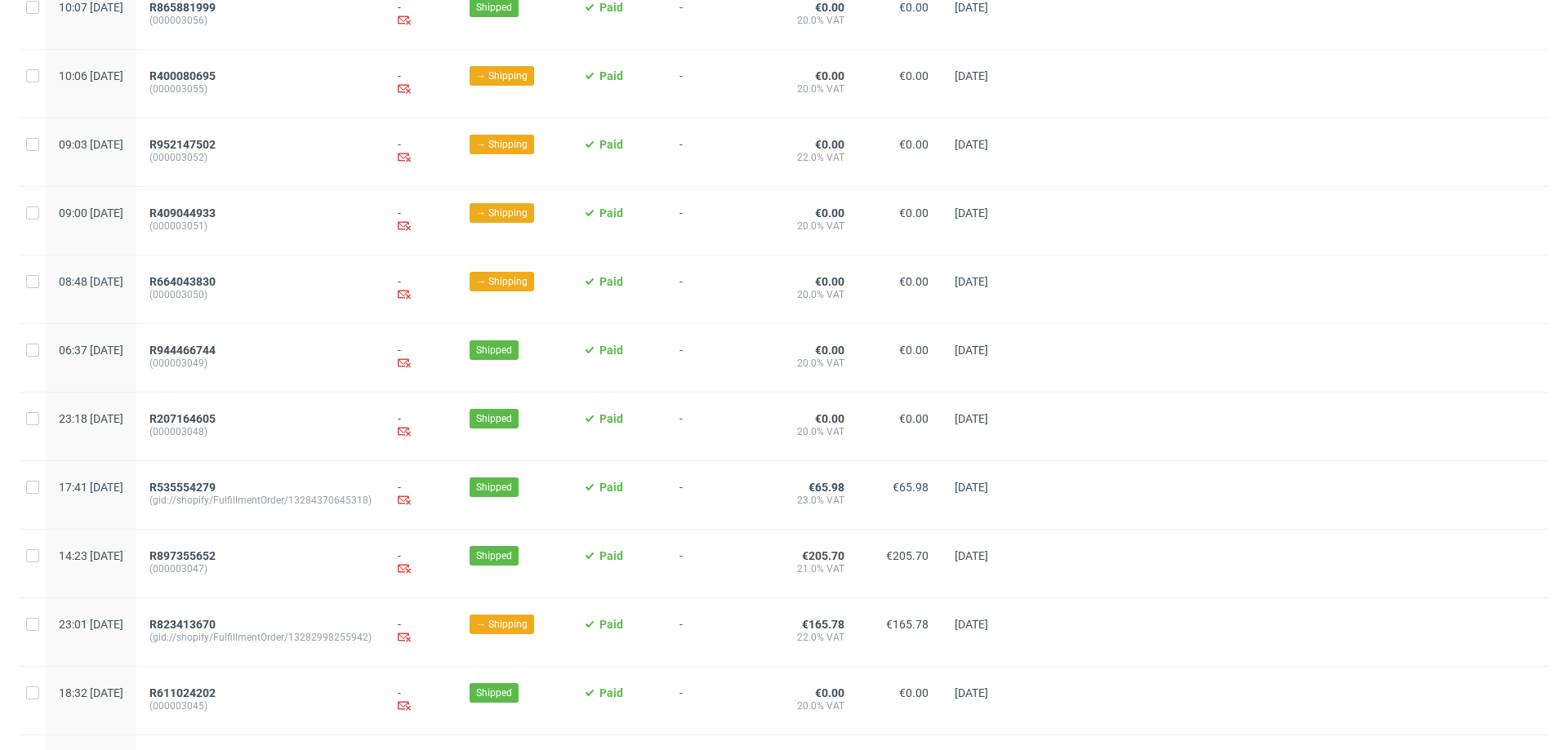
click at [1243, 49] on div at bounding box center [1289, 16] width 519 height 68
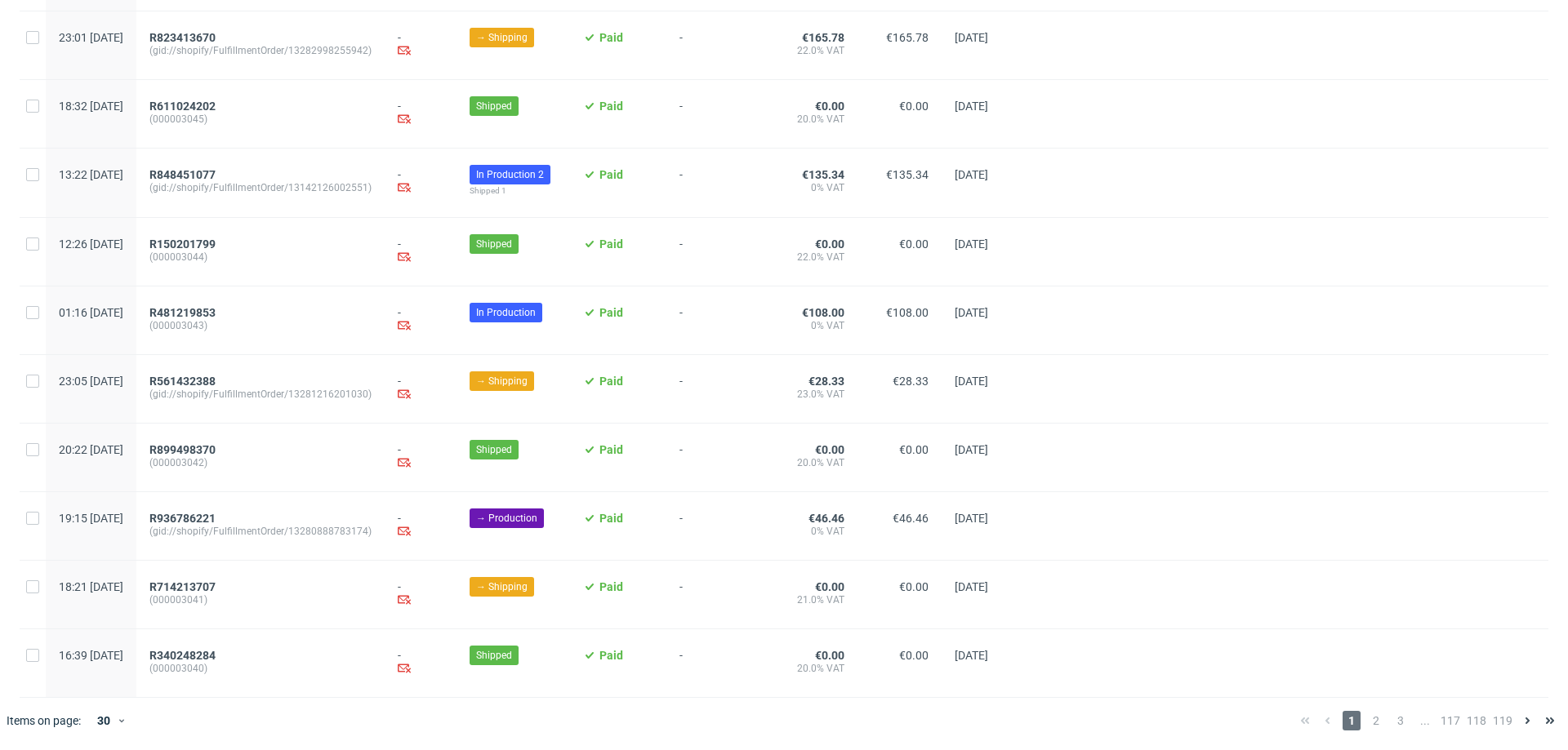
scroll to position [1590, 0]
click at [124, 712] on div "30" at bounding box center [105, 721] width 49 height 19
click at [113, 689] on div "300" at bounding box center [111, 683] width 33 height 23
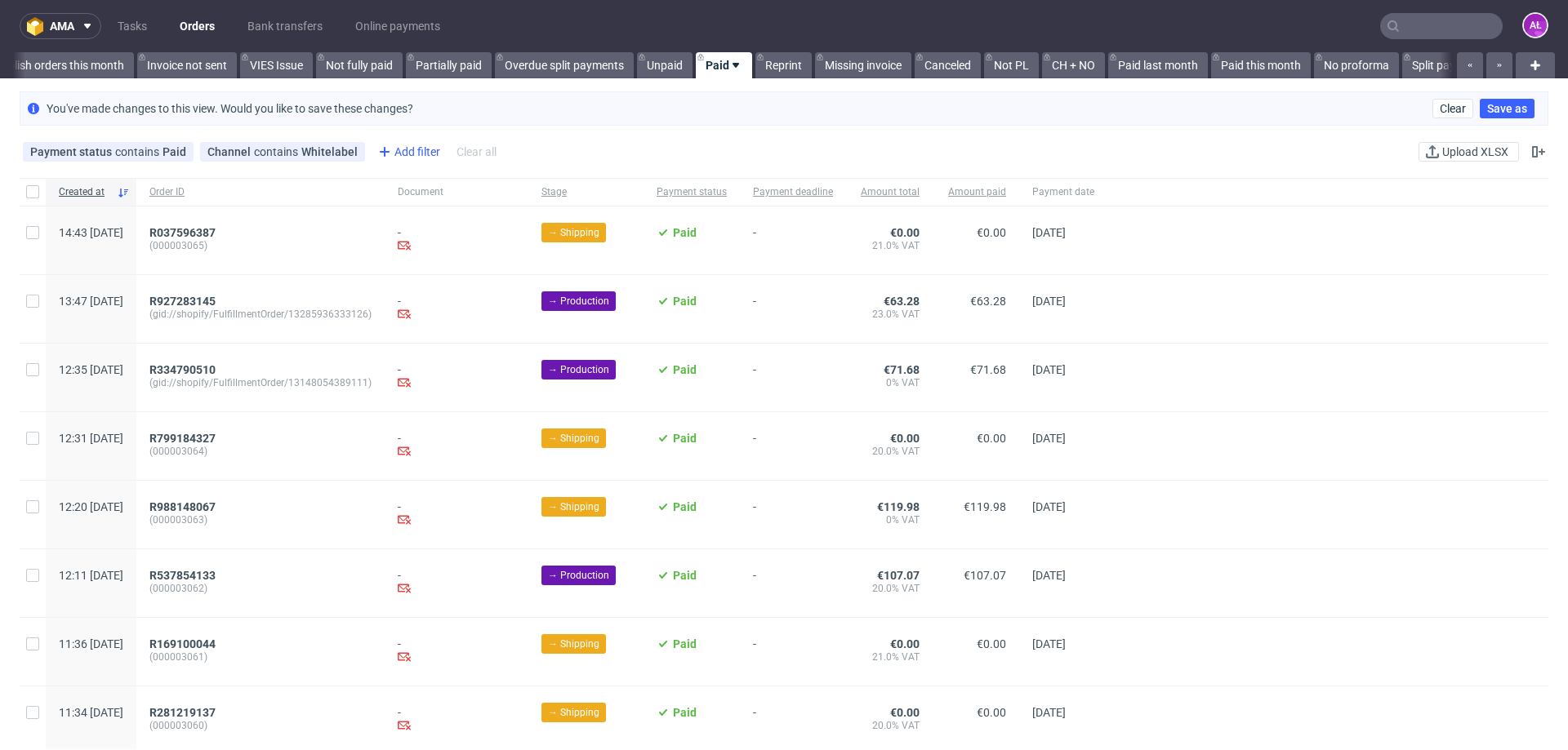
click at [421, 153] on div "Add filter" at bounding box center [407, 152] width 72 height 26
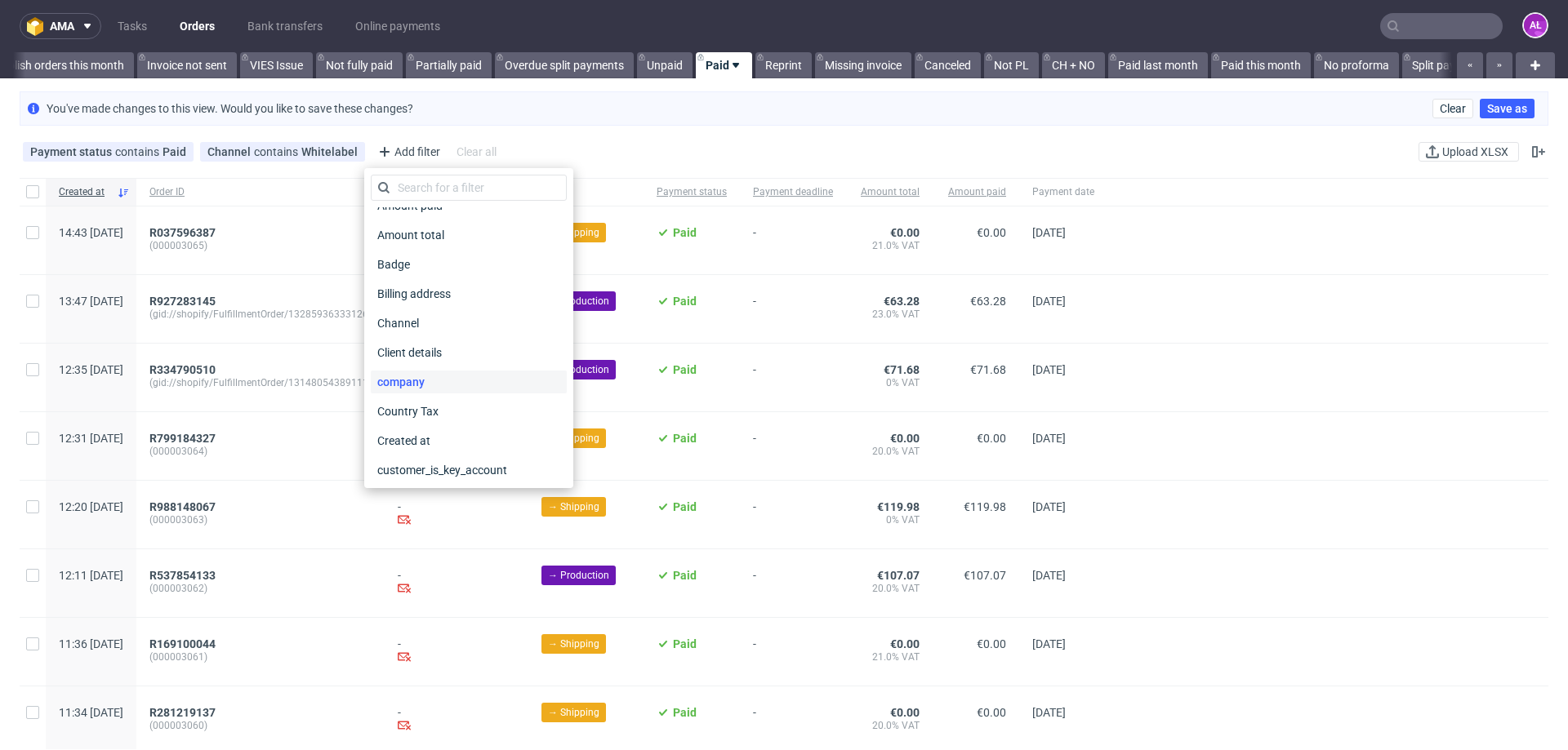
scroll to position [82, 0]
click at [426, 367] on span "Country Tax" at bounding box center [408, 375] width 75 height 23
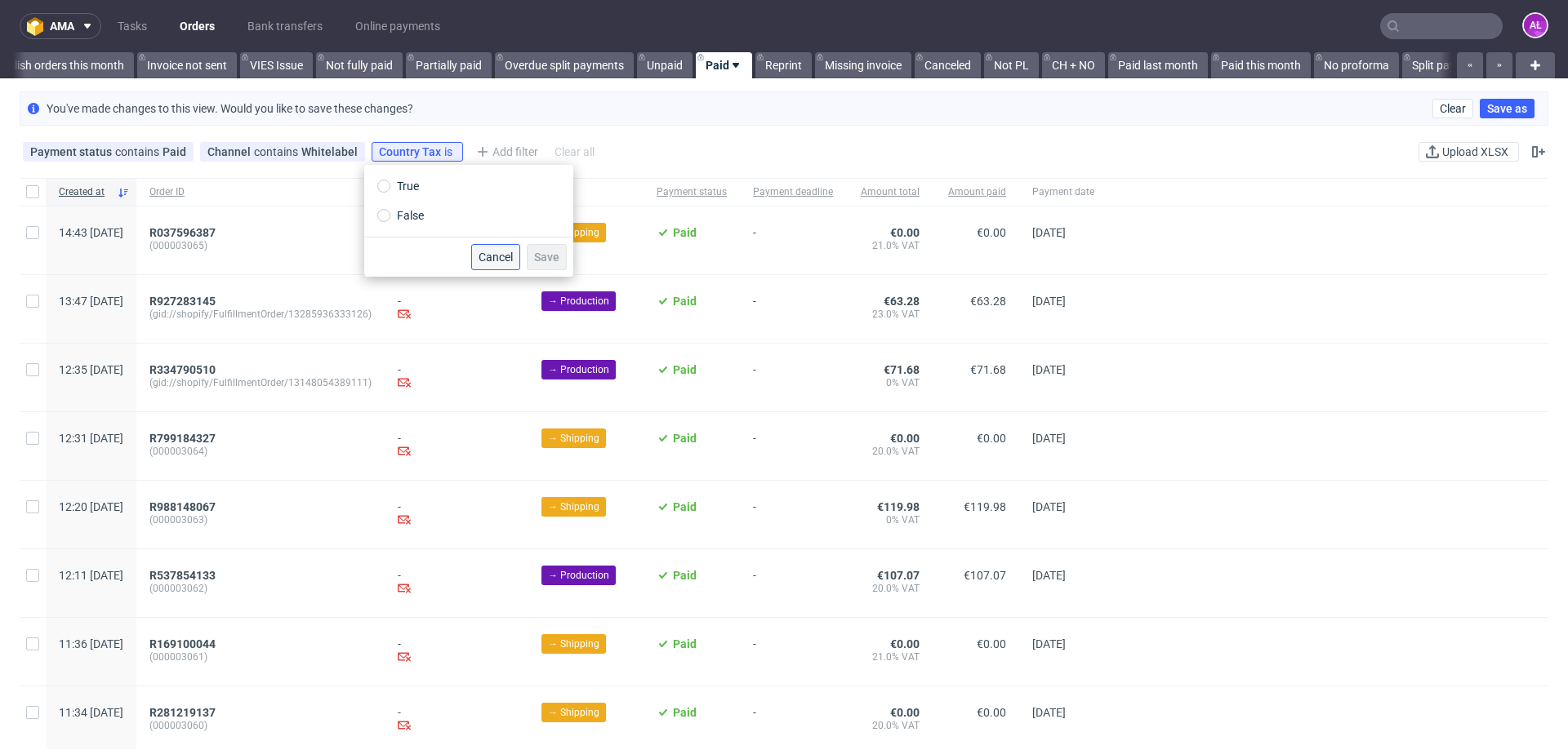
click at [500, 260] on span "Cancel" at bounding box center [495, 257] width 34 height 11
click at [515, 150] on use at bounding box center [518, 152] width 6 height 6
click at [393, 152] on div "Add filter" at bounding box center [407, 152] width 72 height 26
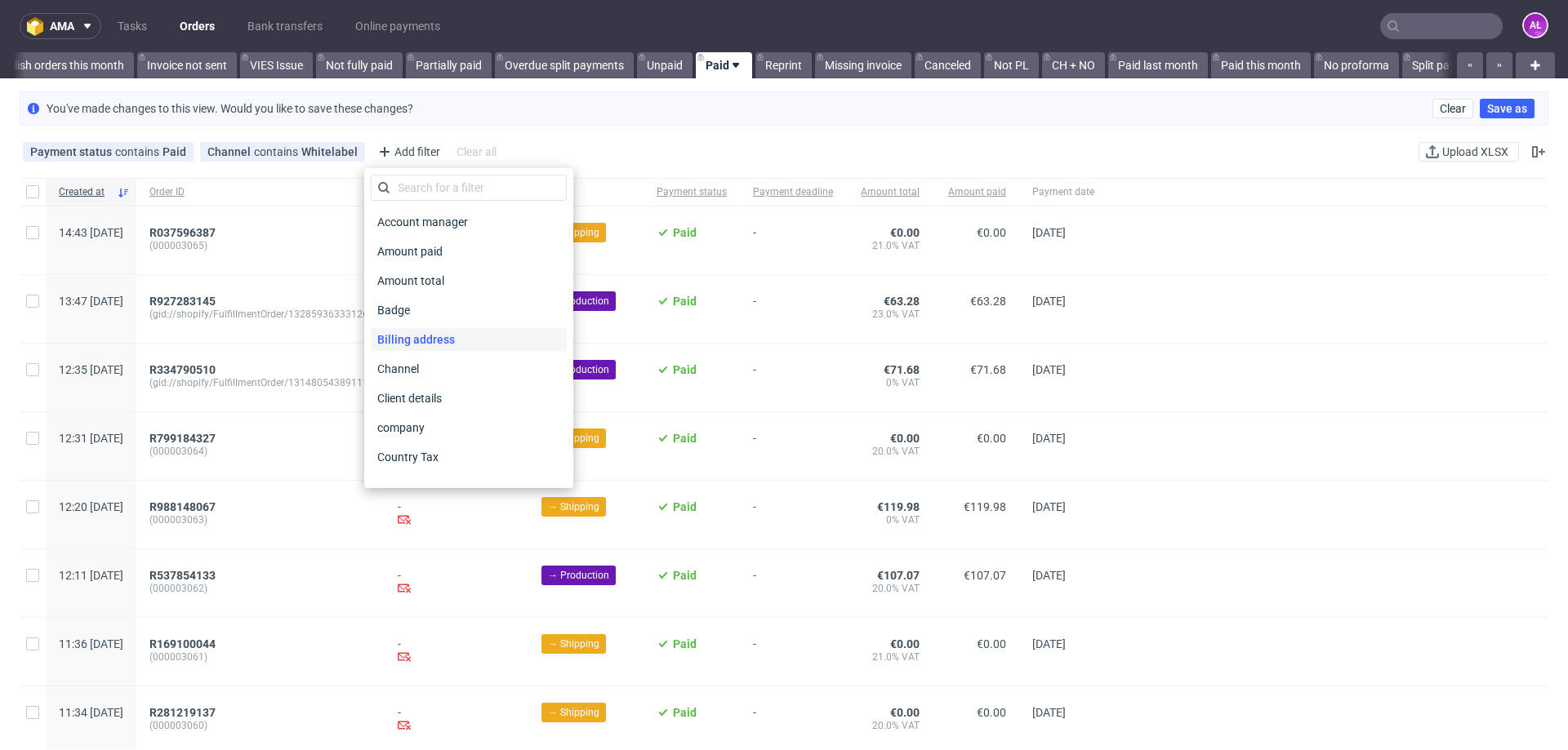
click at [447, 341] on span "Billing address" at bounding box center [416, 339] width 91 height 23
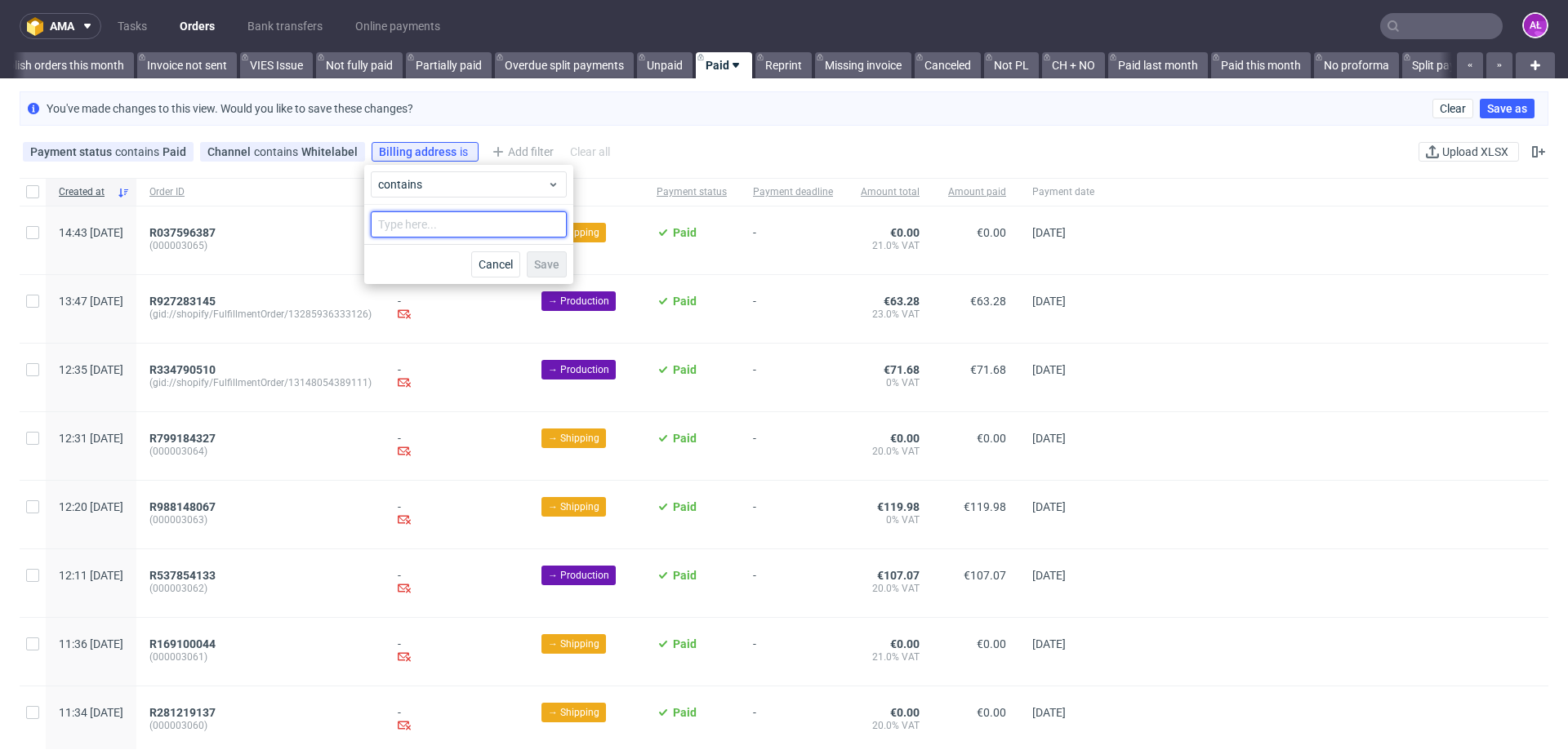
click at [514, 227] on input "text" at bounding box center [468, 224] width 196 height 26
type input "netherland"
click at [560, 269] on button "Save" at bounding box center [547, 265] width 40 height 26
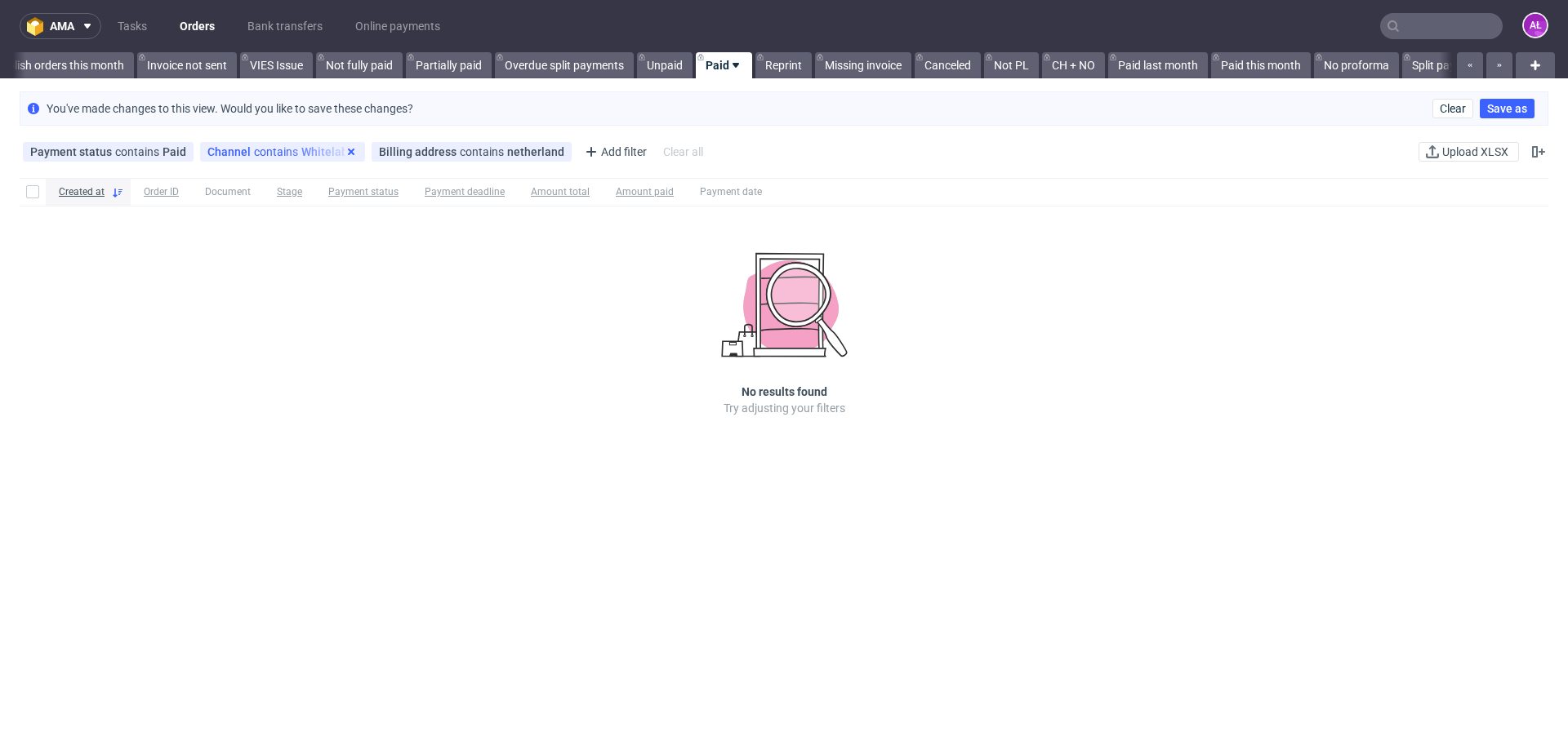
click at [345, 150] on icon at bounding box center [351, 152] width 13 height 13
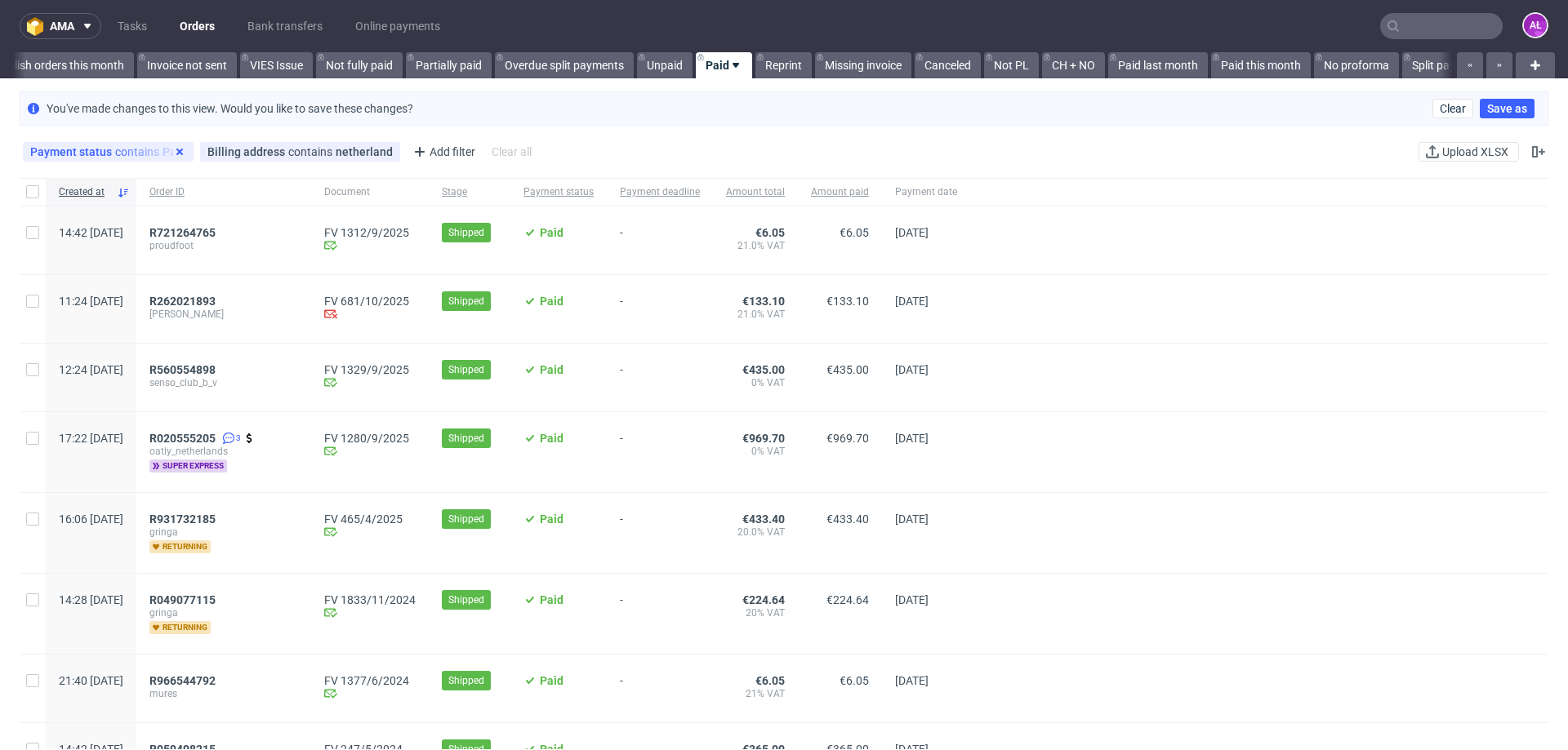
click at [177, 153] on use at bounding box center [179, 152] width 6 height 6
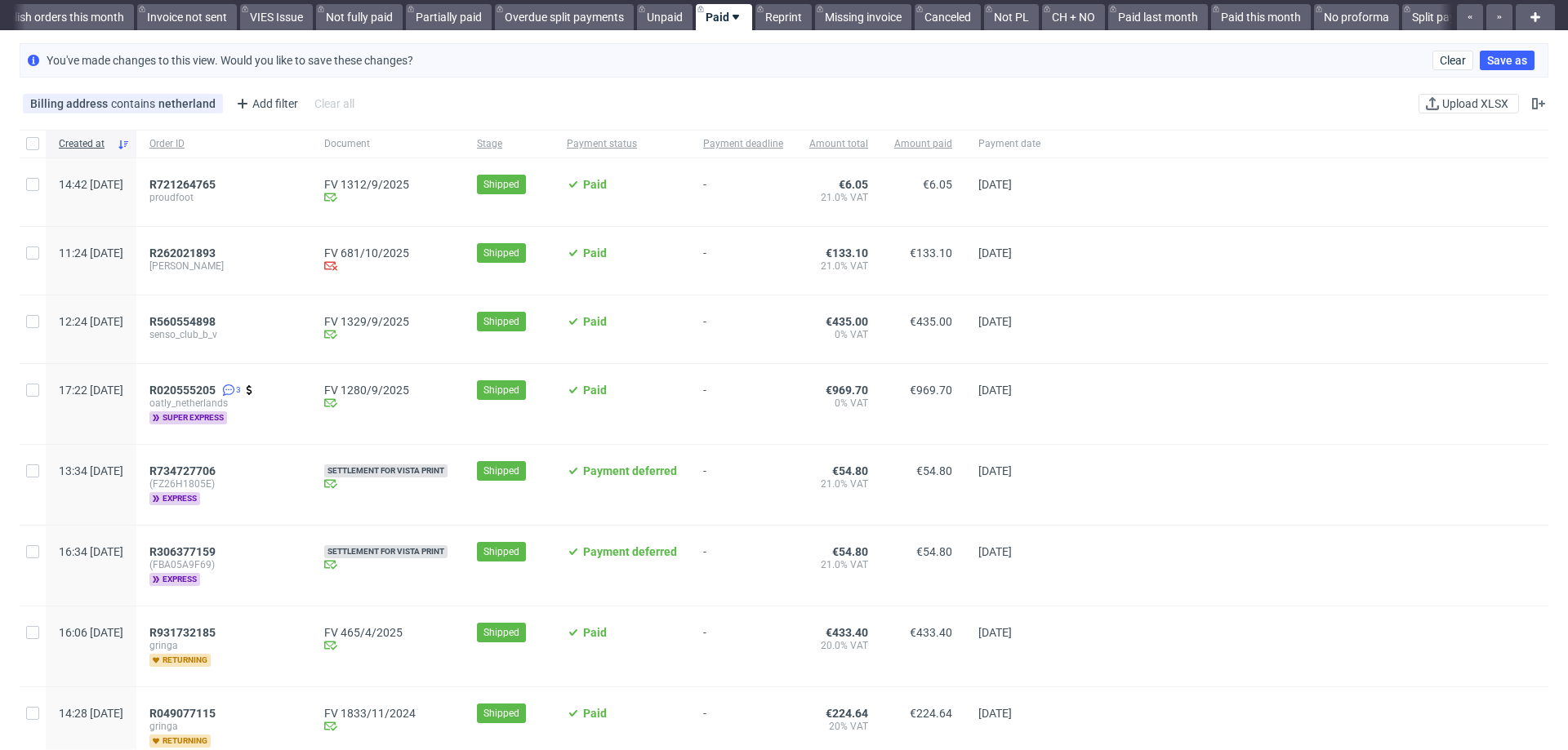
scroll to position [0, 0]
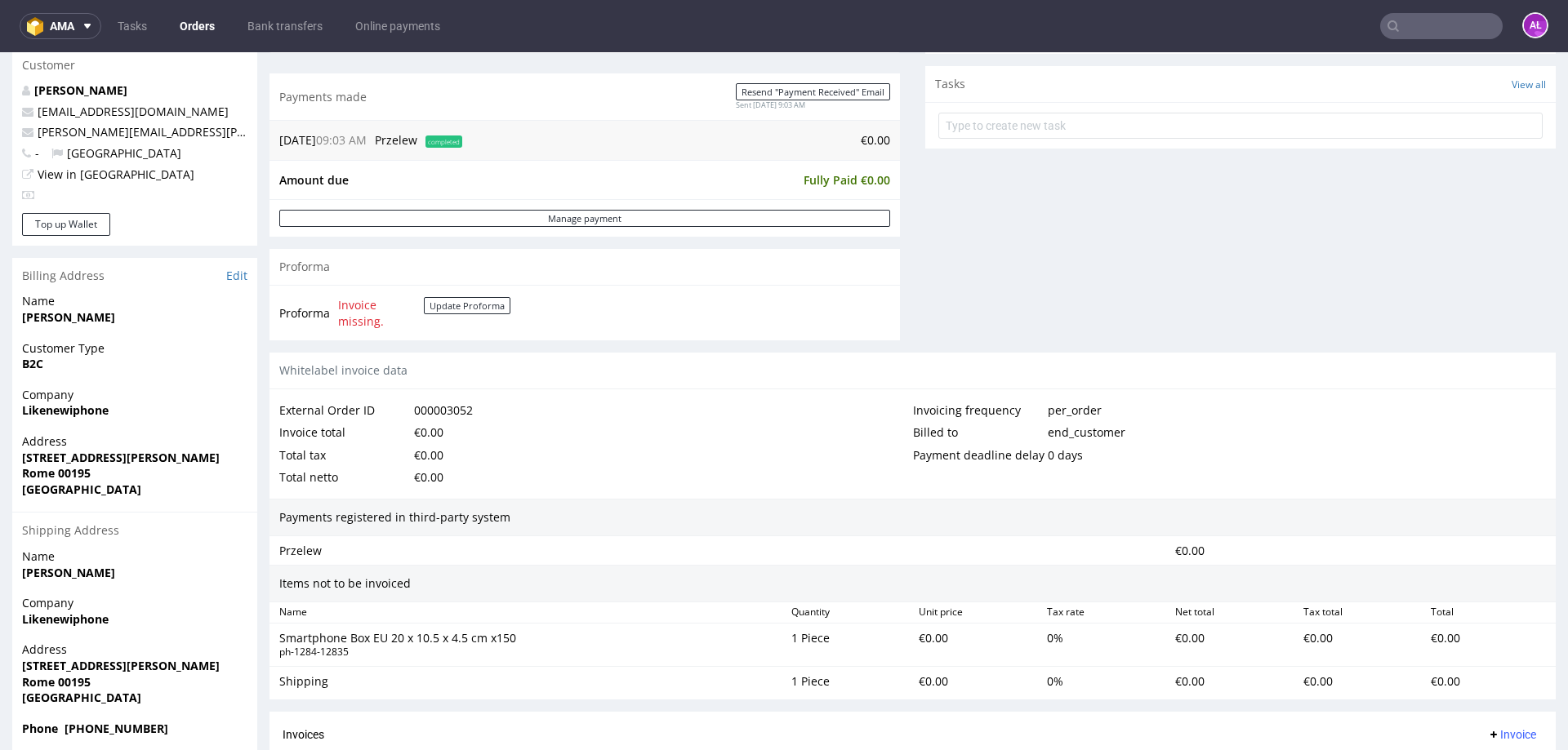
scroll to position [751, 0]
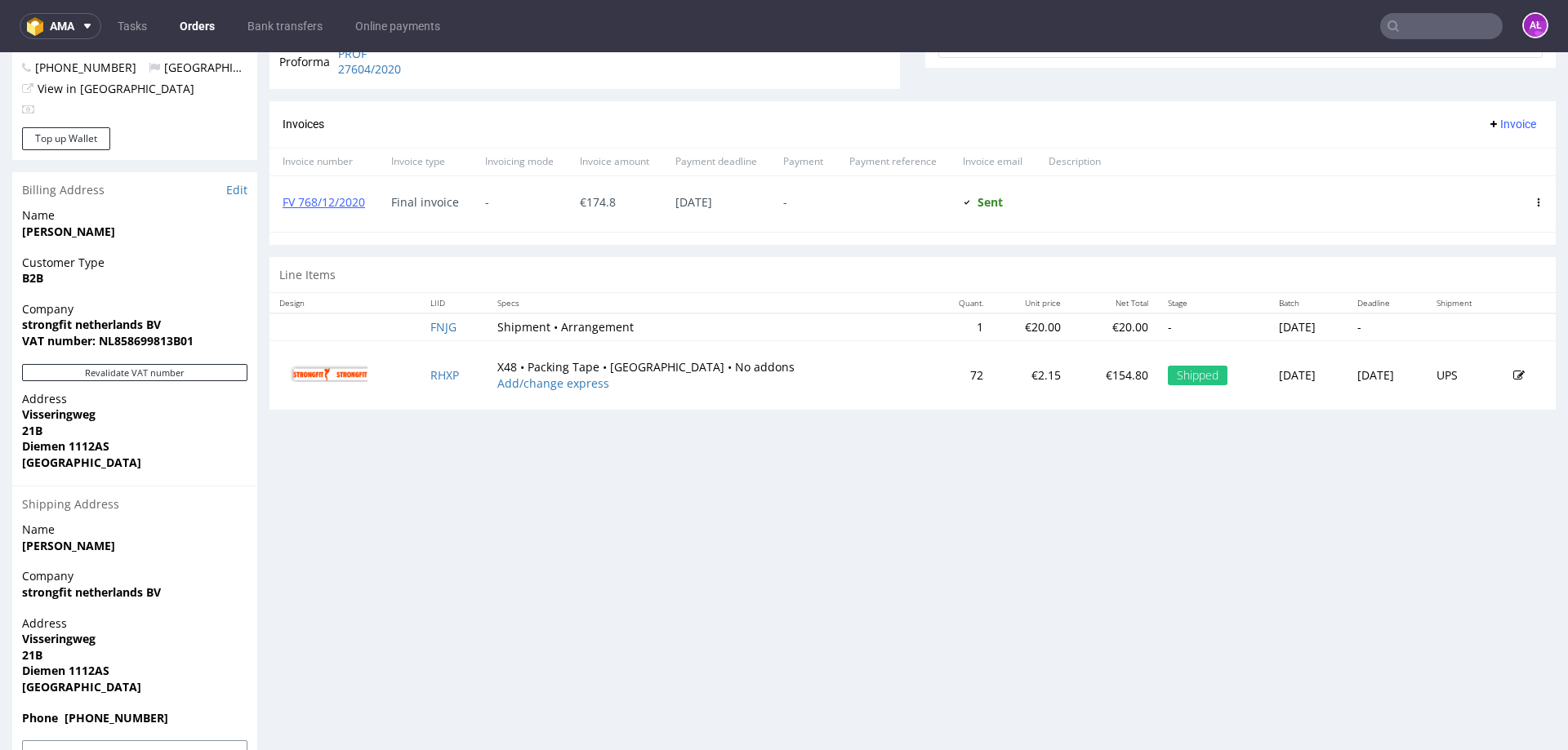
scroll to position [653, 0]
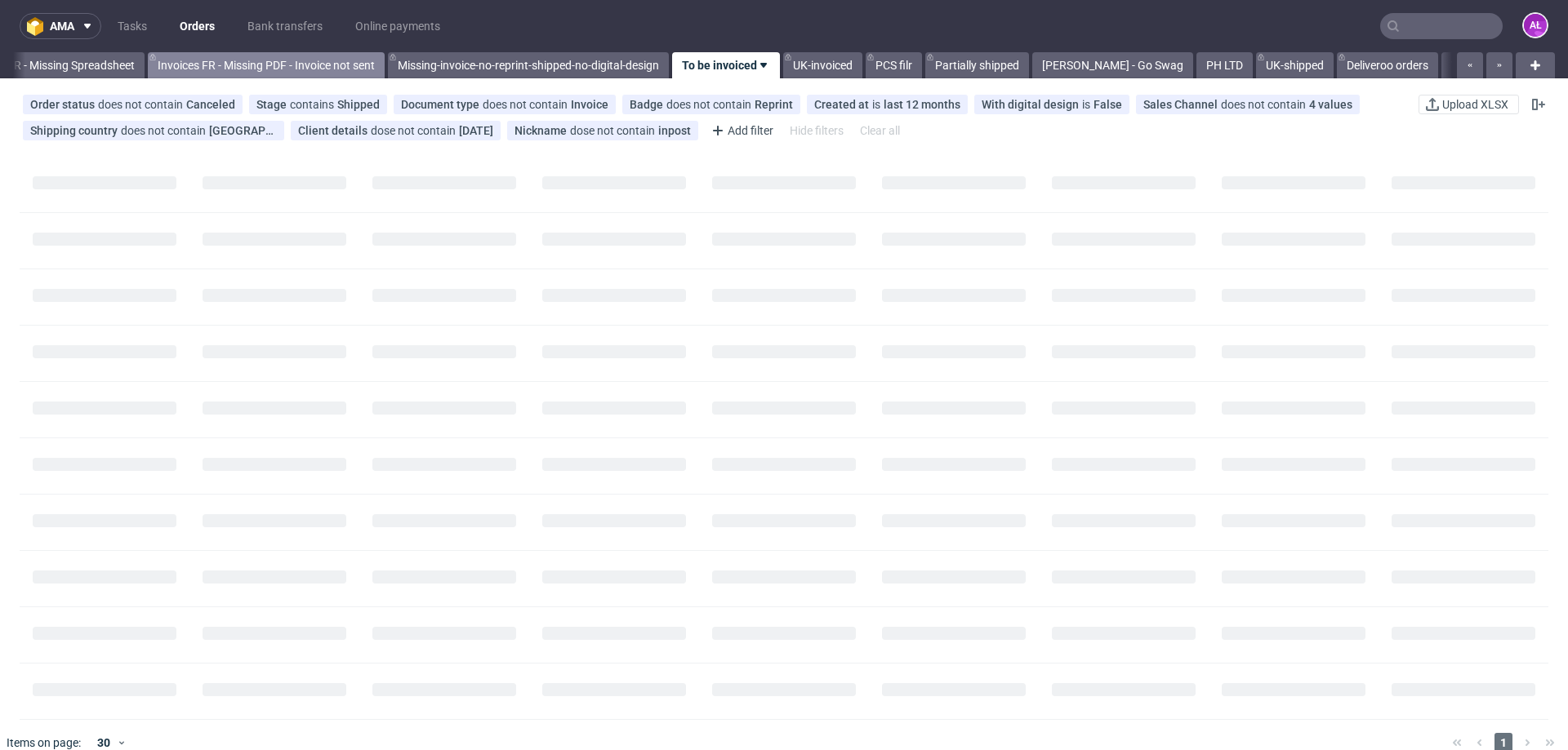
scroll to position [0, 2649]
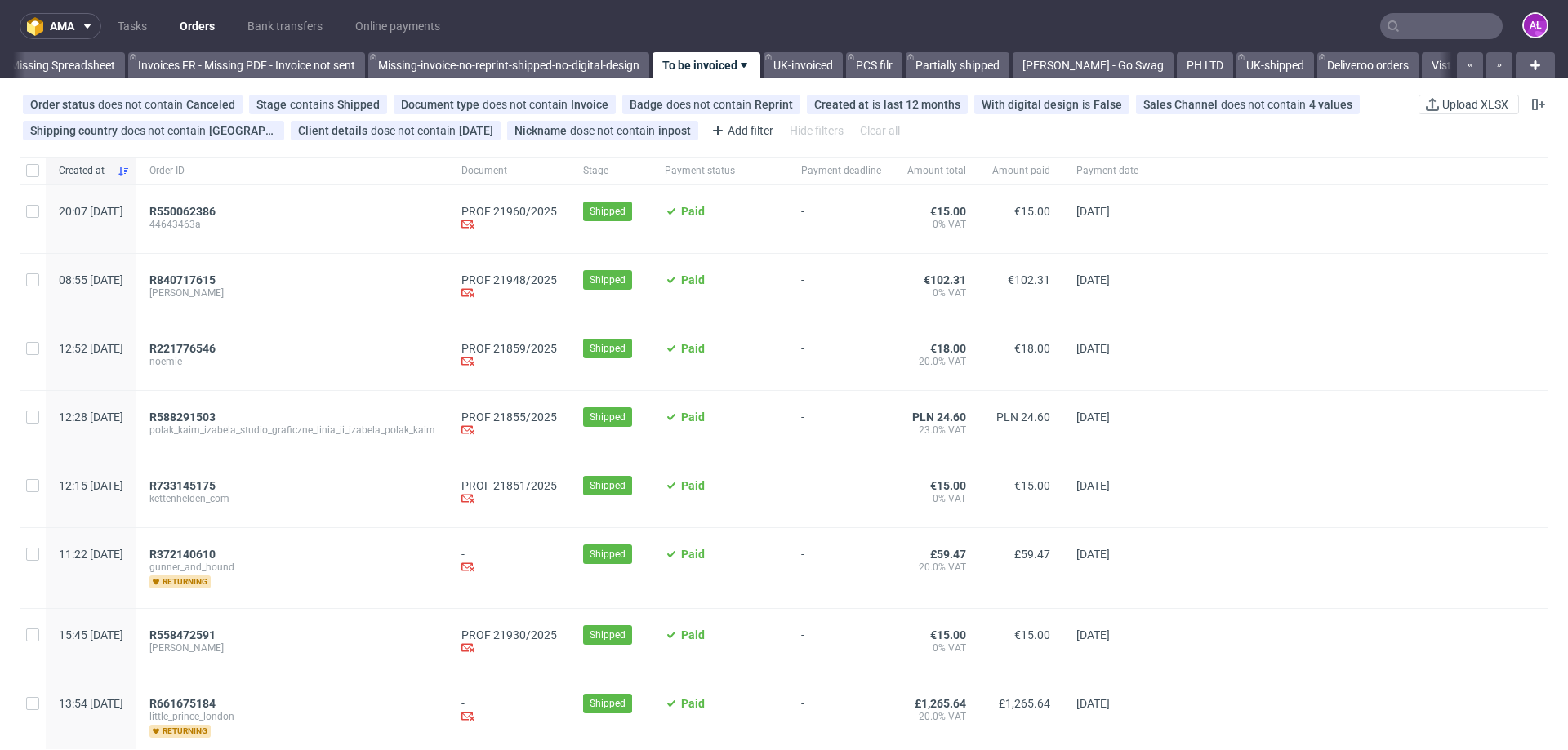
click at [201, 22] on link "Orders" at bounding box center [198, 26] width 55 height 26
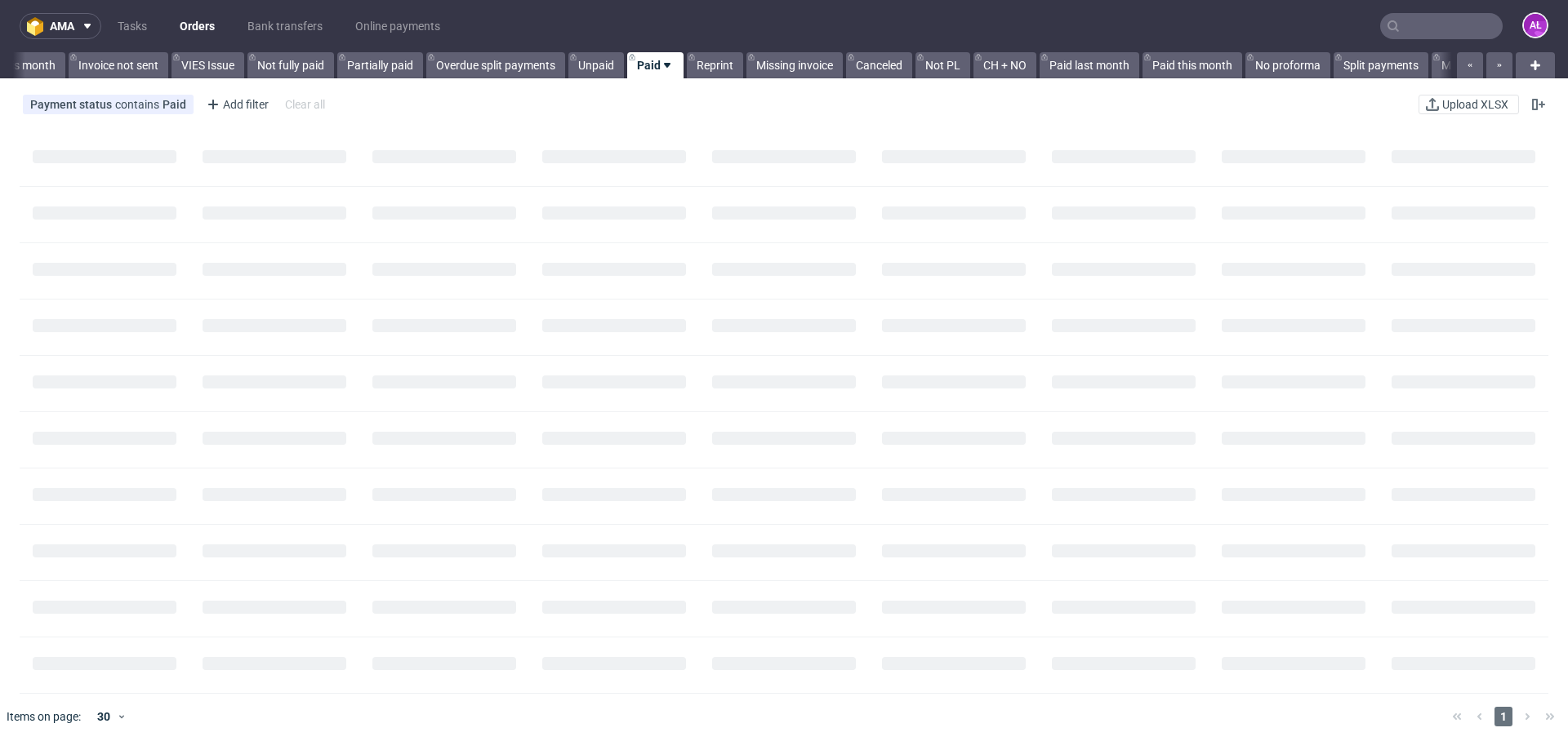
scroll to position [0, 61]
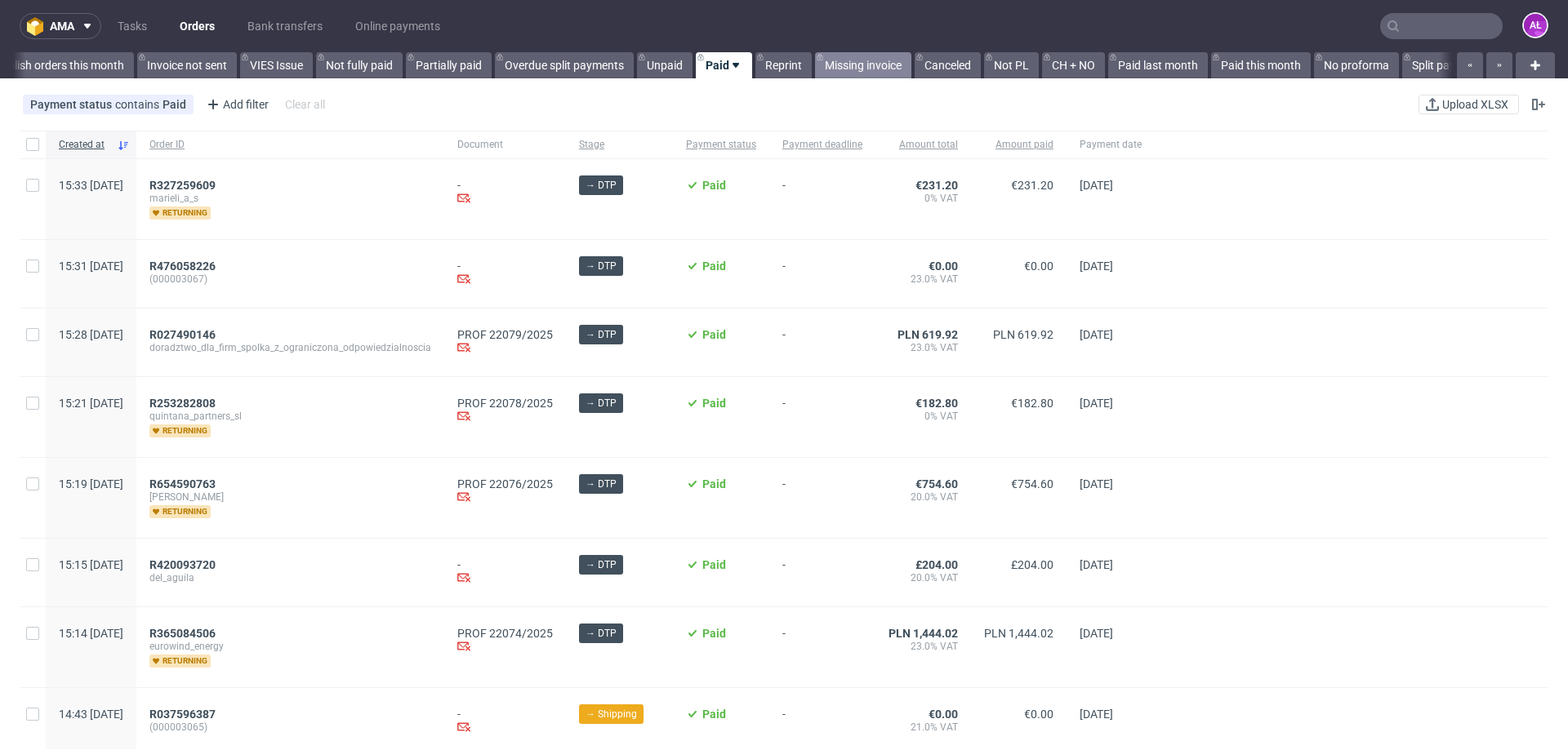
click at [848, 66] on link "Missing invoice" at bounding box center [863, 65] width 97 height 26
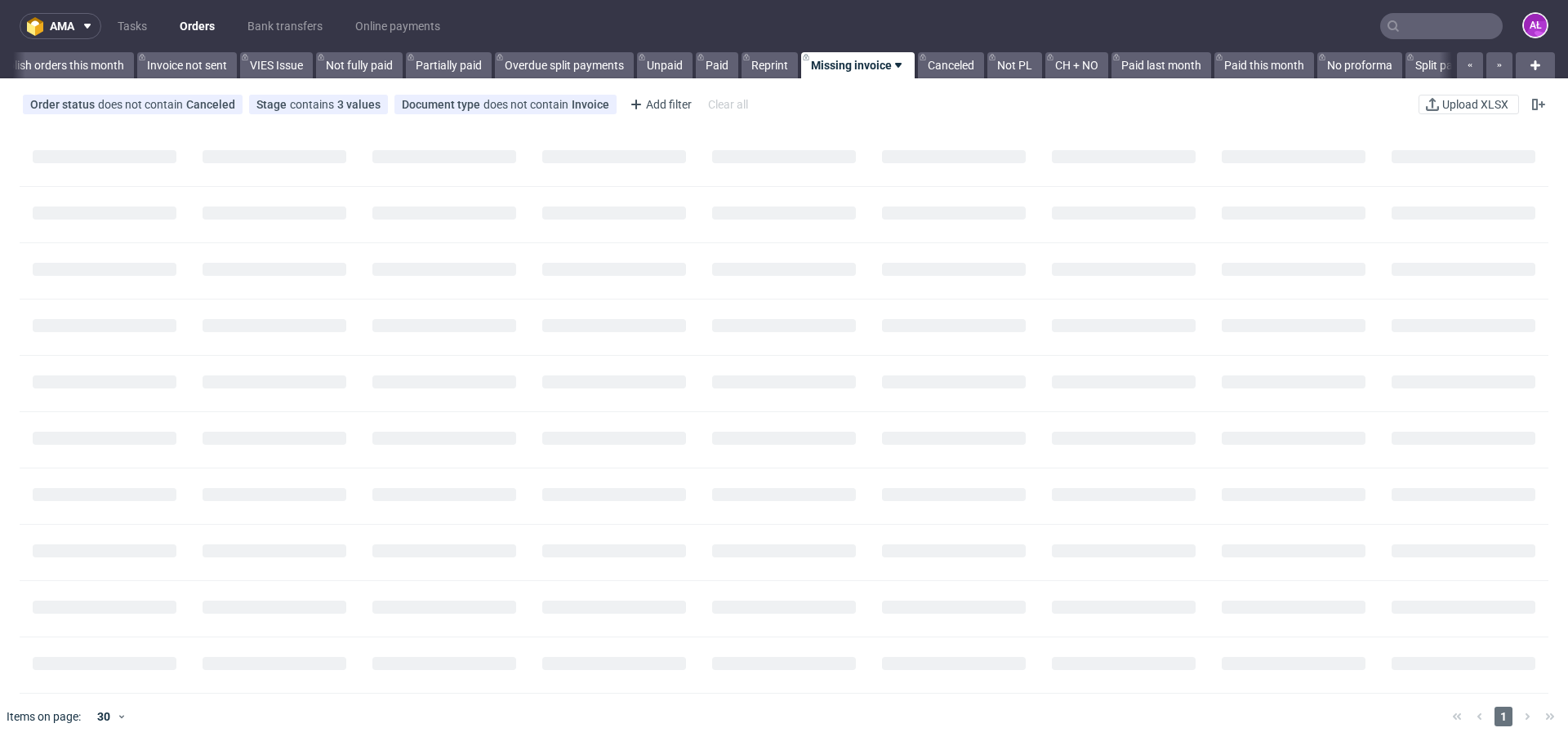
scroll to position [0, 194]
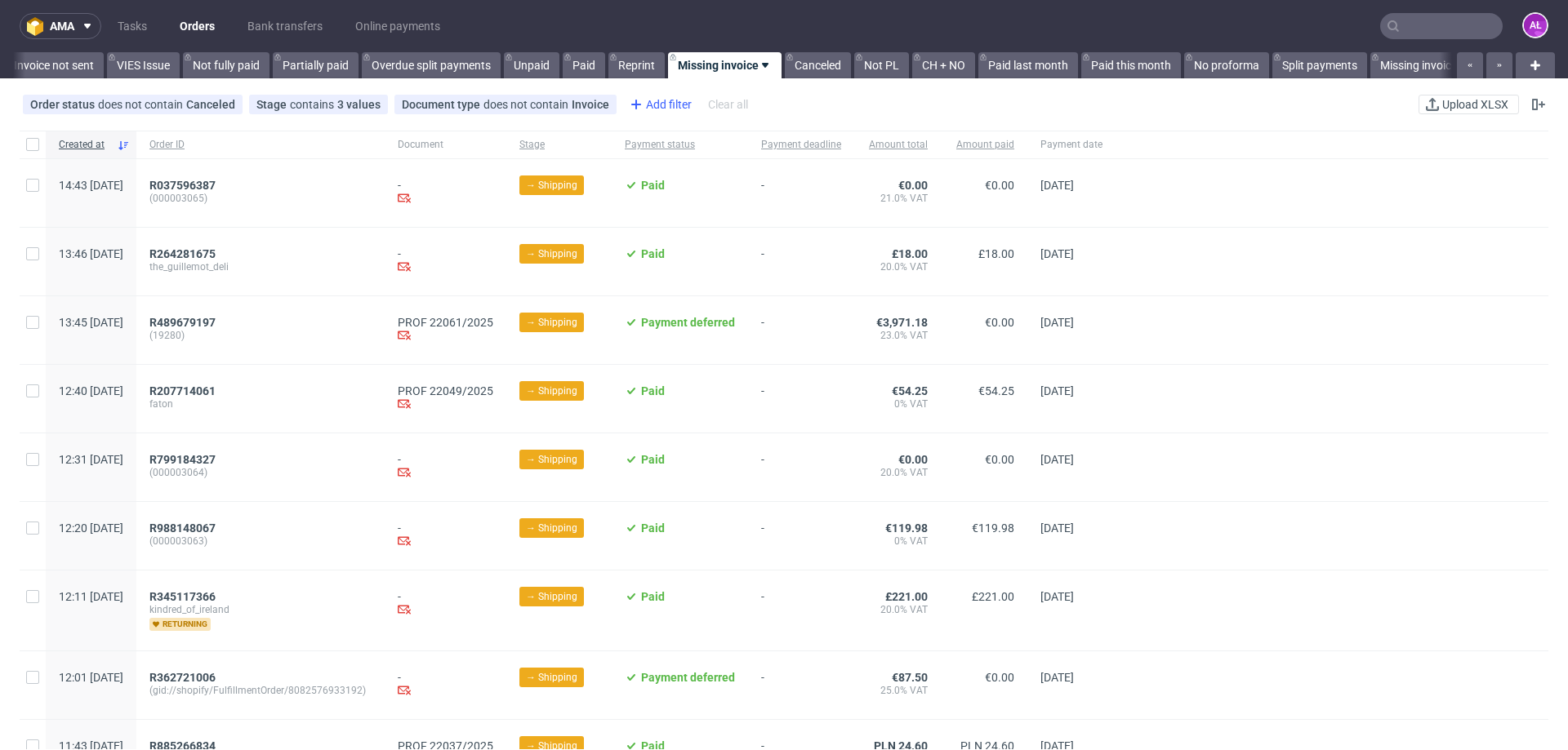
click at [647, 104] on div "Add filter" at bounding box center [659, 104] width 72 height 26
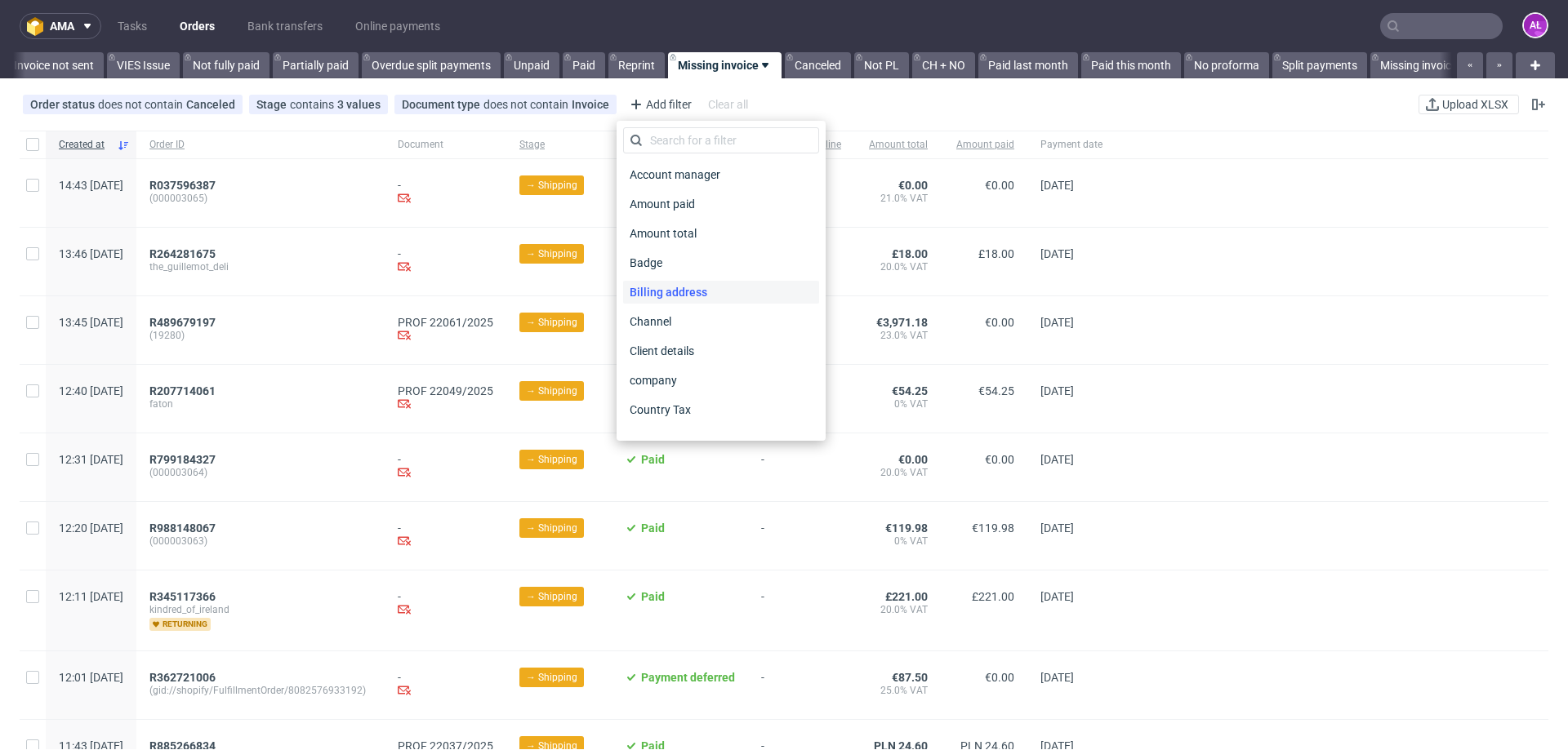
click at [705, 290] on span "Billing address" at bounding box center [669, 292] width 91 height 23
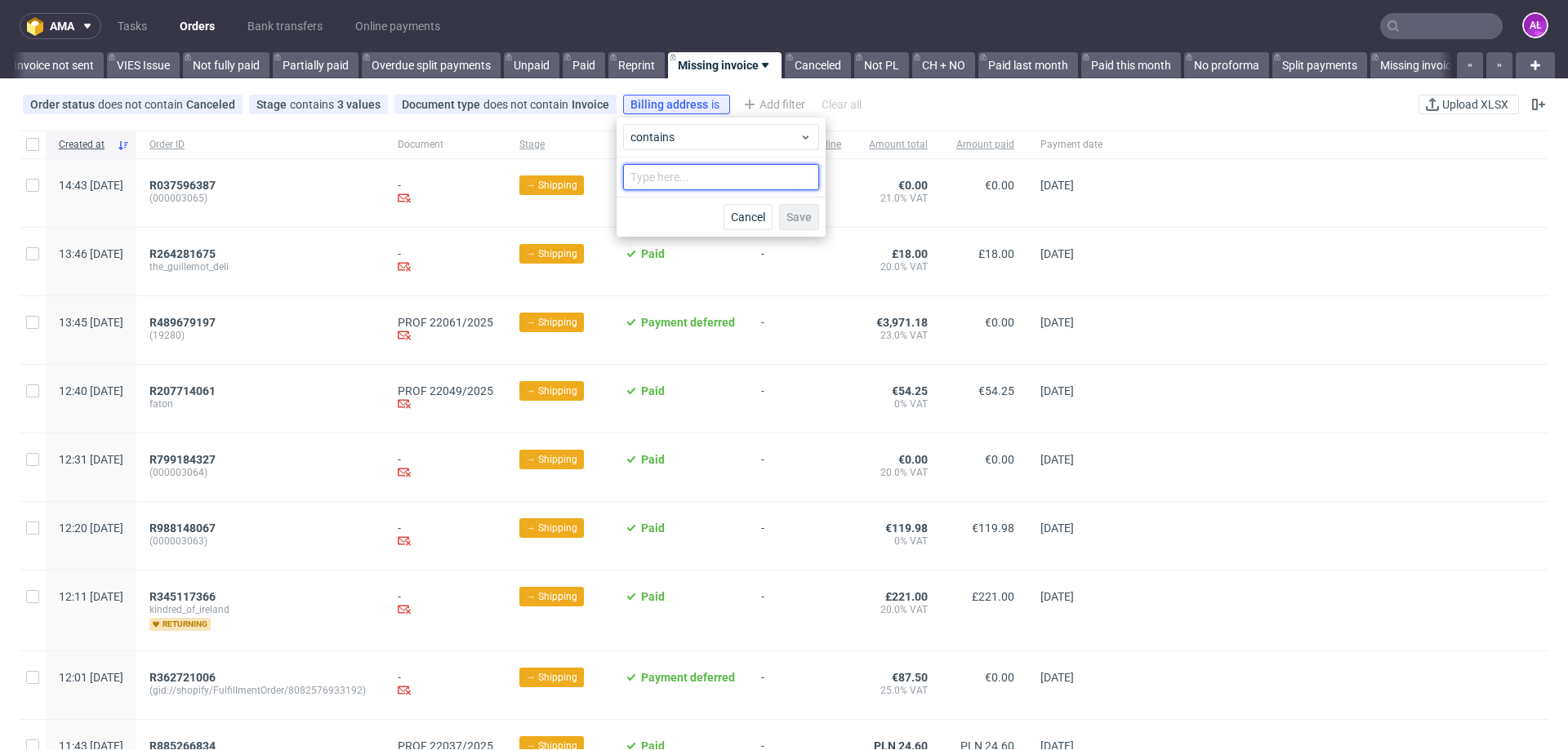
click at [696, 186] on input "text" at bounding box center [721, 177] width 196 height 26
type input "netherland"
click at [800, 218] on span "Save" at bounding box center [799, 217] width 26 height 11
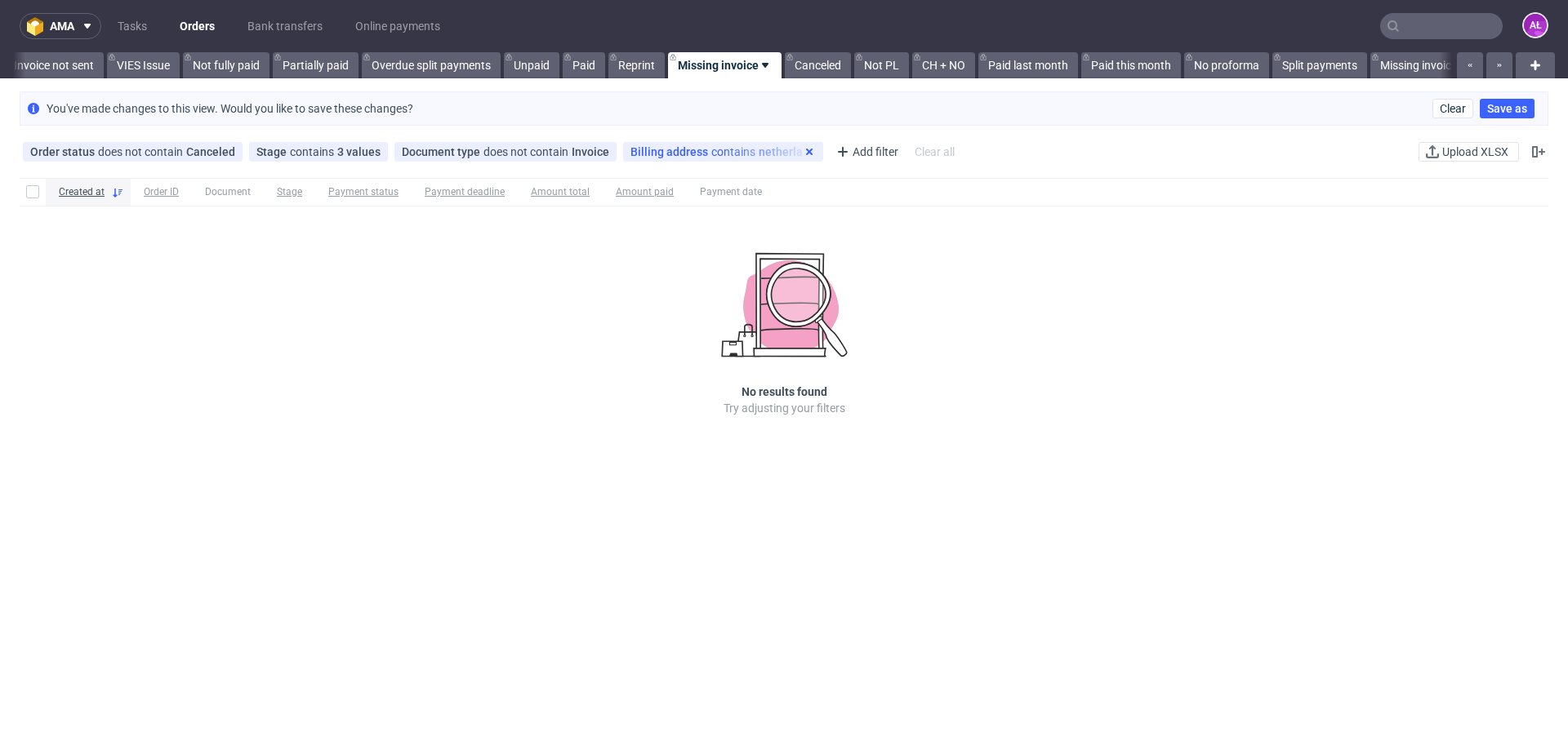
click at [807, 150] on use at bounding box center [809, 152] width 6 height 6
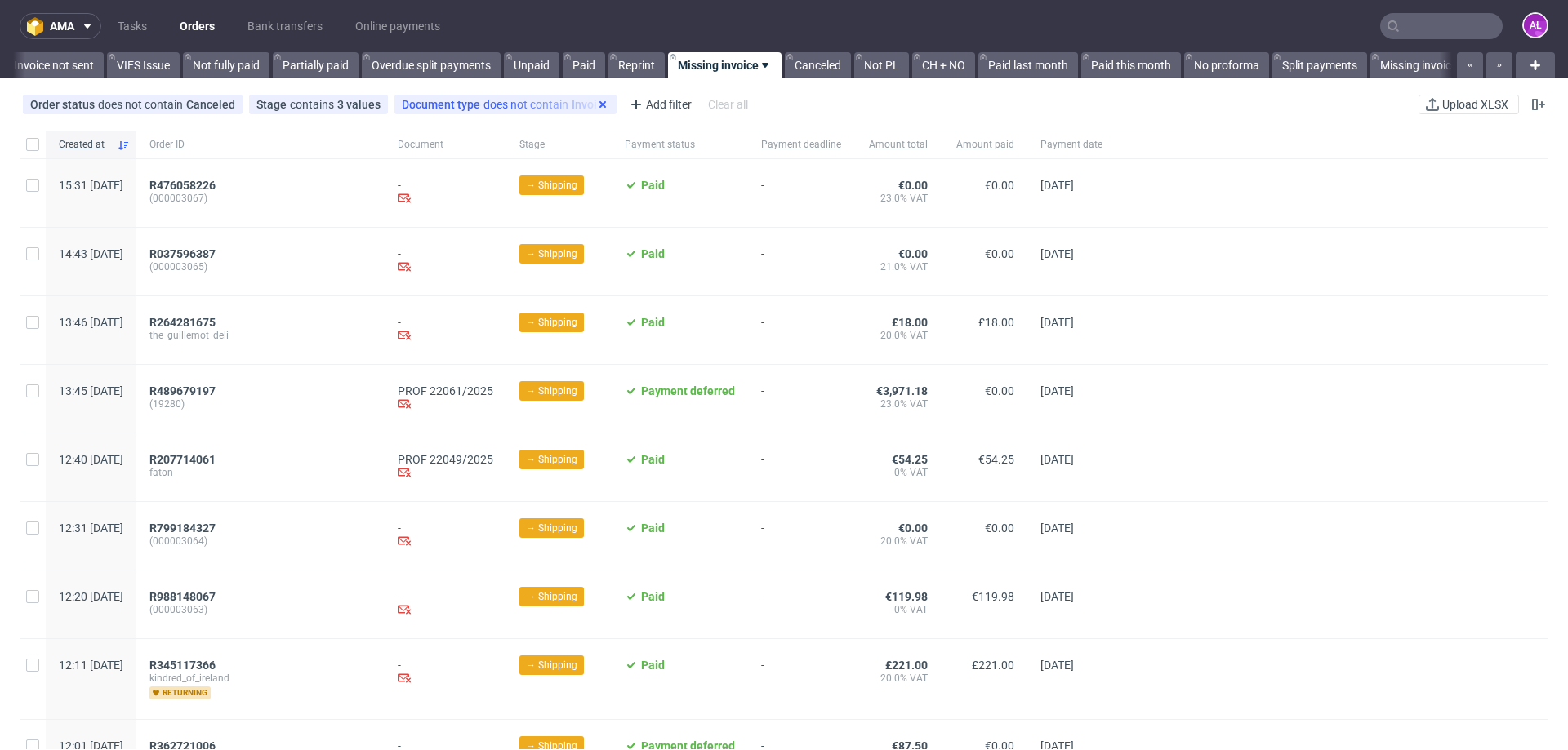
click at [596, 104] on icon at bounding box center [602, 105] width 13 height 13
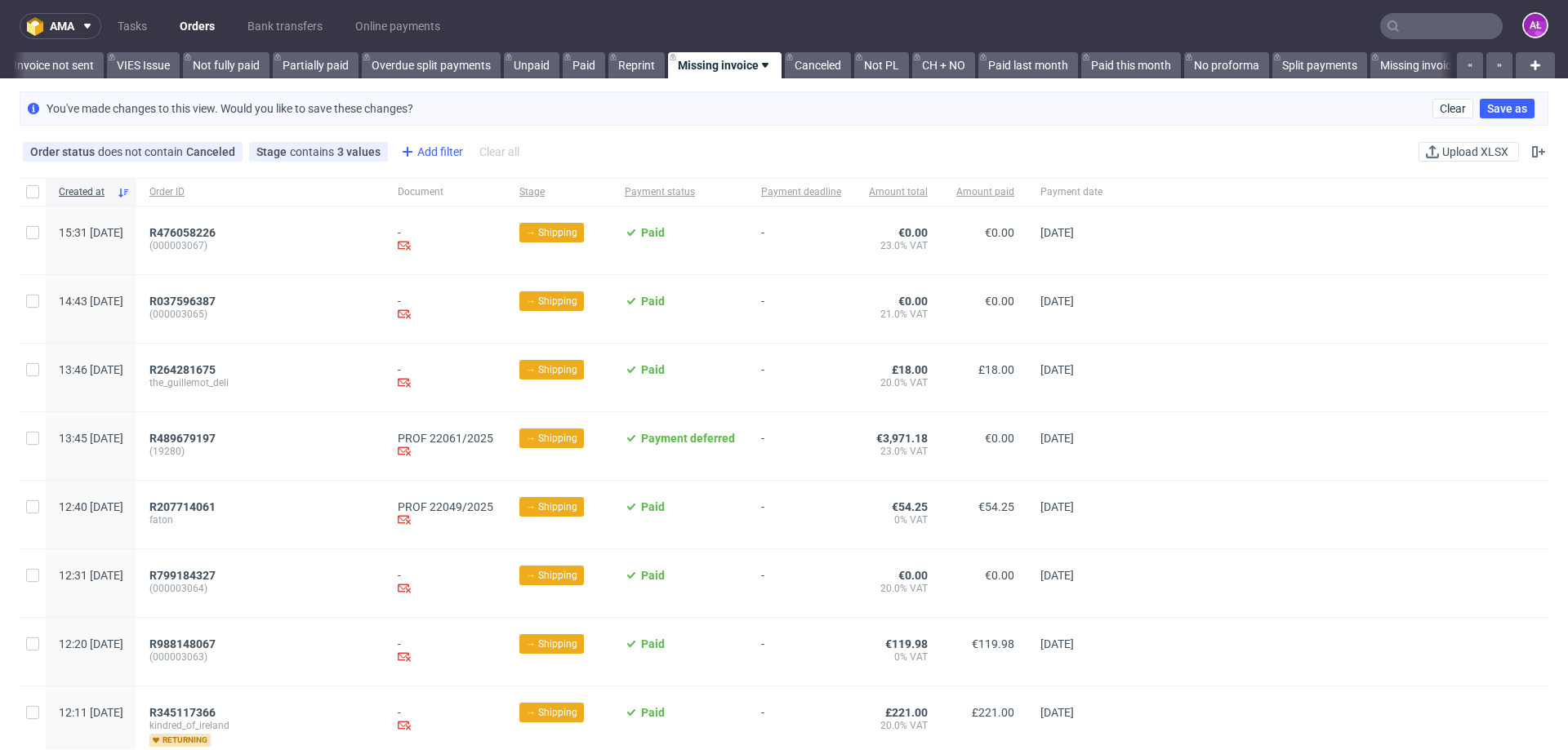
click at [419, 150] on div "Add filter" at bounding box center [430, 152] width 72 height 26
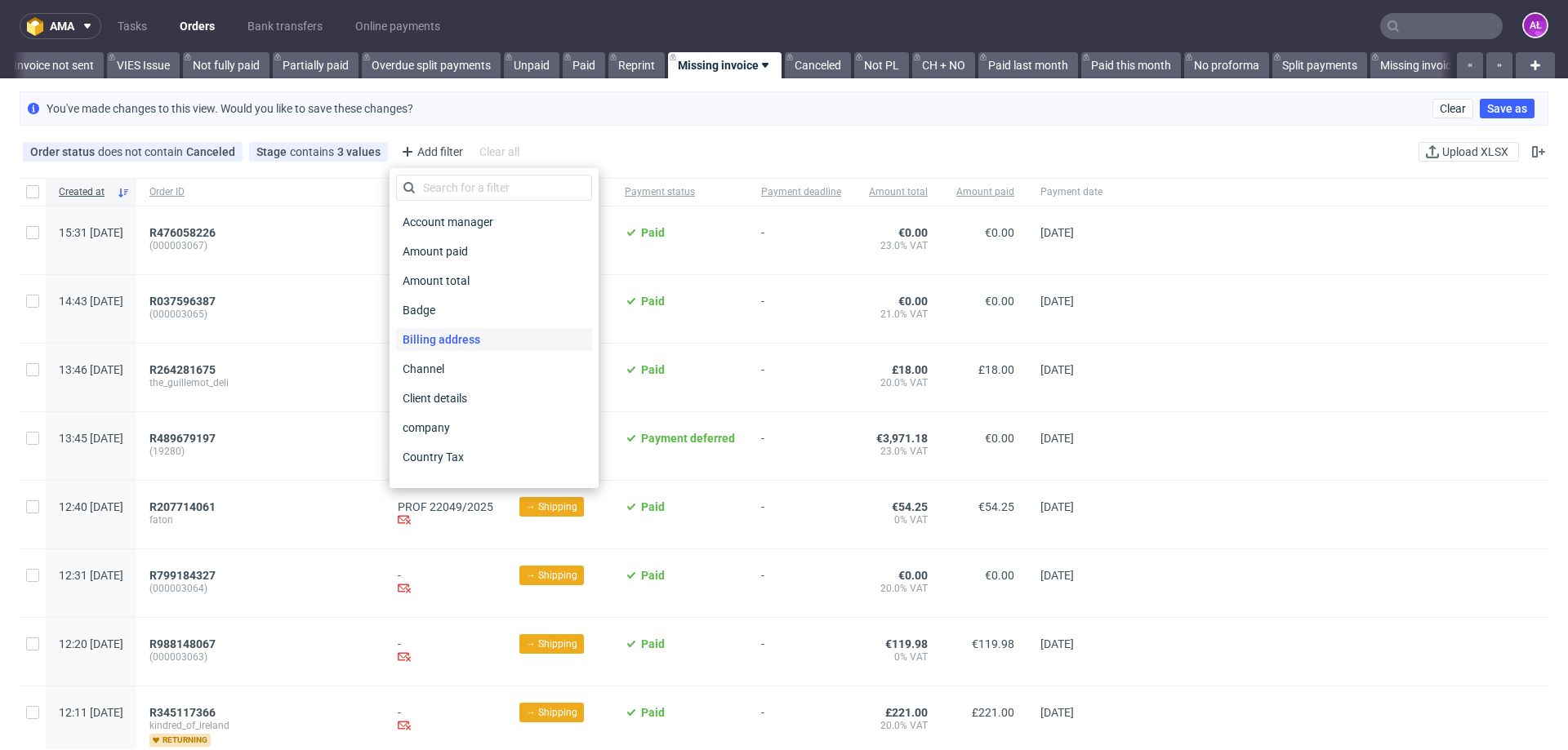
click at [457, 339] on span "Billing address" at bounding box center [441, 339] width 91 height 23
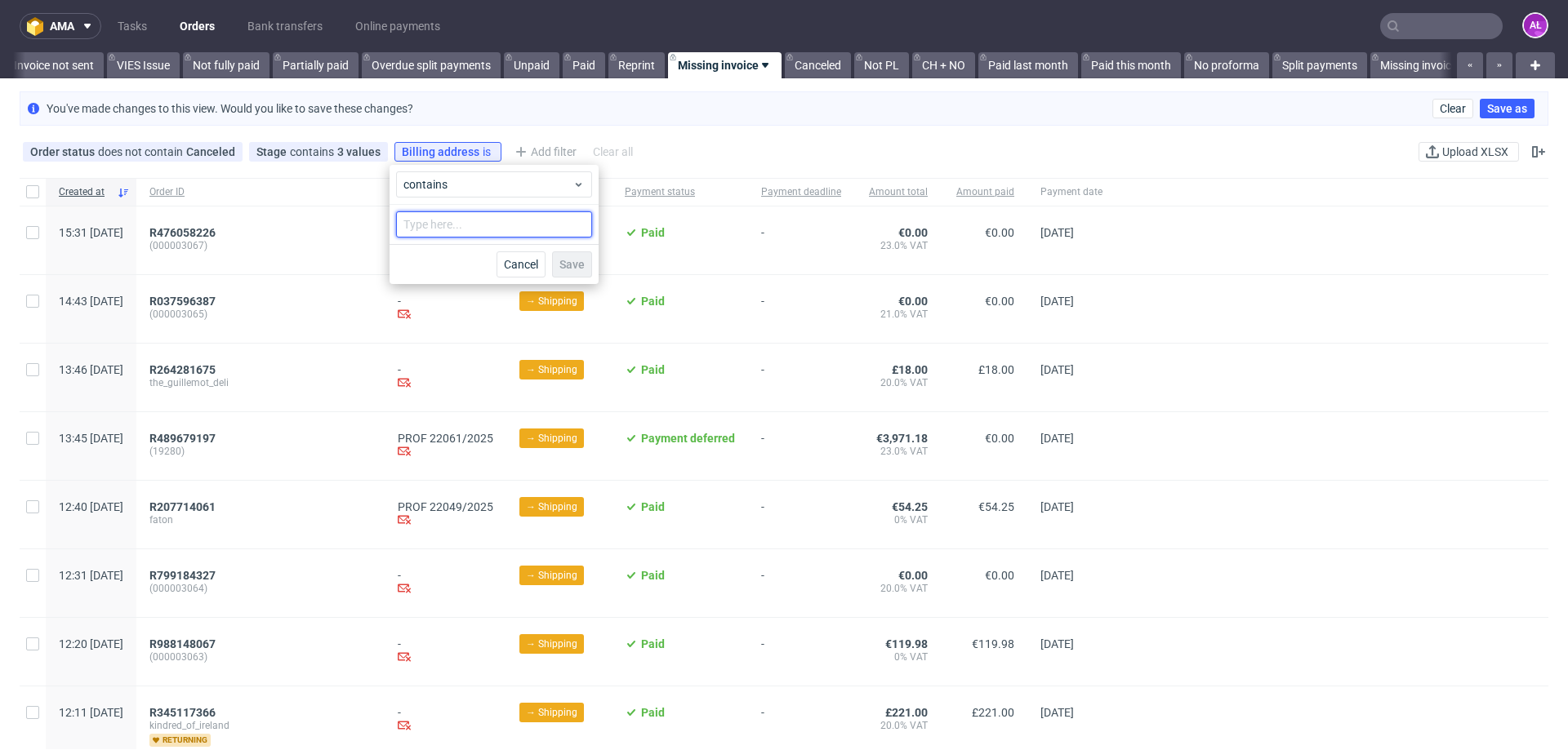
click at [480, 224] on input "text" at bounding box center [494, 224] width 196 height 26
type input "netherland"
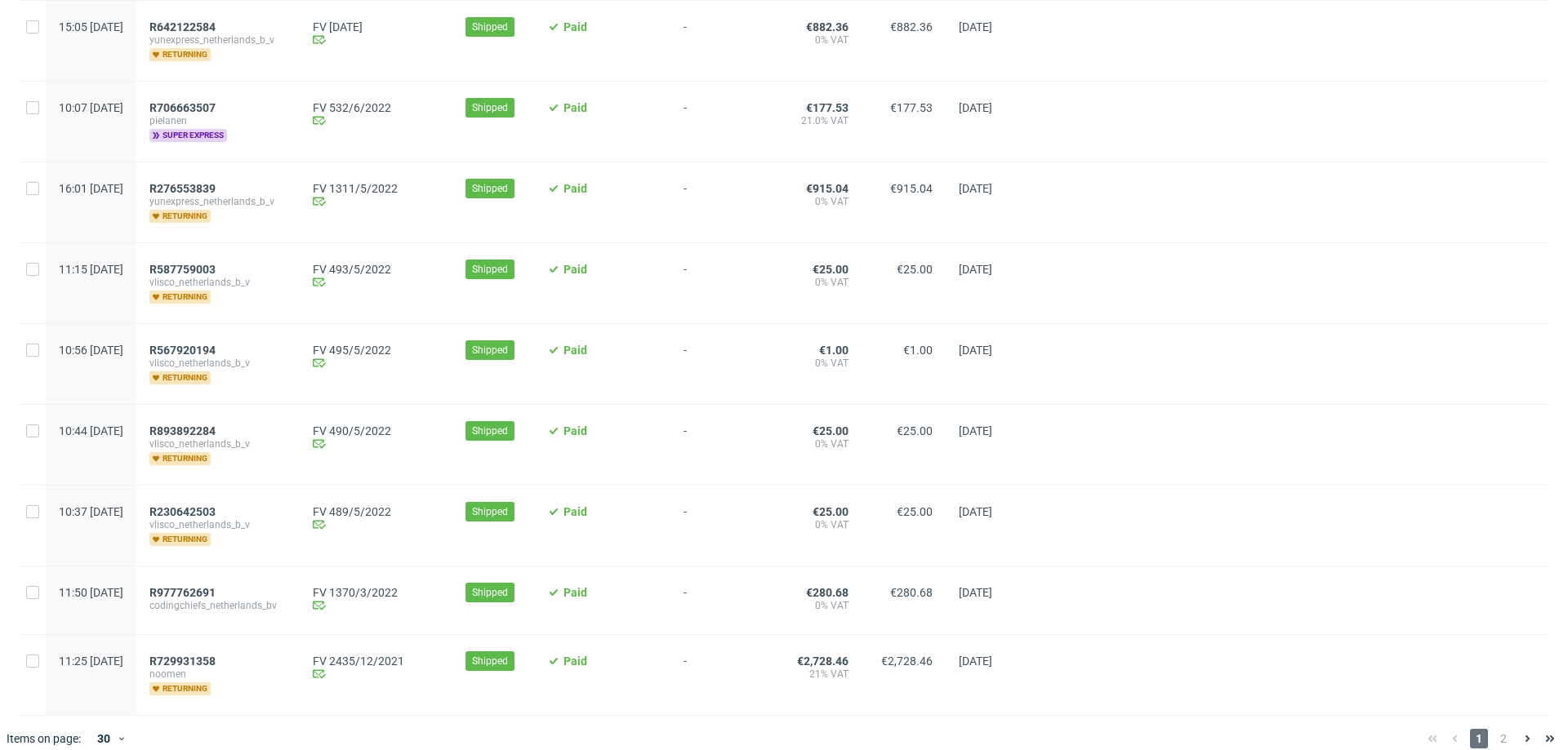
scroll to position [1781, 0]
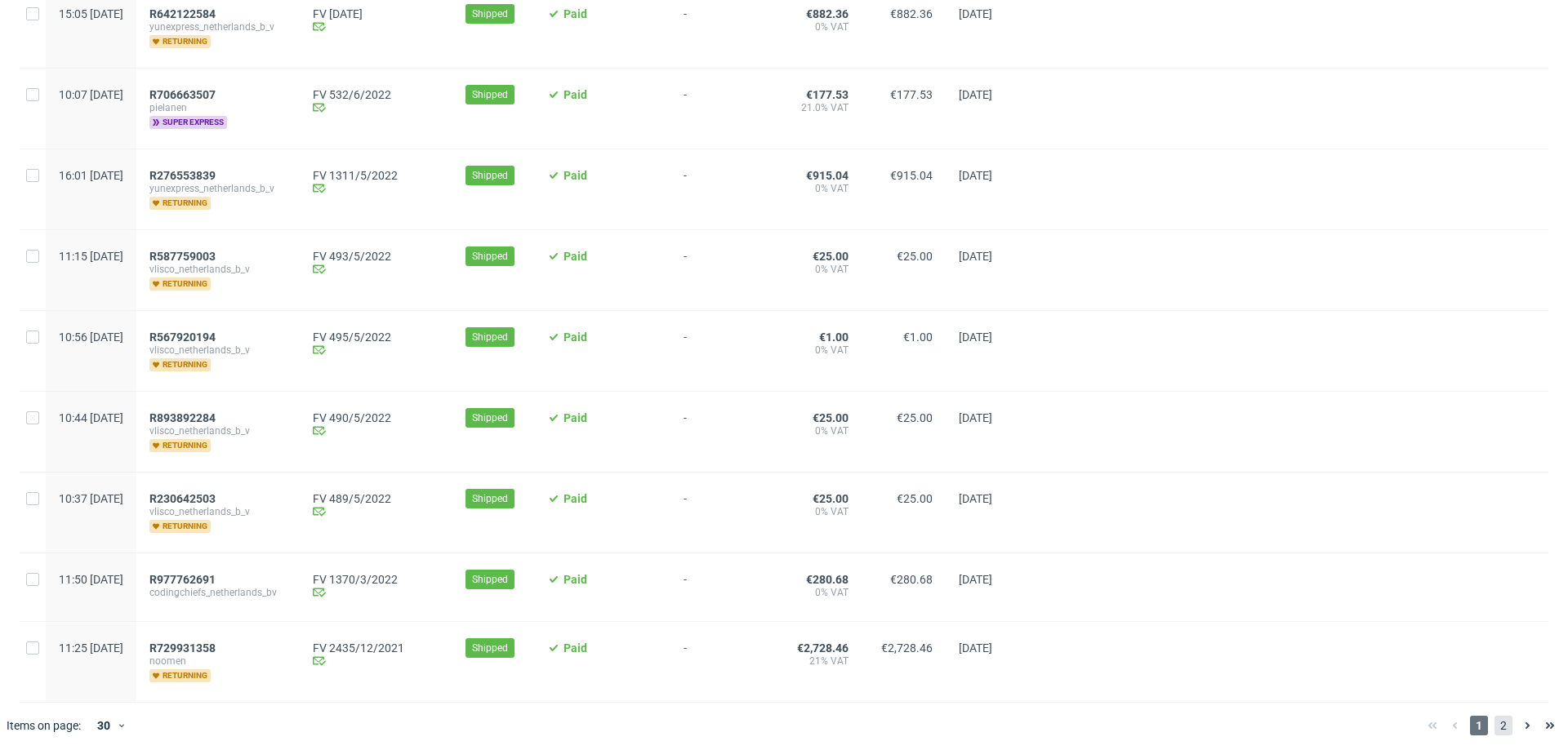
click at [1495, 726] on span "2" at bounding box center [1504, 725] width 18 height 19
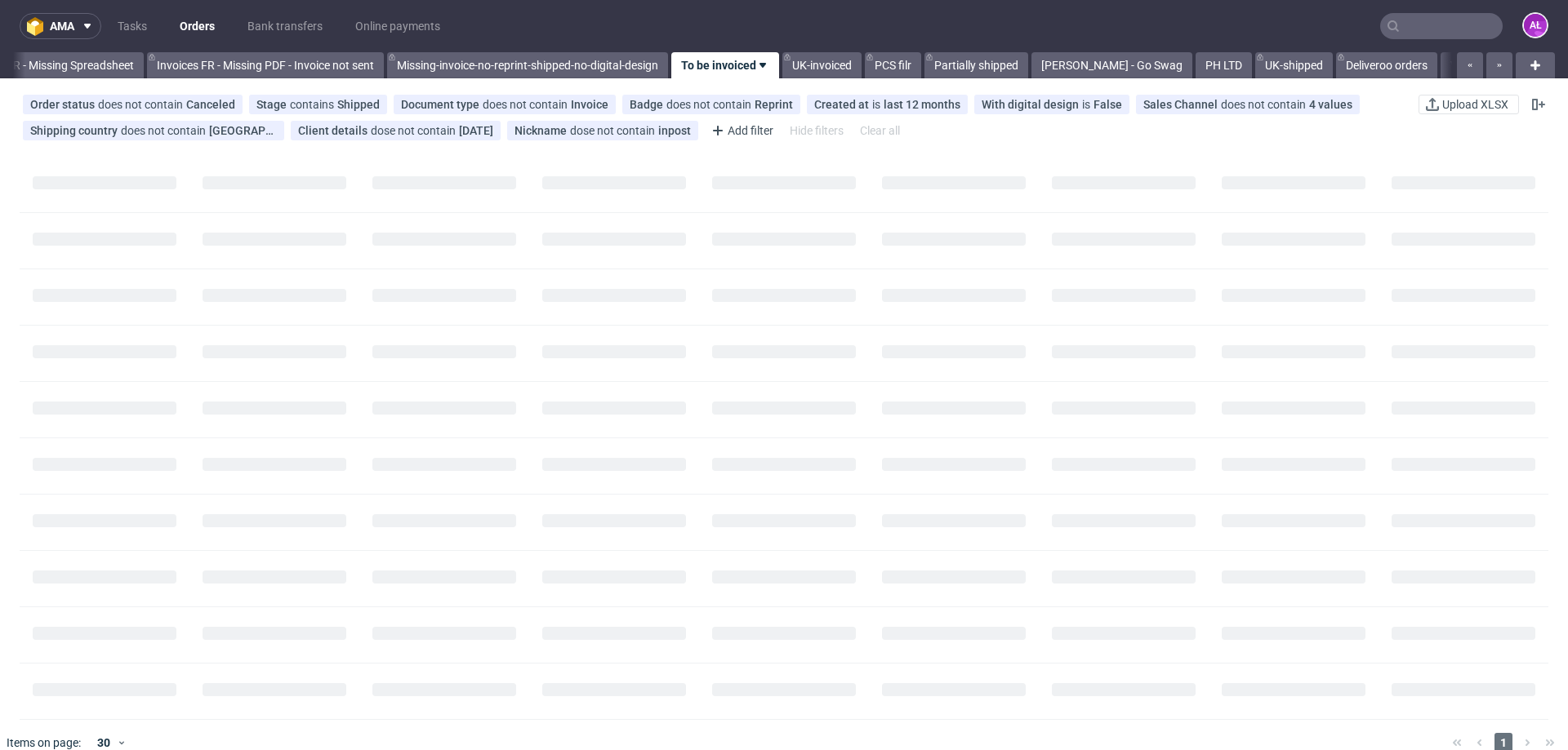
scroll to position [0, 2649]
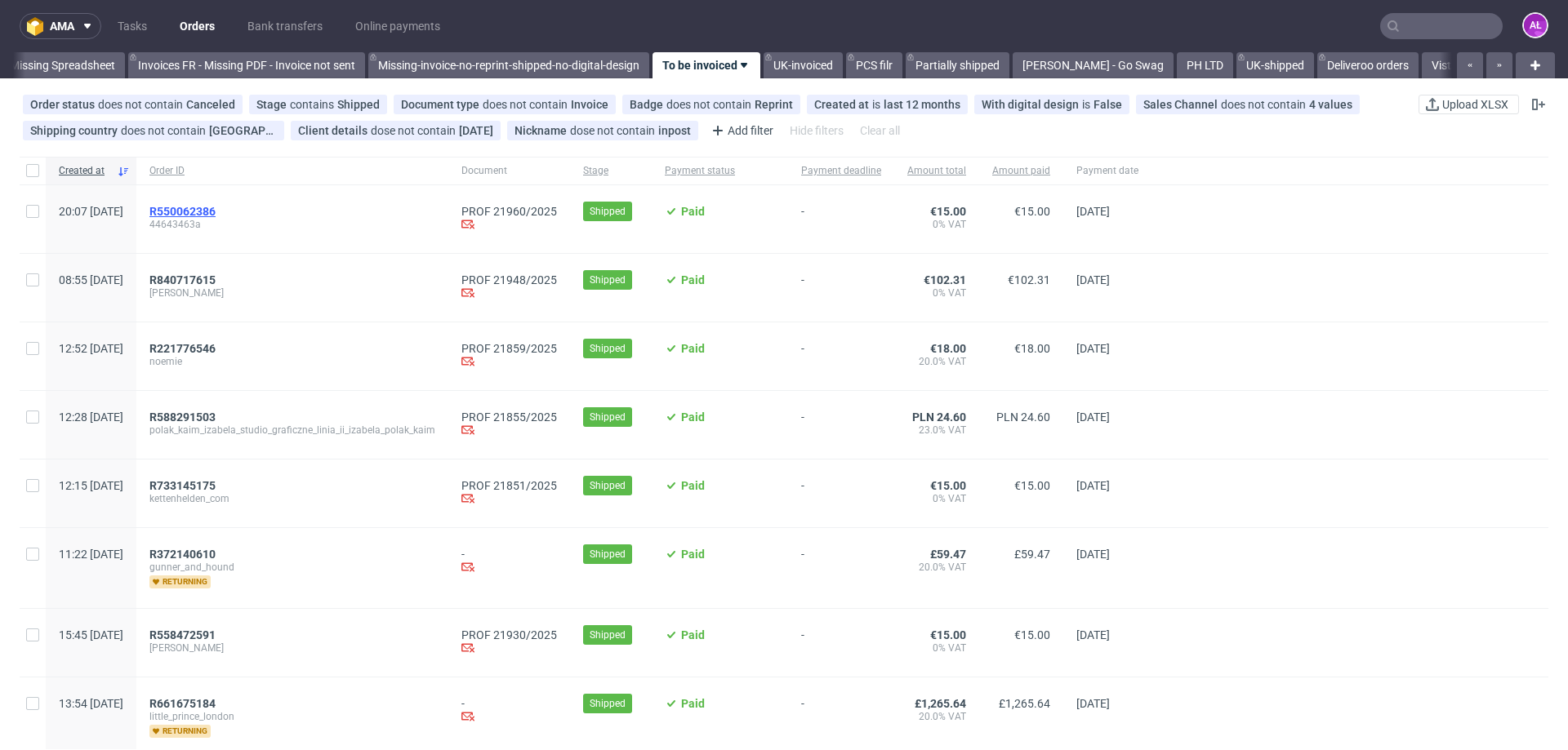
click at [215, 210] on span "R550062386" at bounding box center [183, 211] width 66 height 13
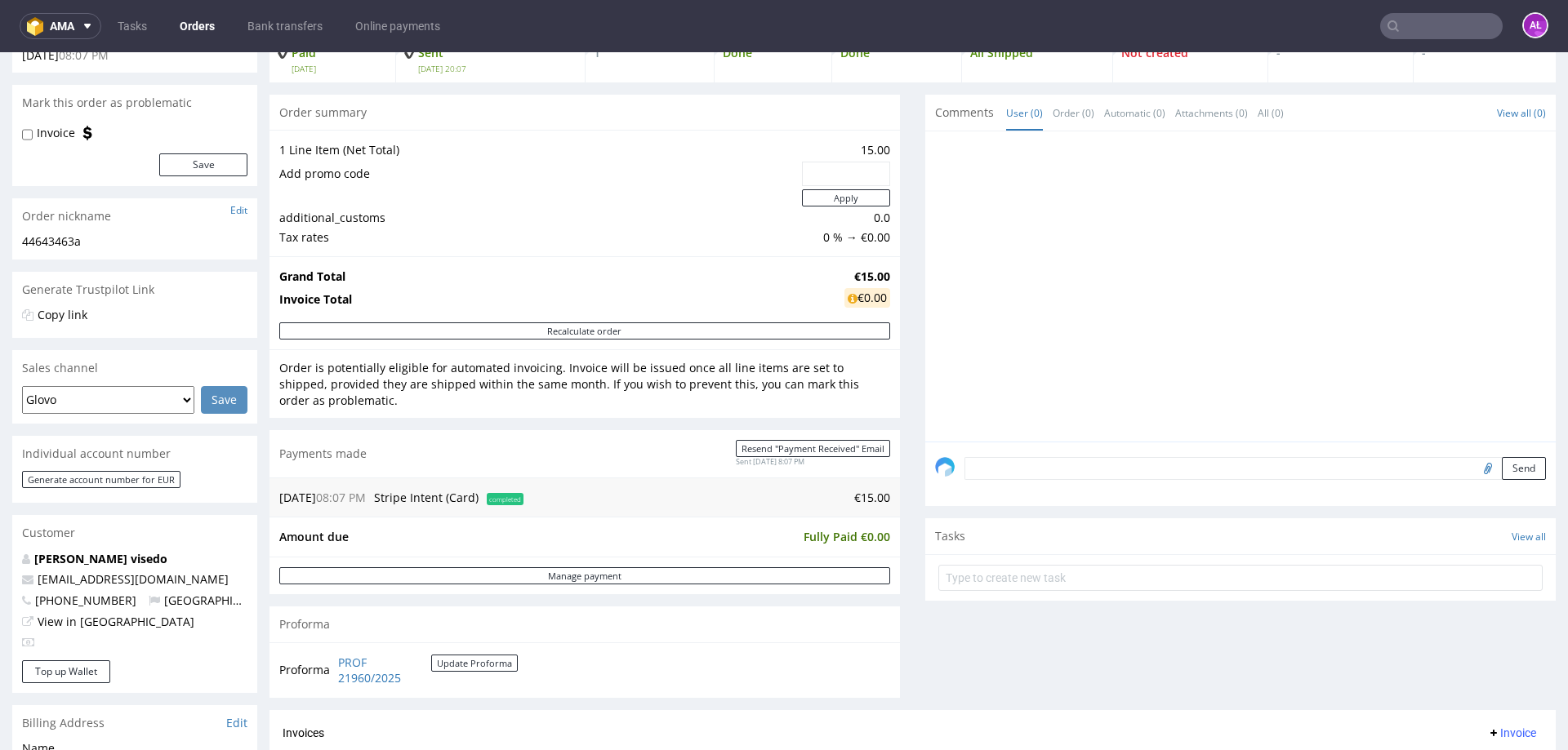
scroll to position [408, 0]
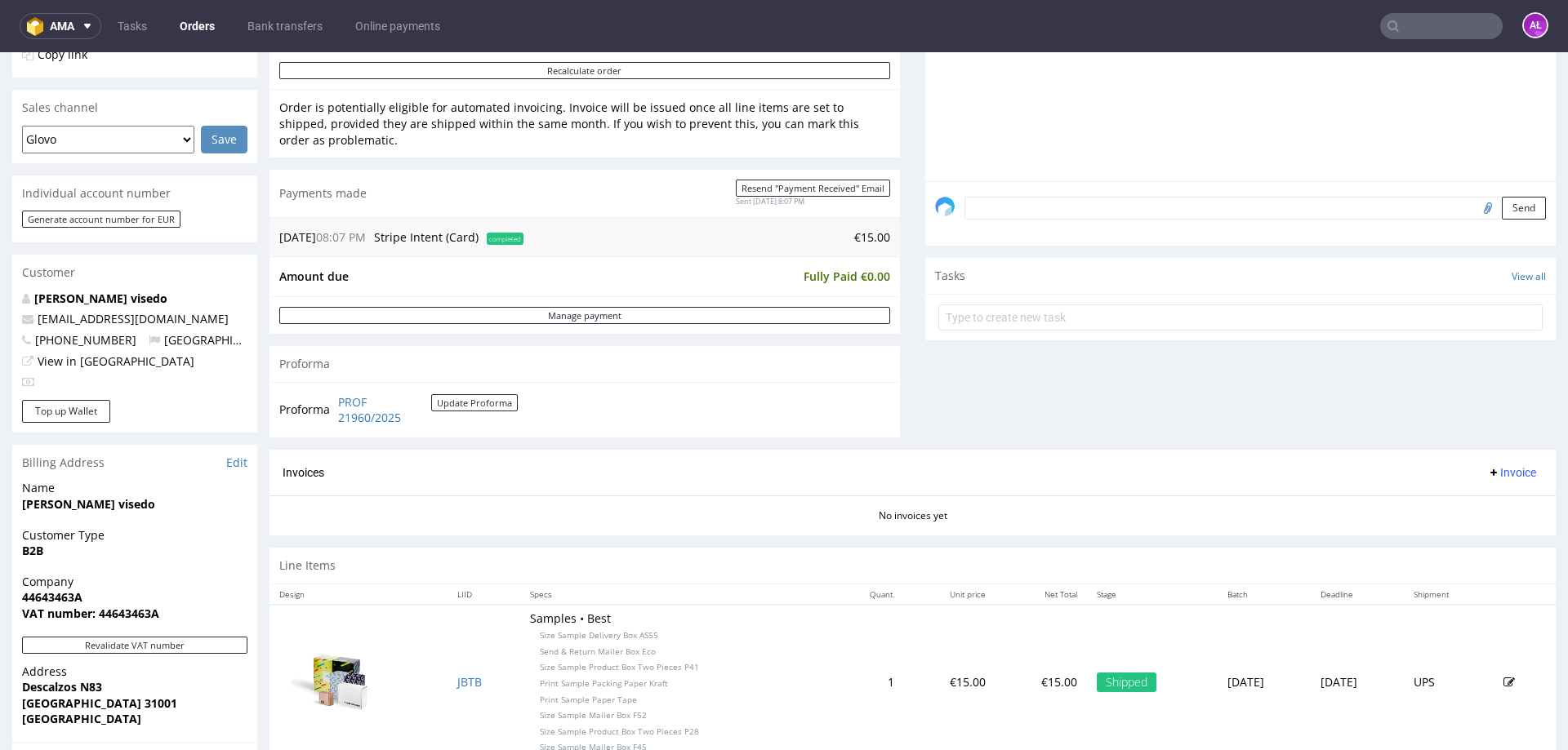
scroll to position [408, 0]
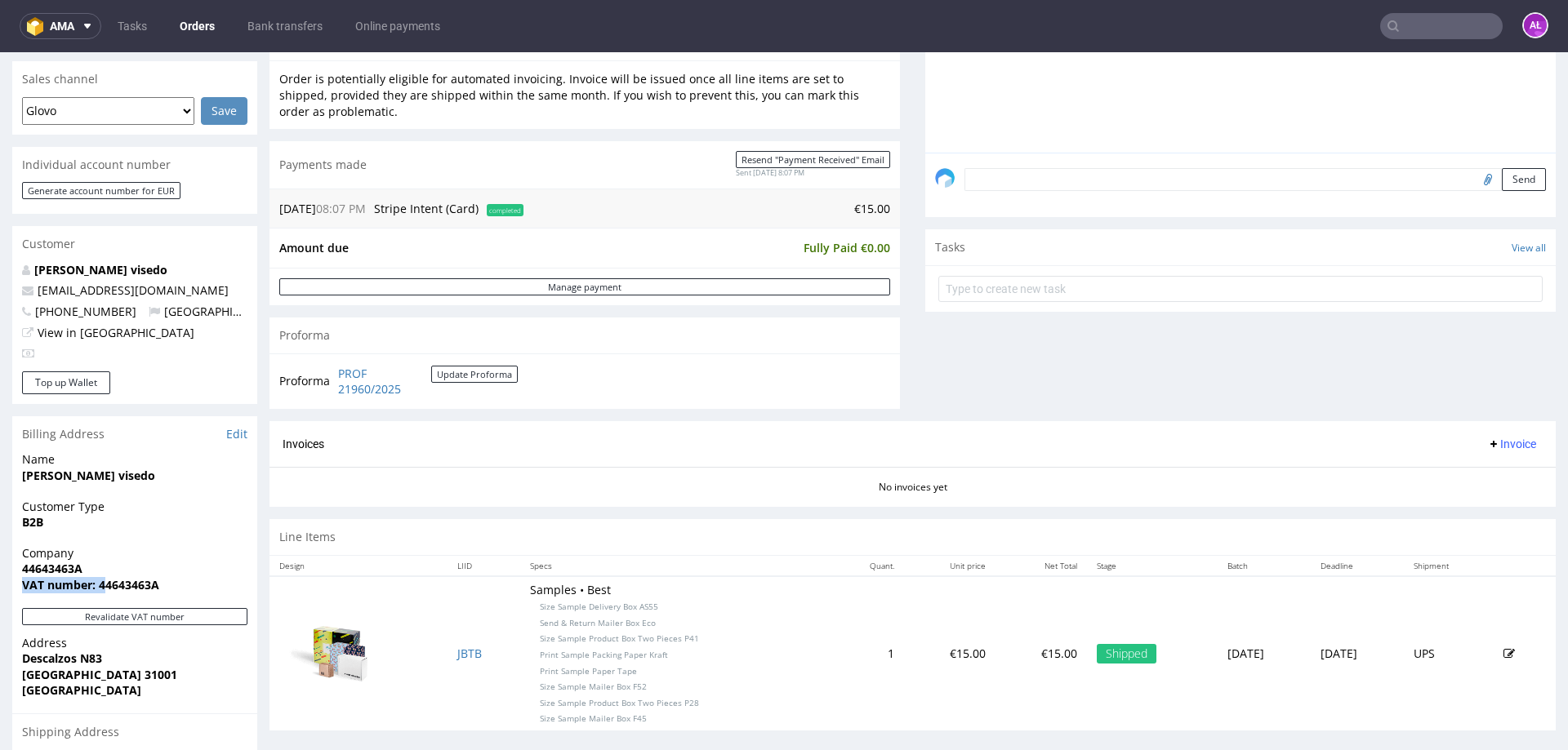
drag, startPoint x: 169, startPoint y: 574, endPoint x: 107, endPoint y: 585, distance: 63.0
click at [107, 585] on p "Company 44643463A VAT number: 44643463A" at bounding box center [134, 569] width 225 height 48
click at [103, 591] on strong "VAT number: 44643463A" at bounding box center [90, 585] width 137 height 16
drag, startPoint x: 98, startPoint y: 591, endPoint x: 158, endPoint y: 591, distance: 60.0
click at [158, 591] on strong "VAT number: 44643463A" at bounding box center [90, 585] width 137 height 16
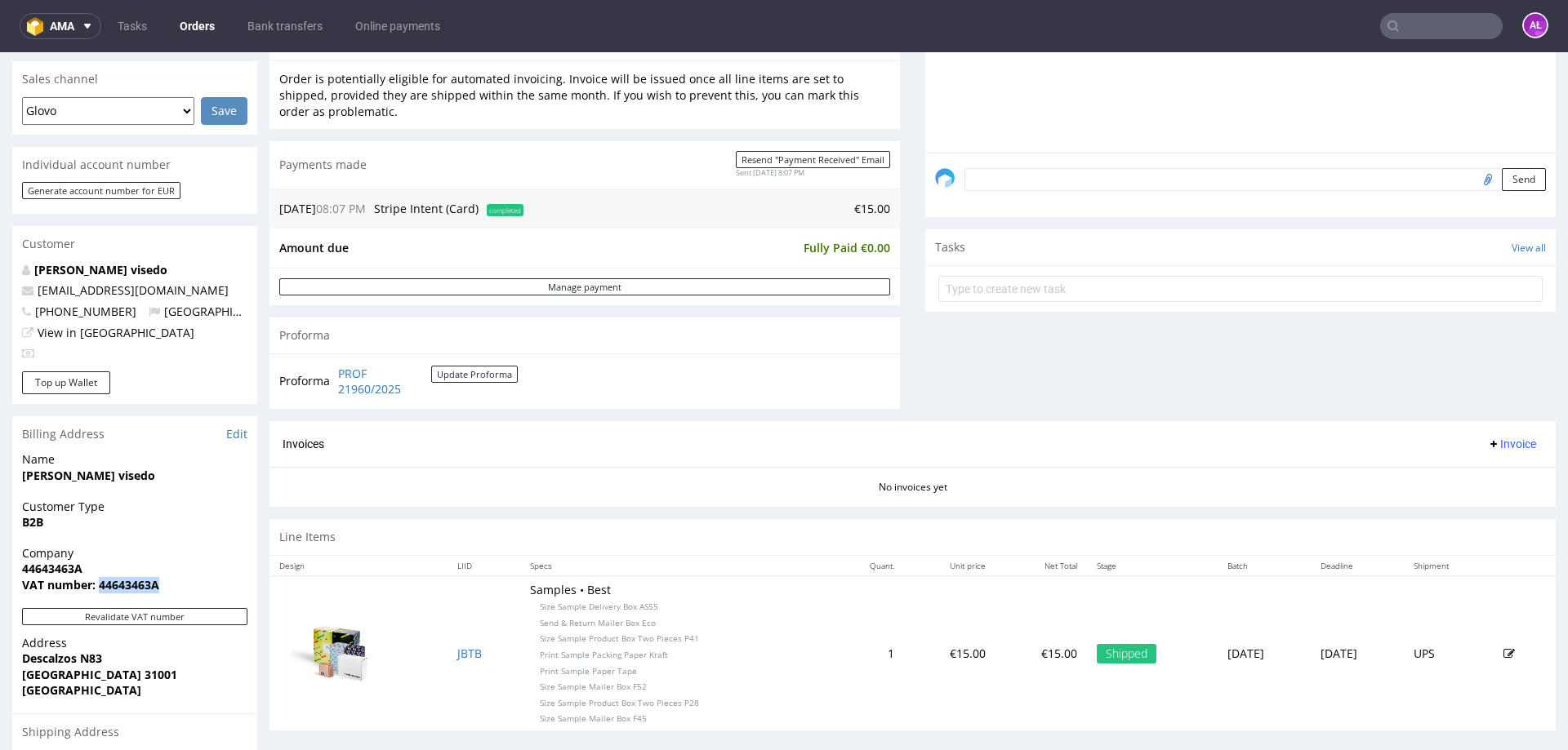
copy strong "44643463A"
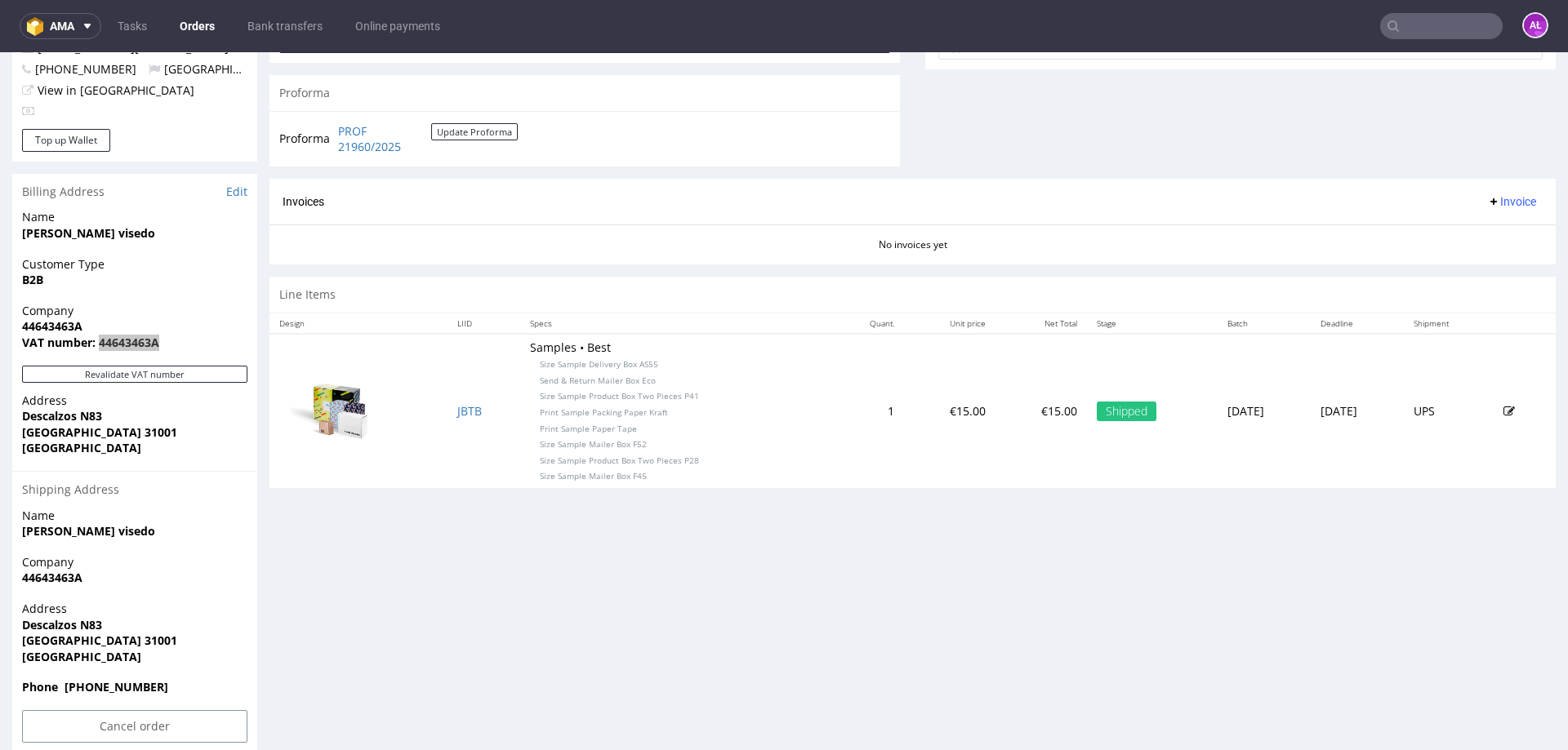
scroll to position [653, 0]
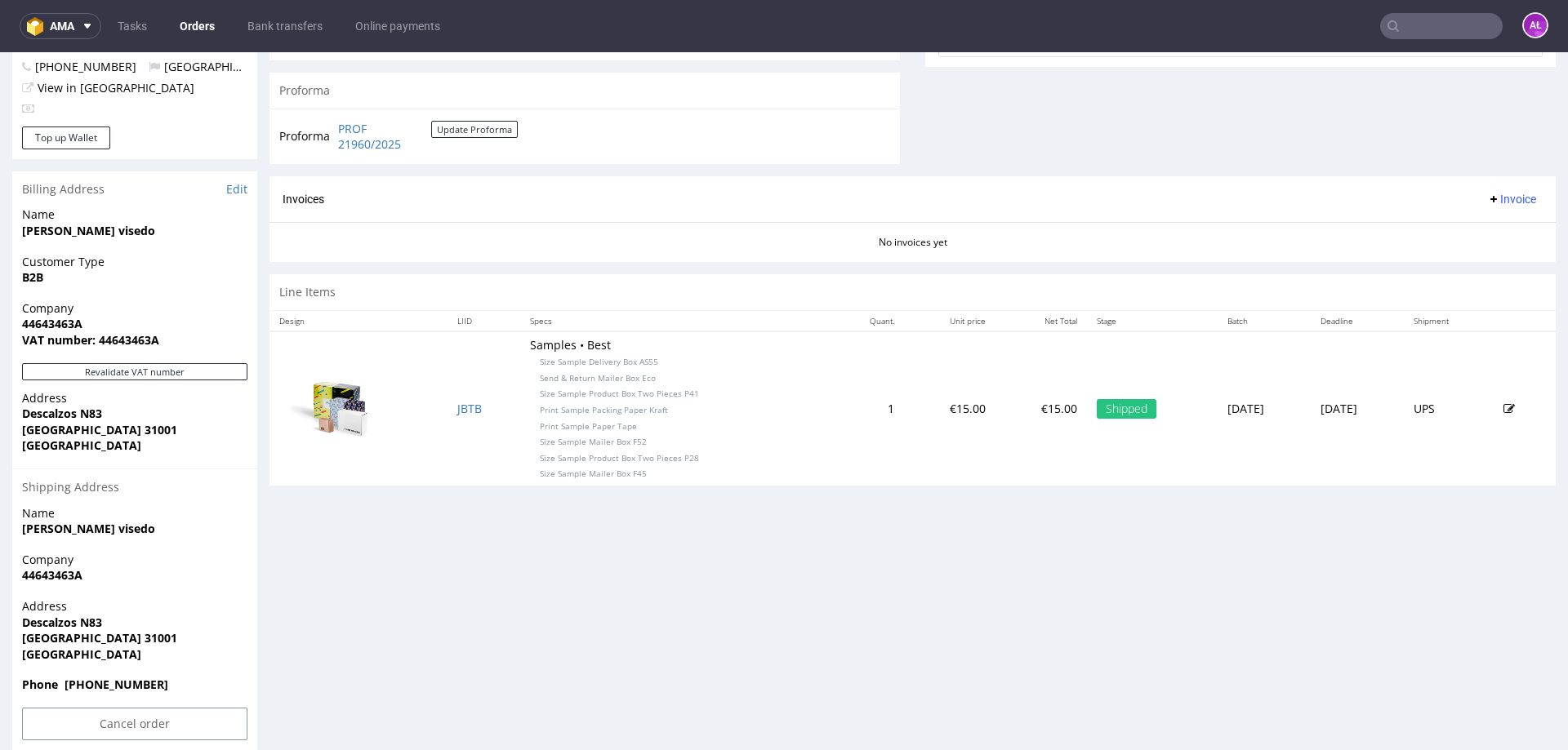
click at [194, 588] on div "Company 44643463A" at bounding box center [134, 574] width 245 height 47
click at [361, 621] on div "Progress Payment Paid Sat 11 Oct Payment “Received” Email Sent Sat 11 Oct 20:07…" at bounding box center [912, 101] width 1287 height 1298
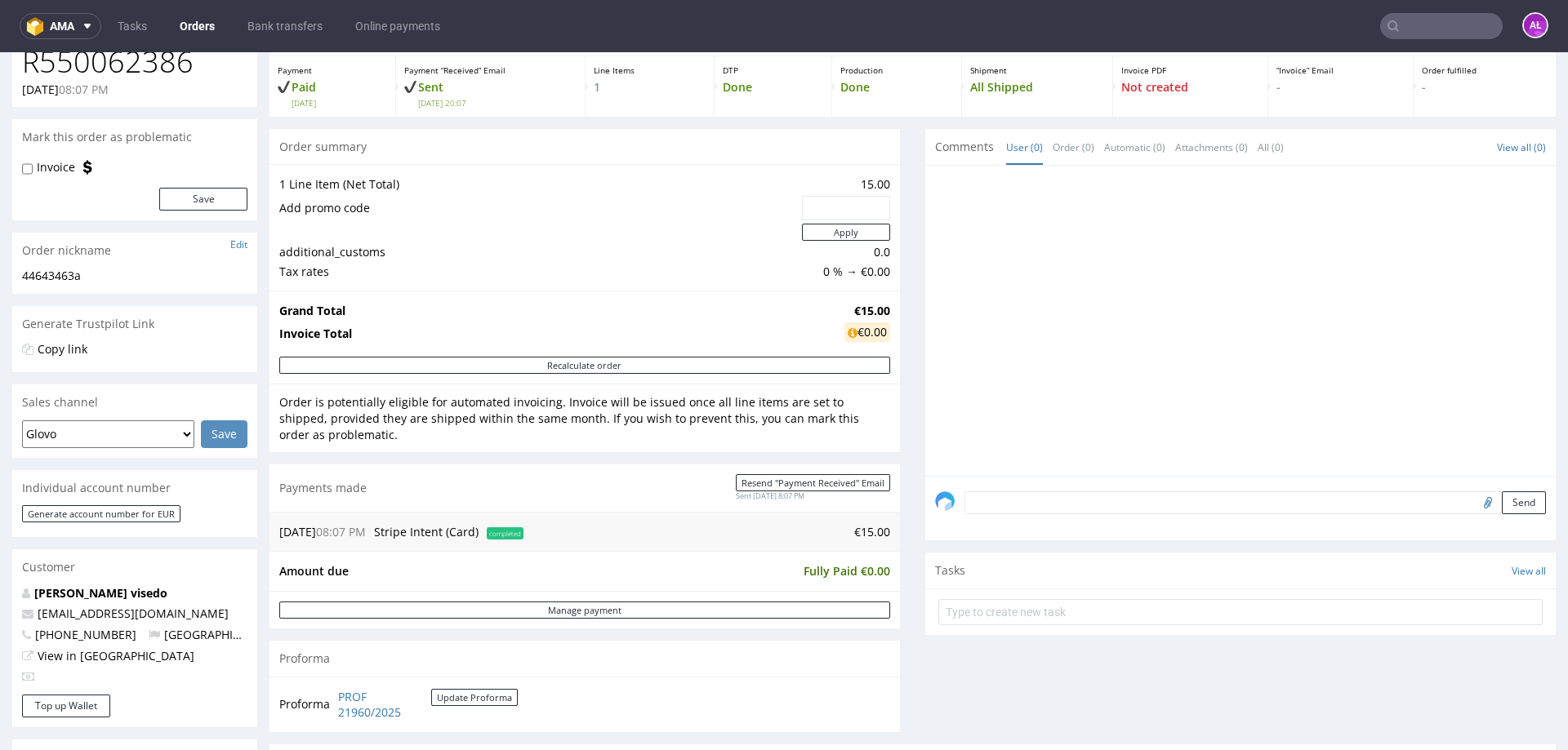
scroll to position [82, 0]
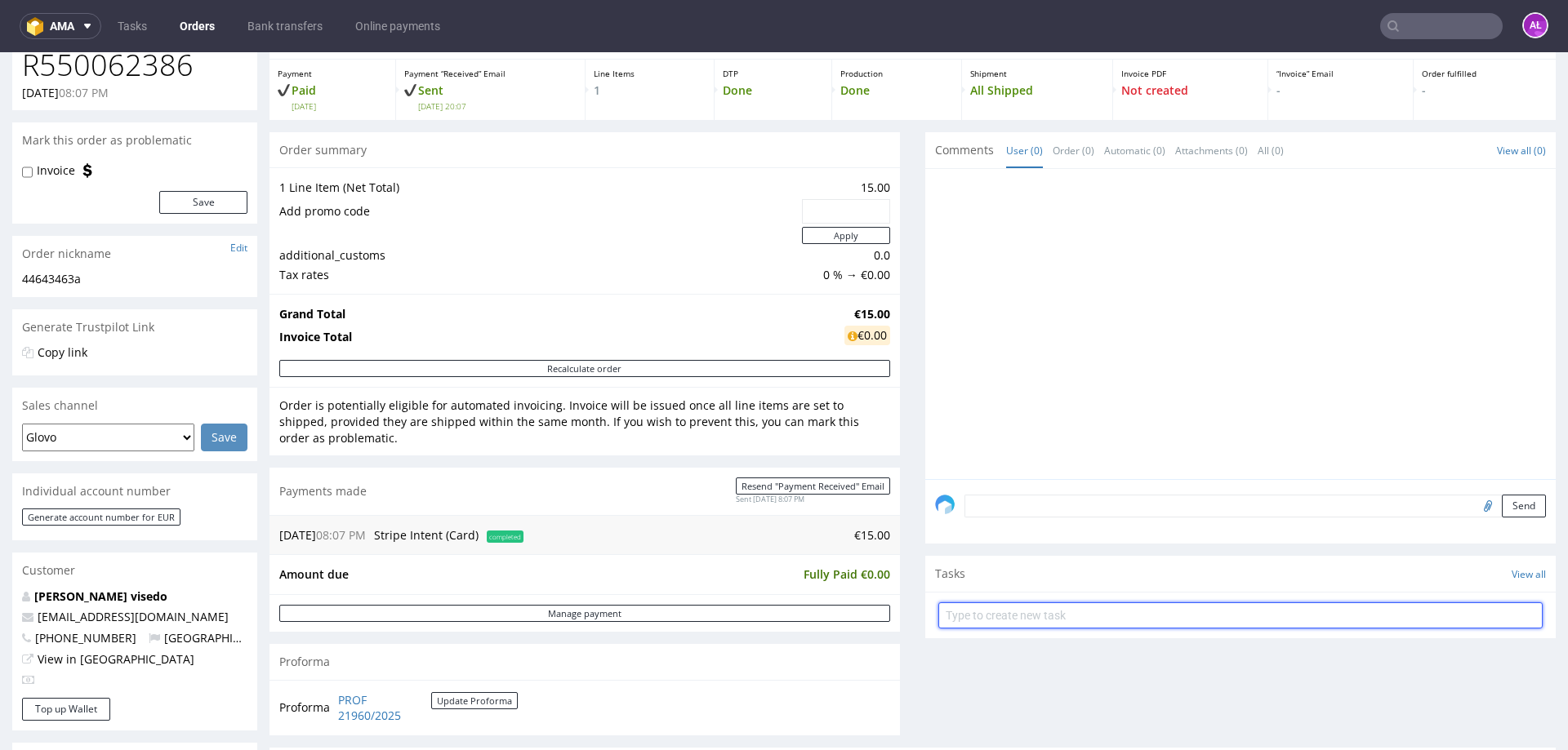
click at [1062, 615] on input "text" at bounding box center [1241, 616] width 604 height 26
type input "invoice"
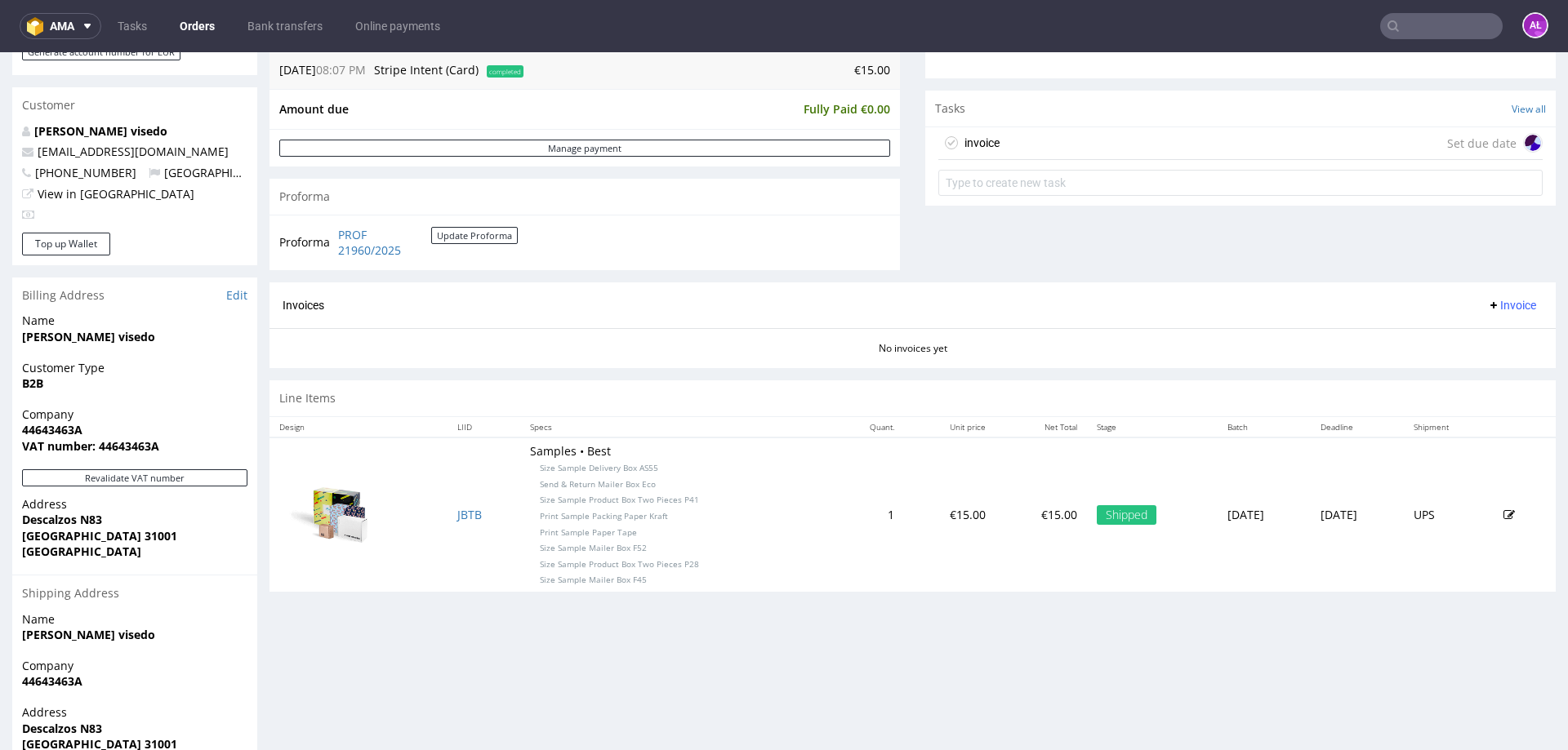
scroll to position [572, 0]
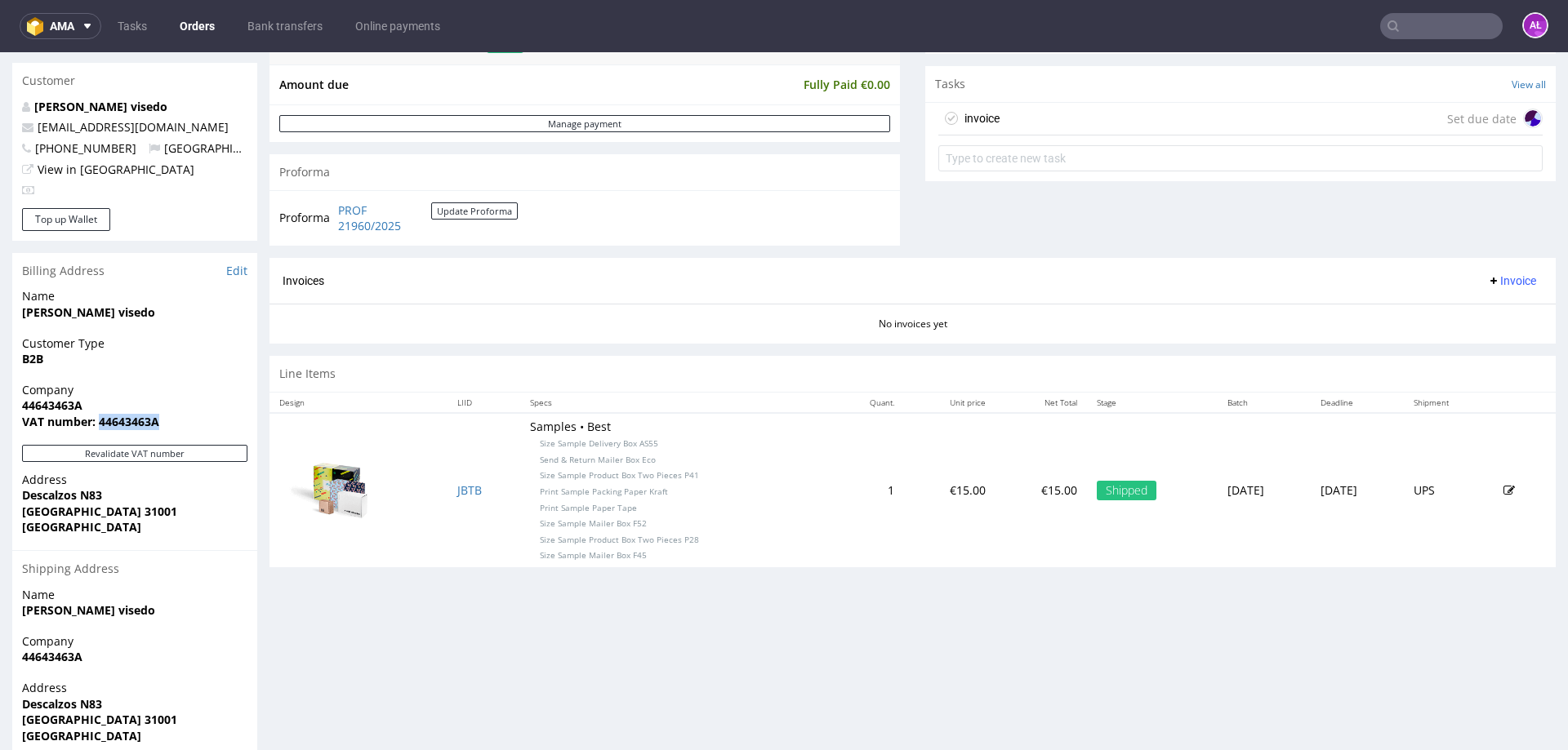
drag, startPoint x: 158, startPoint y: 423, endPoint x: 99, endPoint y: 426, distance: 59.1
click at [99, 426] on span "VAT number: 44643463A" at bounding box center [134, 422] width 225 height 17
copy strong "44643463A"
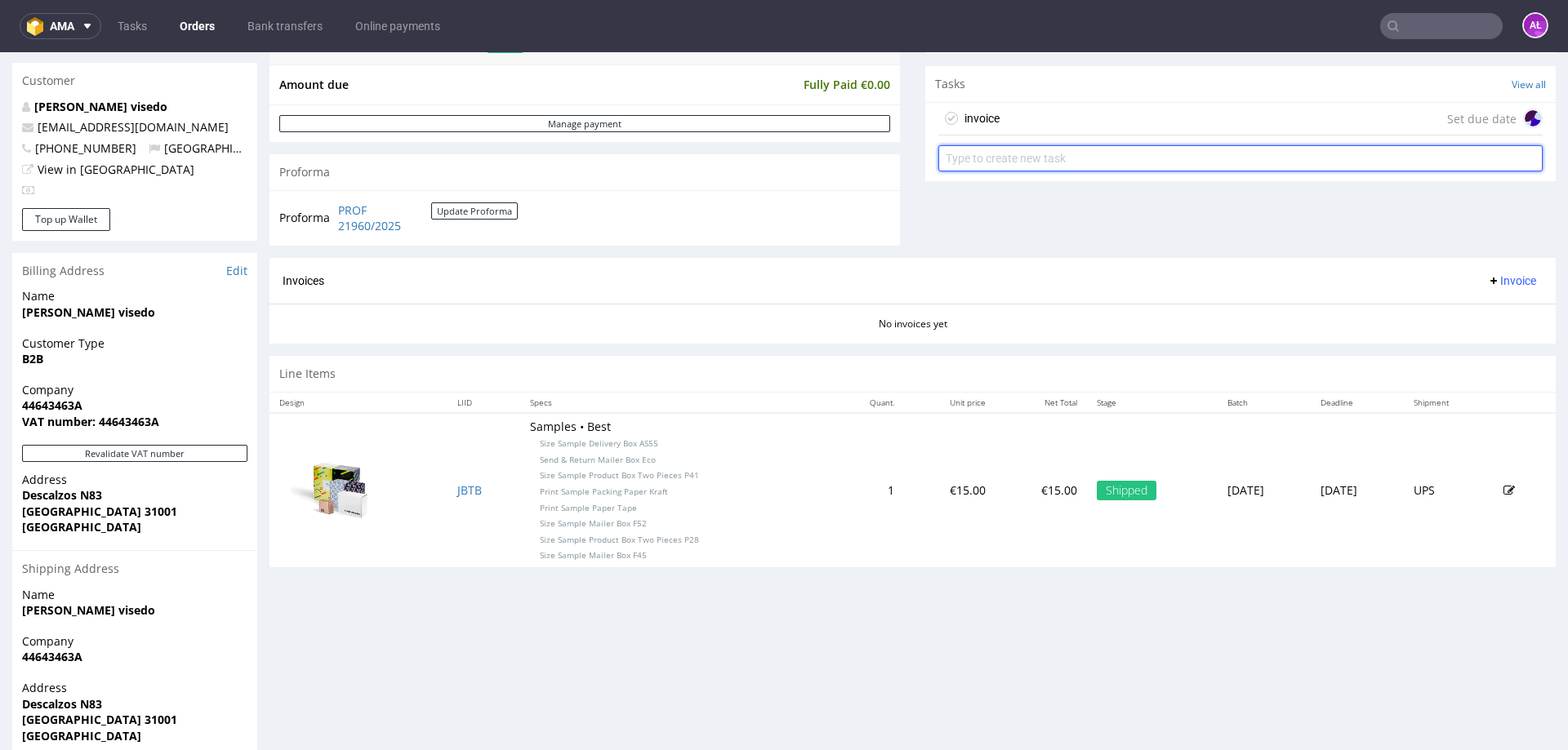
click at [1196, 159] on input "text" at bounding box center [1241, 158] width 604 height 26
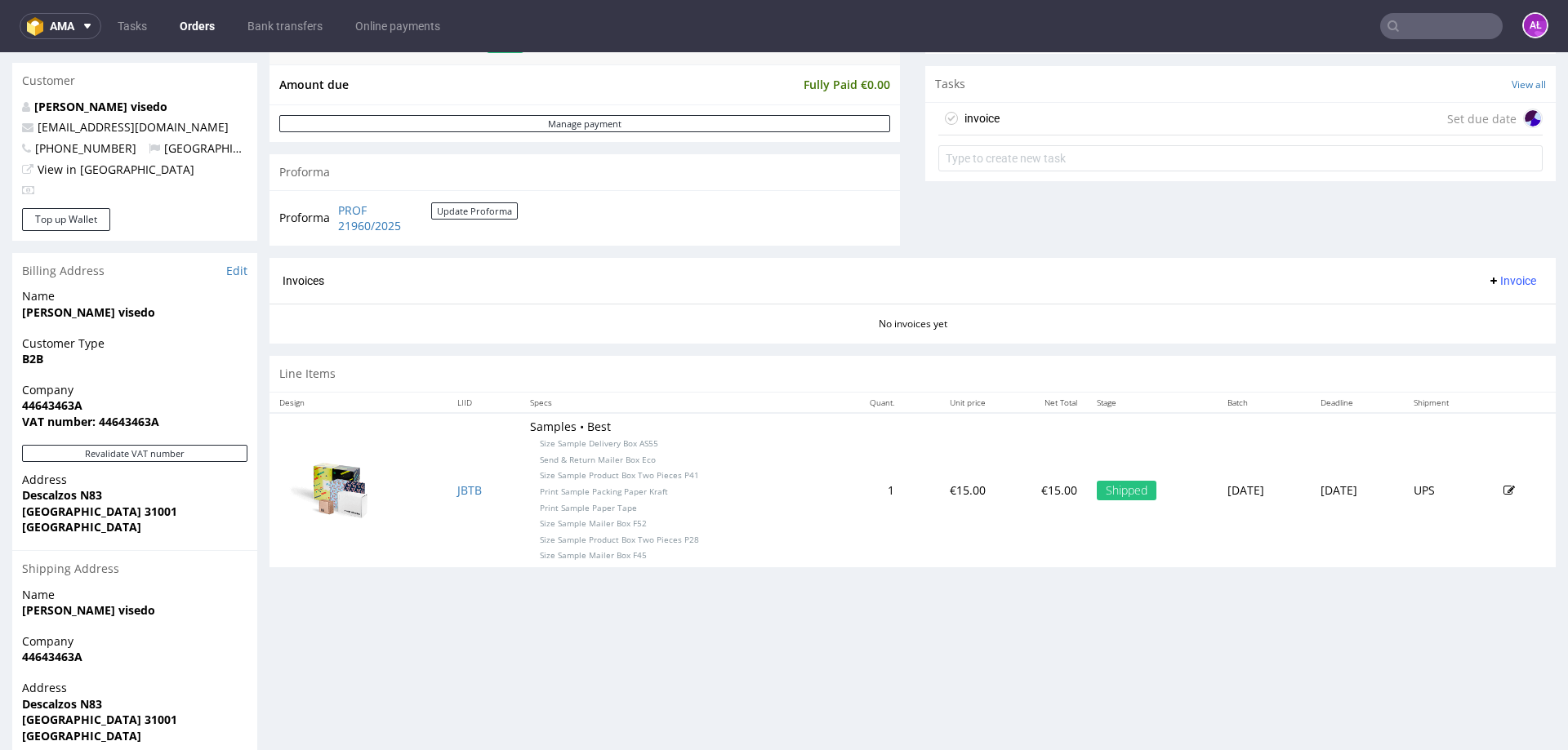
click at [1104, 127] on div "invoice Set due date" at bounding box center [1241, 119] width 604 height 33
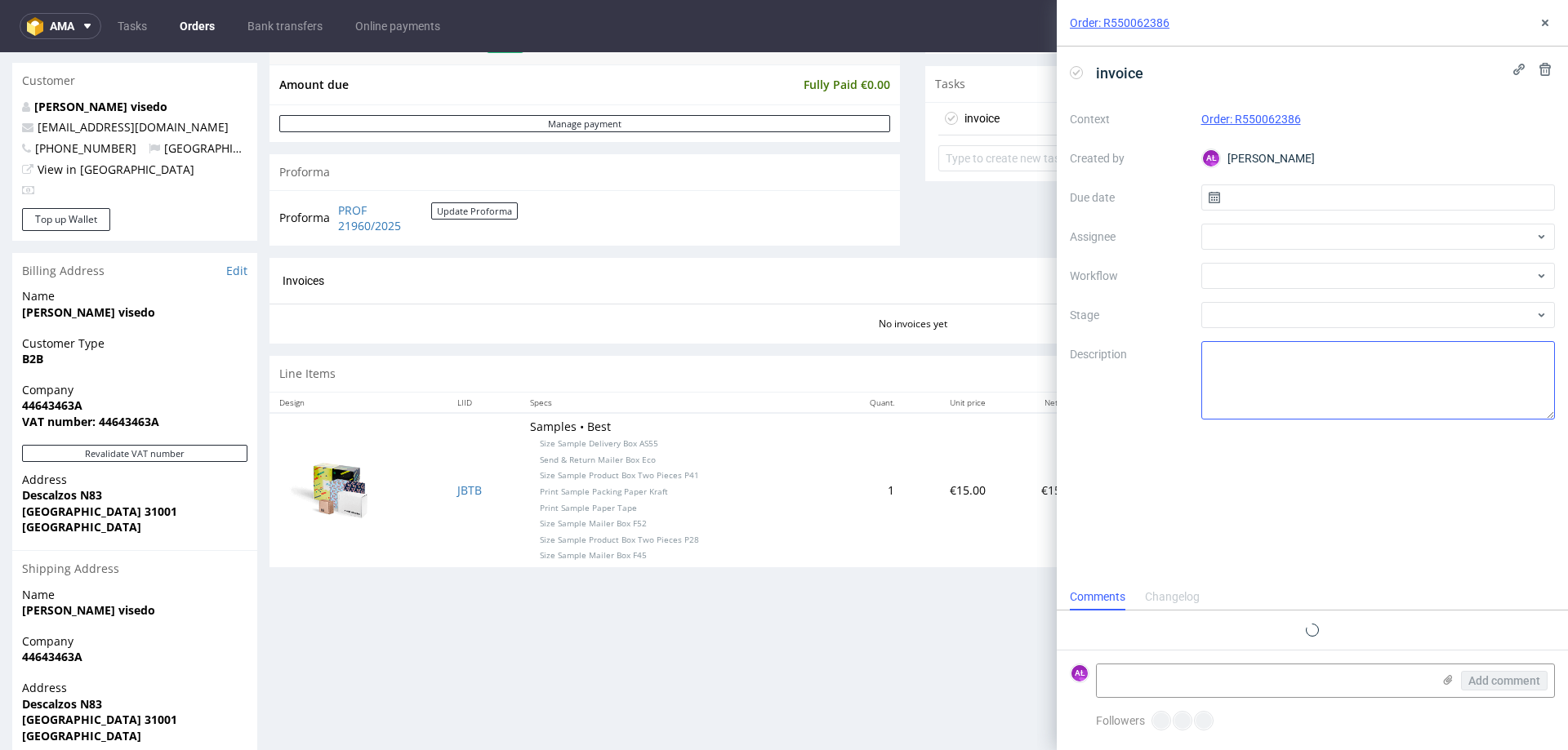
scroll to position [13, 0]
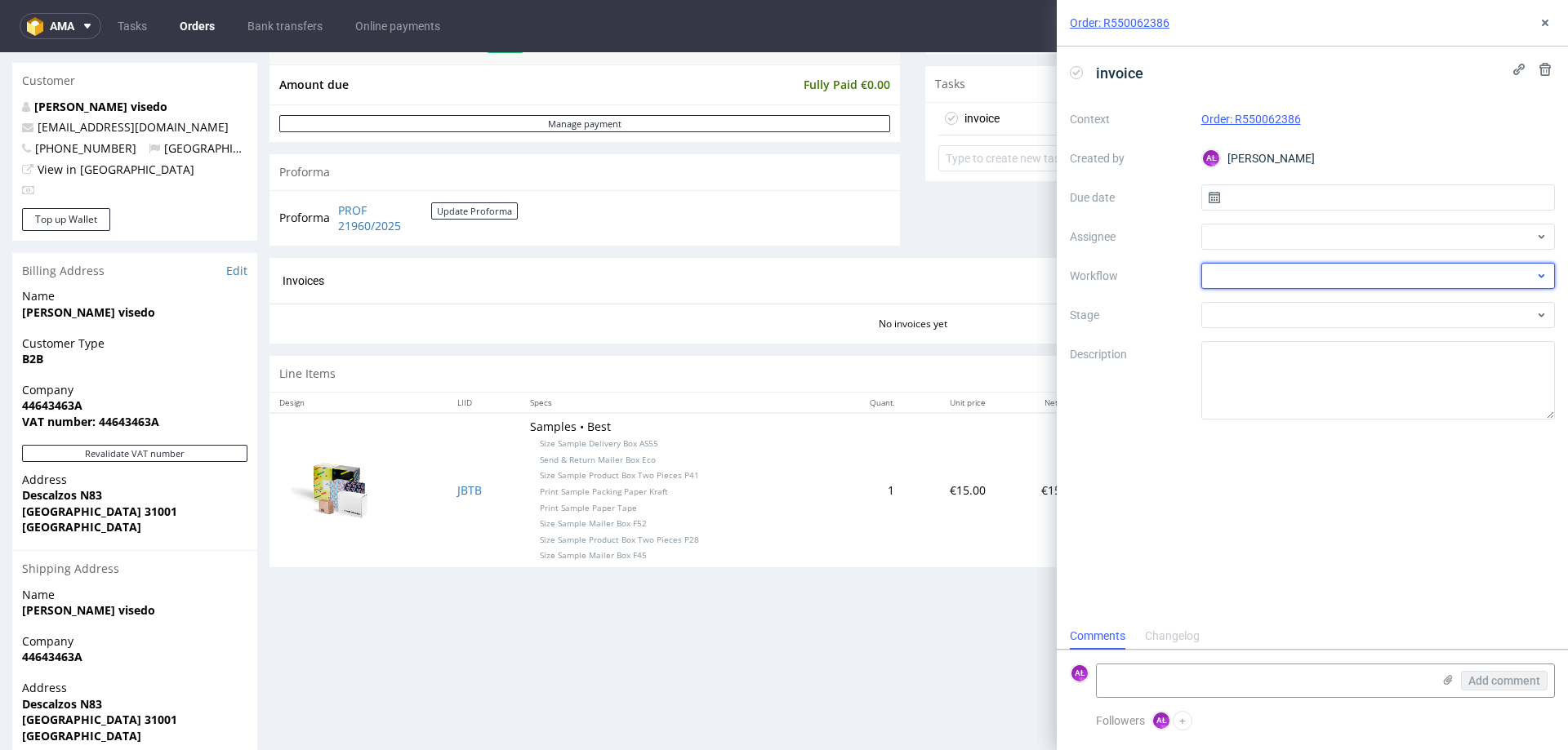
click at [1261, 276] on div at bounding box center [1379, 276] width 354 height 26
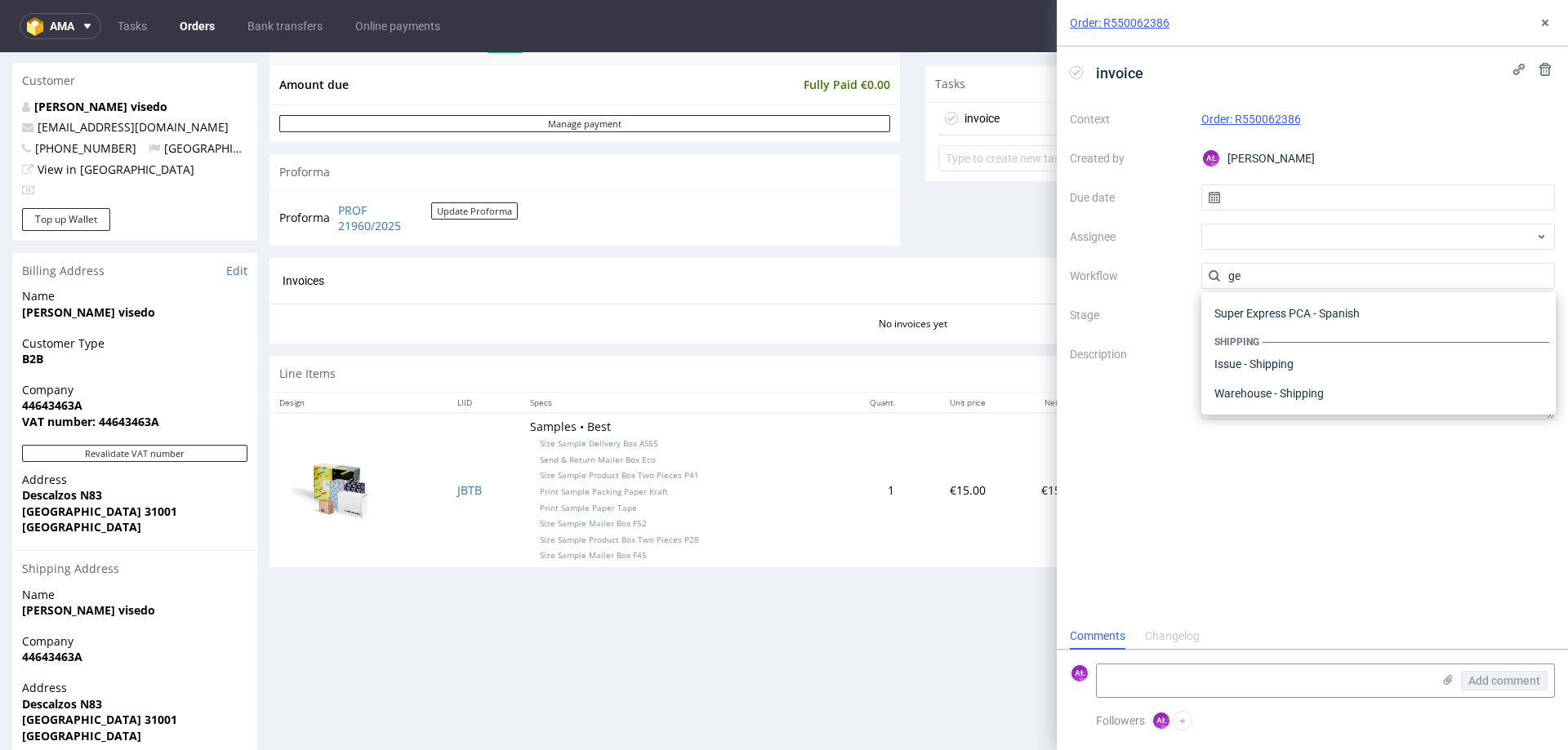
scroll to position [0, 0]
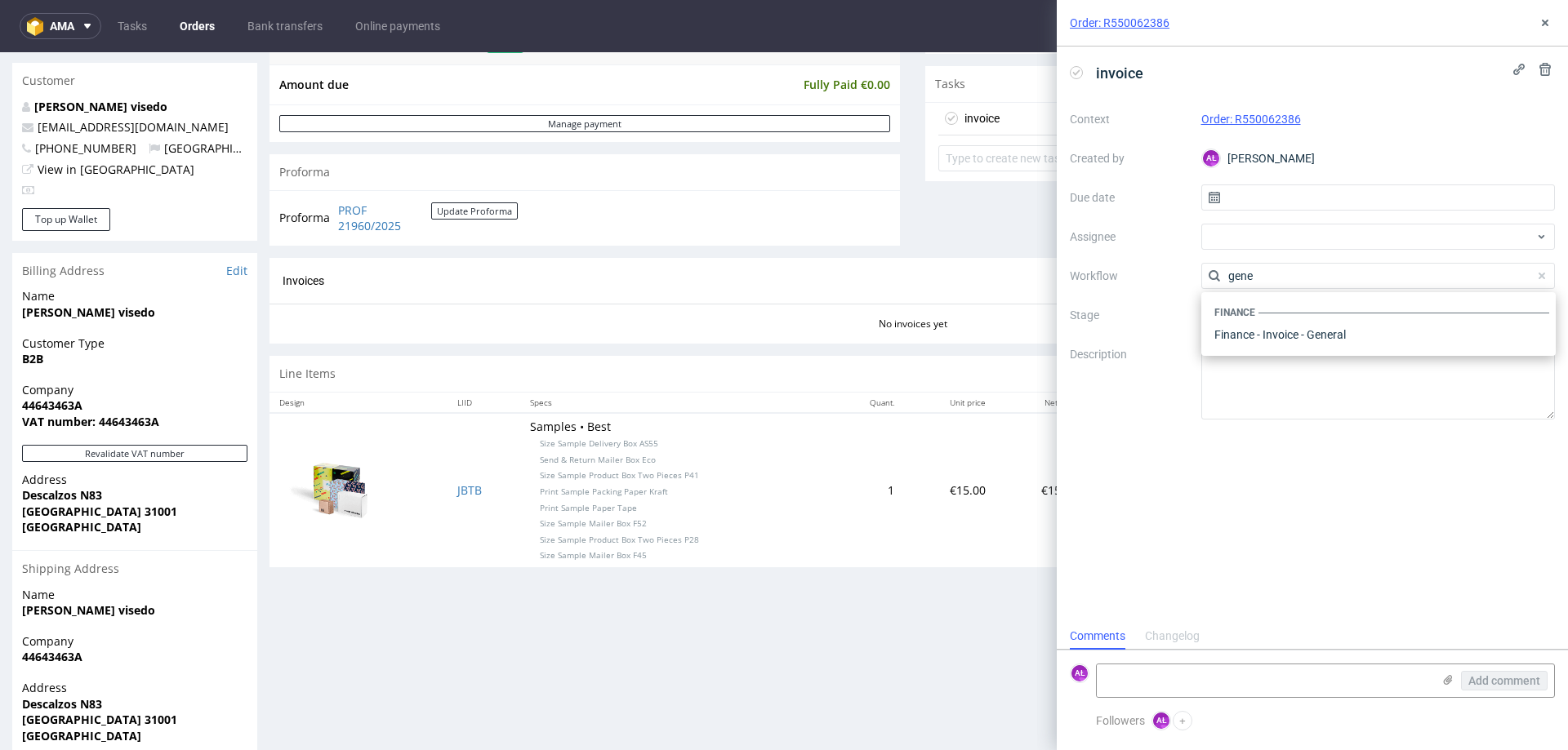
type input "gene"
click at [1358, 334] on div "Finance - Invoice - General" at bounding box center [1379, 335] width 341 height 29
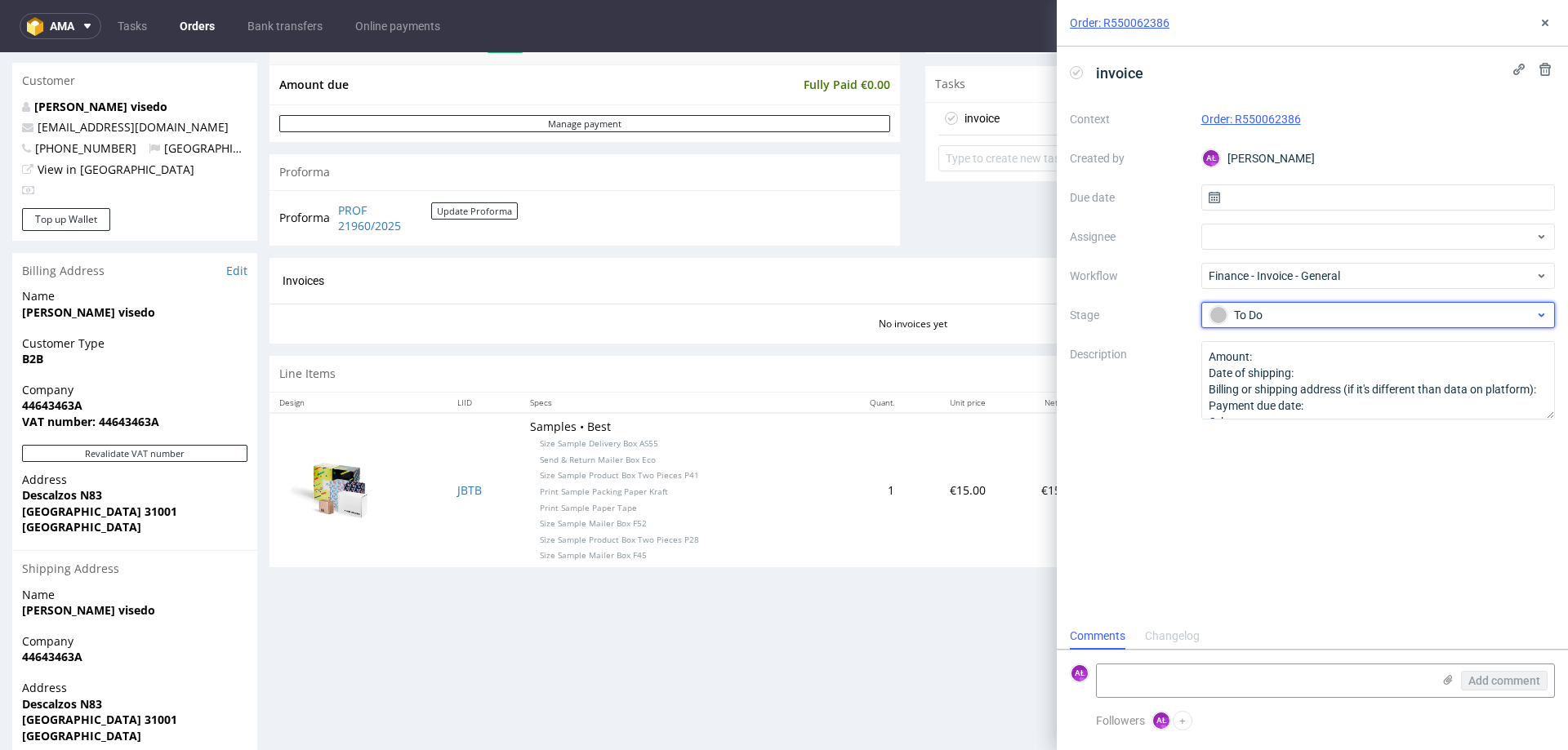
click at [1298, 310] on div "To Do" at bounding box center [1372, 315] width 326 height 18
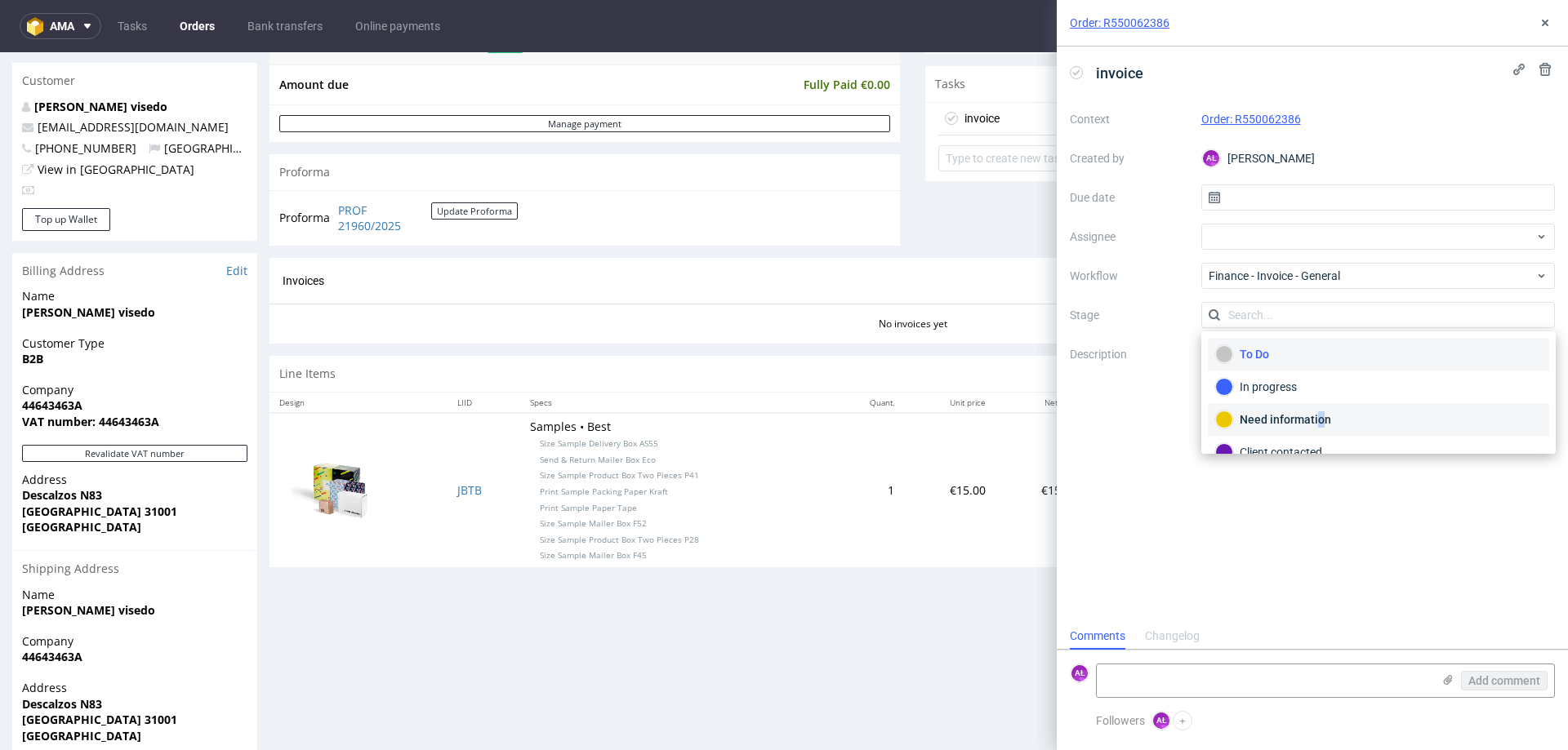
click at [1319, 418] on div "Need information" at bounding box center [1379, 420] width 326 height 18
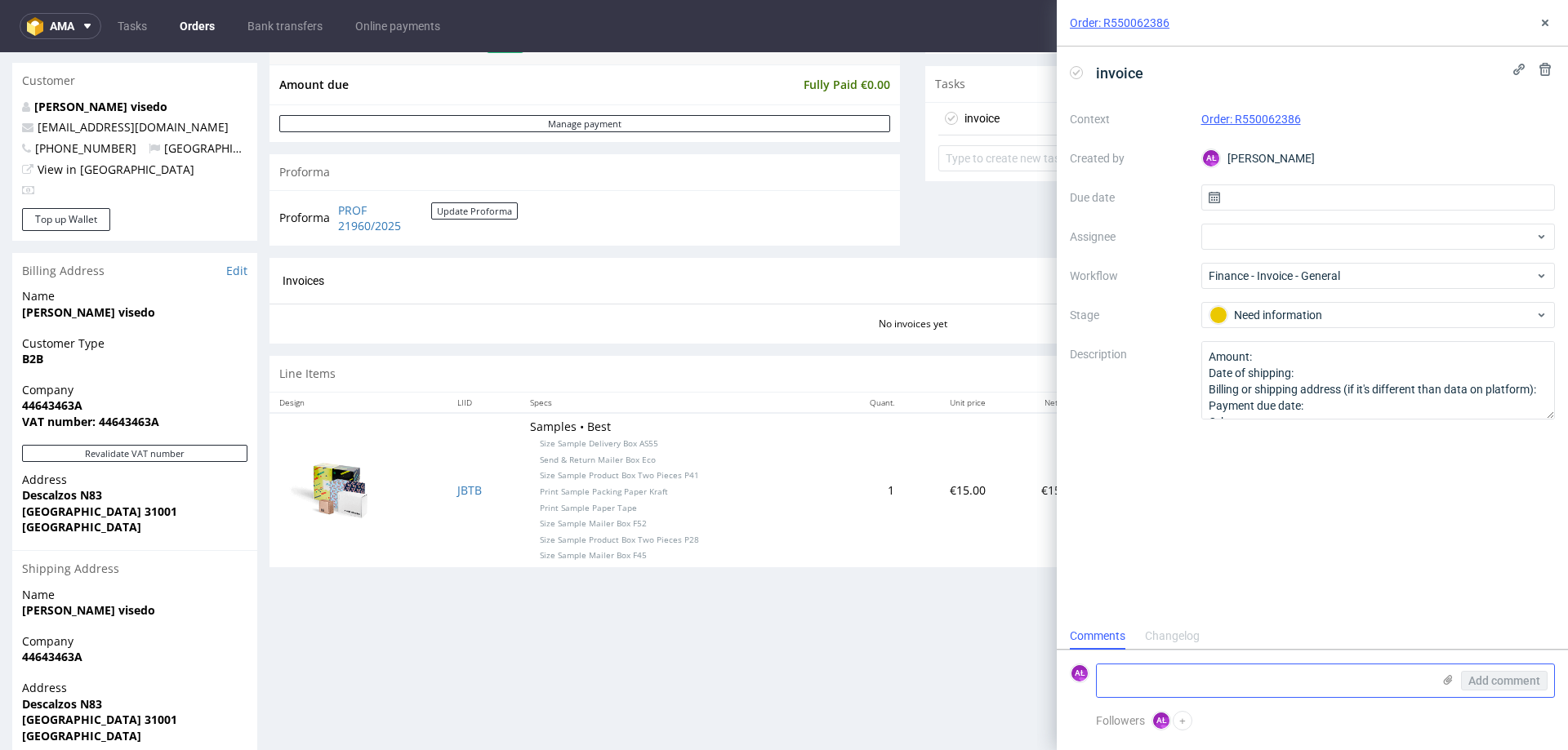
click at [1283, 671] on textarea at bounding box center [1265, 681] width 335 height 33
type textarea "a"
click at [1542, 27] on icon at bounding box center [1545, 23] width 13 height 13
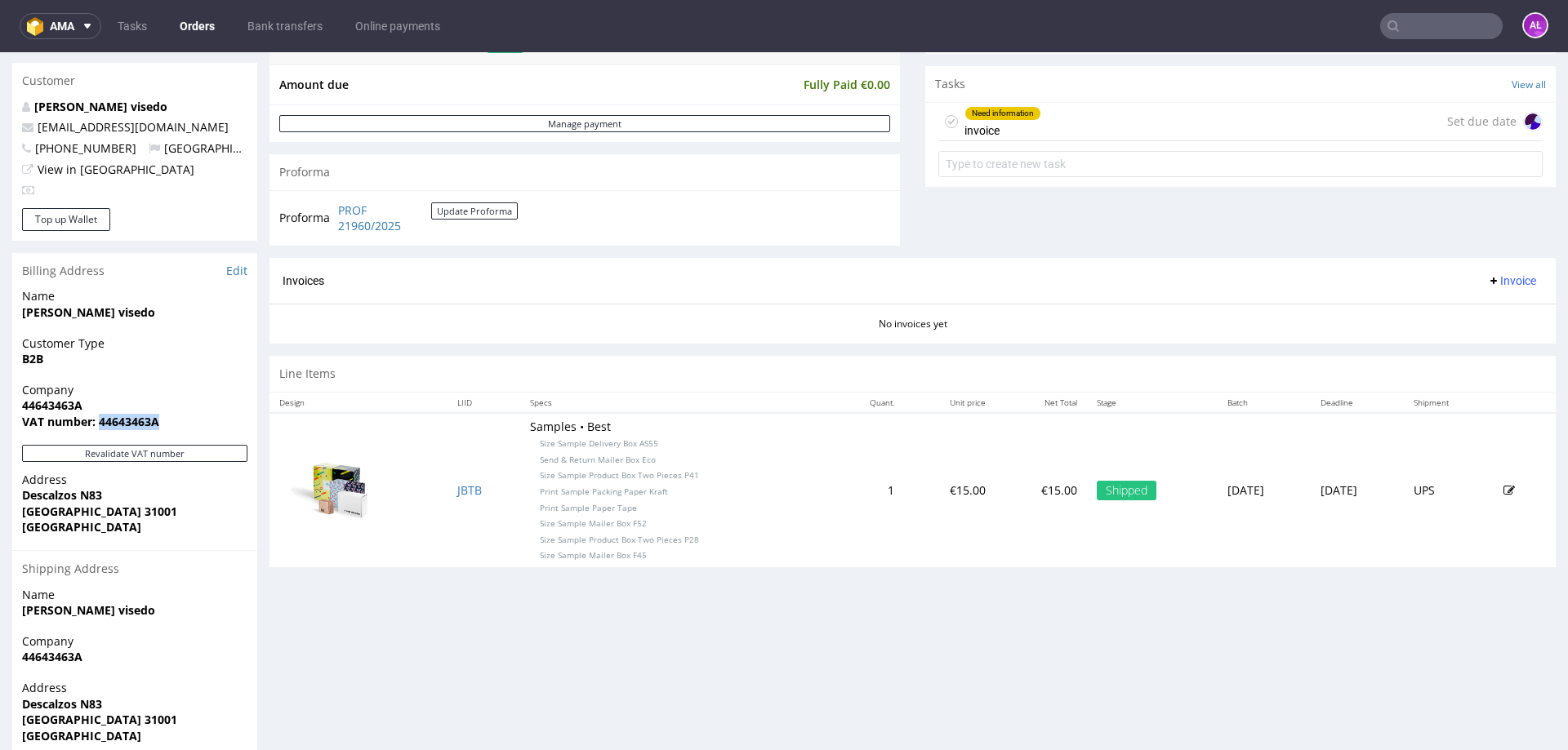
drag, startPoint x: 133, startPoint y: 420, endPoint x: 98, endPoint y: 426, distance: 35.5
click at [98, 426] on span "VAT number: 44643463A" at bounding box center [134, 422] width 225 height 17
copy strong "44643463A"
click at [202, 394] on span "Company" at bounding box center [134, 391] width 225 height 17
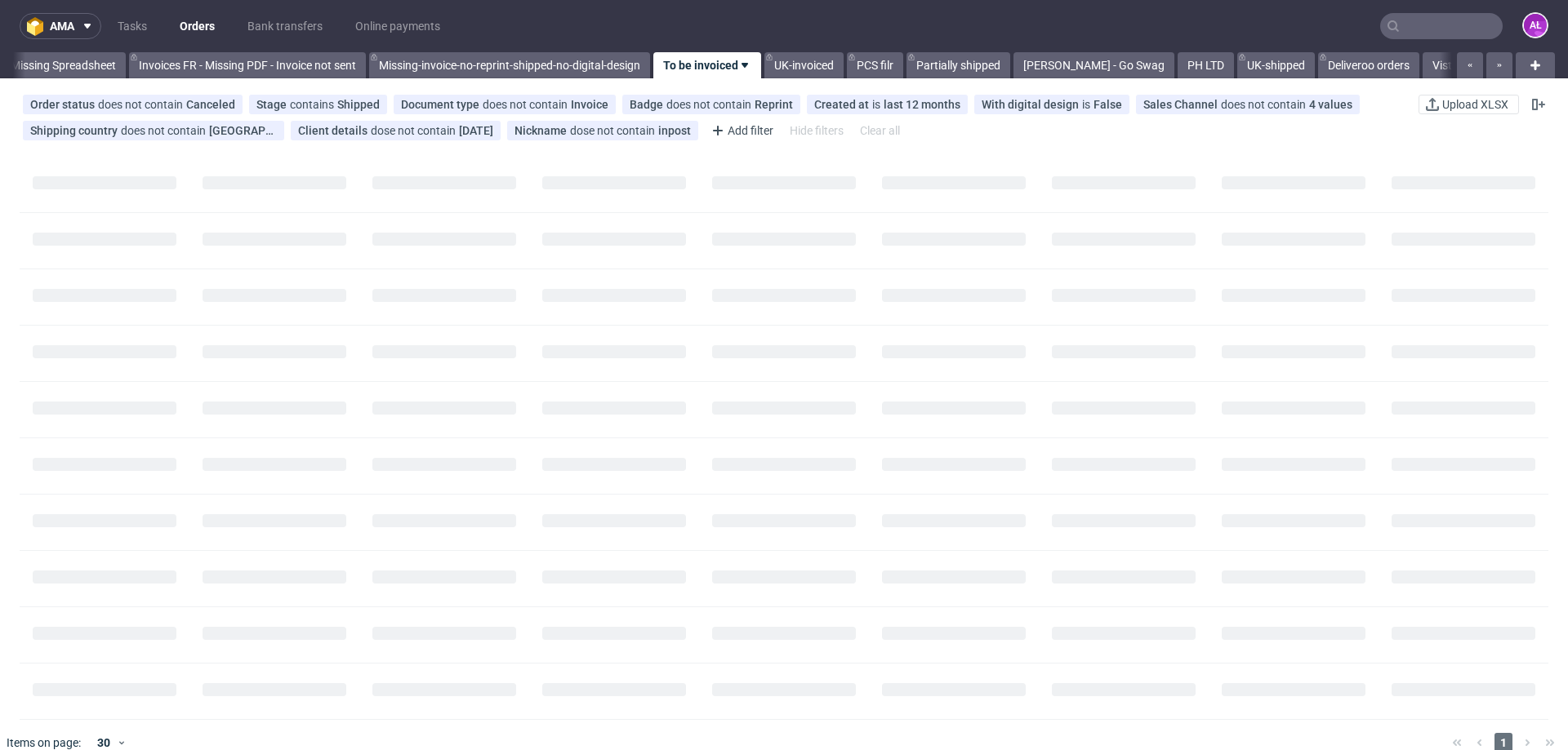
scroll to position [0, 2649]
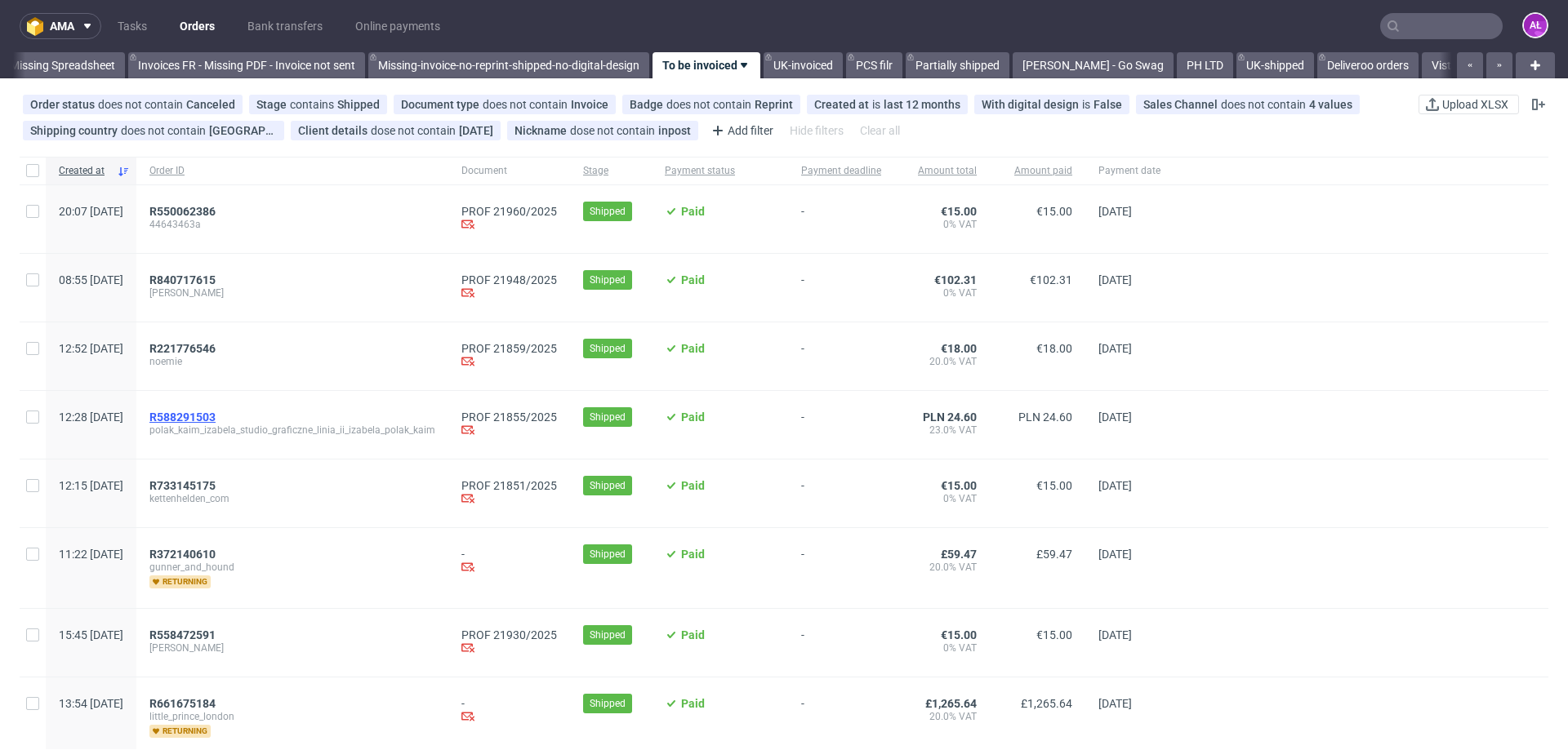
click at [215, 418] on span "R588291503" at bounding box center [183, 417] width 66 height 13
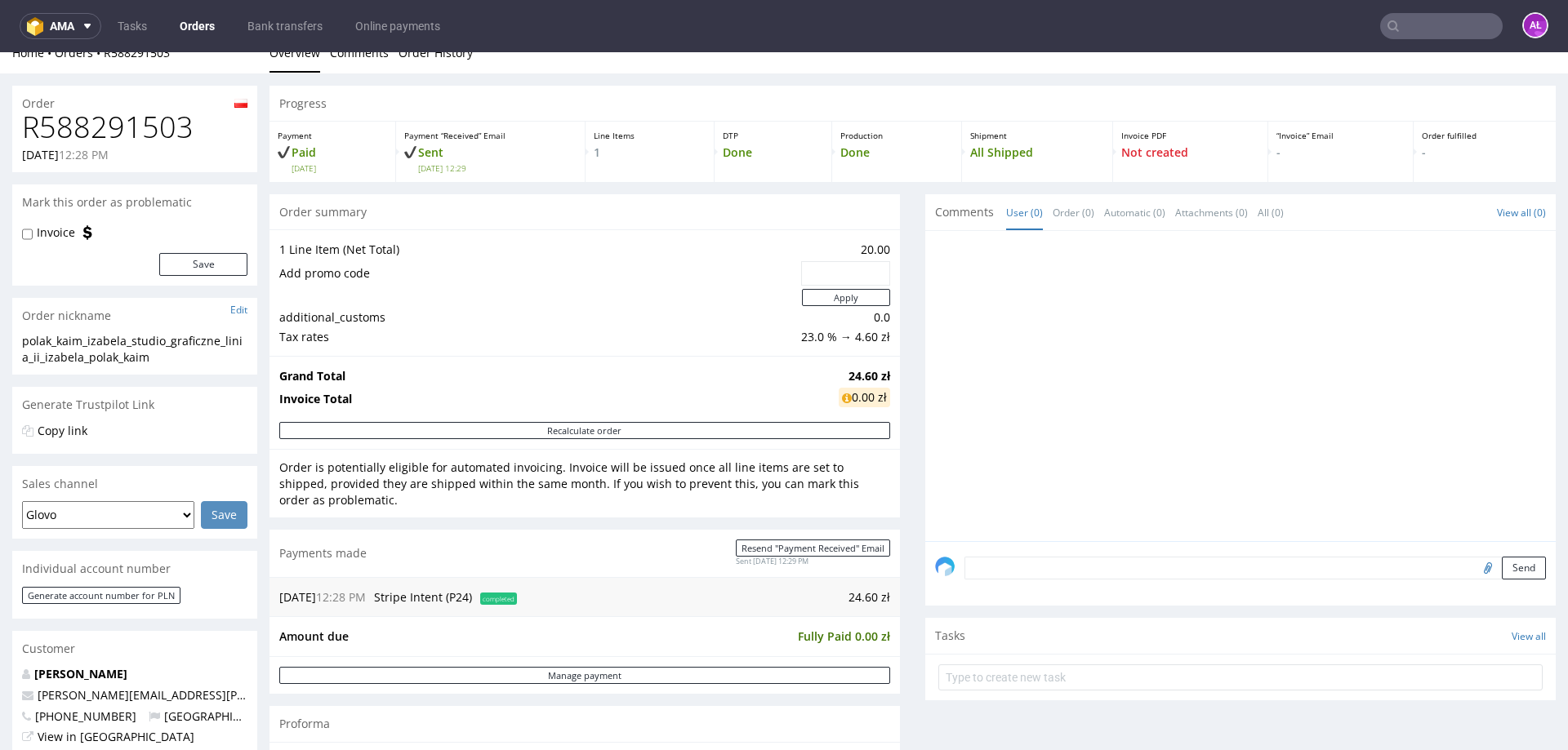
scroll to position [408, 0]
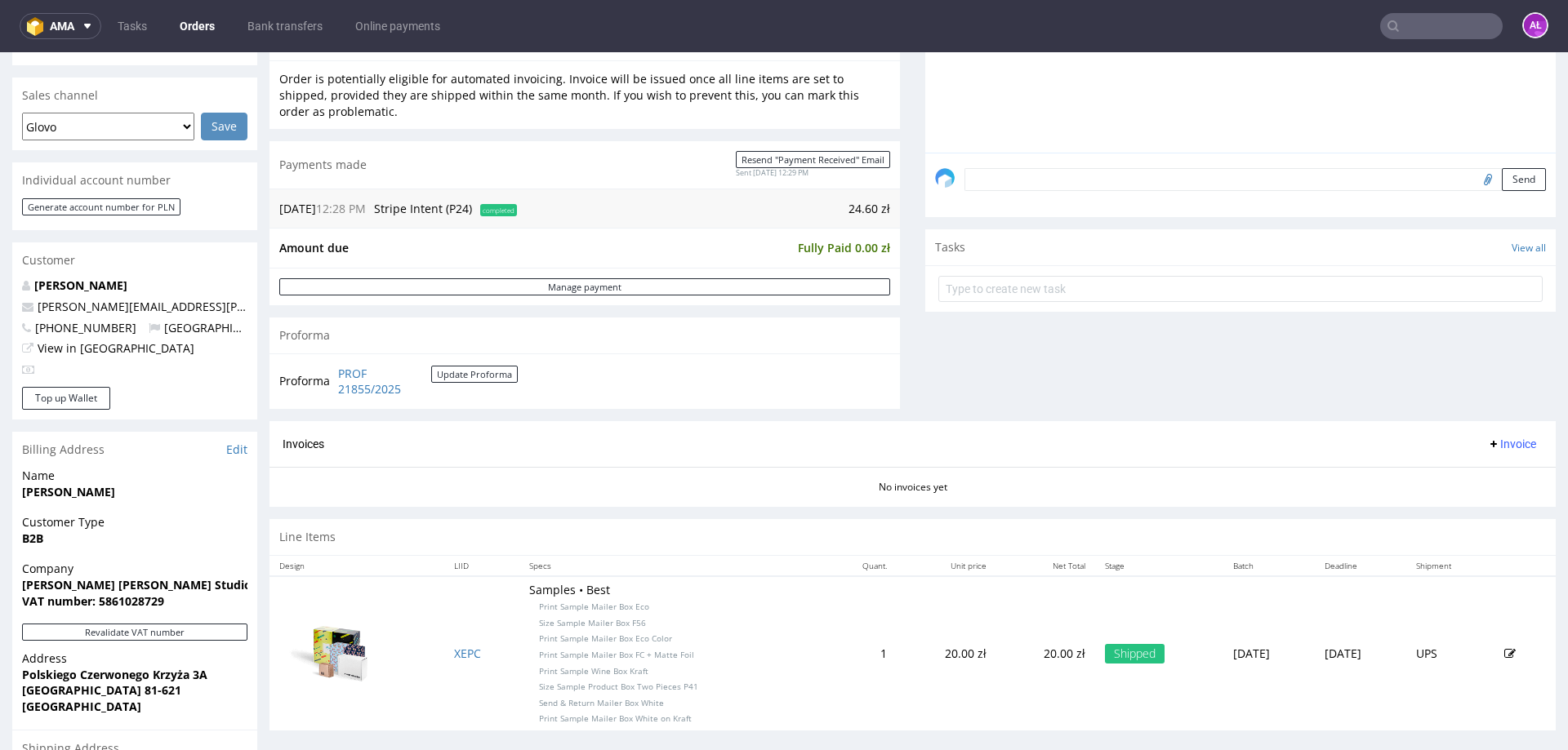
click at [1487, 438] on span "Invoice" at bounding box center [1511, 444] width 49 height 13
click at [1480, 475] on span "Generate" at bounding box center [1487, 479] width 79 height 17
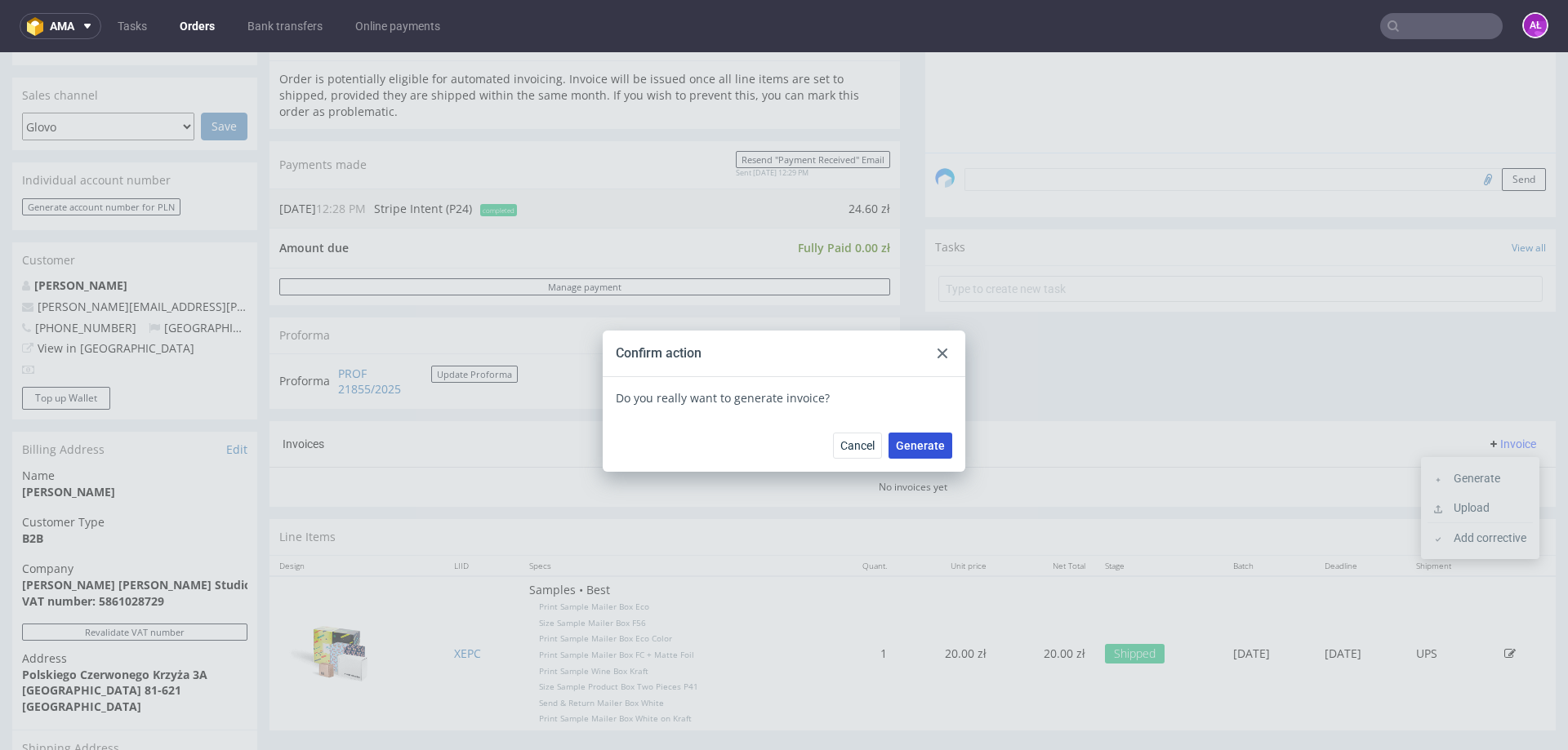
click at [929, 442] on span "Generate" at bounding box center [920, 446] width 49 height 11
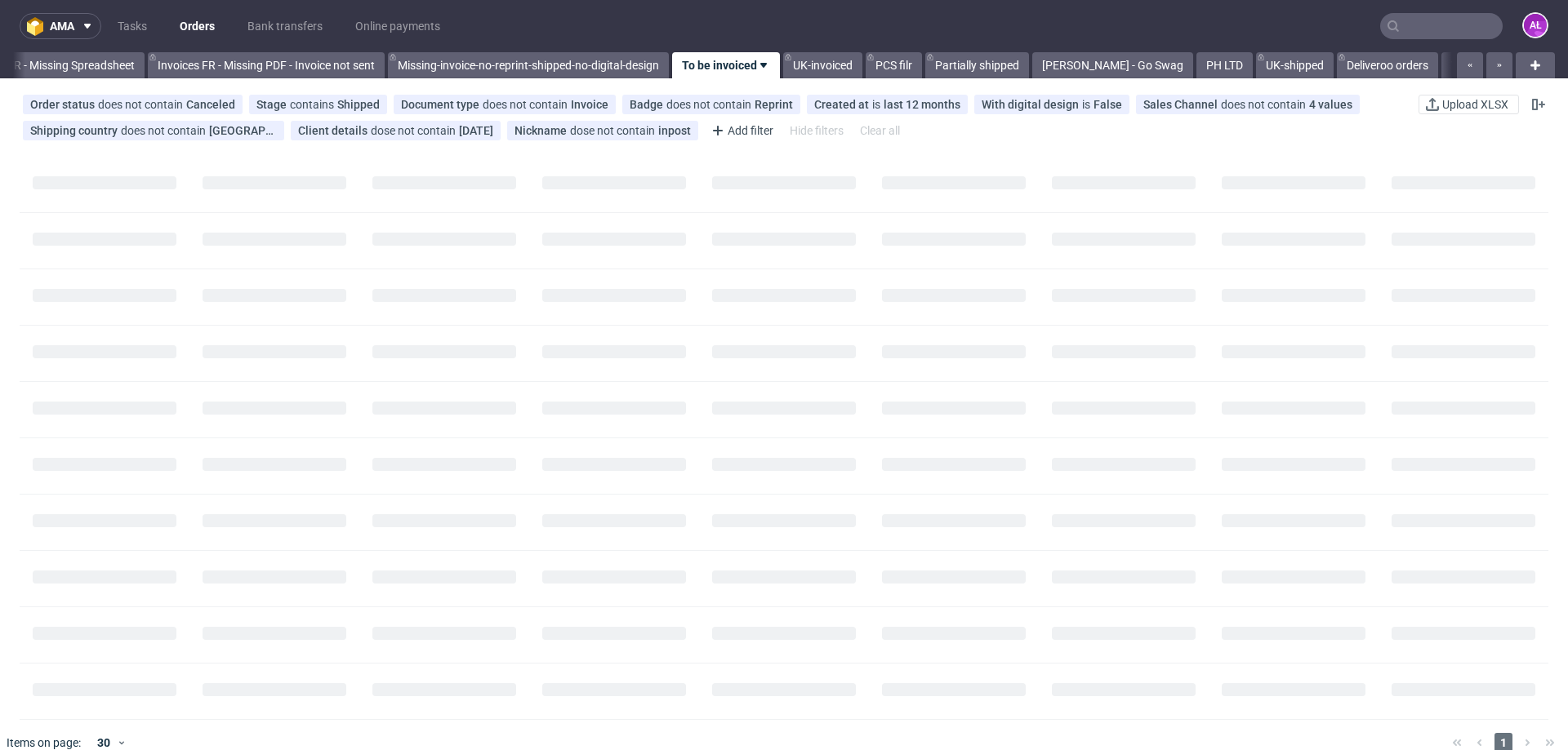
scroll to position [0, 2649]
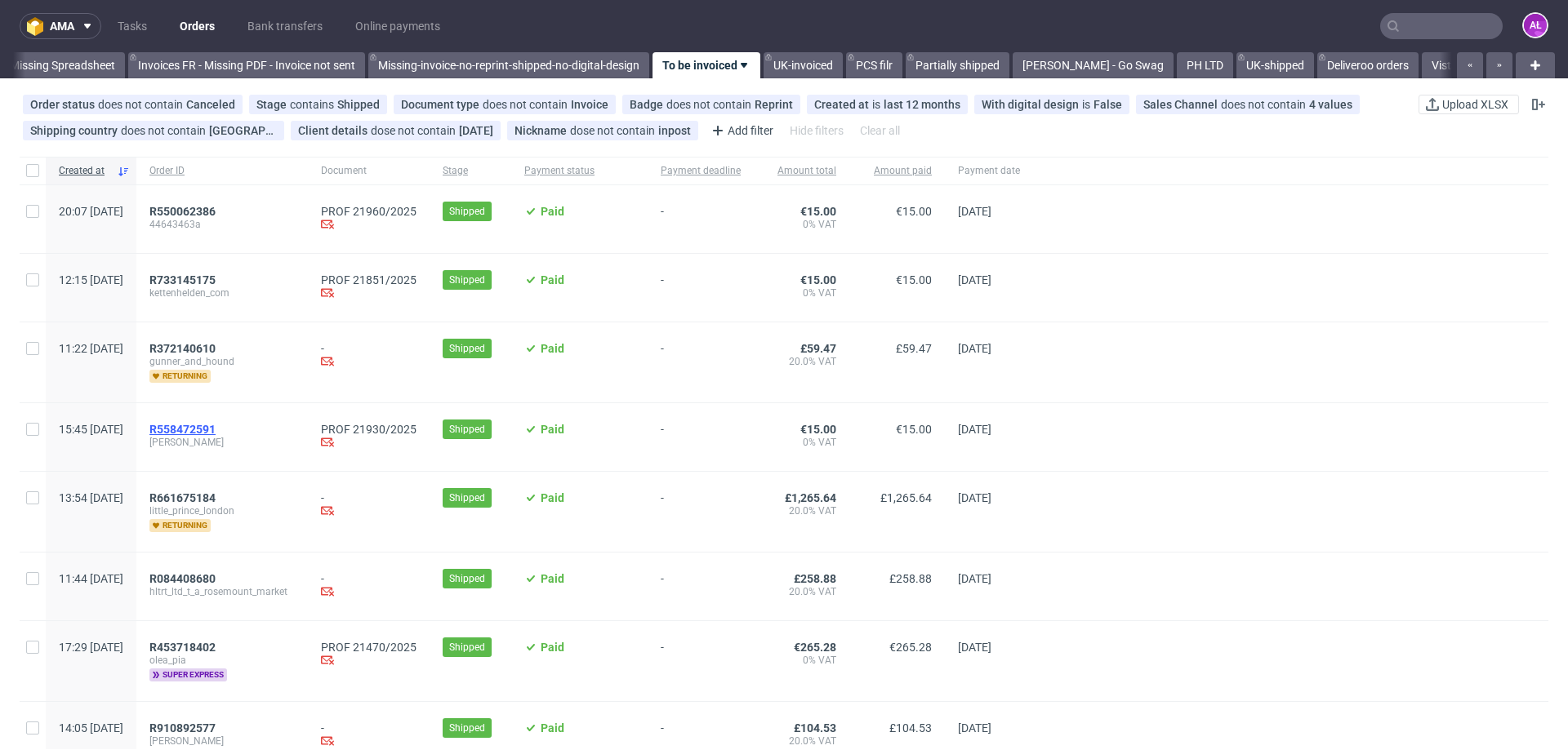
click at [215, 429] on span "R558472591" at bounding box center [183, 429] width 66 height 13
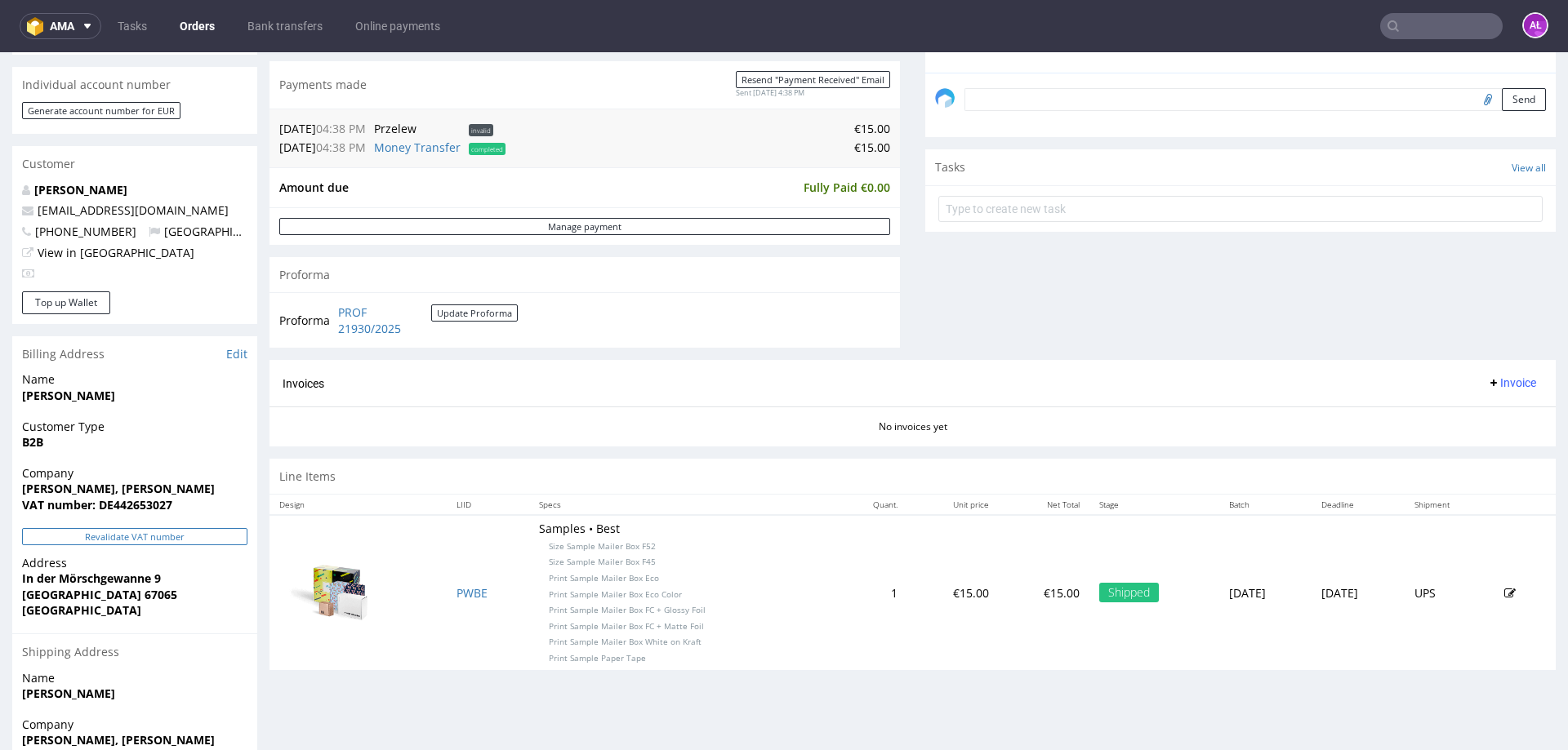
scroll to position [490, 0]
click at [182, 535] on button "Revalidate VAT number" at bounding box center [134, 535] width 225 height 17
click at [1487, 381] on span "Invoice" at bounding box center [1511, 381] width 49 height 13
click at [1480, 408] on span "Generate" at bounding box center [1487, 415] width 79 height 17
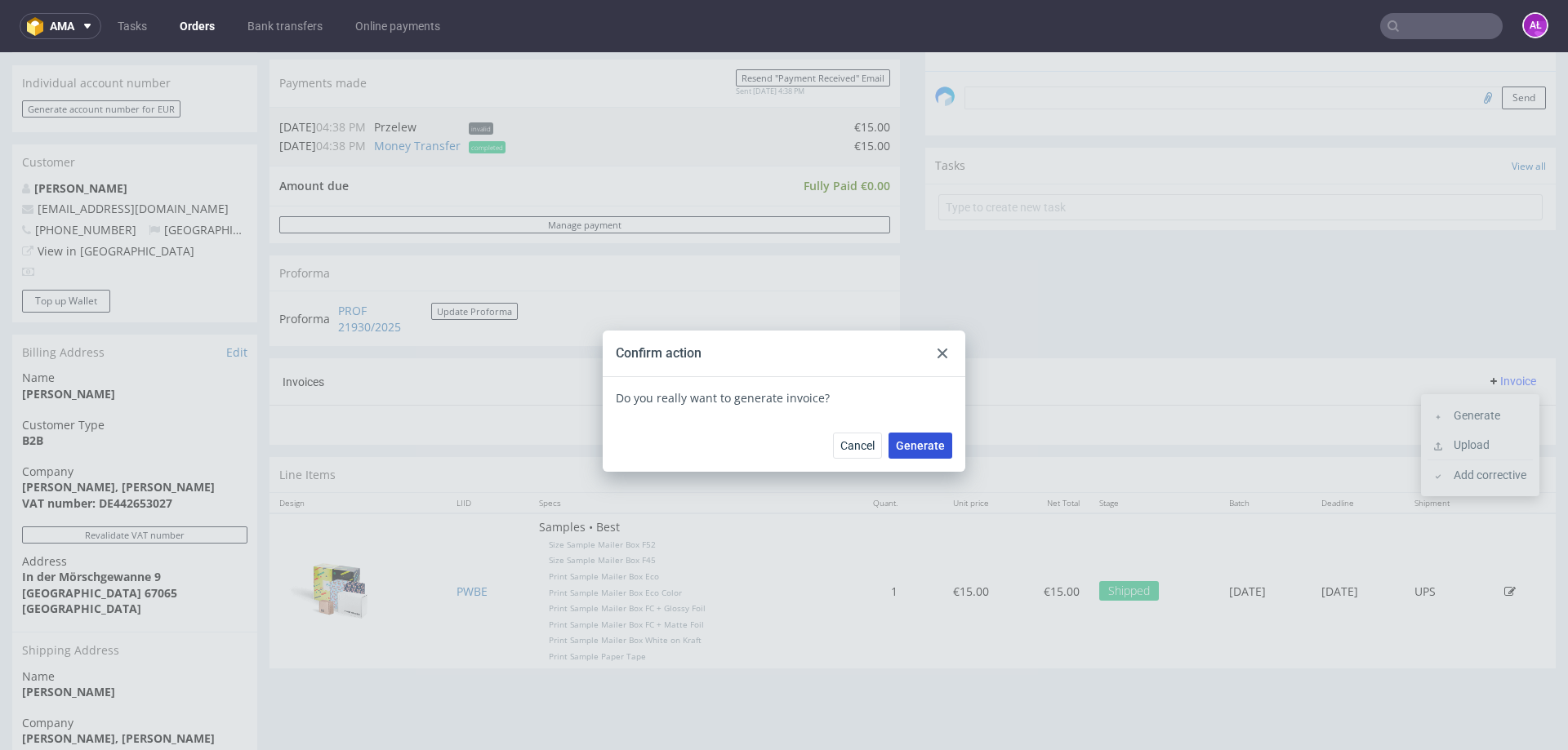
click at [905, 451] on span "Generate" at bounding box center [920, 446] width 49 height 11
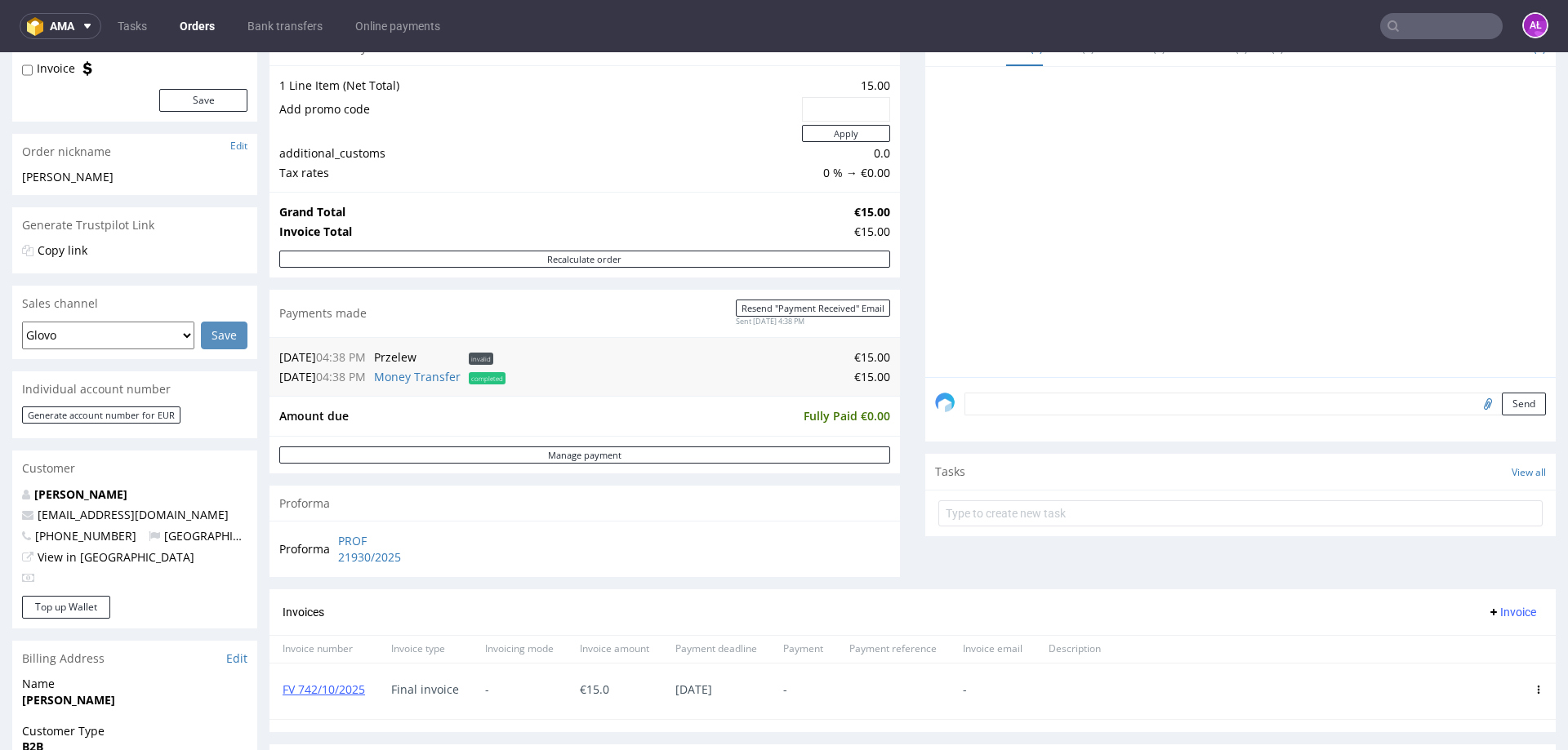
scroll to position [244, 0]
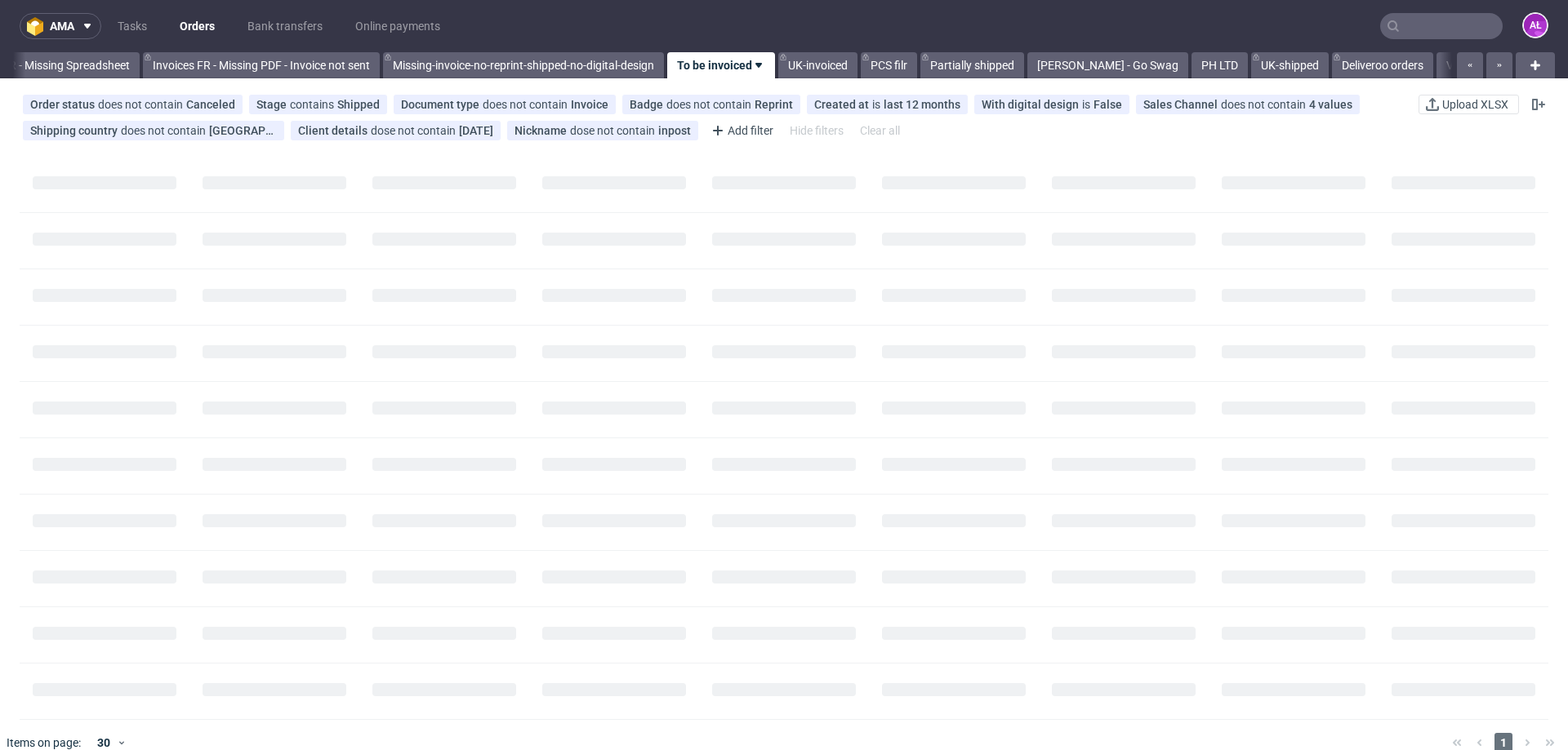
scroll to position [0, 2649]
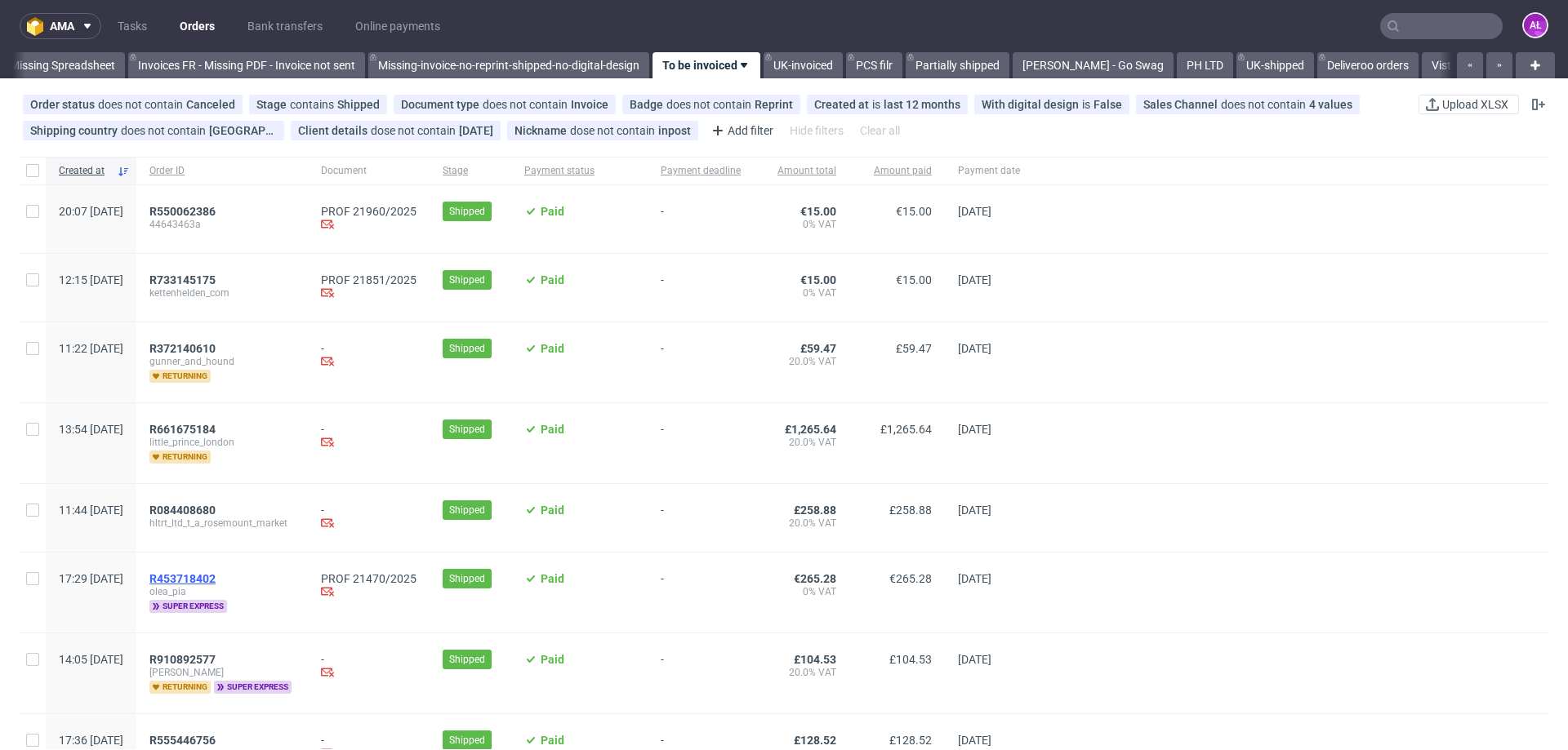
click at [215, 575] on span "R453718402" at bounding box center [183, 579] width 66 height 13
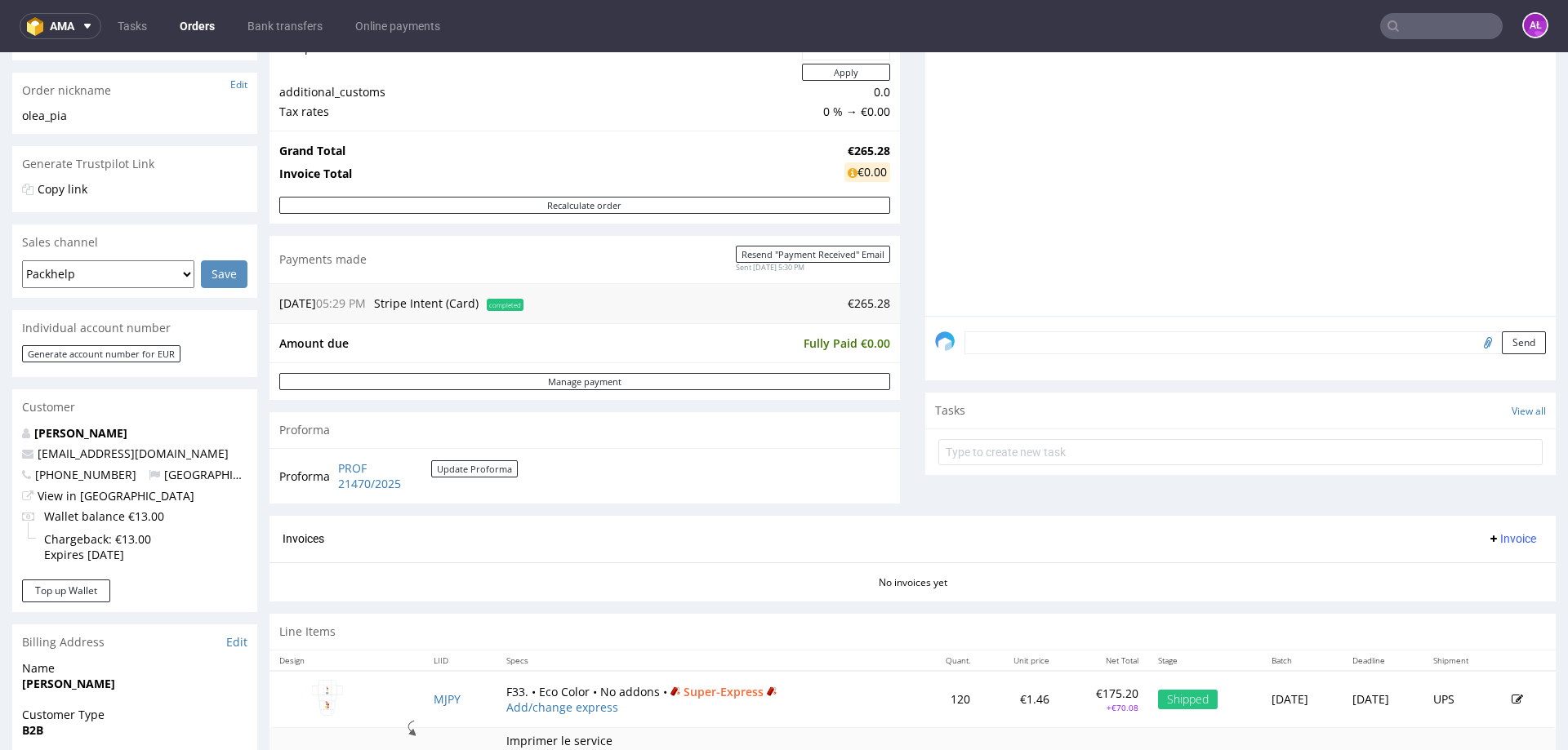
scroll to position [490, 0]
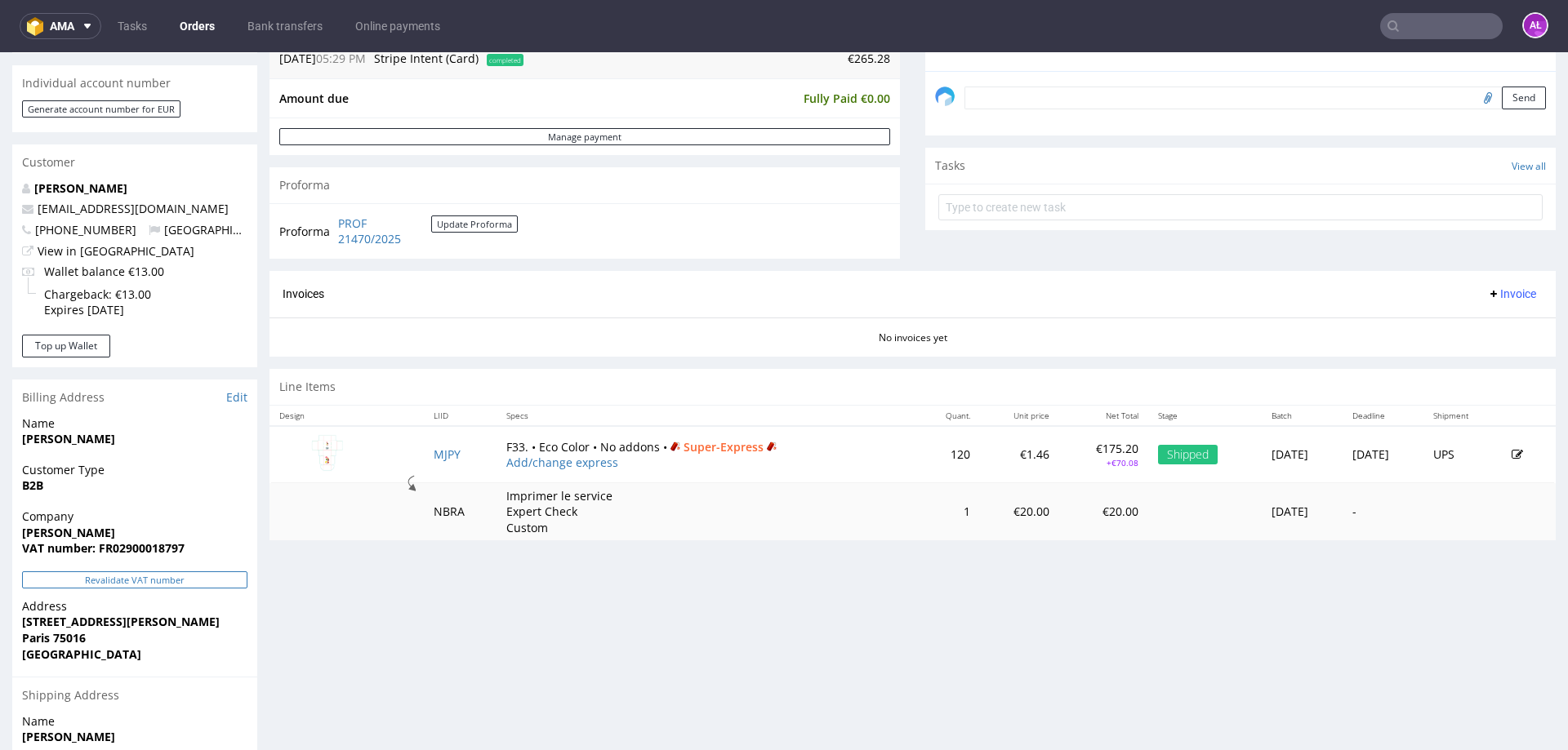
click at [224, 575] on button "Revalidate VAT number" at bounding box center [134, 580] width 225 height 17
click at [1494, 289] on span "Invoice" at bounding box center [1511, 294] width 49 height 13
click at [1493, 320] on span "Generate" at bounding box center [1487, 328] width 79 height 17
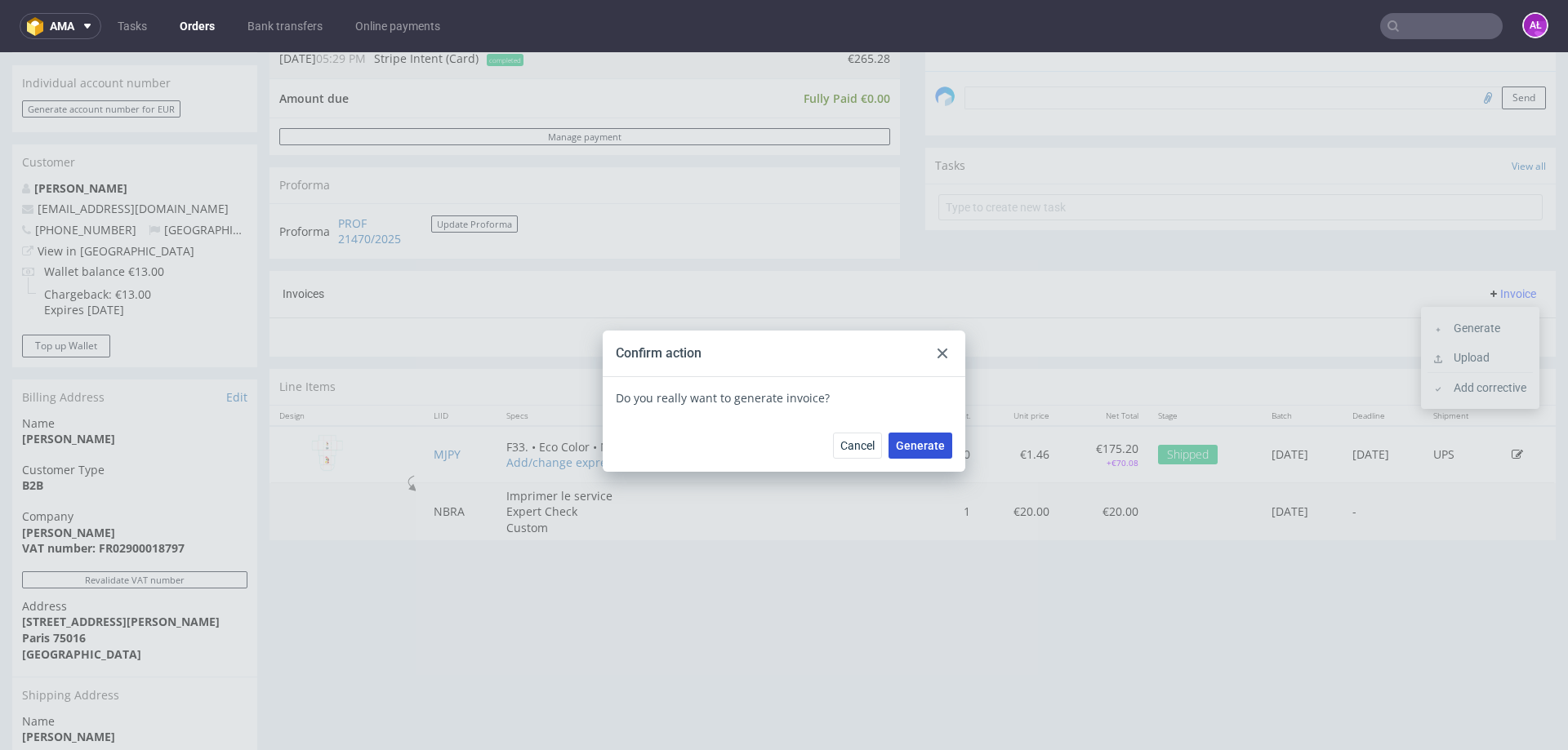
click at [896, 441] on span "Generate" at bounding box center [920, 446] width 49 height 11
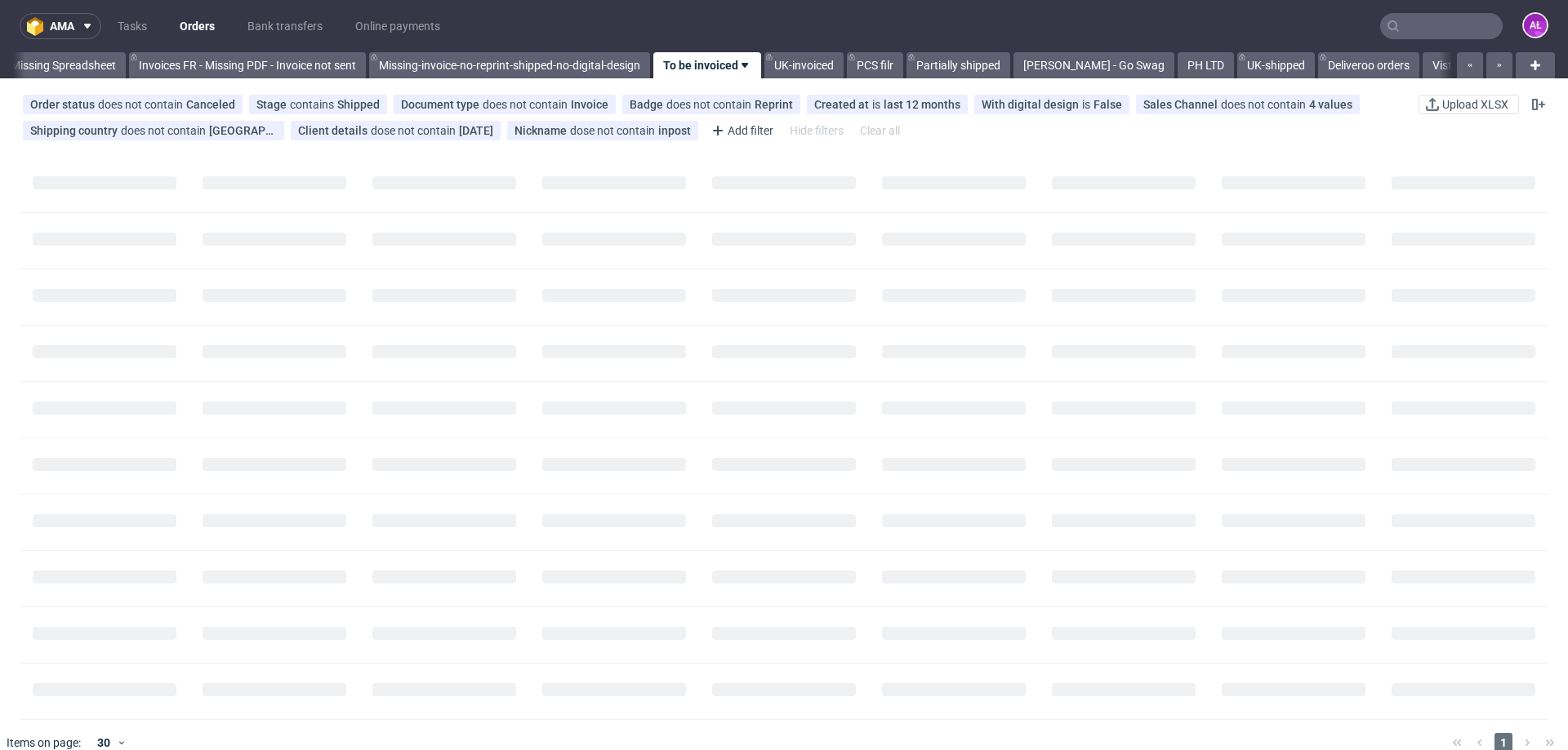
scroll to position [0, 2649]
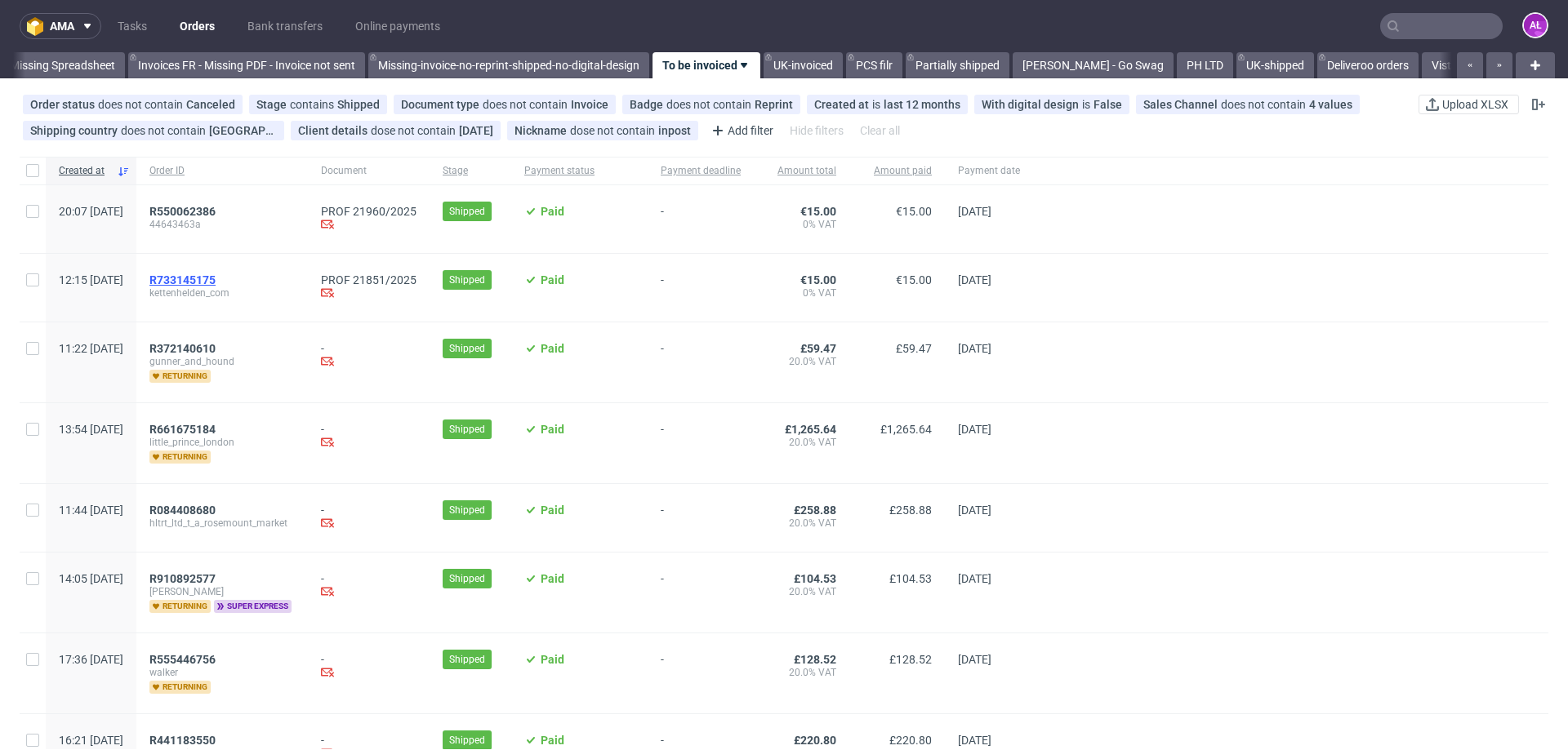
click at [215, 285] on span "R733145175" at bounding box center [183, 280] width 66 height 13
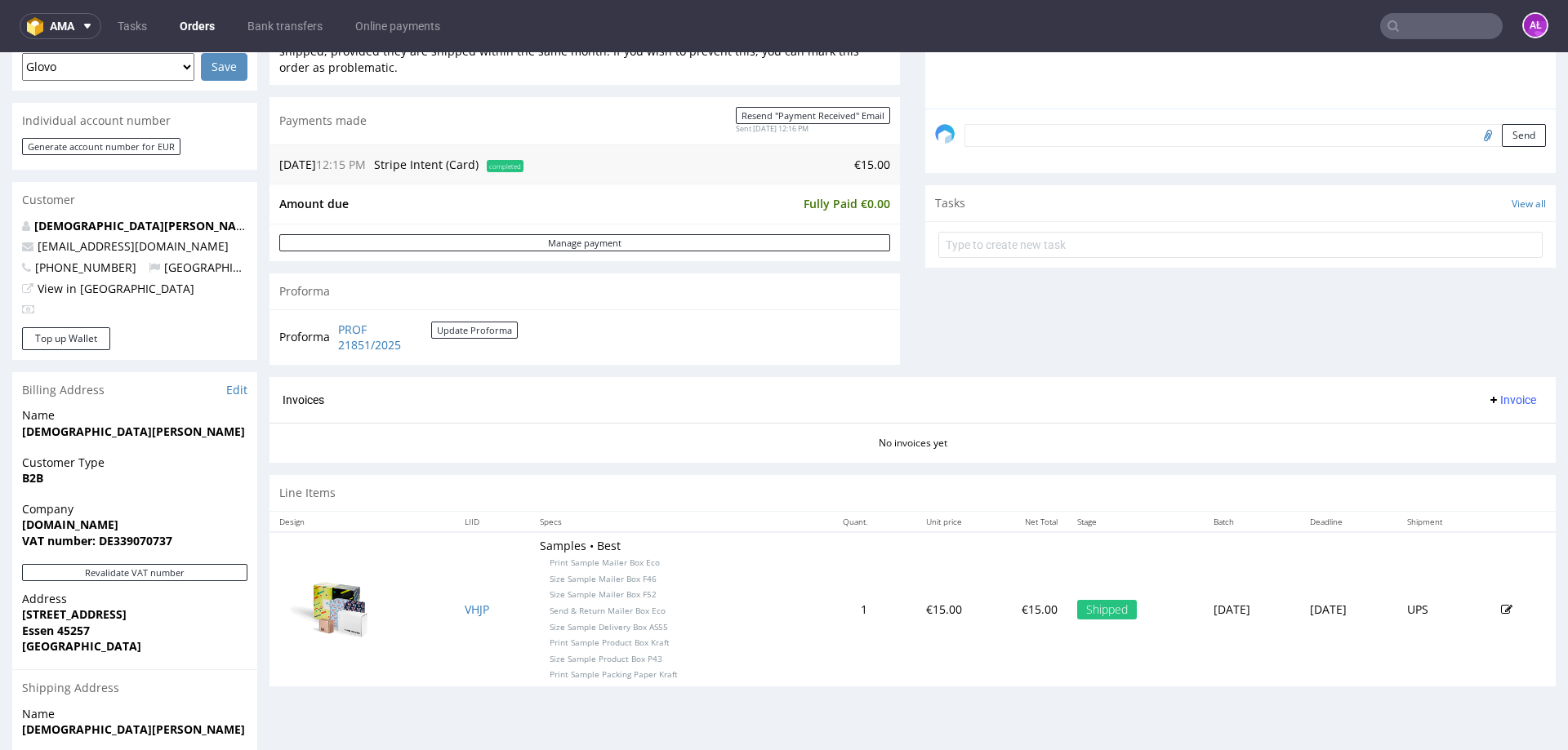
scroll to position [490, 0]
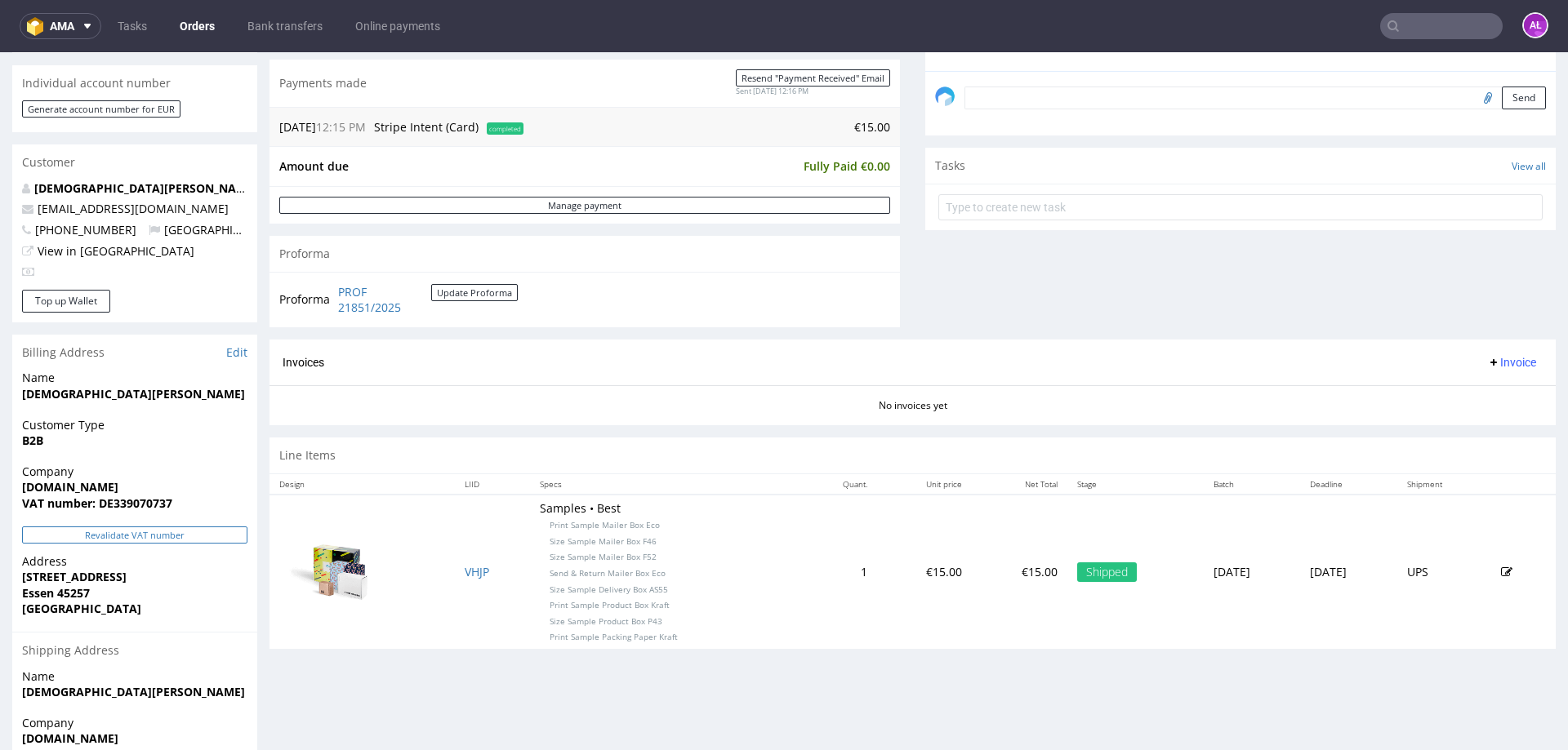
click at [210, 531] on button "Revalidate VAT number" at bounding box center [134, 535] width 225 height 17
click at [1494, 360] on span "Invoice" at bounding box center [1511, 362] width 49 height 13
click at [1502, 392] on span "Generate" at bounding box center [1487, 397] width 79 height 17
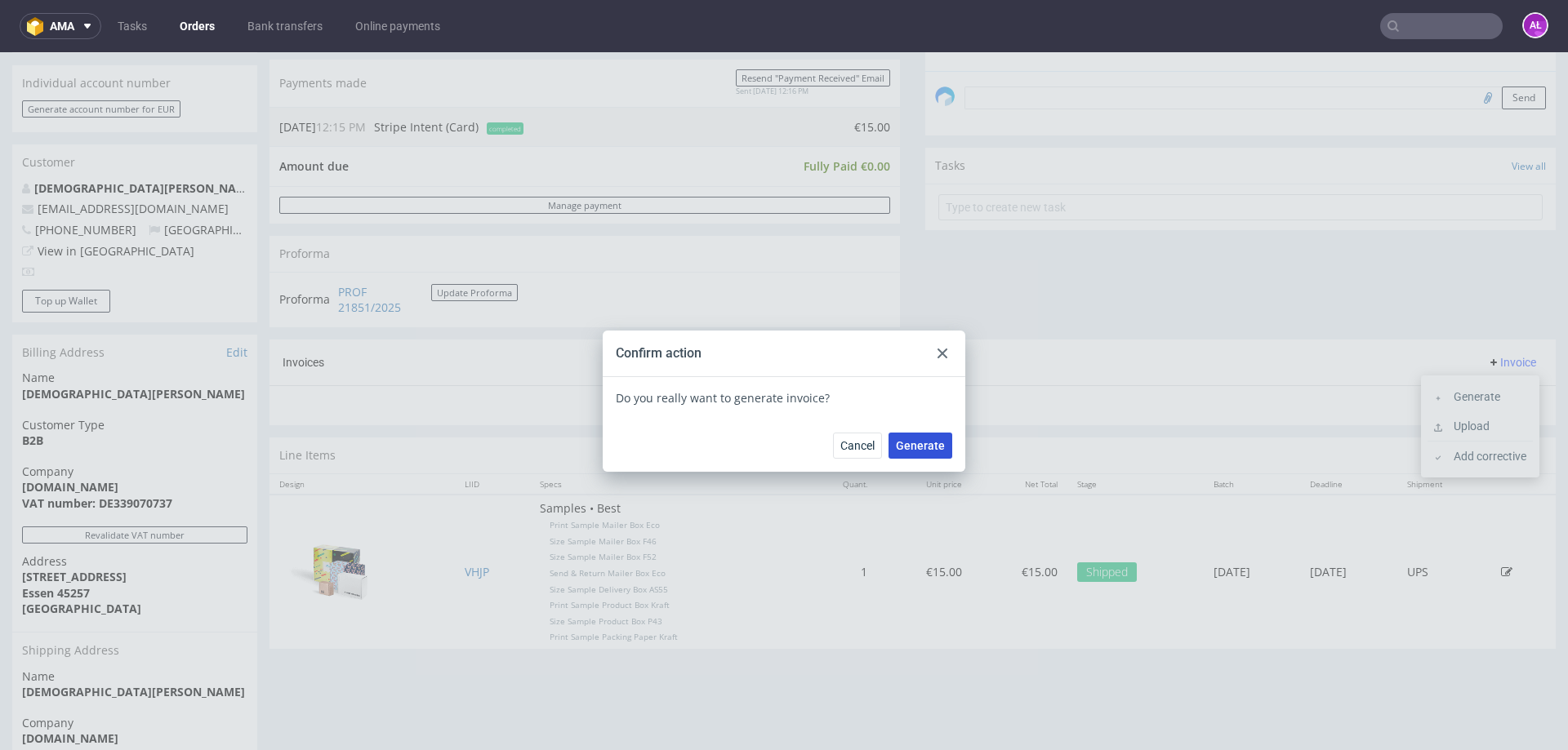
click at [888, 442] on button "Generate" at bounding box center [920, 446] width 63 height 26
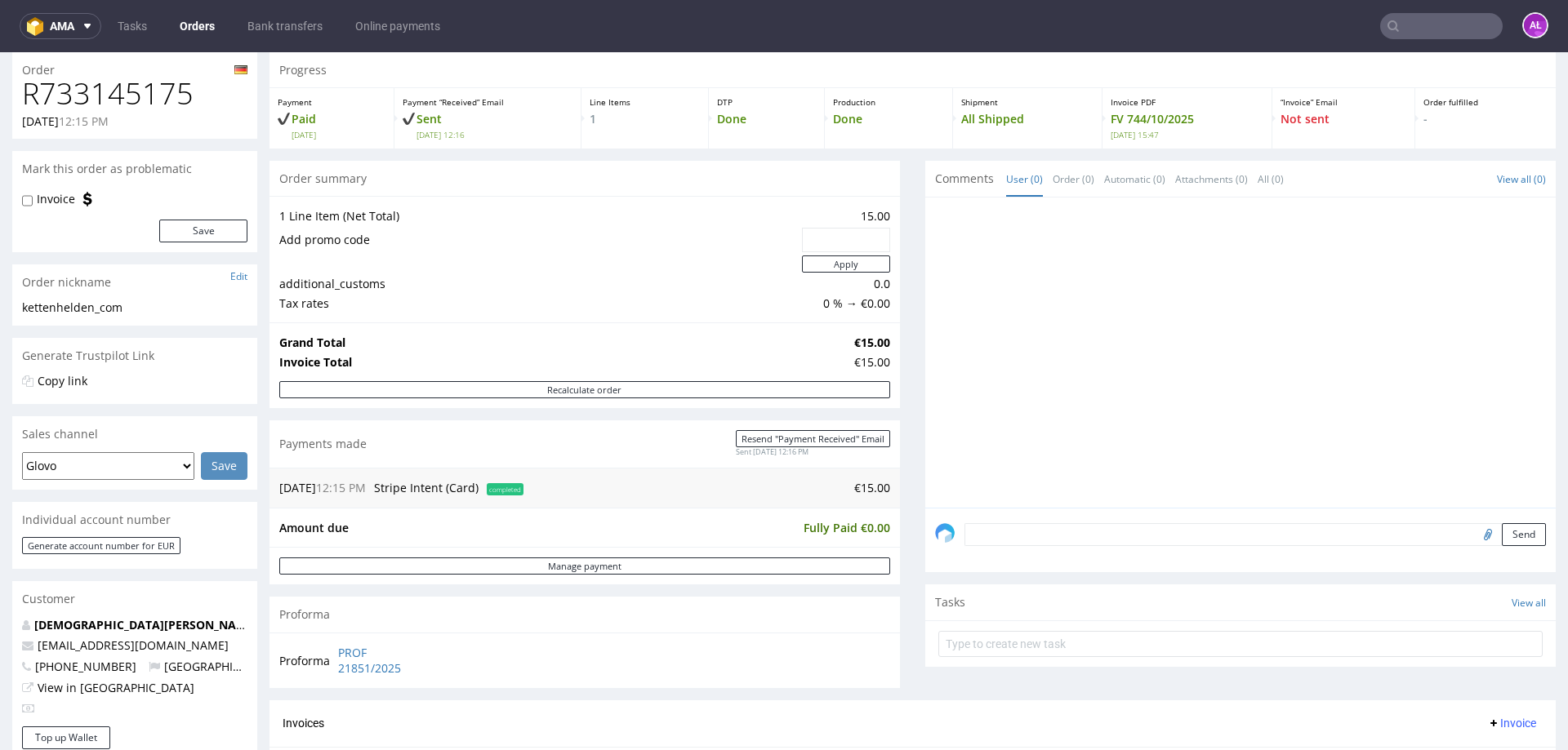
scroll to position [82, 0]
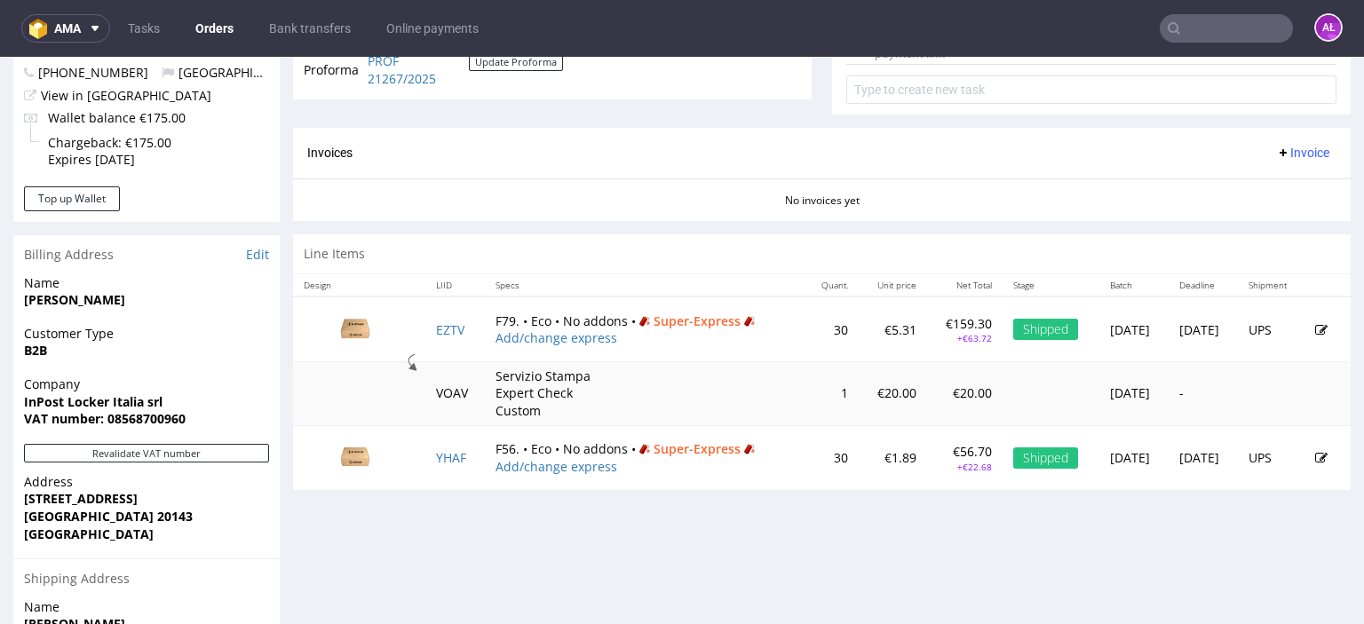
scroll to position [799, 0]
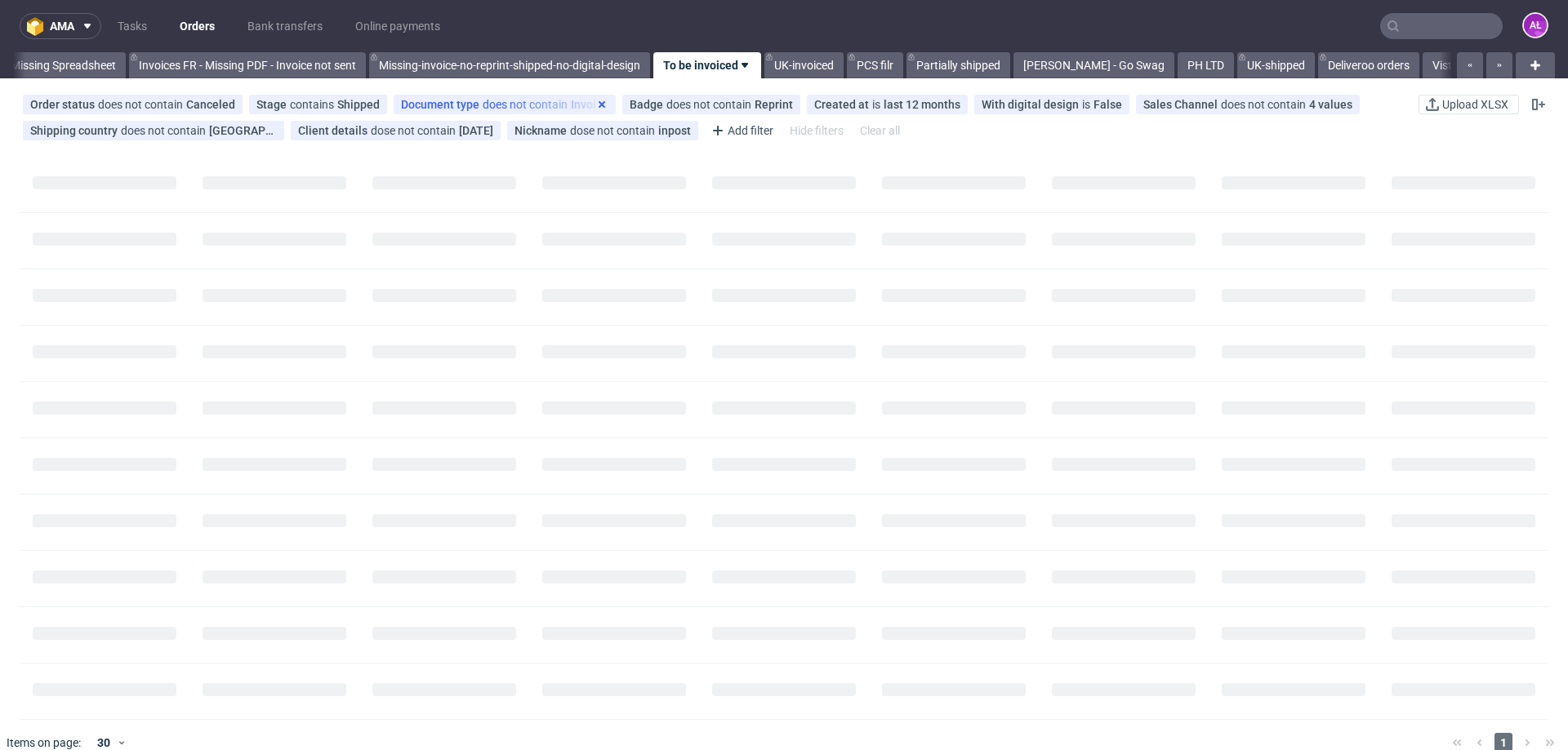
scroll to position [0, 2649]
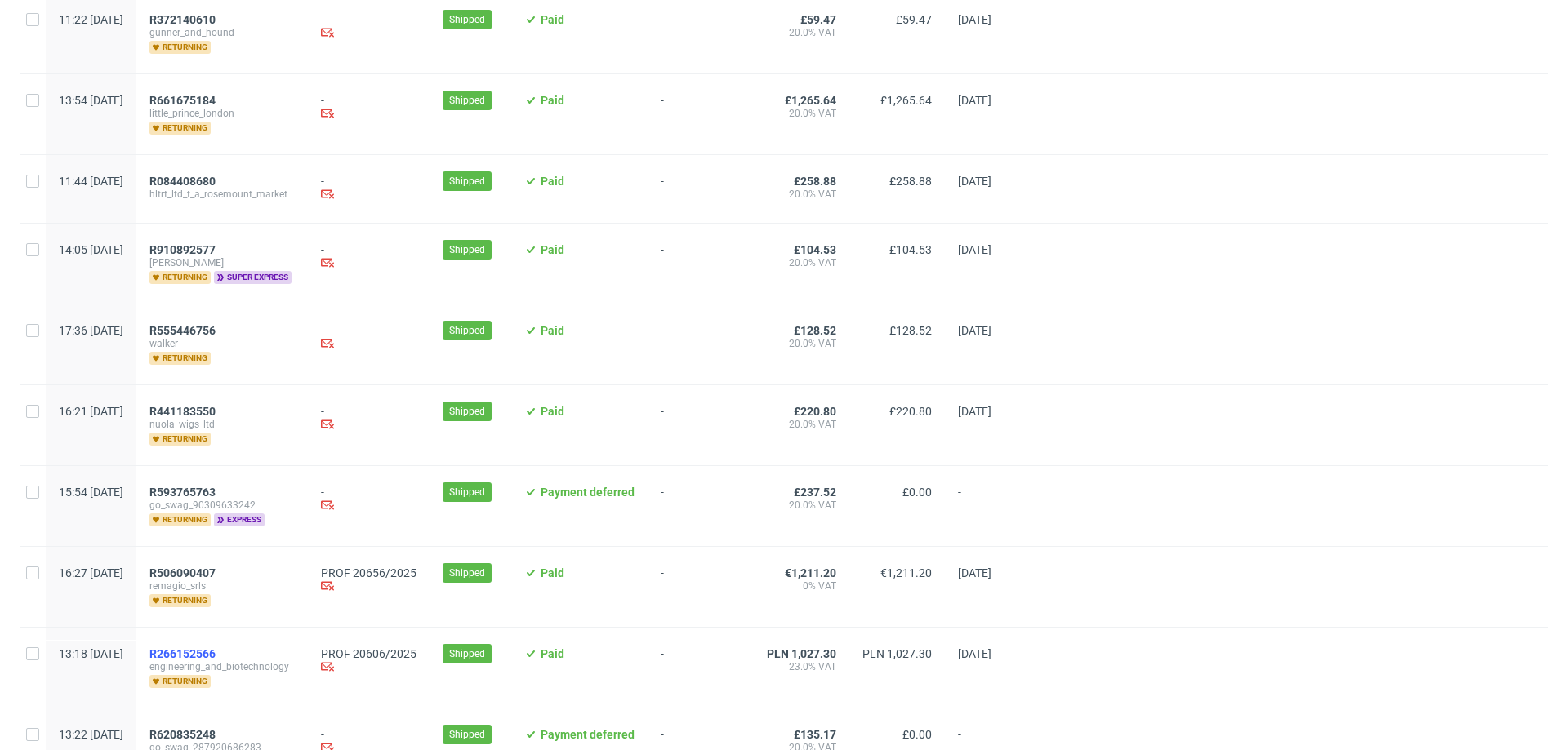
scroll to position [490, 0]
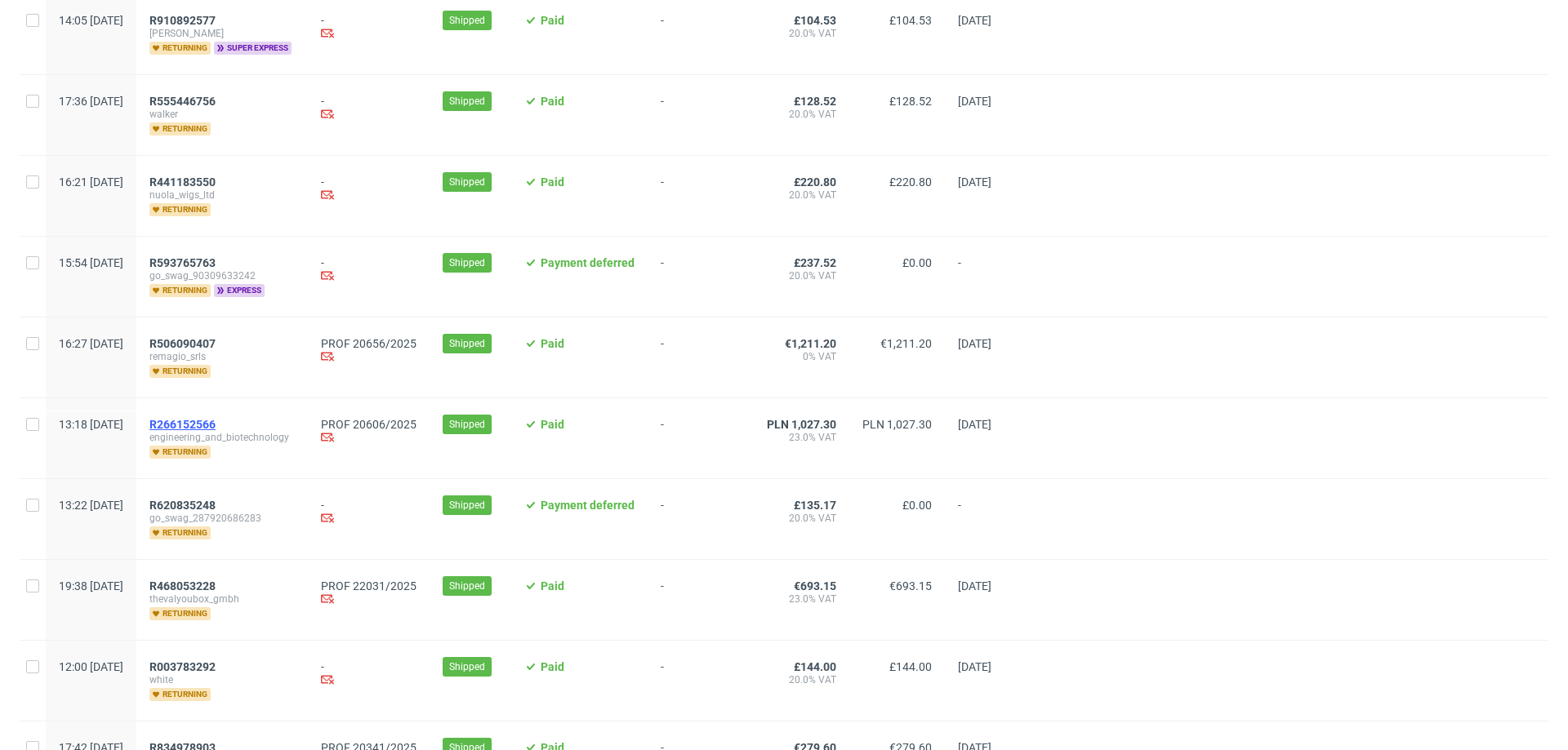
click at [215, 418] on span "R266152566" at bounding box center [183, 425] width 66 height 13
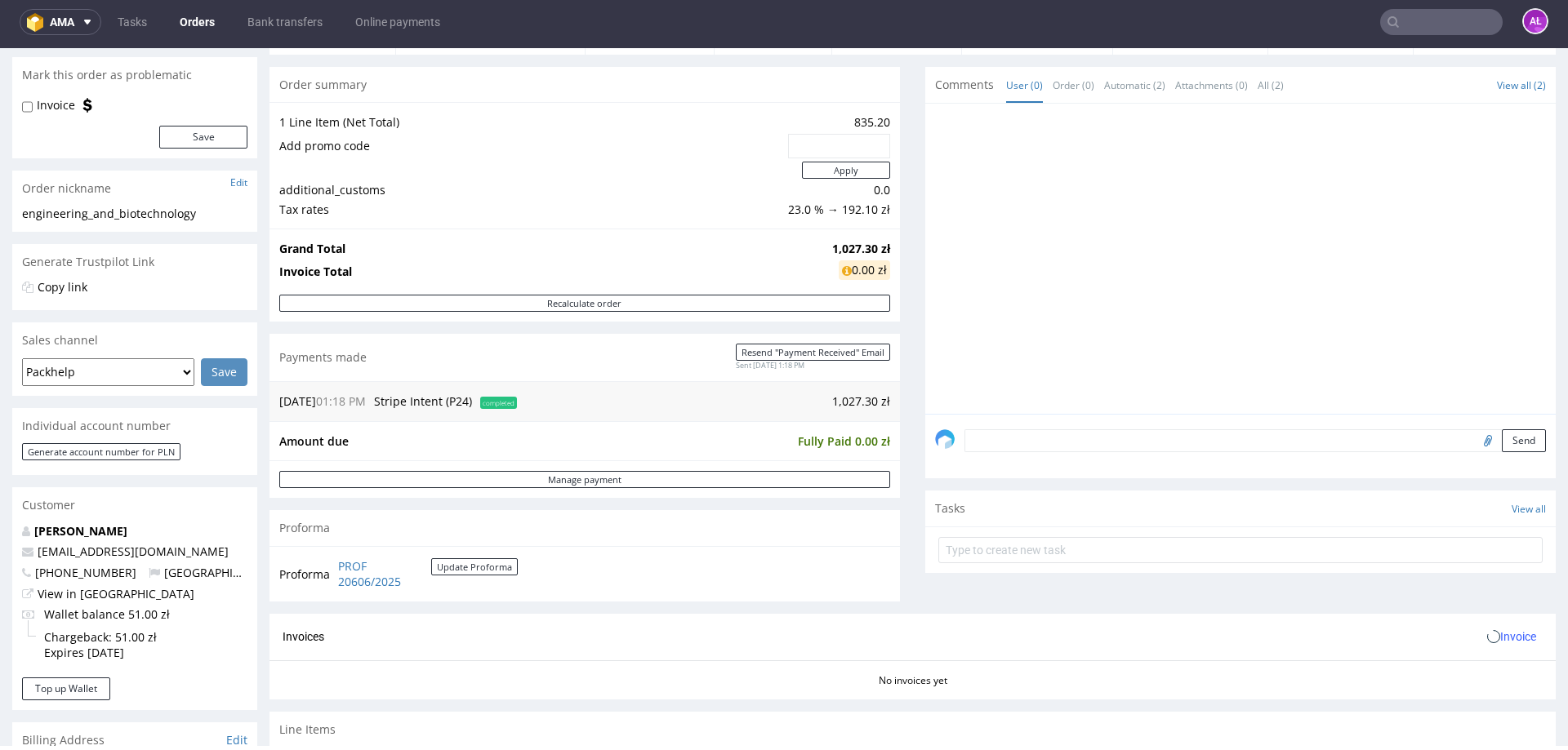
scroll to position [408, 0]
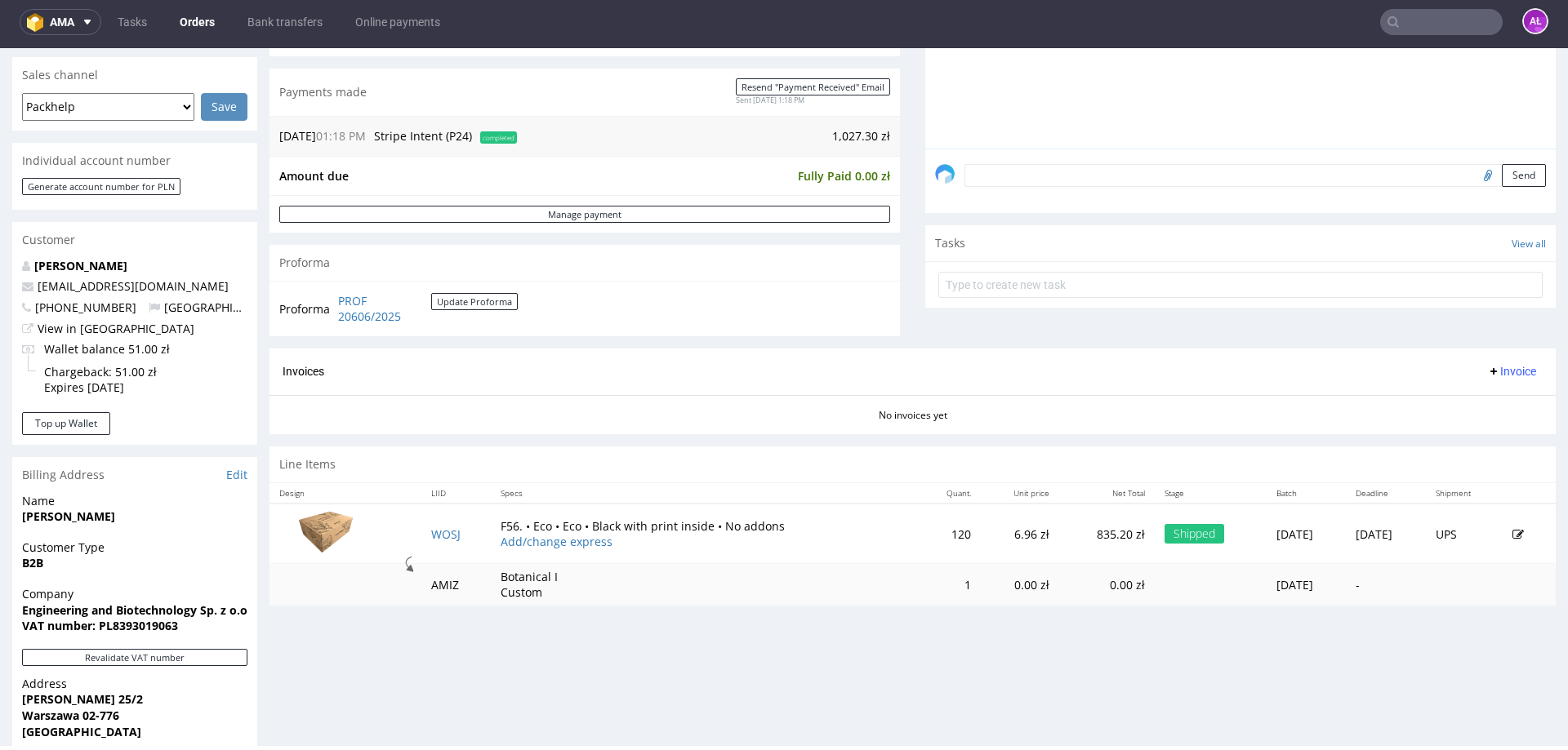
click at [1487, 370] on span "Invoice" at bounding box center [1511, 371] width 49 height 13
click at [1485, 398] on span "Generate" at bounding box center [1487, 406] width 79 height 17
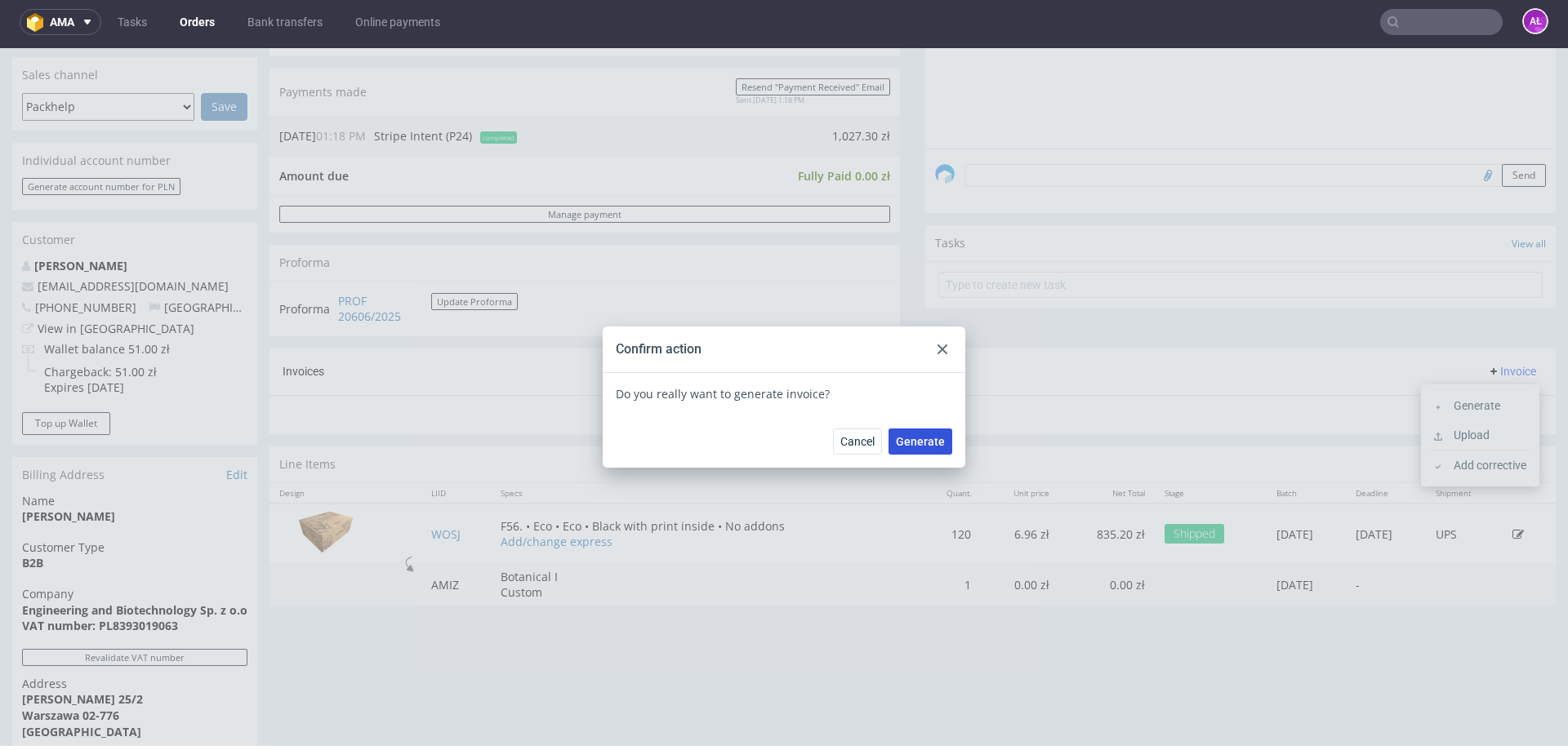
click at [924, 440] on span "Generate" at bounding box center [920, 441] width 49 height 11
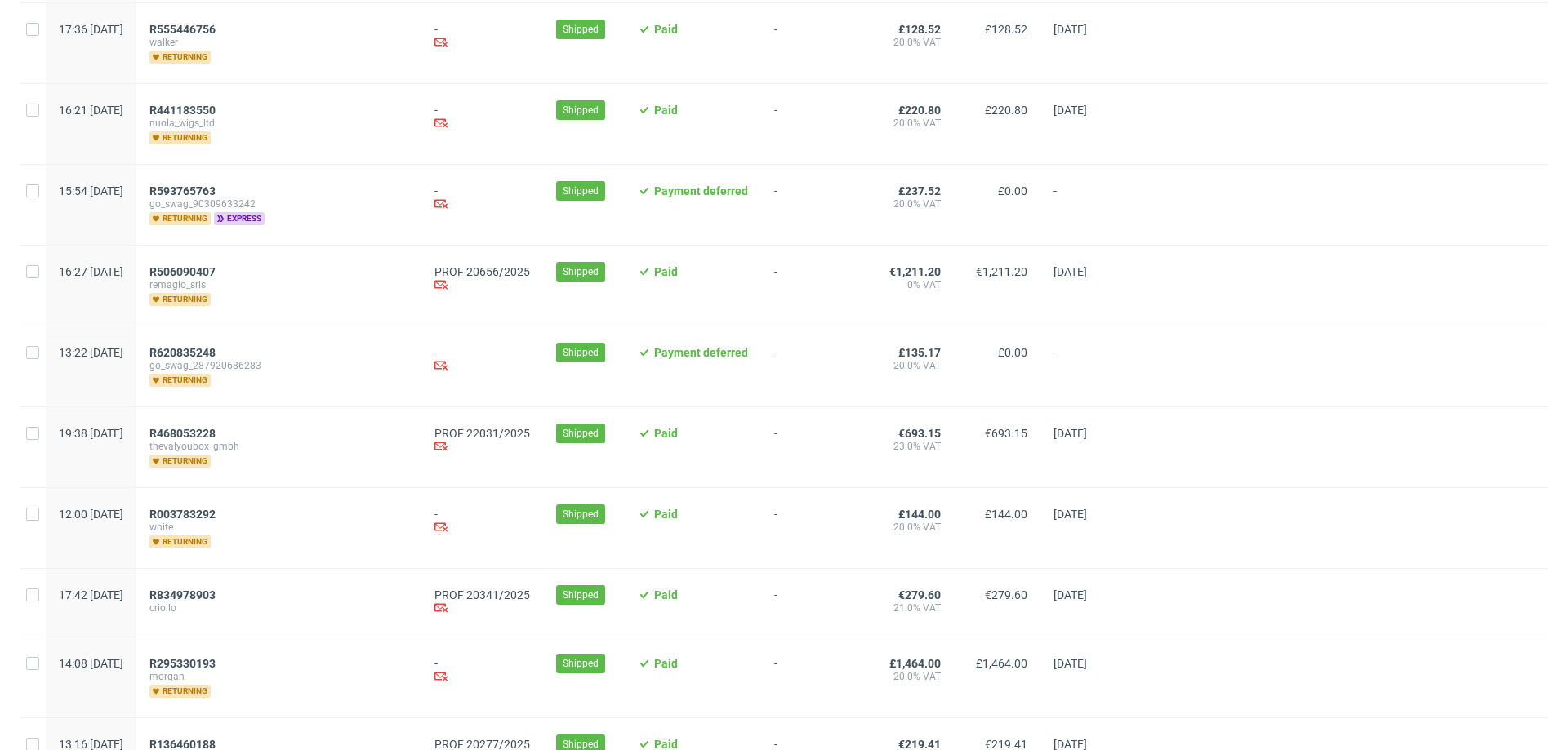
scroll to position [734, 0]
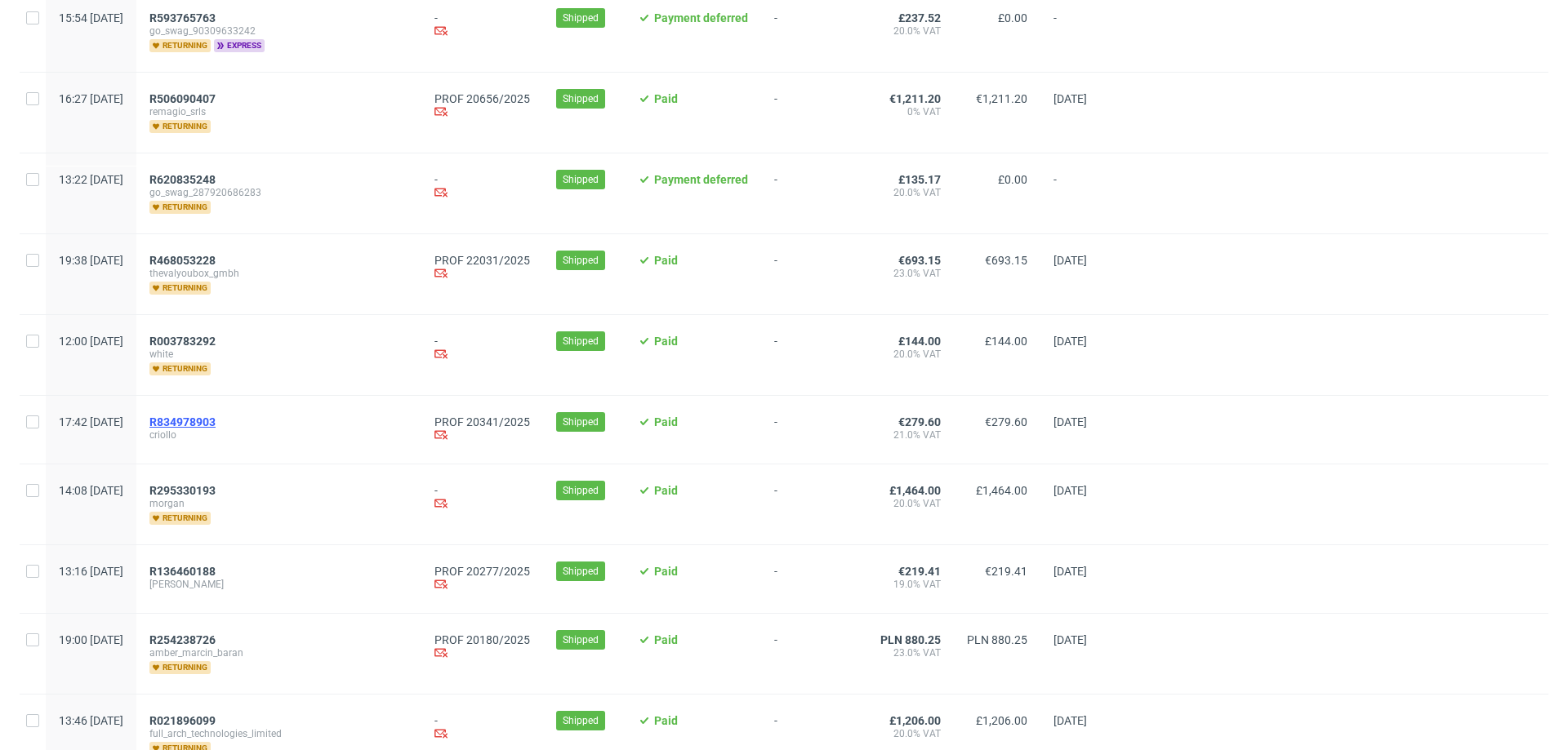
click at [215, 418] on span "R834978903" at bounding box center [183, 422] width 66 height 13
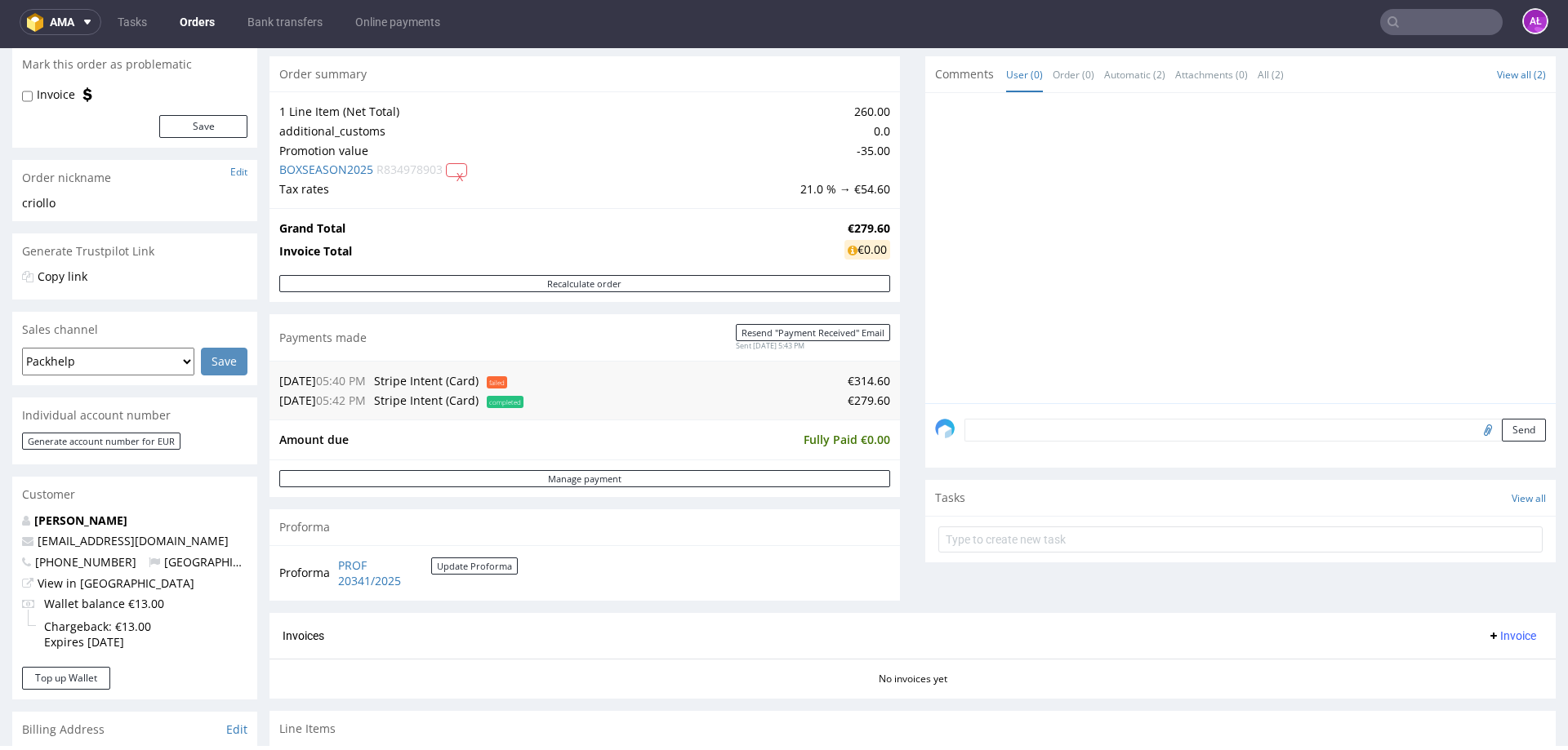
scroll to position [490, 0]
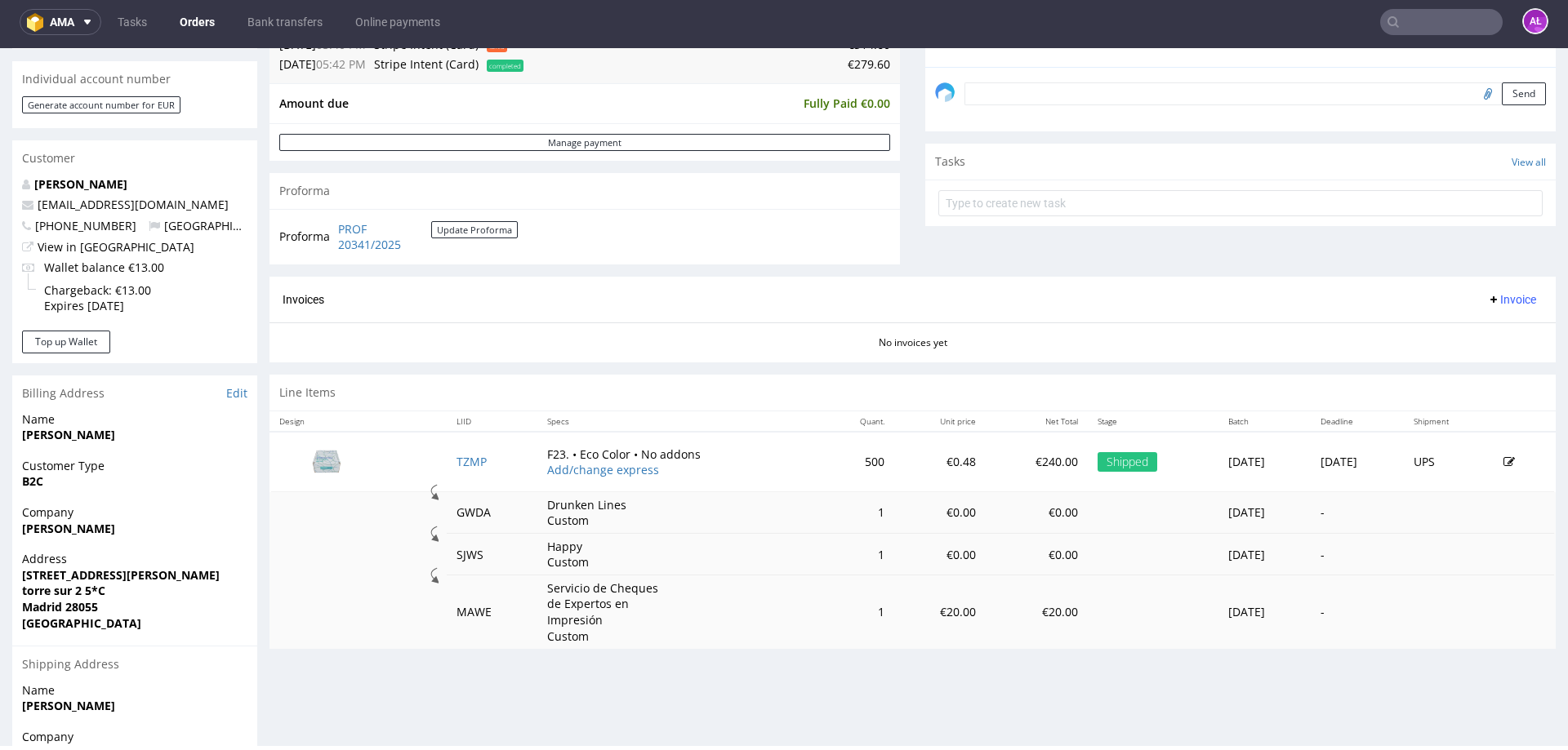
click at [1487, 294] on span "Invoice" at bounding box center [1511, 300] width 49 height 13
click at [1491, 326] on span "Generate" at bounding box center [1487, 334] width 79 height 17
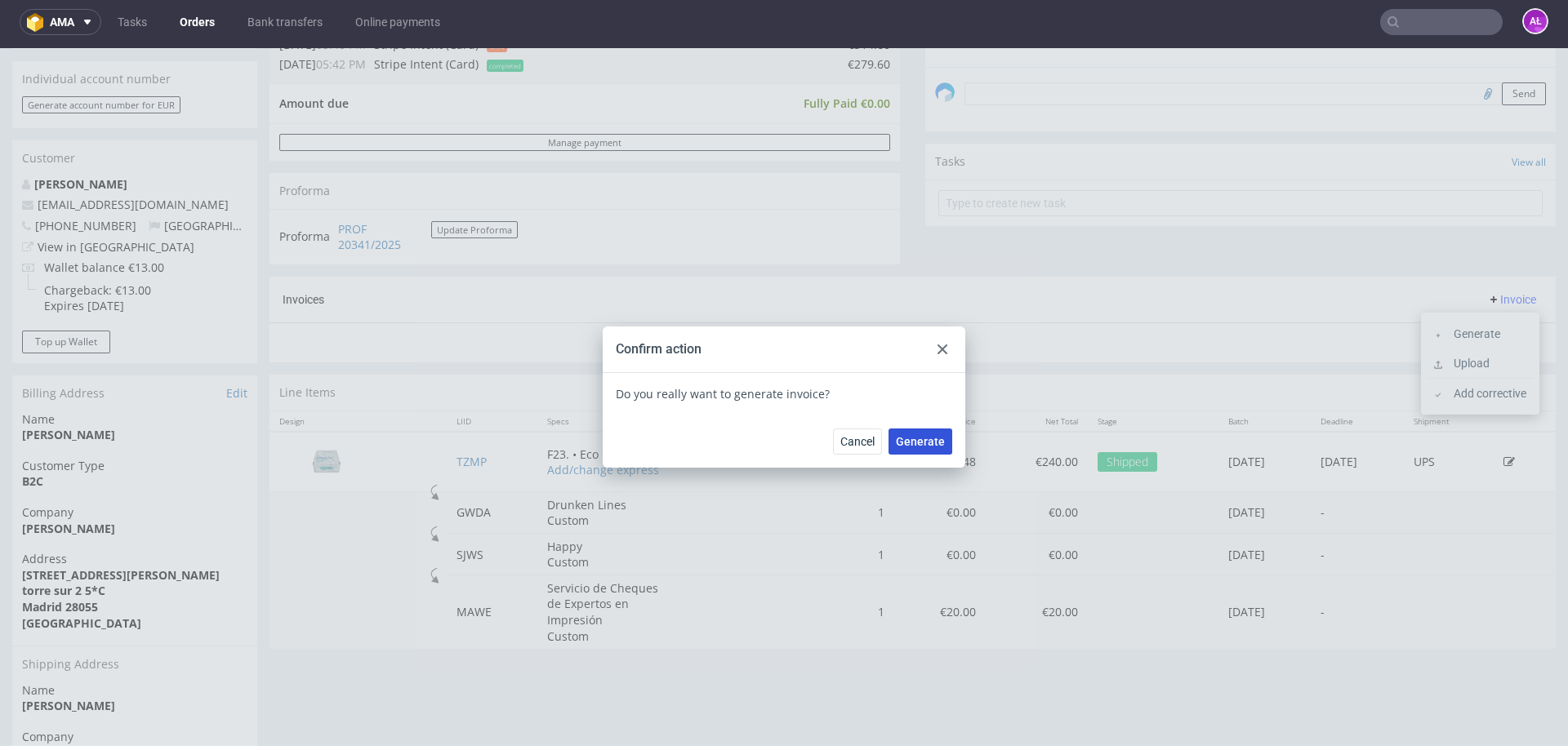
click at [930, 436] on span "Generate" at bounding box center [920, 441] width 49 height 11
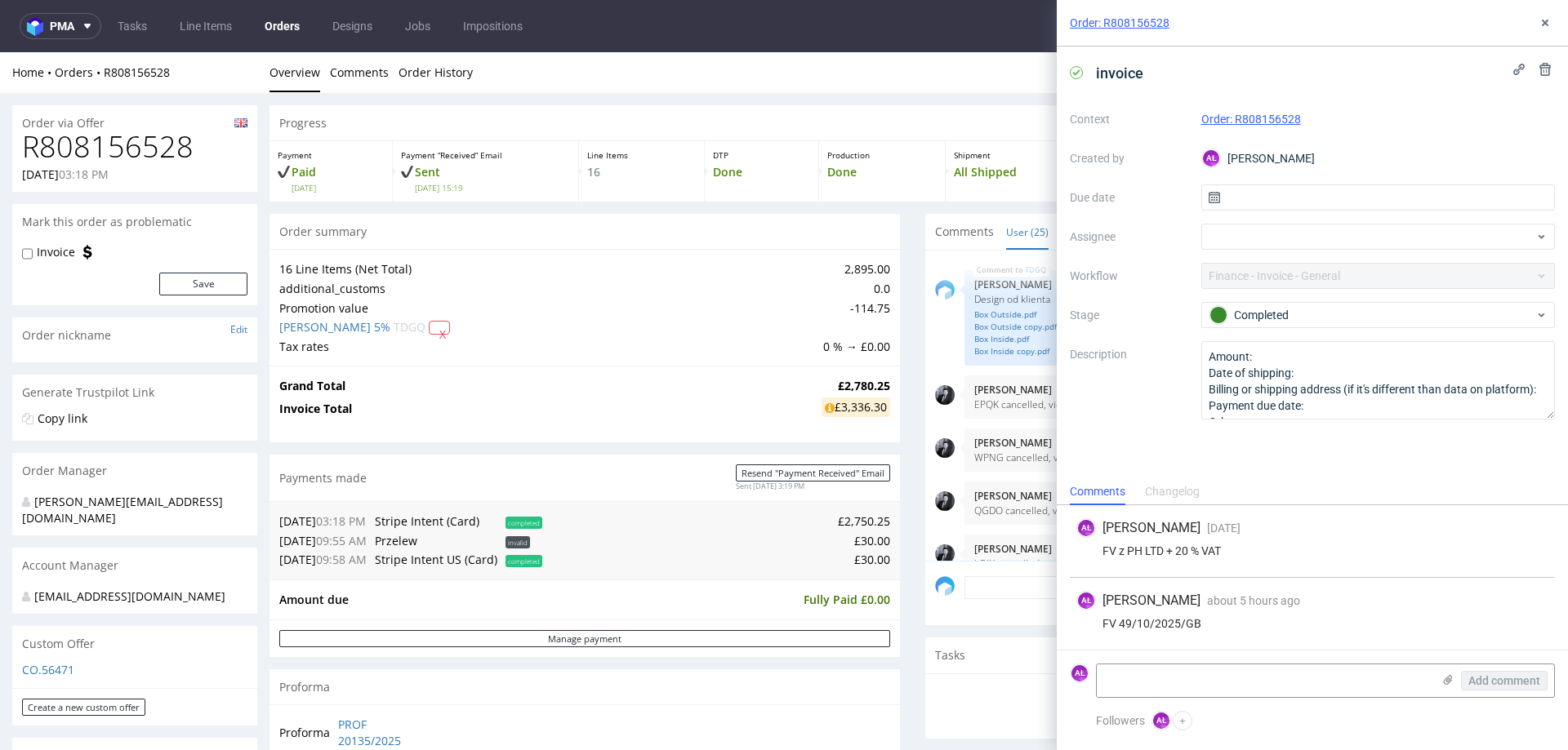
scroll to position [1536, 0]
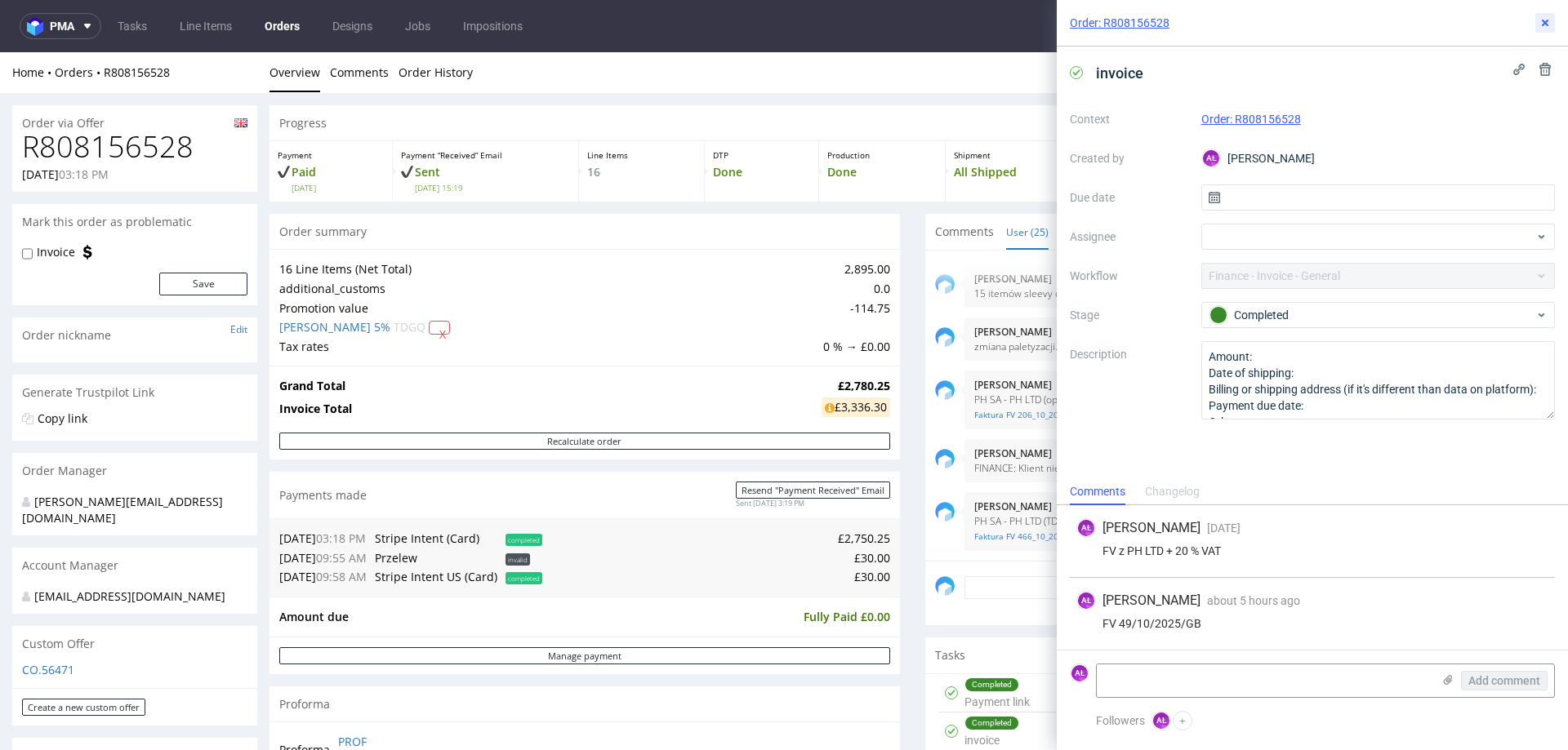
drag, startPoint x: 1542, startPoint y: 22, endPoint x: 1070, endPoint y: 15, distance: 472.1
click at [1542, 22] on icon at bounding box center [1545, 23] width 13 height 13
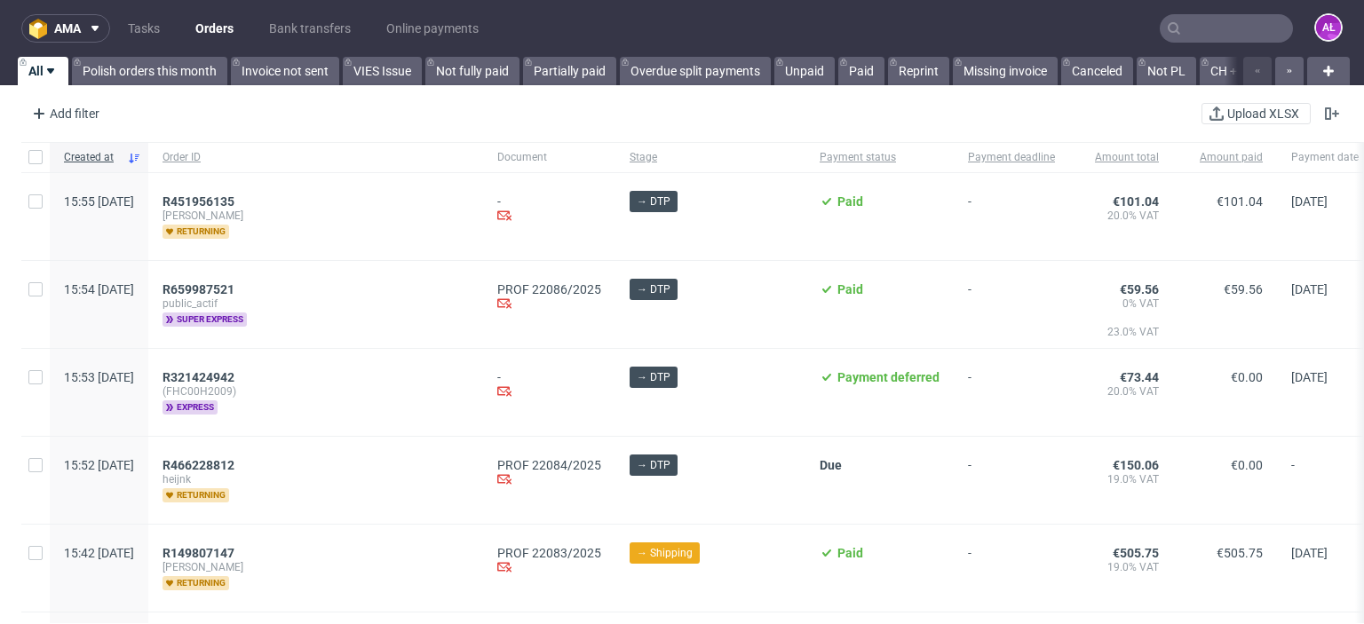
click at [1219, 28] on input "text" at bounding box center [1226, 28] width 133 height 28
paste input "R001590955HTRH"
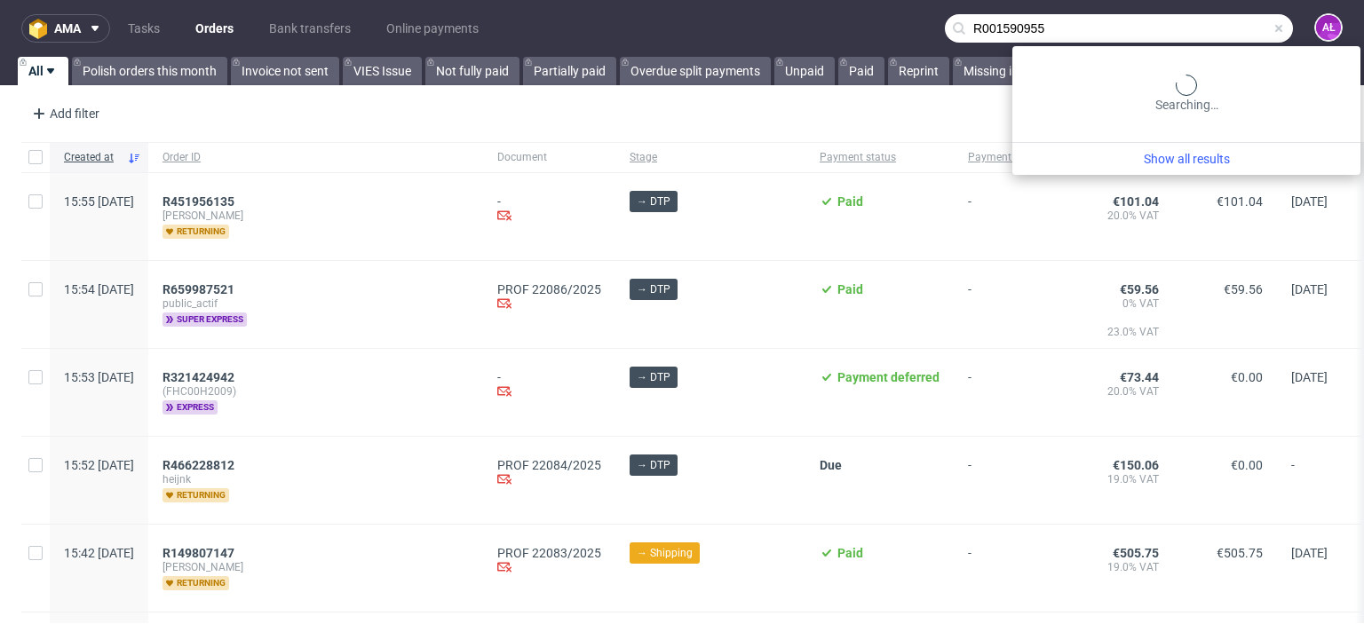
type input "R001590955"
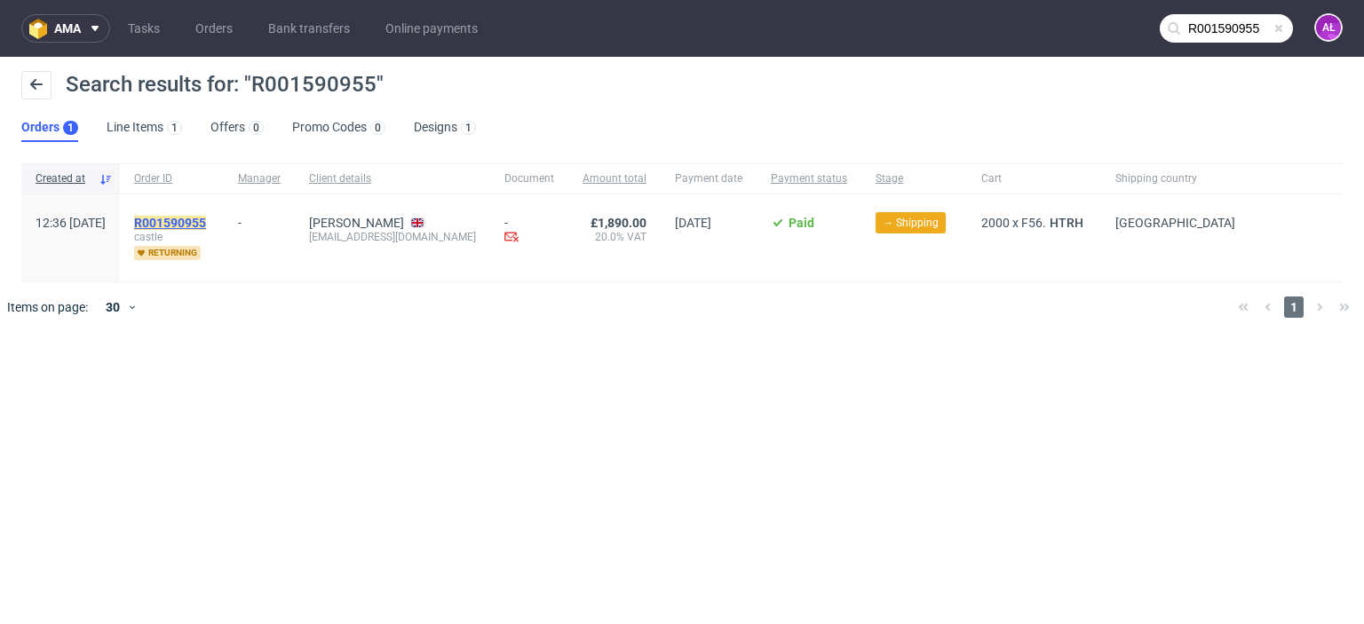
click at [206, 220] on mark "R001590955" at bounding box center [170, 223] width 72 height 14
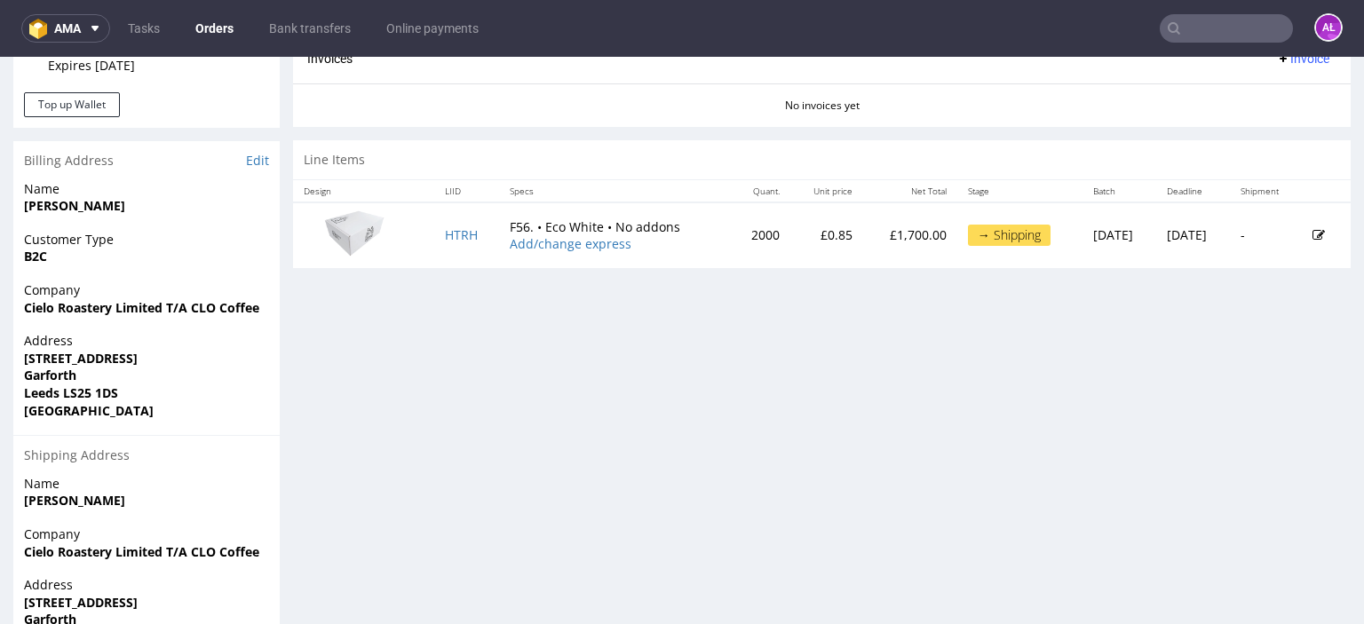
scroll to position [961, 0]
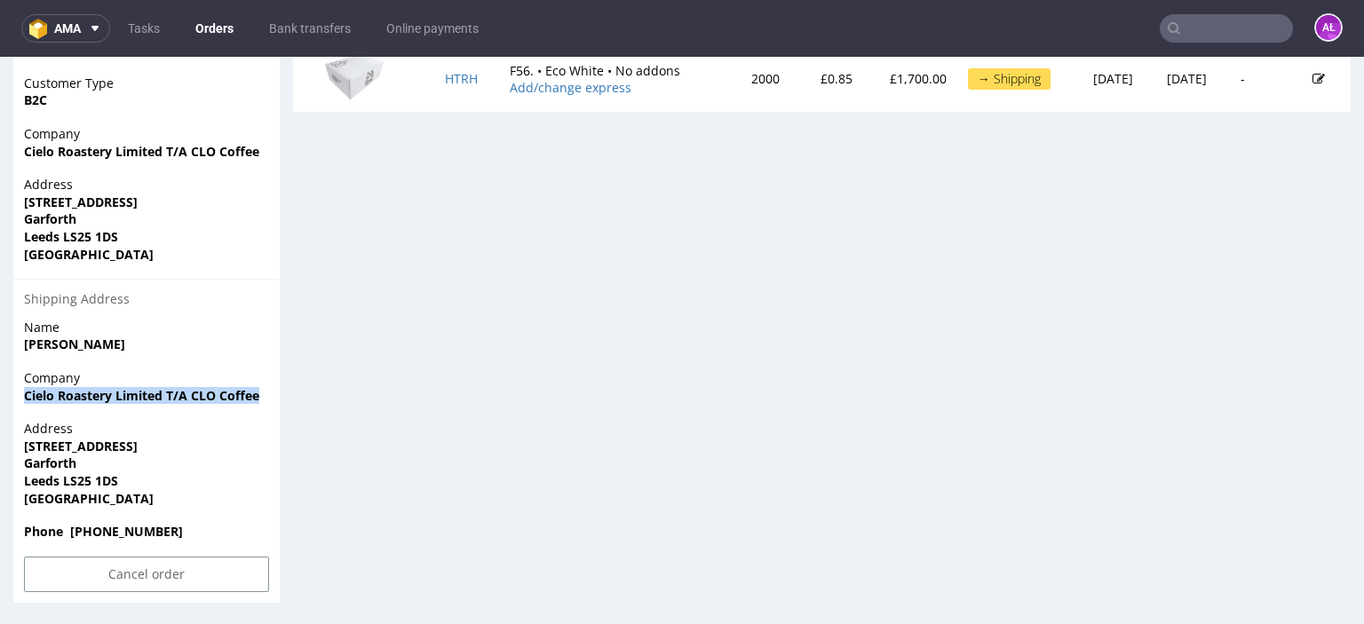
drag, startPoint x: 23, startPoint y: 397, endPoint x: 270, endPoint y: 401, distance: 247.0
click at [270, 401] on div "Company Cielo Roastery Limited T/A CLO Coffee" at bounding box center [146, 394] width 266 height 51
copy strong "Cielo Roastery Limited T/A CLO Coffee"
drag, startPoint x: 21, startPoint y: 446, endPoint x: 85, endPoint y: 456, distance: 64.7
click at [85, 456] on div "Address [STREET_ADDRESS]" at bounding box center [146, 471] width 266 height 103
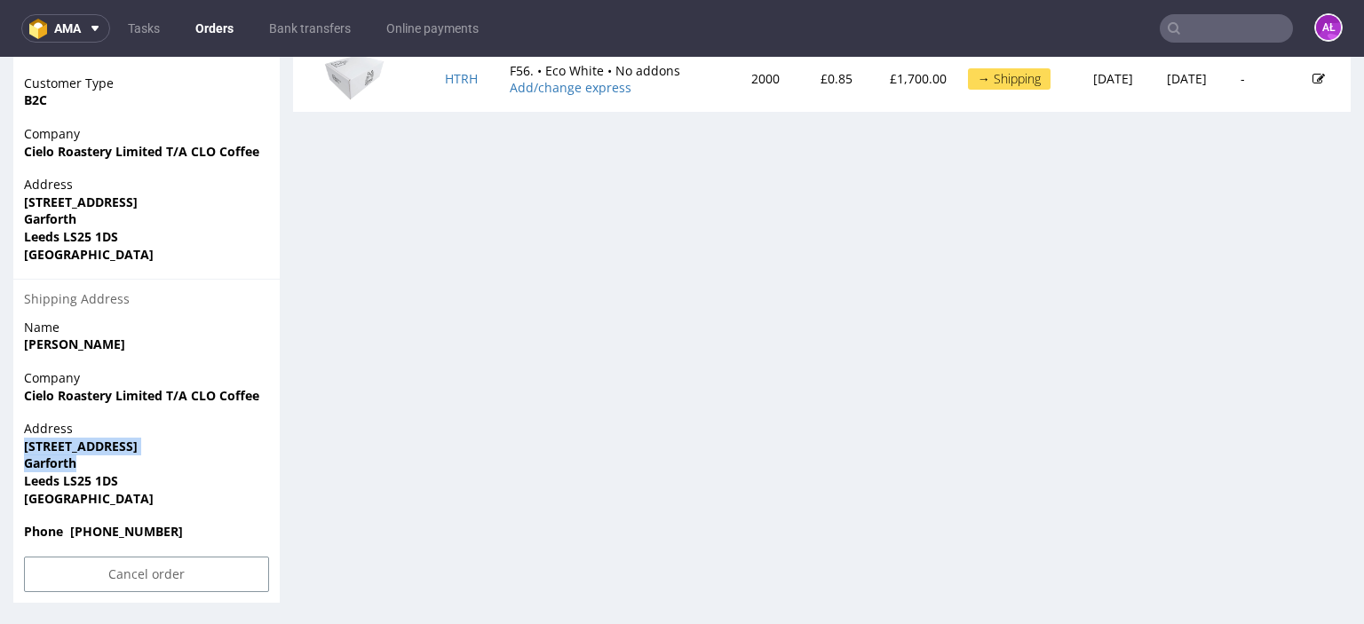
copy p "[STREET_ADDRESS]"
drag, startPoint x: 21, startPoint y: 484, endPoint x: 1305, endPoint y: 310, distance: 1295.2
click at [119, 474] on div "Address [STREET_ADDRESS]" at bounding box center [146, 471] width 266 height 103
copy strong "Leeds LS25 1DS"
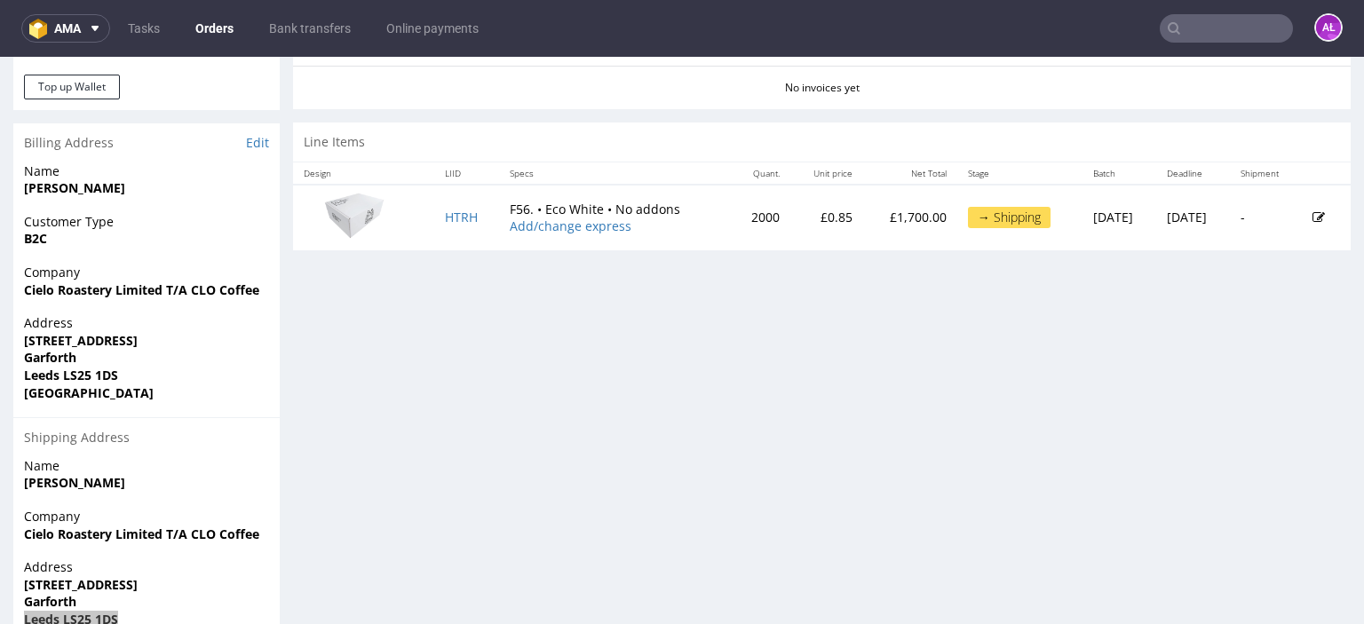
scroll to position [783, 0]
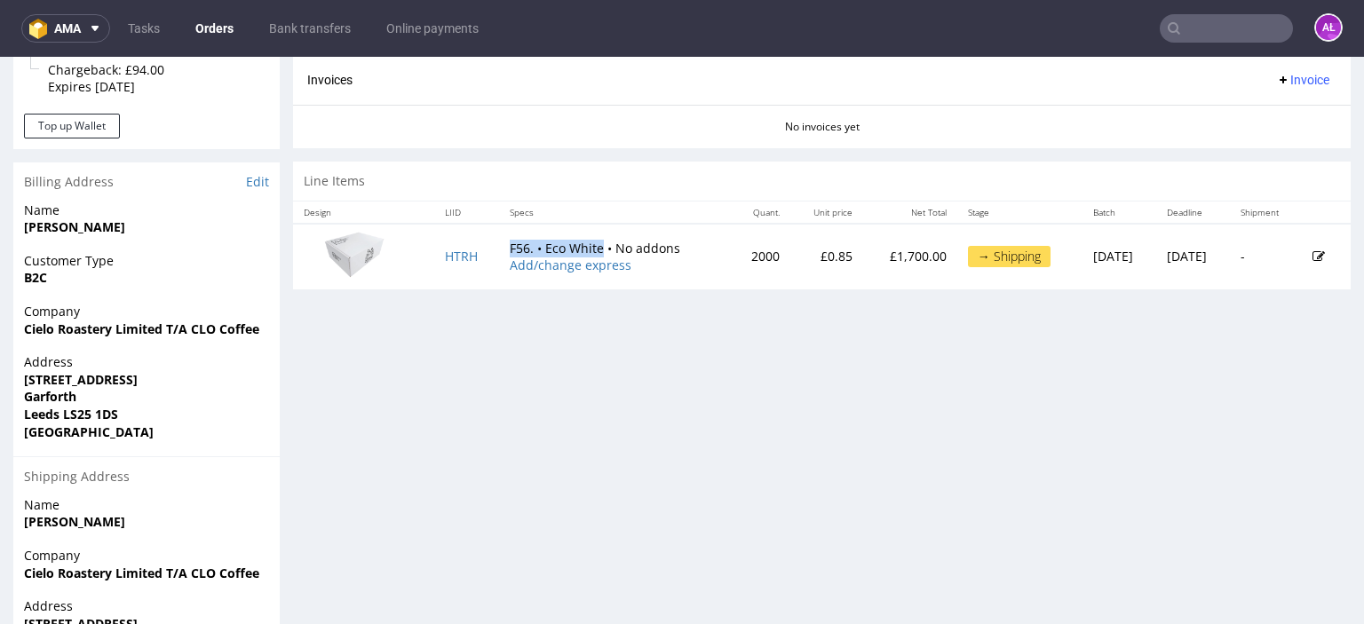
drag, startPoint x: 559, startPoint y: 248, endPoint x: 1325, endPoint y: 318, distance: 769.7
click at [586, 248] on td "F56. • Eco White • No addons Add/change express" at bounding box center [614, 257] width 231 height 66
copy td "F56. • Eco White"
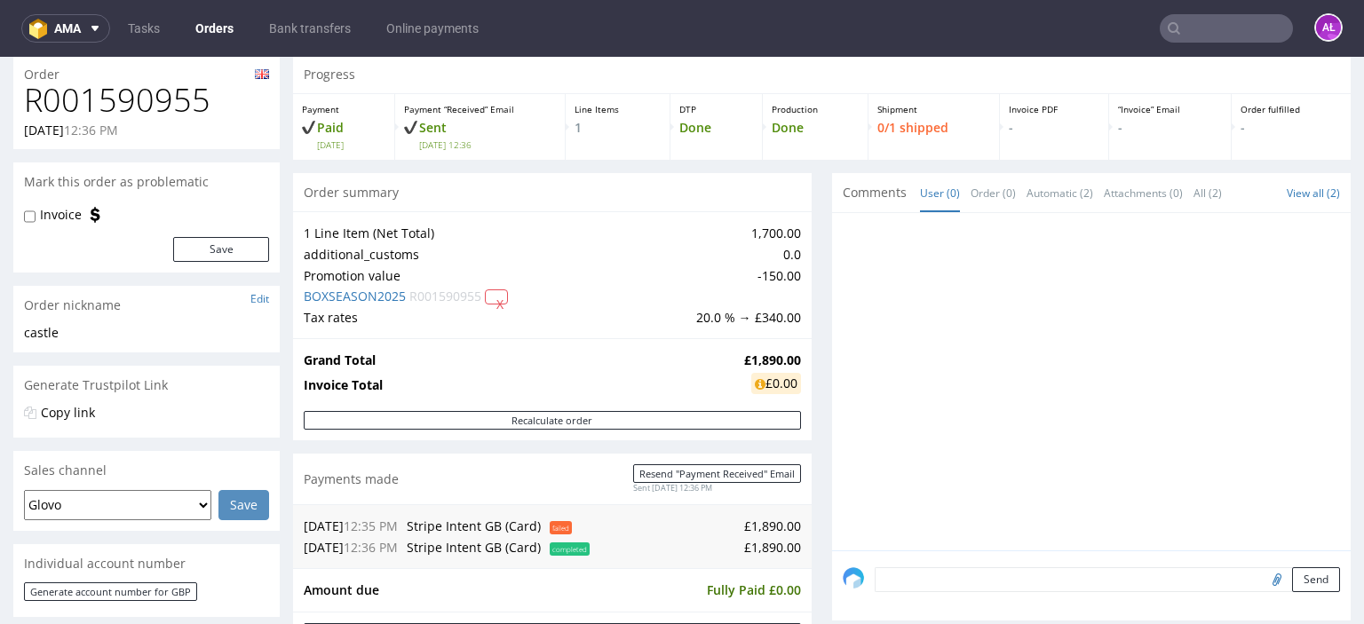
scroll to position [0, 0]
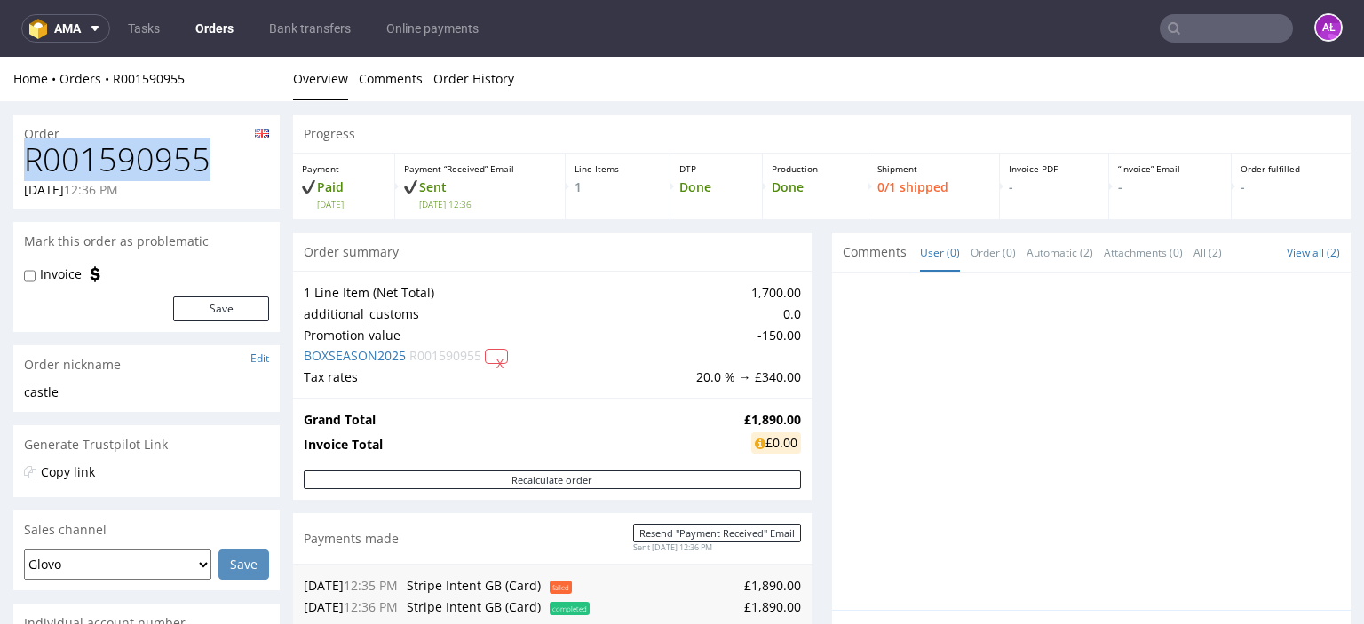
drag, startPoint x: 212, startPoint y: 163, endPoint x: 0, endPoint y: 172, distance: 212.5
copy h1 "R001590955"
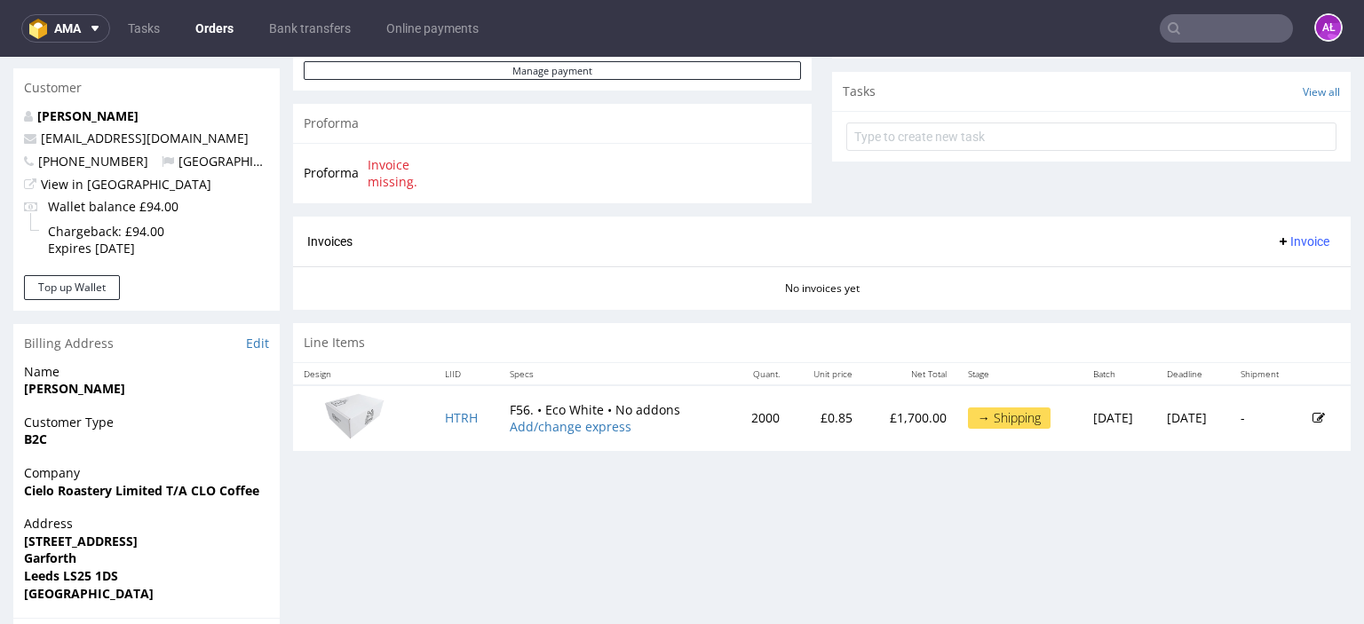
scroll to position [961, 0]
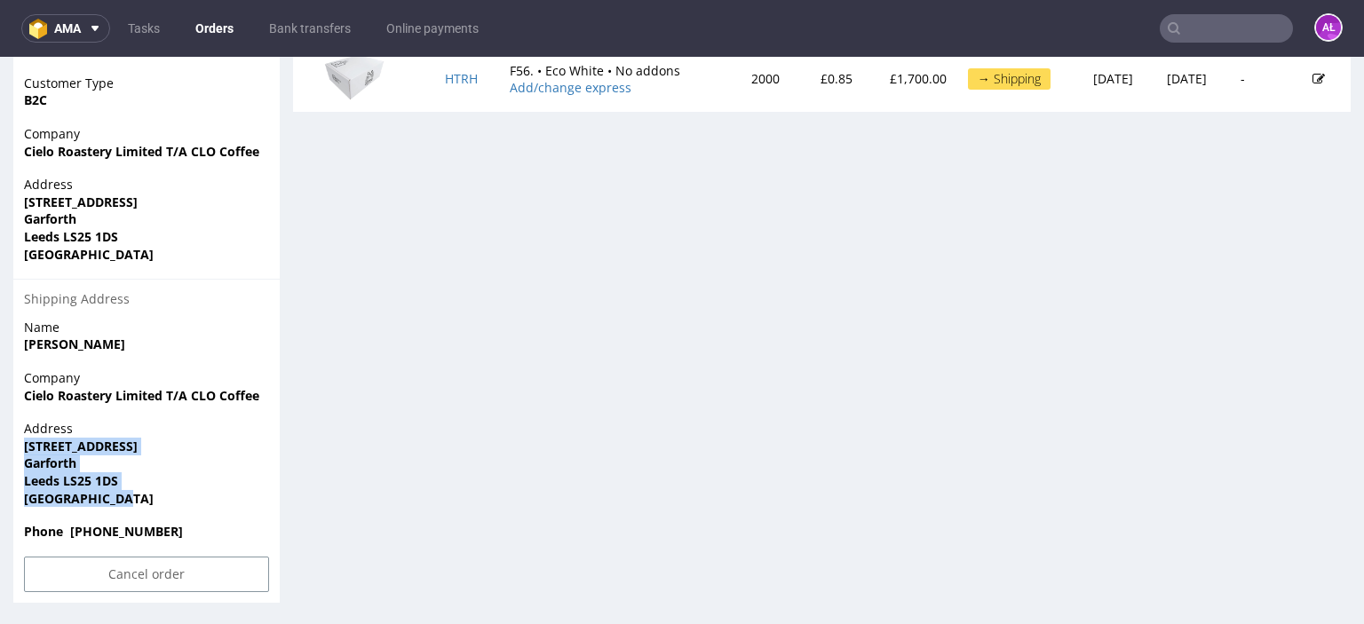
drag, startPoint x: 123, startPoint y: 507, endPoint x: 1298, endPoint y: 465, distance: 1175.0
click at [24, 451] on div "Address [STREET_ADDRESS]" at bounding box center [146, 471] width 266 height 103
copy p "[STREET_ADDRESS]"
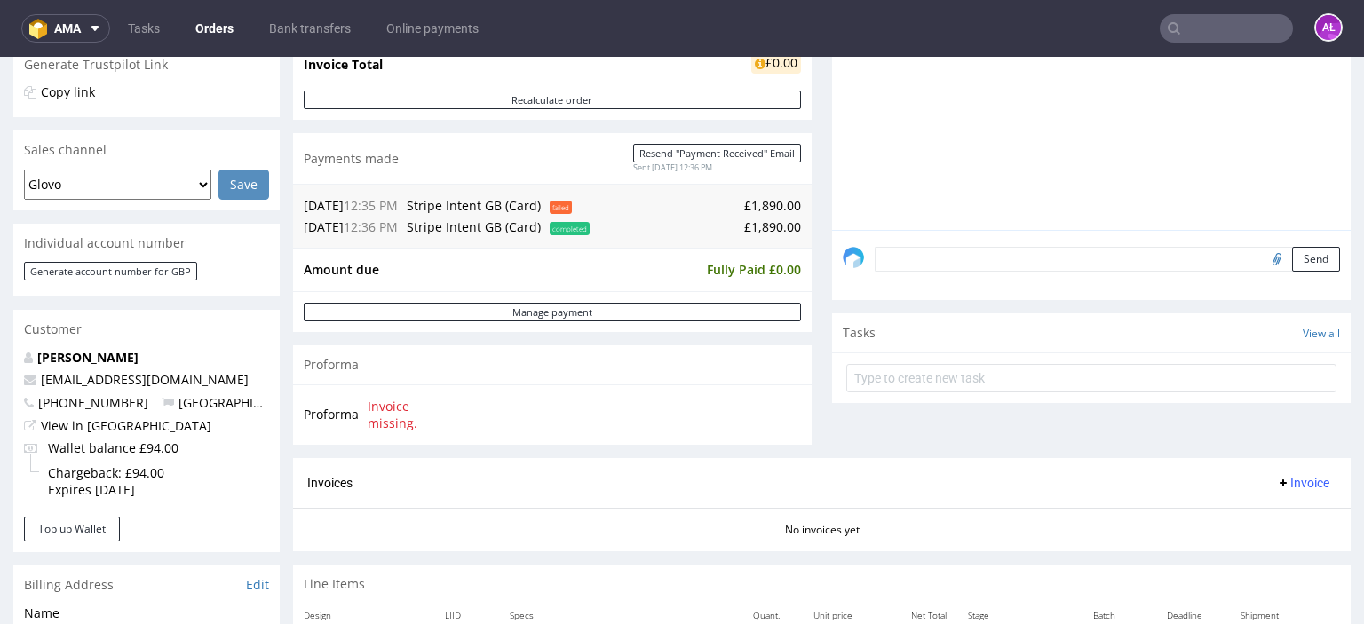
scroll to position [250, 0]
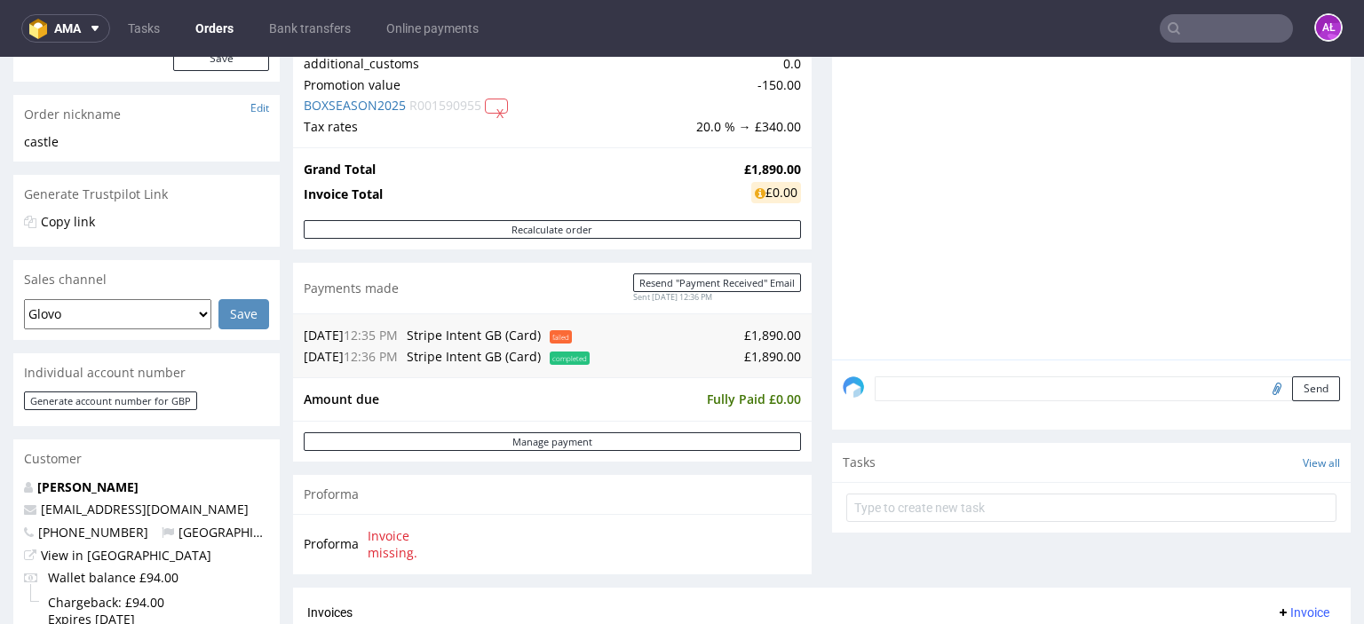
drag, startPoint x: 1087, startPoint y: 397, endPoint x: 1085, endPoint y: 382, distance: 15.2
click at [1087, 396] on textarea at bounding box center [1107, 389] width 465 height 25
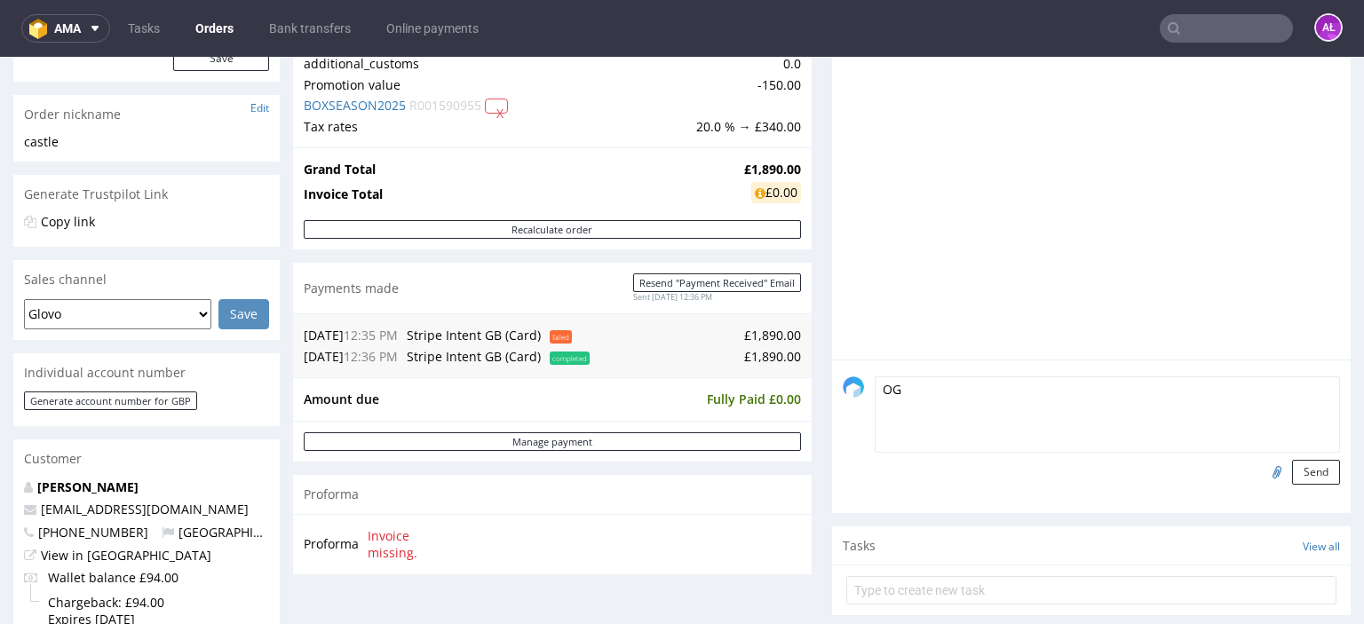
type textarea "O"
type textarea "PH SA - PH LTD"
click at [1262, 467] on input "file" at bounding box center [1274, 471] width 25 height 23
type input "C:\fakepath\Faktura FV 749_10_2025.pdf"
click at [1292, 473] on button "Send" at bounding box center [1316, 472] width 48 height 25
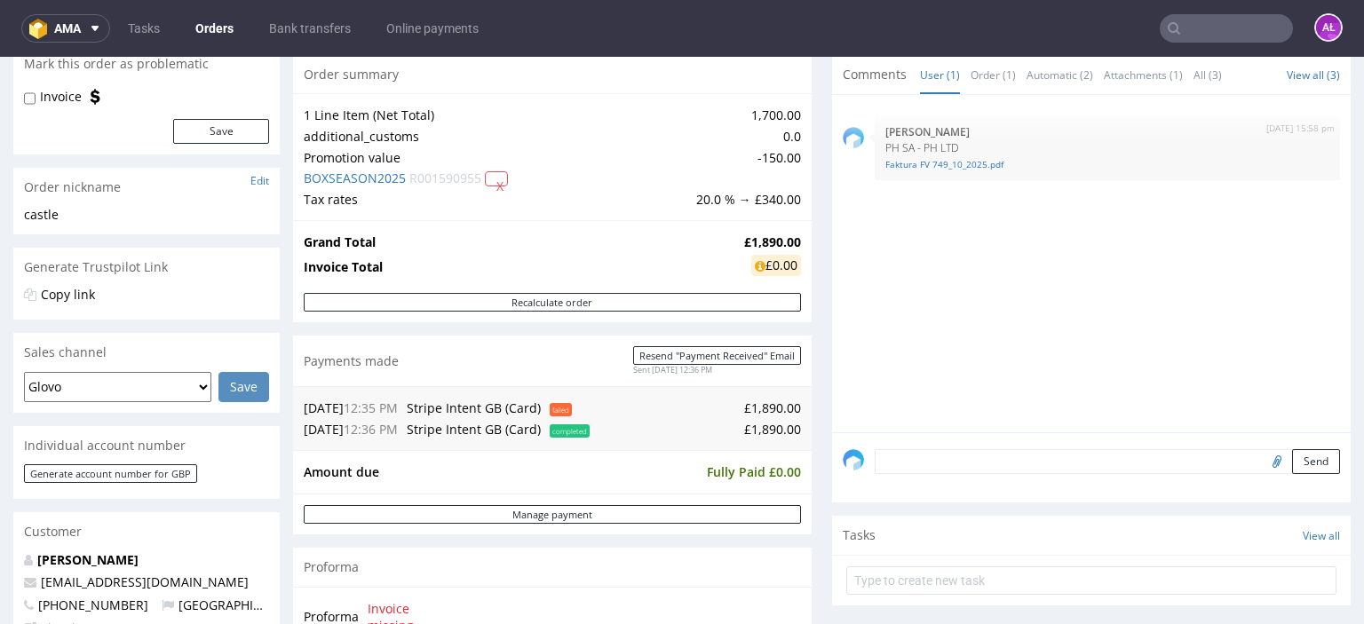
scroll to position [89, 0]
